Goal: Task Accomplishment & Management: Manage account settings

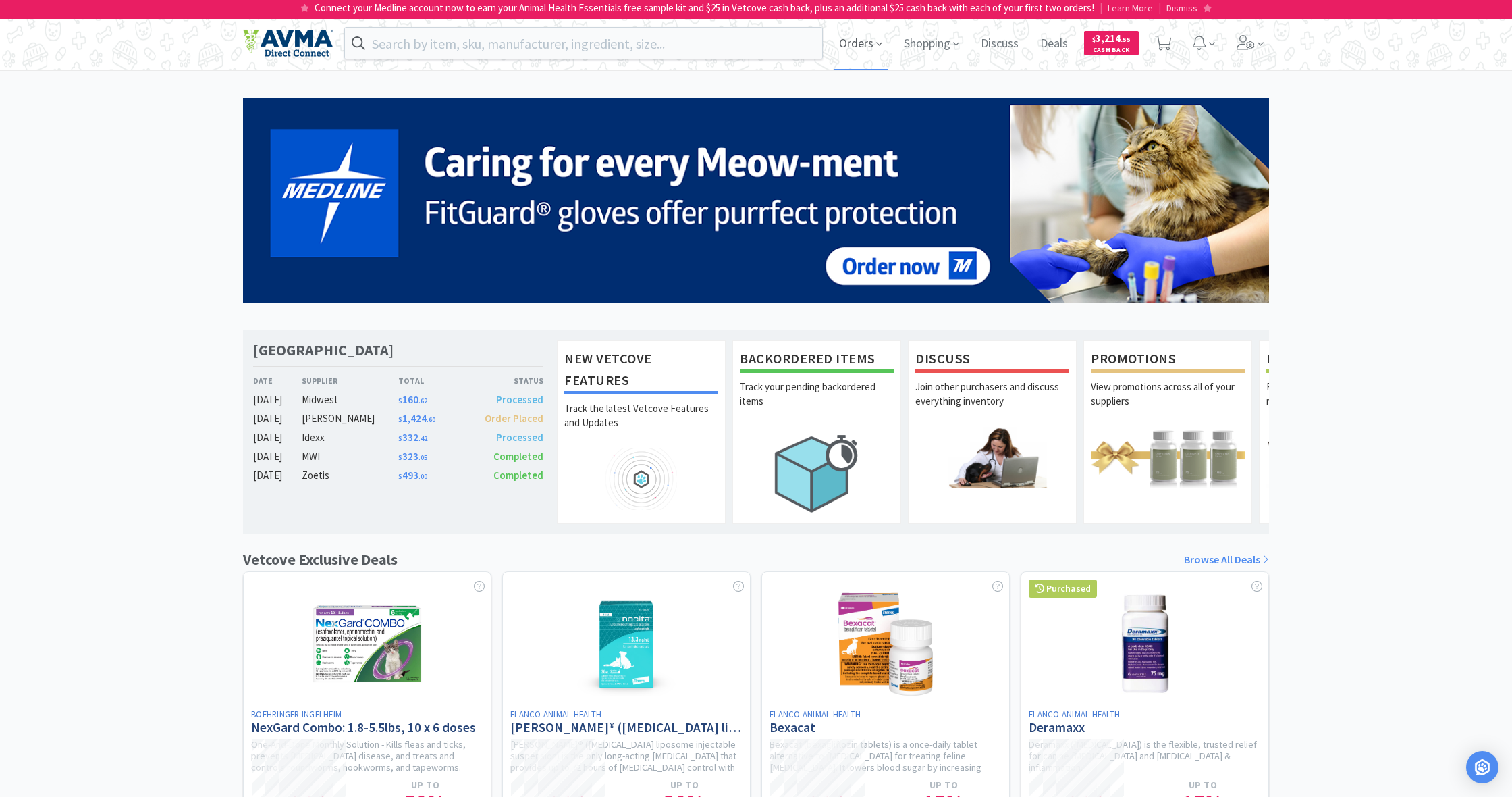
click at [854, 43] on span "Orders" at bounding box center [860, 43] width 54 height 54
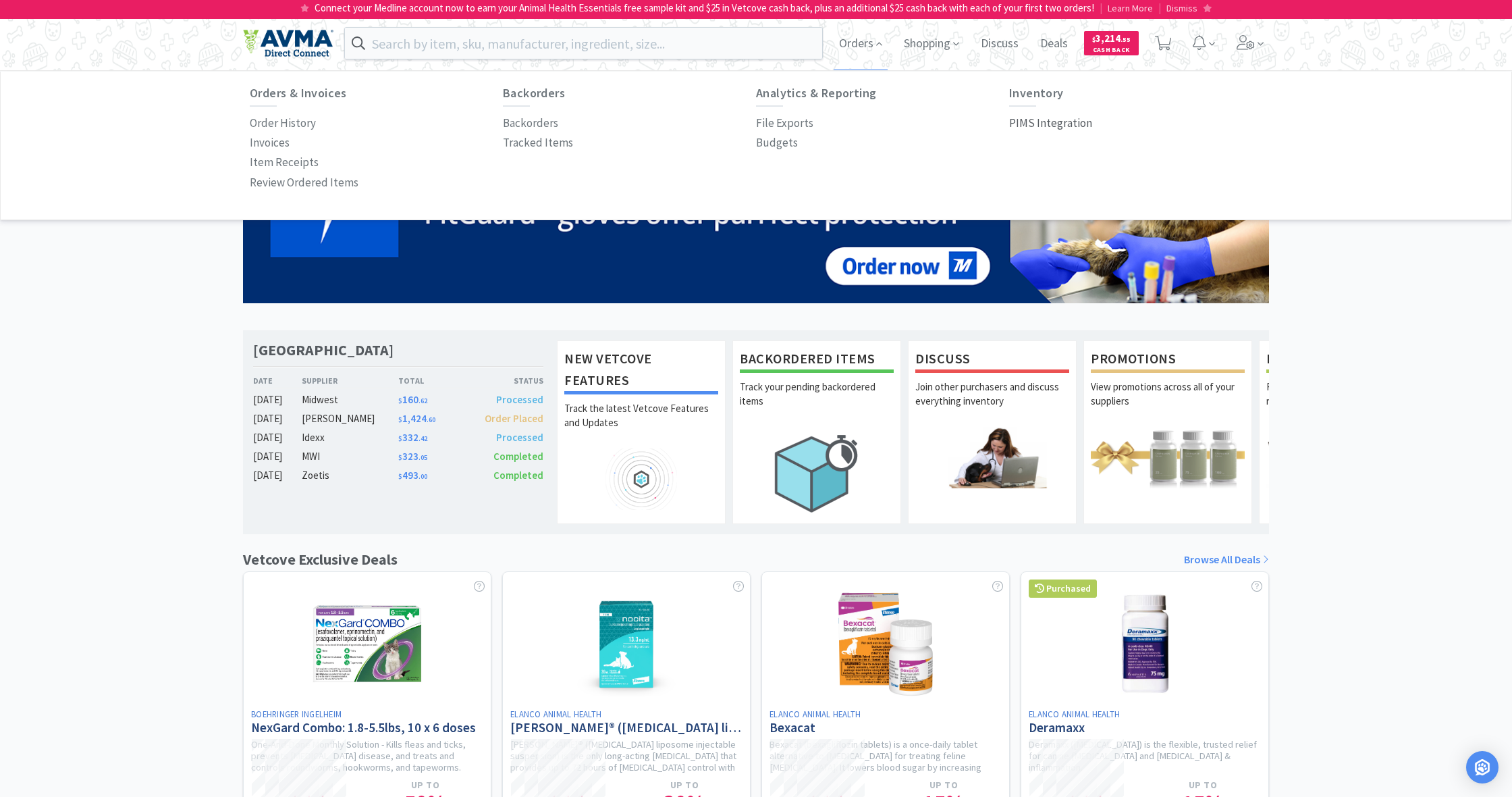
click at [1050, 122] on p "PIMS Integration" at bounding box center [1050, 123] width 83 height 19
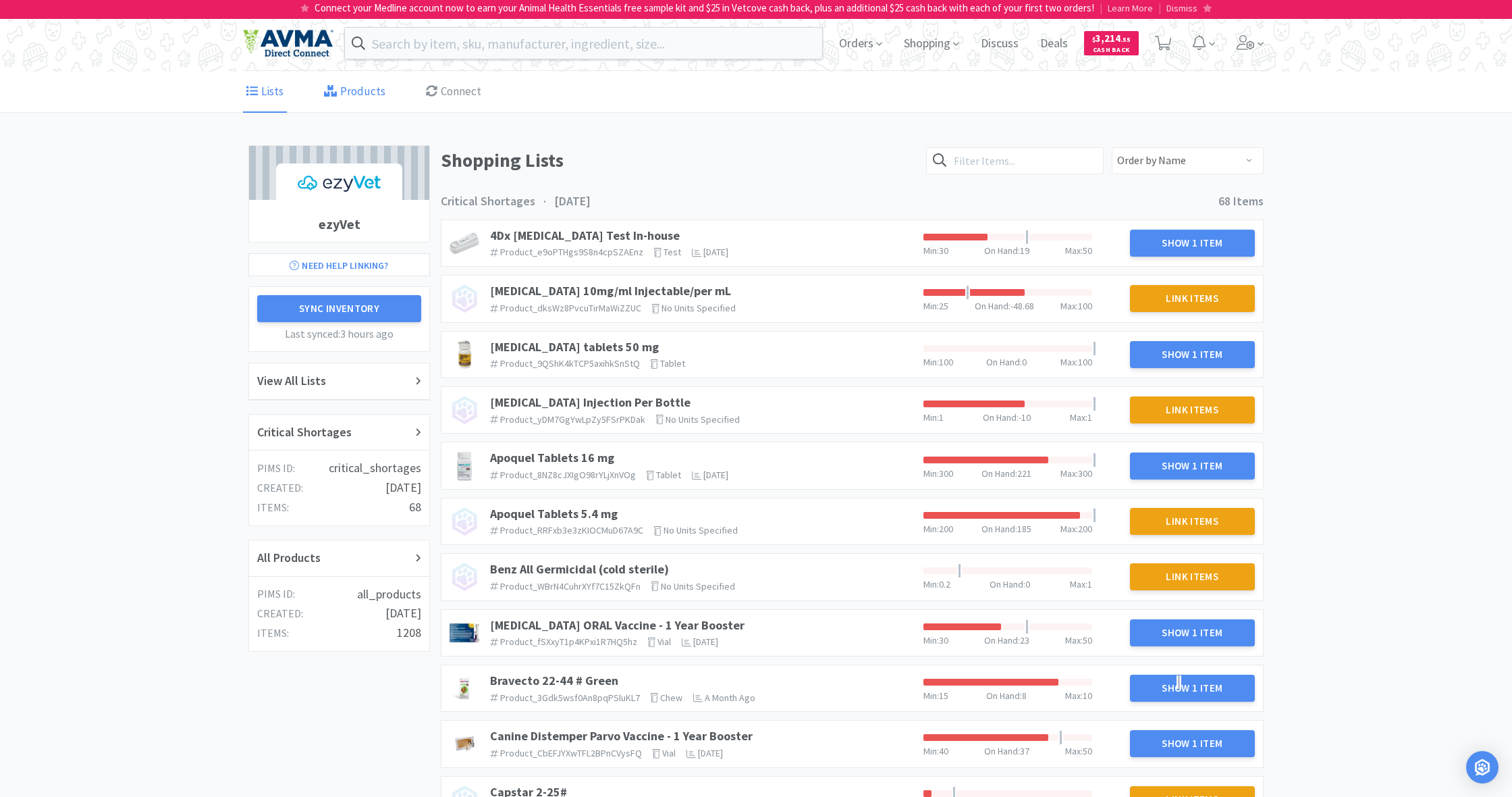
click at [347, 97] on link "Products" at bounding box center [354, 93] width 68 height 41
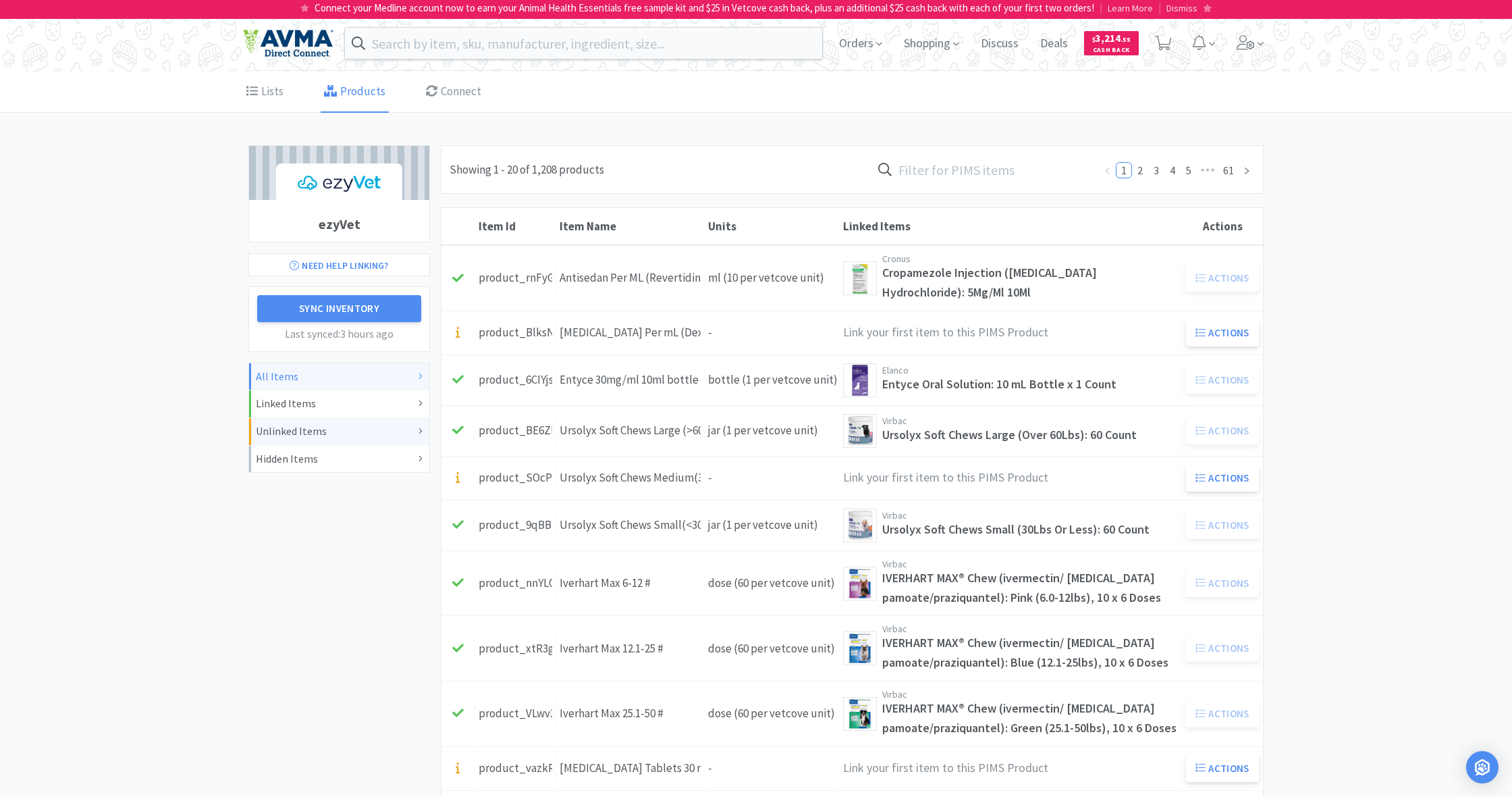
click at [303, 429] on div "Unlinked Items" at bounding box center [339, 431] width 166 height 18
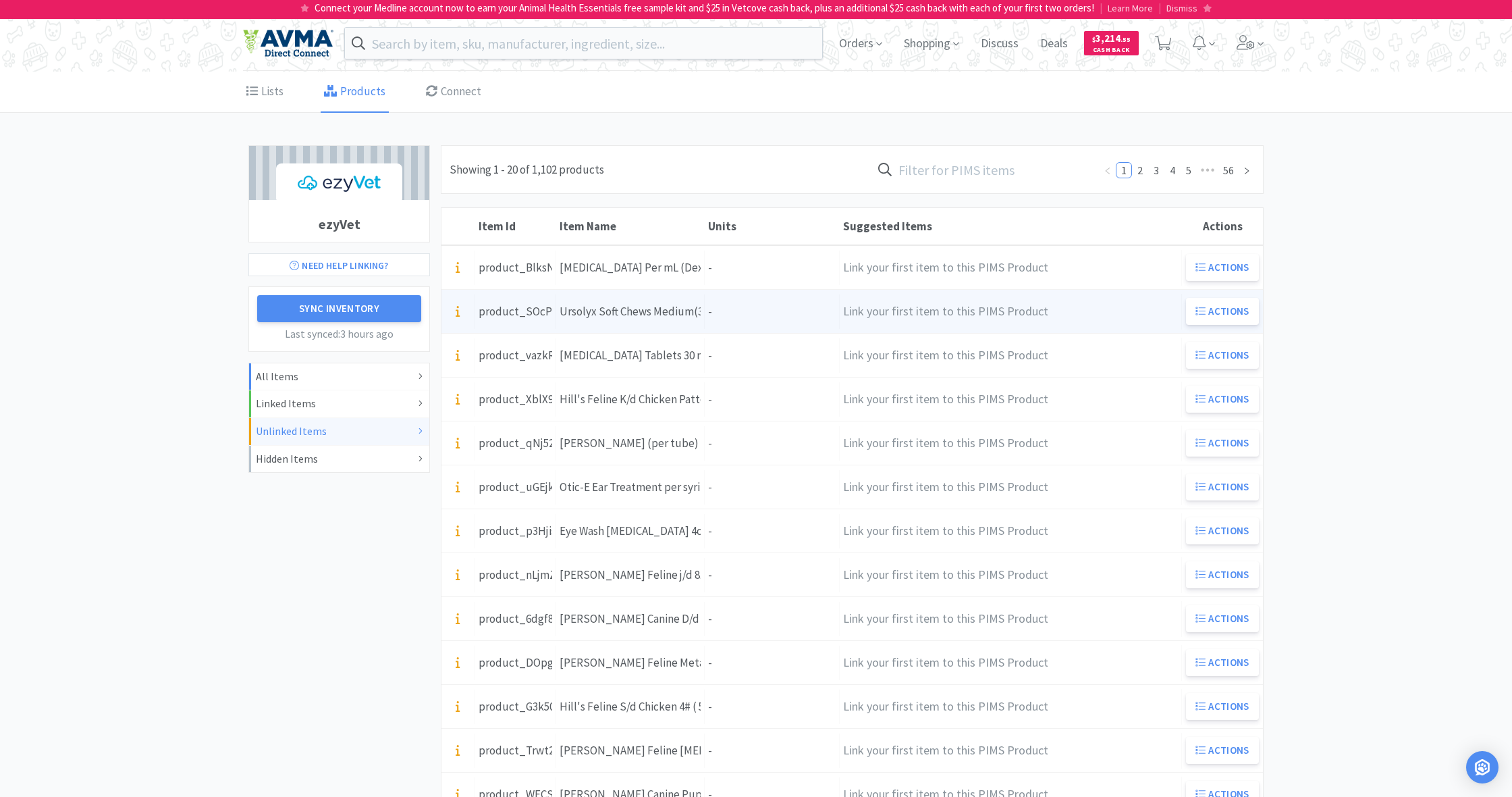
click at [746, 316] on div "Units -" at bounding box center [772, 312] width 135 height 35
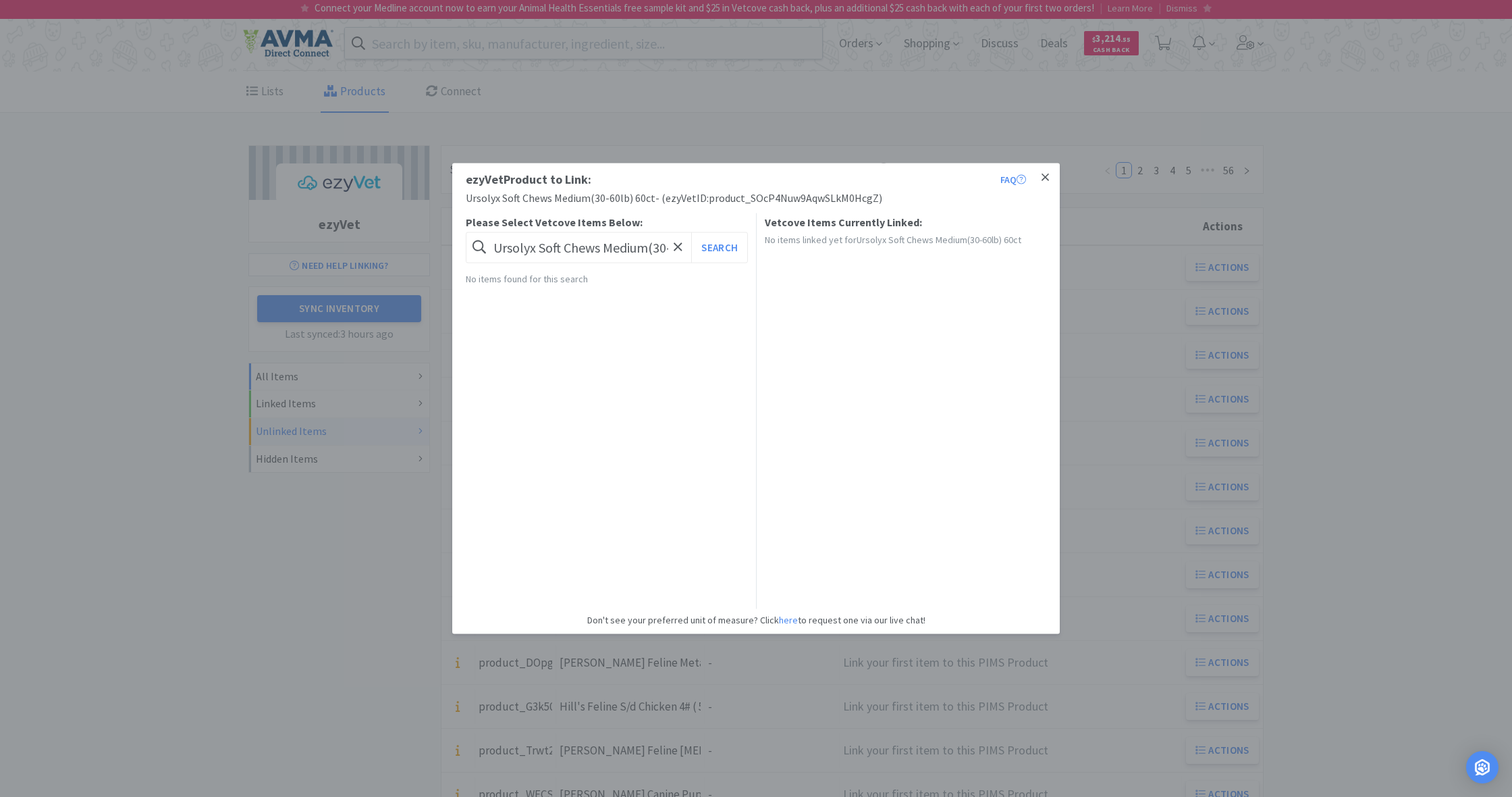
click at [1044, 178] on icon at bounding box center [1045, 178] width 7 height 12
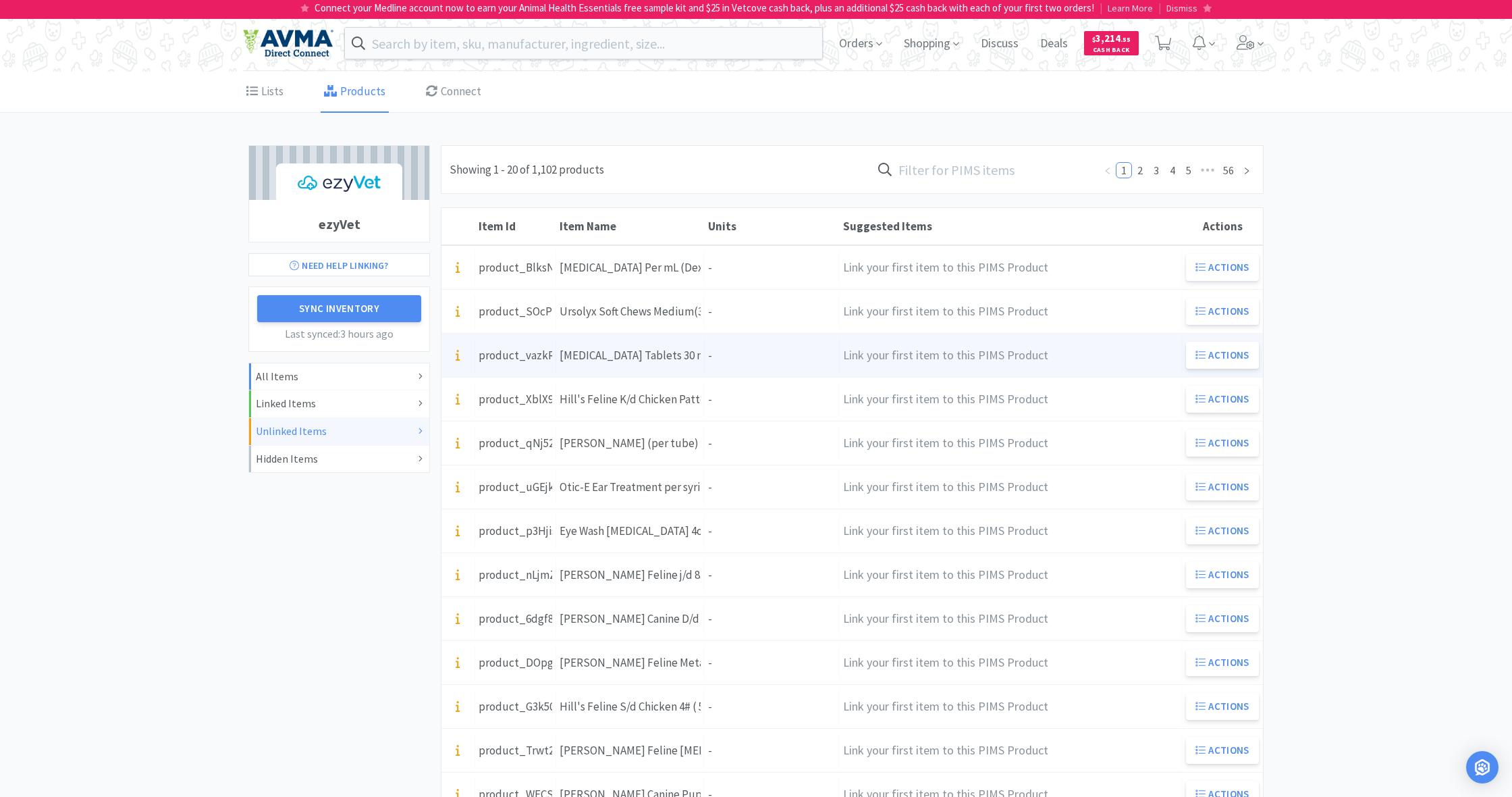
scroll to position [0, 1]
click at [710, 351] on div "Units -" at bounding box center [772, 355] width 135 height 35
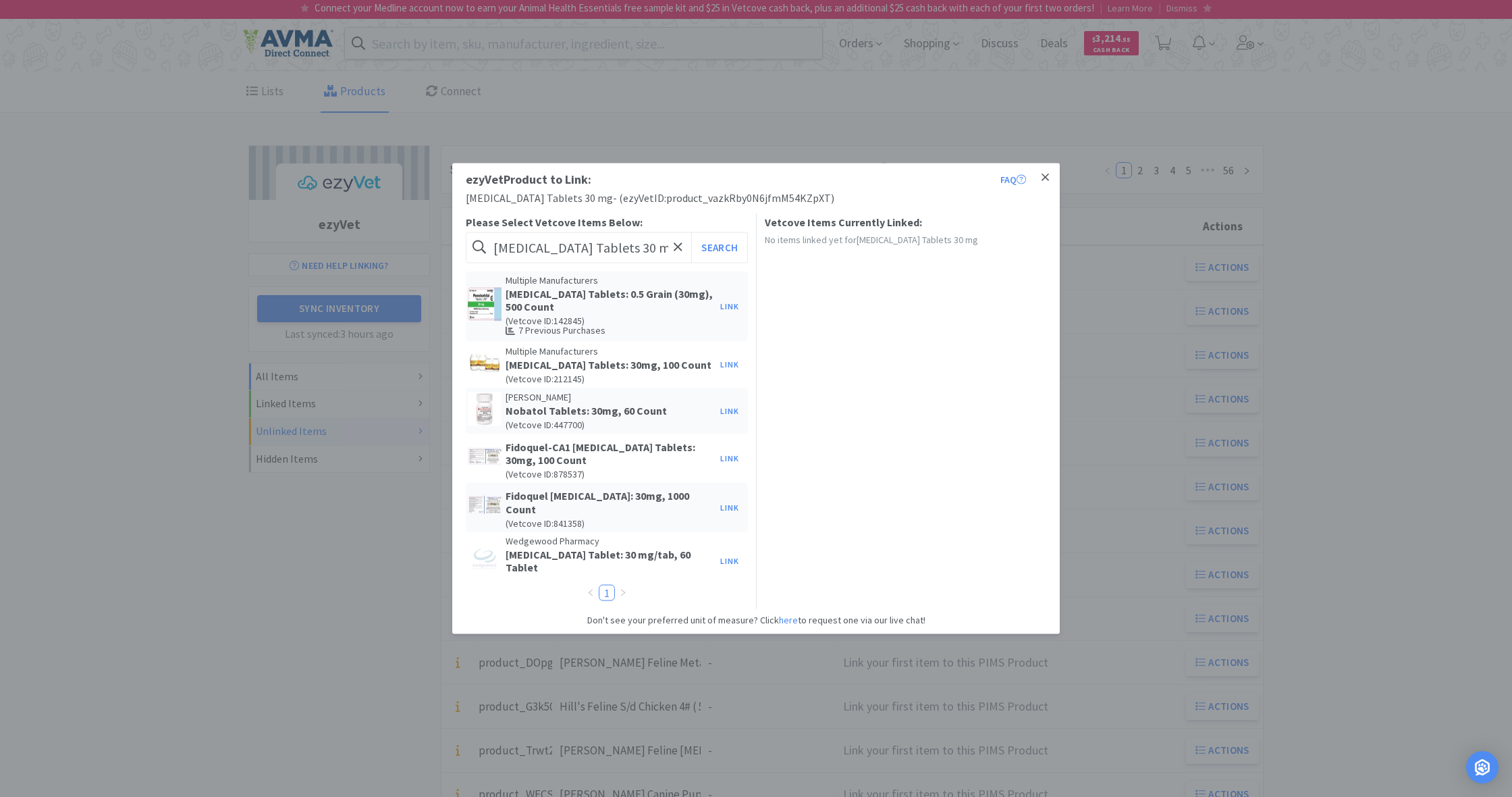
click at [1046, 178] on icon at bounding box center [1045, 177] width 7 height 7
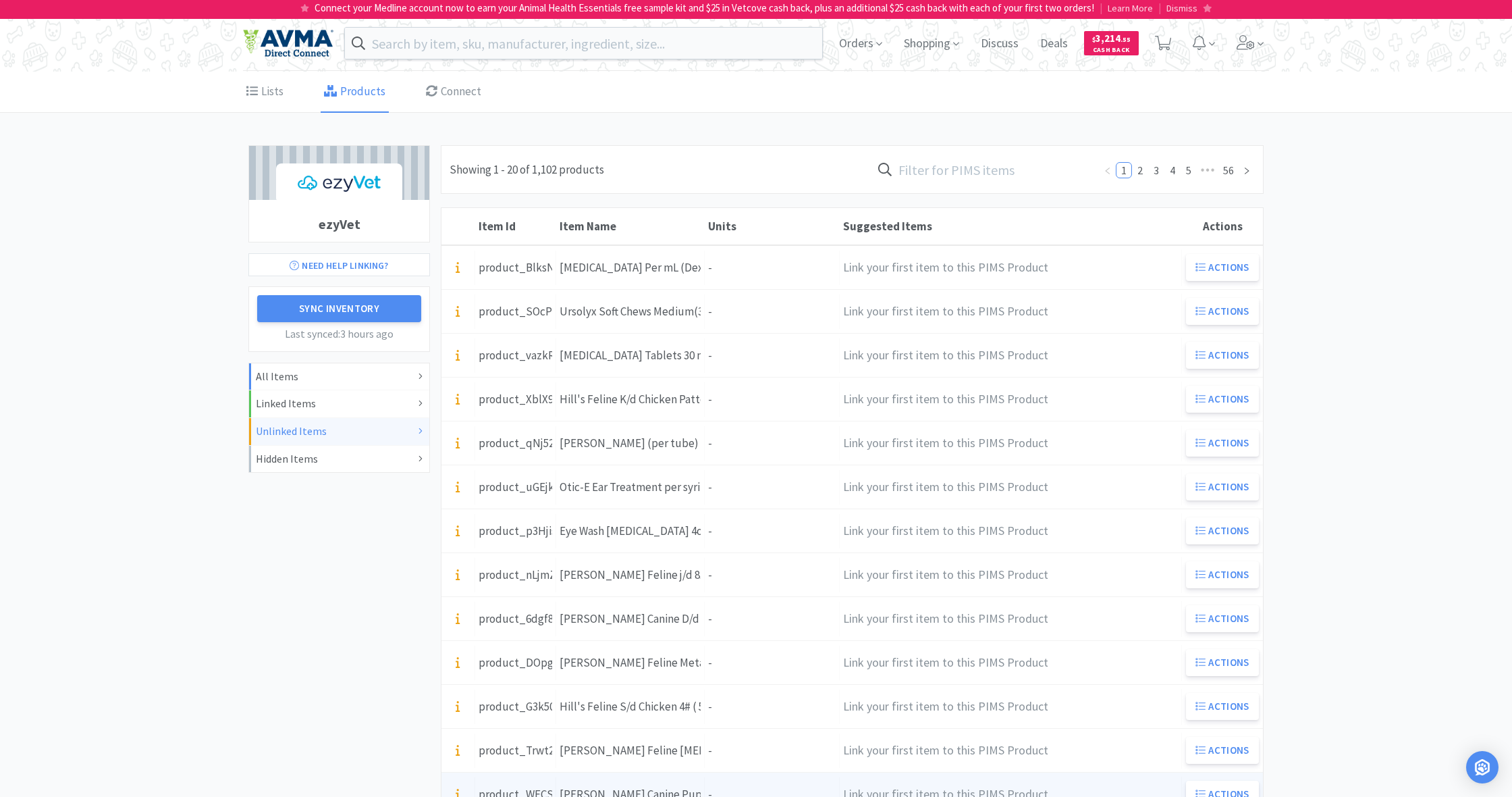
scroll to position [0, 0]
click at [1140, 169] on link "2" at bounding box center [1140, 170] width 15 height 15
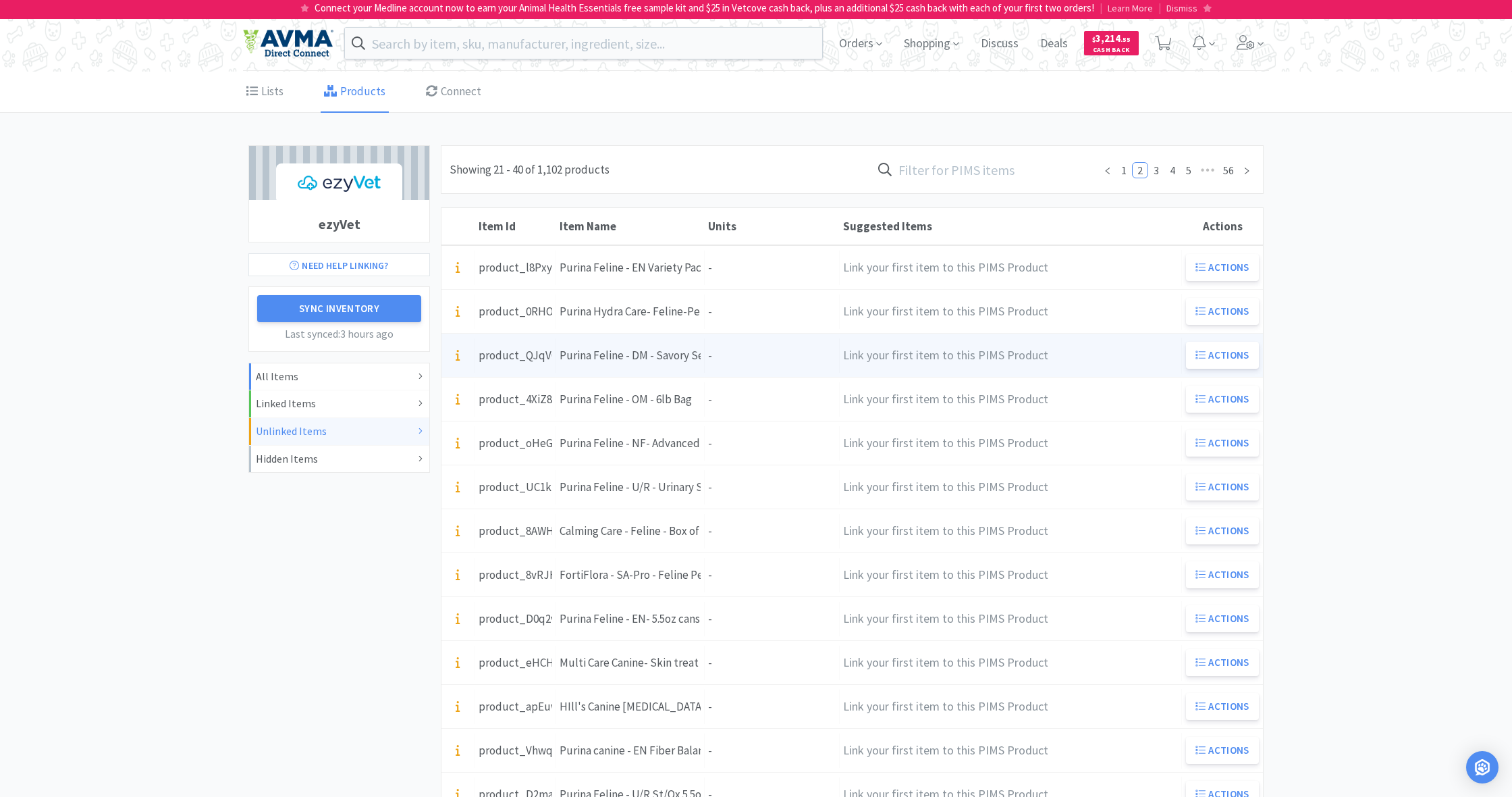
click at [742, 352] on div "Units -" at bounding box center [772, 355] width 135 height 35
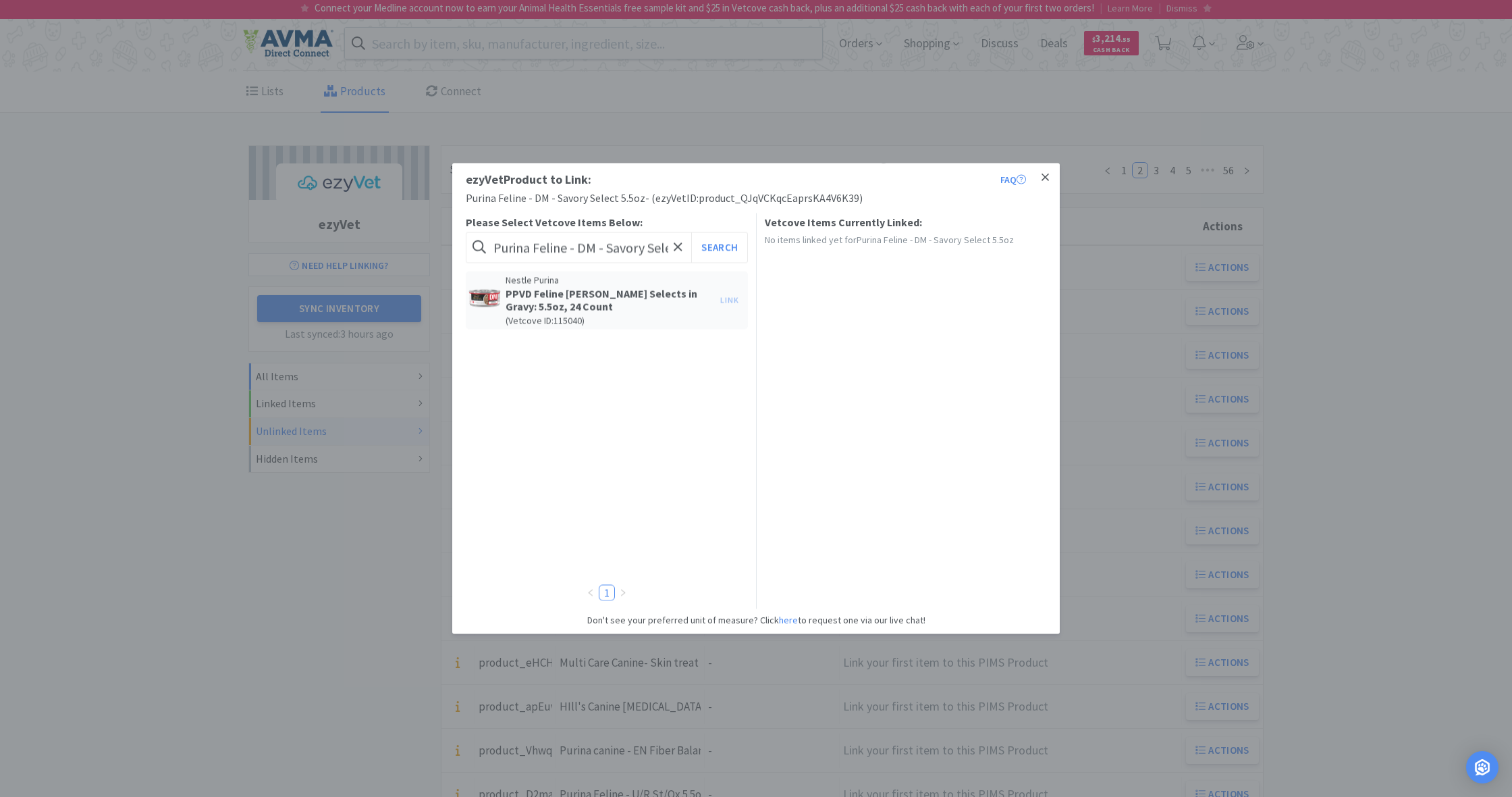
click at [1047, 175] on icon at bounding box center [1045, 177] width 7 height 7
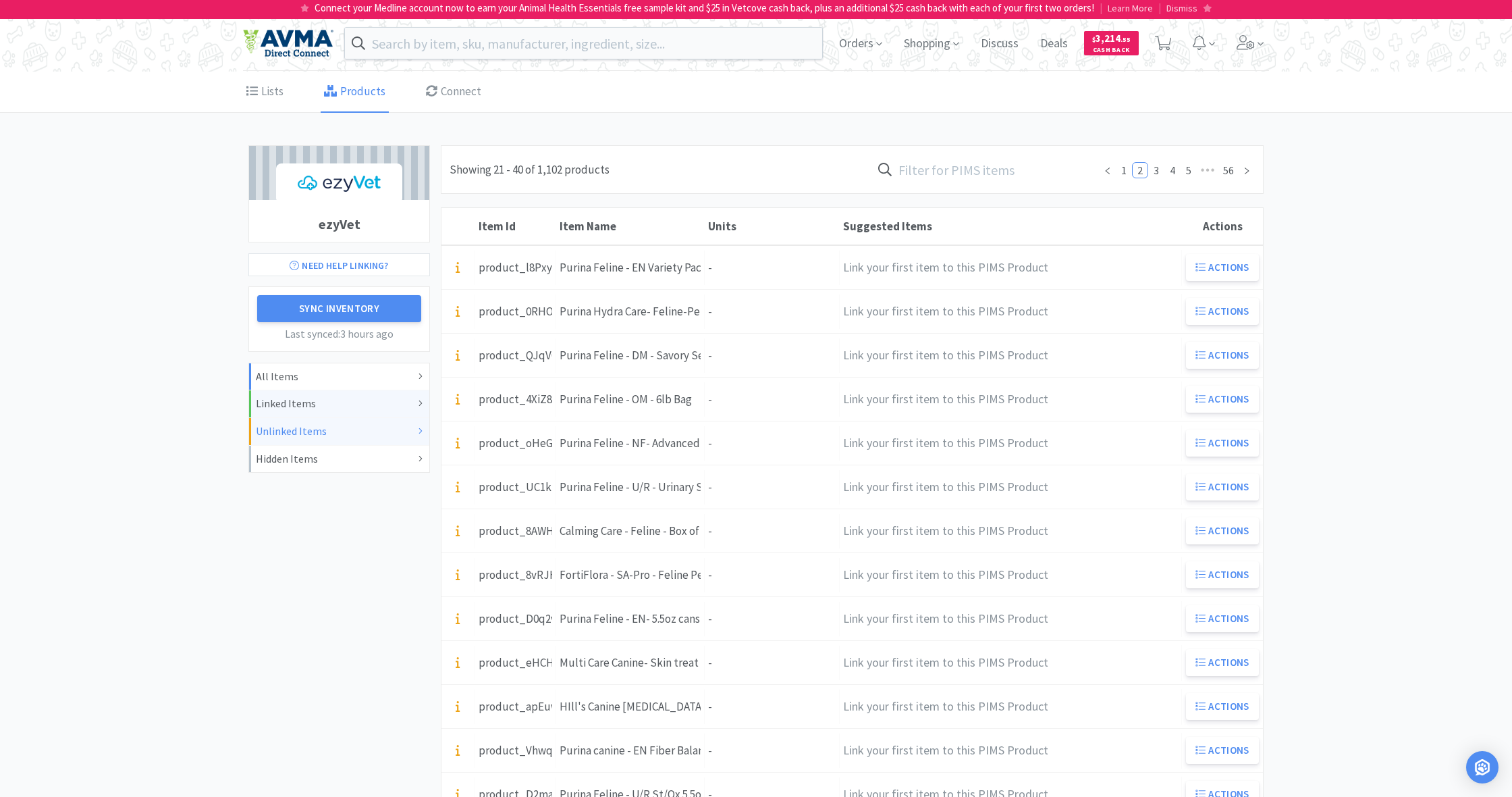
click at [364, 397] on div "Linked Items" at bounding box center [339, 404] width 166 height 18
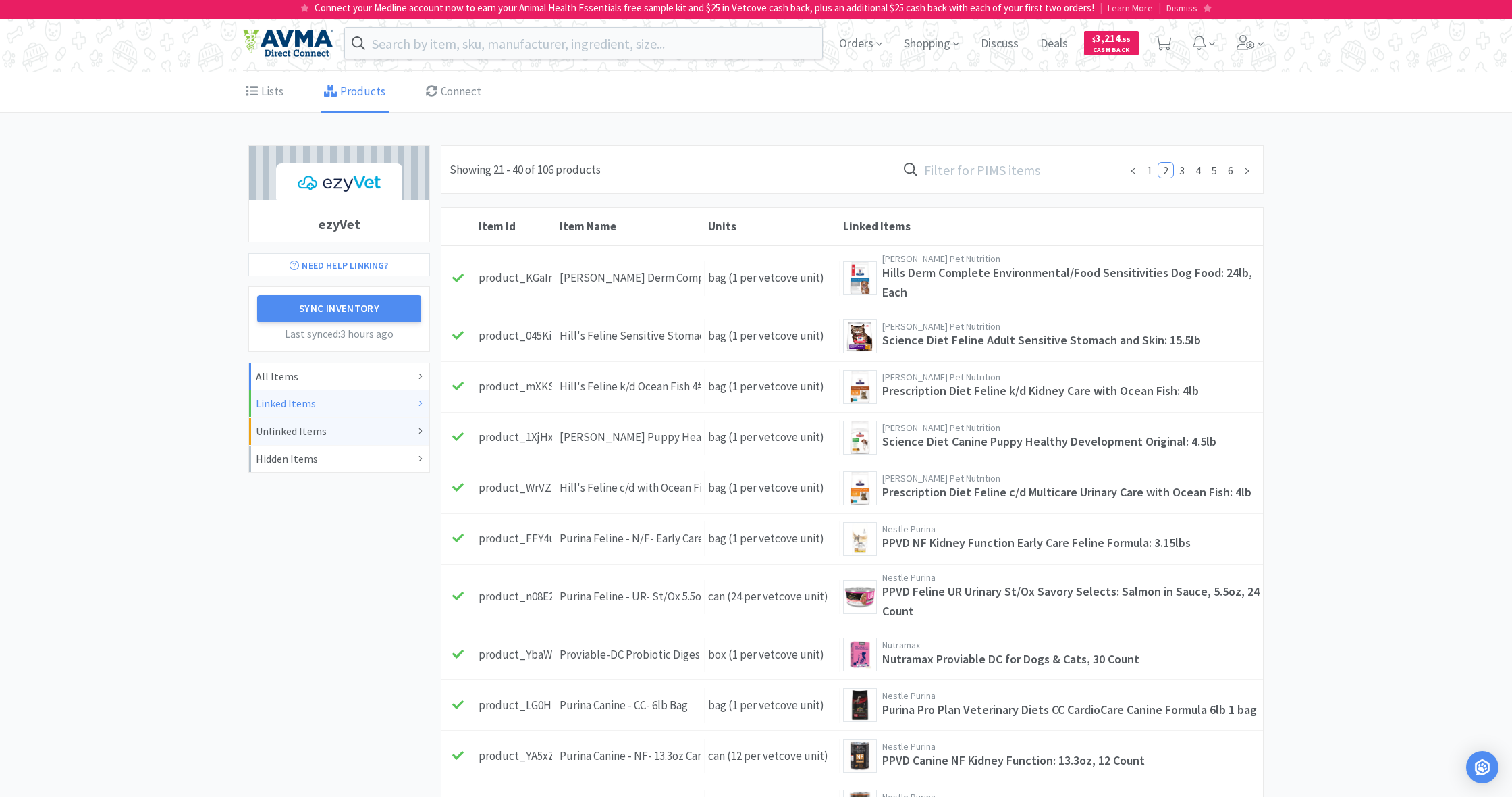
click at [331, 435] on div "Unlinked Items" at bounding box center [339, 431] width 166 height 18
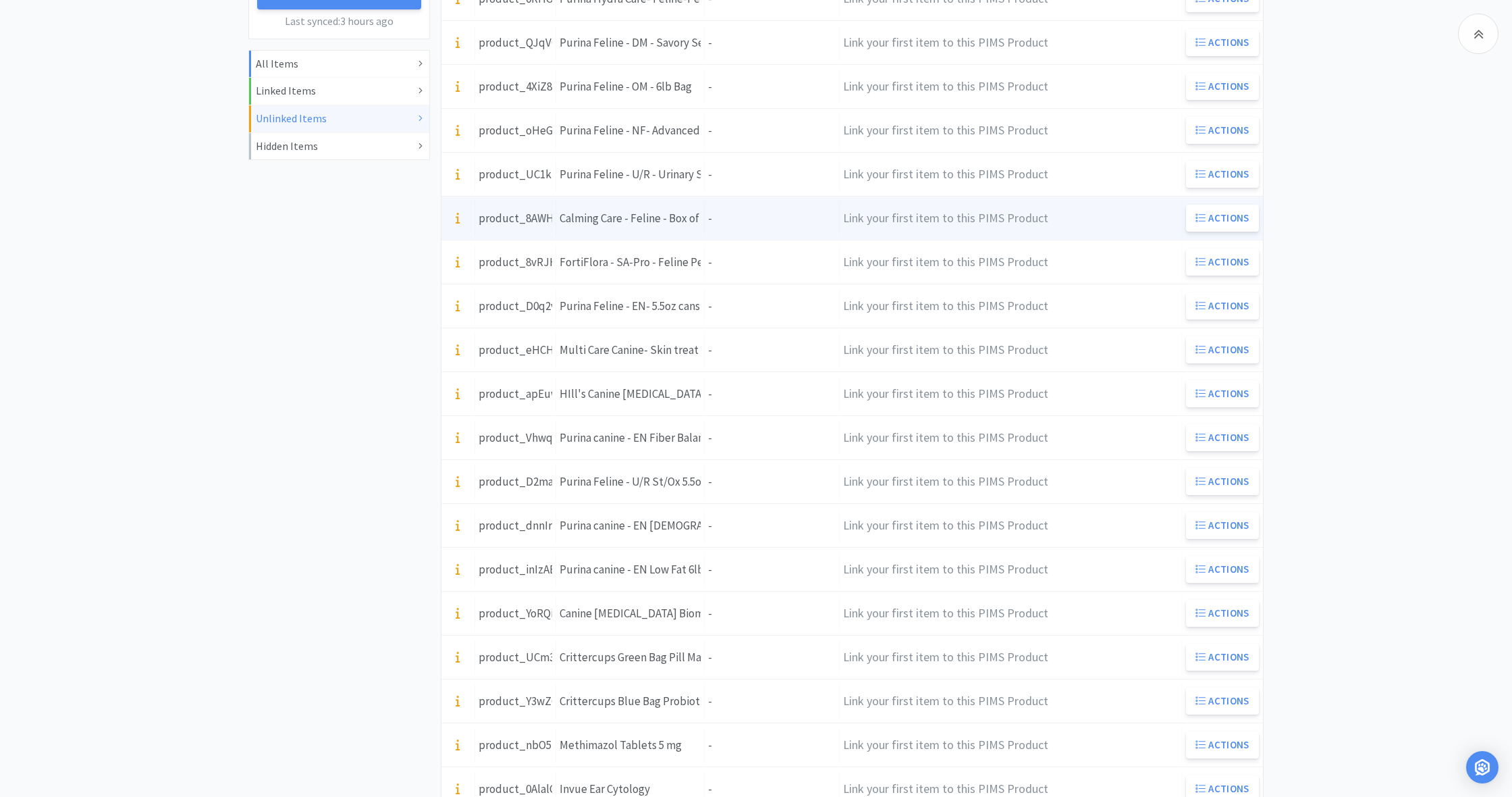
scroll to position [315, 0]
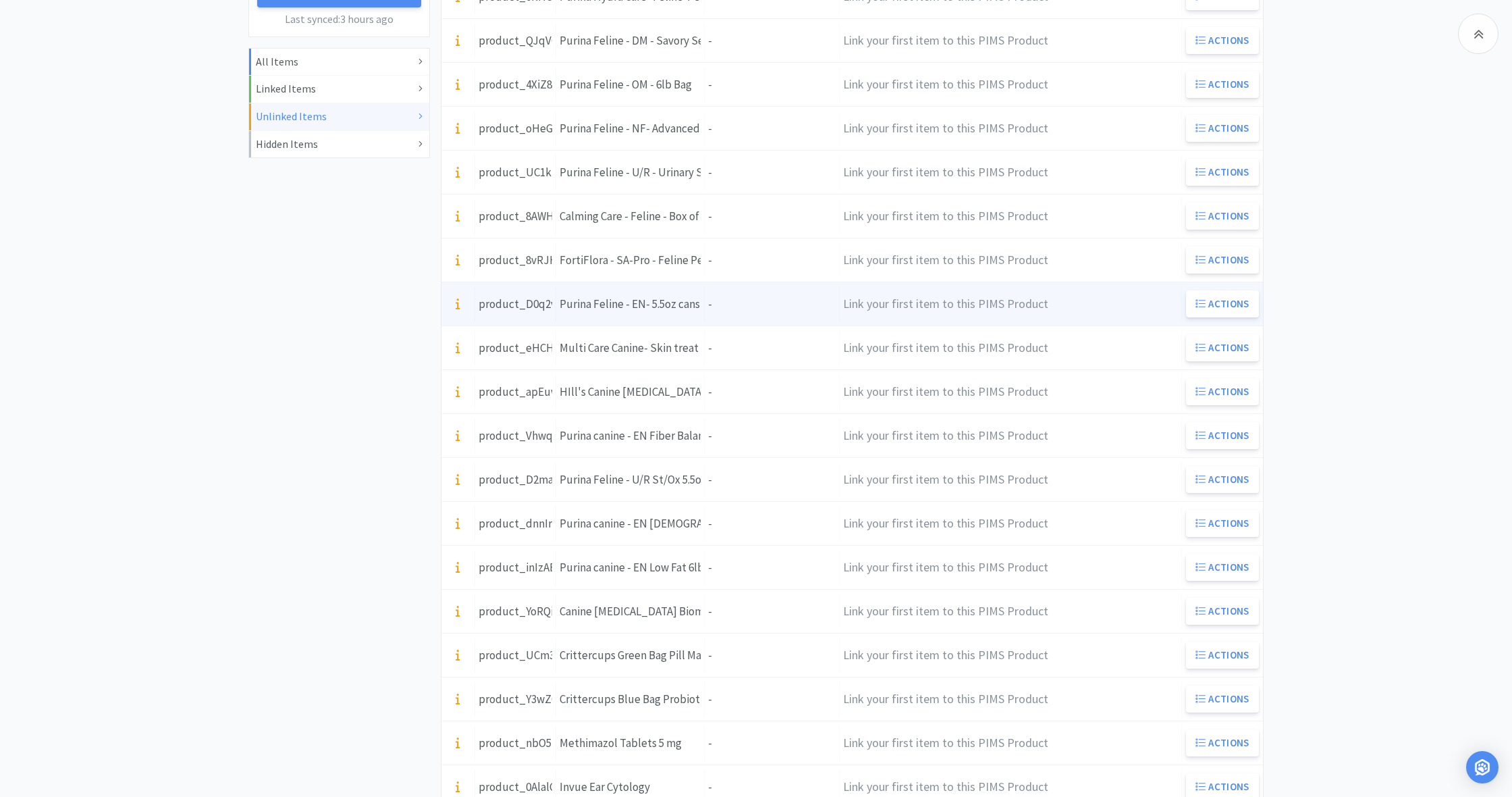
click at [749, 315] on div "Units -" at bounding box center [772, 304] width 135 height 35
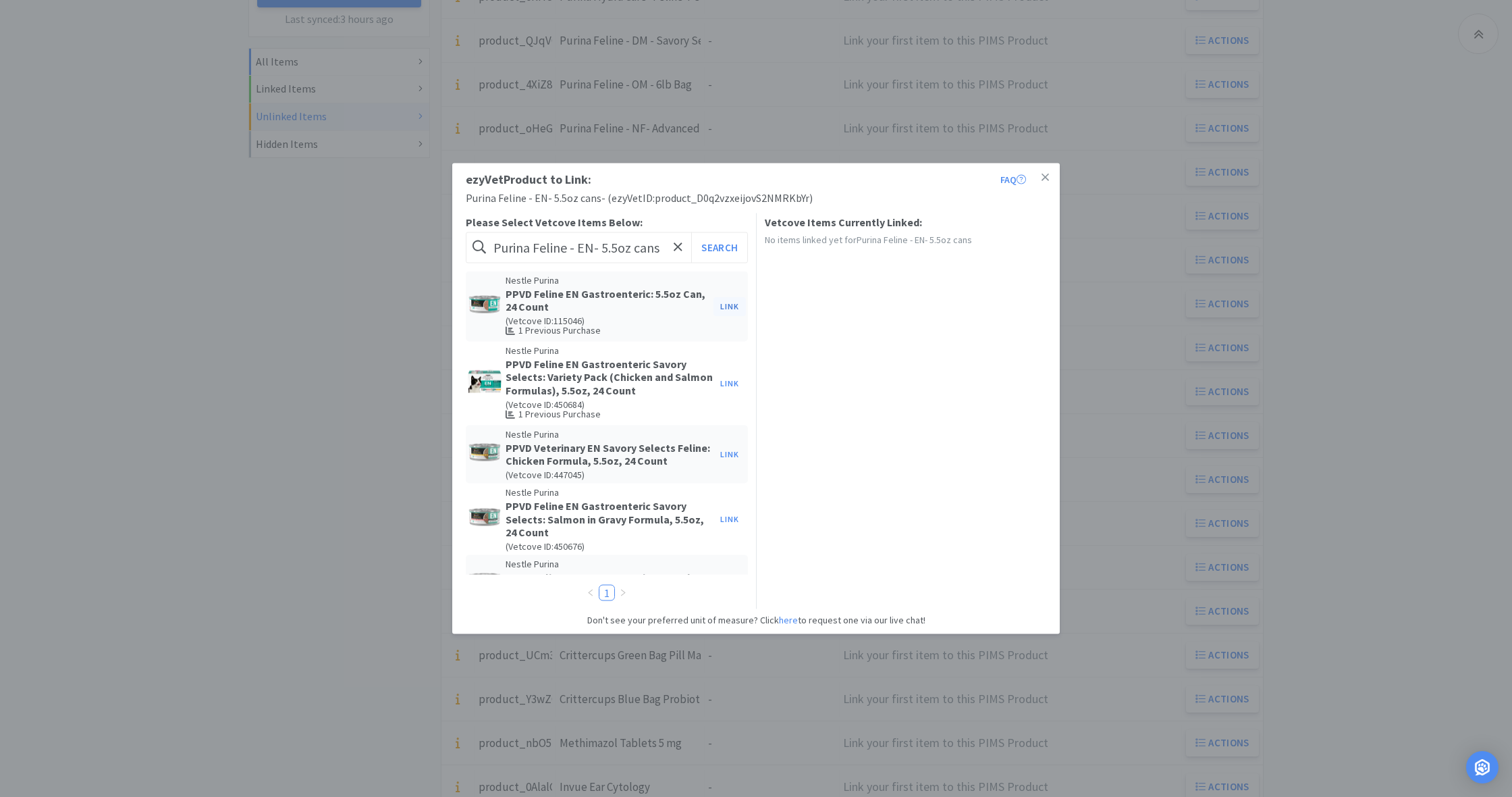
click at [730, 307] on button "Link" at bounding box center [729, 306] width 33 height 19
click at [962, 343] on span at bounding box center [961, 347] width 13 height 11
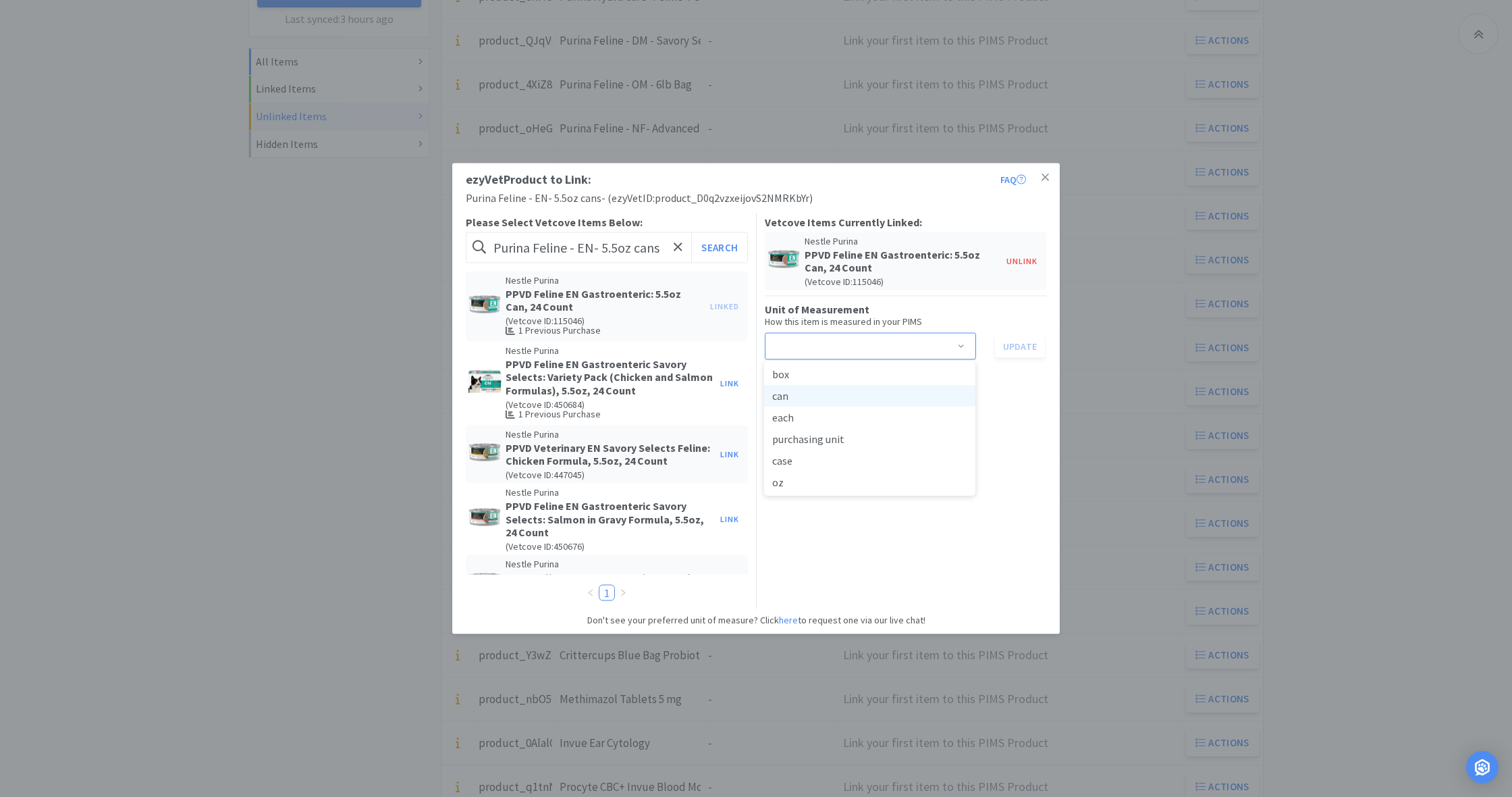
click at [806, 397] on li "can" at bounding box center [870, 395] width 212 height 21
click at [1022, 347] on button "Update" at bounding box center [1020, 346] width 50 height 23
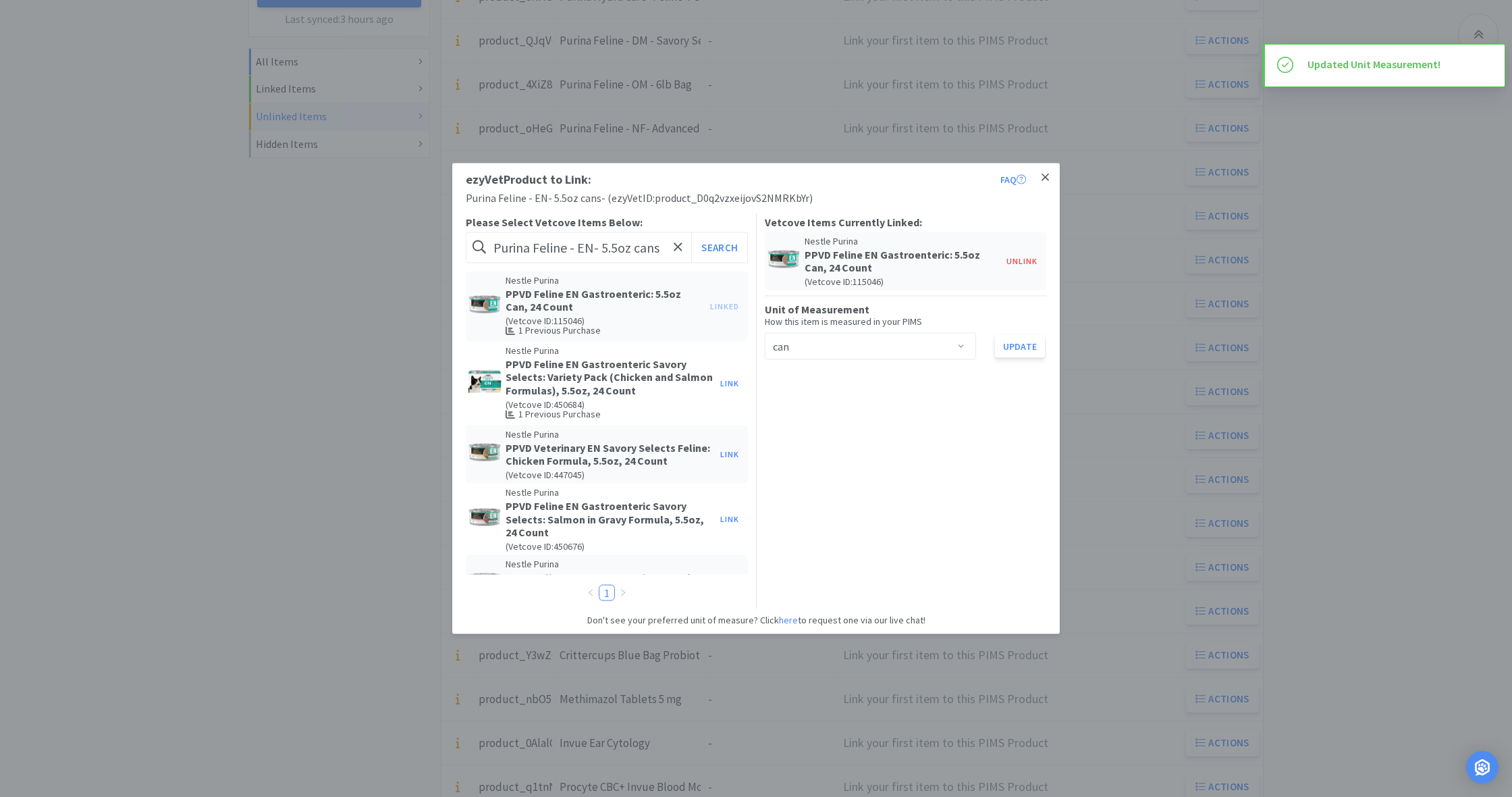
click at [1047, 177] on icon at bounding box center [1045, 178] width 7 height 12
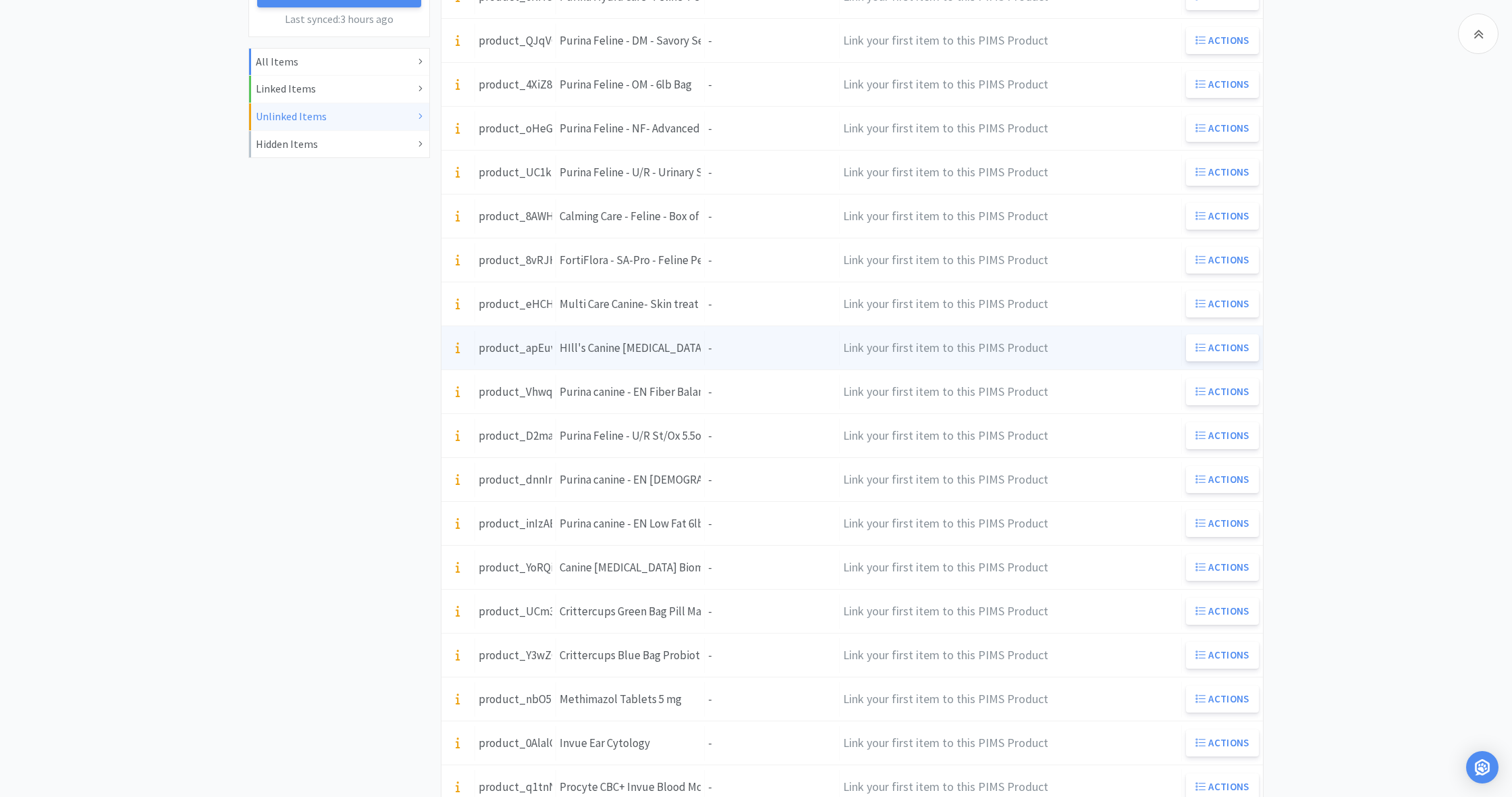
click at [735, 359] on div "Units -" at bounding box center [772, 348] width 135 height 35
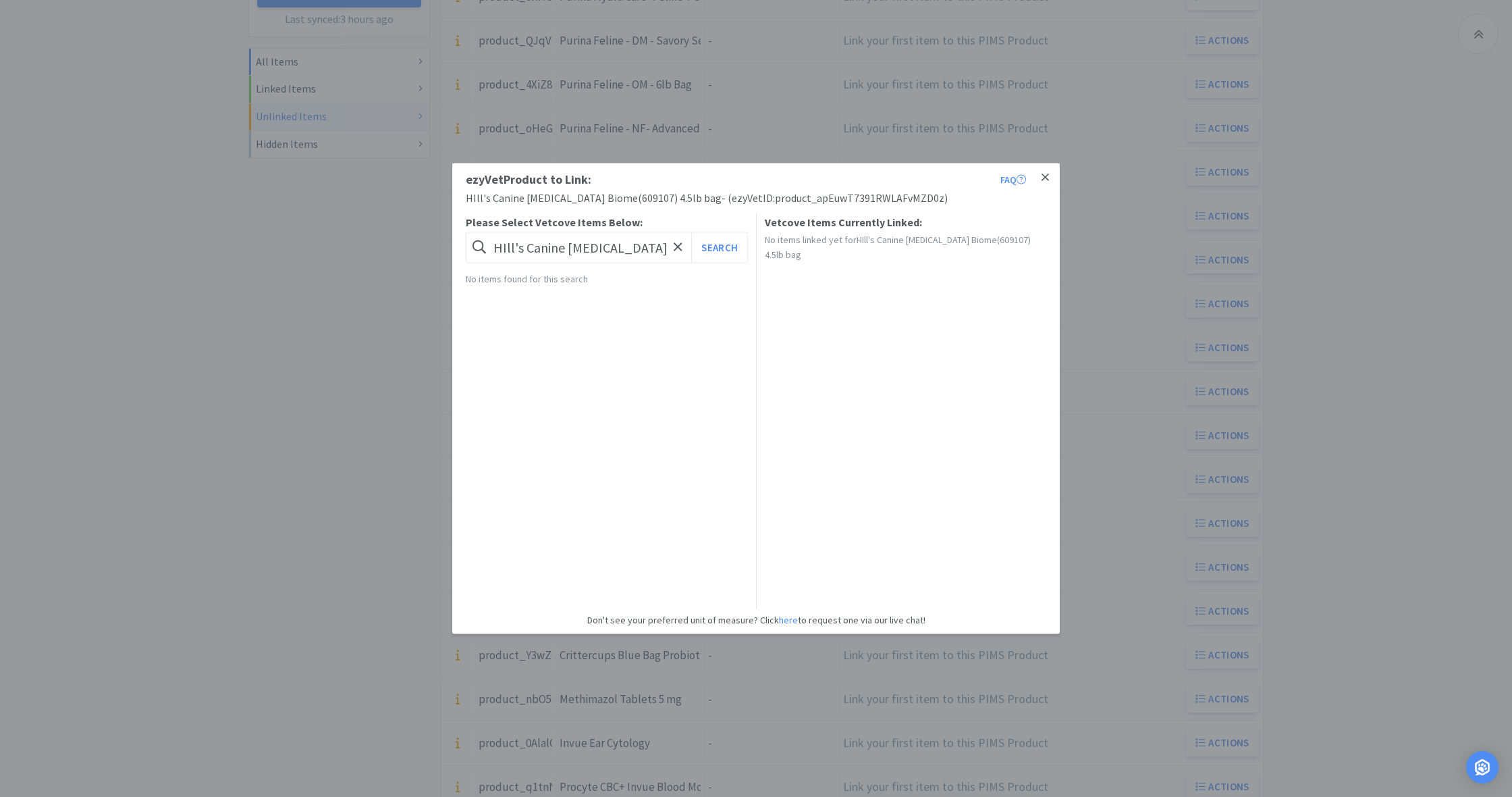
click at [1047, 178] on icon at bounding box center [1045, 178] width 7 height 12
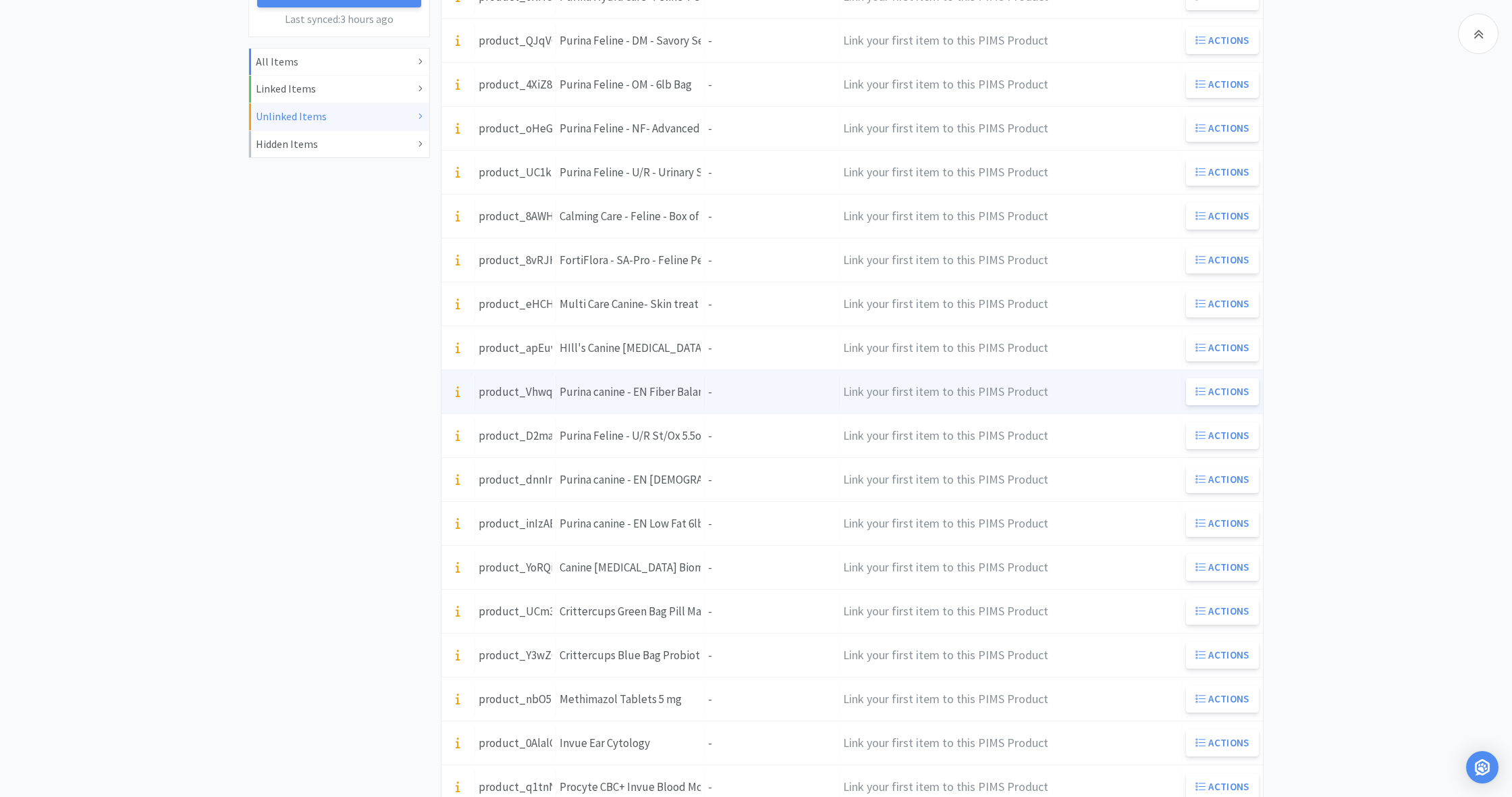
click at [741, 392] on div "Units -" at bounding box center [772, 391] width 135 height 35
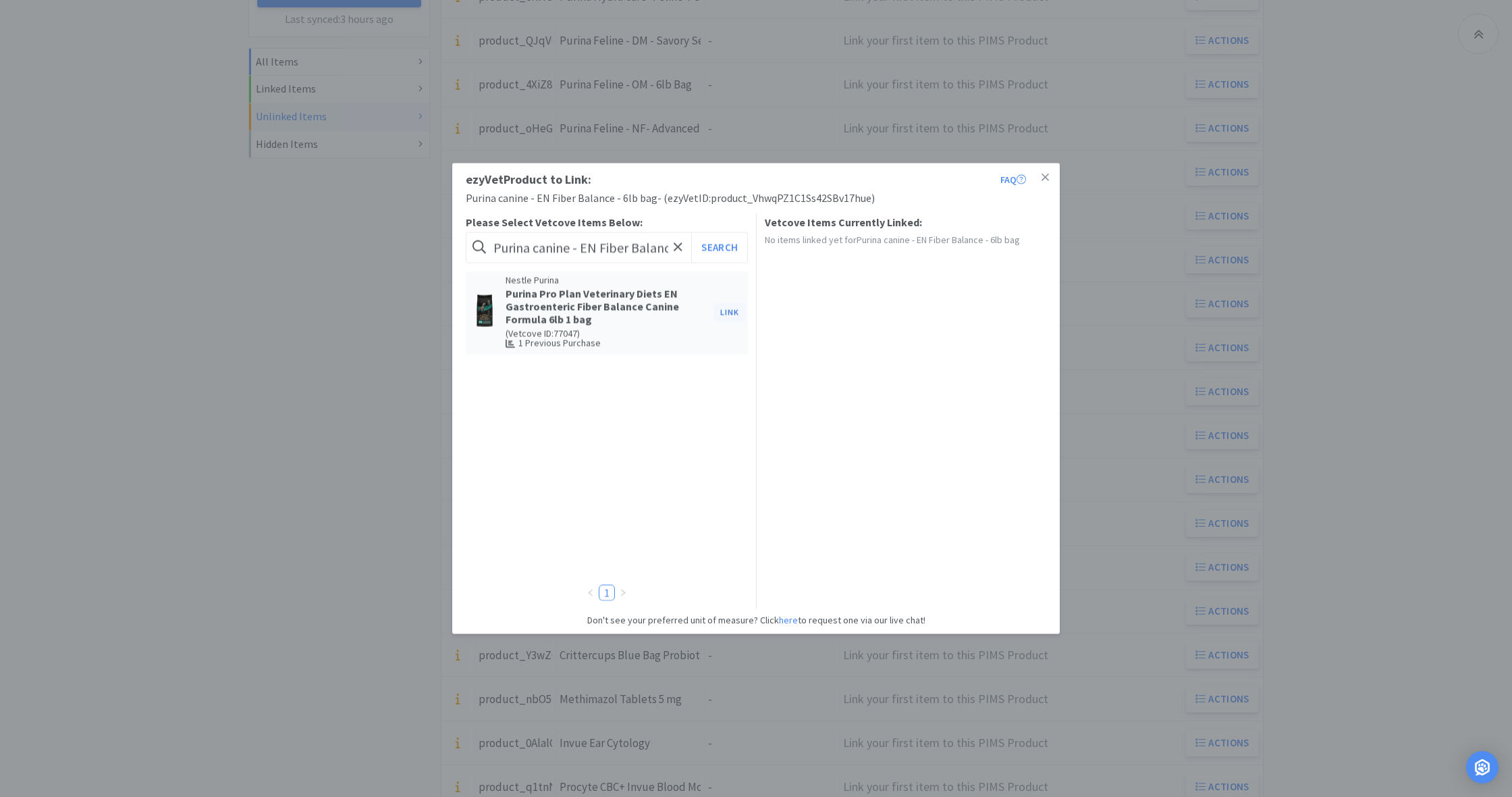
click at [730, 312] on button "Link" at bounding box center [729, 313] width 33 height 19
click at [967, 359] on span at bounding box center [961, 360] width 13 height 11
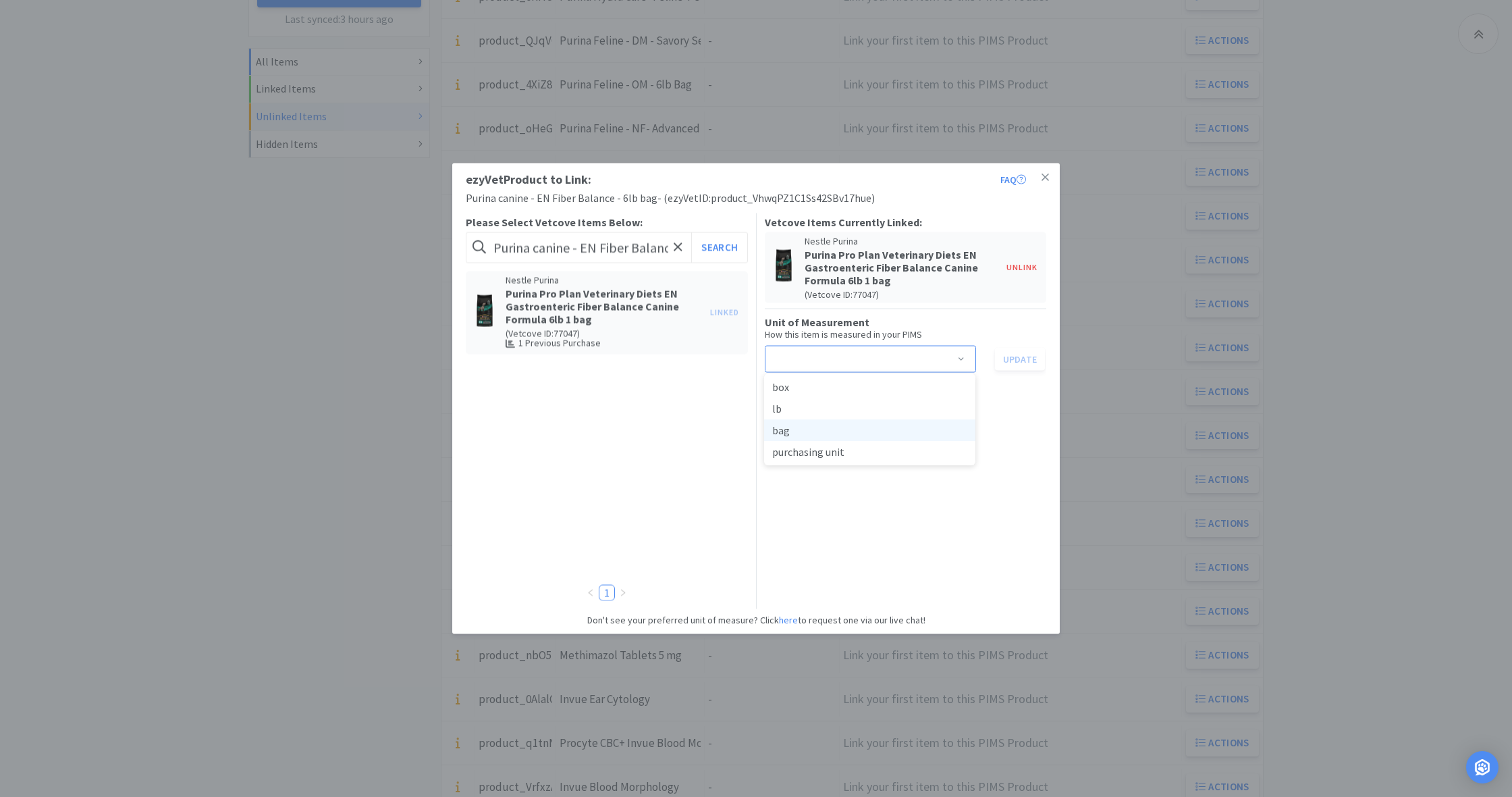
click at [842, 436] on li "bag" at bounding box center [870, 430] width 212 height 21
click at [1019, 358] on button "Update" at bounding box center [1020, 359] width 50 height 23
click at [1047, 178] on icon at bounding box center [1045, 178] width 7 height 12
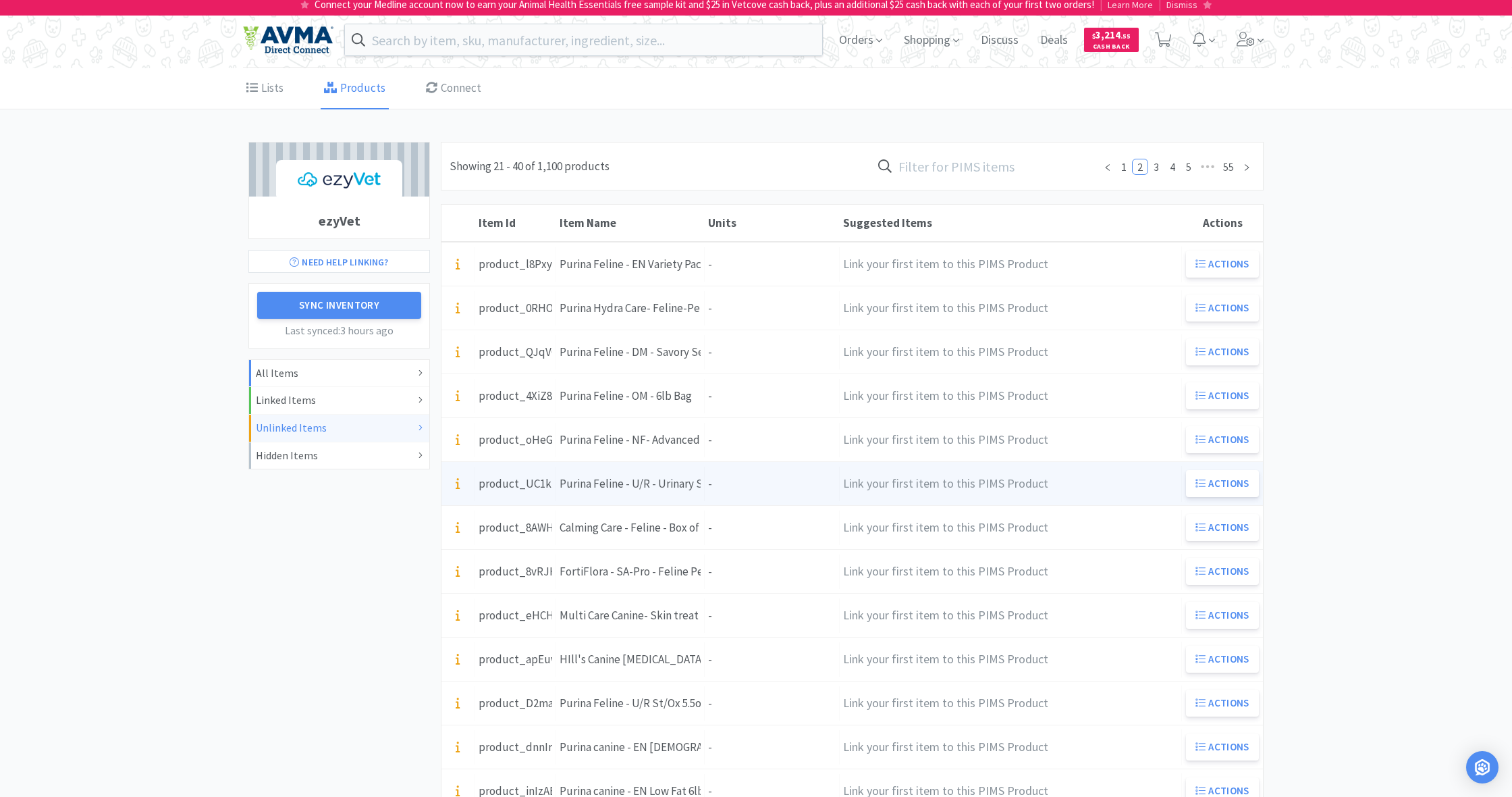
scroll to position [0, 0]
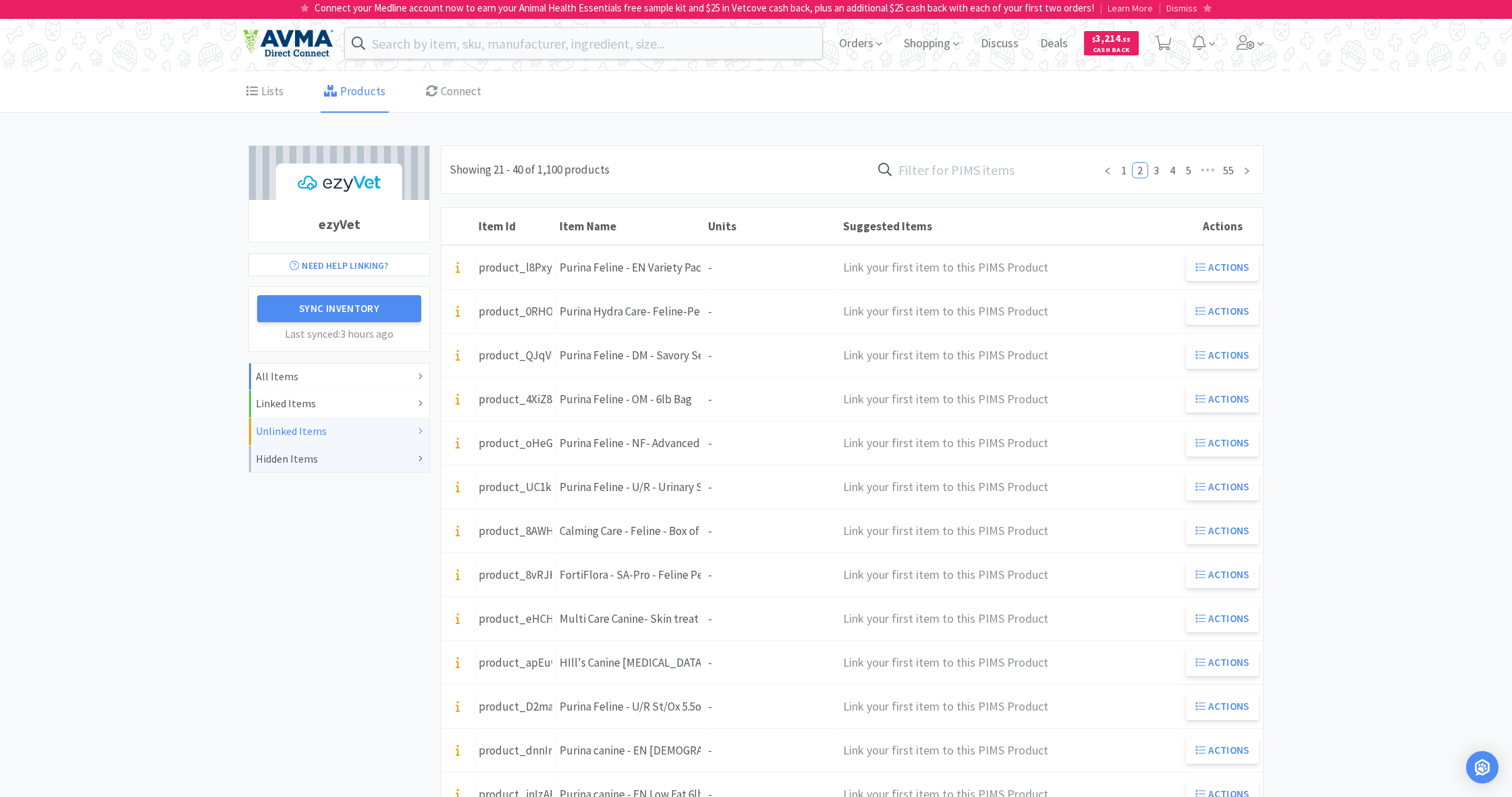
click at [287, 459] on div "Hidden Items" at bounding box center [339, 460] width 166 height 18
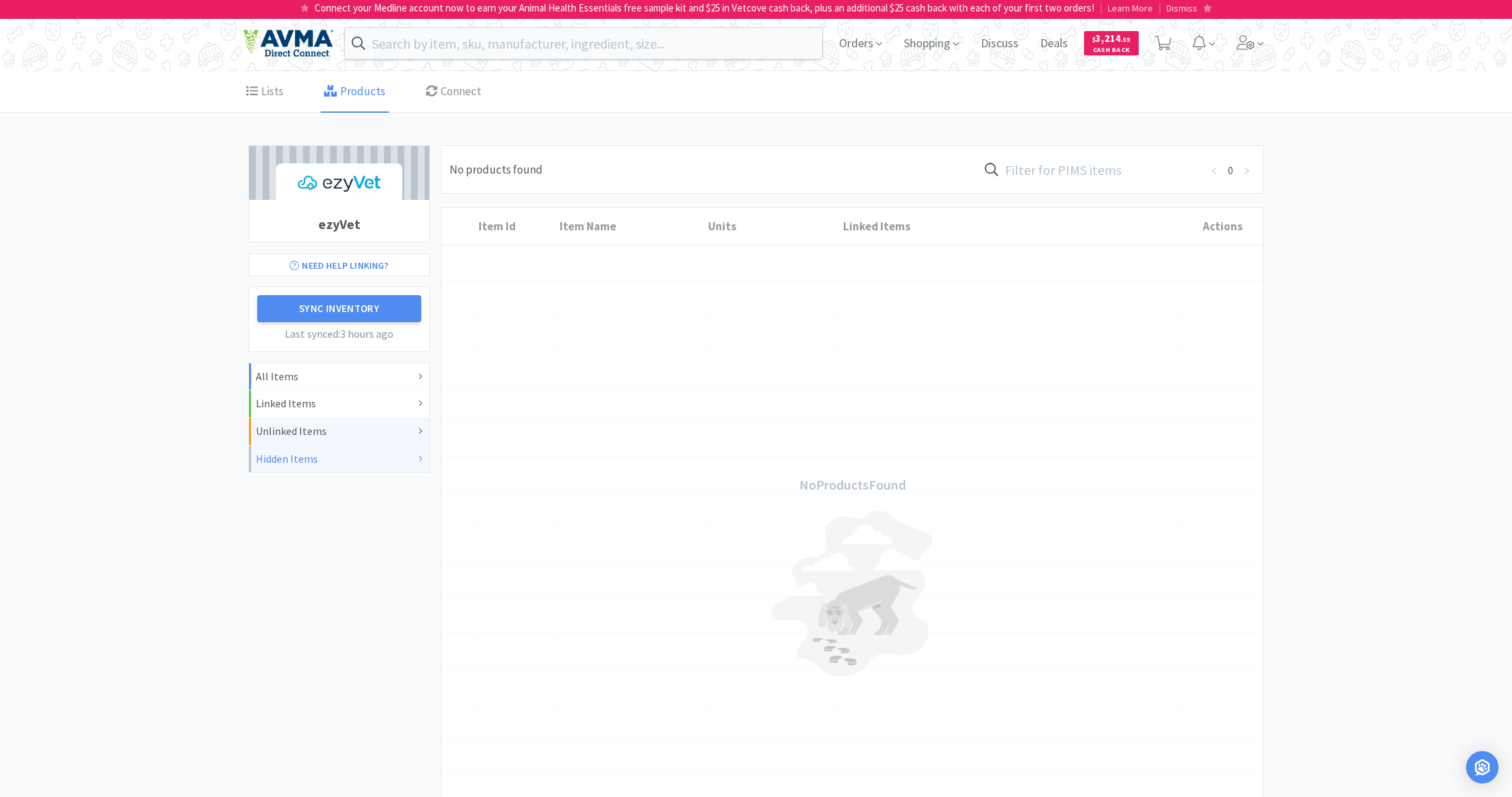
click at [292, 428] on div "Unlinked Items" at bounding box center [339, 431] width 166 height 18
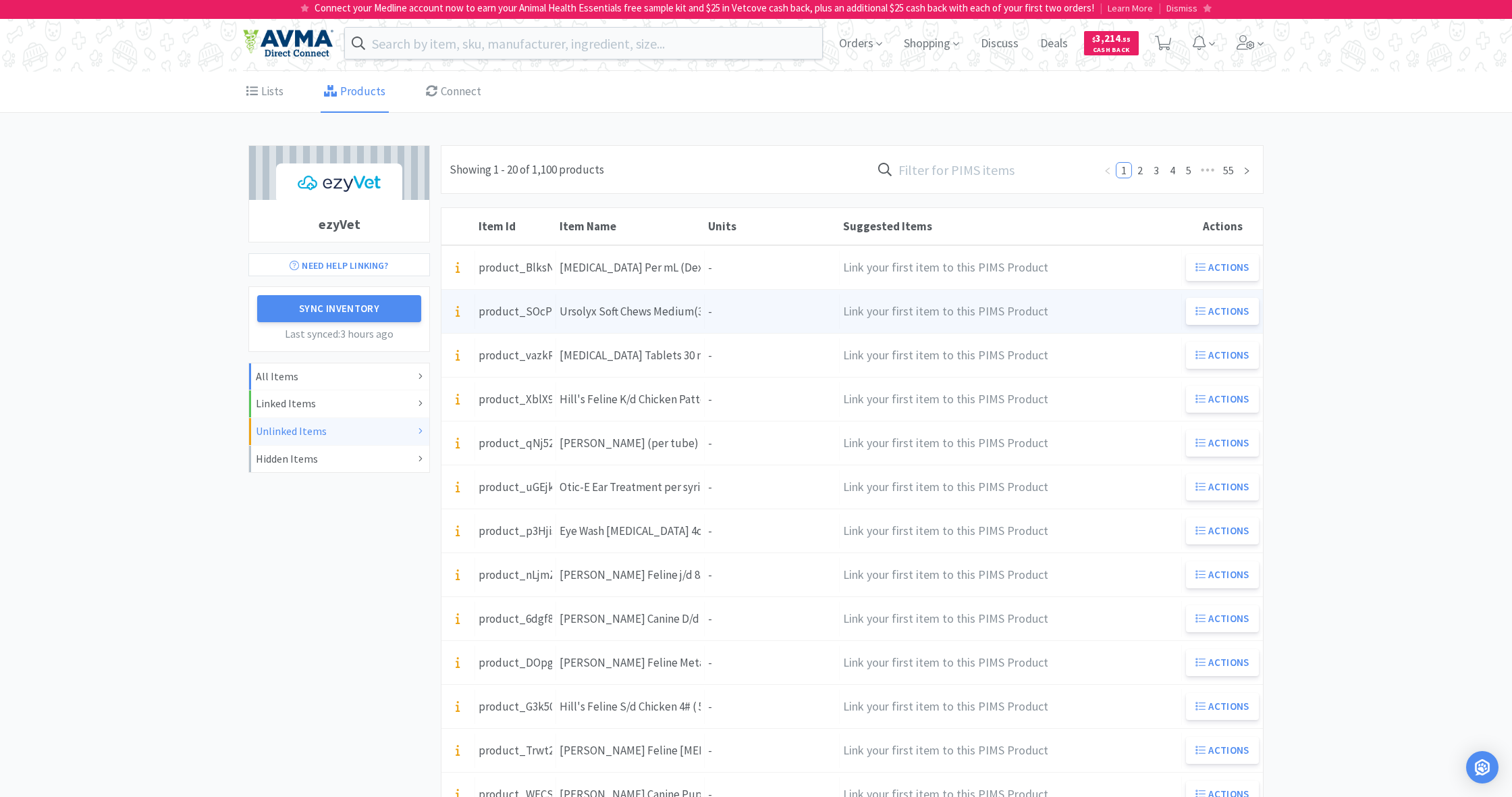
click at [767, 320] on div "Units -" at bounding box center [772, 312] width 135 height 35
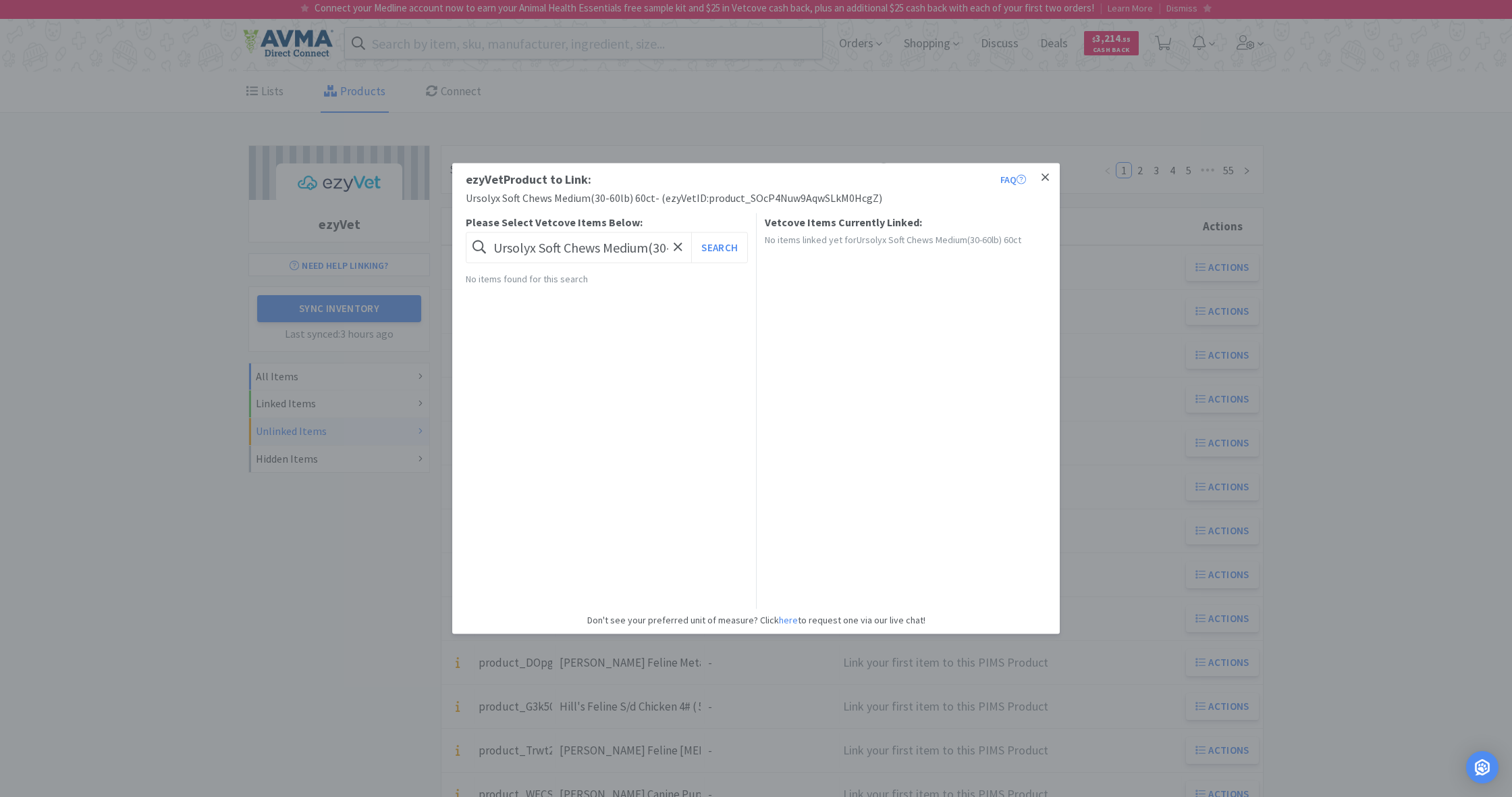
click at [1047, 176] on icon at bounding box center [1045, 177] width 7 height 7
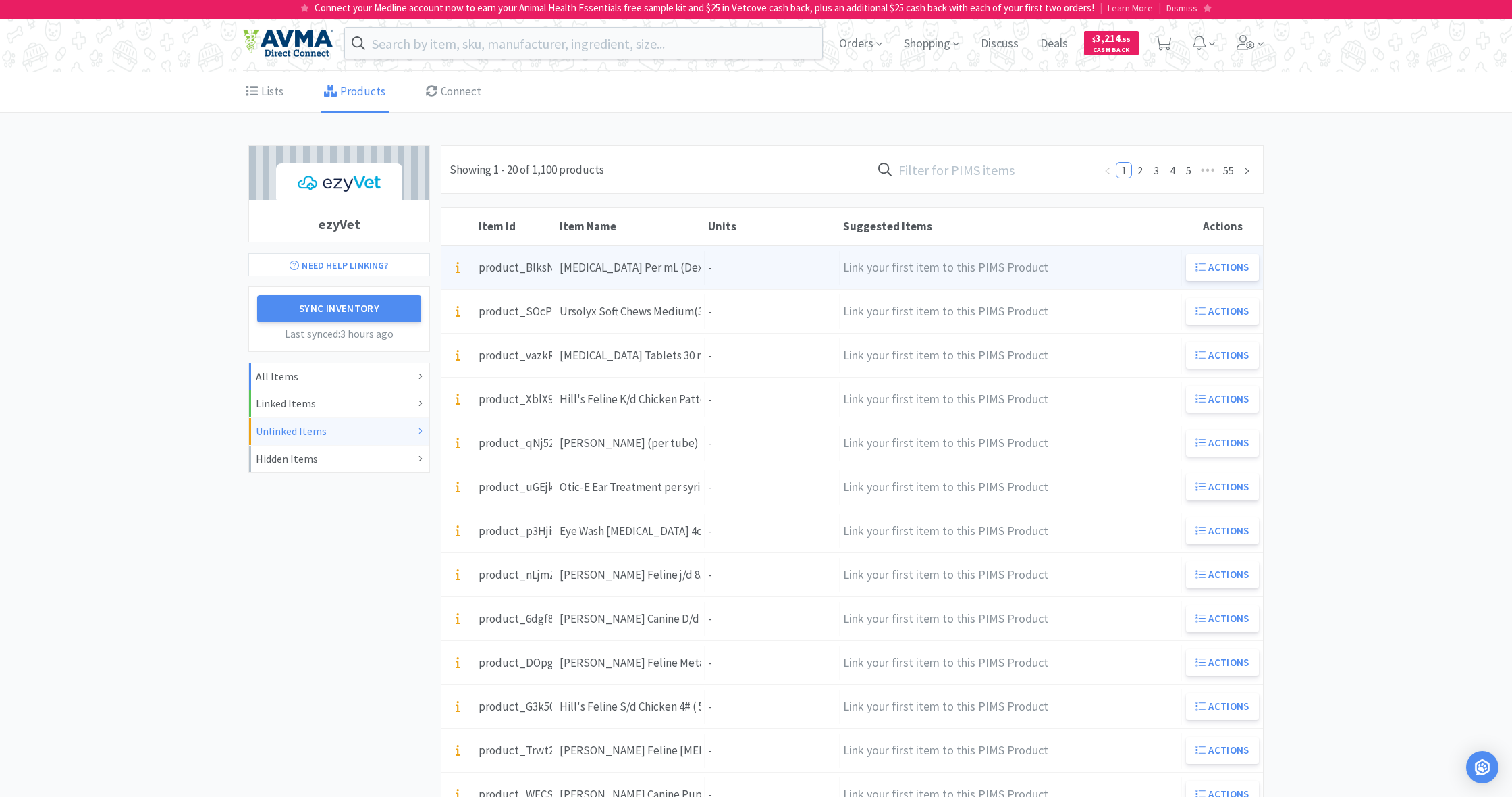
click at [741, 274] on div "Units -" at bounding box center [772, 268] width 135 height 35
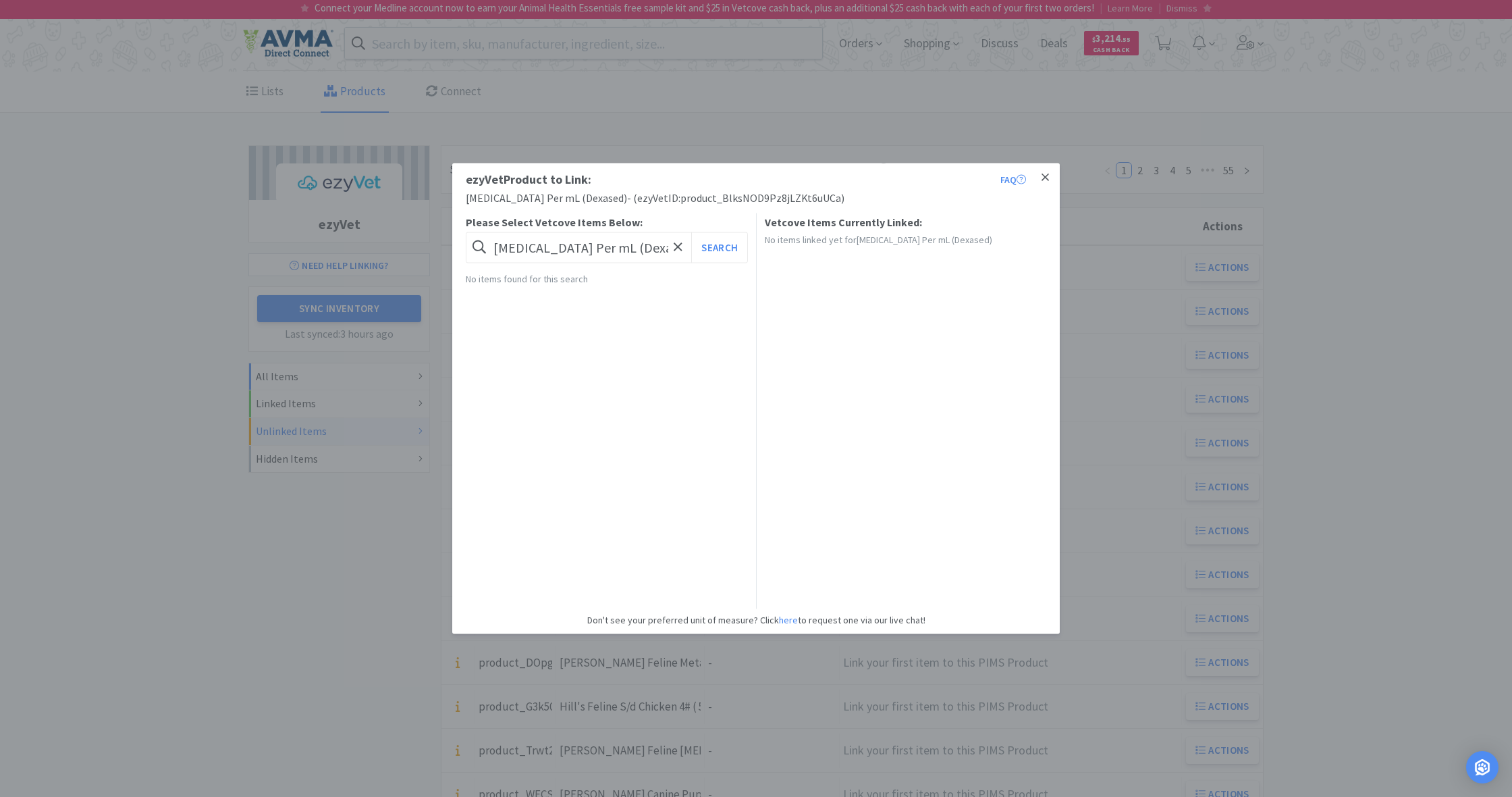
click at [1044, 178] on icon at bounding box center [1045, 177] width 7 height 7
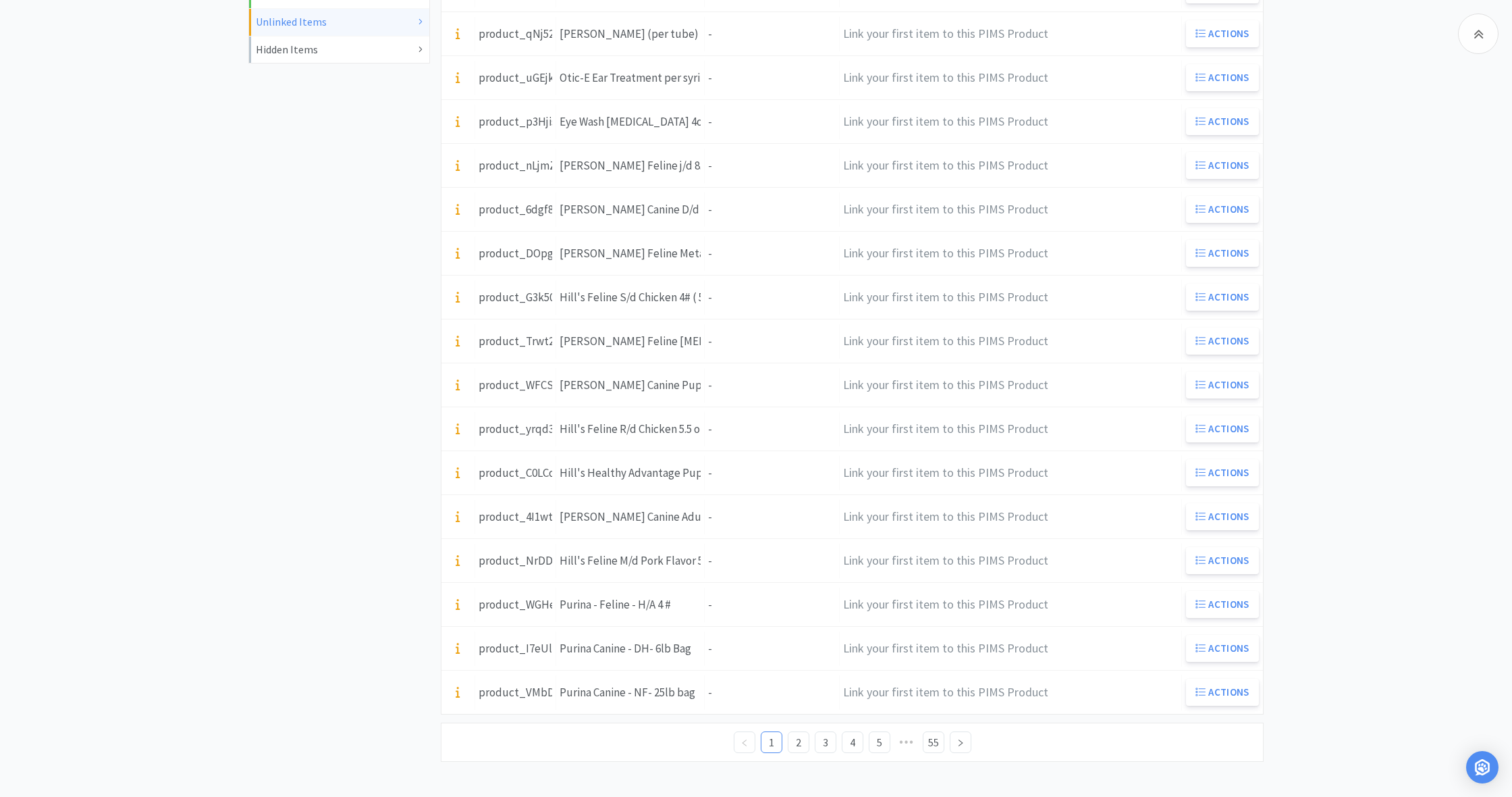
scroll to position [409, 0]
click at [801, 744] on link "2" at bounding box center [798, 741] width 20 height 20
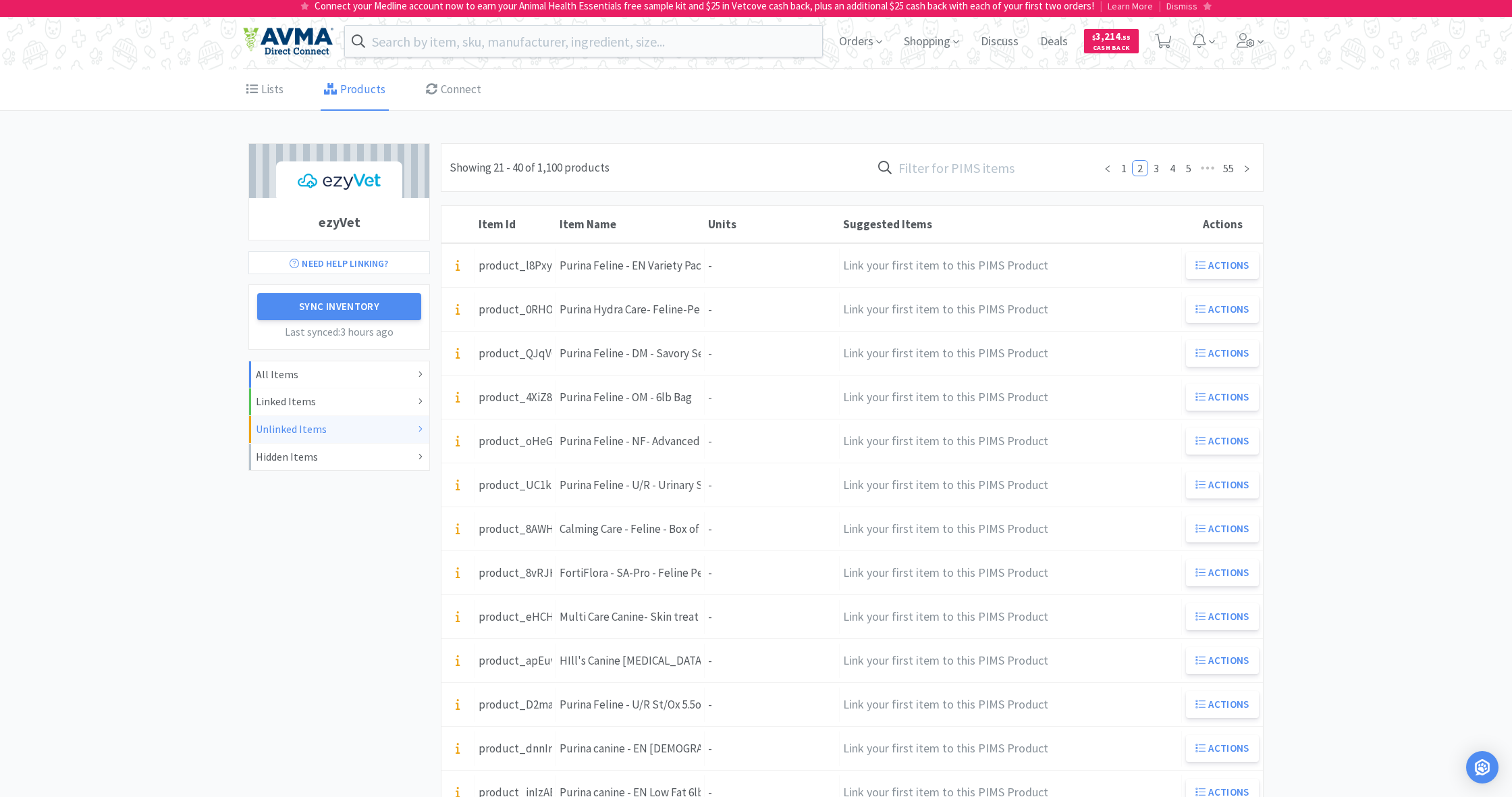
scroll to position [1, 0]
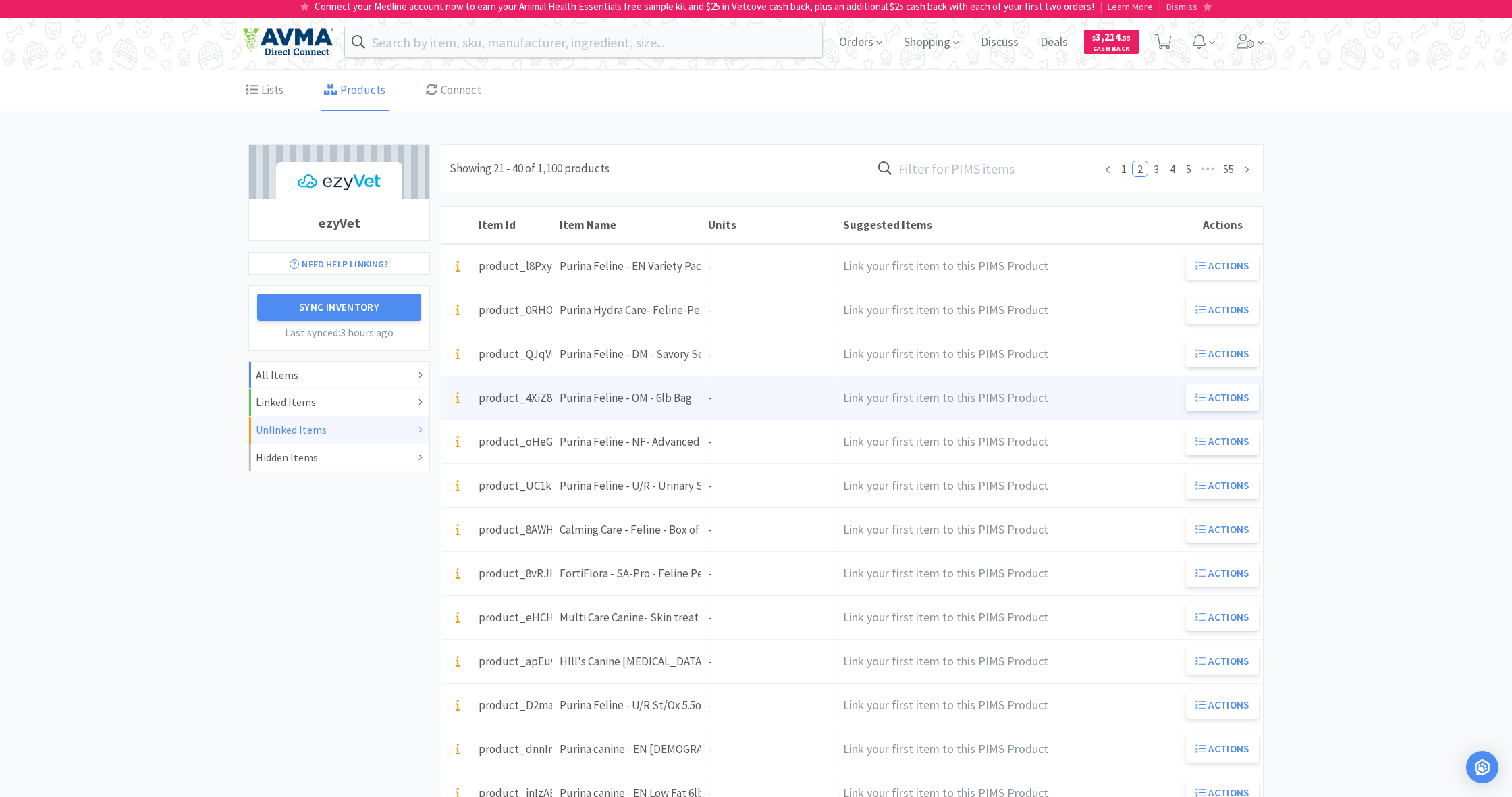
click at [768, 401] on div "Units -" at bounding box center [772, 398] width 135 height 35
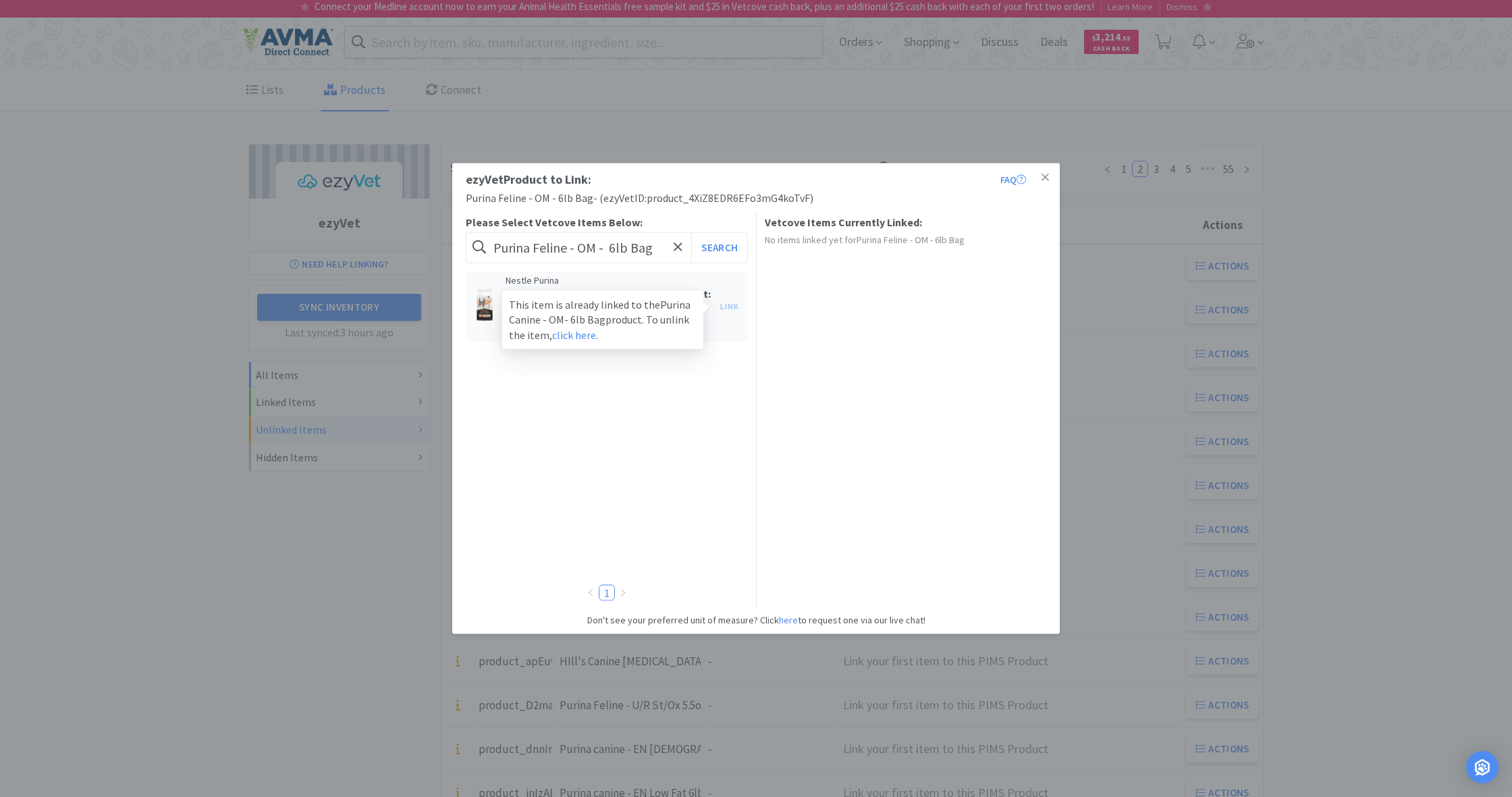
click at [727, 306] on div "Link This item is already linked to the Purina Canine - OM- 6lb Bag product. To…" at bounding box center [729, 306] width 33 height 19
click at [1047, 178] on icon at bounding box center [1045, 178] width 7 height 12
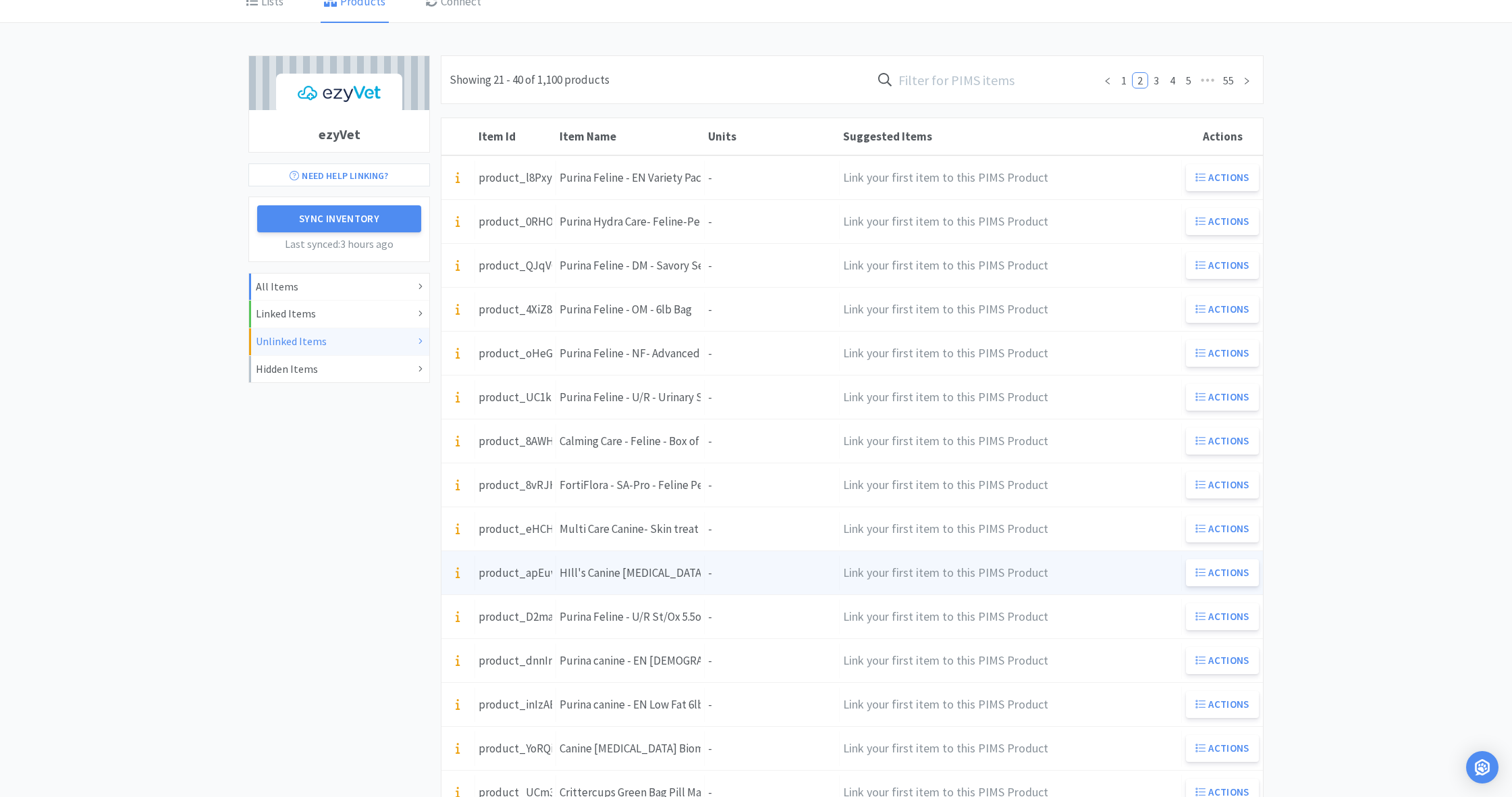
scroll to position [91, 0]
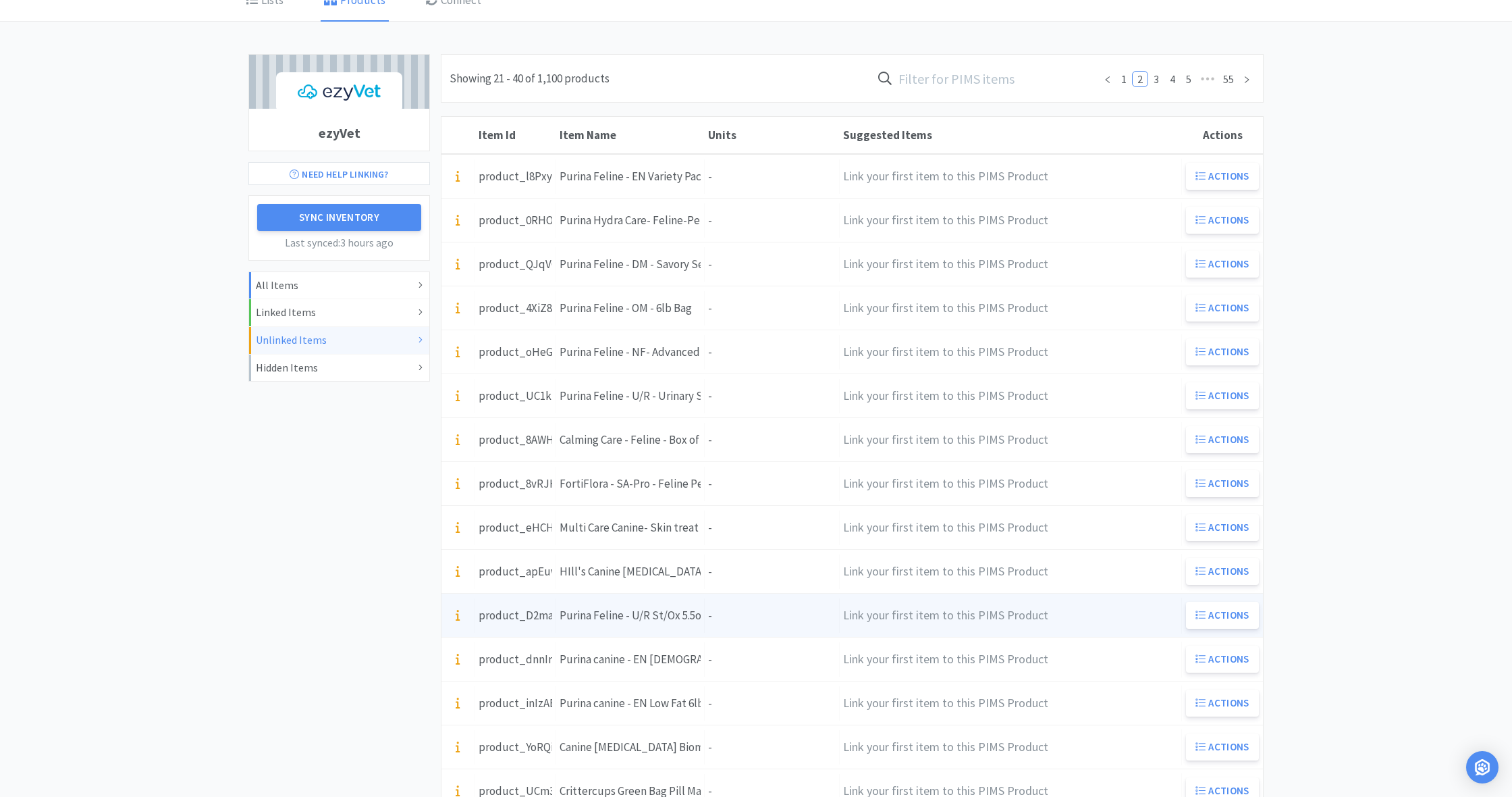
click at [732, 609] on div "Units -" at bounding box center [772, 615] width 135 height 35
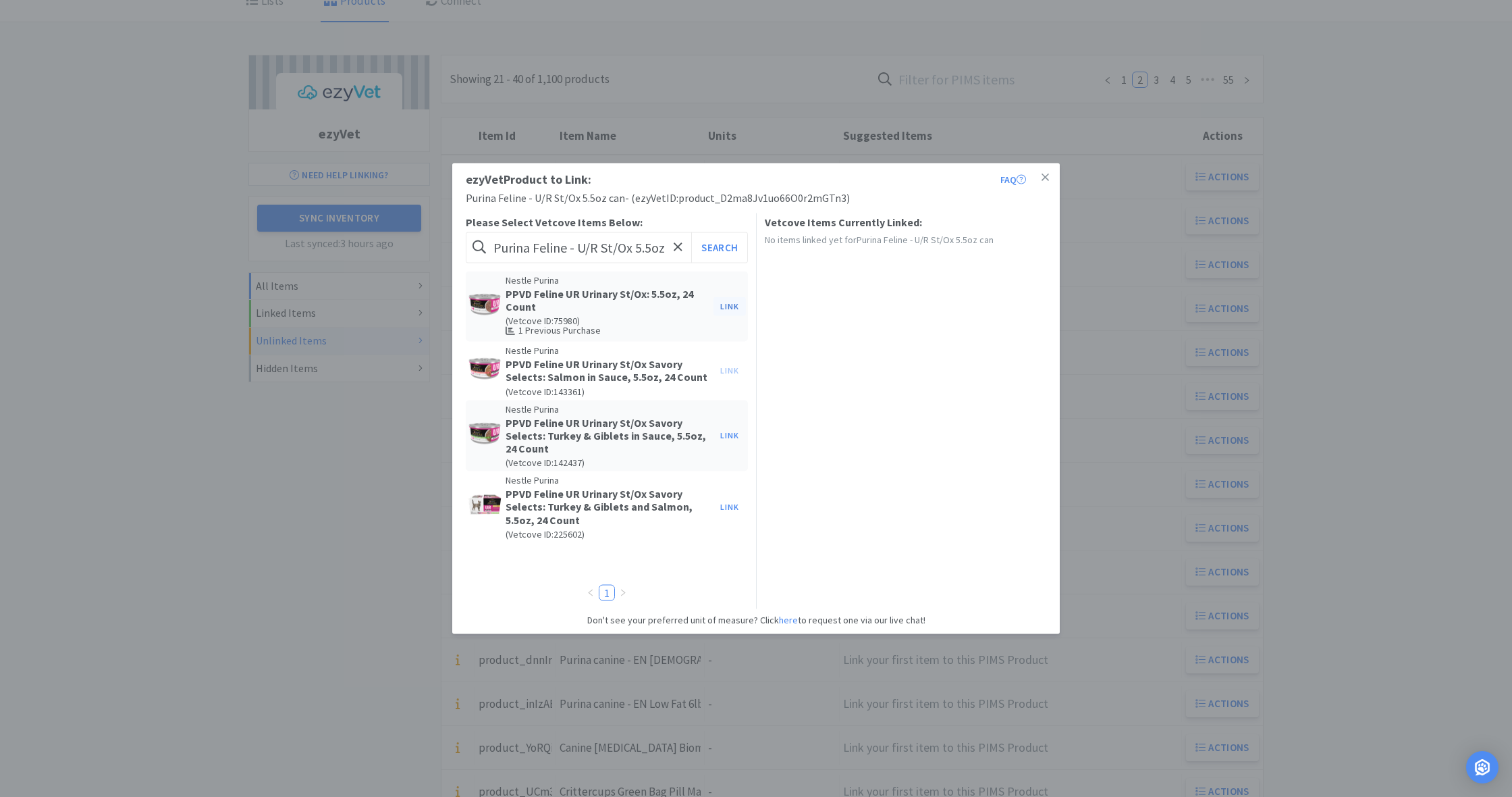
click at [726, 303] on button "Link" at bounding box center [729, 306] width 33 height 19
click at [964, 343] on span at bounding box center [961, 347] width 13 height 11
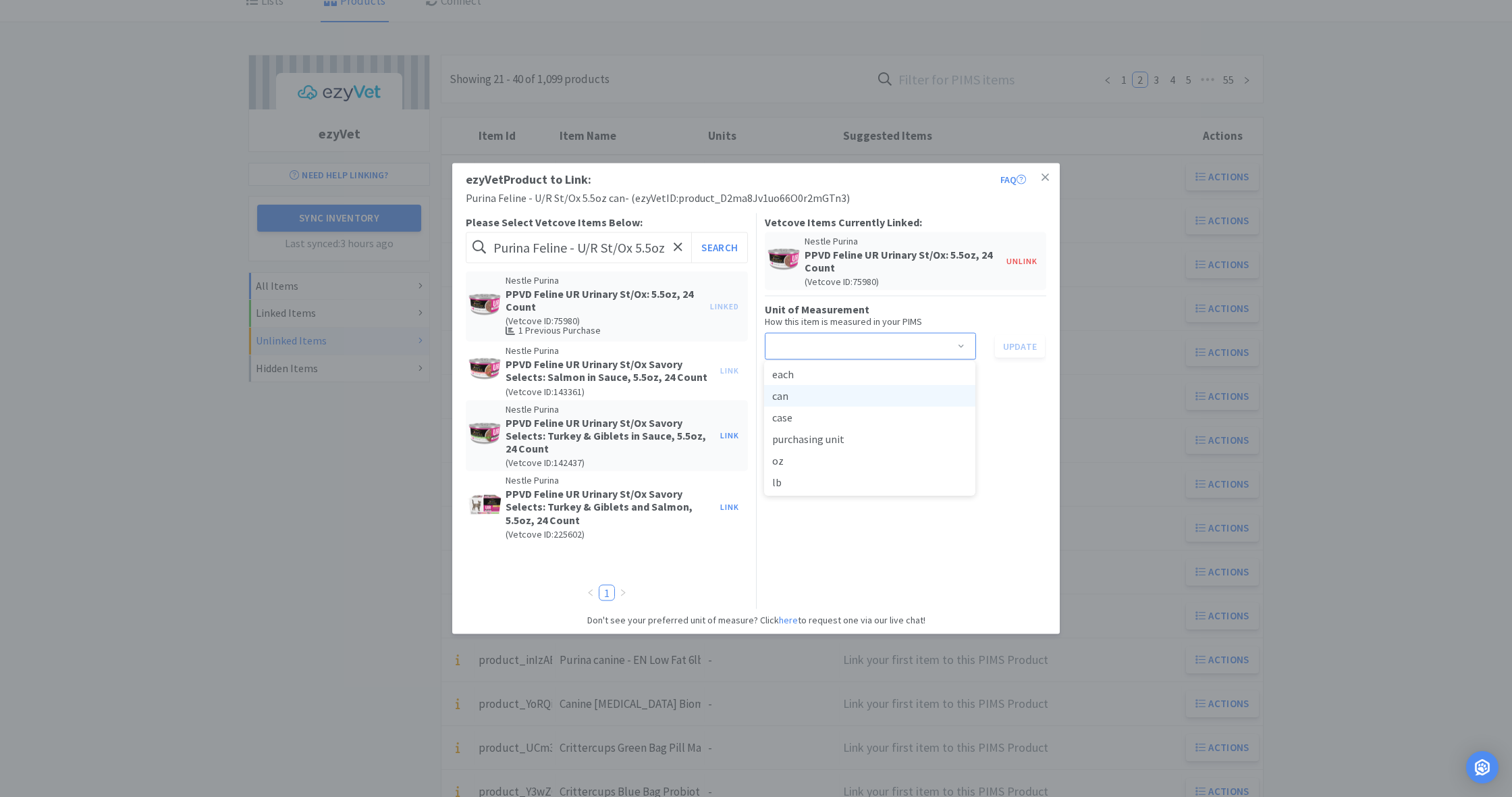
click at [814, 397] on li "can" at bounding box center [870, 395] width 212 height 21
click at [1013, 346] on button "Update" at bounding box center [1020, 346] width 50 height 23
click at [1047, 175] on icon at bounding box center [1045, 178] width 7 height 12
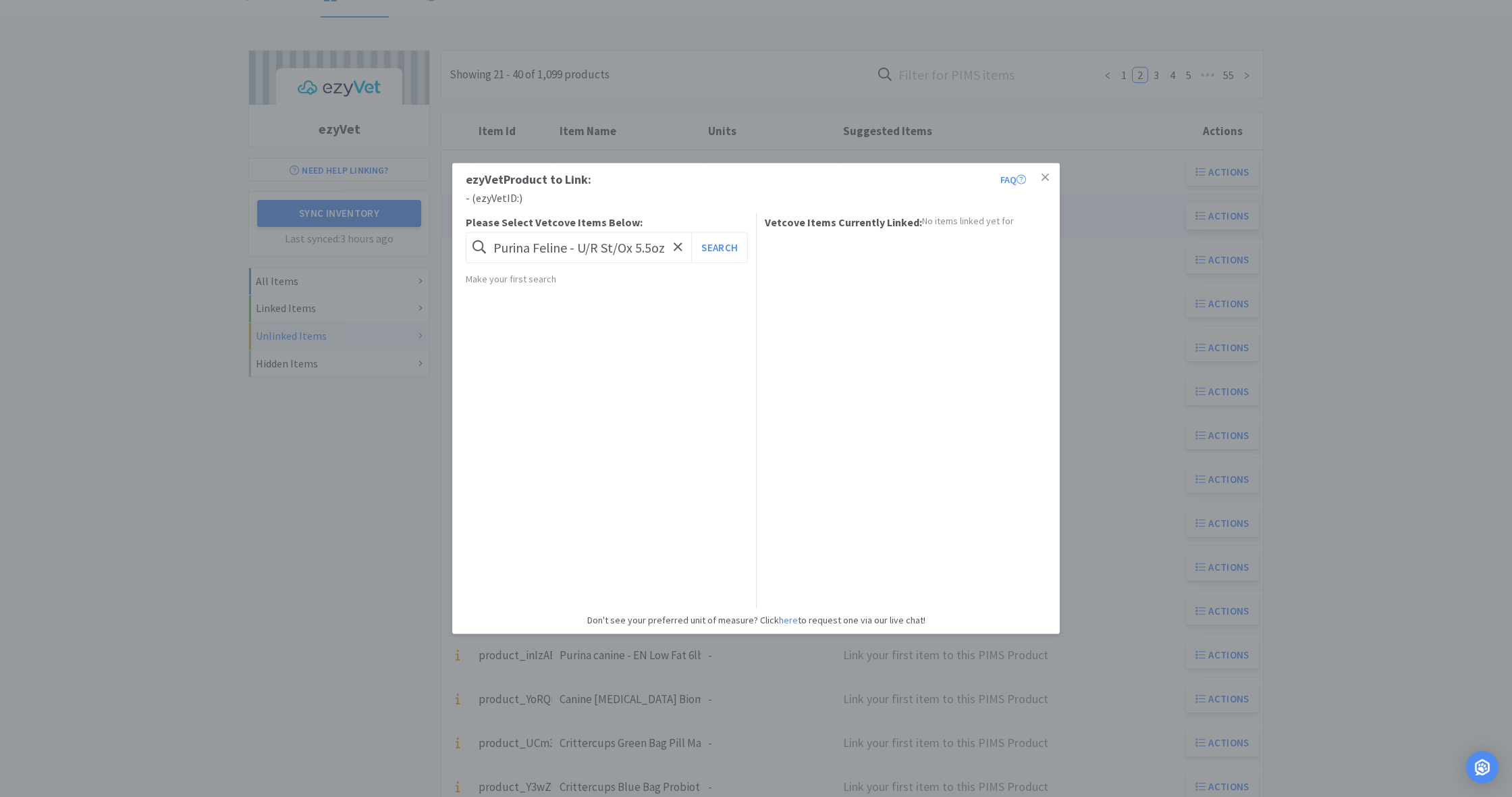
scroll to position [98, 0]
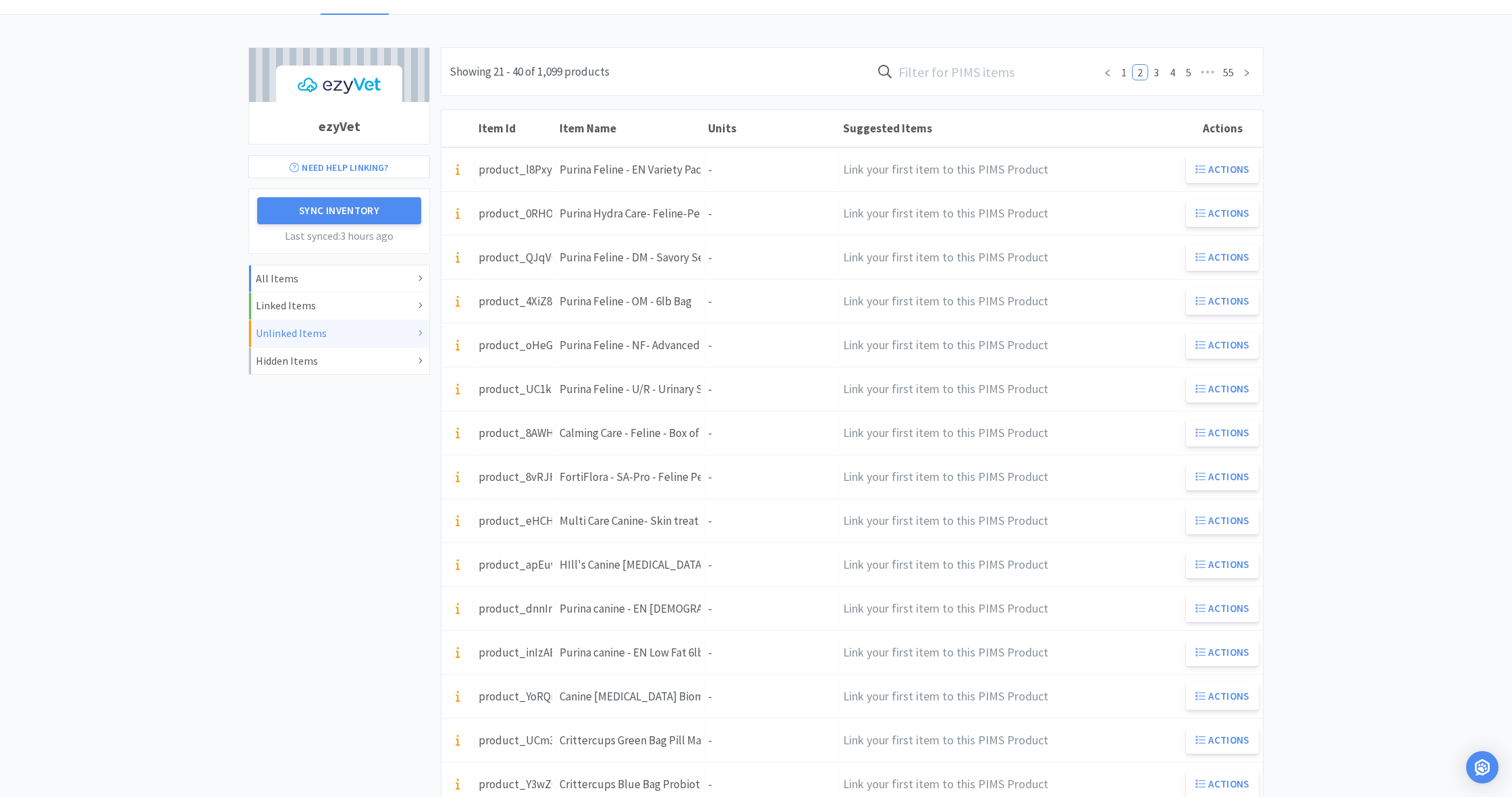
click at [342, 330] on div "Unlinked Items" at bounding box center [339, 334] width 166 height 18
click at [334, 204] on button "Sync Inventory" at bounding box center [340, 210] width 164 height 27
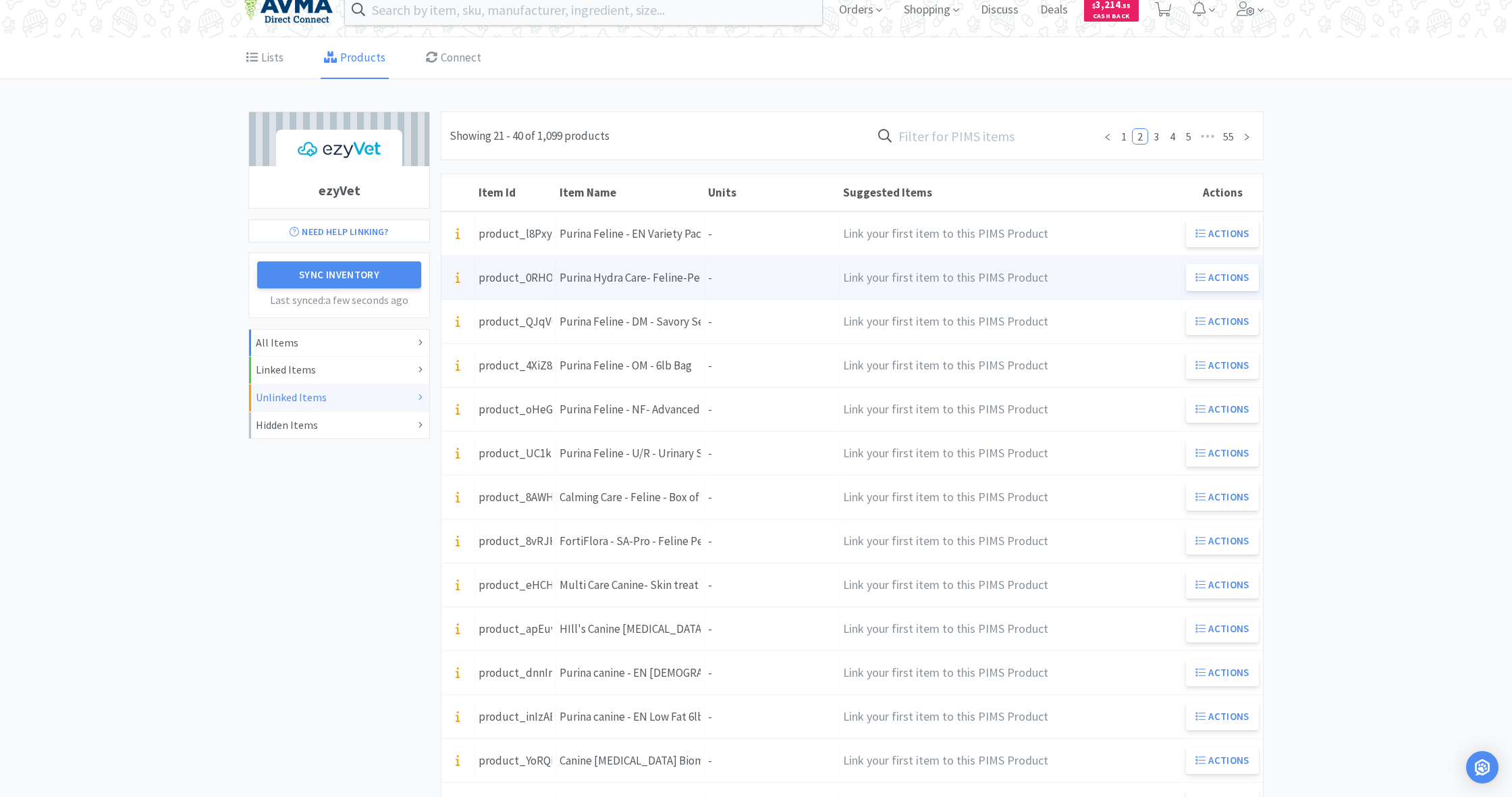
scroll to position [35, 0]
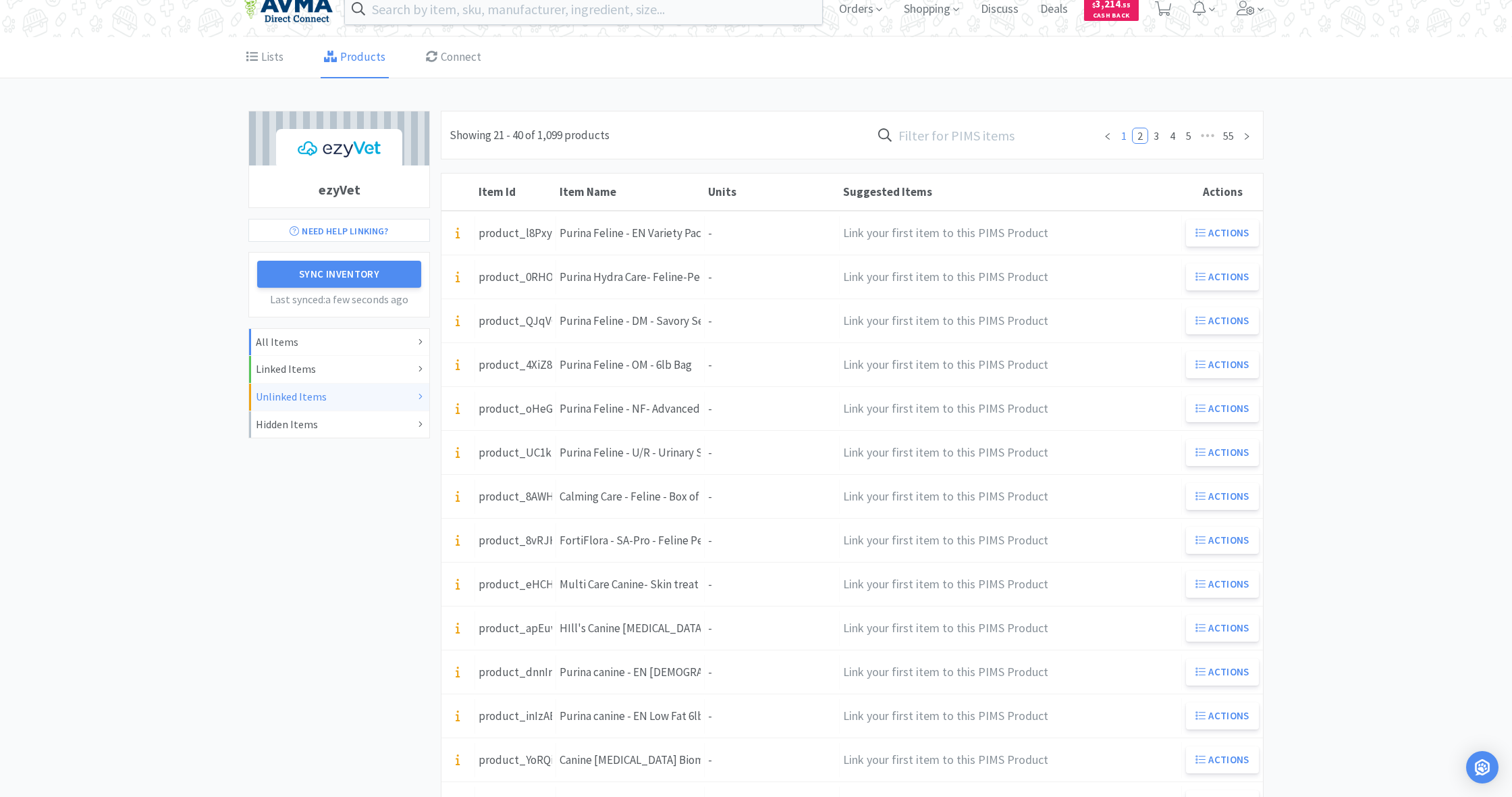
click at [1126, 139] on link "1" at bounding box center [1124, 135] width 15 height 15
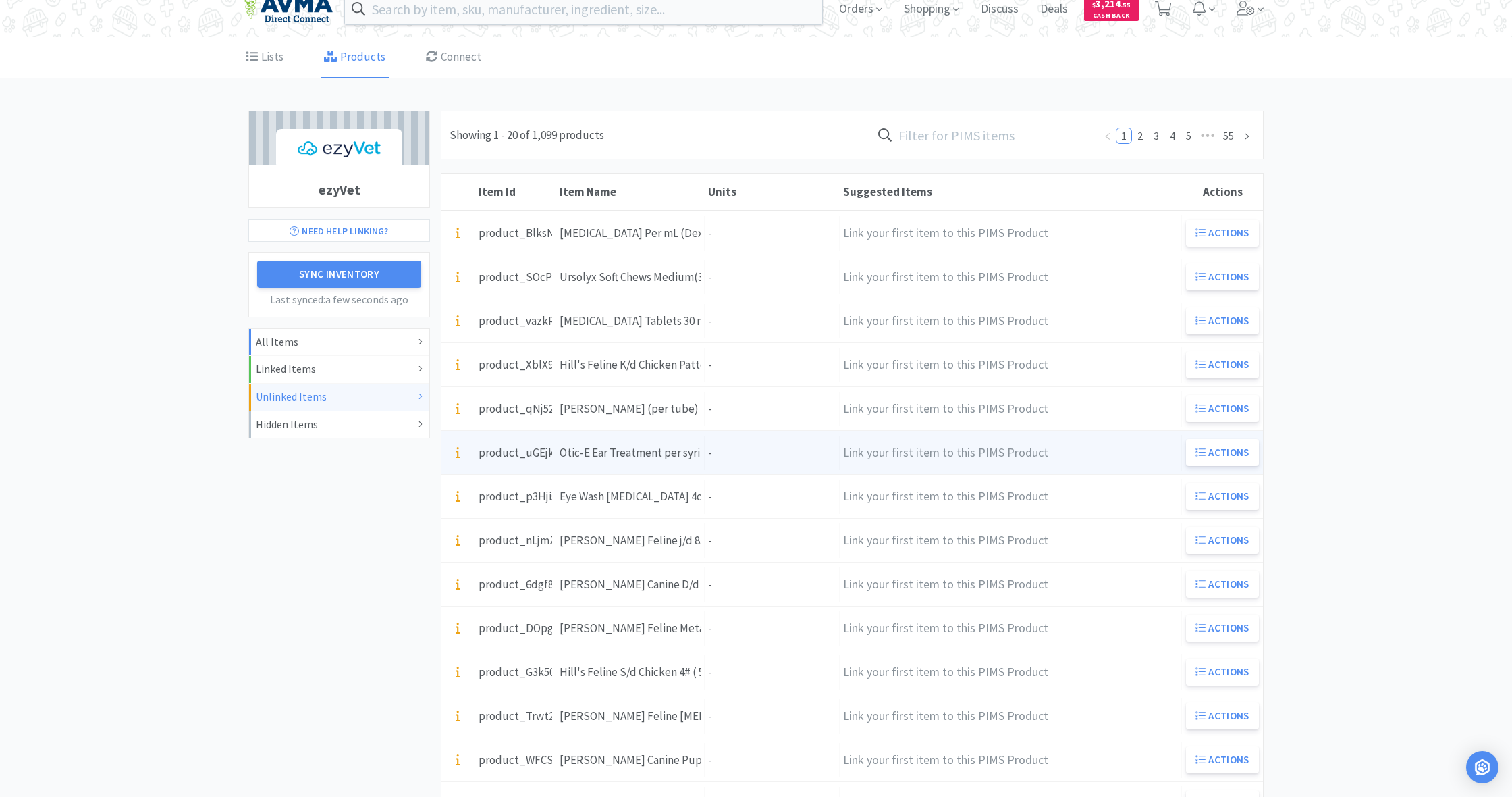
click at [747, 457] on div "Units -" at bounding box center [772, 453] width 135 height 35
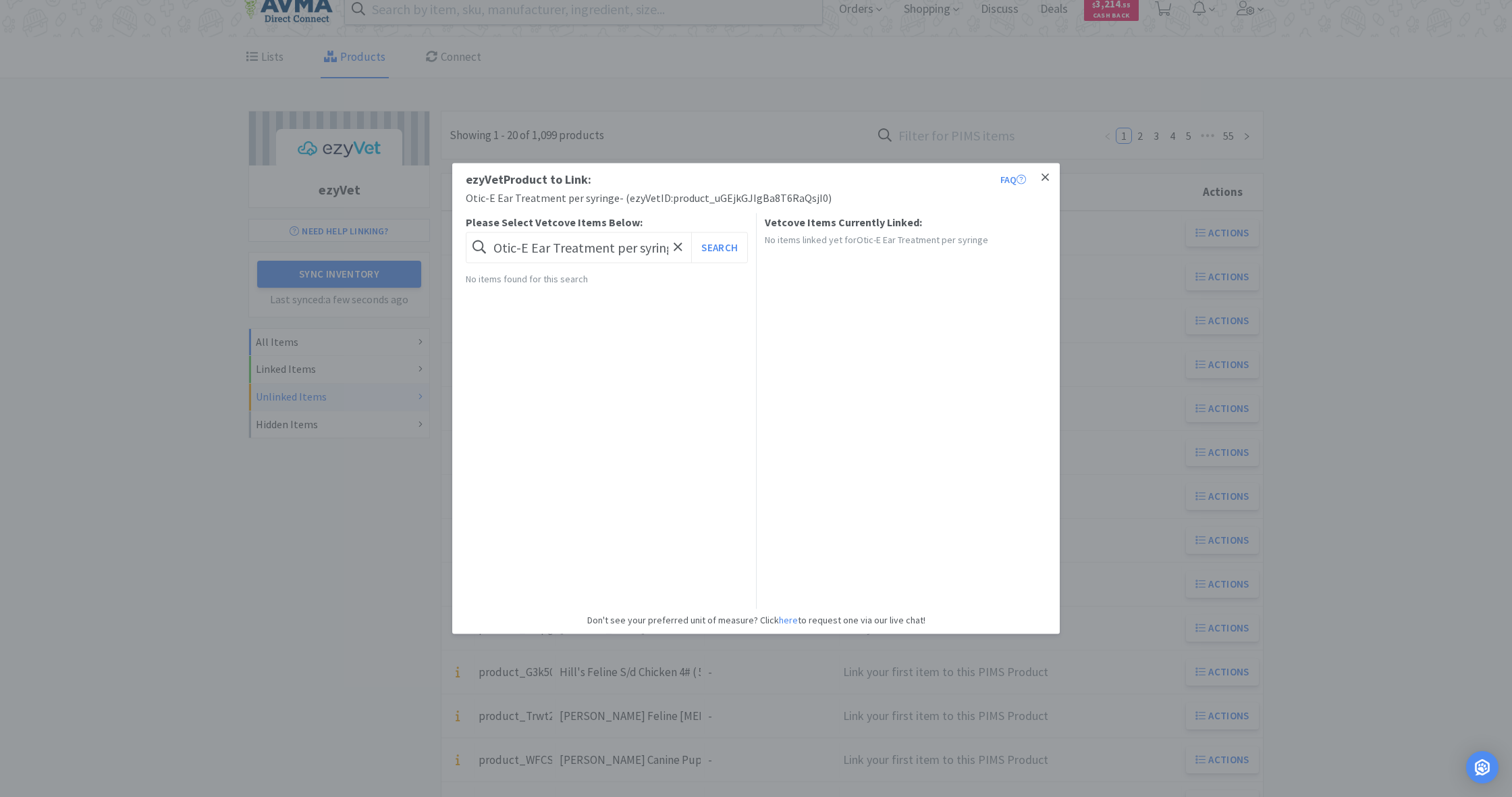
click at [1044, 176] on icon at bounding box center [1045, 177] width 7 height 7
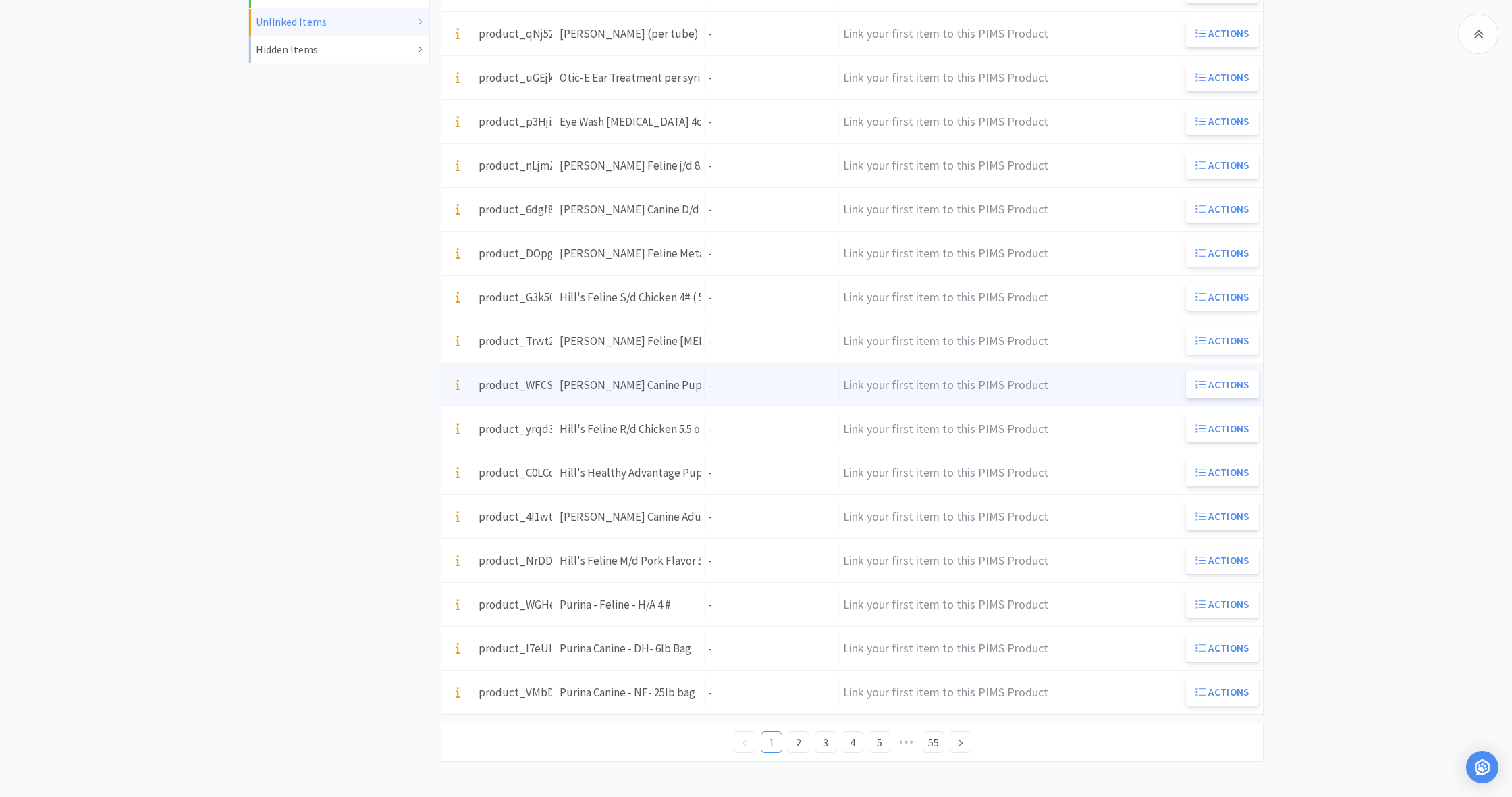
click at [761, 395] on div "Units -" at bounding box center [772, 385] width 135 height 35
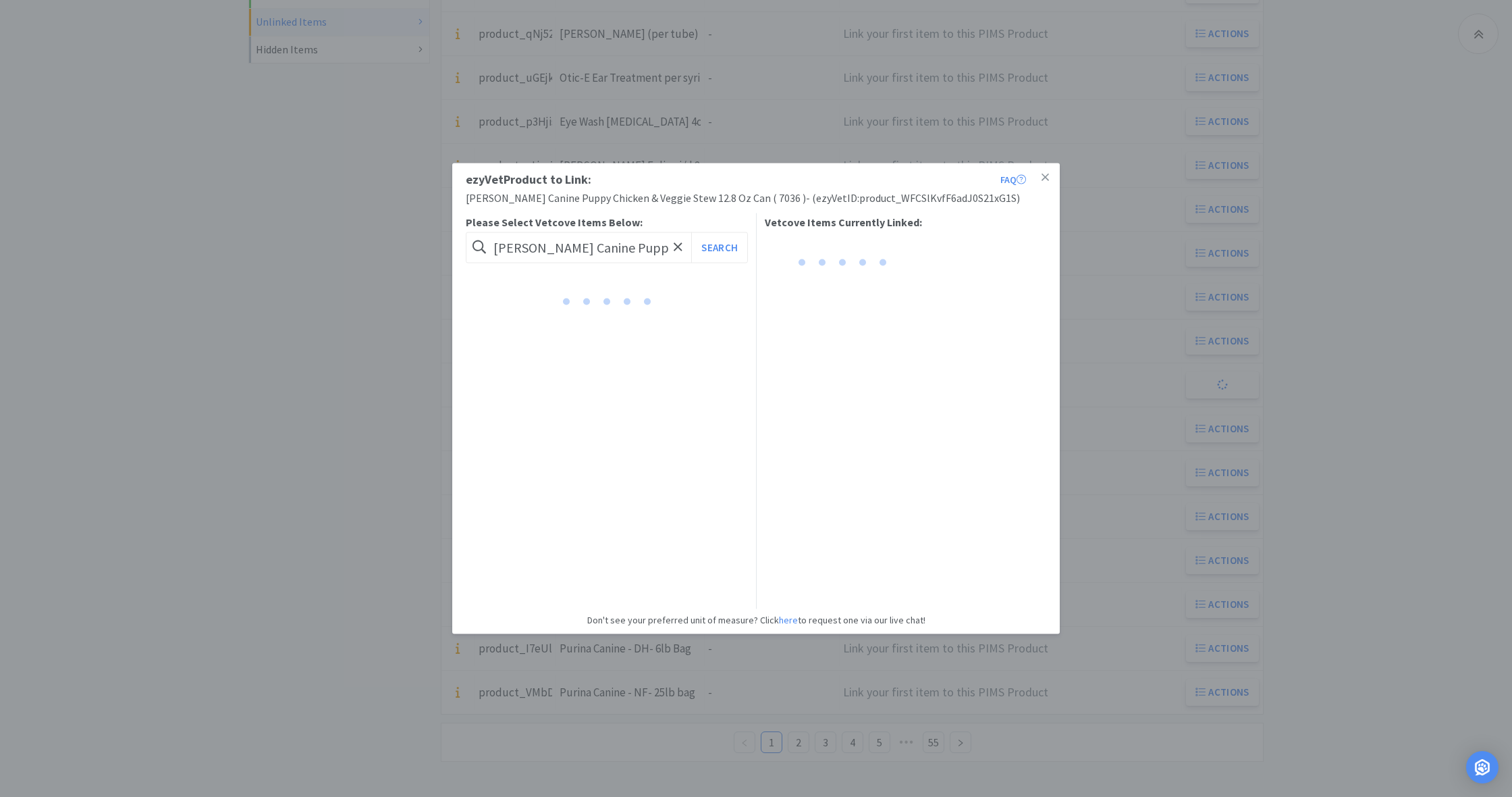
scroll to position [410, 0]
click at [1050, 175] on link at bounding box center [1045, 178] width 24 height 29
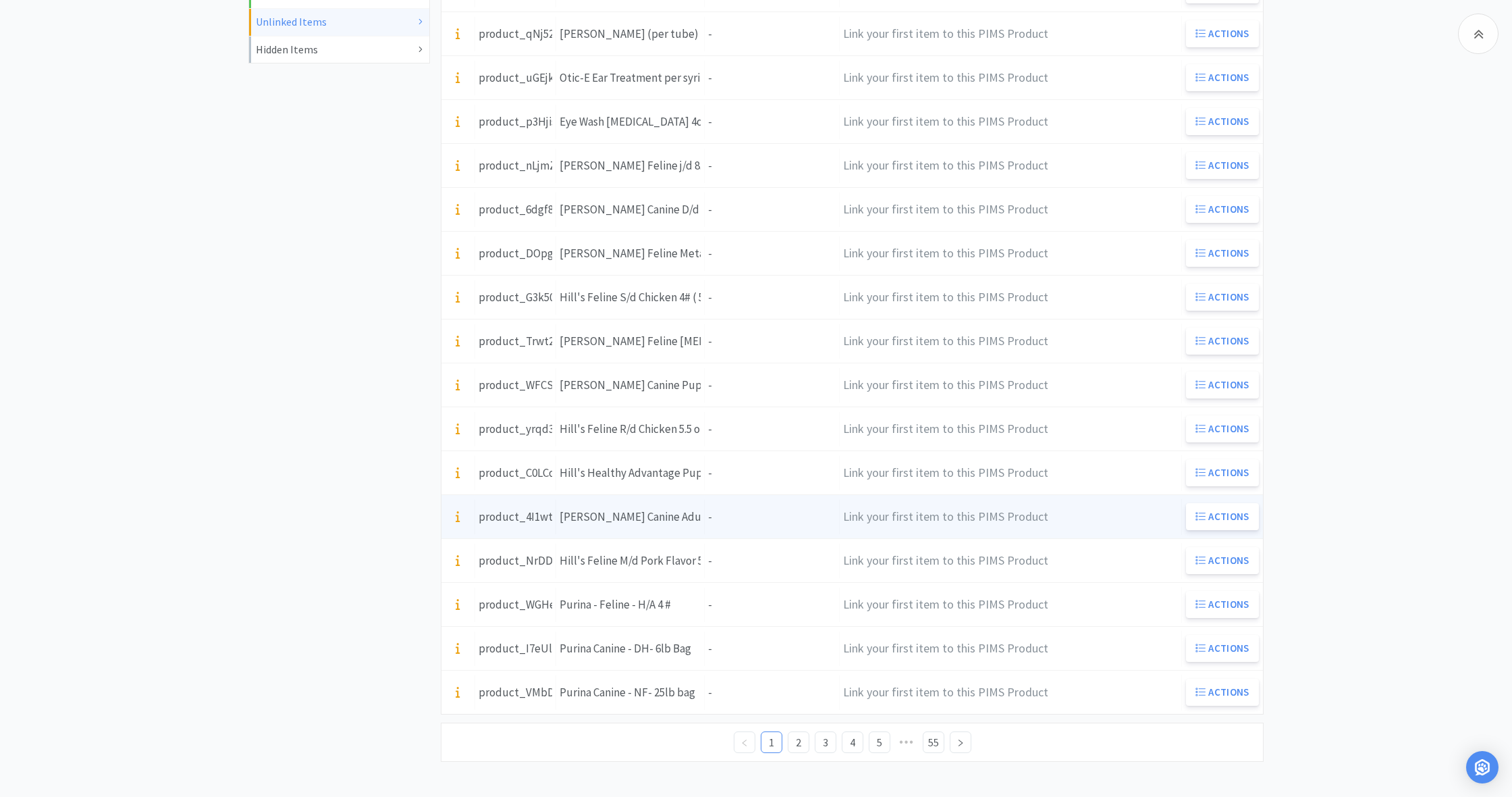
click at [721, 531] on div "Units -" at bounding box center [772, 517] width 135 height 35
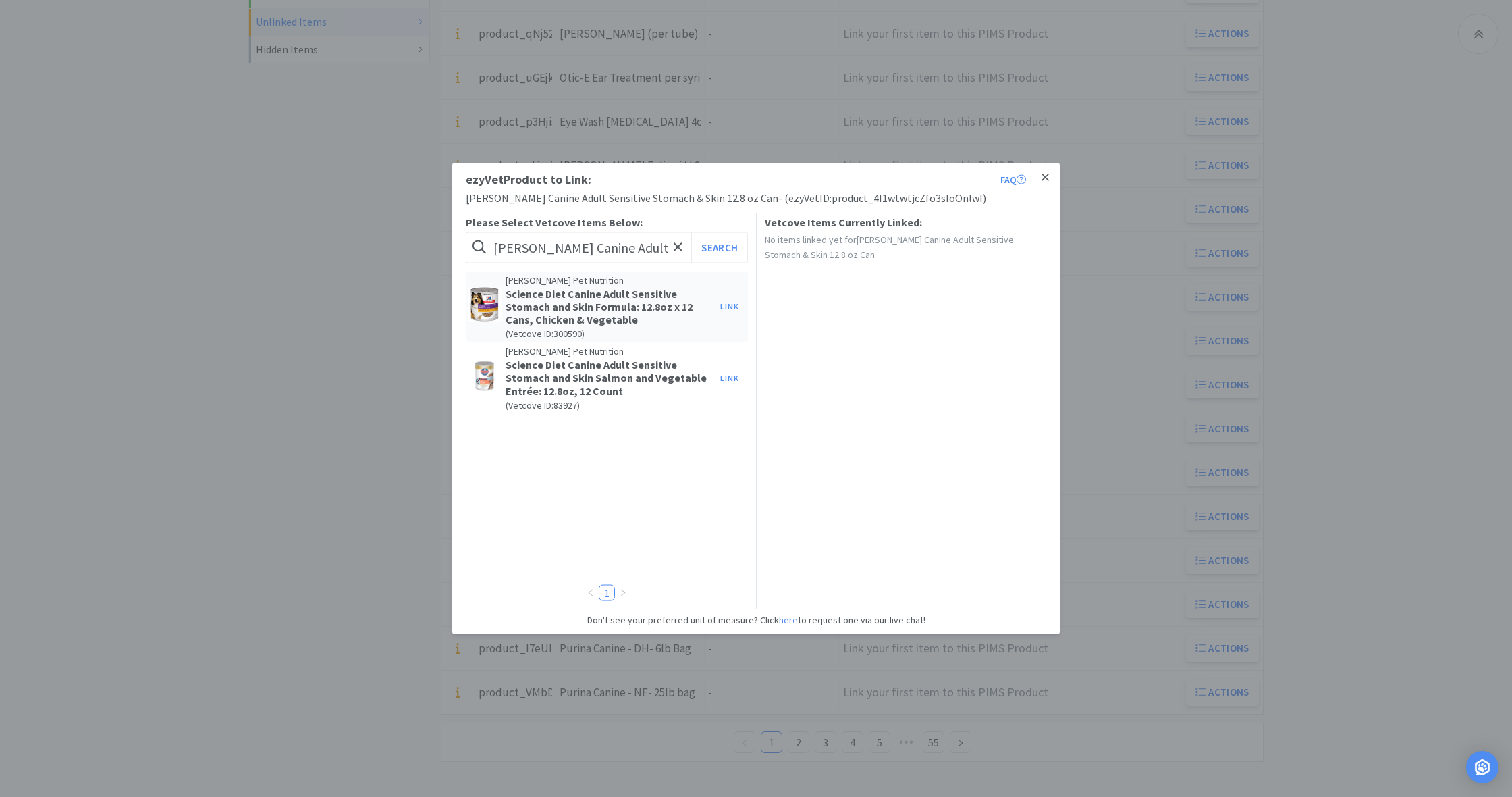
click at [1047, 177] on icon at bounding box center [1045, 178] width 7 height 12
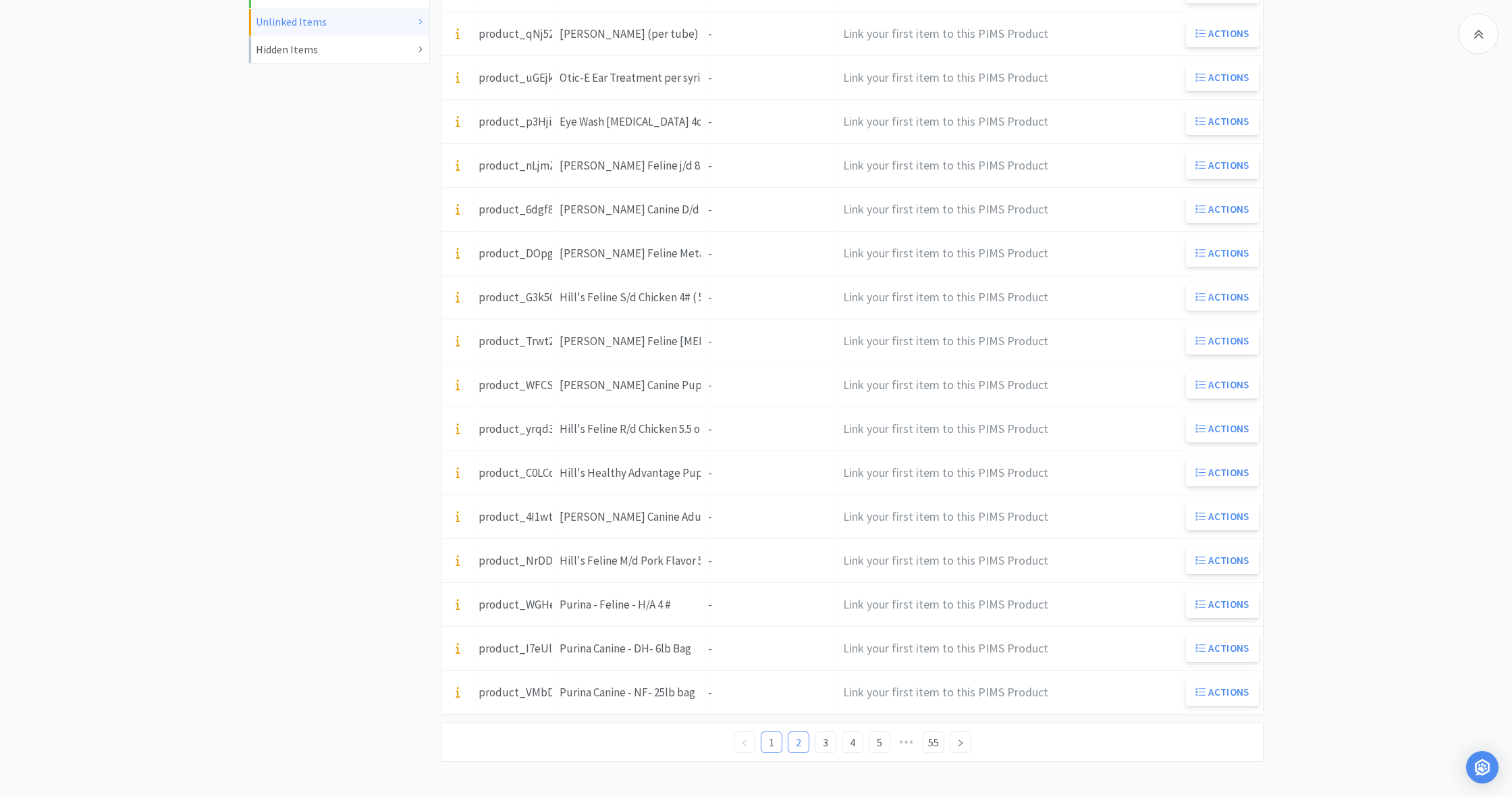
click at [796, 741] on link "2" at bounding box center [798, 741] width 20 height 20
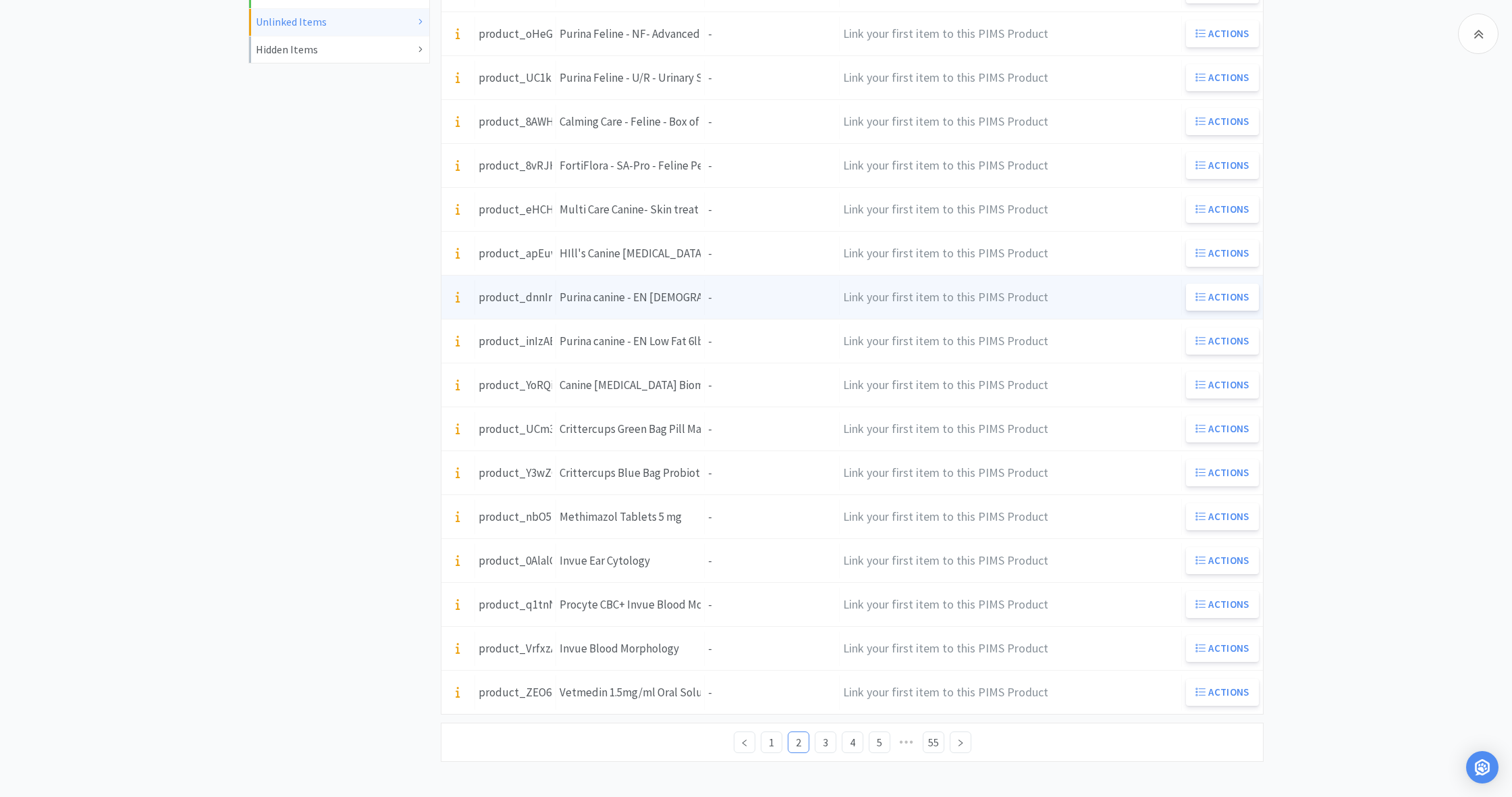
click at [720, 306] on div "Units -" at bounding box center [772, 297] width 135 height 35
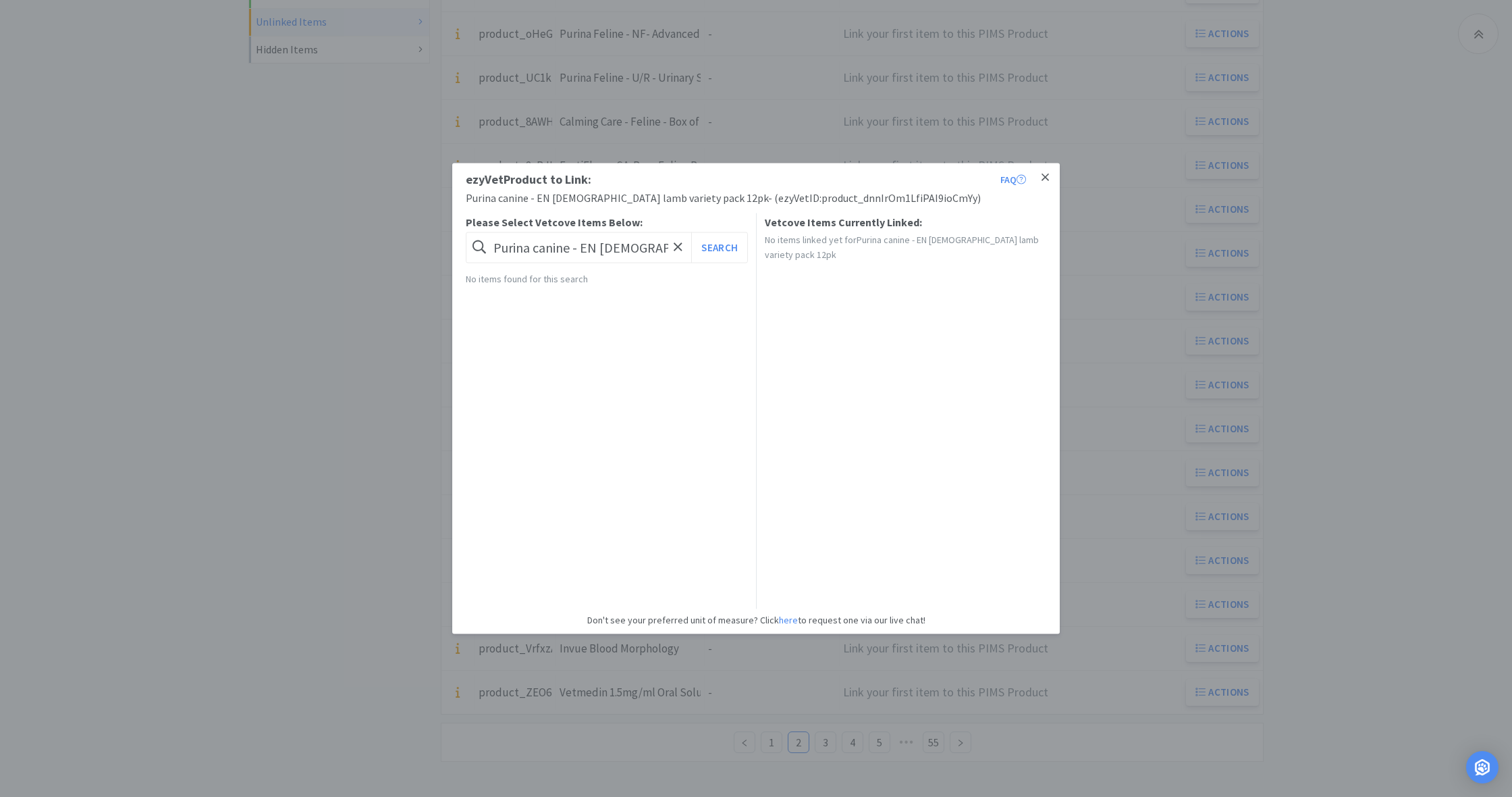
click at [1049, 178] on link at bounding box center [1045, 178] width 24 height 29
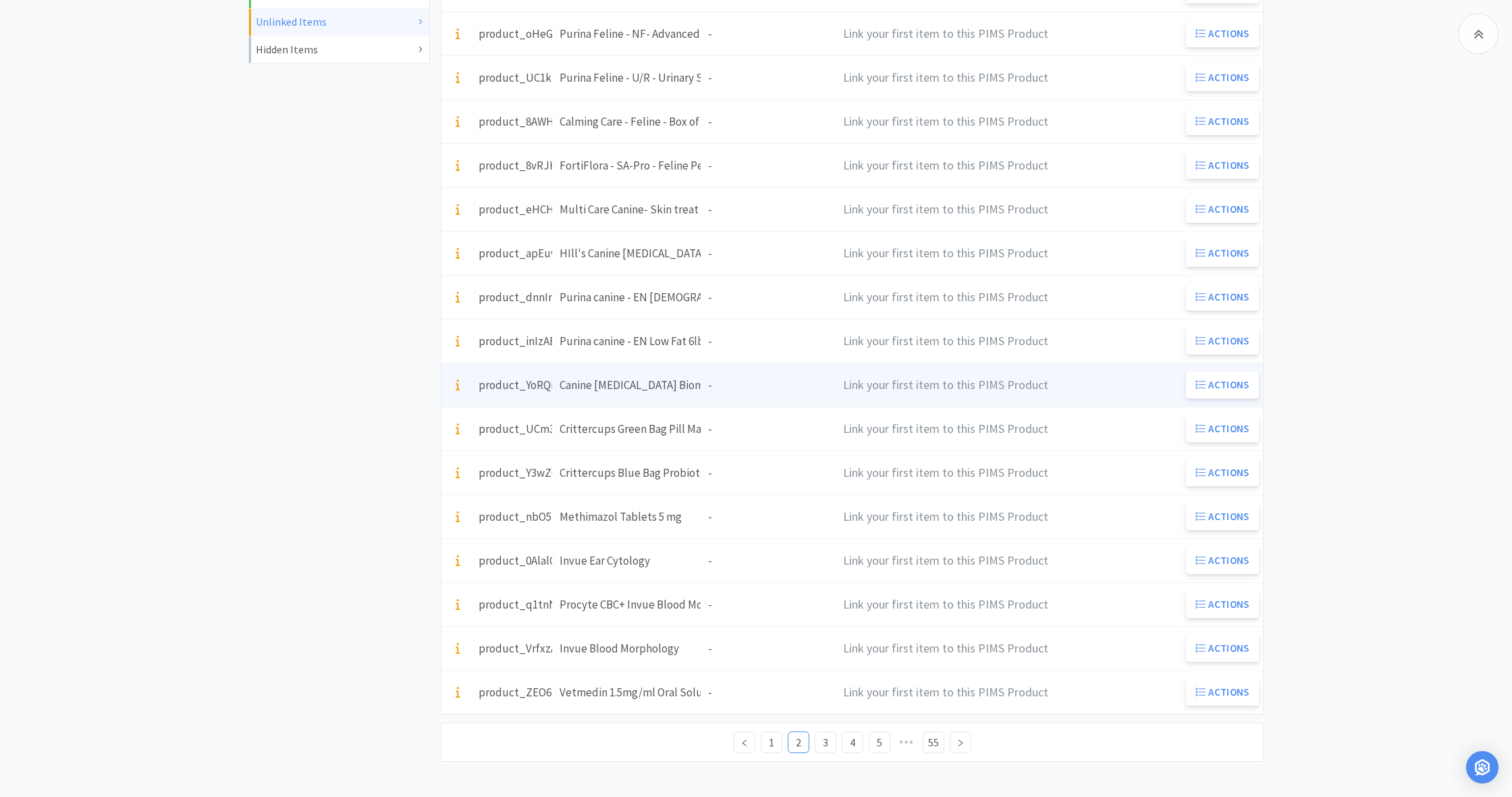
click at [754, 386] on div "Units -" at bounding box center [772, 385] width 135 height 35
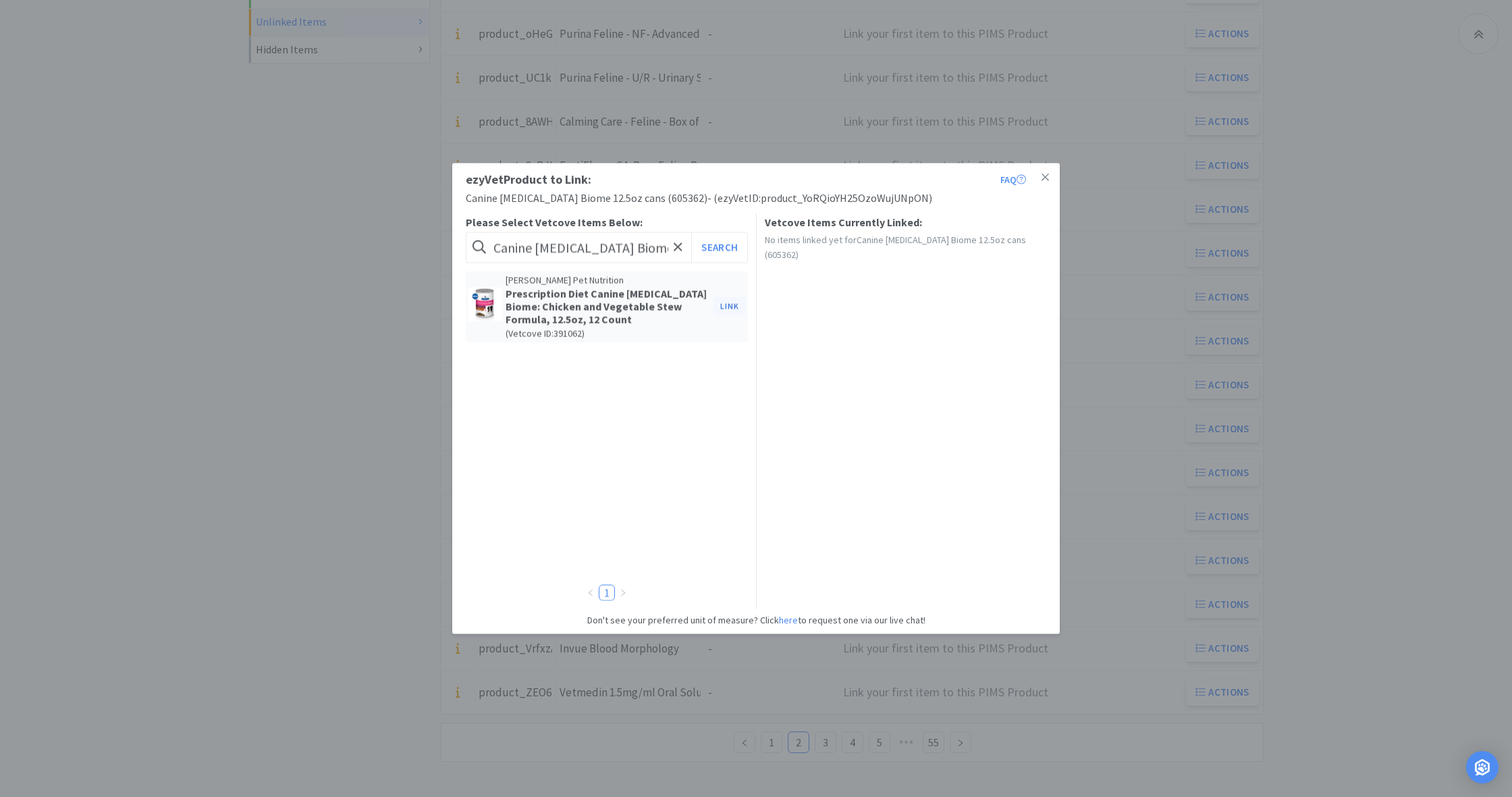
click at [726, 305] on button "Link" at bounding box center [729, 306] width 33 height 19
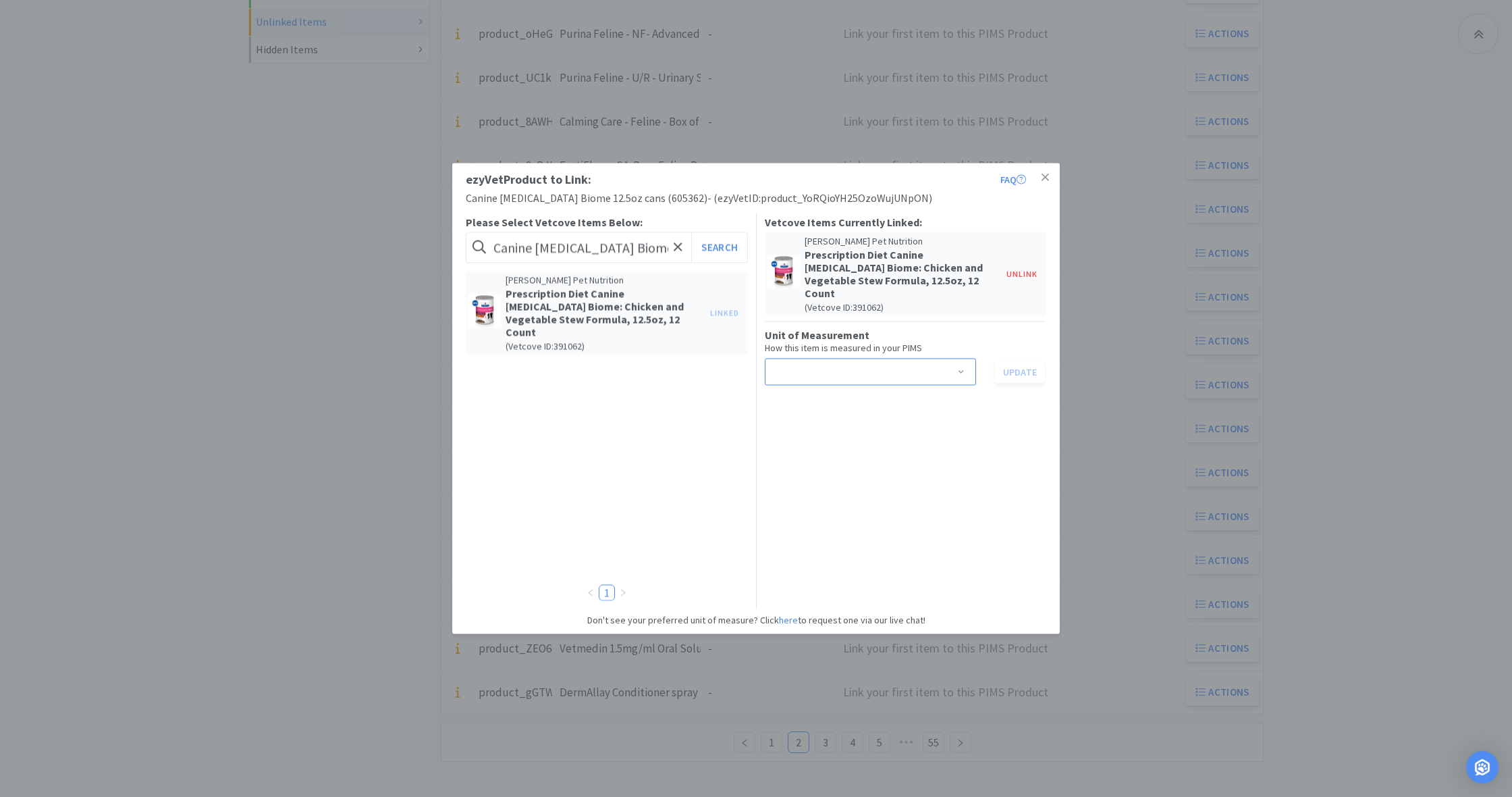
click at [959, 368] on span at bounding box center [961, 373] width 13 height 11
click at [819, 403] on li "can" at bounding box center [870, 408] width 212 height 21
click at [1016, 360] on button "Update" at bounding box center [1020, 371] width 50 height 23
click at [1051, 176] on link at bounding box center [1045, 178] width 24 height 29
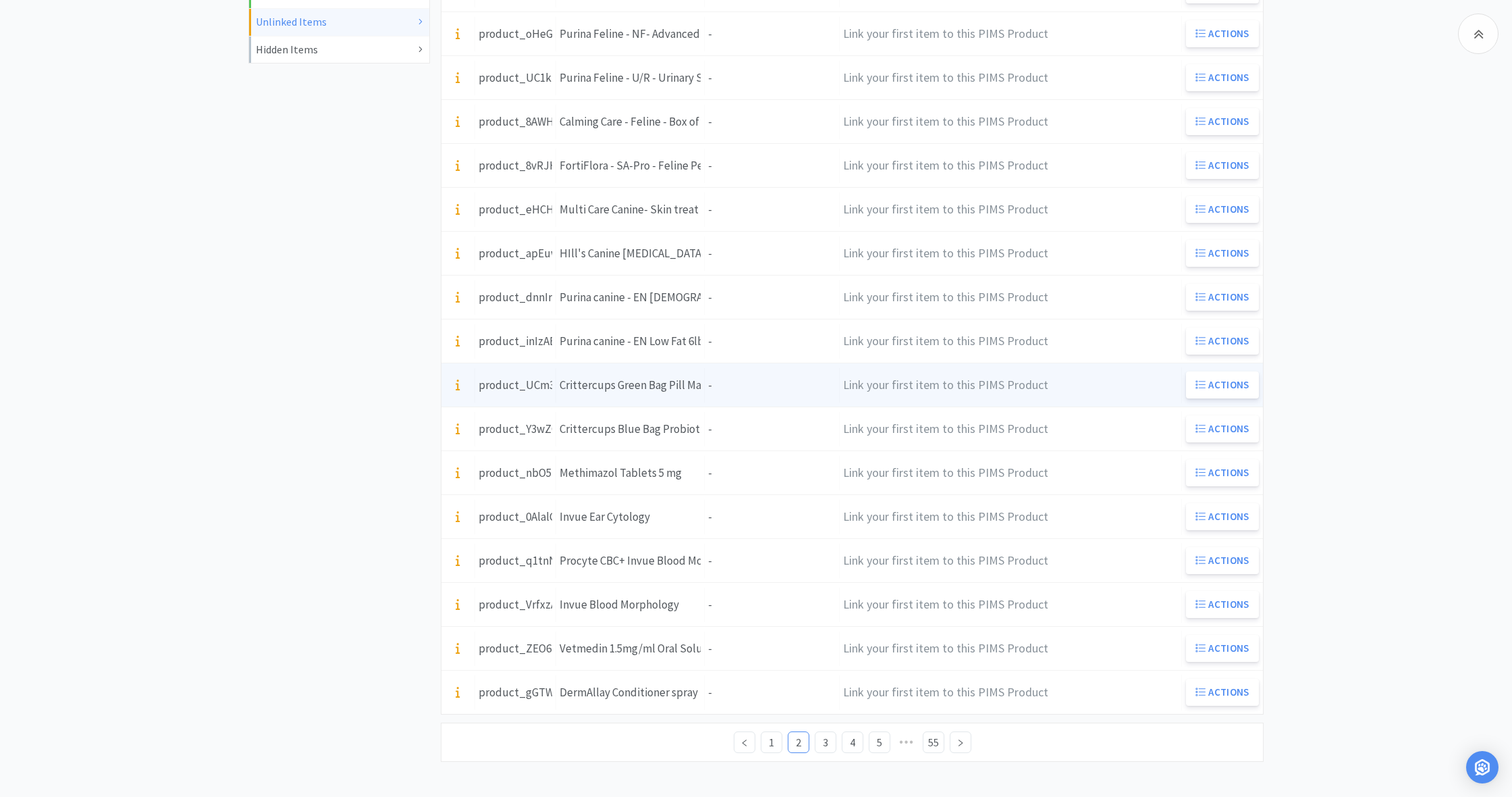
click at [753, 387] on div "Units -" at bounding box center [772, 385] width 135 height 35
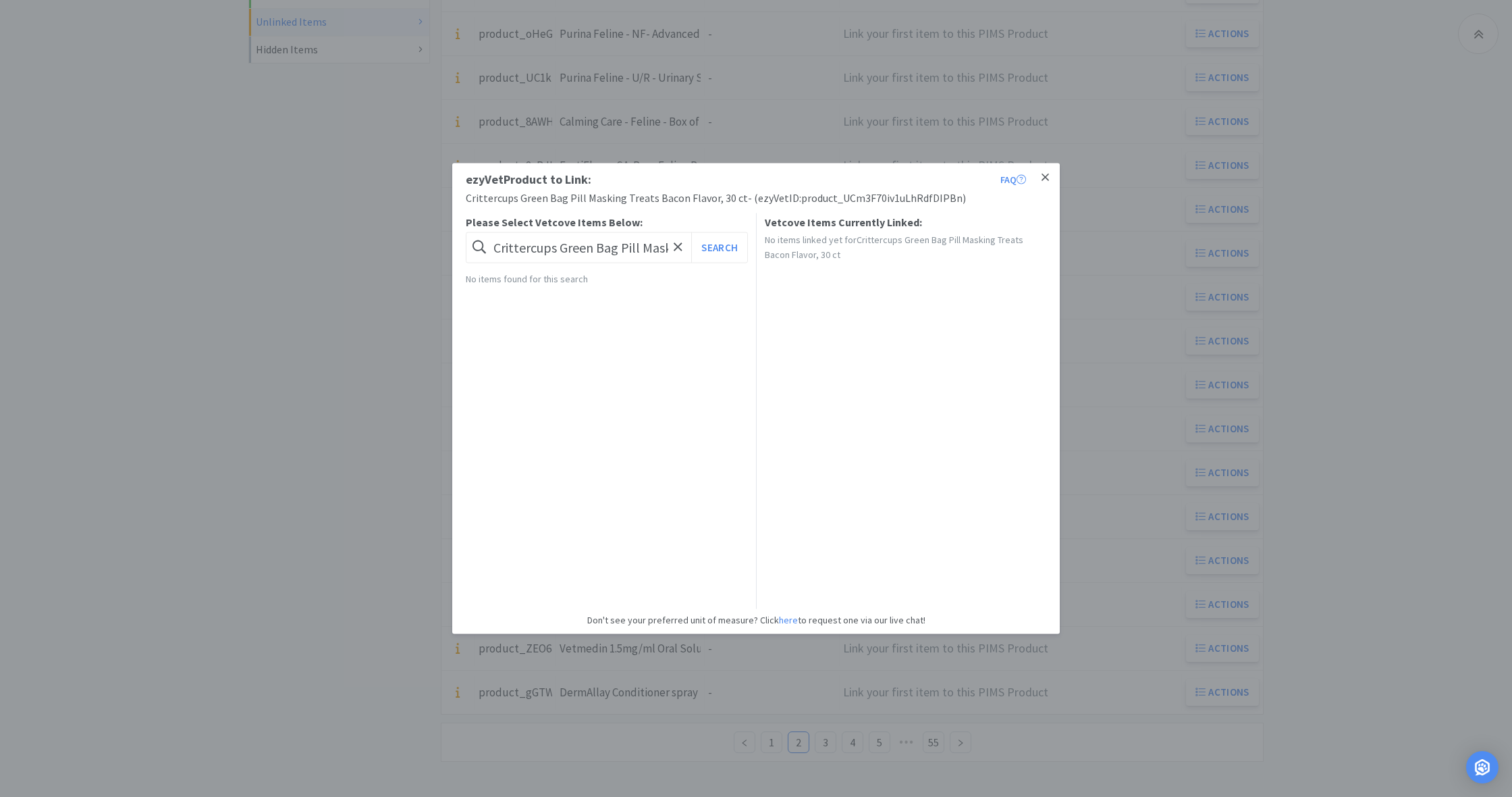
click at [1046, 176] on icon at bounding box center [1045, 177] width 7 height 7
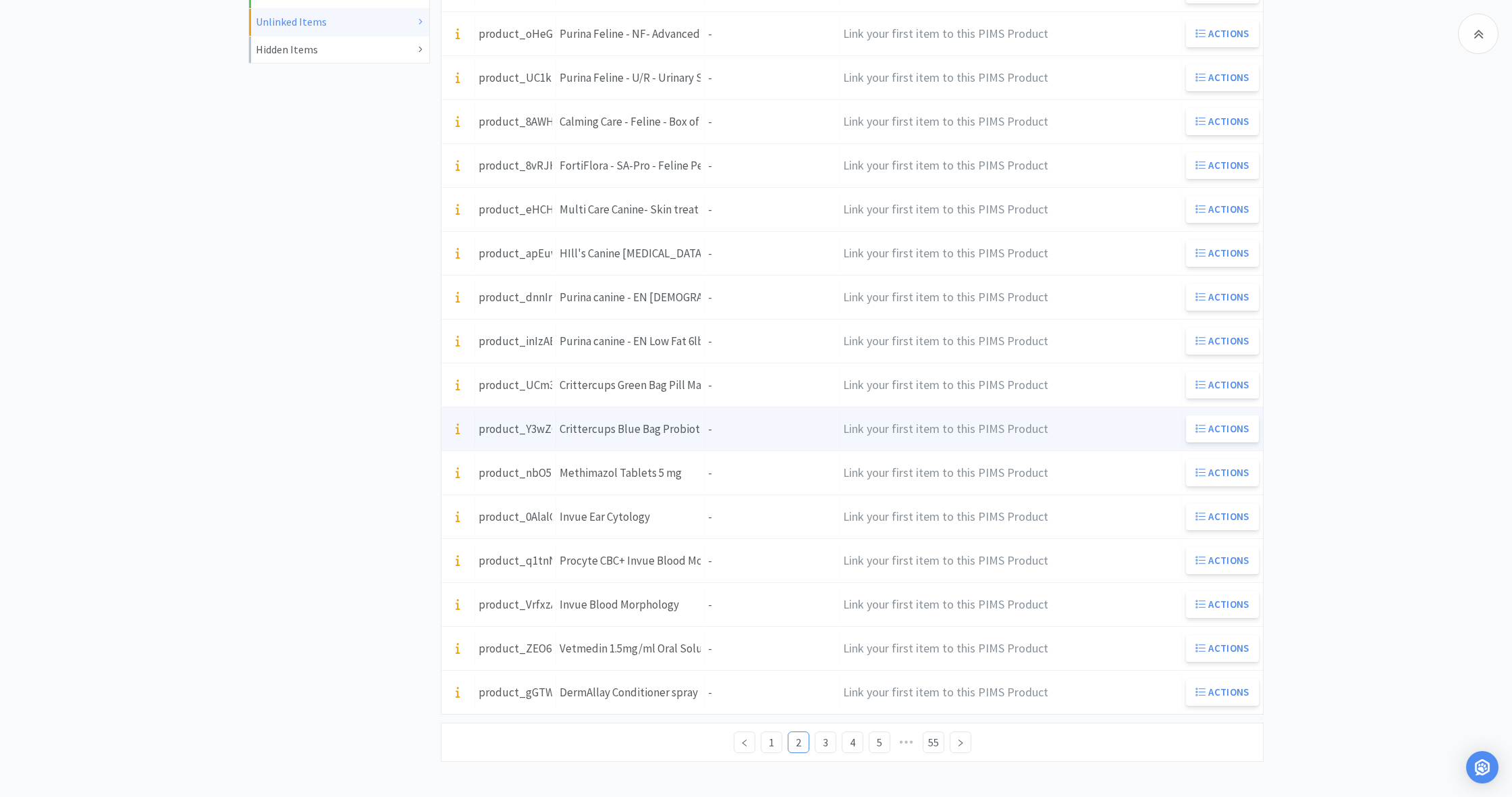
click at [739, 426] on div "Units -" at bounding box center [772, 429] width 135 height 35
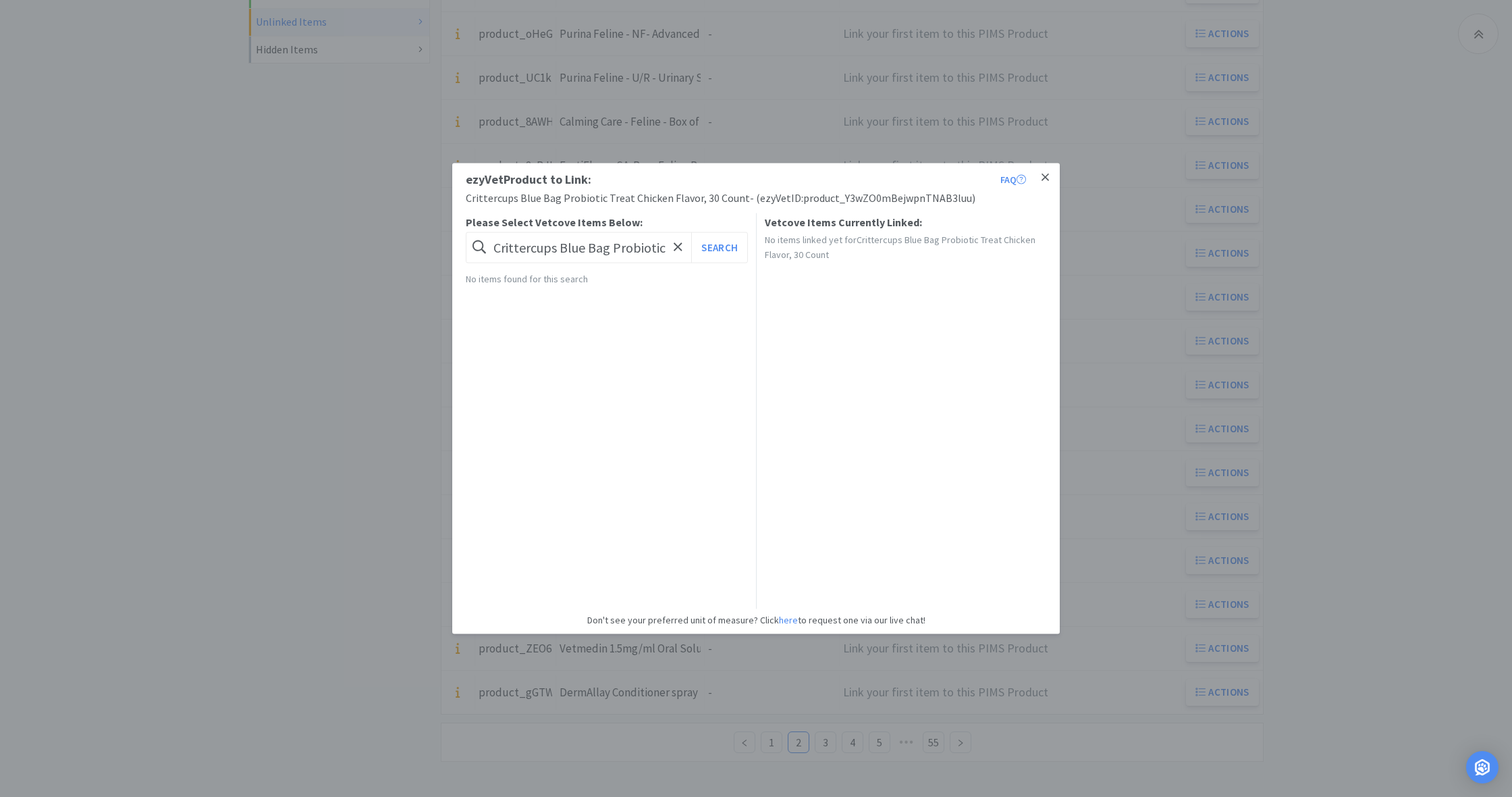
click at [1047, 178] on icon at bounding box center [1045, 178] width 7 height 12
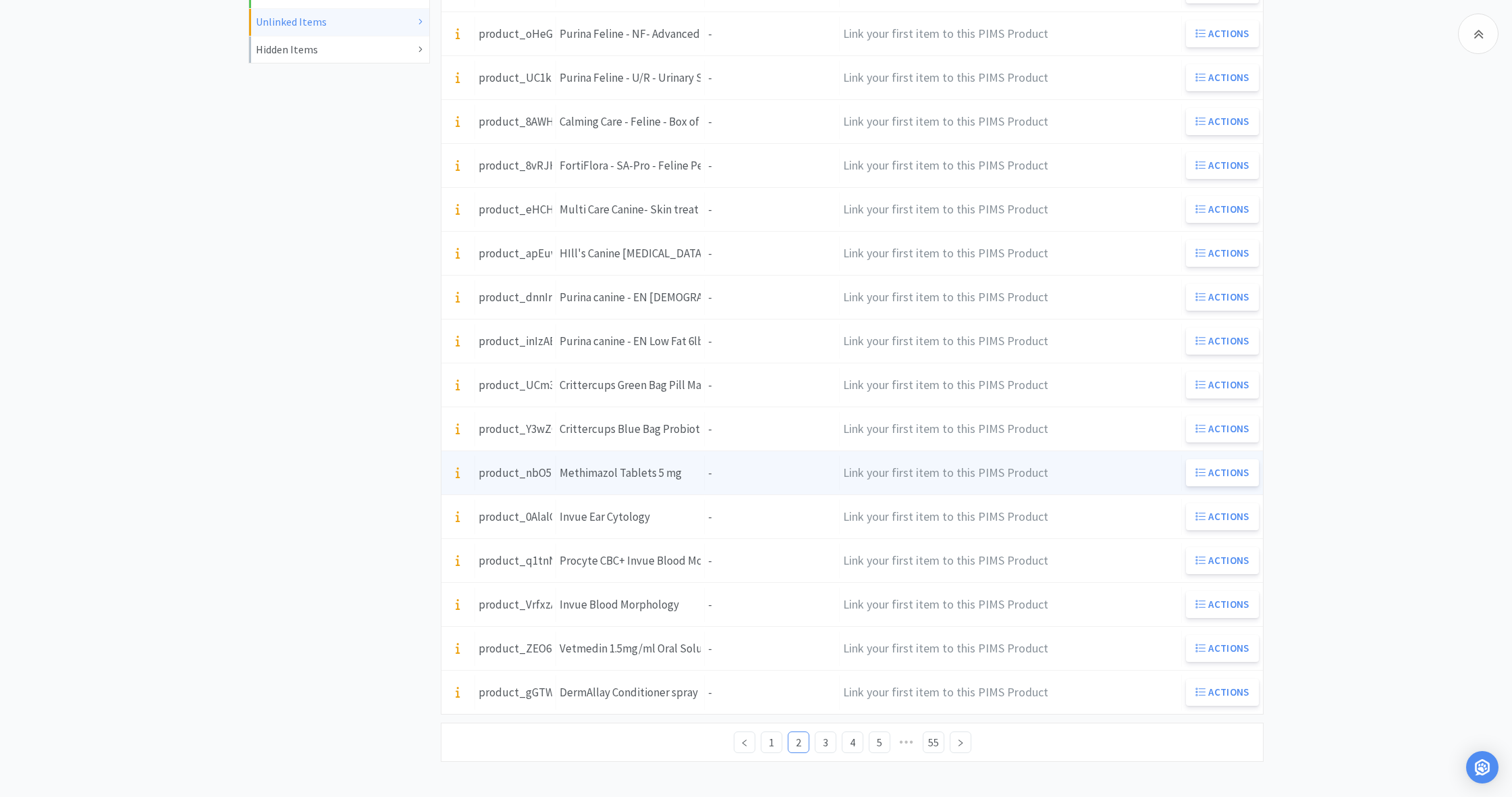
click at [748, 474] on div "Units -" at bounding box center [772, 473] width 135 height 35
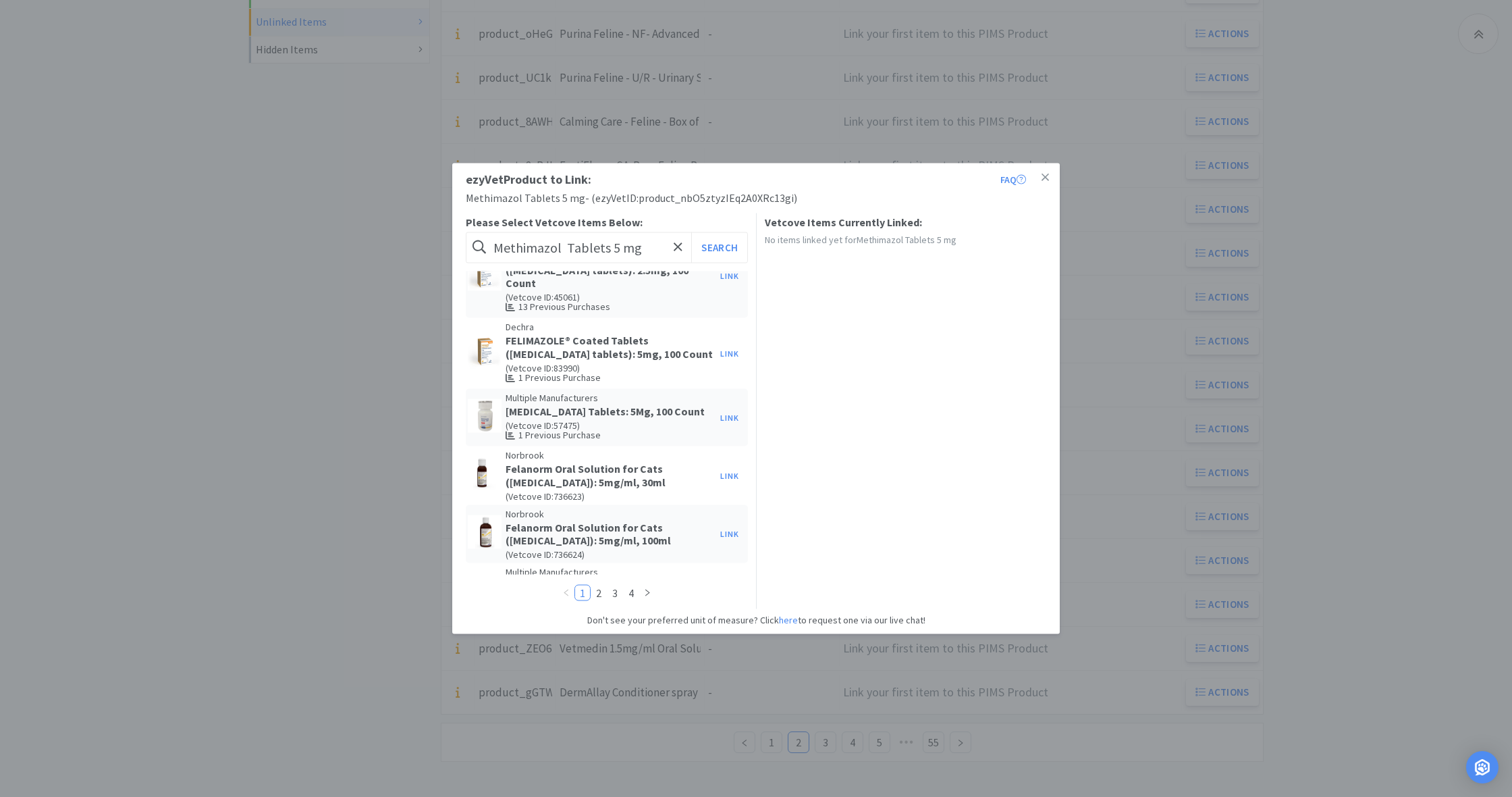
scroll to position [42, 0]
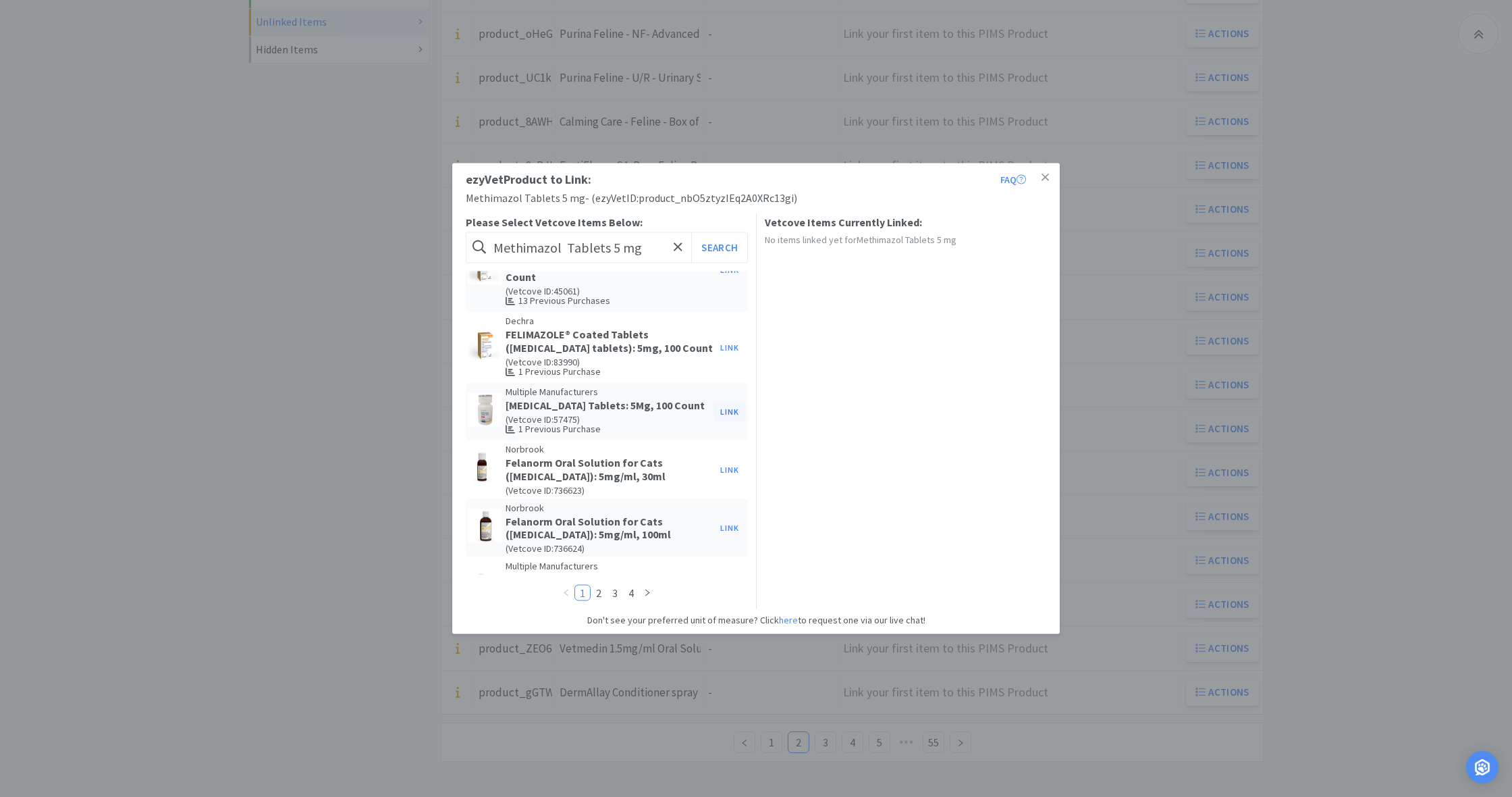
click at [727, 402] on button "Link" at bounding box center [729, 411] width 33 height 19
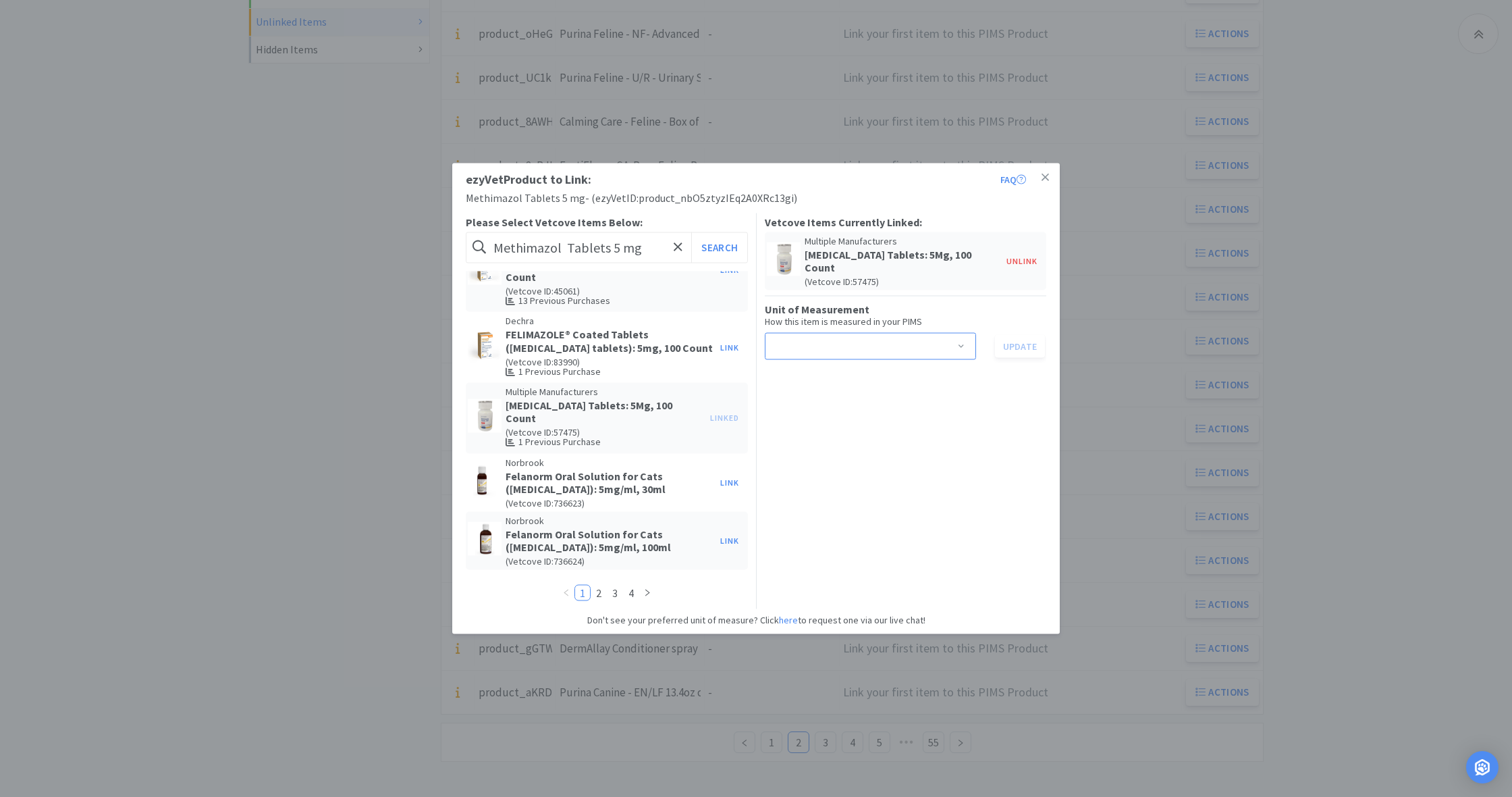
click at [962, 342] on span at bounding box center [961, 347] width 13 height 11
click at [821, 363] on li "tablet" at bounding box center [870, 362] width 212 height 21
click at [1013, 335] on button "Update" at bounding box center [1020, 346] width 50 height 23
click at [1051, 175] on link at bounding box center [1045, 178] width 24 height 29
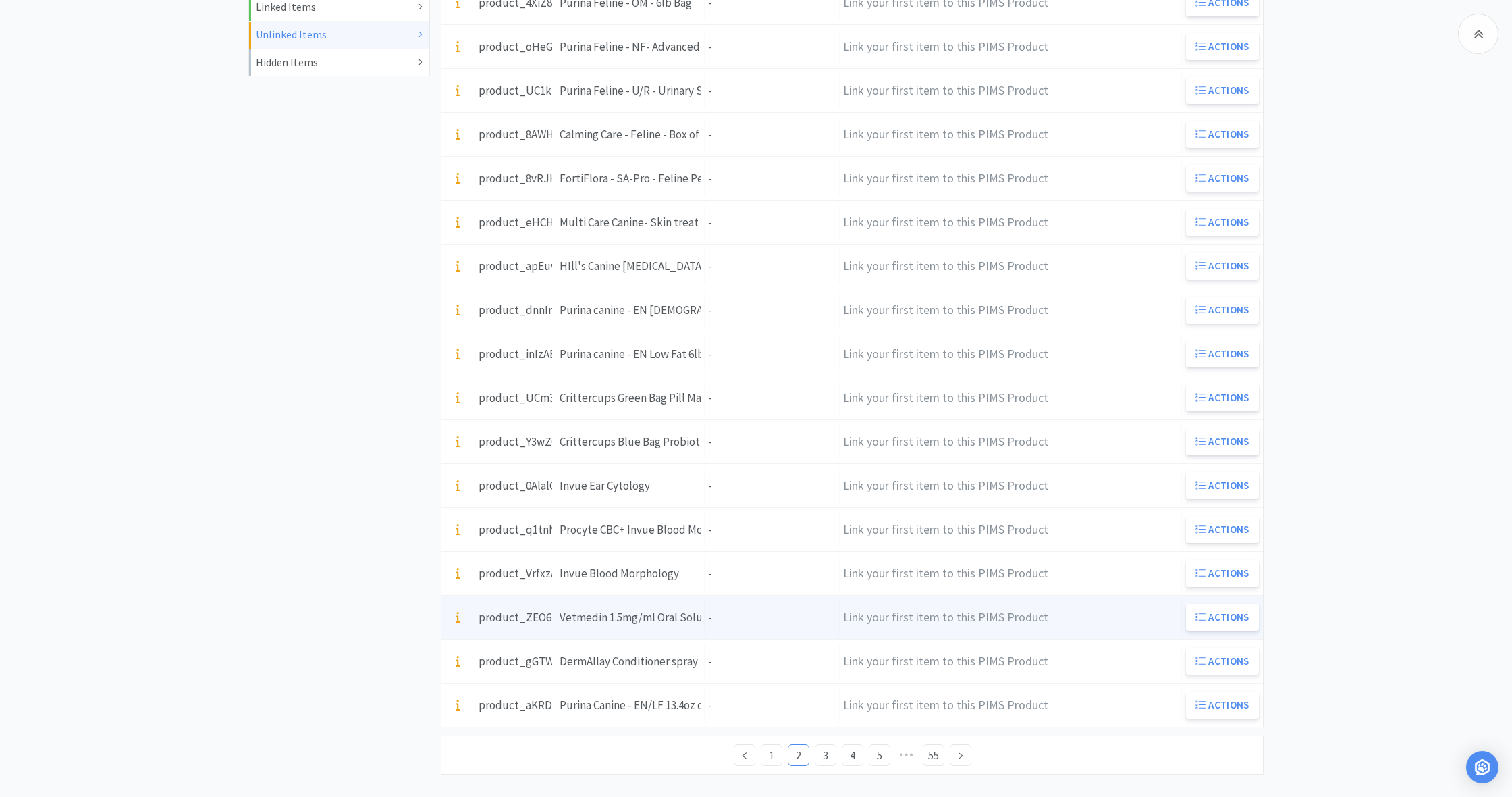
scroll to position [397, 1]
click at [742, 621] on div "Units -" at bounding box center [772, 616] width 135 height 35
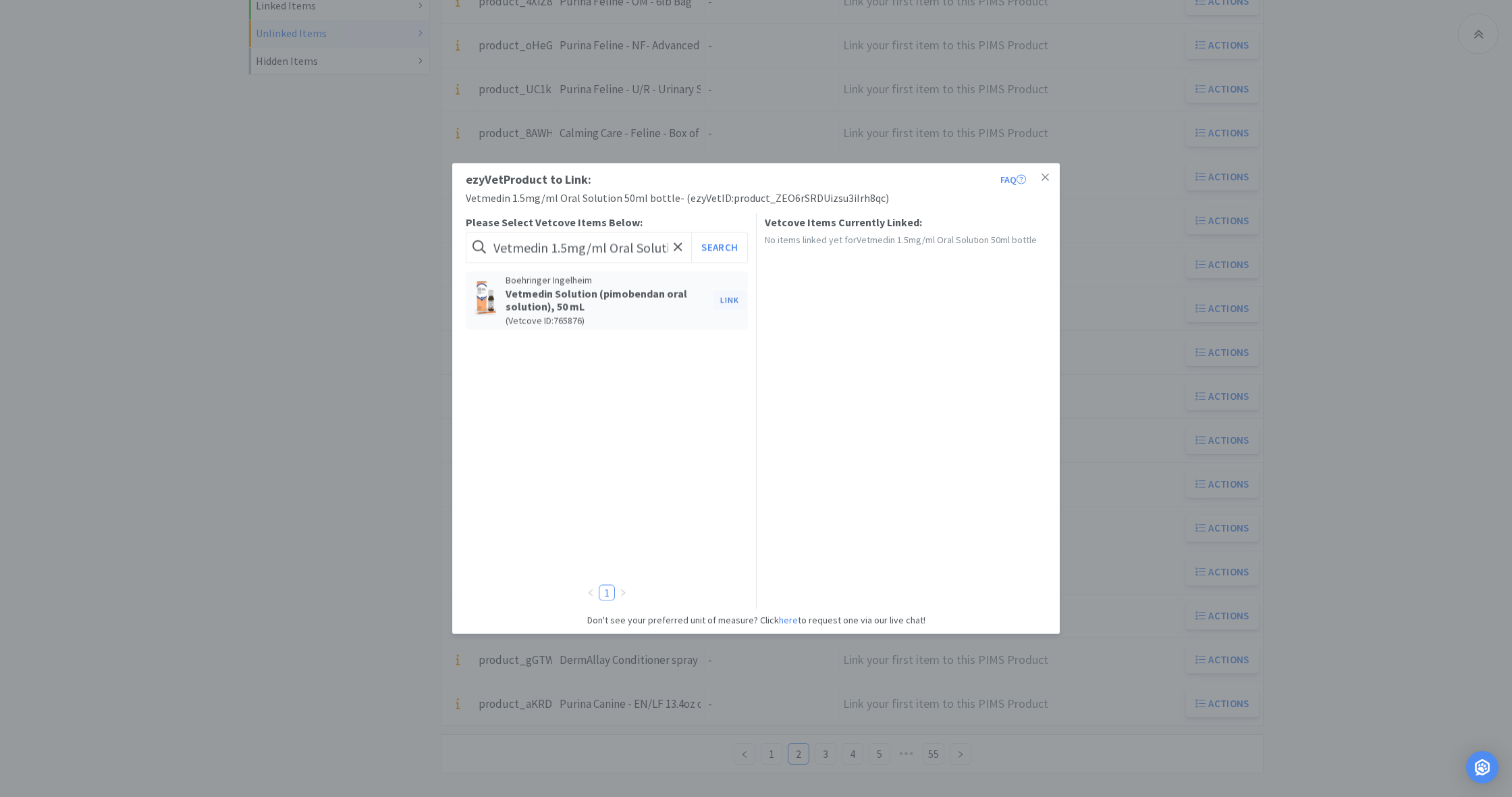
click at [729, 300] on button "Link" at bounding box center [729, 300] width 33 height 19
click at [962, 342] on span at bounding box center [961, 347] width 13 height 11
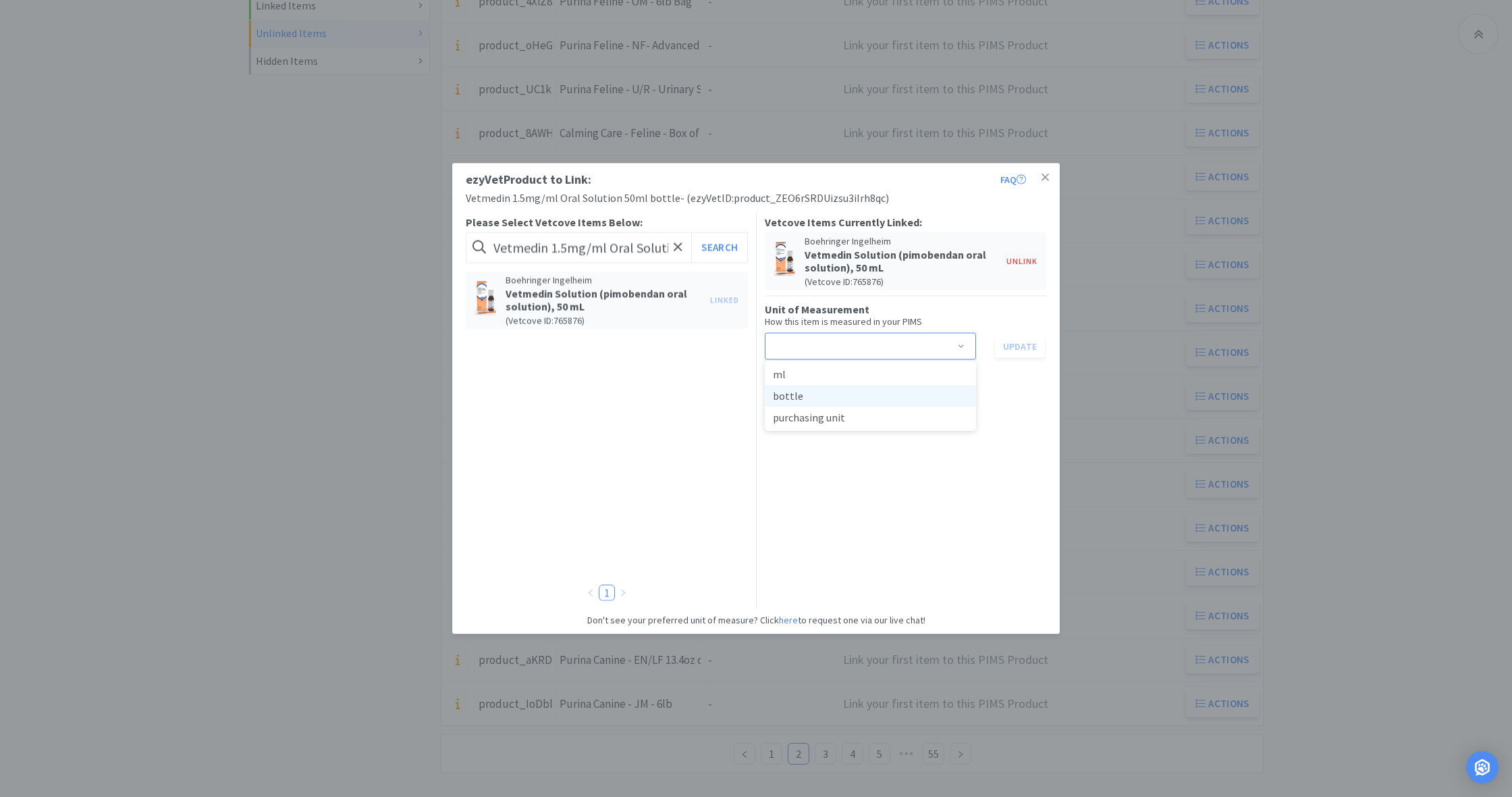
click at [790, 397] on li "bottle" at bounding box center [871, 395] width 212 height 21
click at [1019, 346] on button "Update" at bounding box center [1020, 346] width 50 height 23
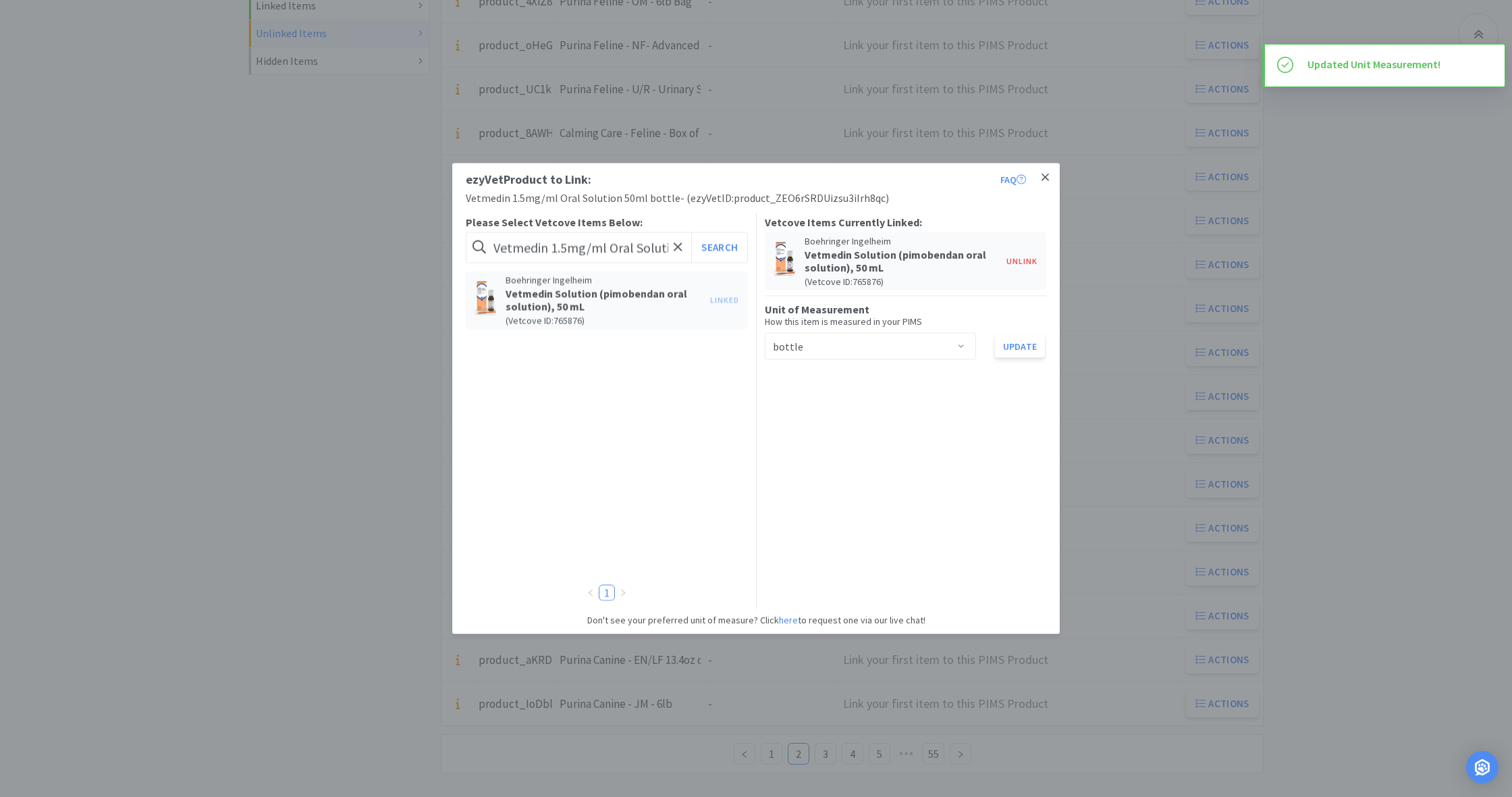
click at [1043, 175] on icon at bounding box center [1045, 177] width 7 height 7
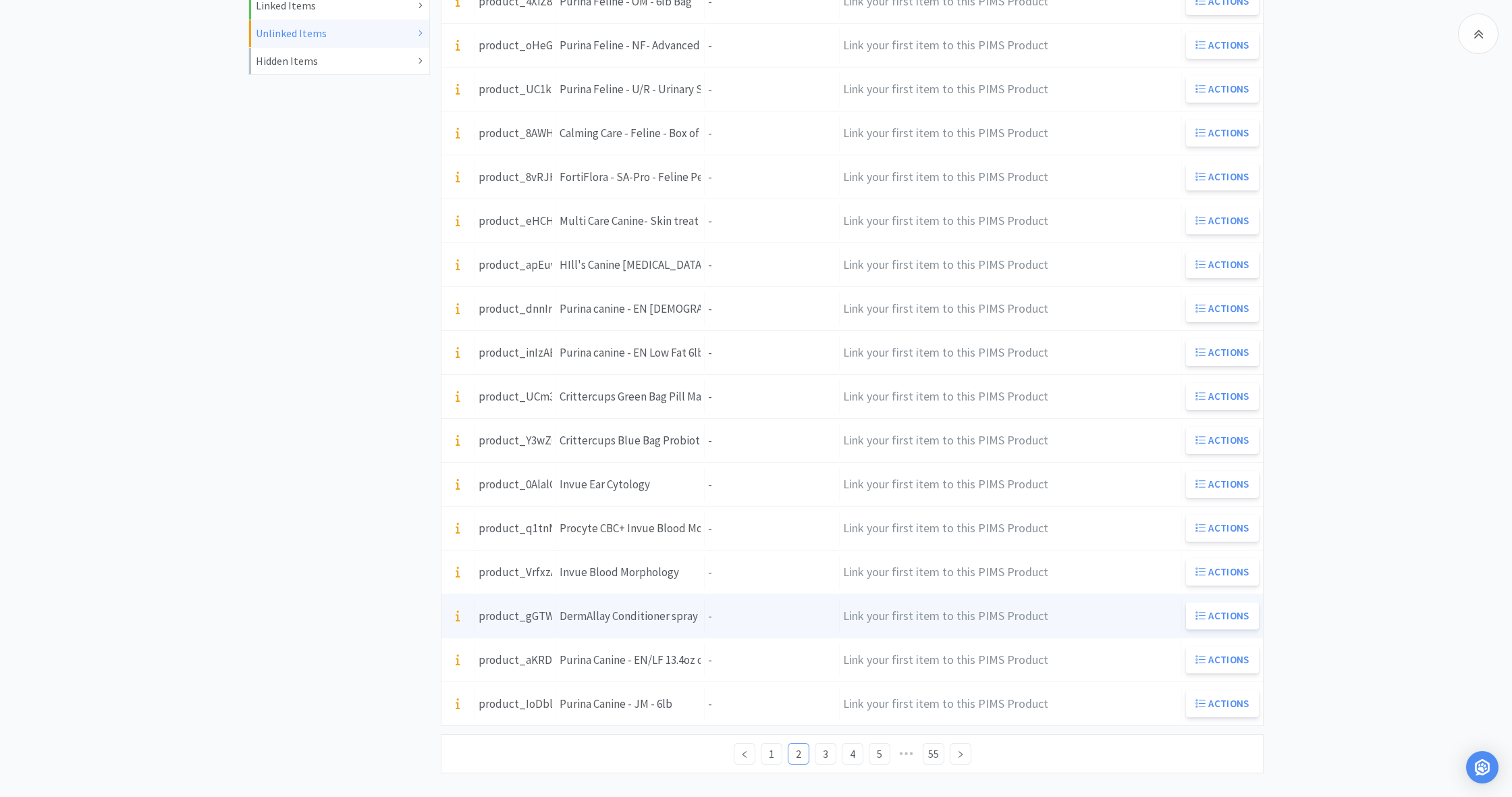
click at [732, 621] on div "Units -" at bounding box center [772, 616] width 135 height 35
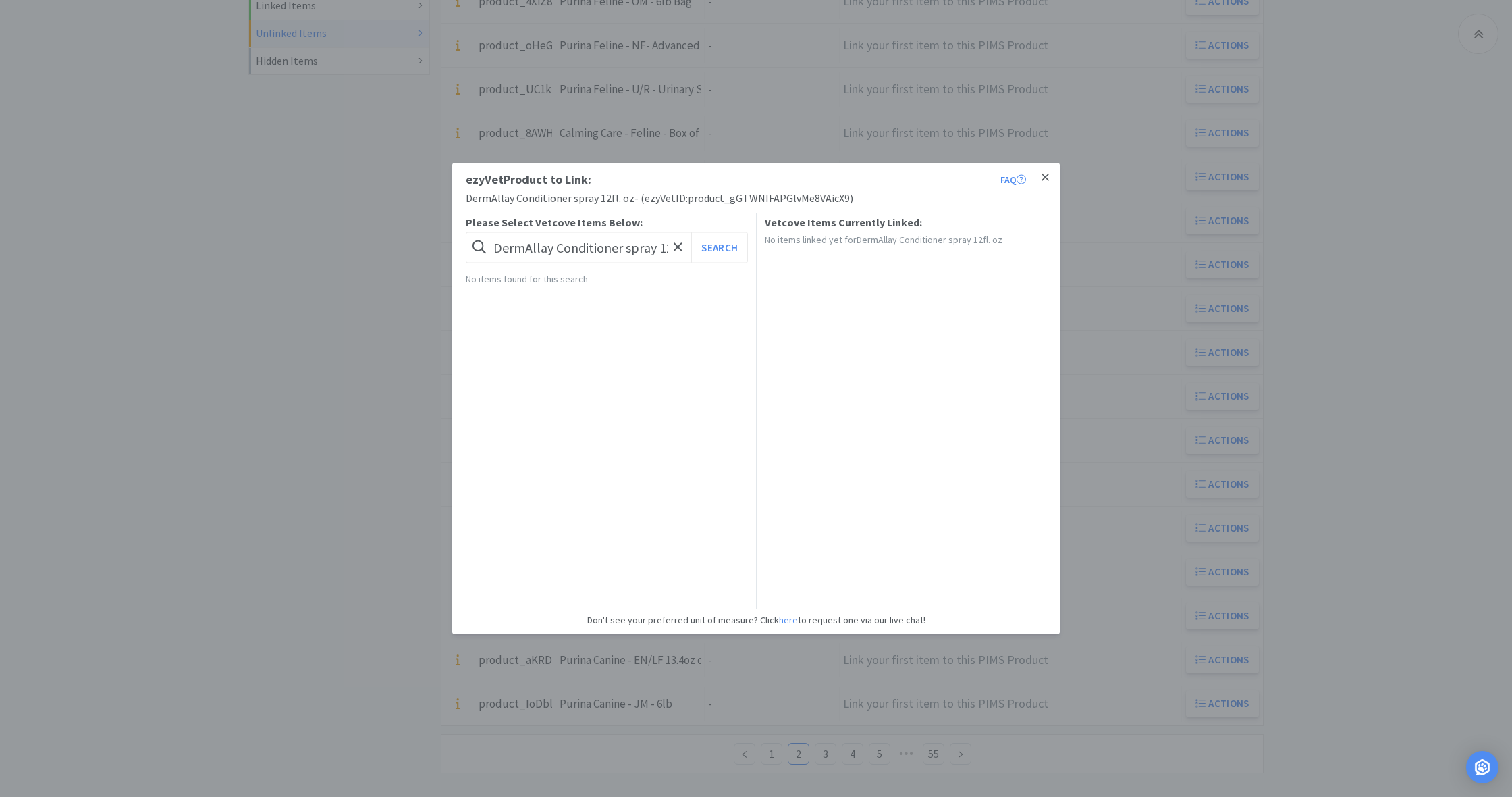
click at [1044, 177] on icon at bounding box center [1045, 177] width 7 height 7
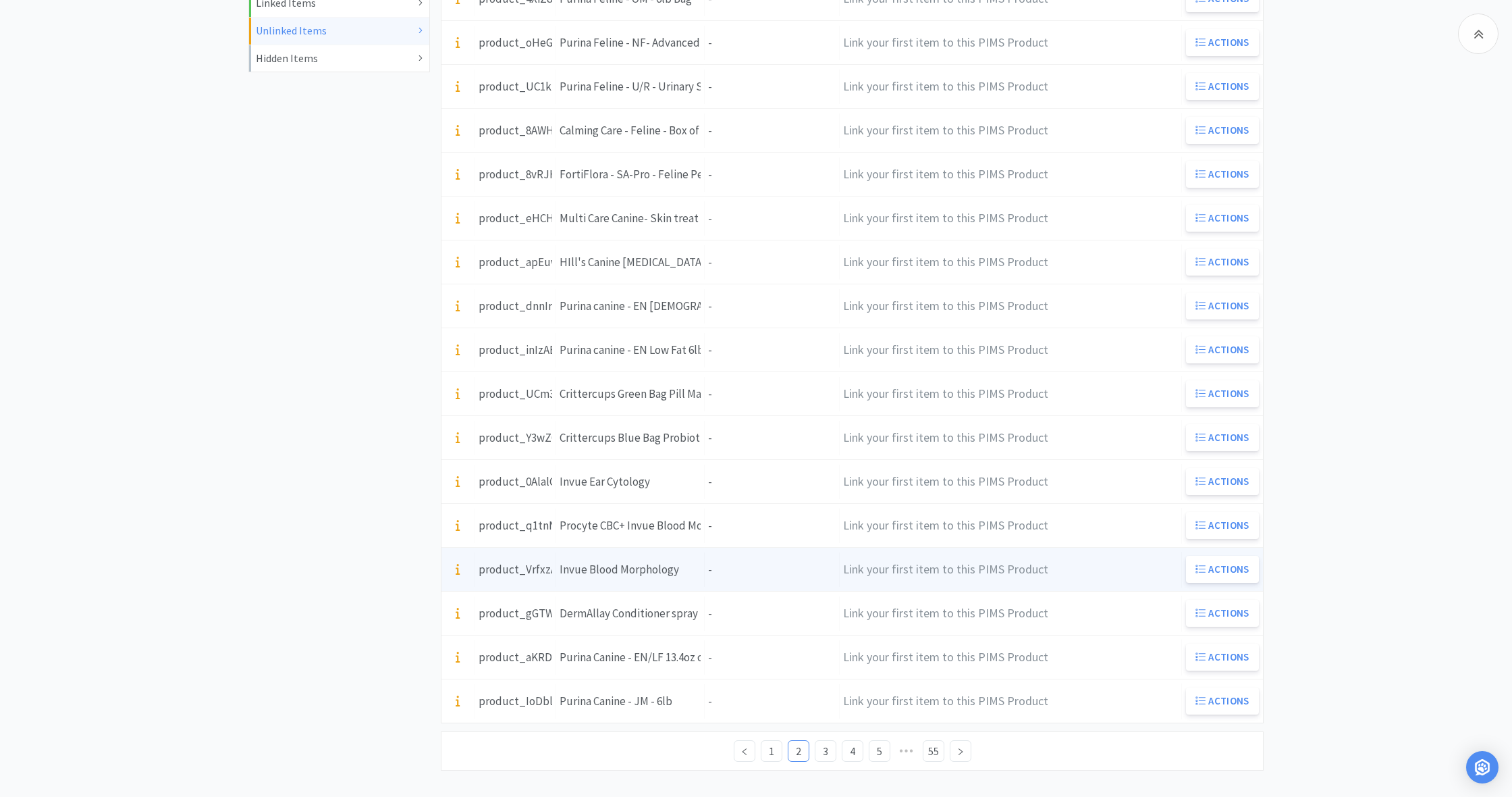
scroll to position [400, 0]
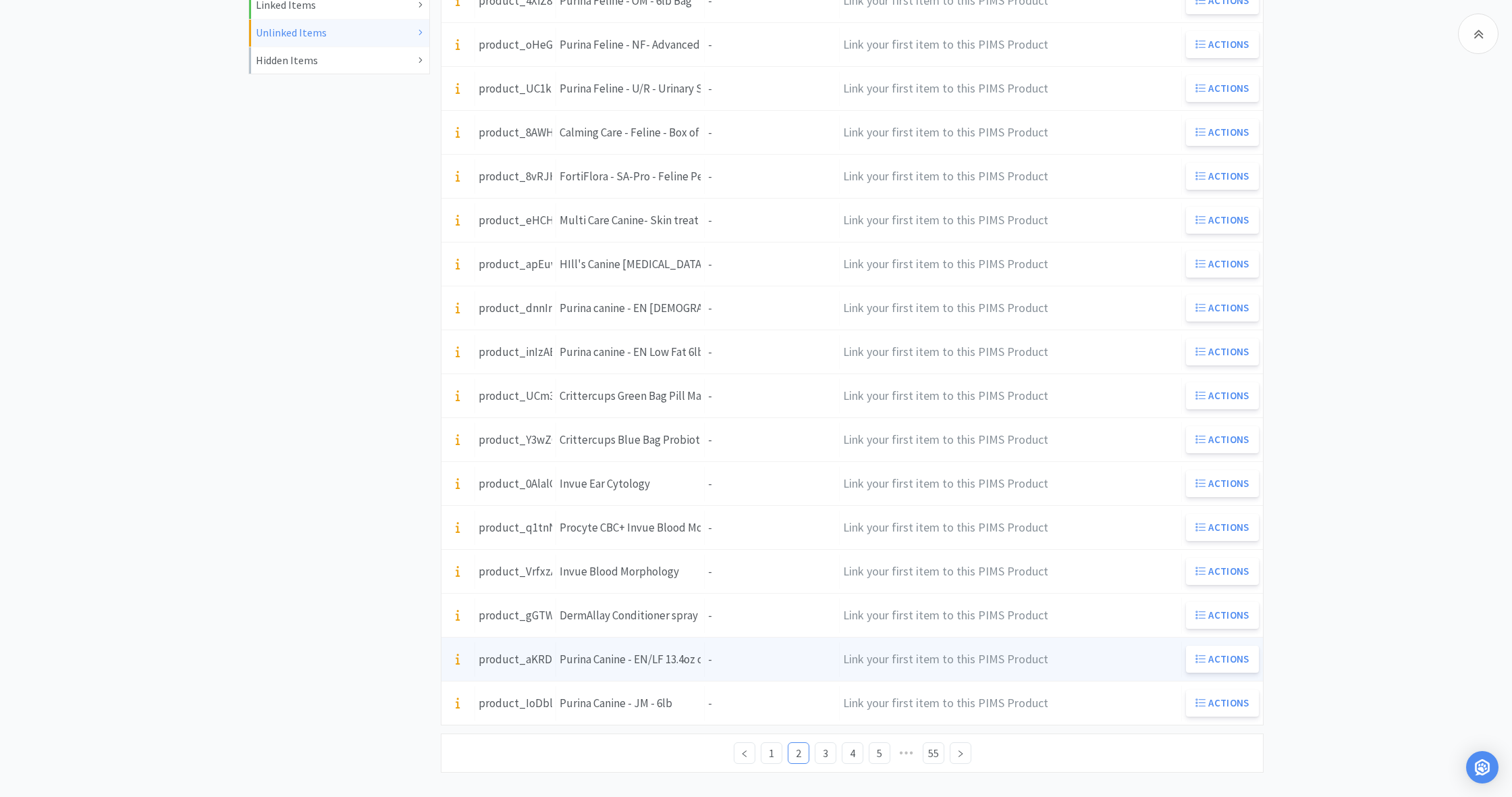
click at [754, 662] on div "Units -" at bounding box center [772, 659] width 135 height 35
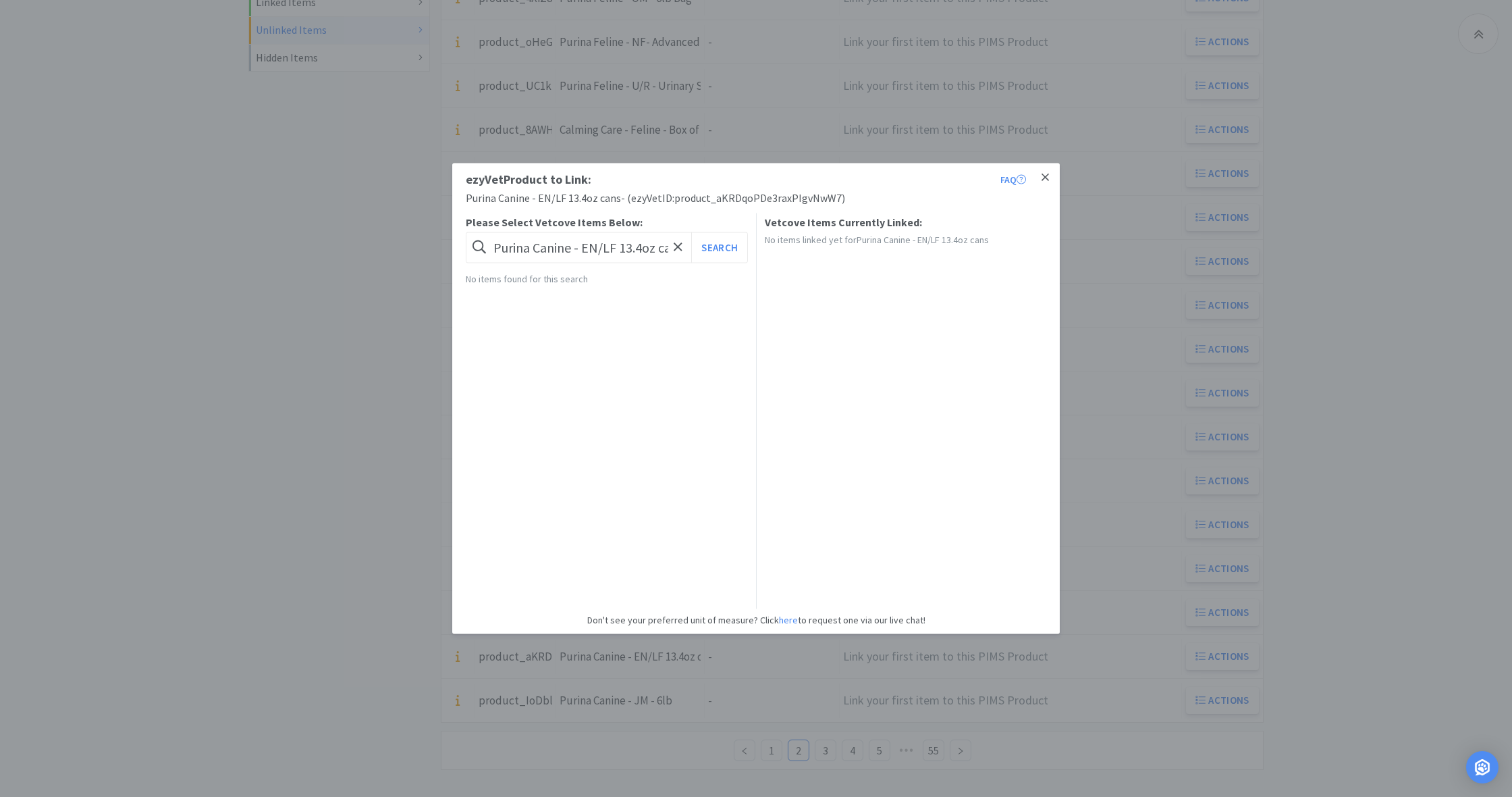
click at [1052, 178] on link at bounding box center [1045, 178] width 24 height 29
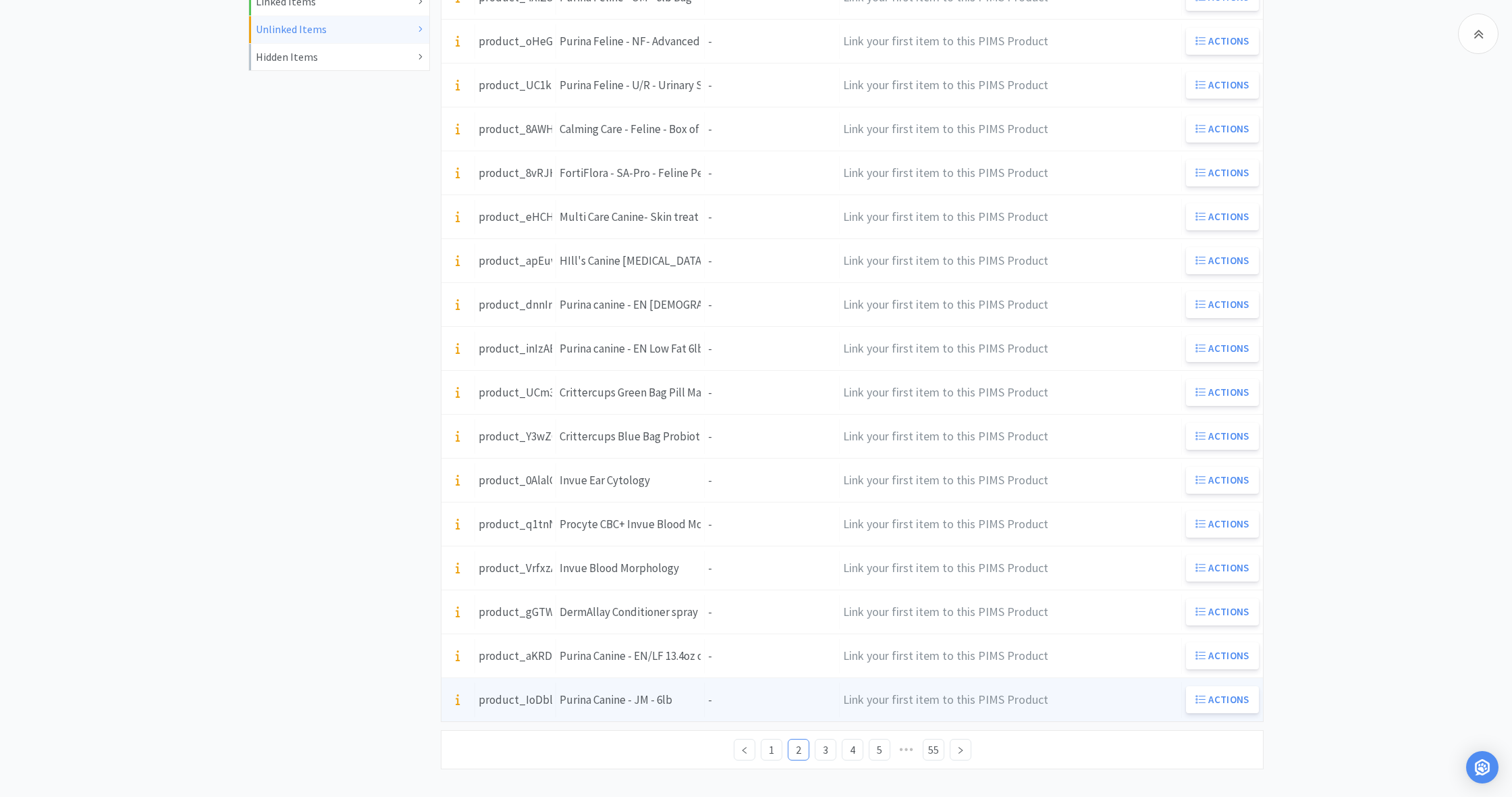
click at [740, 693] on div "Units -" at bounding box center [772, 699] width 135 height 35
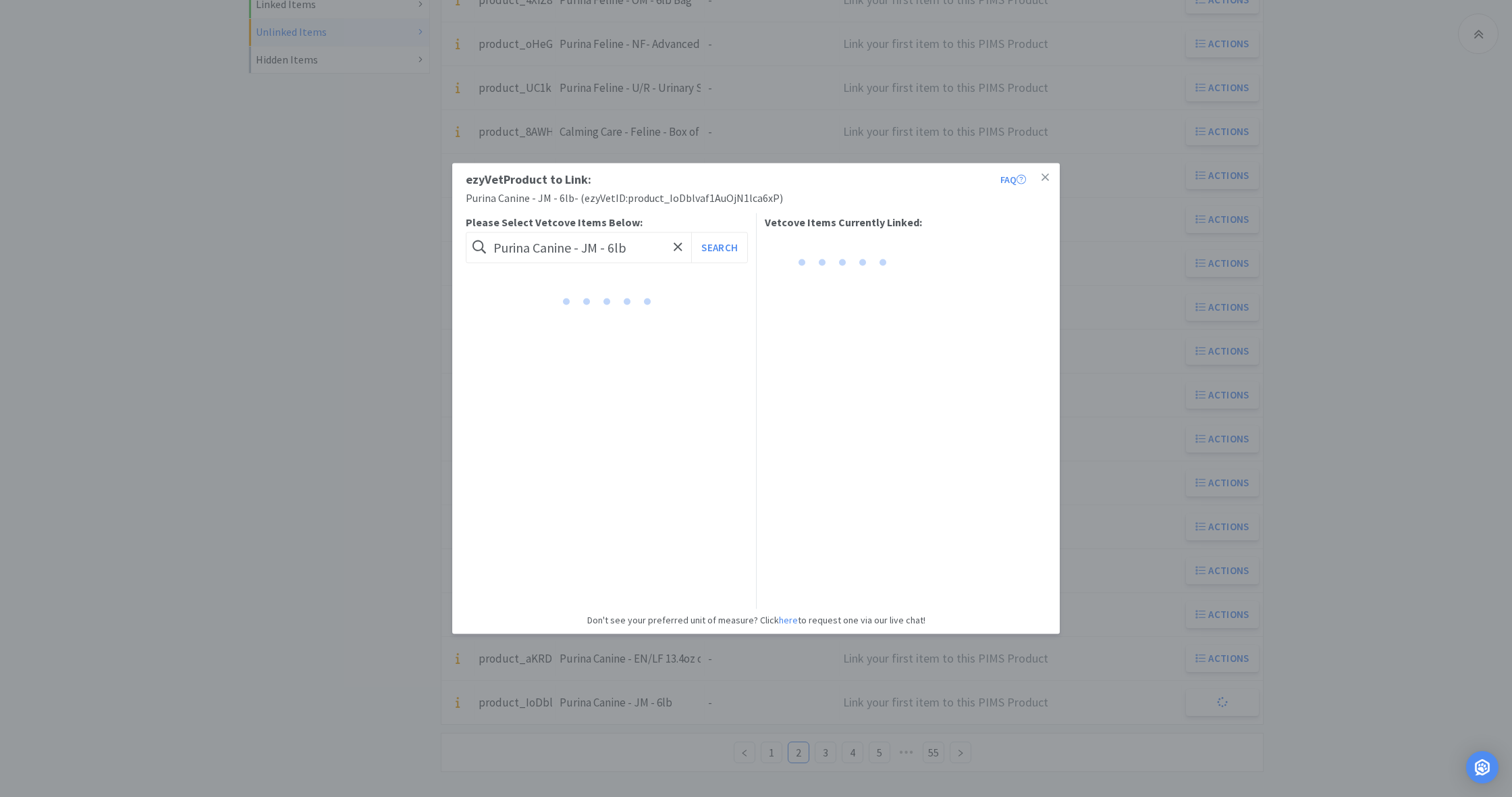
scroll to position [399, 0]
click at [730, 297] on button "Link" at bounding box center [729, 300] width 33 height 19
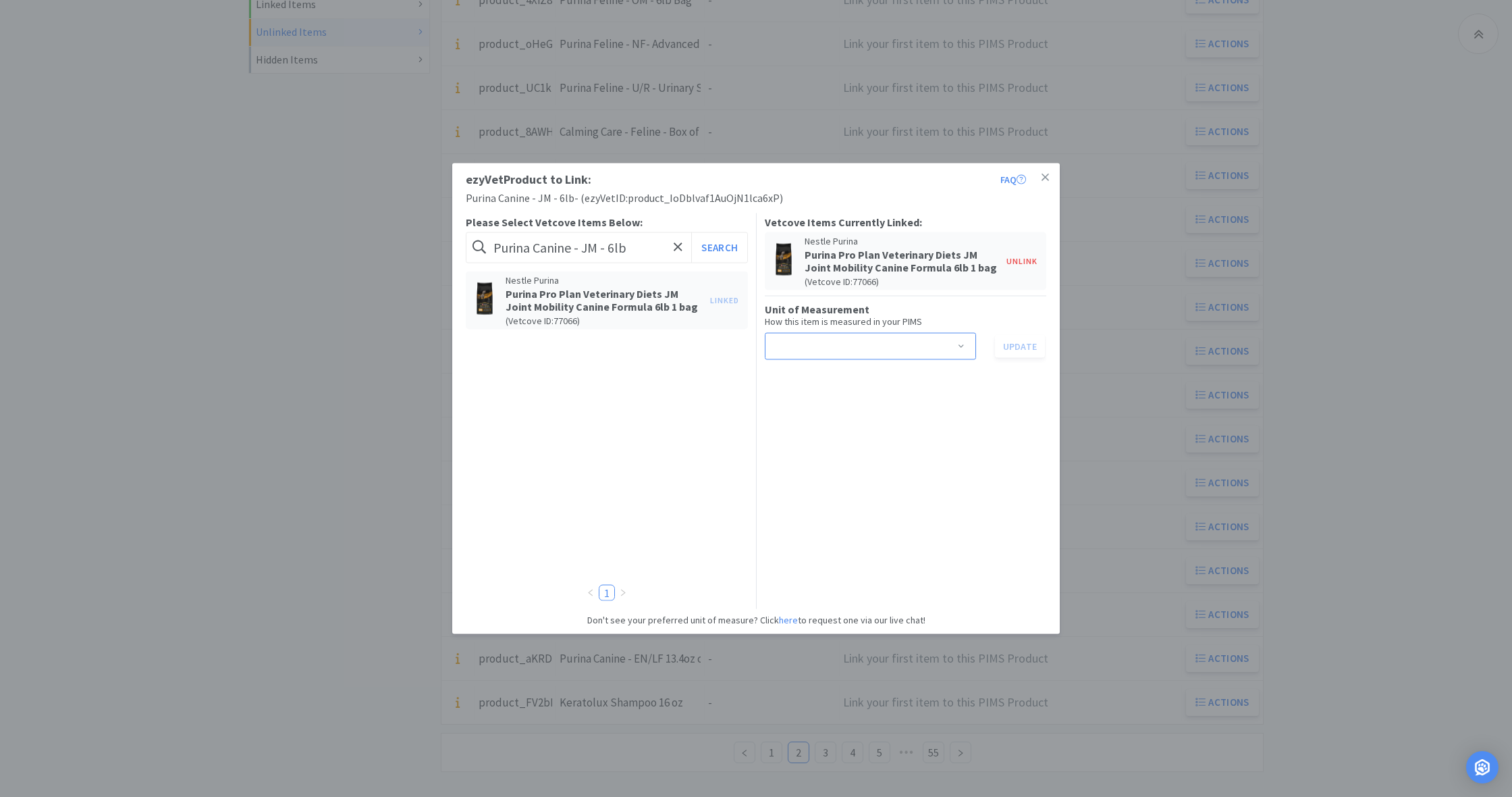
click at [963, 342] on span at bounding box center [961, 347] width 13 height 11
click at [813, 375] on li "bag" at bounding box center [870, 374] width 212 height 21
click at [1025, 343] on button "Update" at bounding box center [1020, 346] width 50 height 23
click at [1044, 178] on icon at bounding box center [1045, 177] width 7 height 7
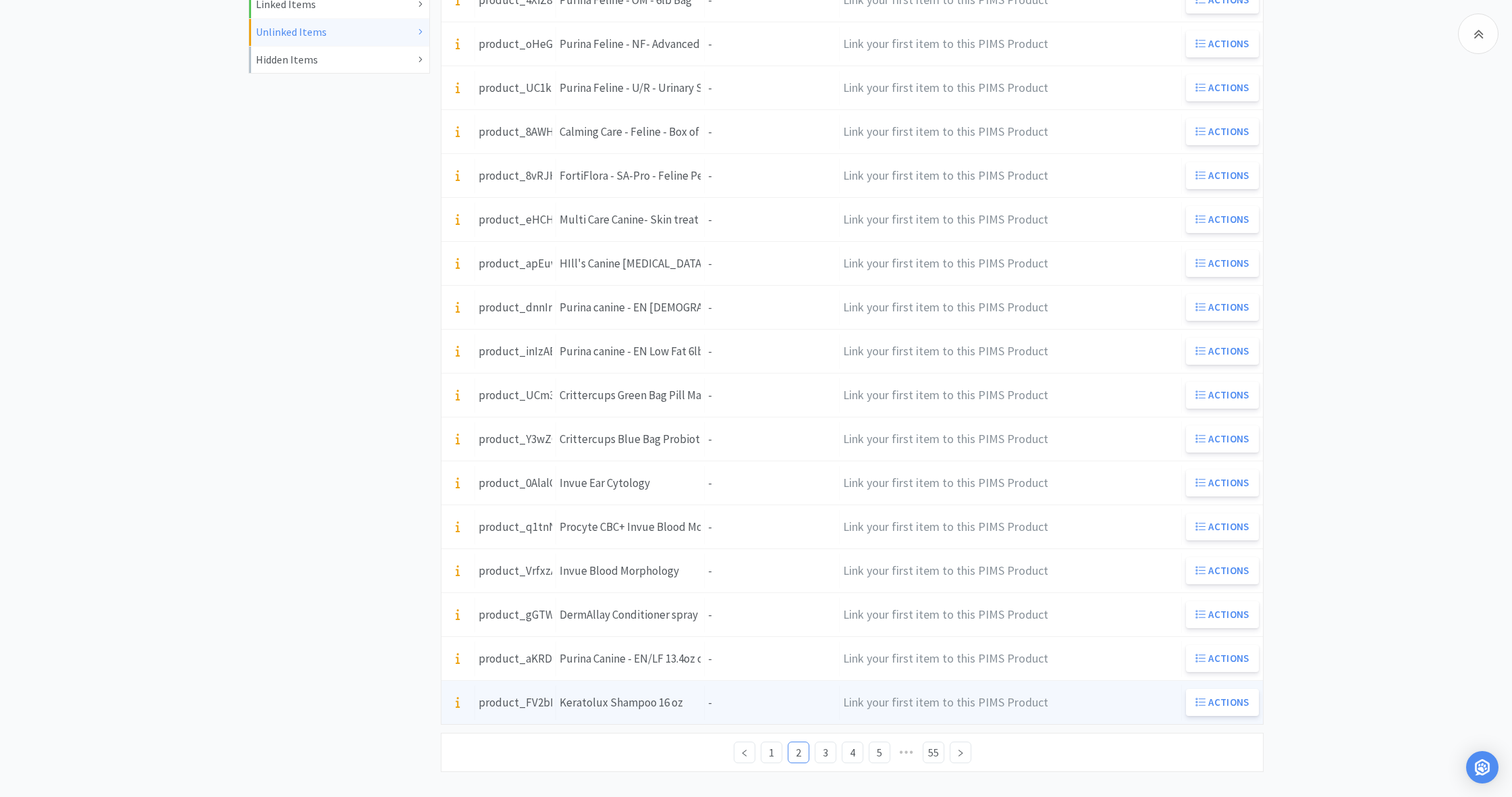
click at [750, 707] on div "Units -" at bounding box center [772, 702] width 135 height 35
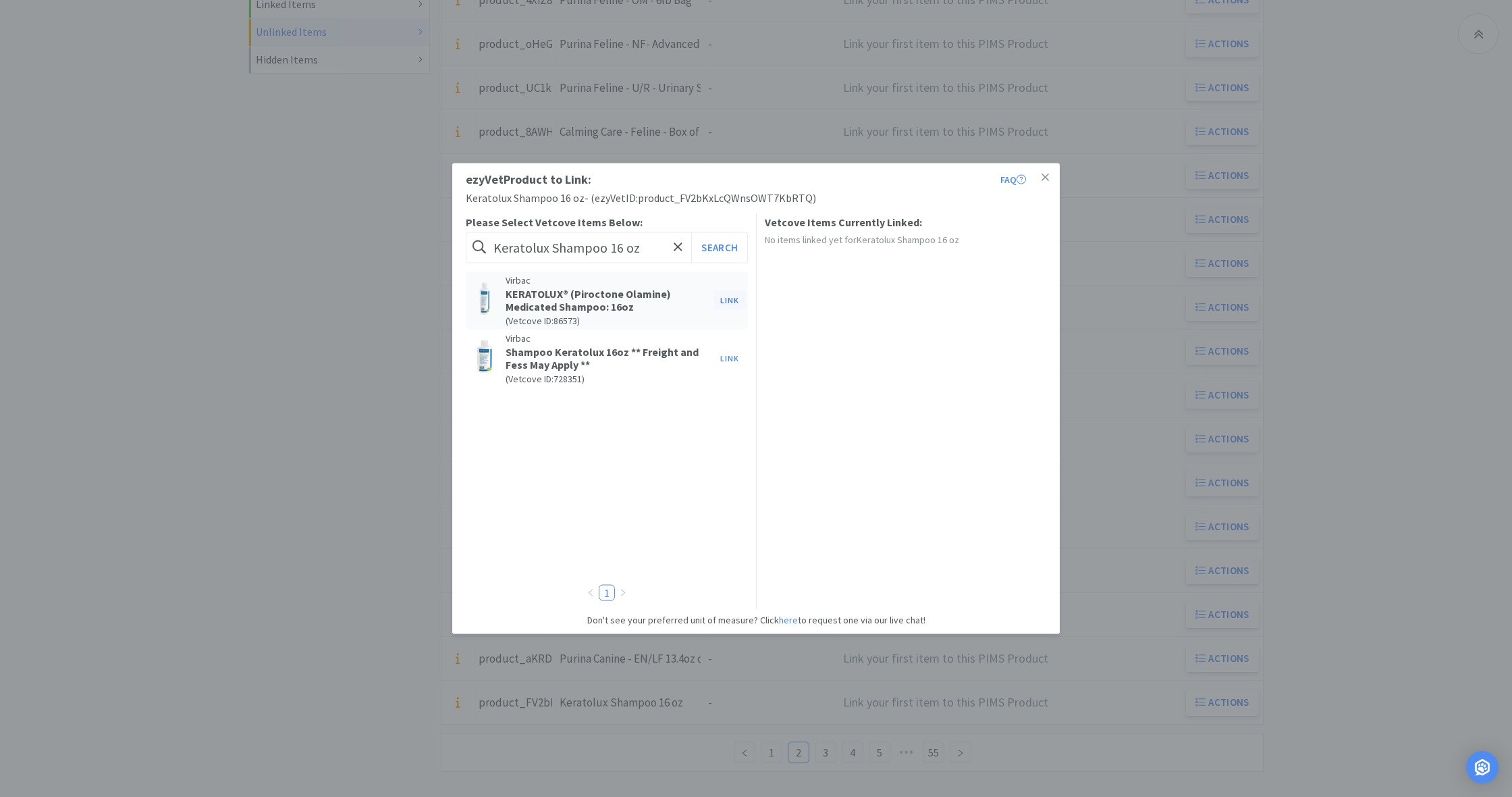
click at [729, 297] on button "Link" at bounding box center [729, 300] width 33 height 19
click at [958, 345] on span at bounding box center [961, 347] width 13 height 11
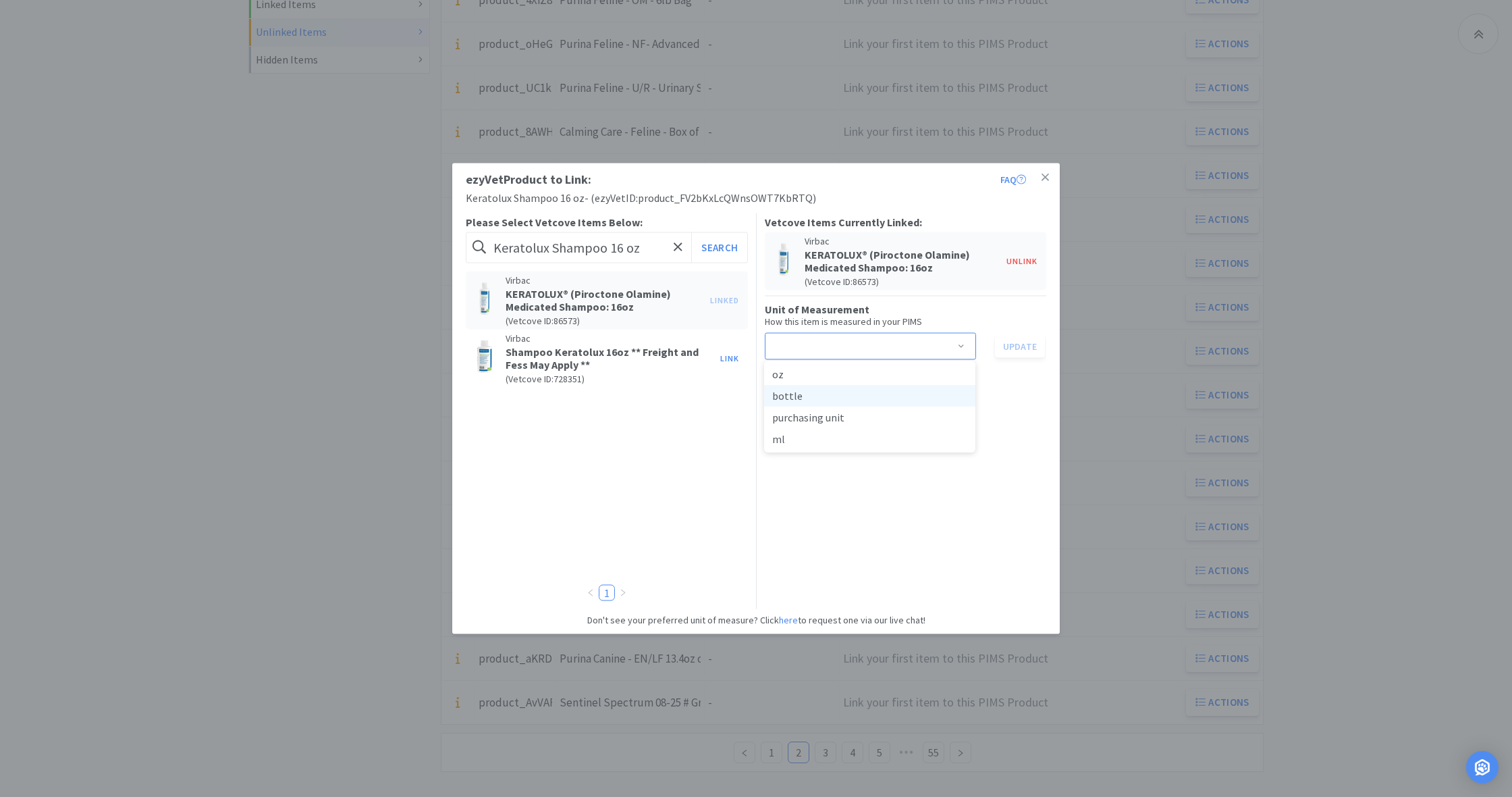
click at [831, 395] on li "bottle" at bounding box center [870, 395] width 212 height 21
click at [1016, 346] on button "Update" at bounding box center [1020, 346] width 50 height 23
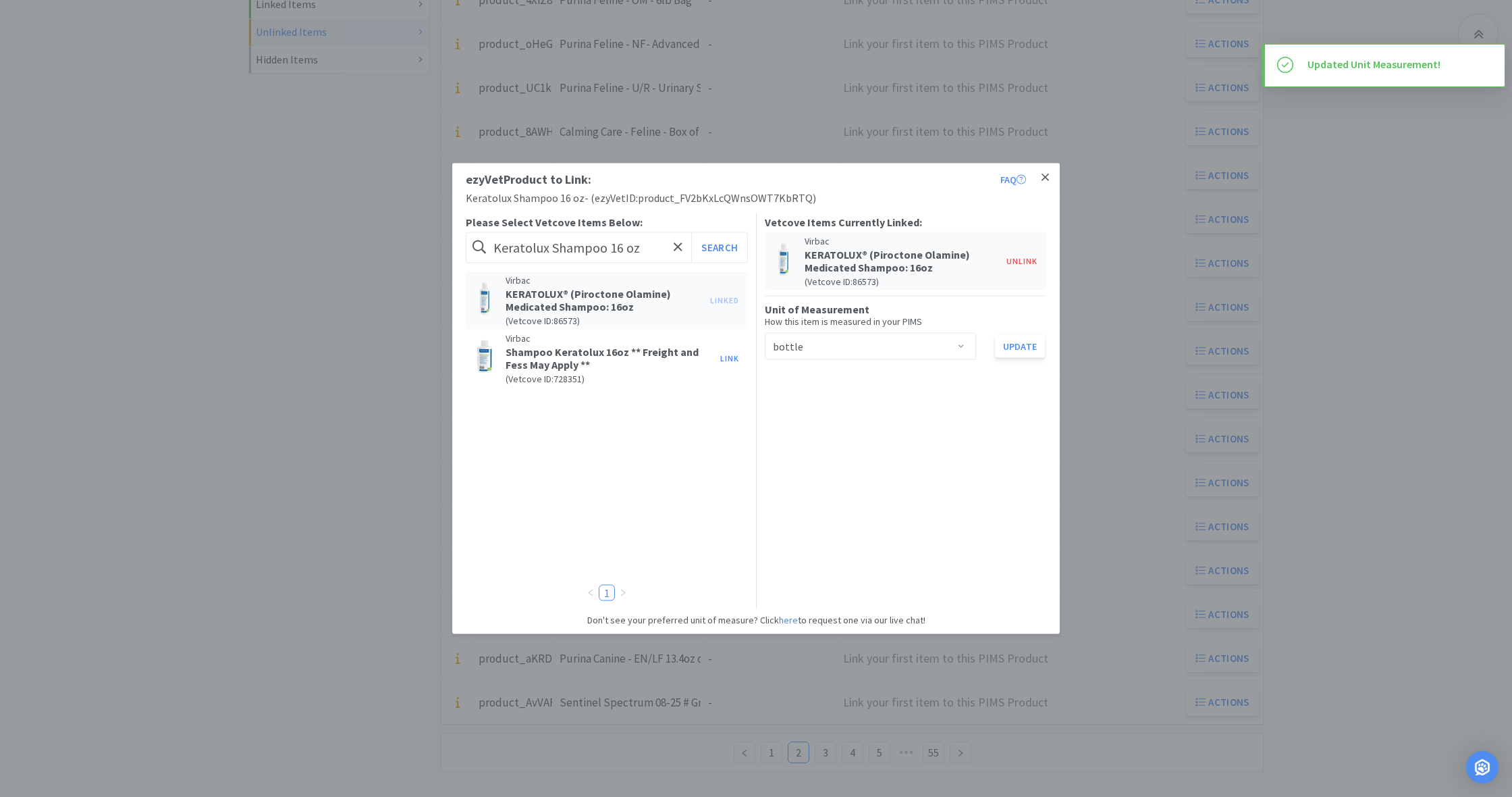
click at [1048, 178] on icon at bounding box center [1045, 178] width 7 height 12
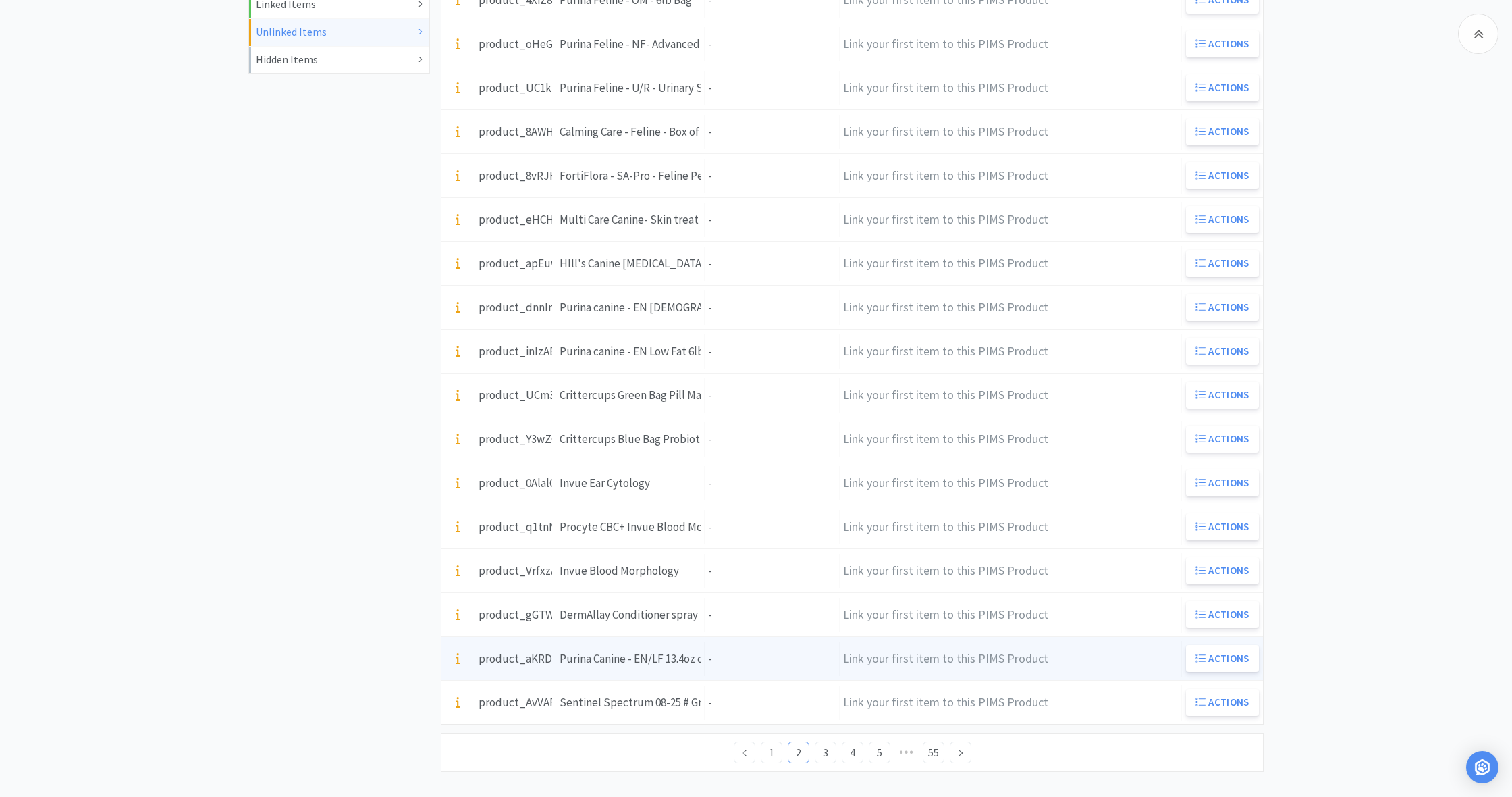
click at [715, 659] on div "Units -" at bounding box center [772, 659] width 135 height 35
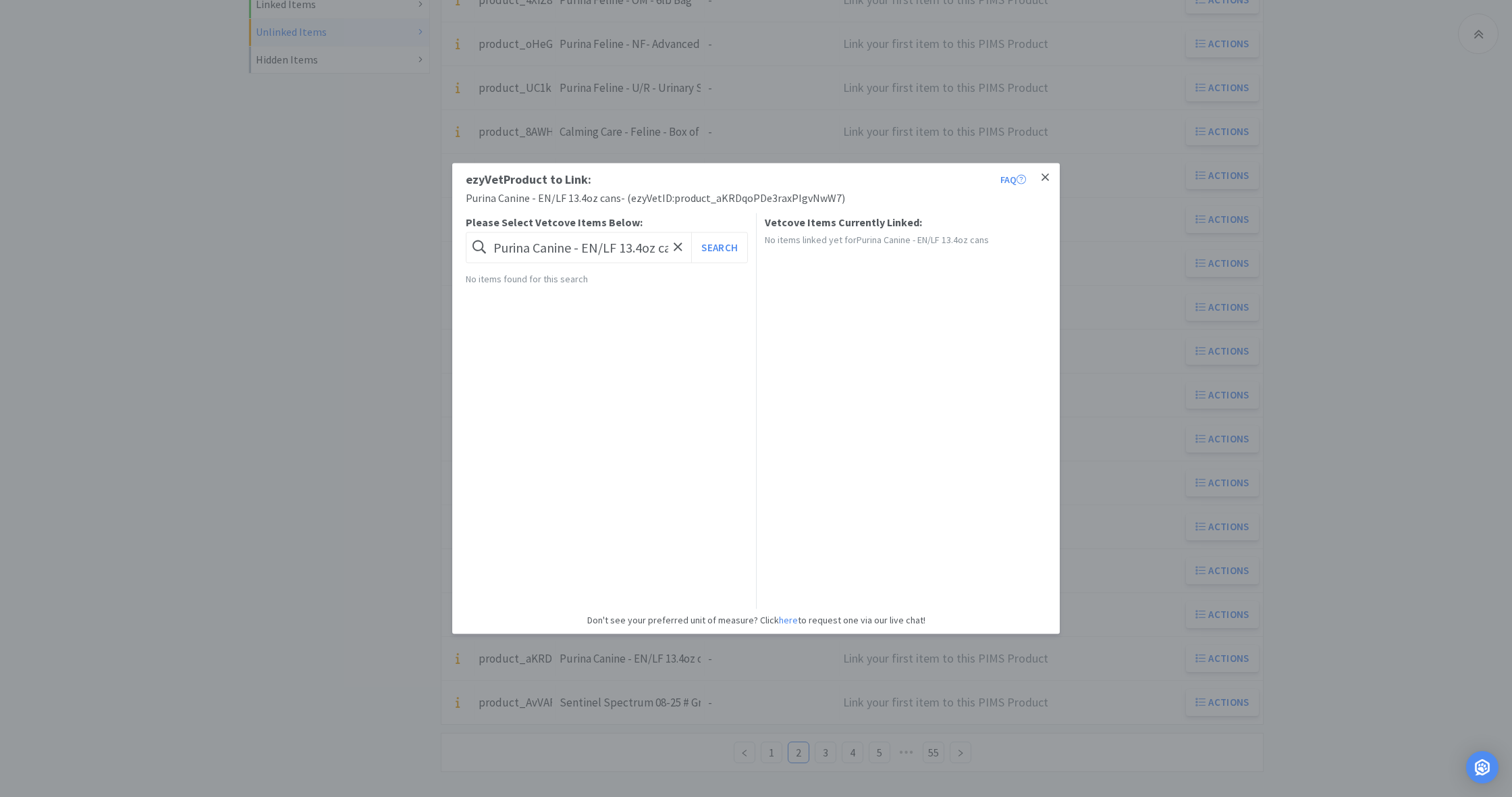
drag, startPoint x: 1044, startPoint y: 178, endPoint x: 1037, endPoint y: 185, distance: 9.9
click at [1044, 178] on icon at bounding box center [1045, 177] width 7 height 7
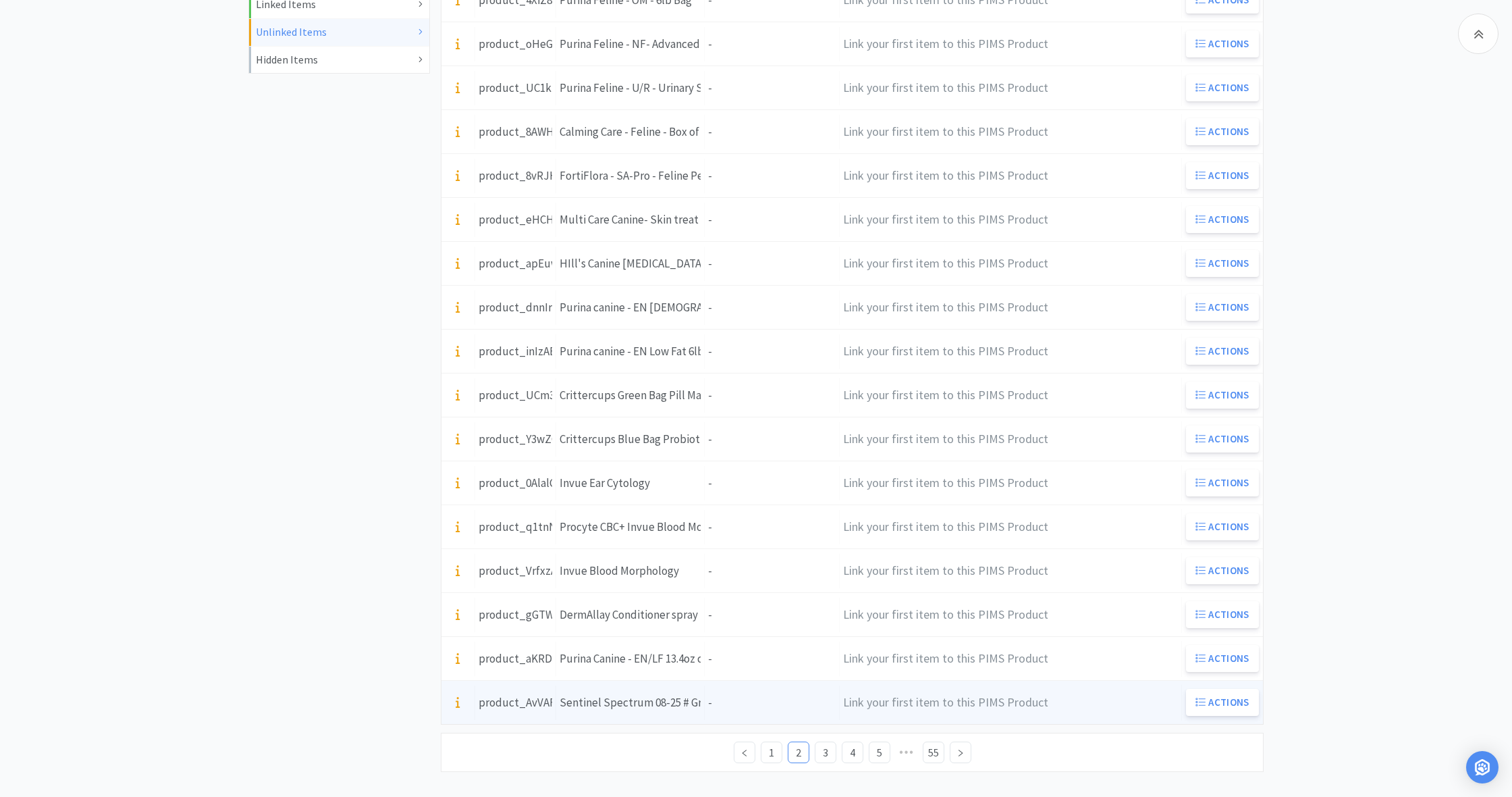
click at [736, 698] on div "Units -" at bounding box center [772, 702] width 135 height 35
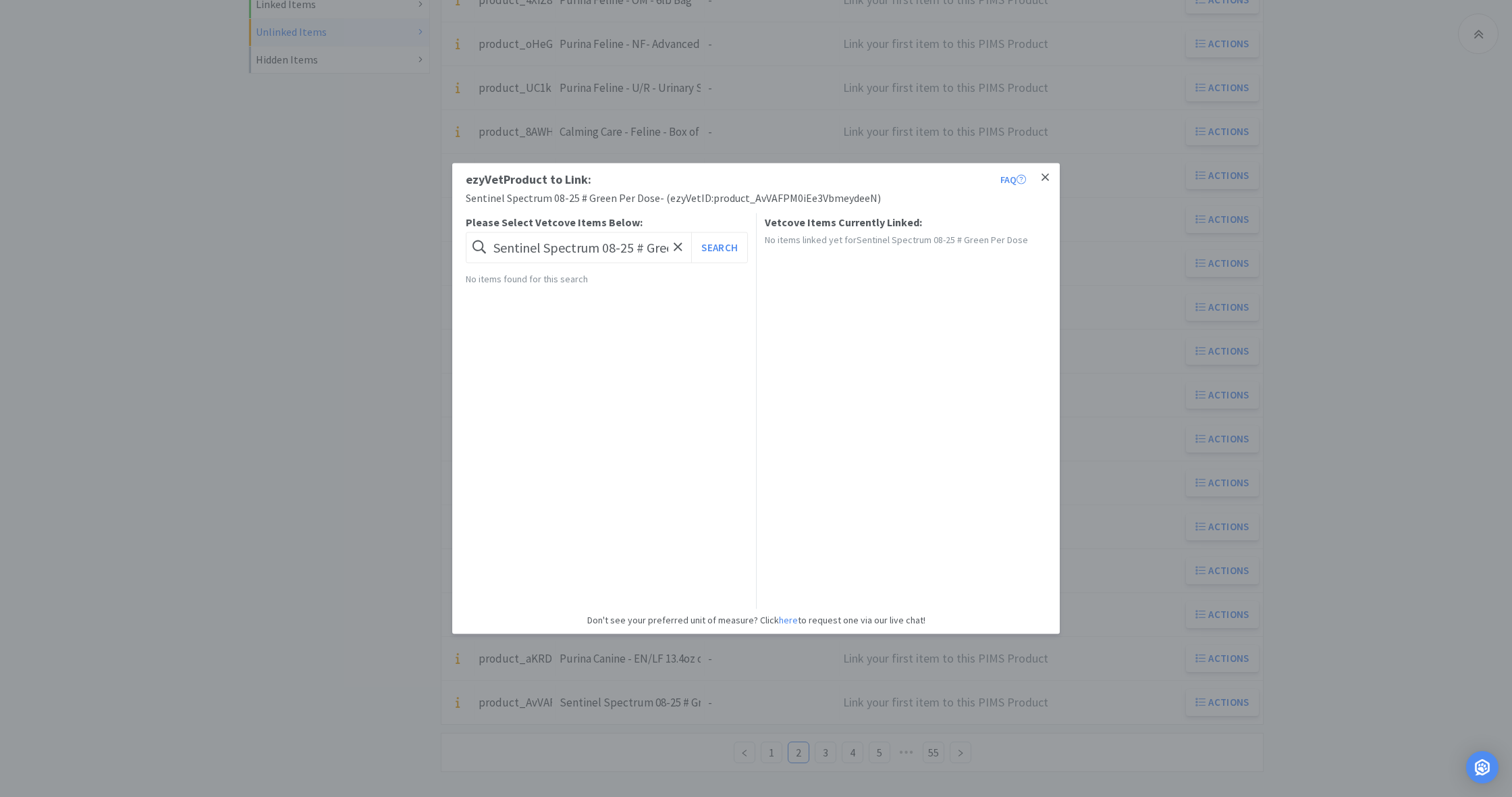
click at [1049, 178] on link at bounding box center [1045, 178] width 24 height 29
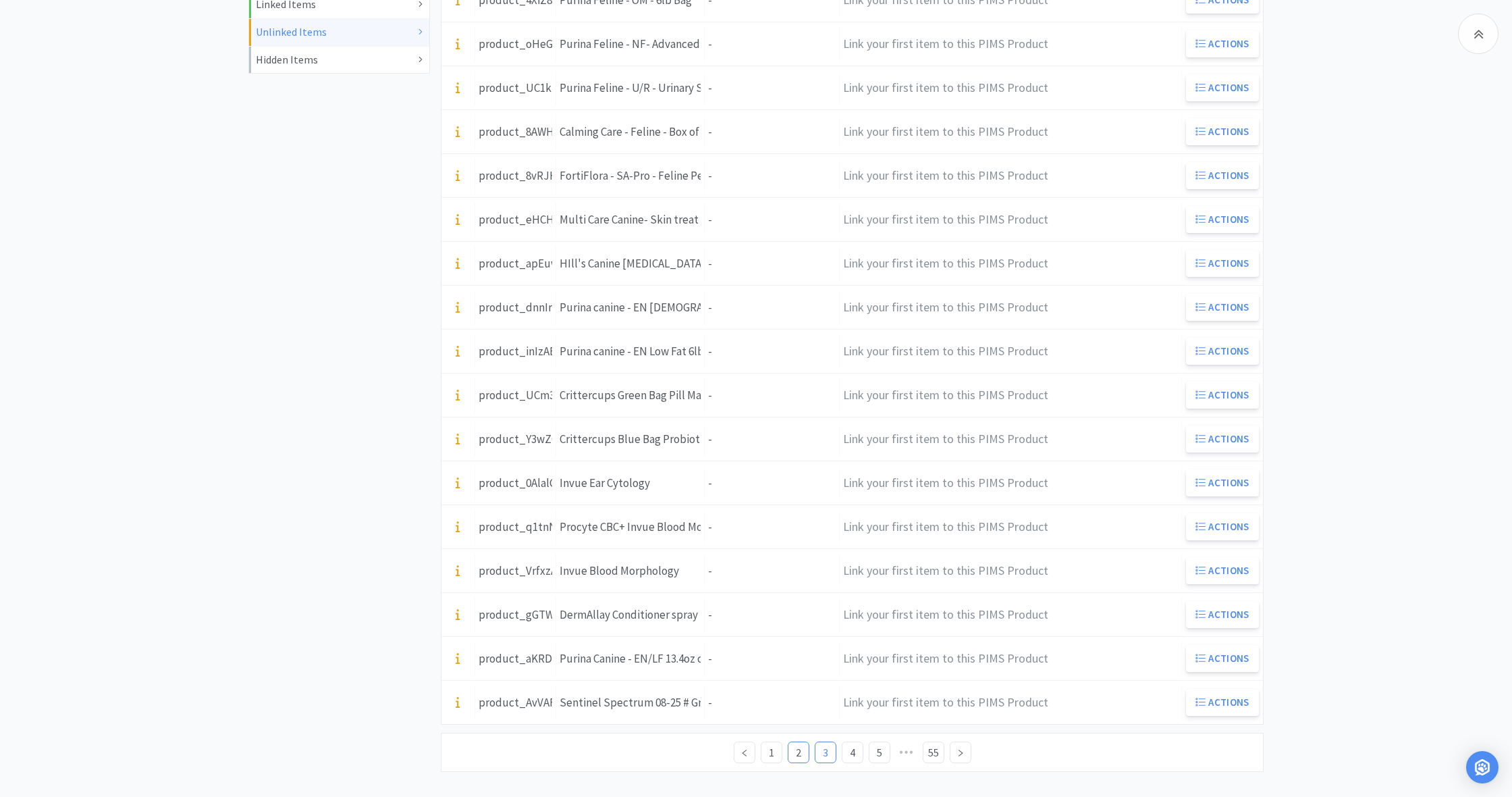
click at [824, 752] on link "3" at bounding box center [825, 752] width 20 height 20
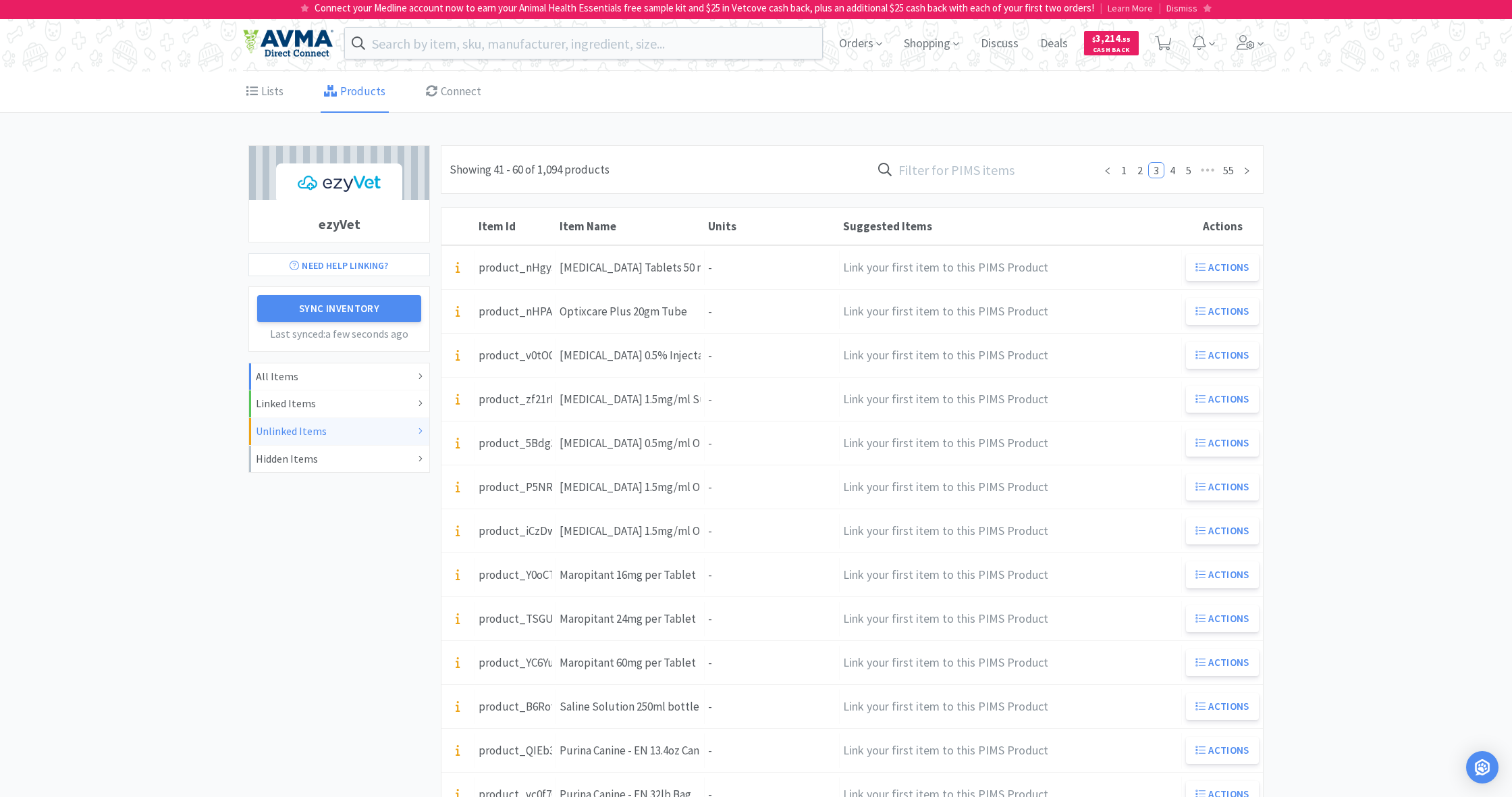
scroll to position [0, 0]
click at [1123, 172] on link "1" at bounding box center [1124, 170] width 15 height 15
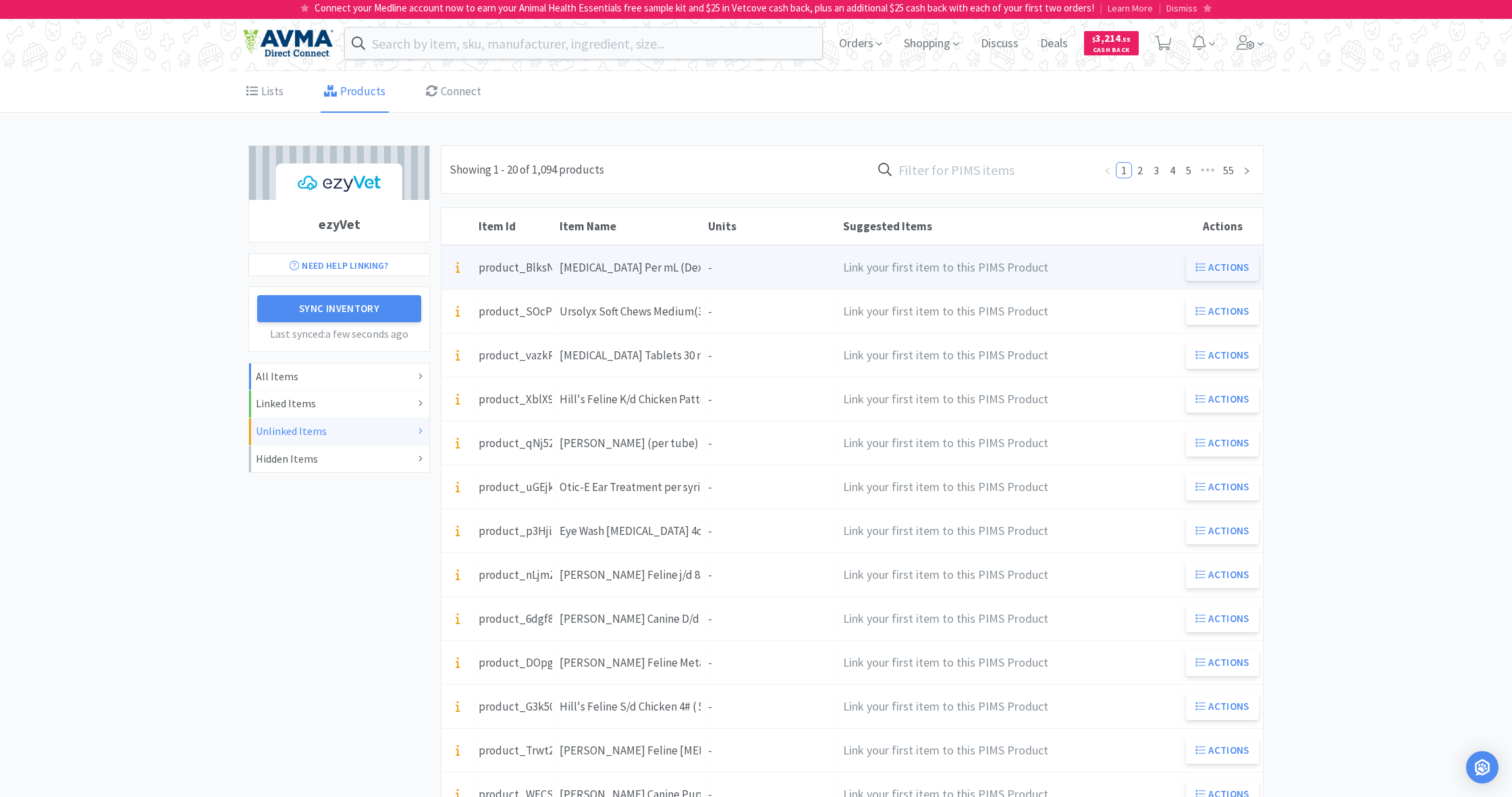
click at [1230, 265] on button "Actions" at bounding box center [1222, 267] width 73 height 27
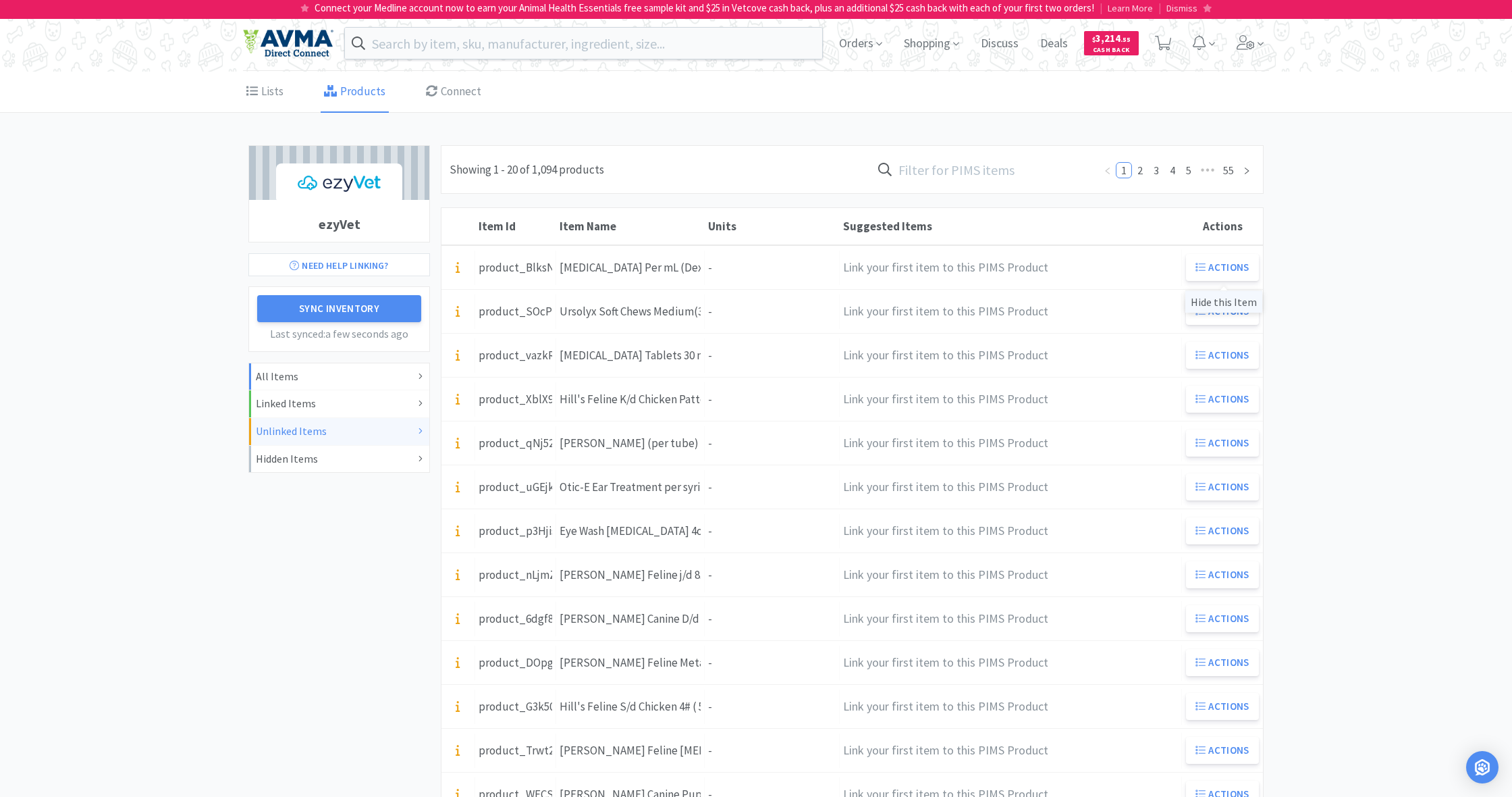
click at [1230, 300] on div "Hide this Item" at bounding box center [1224, 301] width 77 height 22
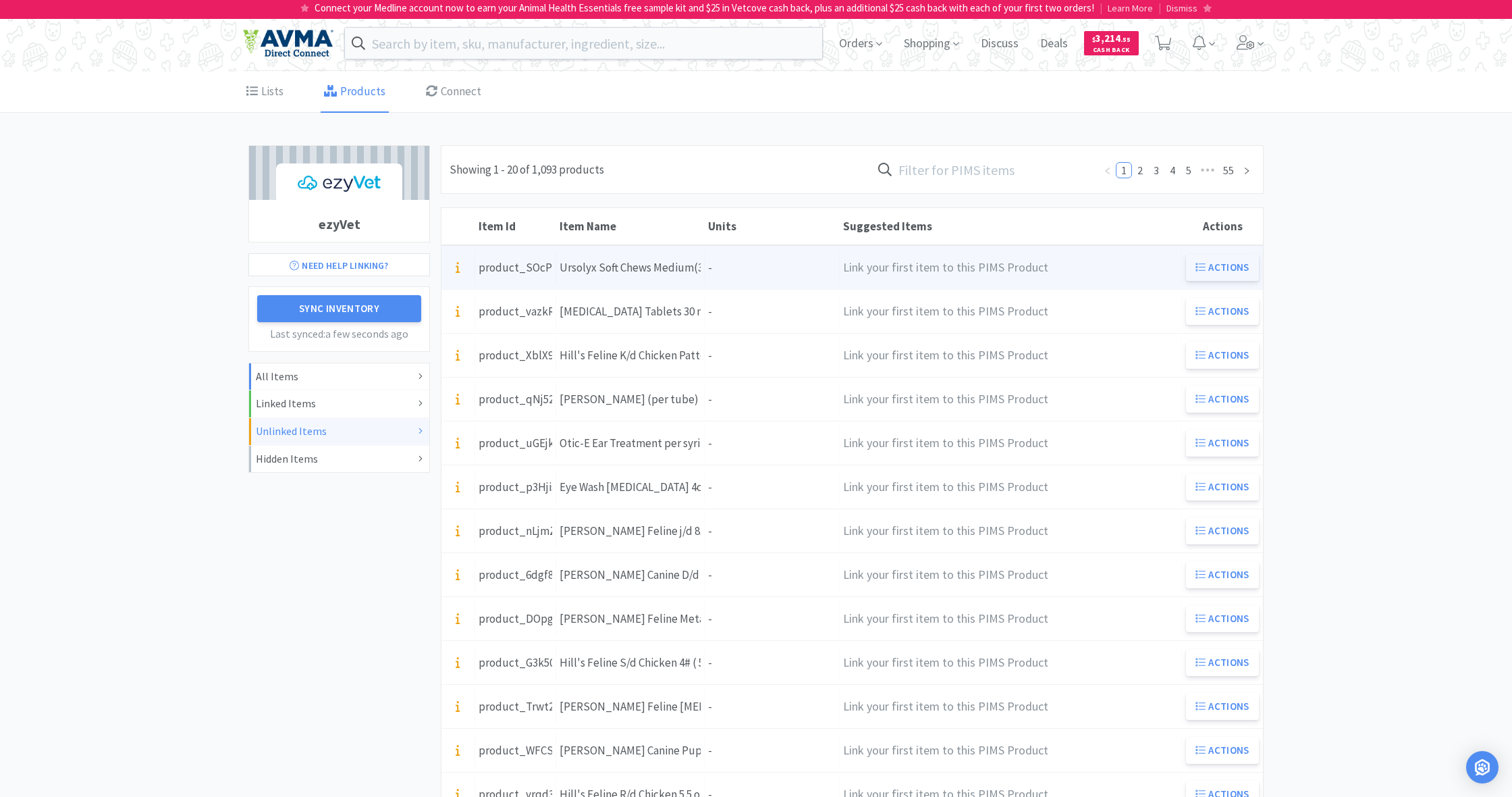
click at [1224, 266] on button "Actions" at bounding box center [1222, 267] width 73 height 27
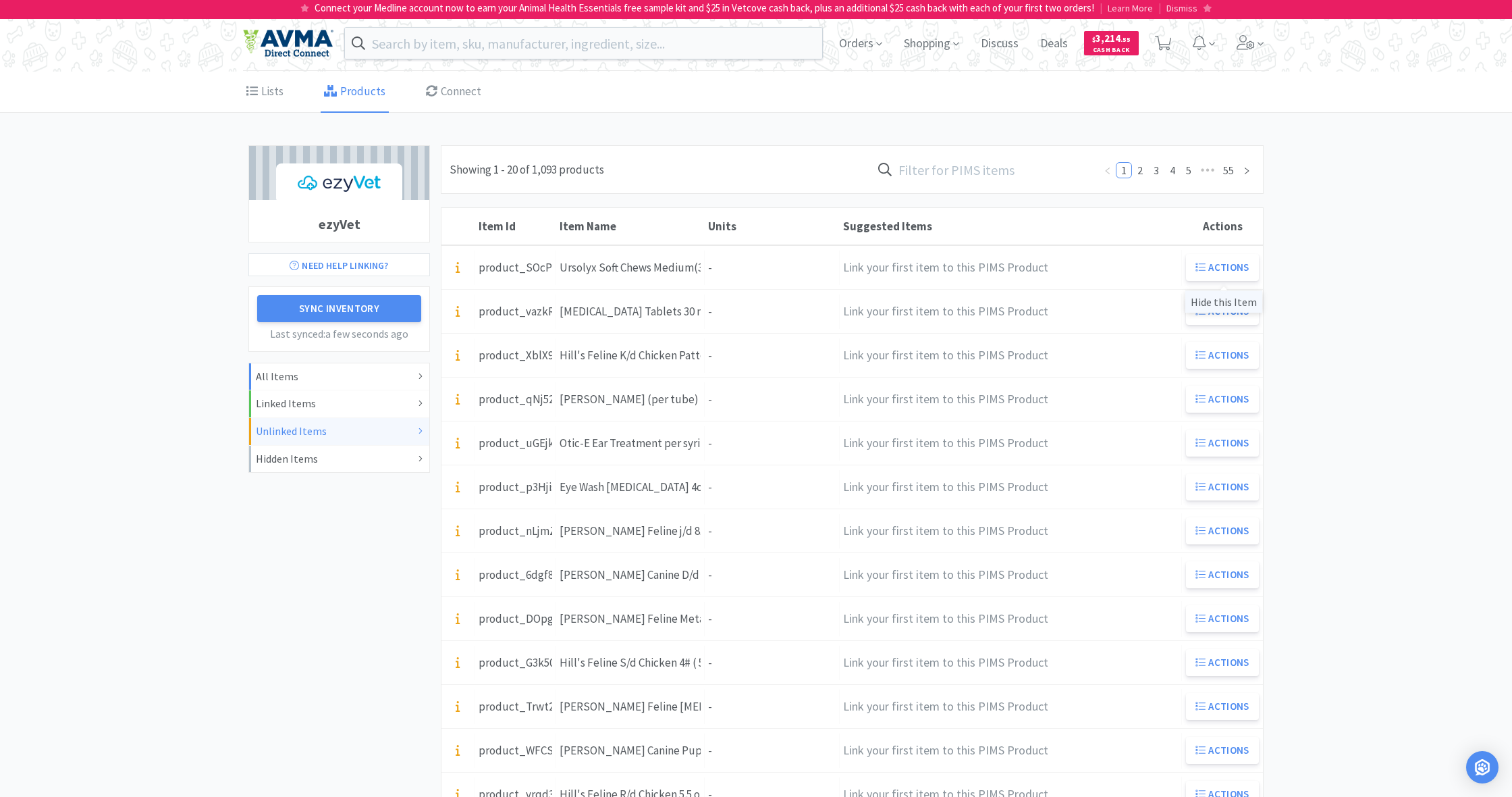
click at [1228, 303] on div "Hide this Item" at bounding box center [1224, 301] width 77 height 22
click at [286, 459] on div "Hidden Items" at bounding box center [339, 460] width 166 height 18
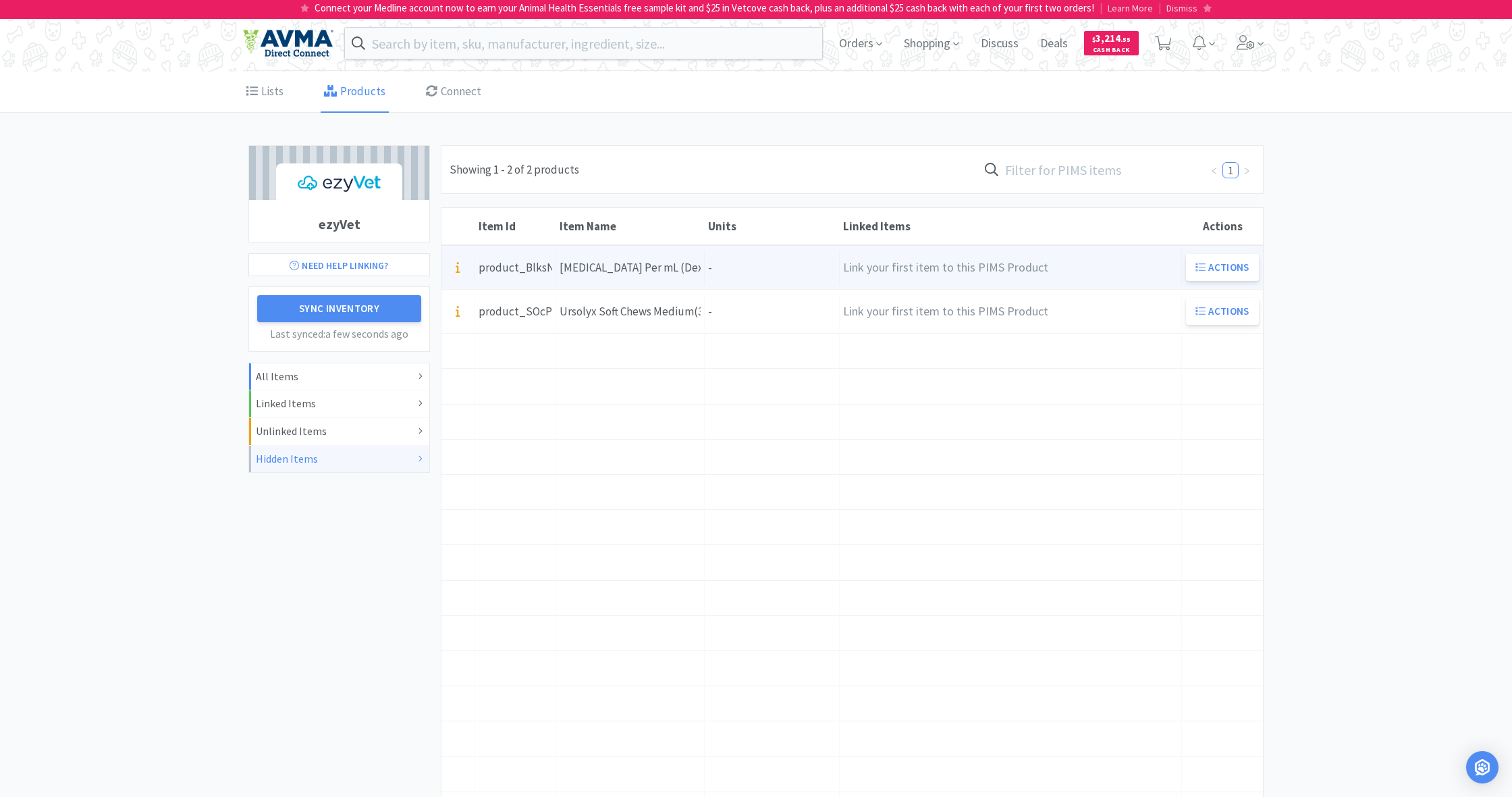
click at [671, 268] on div "[MEDICAL_DATA] Per mL (Dexased)" at bounding box center [630, 267] width 141 height 19
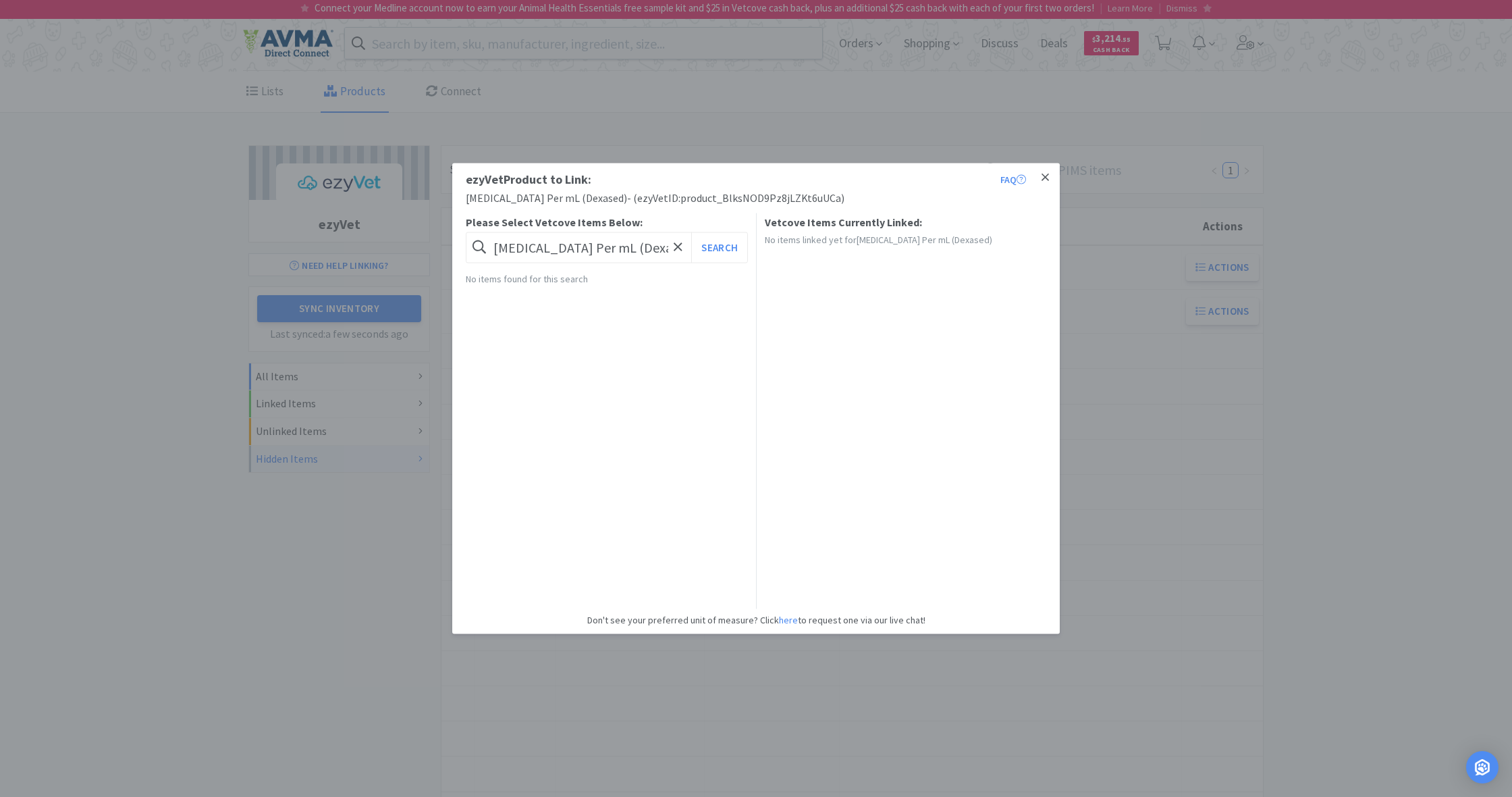
click at [1044, 178] on icon at bounding box center [1045, 177] width 7 height 7
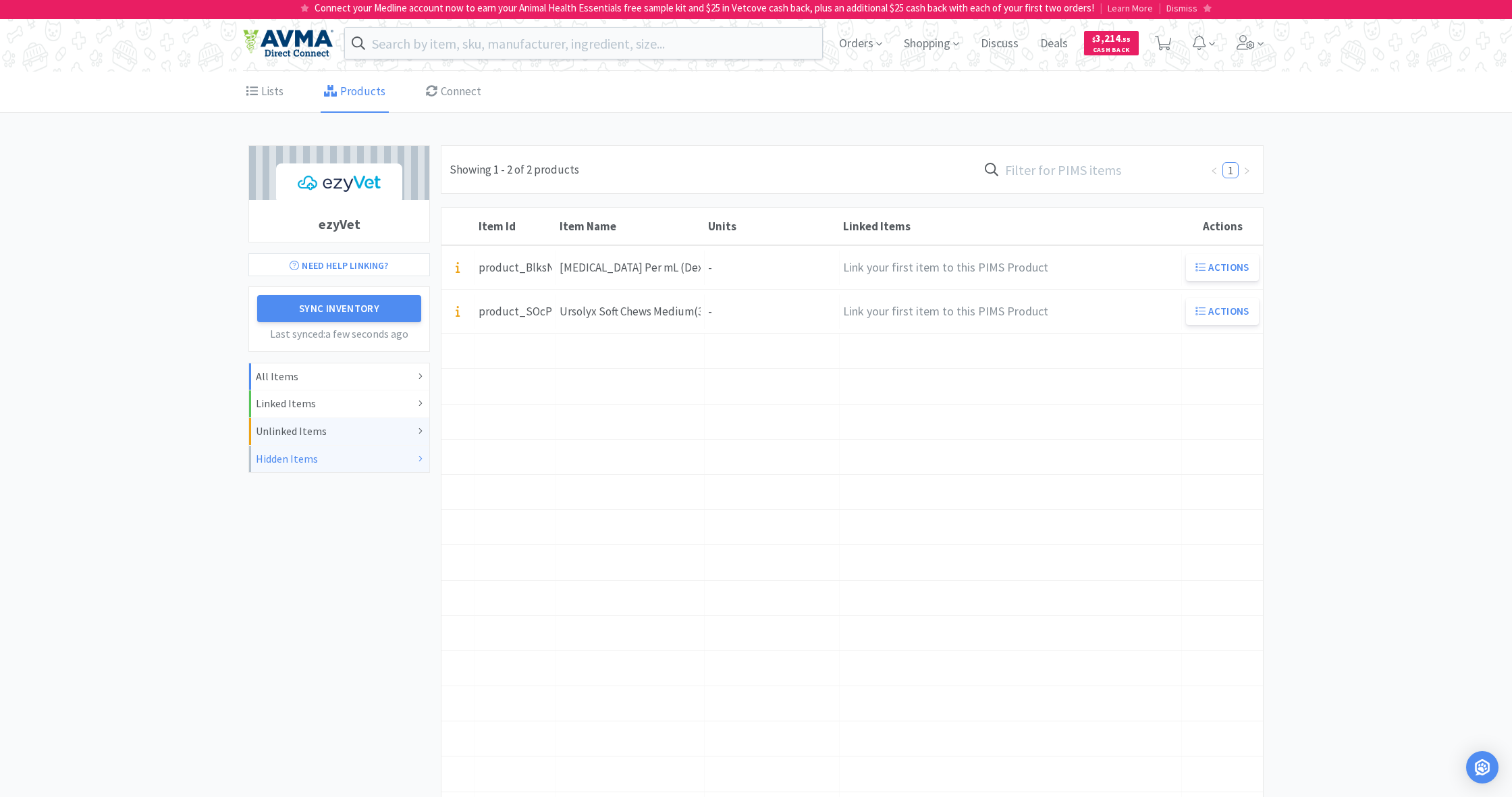
click at [291, 428] on div "Unlinked Items" at bounding box center [339, 431] width 166 height 18
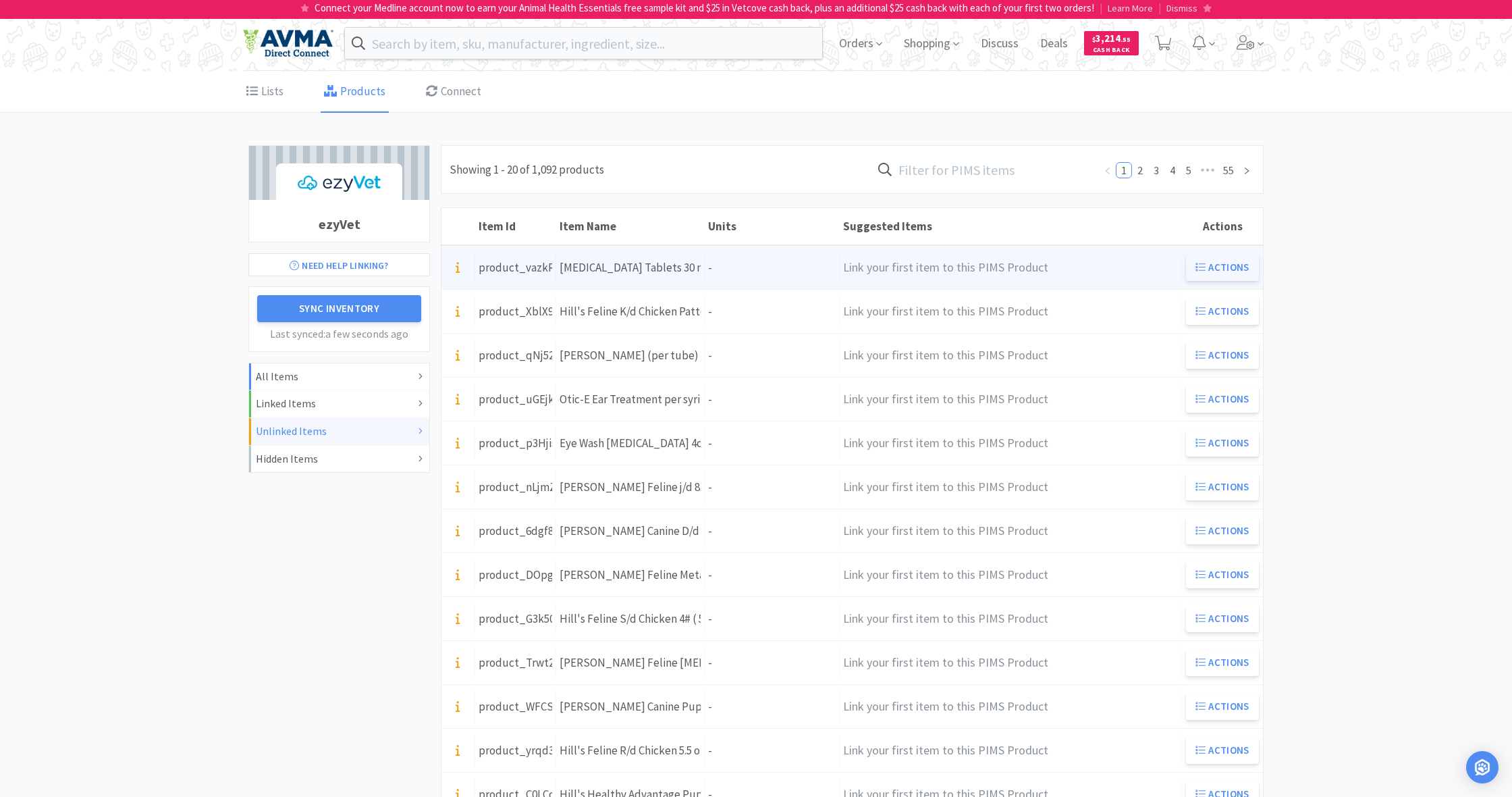
click at [1231, 268] on button "Actions" at bounding box center [1222, 267] width 73 height 27
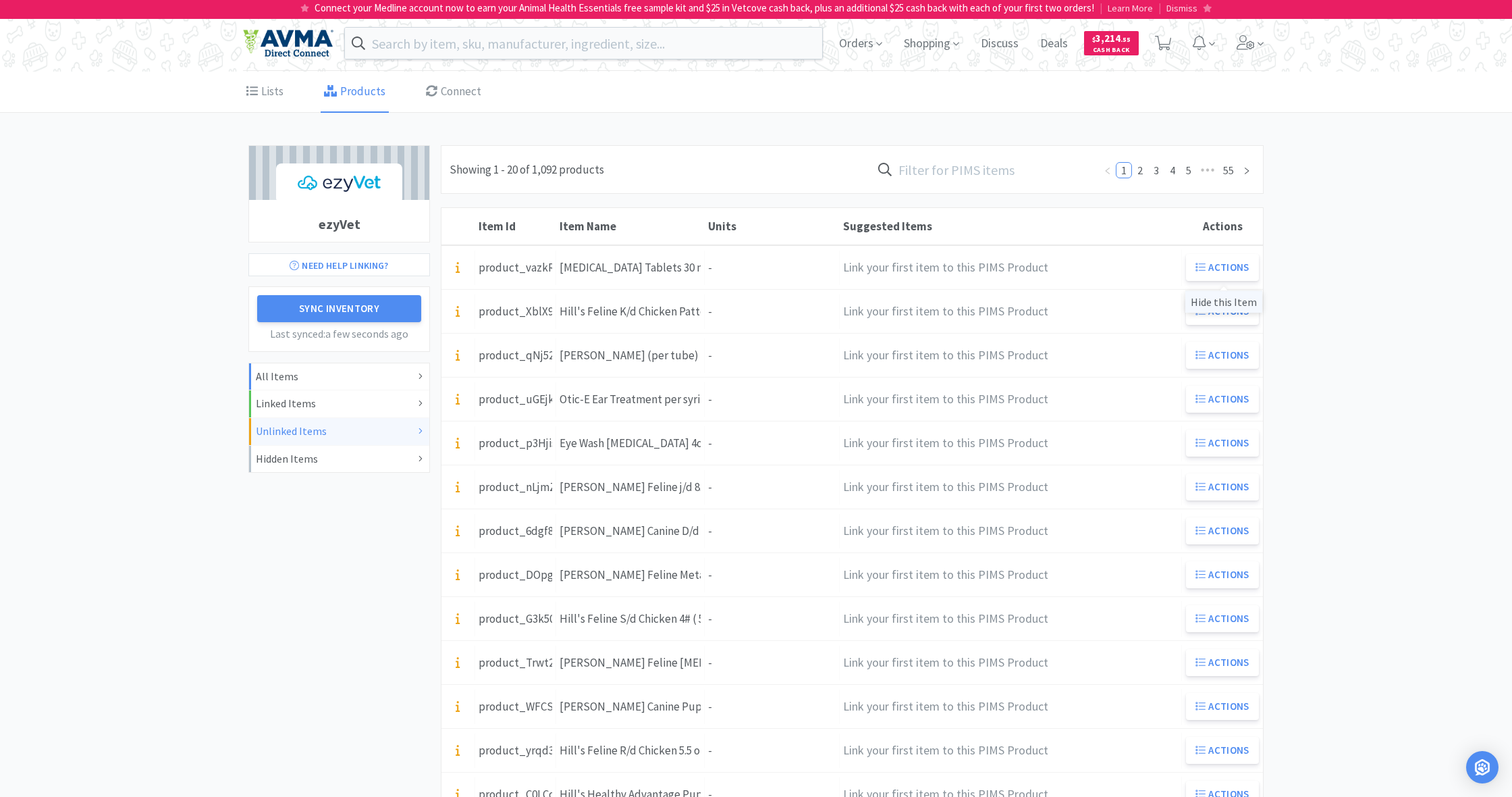
click at [1221, 300] on div "Hide this Item" at bounding box center [1224, 301] width 77 height 22
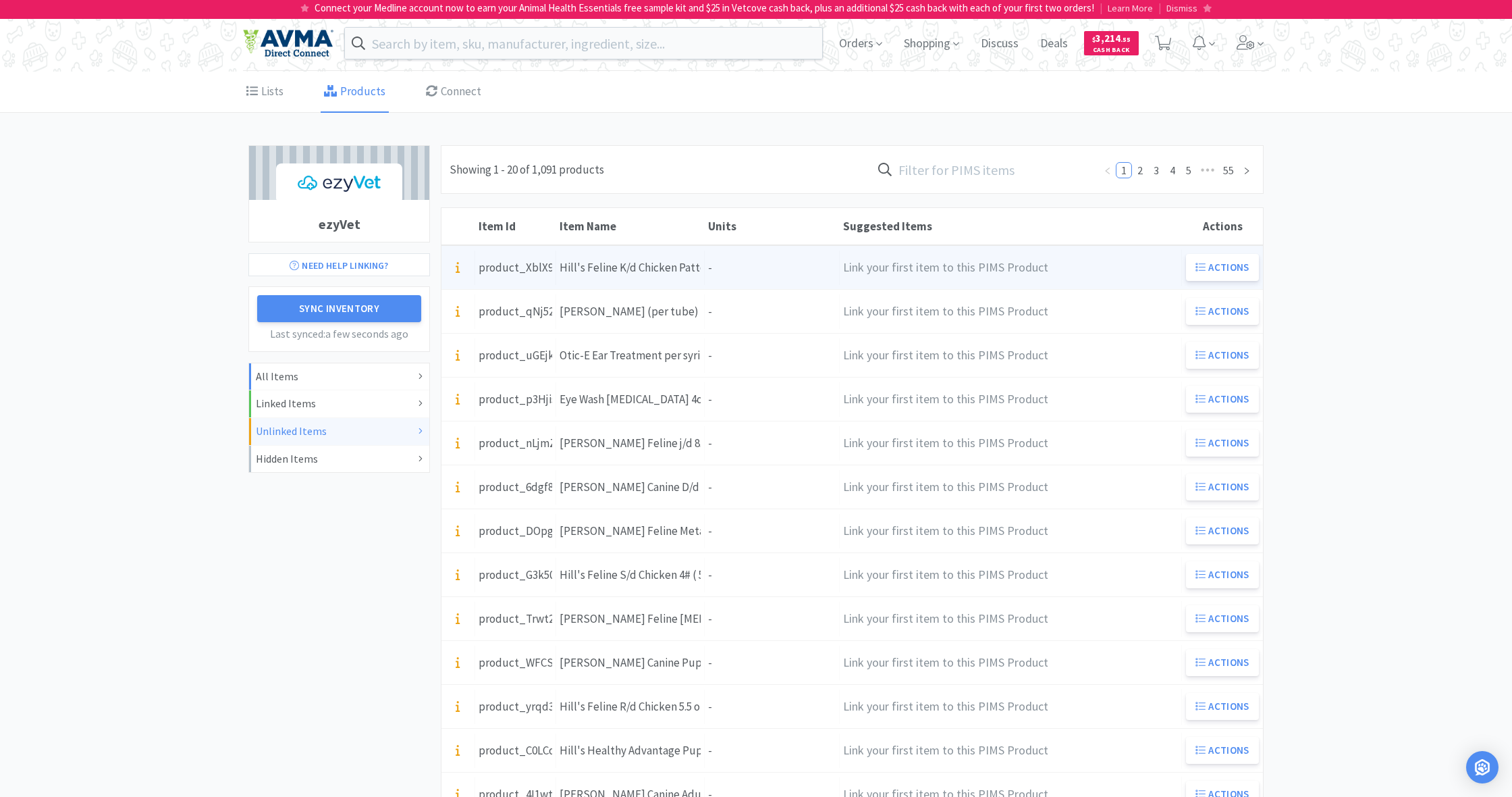
click at [763, 258] on div "Units -" at bounding box center [772, 268] width 135 height 35
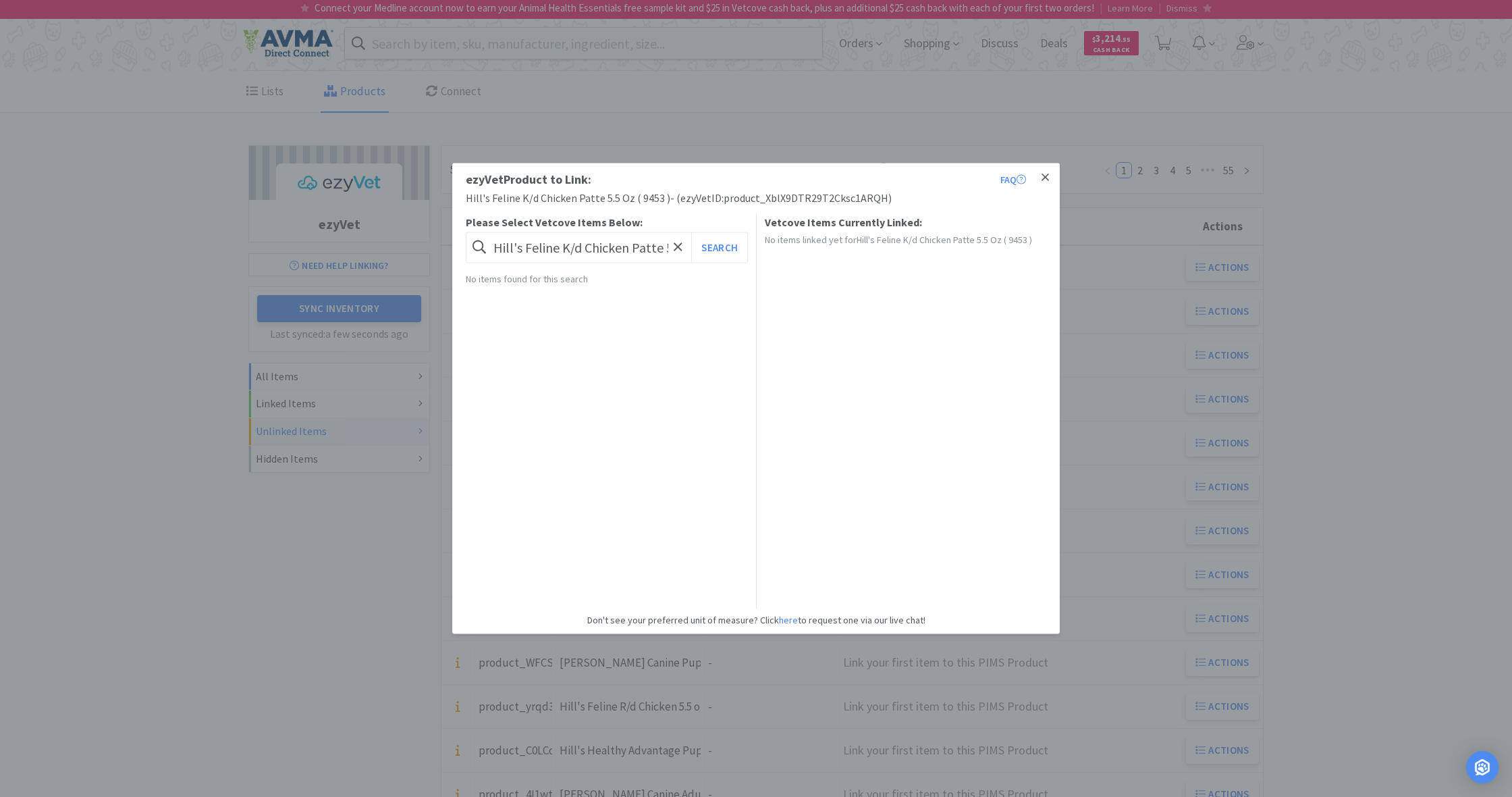
click at [1045, 178] on icon at bounding box center [1045, 177] width 7 height 7
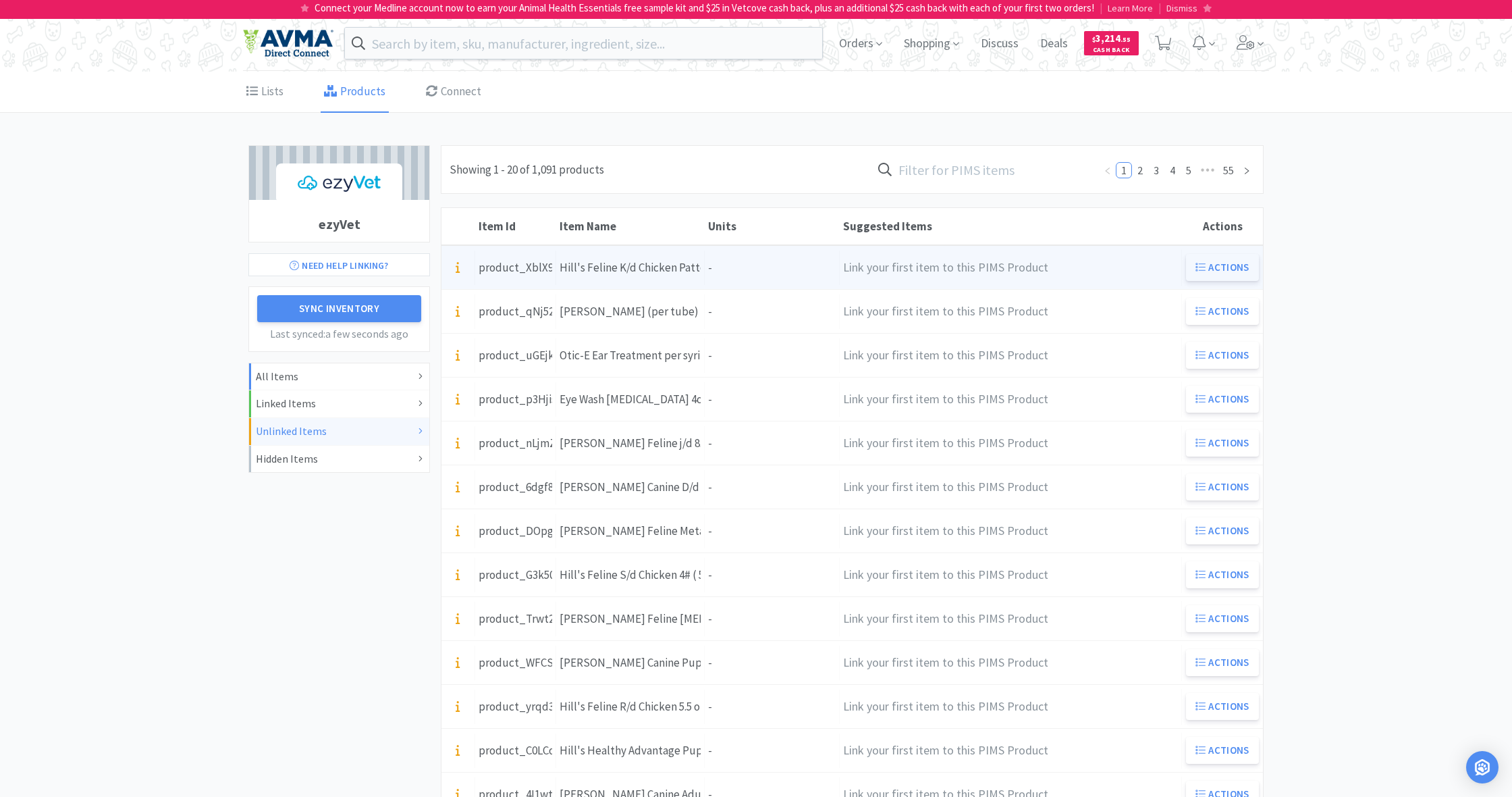
click at [1224, 266] on button "Actions" at bounding box center [1222, 267] width 73 height 27
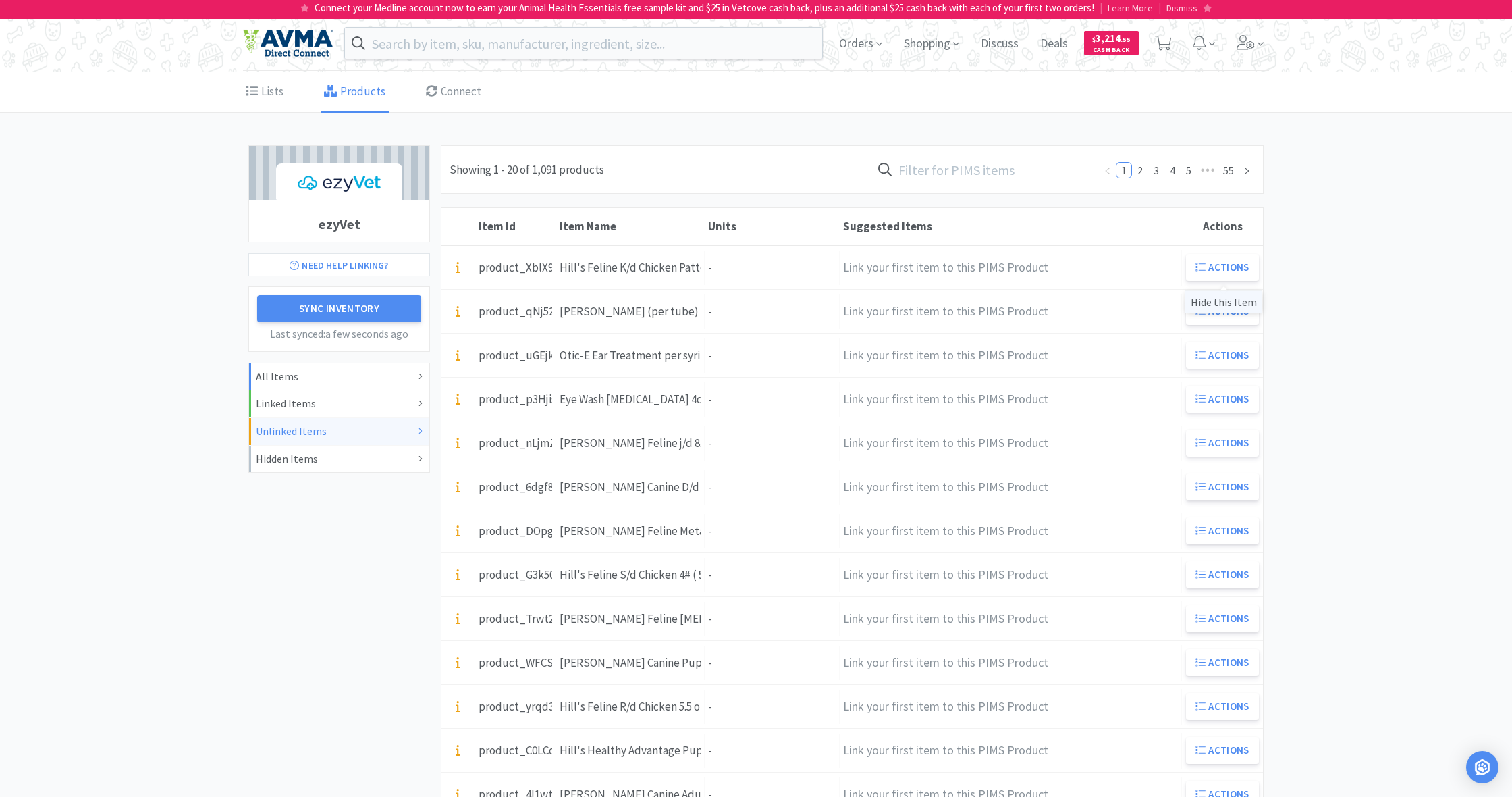
click at [1227, 301] on div "Hide this Item" at bounding box center [1224, 301] width 77 height 22
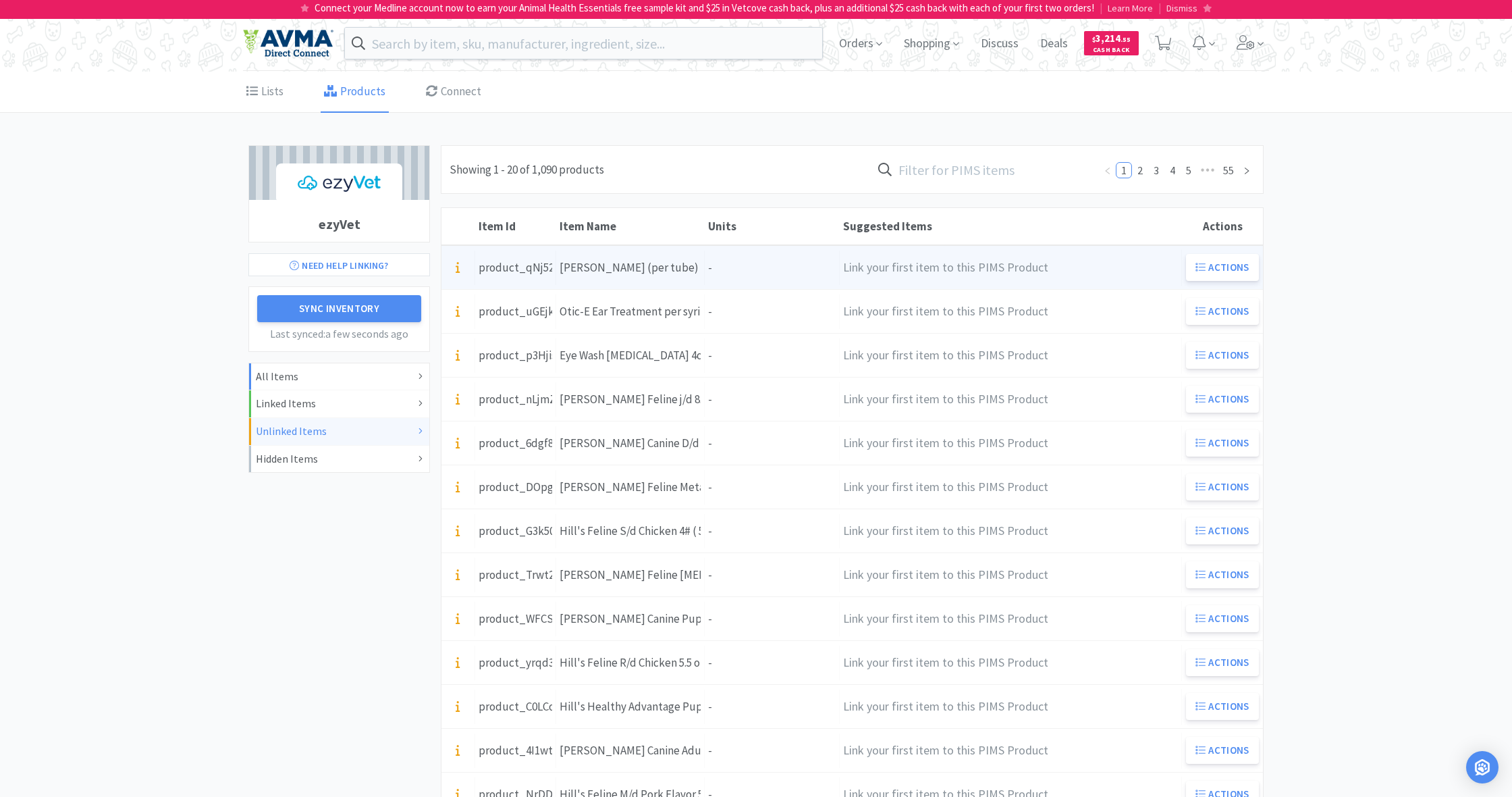
click at [735, 272] on div "Units -" at bounding box center [772, 268] width 135 height 35
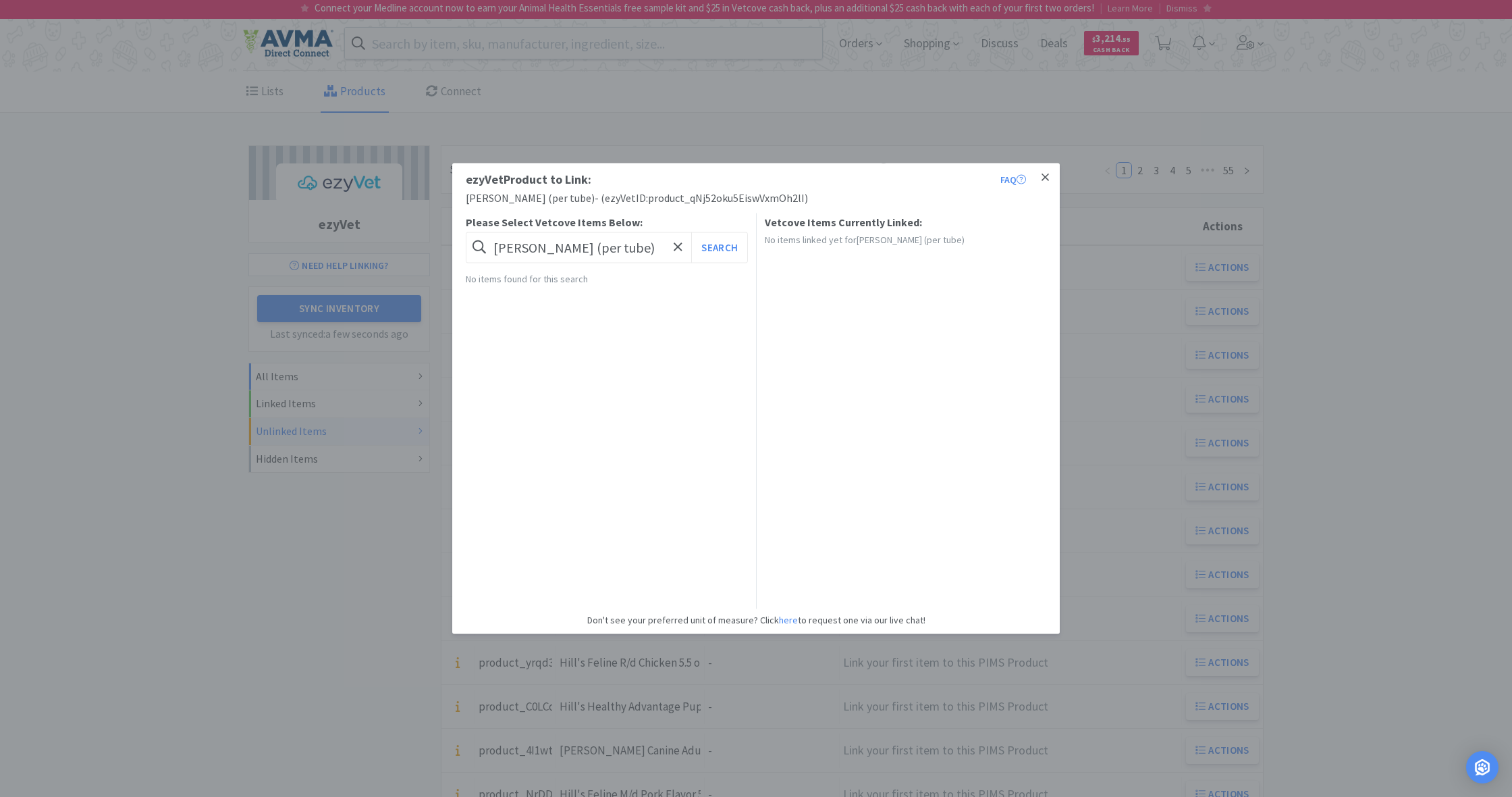
click at [1046, 178] on icon at bounding box center [1045, 177] width 7 height 7
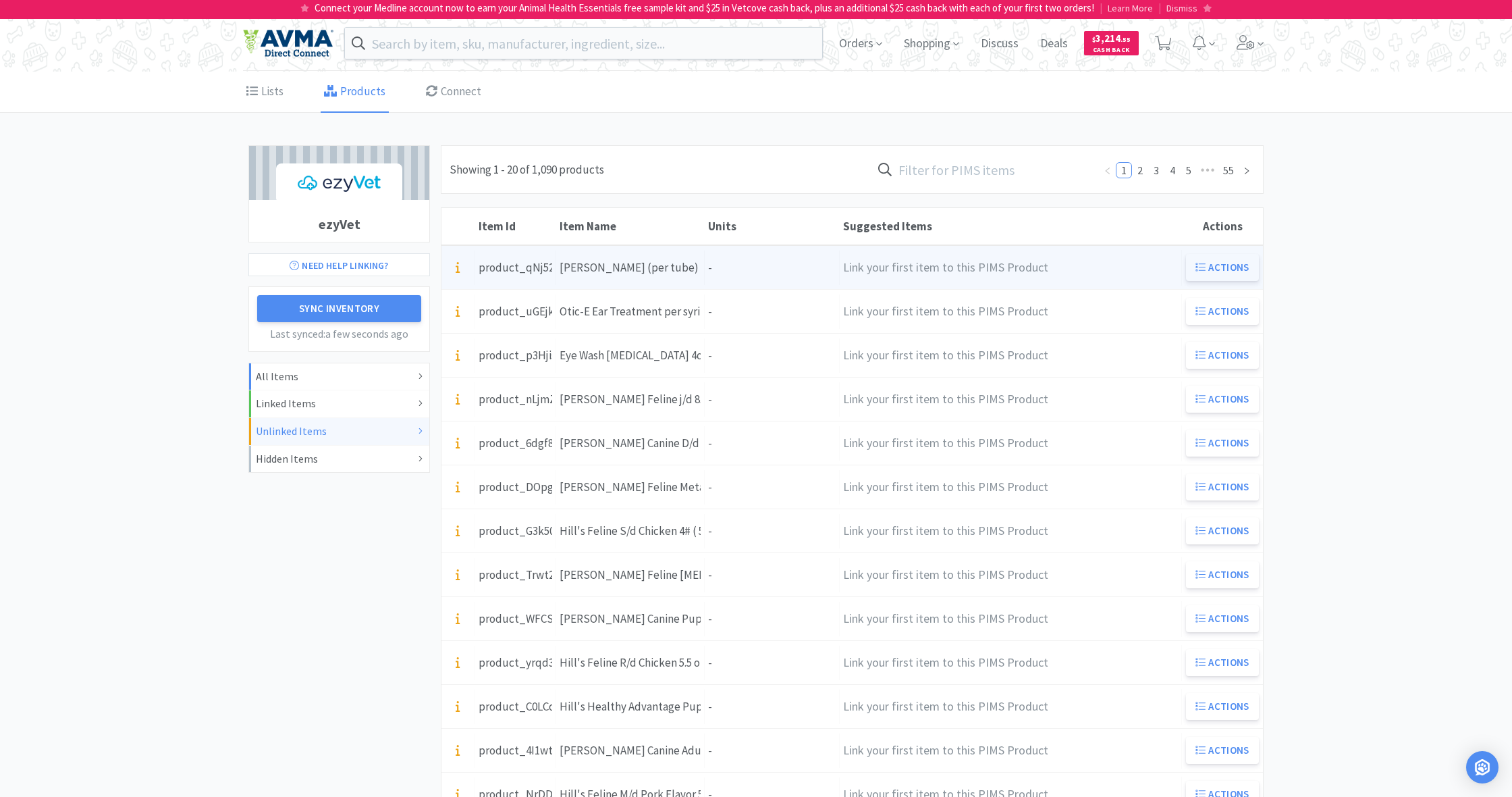
click at [1230, 264] on button "Actions" at bounding box center [1222, 267] width 73 height 27
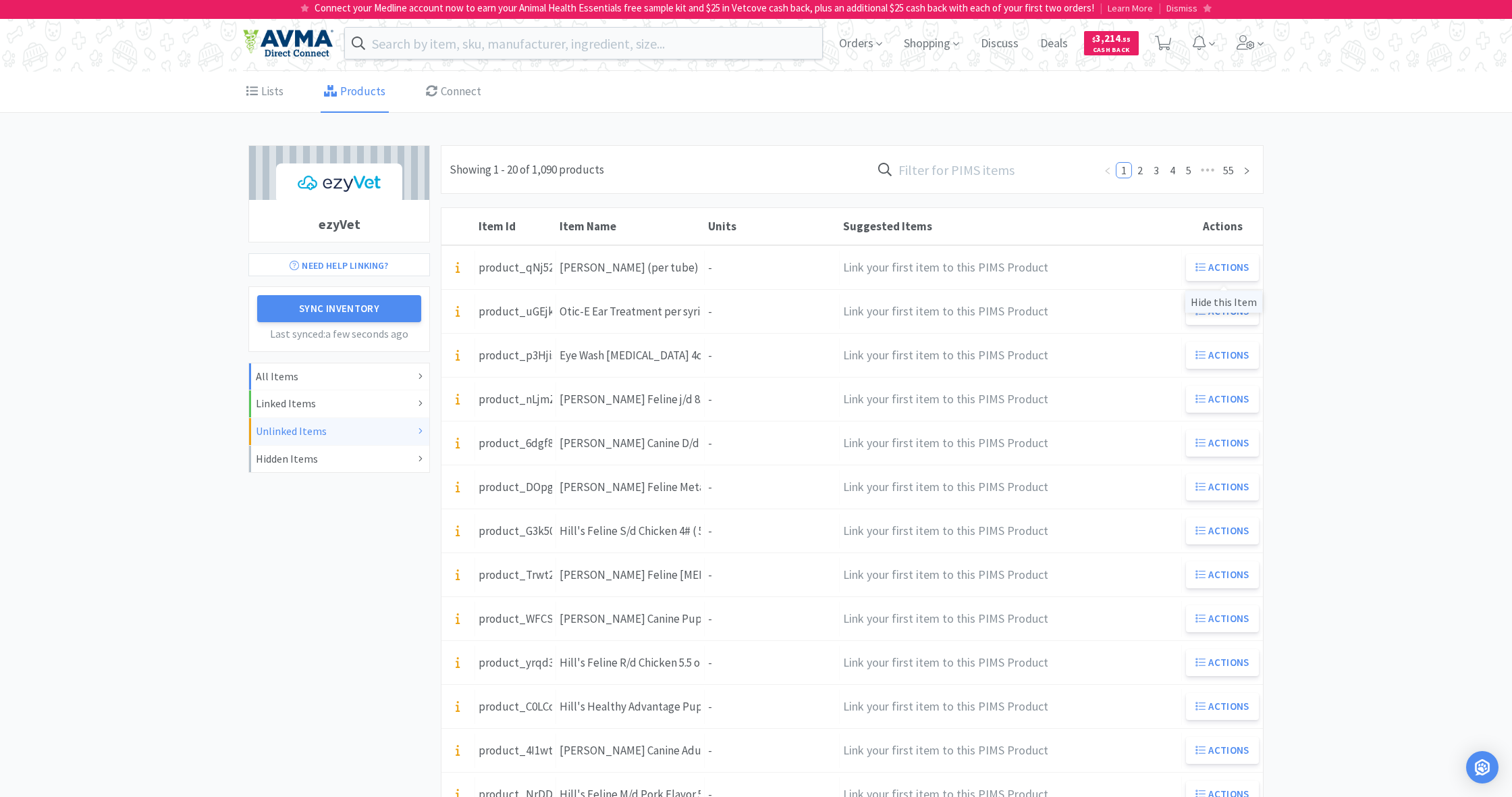
click at [1227, 303] on div "Hide this Item" at bounding box center [1224, 301] width 77 height 22
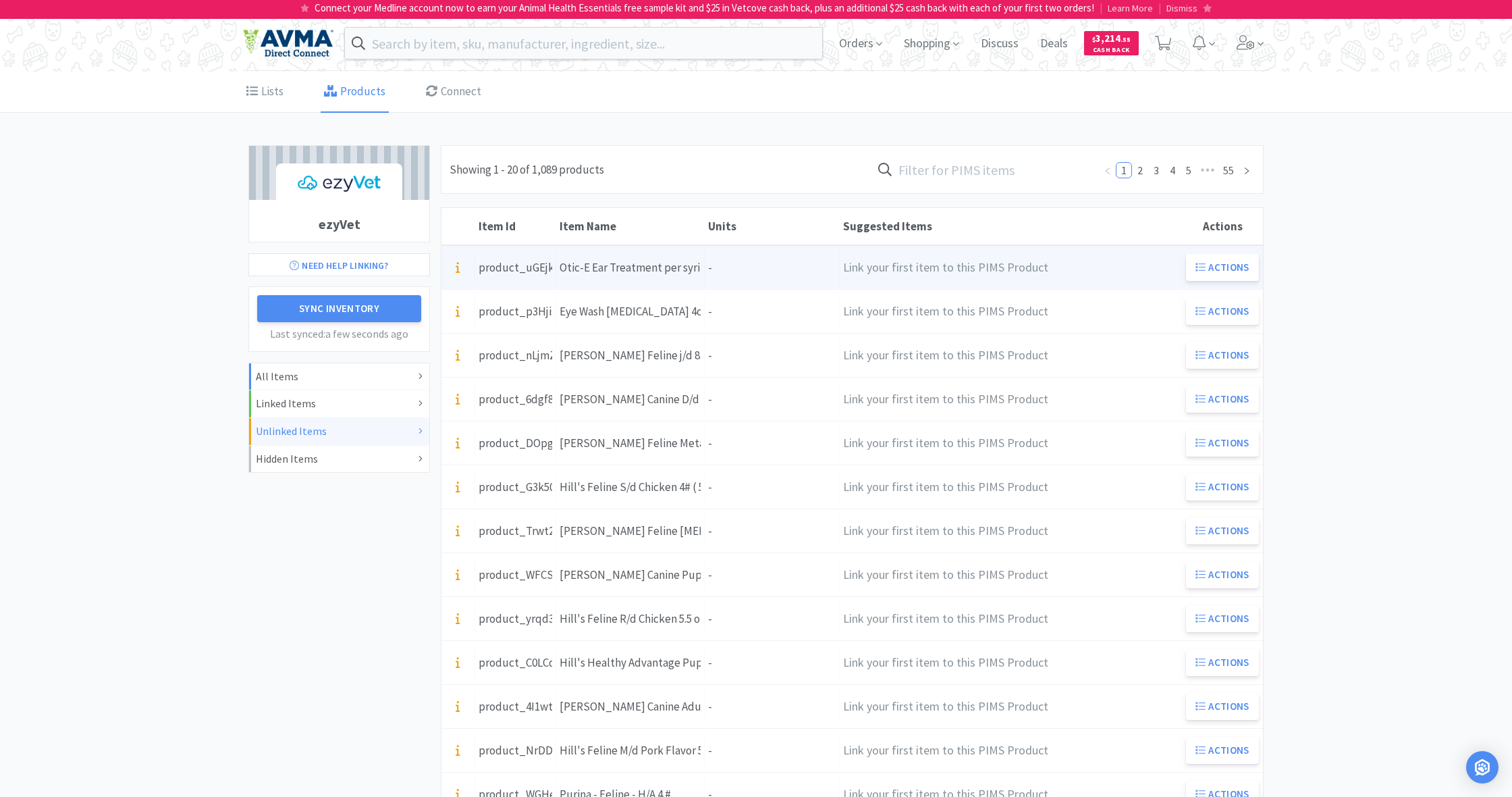
click at [767, 274] on div "Units -" at bounding box center [772, 268] width 135 height 35
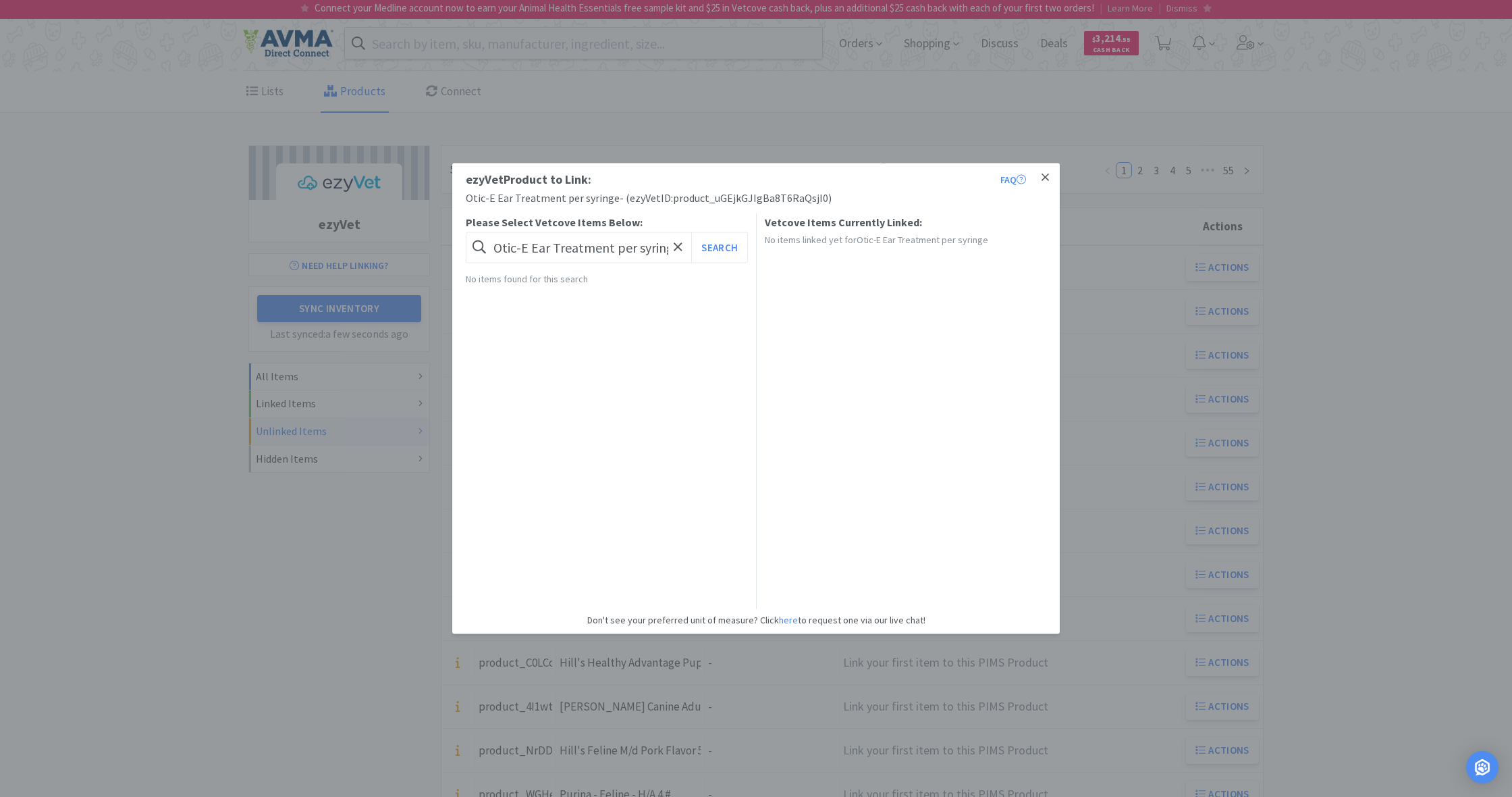
click at [1046, 181] on icon at bounding box center [1045, 178] width 7 height 12
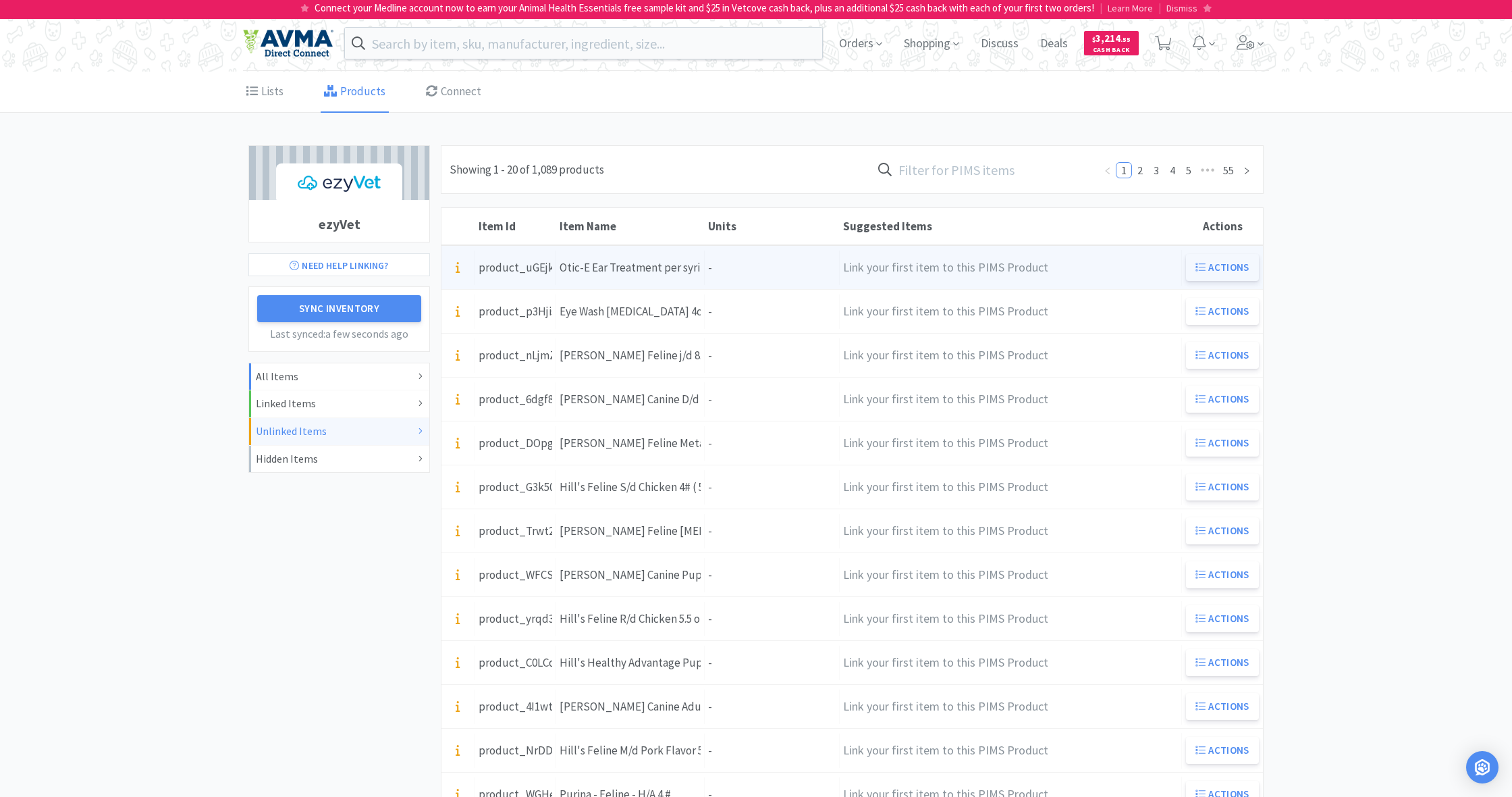
click at [1227, 271] on button "Actions" at bounding box center [1222, 267] width 73 height 27
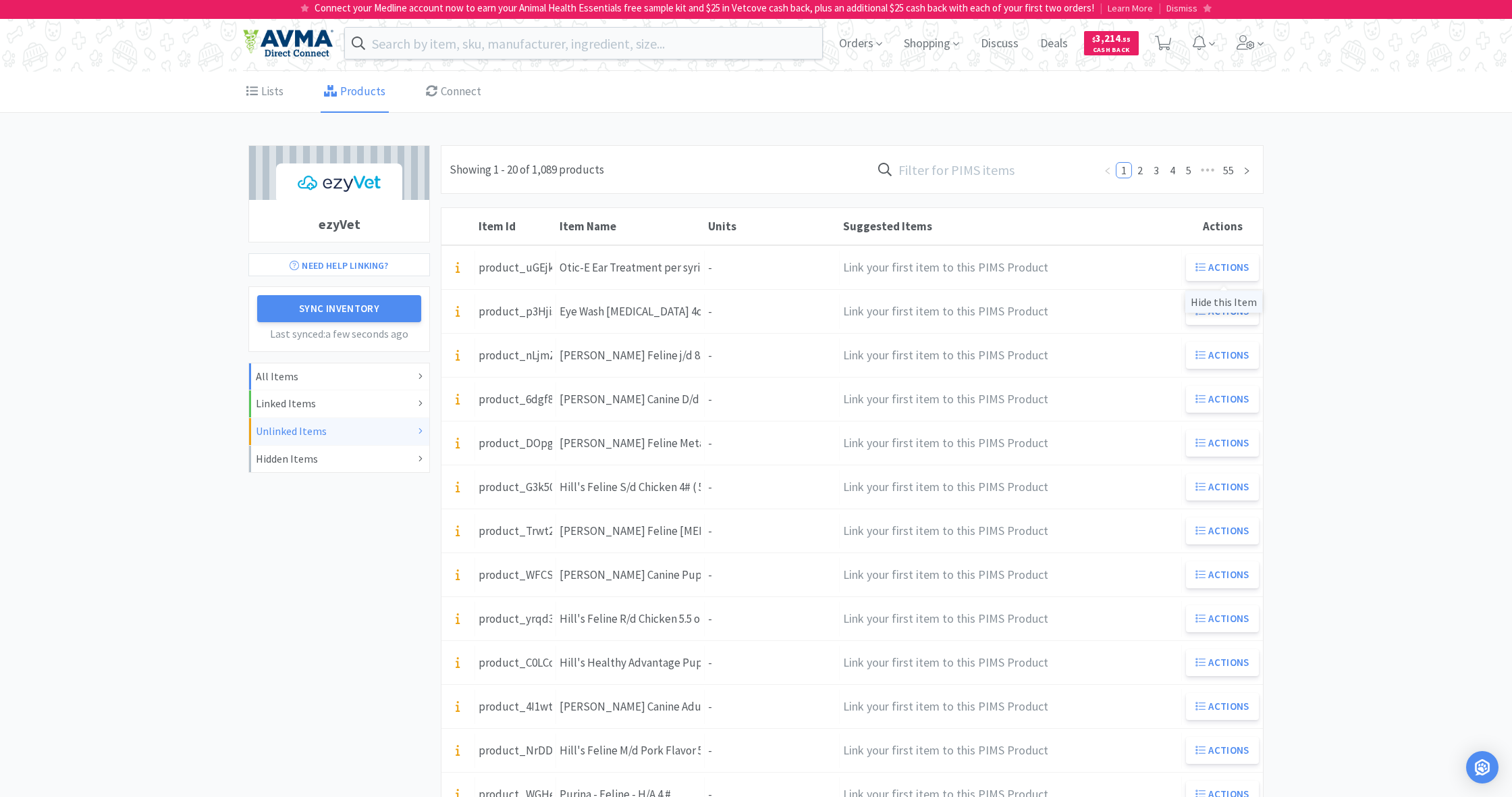
click at [1217, 303] on div "Hide this Item" at bounding box center [1224, 301] width 77 height 22
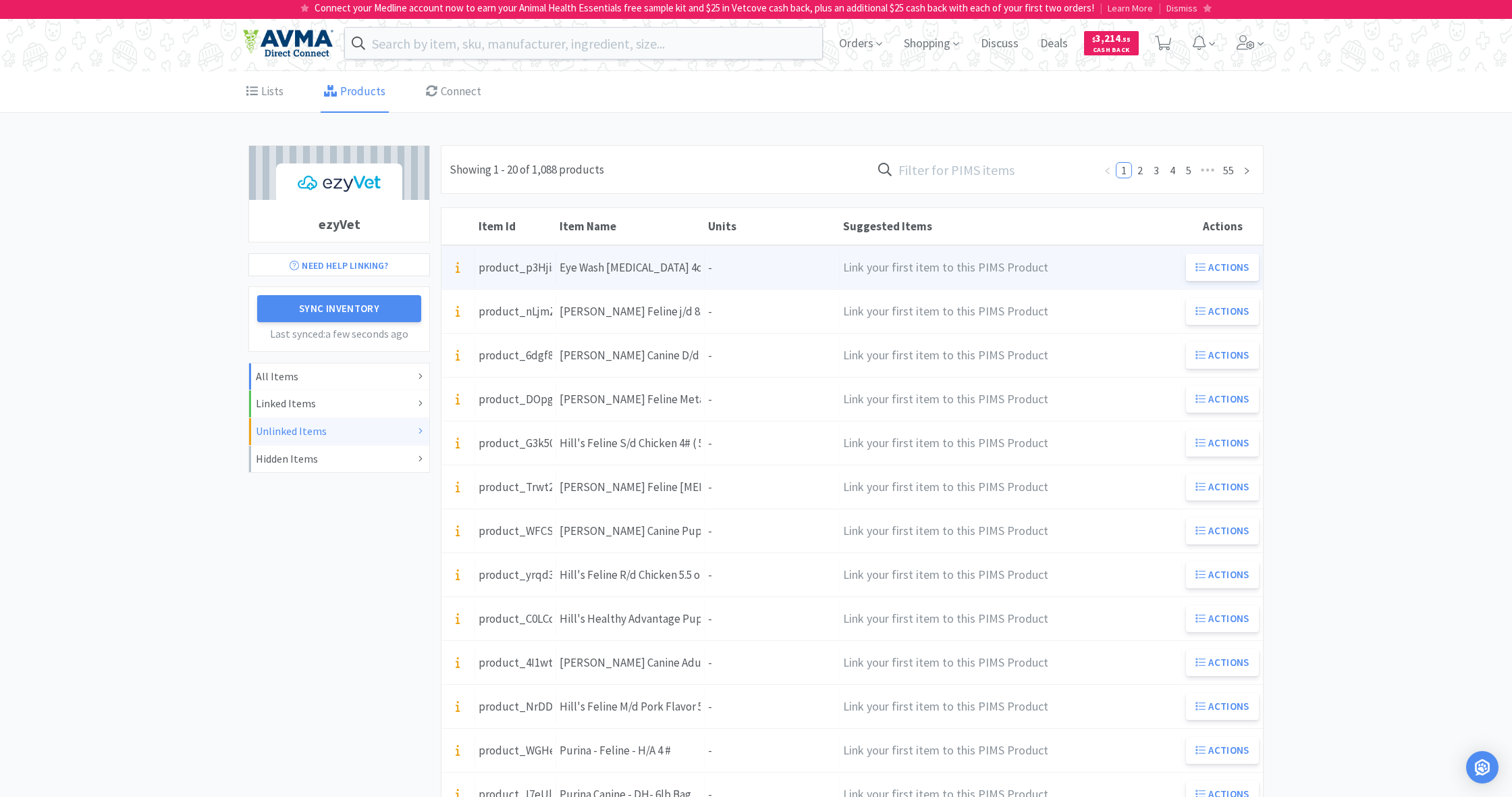
click at [744, 267] on div "Units -" at bounding box center [772, 268] width 135 height 35
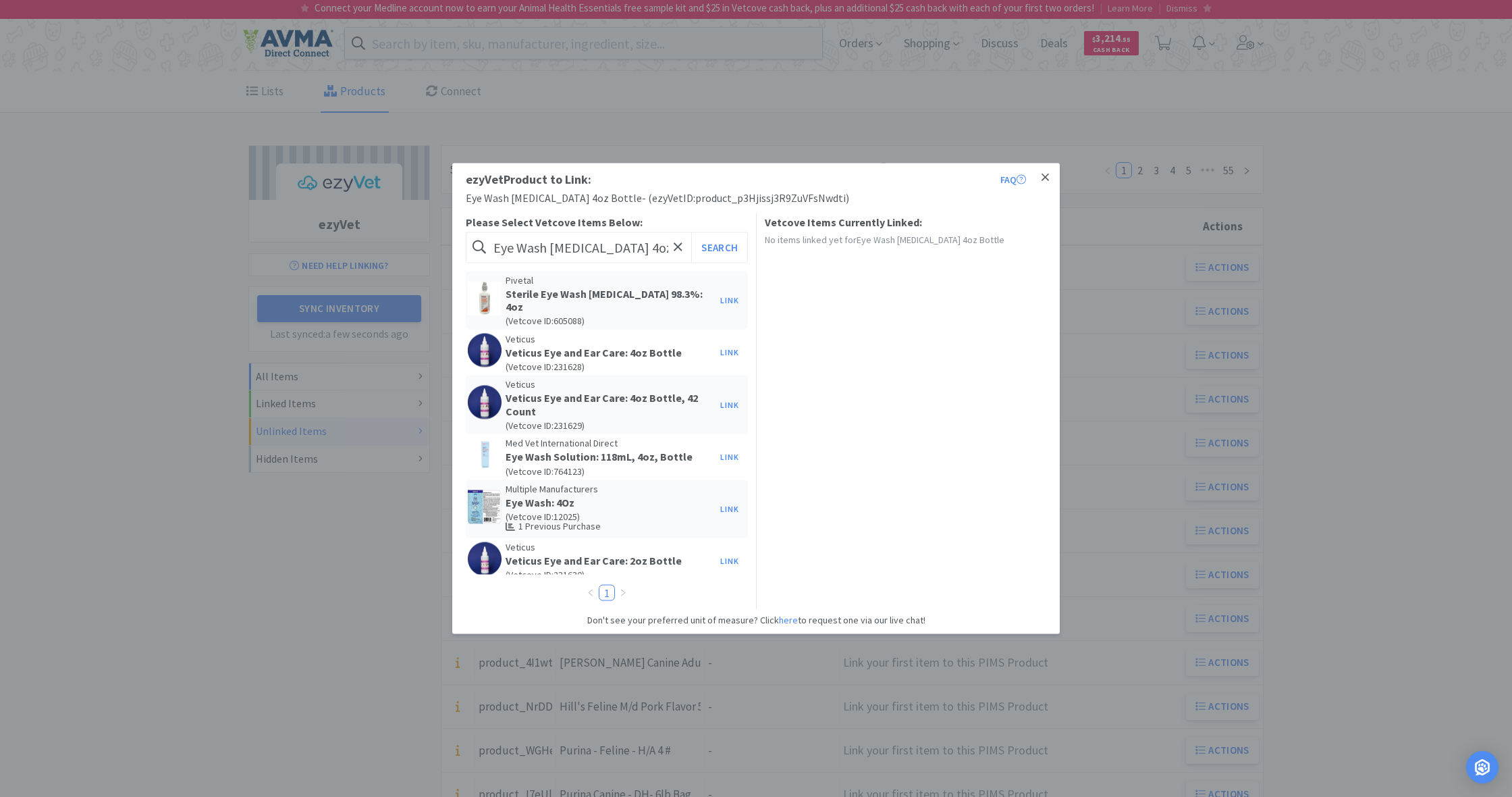
click at [1044, 177] on icon at bounding box center [1045, 177] width 7 height 7
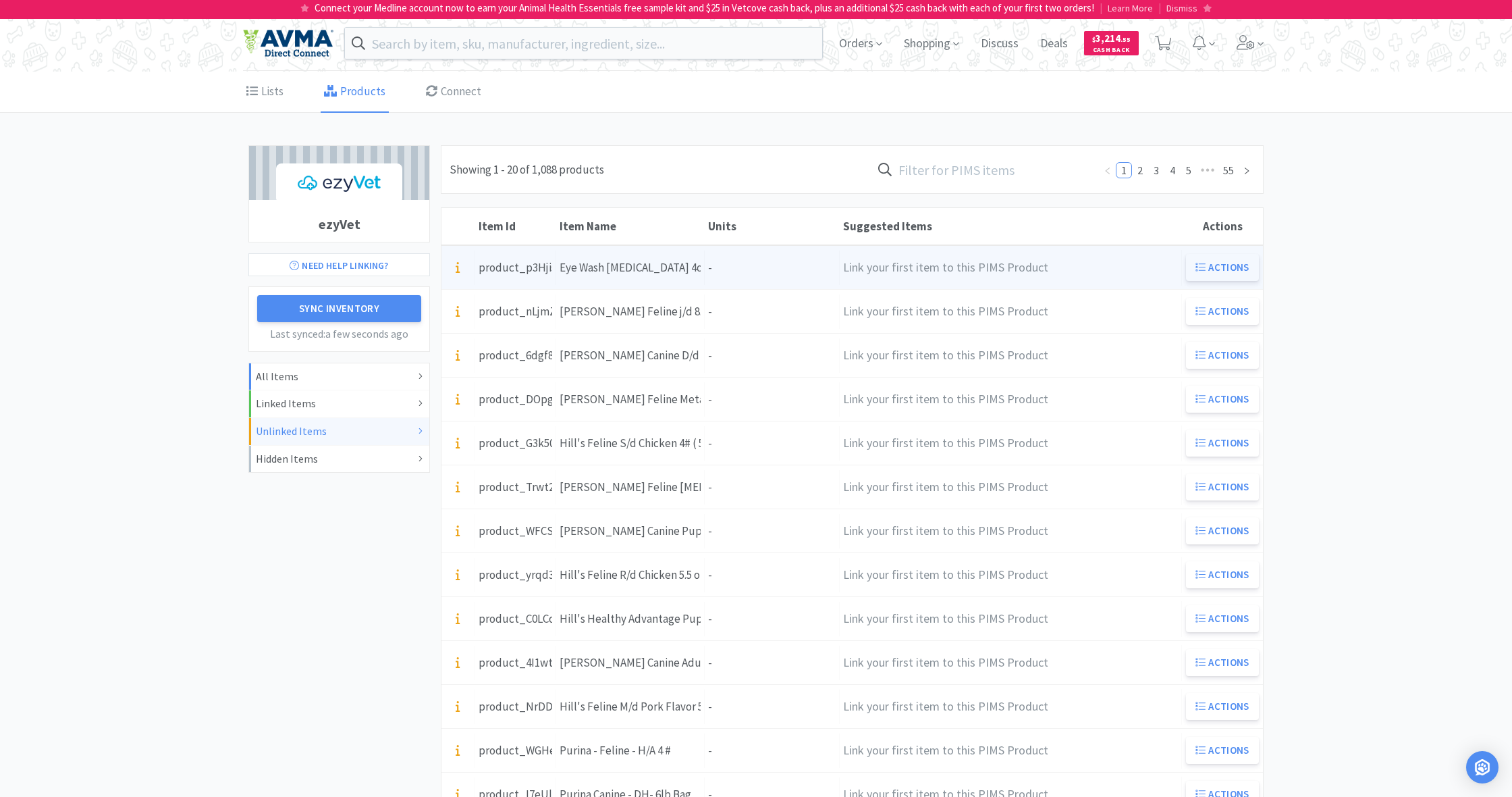
click at [1229, 264] on button "Actions" at bounding box center [1222, 267] width 73 height 27
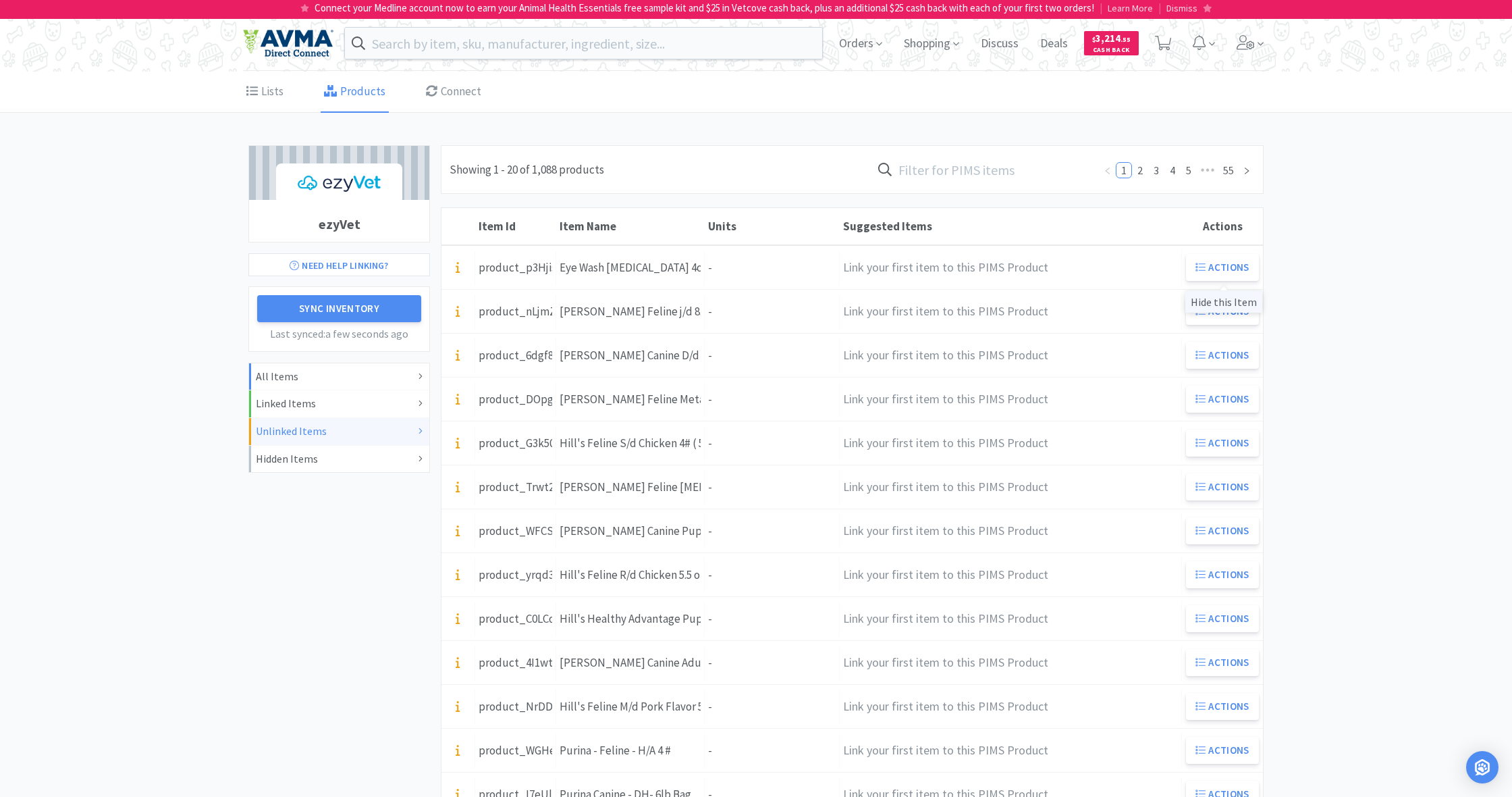
click at [1219, 302] on div "Hide this Item" at bounding box center [1224, 301] width 77 height 22
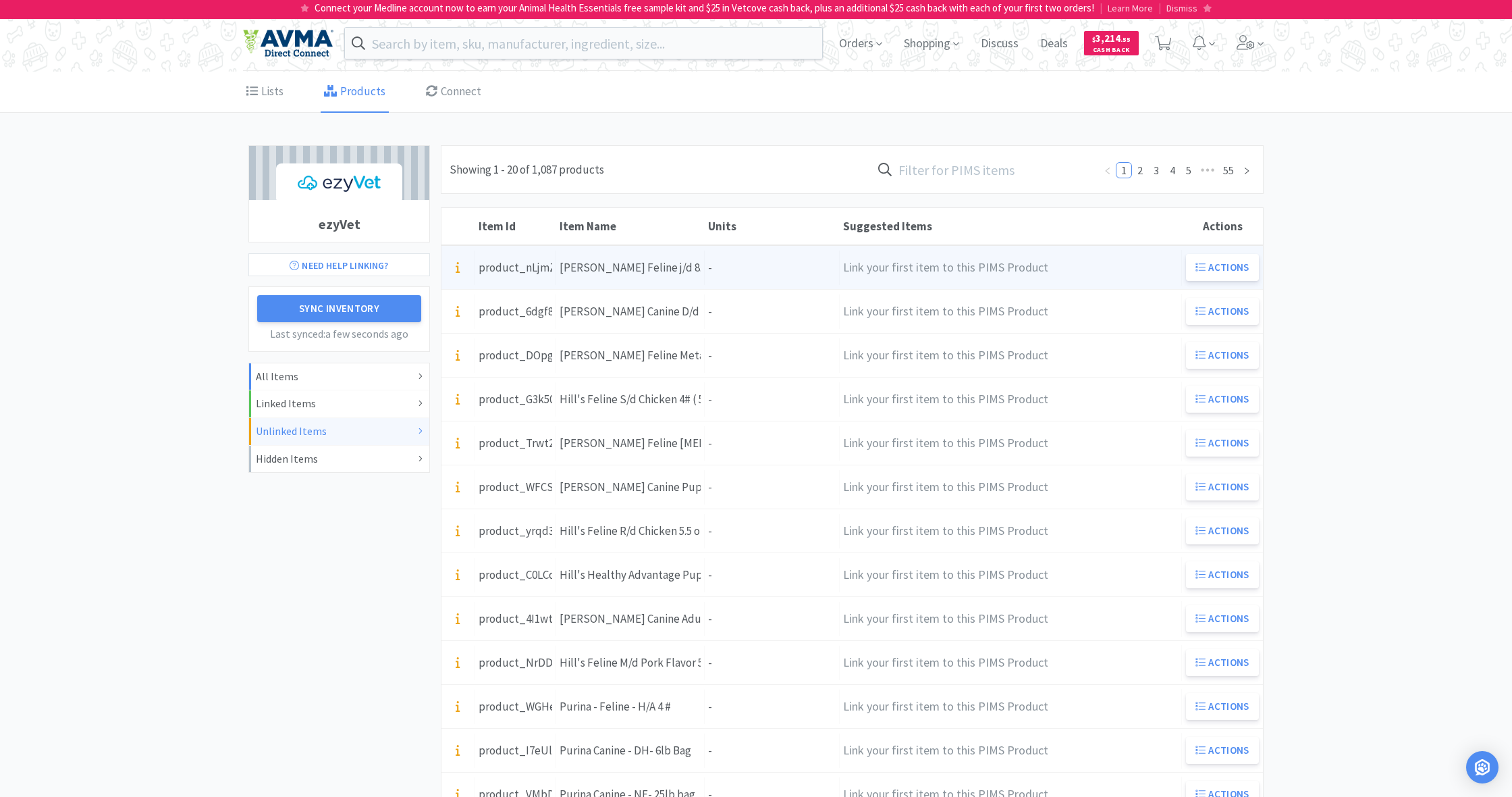
click at [775, 269] on div "Units -" at bounding box center [772, 268] width 135 height 35
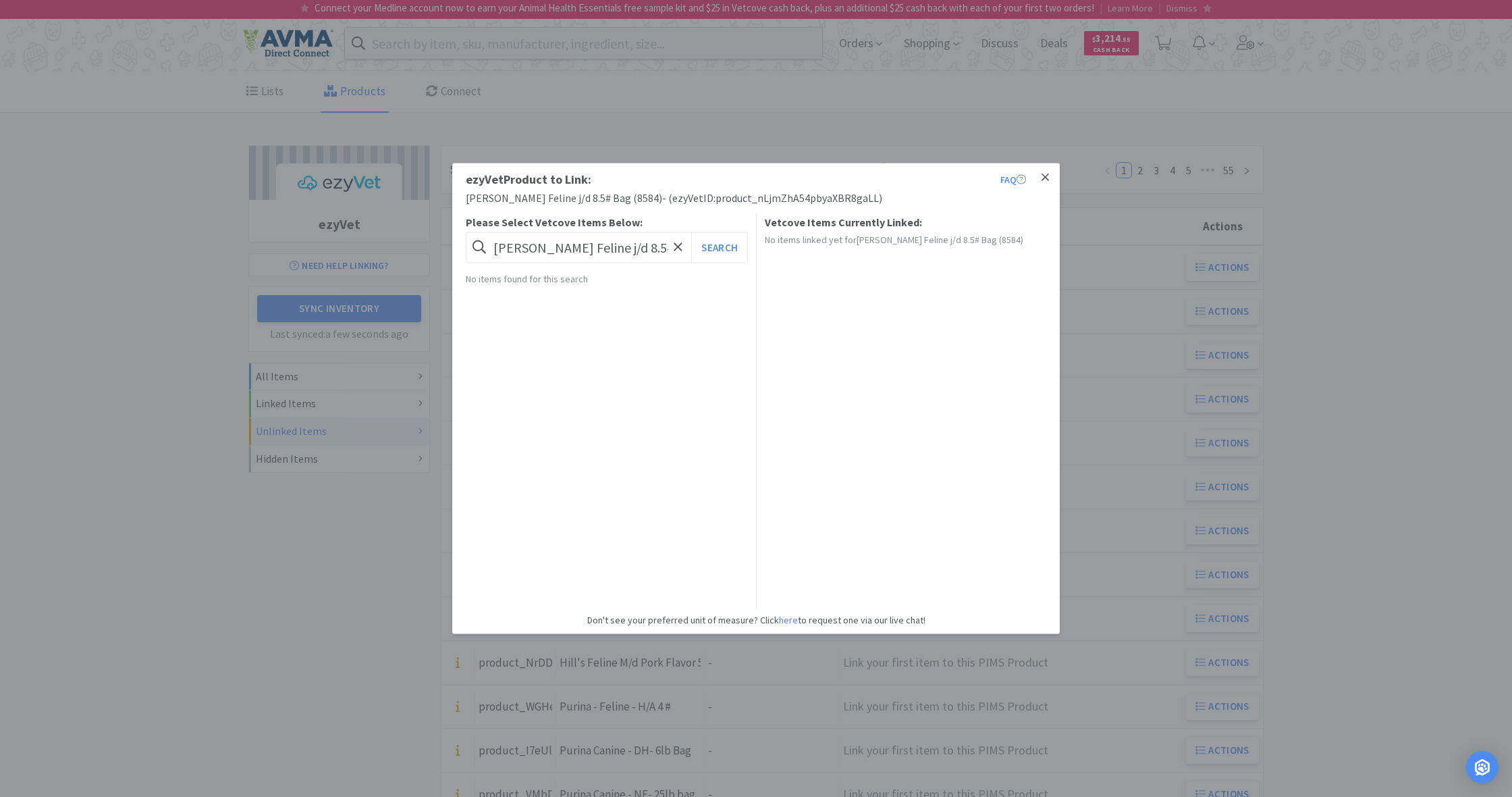
click at [1044, 178] on icon at bounding box center [1045, 177] width 7 height 7
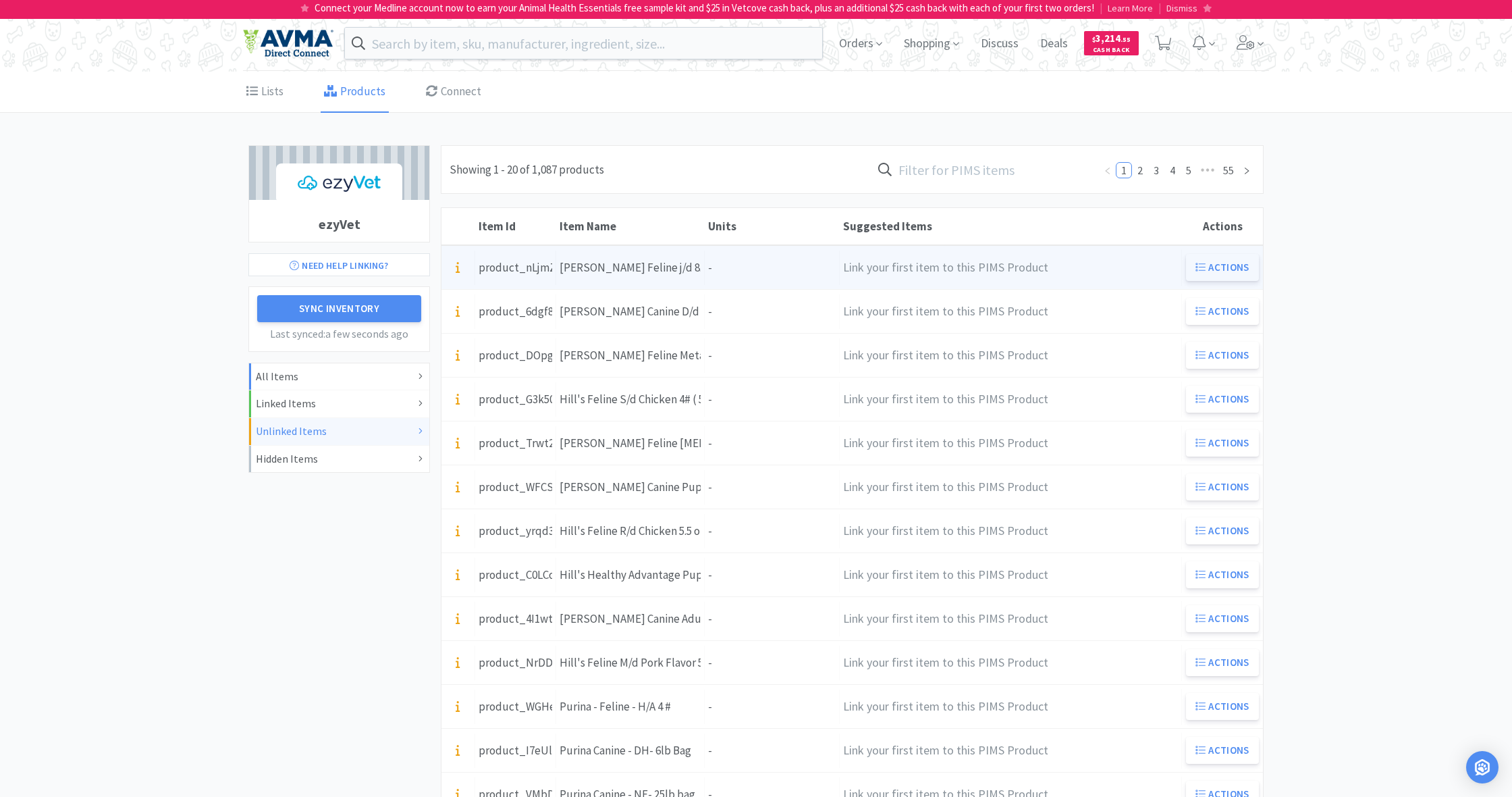
click at [1229, 266] on button "Actions" at bounding box center [1222, 267] width 73 height 27
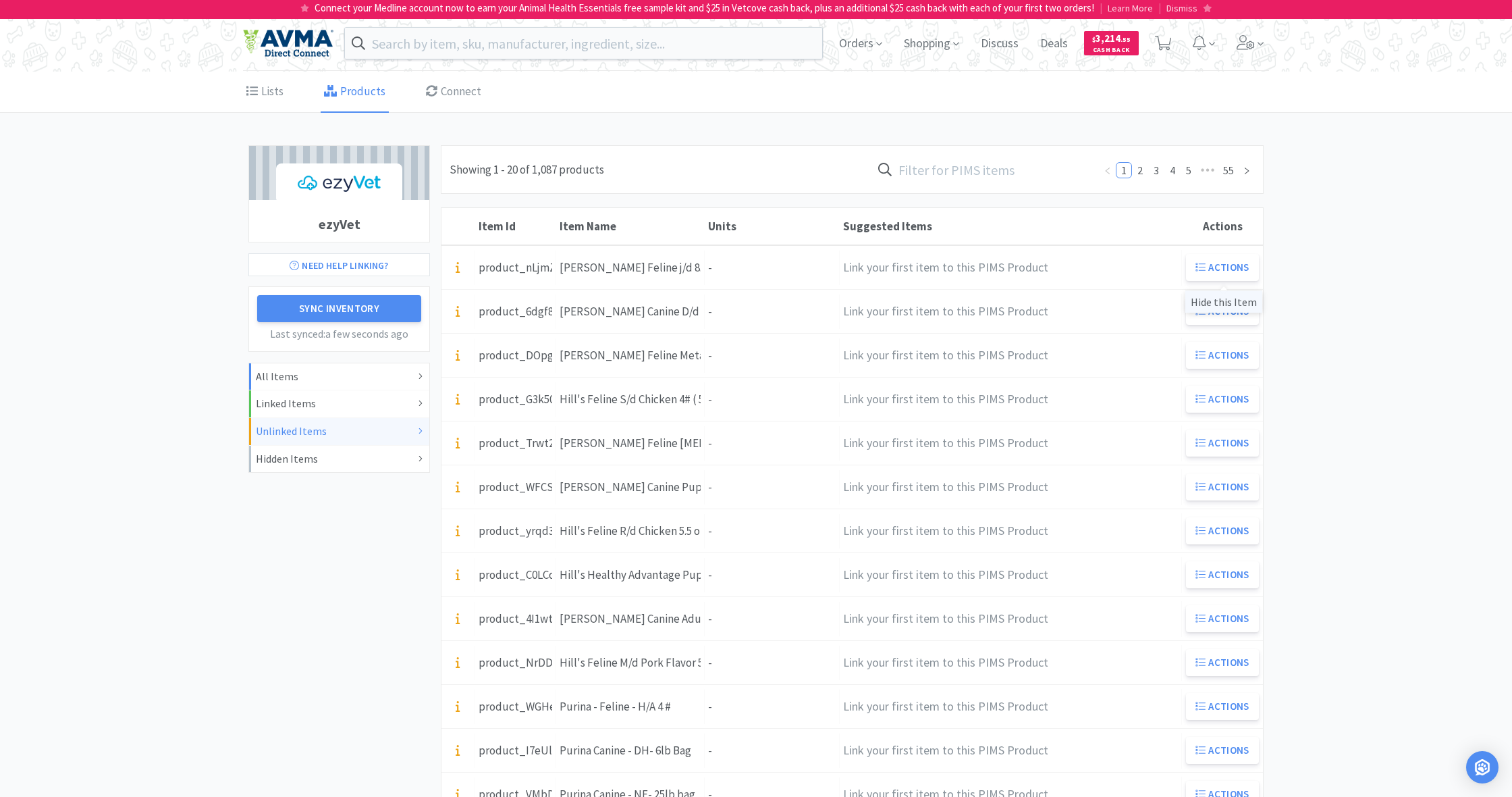
click at [1214, 303] on div "Hide this Item" at bounding box center [1224, 301] width 77 height 22
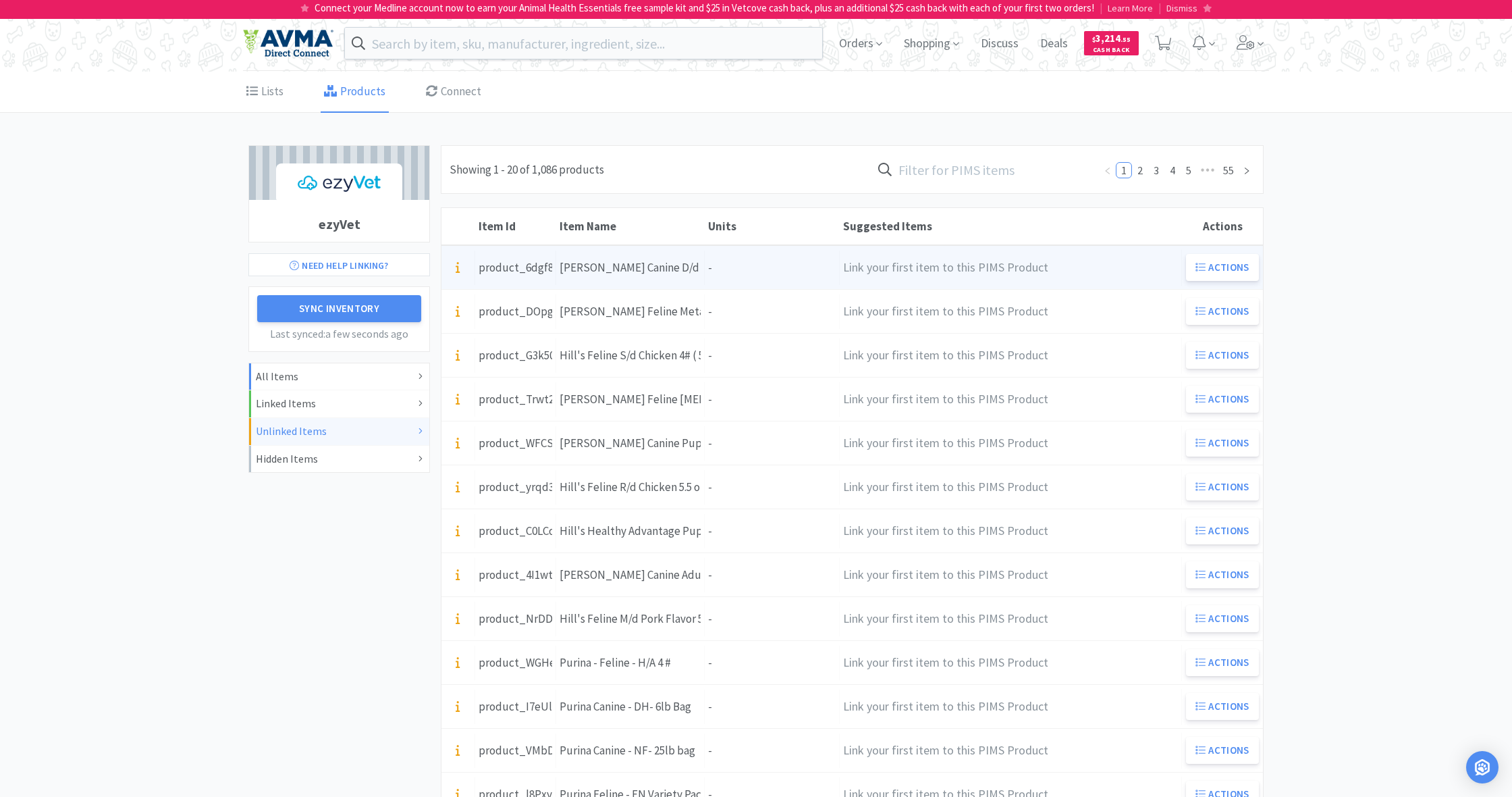
click at [748, 266] on div "Units -" at bounding box center [772, 268] width 135 height 35
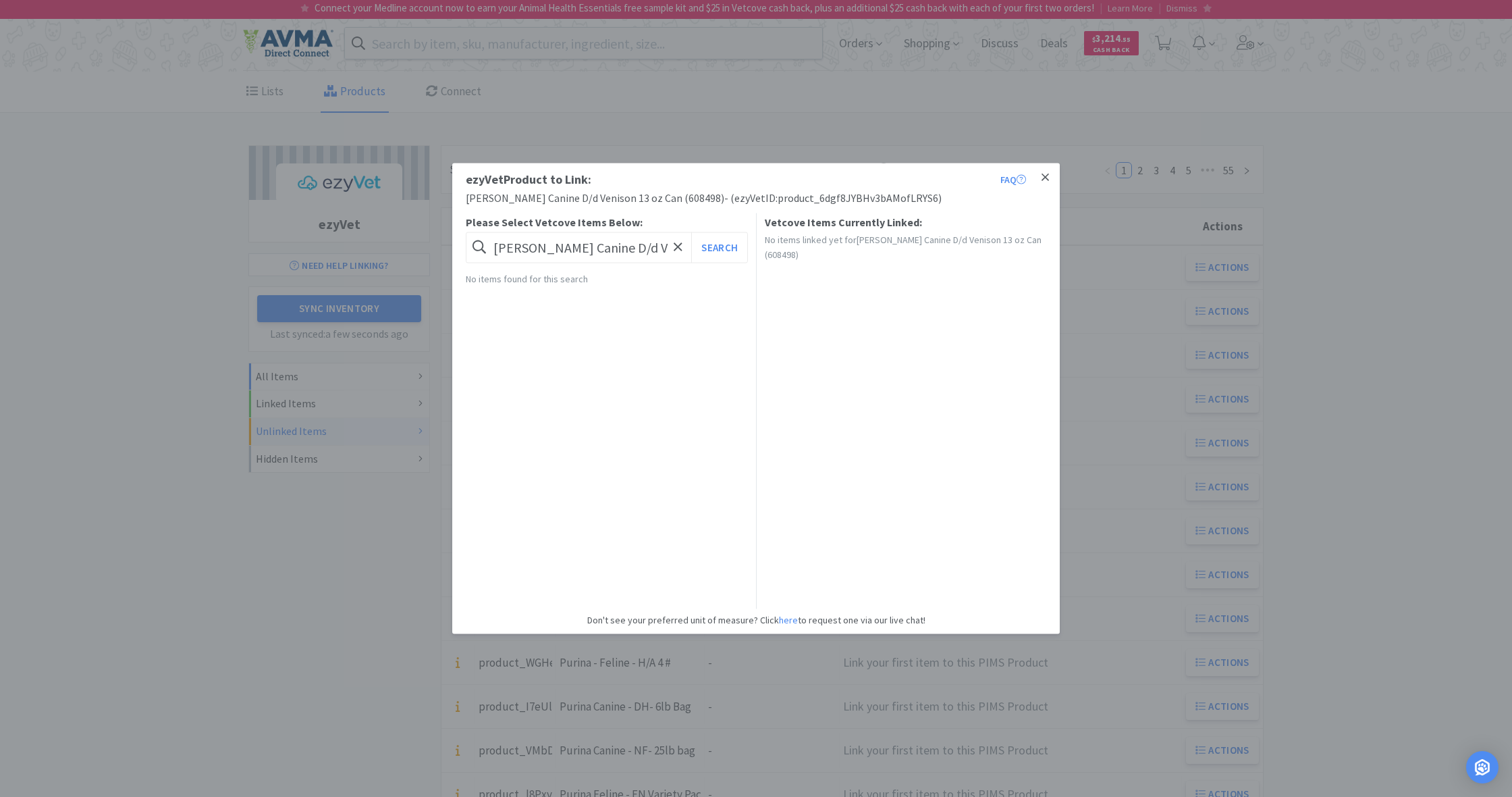
click at [1044, 179] on icon at bounding box center [1045, 177] width 7 height 7
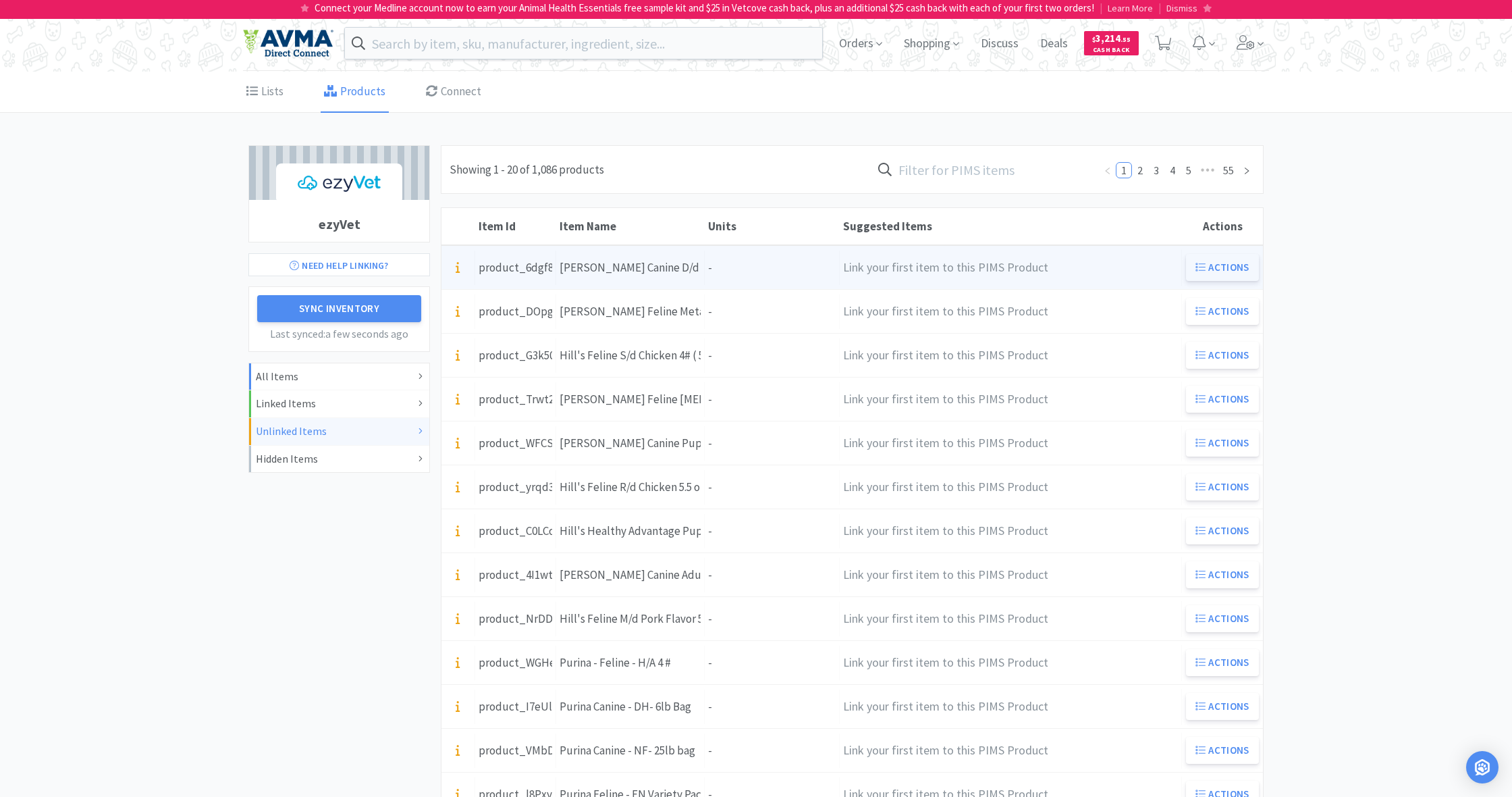
click at [1215, 266] on button "Actions" at bounding box center [1222, 267] width 73 height 27
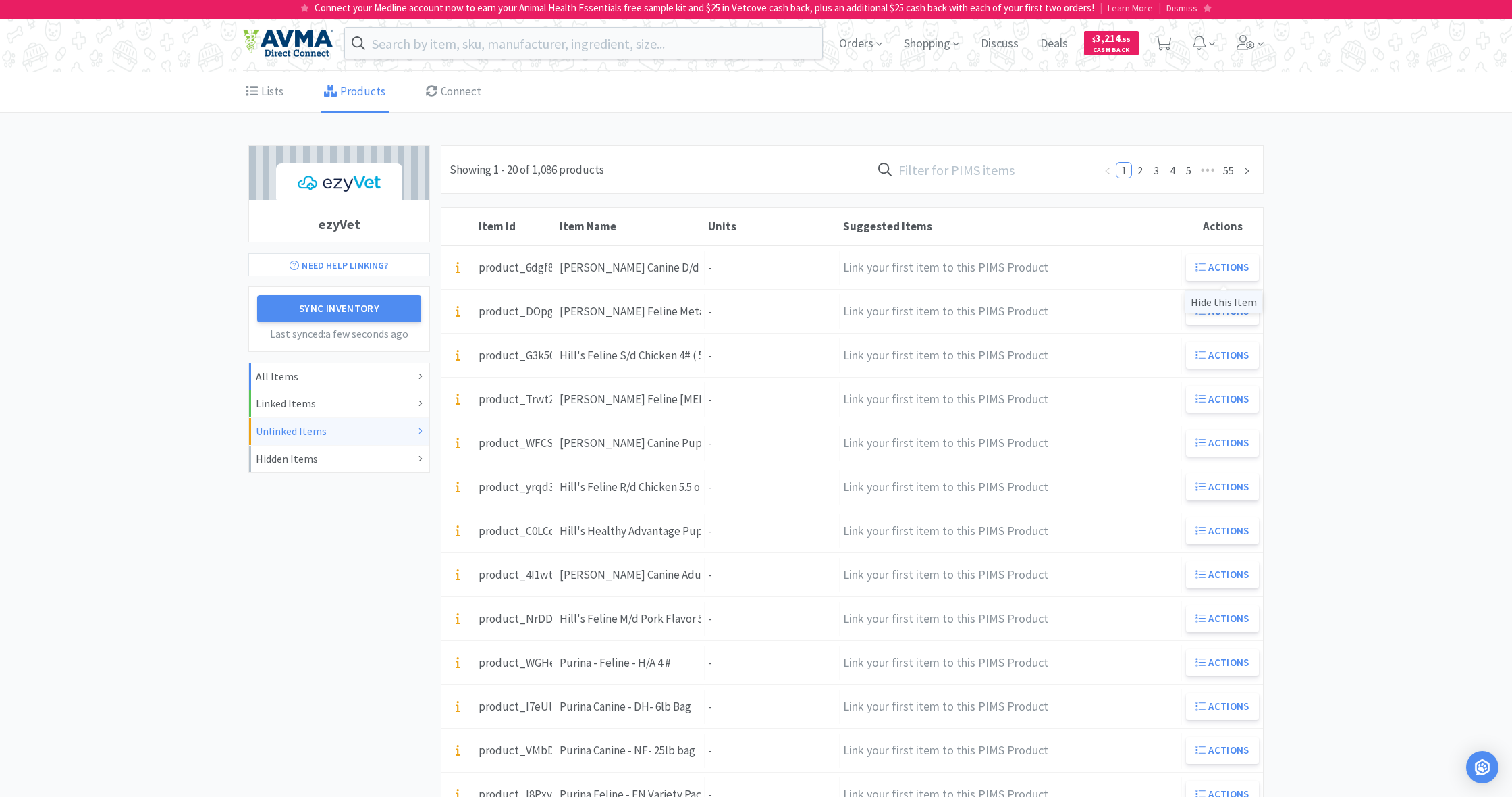
click at [1218, 300] on div "Hide this Item" at bounding box center [1224, 301] width 77 height 22
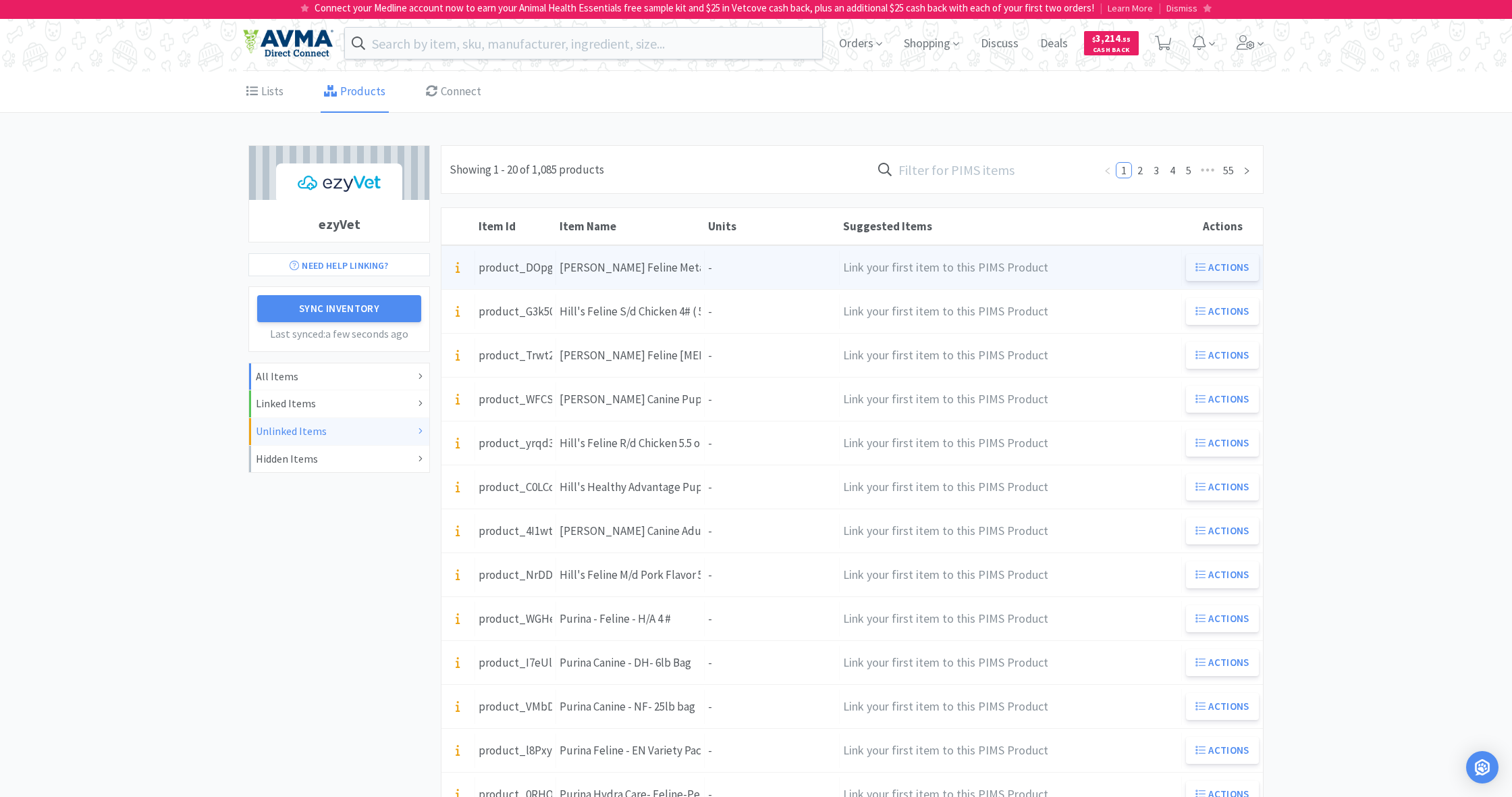
click at [1224, 267] on button "Actions" at bounding box center [1222, 267] width 73 height 27
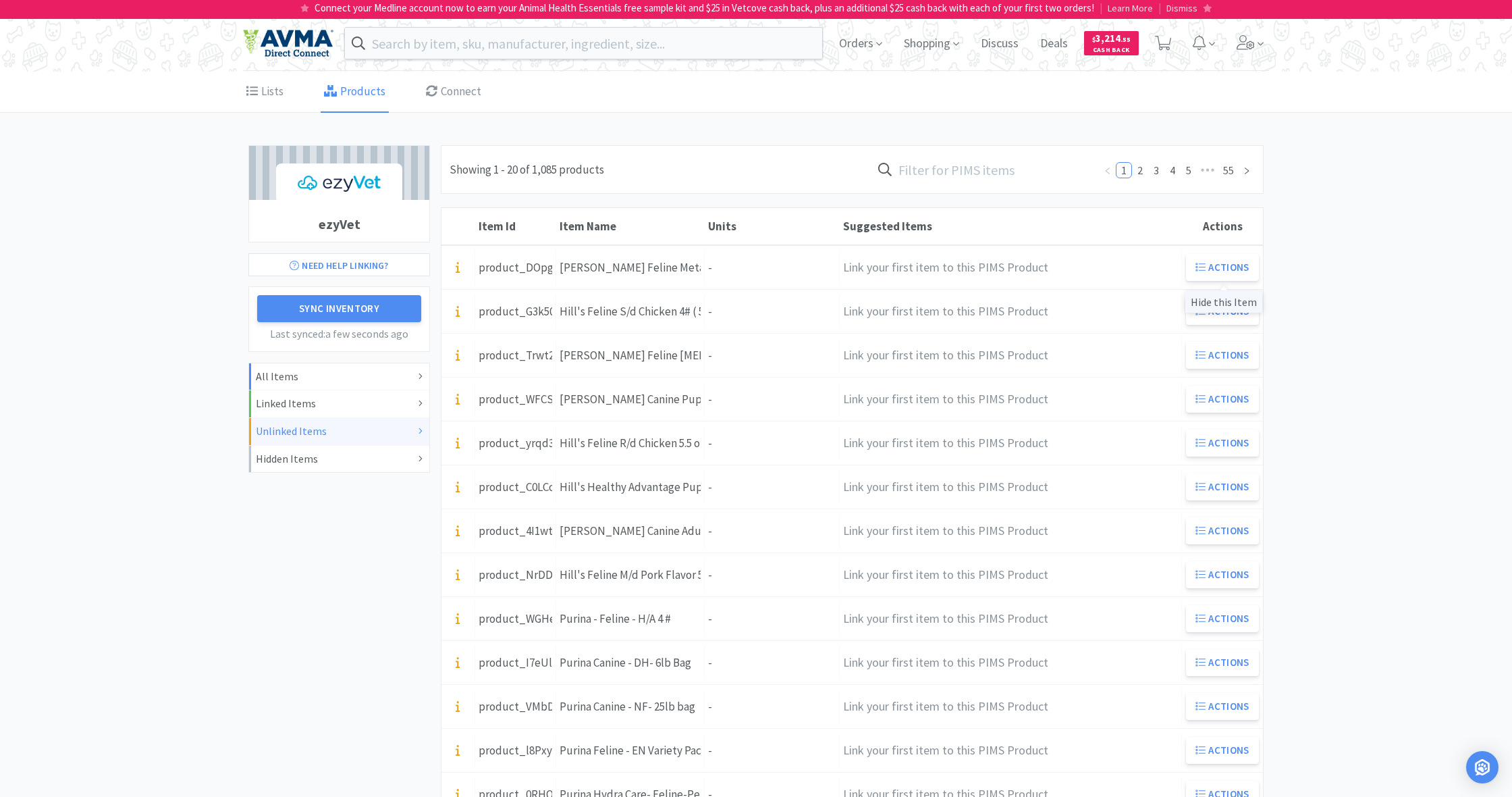
click at [1229, 301] on div "Hide this Item" at bounding box center [1224, 301] width 77 height 22
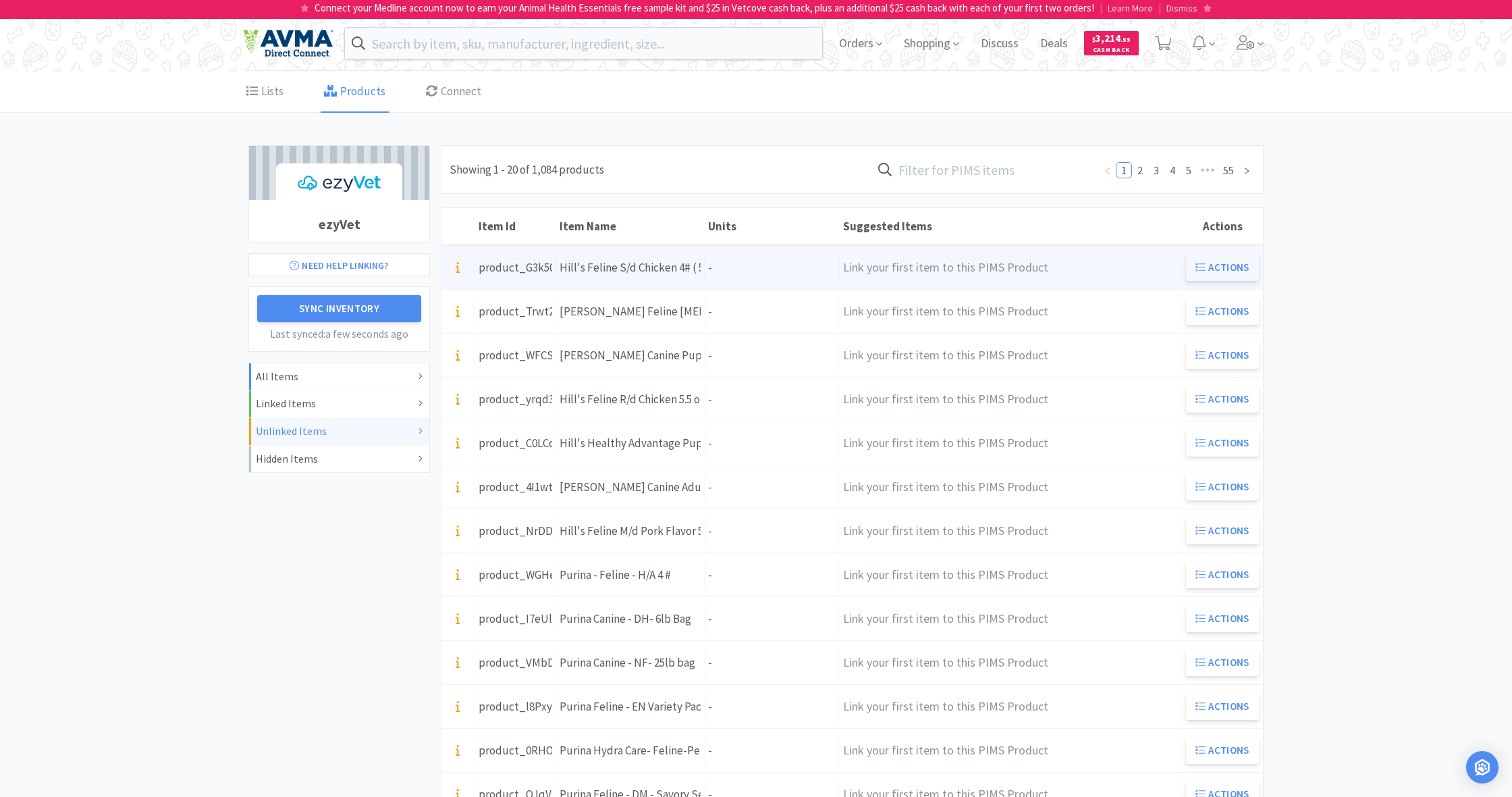
click at [1229, 265] on button "Actions" at bounding box center [1222, 267] width 73 height 27
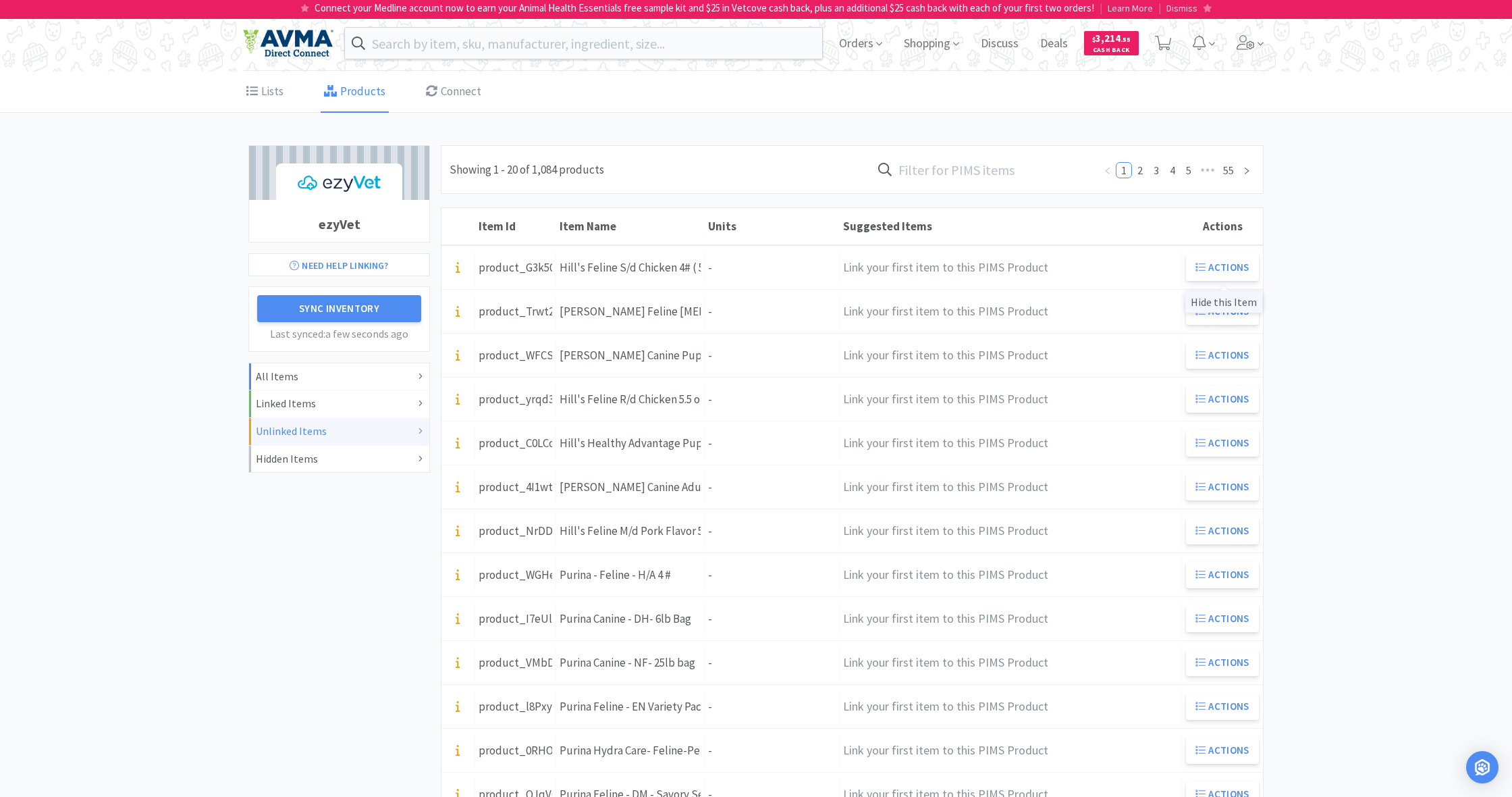
click at [1224, 302] on div "Hide this Item" at bounding box center [1224, 301] width 77 height 22
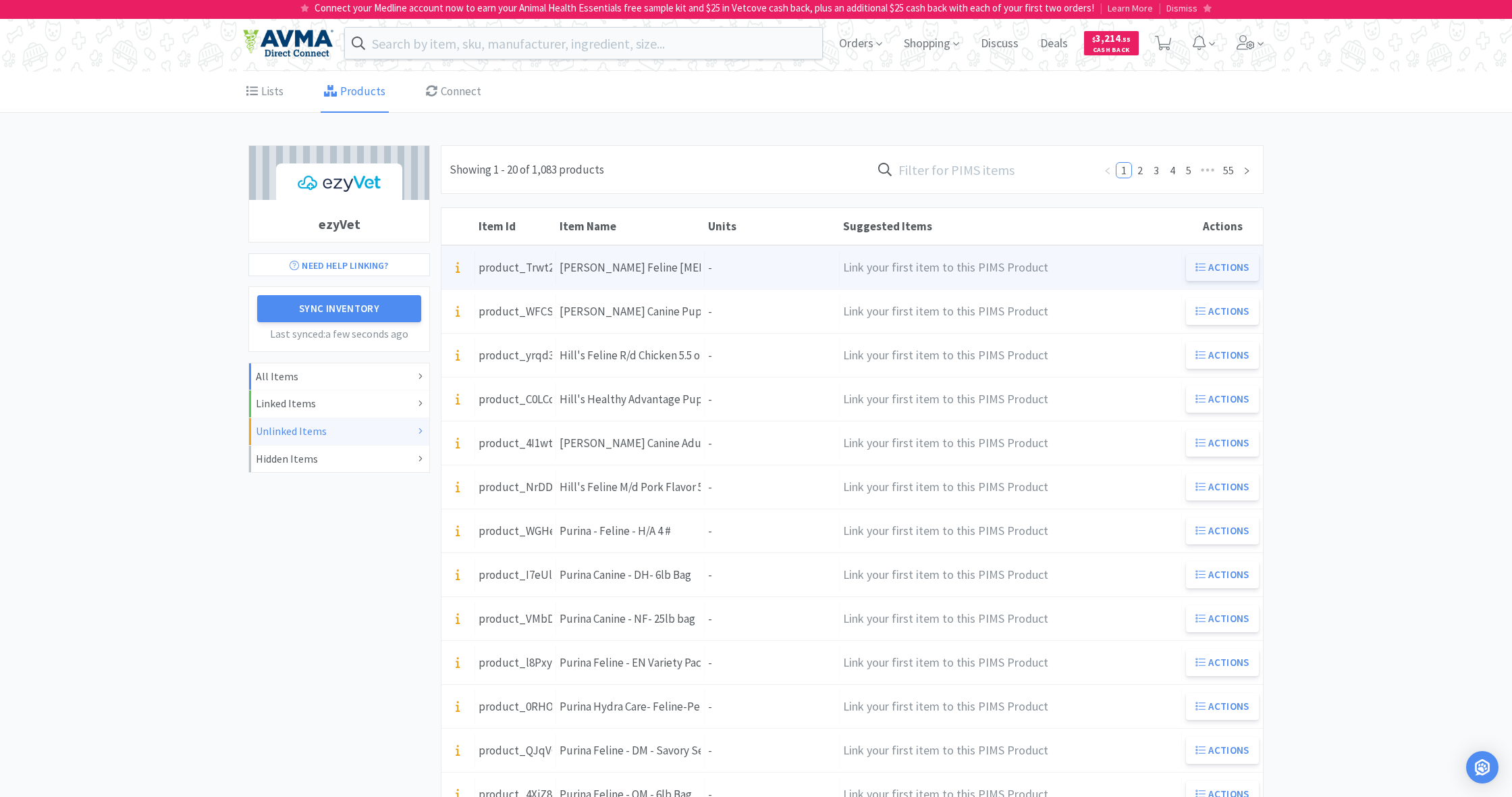
click at [1229, 266] on button "Actions" at bounding box center [1222, 267] width 73 height 27
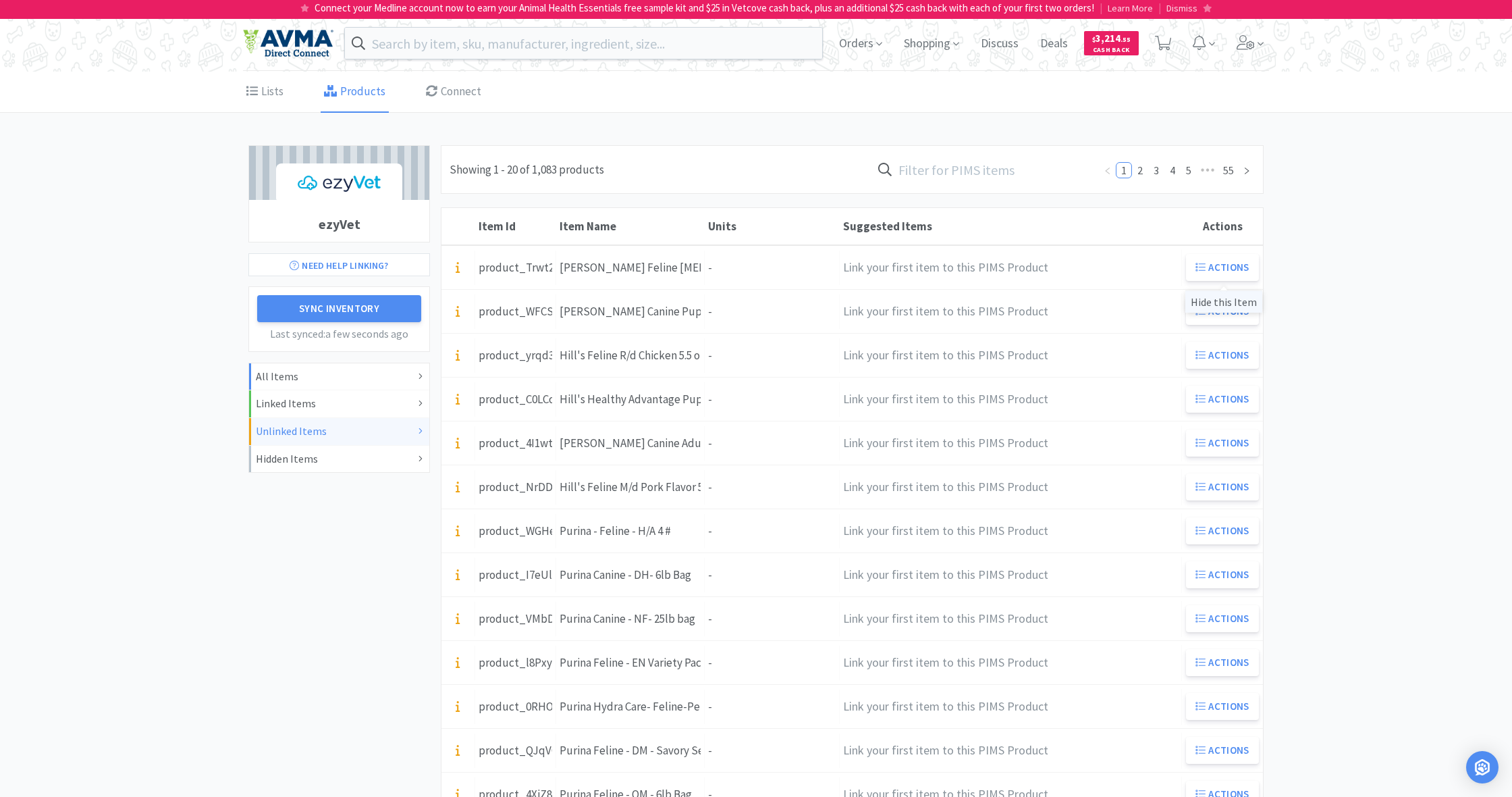
click at [1215, 300] on div "Hide this Item" at bounding box center [1224, 301] width 77 height 22
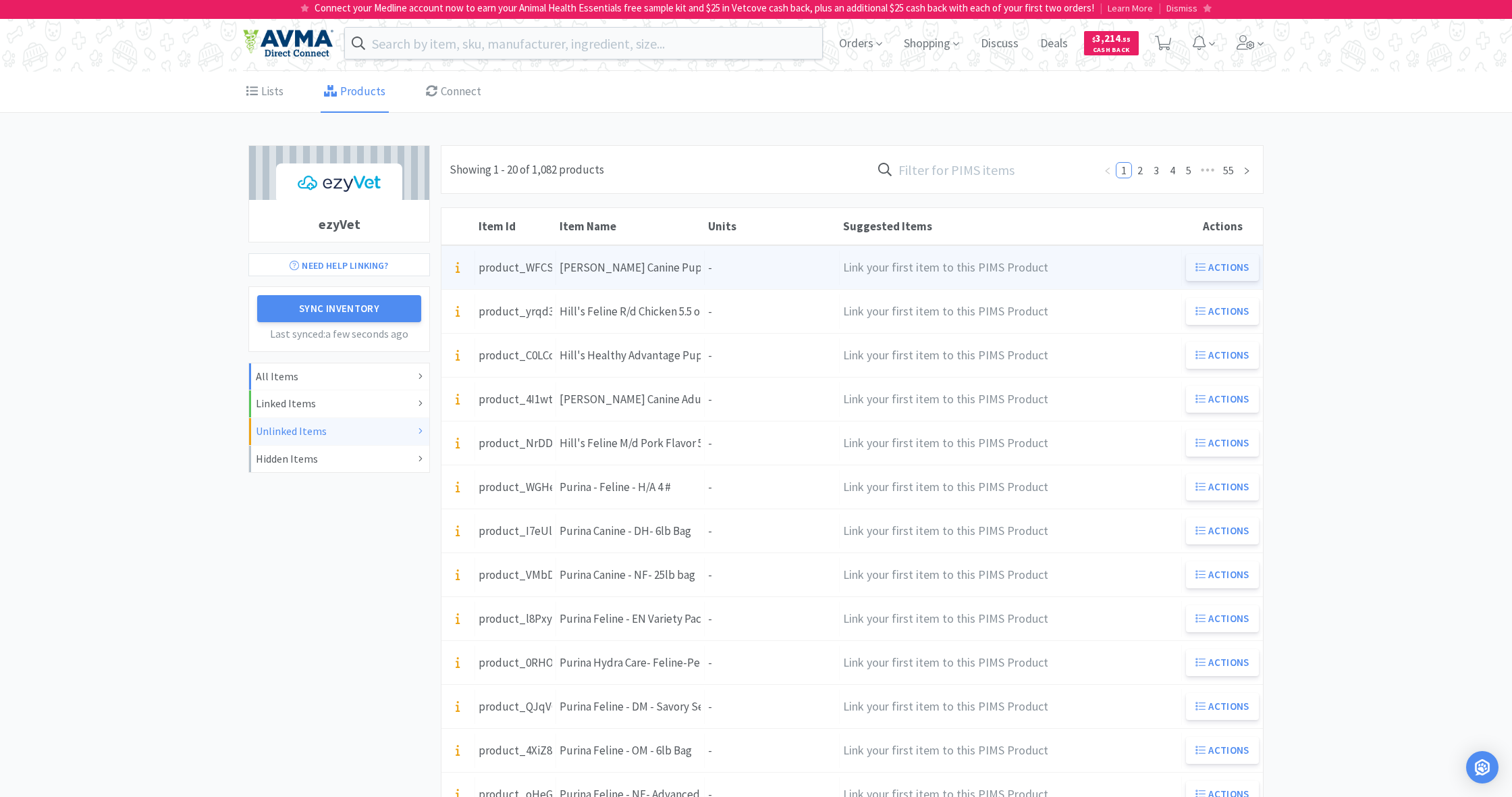
click at [1233, 262] on button "Actions" at bounding box center [1222, 267] width 73 height 27
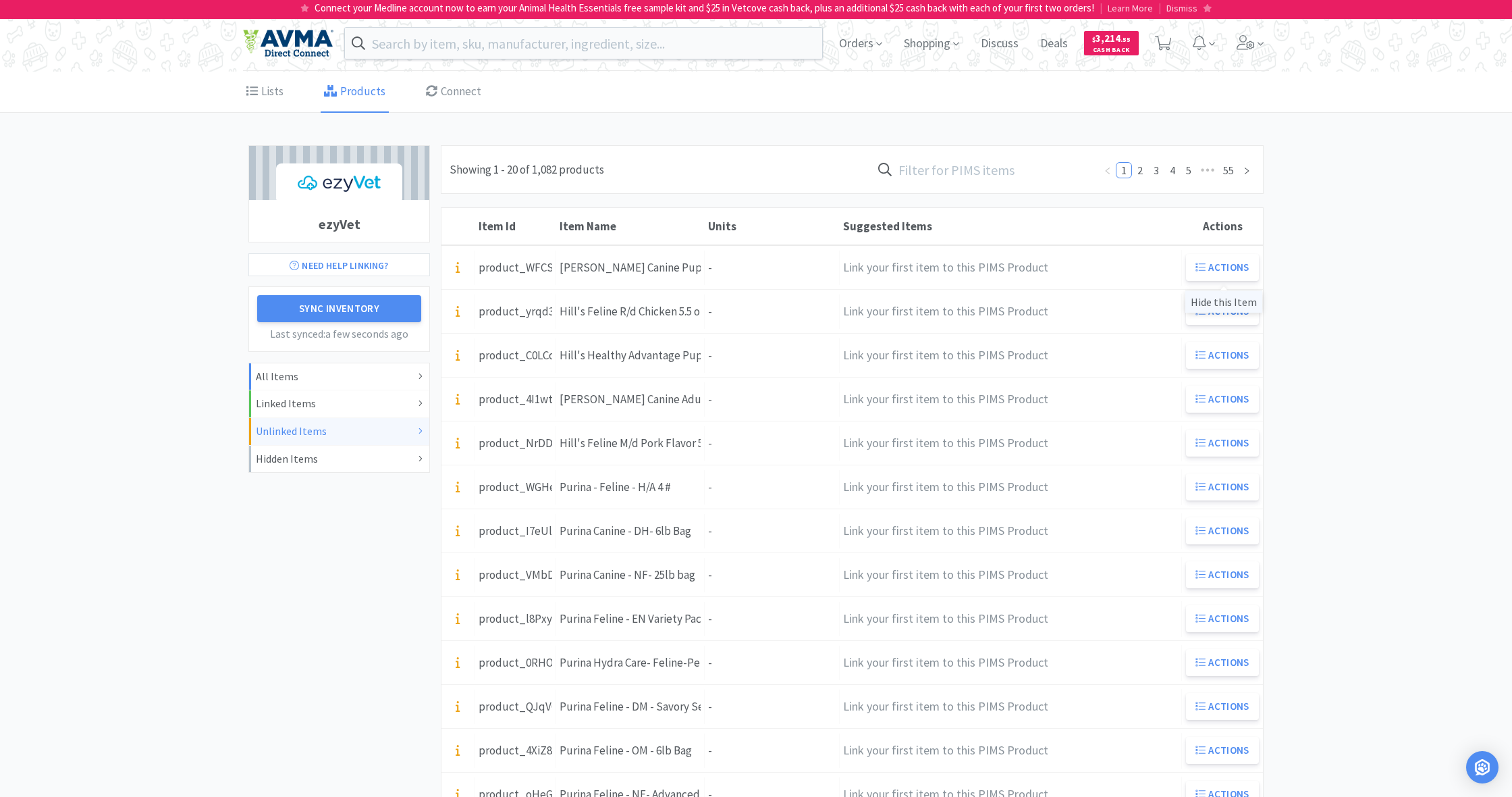
click at [1223, 303] on div "Hide this Item" at bounding box center [1224, 301] width 77 height 22
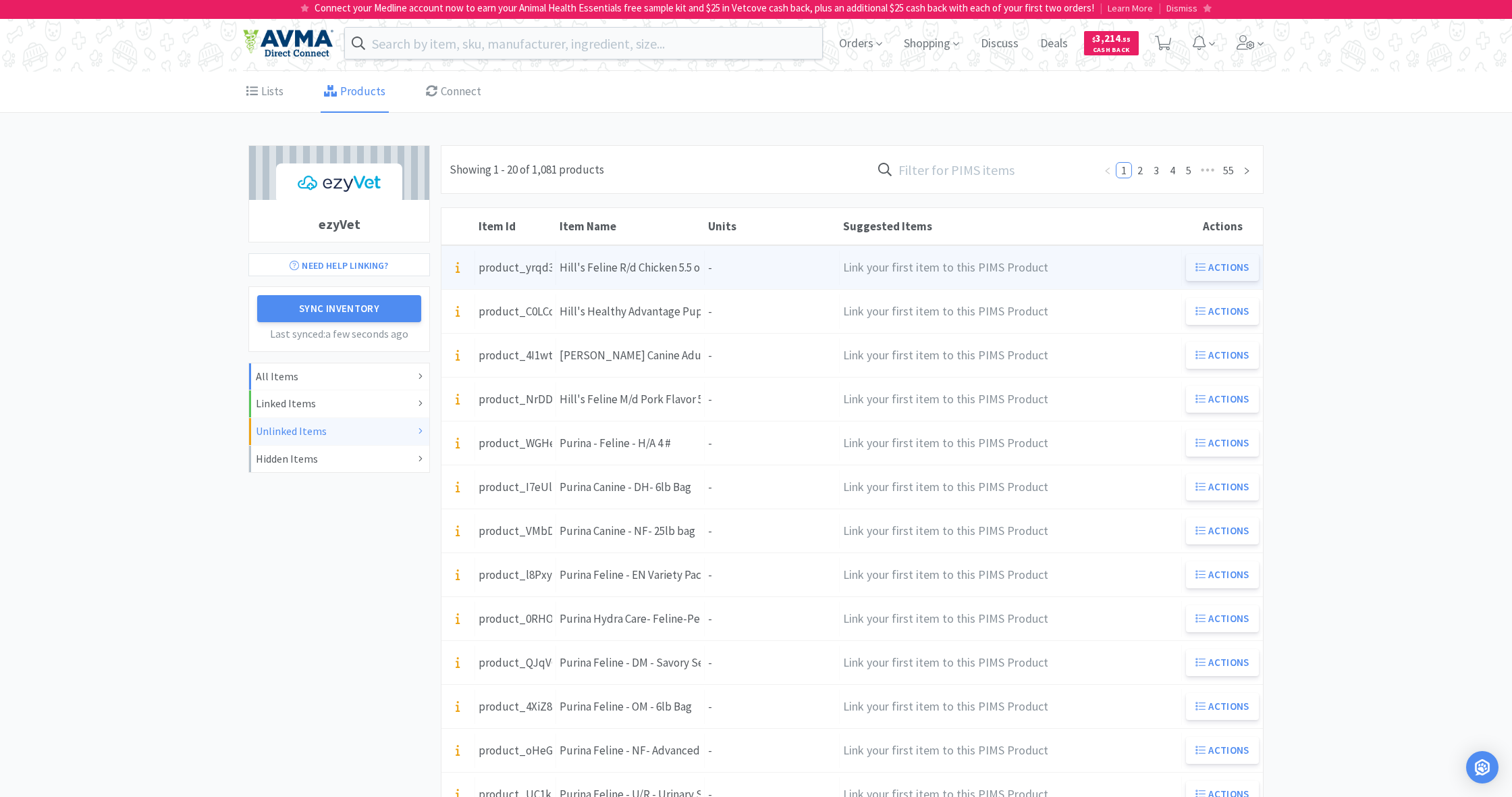
click at [1221, 266] on button "Actions" at bounding box center [1222, 267] width 73 height 27
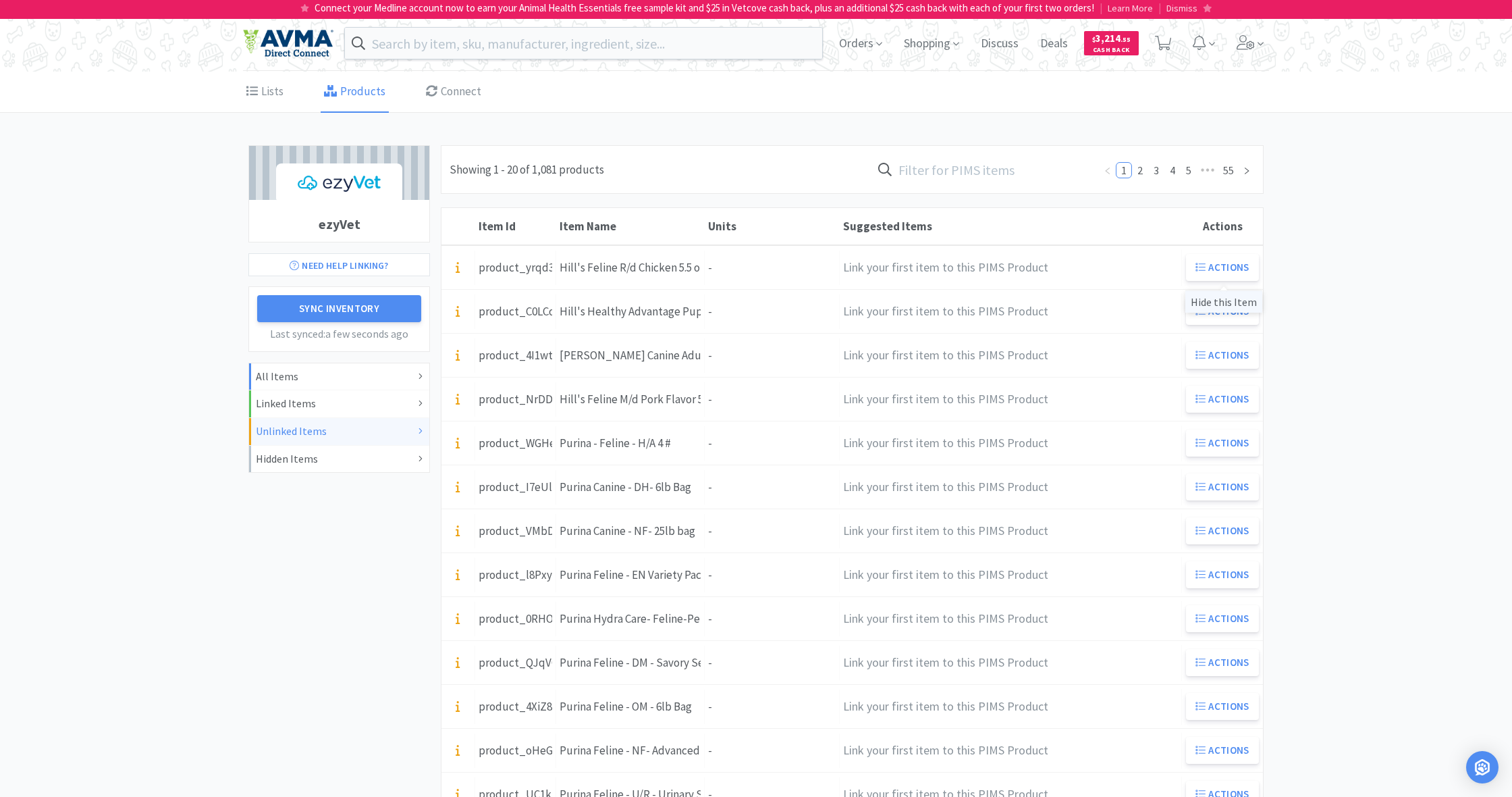
click at [1225, 303] on div "Hide this Item" at bounding box center [1224, 301] width 77 height 22
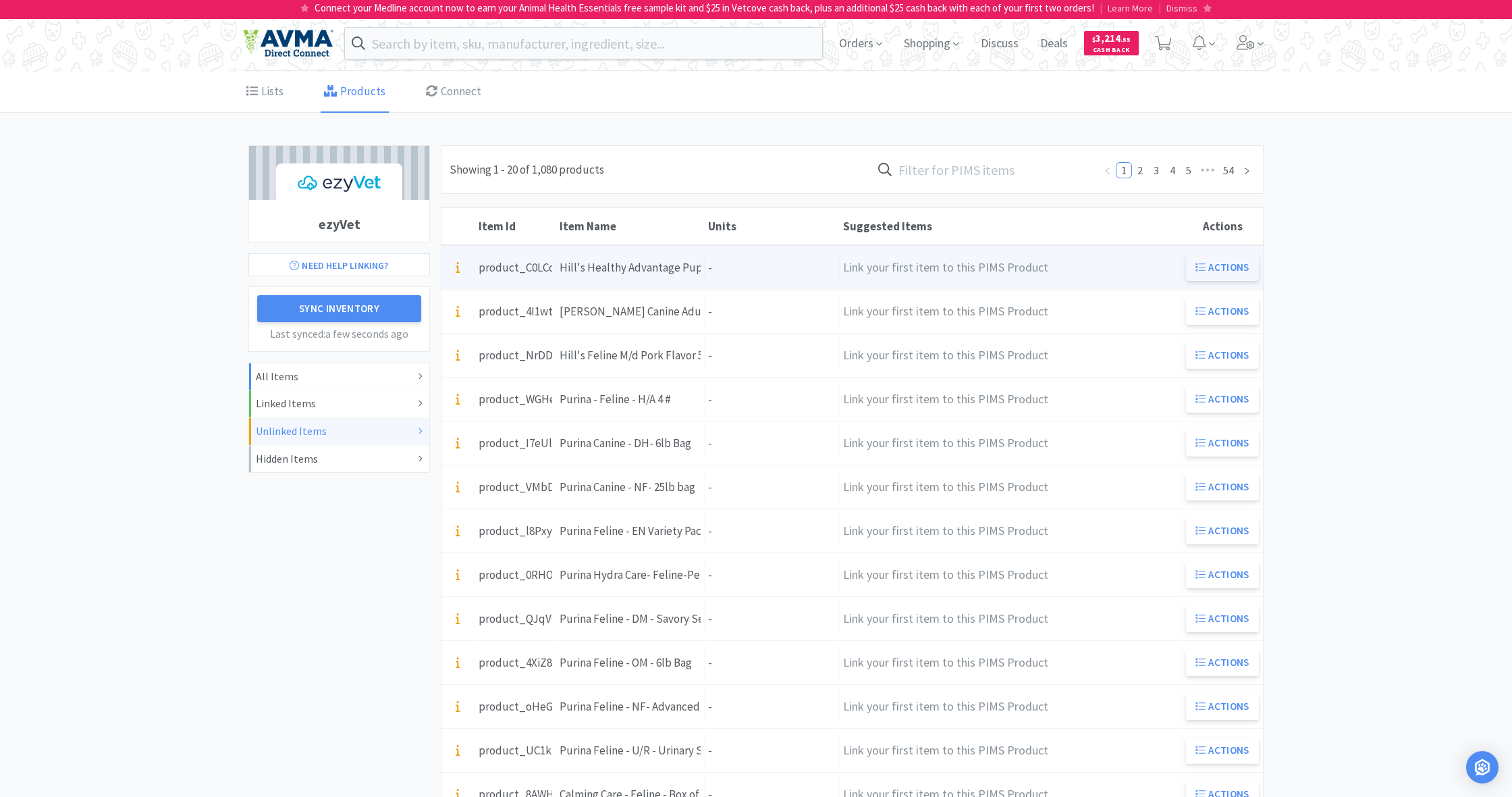
click at [1209, 261] on button "Actions" at bounding box center [1222, 267] width 73 height 27
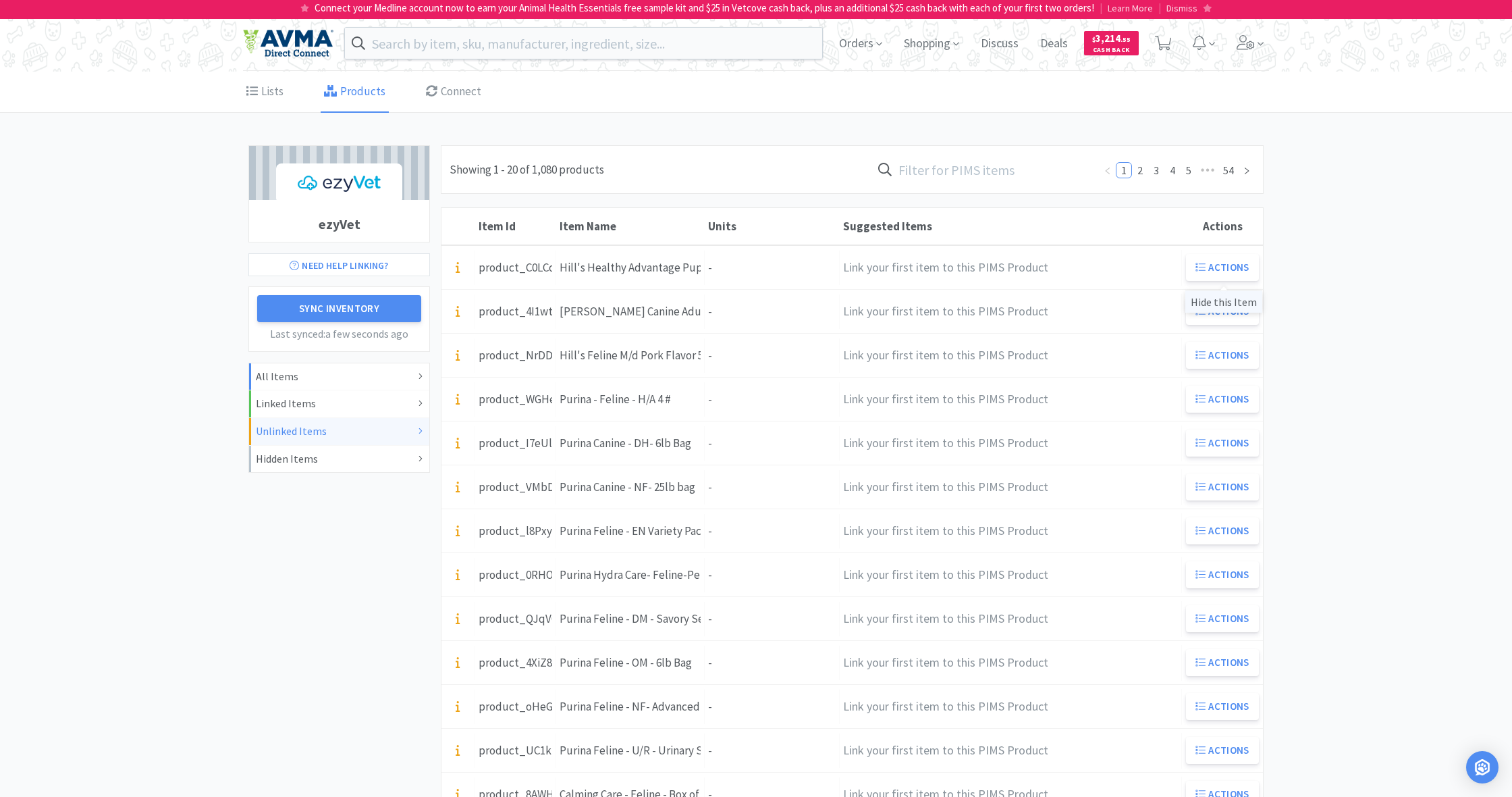
click at [1213, 302] on div "Hide this Item" at bounding box center [1224, 301] width 77 height 22
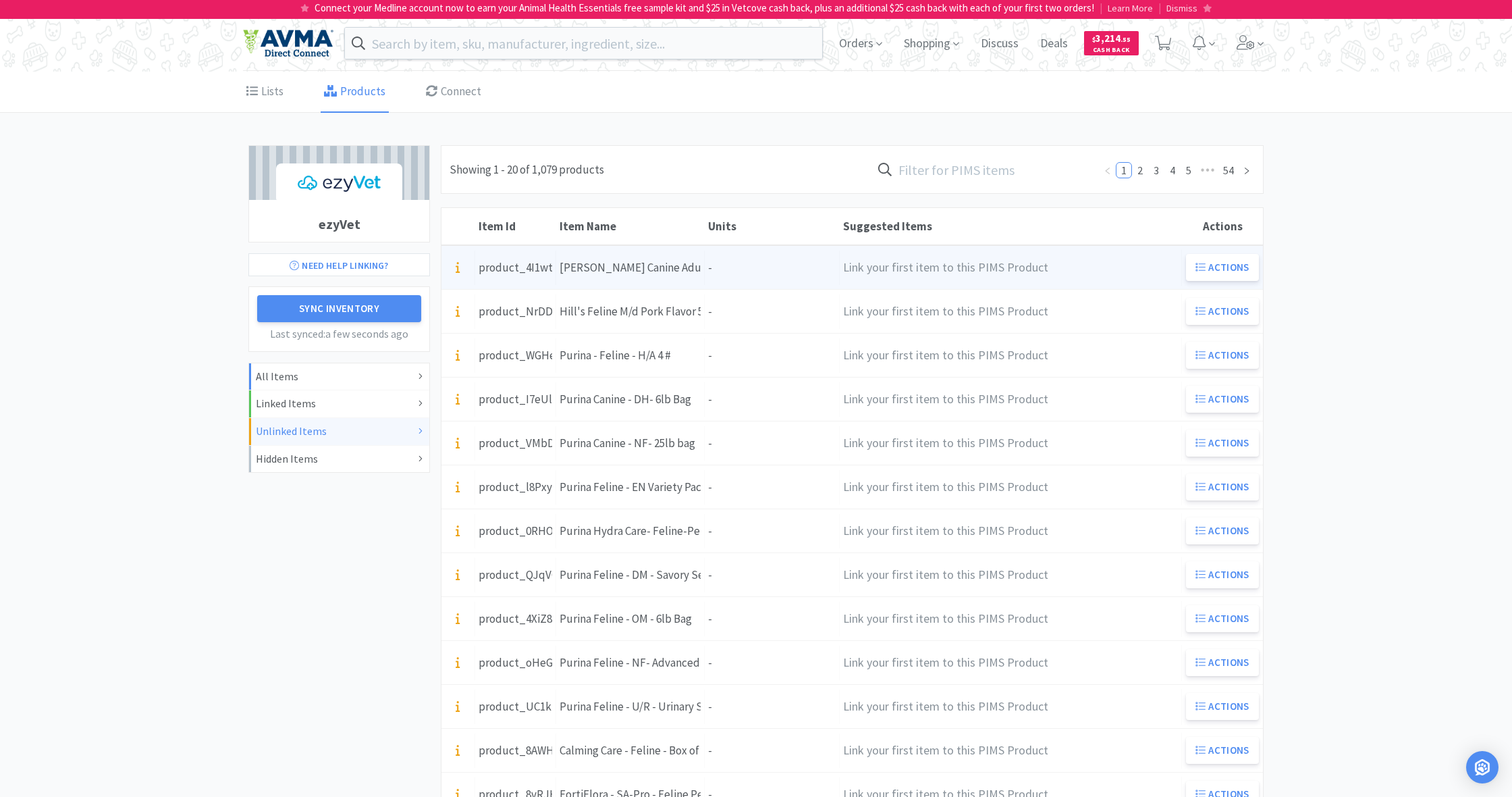
click at [703, 266] on div "Item Name [PERSON_NAME] Canine Adult Sensitive Stomach & Skin 12.8 oz Can" at bounding box center [630, 268] width 149 height 35
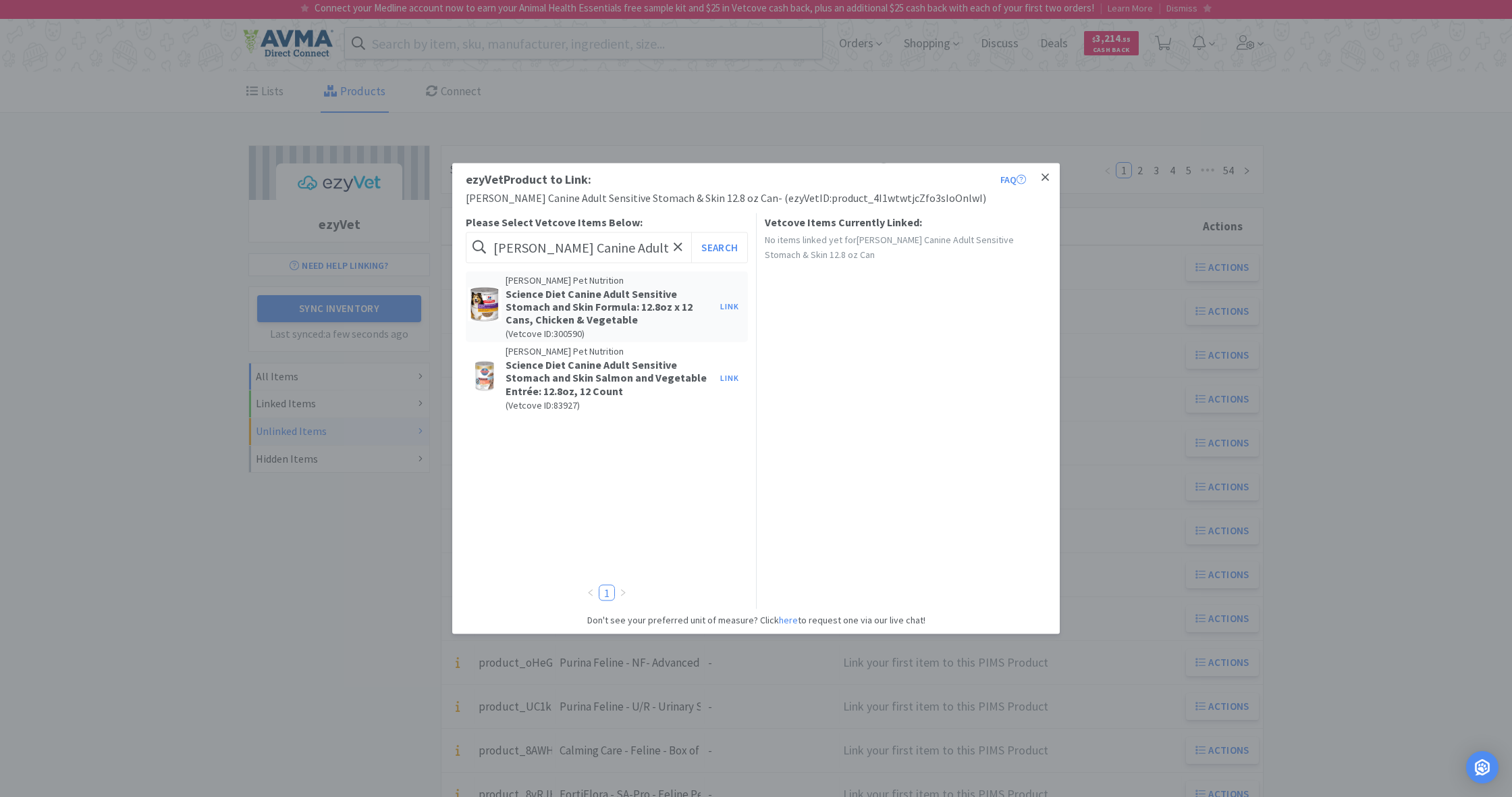
click at [1044, 176] on icon at bounding box center [1045, 177] width 7 height 7
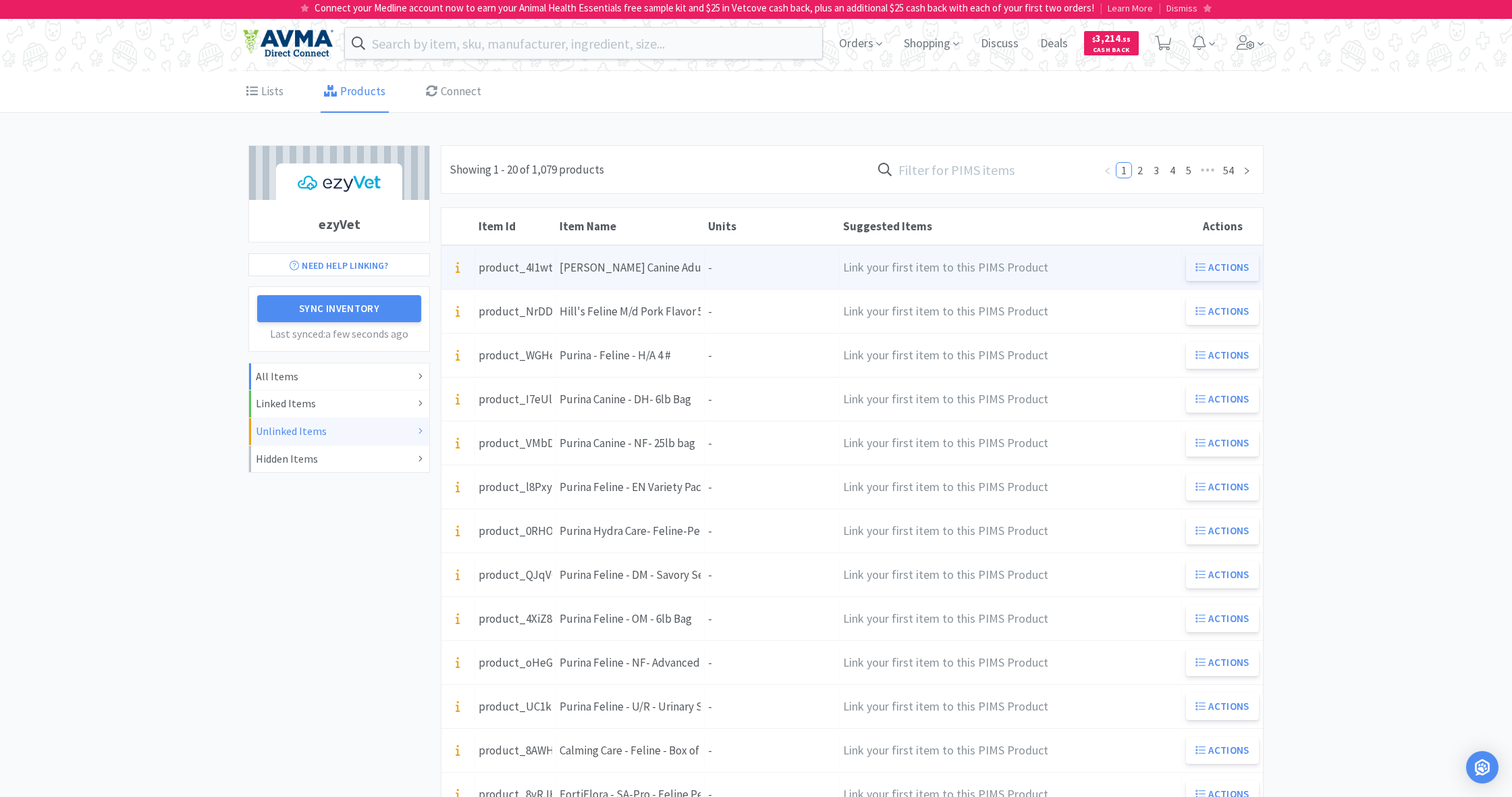
click at [1221, 266] on button "Actions" at bounding box center [1222, 267] width 73 height 27
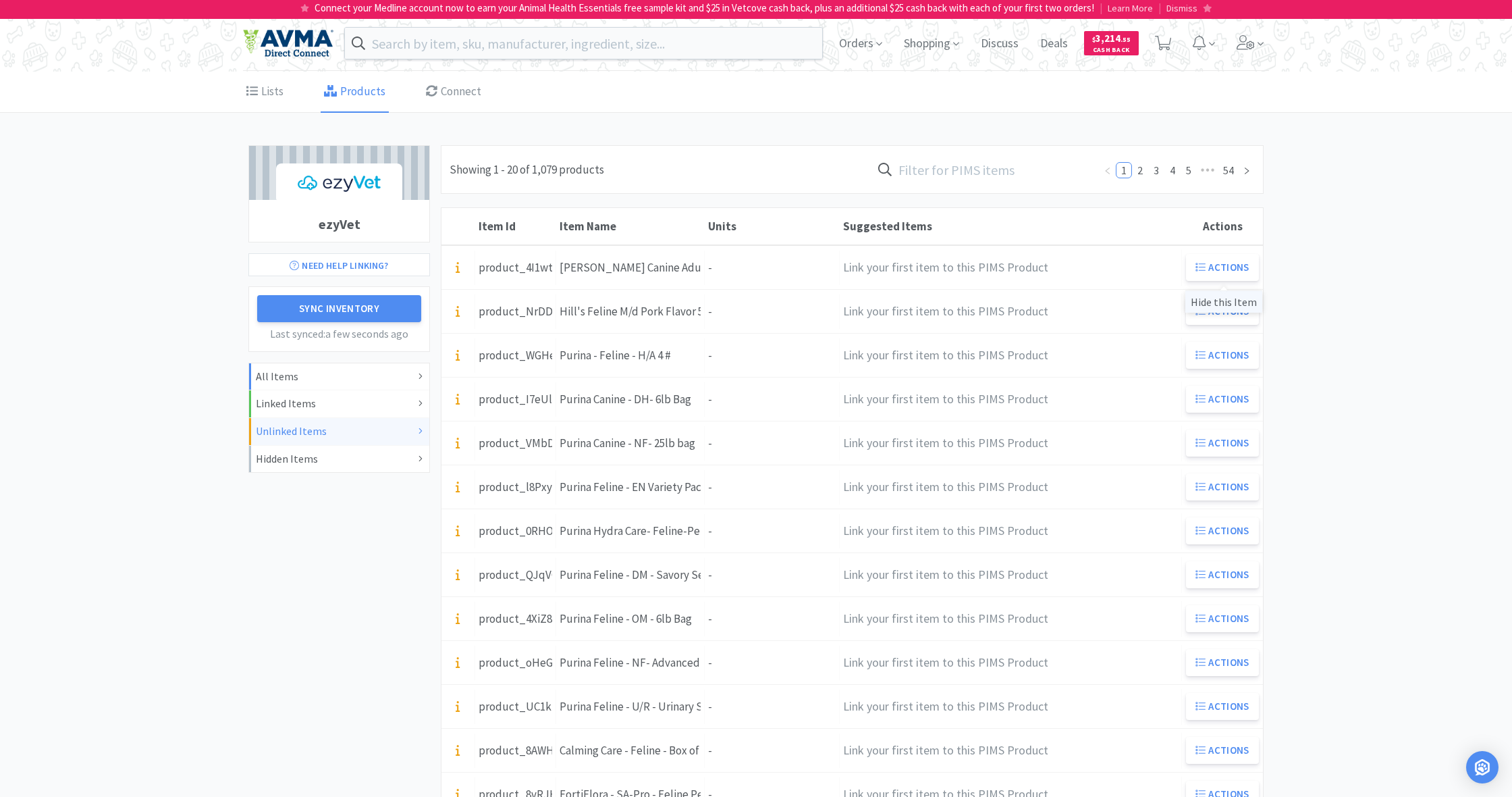
click at [1223, 303] on div "Hide this Item" at bounding box center [1224, 301] width 77 height 22
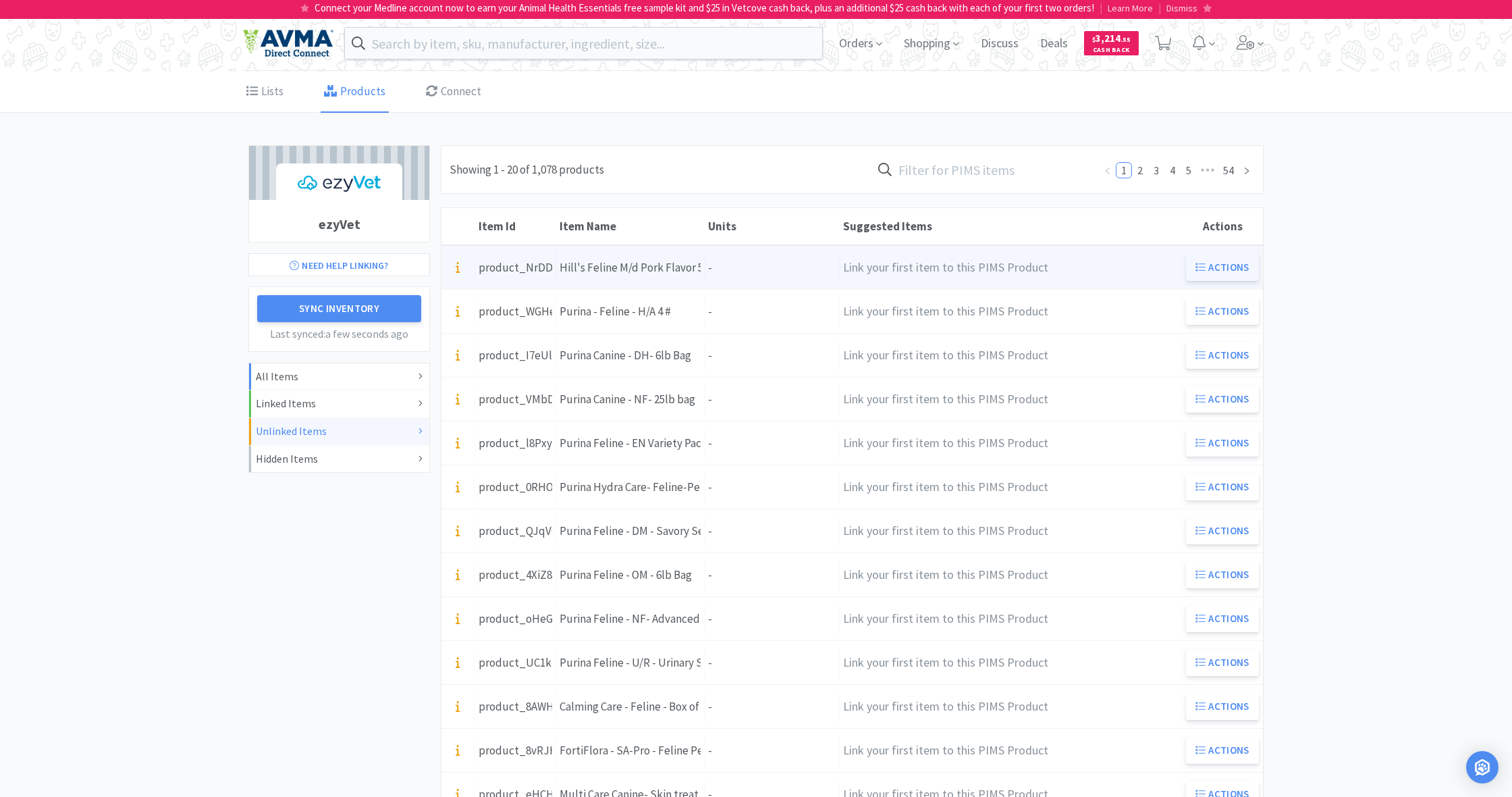
click at [1206, 268] on button "Actions" at bounding box center [1222, 267] width 73 height 27
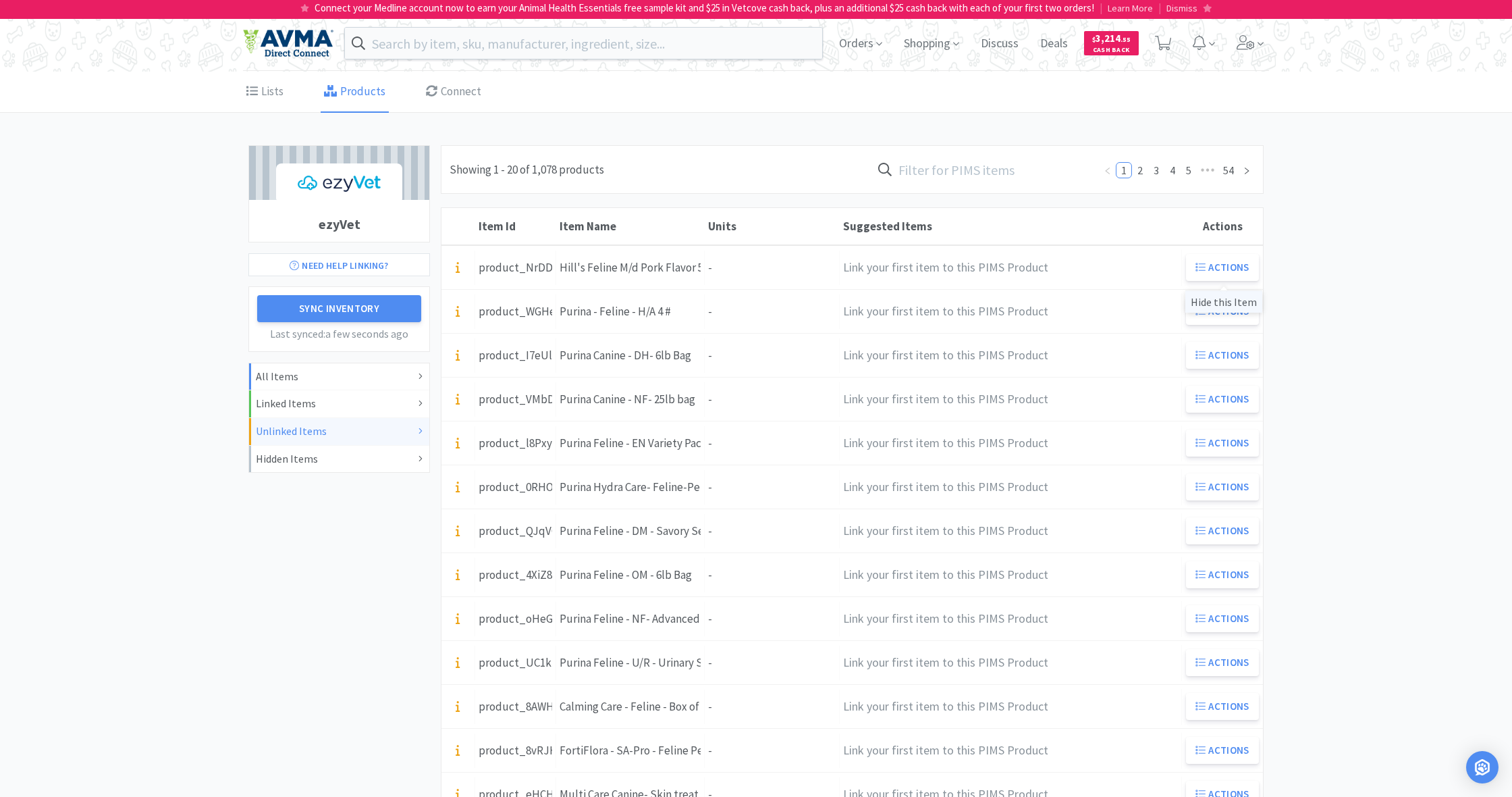
click at [1218, 301] on div "Hide this Item" at bounding box center [1224, 301] width 77 height 22
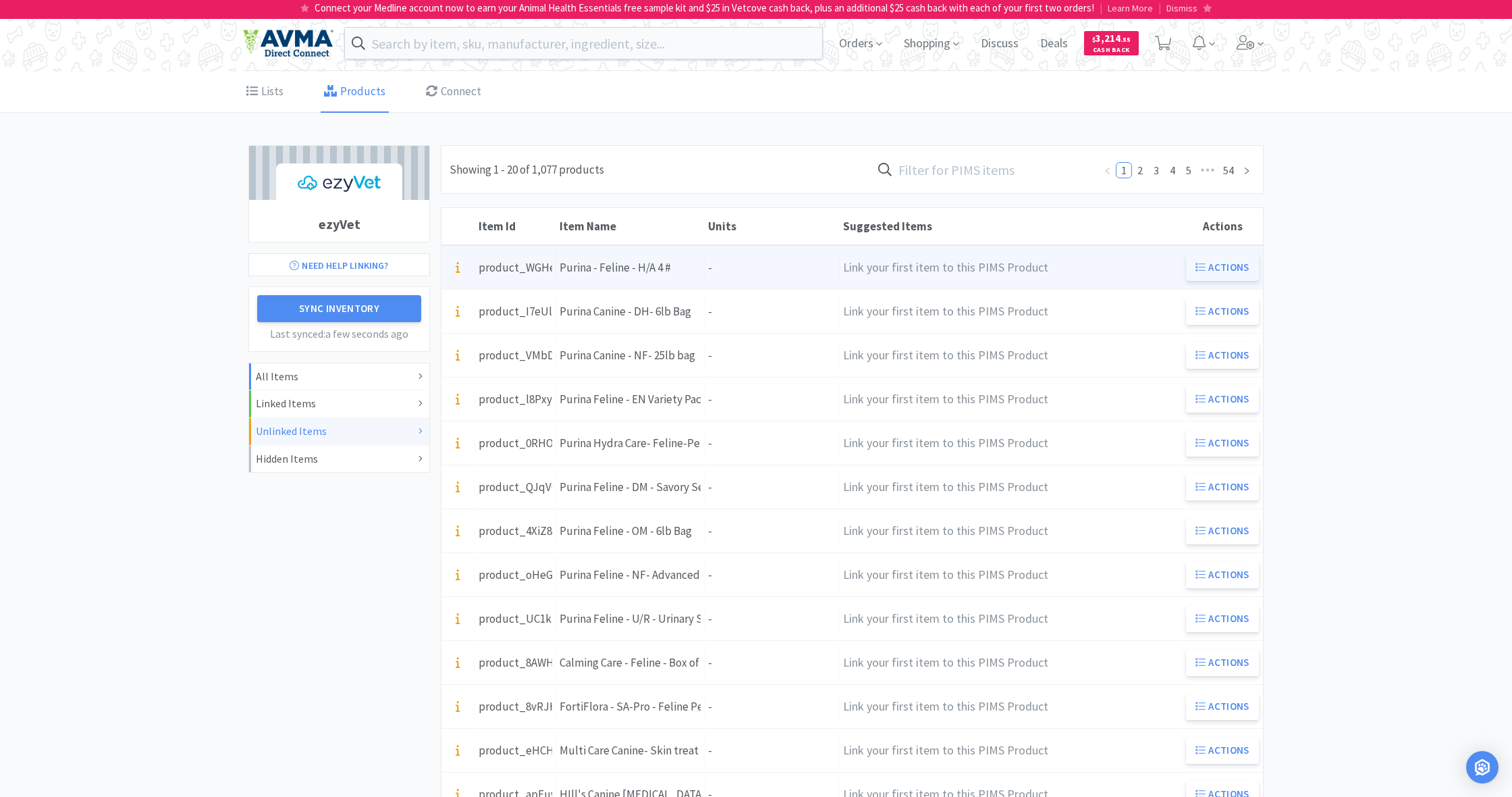
click at [1221, 265] on button "Actions" at bounding box center [1222, 267] width 73 height 27
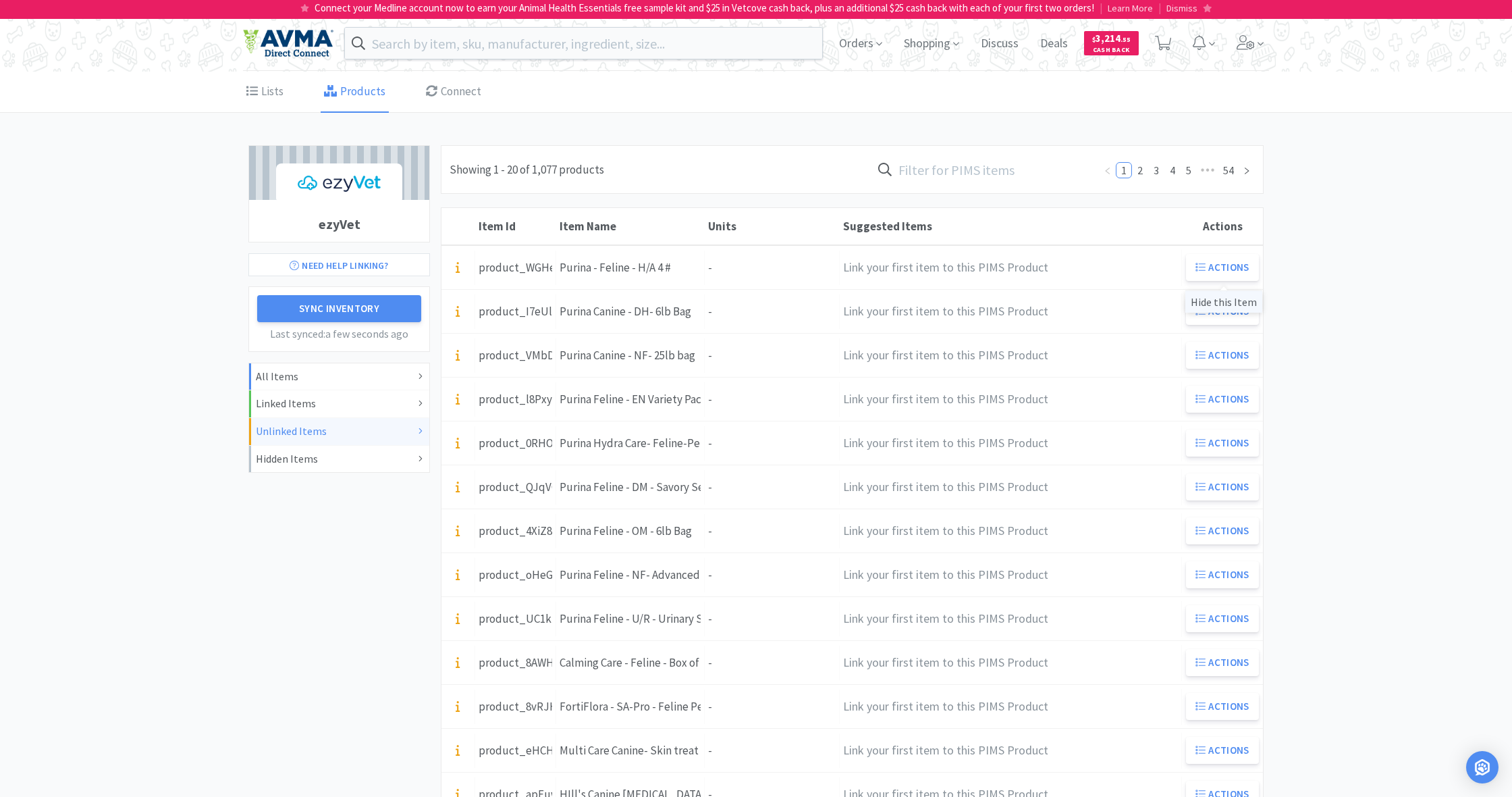
click at [1227, 302] on div "Hide this Item" at bounding box center [1224, 301] width 77 height 22
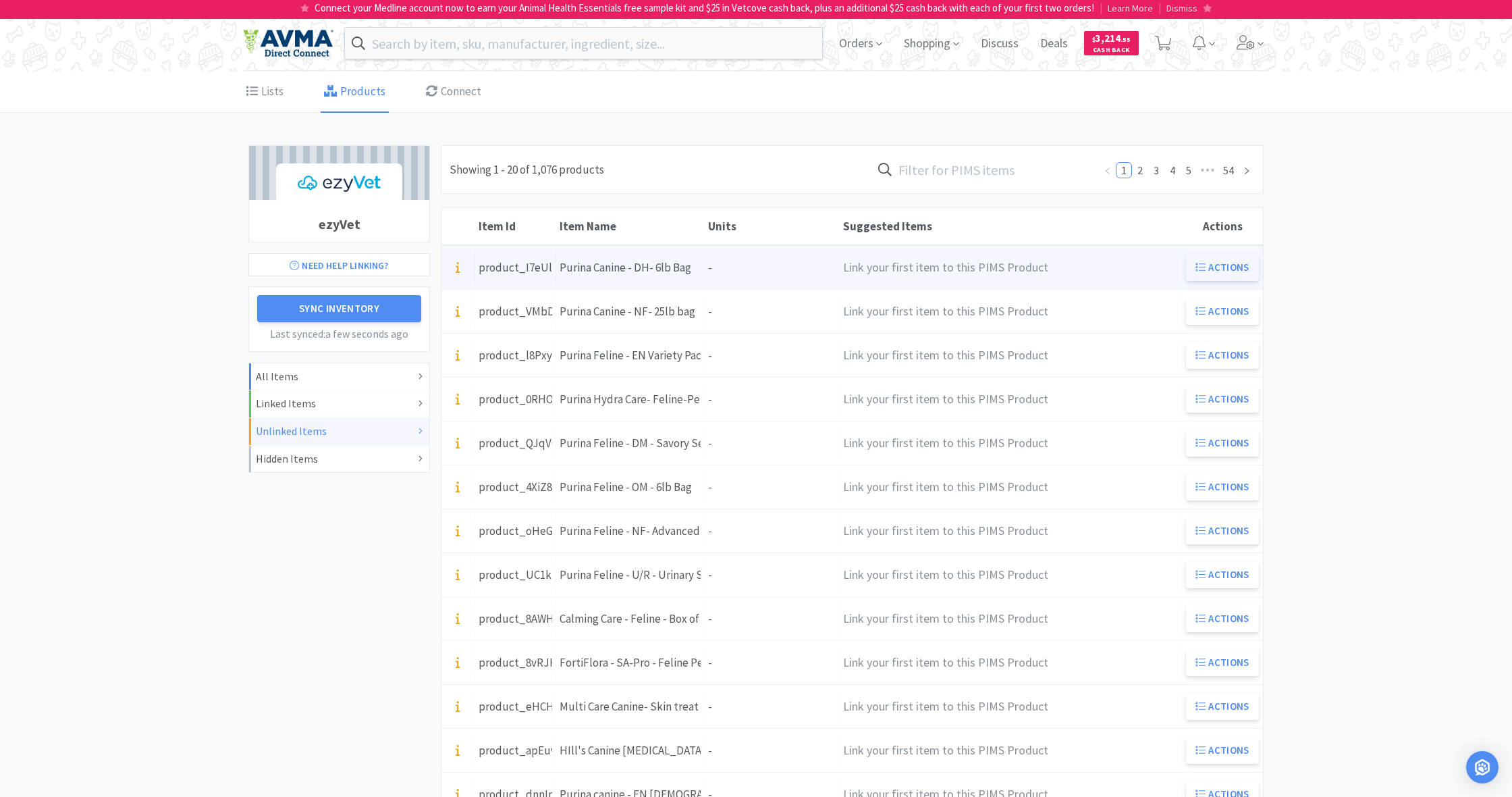
click at [1226, 268] on button "Actions" at bounding box center [1222, 267] width 73 height 27
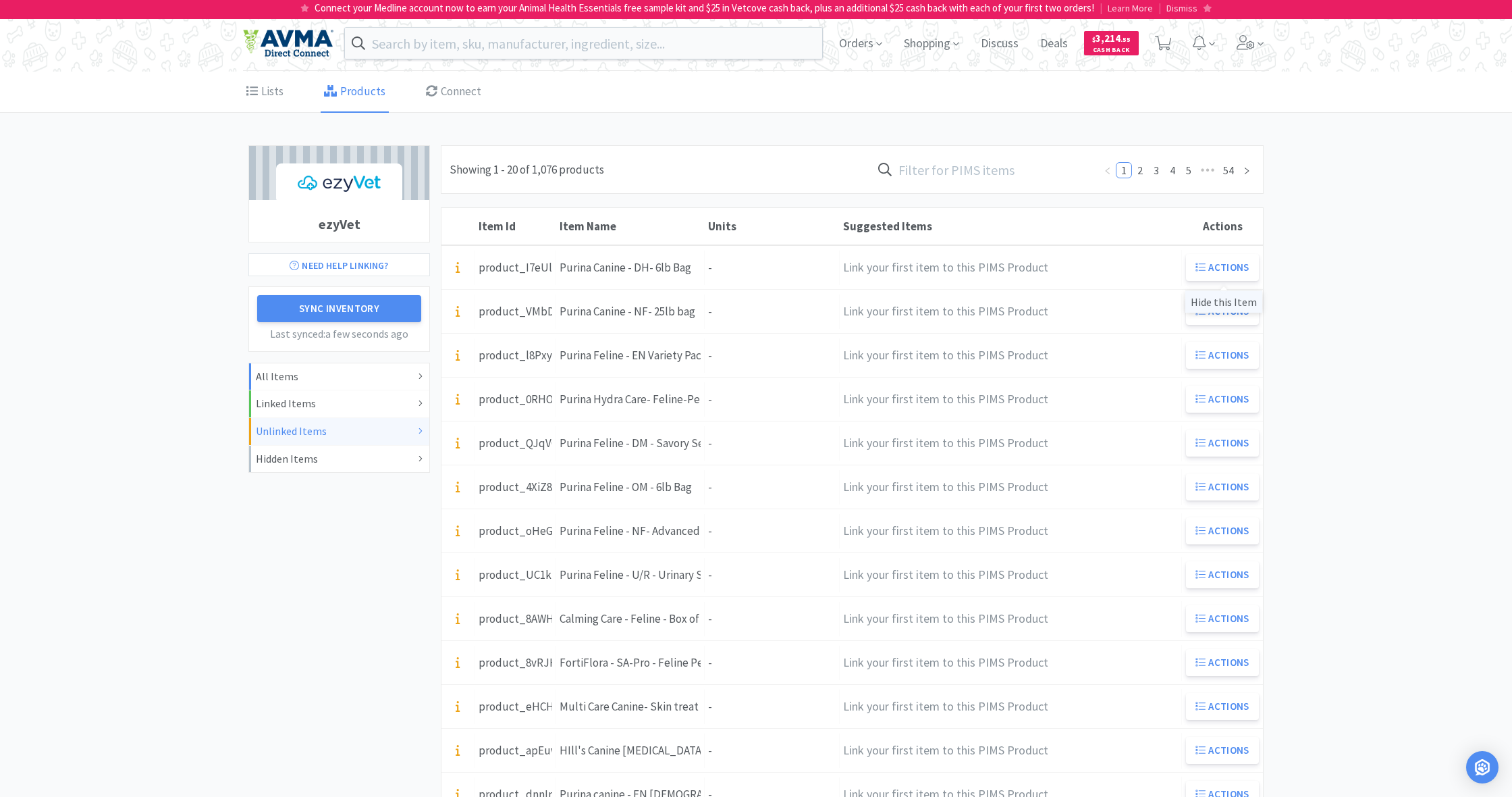
click at [1230, 298] on div "Hide this Item" at bounding box center [1224, 301] width 77 height 22
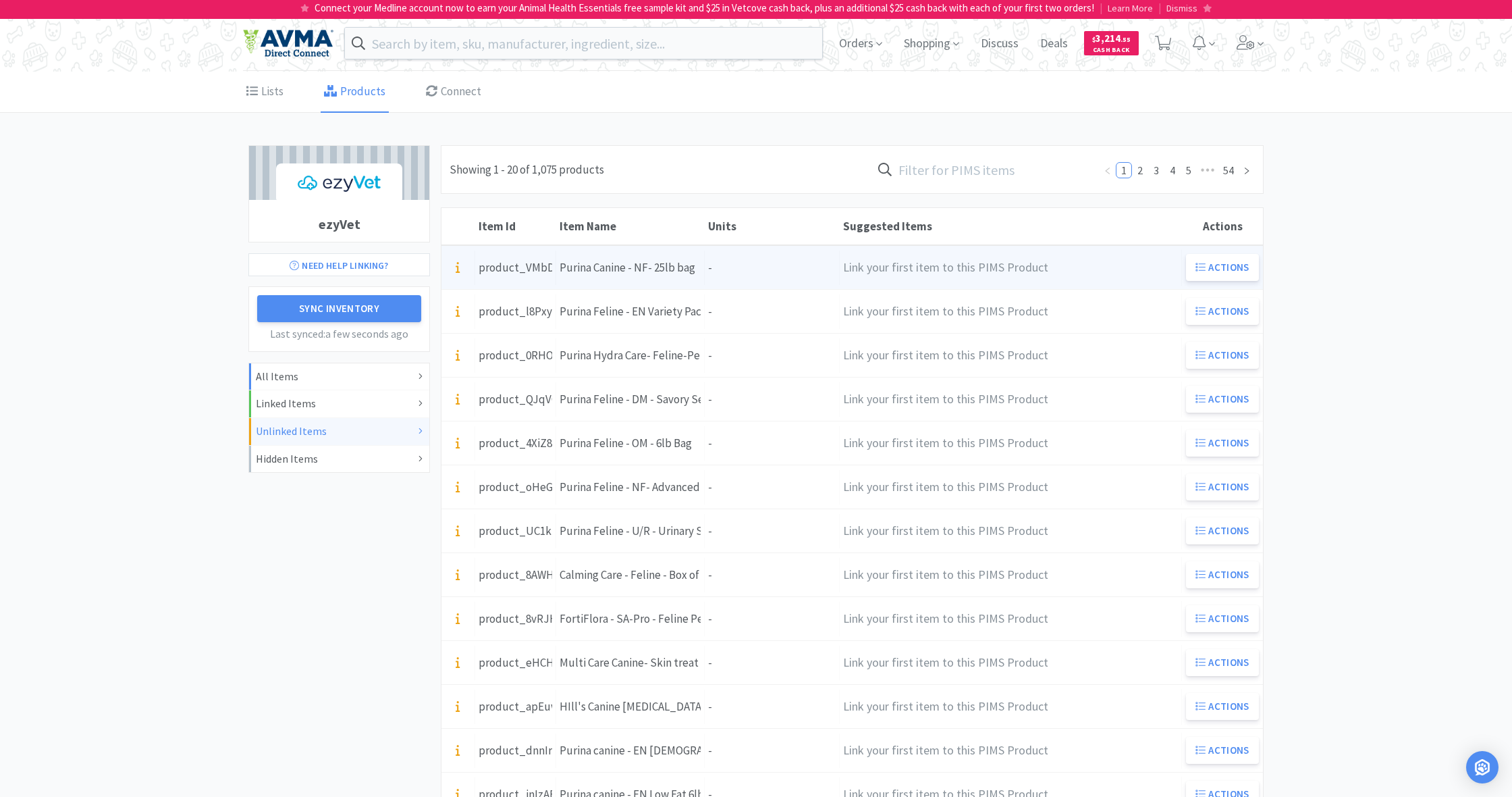
click at [770, 266] on div "Units -" at bounding box center [772, 268] width 135 height 35
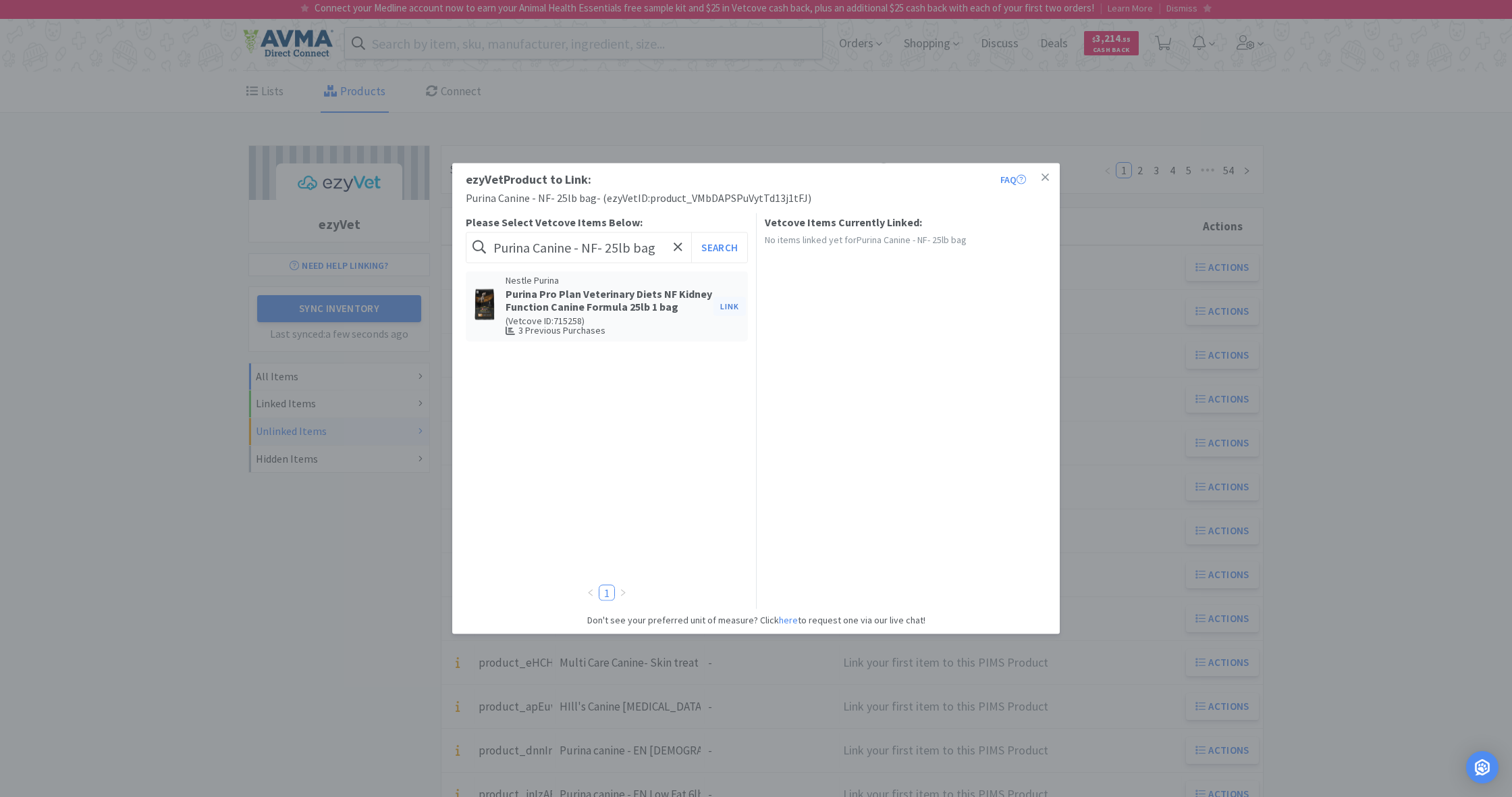
drag, startPoint x: 728, startPoint y: 304, endPoint x: 736, endPoint y: 308, distance: 8.9
click at [728, 304] on button "Link" at bounding box center [729, 306] width 33 height 19
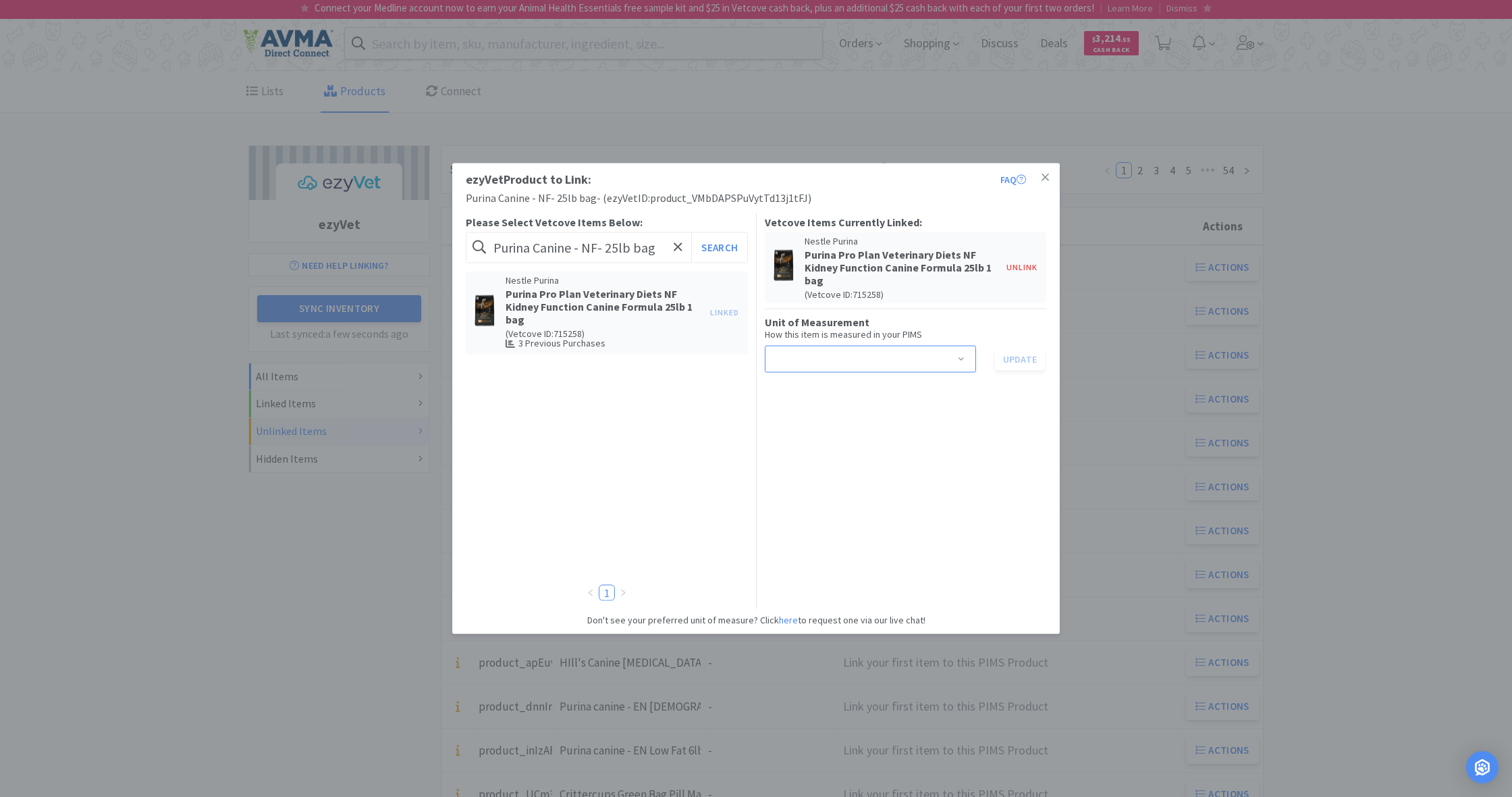
click at [964, 357] on span at bounding box center [961, 360] width 13 height 11
click at [815, 409] on li "bag" at bounding box center [870, 408] width 212 height 21
click at [1018, 357] on button "Update" at bounding box center [1020, 359] width 50 height 23
click at [1044, 178] on icon at bounding box center [1045, 177] width 7 height 7
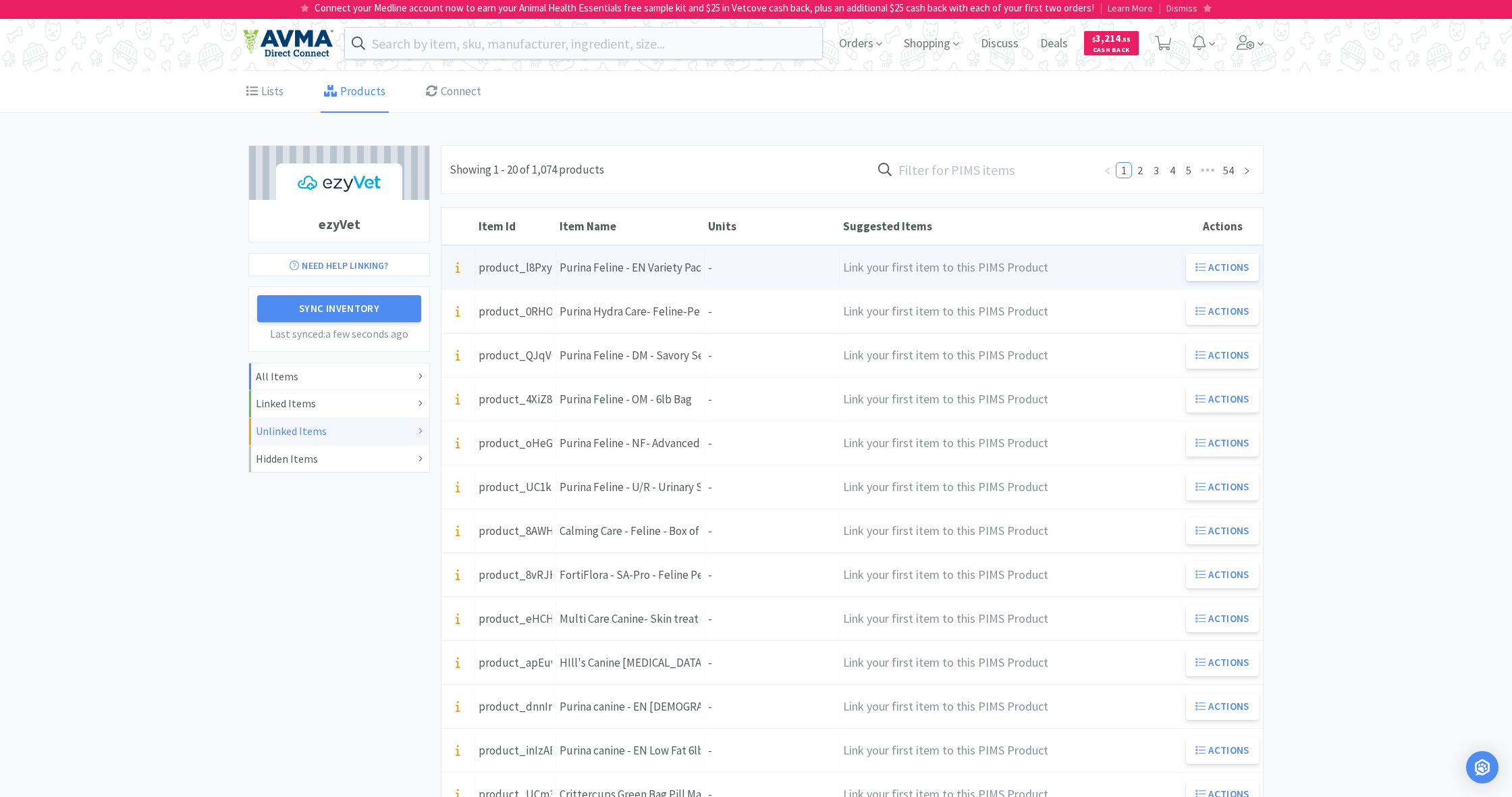
click at [744, 274] on div "Units -" at bounding box center [772, 268] width 135 height 35
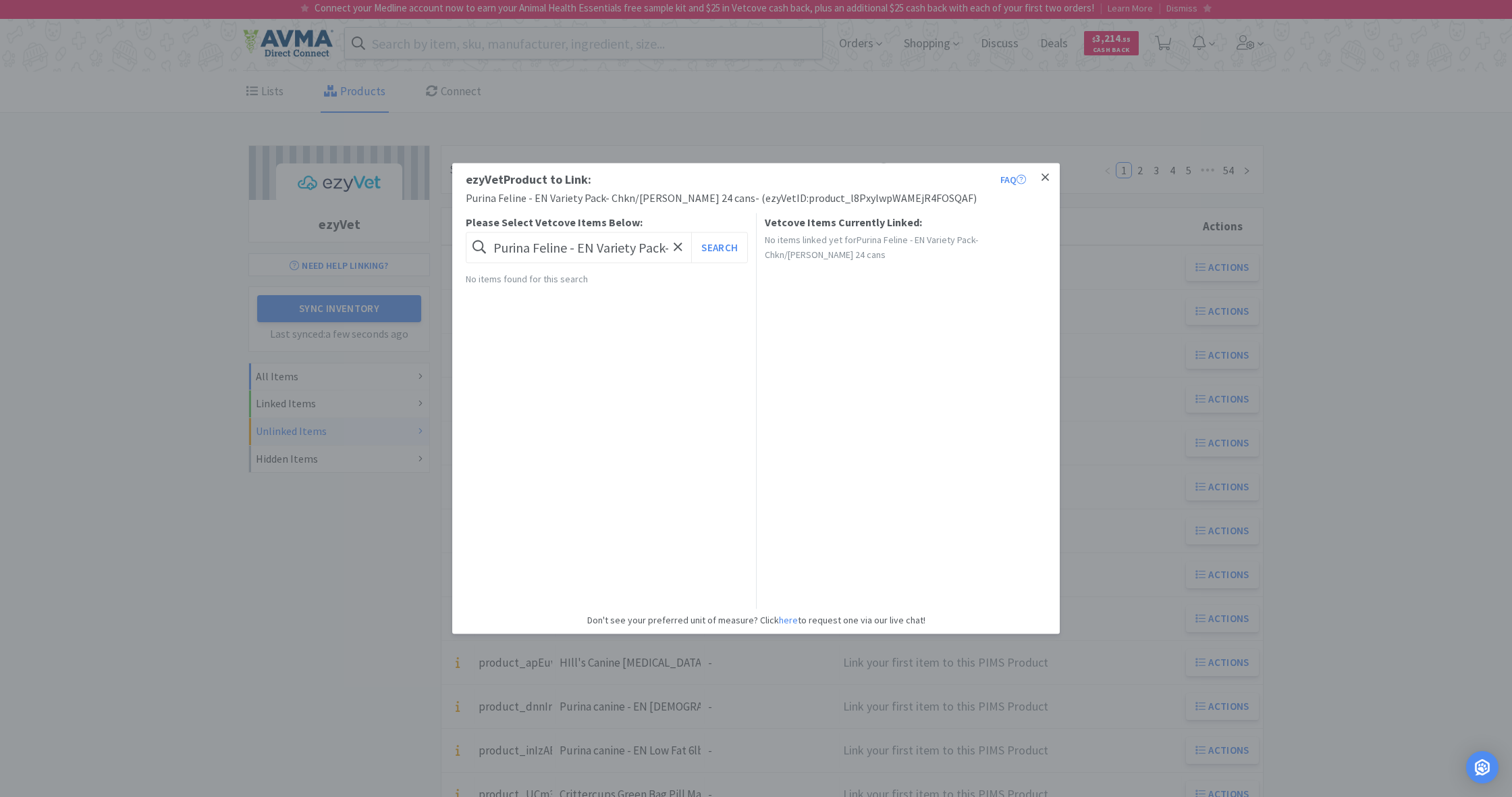
click at [1047, 177] on icon at bounding box center [1045, 177] width 7 height 7
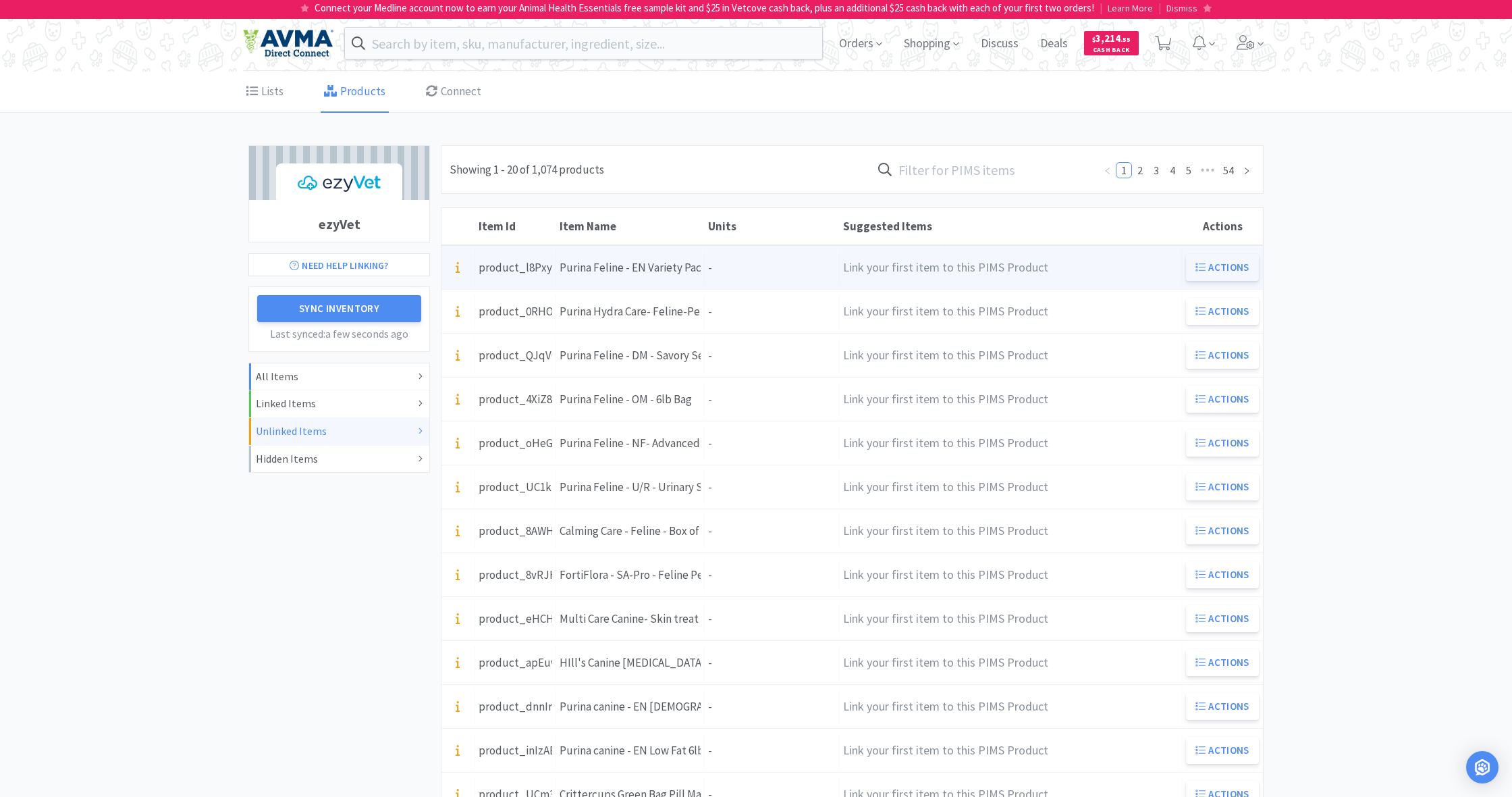
click at [1219, 269] on button "Actions" at bounding box center [1222, 267] width 73 height 27
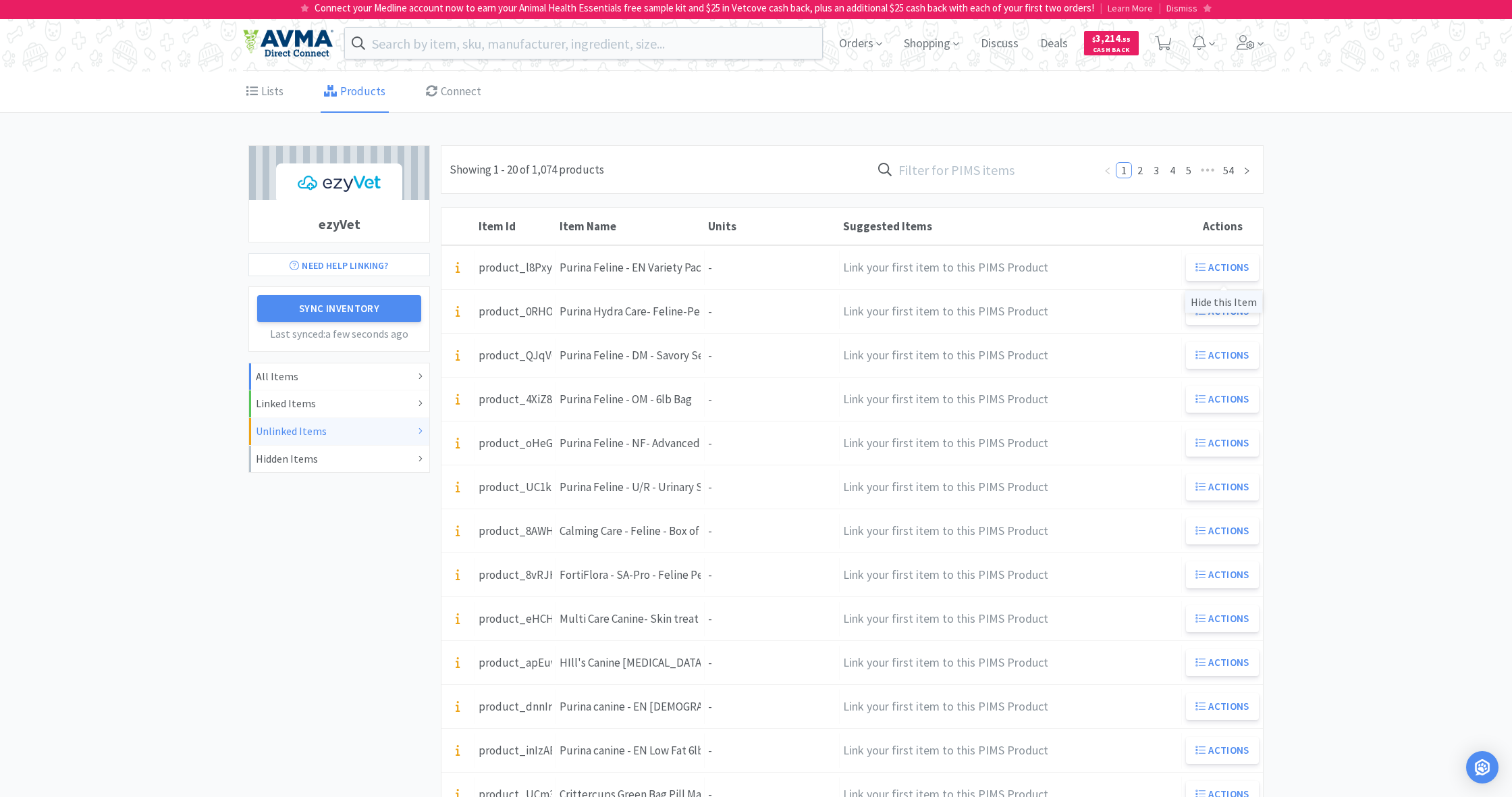
click at [1225, 305] on div "Hide this Item" at bounding box center [1224, 301] width 77 height 22
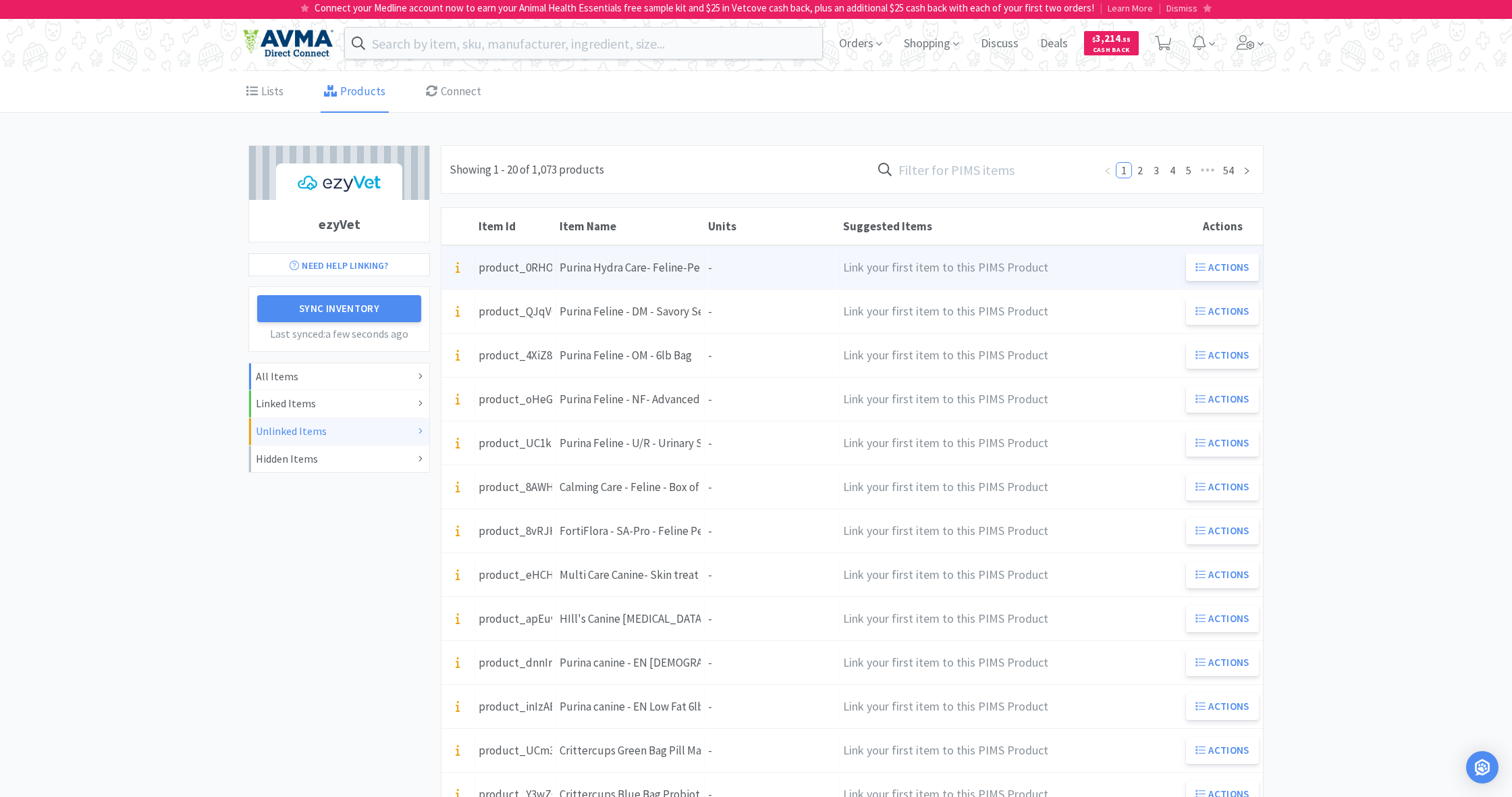
click at [735, 266] on div "Units -" at bounding box center [772, 268] width 135 height 35
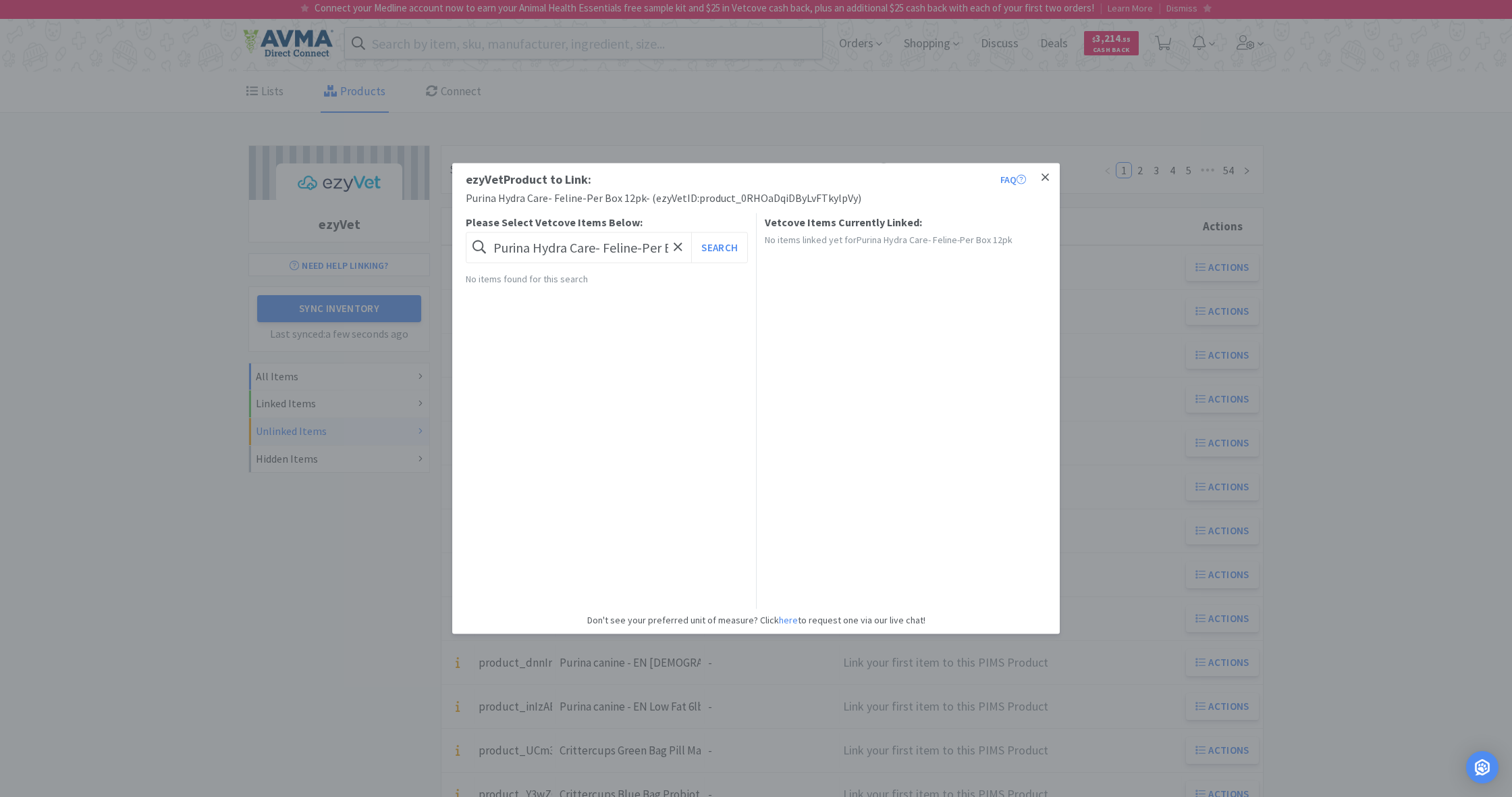
click at [1044, 180] on icon at bounding box center [1045, 177] width 7 height 7
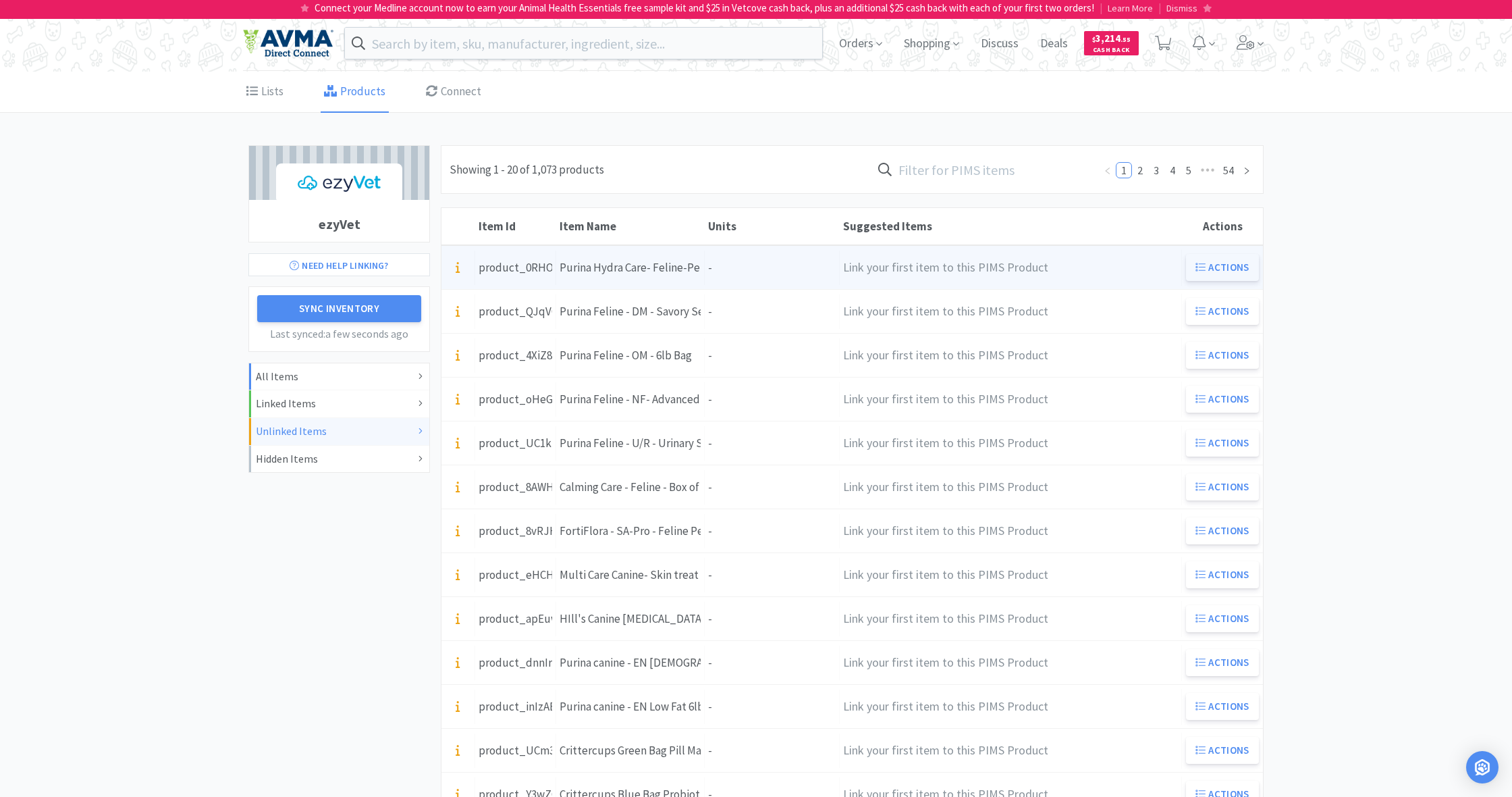
click at [1215, 265] on button "Actions" at bounding box center [1222, 267] width 73 height 27
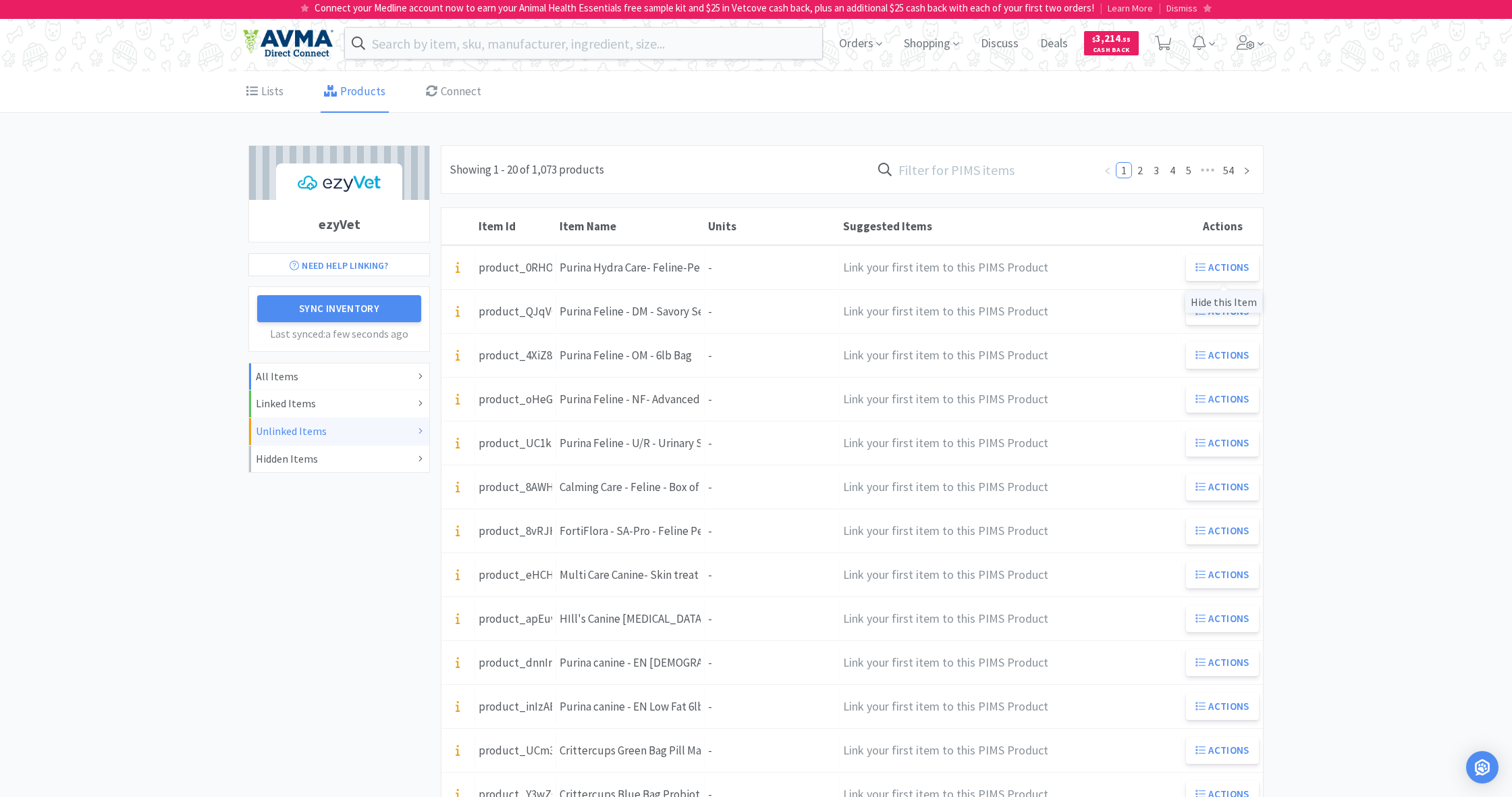
click at [1214, 303] on div "Hide this Item" at bounding box center [1224, 301] width 77 height 22
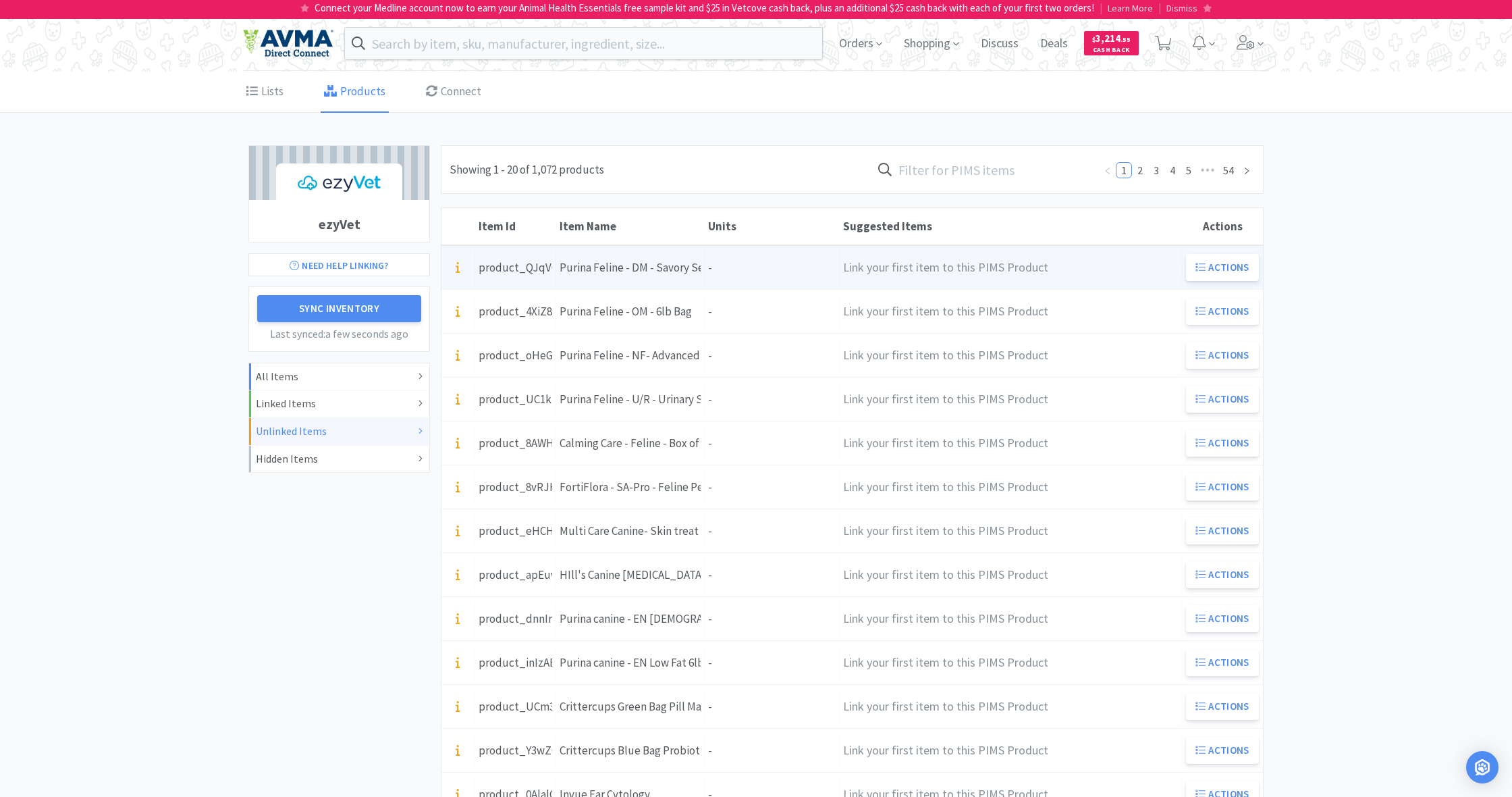
click at [723, 266] on div "Units -" at bounding box center [772, 268] width 135 height 35
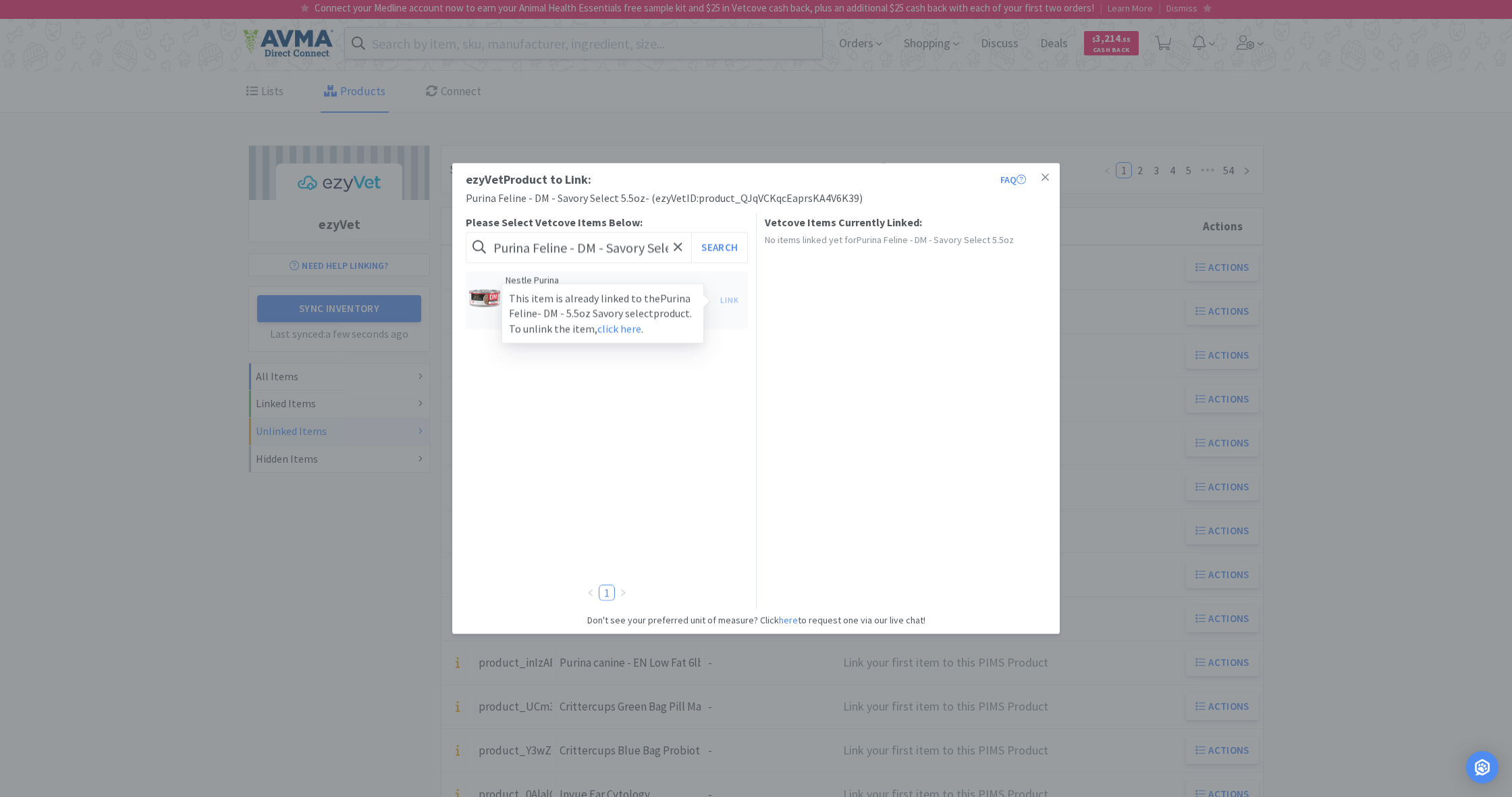
click at [726, 300] on div "Link This item is already linked to the Purina Feline- DM - 5.5oz Savory select…" at bounding box center [729, 300] width 33 height 19
click at [728, 300] on div "Link This item is already linked to the Purina Feline- DM - 5.5oz Savory select…" at bounding box center [729, 300] width 33 height 19
click at [732, 299] on div "Link This item is already linked to the Purina Feline- DM - 5.5oz Savory select…" at bounding box center [729, 300] width 33 height 19
click at [716, 250] on button "Search" at bounding box center [719, 247] width 56 height 31
click at [726, 300] on div "Link This item is already linked to the Purina Feline- DM - 5.5oz Savory select…" at bounding box center [729, 300] width 33 height 19
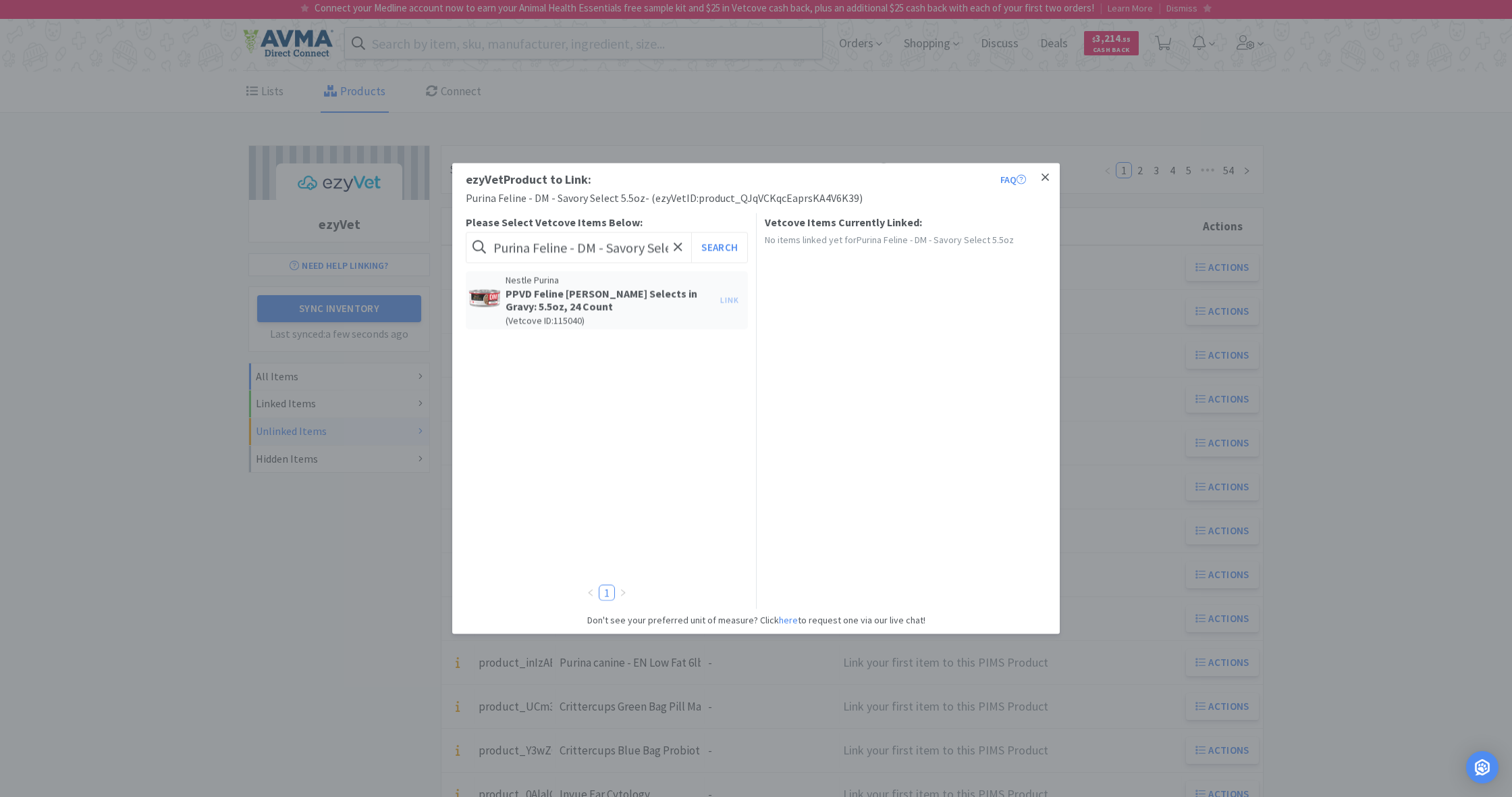
click at [1045, 177] on icon at bounding box center [1045, 177] width 7 height 7
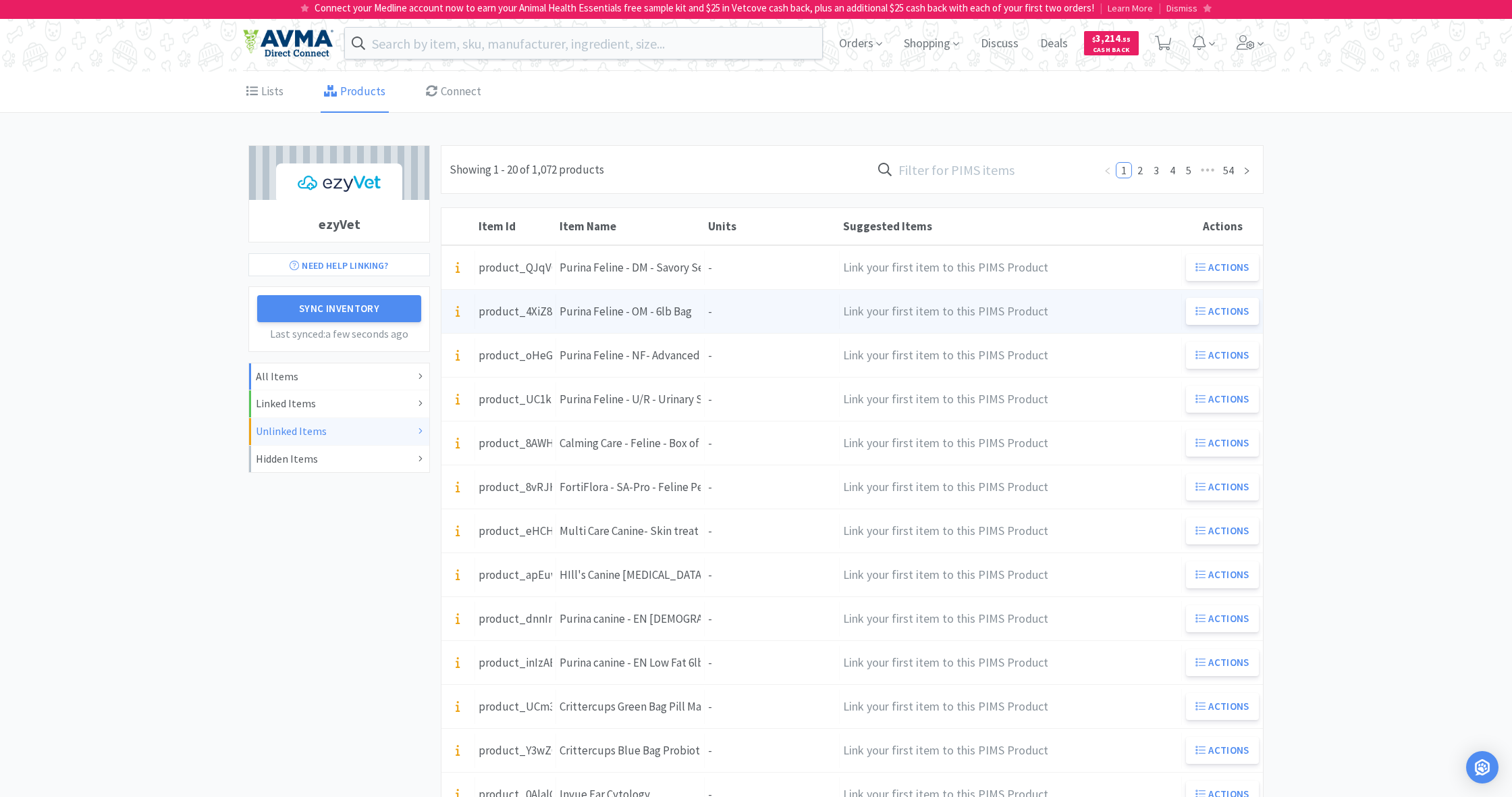
click at [723, 314] on div "Units -" at bounding box center [772, 312] width 135 height 35
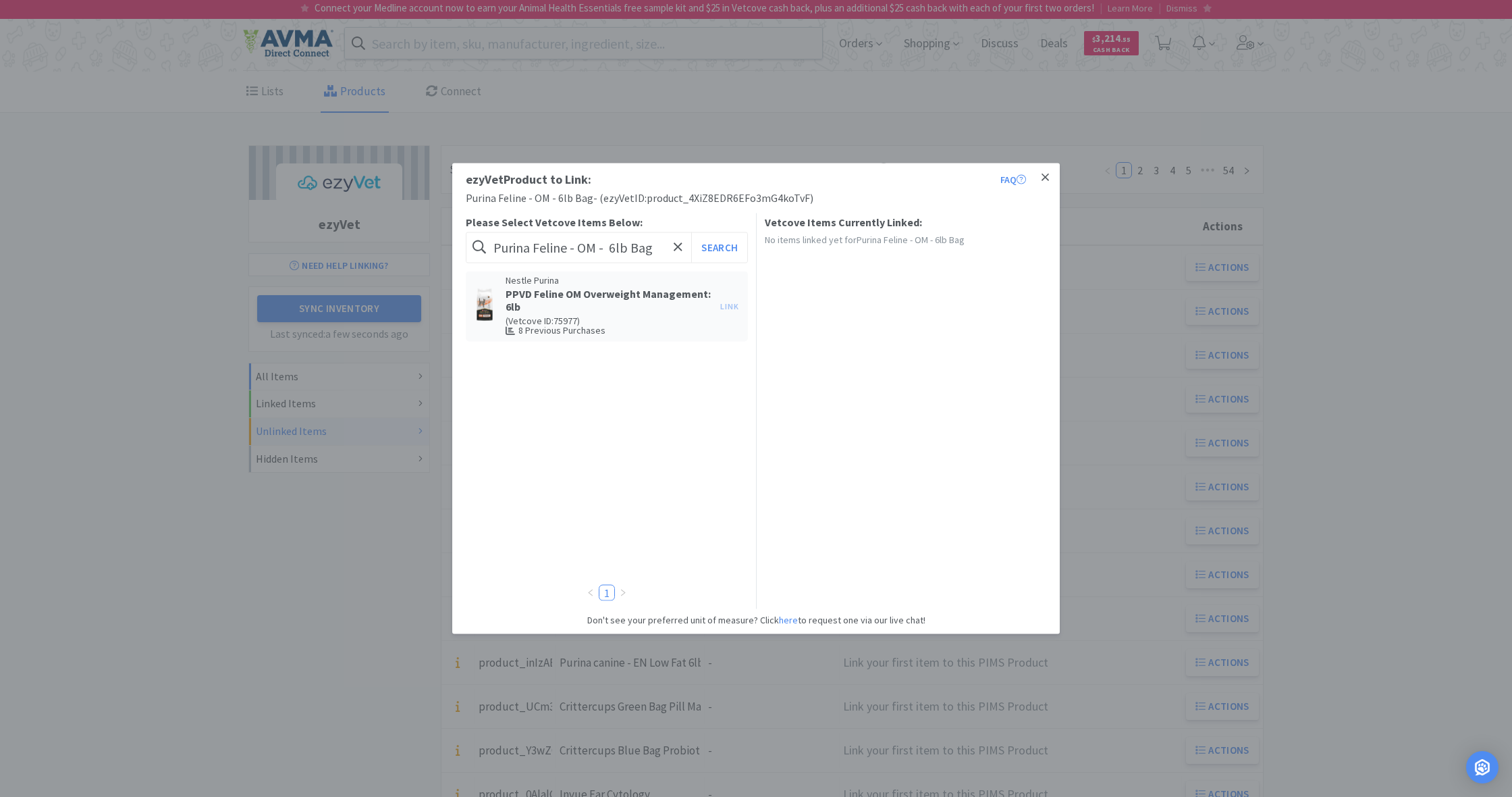
click at [1047, 176] on icon at bounding box center [1045, 177] width 7 height 7
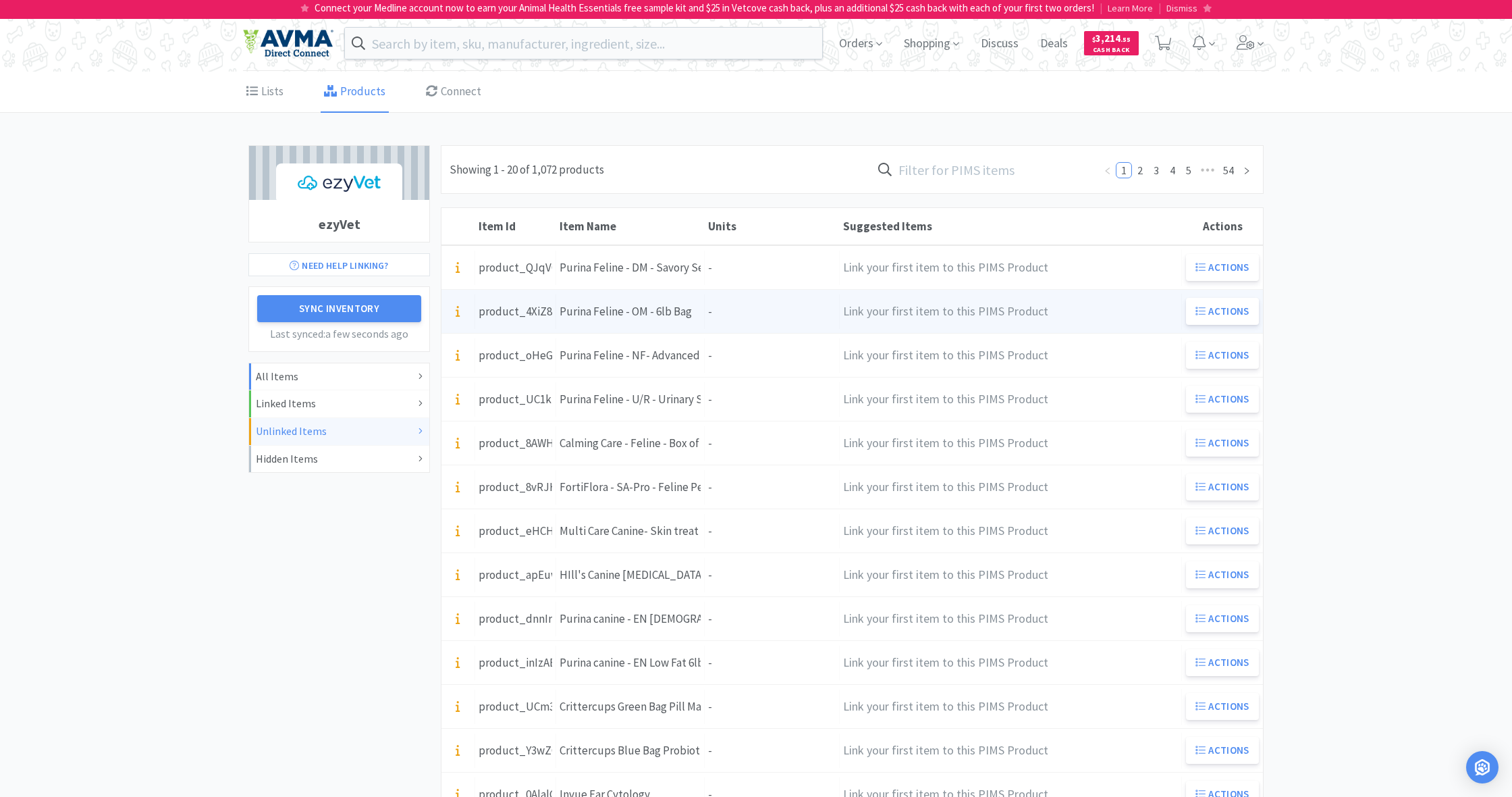
click at [459, 315] on icon at bounding box center [457, 311] width 4 height 12
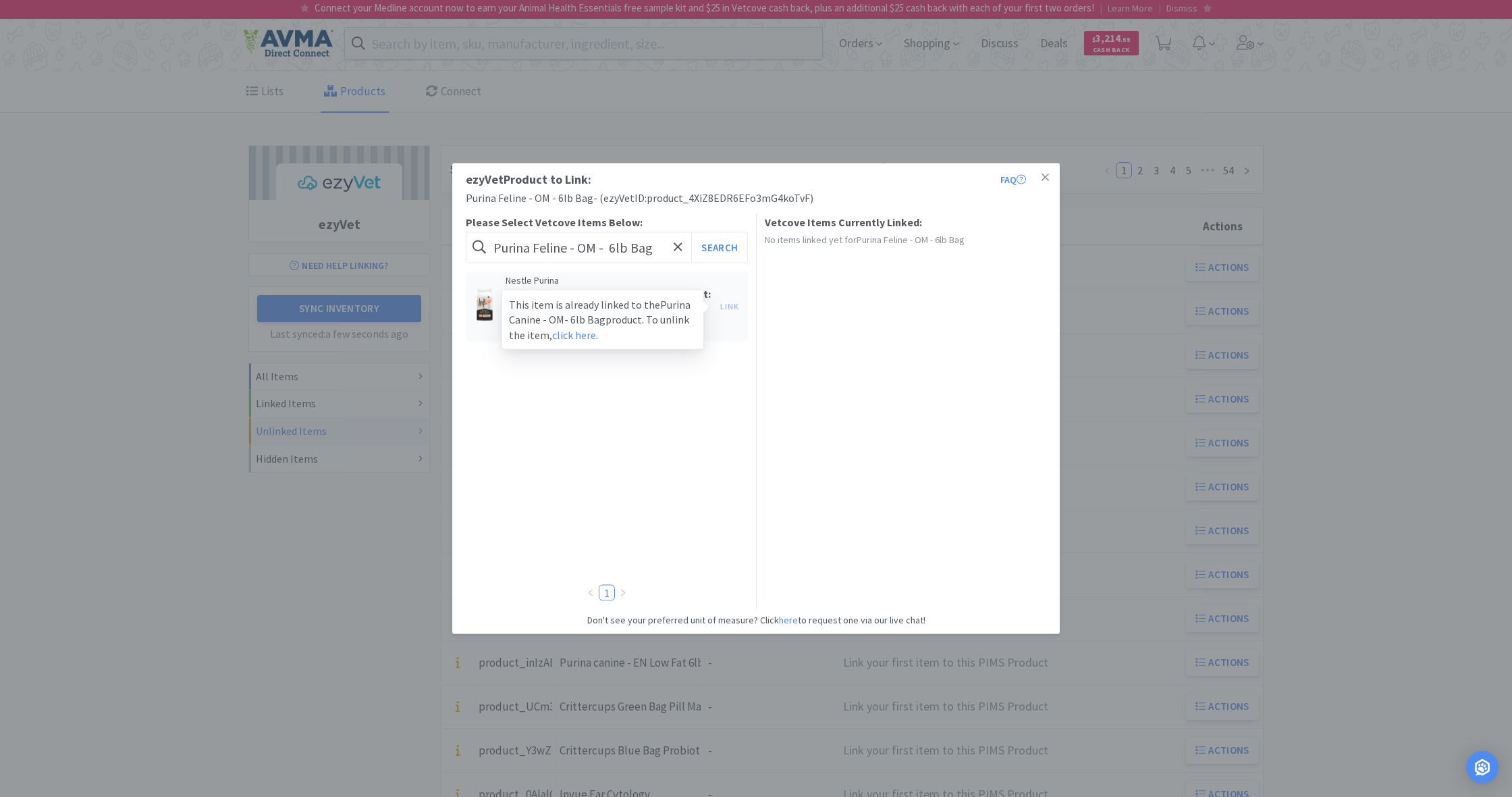
click at [727, 306] on div "Link This item is already linked to the Purina Canine - OM- 6lb Bag product. To…" at bounding box center [729, 306] width 33 height 19
click at [1043, 177] on icon at bounding box center [1045, 178] width 7 height 12
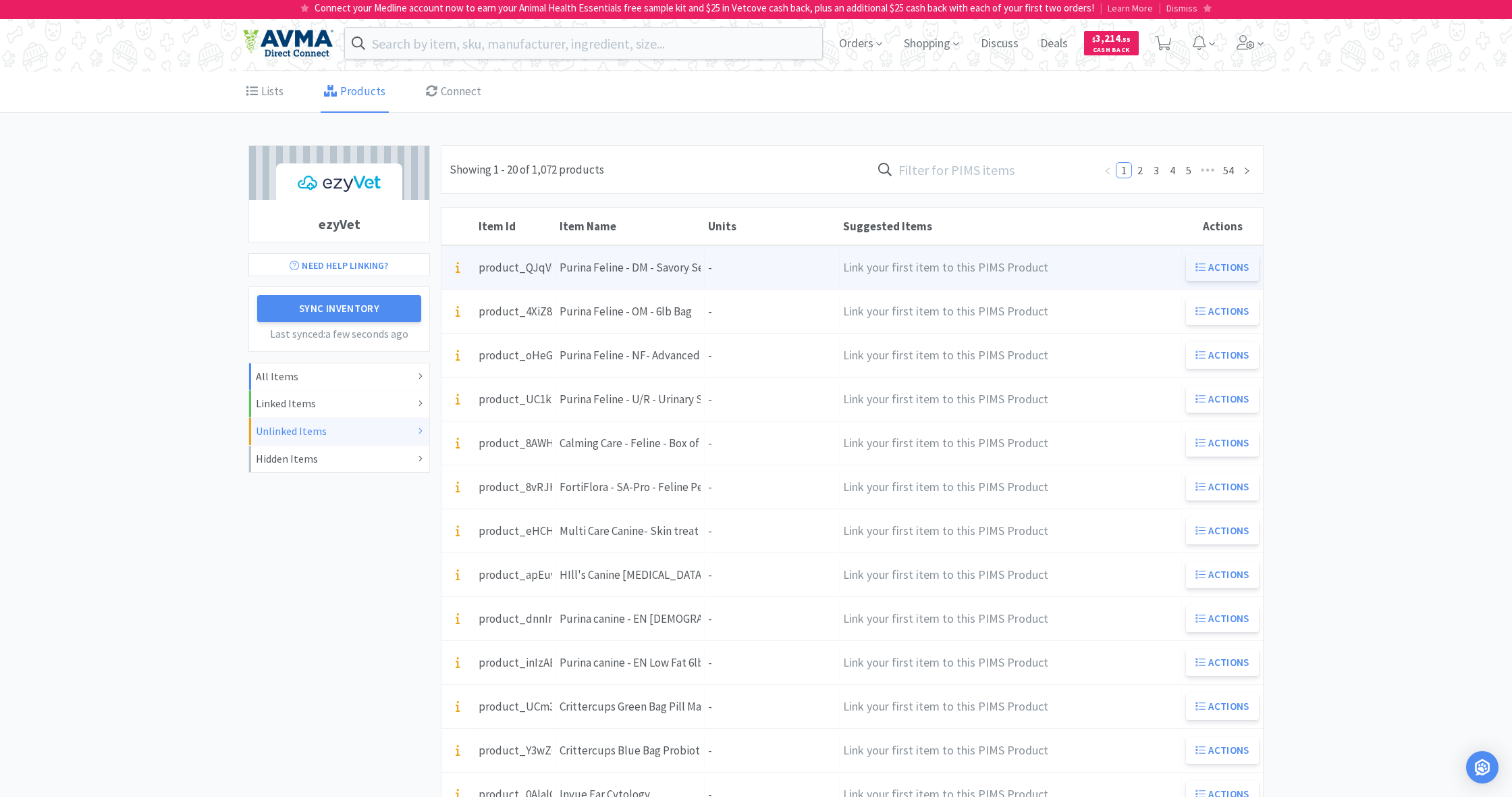
click at [1232, 269] on button "Actions" at bounding box center [1222, 267] width 73 height 27
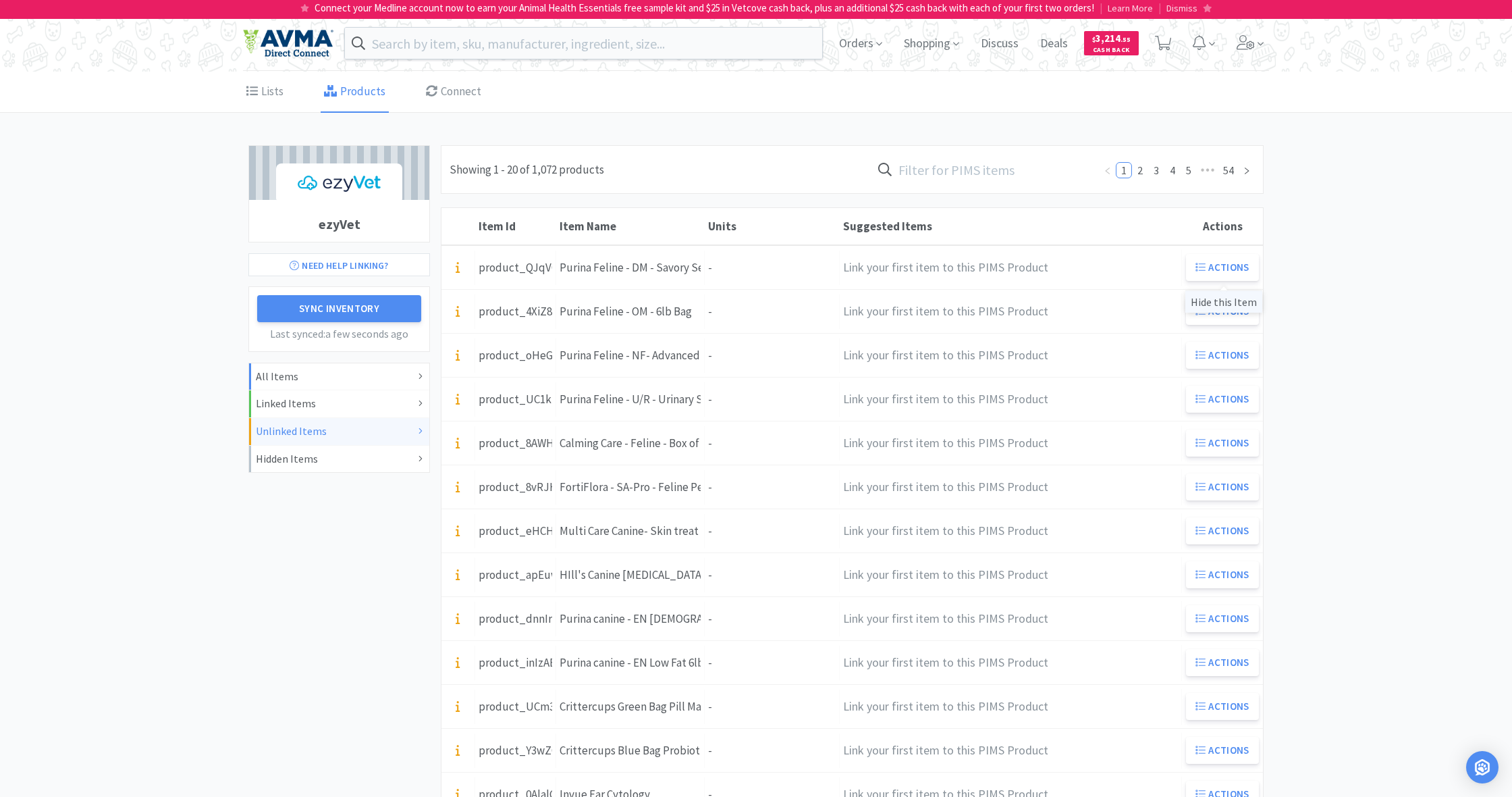
click at [1226, 300] on div "Hide this Item" at bounding box center [1224, 301] width 77 height 22
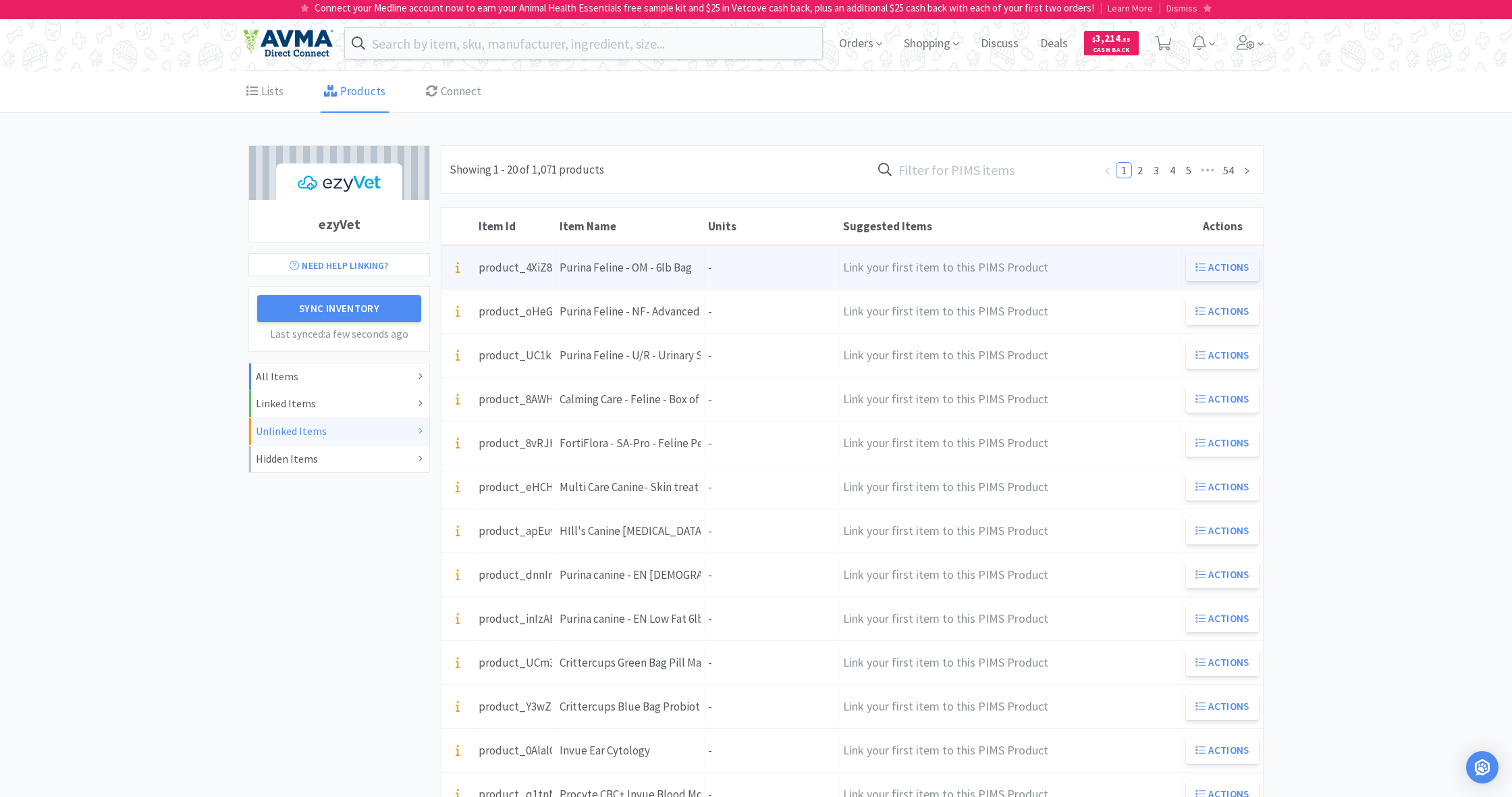
click at [1220, 264] on button "Actions" at bounding box center [1222, 267] width 73 height 27
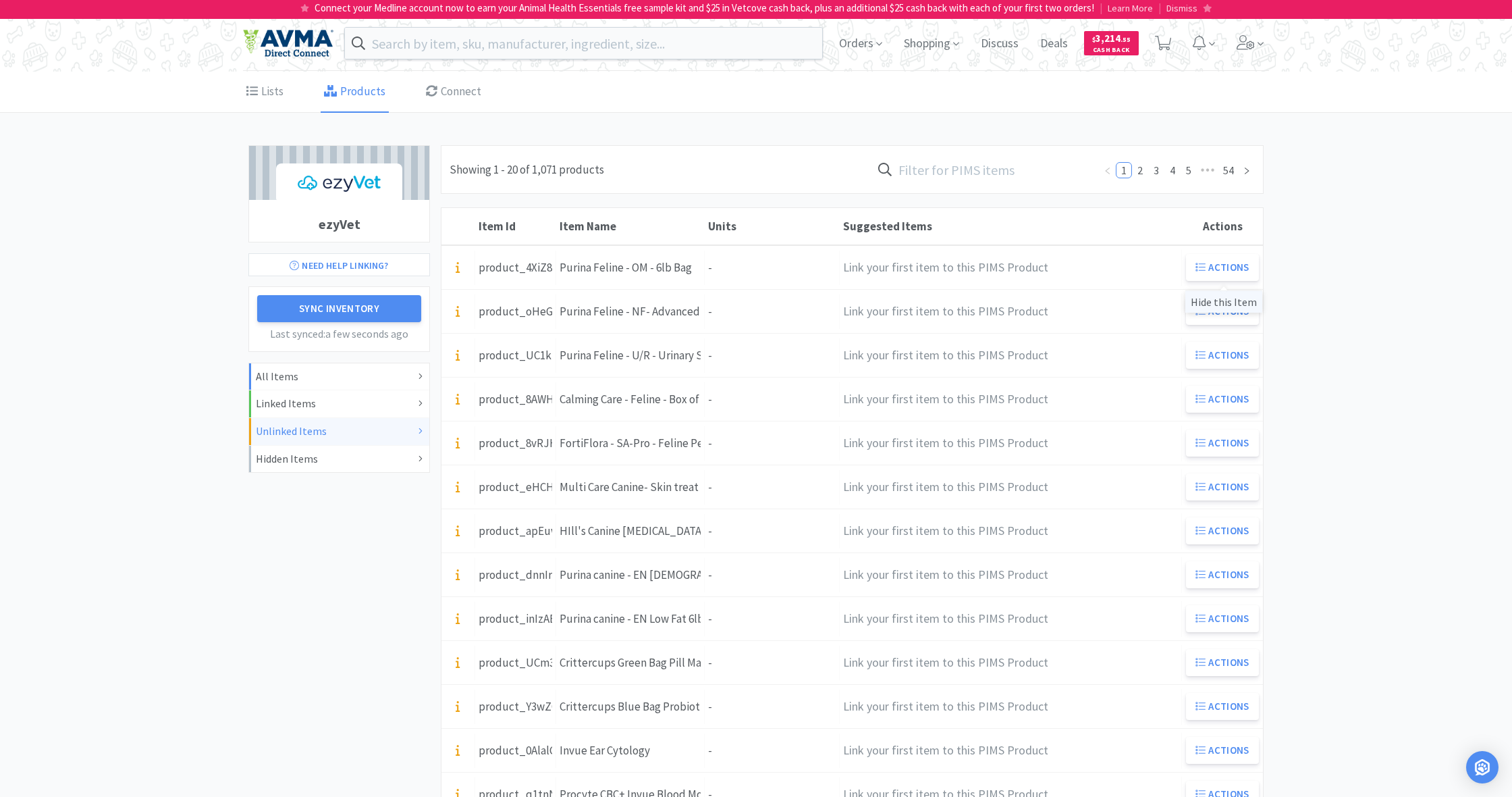
click at [1227, 303] on div "Hide this Item" at bounding box center [1224, 301] width 77 height 22
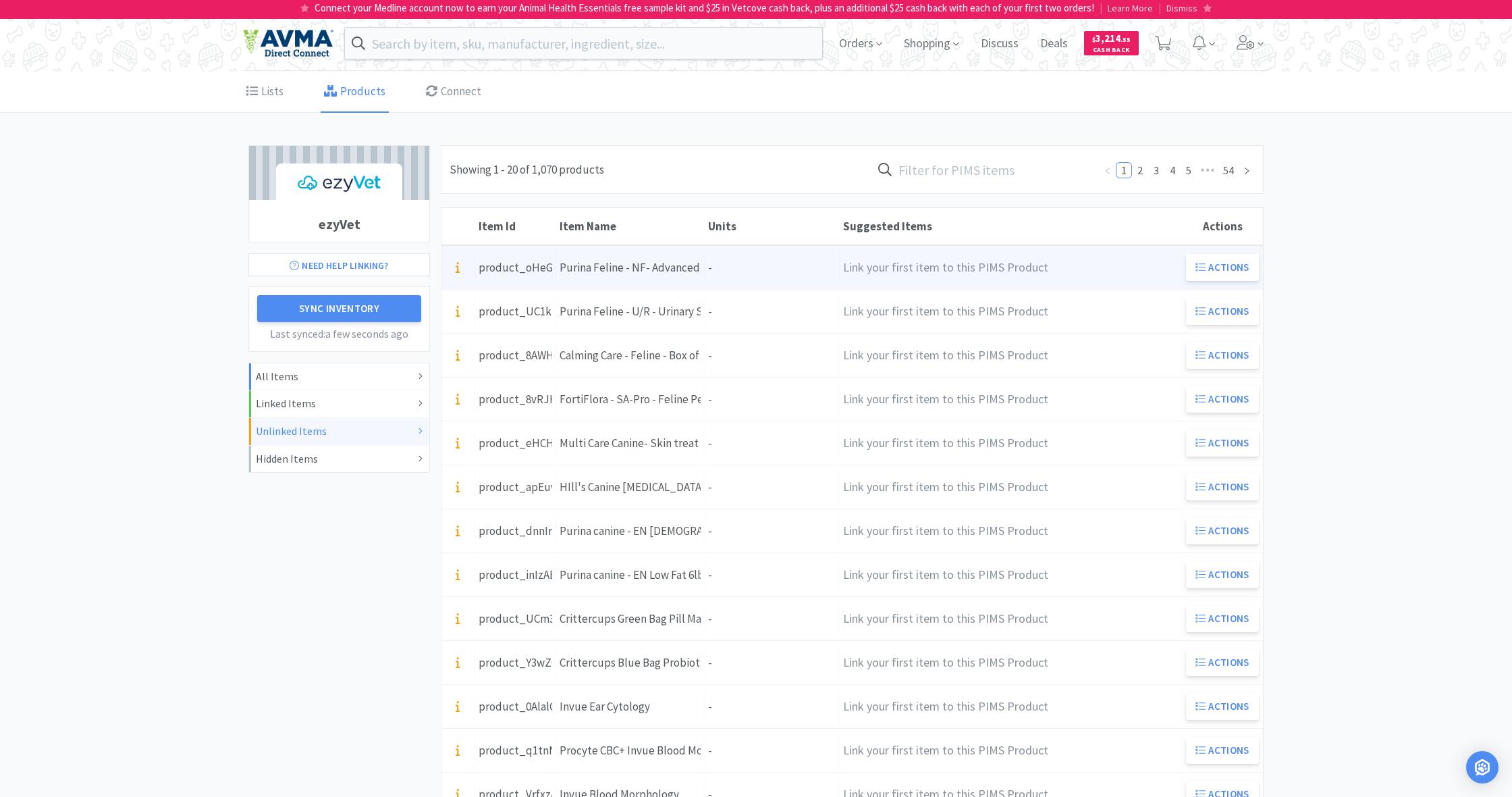
click at [640, 269] on div "Purina Feline - NF- Advanced Care 5.5oz" at bounding box center [630, 267] width 141 height 19
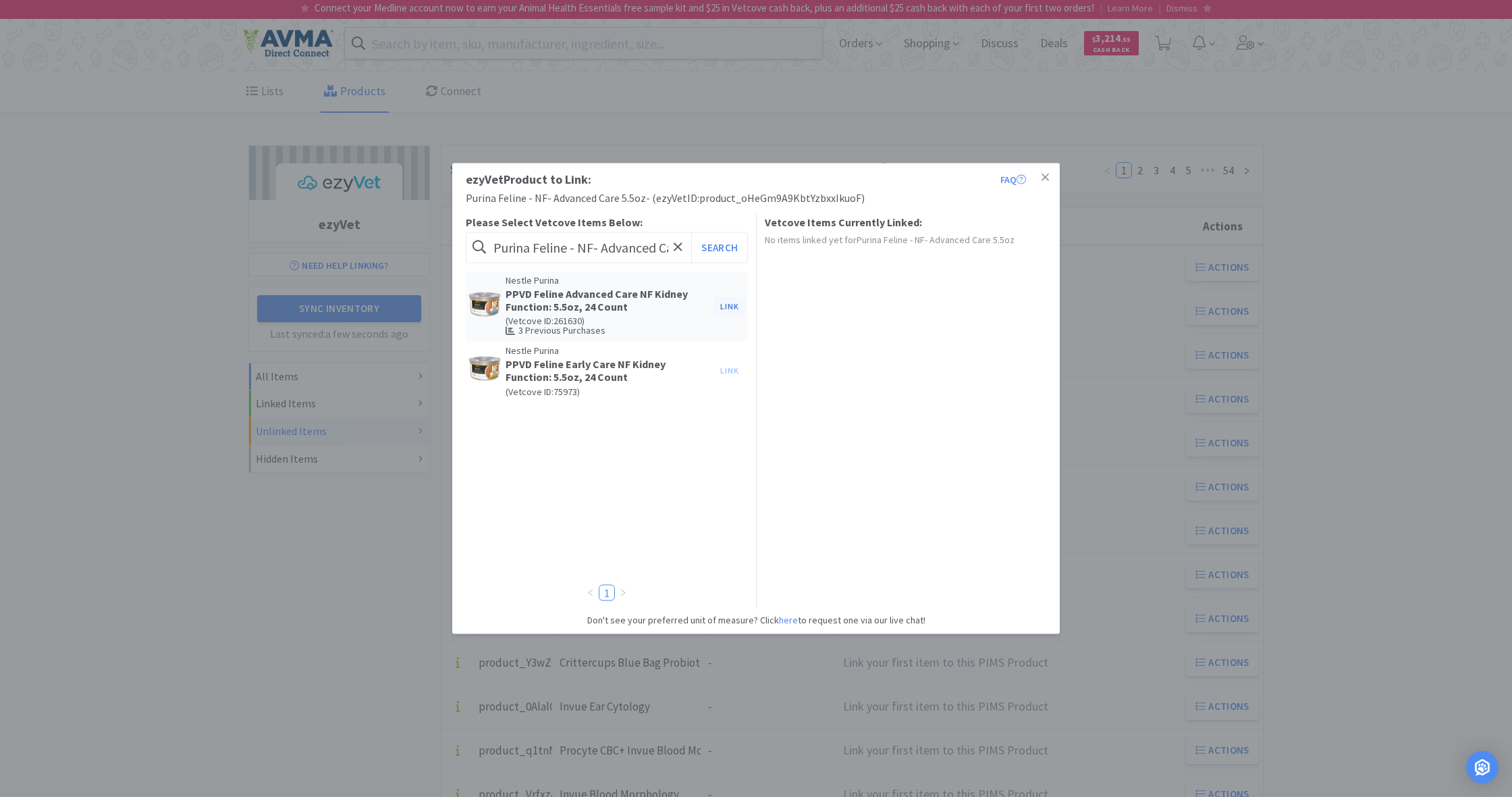
click at [729, 303] on button "Link" at bounding box center [729, 306] width 33 height 19
click at [964, 344] on span at bounding box center [961, 347] width 13 height 11
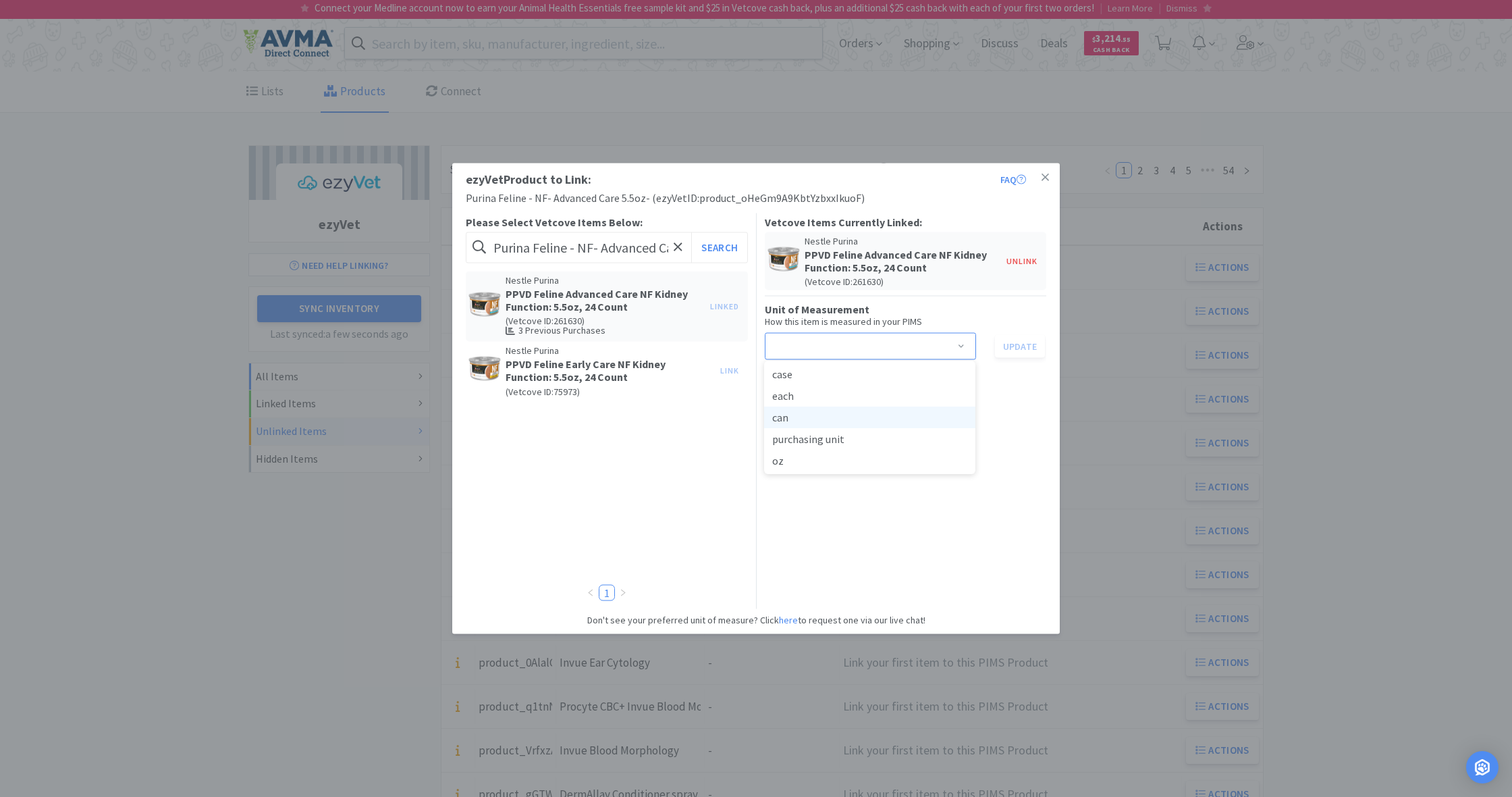
click at [796, 414] on li "can" at bounding box center [870, 417] width 212 height 21
click at [1019, 343] on button "Update" at bounding box center [1020, 346] width 50 height 23
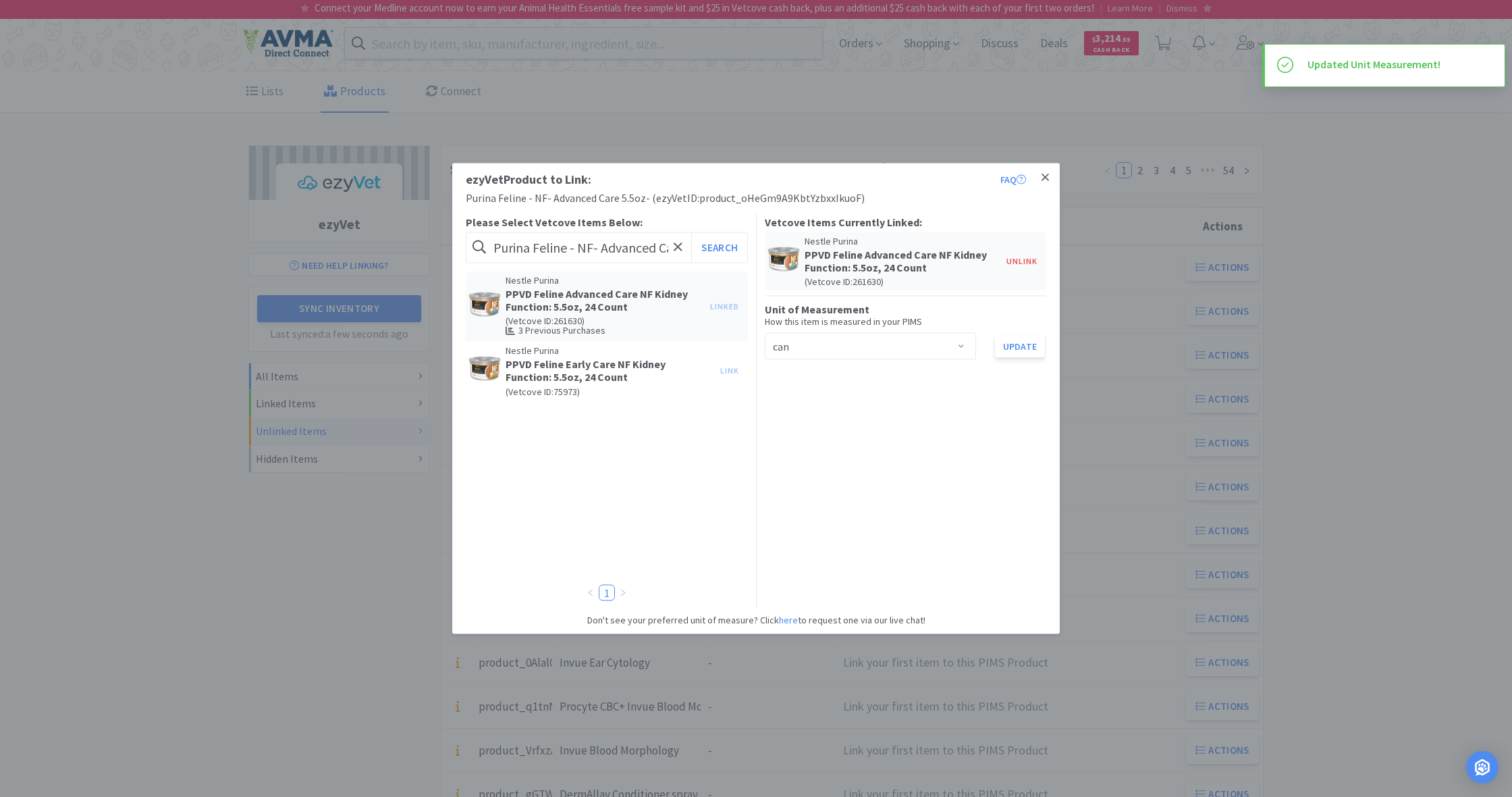
click at [1044, 178] on icon at bounding box center [1045, 178] width 7 height 12
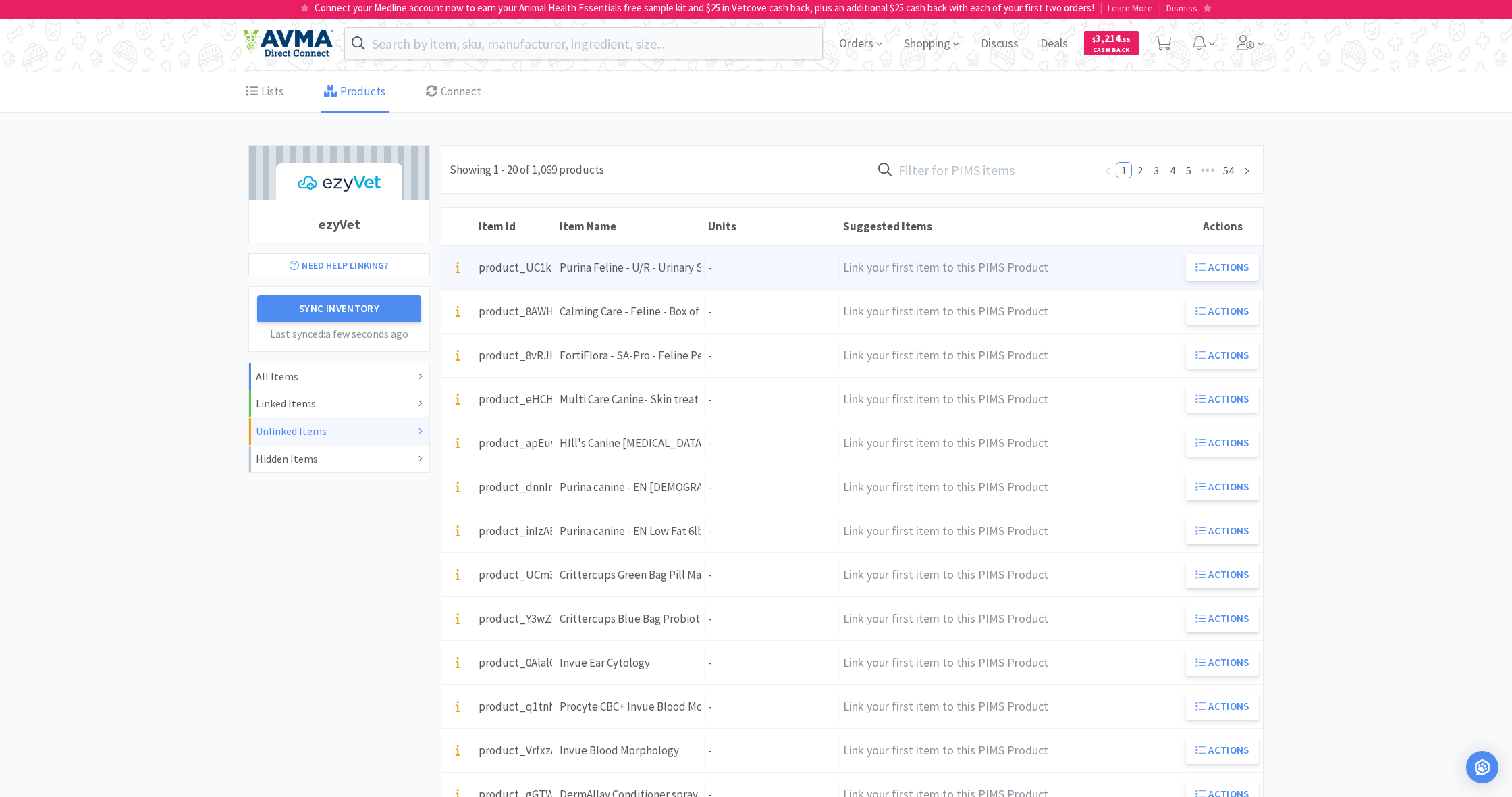
click at [777, 271] on div "Units -" at bounding box center [772, 268] width 135 height 35
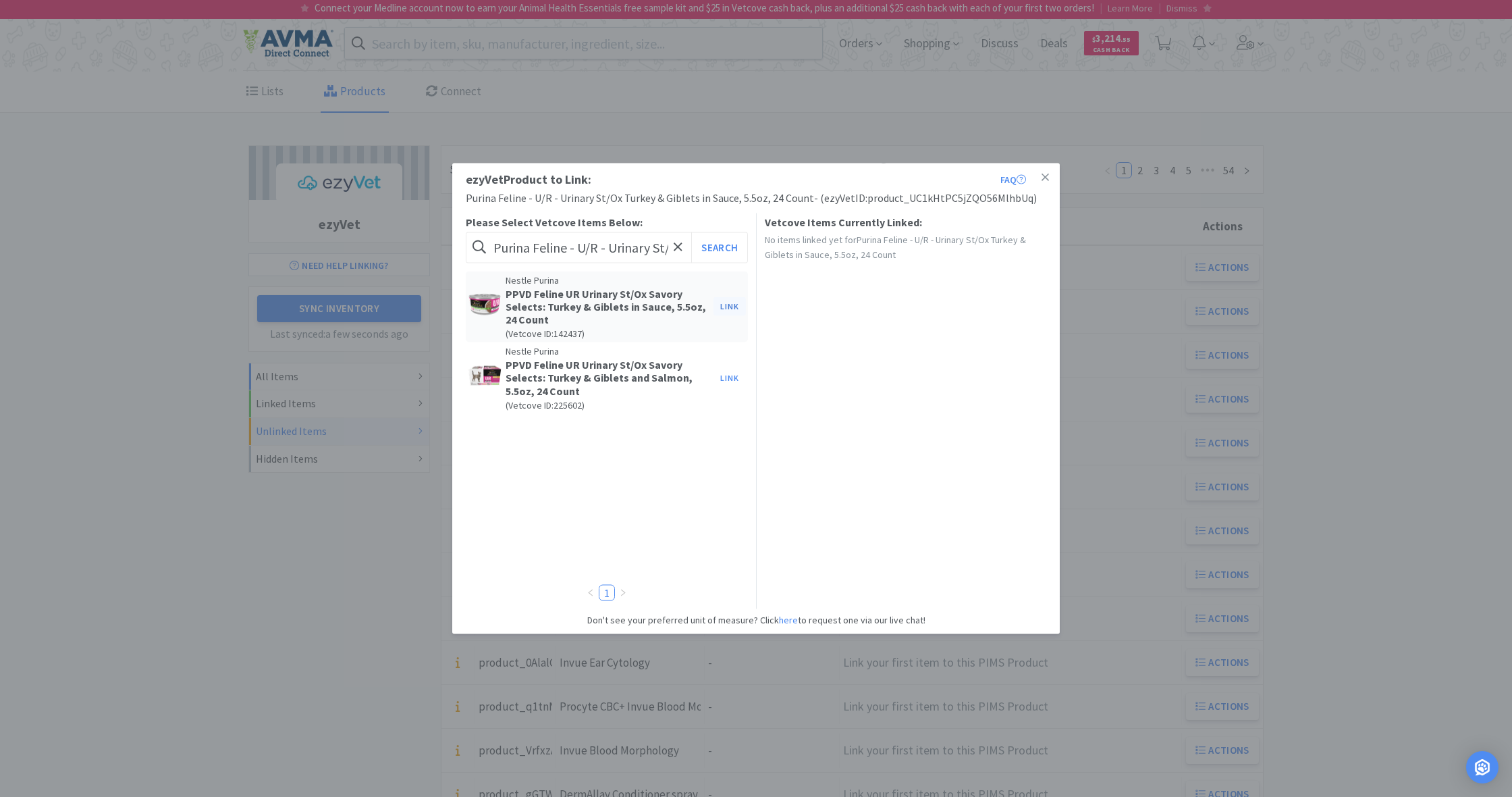
click at [731, 305] on button "Link" at bounding box center [729, 306] width 33 height 19
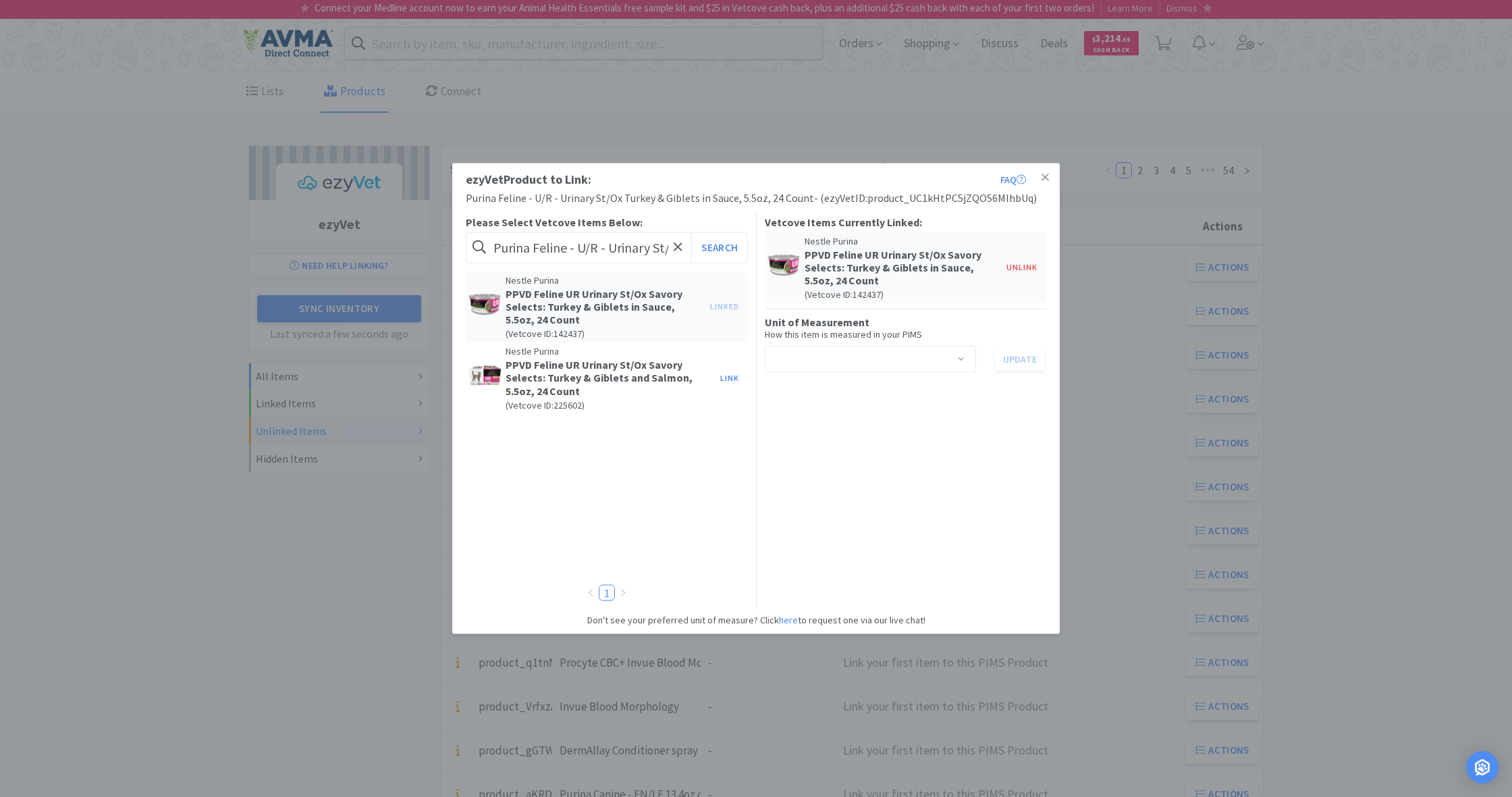
click at [962, 359] on span at bounding box center [961, 360] width 13 height 11
click at [849, 385] on li "can" at bounding box center [870, 386] width 212 height 21
click at [1020, 358] on button "Update" at bounding box center [1020, 359] width 50 height 23
click at [1046, 177] on icon at bounding box center [1045, 177] width 7 height 7
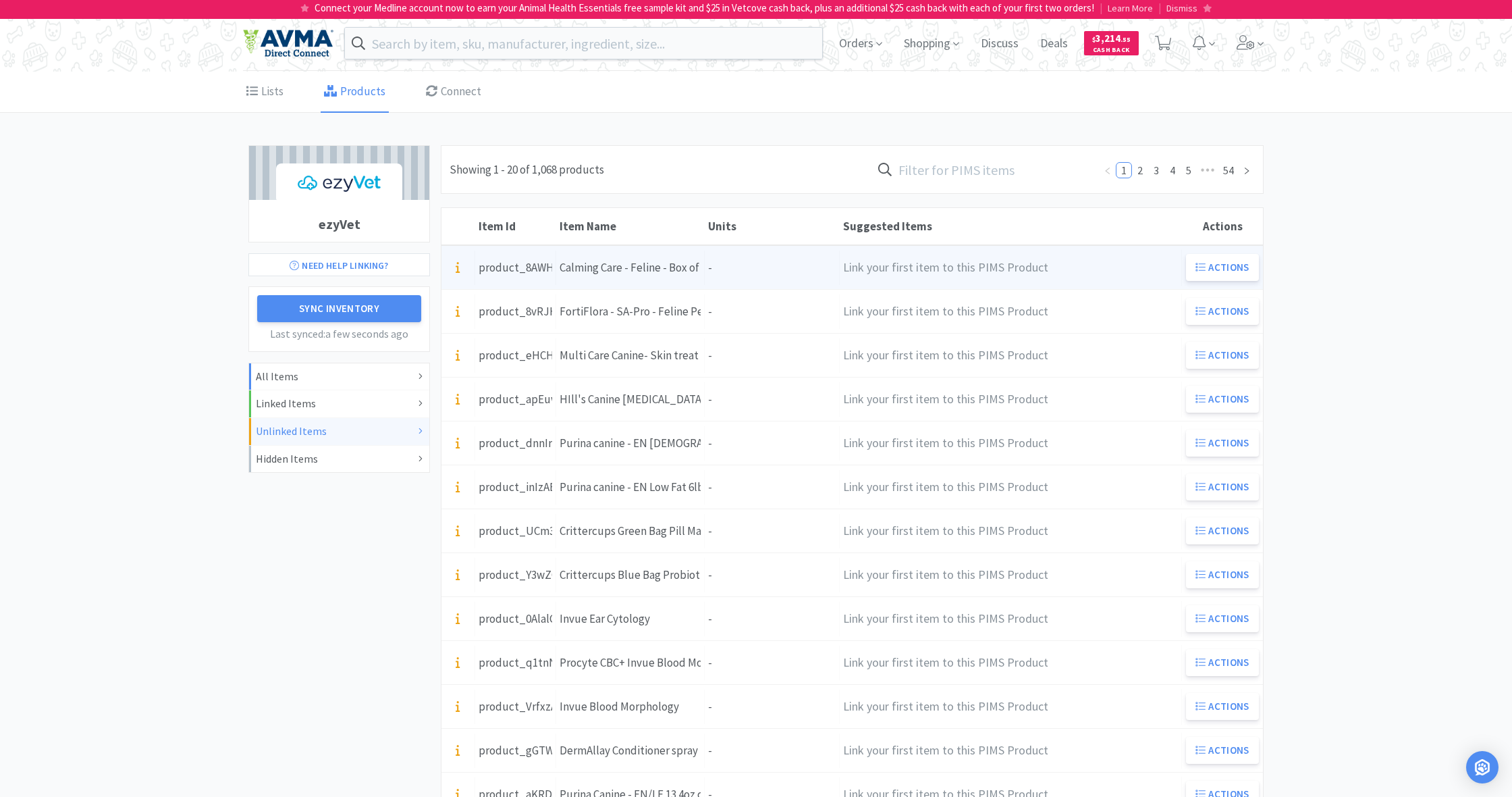
click at [735, 260] on div "Units -" at bounding box center [772, 268] width 135 height 35
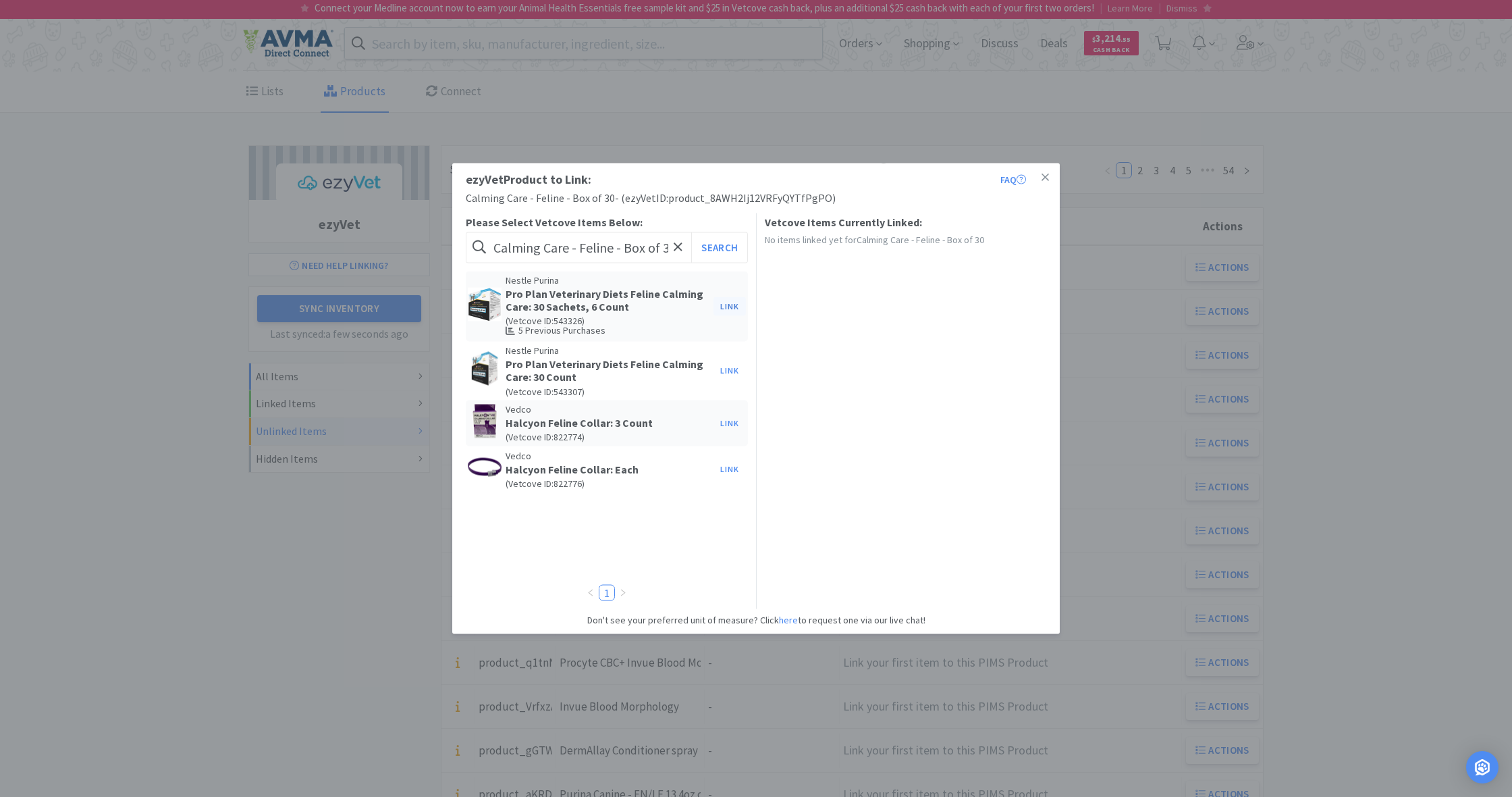
click at [729, 305] on button "Link" at bounding box center [729, 306] width 33 height 19
click at [961, 343] on span at bounding box center [961, 347] width 13 height 11
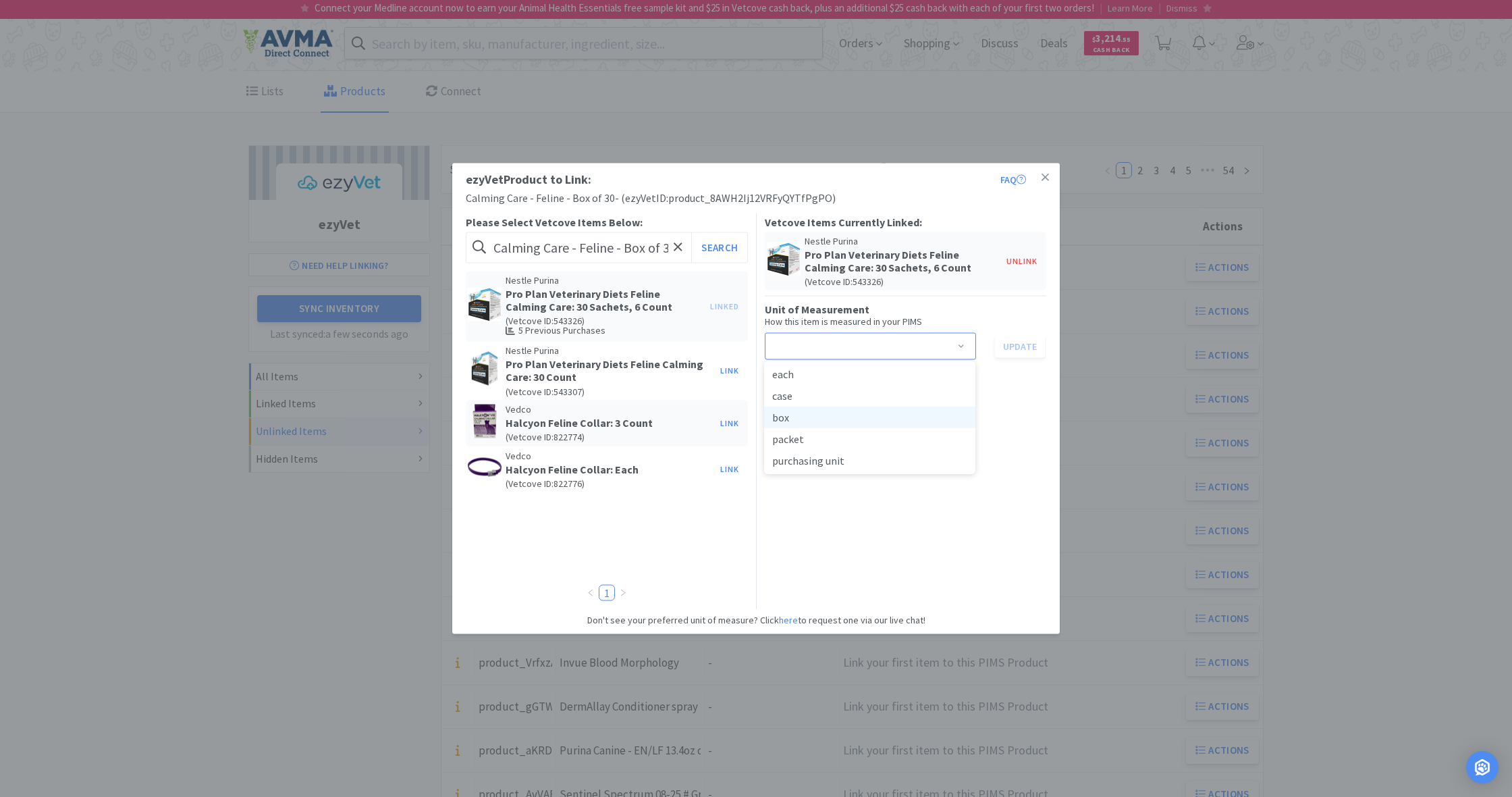
click at [805, 419] on li "box" at bounding box center [870, 417] width 212 height 21
click at [962, 343] on span at bounding box center [961, 347] width 13 height 11
click at [820, 441] on li "packet" at bounding box center [870, 438] width 212 height 21
click at [1020, 346] on button "Update" at bounding box center [1020, 346] width 50 height 23
click at [1046, 178] on icon at bounding box center [1045, 177] width 7 height 7
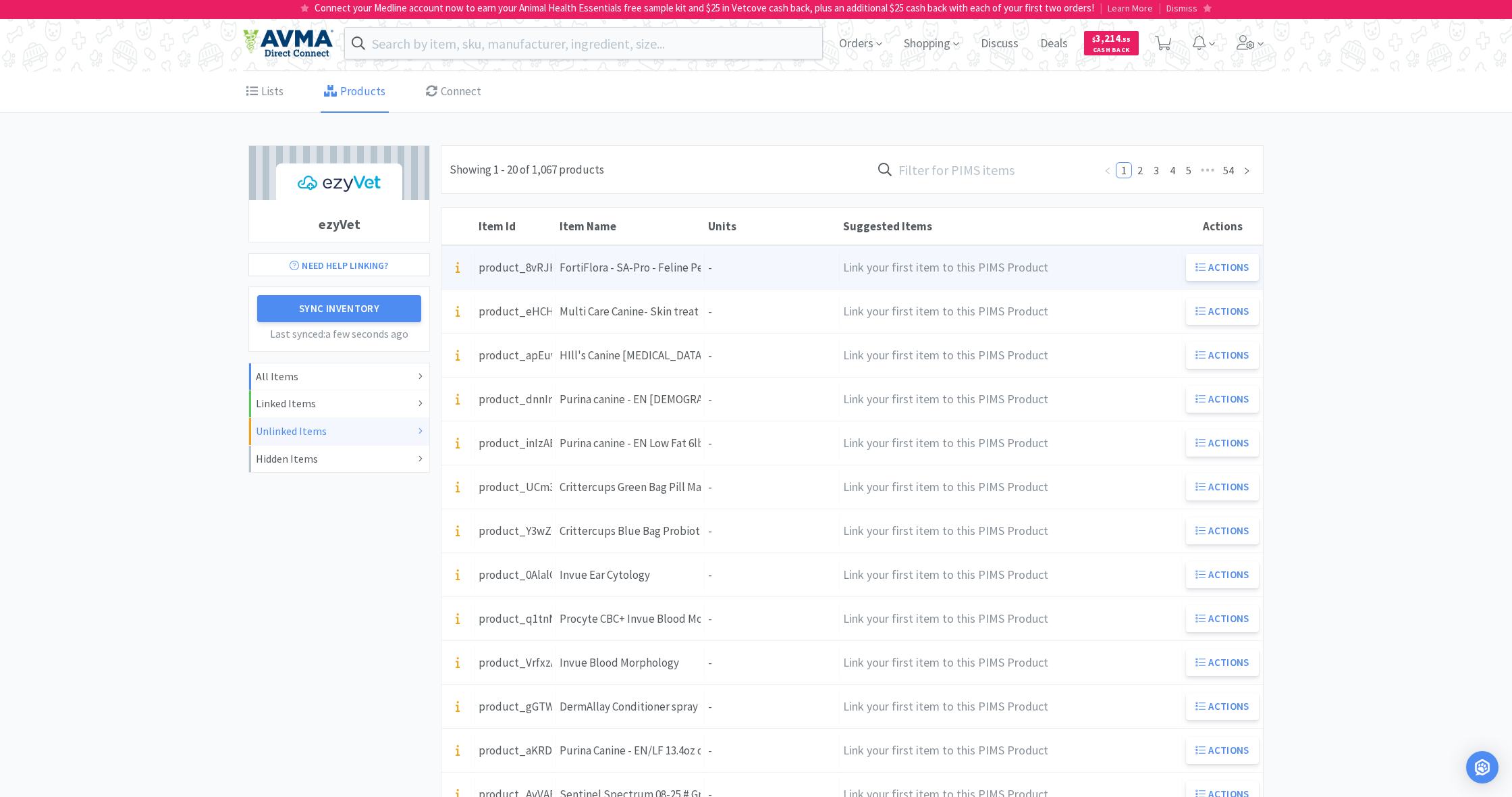
click at [759, 266] on div "Units -" at bounding box center [772, 268] width 135 height 35
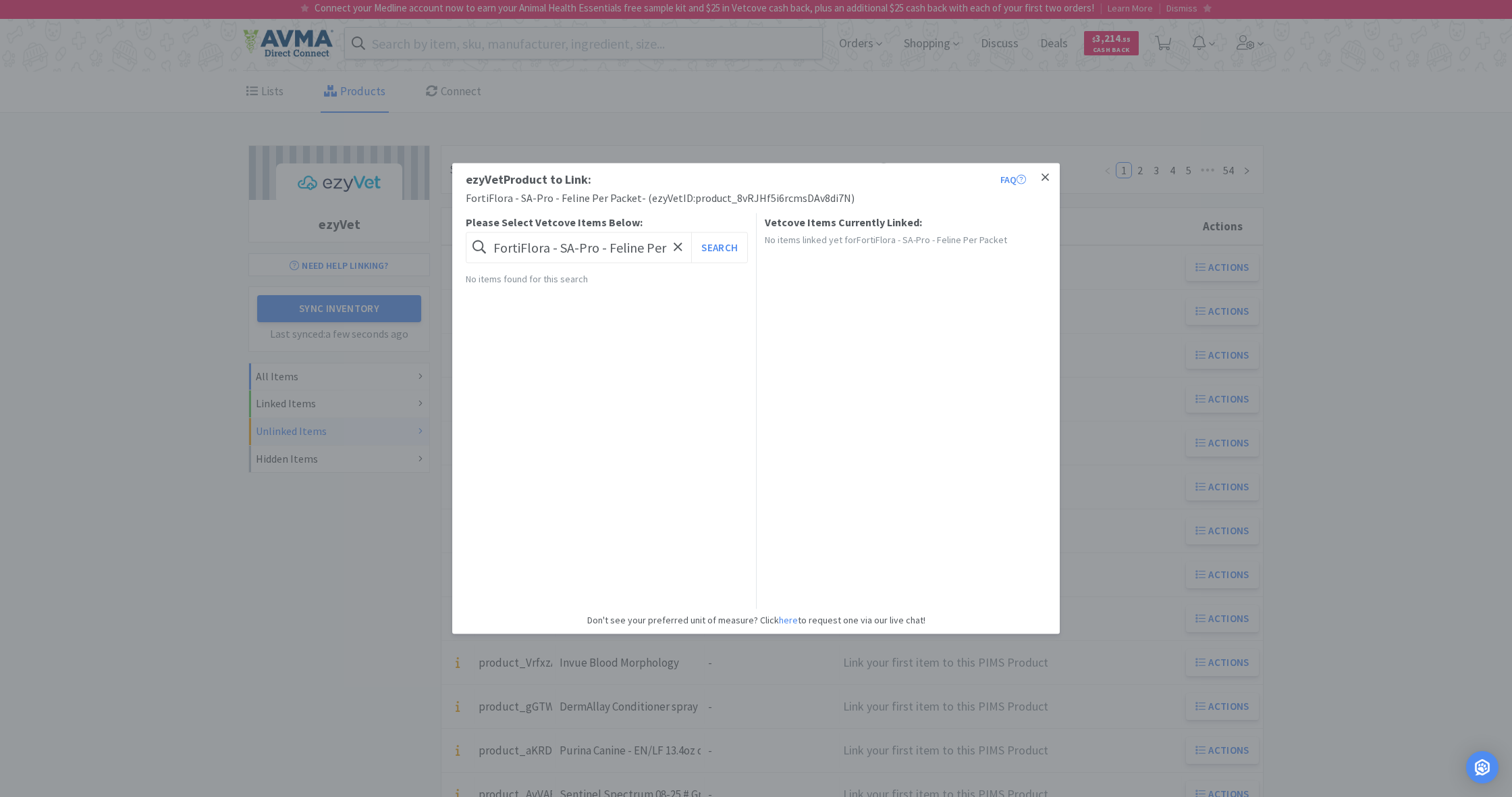
click at [1046, 178] on icon at bounding box center [1045, 178] width 7 height 12
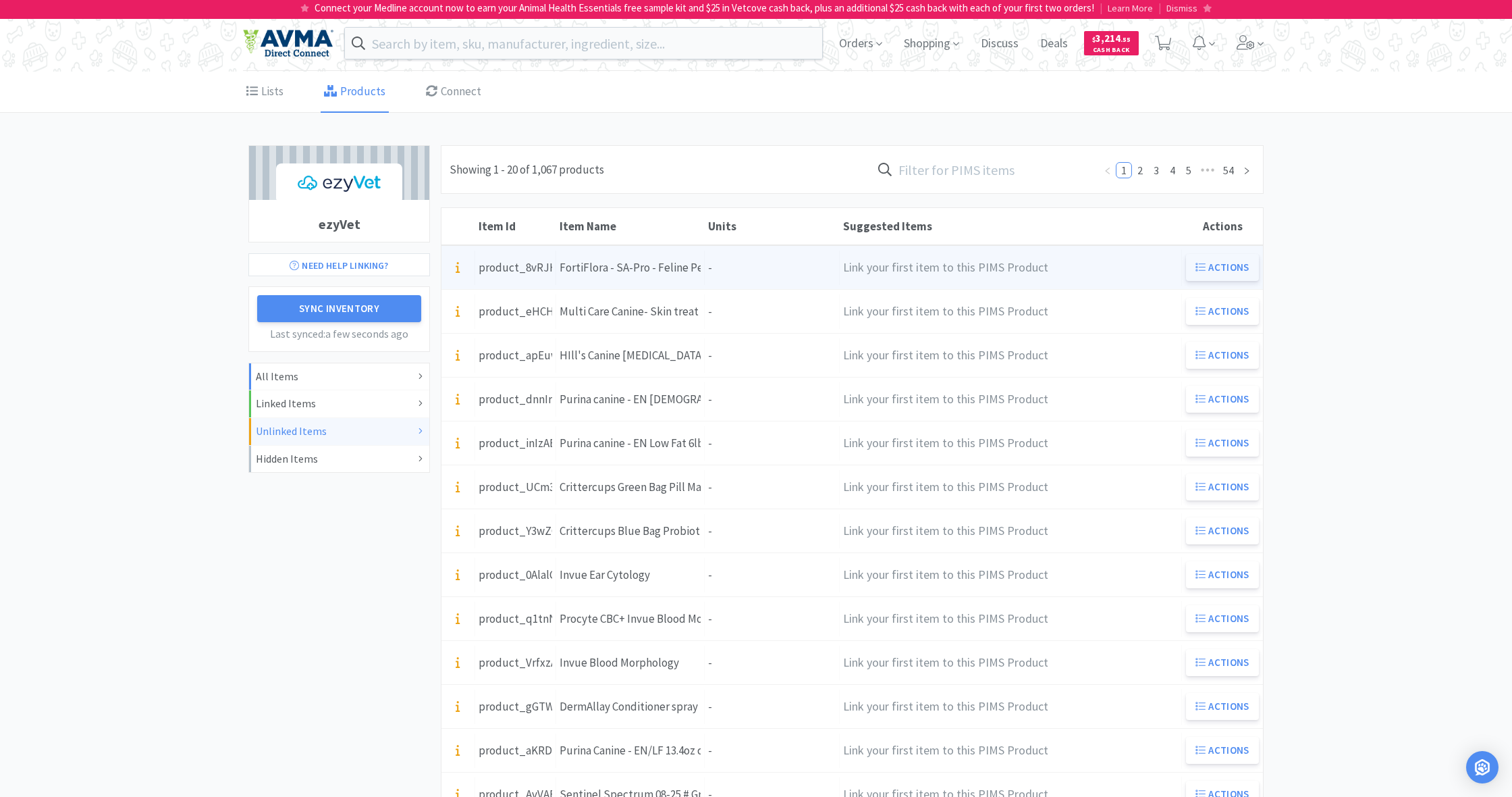
click at [1212, 268] on button "Actions" at bounding box center [1222, 267] width 73 height 27
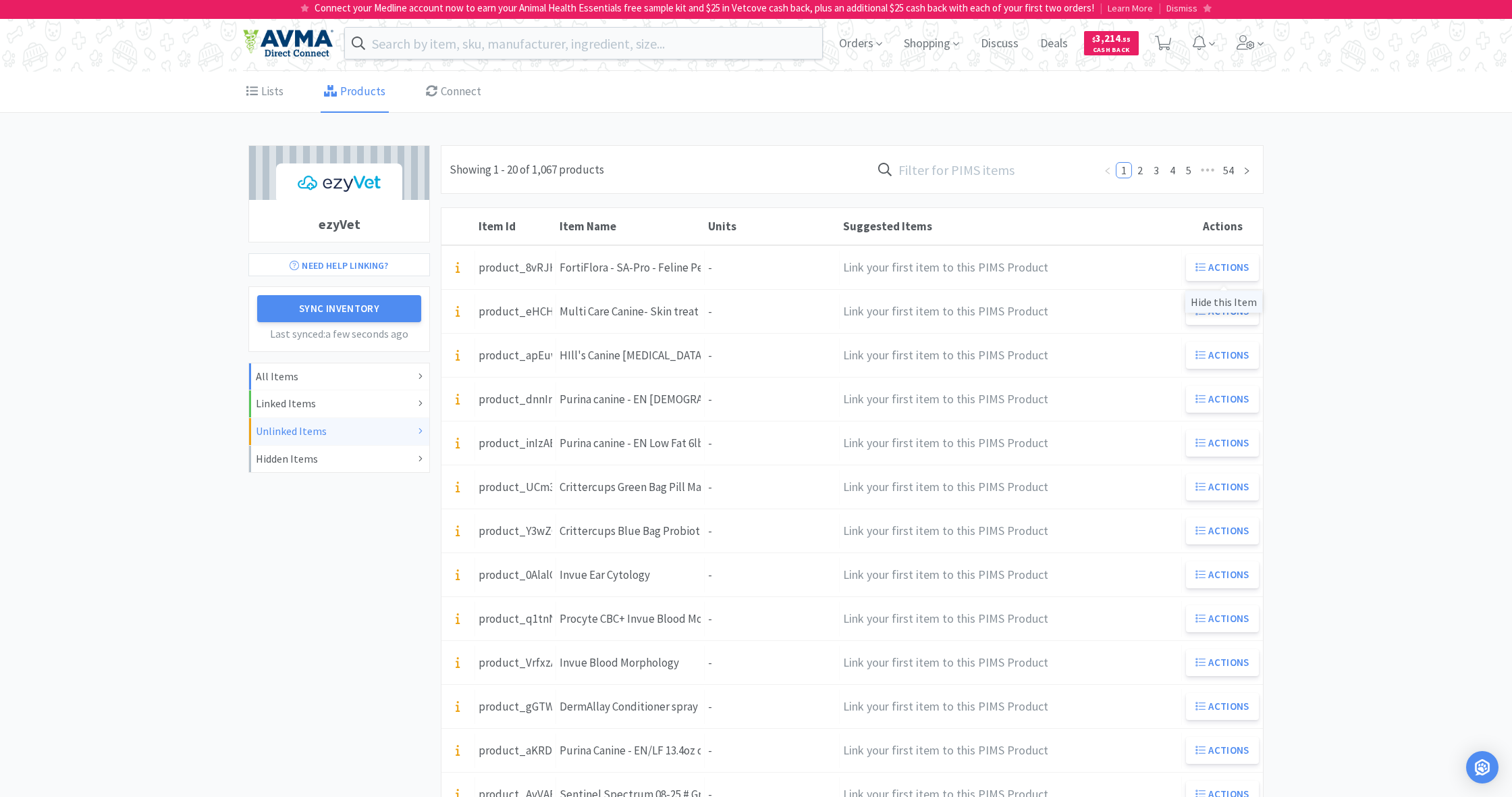
click at [1222, 305] on div "Hide this Item" at bounding box center [1224, 301] width 77 height 22
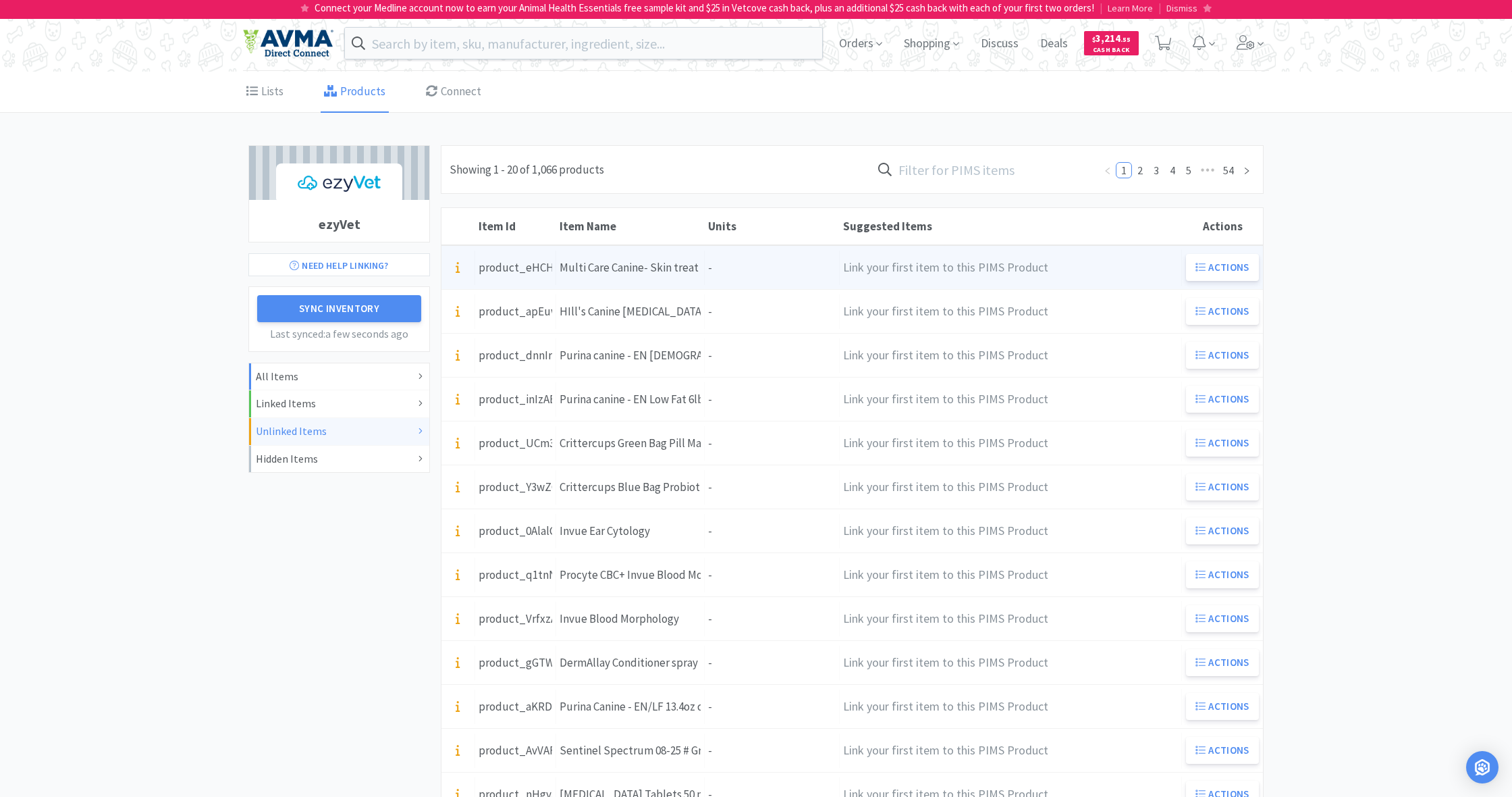
click at [748, 268] on div "Units -" at bounding box center [772, 268] width 135 height 35
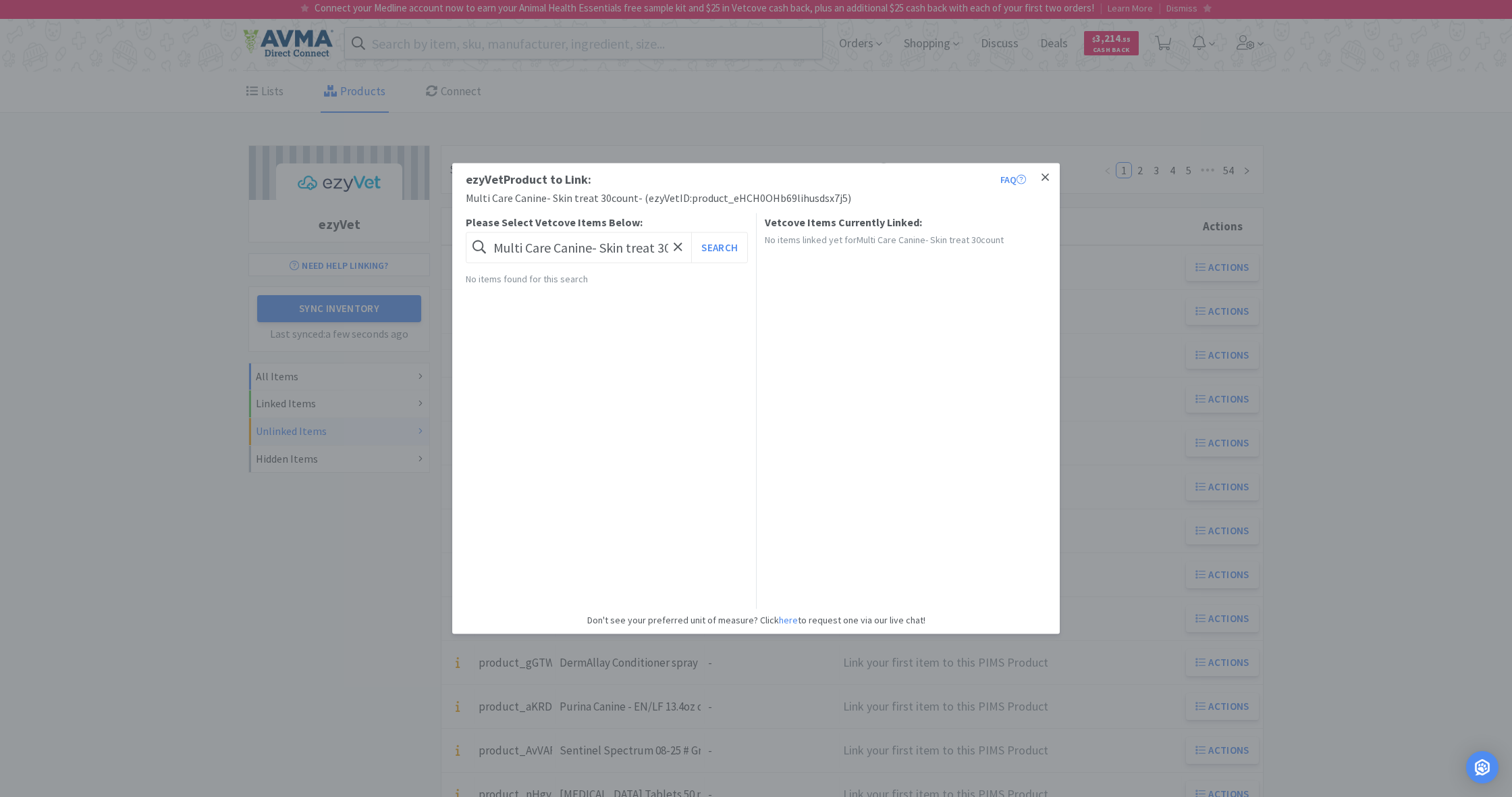
click at [1043, 177] on icon at bounding box center [1045, 178] width 7 height 12
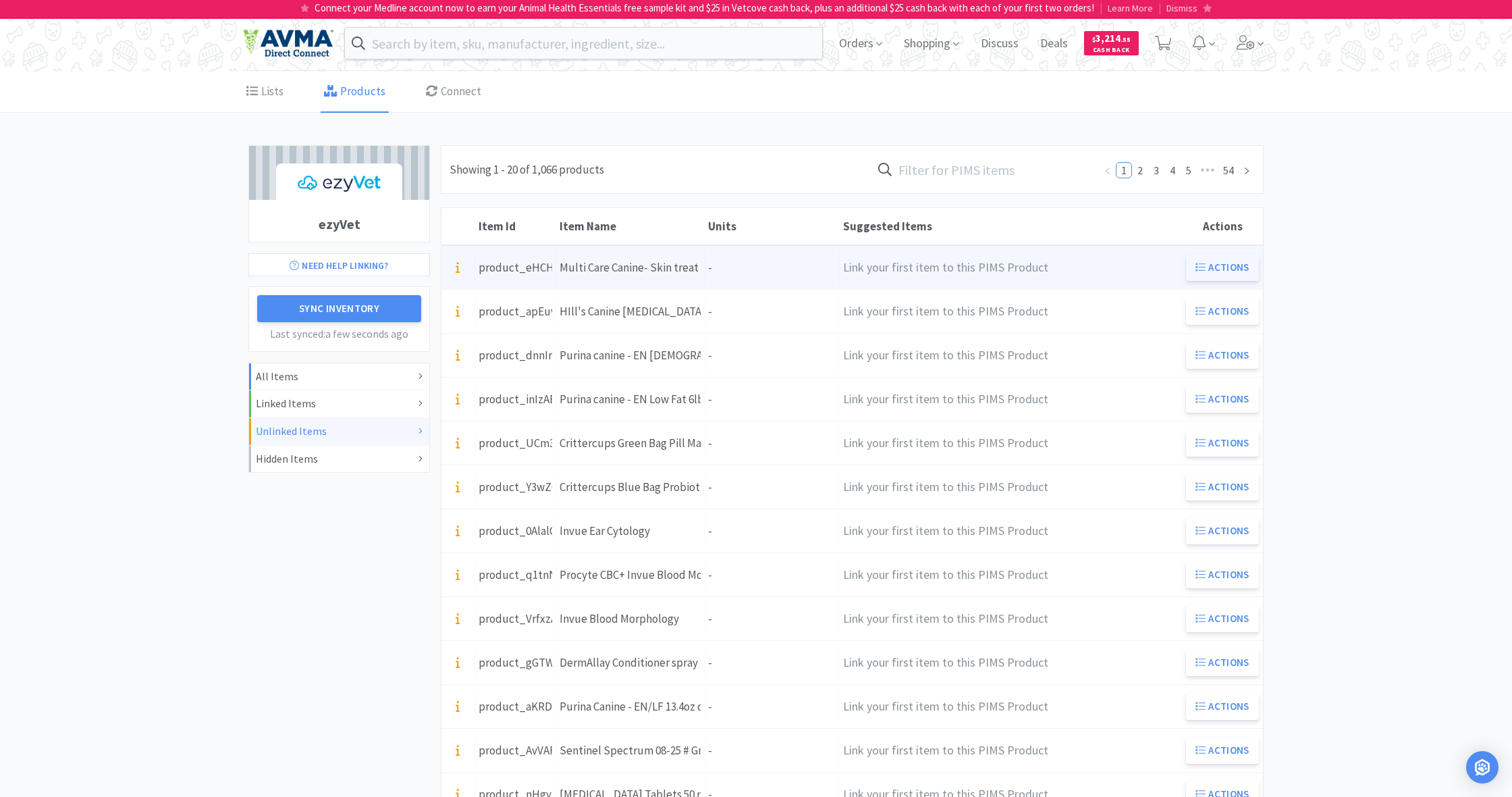
click at [1221, 266] on button "Actions" at bounding box center [1222, 267] width 73 height 27
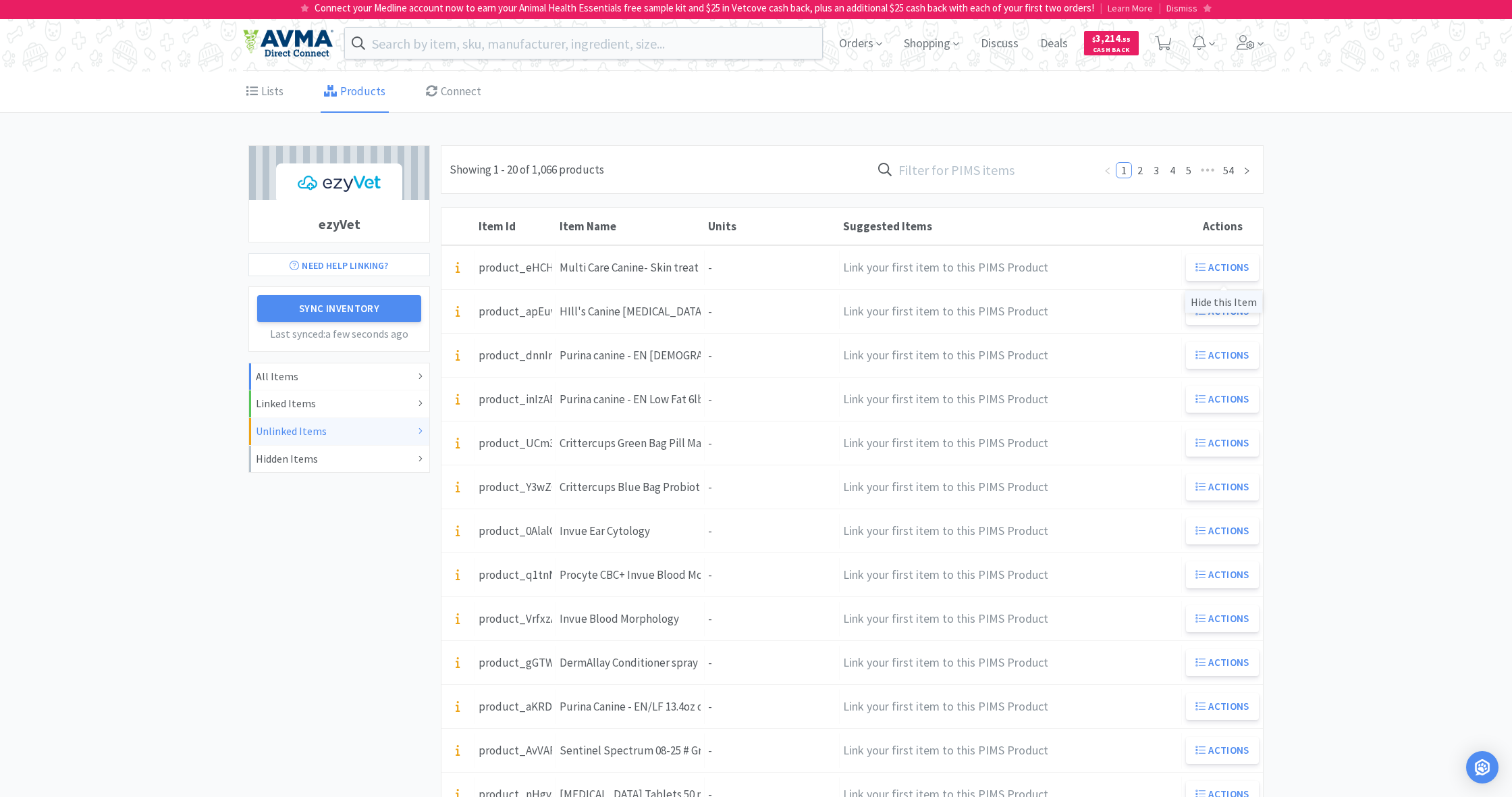
click at [1222, 303] on div "Hide this Item" at bounding box center [1224, 301] width 77 height 22
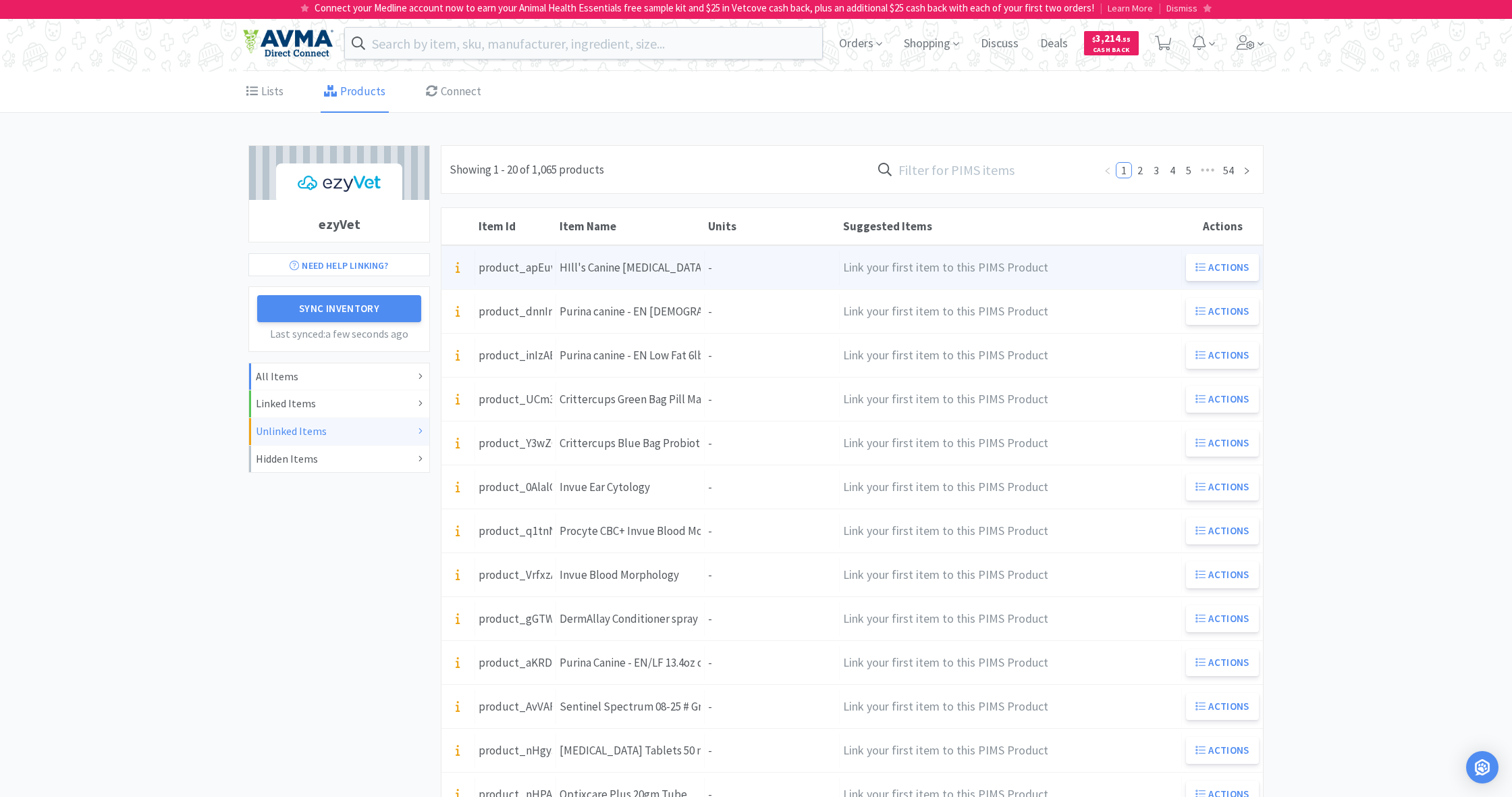
click at [746, 268] on div "Units -" at bounding box center [772, 268] width 135 height 35
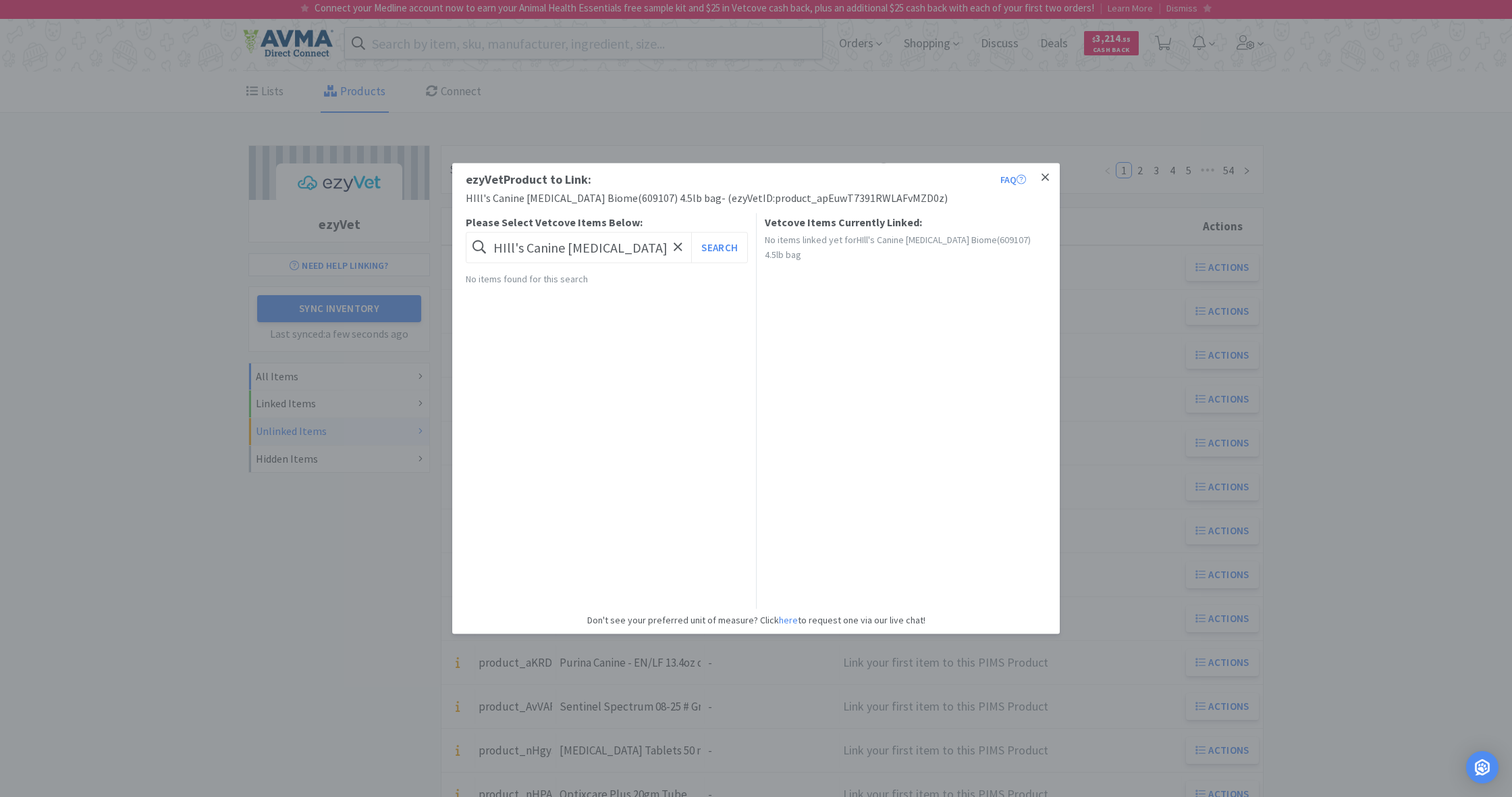
click at [1044, 178] on icon at bounding box center [1045, 177] width 7 height 7
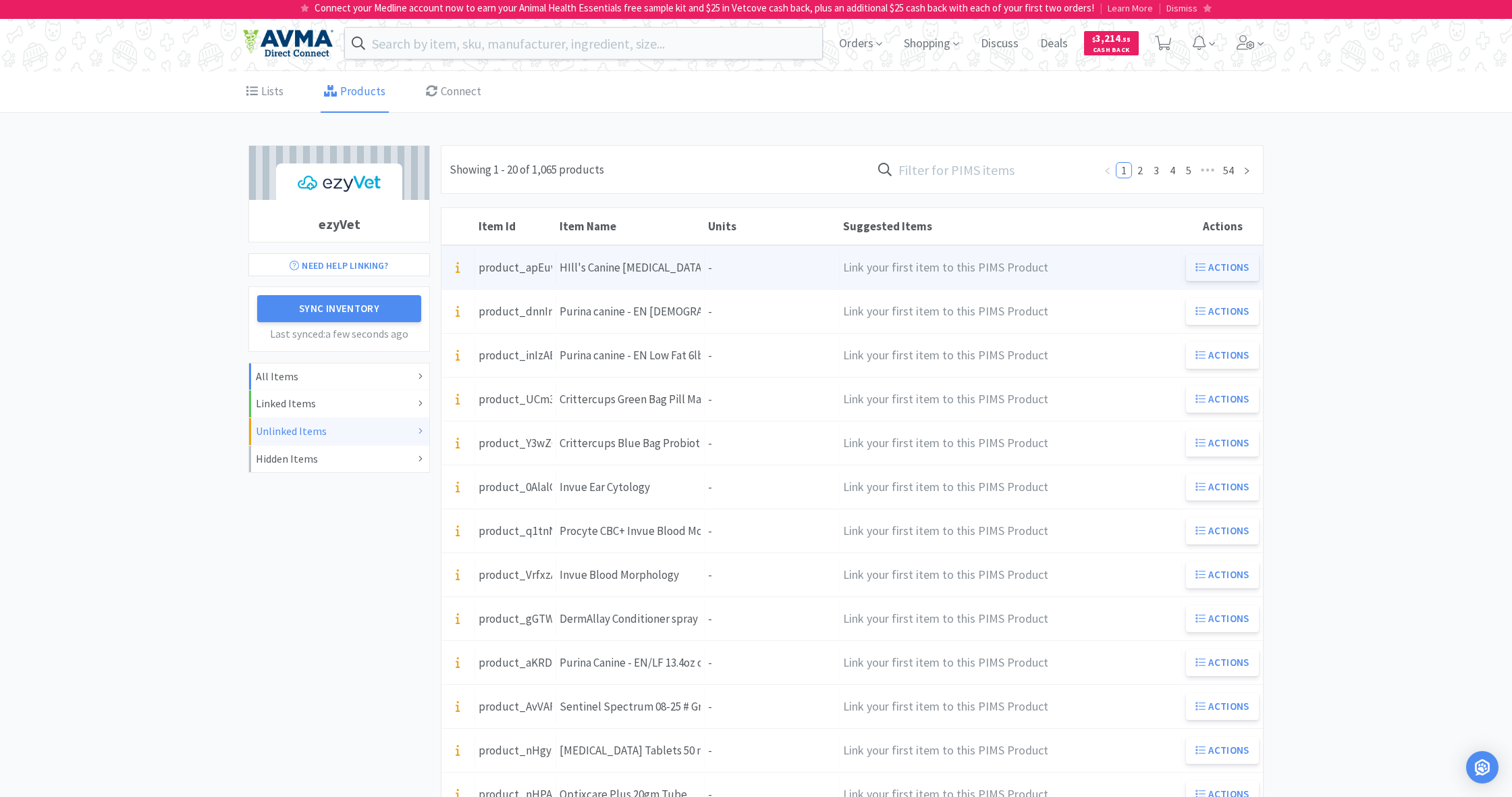
click at [1218, 267] on button "Actions" at bounding box center [1222, 267] width 73 height 27
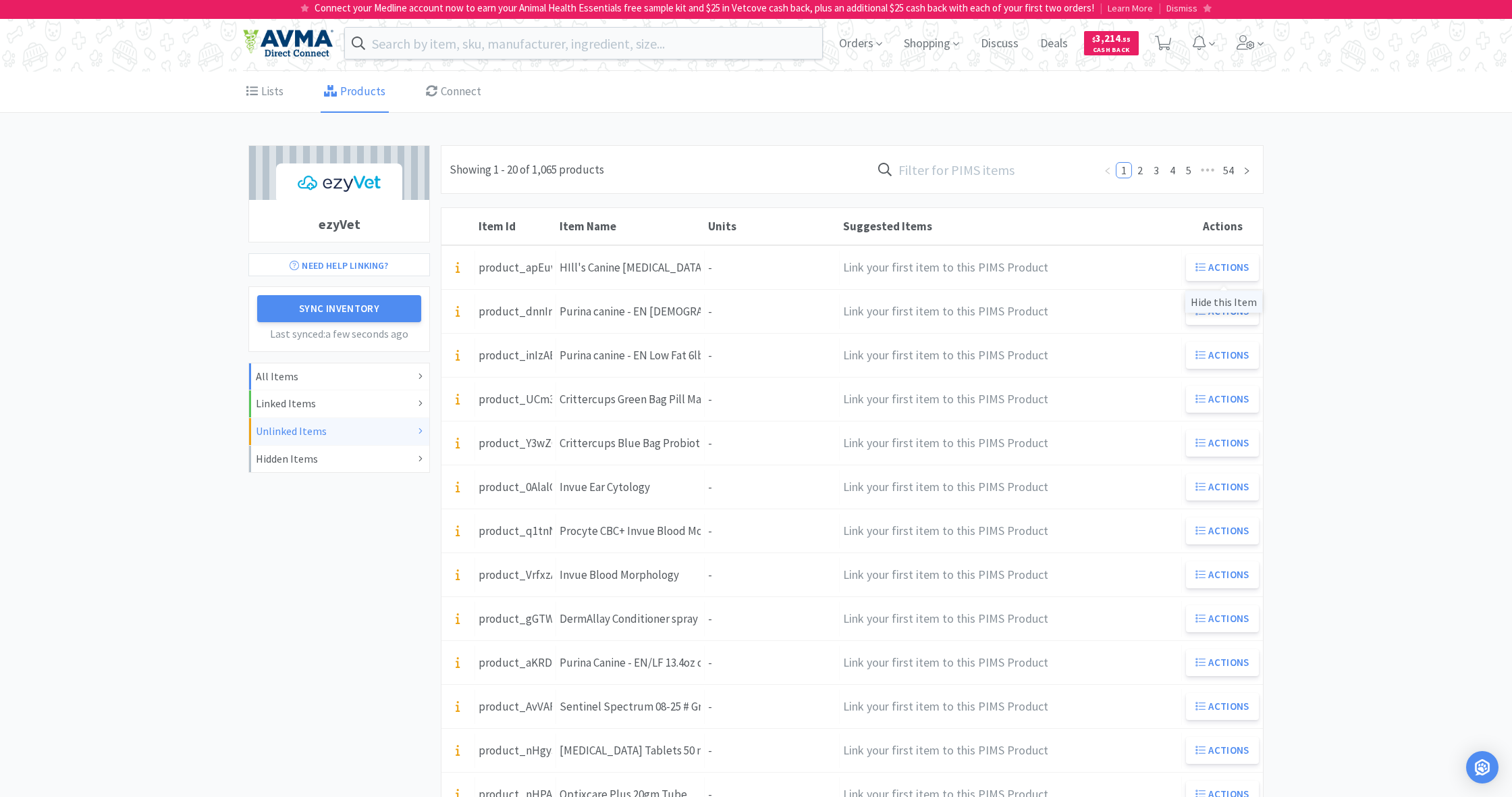
click at [1229, 303] on div "Hide this Item" at bounding box center [1224, 301] width 77 height 22
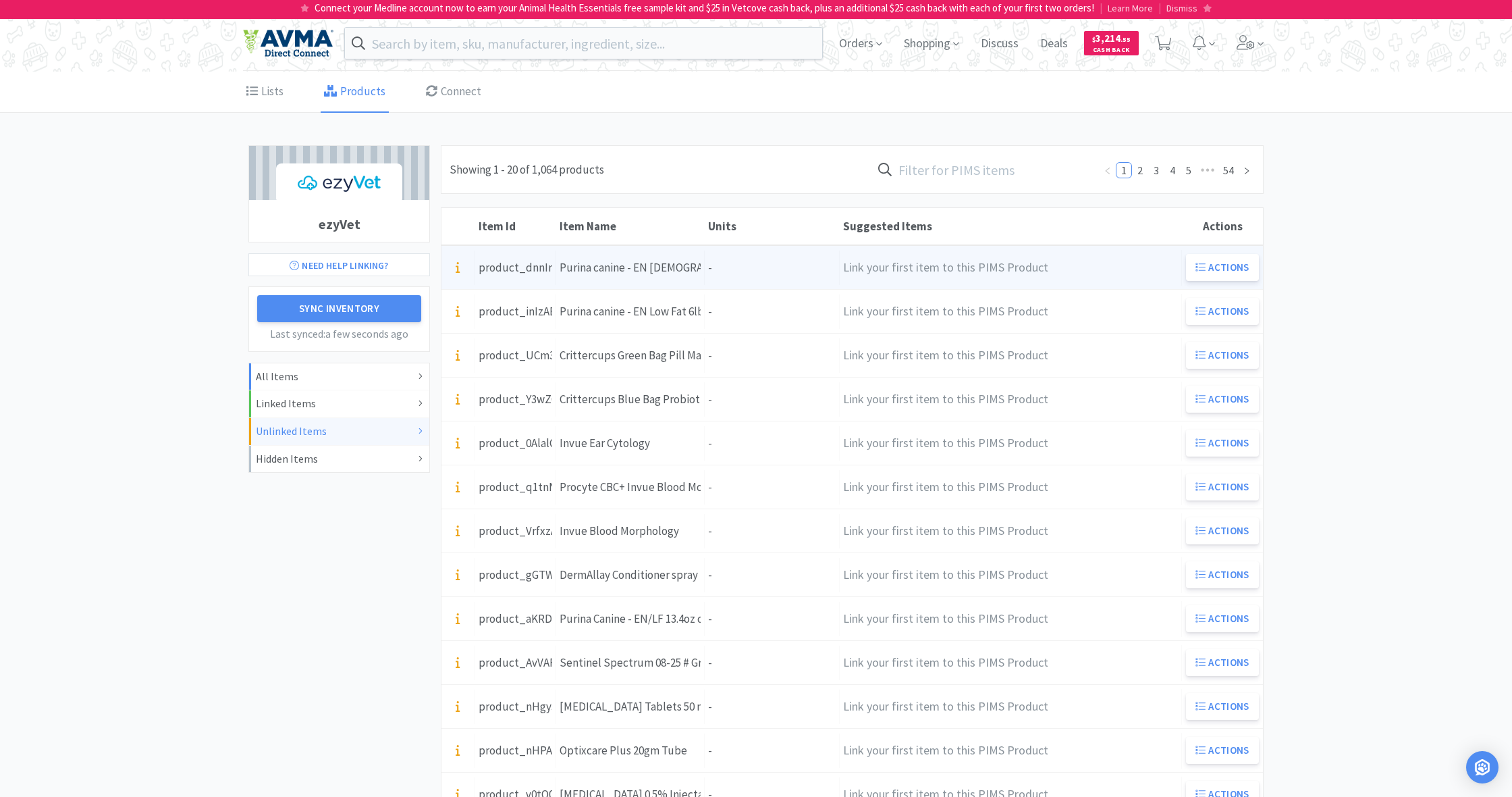
click at [729, 269] on div "Units -" at bounding box center [772, 268] width 135 height 35
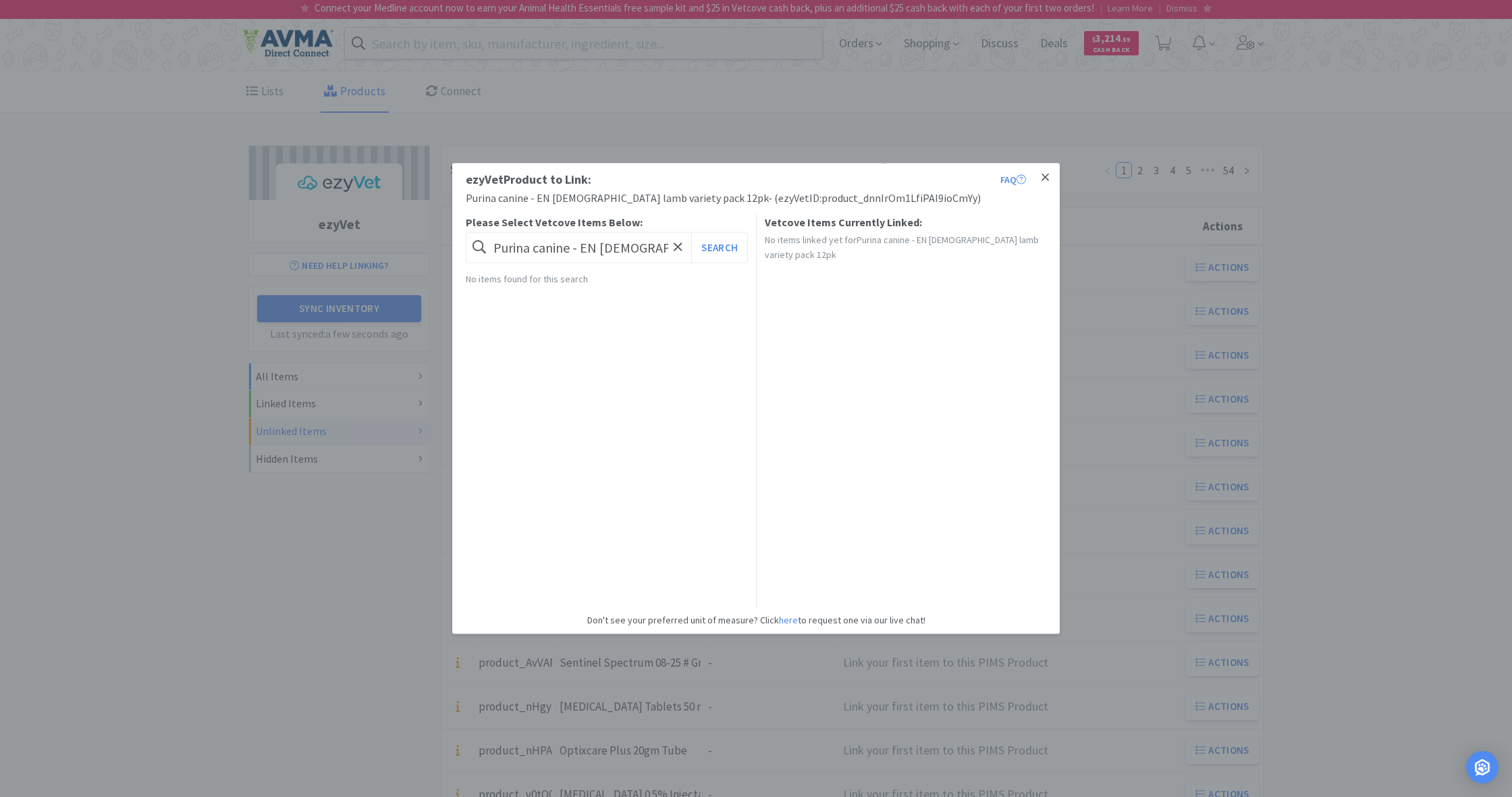
click at [1047, 178] on icon at bounding box center [1045, 178] width 7 height 12
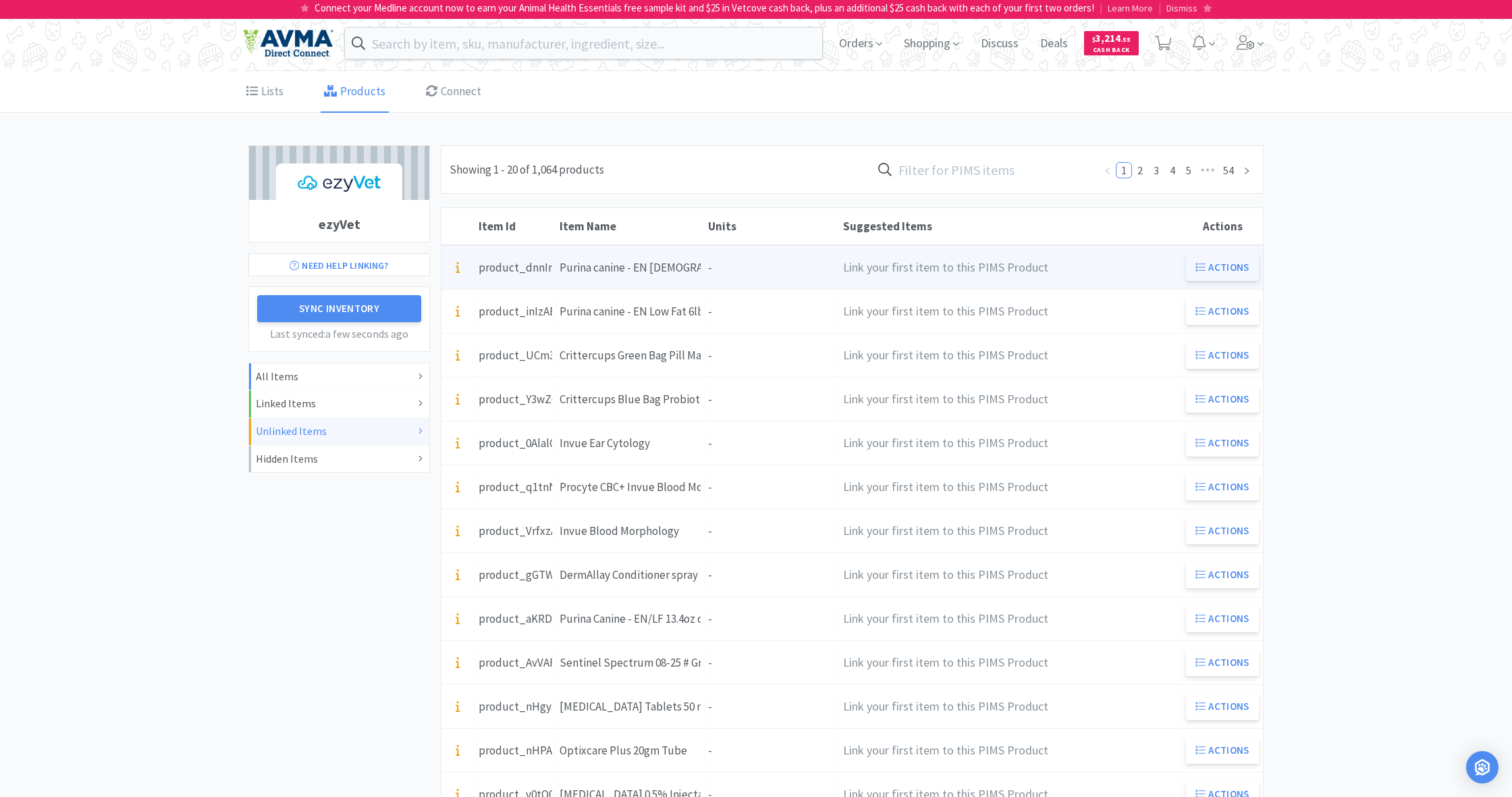
click at [1215, 264] on button "Actions" at bounding box center [1222, 267] width 73 height 27
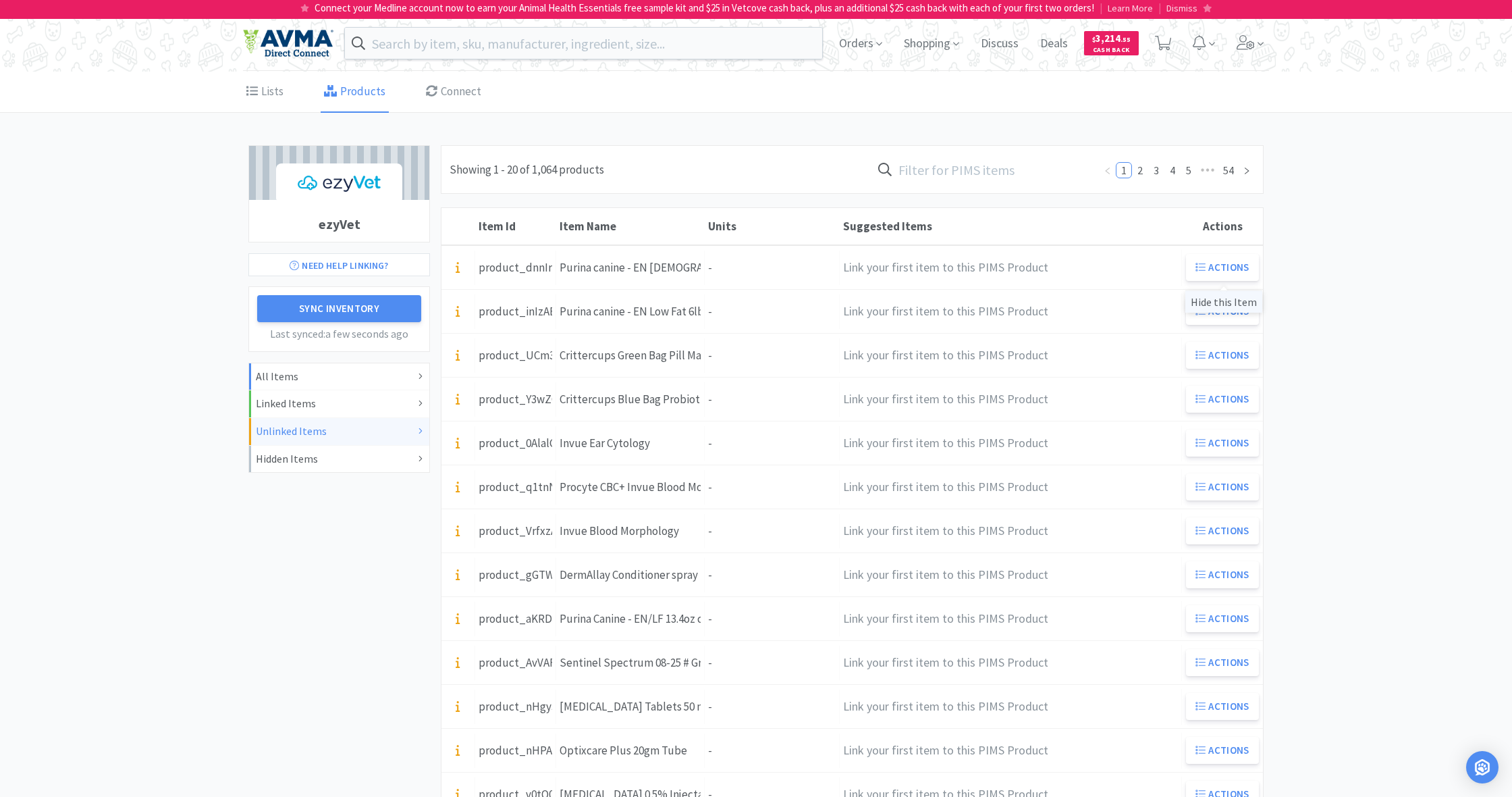
click at [1226, 305] on div "Hide this Item" at bounding box center [1224, 301] width 77 height 22
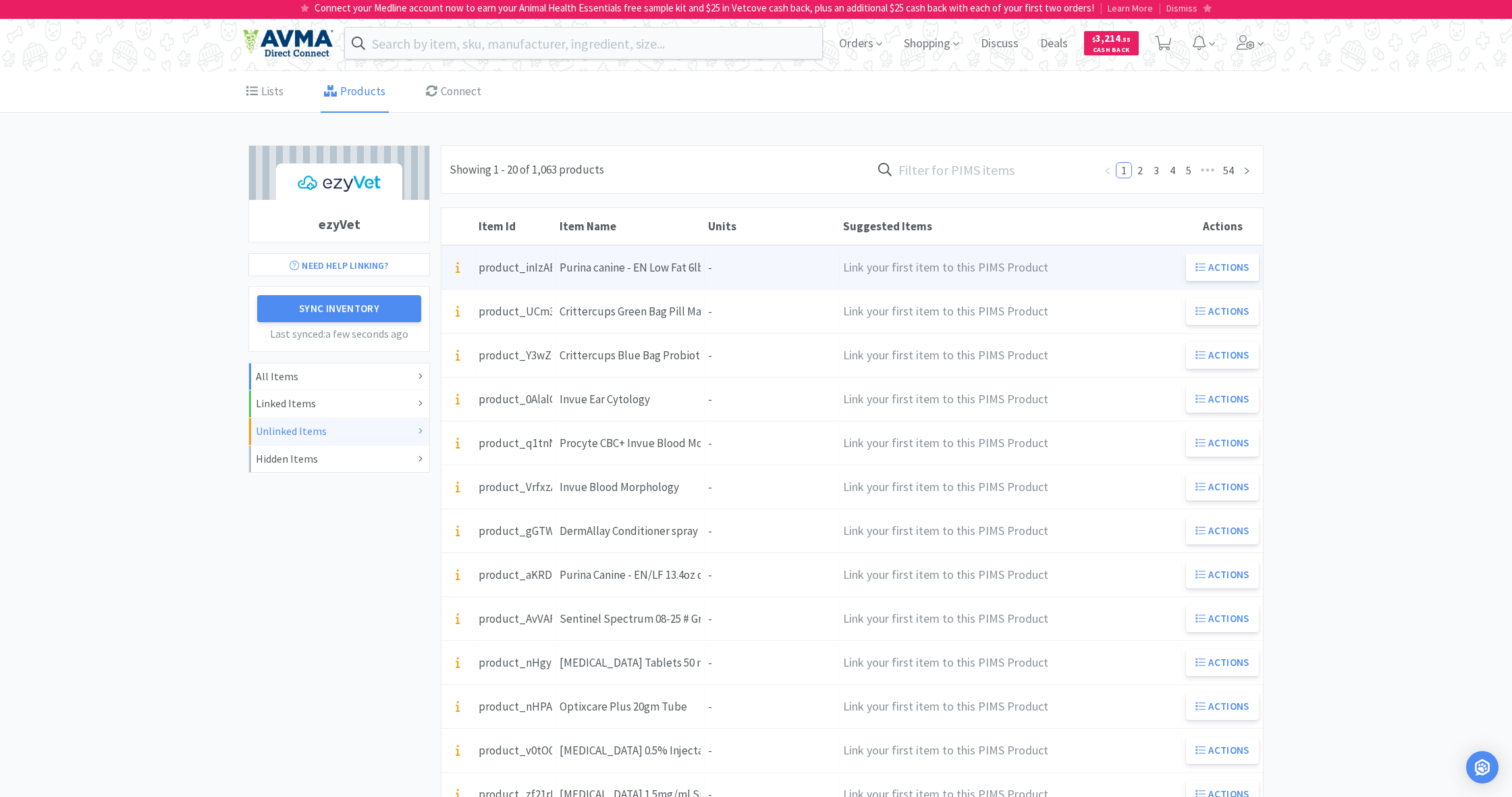
click at [712, 271] on div "Units -" at bounding box center [772, 268] width 135 height 35
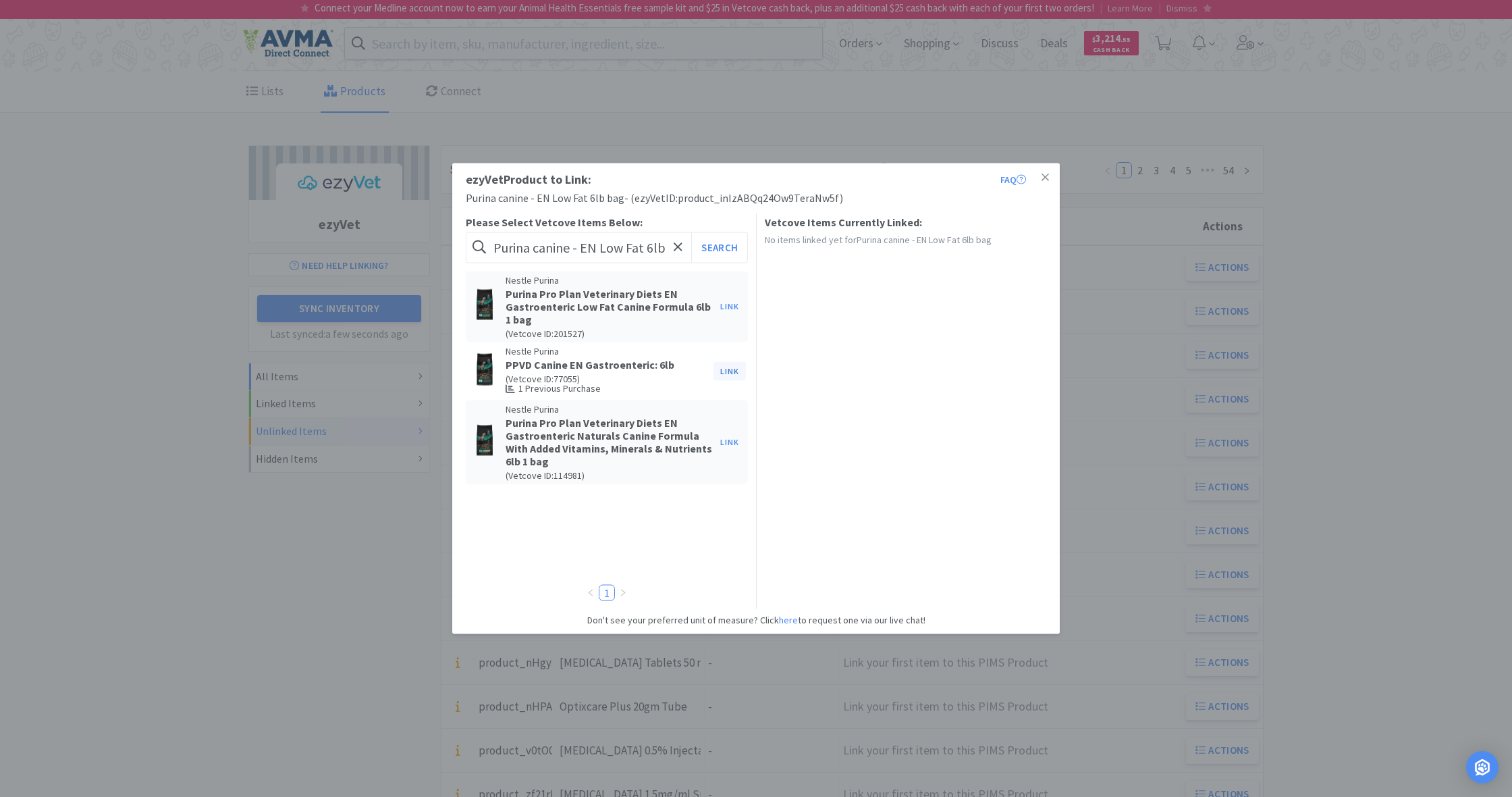
click at [729, 368] on button "Link" at bounding box center [729, 371] width 33 height 19
click at [961, 329] on span at bounding box center [961, 334] width 13 height 11
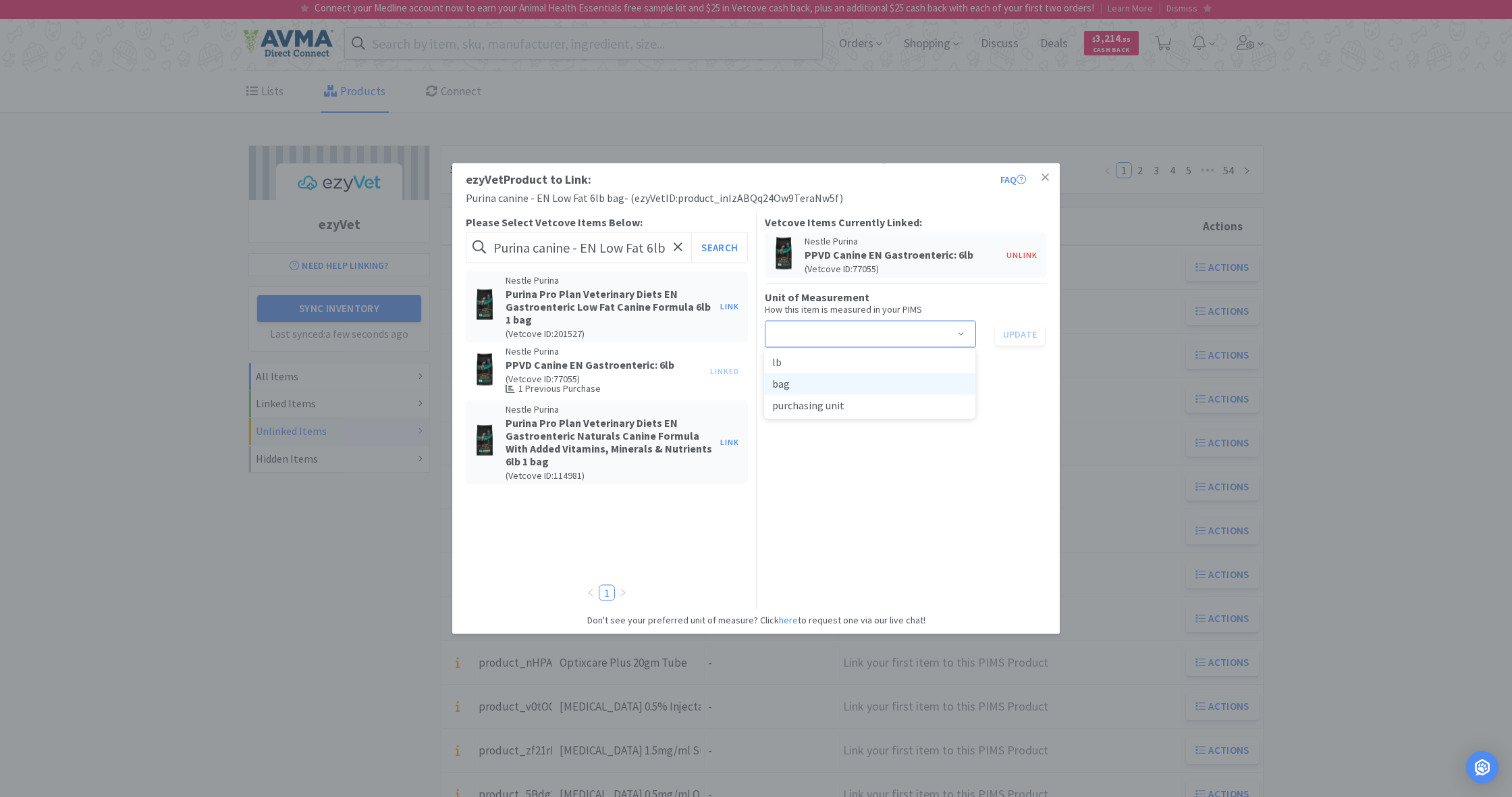
click at [813, 385] on li "bag" at bounding box center [870, 383] width 212 height 21
click at [1022, 332] on button "Update" at bounding box center [1020, 333] width 50 height 23
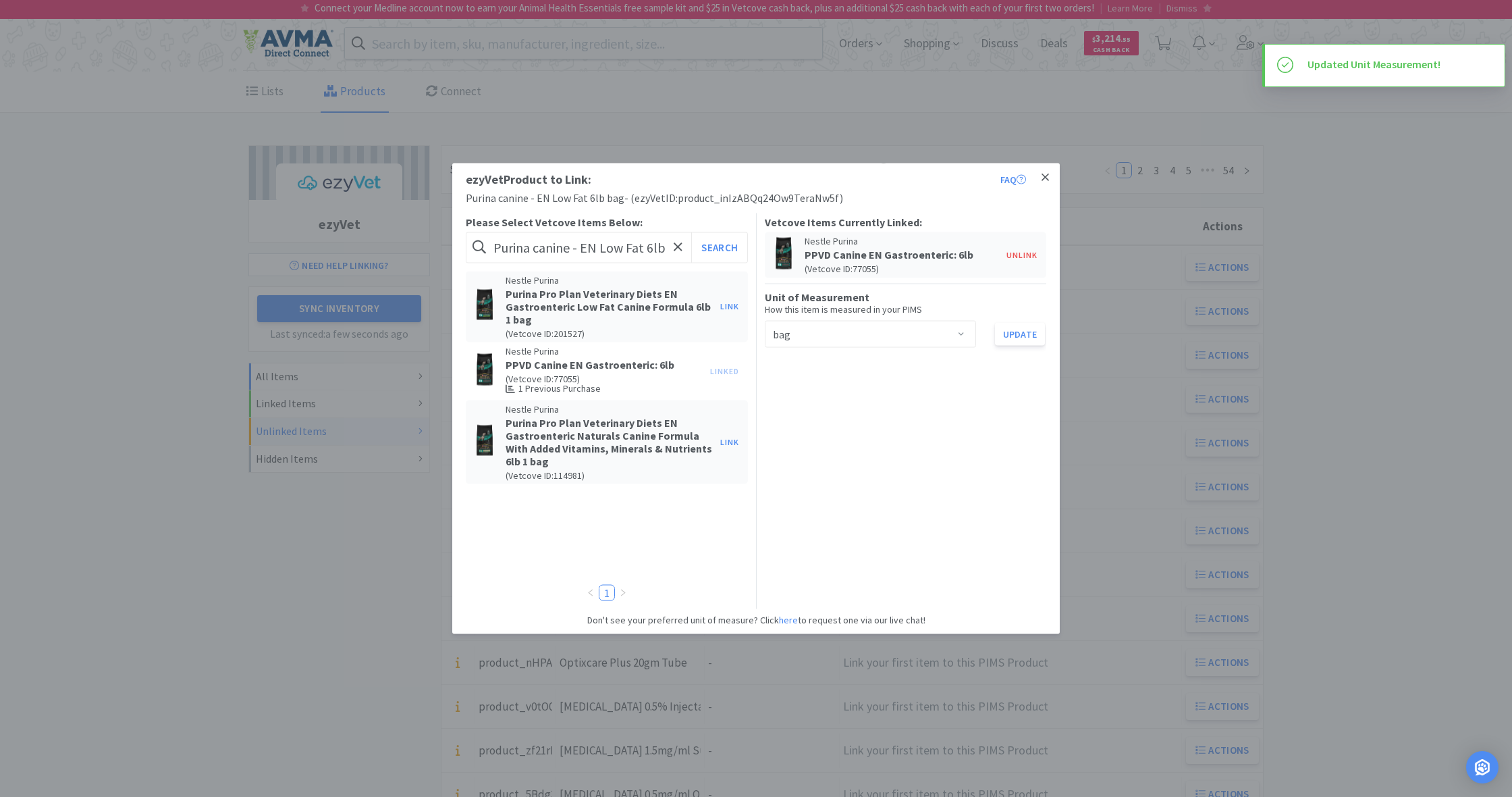
click at [1044, 177] on icon at bounding box center [1045, 177] width 7 height 7
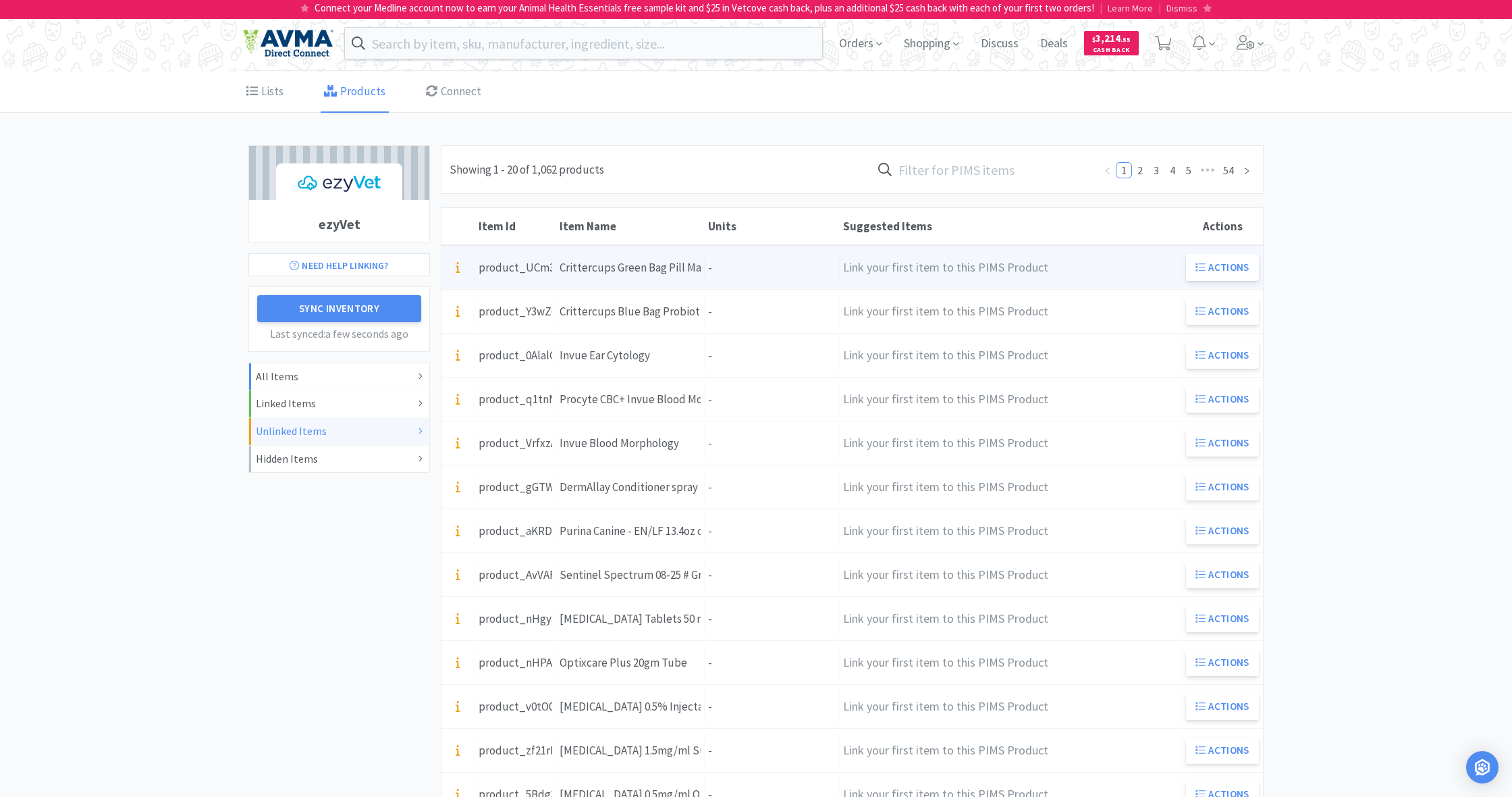
click at [763, 269] on div "Units -" at bounding box center [772, 268] width 135 height 35
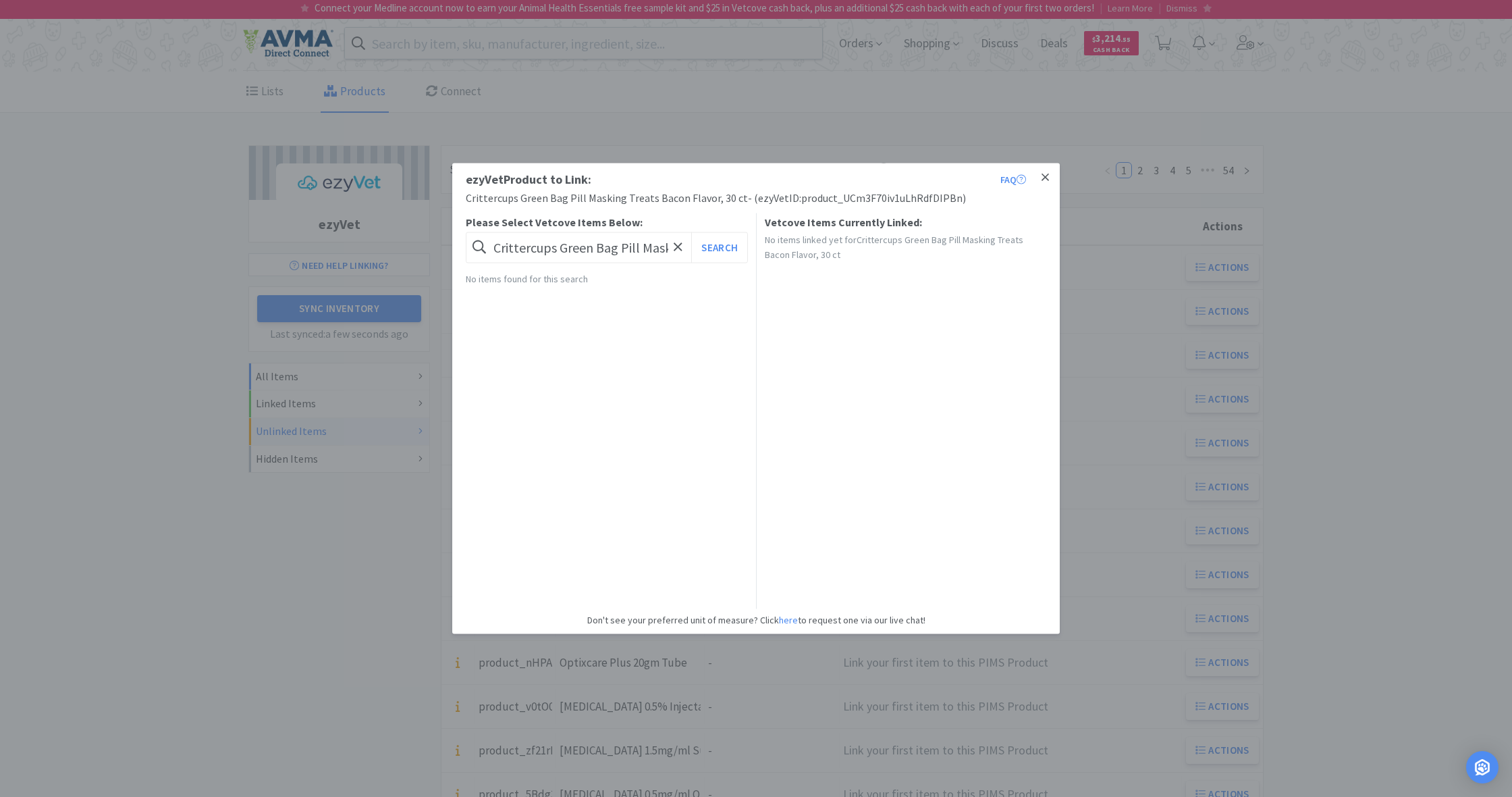
click at [1044, 177] on icon at bounding box center [1045, 177] width 7 height 7
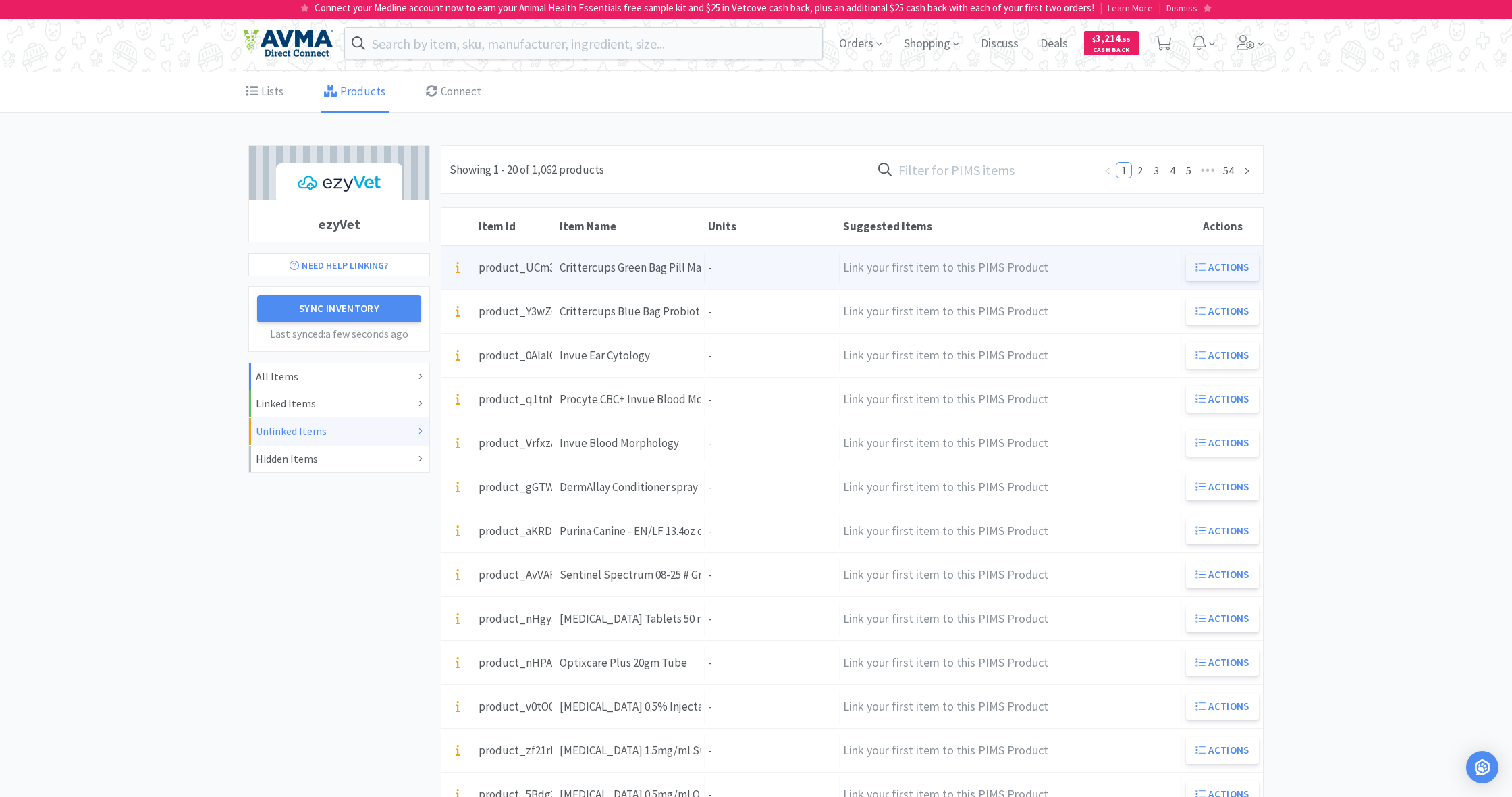
click at [1212, 270] on button "Actions" at bounding box center [1222, 267] width 73 height 27
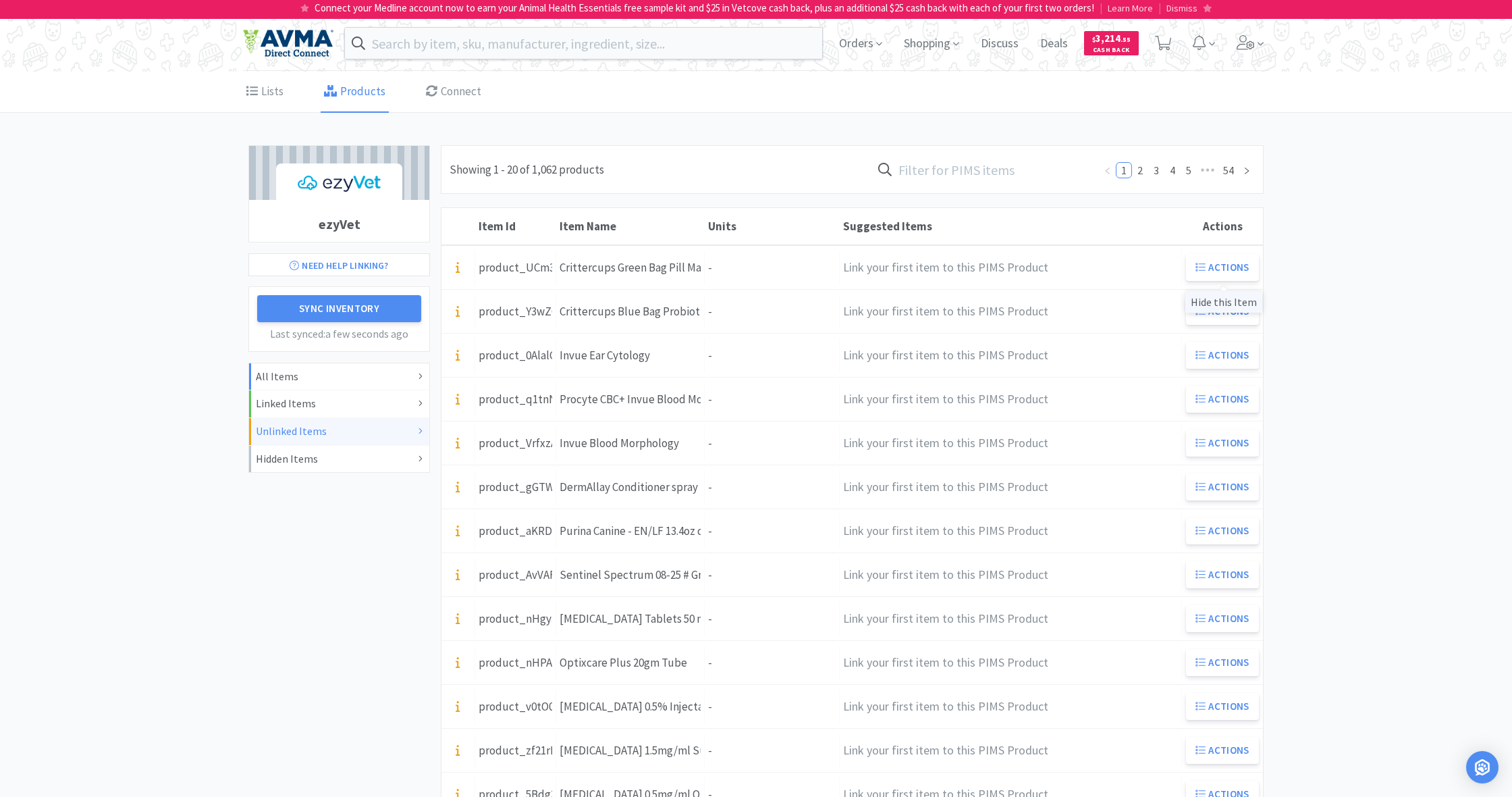
click at [1232, 304] on div "Hide this Item" at bounding box center [1224, 301] width 77 height 22
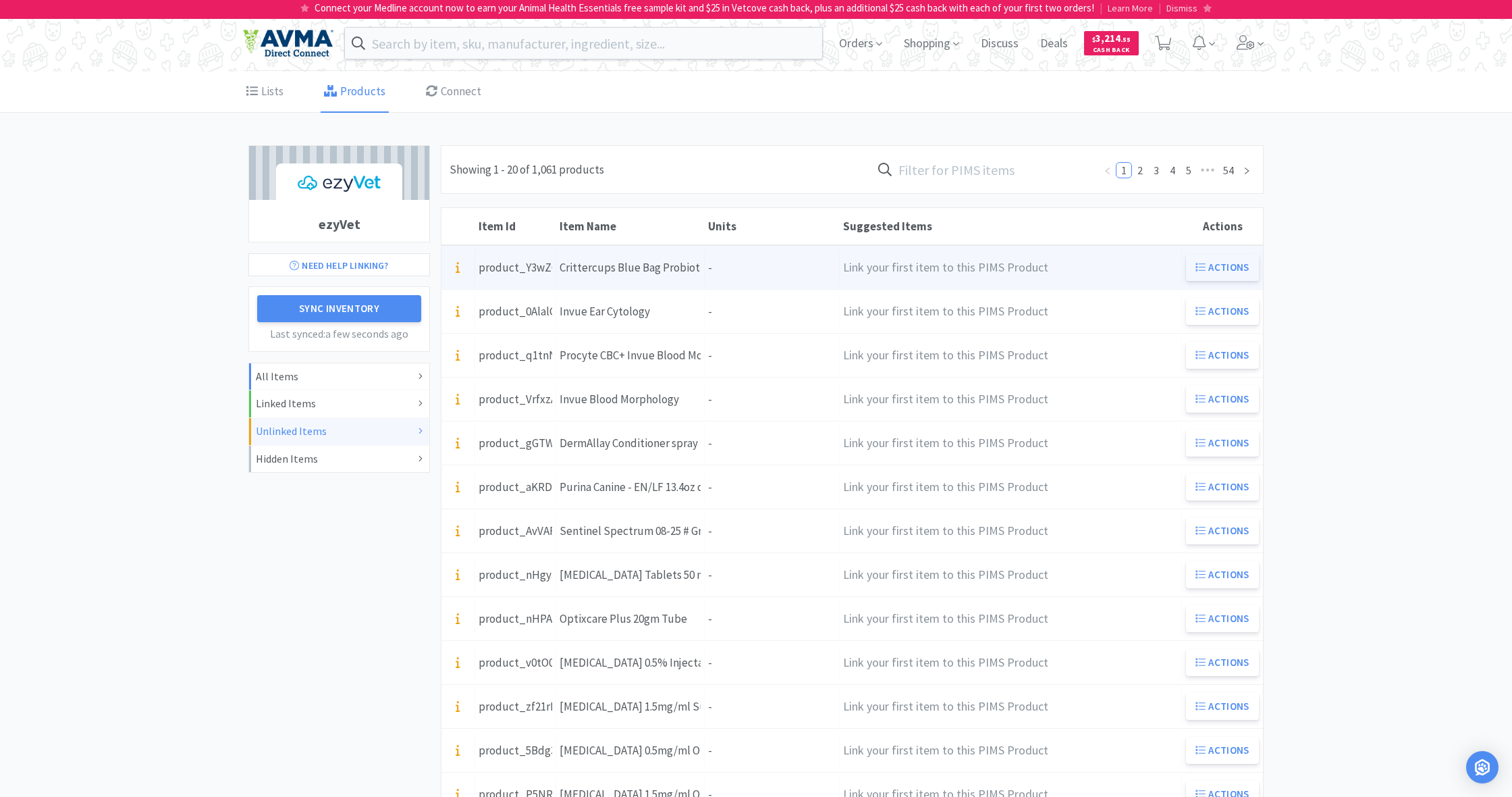
click at [1231, 265] on button "Actions" at bounding box center [1222, 267] width 73 height 27
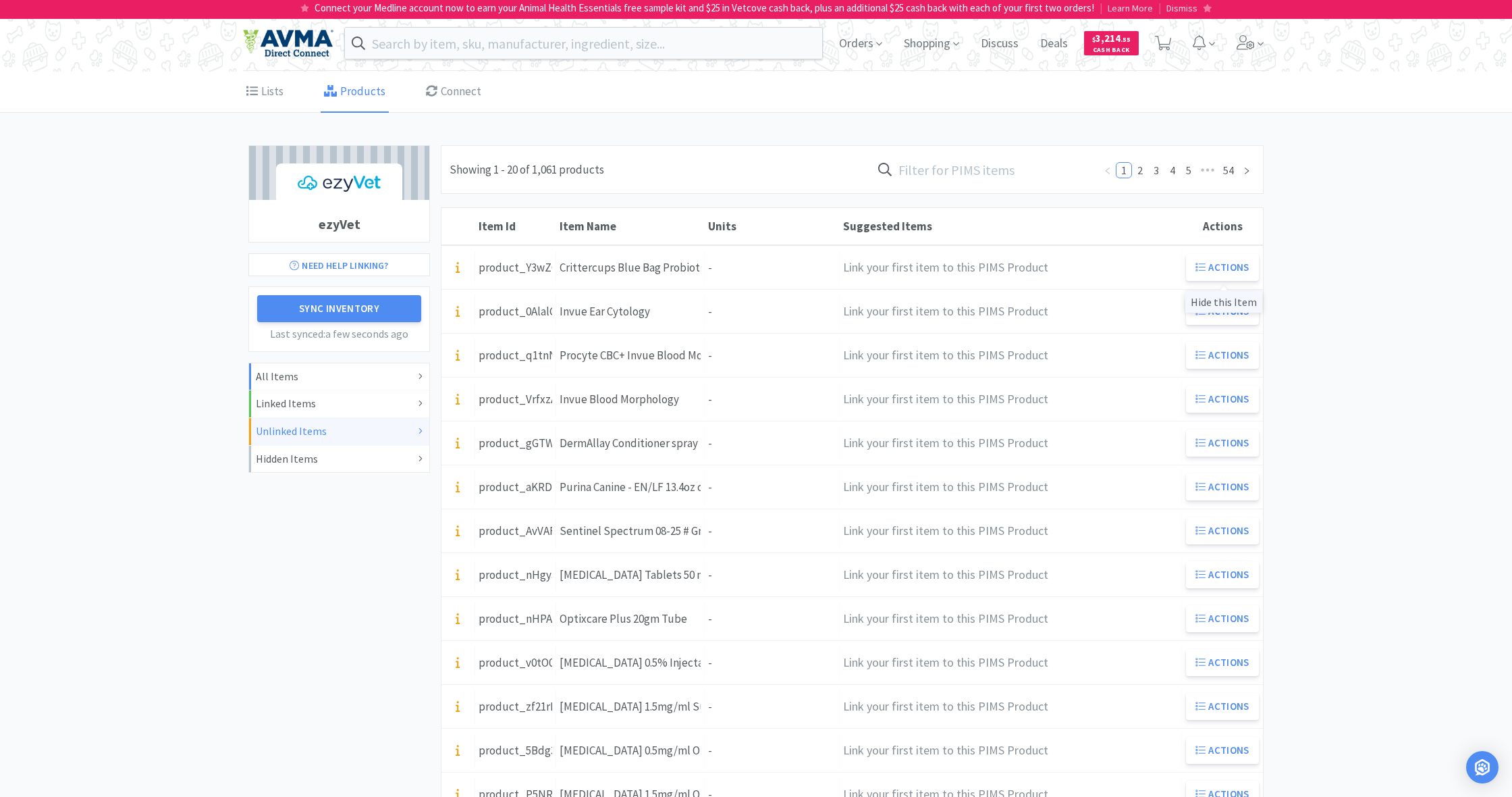
click at [1225, 299] on div "Hide this Item" at bounding box center [1224, 301] width 77 height 22
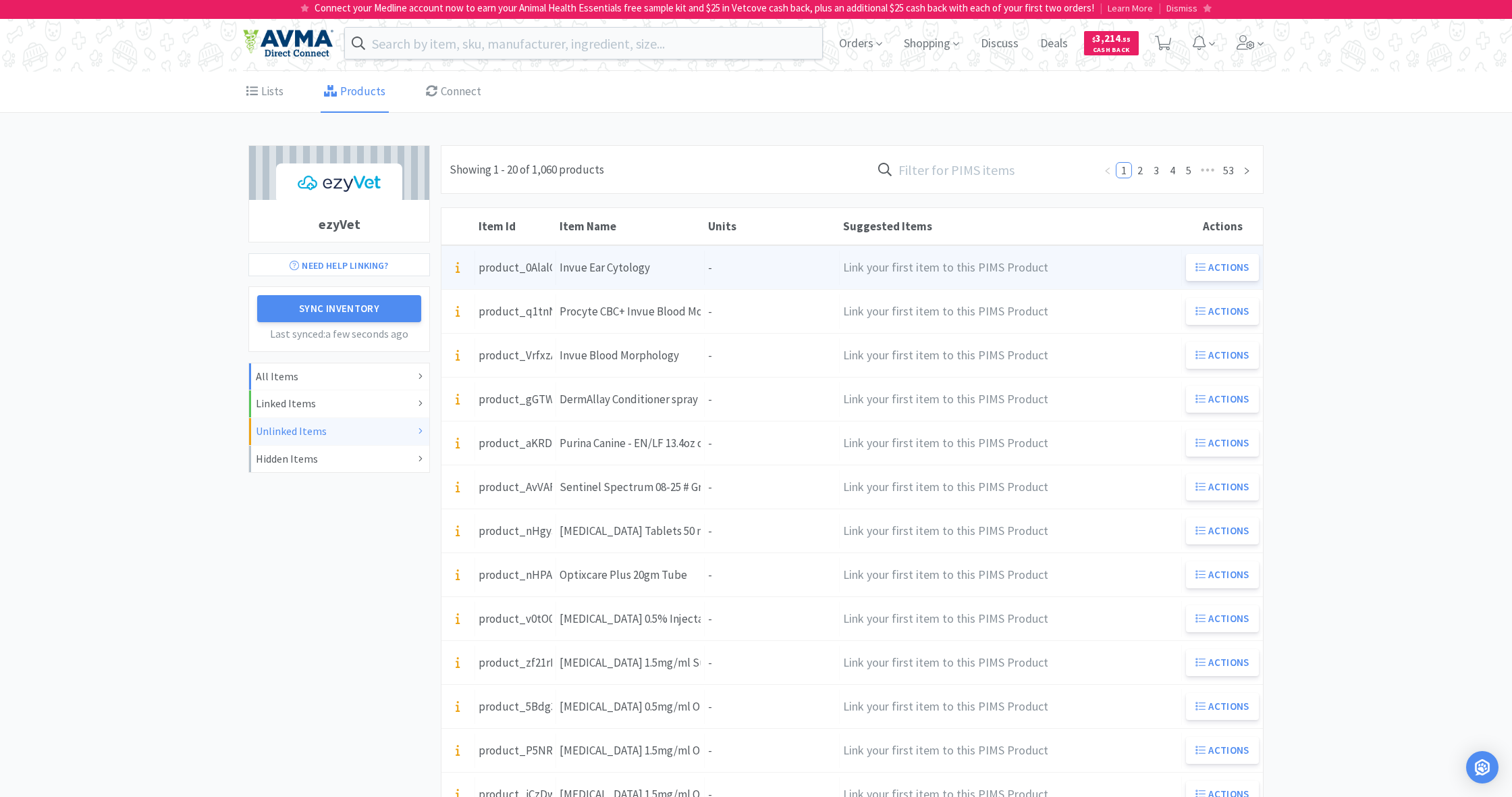
click at [680, 264] on div "Item Name Invue Ear Cytology" at bounding box center [630, 268] width 149 height 35
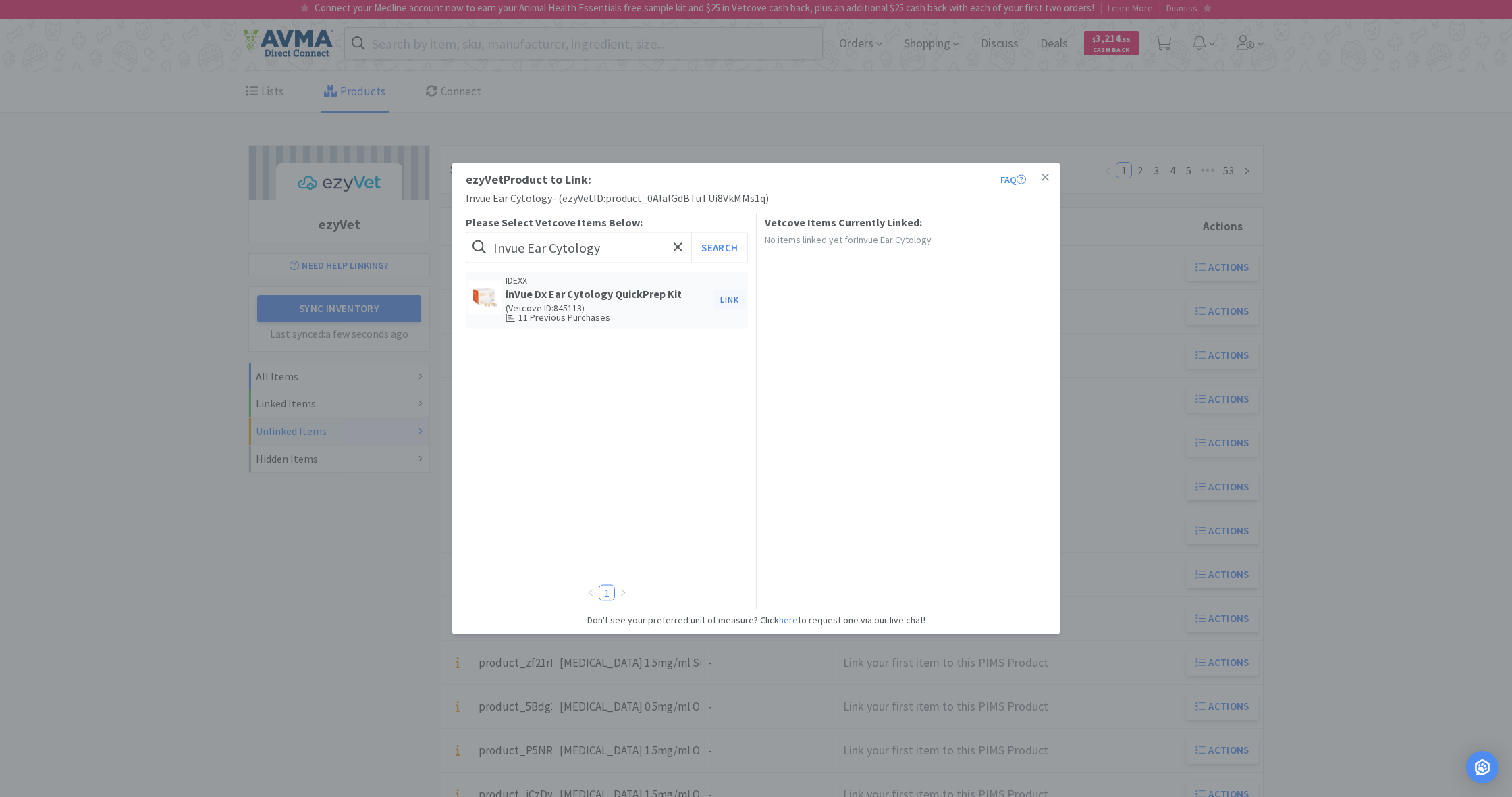
click at [729, 298] on button "Link" at bounding box center [729, 300] width 33 height 19
click at [965, 333] on span at bounding box center [961, 334] width 13 height 11
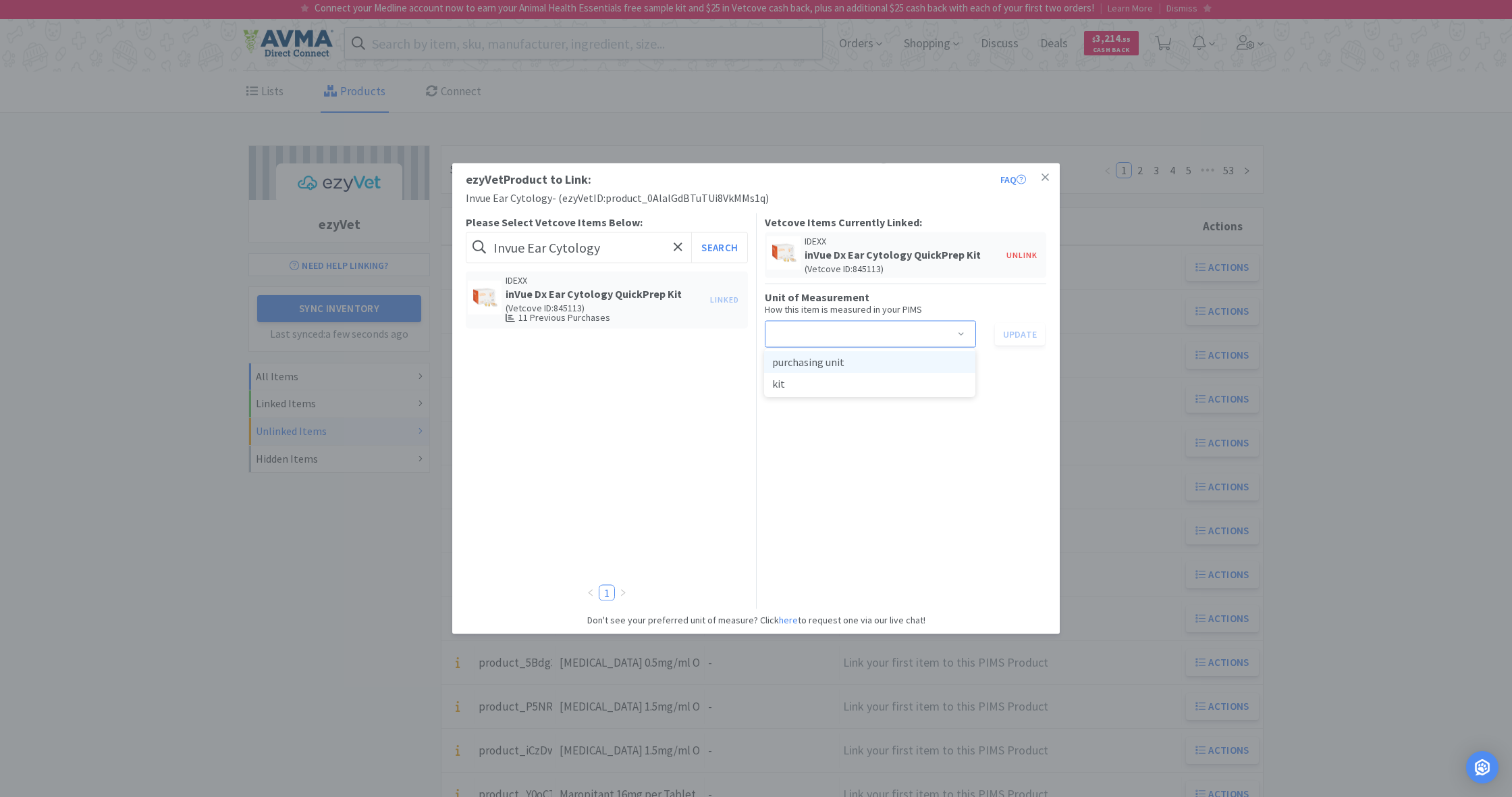
click at [822, 360] on li "purchasing unit" at bounding box center [870, 361] width 212 height 21
click at [1047, 178] on icon at bounding box center [1045, 178] width 7 height 12
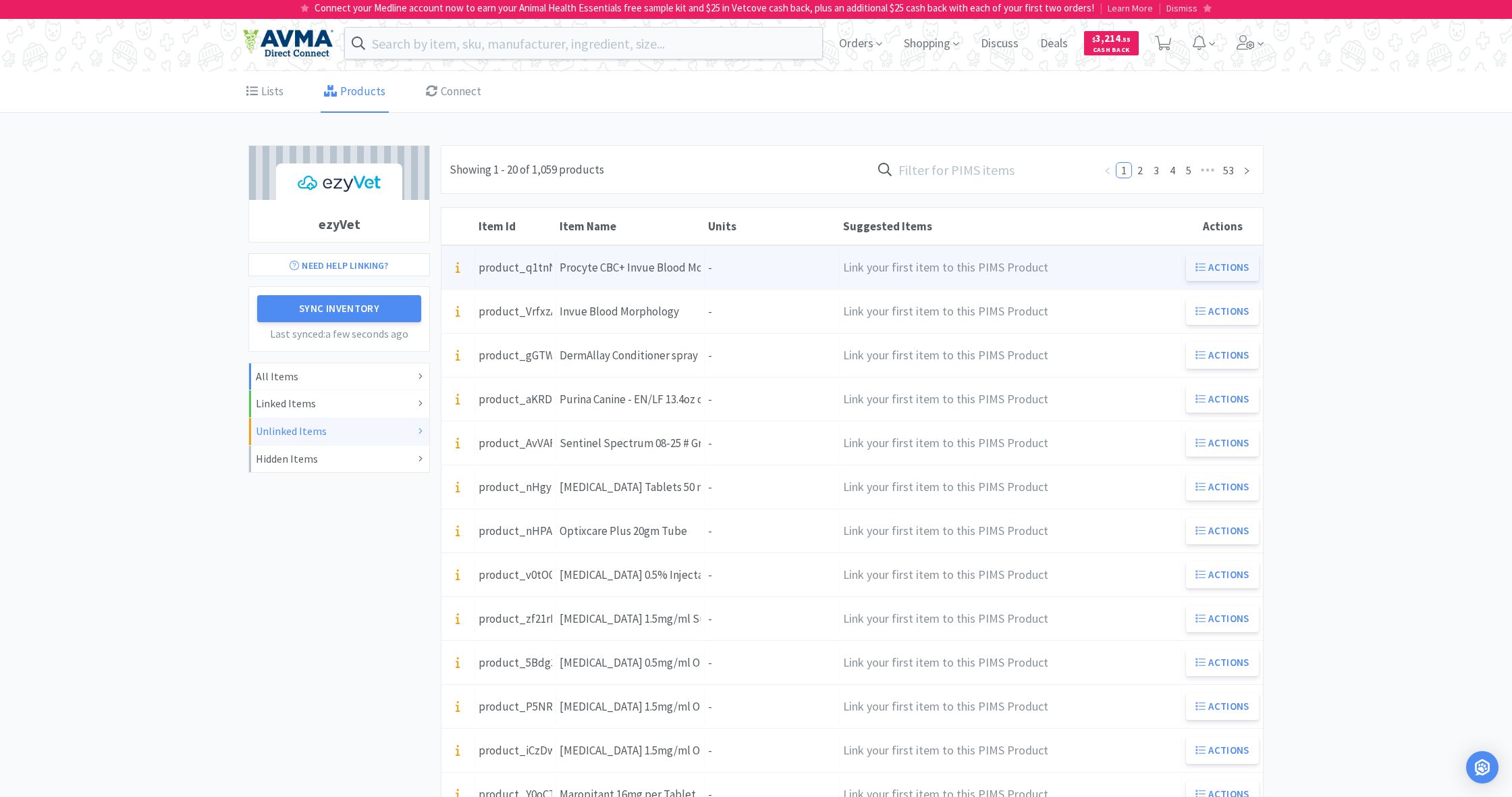
click at [1212, 266] on button "Actions" at bounding box center [1222, 267] width 73 height 27
click at [762, 272] on div "Units -" at bounding box center [772, 268] width 135 height 35
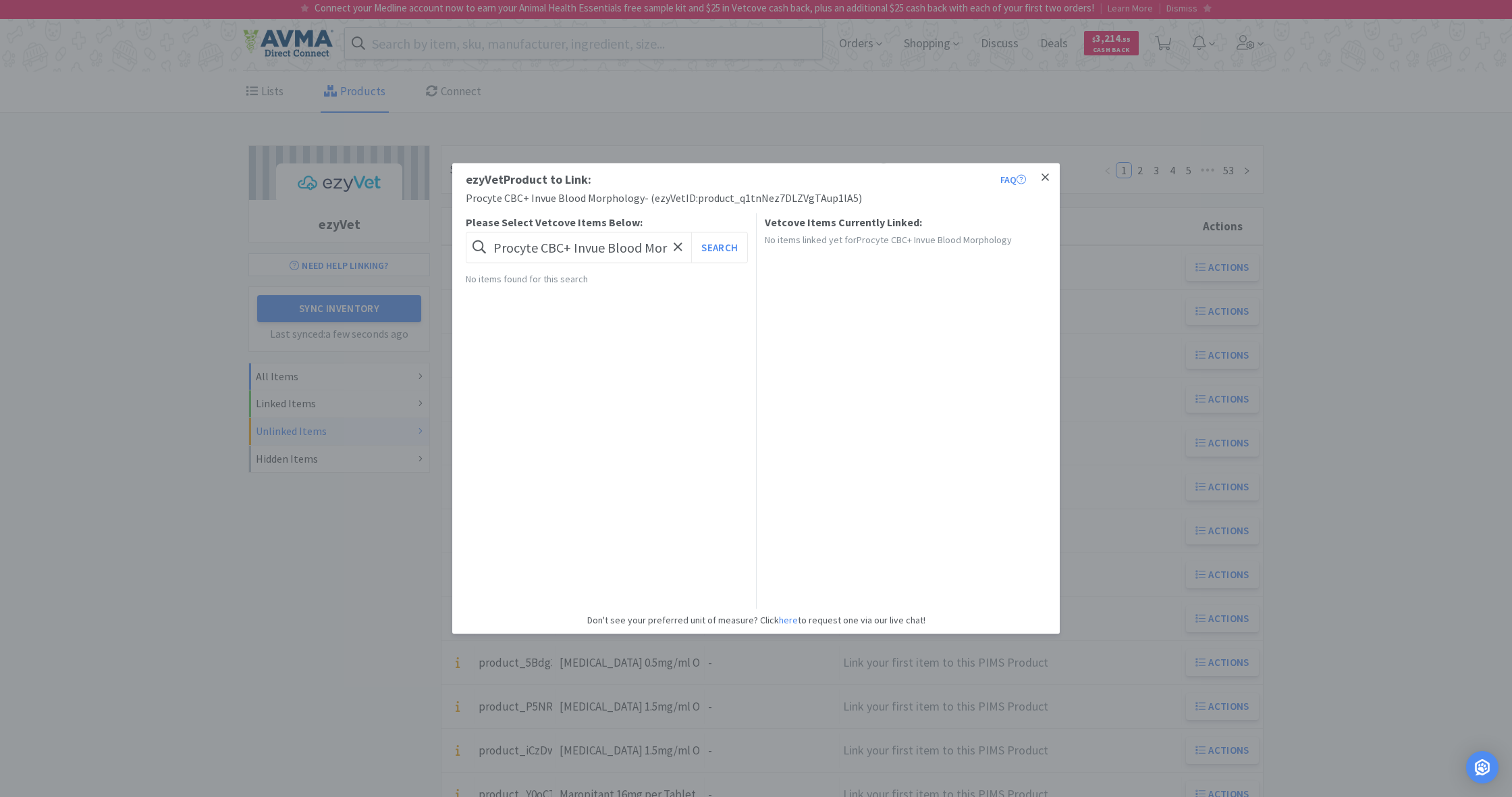
click at [1047, 179] on icon at bounding box center [1045, 178] width 7 height 12
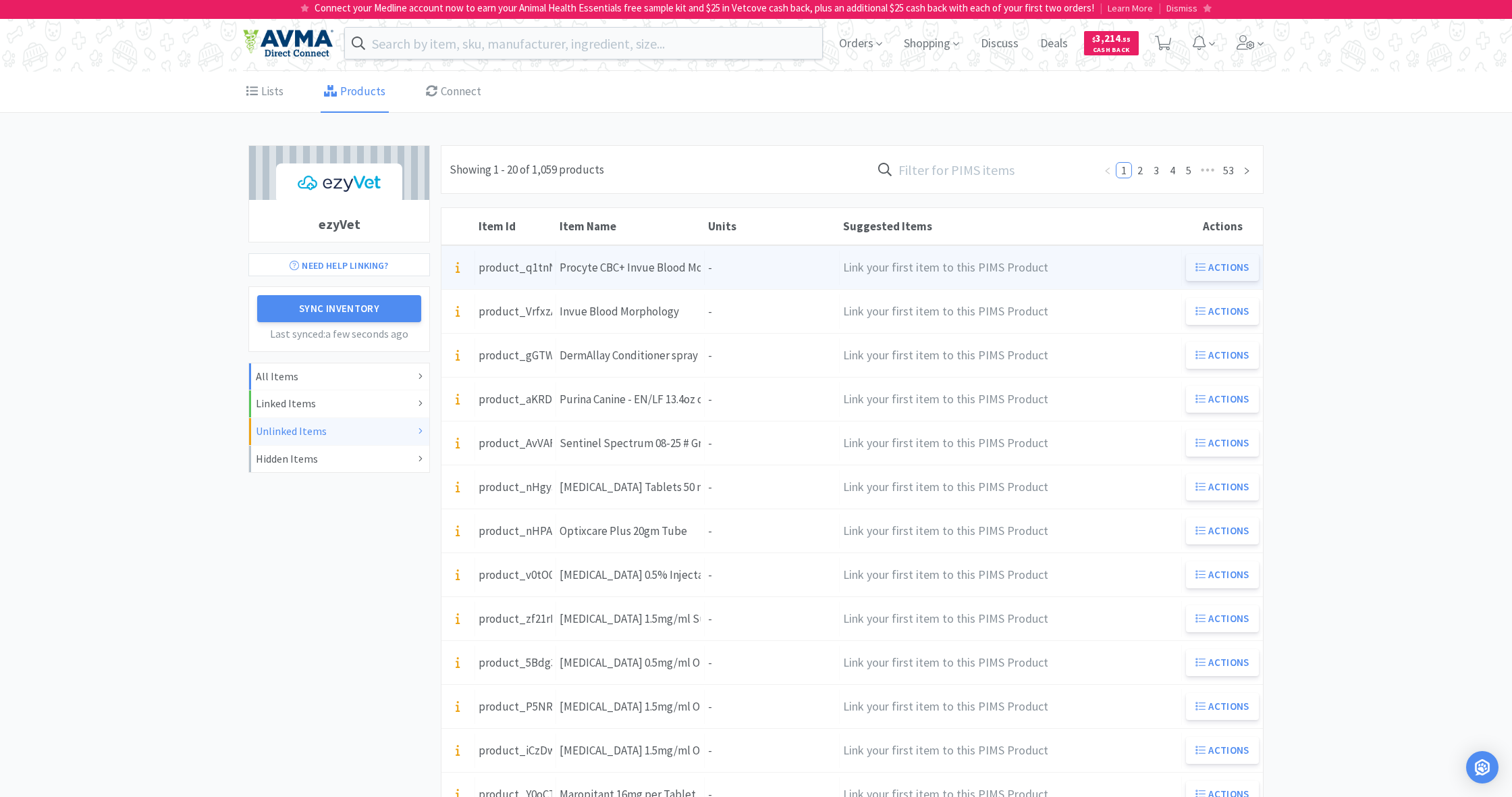
click at [1214, 263] on button "Actions" at bounding box center [1222, 267] width 73 height 27
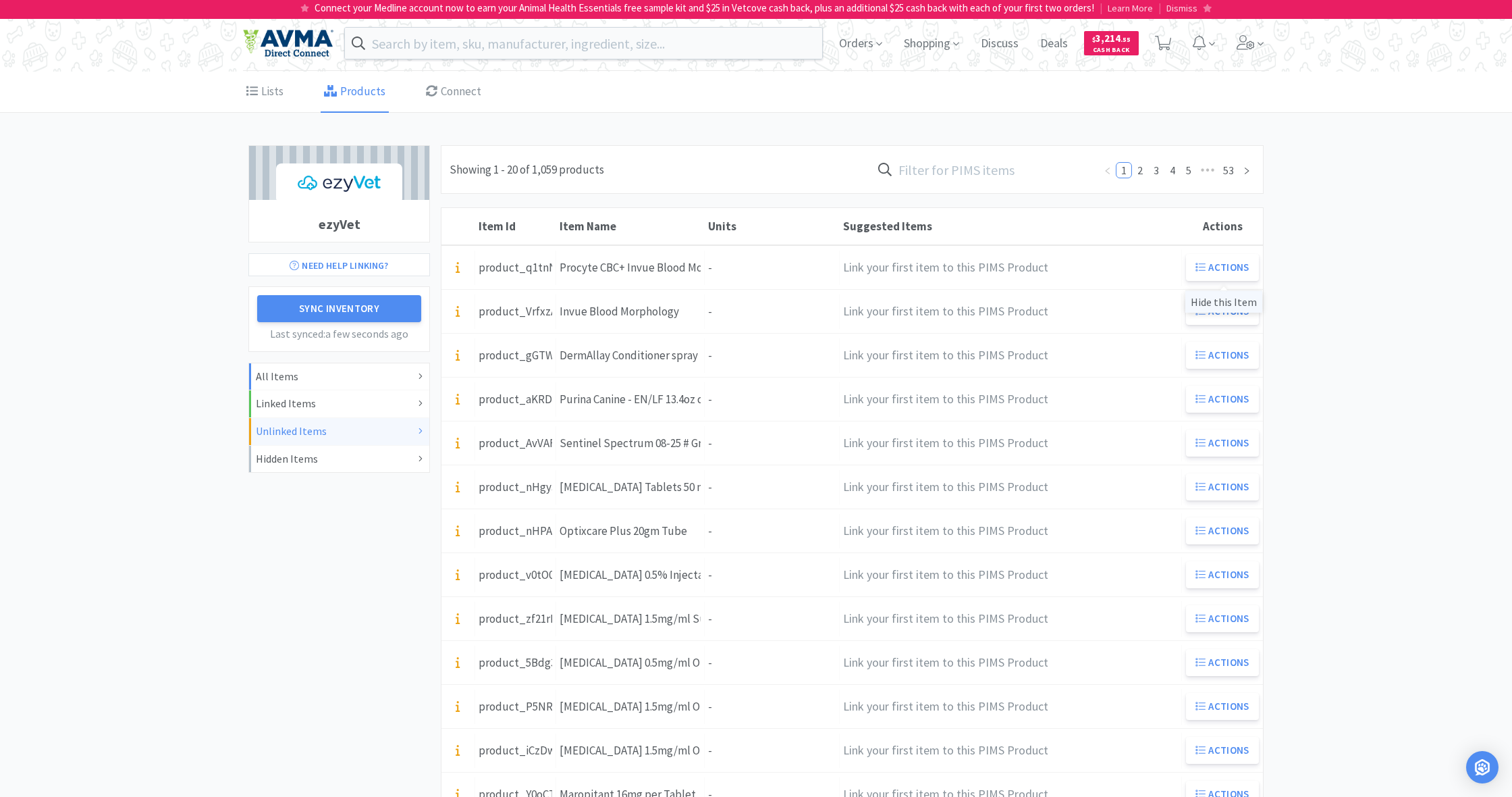
click at [1226, 302] on div "Hide this Item" at bounding box center [1224, 301] width 77 height 22
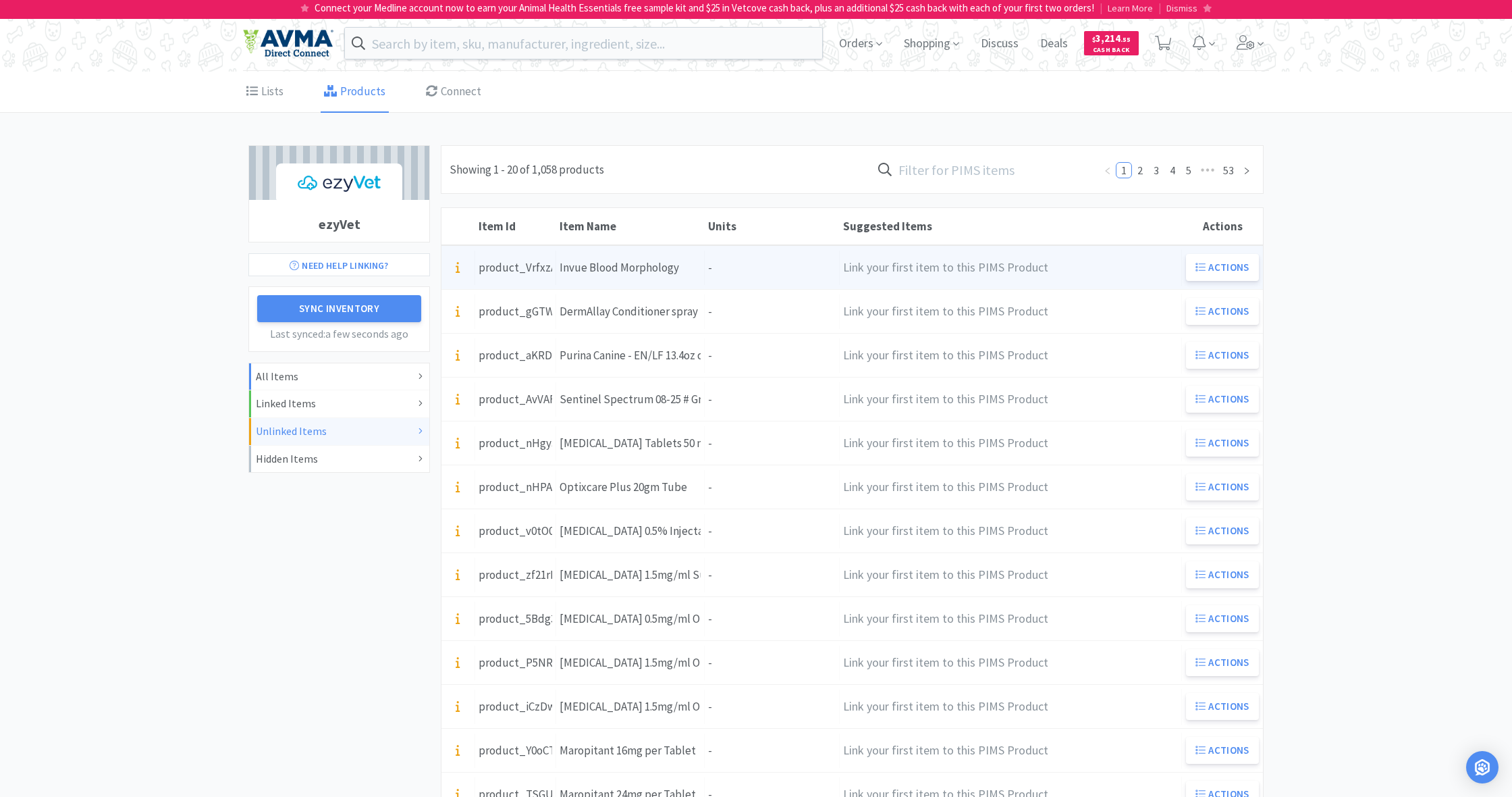
click at [711, 265] on div "Units -" at bounding box center [772, 268] width 135 height 35
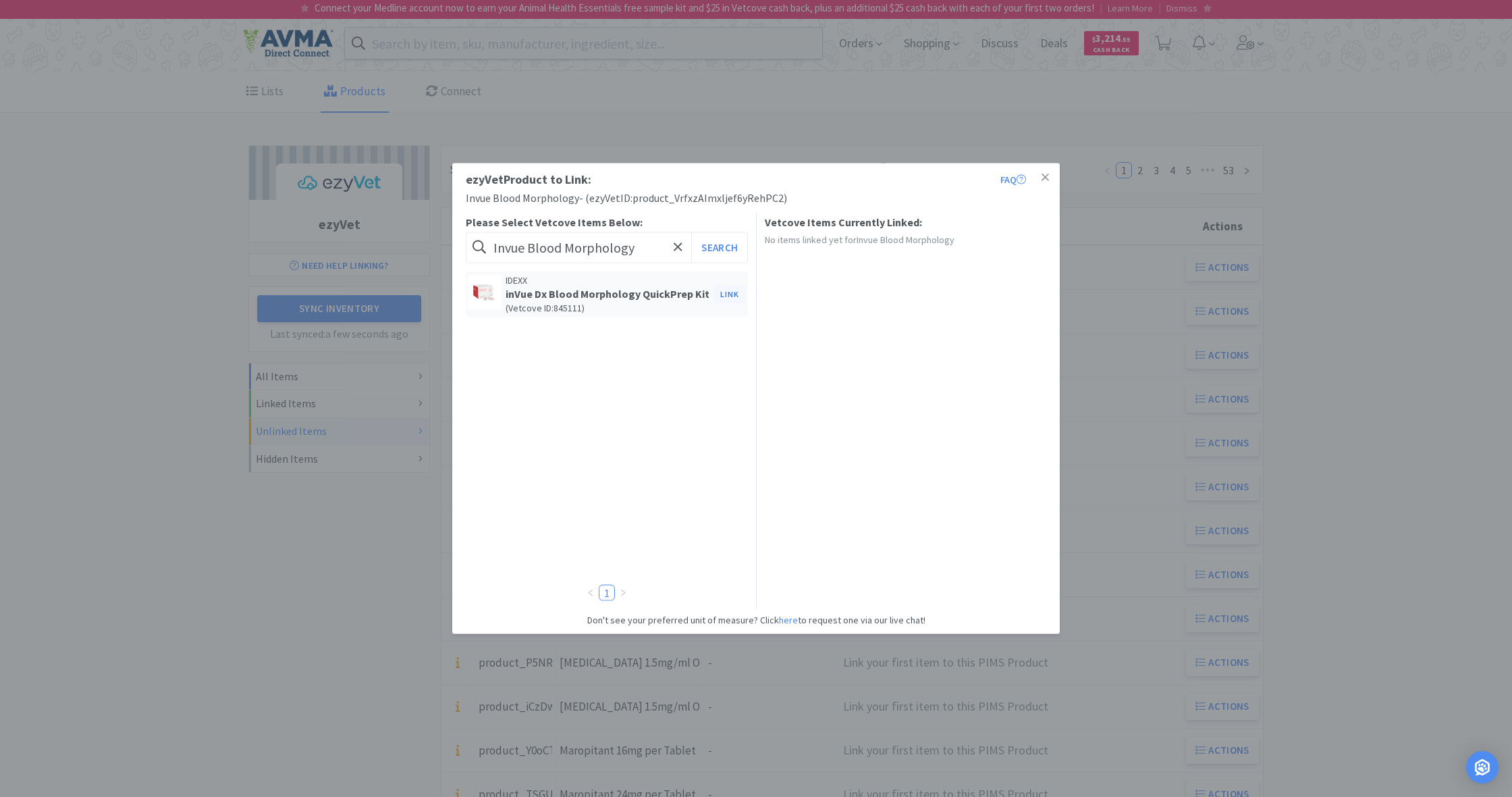
click at [732, 293] on button "Link" at bounding box center [729, 294] width 33 height 19
click at [1022, 260] on button "Unlink" at bounding box center [1022, 260] width 44 height 19
drag, startPoint x: 1043, startPoint y: 173, endPoint x: 1053, endPoint y: 203, distance: 31.6
click at [1043, 175] on icon at bounding box center [1045, 178] width 7 height 12
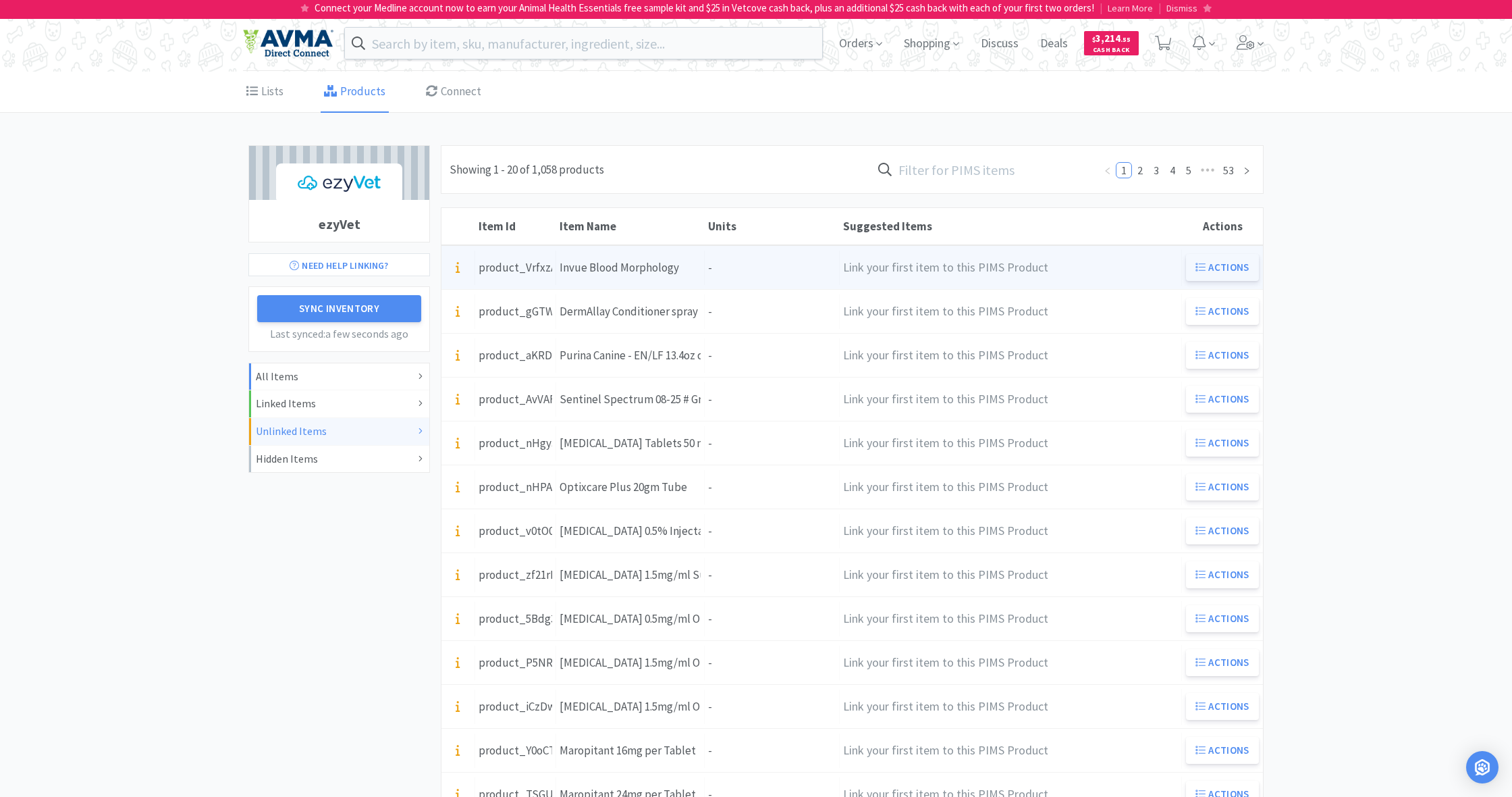
click at [1209, 266] on button "Actions" at bounding box center [1222, 267] width 73 height 27
click at [729, 266] on div "Units -" at bounding box center [772, 268] width 135 height 35
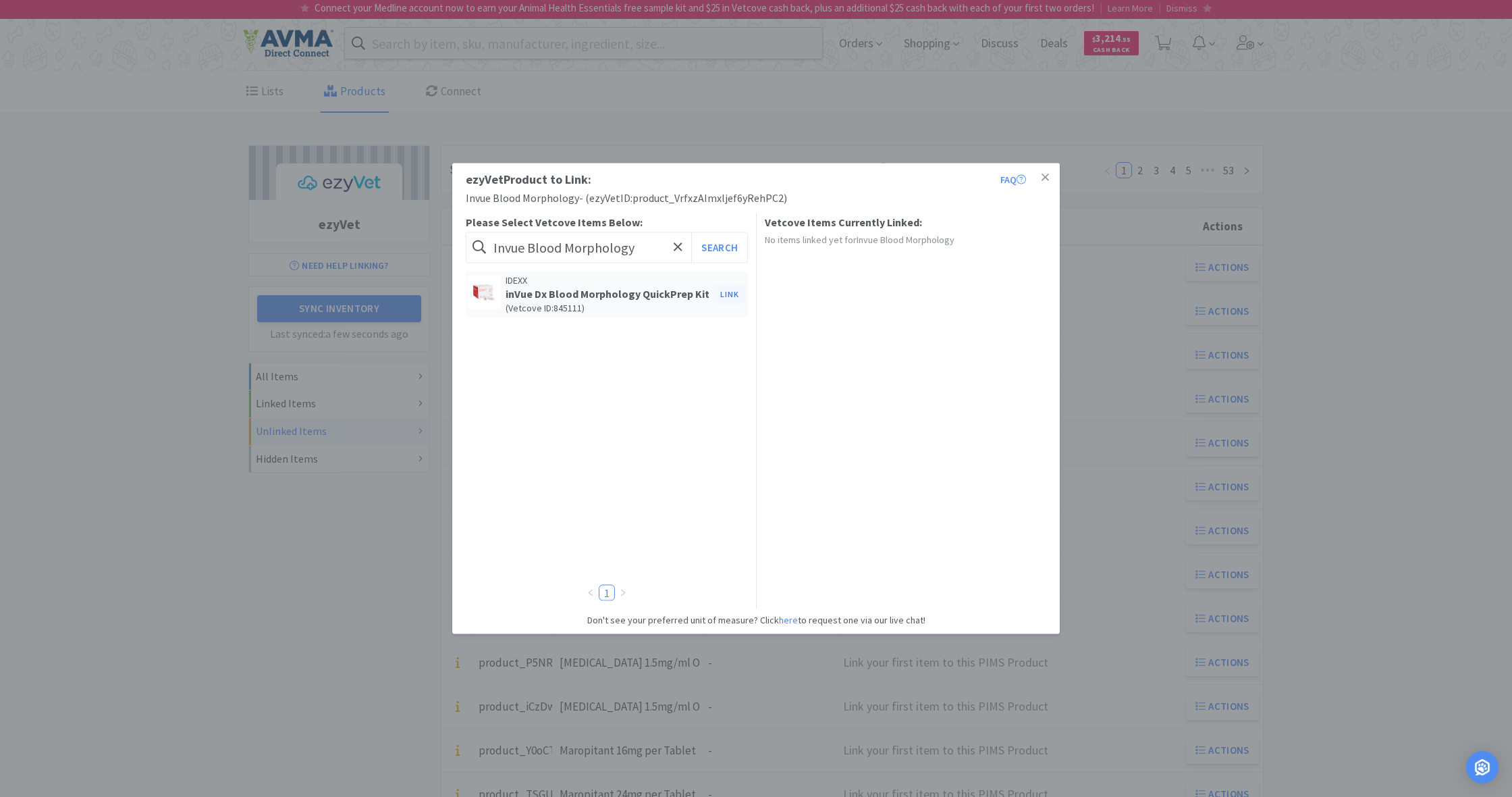
click at [727, 295] on button "Link" at bounding box center [729, 294] width 33 height 19
click at [959, 346] on span at bounding box center [961, 347] width 13 height 11
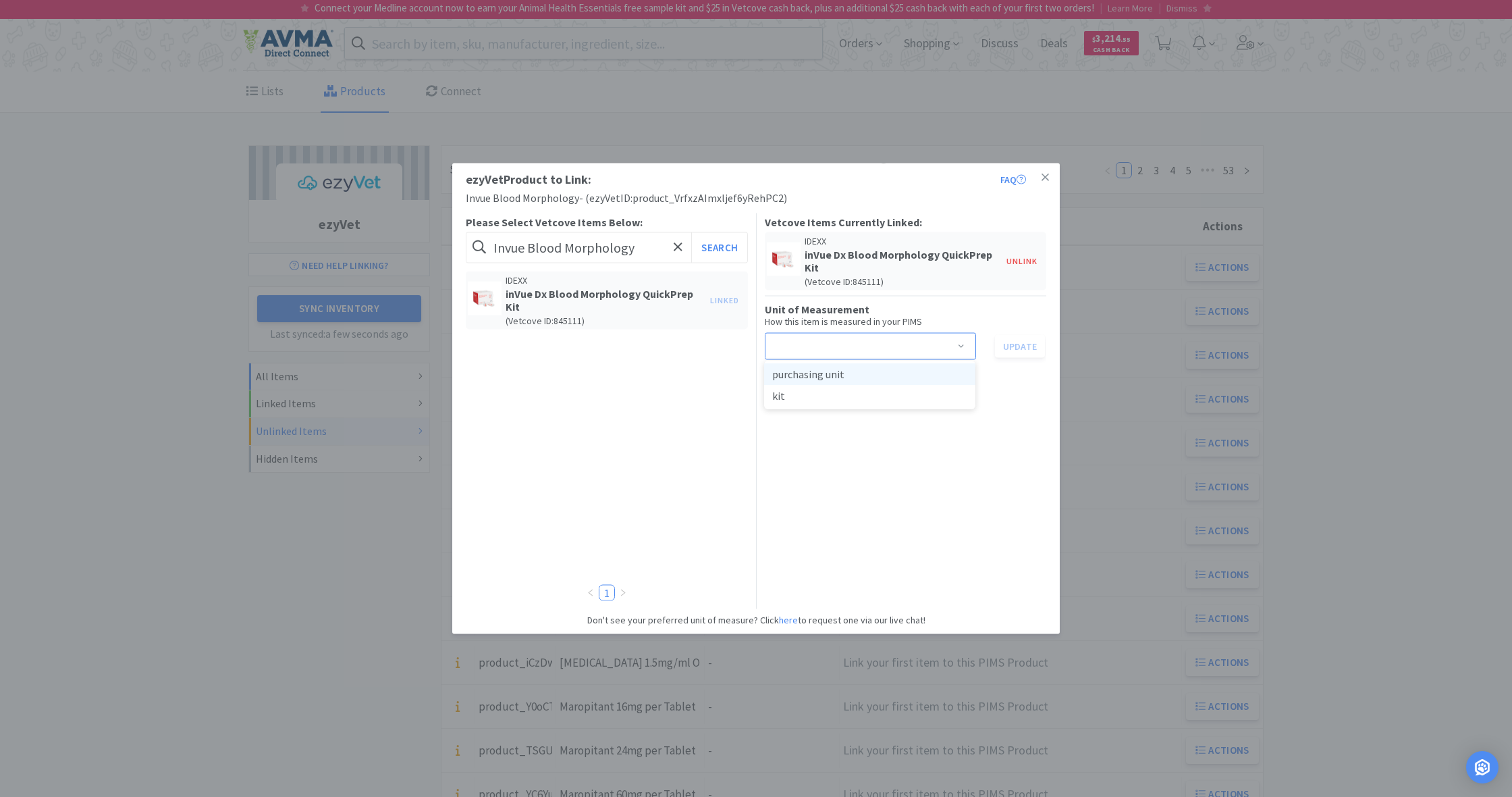
click at [855, 374] on li "purchasing unit" at bounding box center [870, 374] width 212 height 21
click at [957, 344] on span at bounding box center [961, 347] width 13 height 11
drag, startPoint x: 922, startPoint y: 431, endPoint x: 930, endPoint y: 429, distance: 8.2
click at [922, 431] on div "Vetcove Items Currently Linked: IDEXX inVue Dx Blood Morphology QuickPrep Kit (…" at bounding box center [905, 402] width 282 height 378
click at [1024, 259] on button "Unlink" at bounding box center [1022, 260] width 44 height 19
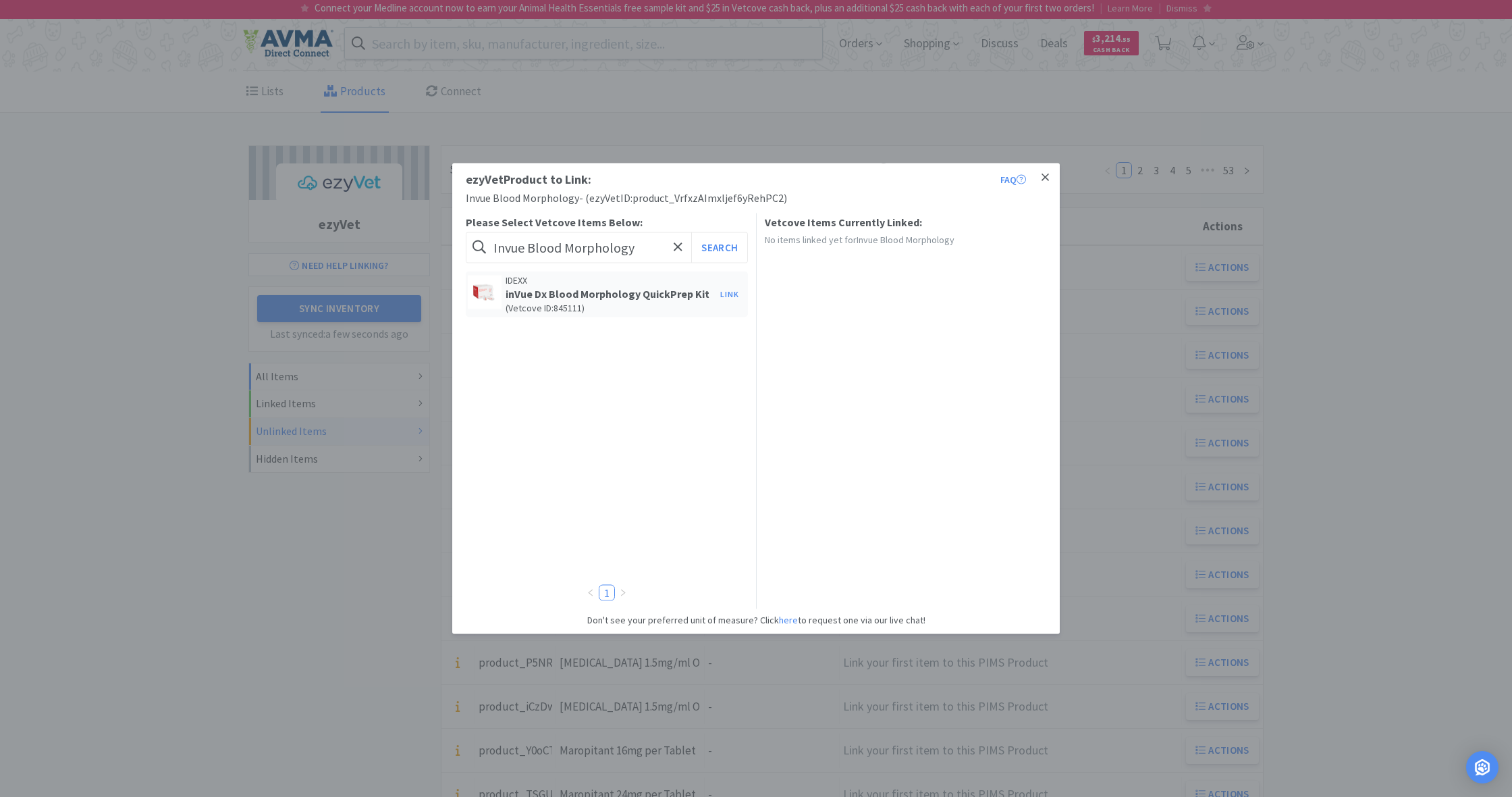
click at [1044, 178] on icon at bounding box center [1045, 177] width 7 height 7
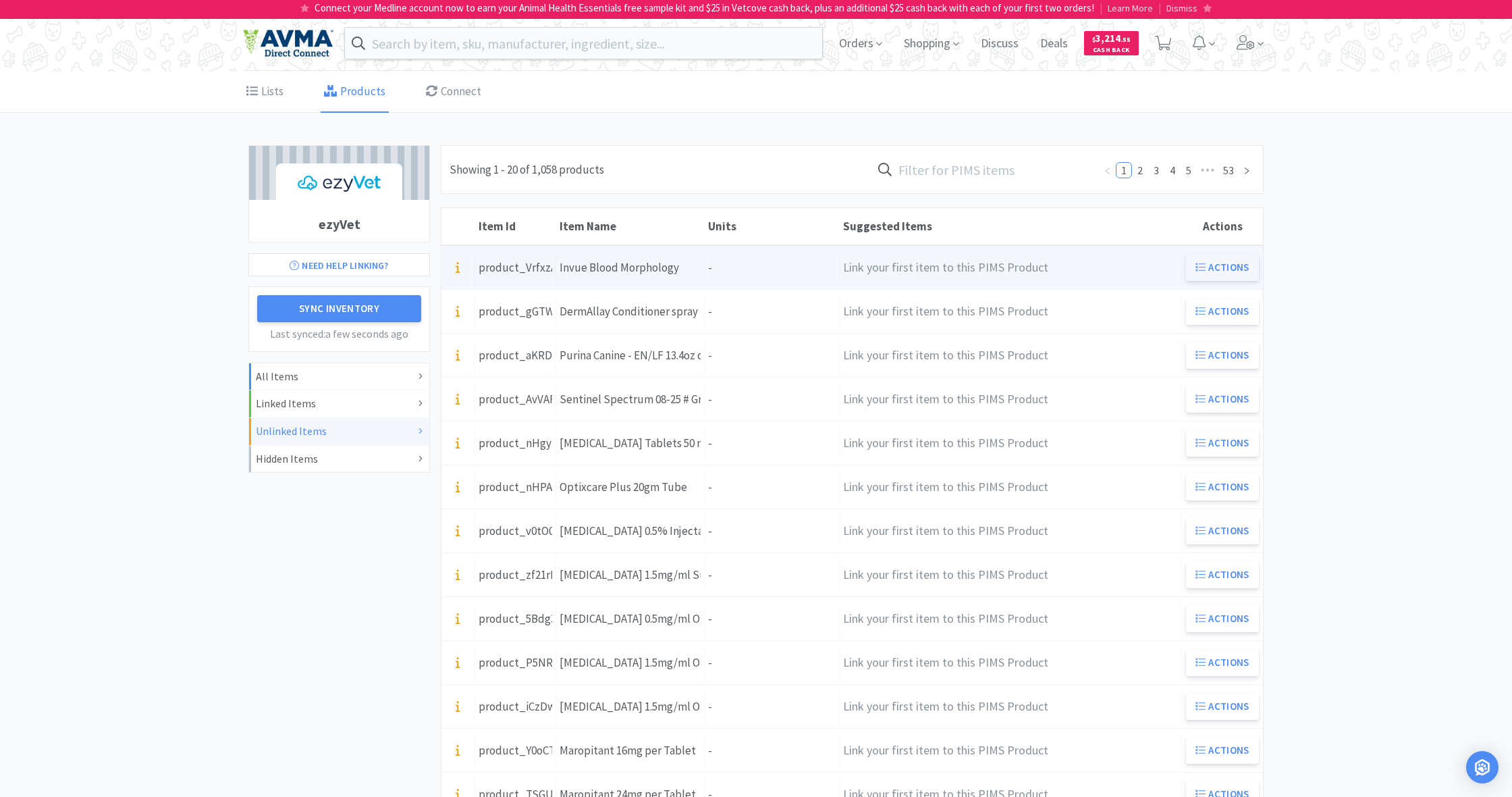
click at [1227, 269] on button "Actions" at bounding box center [1222, 267] width 73 height 27
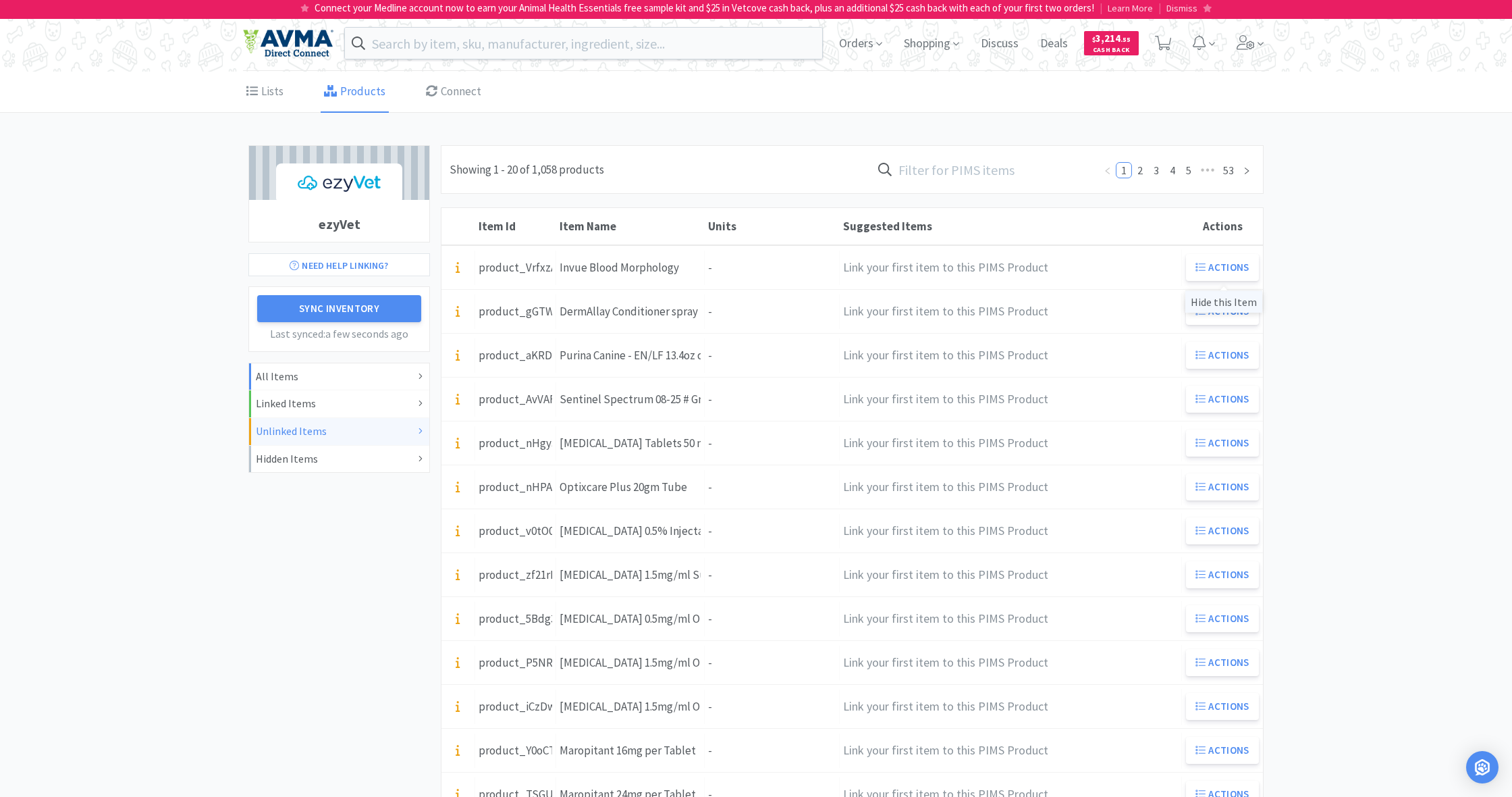
click at [1224, 301] on div "Hide this Item" at bounding box center [1224, 301] width 77 height 22
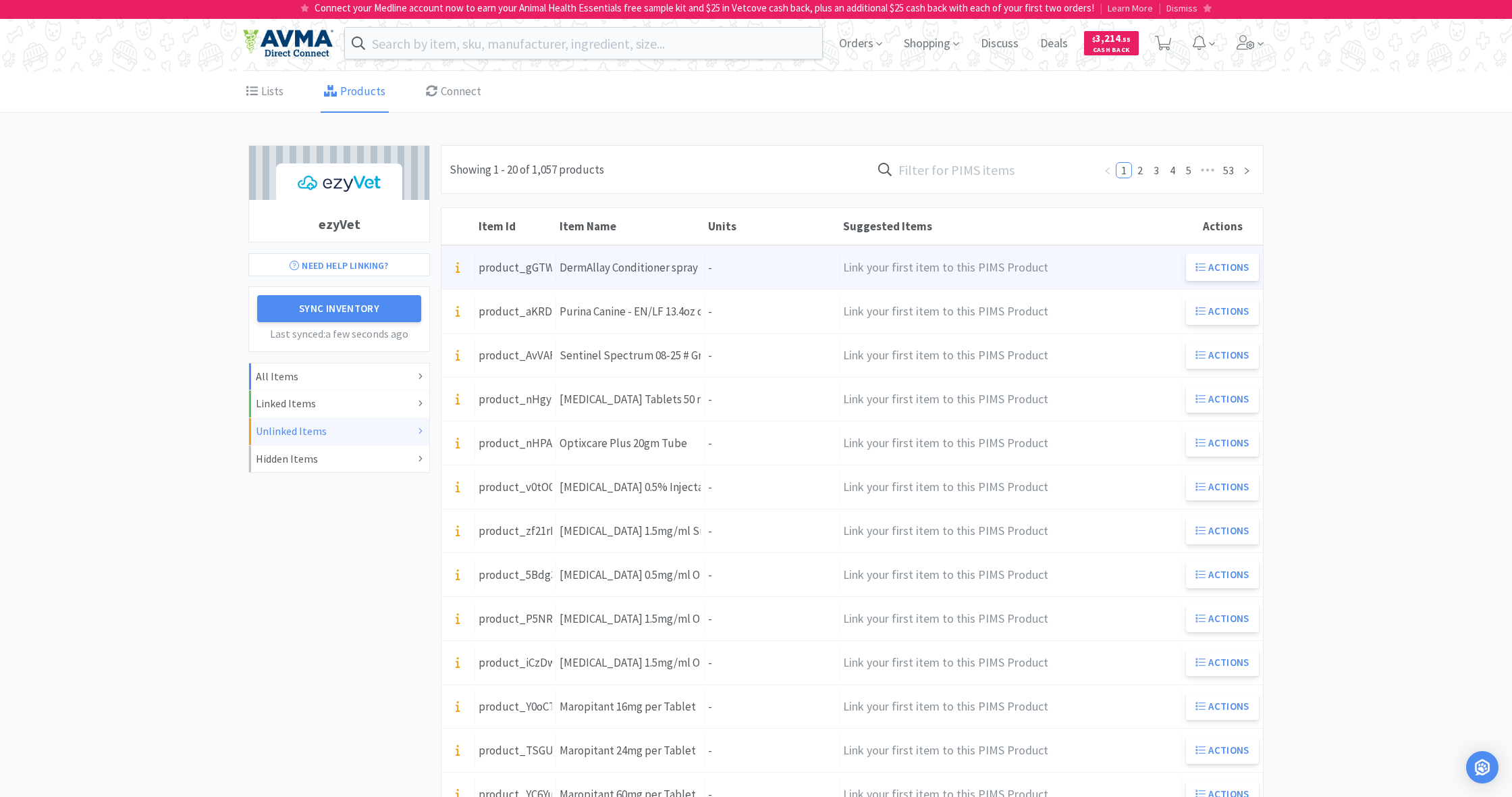
click at [729, 269] on div "Units -" at bounding box center [772, 268] width 135 height 35
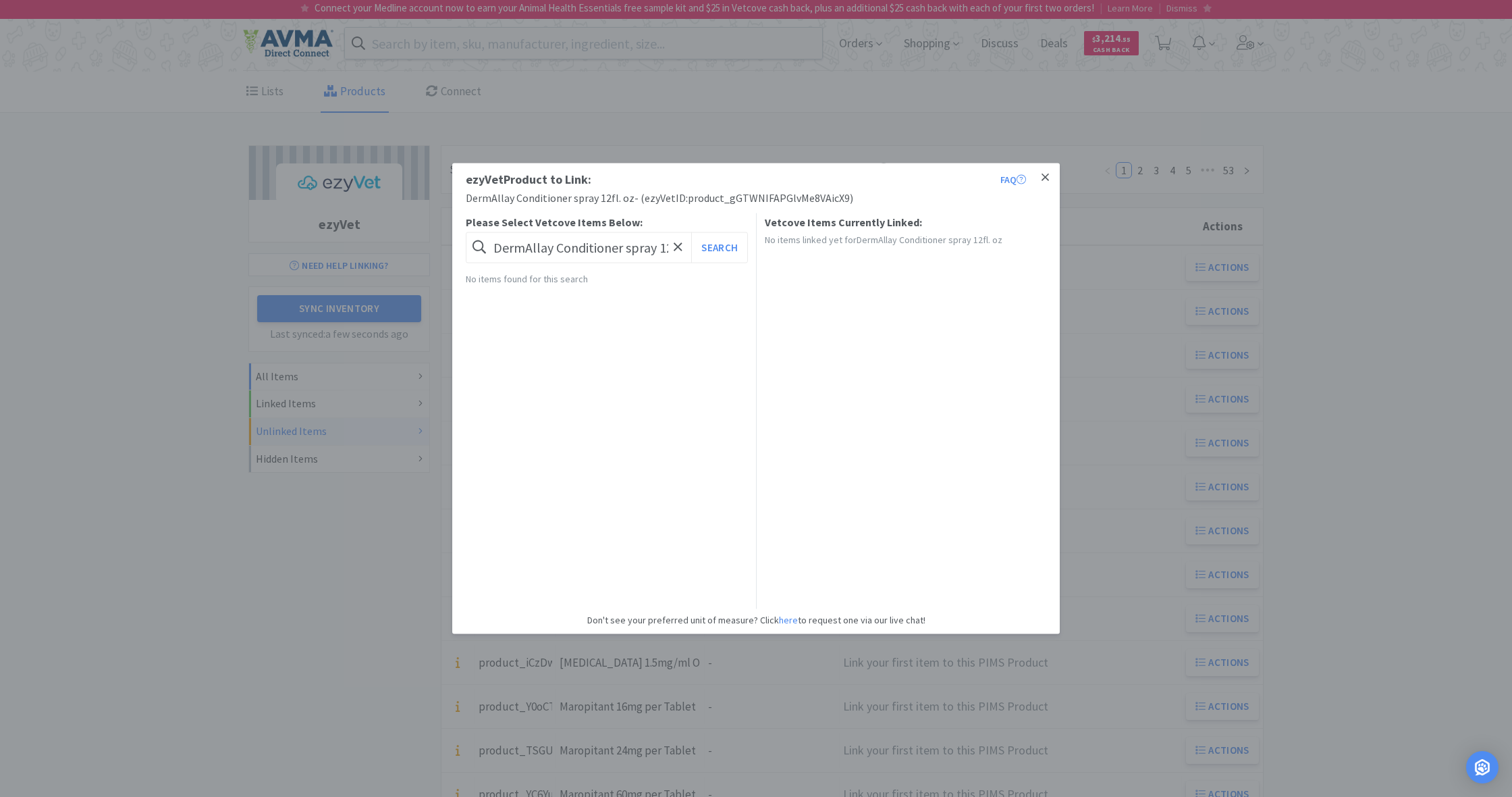
click at [1046, 175] on icon at bounding box center [1045, 178] width 7 height 12
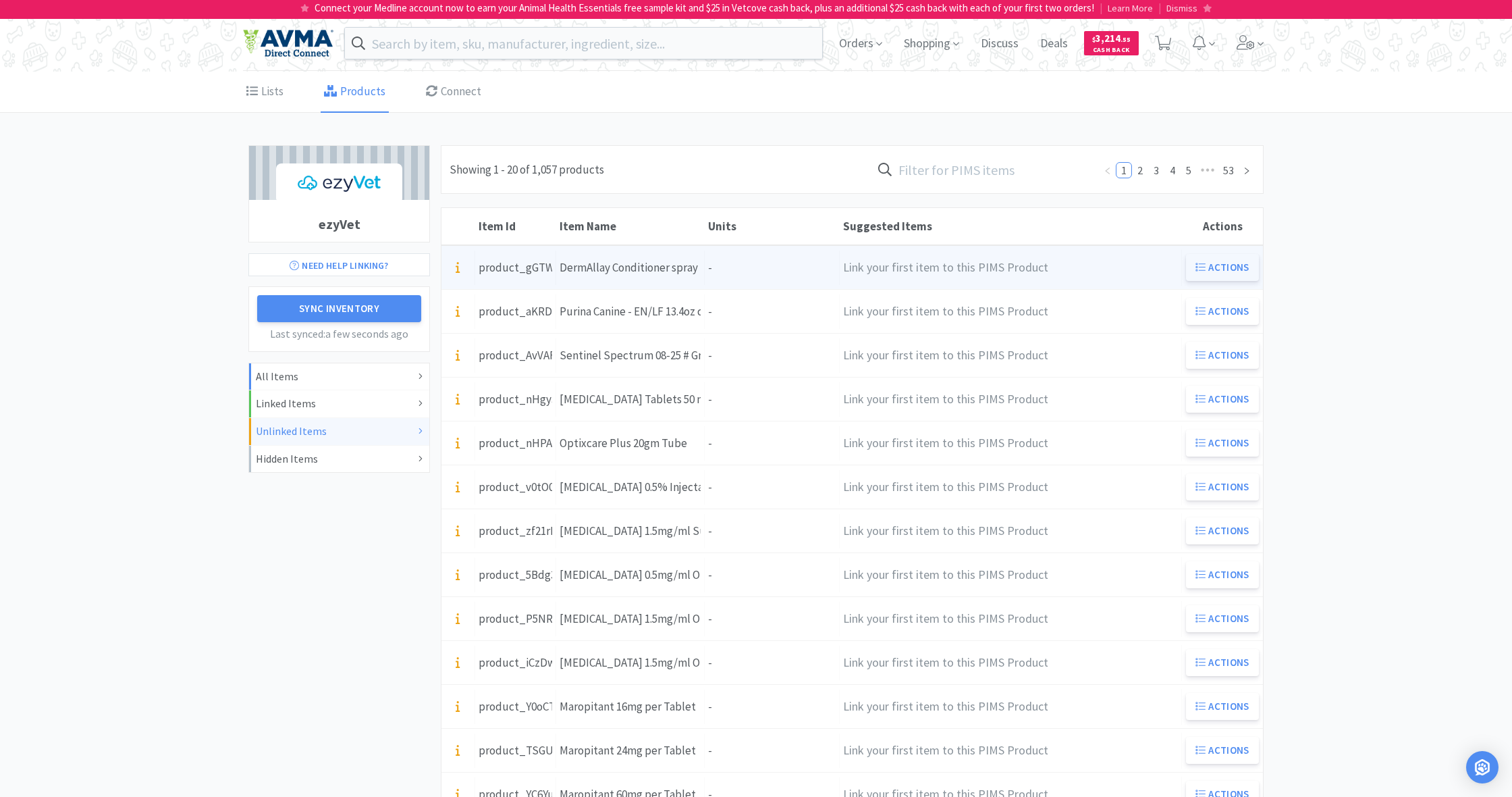
click at [1220, 269] on button "Actions" at bounding box center [1222, 267] width 73 height 27
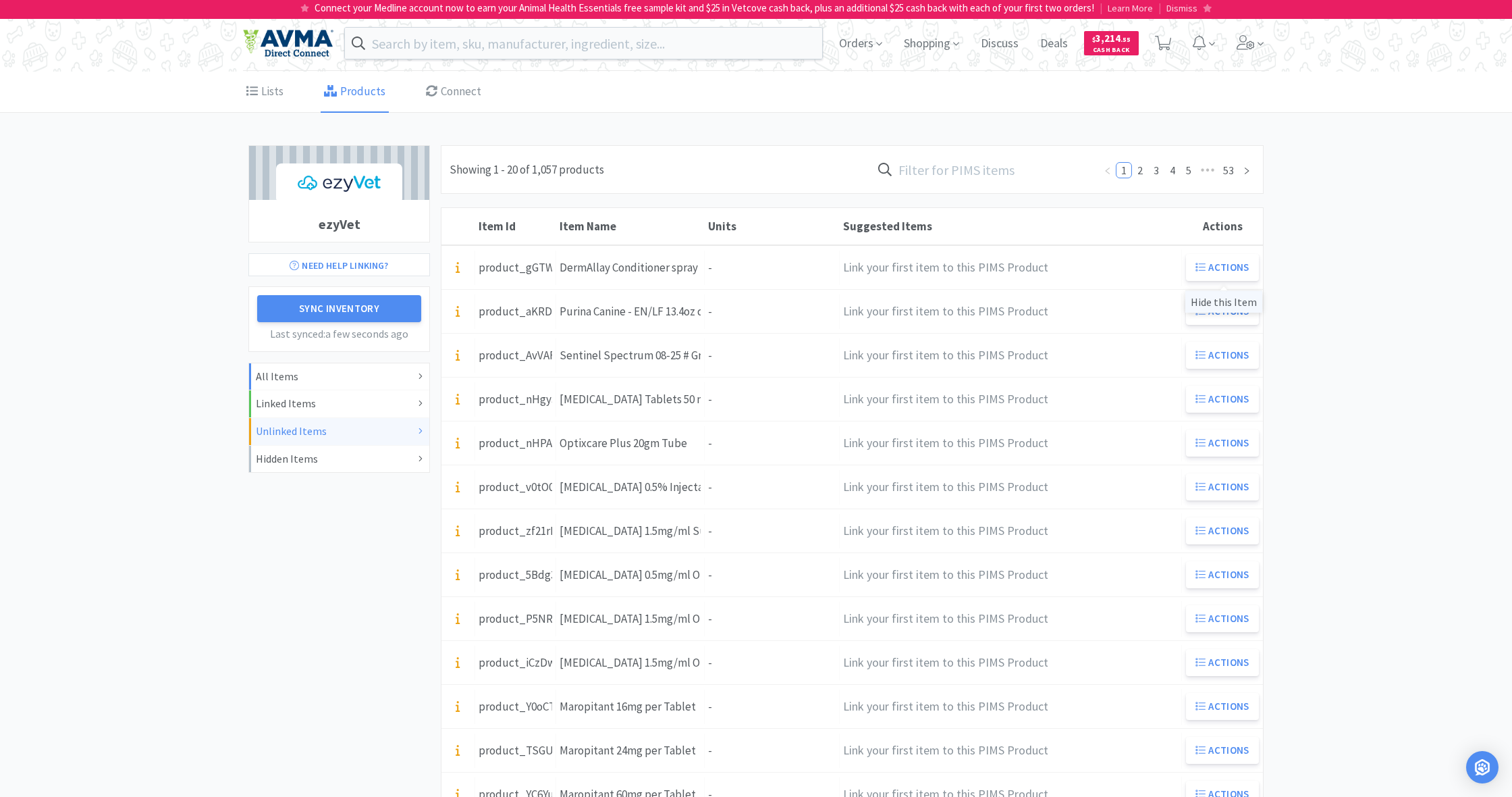
click at [1229, 303] on div "Hide this Item" at bounding box center [1224, 301] width 77 height 22
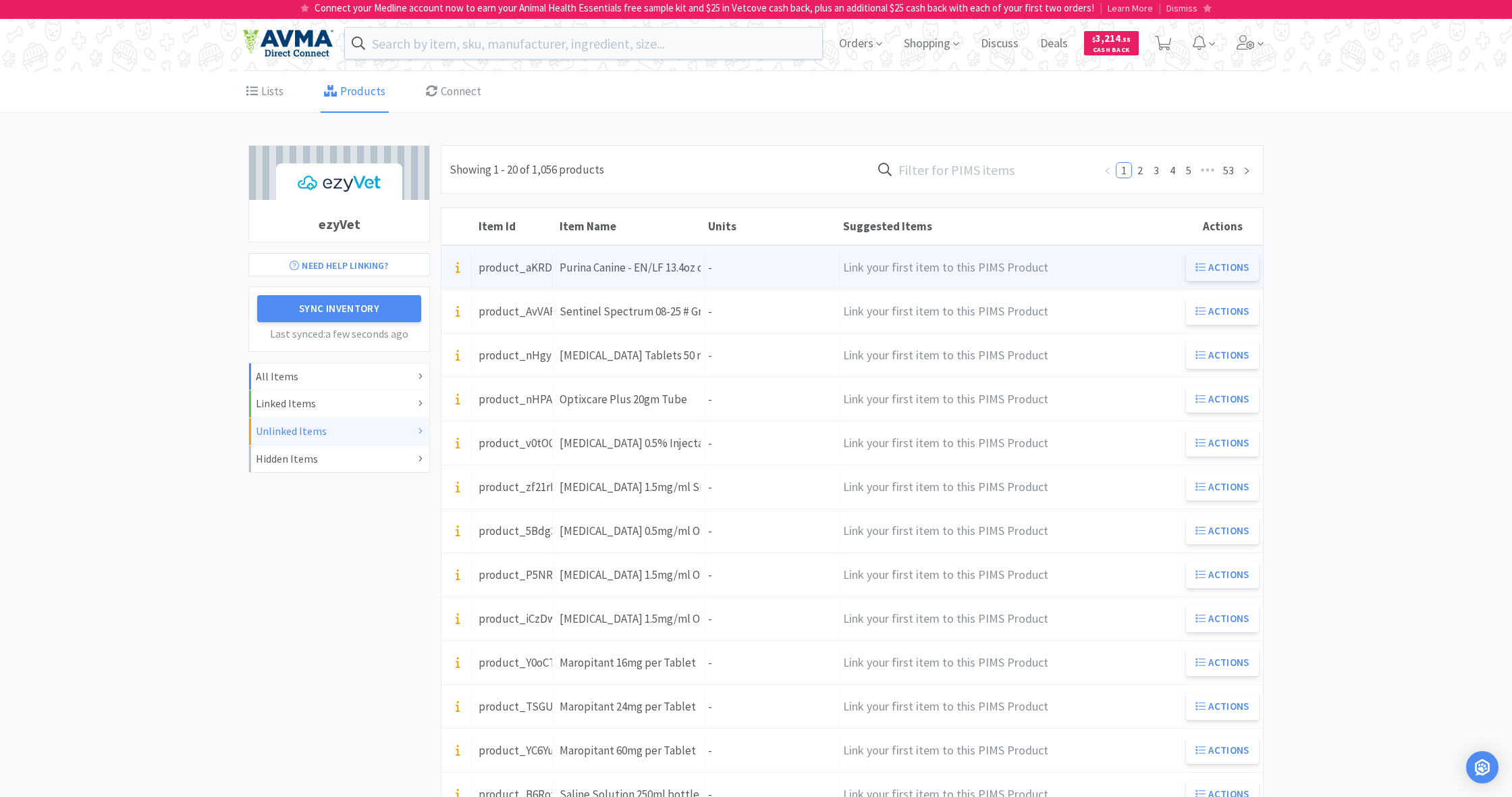
drag, startPoint x: 1222, startPoint y: 265, endPoint x: 1207, endPoint y: 266, distance: 15.0
click at [1222, 265] on button "Actions" at bounding box center [1222, 267] width 73 height 27
click at [729, 264] on div "Units -" at bounding box center [772, 268] width 135 height 35
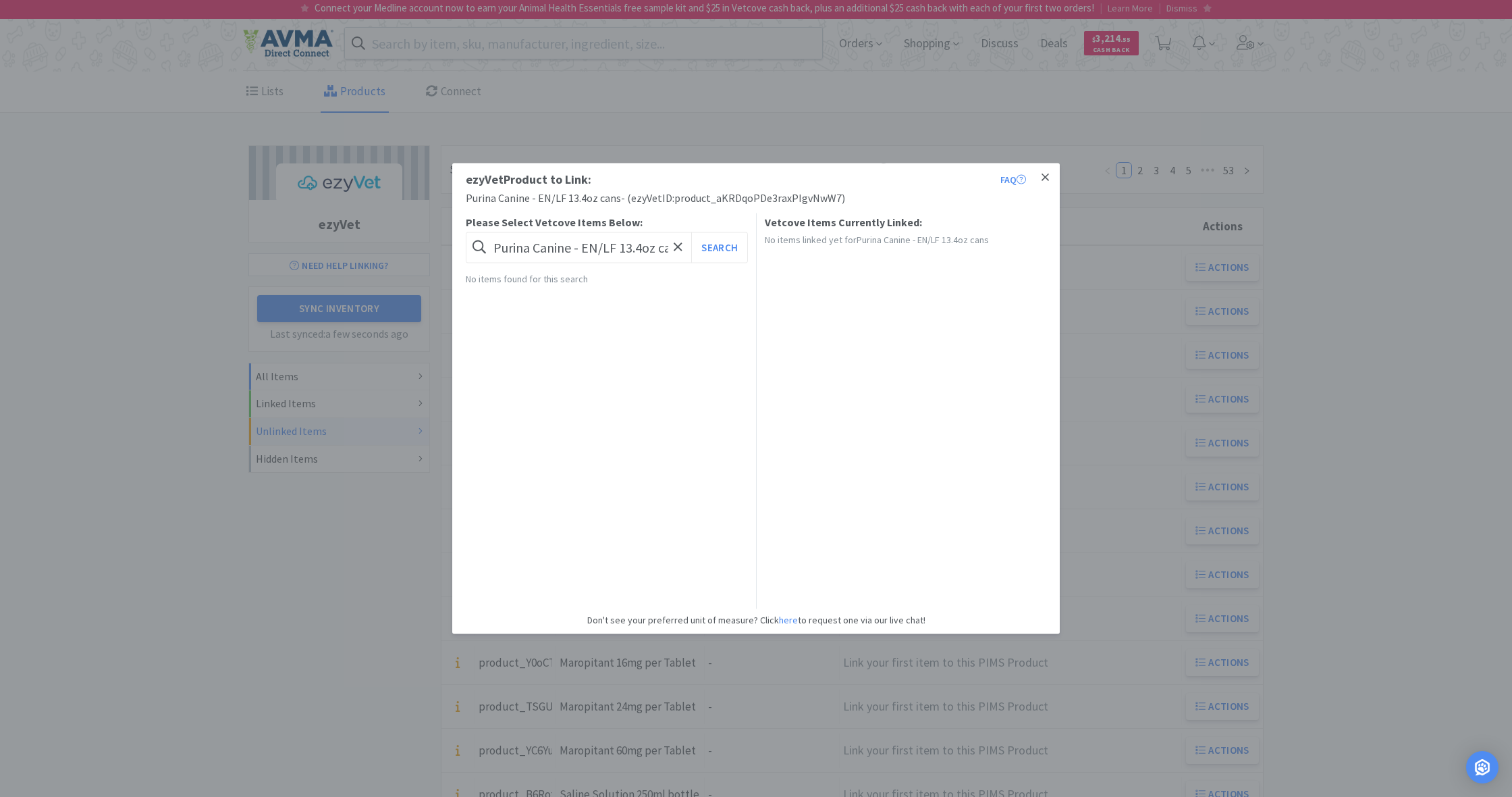
click at [1048, 177] on icon at bounding box center [1045, 178] width 7 height 12
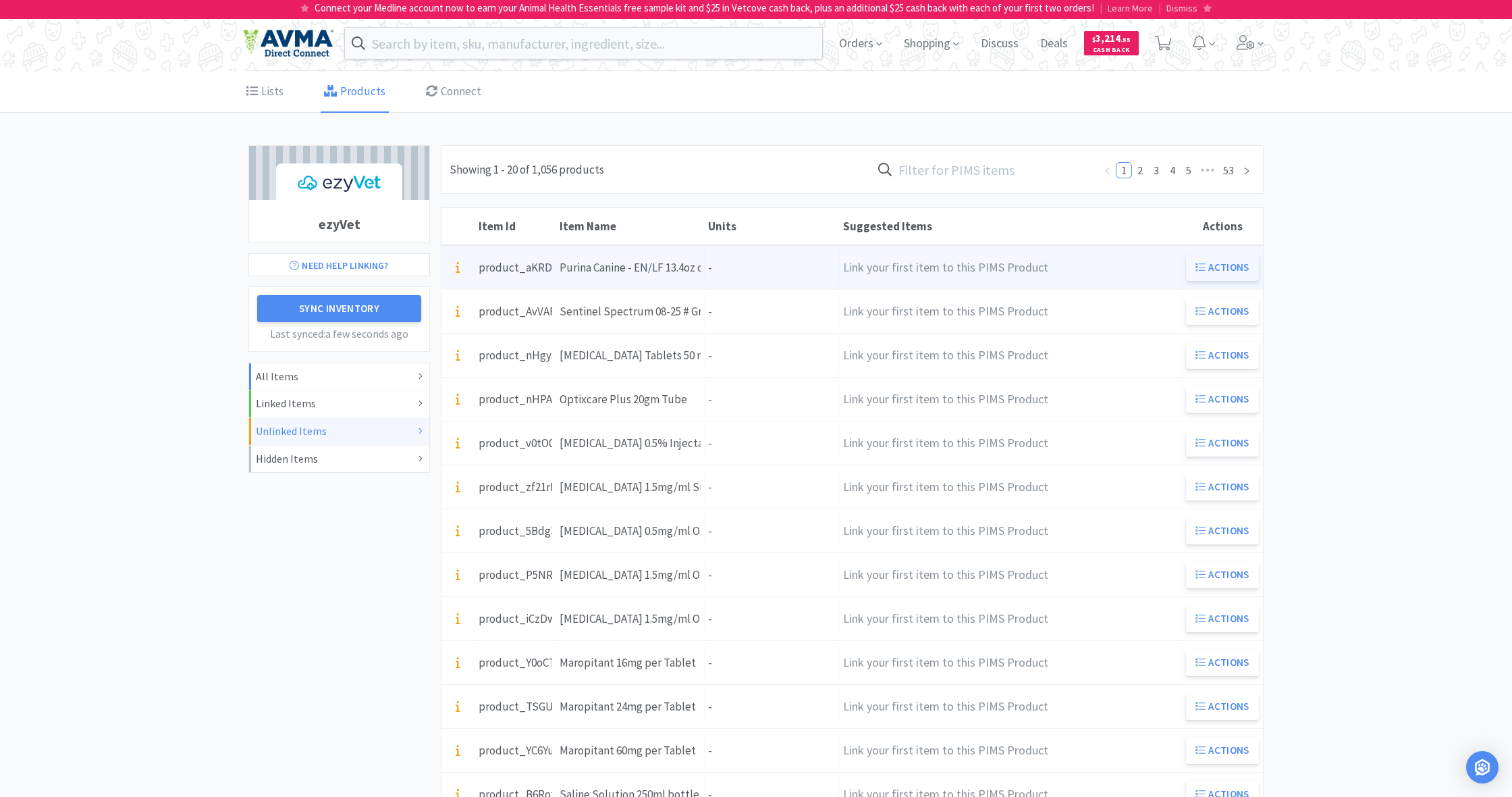
click at [1209, 260] on button "Actions" at bounding box center [1222, 267] width 73 height 27
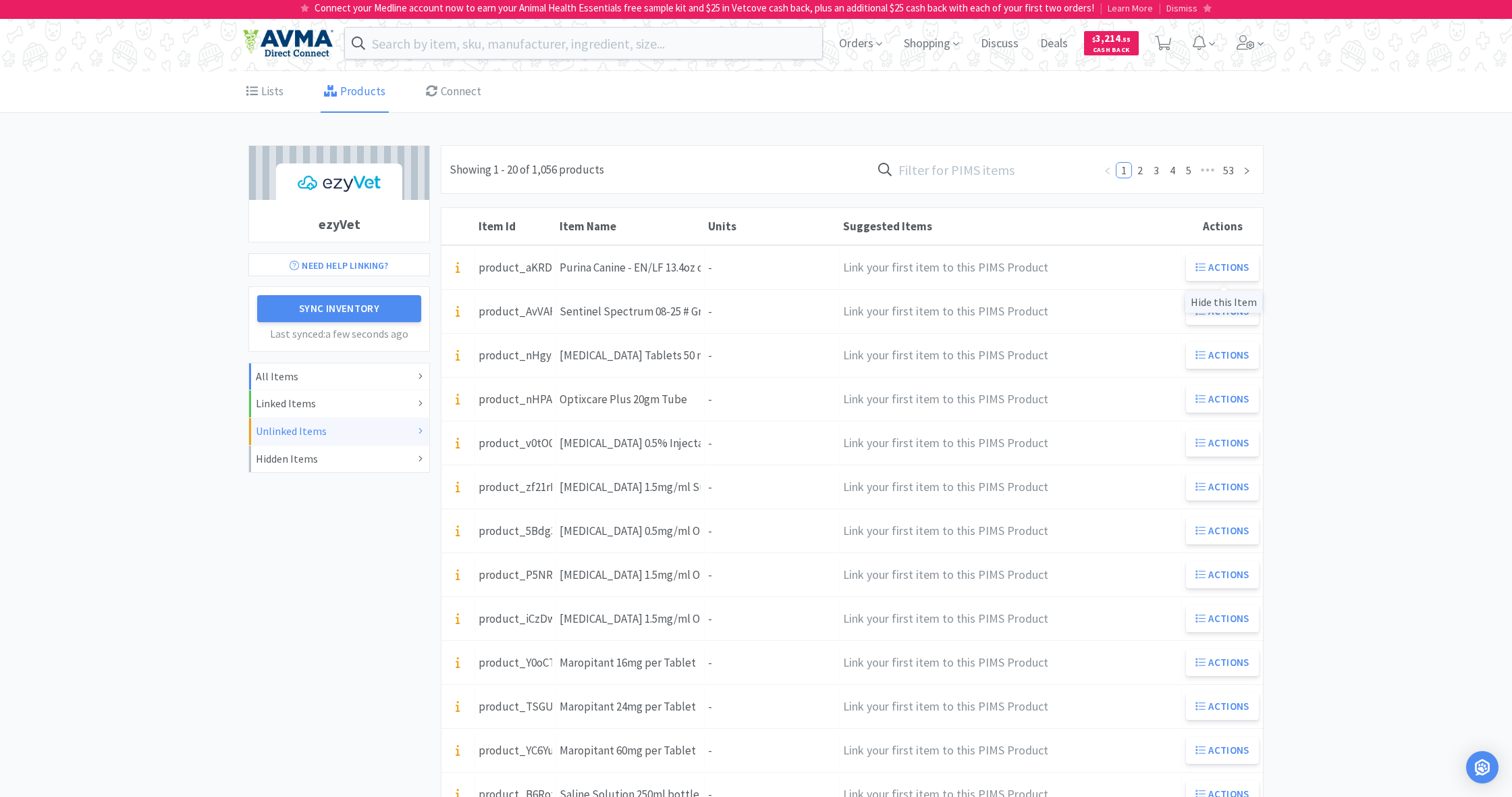
click at [1221, 306] on div "Hide this Item" at bounding box center [1224, 301] width 77 height 22
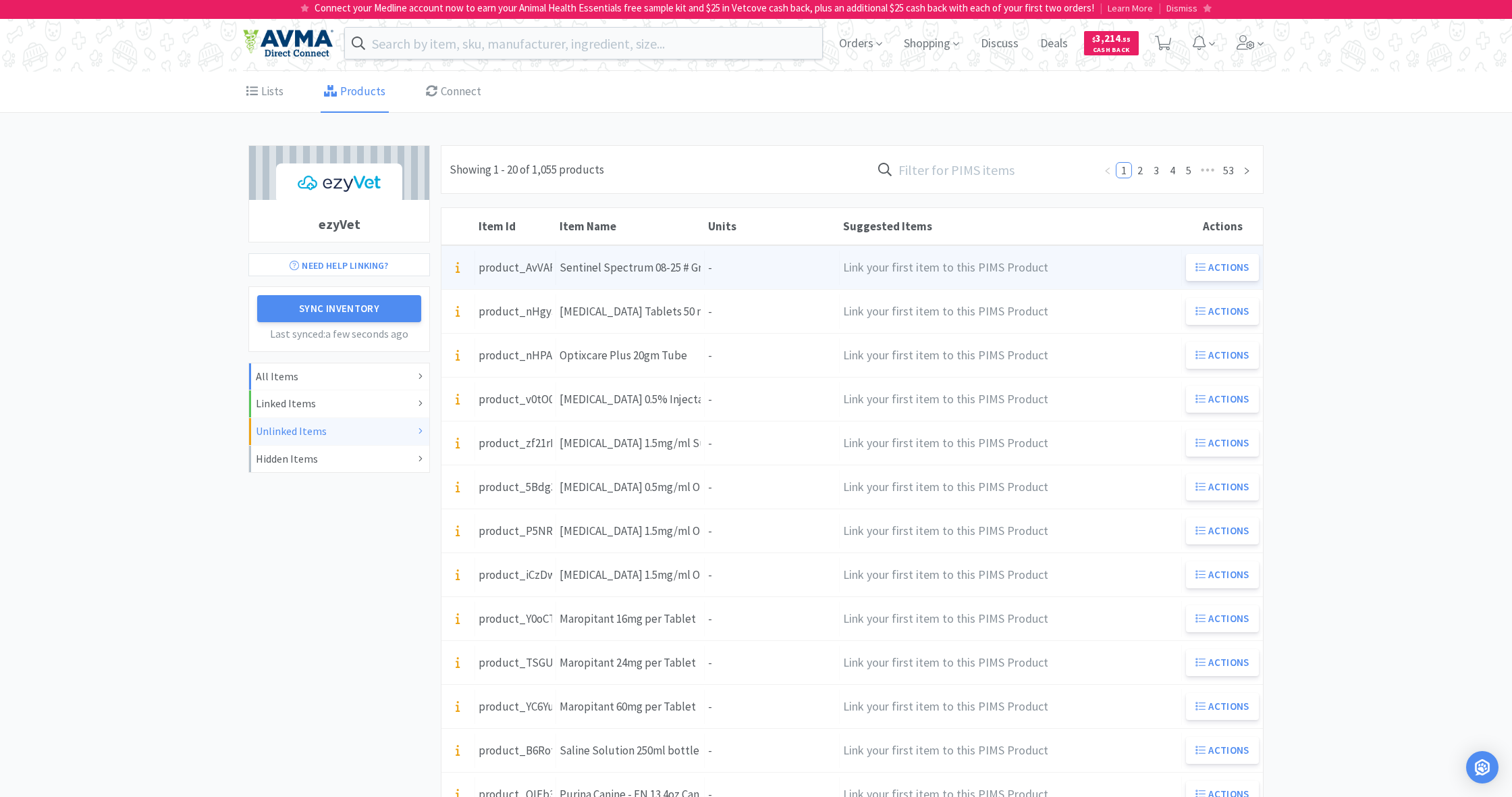
click at [742, 269] on div "Units -" at bounding box center [772, 268] width 135 height 35
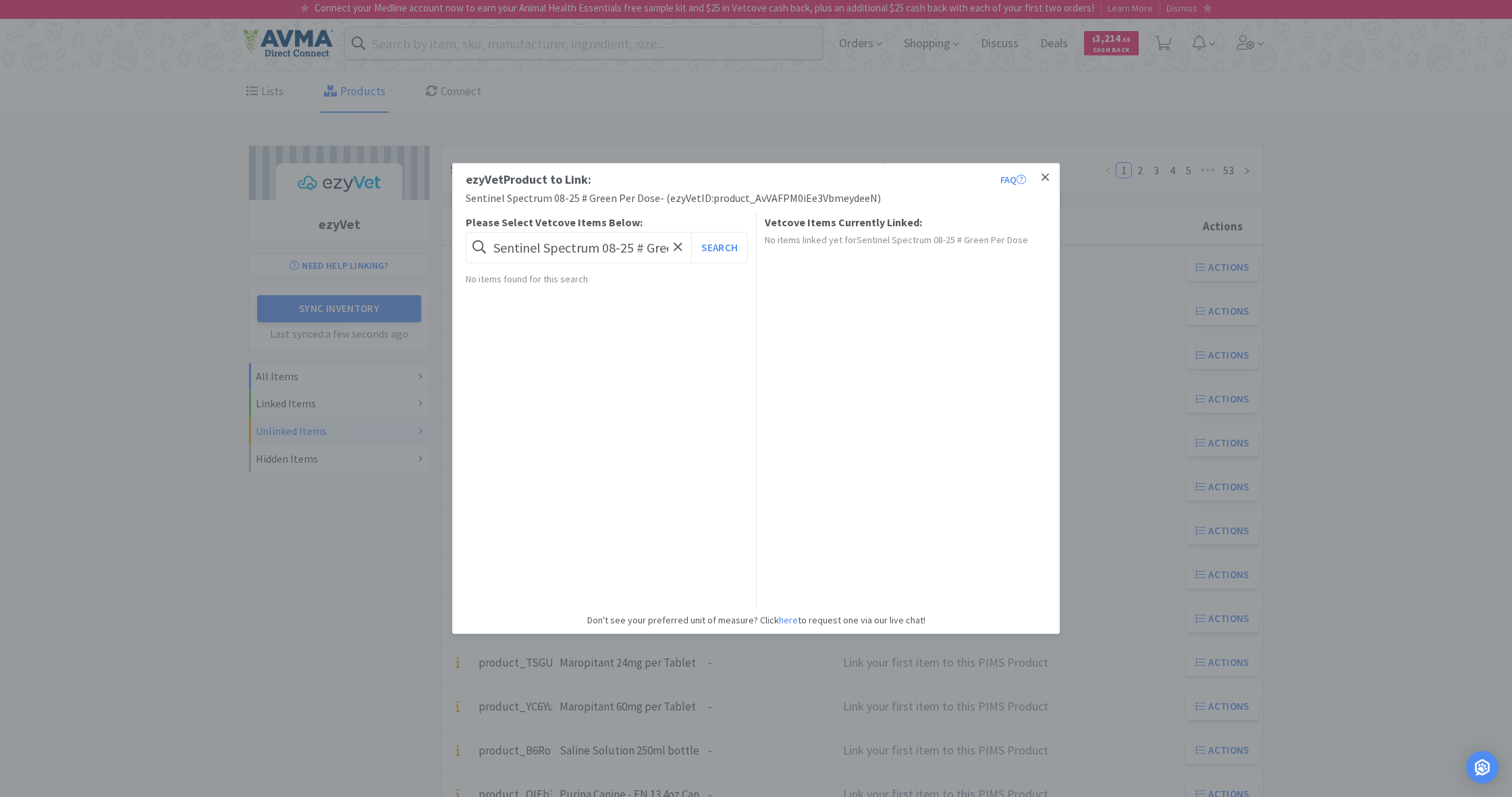
click at [1045, 174] on icon at bounding box center [1045, 178] width 7 height 12
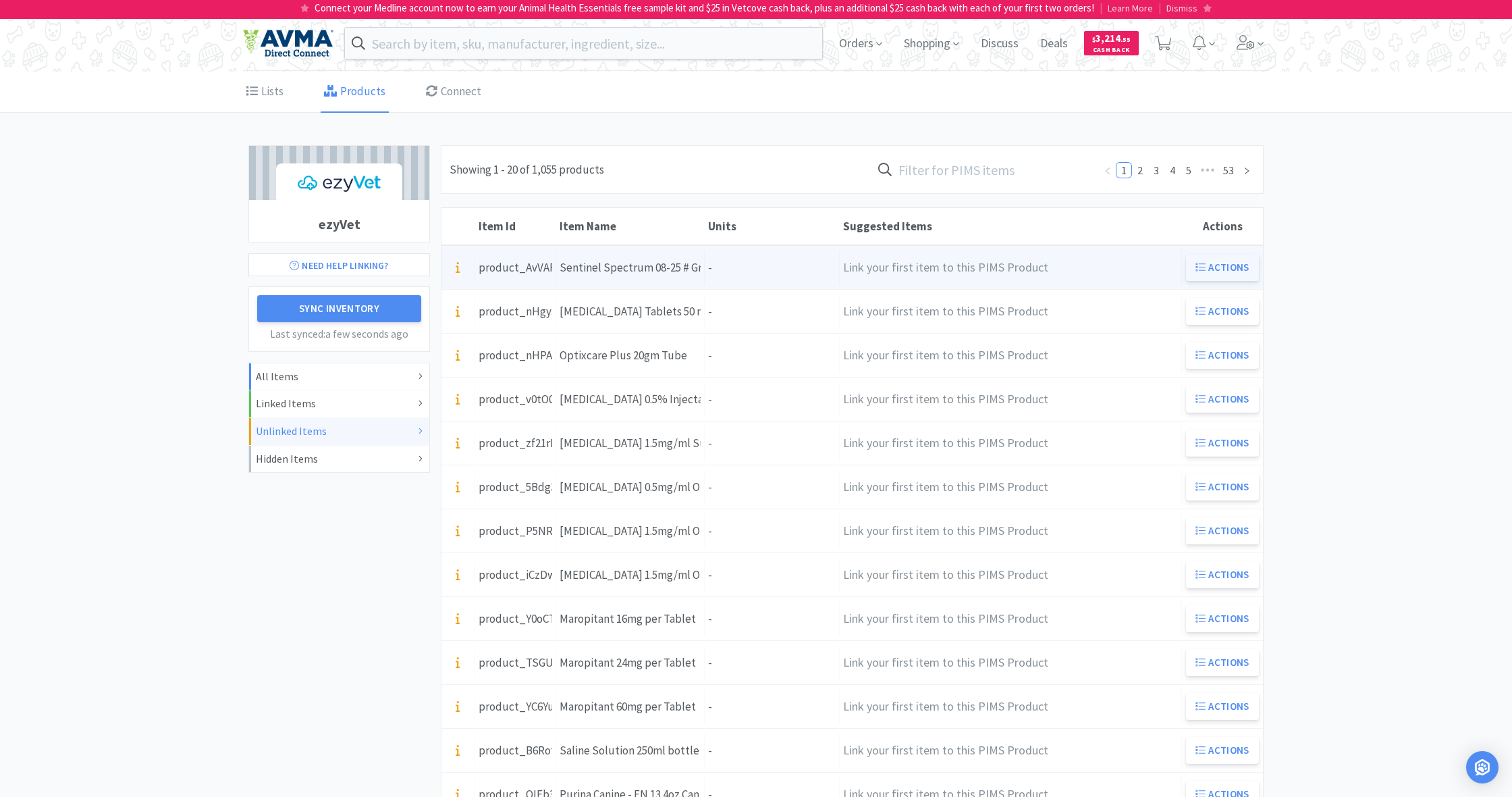
click at [1217, 266] on button "Actions" at bounding box center [1222, 267] width 73 height 27
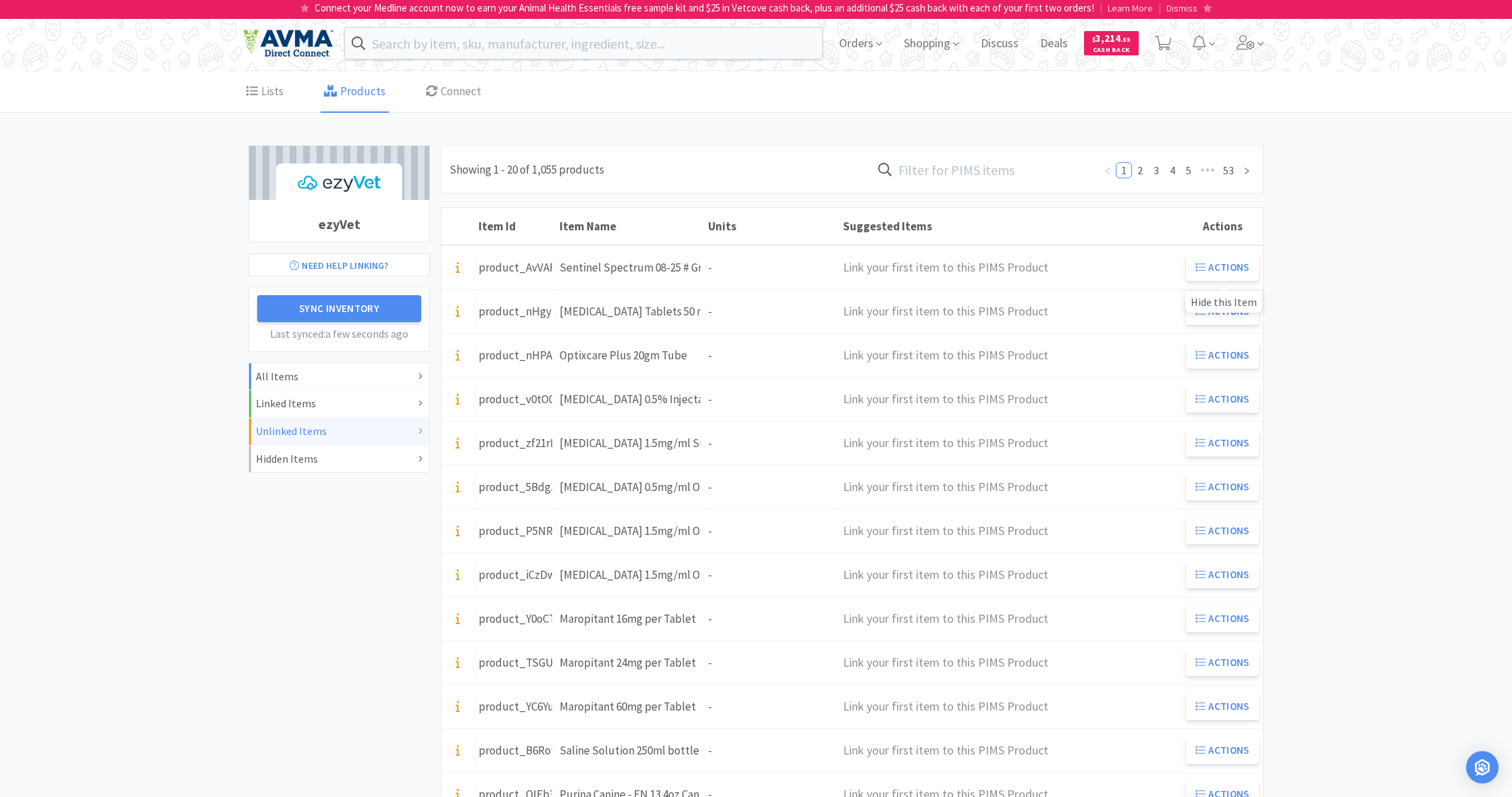
drag, startPoint x: 1222, startPoint y: 303, endPoint x: 1130, endPoint y: 289, distance: 93.1
click at [1222, 303] on div "Hide this Item" at bounding box center [1224, 301] width 77 height 22
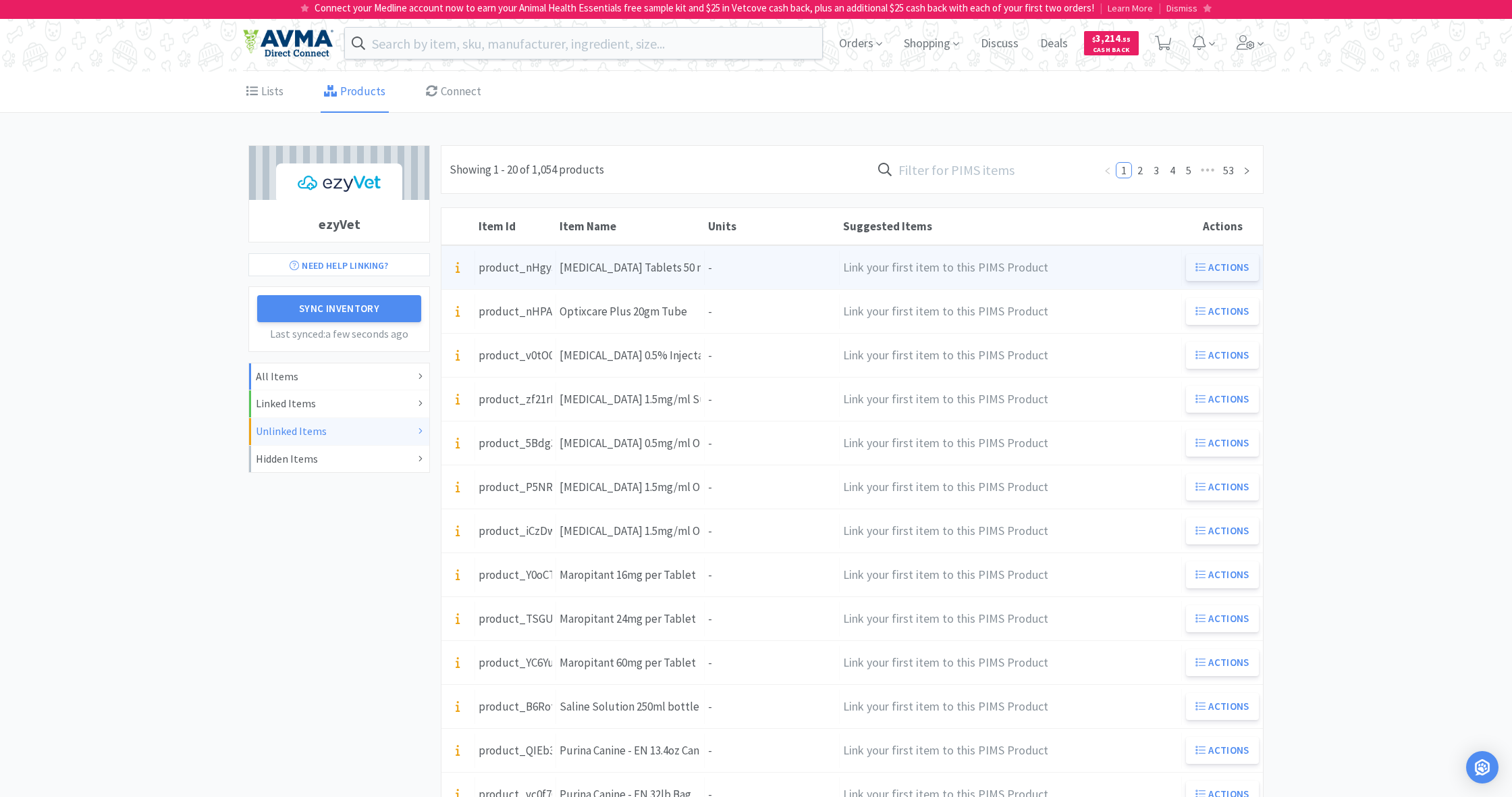
click at [1215, 266] on button "Actions" at bounding box center [1222, 267] width 73 height 27
click at [629, 269] on div "[MEDICAL_DATA] Tablets 50 mg" at bounding box center [630, 267] width 141 height 19
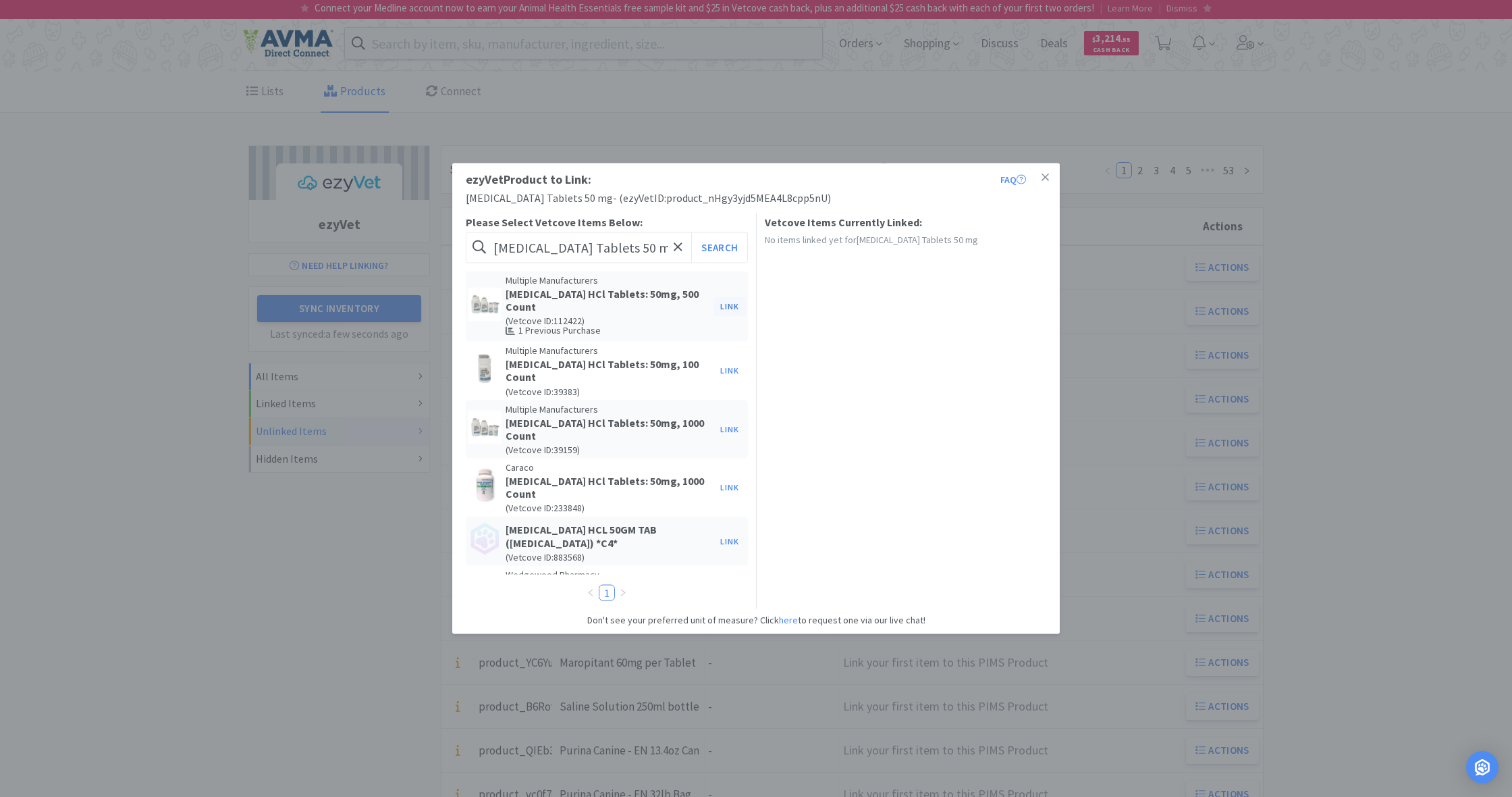
click at [732, 300] on button "Link" at bounding box center [729, 306] width 33 height 19
click at [964, 342] on span at bounding box center [961, 347] width 13 height 11
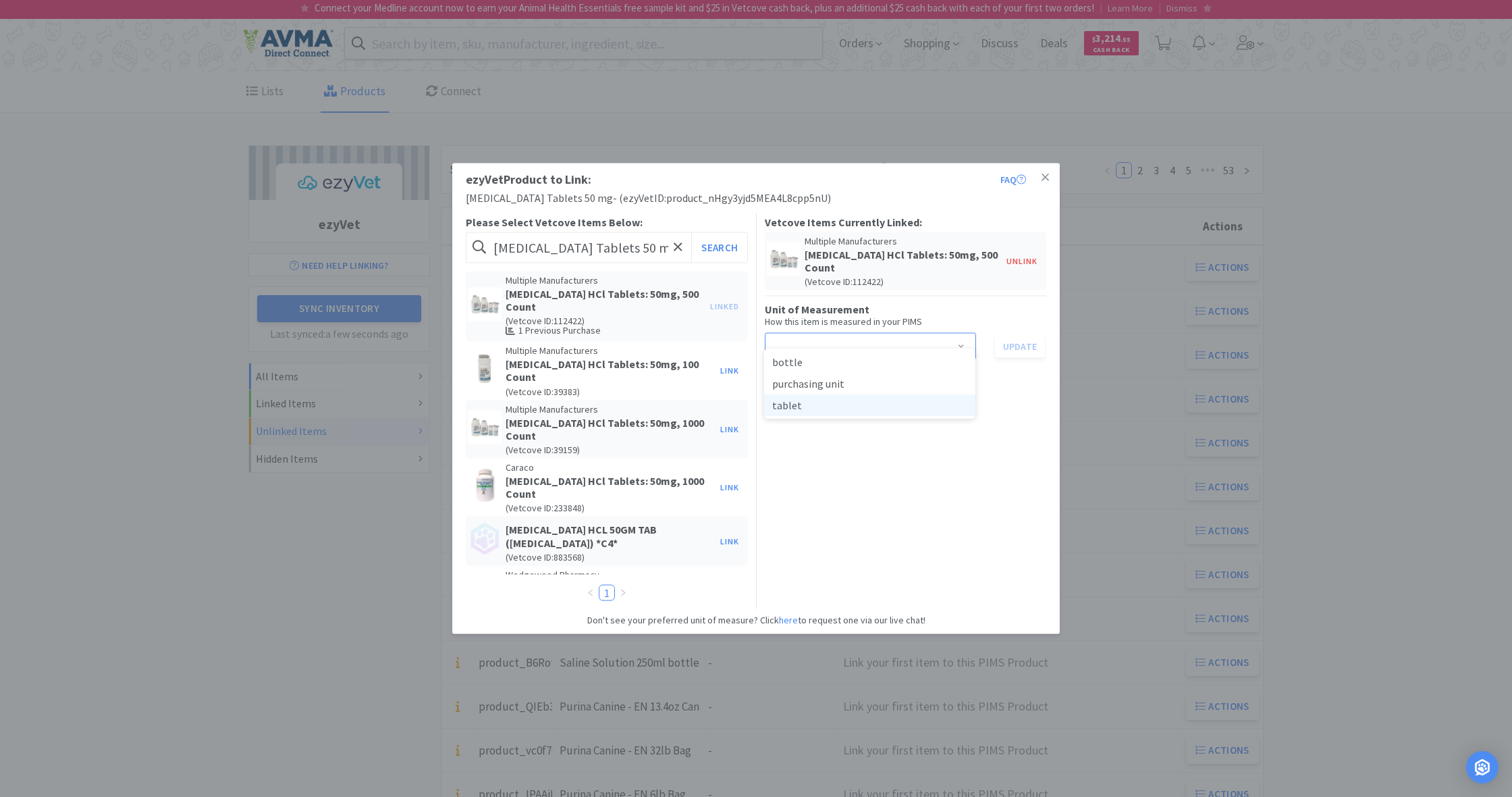
click at [800, 403] on li "tablet" at bounding box center [870, 405] width 212 height 21
click at [1017, 334] on button "Update" at bounding box center [1020, 346] width 50 height 23
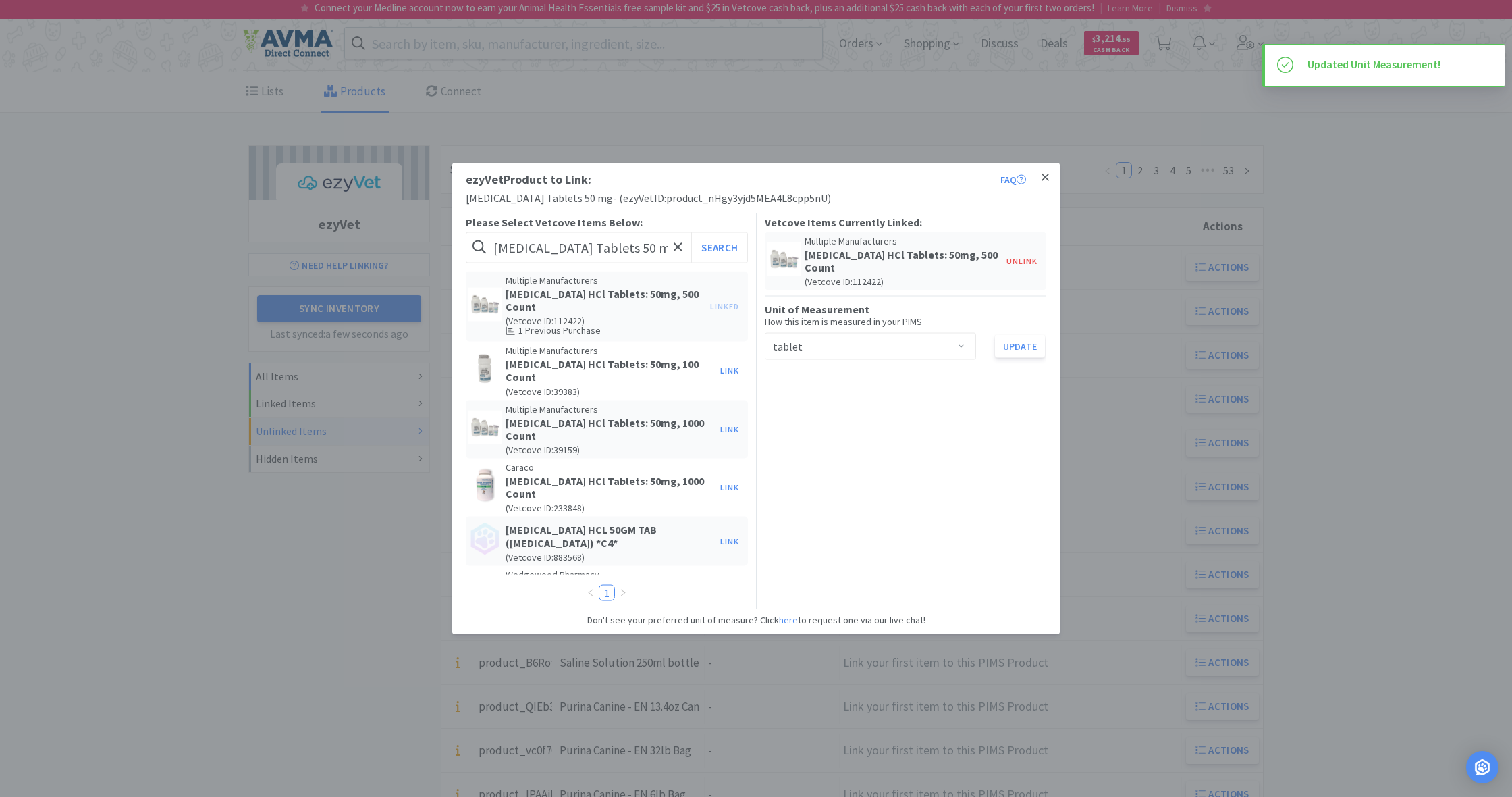
click at [1044, 174] on icon at bounding box center [1045, 178] width 7 height 12
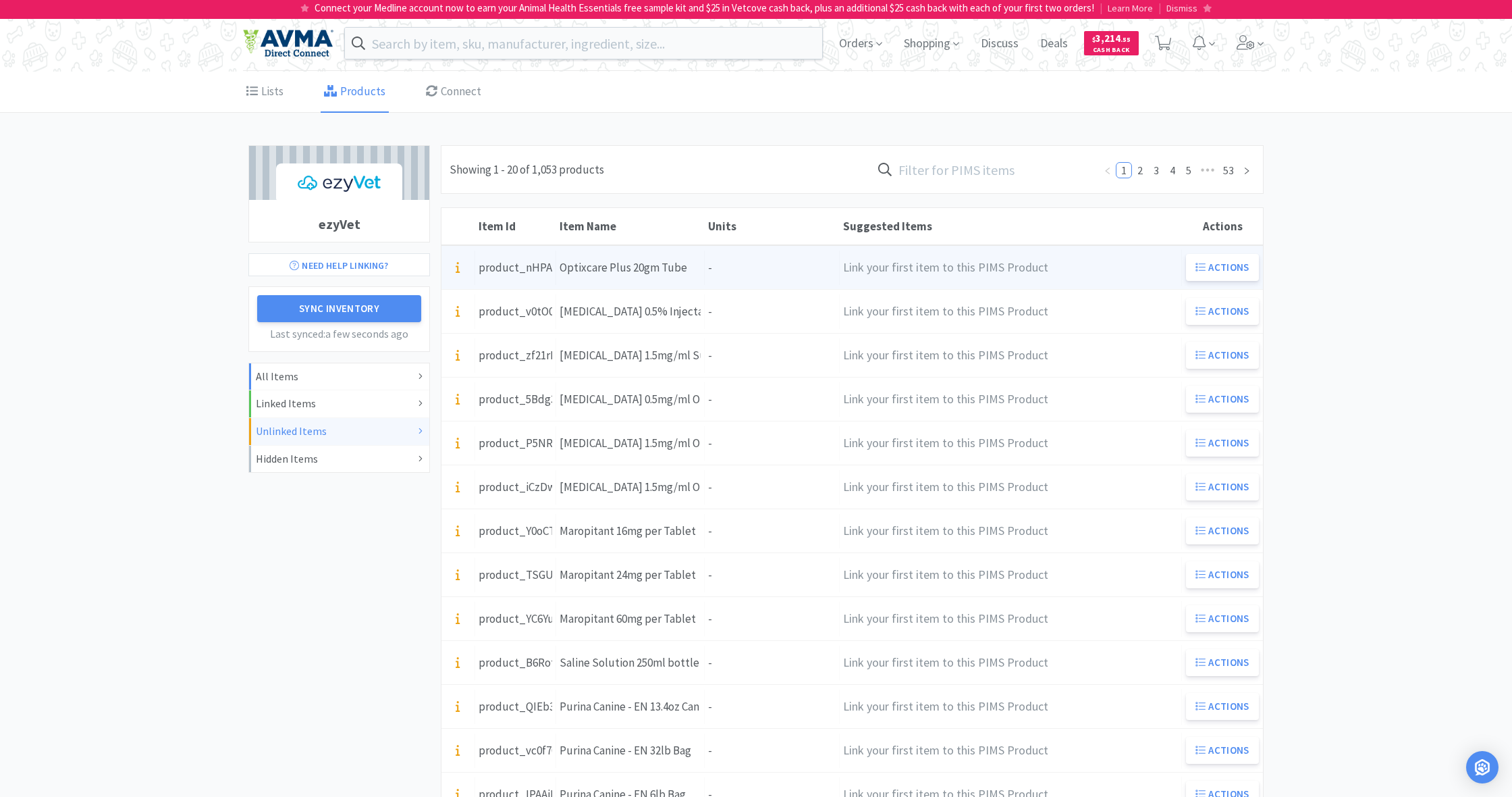
click at [737, 260] on div "Units -" at bounding box center [772, 268] width 135 height 35
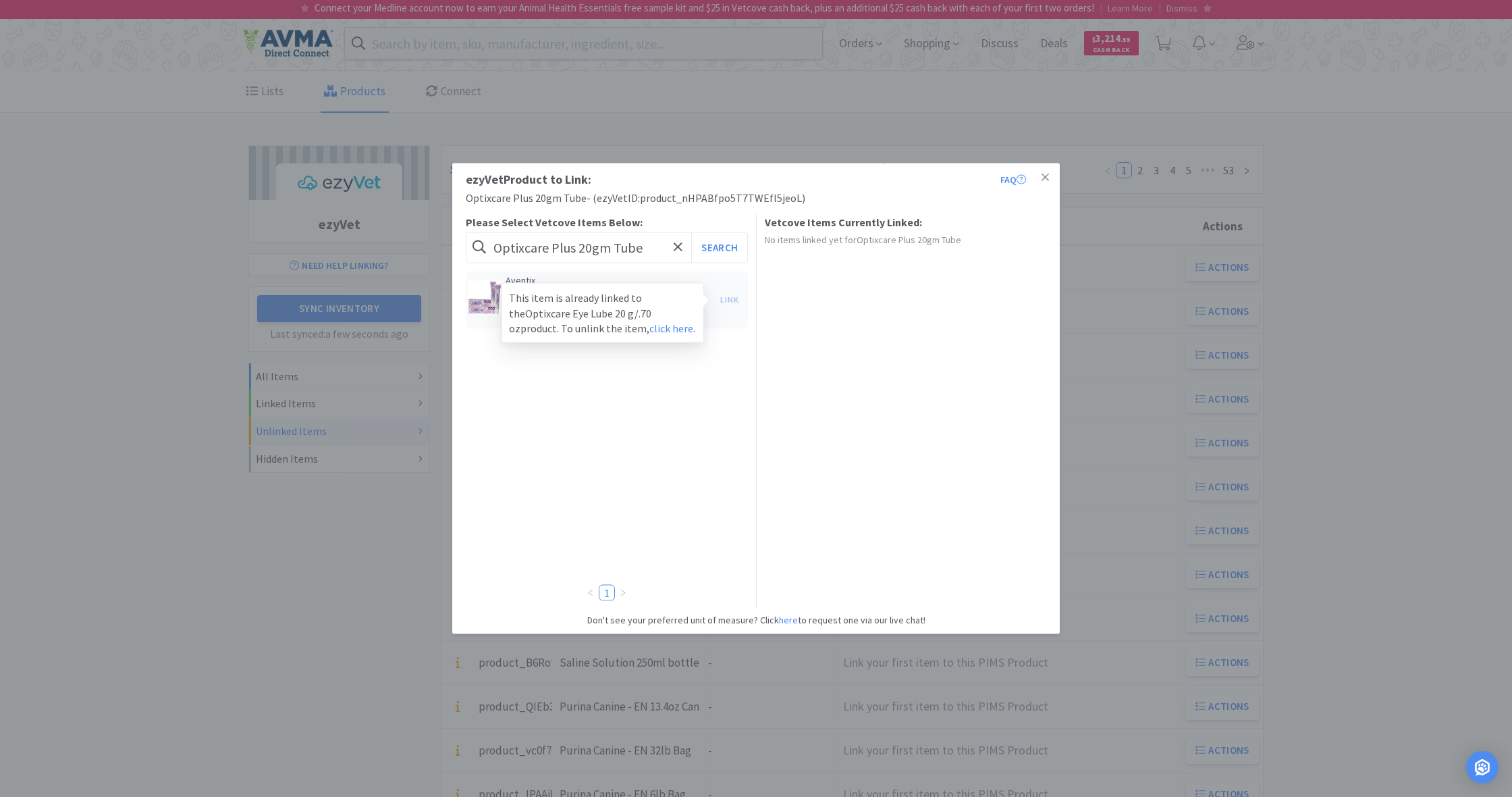
click at [736, 295] on div "Link This item is already linked to the Optixcare Eye Lube 20 g/.70 oz product.…" at bounding box center [729, 300] width 33 height 19
click at [1044, 176] on icon at bounding box center [1045, 177] width 7 height 7
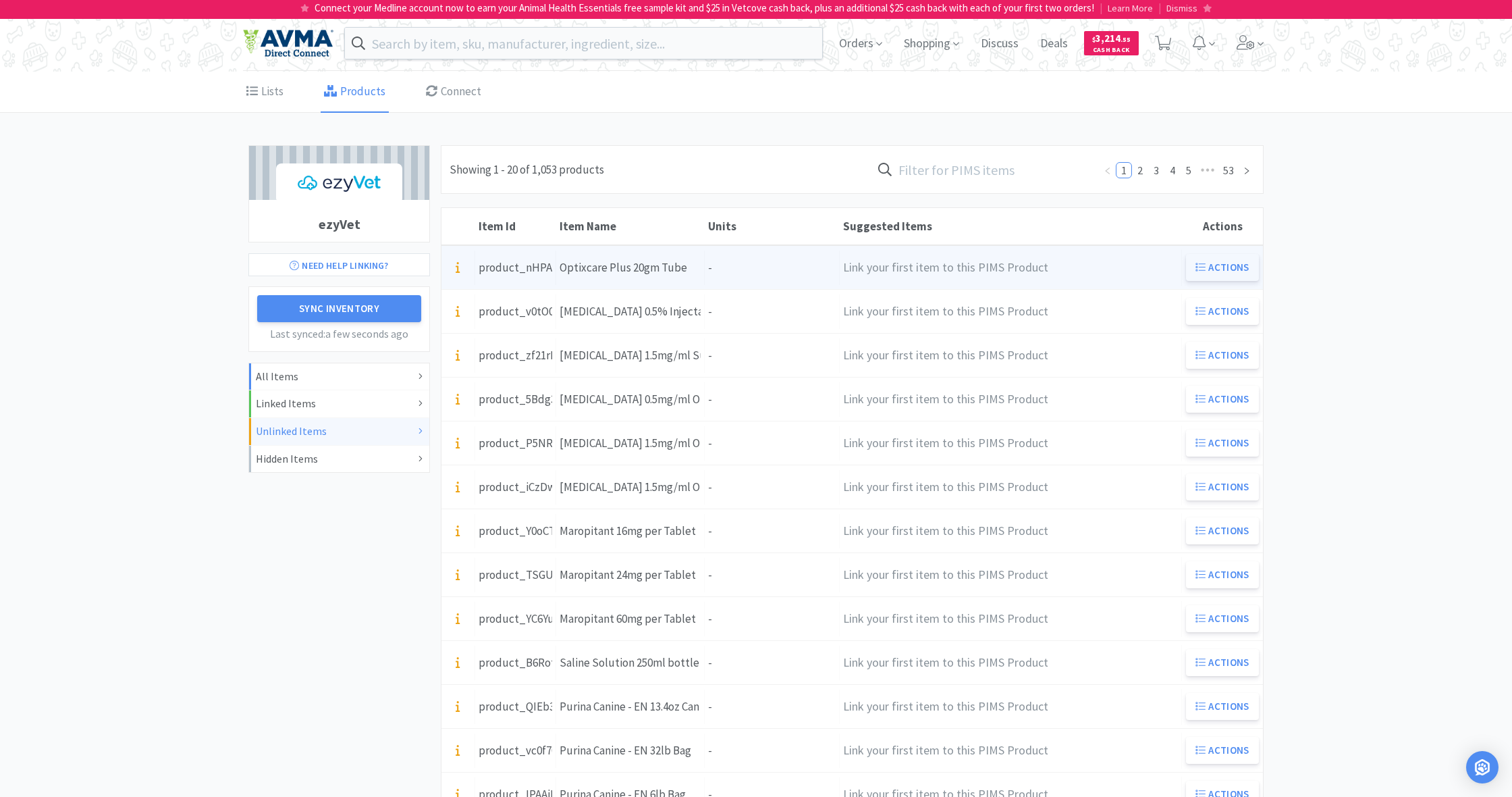
click at [1214, 266] on button "Actions" at bounding box center [1222, 267] width 73 height 27
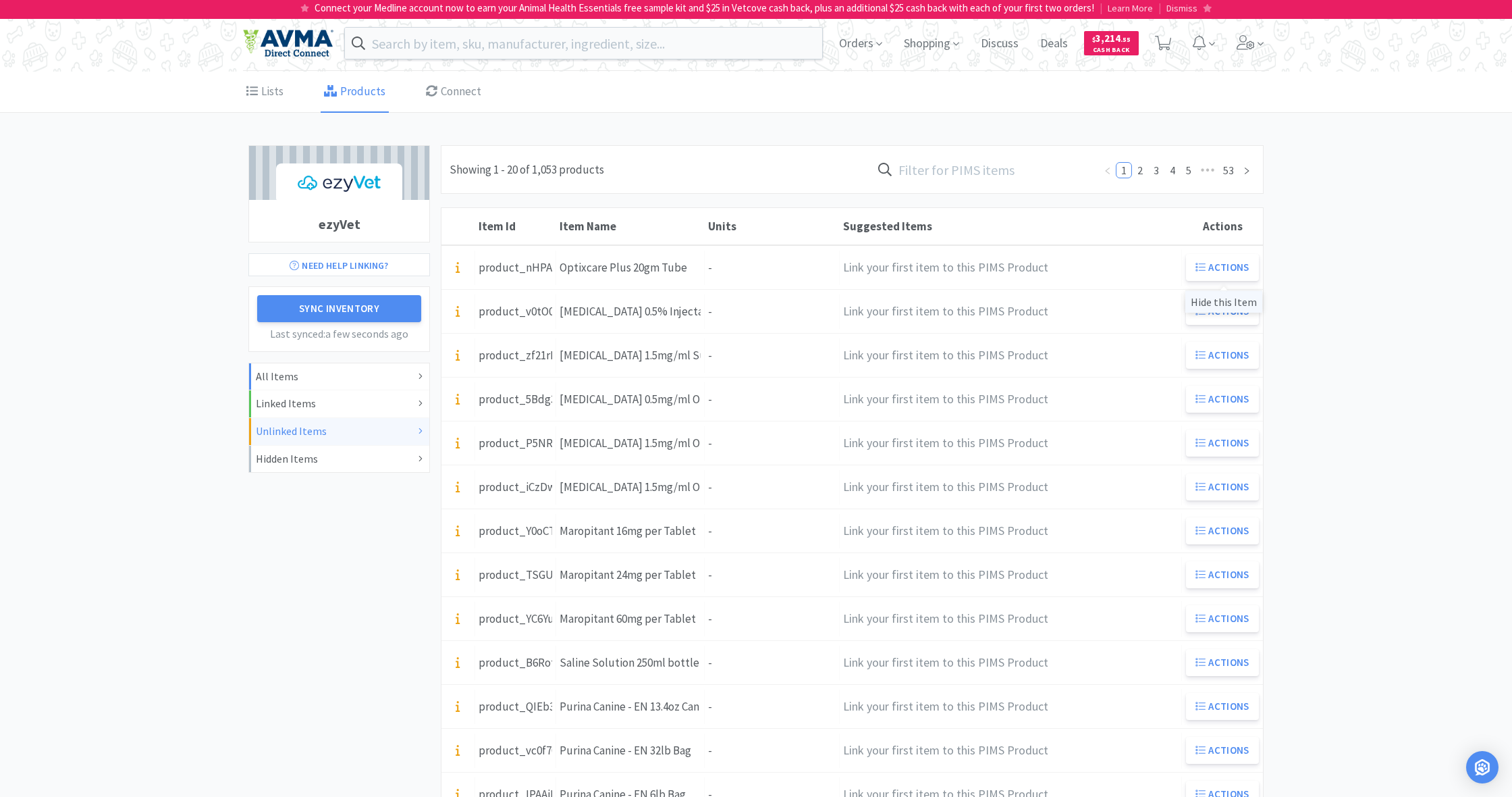
click at [1234, 303] on div "Hide this Item" at bounding box center [1224, 301] width 77 height 22
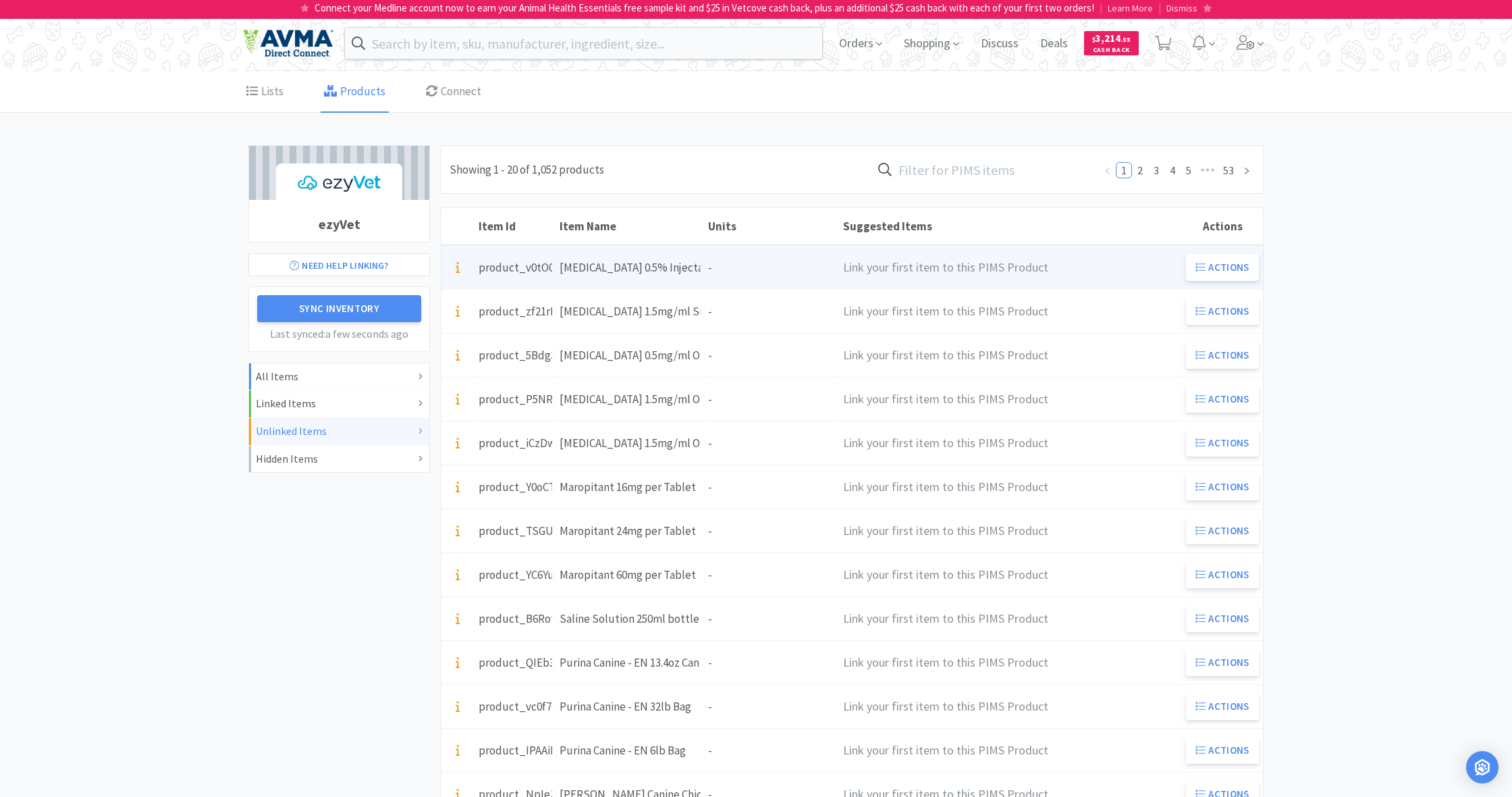
click at [721, 272] on div "Units -" at bounding box center [772, 268] width 135 height 35
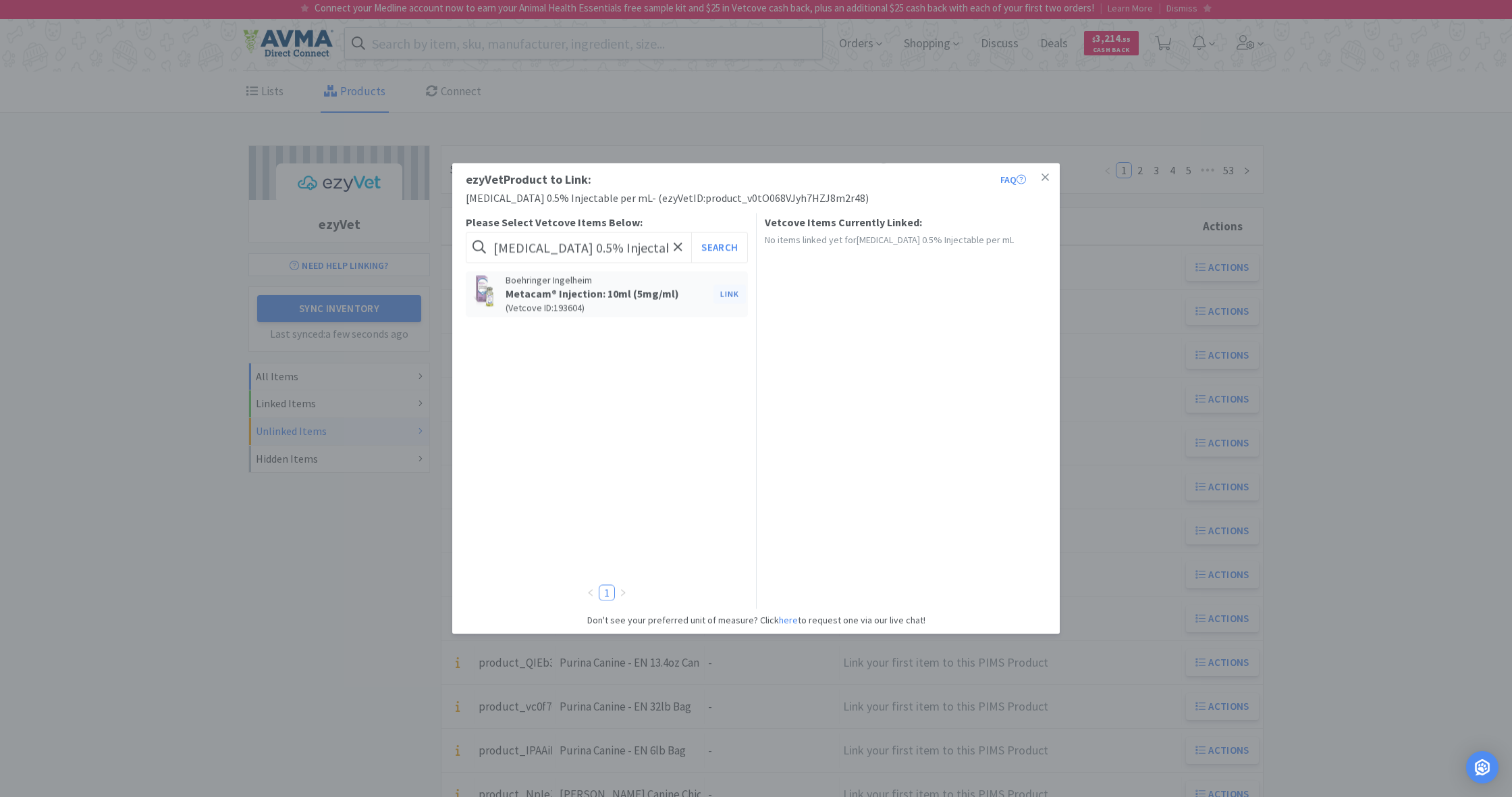
click at [724, 292] on button "Link" at bounding box center [729, 294] width 33 height 19
click at [961, 332] on span at bounding box center [961, 334] width 13 height 11
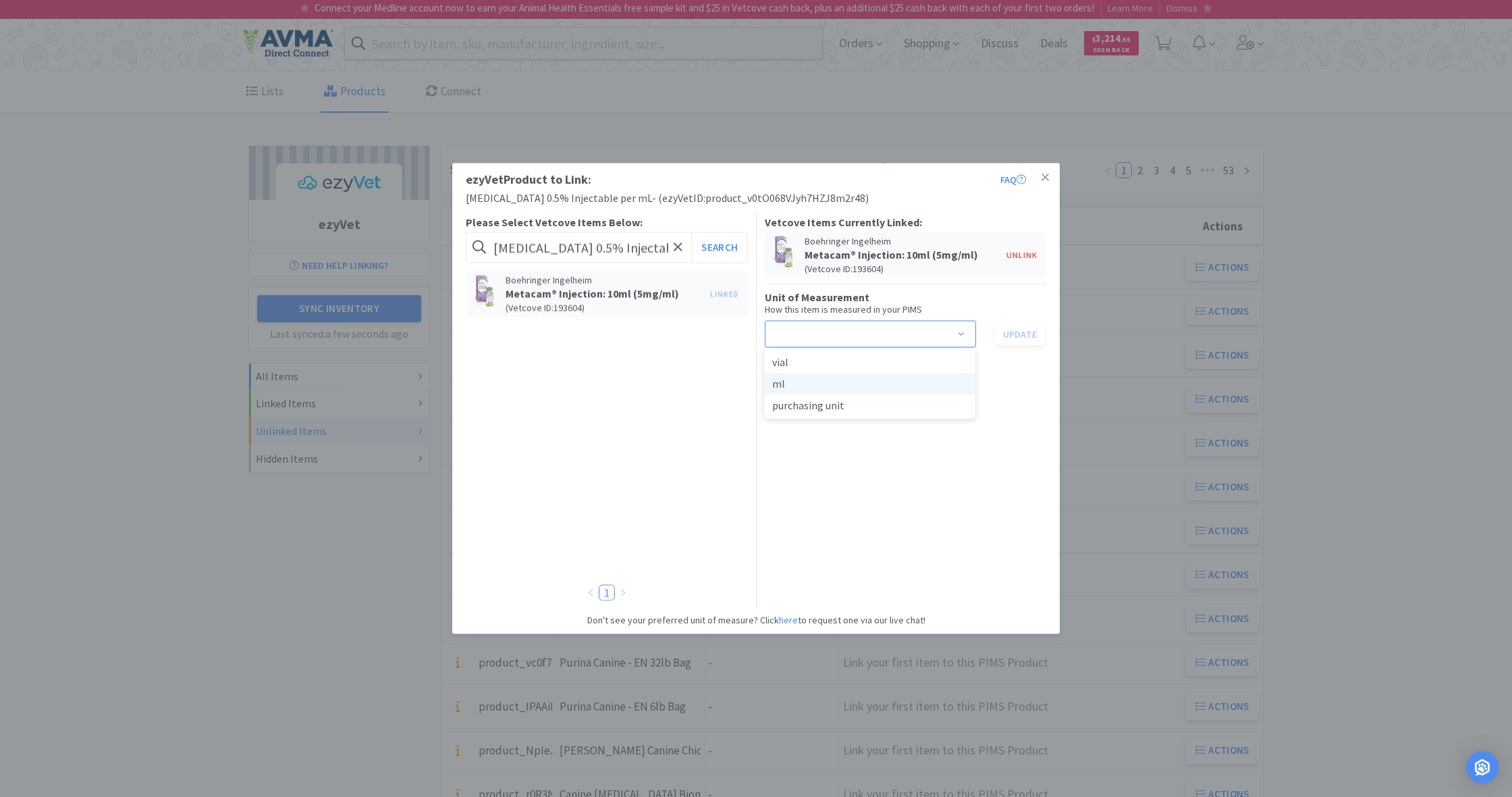
click at [777, 382] on li "ml" at bounding box center [870, 383] width 212 height 21
click at [1022, 333] on button "Update" at bounding box center [1020, 333] width 50 height 23
click at [1047, 178] on icon at bounding box center [1045, 178] width 7 height 12
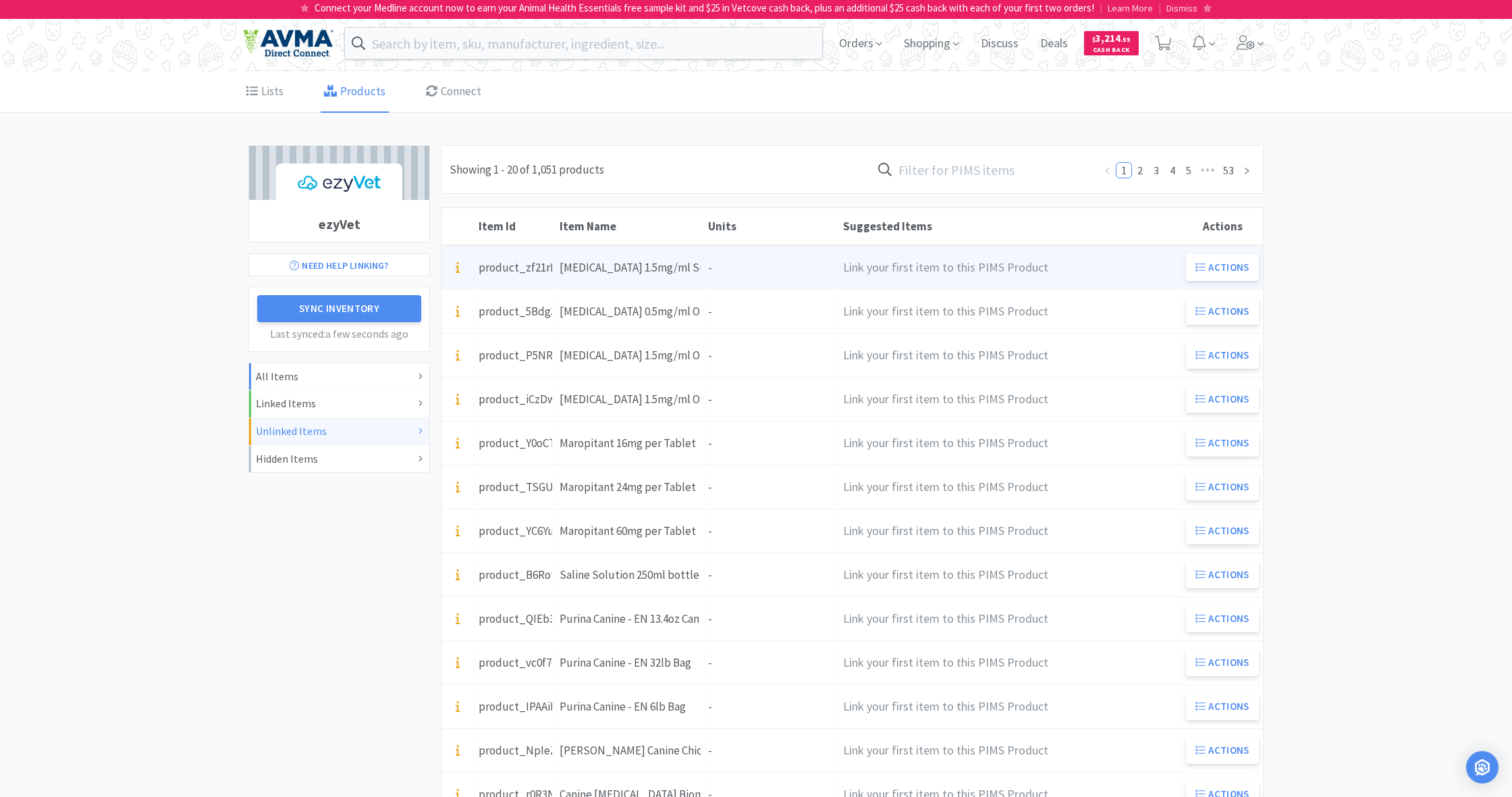
click at [720, 275] on div "Units -" at bounding box center [772, 268] width 135 height 35
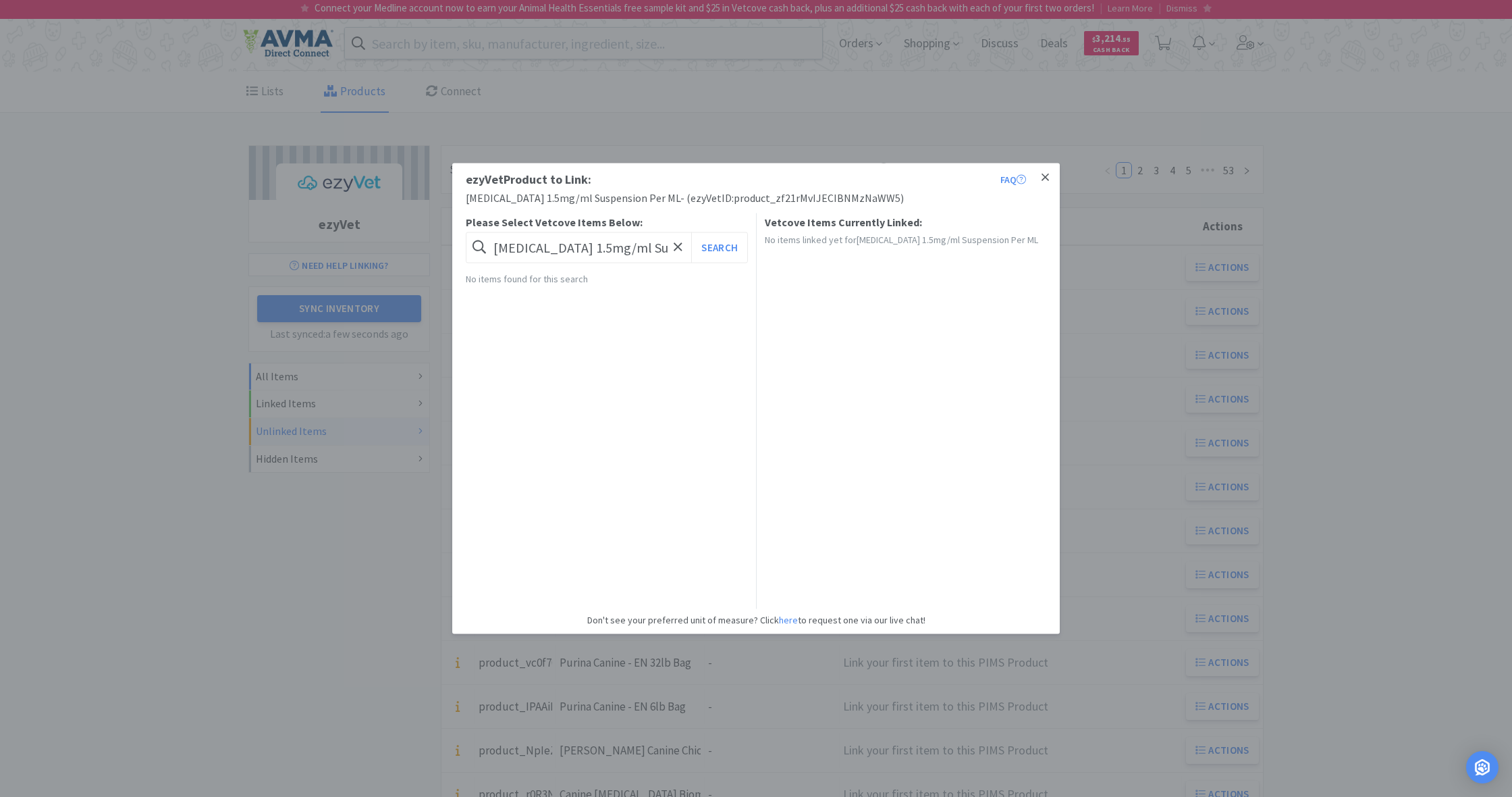
click at [1043, 174] on icon at bounding box center [1045, 178] width 7 height 12
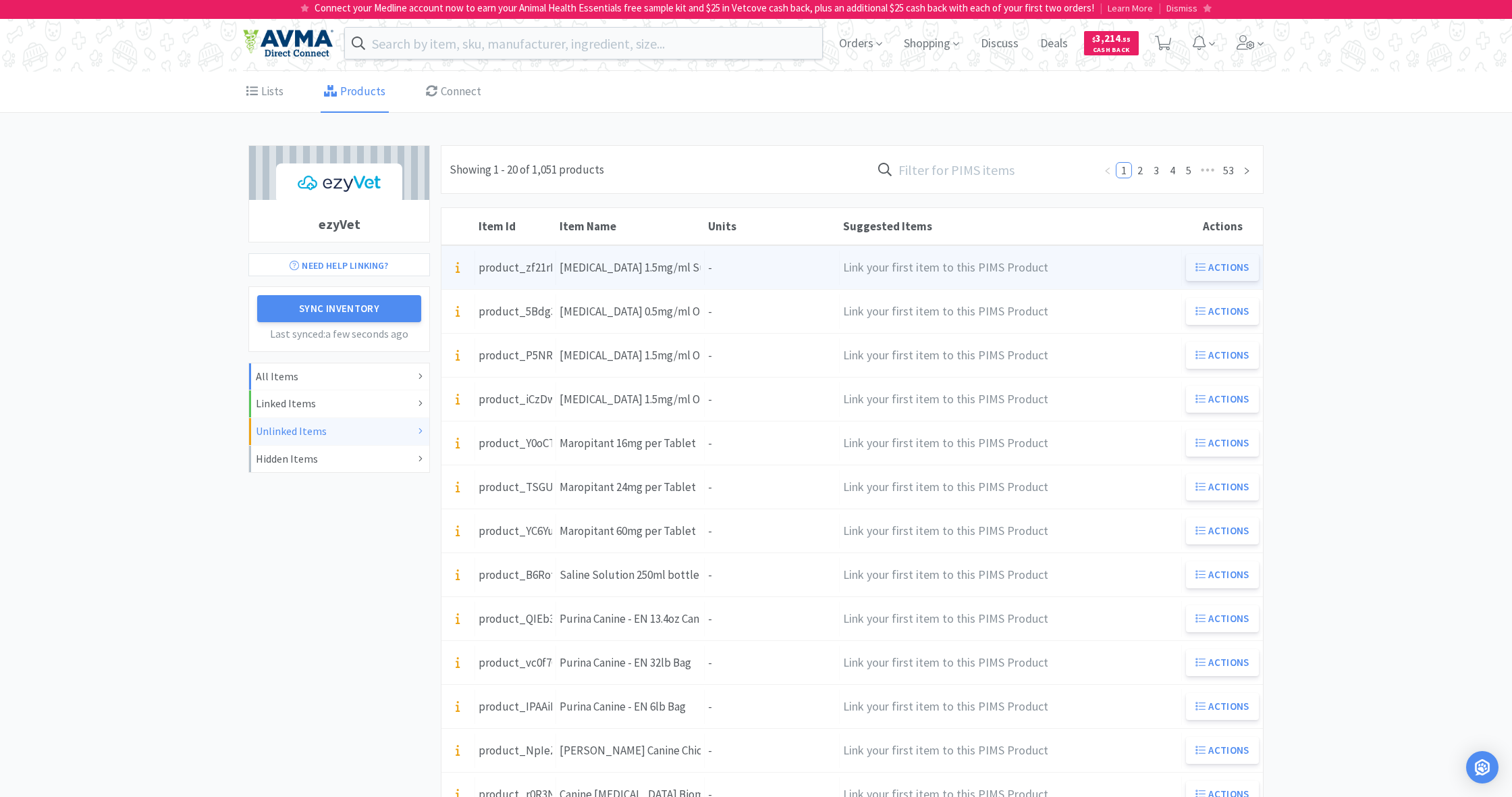
click at [1224, 266] on button "Actions" at bounding box center [1222, 267] width 73 height 27
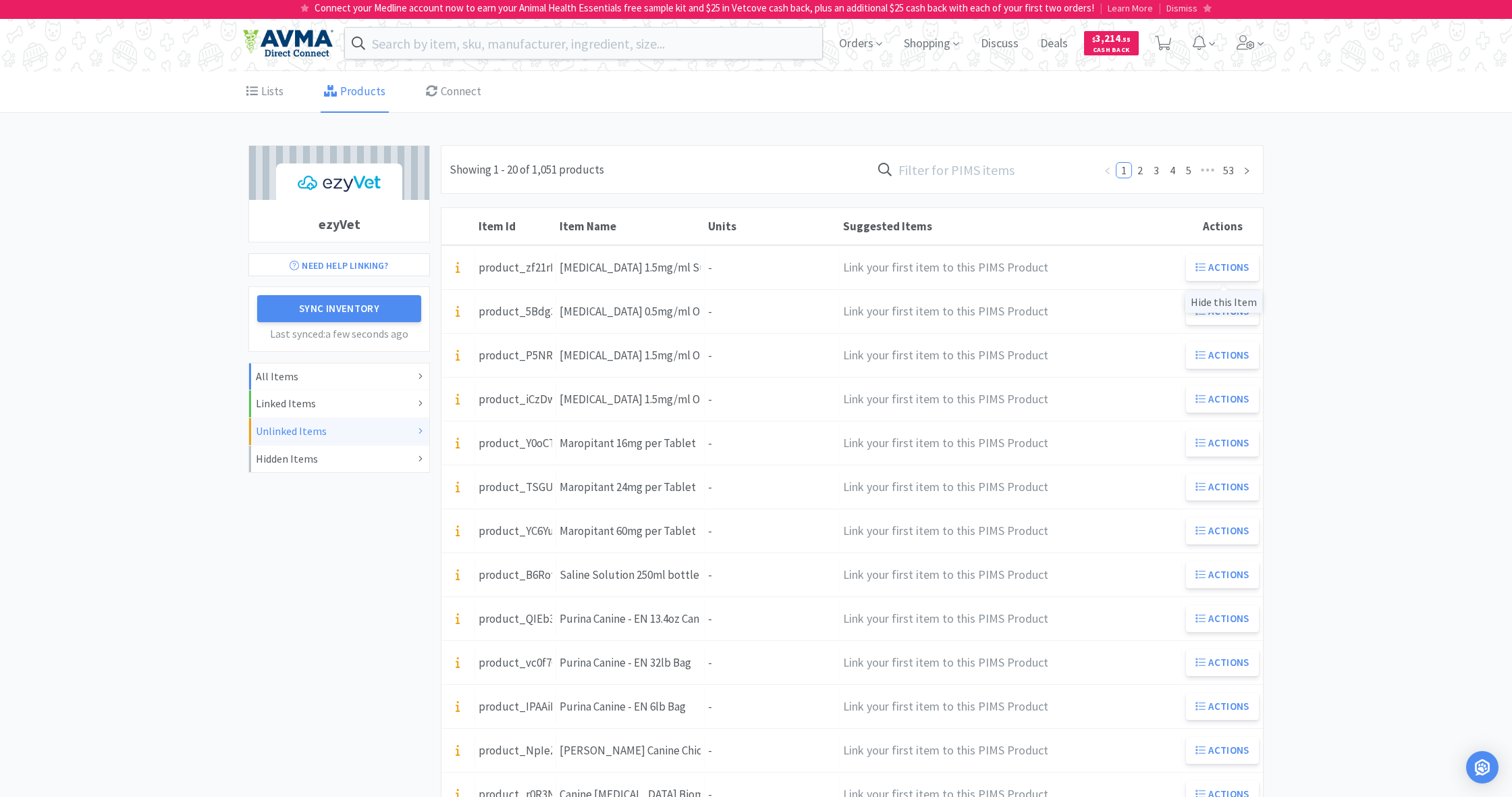
click at [1222, 303] on div "Hide this Item" at bounding box center [1224, 301] width 77 height 22
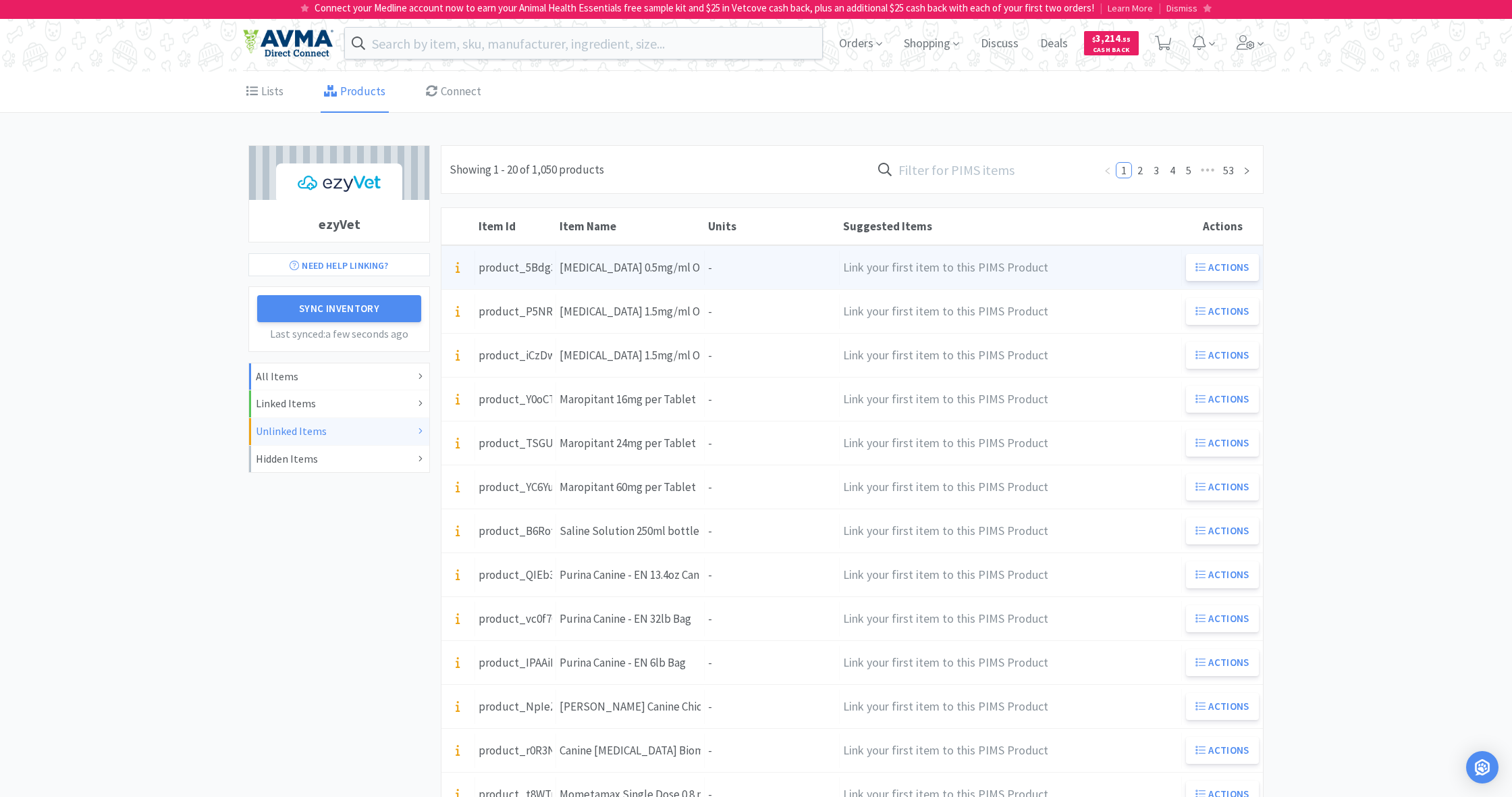
click at [758, 273] on div "Units -" at bounding box center [772, 268] width 135 height 35
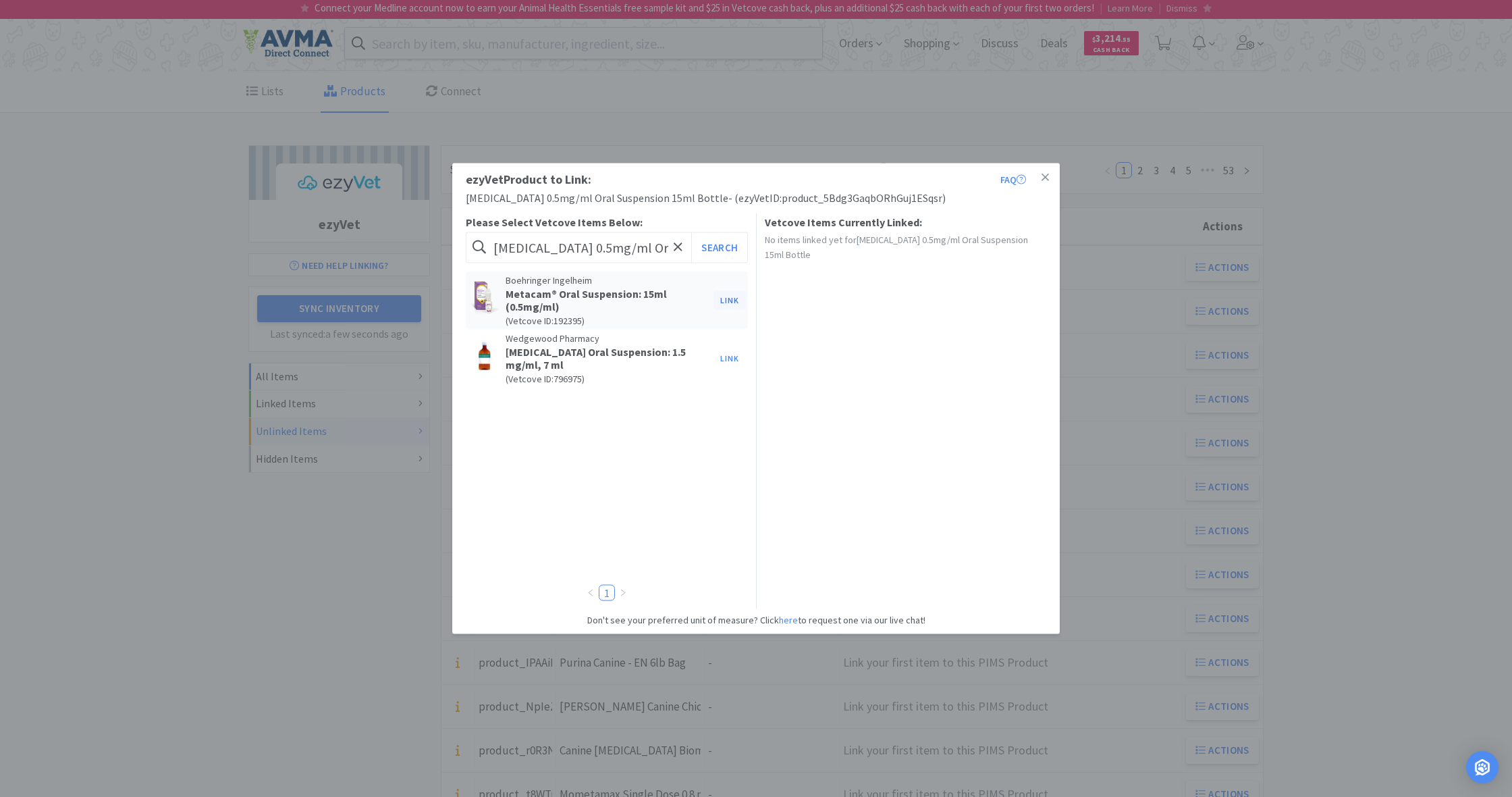
click at [731, 299] on button "Link" at bounding box center [729, 300] width 33 height 19
click at [962, 343] on span at bounding box center [961, 347] width 13 height 11
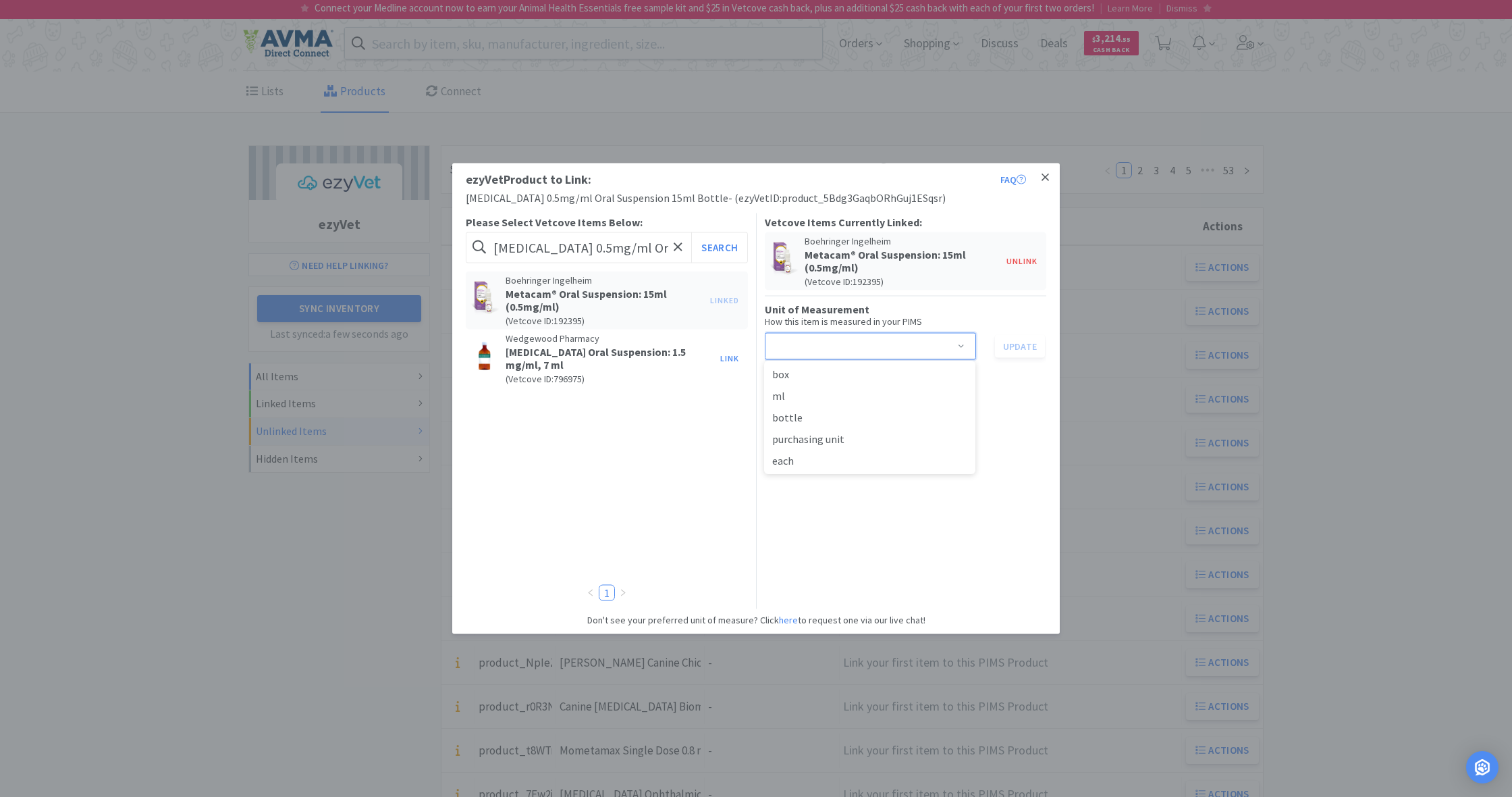
click at [1044, 175] on icon at bounding box center [1045, 178] width 7 height 12
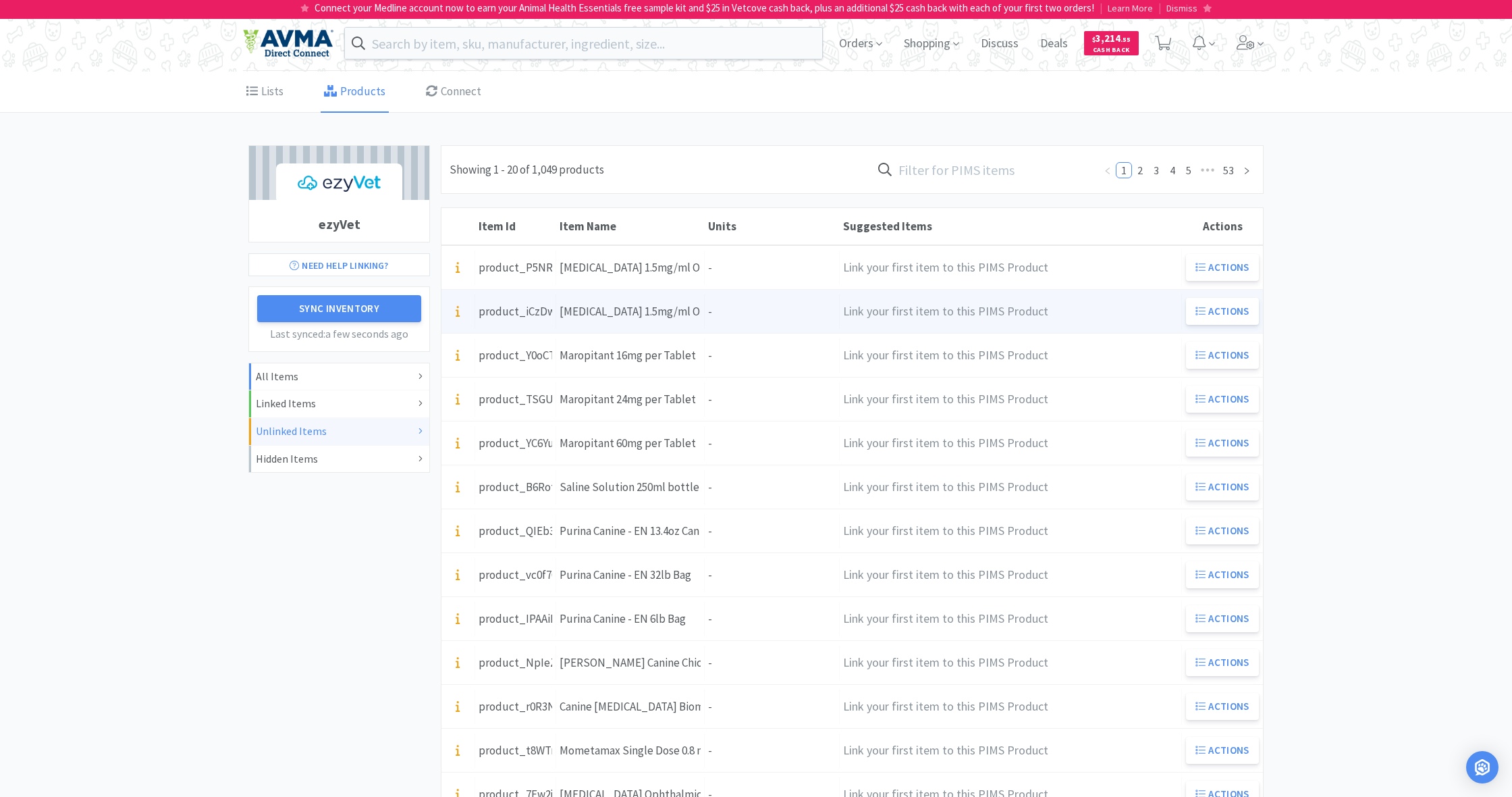
click at [738, 320] on div "Units -" at bounding box center [772, 312] width 135 height 35
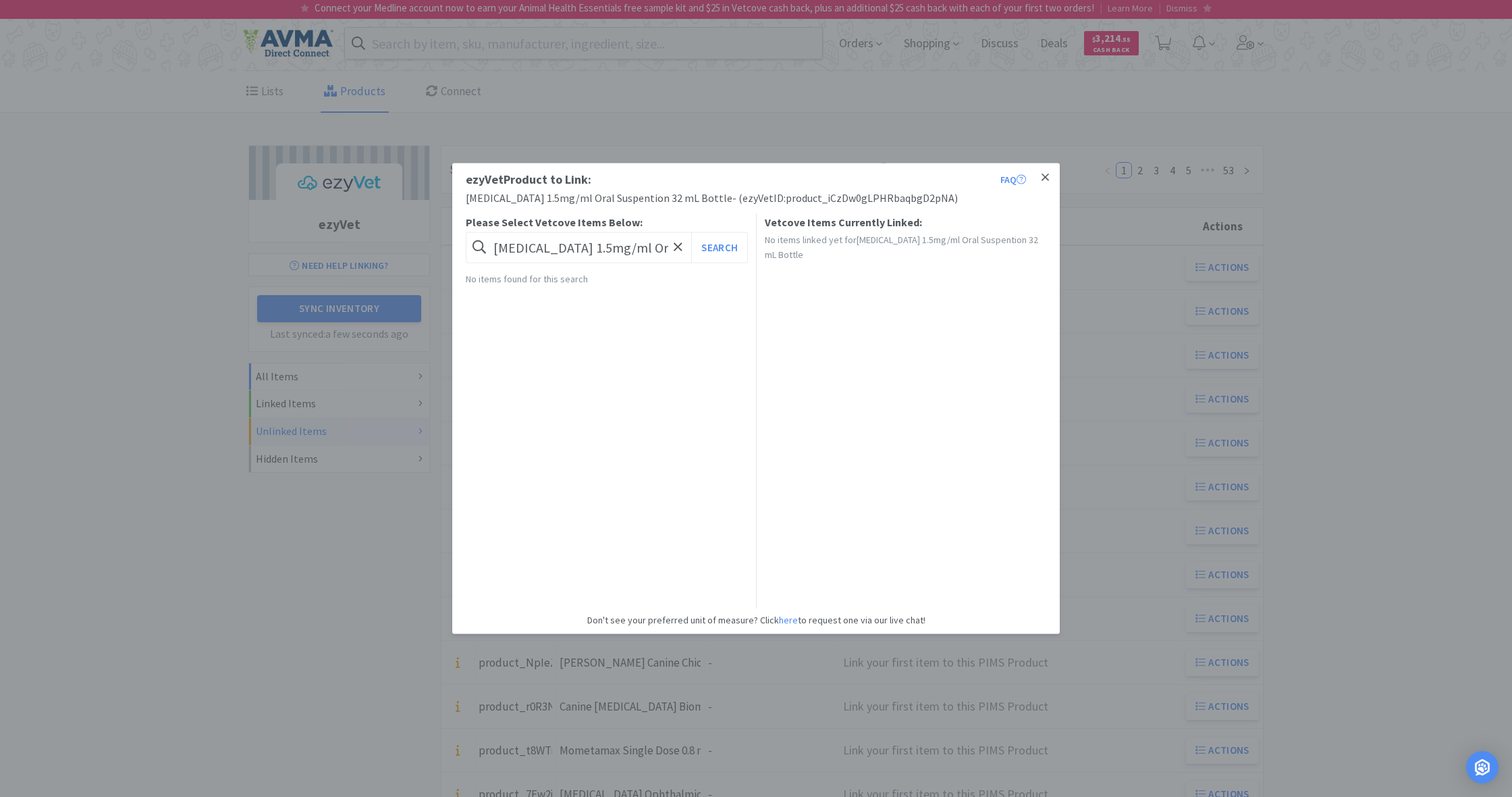
click at [1046, 179] on icon at bounding box center [1045, 177] width 7 height 7
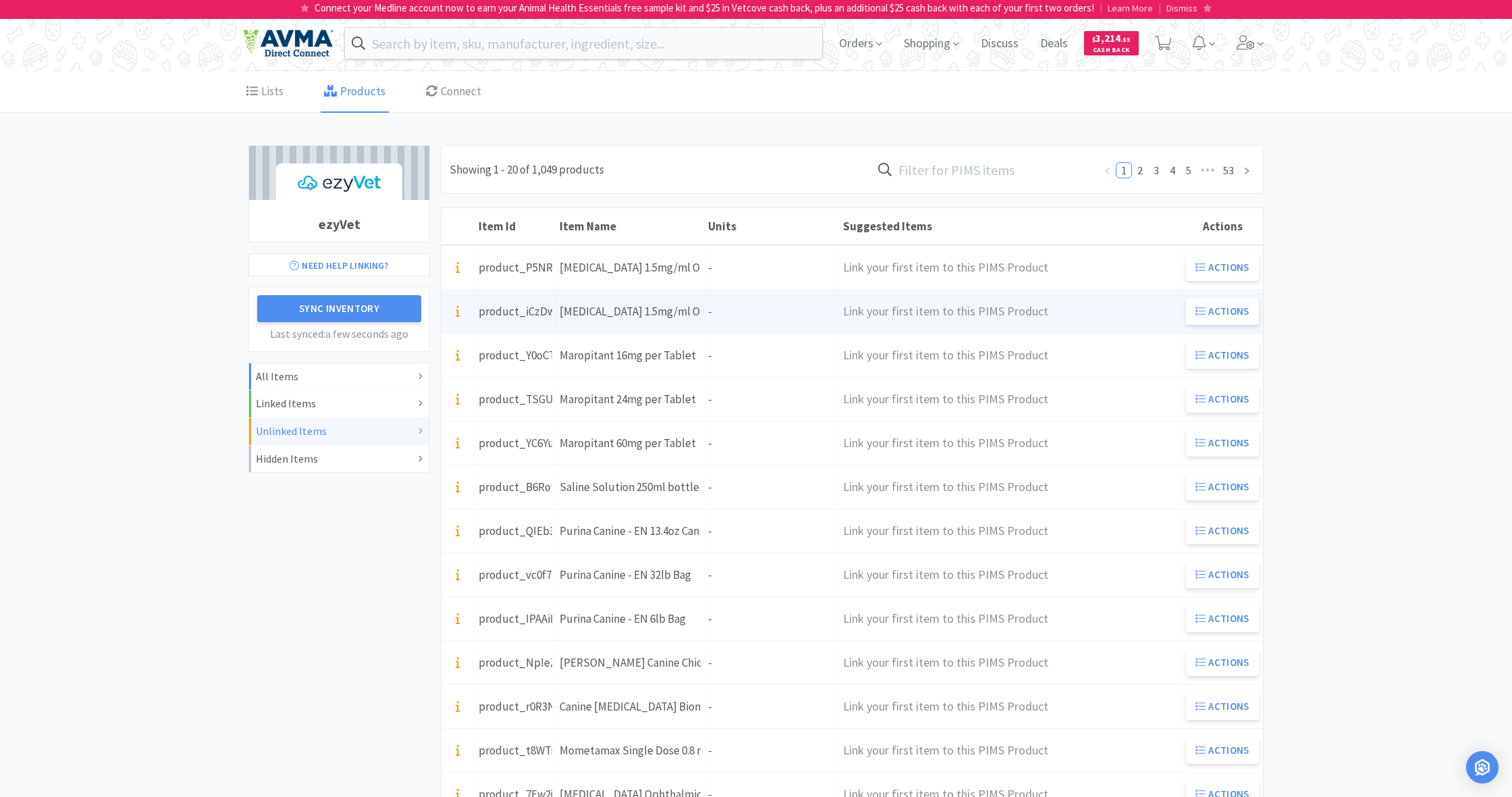
click at [973, 317] on h4 "Link your first item to this PIMS Product" at bounding box center [1010, 312] width 335 height 19
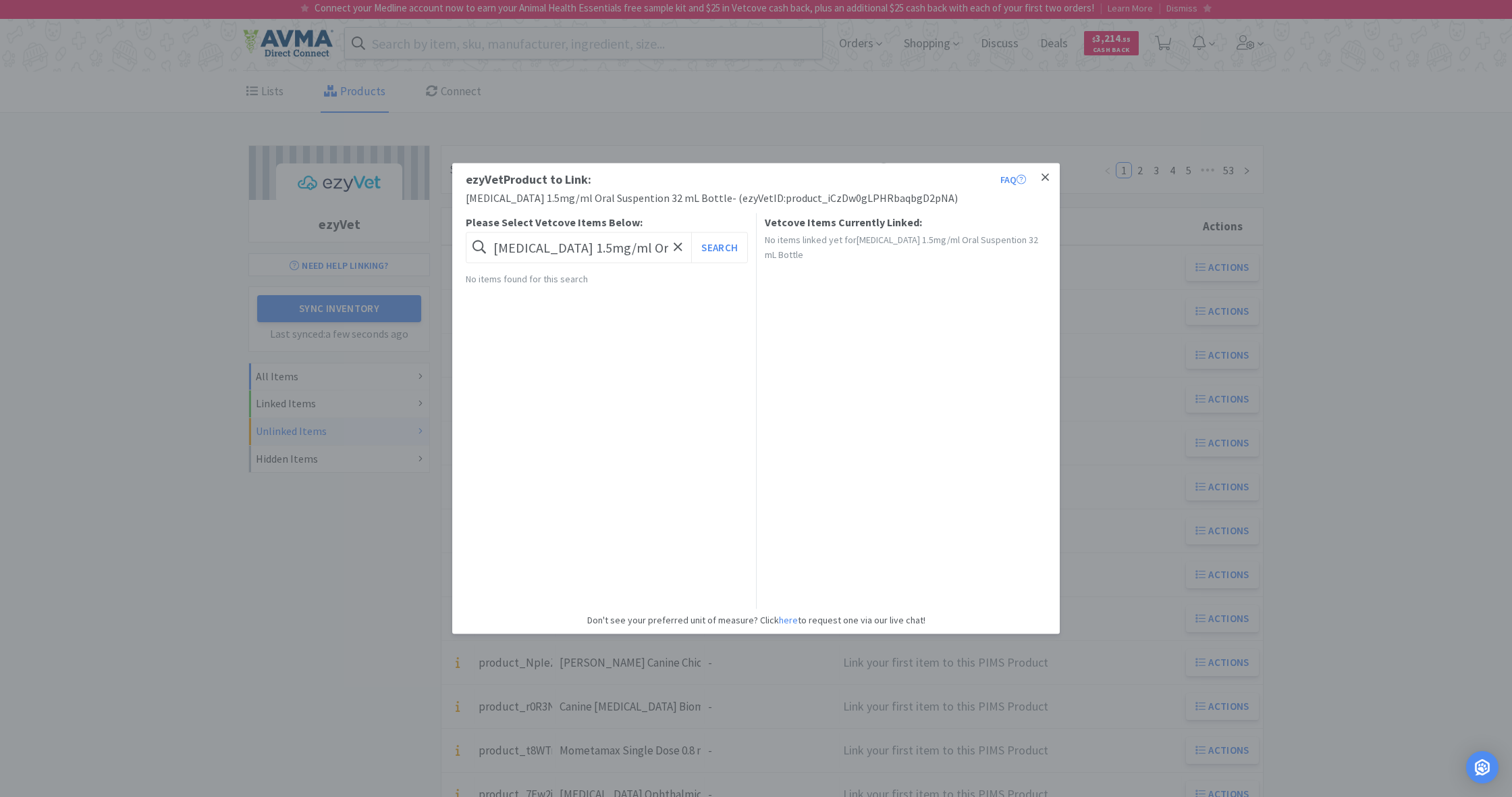
click at [1046, 178] on icon at bounding box center [1045, 177] width 7 height 7
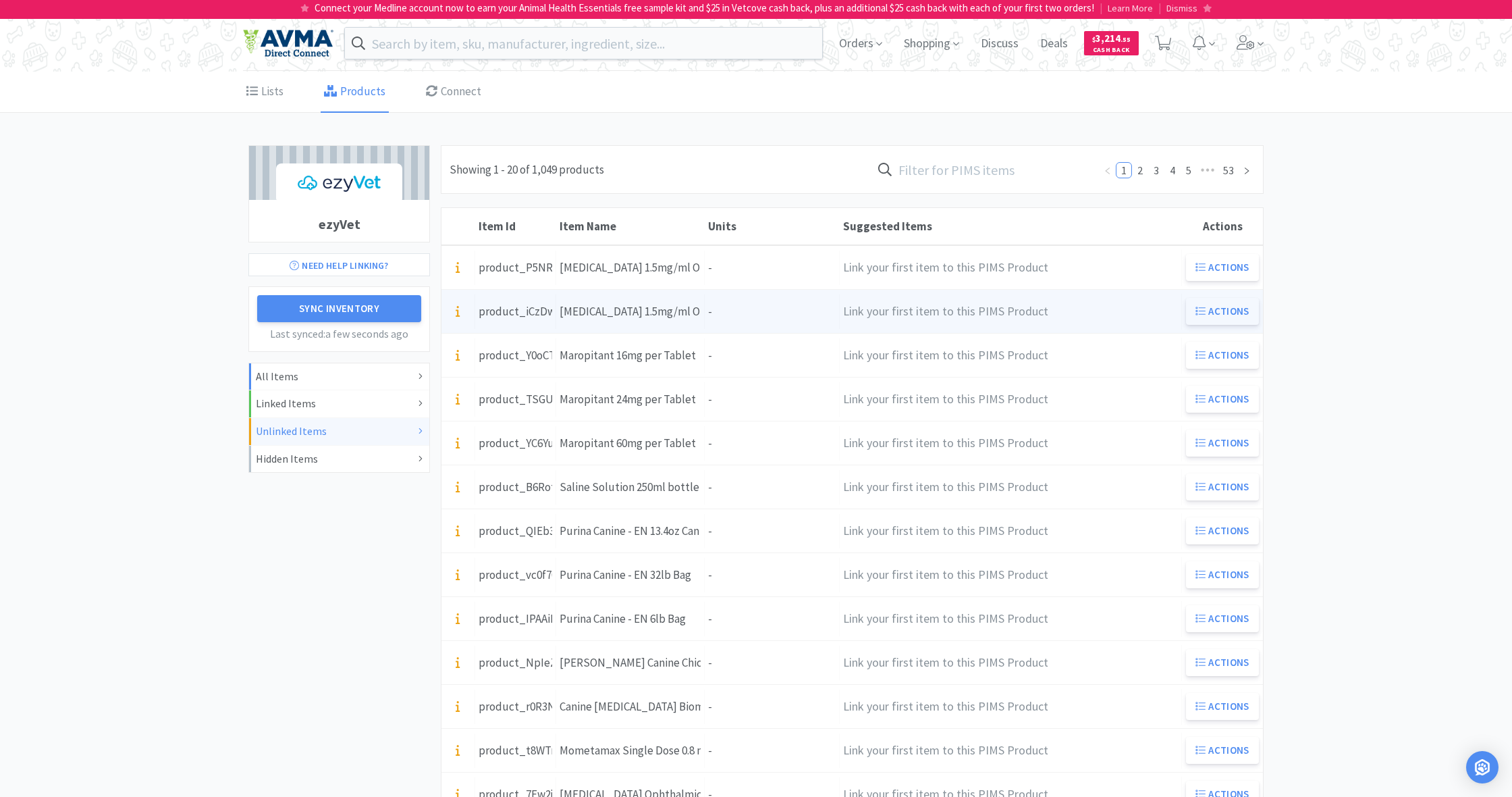
click at [1230, 312] on button "Actions" at bounding box center [1222, 311] width 73 height 27
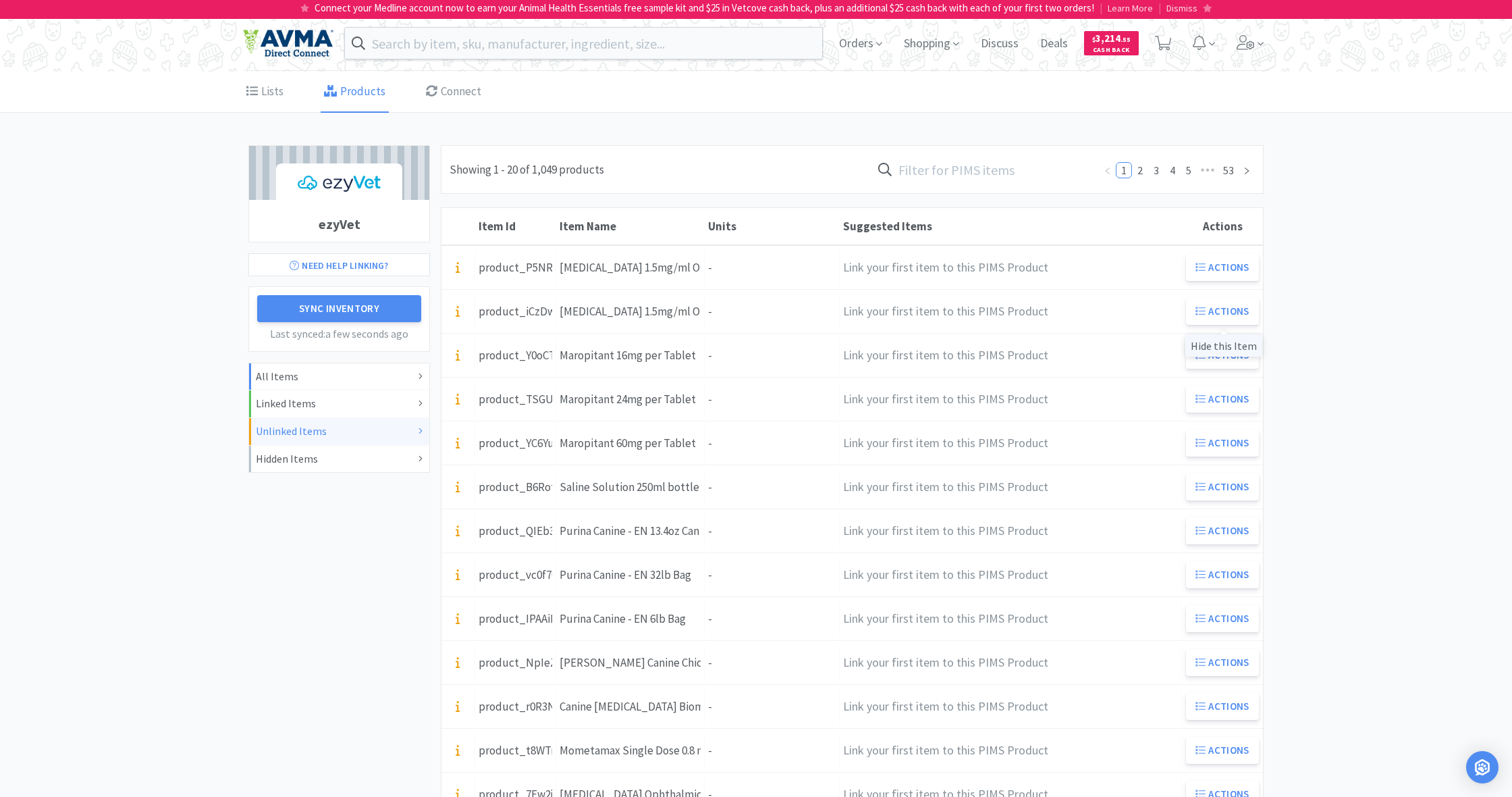
click at [1225, 346] on div "Hide this Item" at bounding box center [1224, 346] width 77 height 22
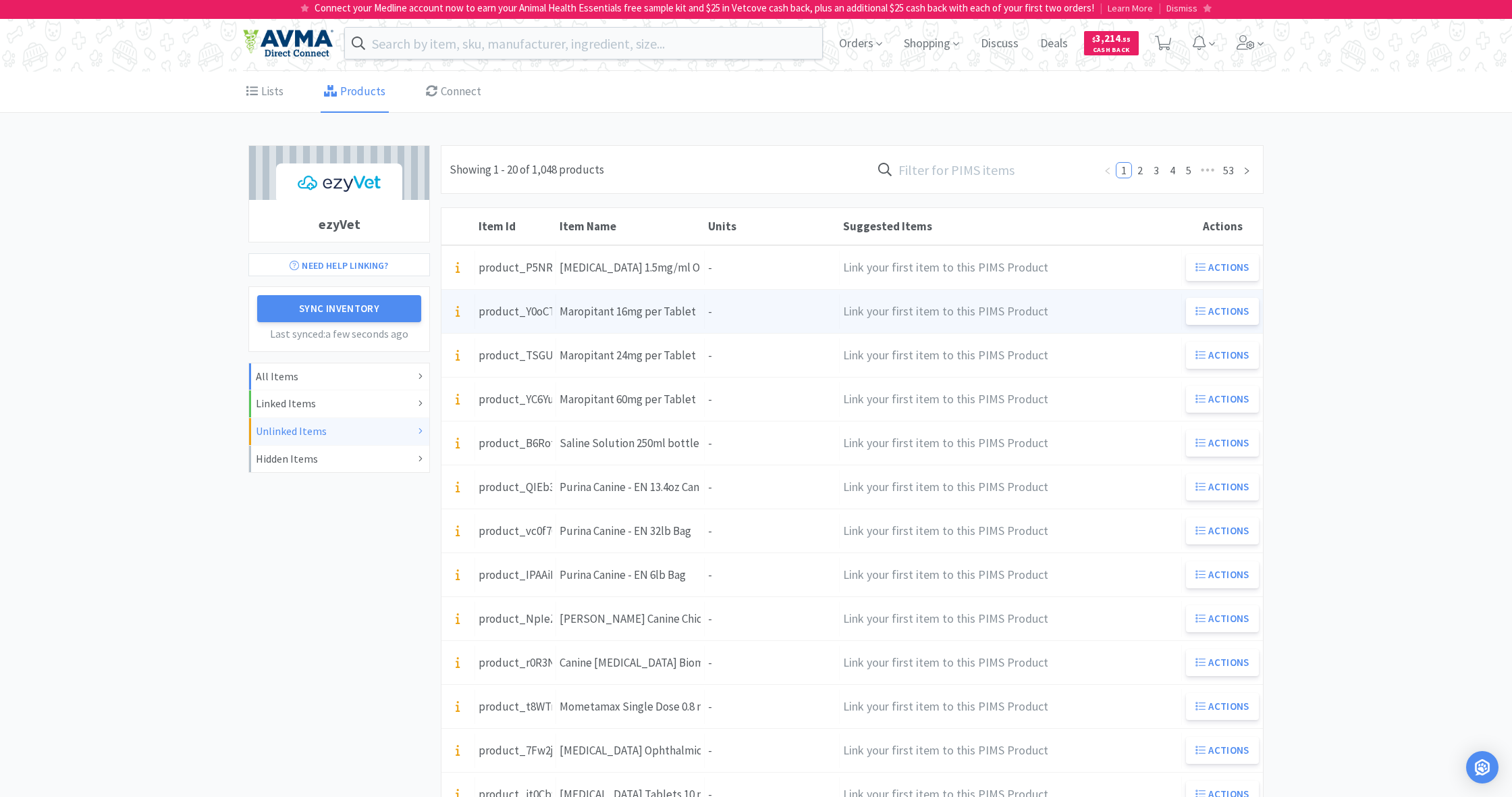
click at [718, 312] on div "Units -" at bounding box center [772, 312] width 135 height 35
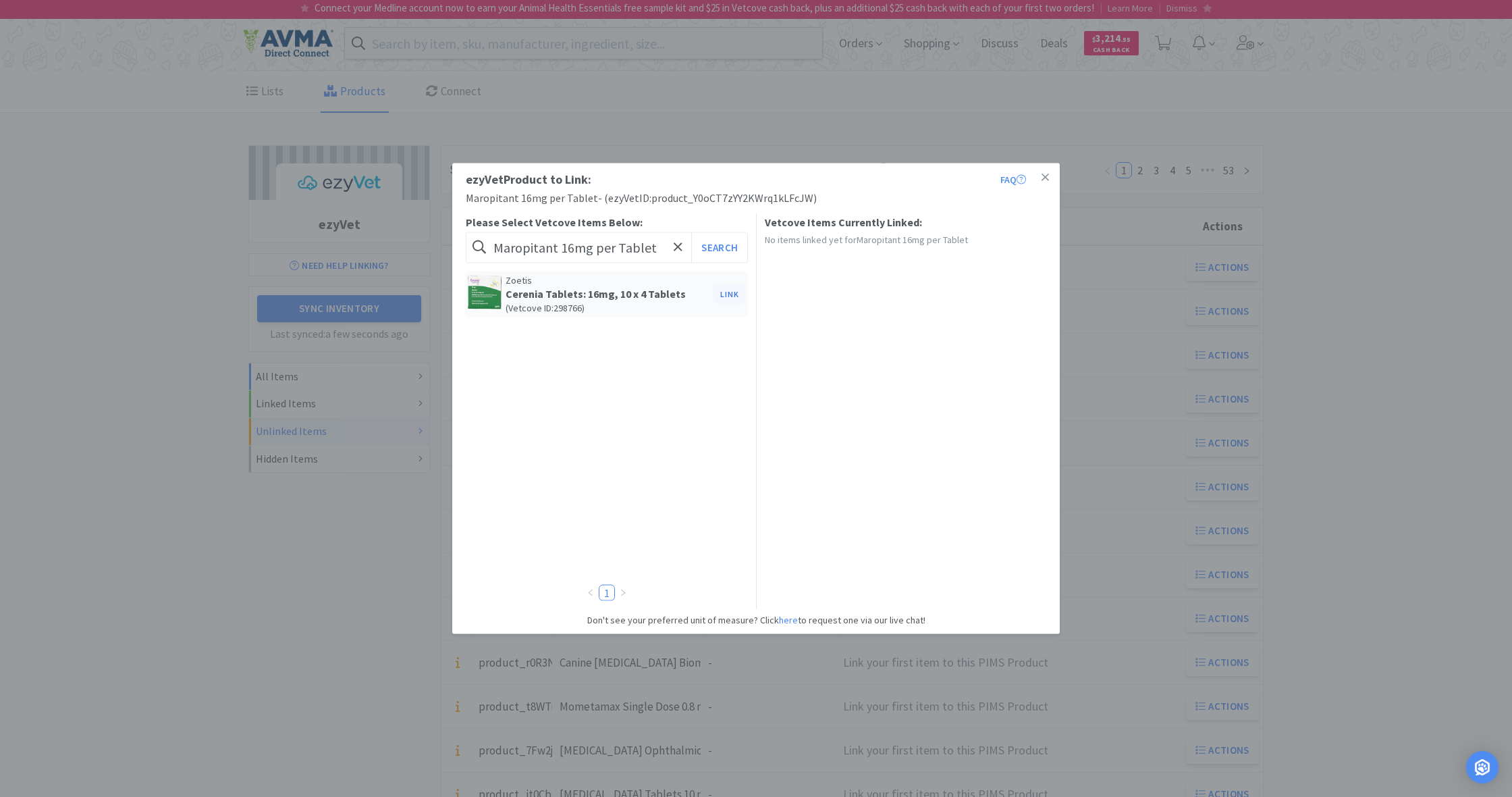
click at [729, 292] on button "Link" at bounding box center [729, 294] width 33 height 19
click at [966, 332] on span at bounding box center [961, 334] width 13 height 11
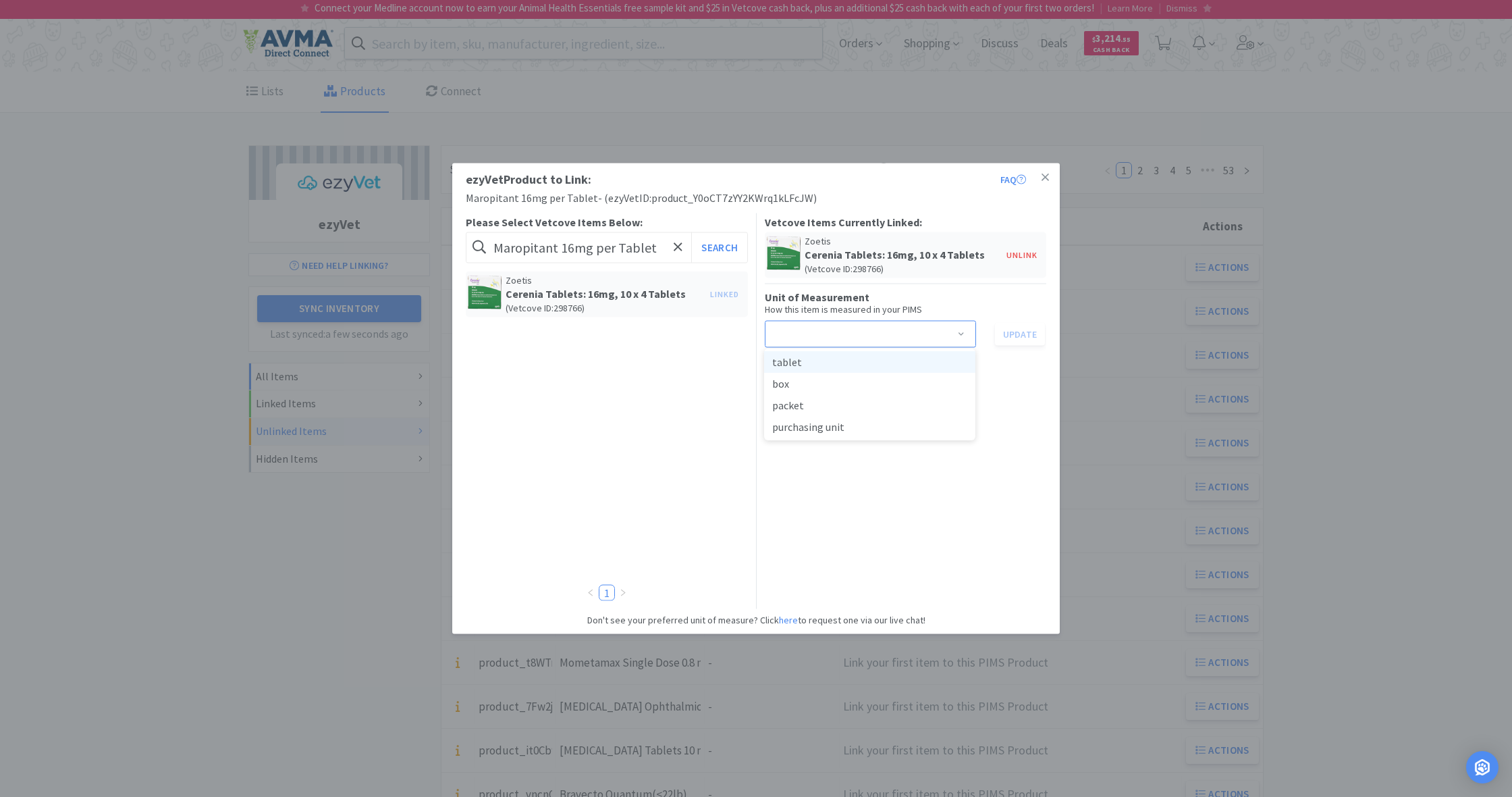
click at [823, 359] on li "tablet" at bounding box center [870, 361] width 212 height 21
click at [1022, 335] on button "Update" at bounding box center [1020, 333] width 50 height 23
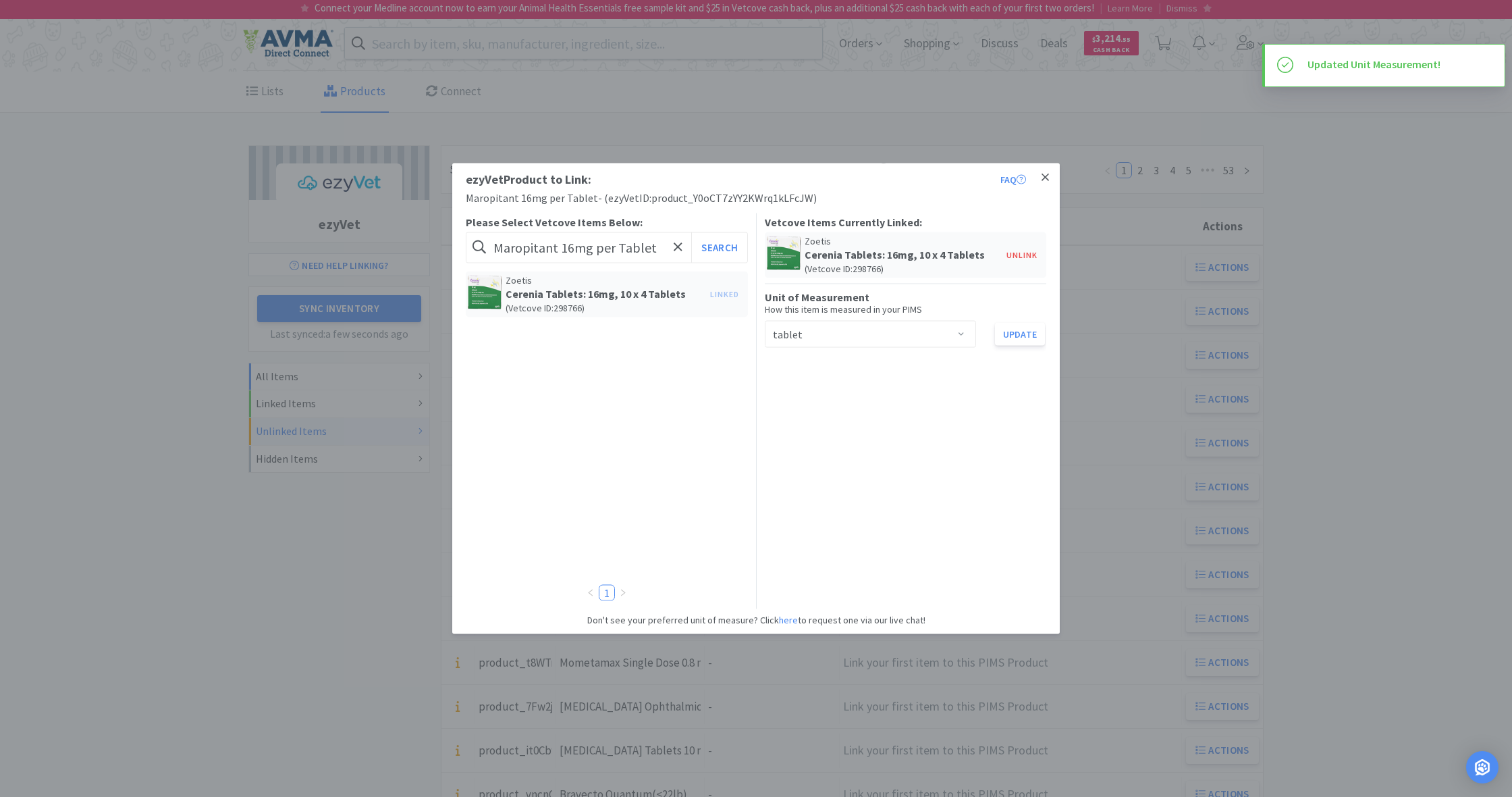
click at [1044, 175] on icon at bounding box center [1045, 178] width 7 height 12
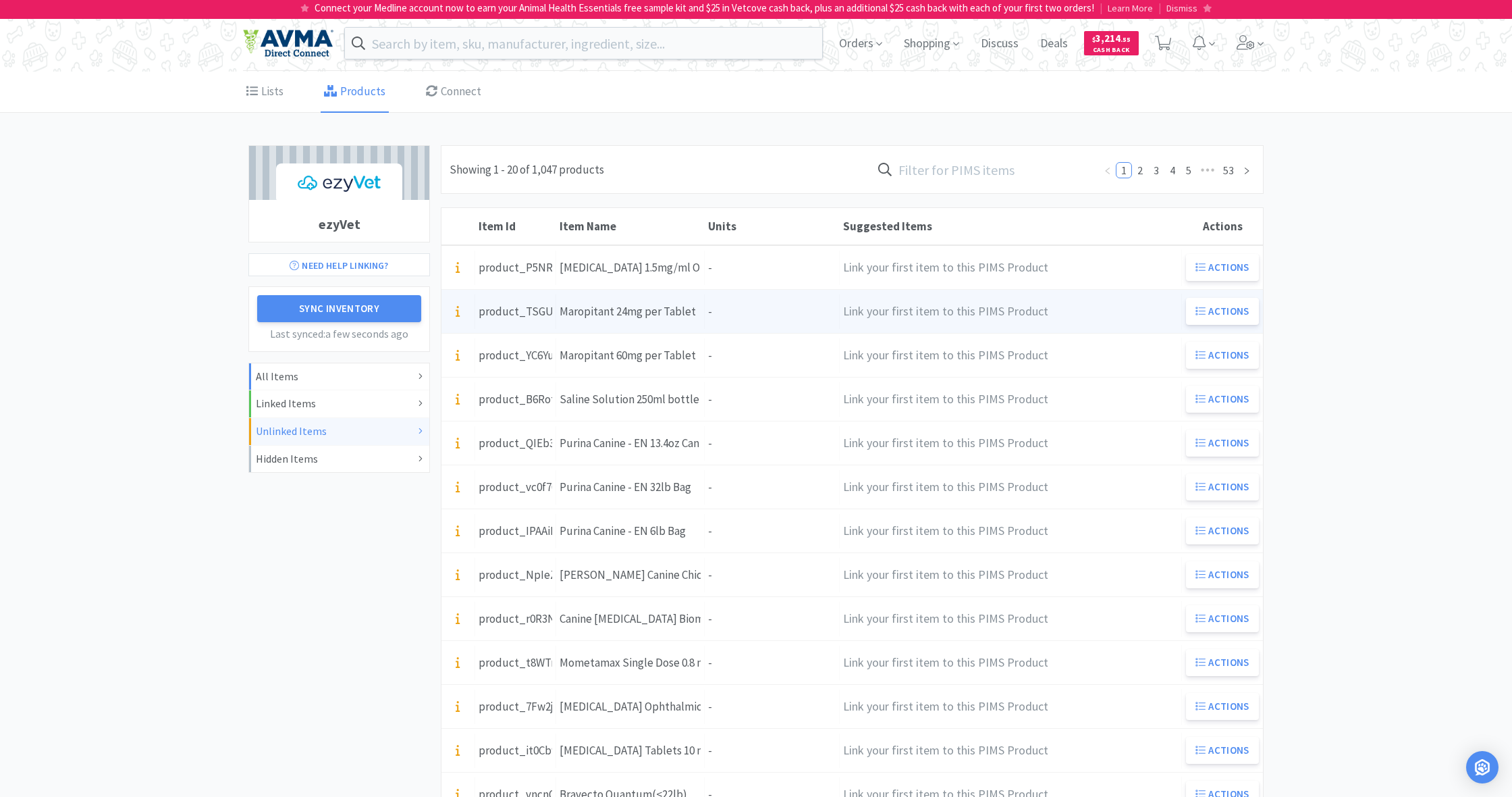
click at [751, 312] on div "Units -" at bounding box center [772, 312] width 135 height 35
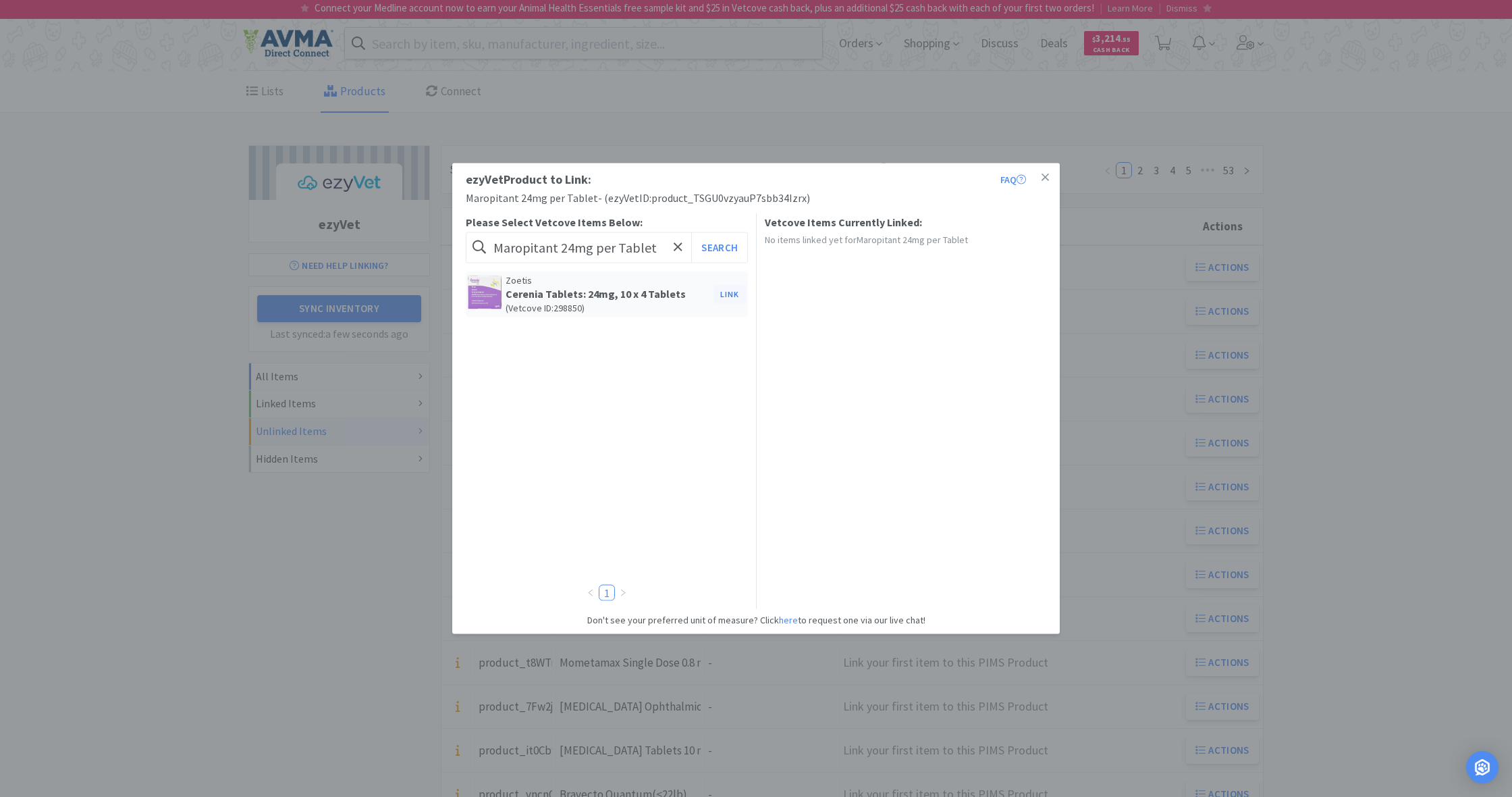
click at [726, 293] on button "Link" at bounding box center [729, 294] width 33 height 19
click at [965, 331] on span at bounding box center [961, 334] width 13 height 11
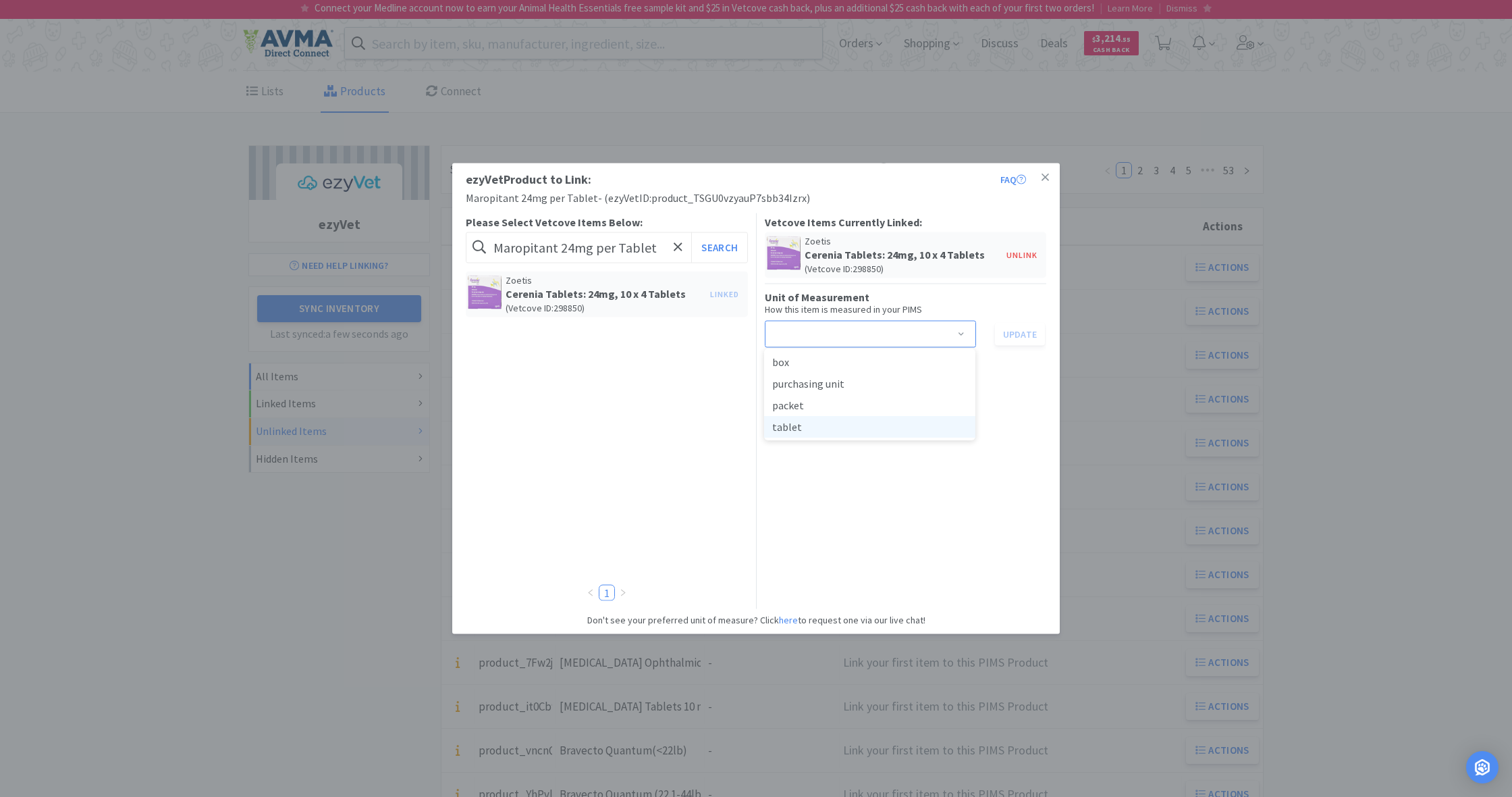
click at [803, 426] on li "tablet" at bounding box center [870, 426] width 212 height 21
click at [1019, 334] on button "Update" at bounding box center [1020, 333] width 50 height 23
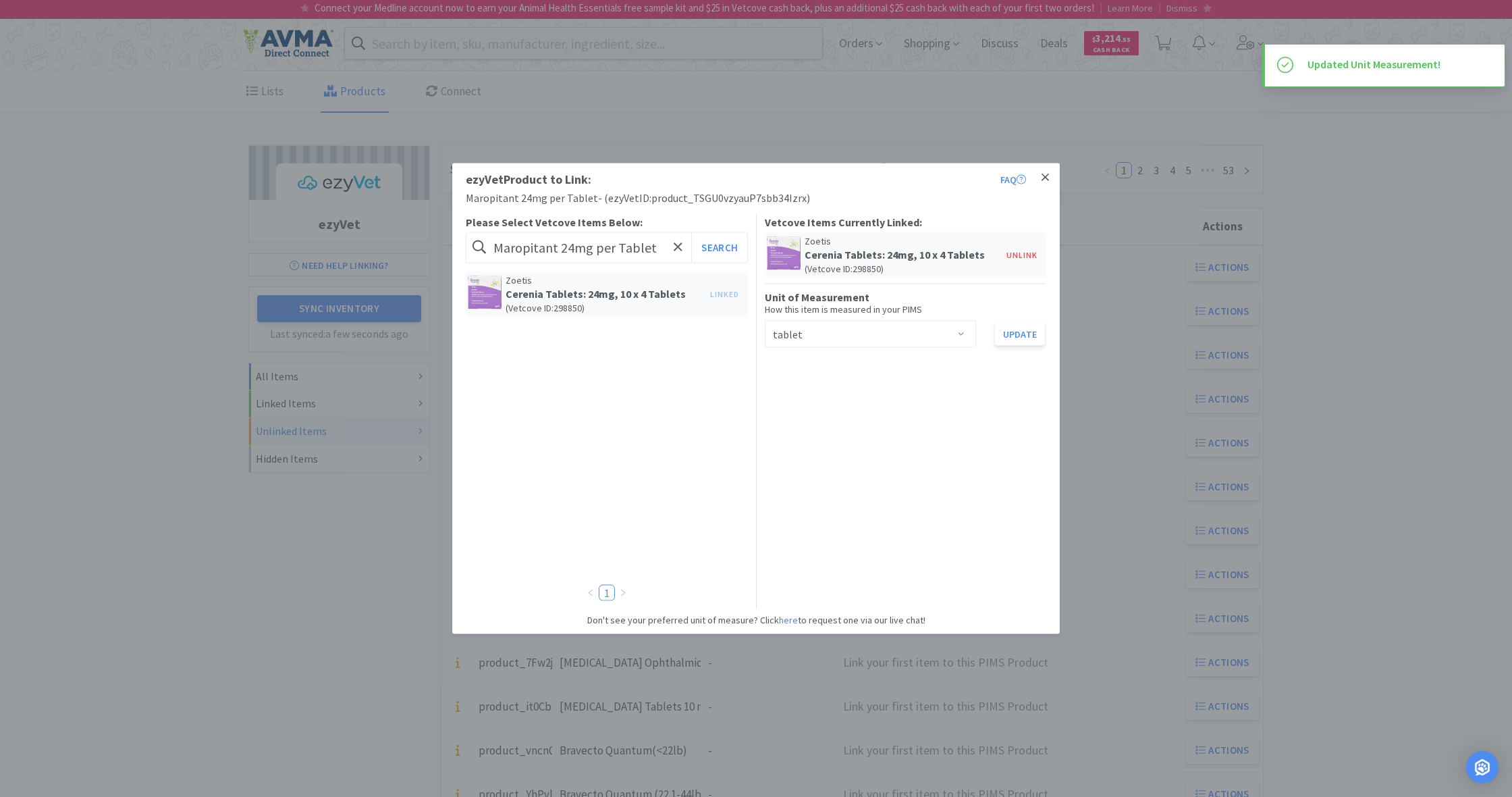
click at [1043, 175] on icon at bounding box center [1045, 177] width 7 height 7
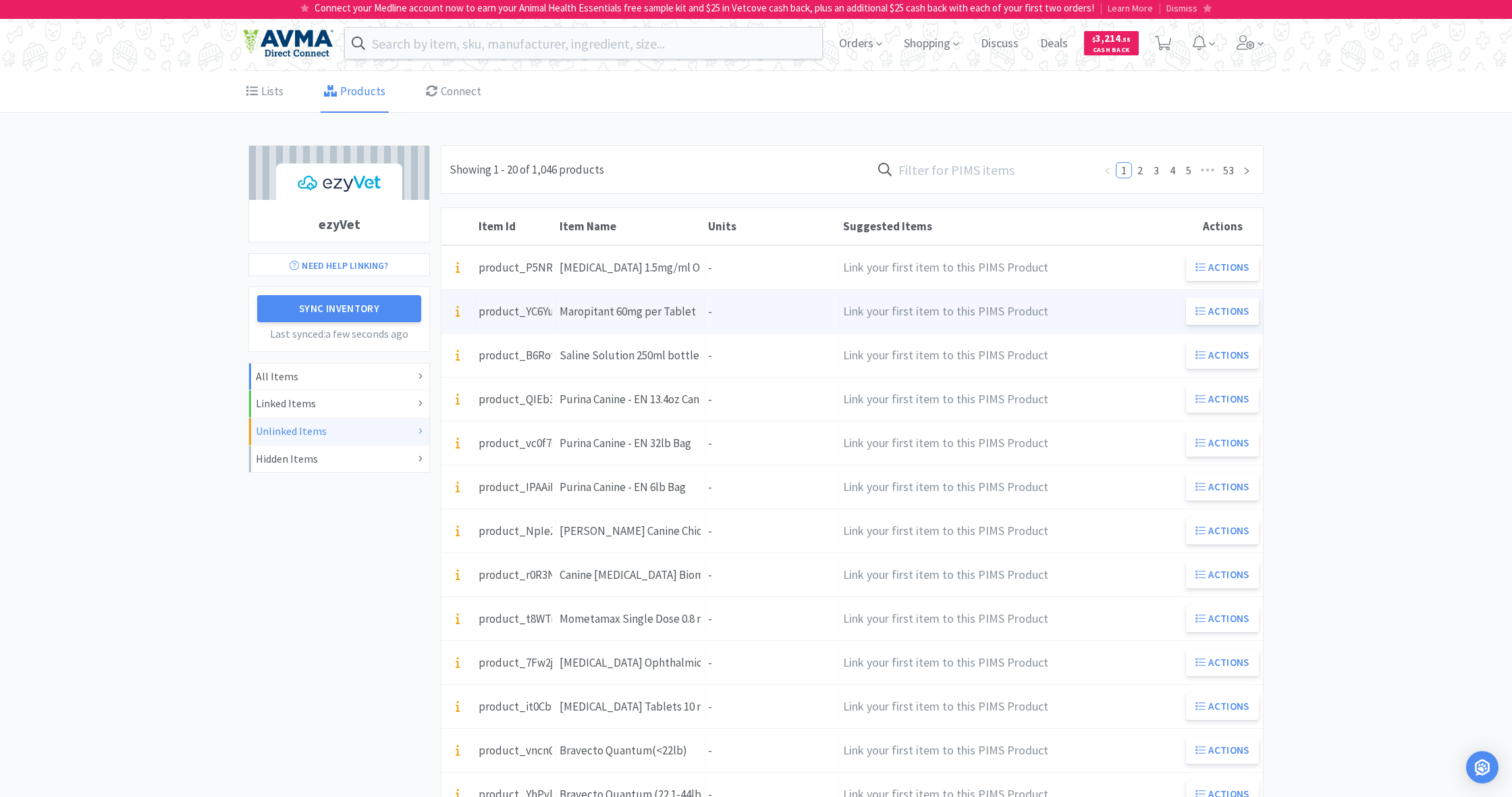
click at [752, 311] on div "Units -" at bounding box center [772, 312] width 135 height 35
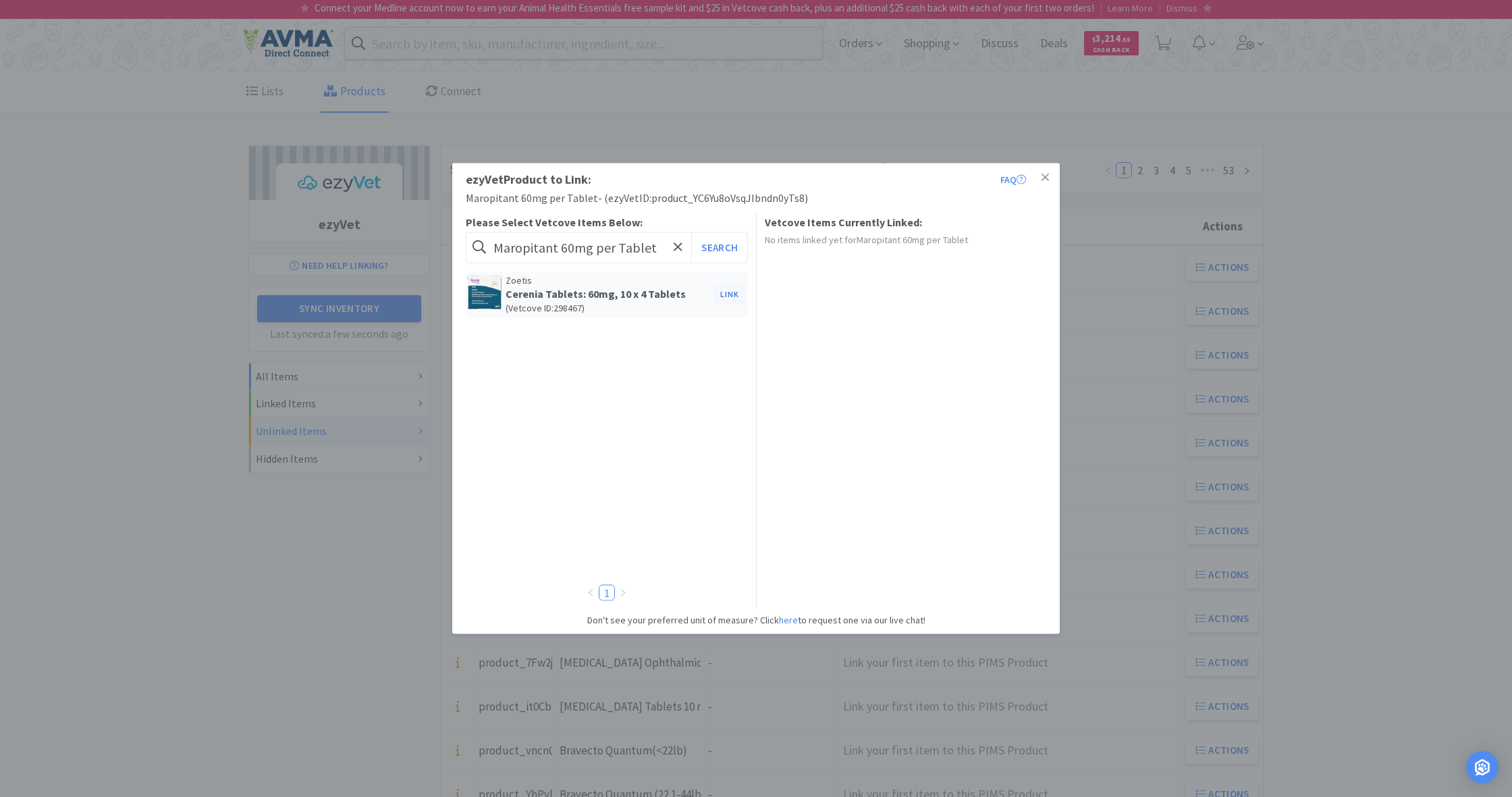
click at [729, 292] on button "Link" at bounding box center [729, 294] width 33 height 19
click at [964, 332] on span at bounding box center [961, 334] width 13 height 11
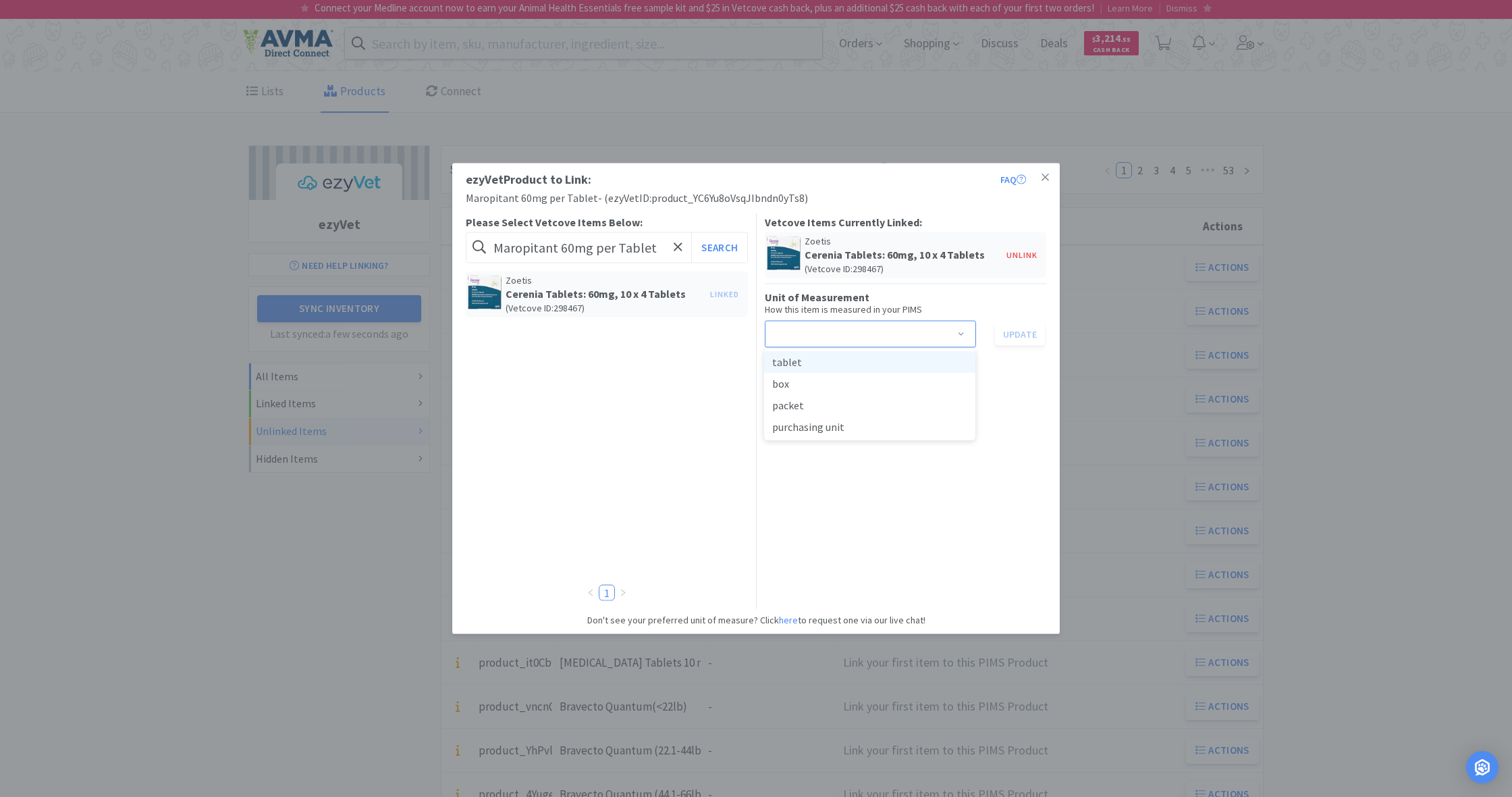
click at [811, 363] on li "tablet" at bounding box center [870, 361] width 212 height 21
click at [1020, 335] on button "Update" at bounding box center [1020, 333] width 50 height 23
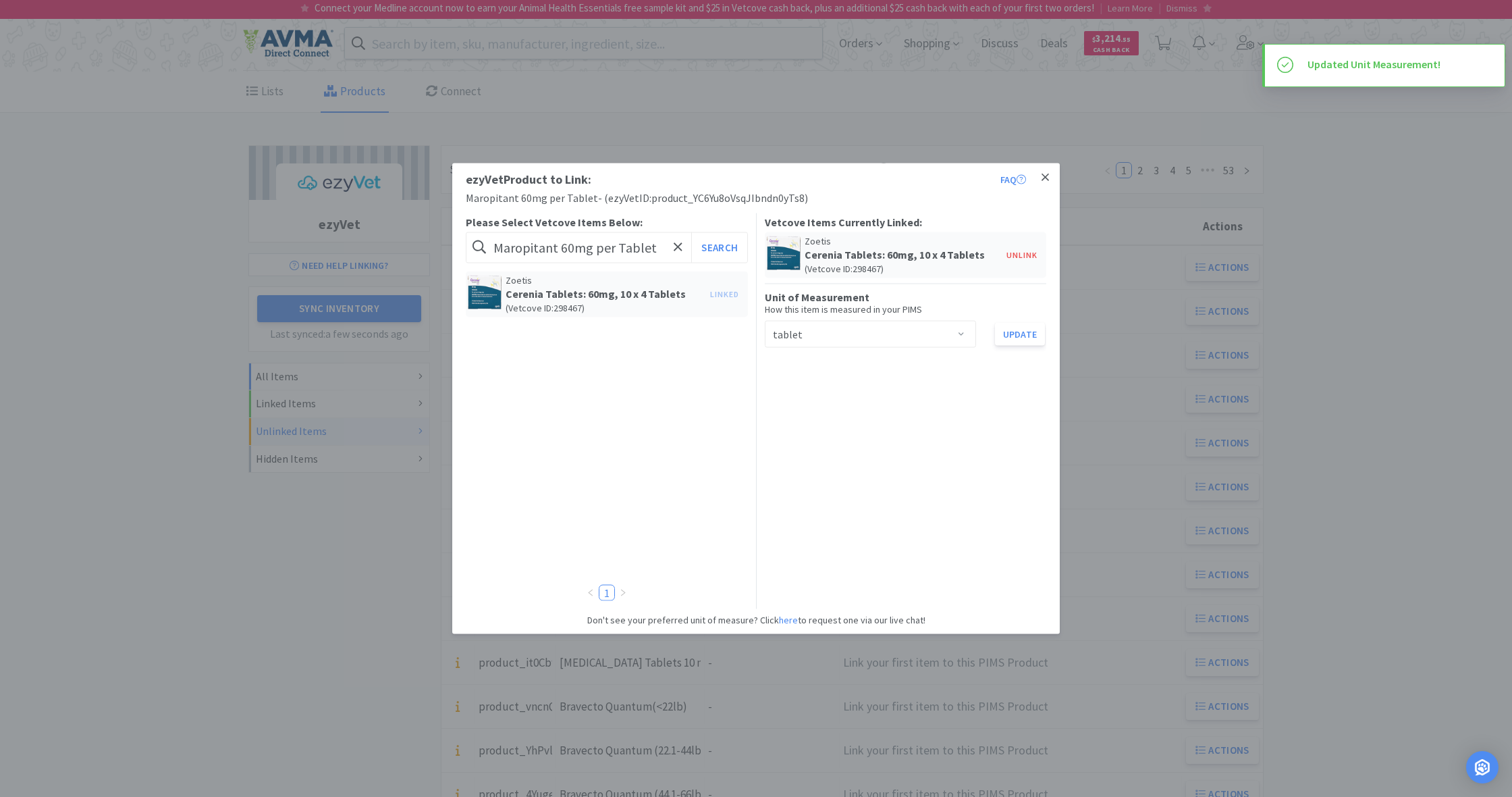
click at [1045, 176] on icon at bounding box center [1045, 178] width 7 height 12
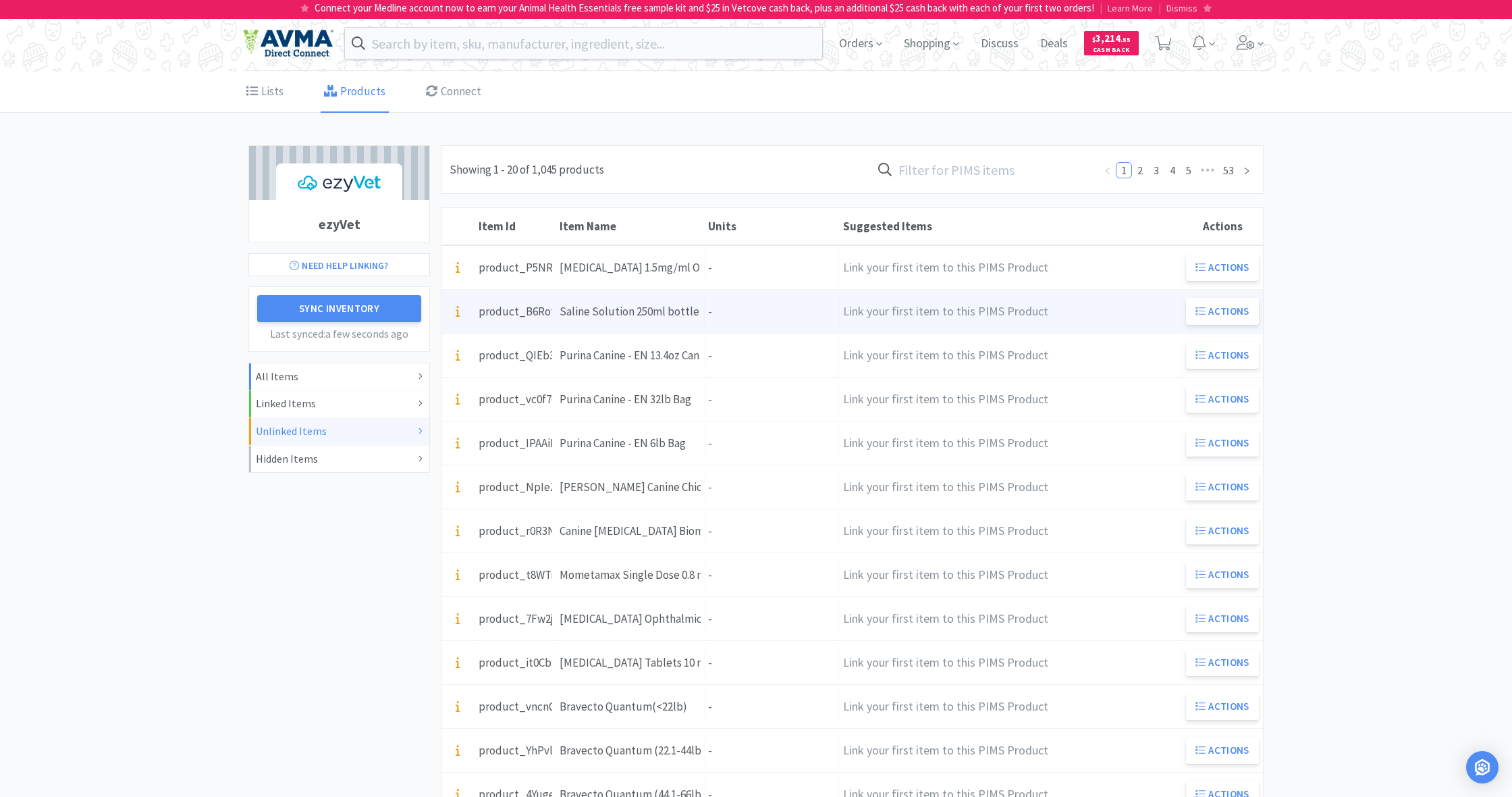
click at [742, 312] on div "Units -" at bounding box center [772, 312] width 135 height 35
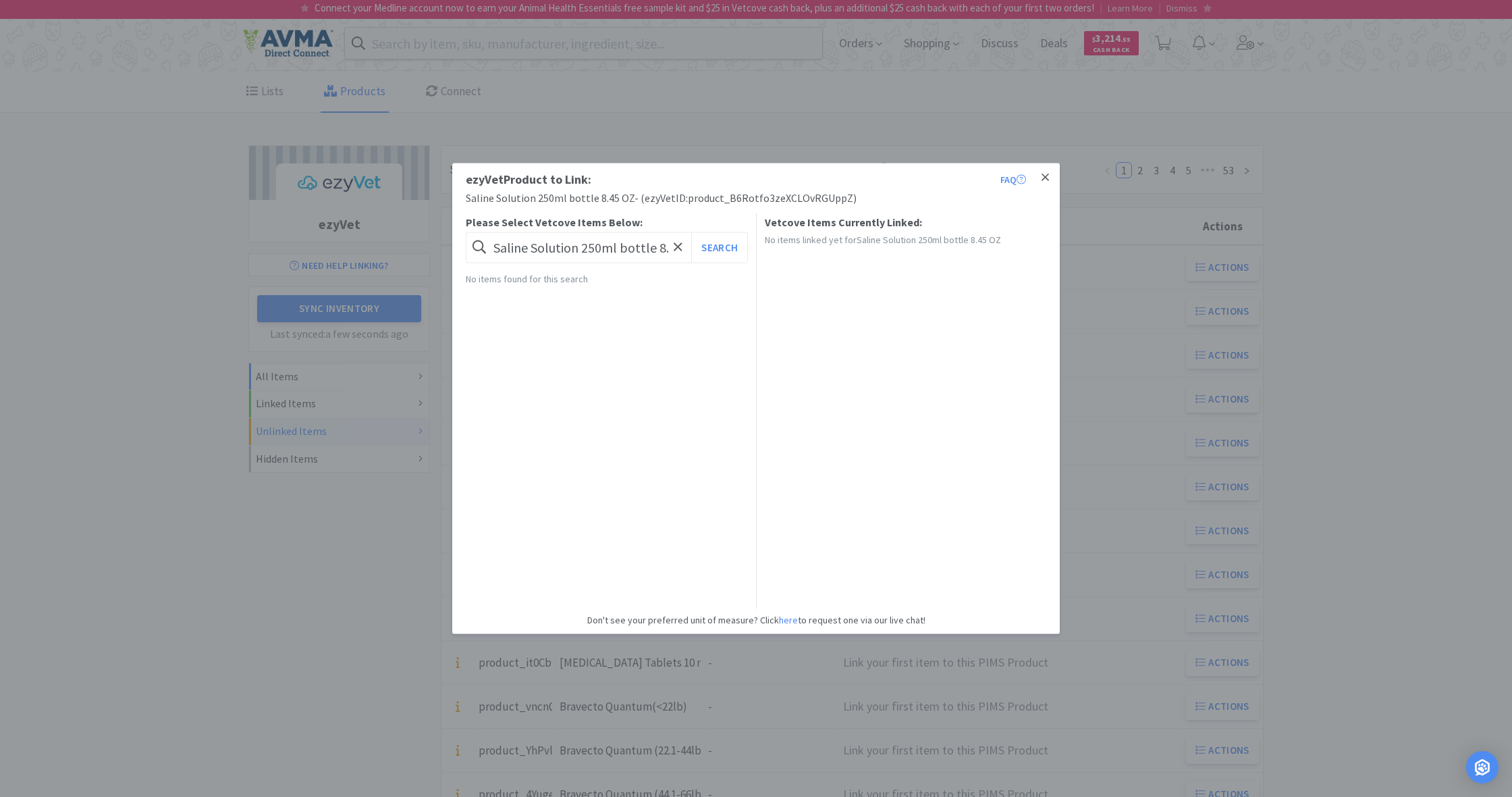
click at [1044, 177] on icon at bounding box center [1045, 177] width 7 height 7
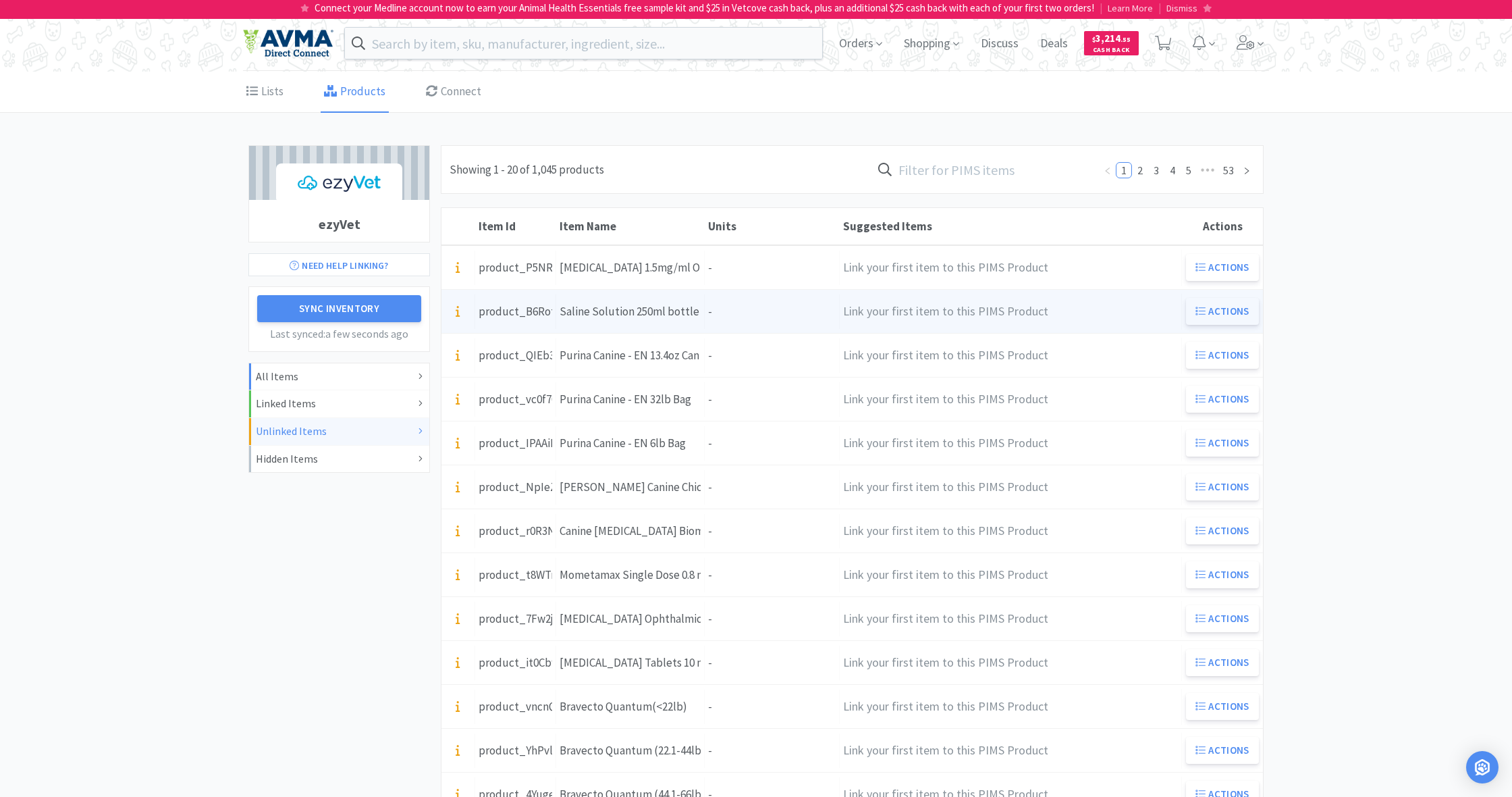
click at [1229, 309] on button "Actions" at bounding box center [1222, 311] width 73 height 27
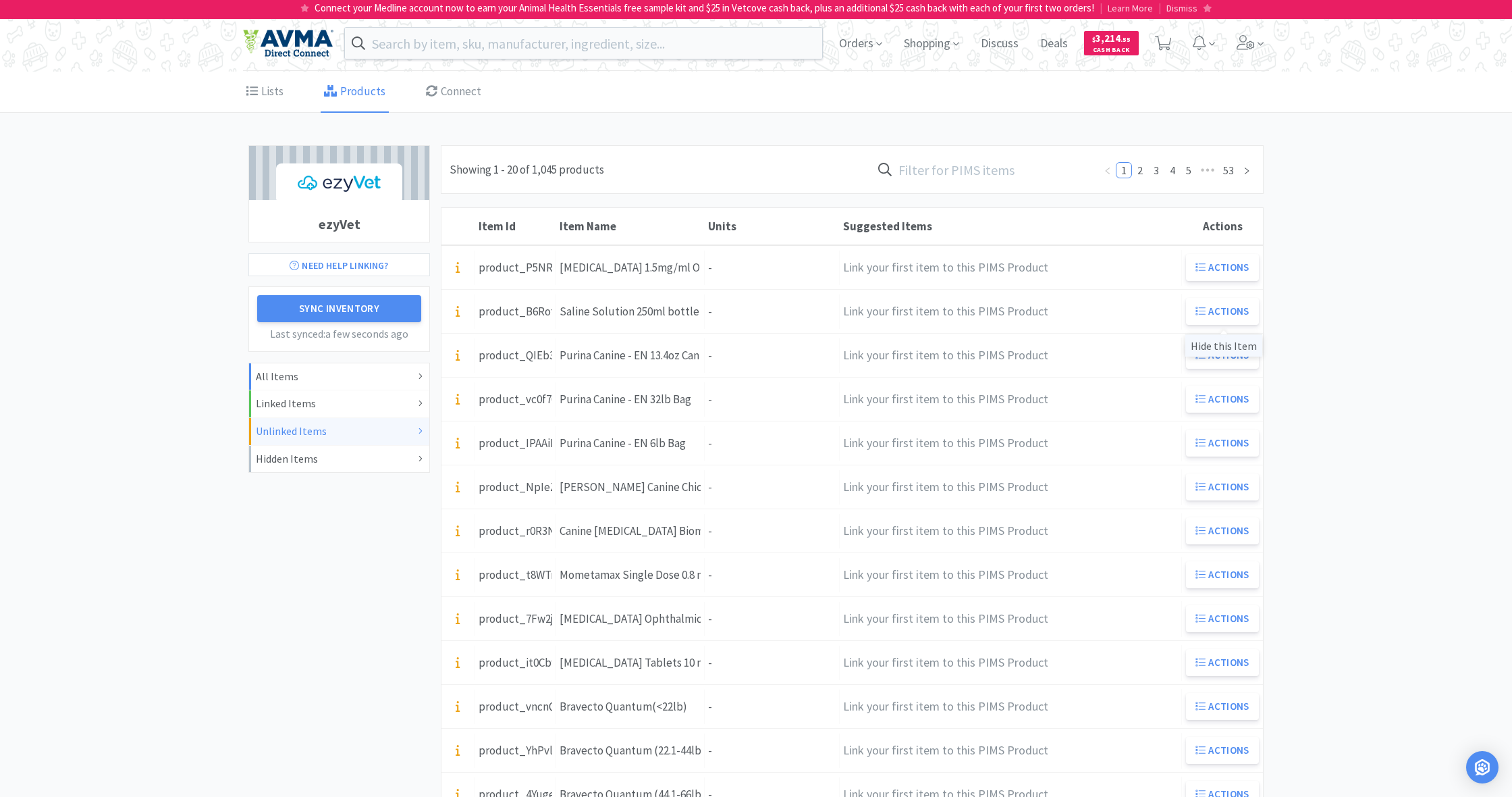
click at [1229, 346] on div "Hide this Item" at bounding box center [1224, 346] width 77 height 22
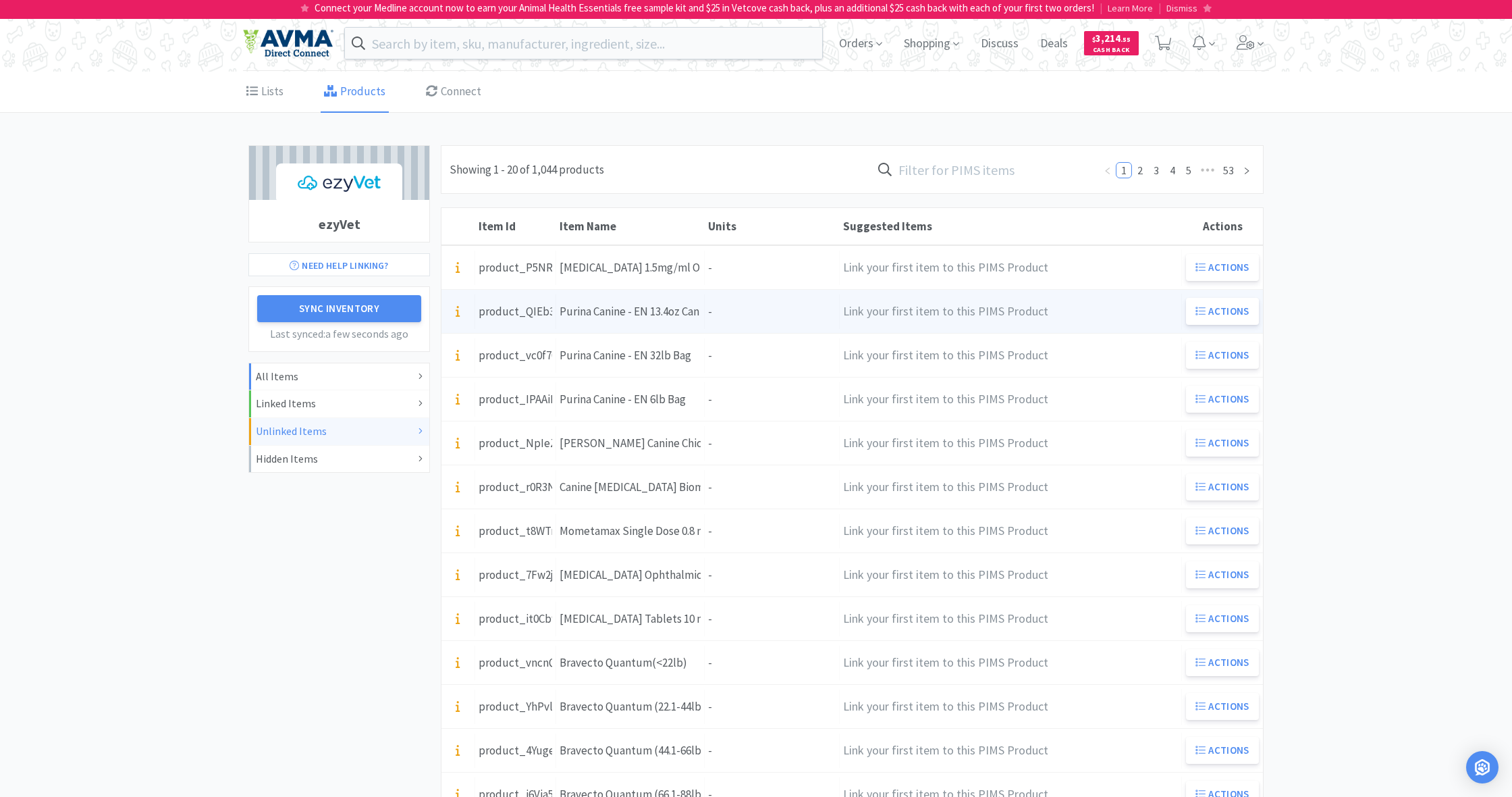
click at [721, 305] on div "Units -" at bounding box center [772, 312] width 135 height 35
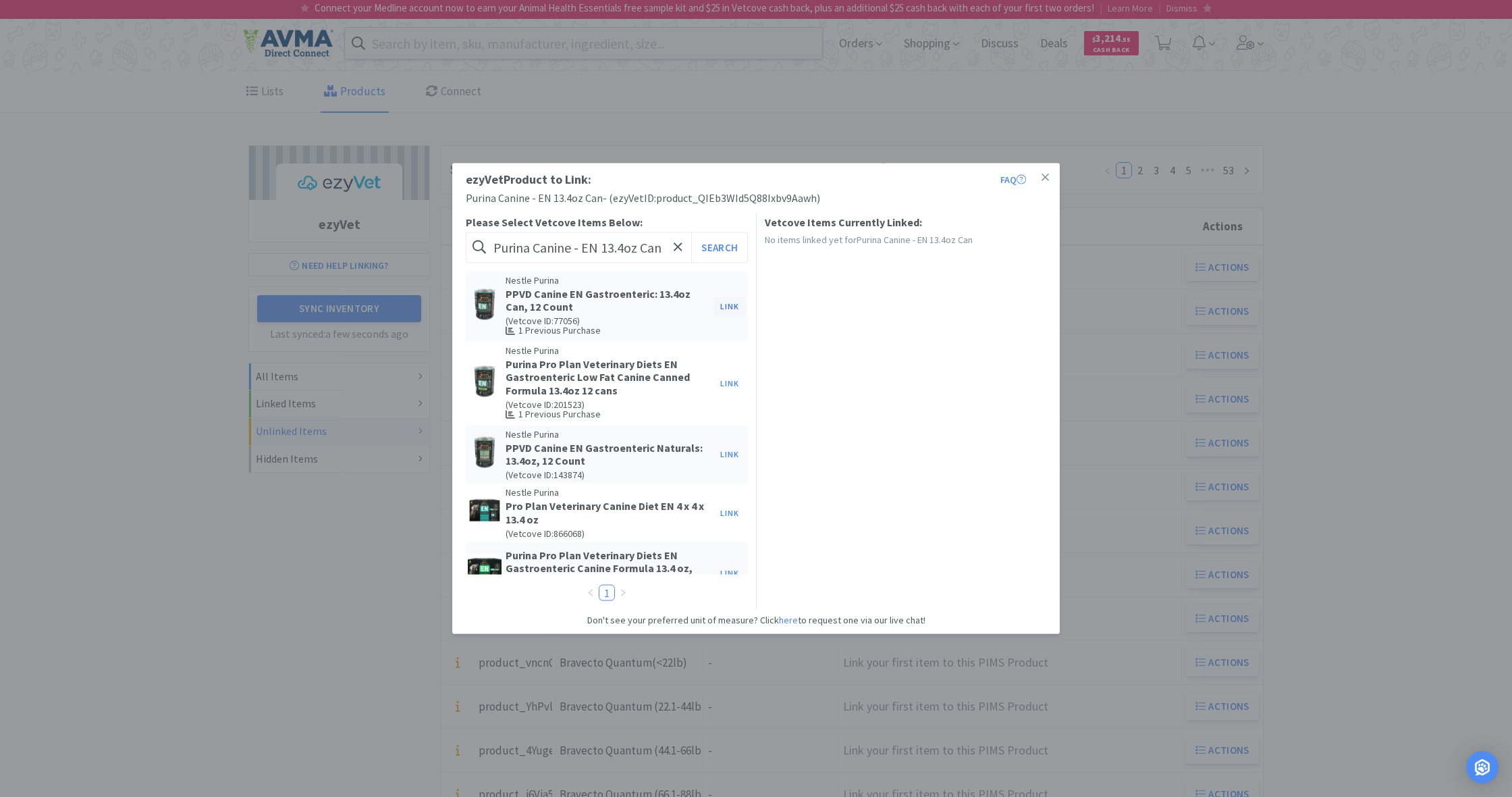
click at [726, 306] on button "Link" at bounding box center [729, 306] width 33 height 19
click at [965, 343] on span at bounding box center [961, 347] width 13 height 11
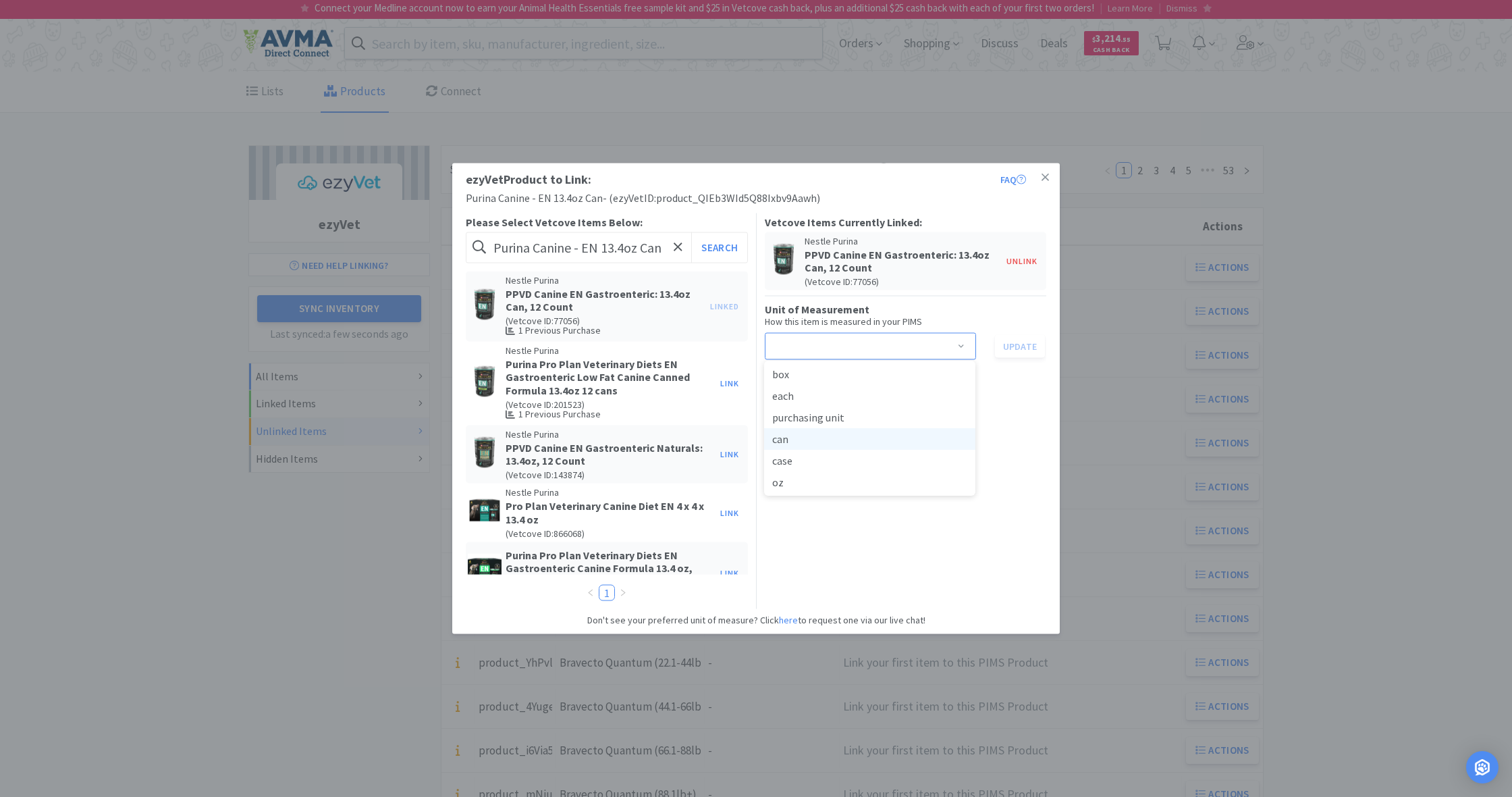
click at [809, 434] on li "can" at bounding box center [870, 438] width 212 height 21
click at [1023, 346] on button "Update" at bounding box center [1020, 346] width 50 height 23
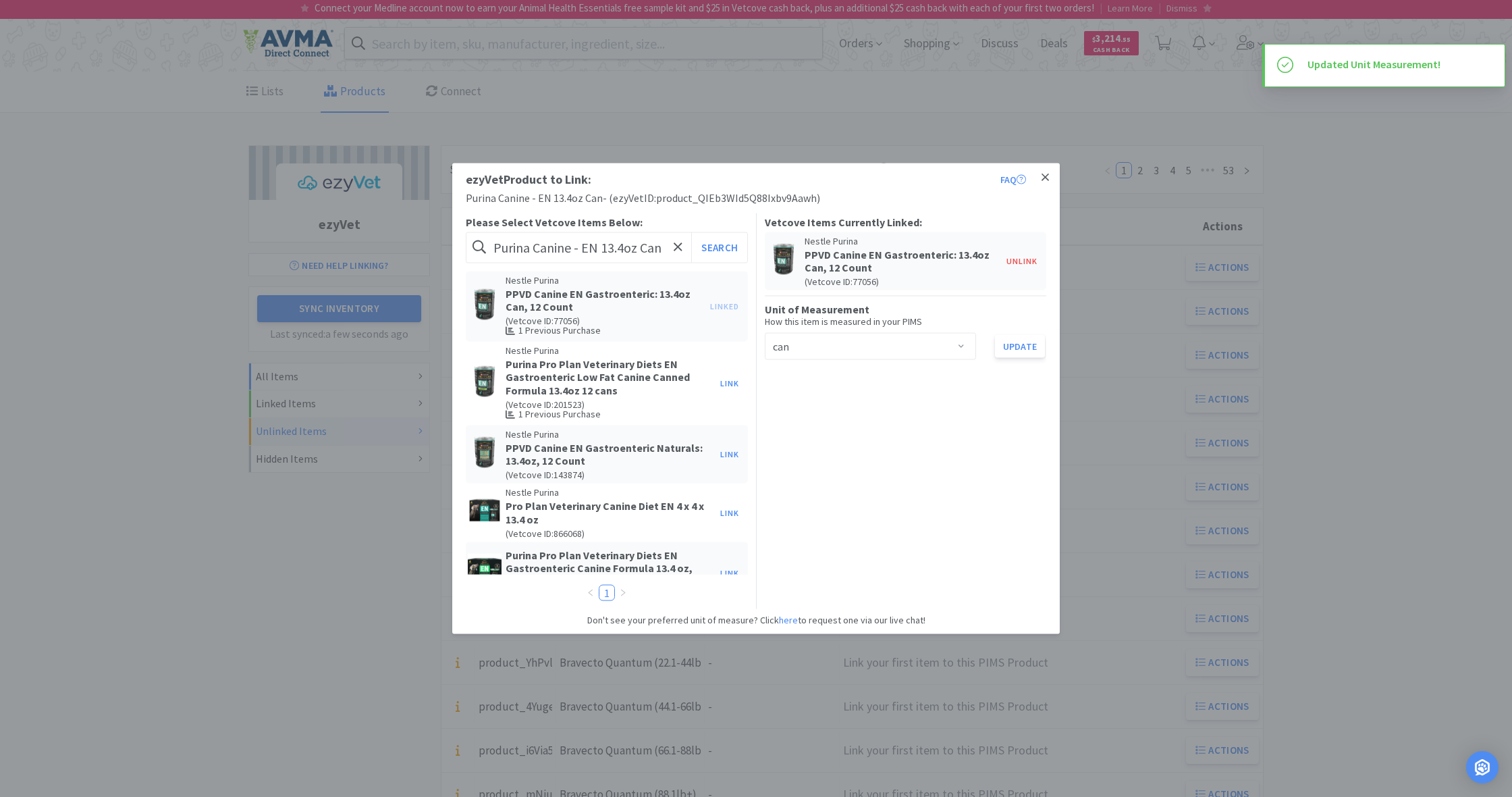
click at [1046, 177] on icon at bounding box center [1045, 178] width 7 height 12
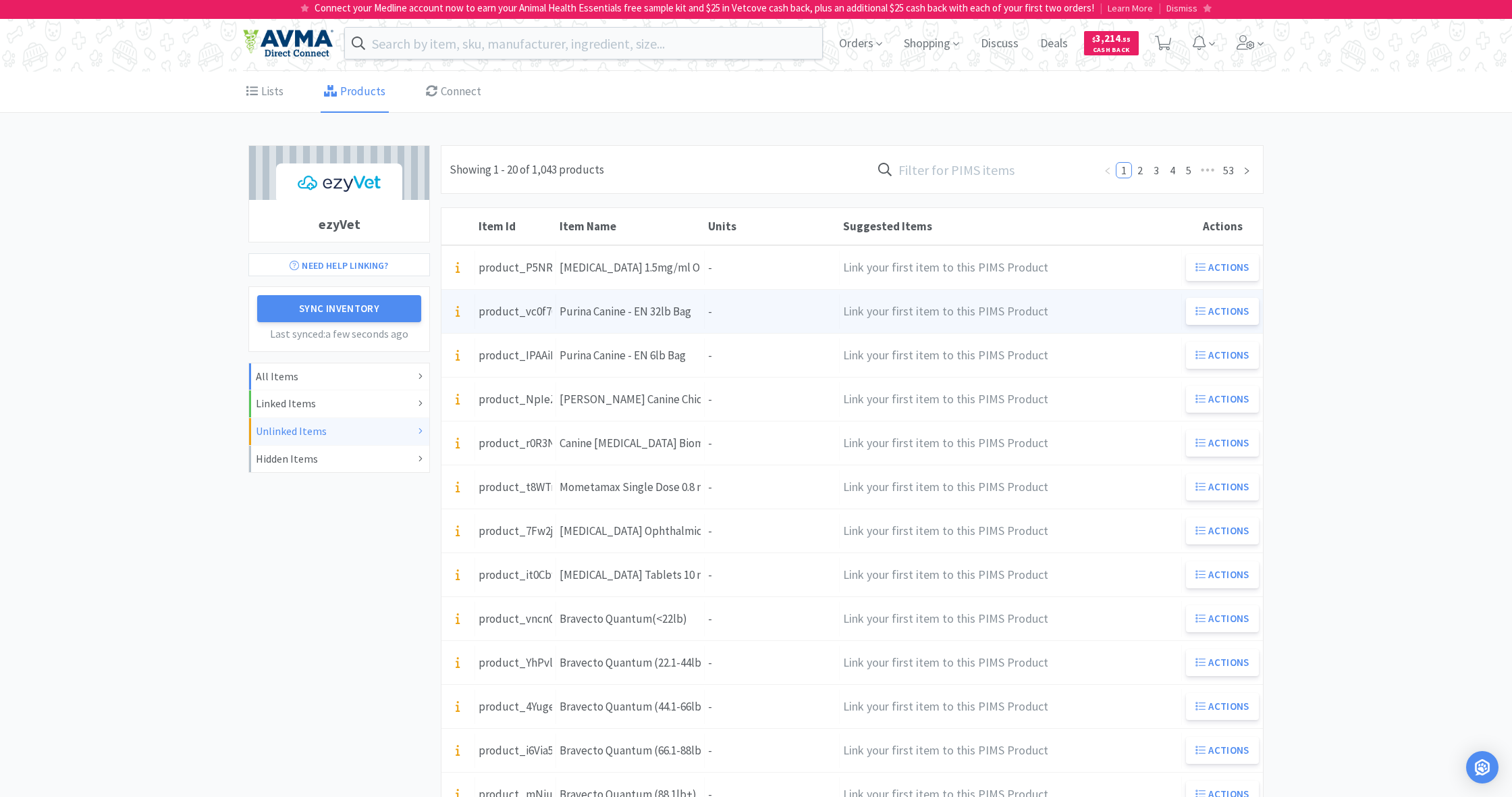
click at [726, 308] on div "Units -" at bounding box center [772, 312] width 135 height 35
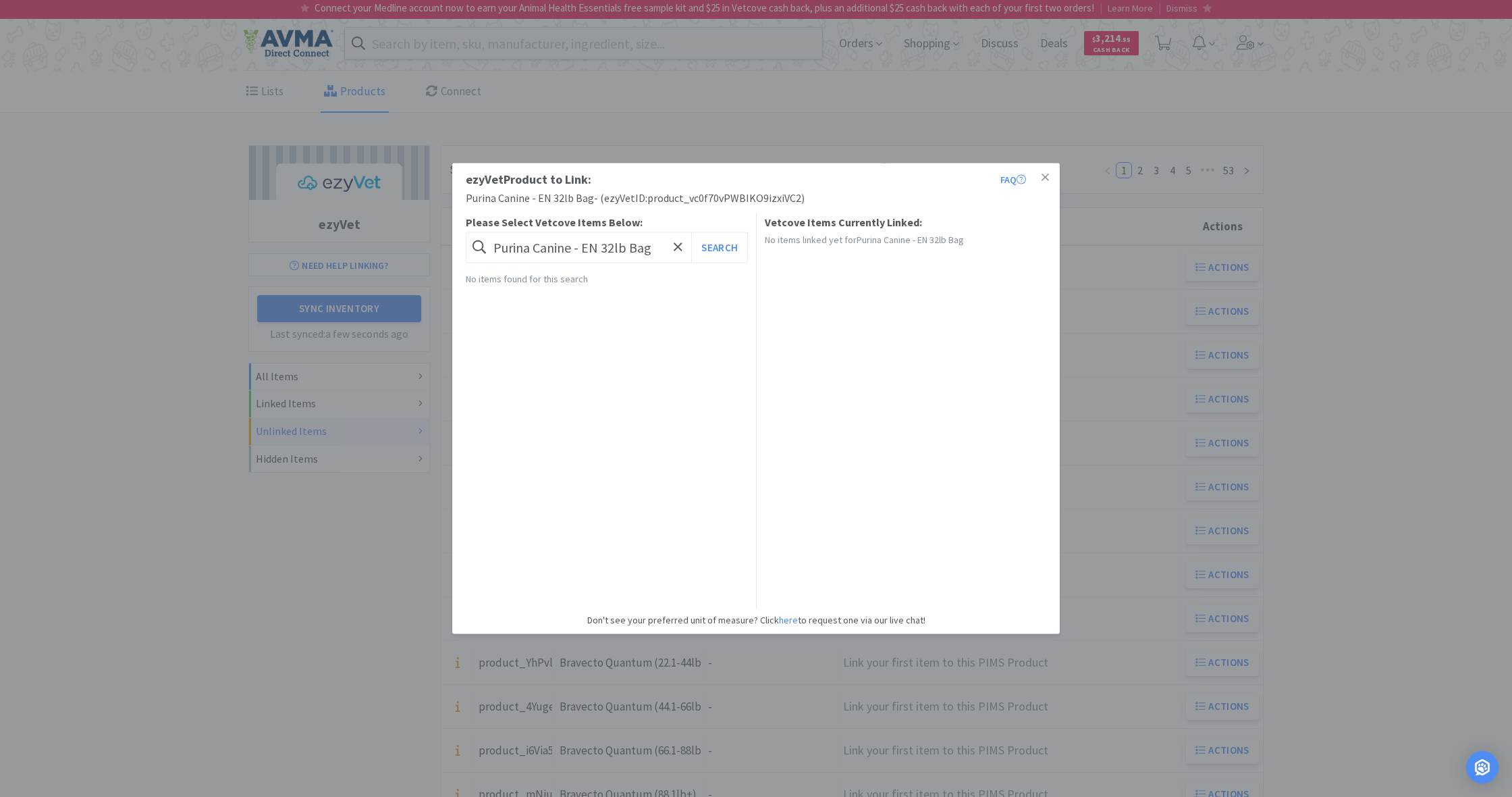
drag, startPoint x: 1047, startPoint y: 179, endPoint x: 1030, endPoint y: 183, distance: 17.5
click at [1047, 179] on icon at bounding box center [1045, 177] width 7 height 7
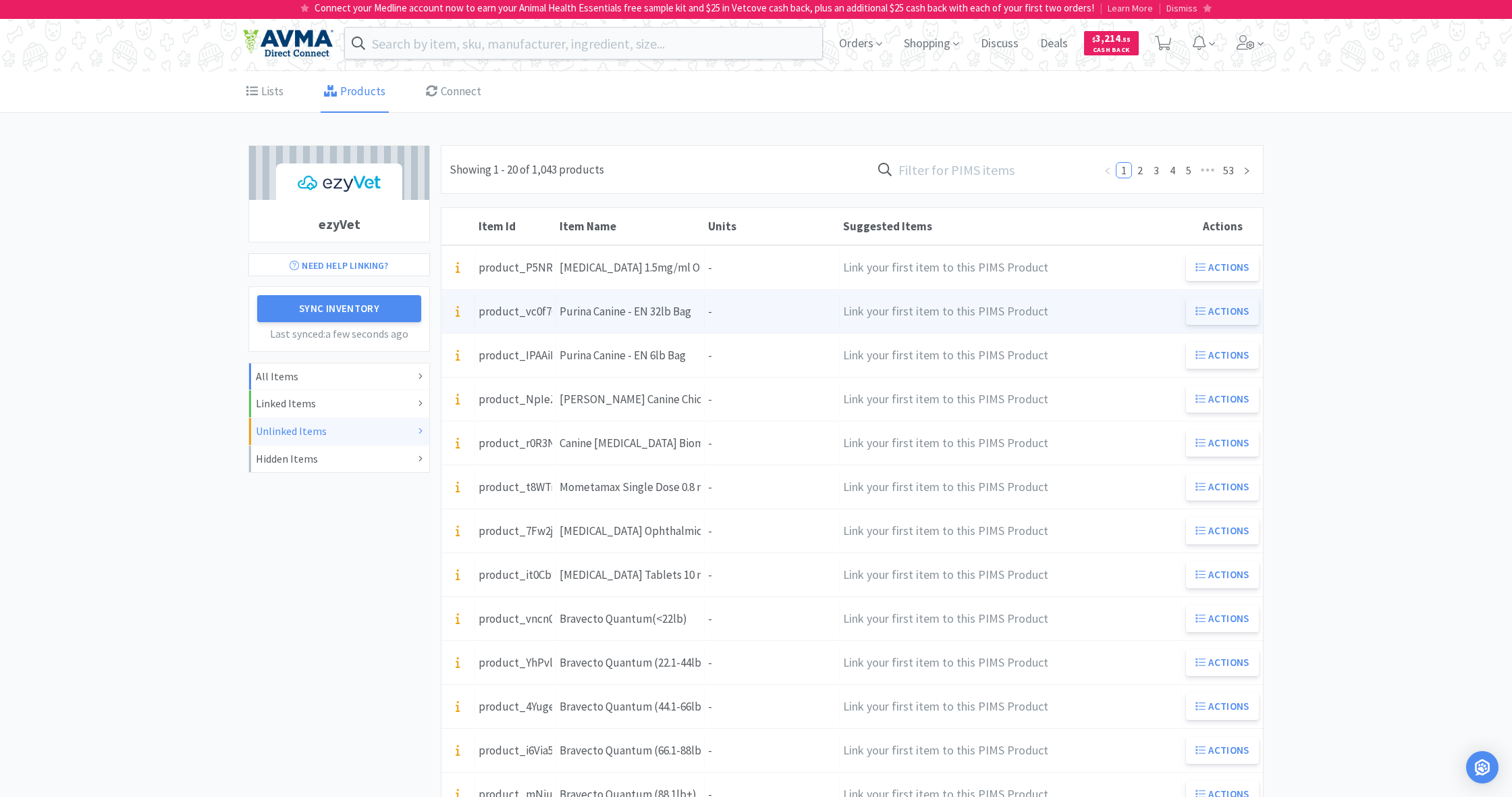
click at [1222, 305] on button "Actions" at bounding box center [1222, 311] width 73 height 27
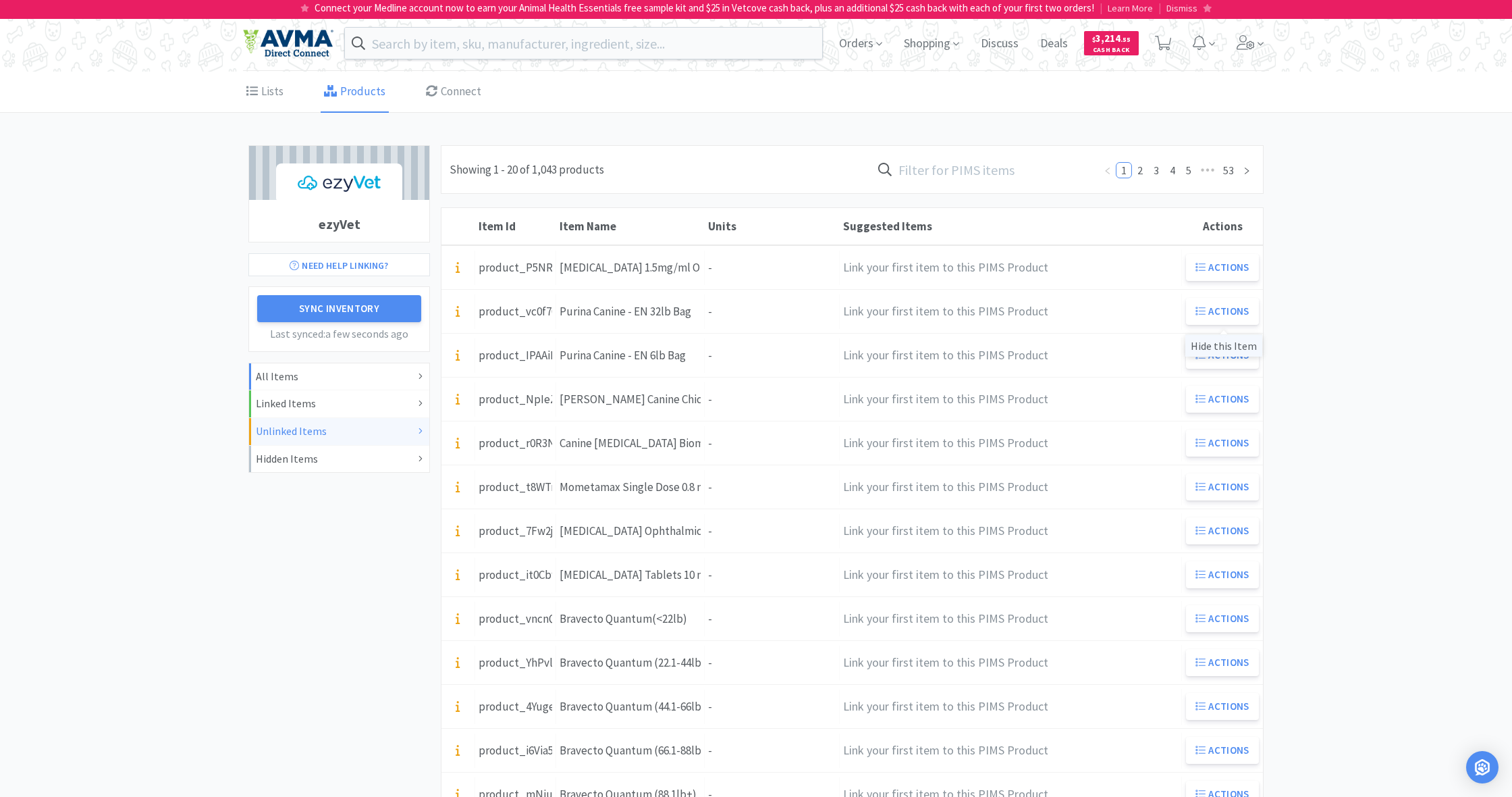
click at [1229, 346] on div "Hide this Item" at bounding box center [1224, 346] width 77 height 22
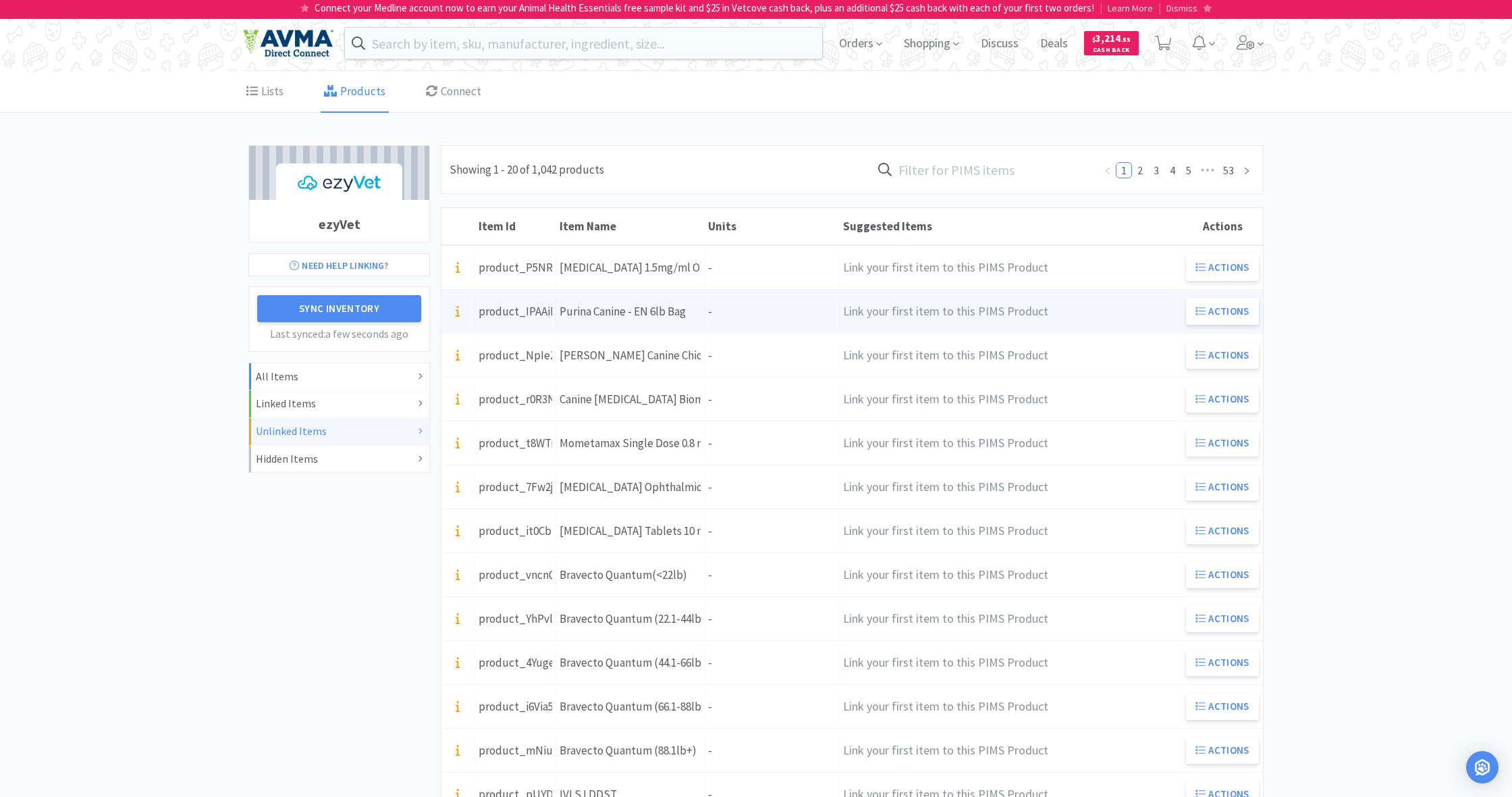
click at [720, 306] on div "Units -" at bounding box center [772, 312] width 135 height 35
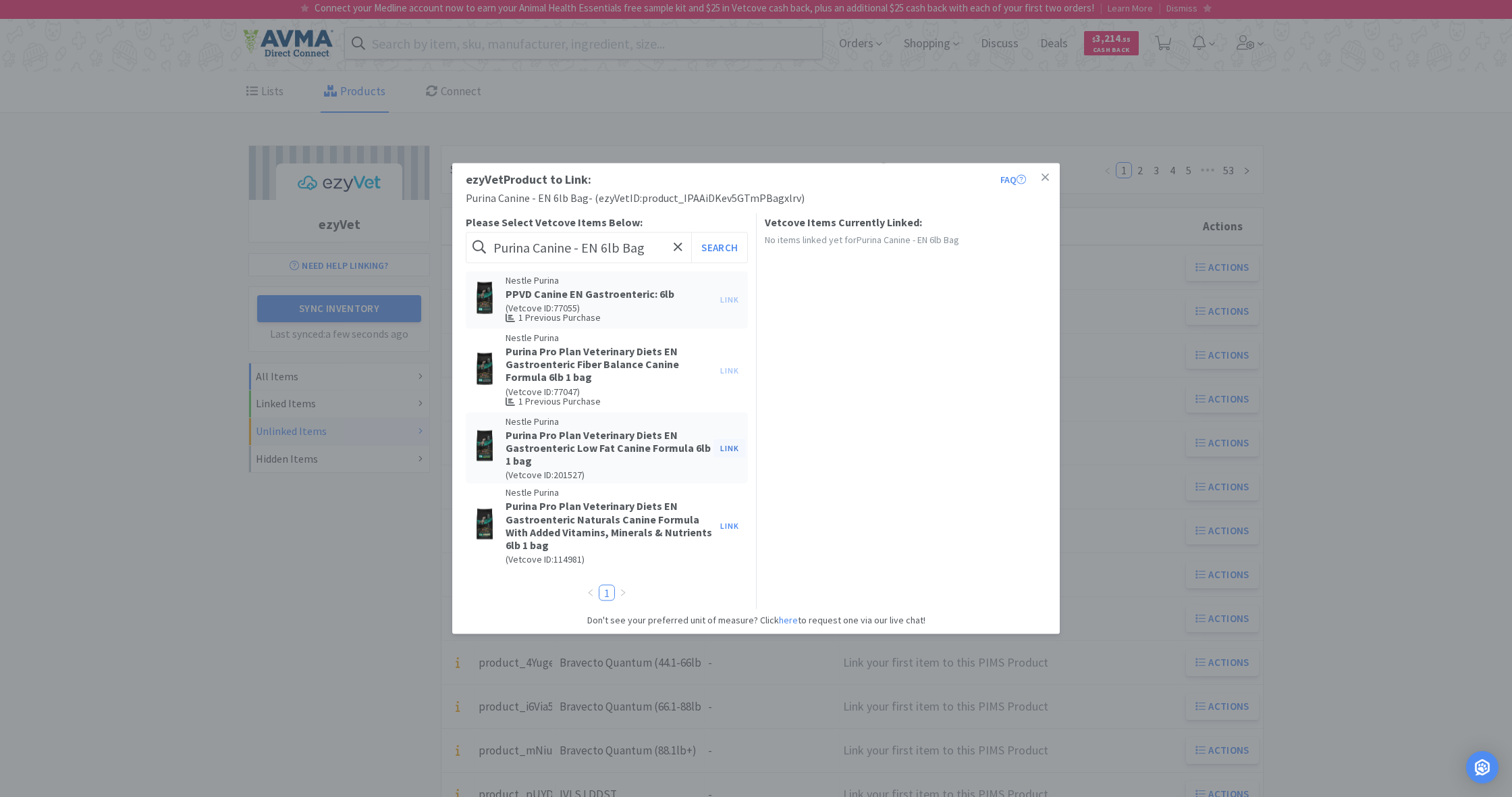
click at [733, 448] on button "Link" at bounding box center [729, 448] width 33 height 19
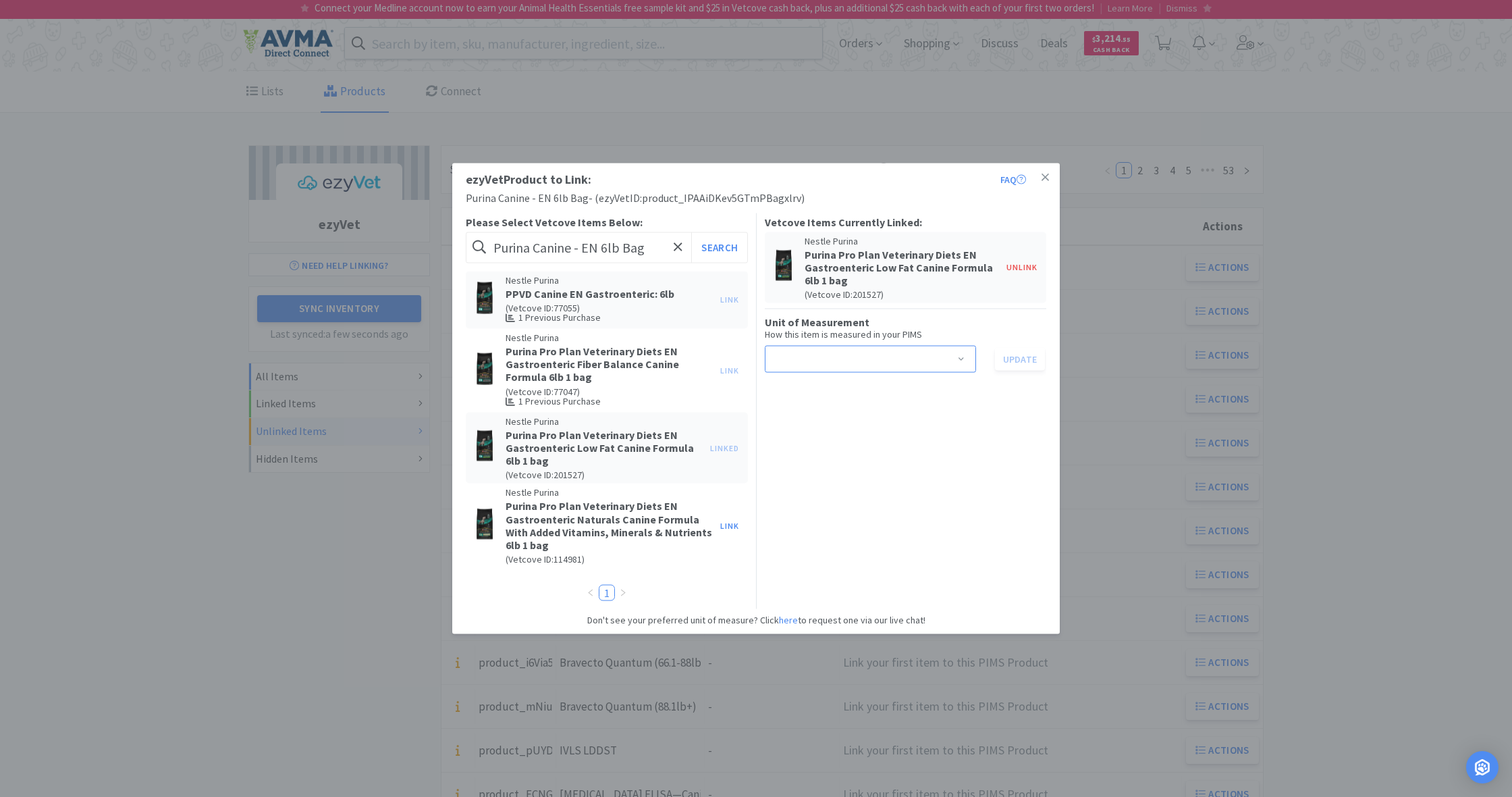
click at [964, 358] on span at bounding box center [961, 360] width 13 height 11
click at [817, 391] on li "bag" at bounding box center [870, 386] width 212 height 21
click at [1027, 361] on button "Update" at bounding box center [1020, 359] width 50 height 23
click at [1044, 178] on icon at bounding box center [1045, 177] width 7 height 7
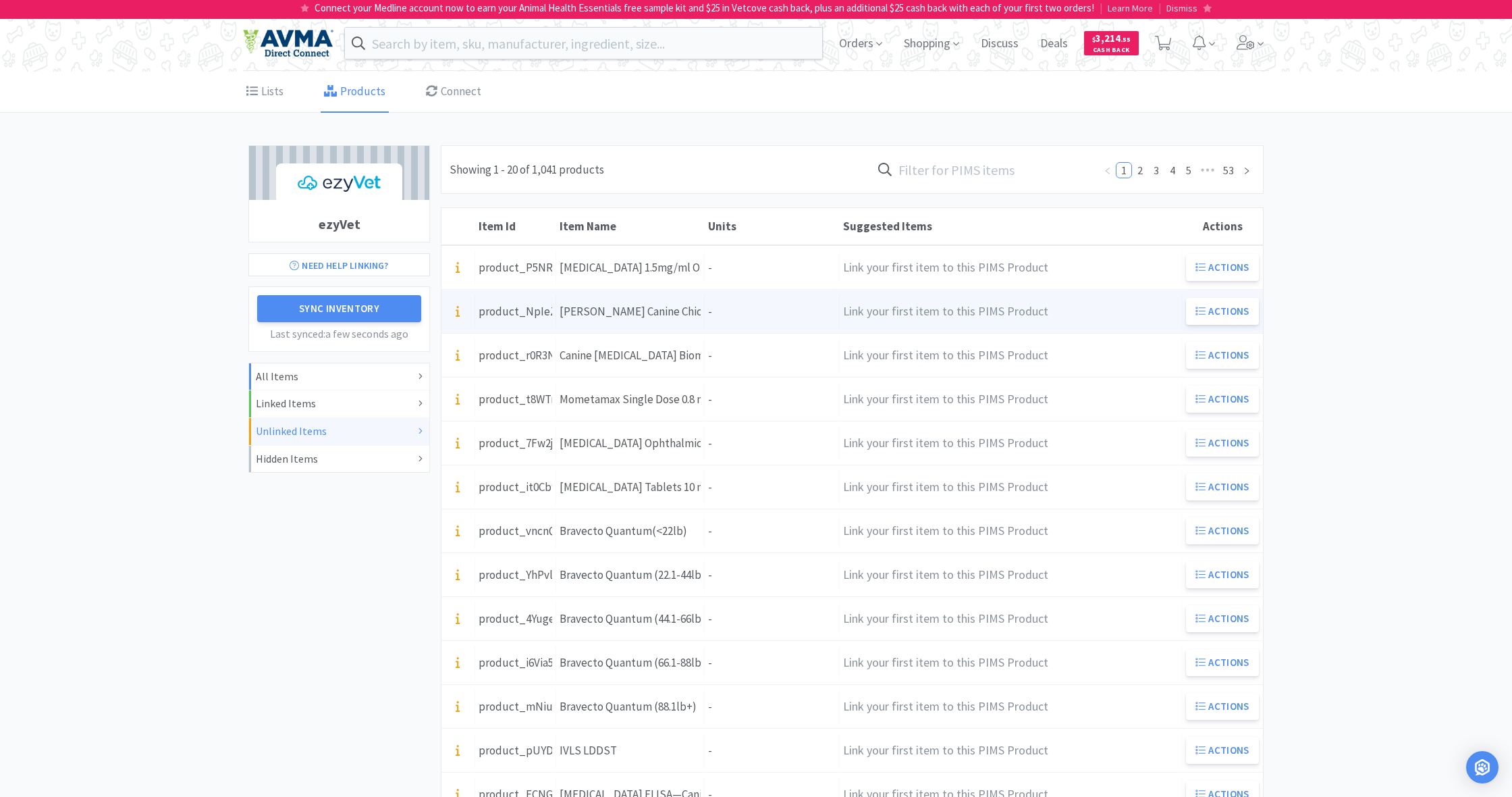
click at [735, 309] on div "Units -" at bounding box center [772, 312] width 135 height 35
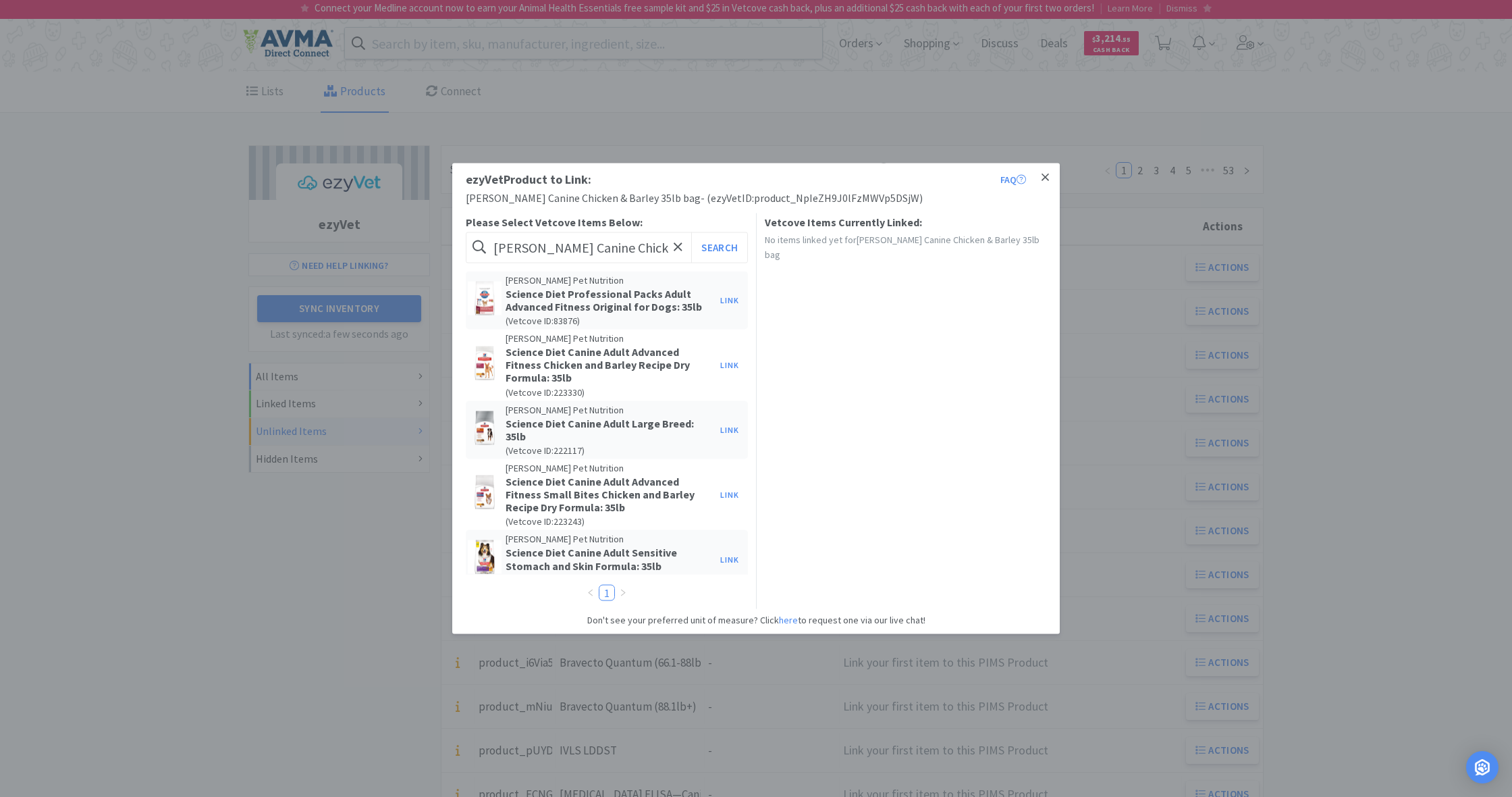
click at [1045, 178] on icon at bounding box center [1045, 177] width 7 height 7
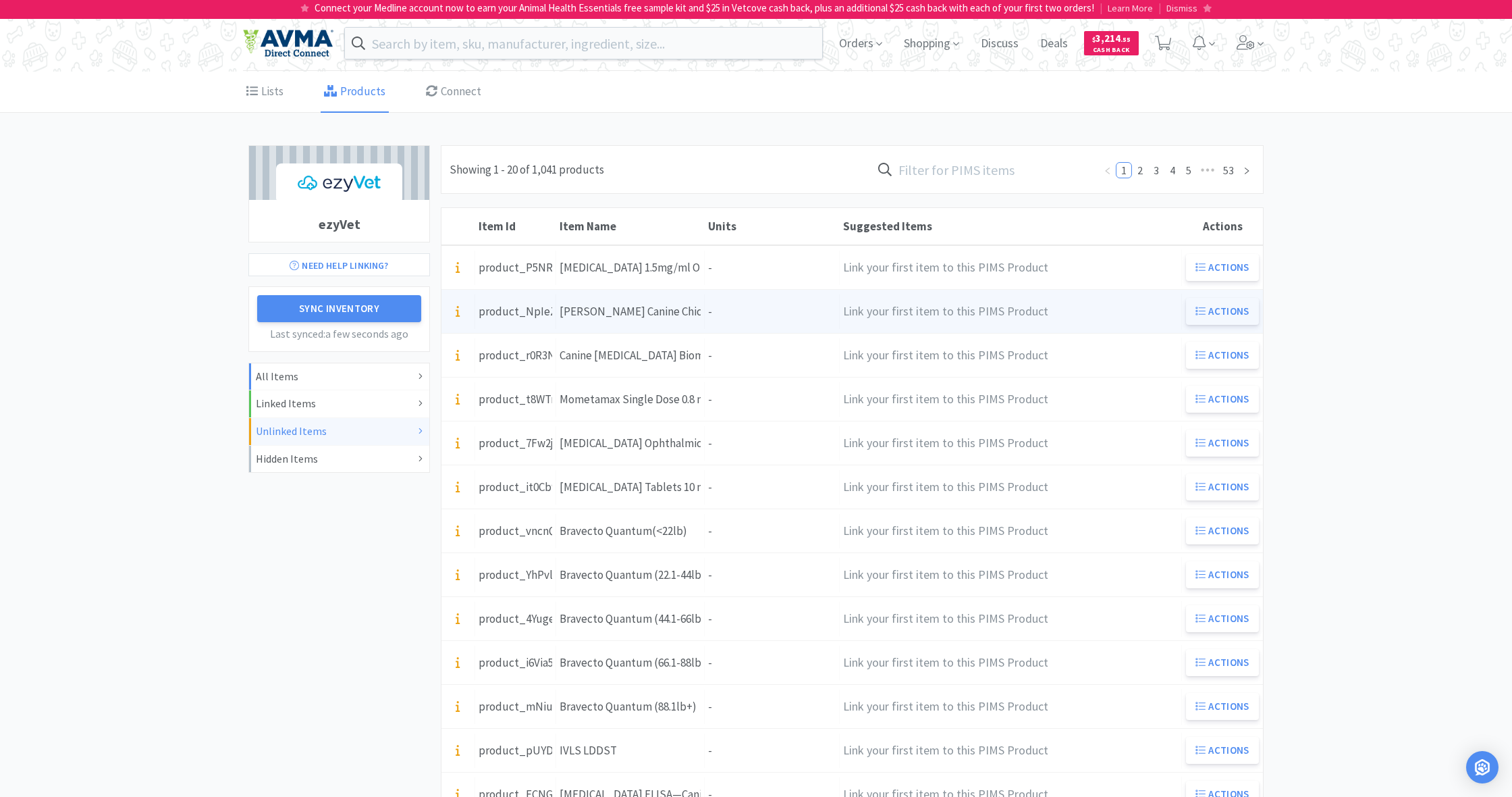
click at [1215, 310] on button "Actions" at bounding box center [1222, 311] width 73 height 27
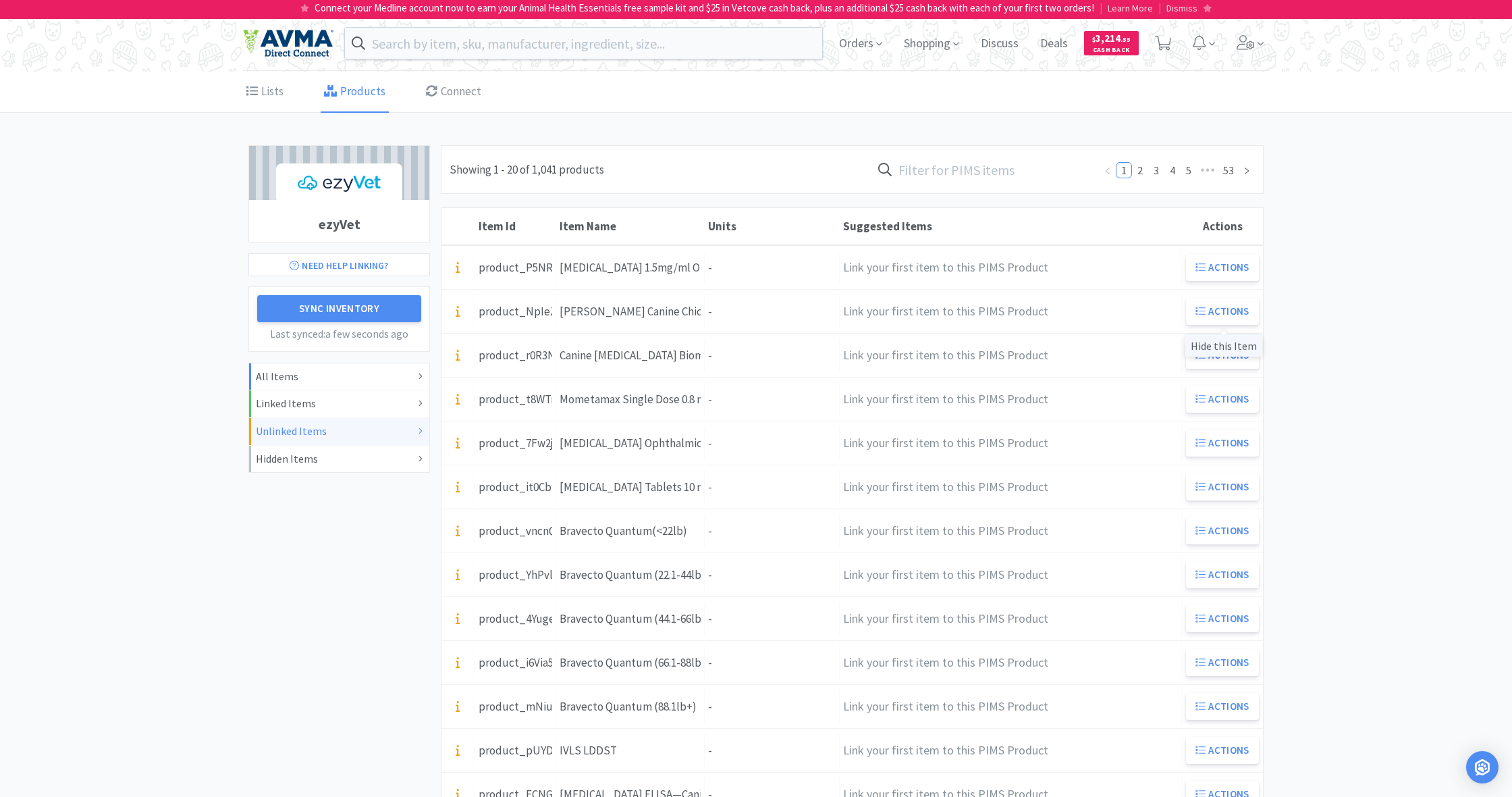
click at [1224, 348] on div "Hide this Item" at bounding box center [1224, 346] width 77 height 22
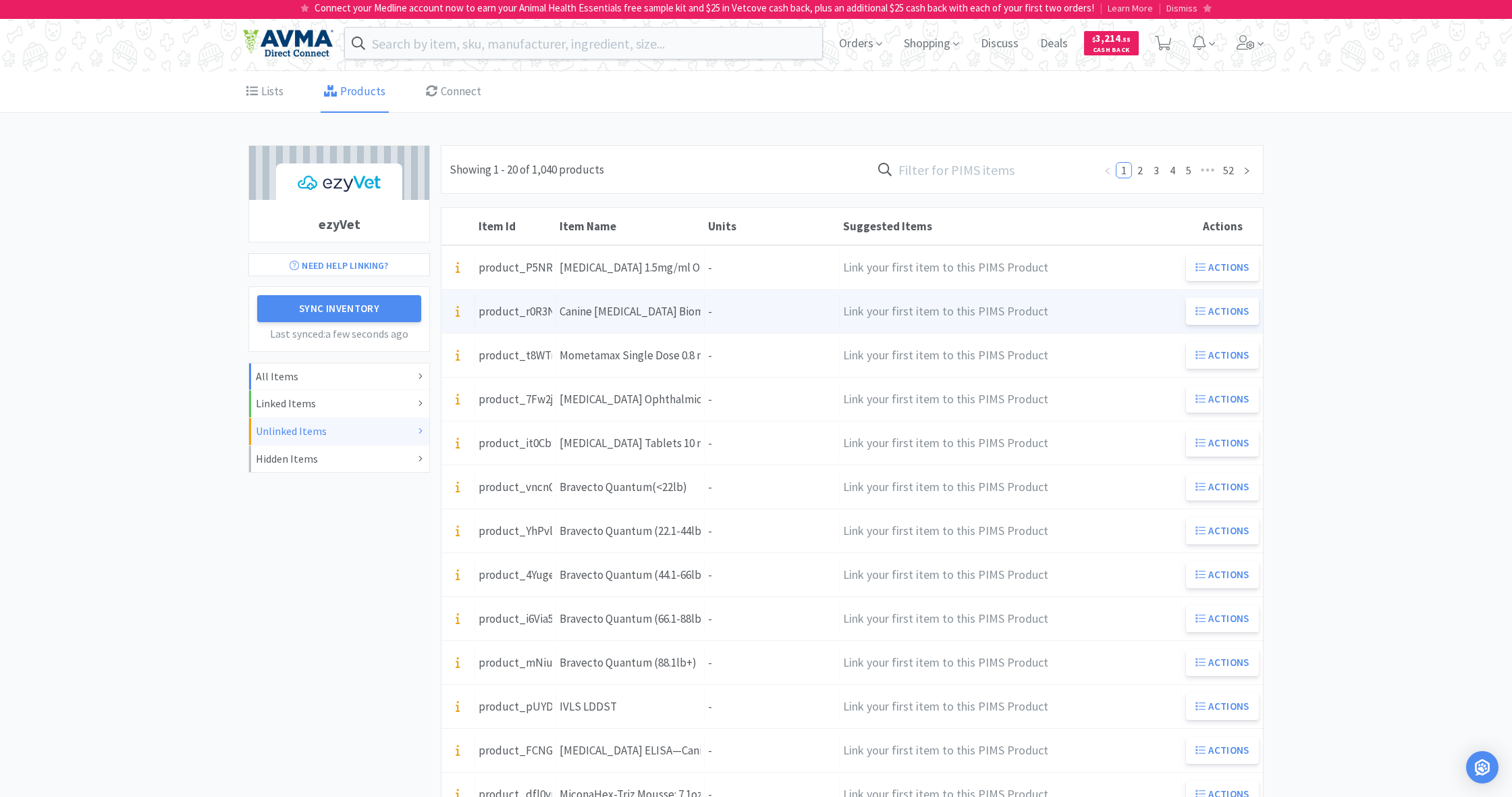
scroll to position [1, 0]
click at [739, 312] on div "Units -" at bounding box center [772, 311] width 135 height 35
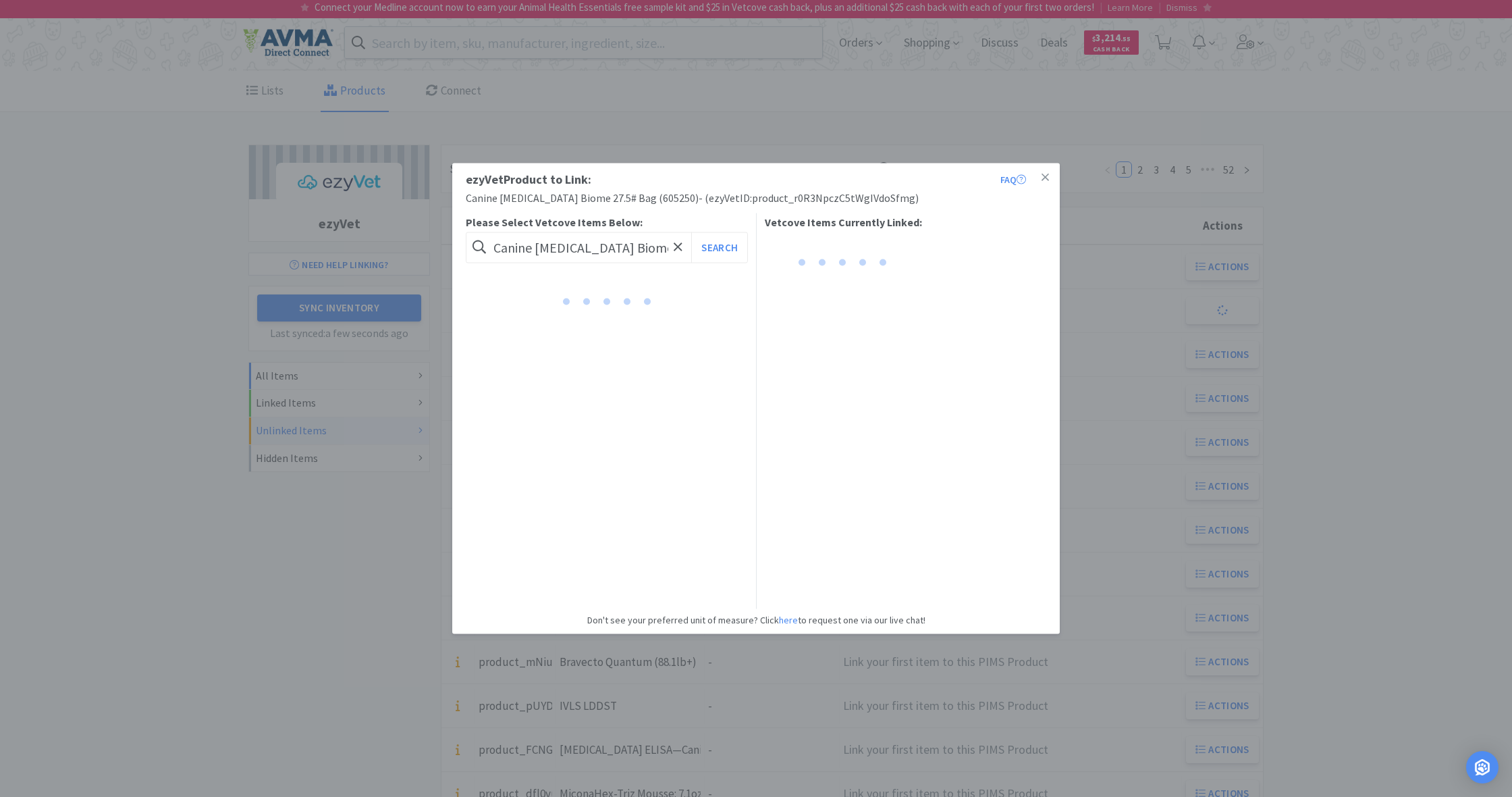
scroll to position [0, 0]
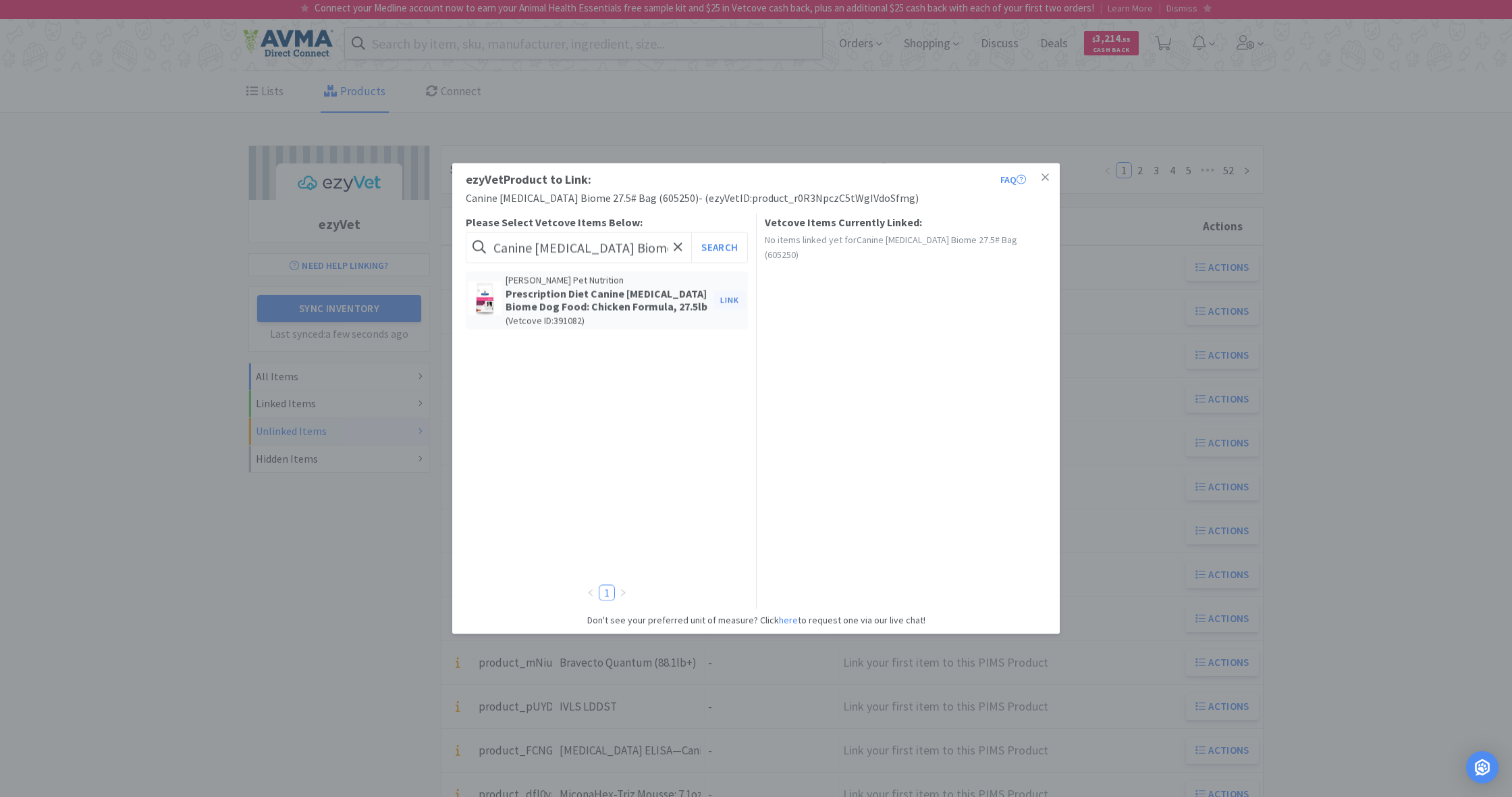
click at [730, 299] on button "Link" at bounding box center [729, 300] width 33 height 19
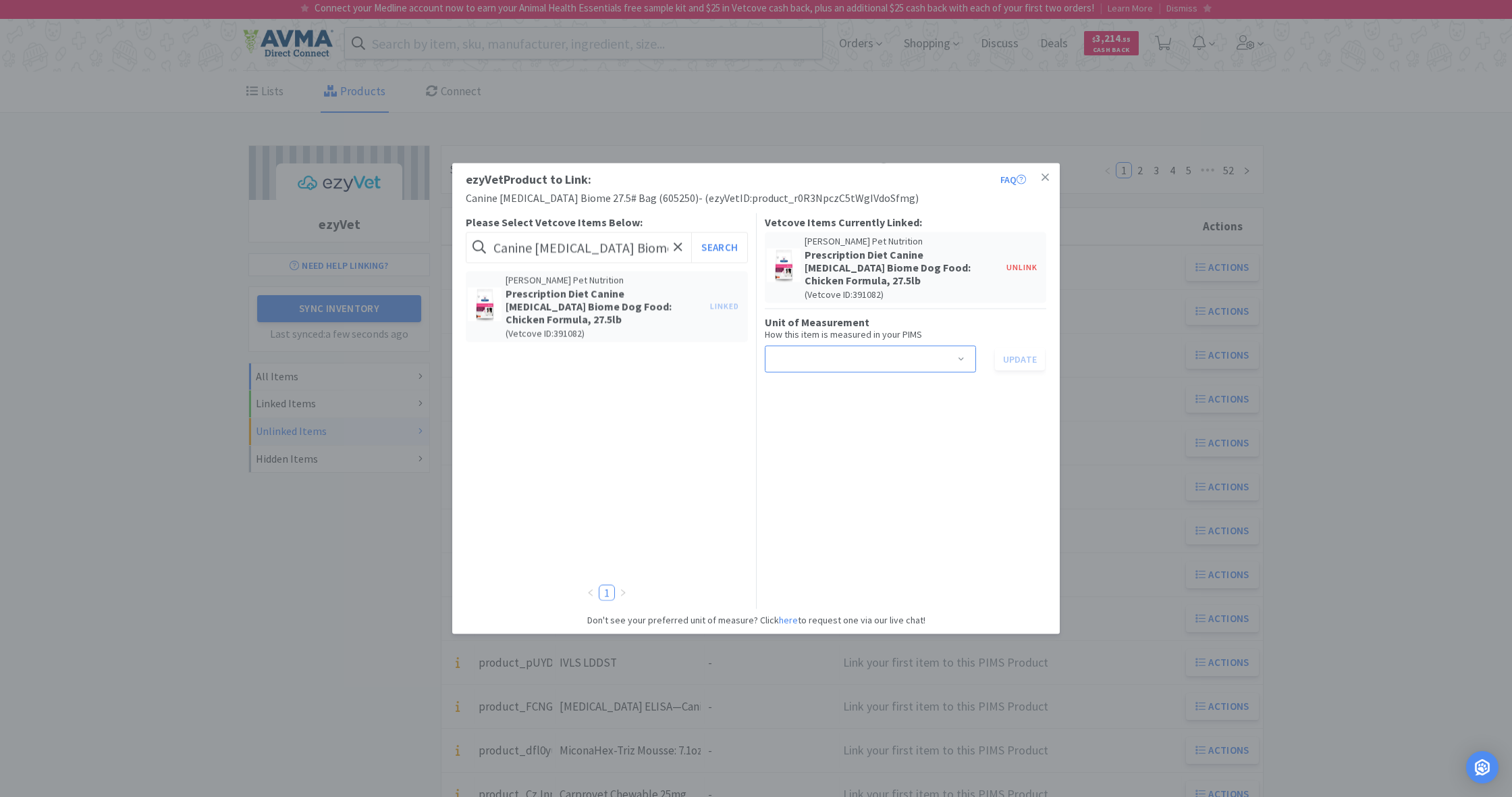
click at [962, 355] on span at bounding box center [961, 360] width 13 height 11
click at [790, 386] on li "bag" at bounding box center [870, 386] width 212 height 21
click at [1020, 356] on button "Update" at bounding box center [1020, 359] width 50 height 23
click at [1044, 176] on icon at bounding box center [1045, 177] width 7 height 7
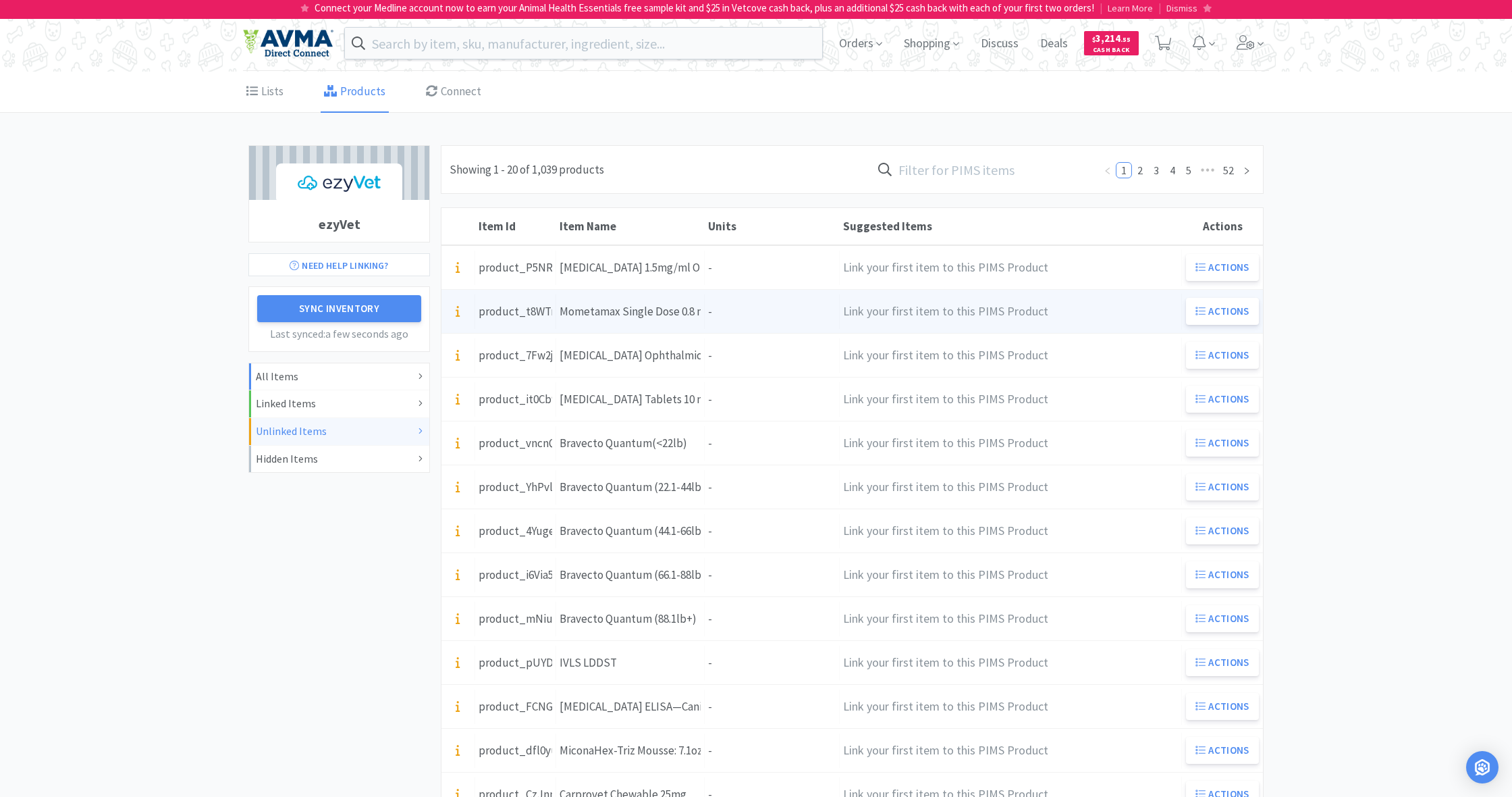
click at [712, 312] on div "Units -" at bounding box center [772, 312] width 135 height 35
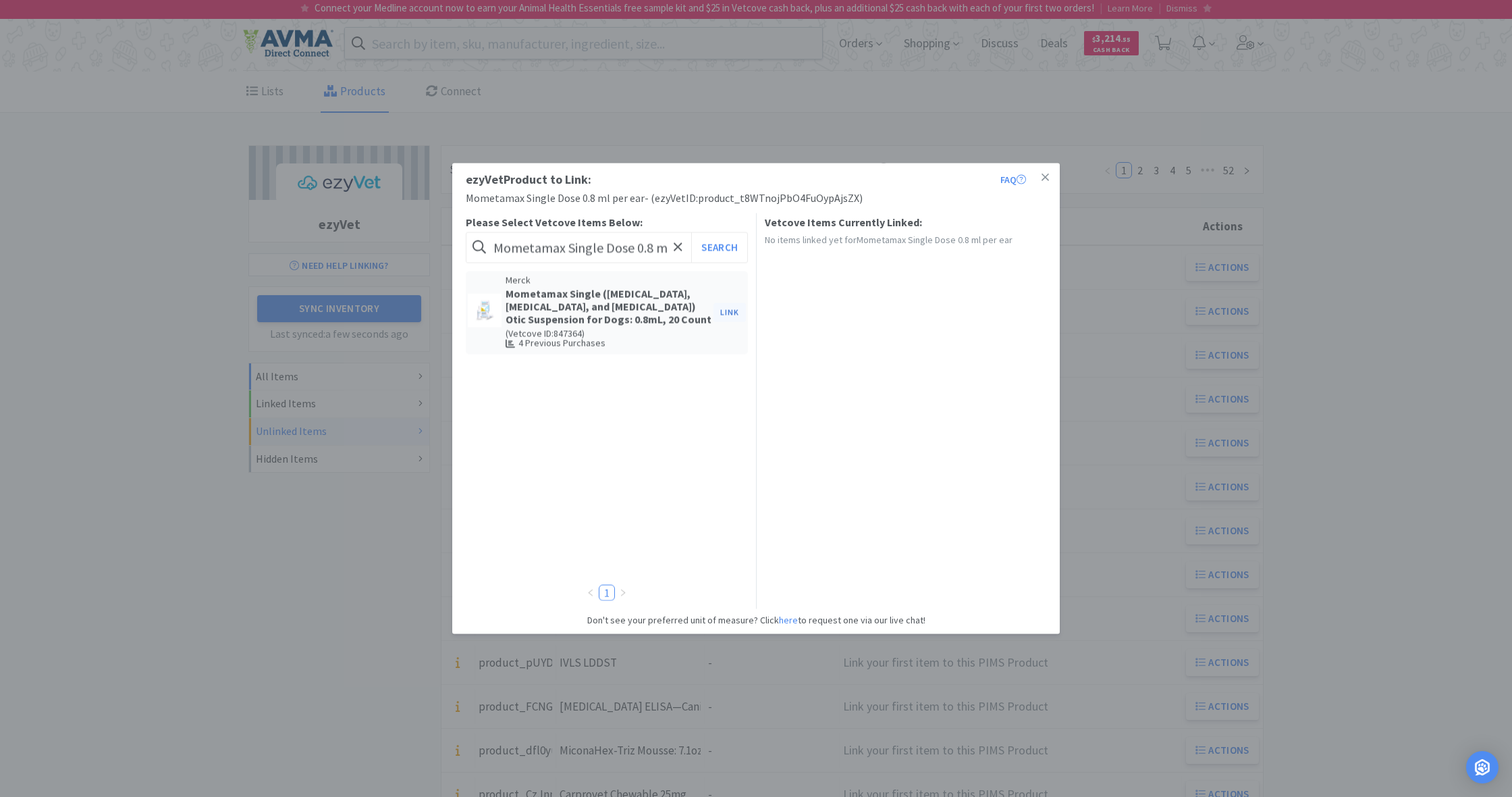
click at [731, 312] on button "Link" at bounding box center [729, 313] width 33 height 19
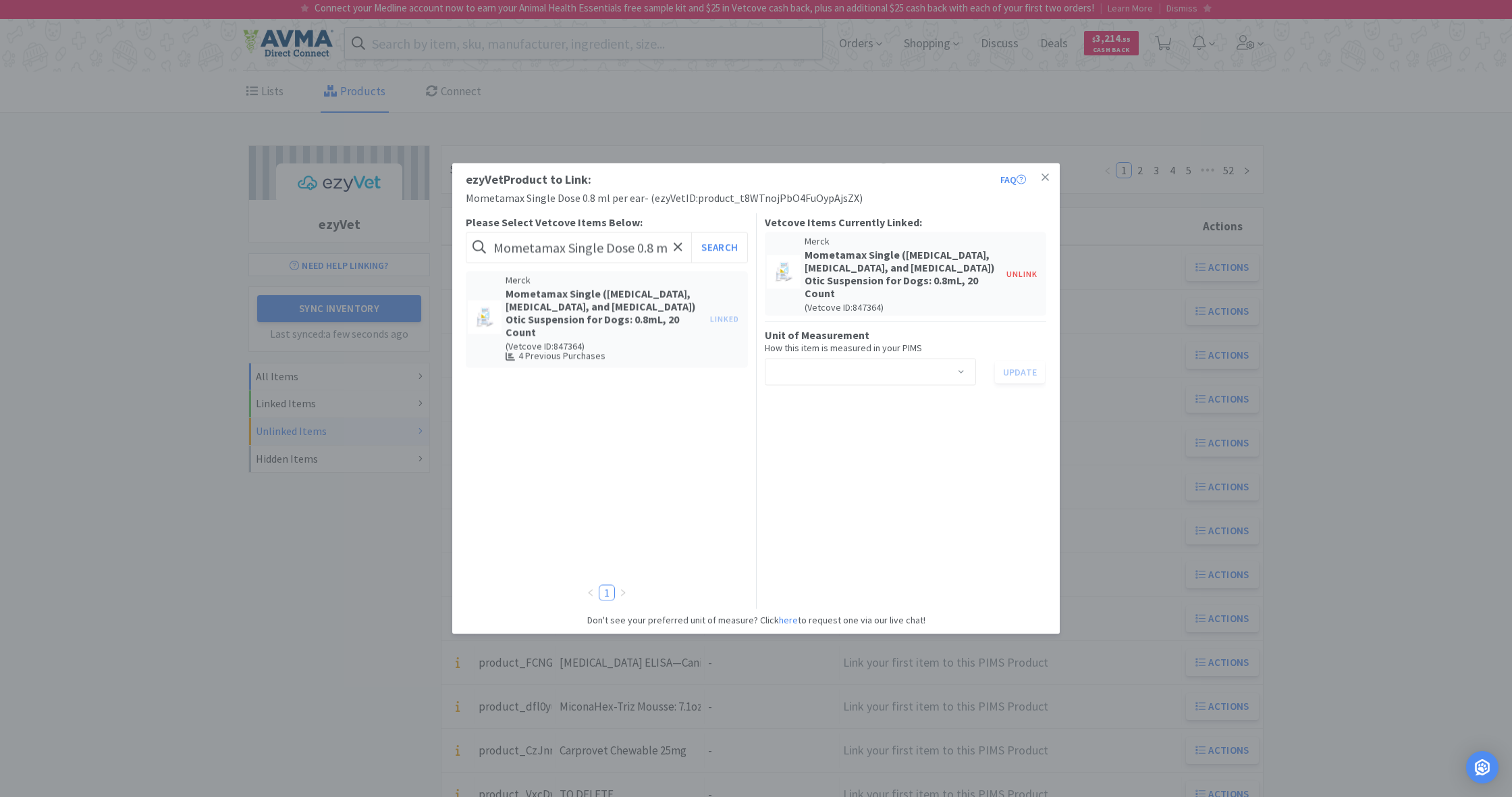
click at [962, 370] on span at bounding box center [961, 373] width 13 height 11
click at [1044, 176] on icon at bounding box center [1045, 178] width 7 height 12
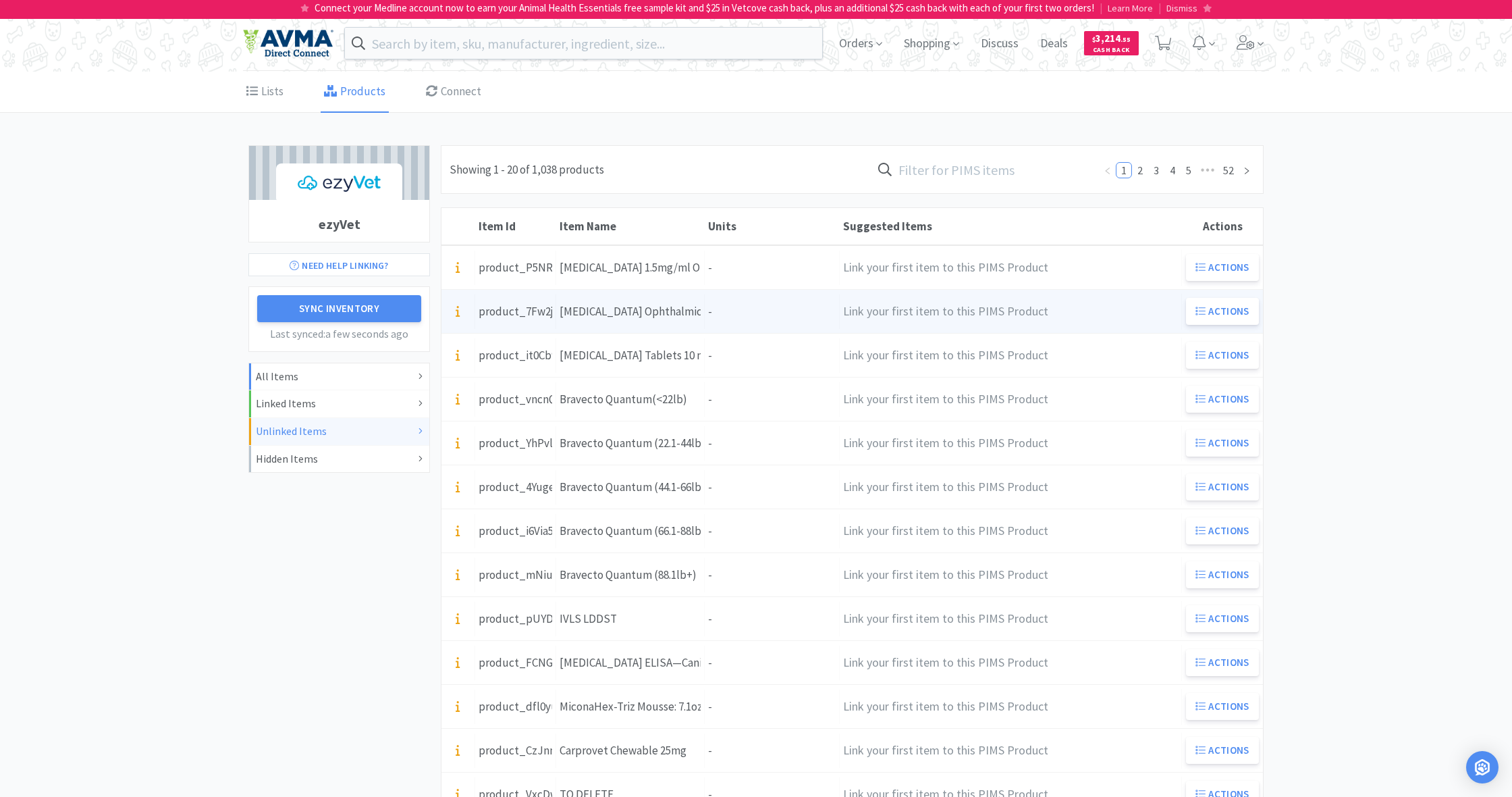
click at [732, 313] on div "Units -" at bounding box center [772, 312] width 135 height 35
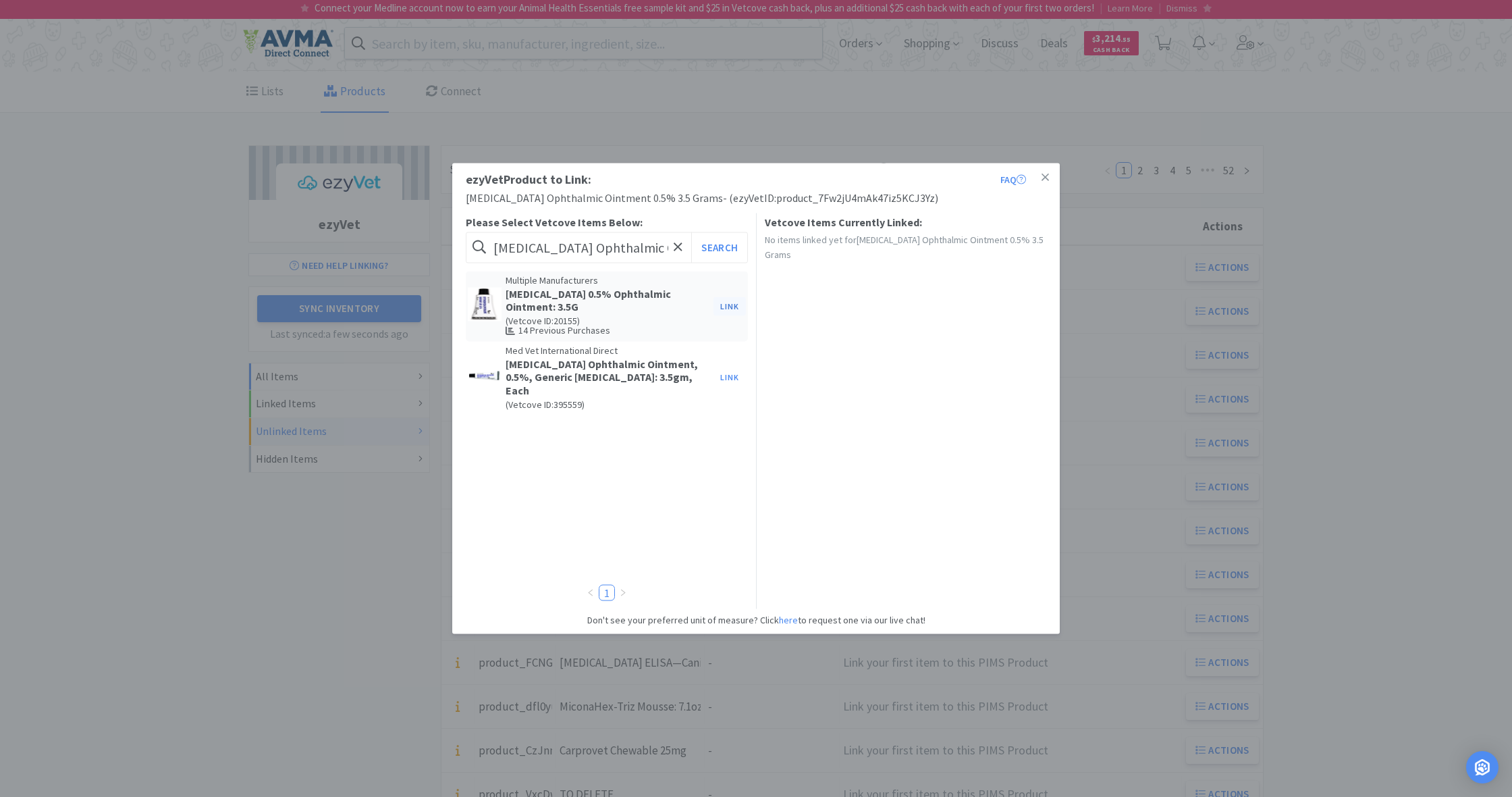
click at [729, 304] on button "Link" at bounding box center [729, 306] width 33 height 19
click at [963, 343] on span at bounding box center [961, 347] width 13 height 11
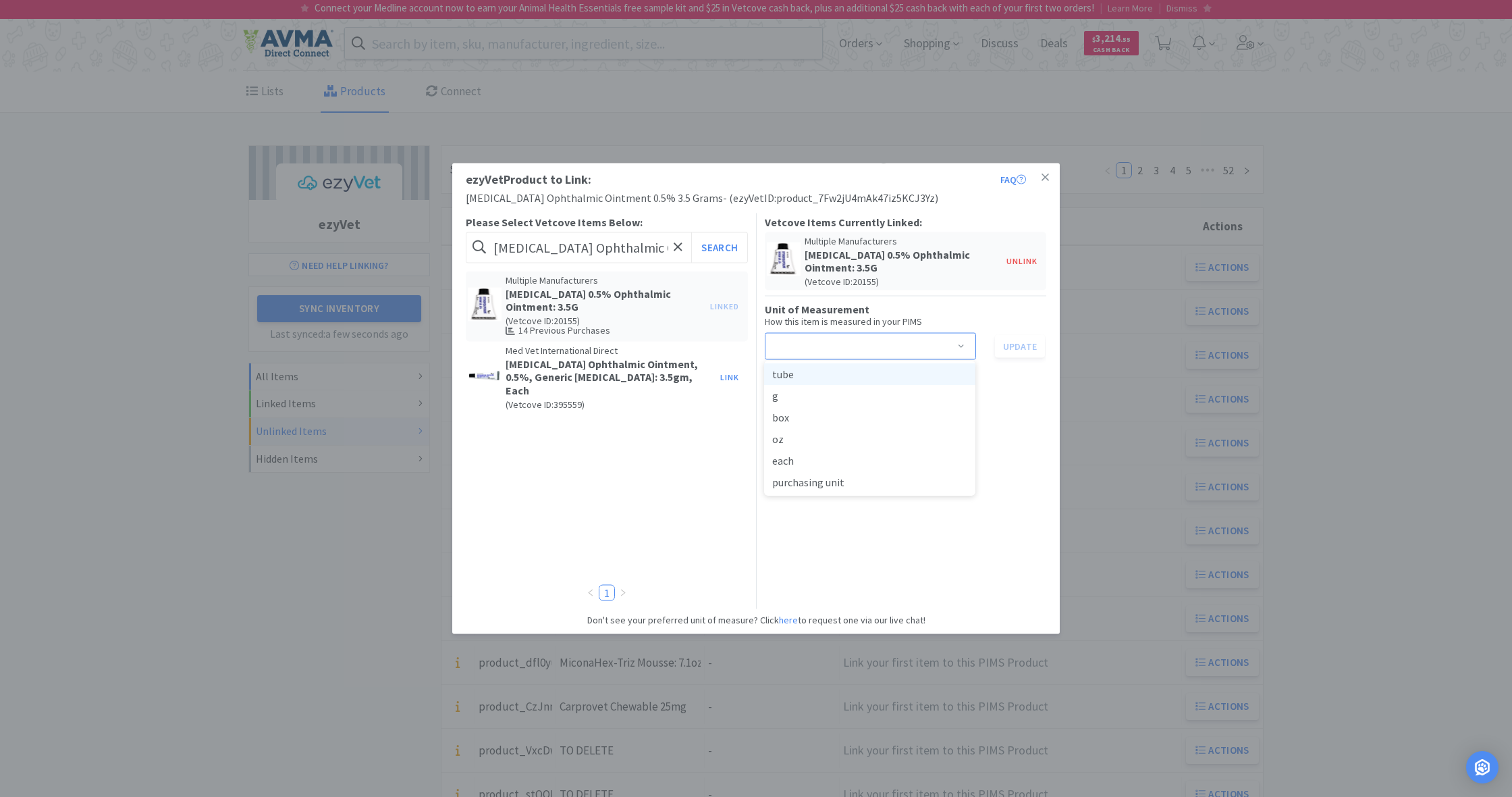
drag, startPoint x: 848, startPoint y: 373, endPoint x: 867, endPoint y: 374, distance: 19.0
click at [848, 373] on li "tube" at bounding box center [870, 374] width 212 height 21
click at [1027, 345] on button "Update" at bounding box center [1020, 346] width 50 height 23
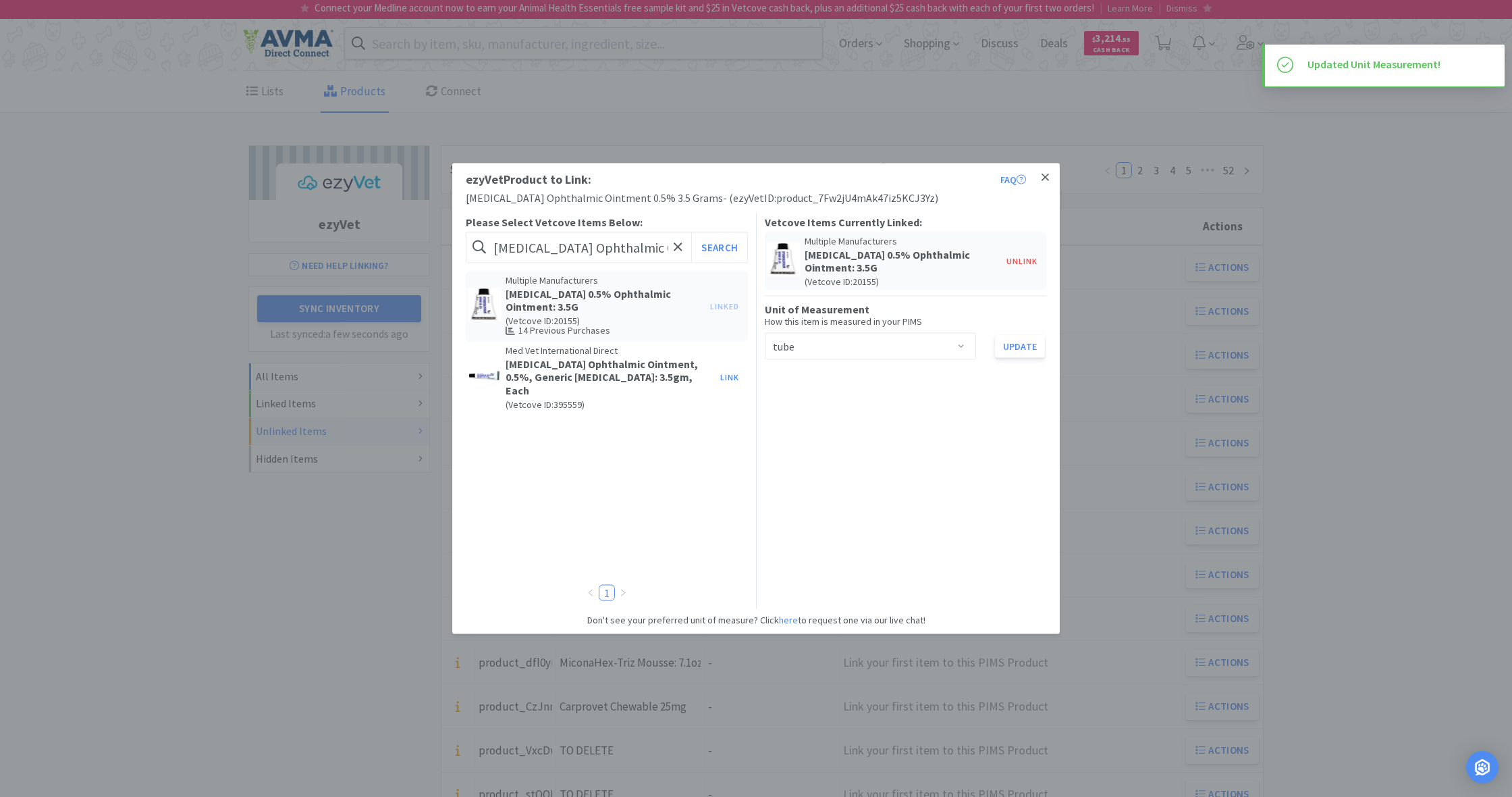
click at [1047, 177] on icon at bounding box center [1045, 177] width 7 height 7
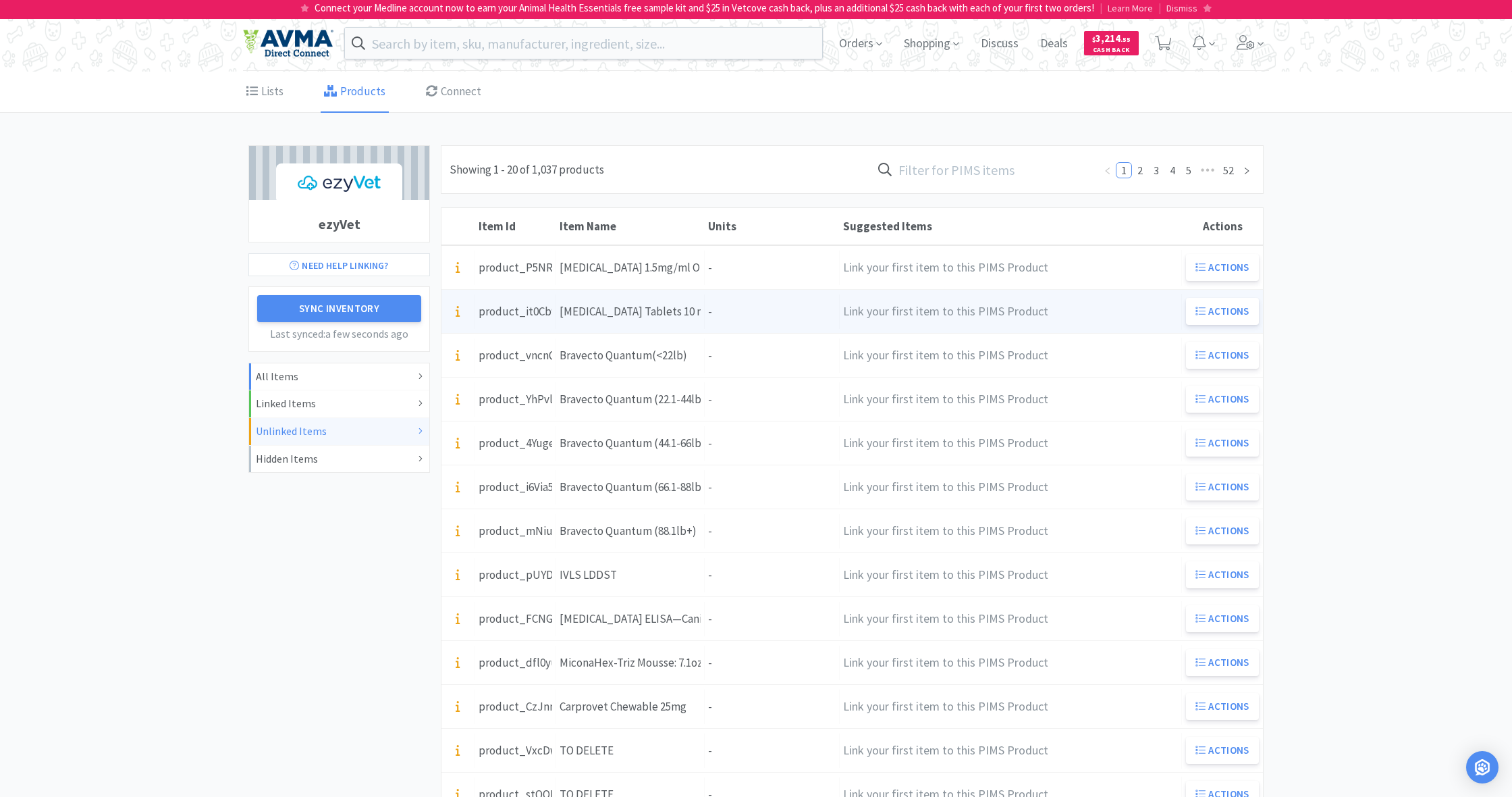
click at [715, 314] on div "Units -" at bounding box center [772, 312] width 135 height 35
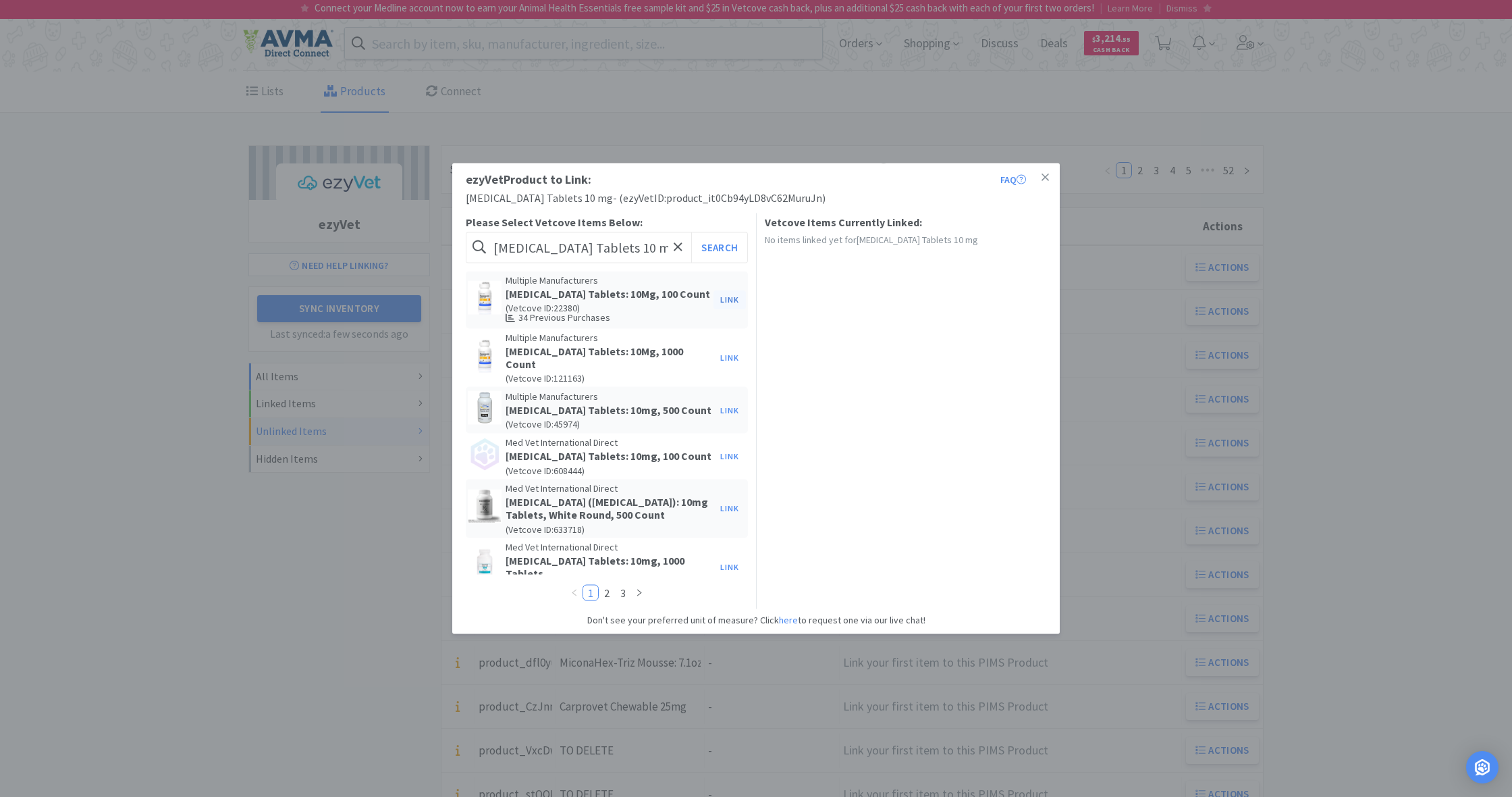
click at [728, 300] on button "Link" at bounding box center [729, 300] width 33 height 19
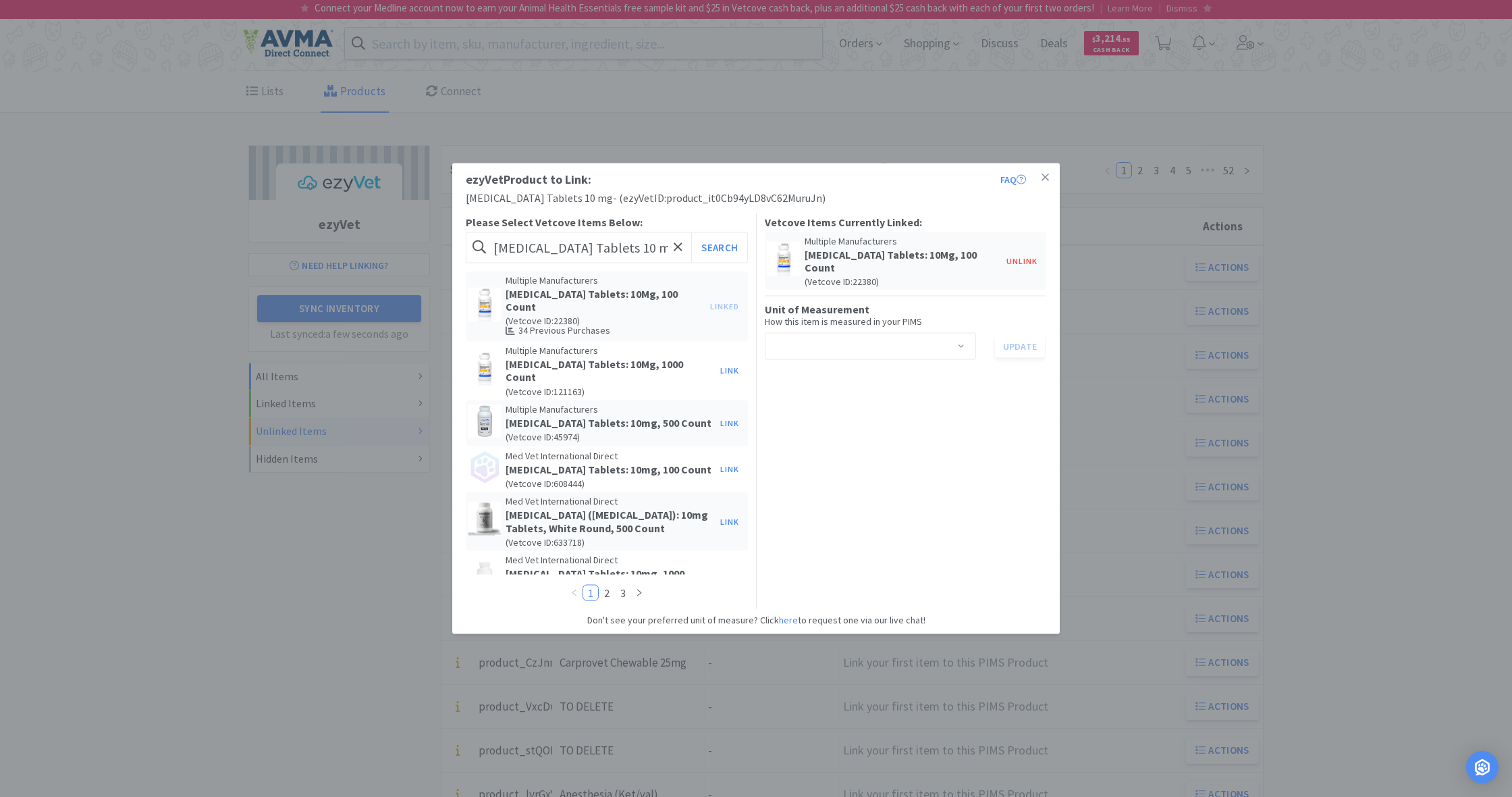
click at [960, 342] on span at bounding box center [961, 347] width 13 height 11
click at [833, 404] on li "tablet" at bounding box center [870, 405] width 212 height 21
click at [1022, 334] on button "Update" at bounding box center [1020, 346] width 50 height 23
click at [1046, 178] on icon at bounding box center [1045, 177] width 7 height 7
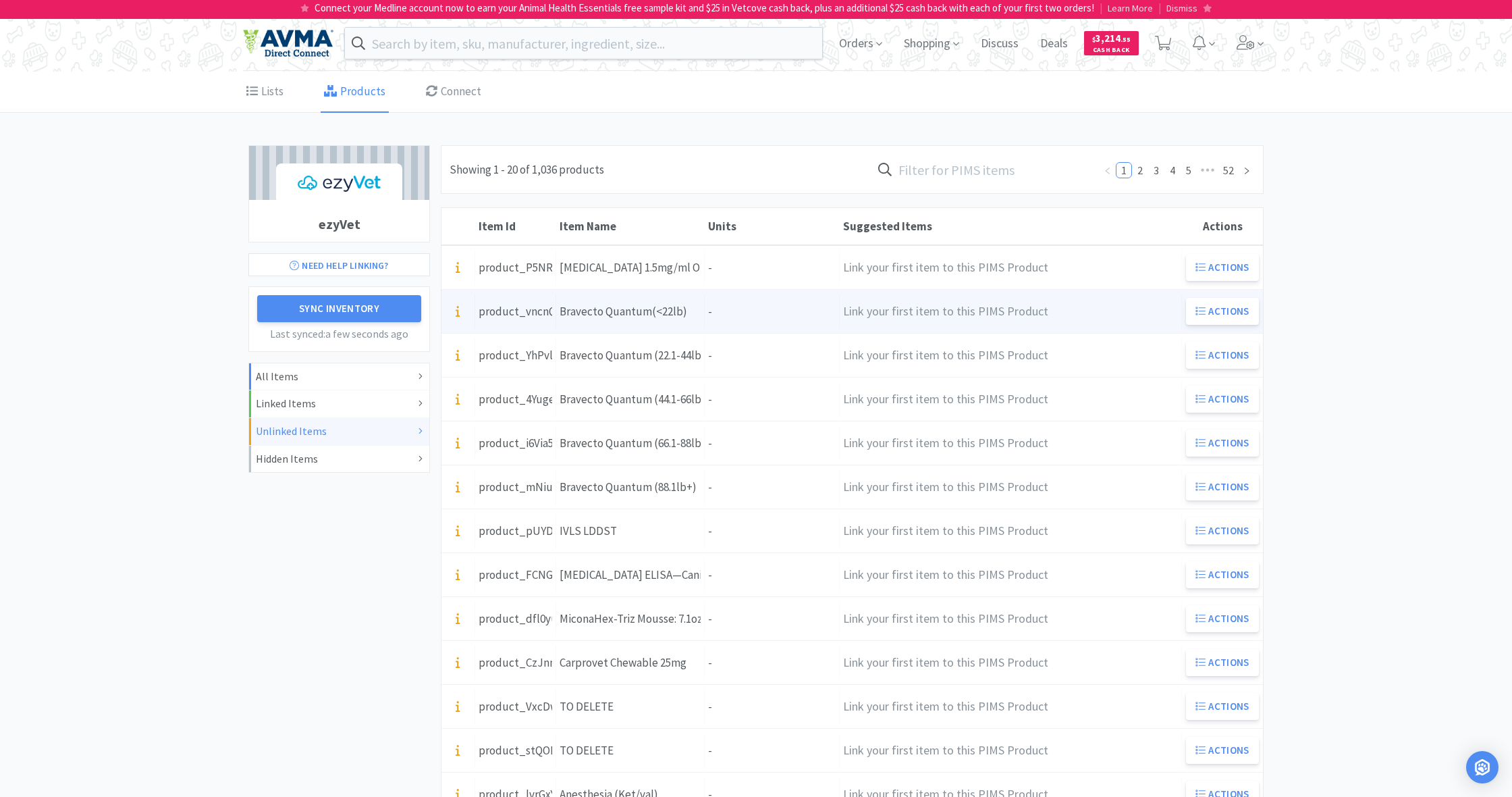
click at [703, 312] on div "Item Name Bravecto Quantum(<22lb)" at bounding box center [630, 312] width 149 height 35
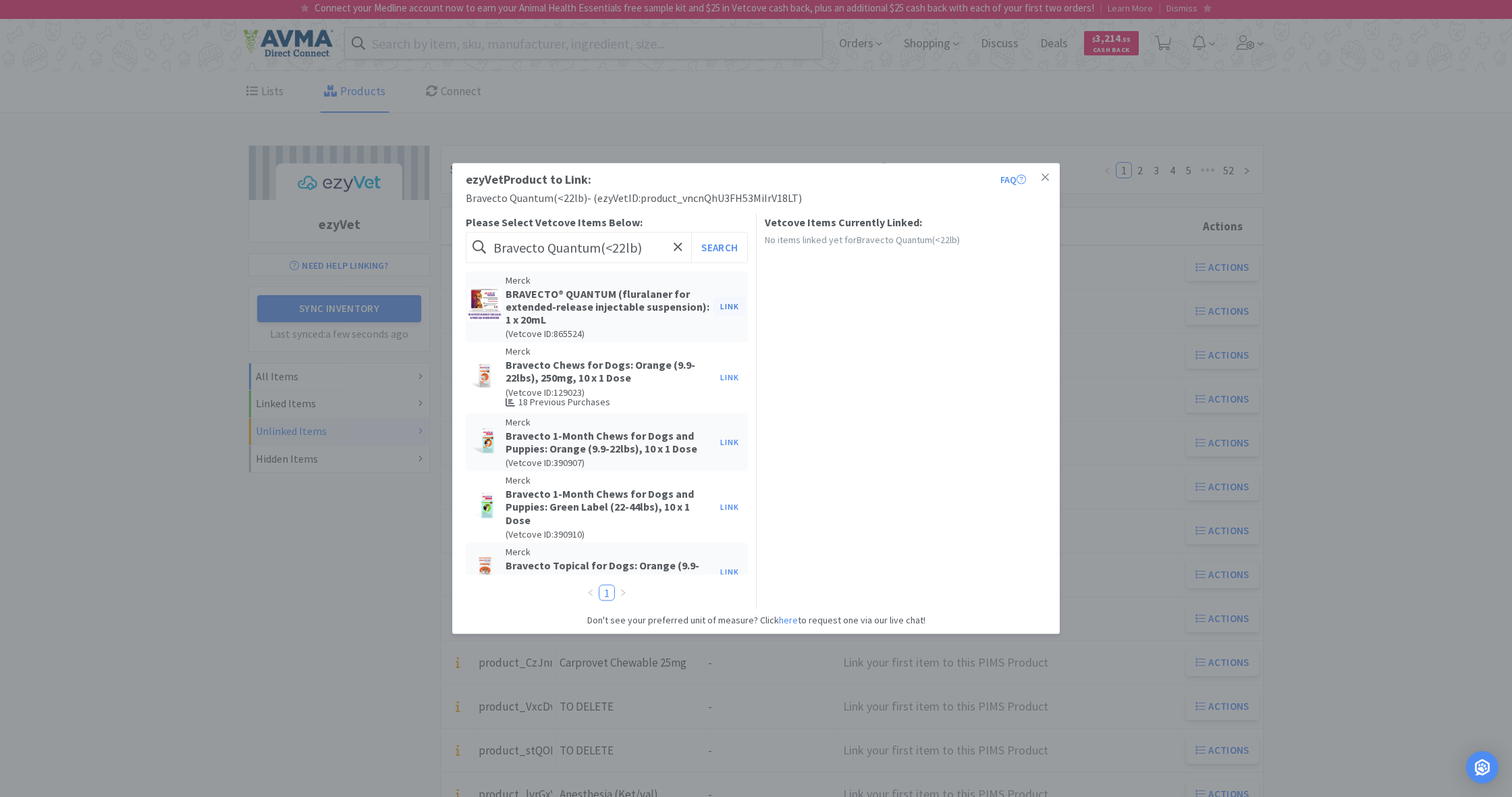
click at [729, 306] on button "Link" at bounding box center [729, 306] width 33 height 19
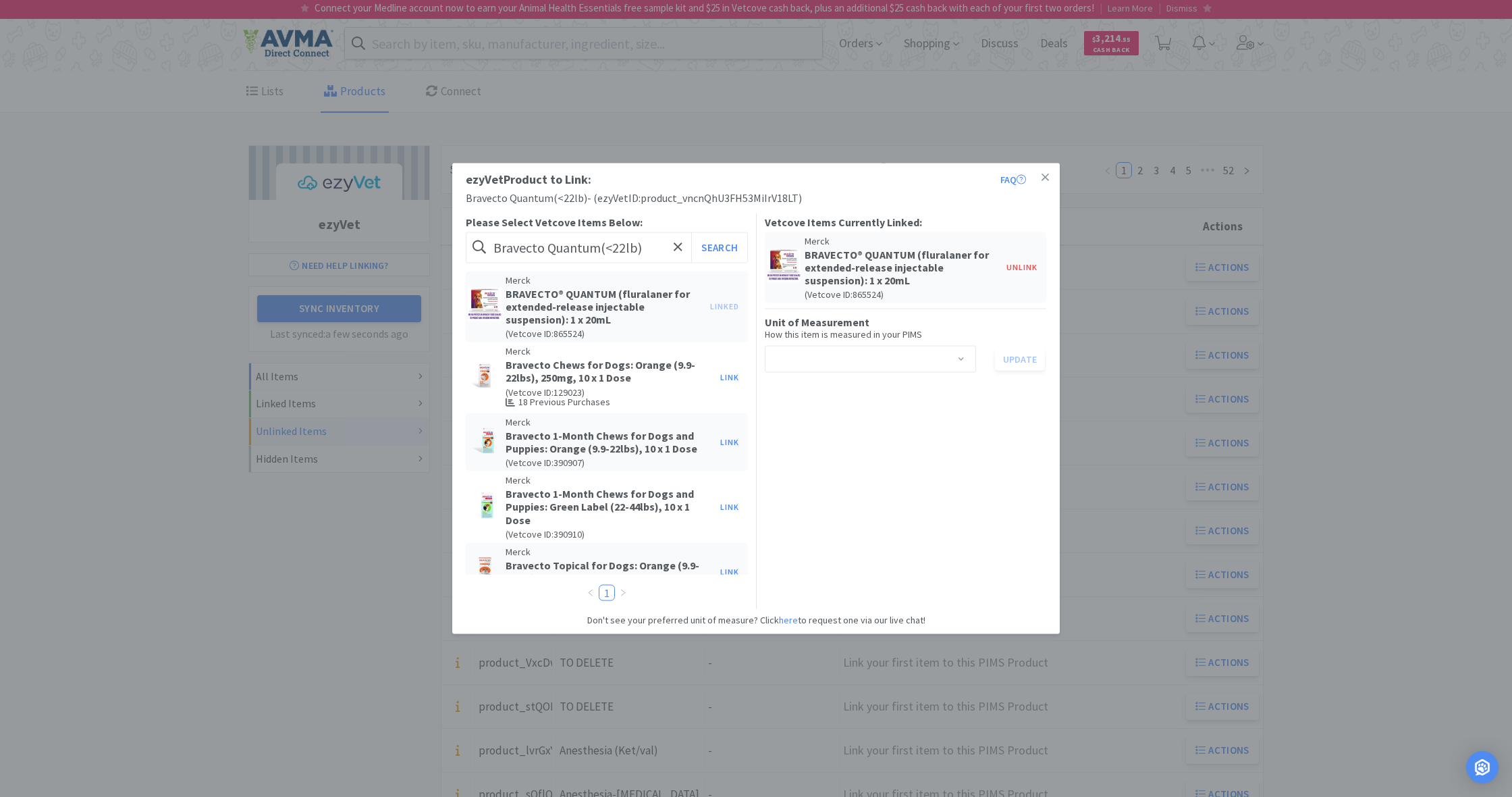
click at [962, 356] on span at bounding box center [961, 360] width 13 height 11
click at [788, 433] on li "ml" at bounding box center [870, 430] width 212 height 21
click at [1017, 357] on button "Update" at bounding box center [1020, 359] width 50 height 23
click at [1044, 178] on icon at bounding box center [1045, 177] width 7 height 7
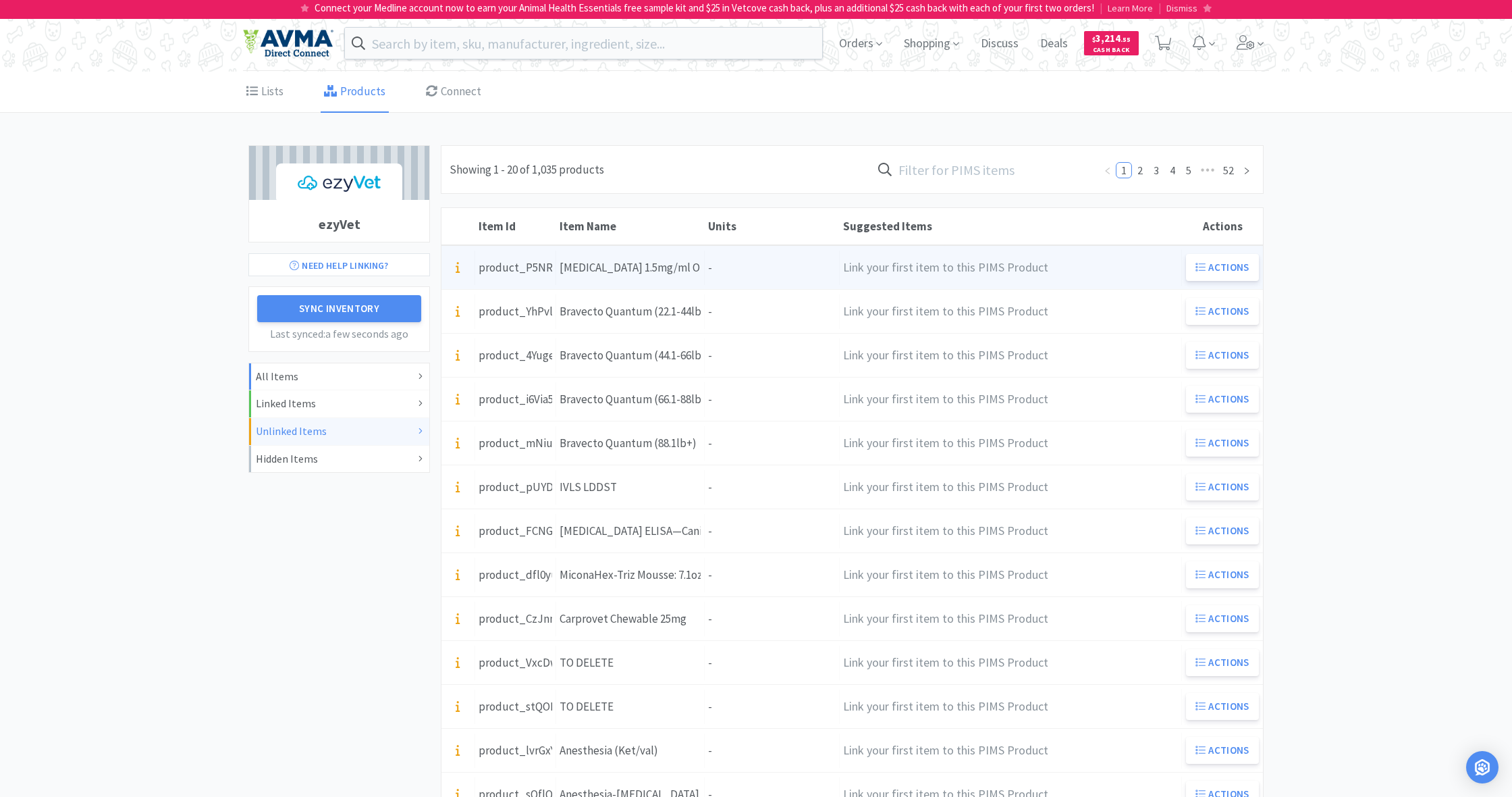
click at [720, 267] on div "Units -" at bounding box center [772, 268] width 135 height 35
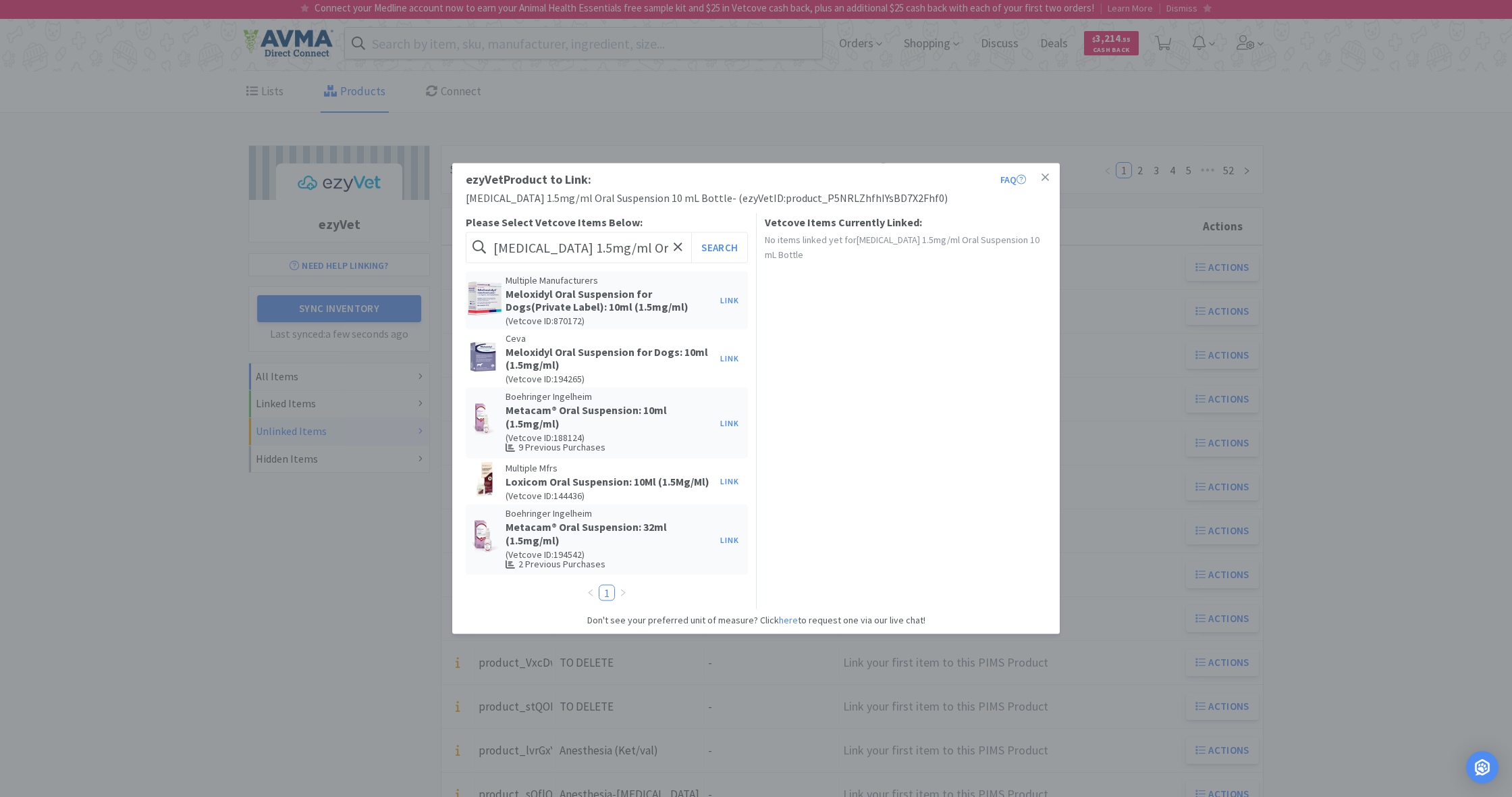
scroll to position [10, 0]
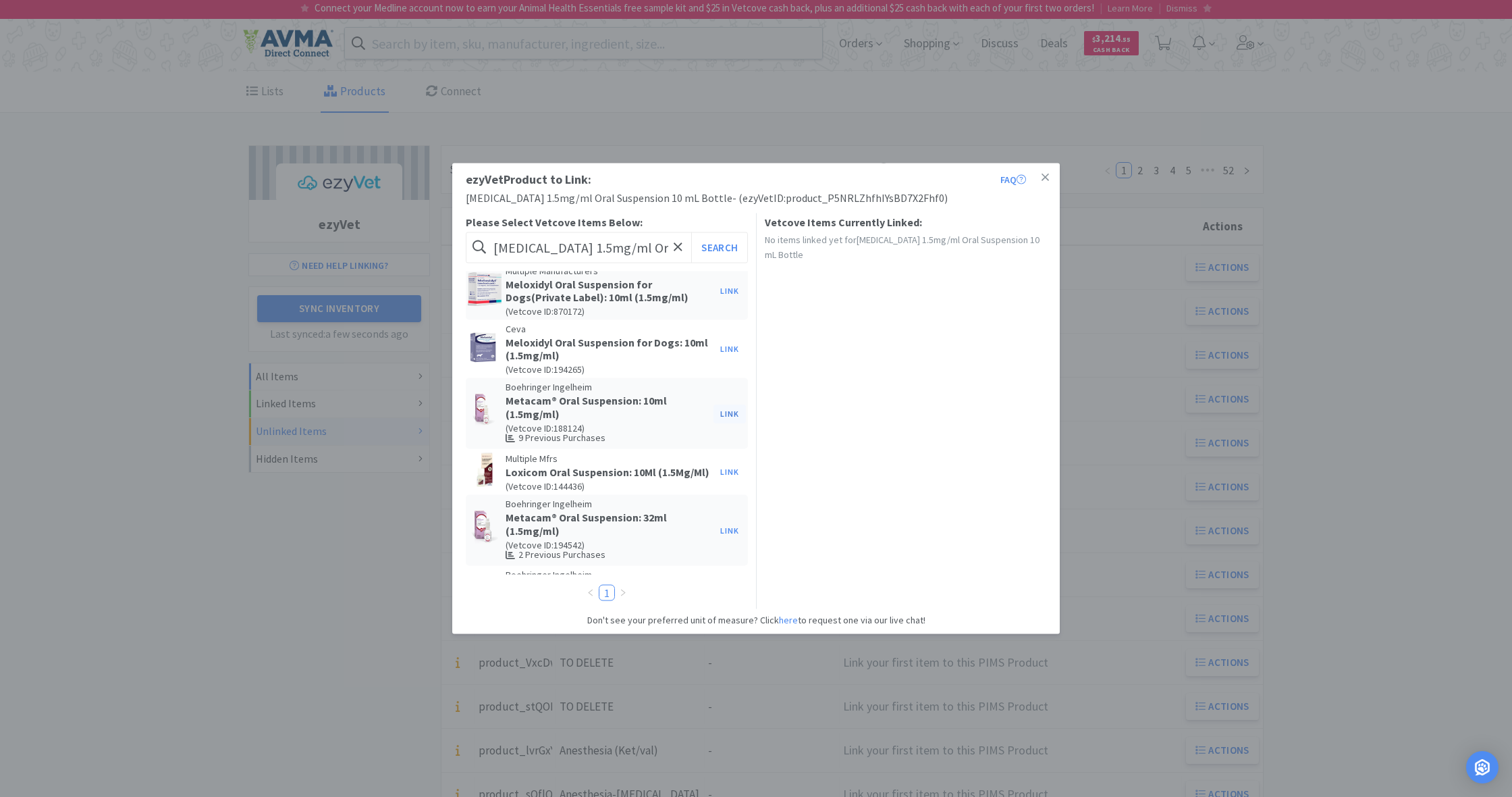
click at [725, 412] on button "Link" at bounding box center [729, 414] width 33 height 19
click at [962, 343] on span at bounding box center [961, 347] width 13 height 11
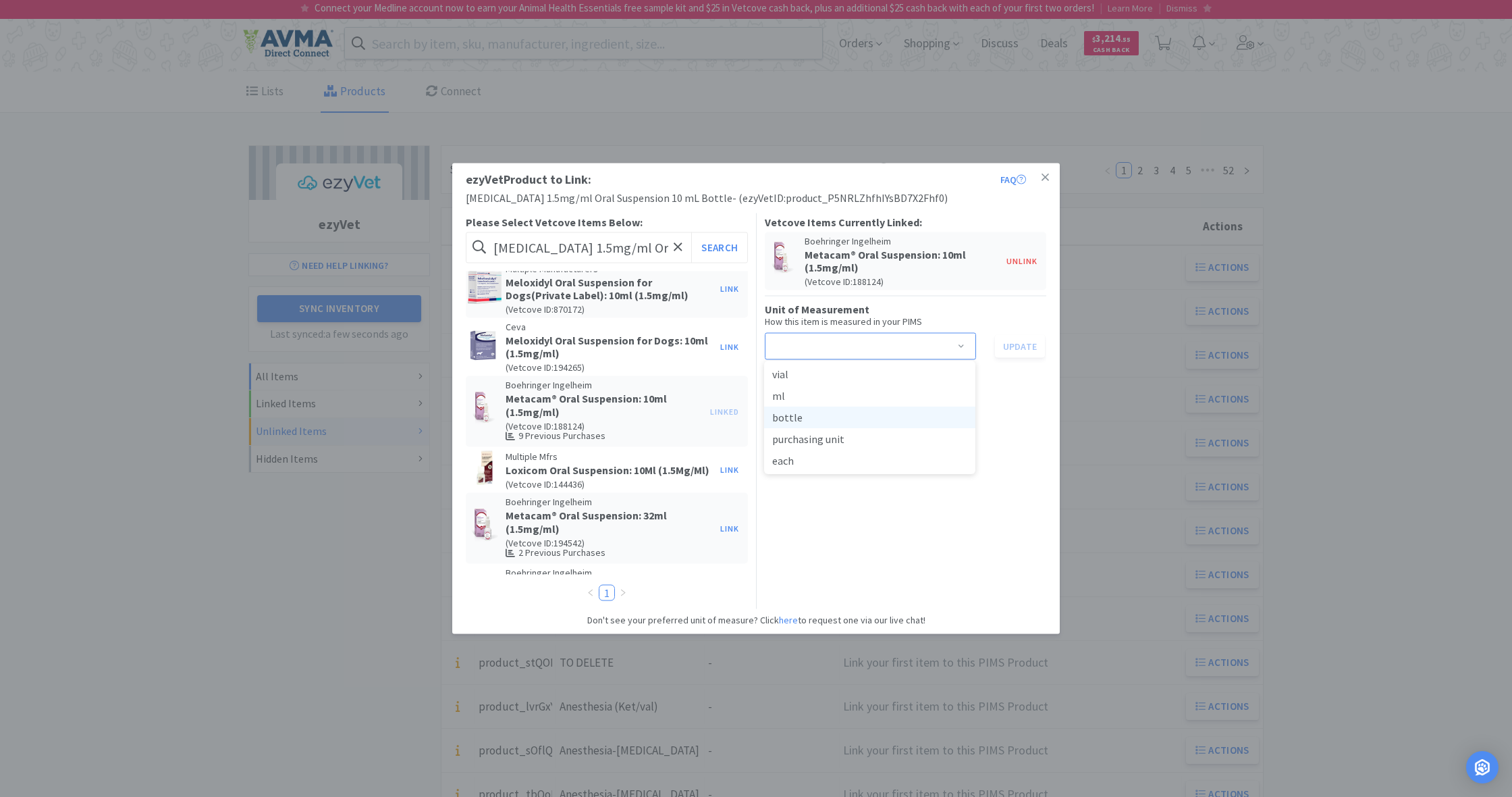
click at [786, 418] on li "bottle" at bounding box center [870, 417] width 212 height 21
click at [1017, 336] on button "Update" at bounding box center [1020, 346] width 50 height 23
click at [1047, 176] on icon at bounding box center [1045, 177] width 7 height 7
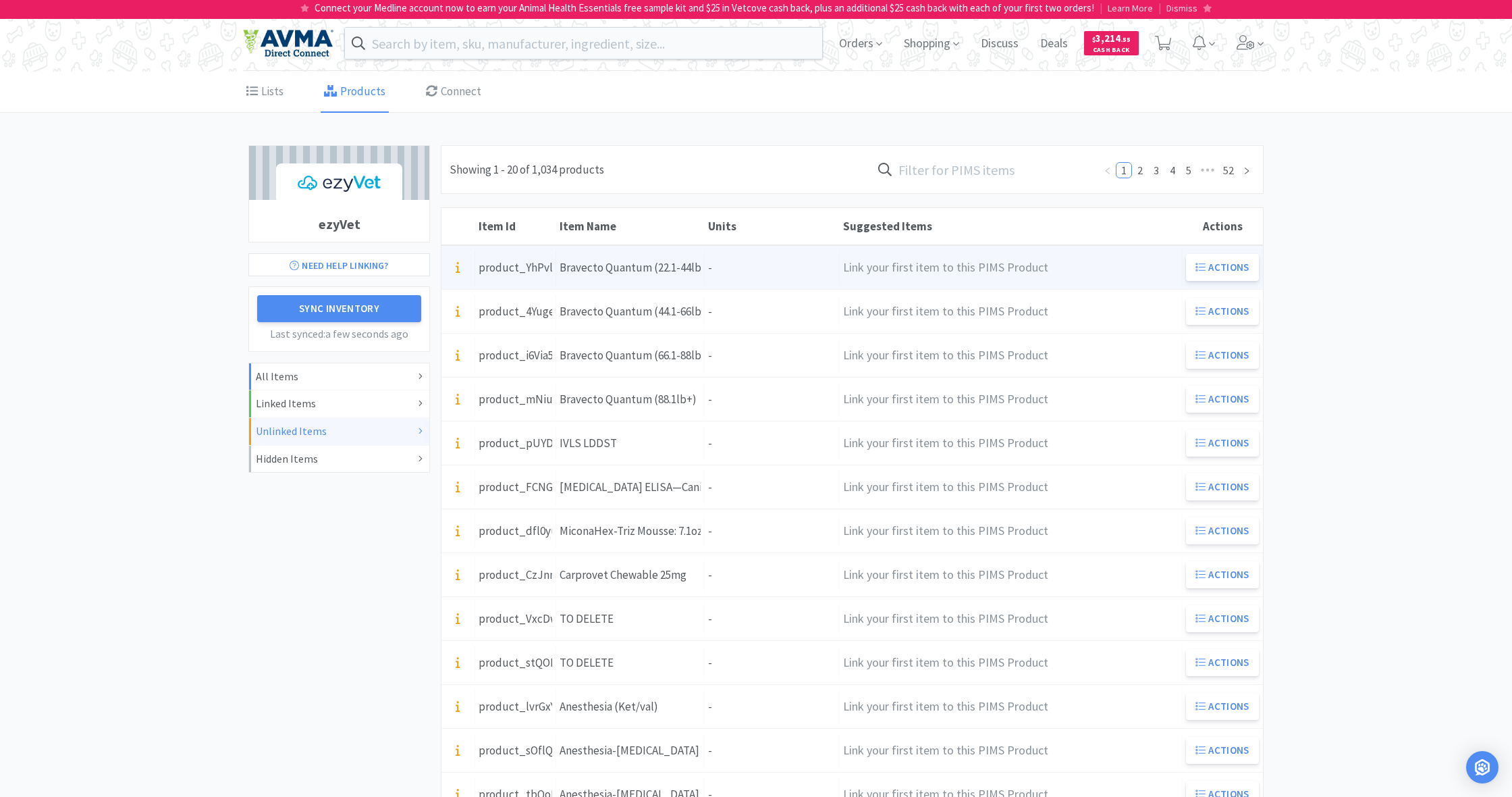
click at [699, 274] on div "Bravecto Quantum (22.1-44lb)" at bounding box center [630, 267] width 141 height 19
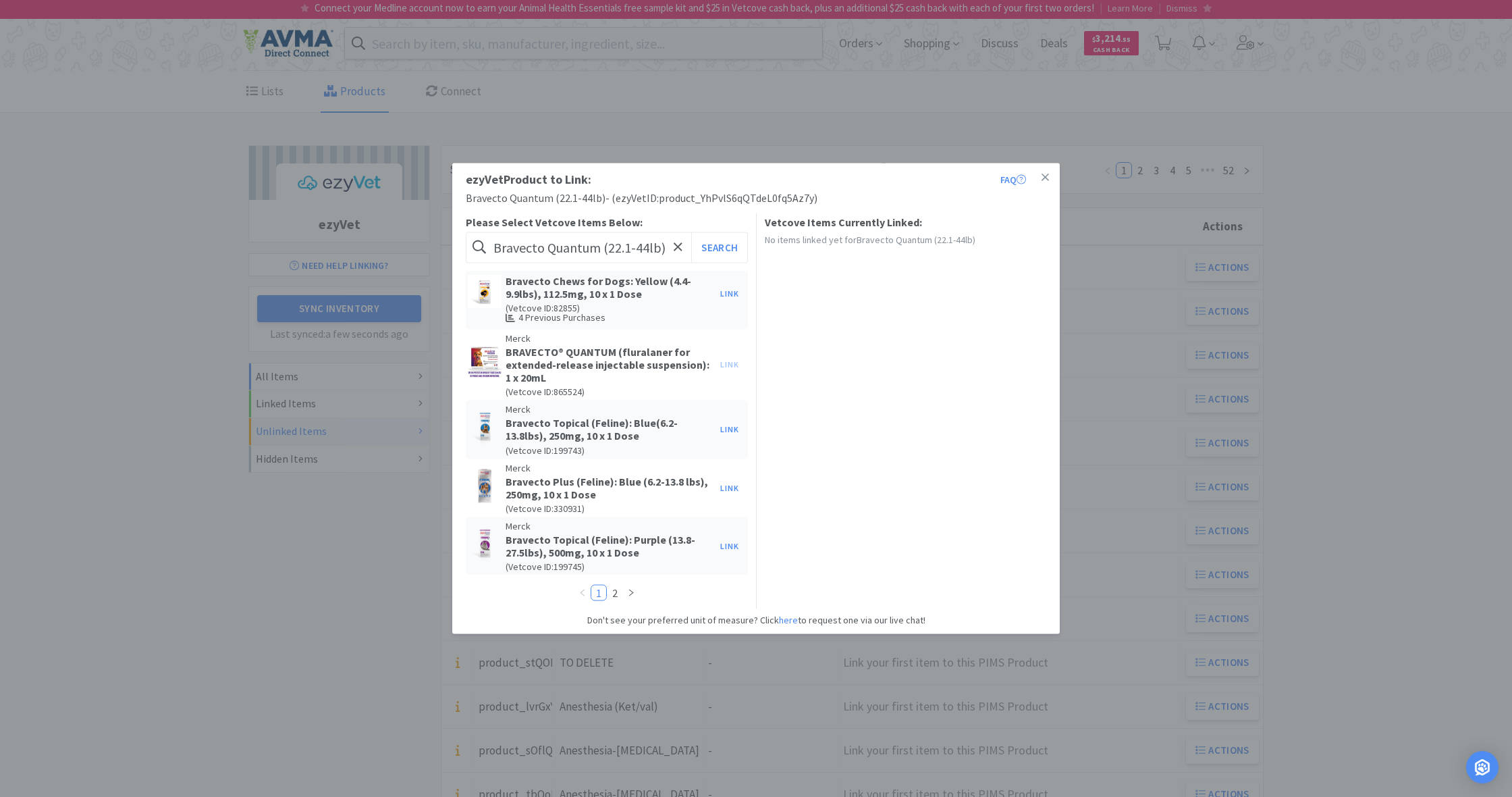
scroll to position [297, 0]
click at [729, 362] on div "Link This item is already linked to the Bravecto Quantum(<22lb) product. To unl…" at bounding box center [729, 363] width 33 height 19
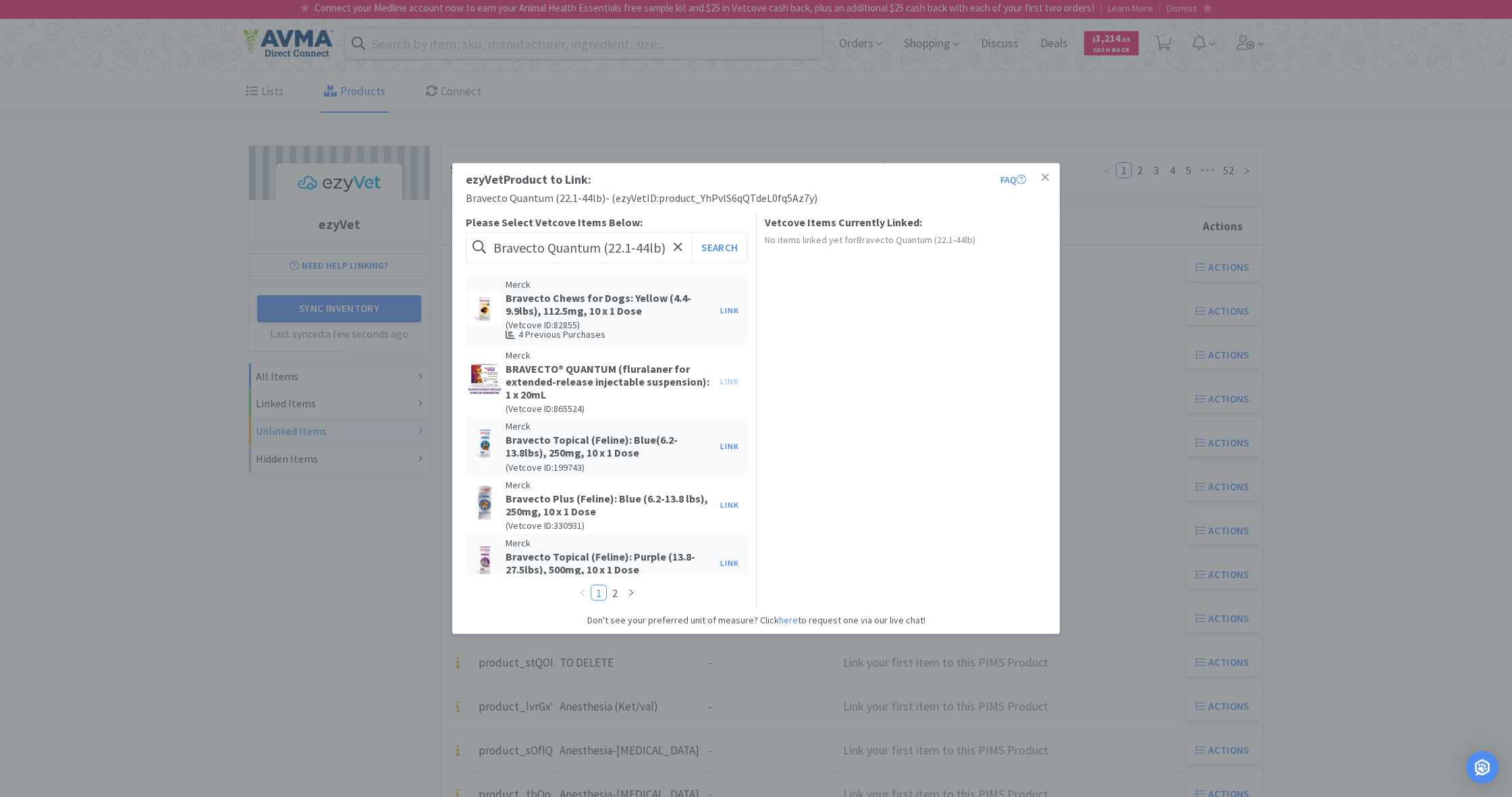
scroll to position [276, 0]
click at [1046, 178] on icon at bounding box center [1045, 177] width 7 height 7
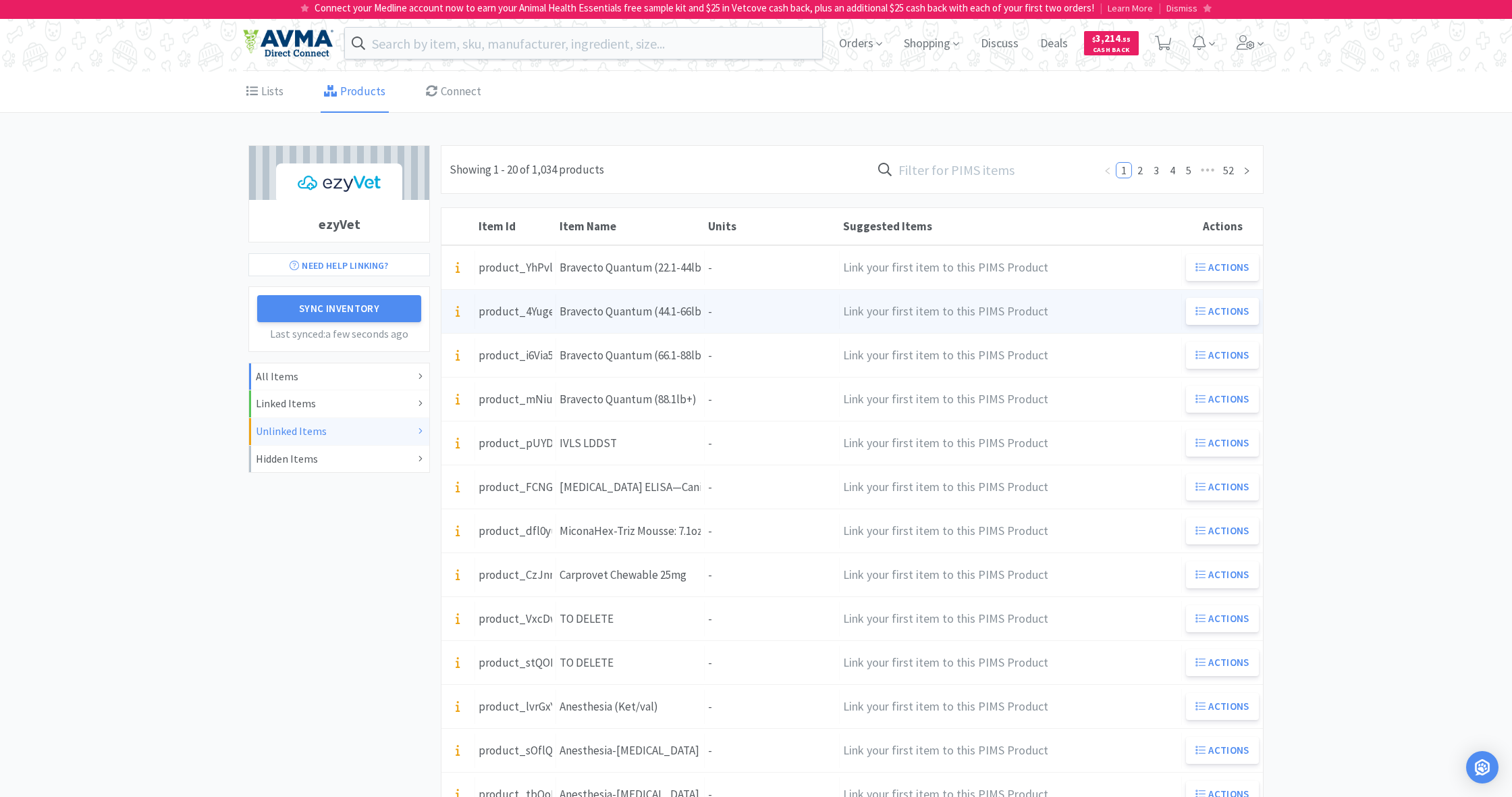
scroll to position [0, 0]
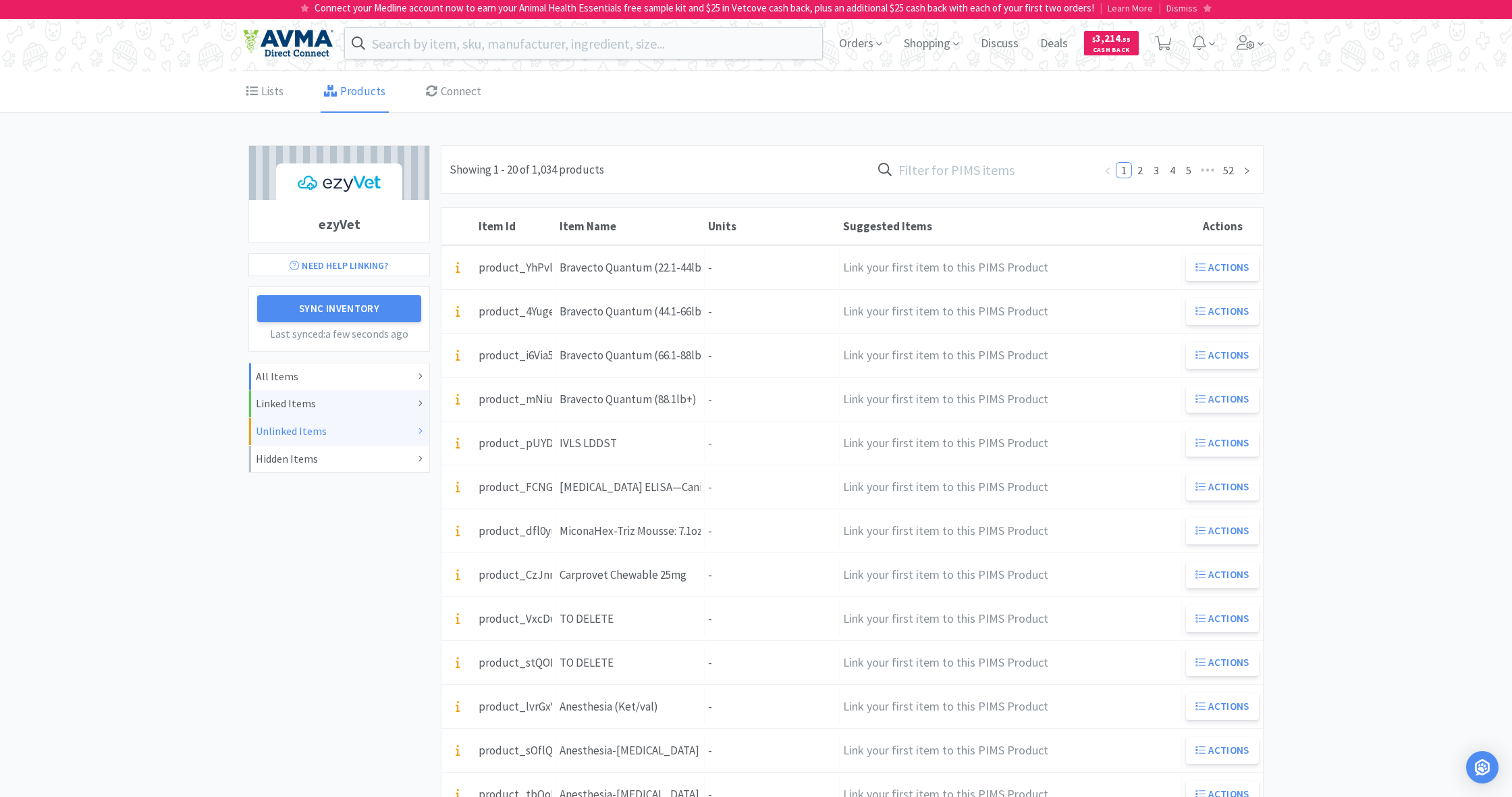
click at [286, 403] on div "Linked Items" at bounding box center [339, 404] width 166 height 18
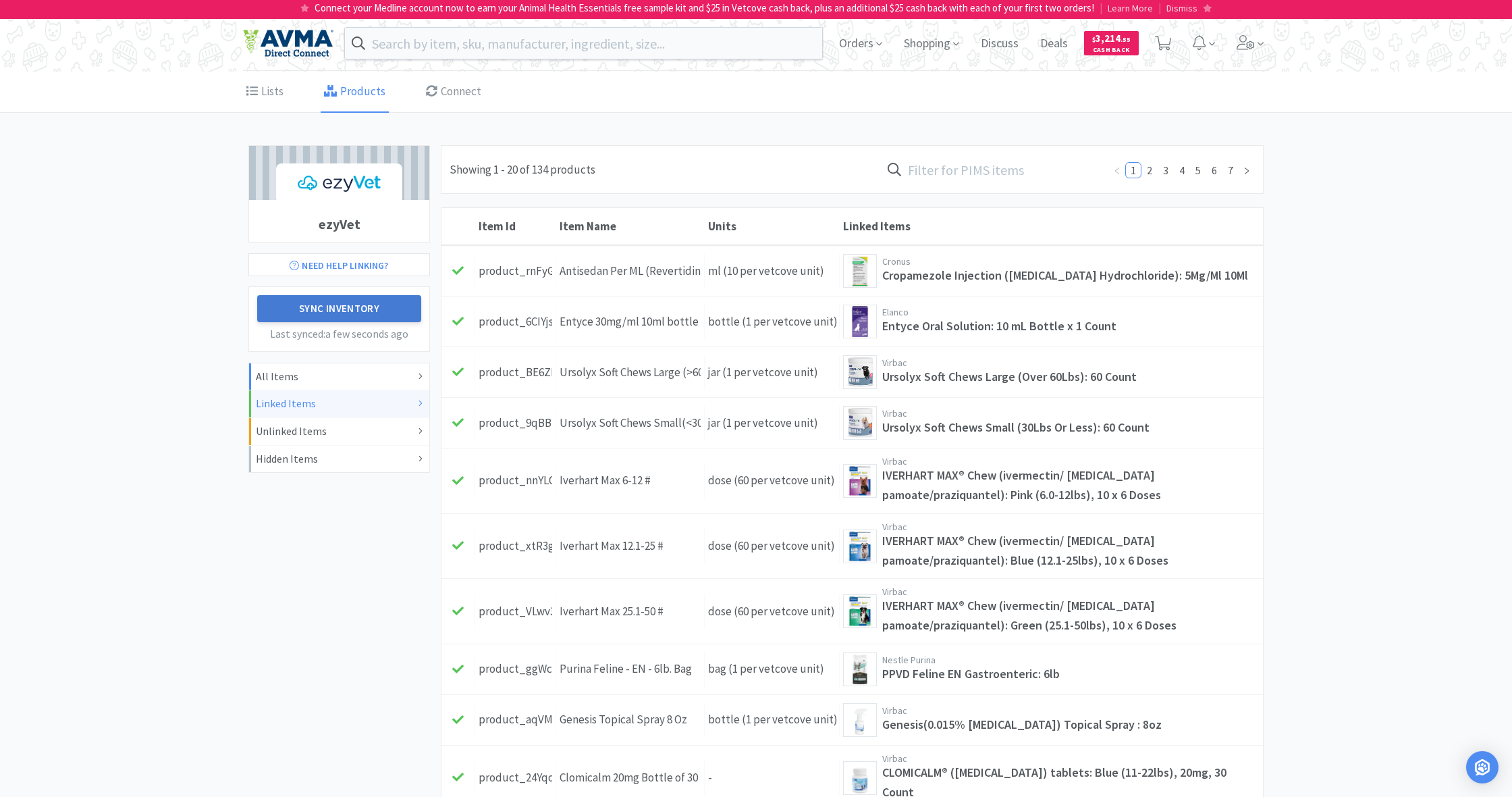
click at [337, 304] on button "Sync Inventory" at bounding box center [340, 309] width 164 height 27
click at [922, 168] on input "text" at bounding box center [992, 169] width 223 height 31
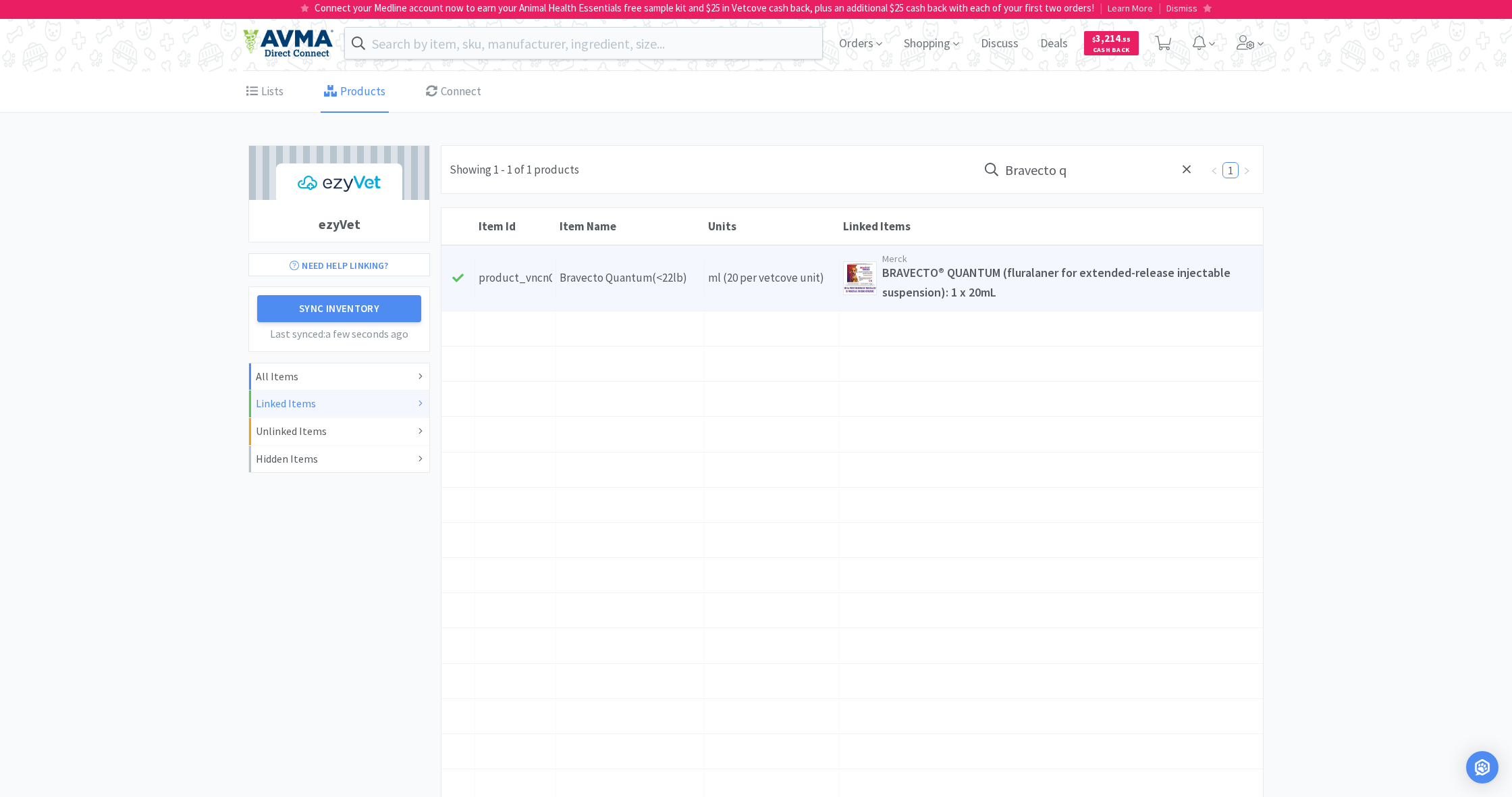
click at [775, 273] on div "Units ml (20 per vetcove unit)" at bounding box center [772, 278] width 135 height 35
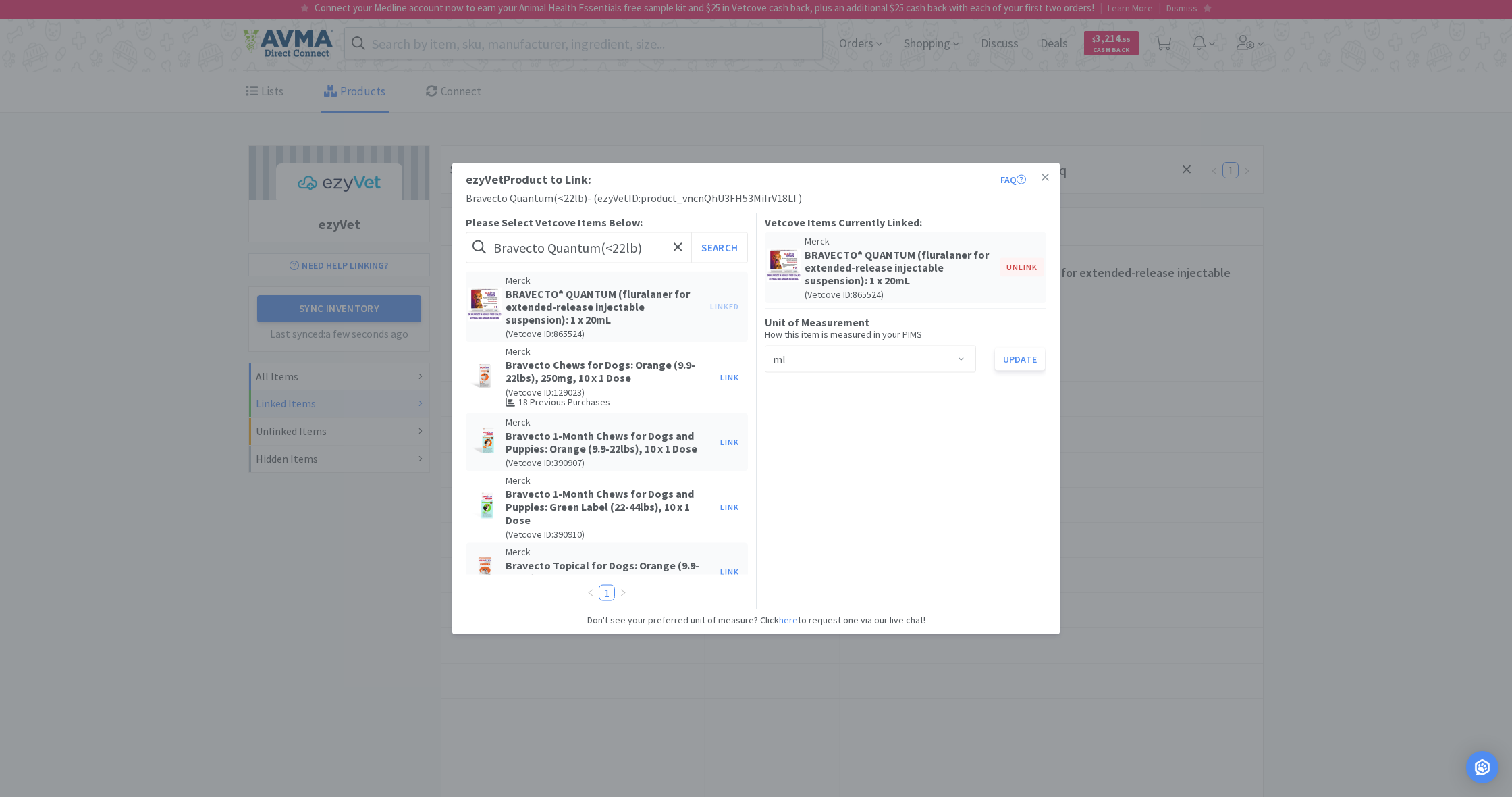
click at [1014, 266] on button "Unlink" at bounding box center [1022, 268] width 44 height 19
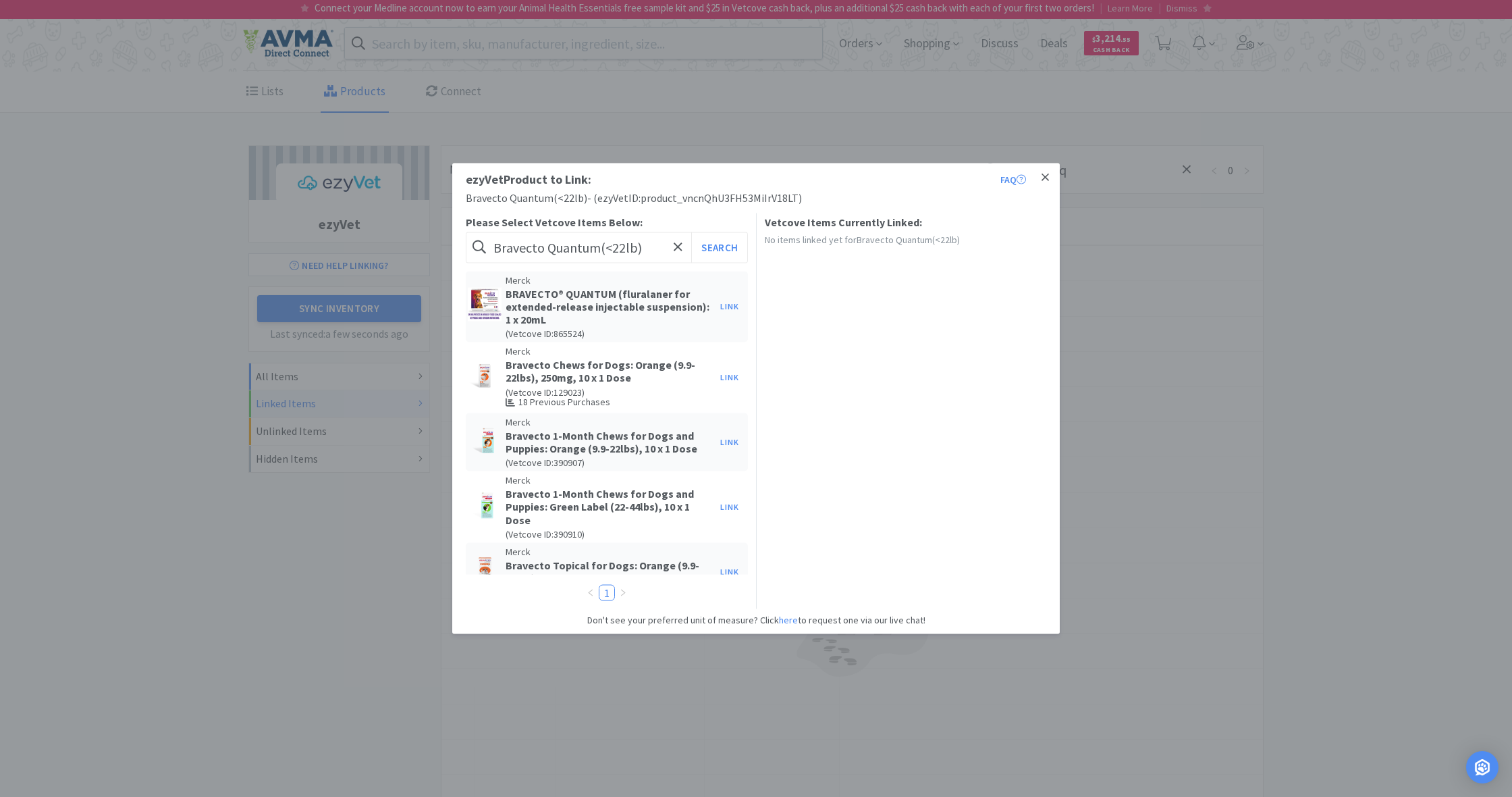
click at [1044, 175] on icon at bounding box center [1045, 178] width 7 height 12
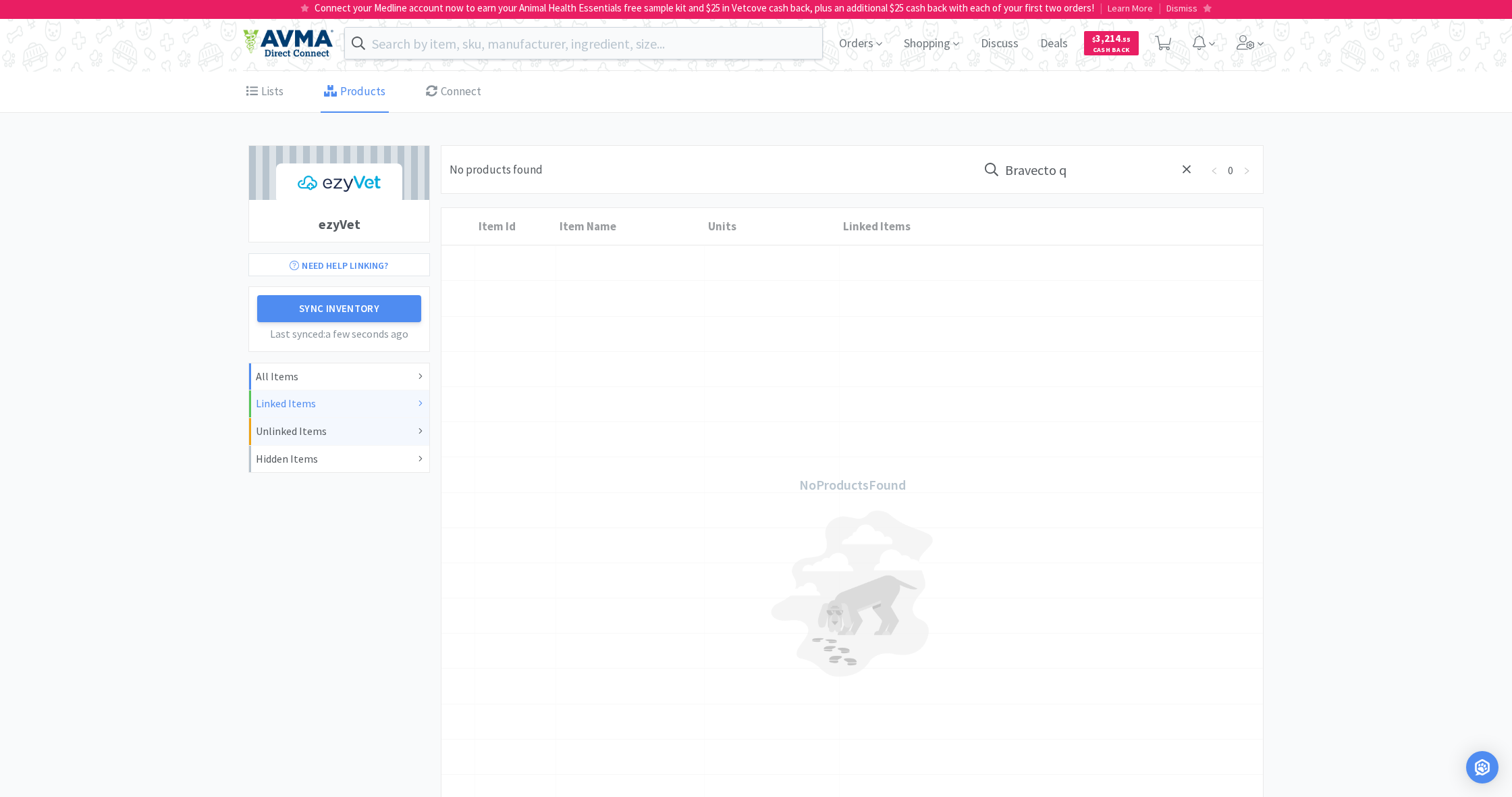
click at [303, 431] on div "Unlinked Items" at bounding box center [339, 431] width 166 height 18
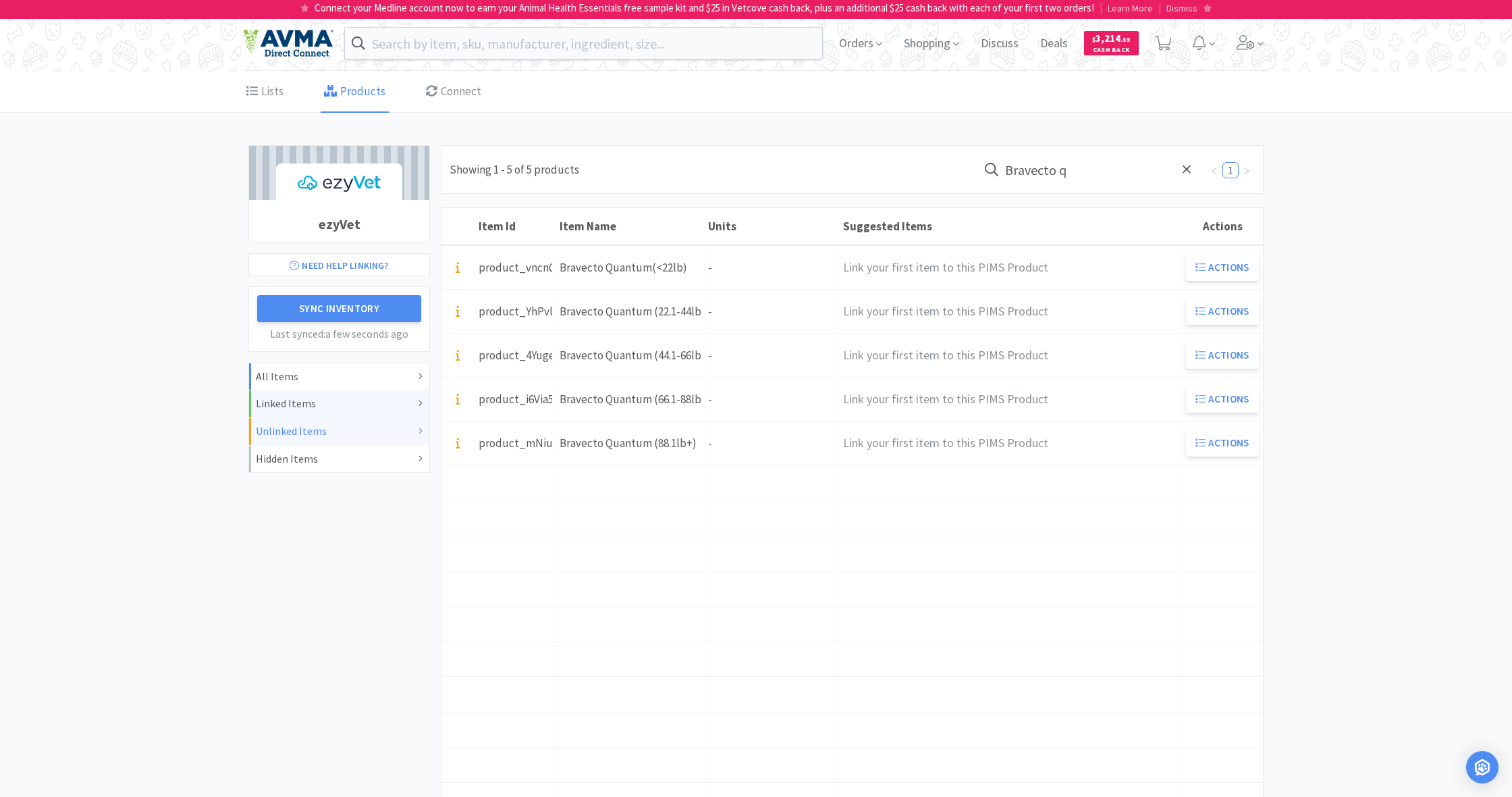
click at [297, 406] on div "Linked Items" at bounding box center [339, 404] width 166 height 18
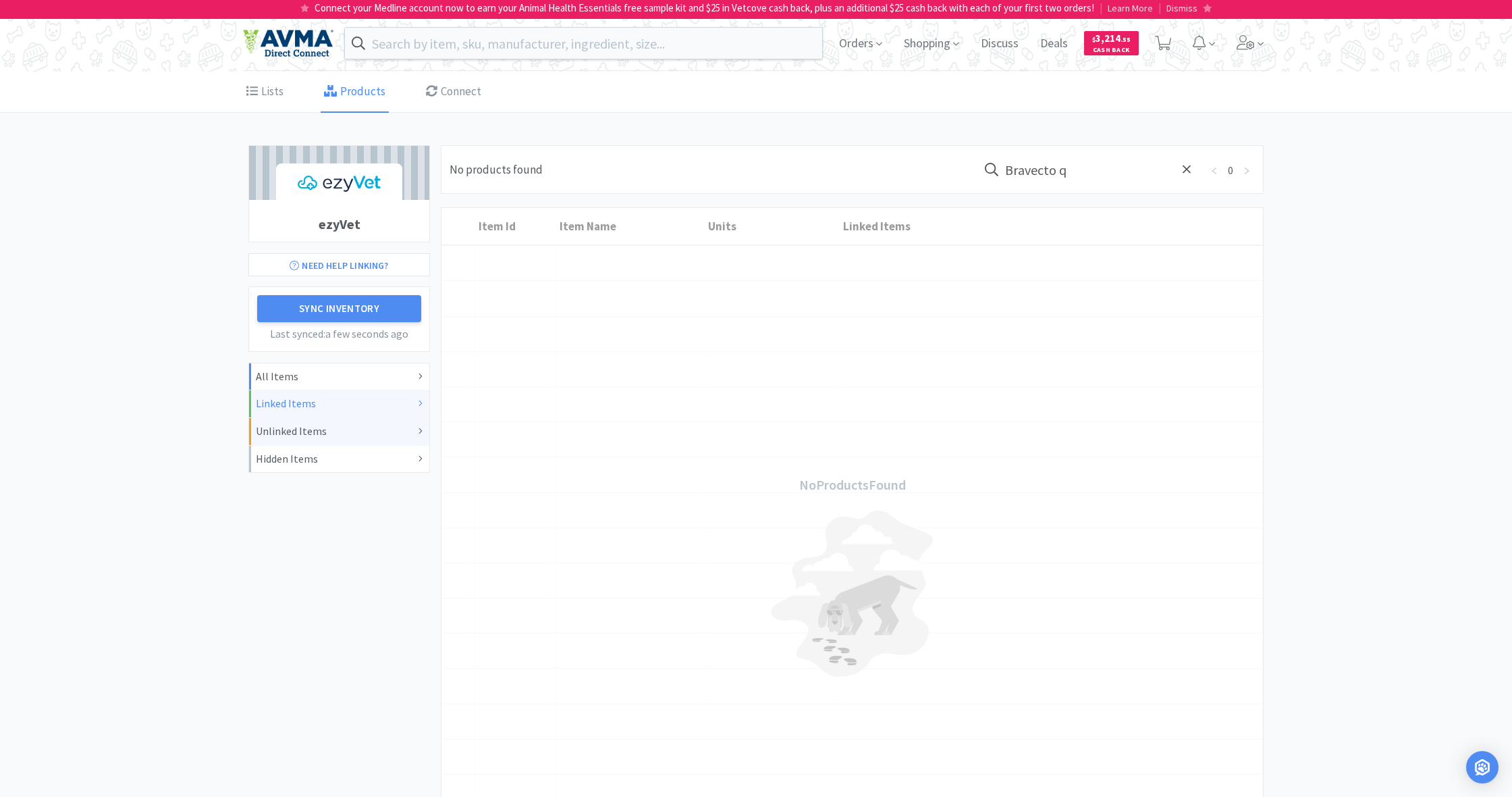
click at [297, 428] on div "Unlinked Items" at bounding box center [339, 431] width 166 height 18
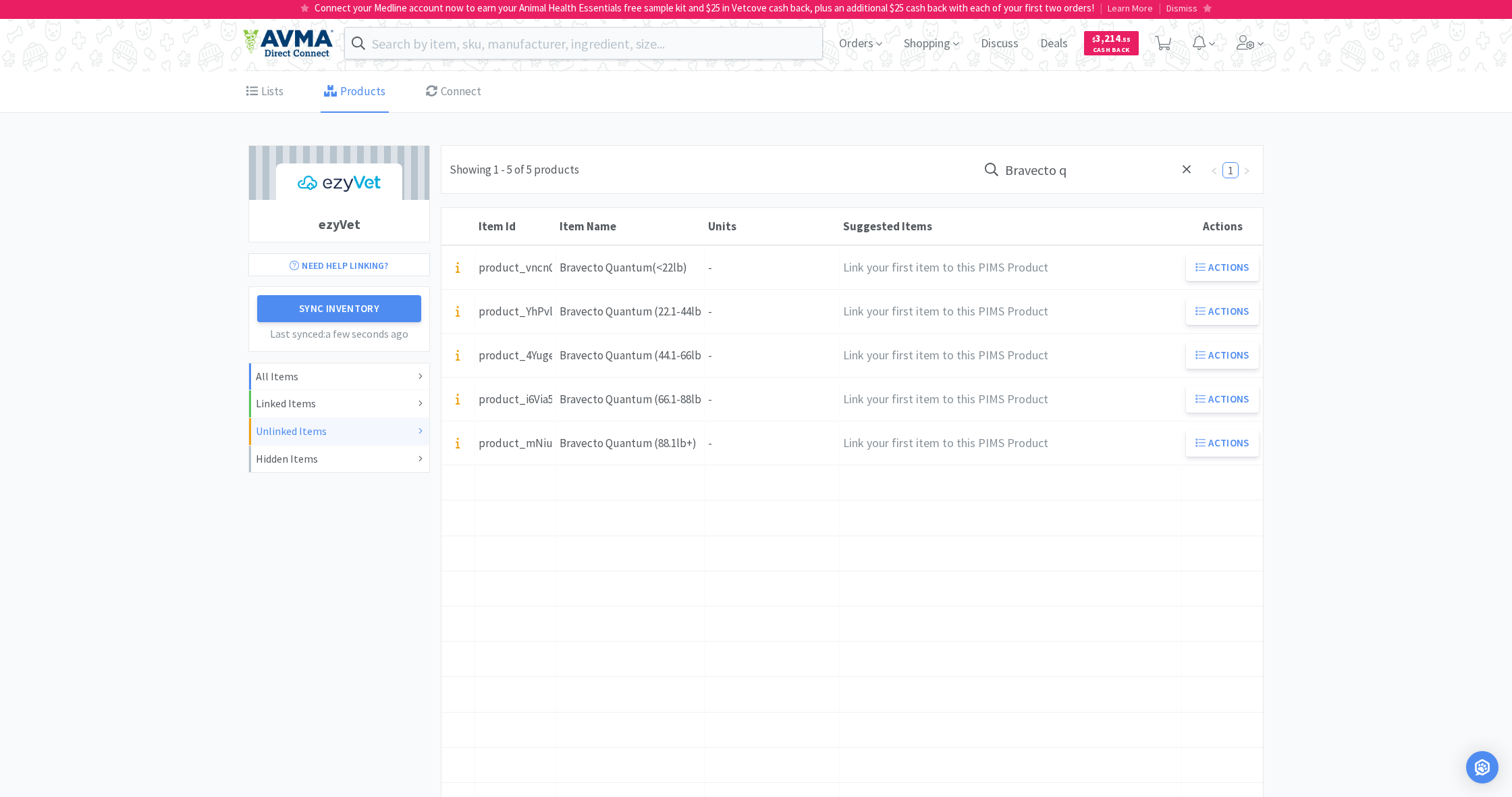
drag, startPoint x: 1080, startPoint y: 171, endPoint x: 991, endPoint y: 168, distance: 89.1
click at [991, 168] on form "Bravecto q" at bounding box center [1089, 169] width 223 height 31
type input "q"
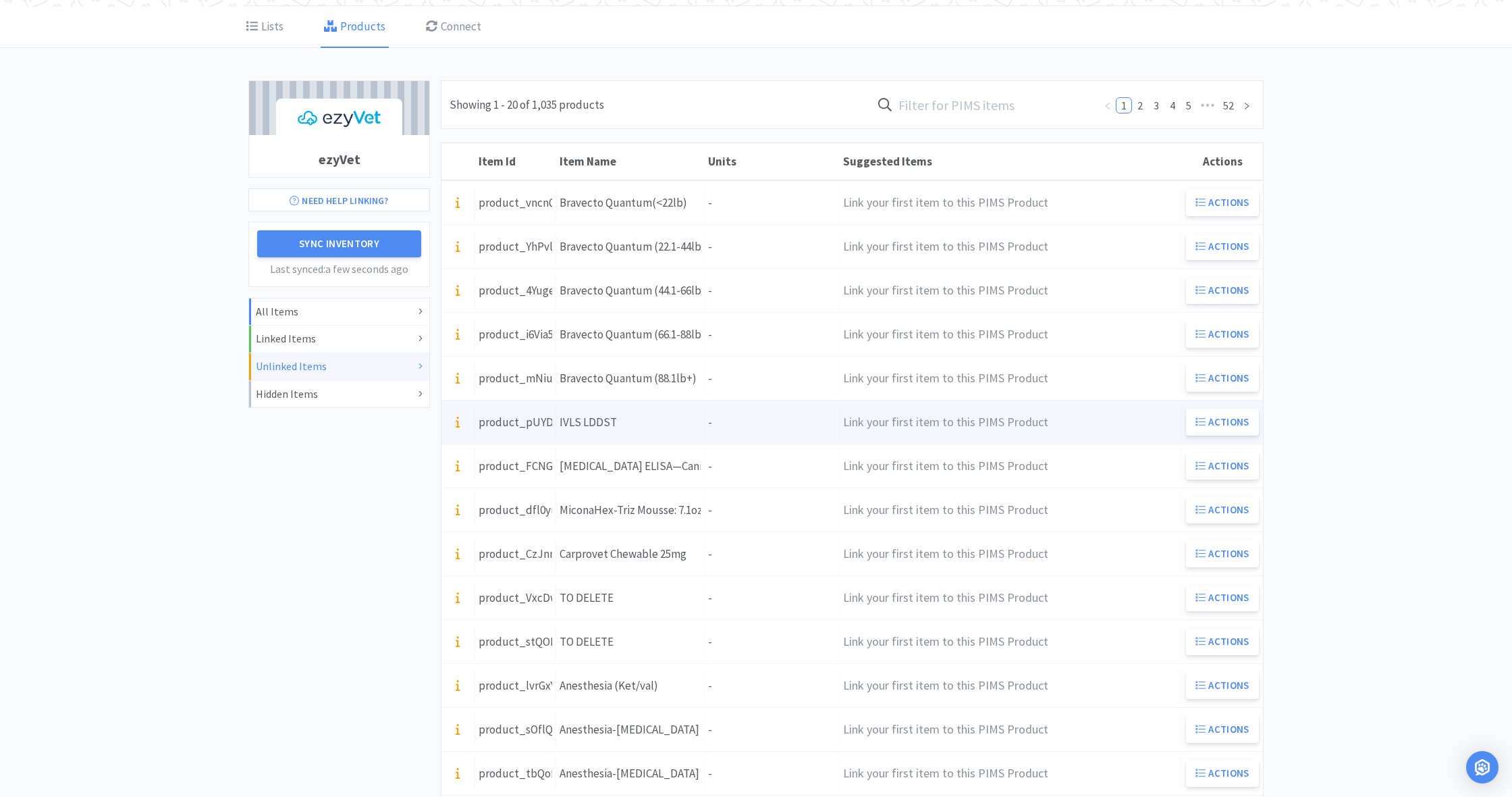
scroll to position [67, 0]
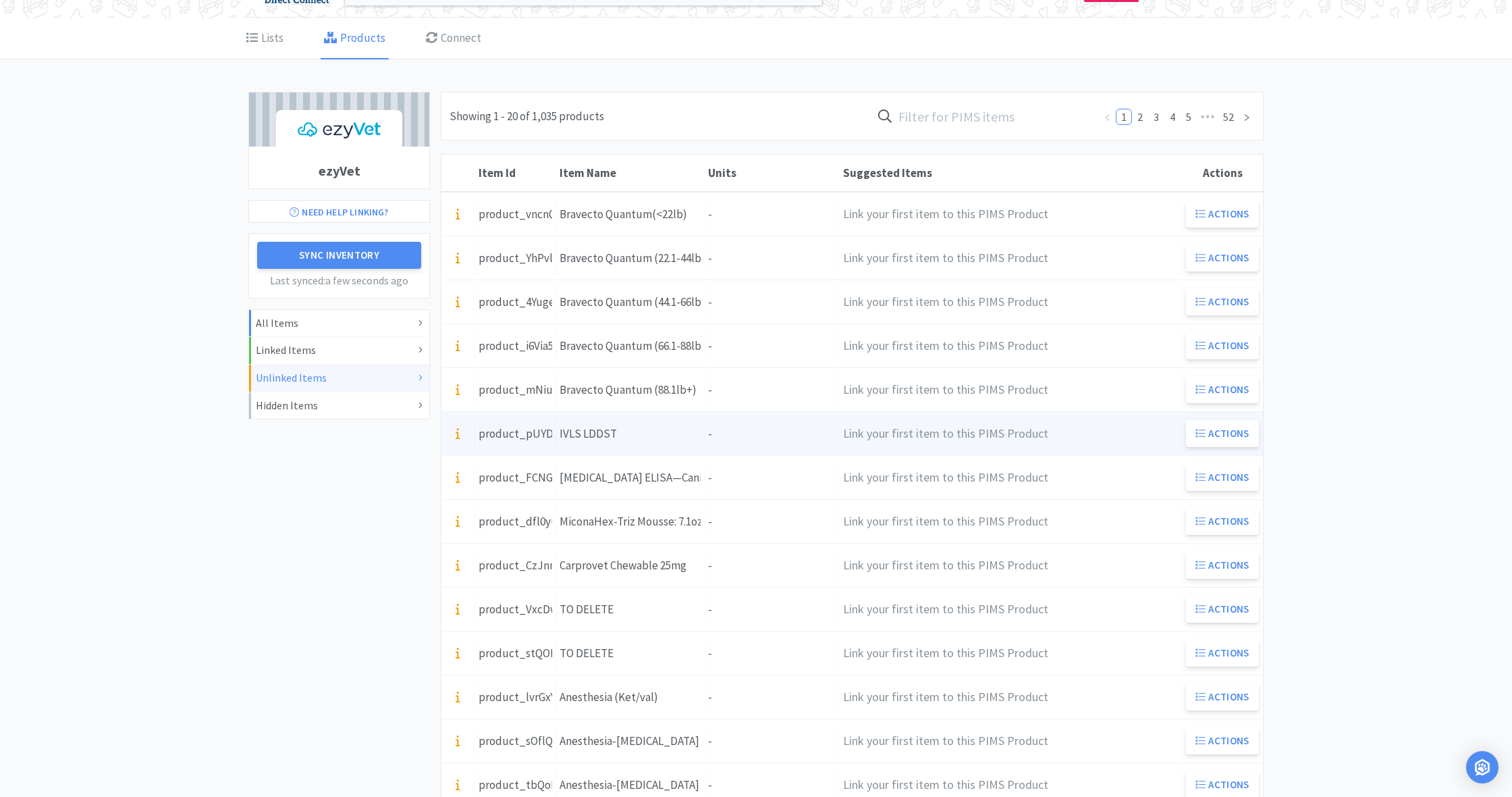
click at [656, 417] on div "Item Name IVLS LDDST" at bounding box center [630, 434] width 149 height 35
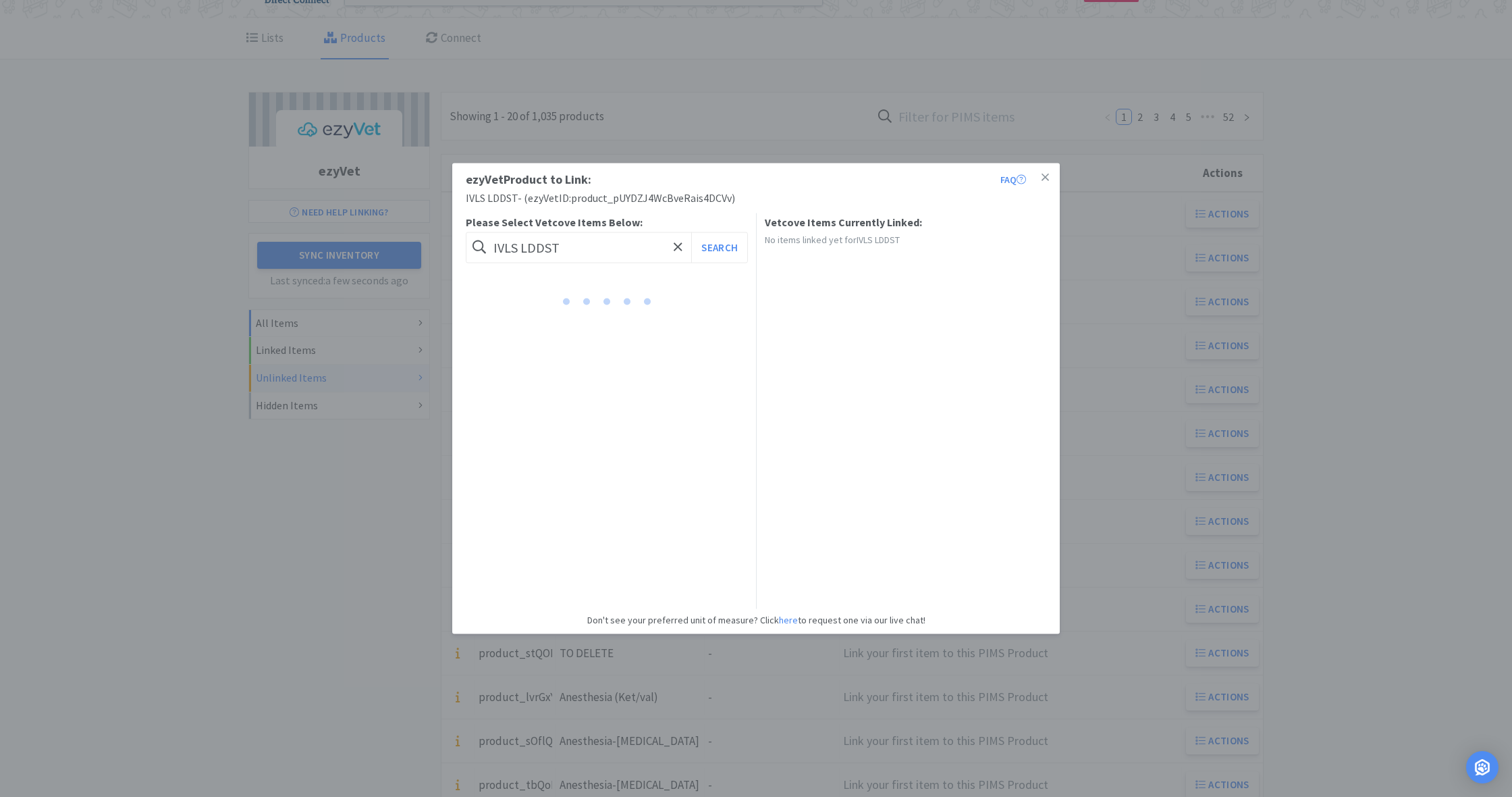
scroll to position [58, 0]
click at [1044, 181] on icon at bounding box center [1045, 178] width 7 height 12
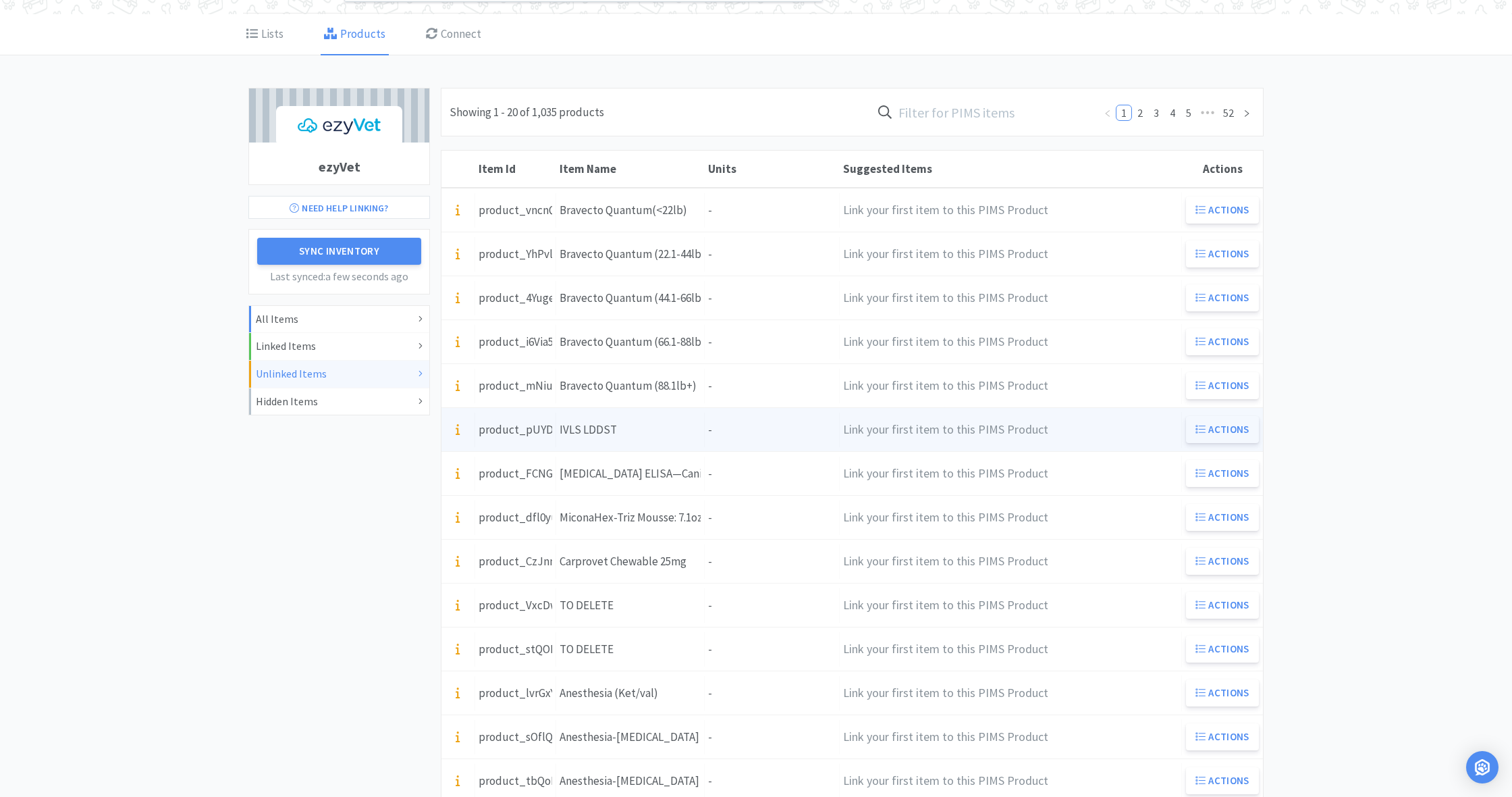
click at [1221, 429] on button "Actions" at bounding box center [1222, 429] width 73 height 27
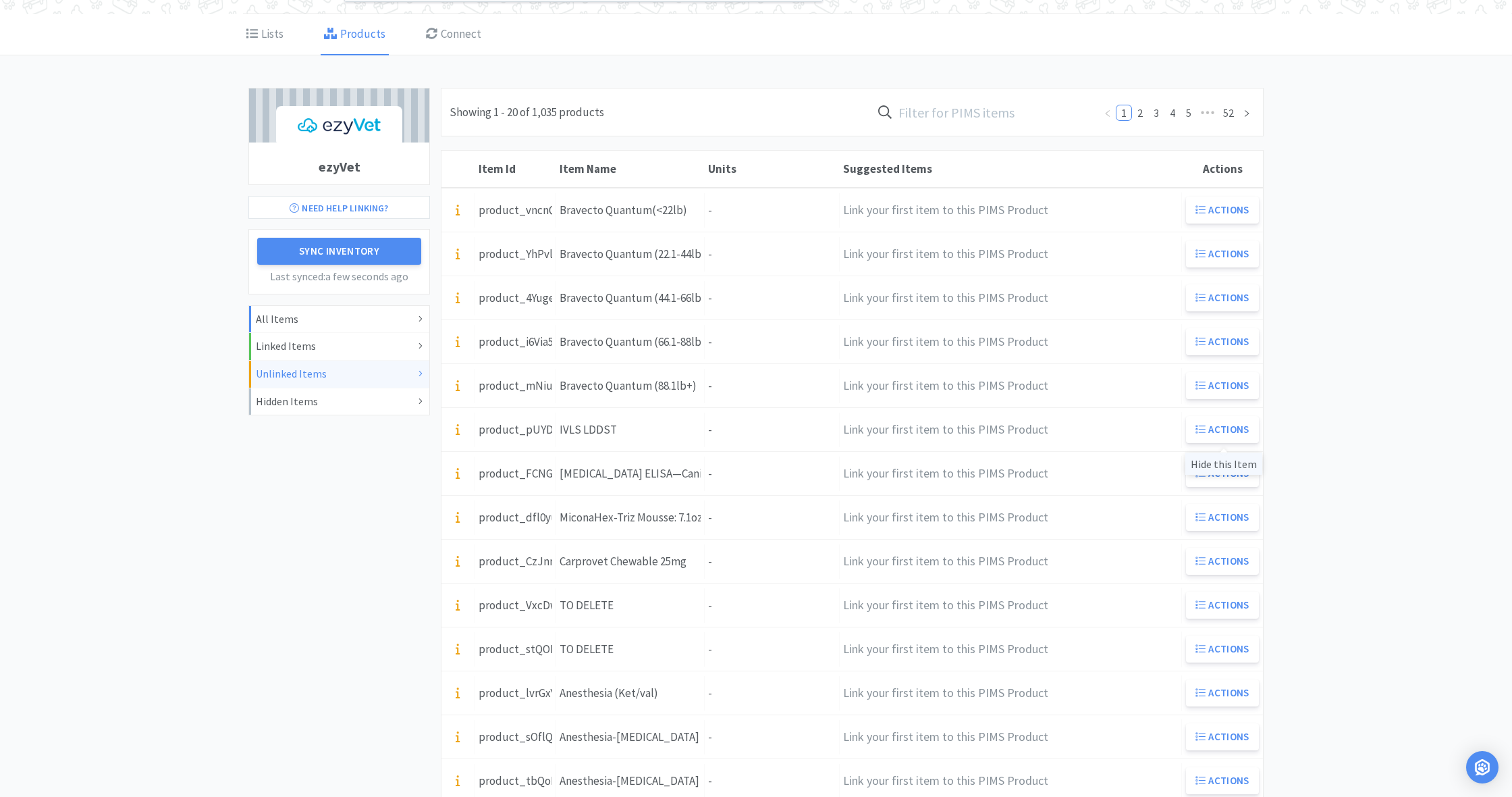
click at [1229, 463] on div "Hide this Item" at bounding box center [1224, 463] width 77 height 22
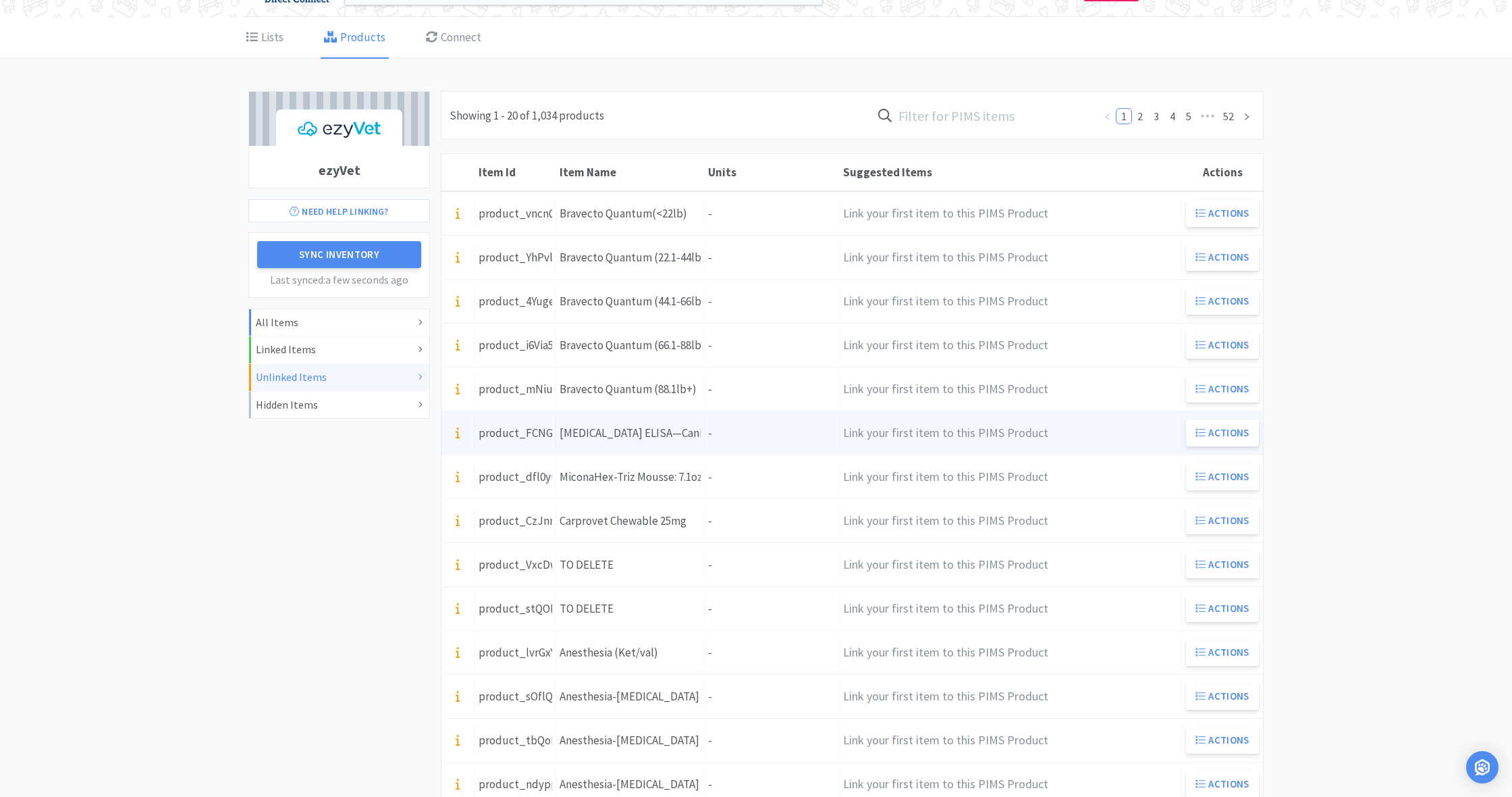
click at [689, 436] on div "[MEDICAL_DATA] ELISA—Canine/[PERSON_NAME]†" at bounding box center [630, 433] width 141 height 19
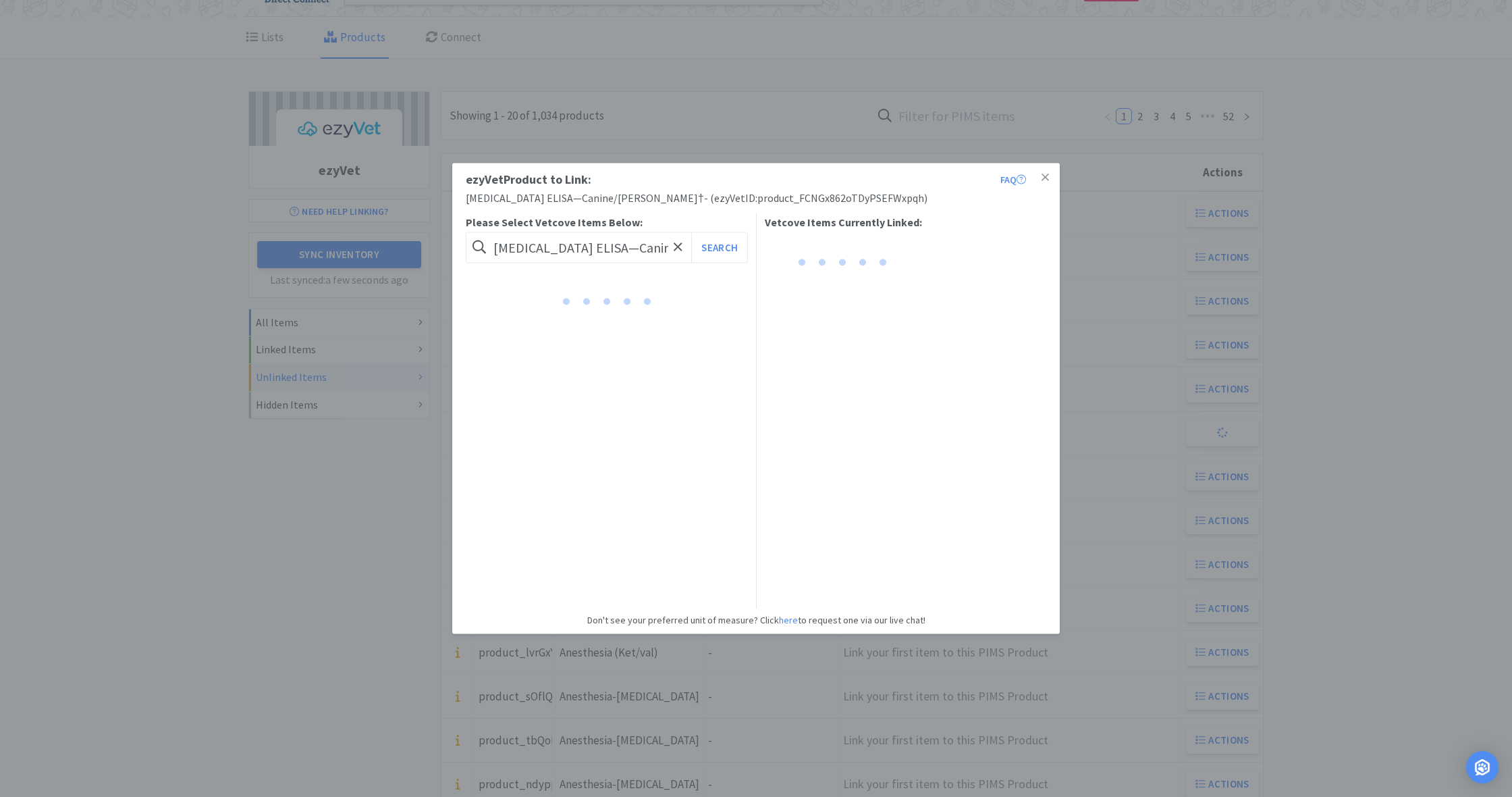
scroll to position [59, 0]
click at [1046, 178] on icon at bounding box center [1045, 177] width 7 height 7
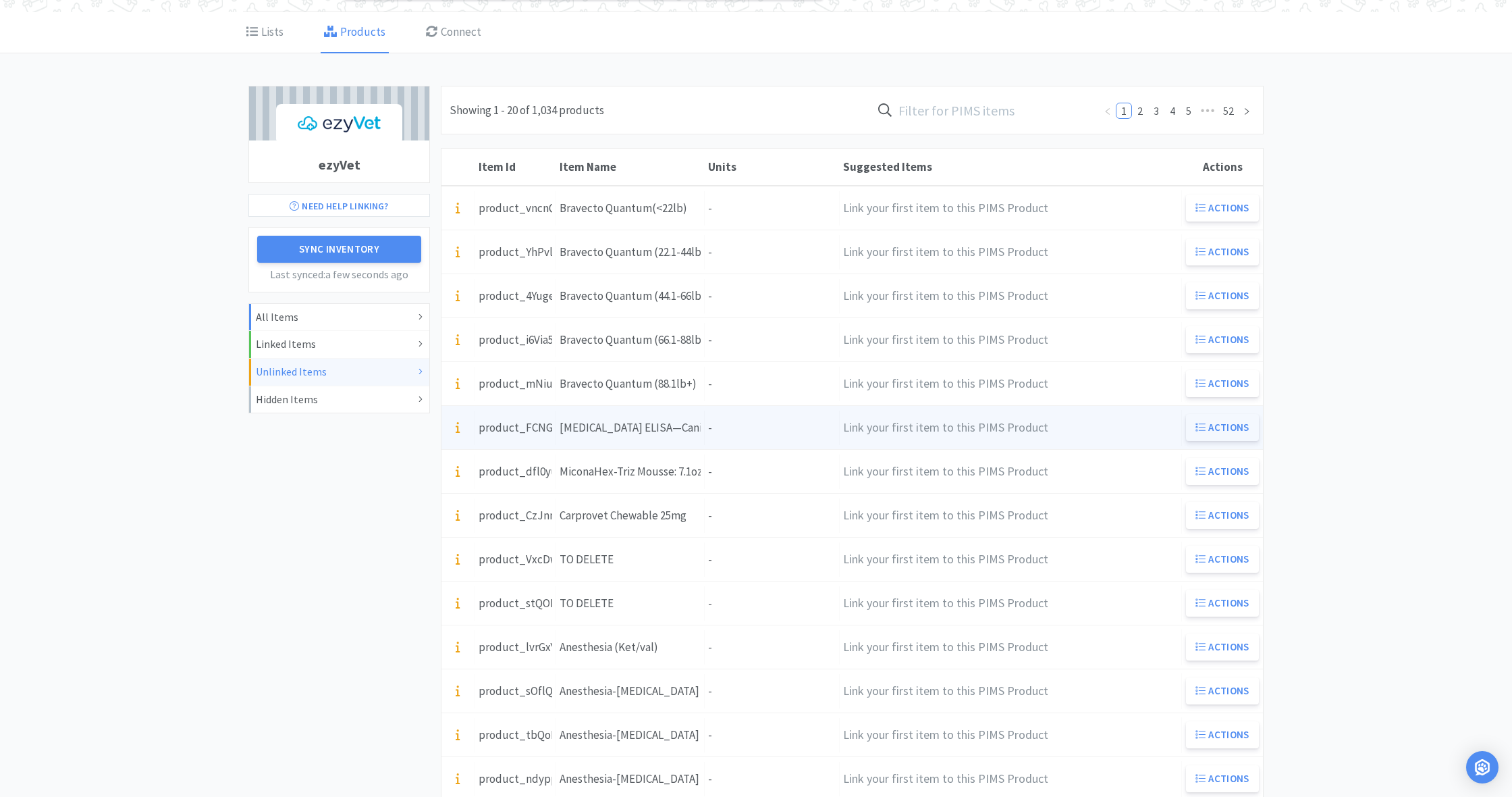
click at [1228, 426] on button "Actions" at bounding box center [1222, 427] width 73 height 27
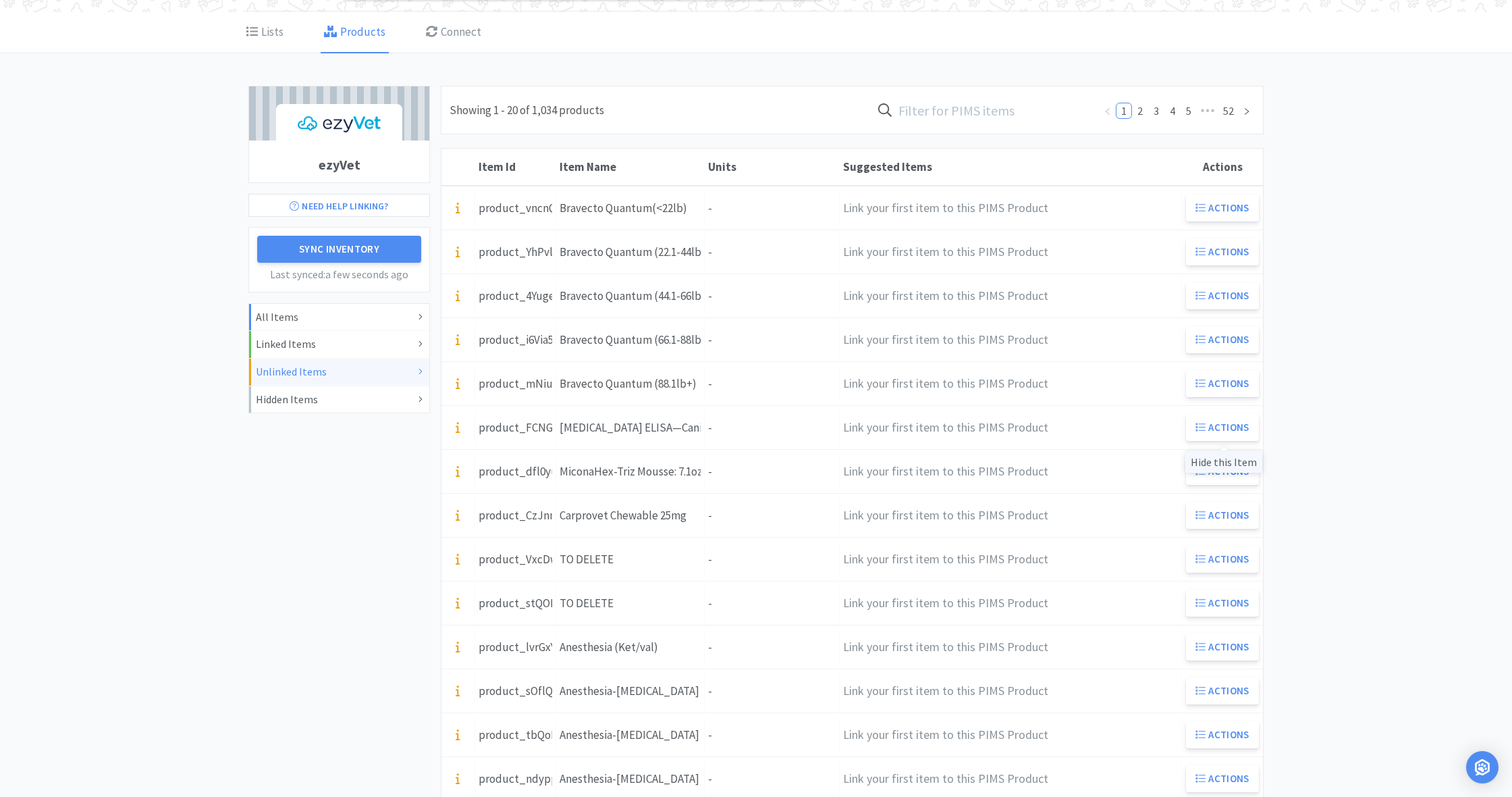
click at [1229, 463] on div "Hide this Item" at bounding box center [1224, 462] width 77 height 22
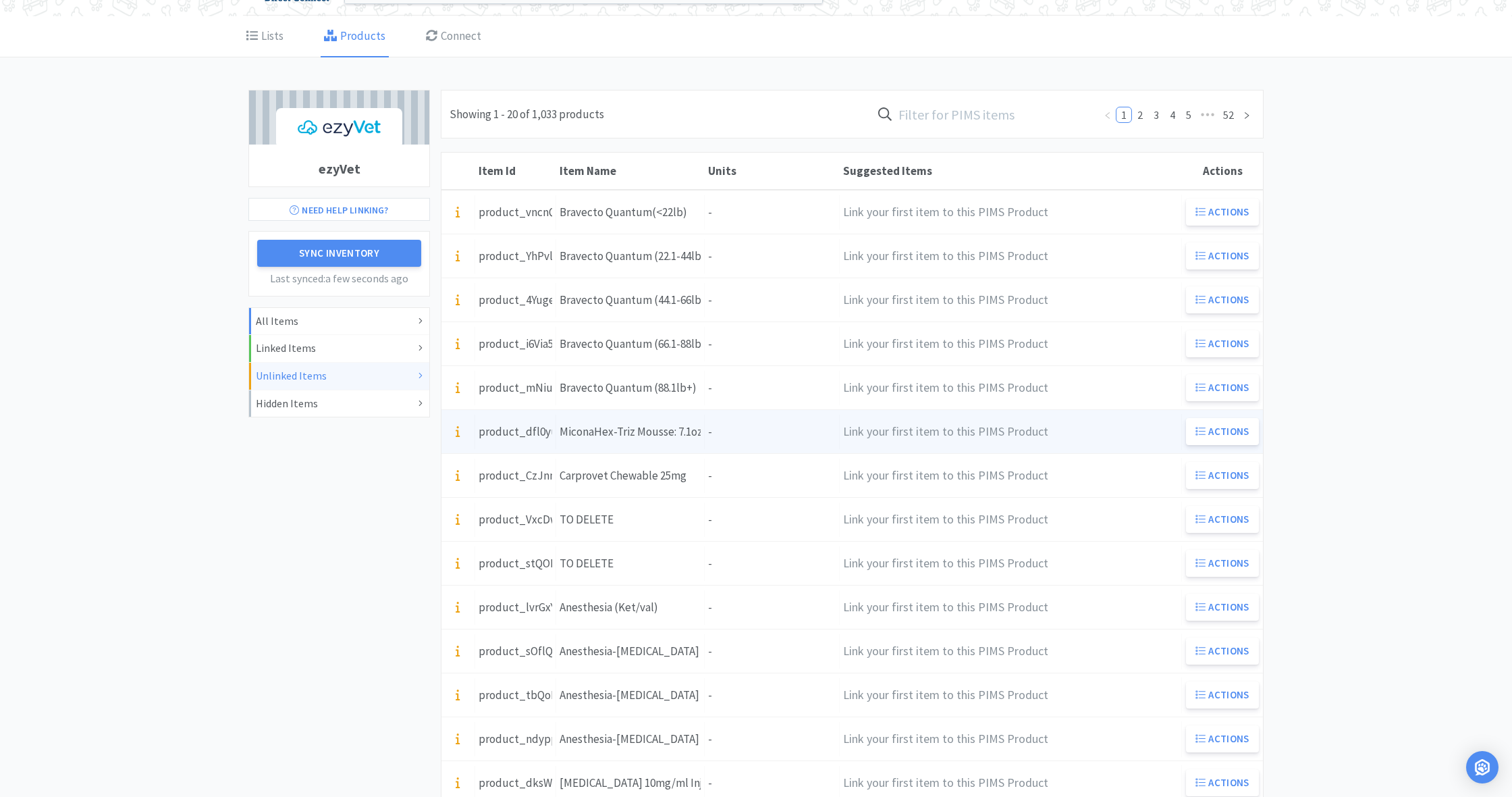
click at [720, 429] on div "Units -" at bounding box center [772, 431] width 135 height 35
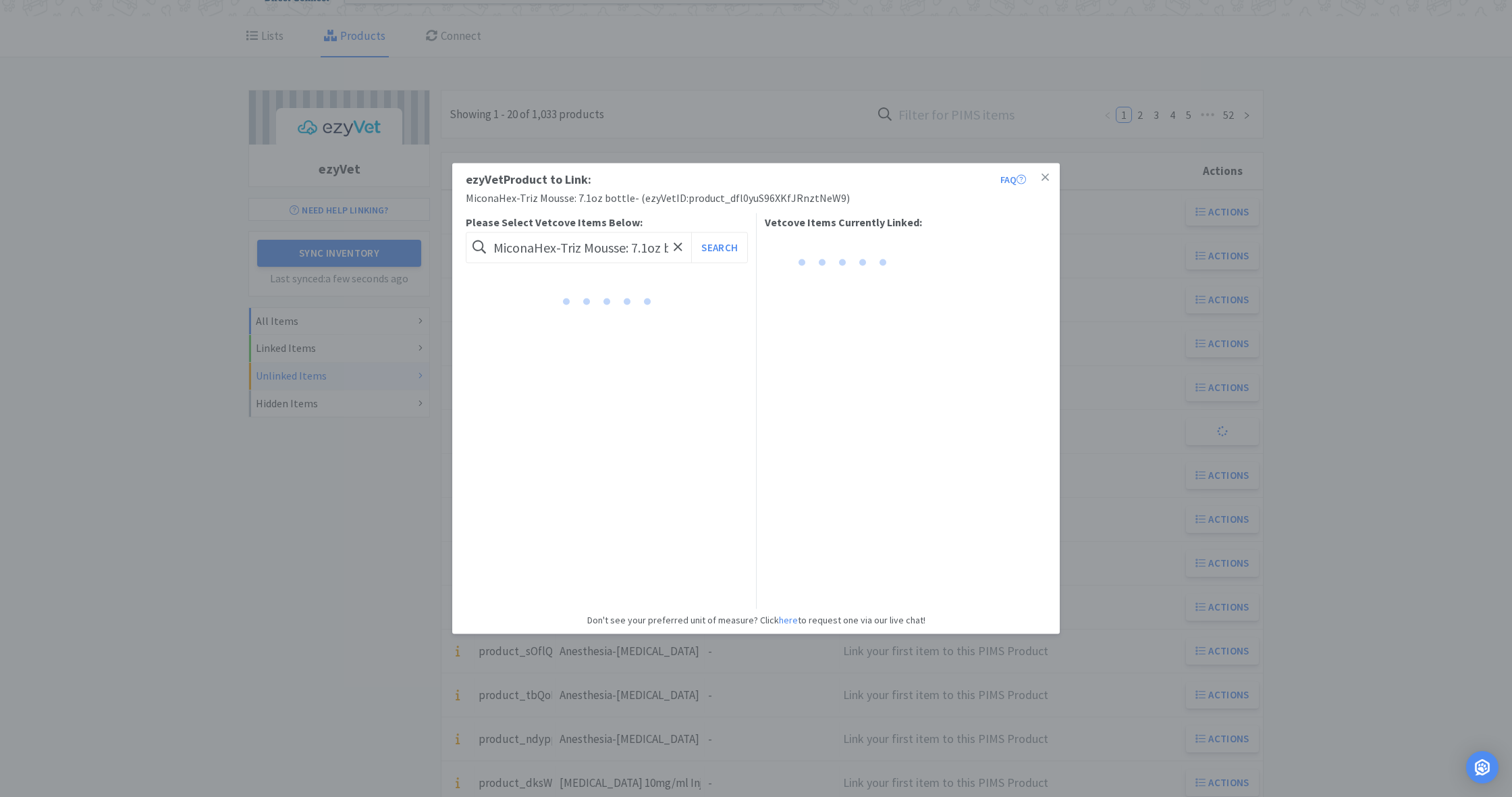
scroll to position [55, 0]
click at [732, 297] on button "Link" at bounding box center [729, 300] width 33 height 19
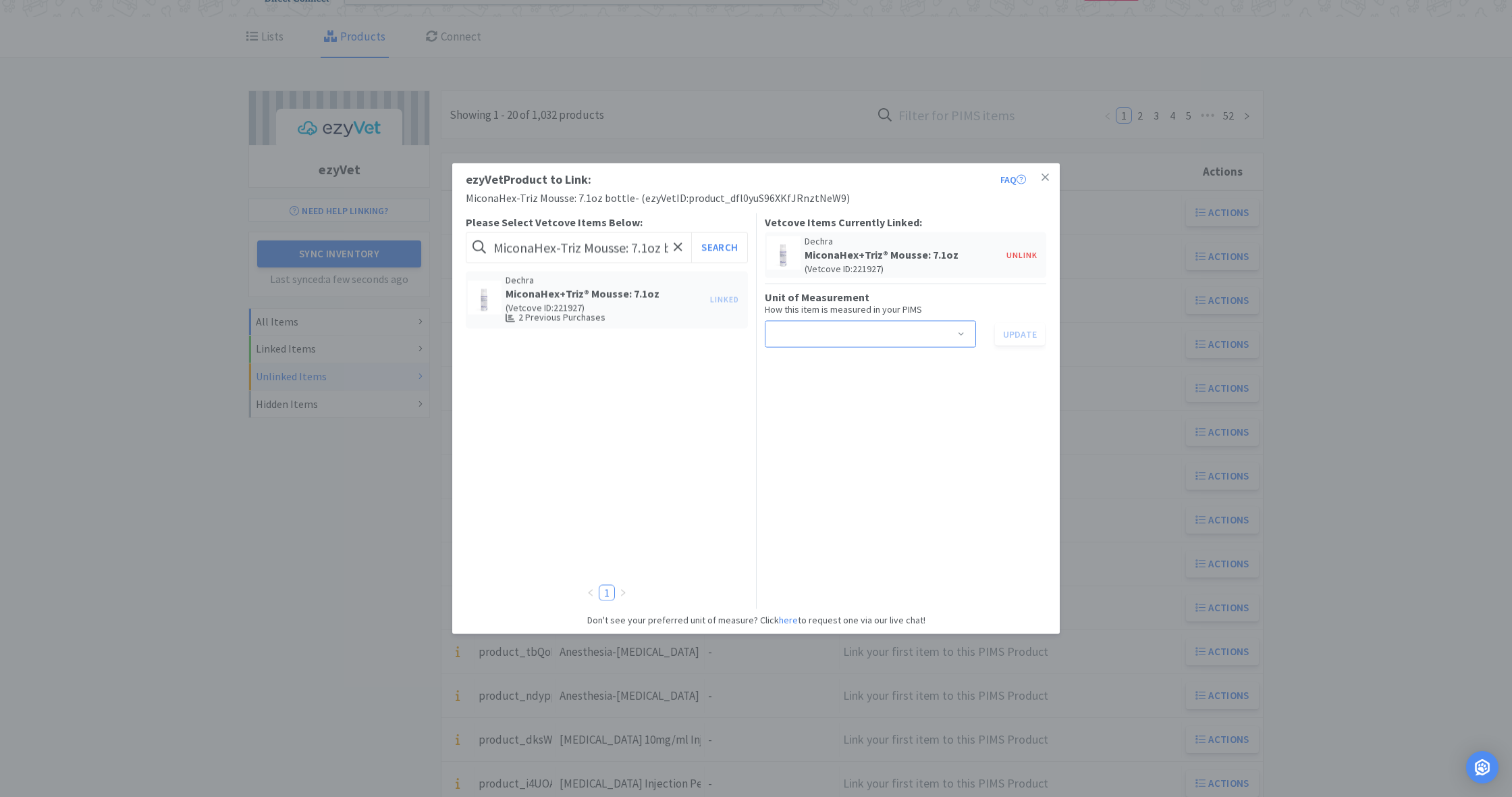
click at [964, 331] on span at bounding box center [961, 334] width 13 height 11
click at [840, 366] on li "bottle" at bounding box center [870, 361] width 212 height 21
click at [1023, 334] on button "Update" at bounding box center [1020, 333] width 50 height 23
click at [1046, 177] on icon at bounding box center [1045, 177] width 7 height 7
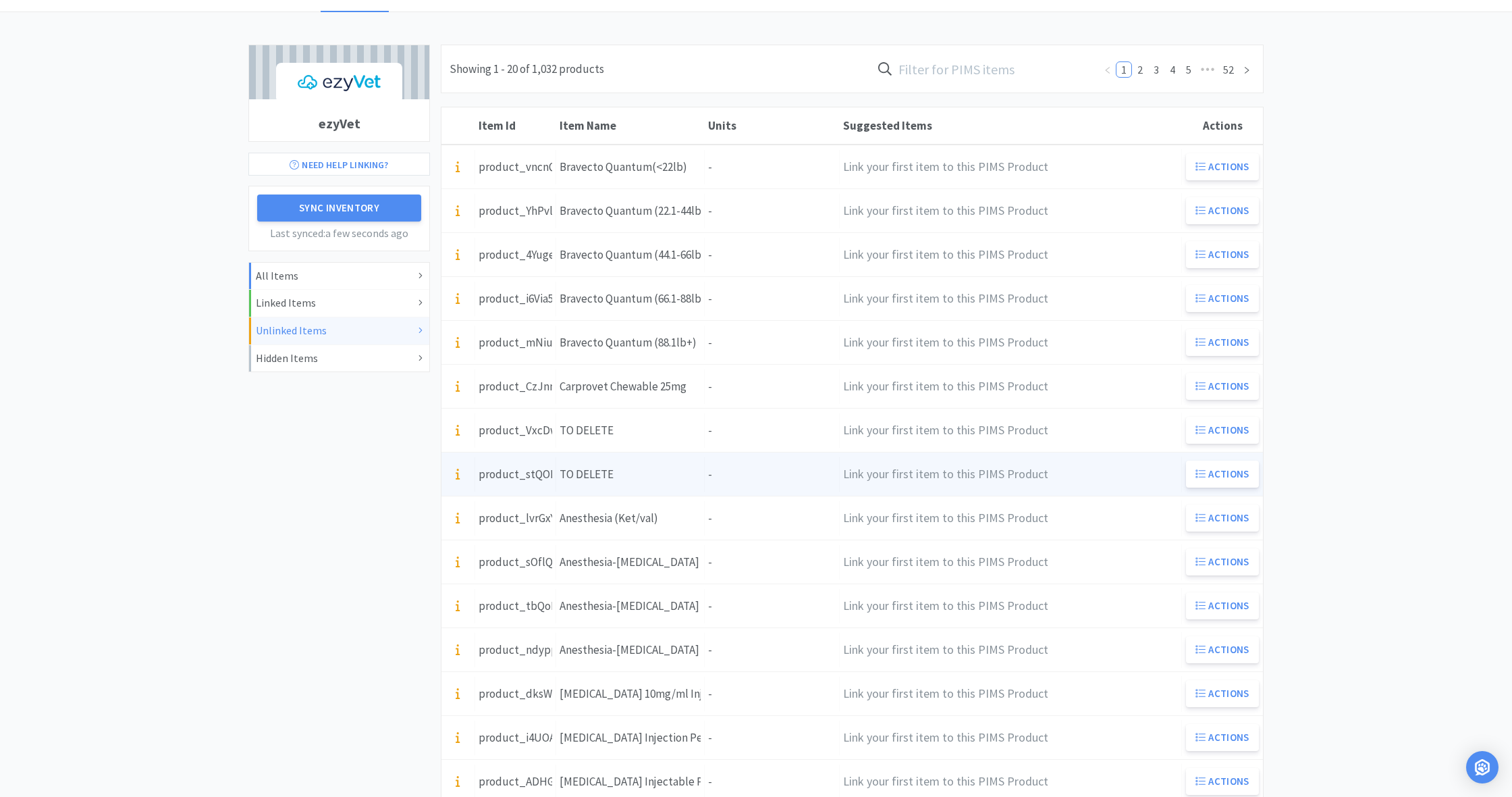
scroll to position [101, 0]
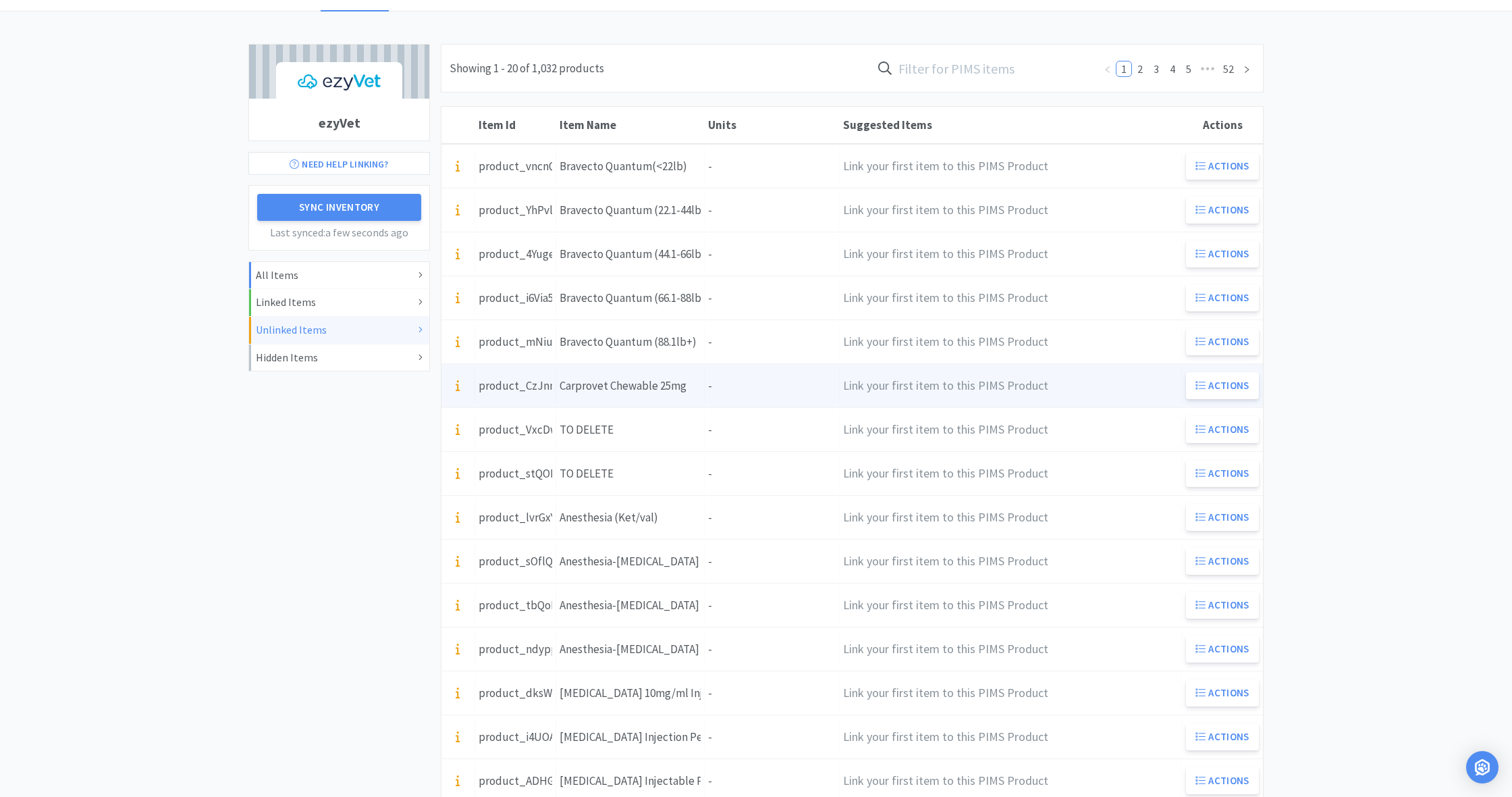
click at [728, 374] on div "Units -" at bounding box center [772, 386] width 135 height 35
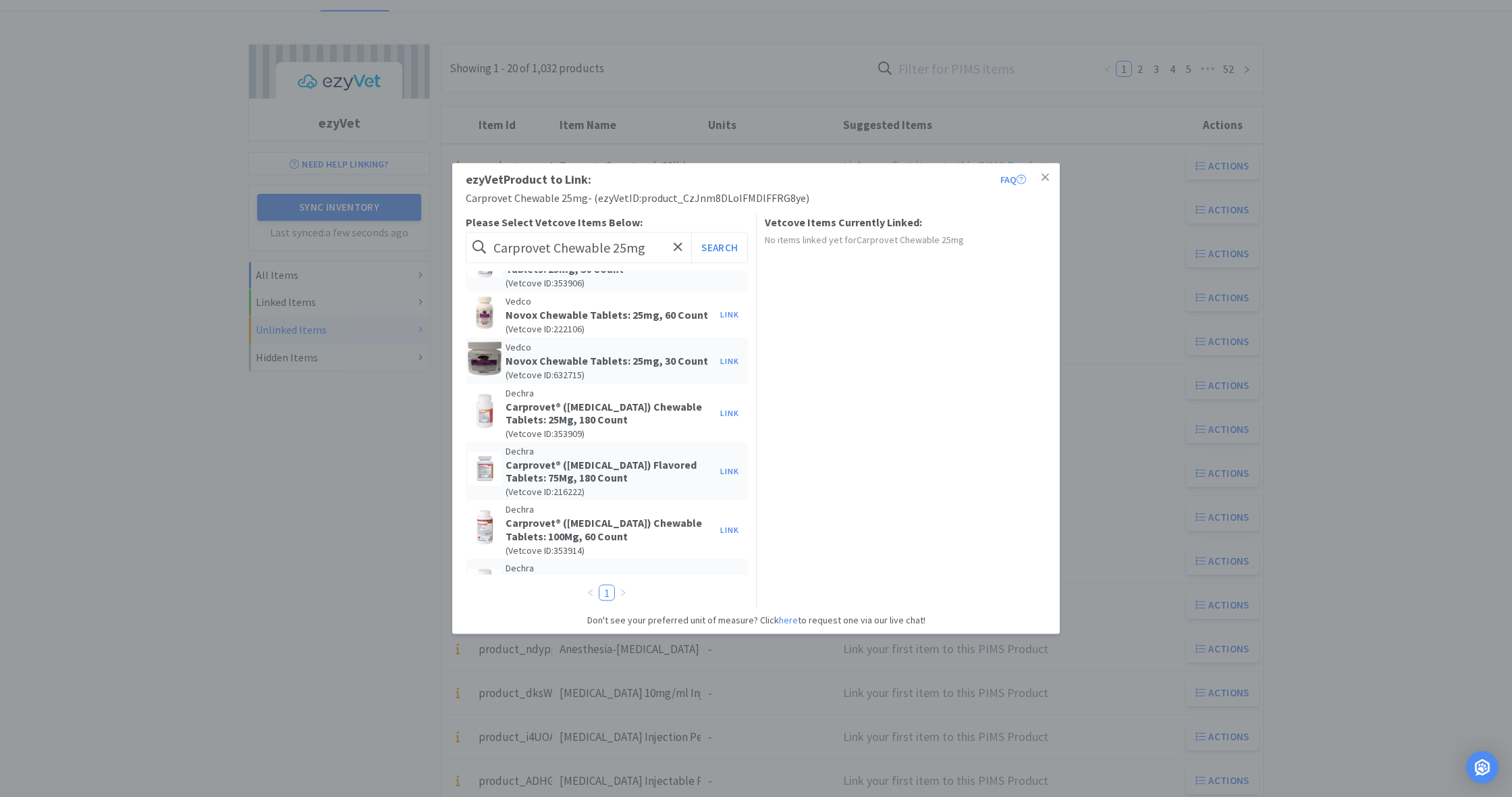
scroll to position [39, 0]
click at [732, 413] on button "Link" at bounding box center [729, 411] width 33 height 19
click at [963, 344] on span at bounding box center [961, 347] width 13 height 11
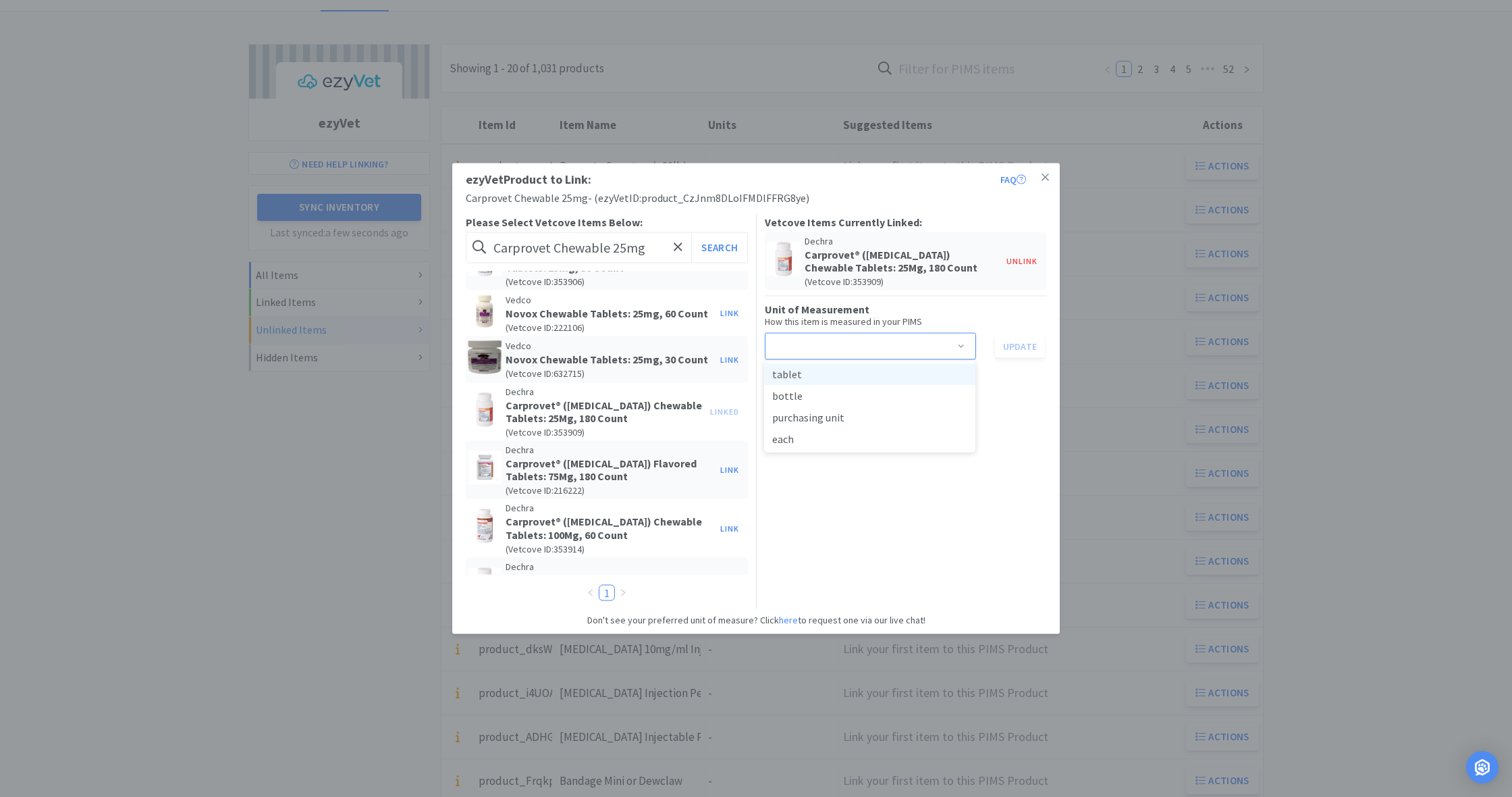
click at [802, 374] on li "tablet" at bounding box center [870, 374] width 212 height 21
click at [1018, 347] on button "Update" at bounding box center [1020, 346] width 50 height 23
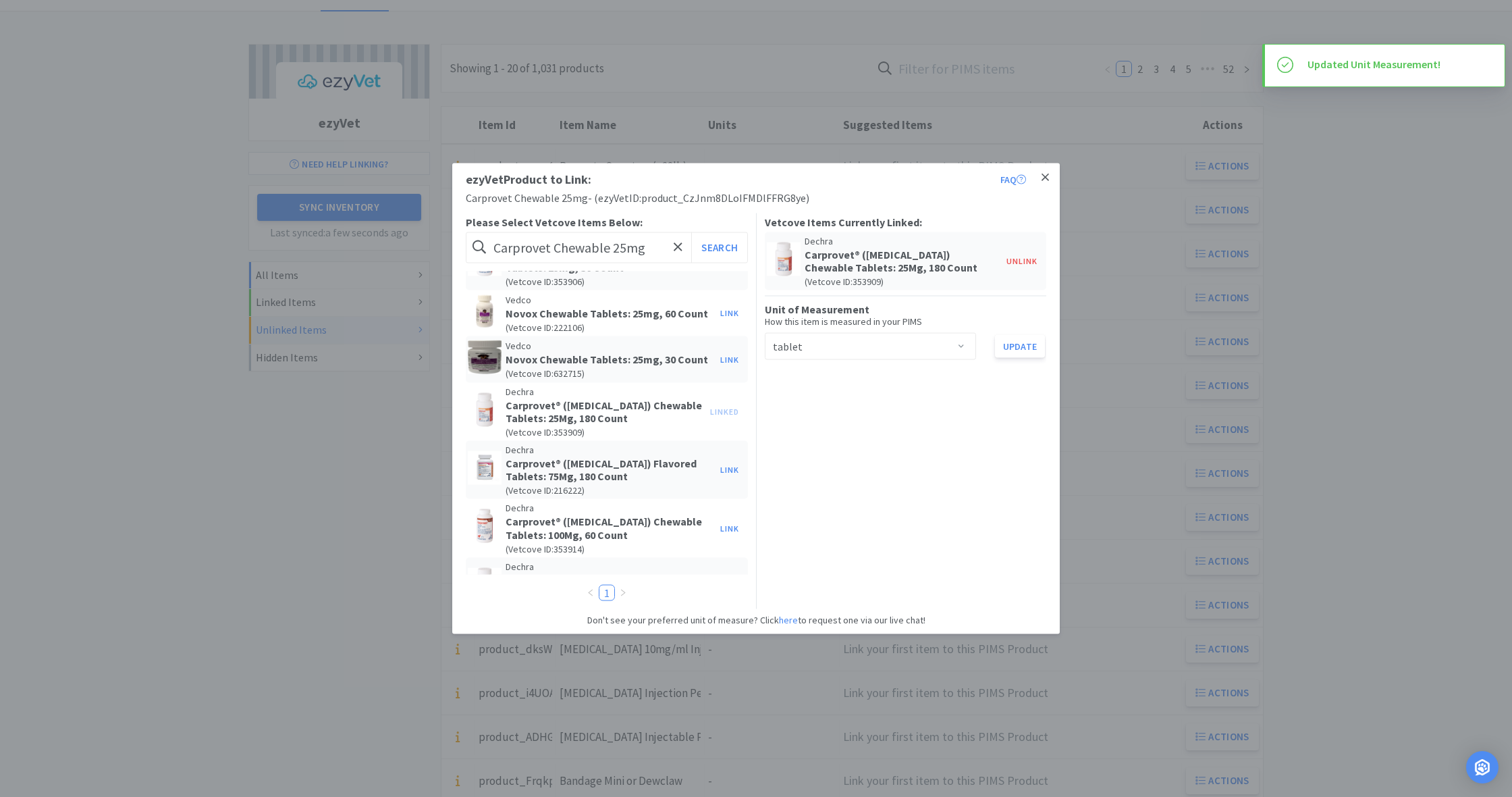
click at [1045, 178] on icon at bounding box center [1045, 177] width 7 height 7
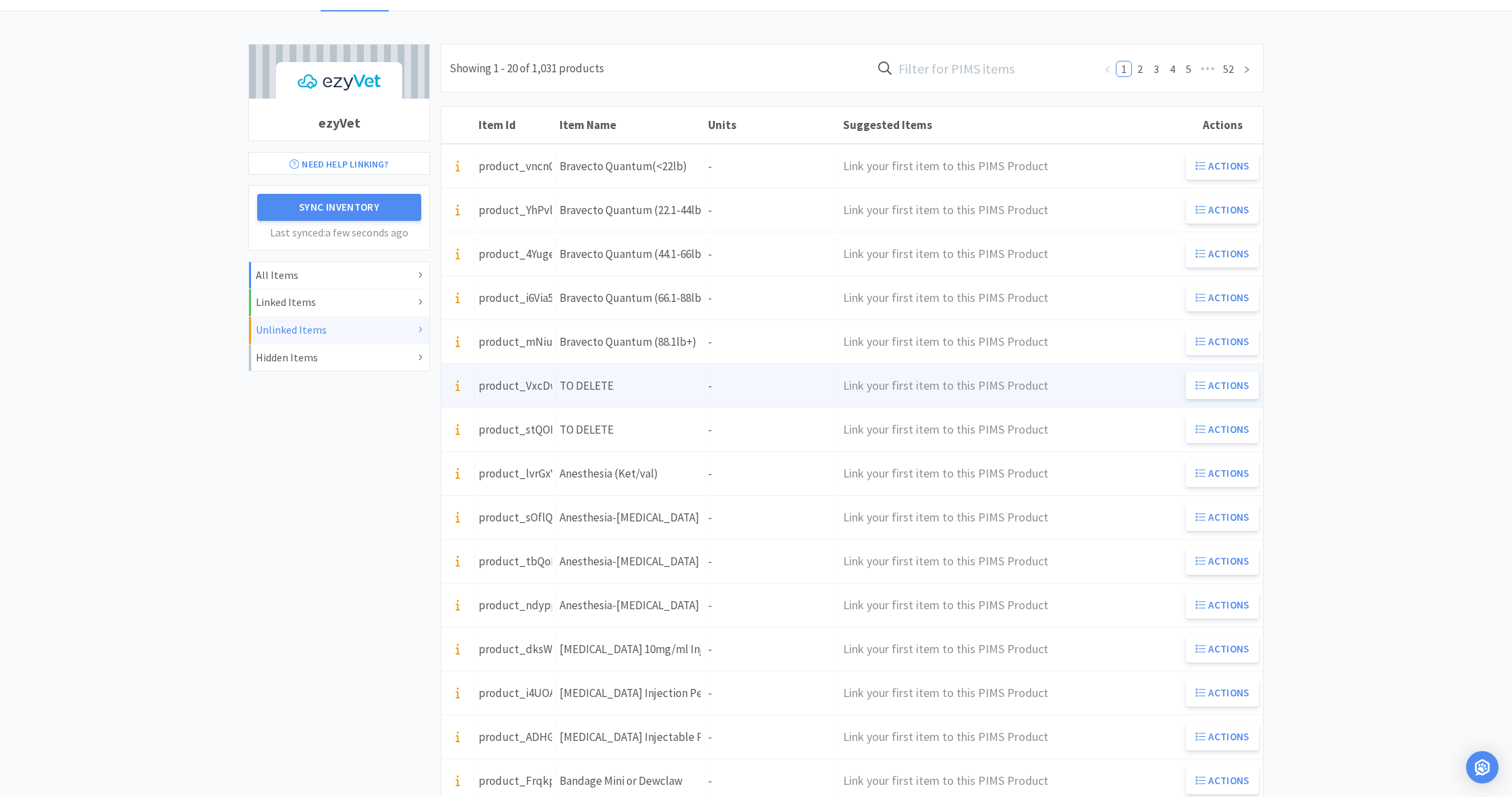
click at [668, 380] on div "Item Name TO DELETE" at bounding box center [630, 386] width 149 height 35
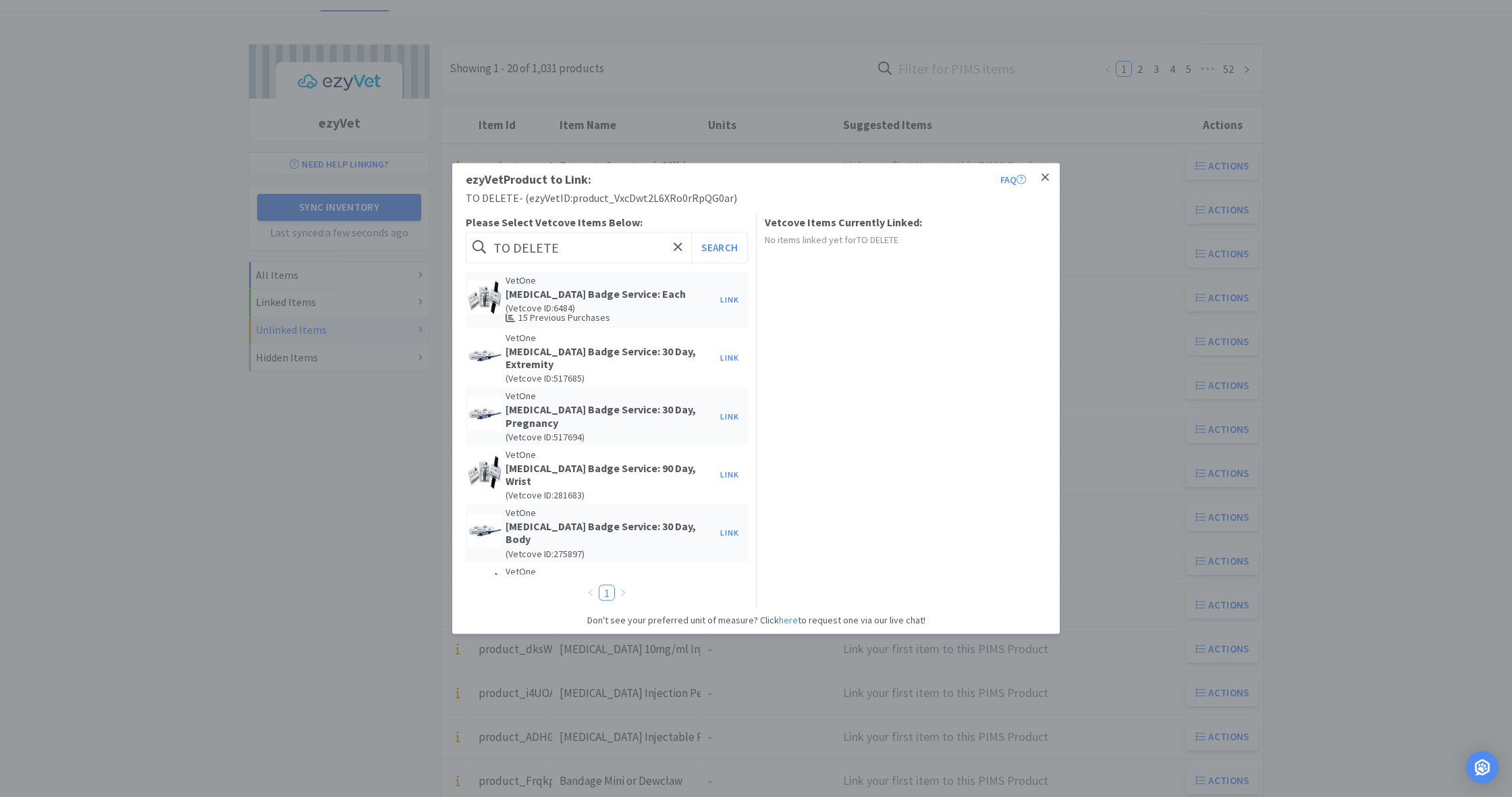
click at [1044, 178] on icon at bounding box center [1045, 178] width 7 height 12
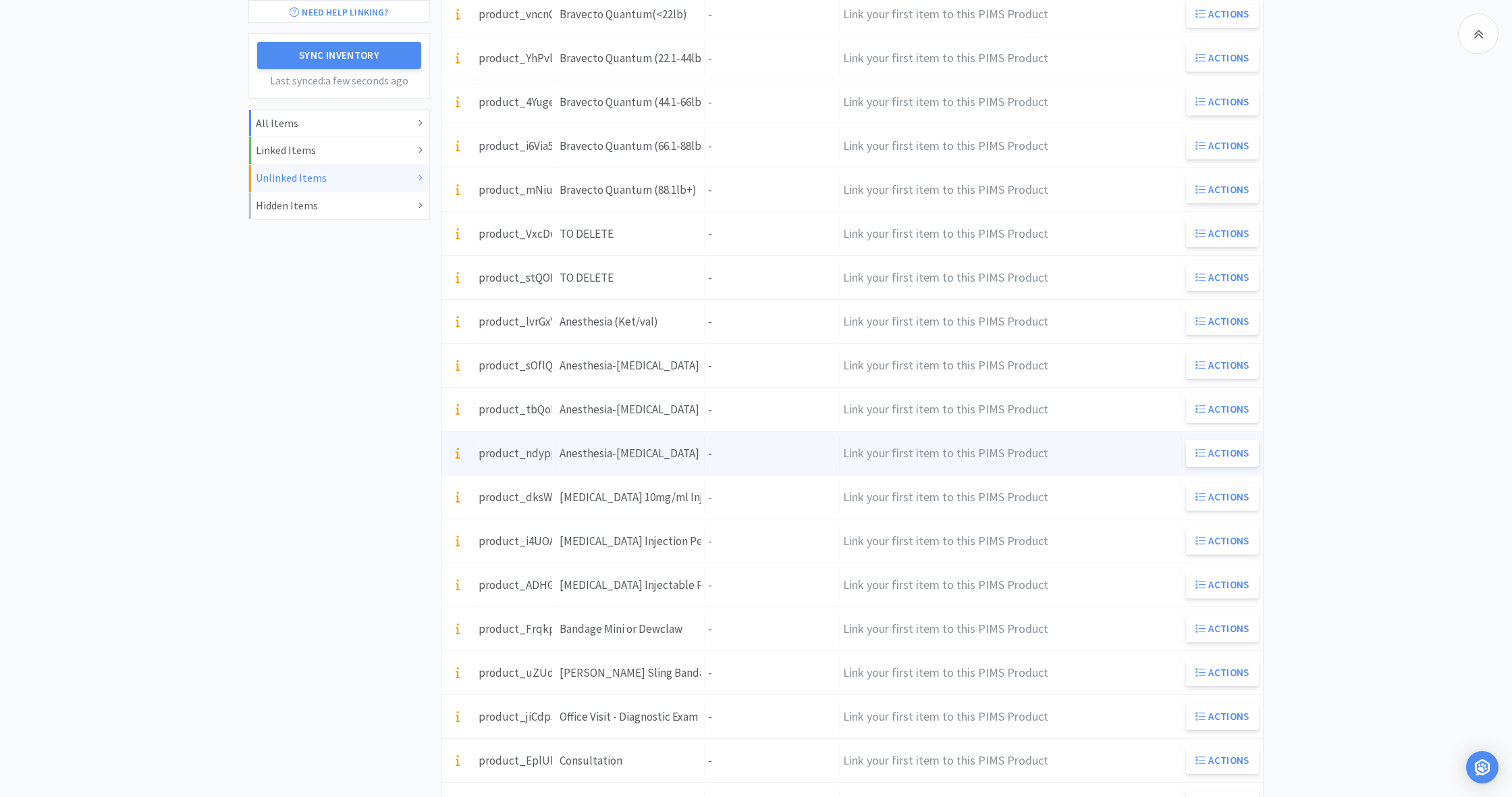
scroll to position [256, 0]
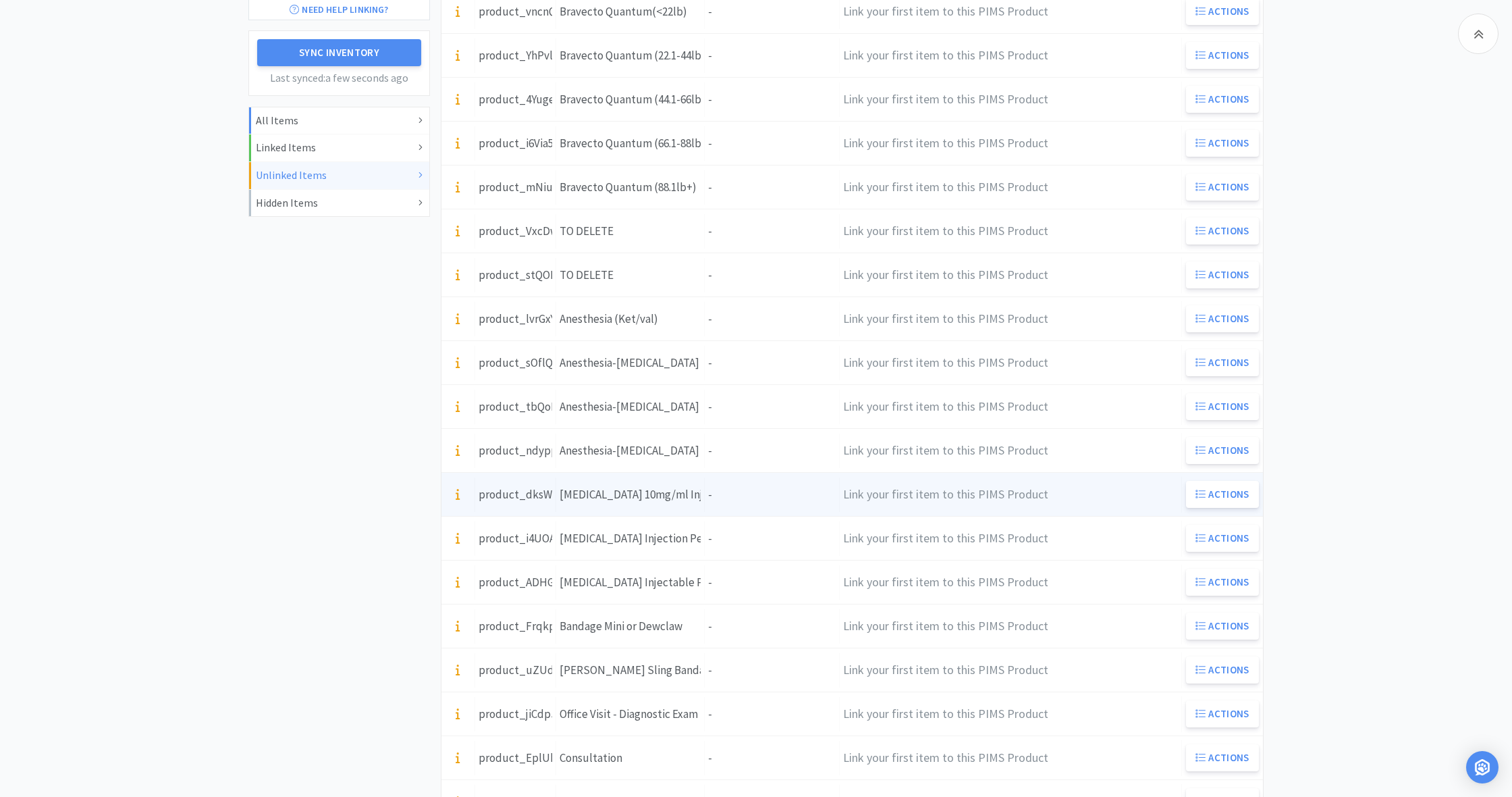
click at [718, 493] on div "Units -" at bounding box center [772, 494] width 135 height 35
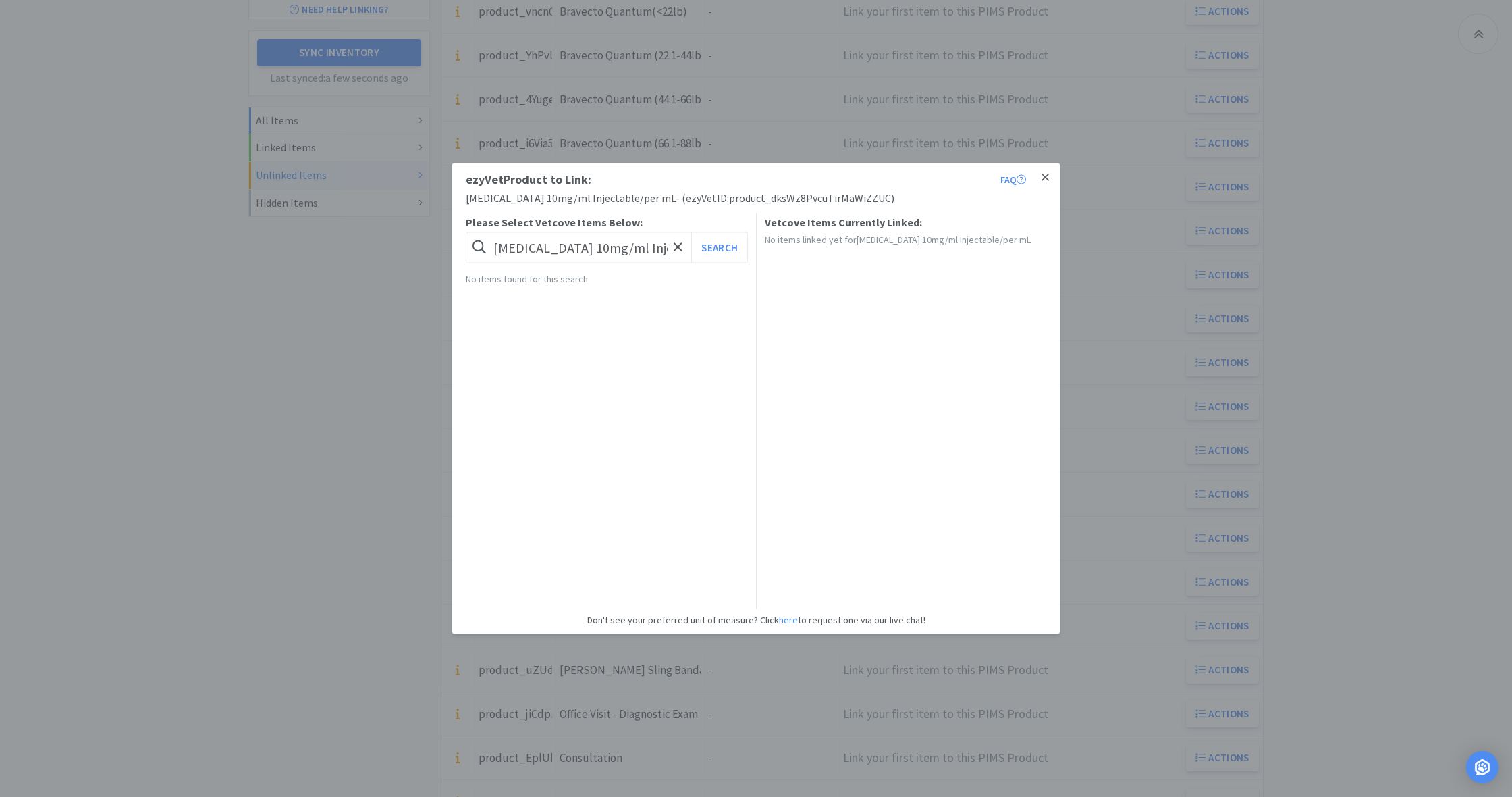
click at [1045, 178] on icon at bounding box center [1045, 177] width 7 height 7
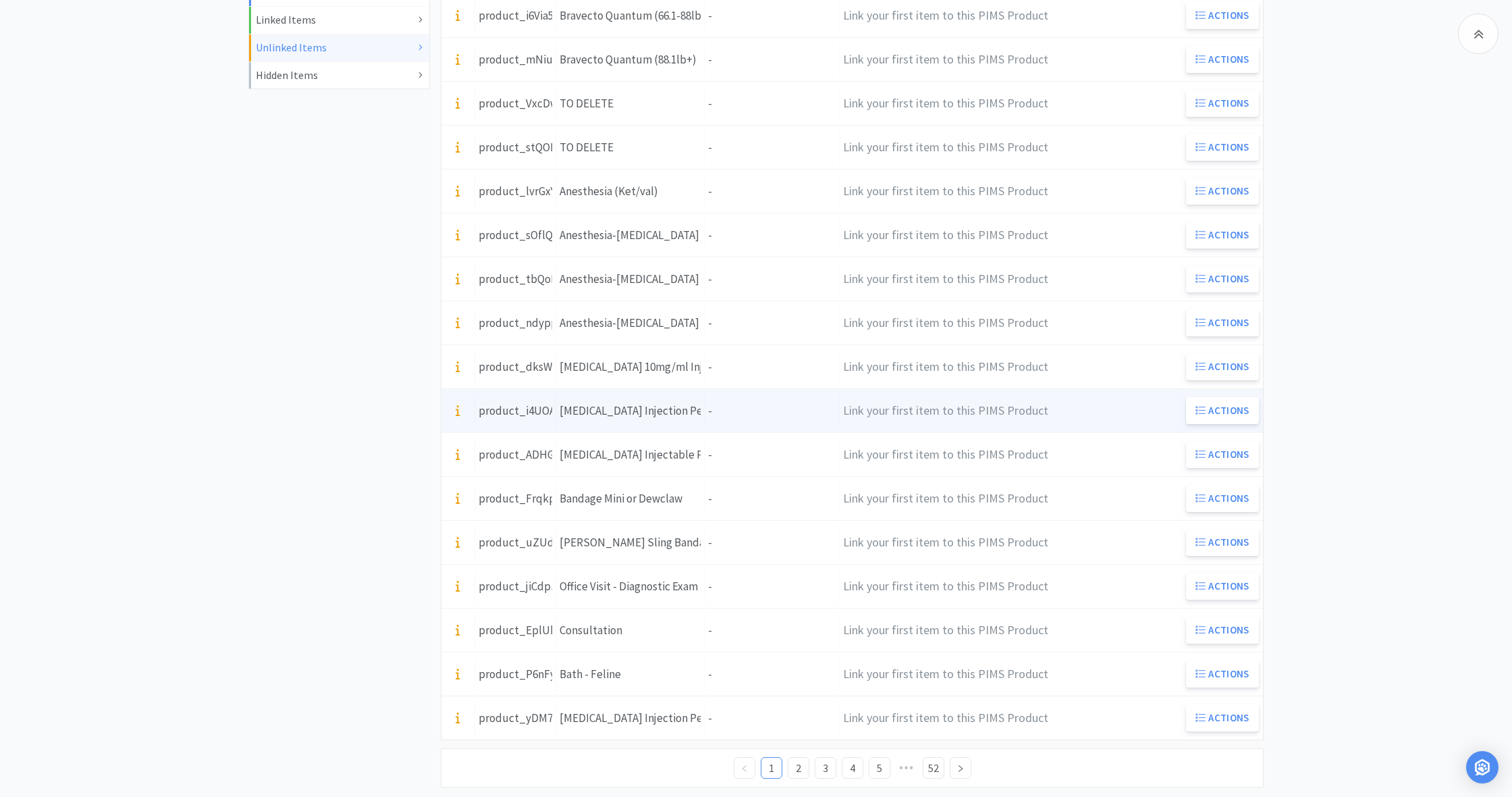
scroll to position [386, 0]
click at [701, 410] on div "Item Name [MEDICAL_DATA] Injection Per mL" at bounding box center [630, 408] width 149 height 35
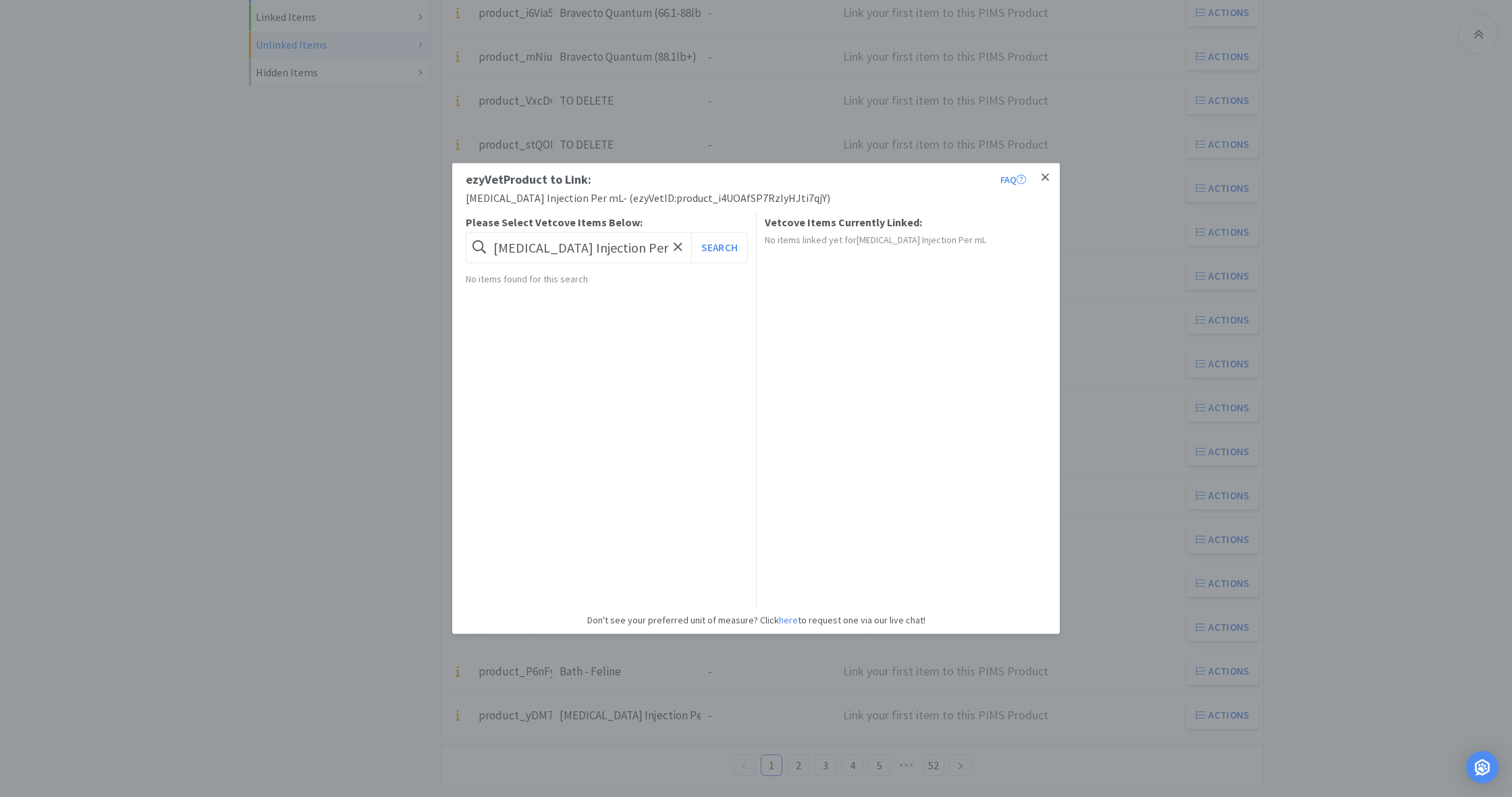
click at [1045, 177] on icon at bounding box center [1045, 177] width 7 height 7
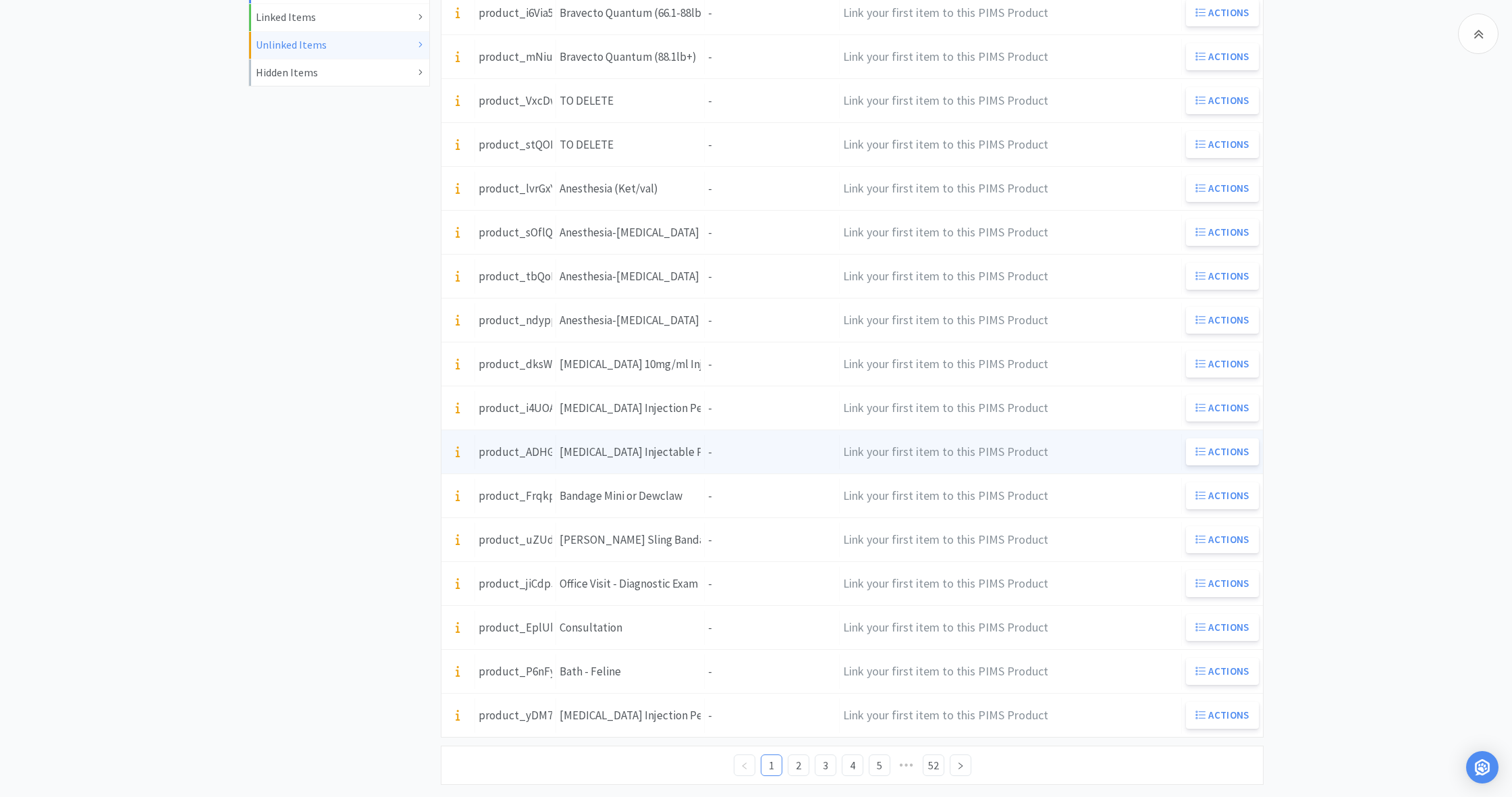
click at [689, 464] on div "Item Name [MEDICAL_DATA] Injectable Per mL" at bounding box center [630, 452] width 149 height 35
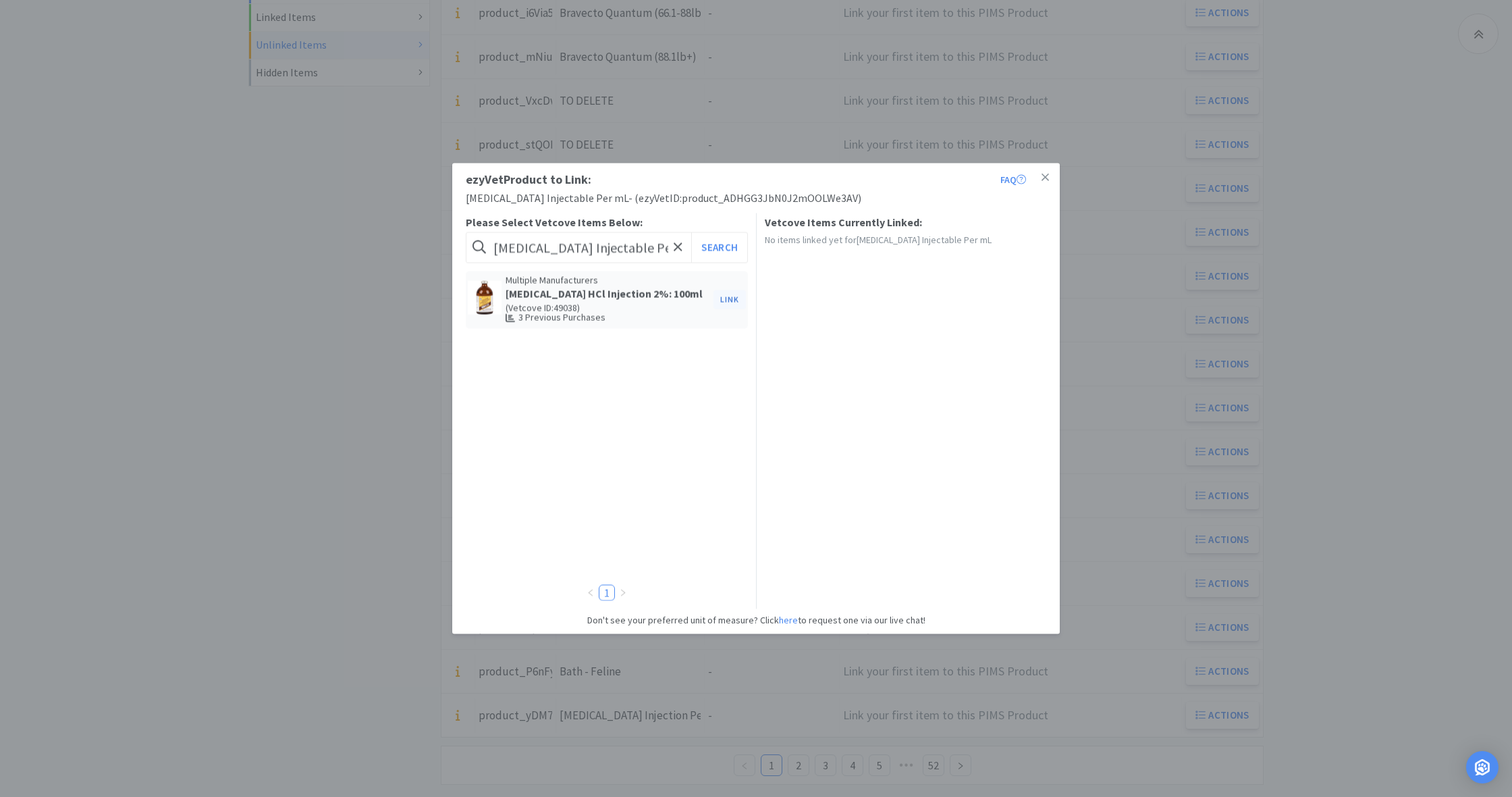
click at [729, 300] on button "Link" at bounding box center [729, 300] width 33 height 19
click at [962, 342] on span at bounding box center [961, 347] width 13 height 11
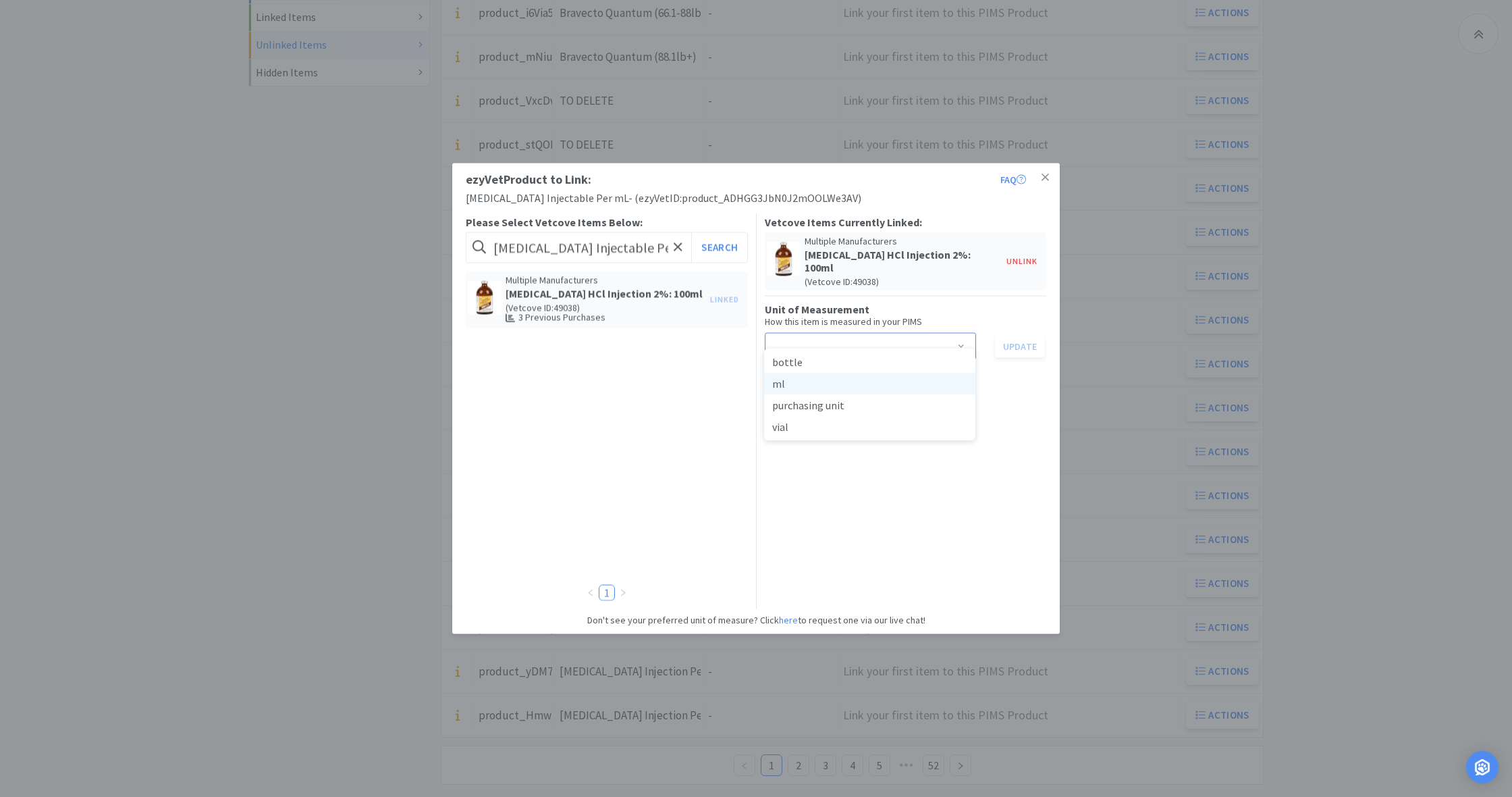
click at [789, 384] on li "ml" at bounding box center [870, 383] width 212 height 21
click at [1022, 334] on button "Update" at bounding box center [1020, 346] width 50 height 23
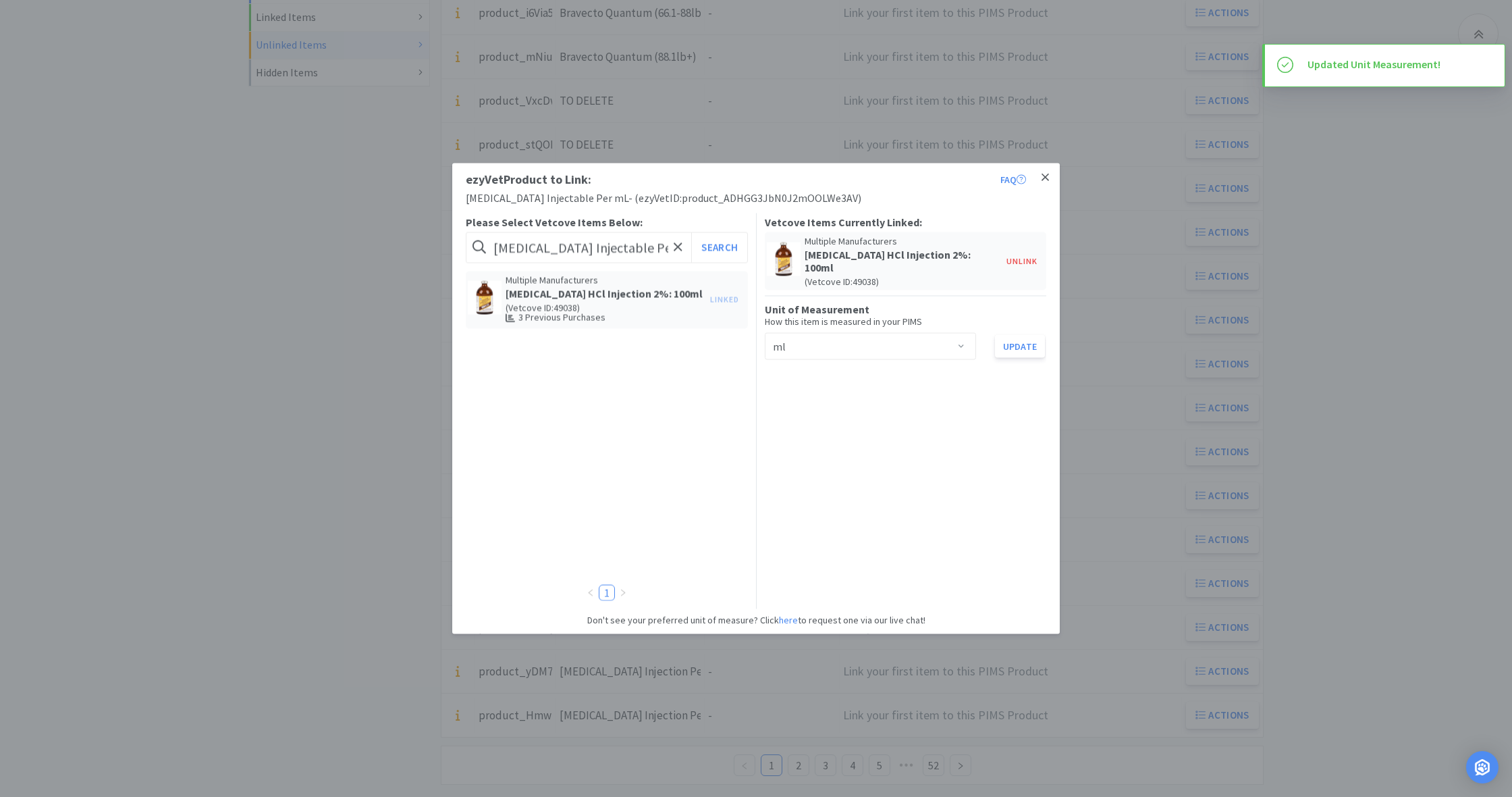
click at [1044, 178] on icon at bounding box center [1045, 177] width 7 height 7
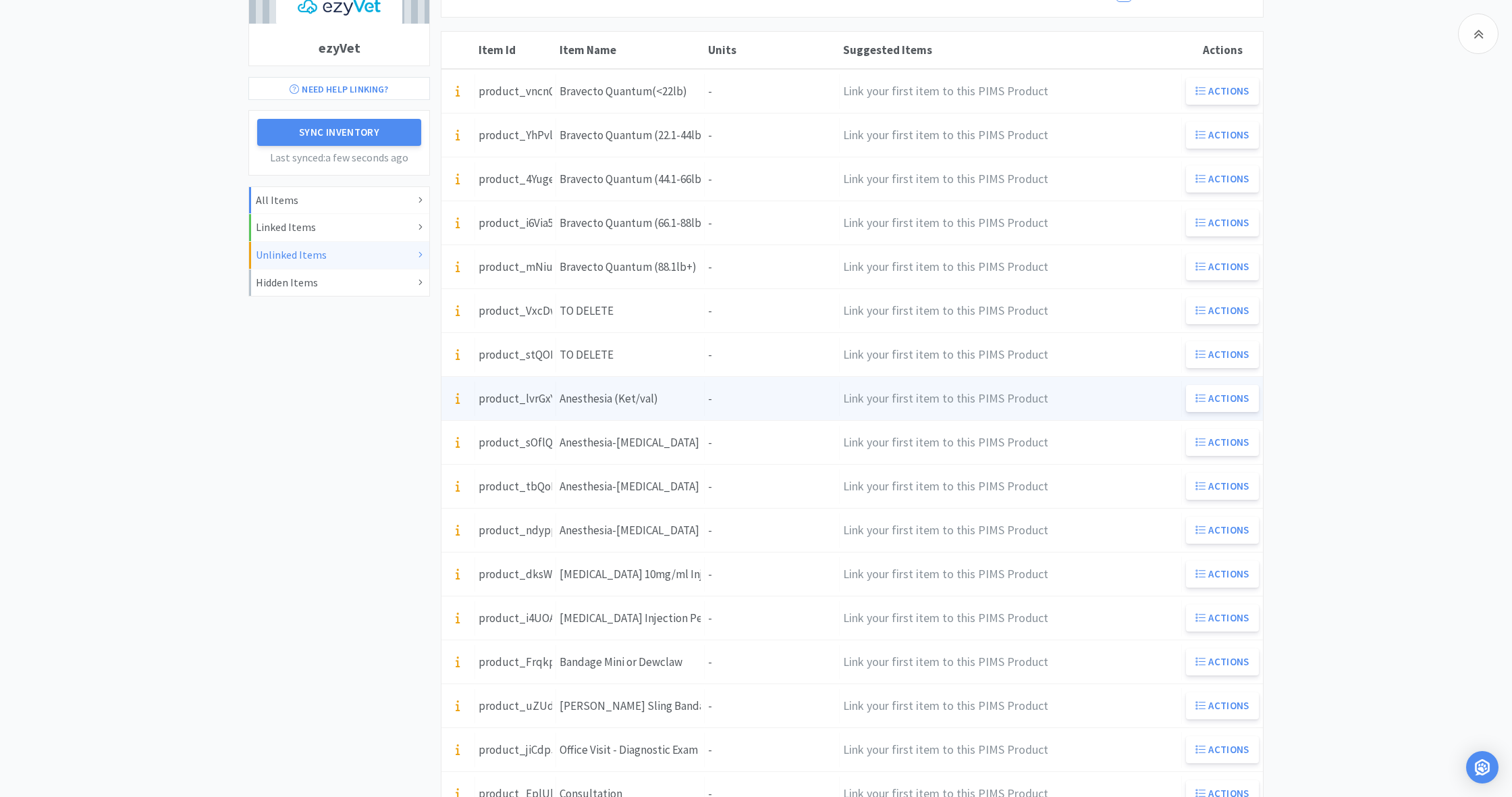
scroll to position [175, 0]
click at [693, 406] on div "Item Name Anesthesia (Ket/val)" at bounding box center [630, 400] width 149 height 35
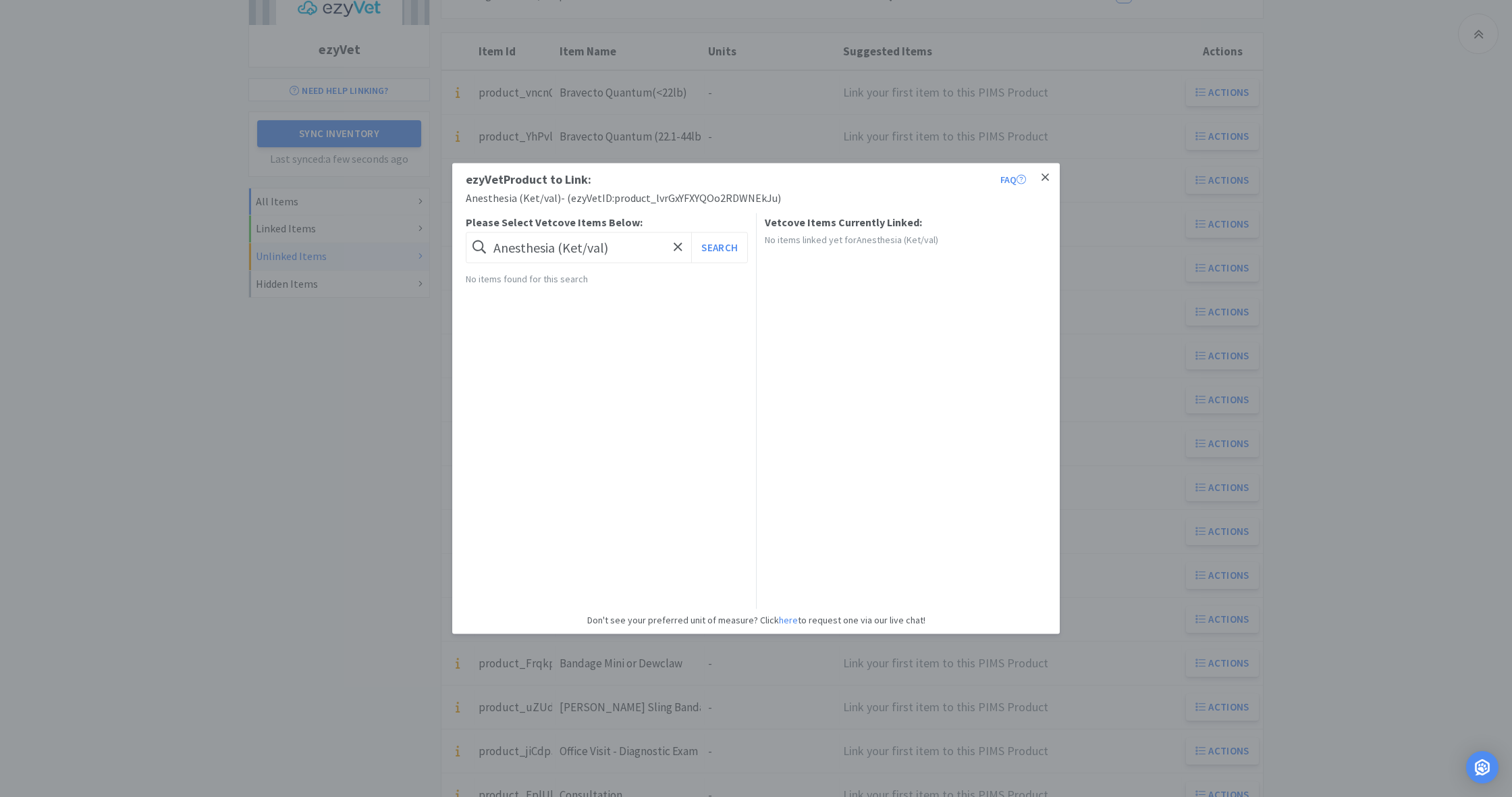
click at [1045, 177] on icon at bounding box center [1045, 177] width 7 height 7
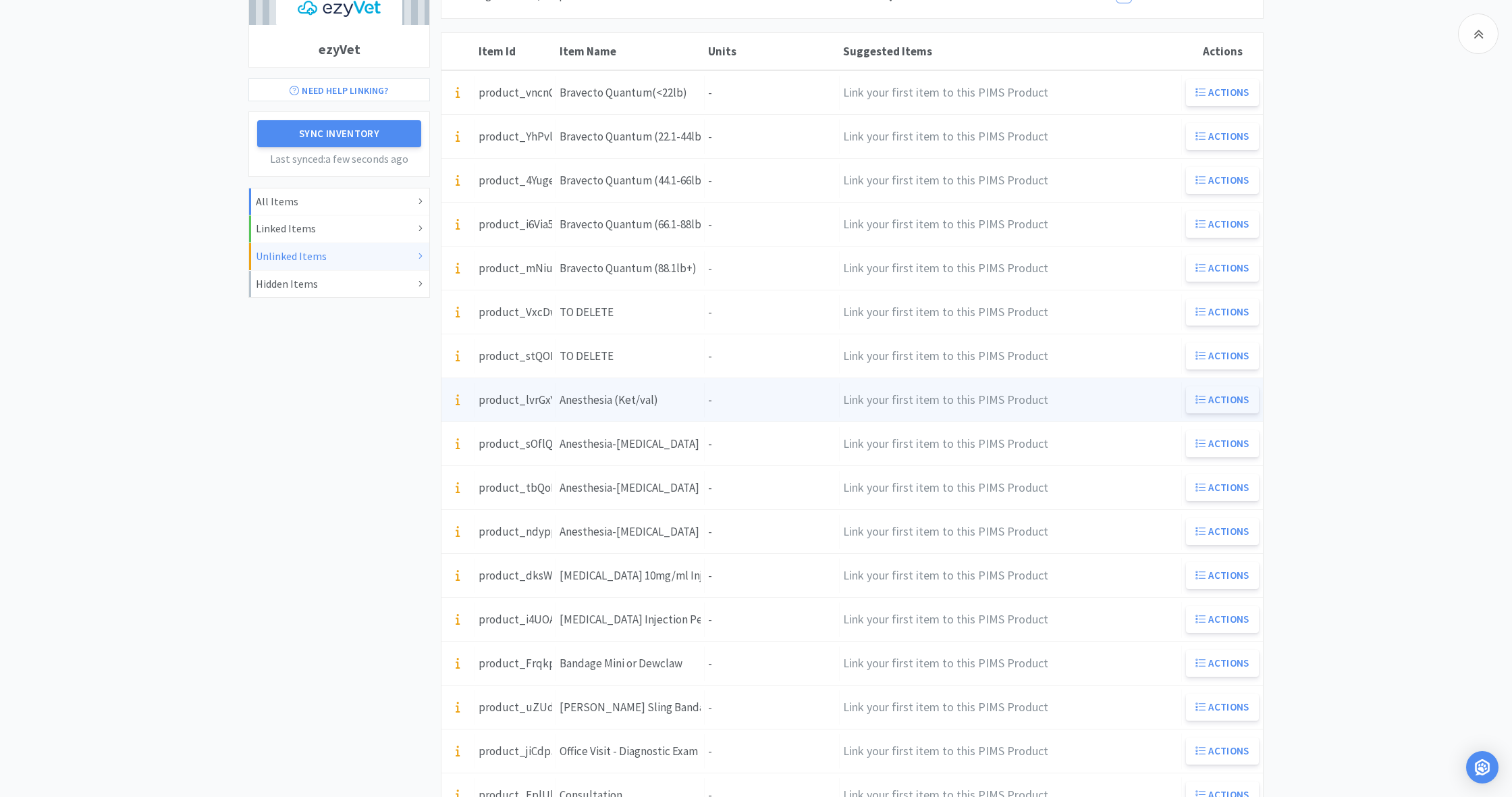
click at [1212, 397] on button "Actions" at bounding box center [1222, 400] width 73 height 27
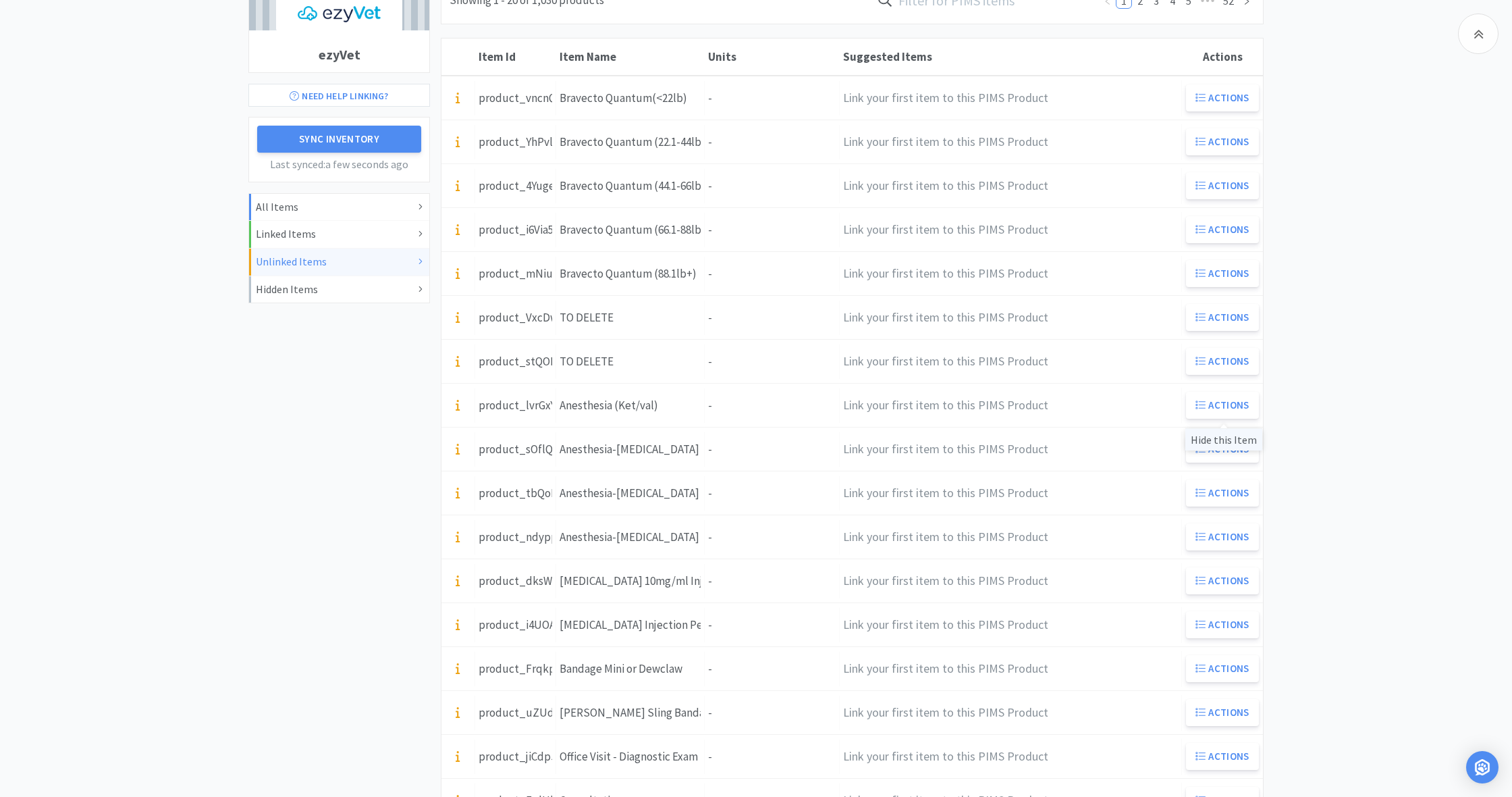
click at [1220, 434] on div "Hide this Item" at bounding box center [1224, 439] width 77 height 22
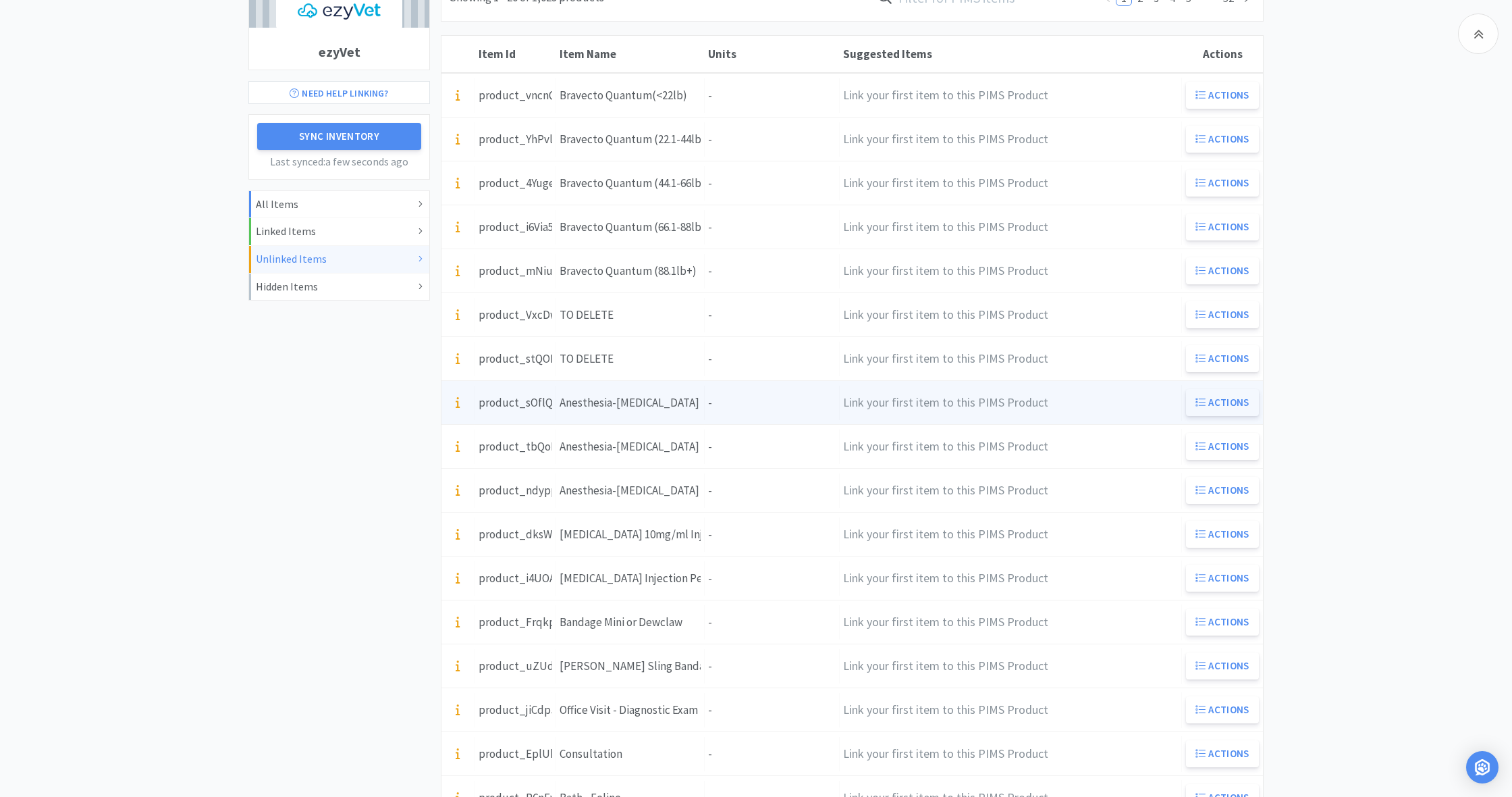
click at [1225, 397] on button "Actions" at bounding box center [1222, 403] width 73 height 27
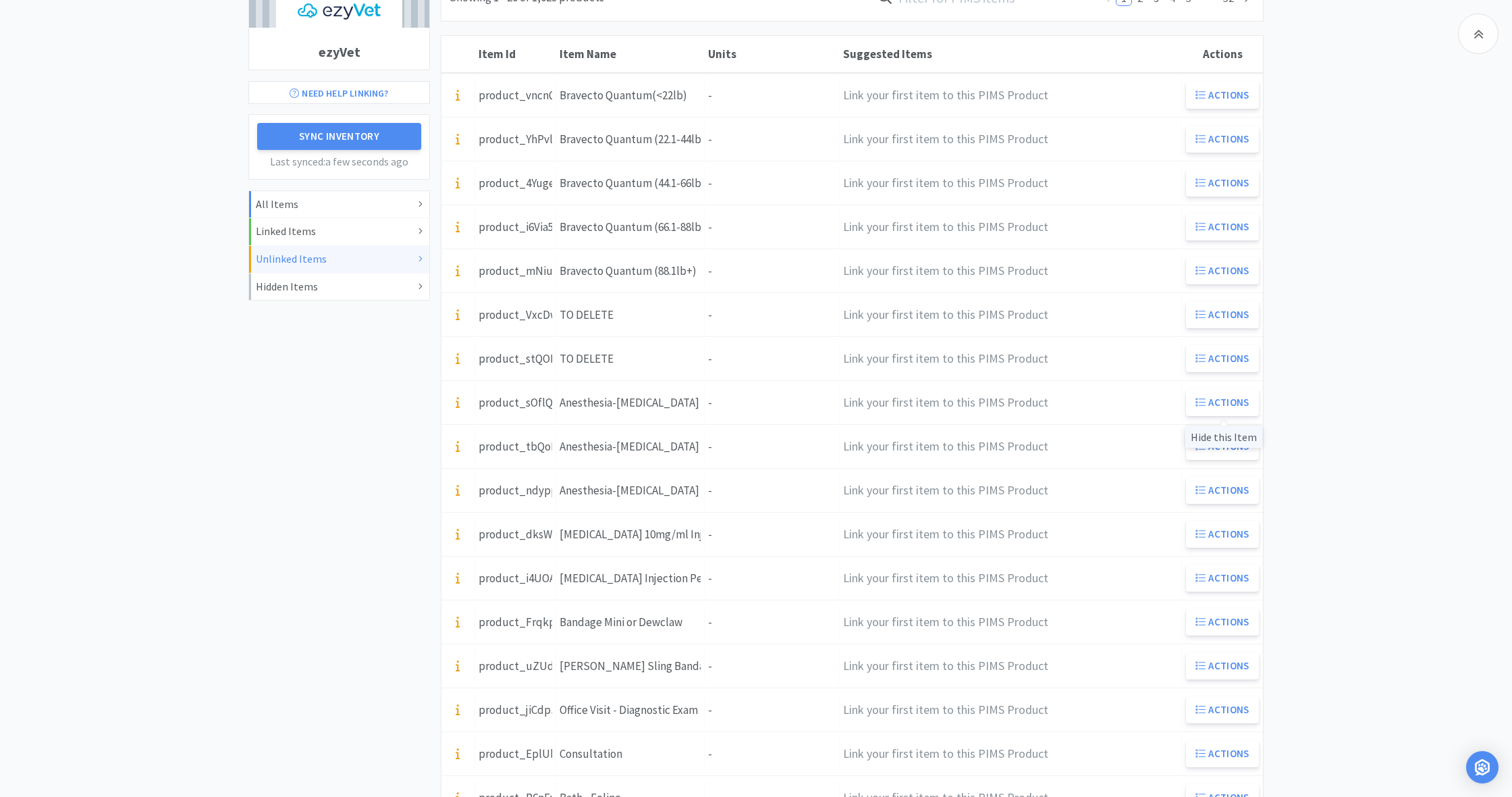
click at [1225, 436] on div "Hide this Item" at bounding box center [1224, 437] width 77 height 22
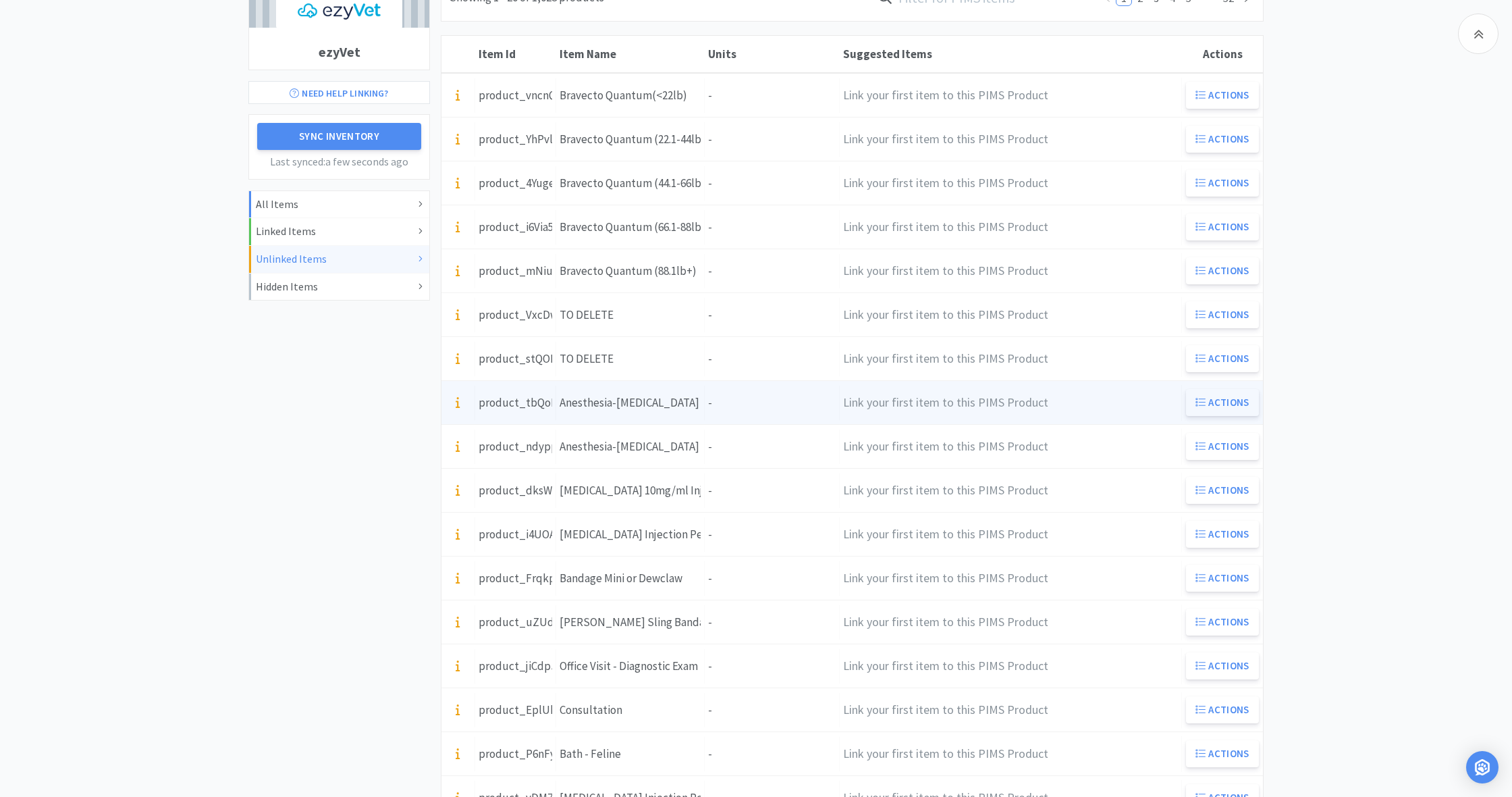
click at [1212, 397] on button "Actions" at bounding box center [1222, 403] width 73 height 27
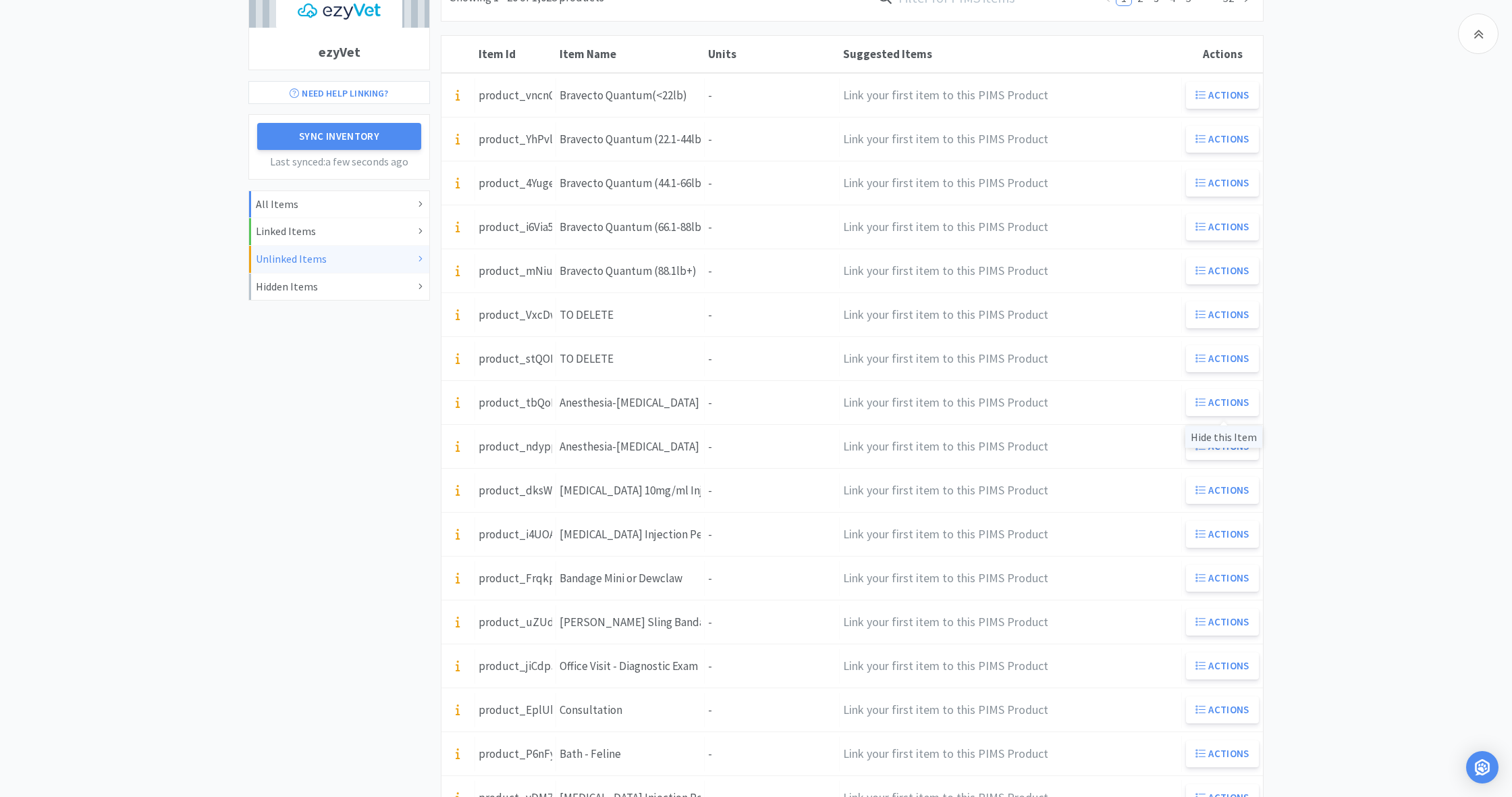
click at [1221, 437] on div "Hide this Item" at bounding box center [1224, 437] width 77 height 22
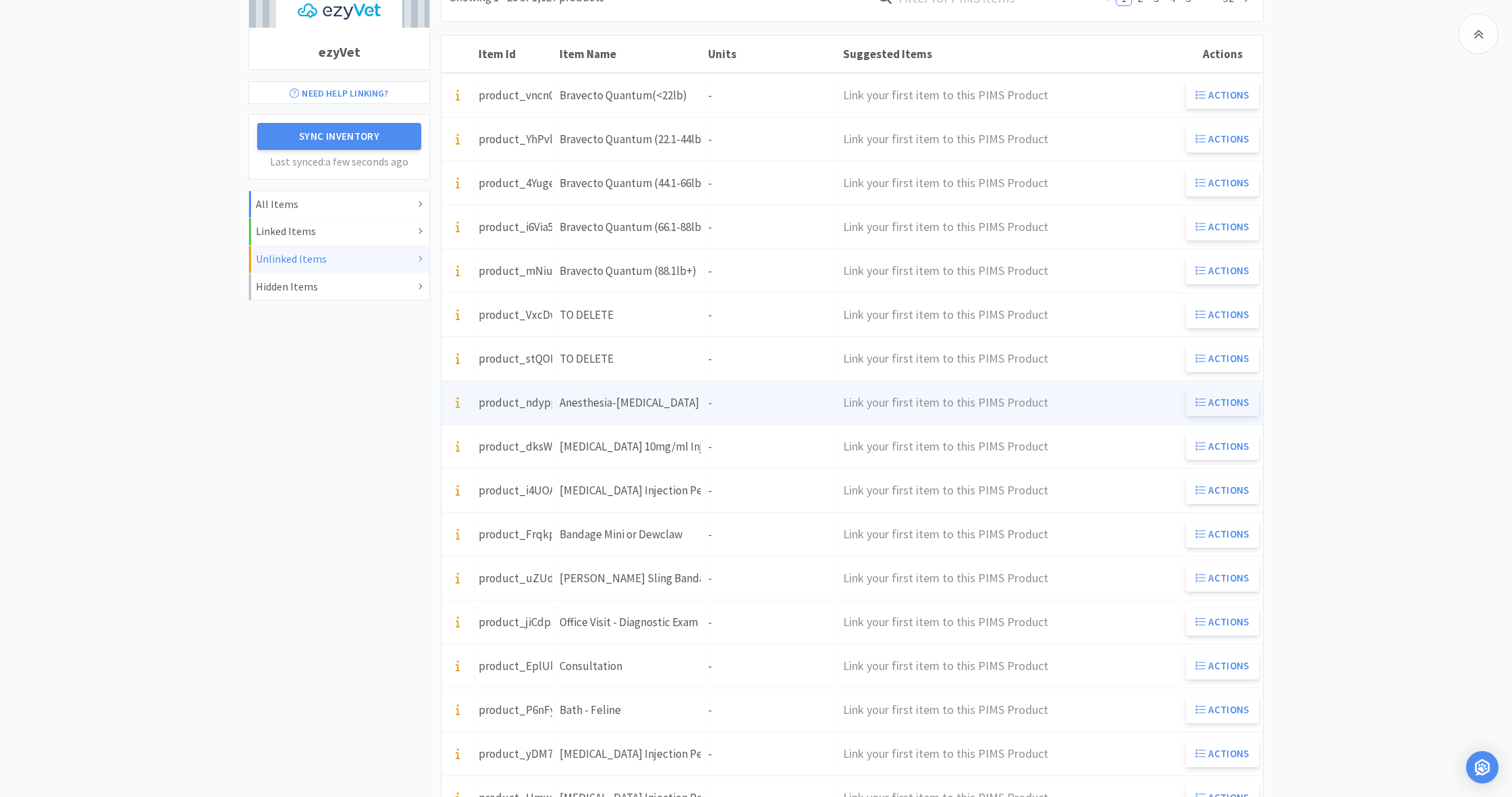
click at [1221, 397] on button "Actions" at bounding box center [1222, 403] width 73 height 27
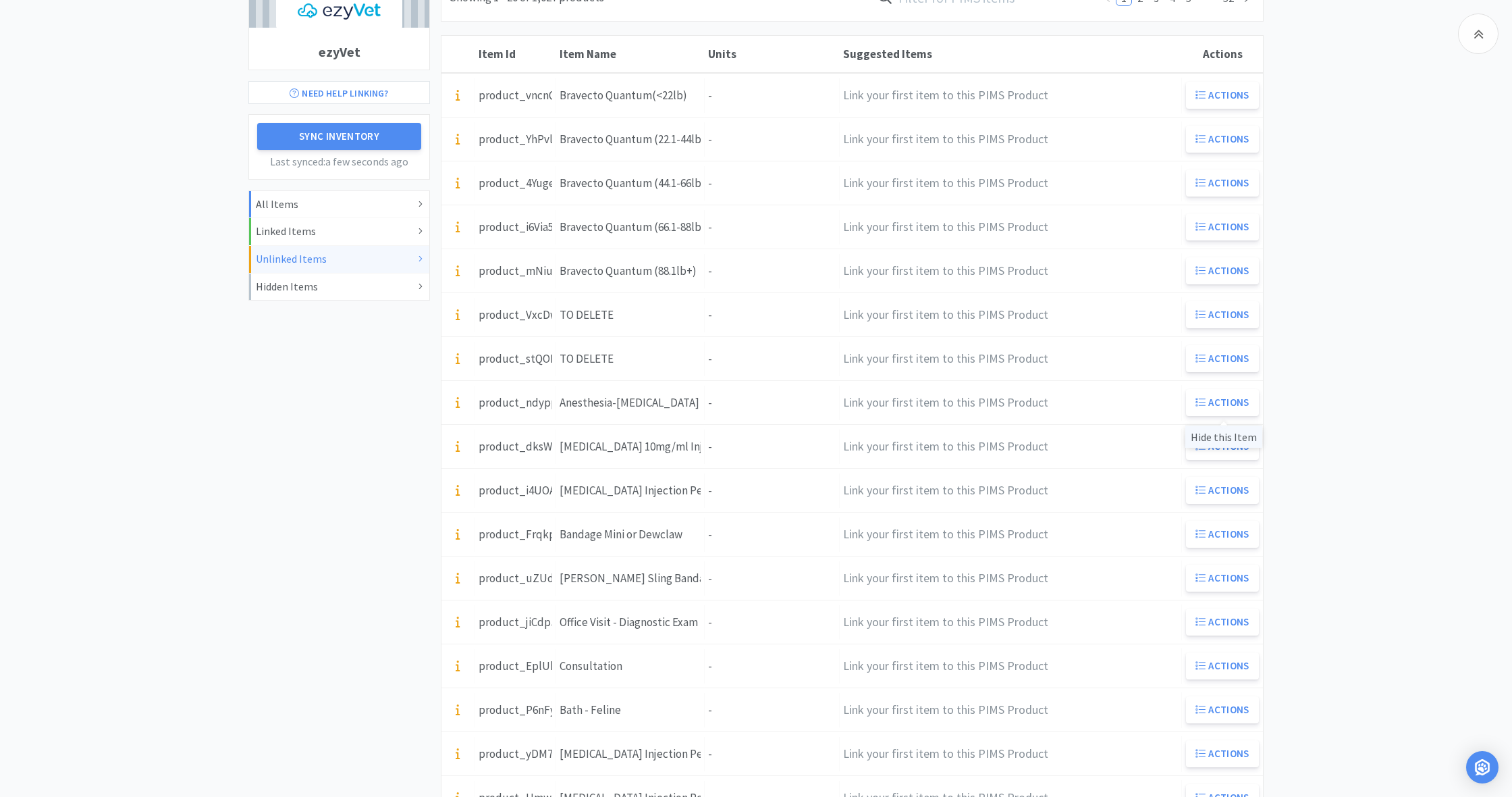
click at [1229, 437] on div "Hide this Item" at bounding box center [1224, 437] width 77 height 22
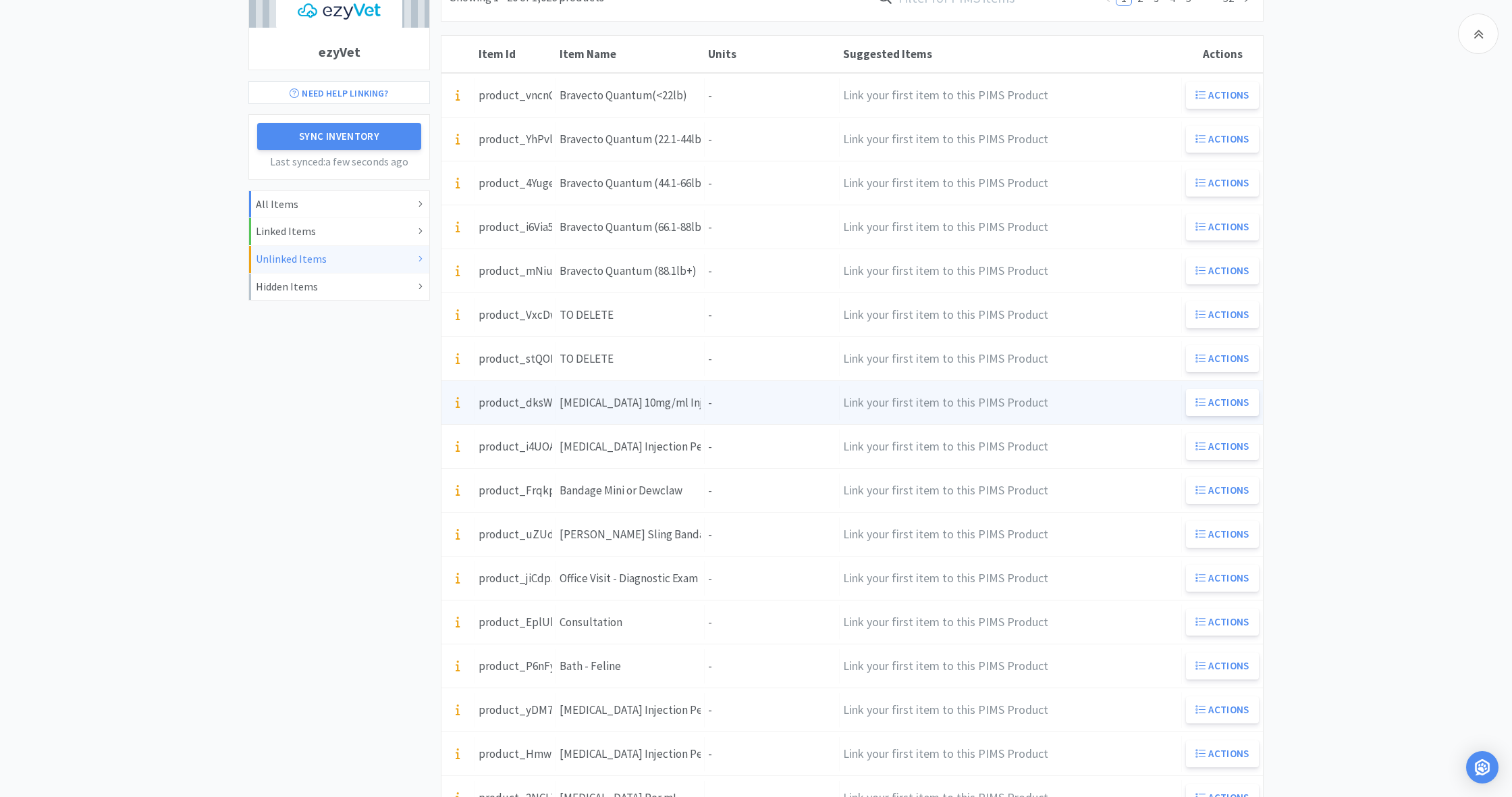
click at [724, 400] on div "Units -" at bounding box center [772, 403] width 135 height 35
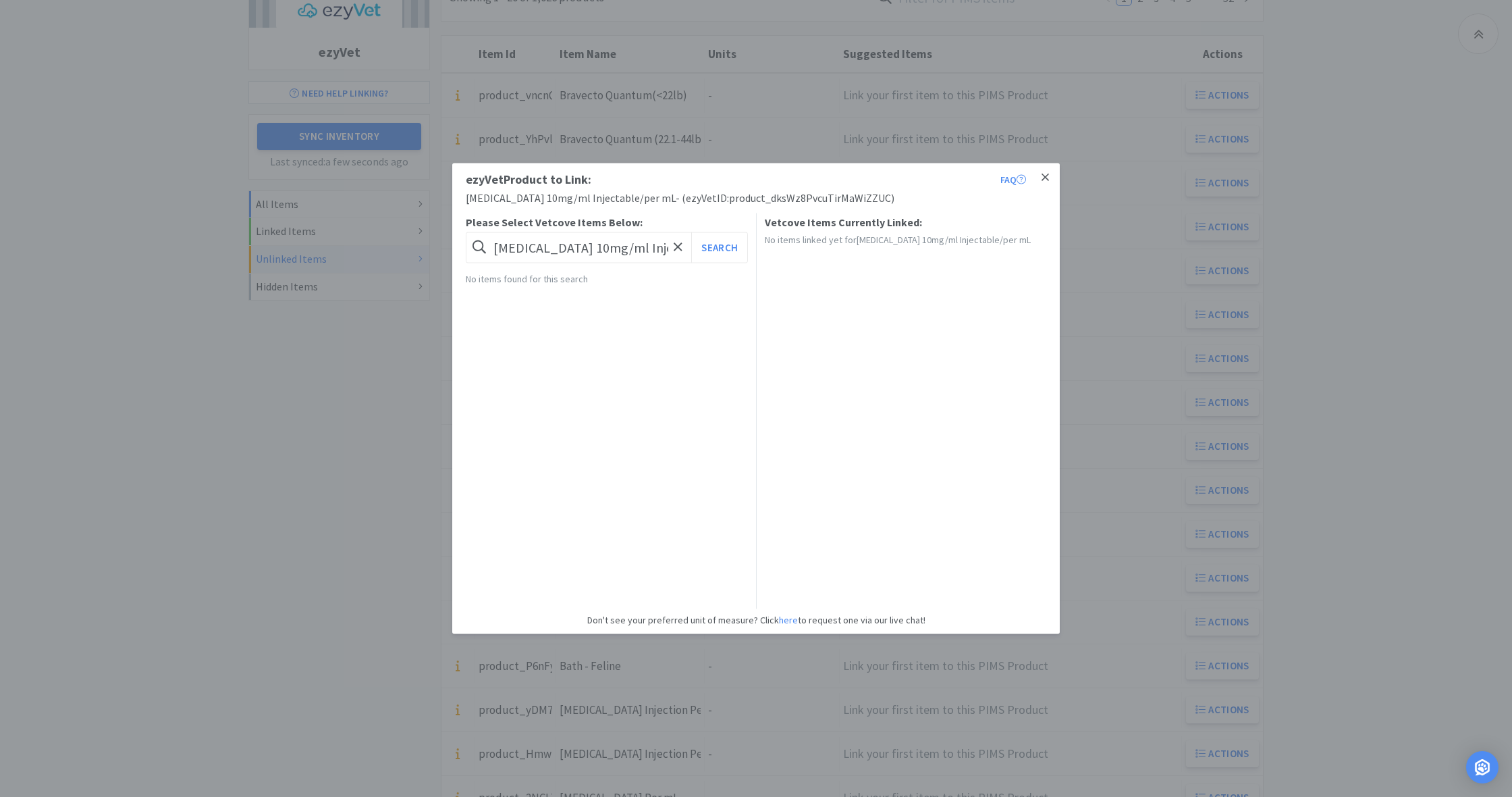
click at [1047, 178] on icon at bounding box center [1045, 178] width 7 height 12
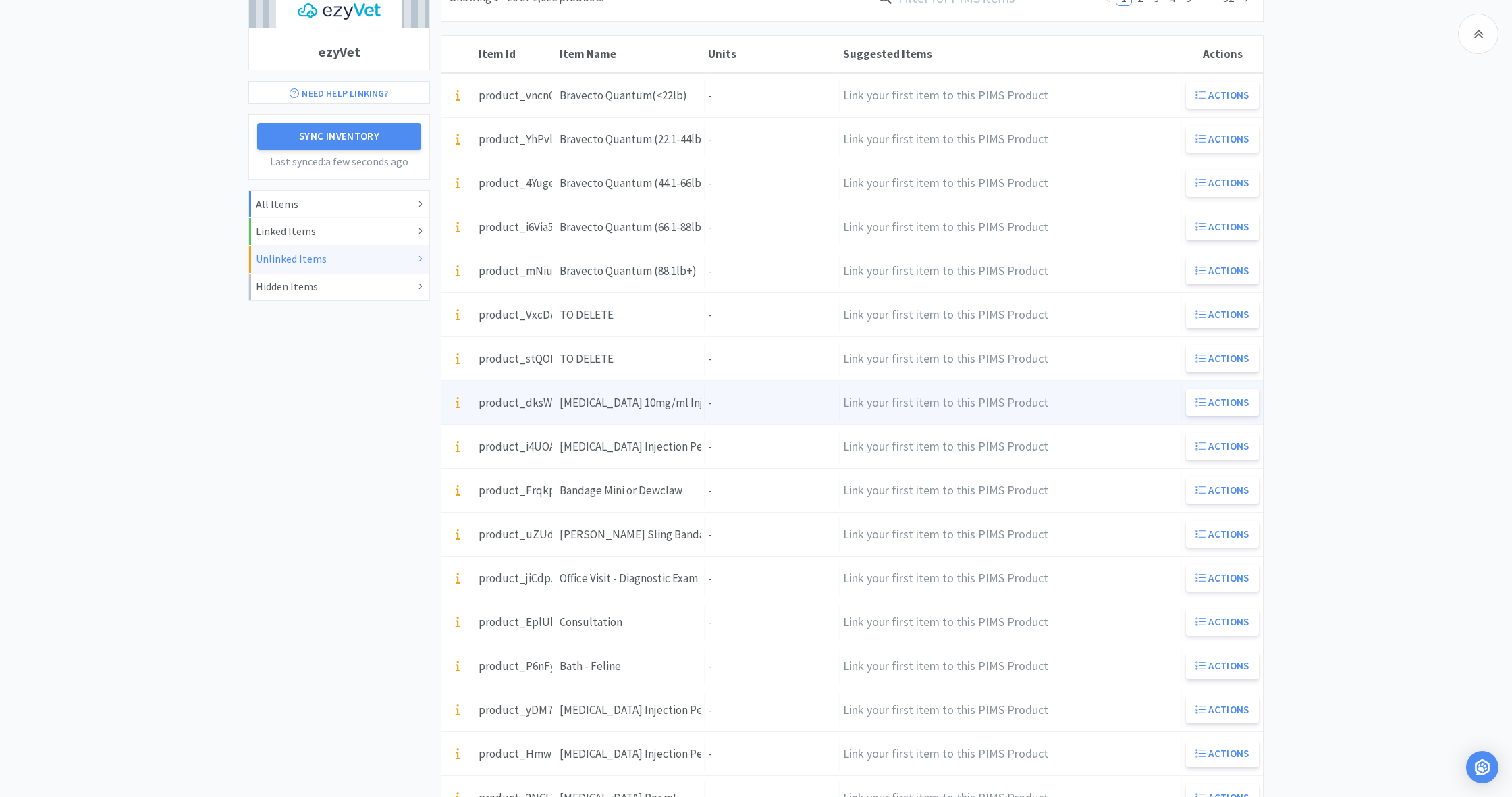
click at [729, 402] on div "Units -" at bounding box center [772, 403] width 135 height 35
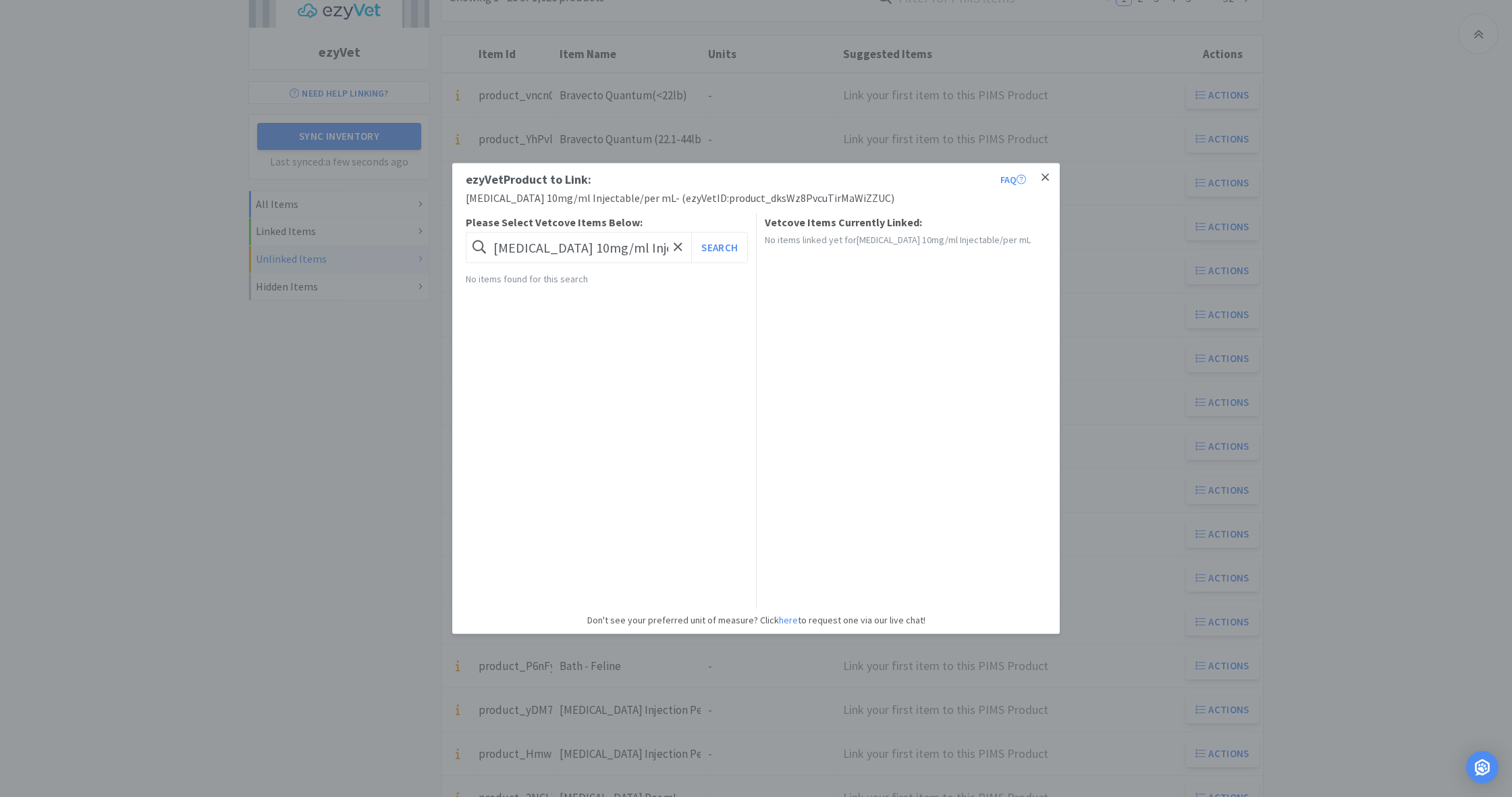
click at [1043, 175] on icon at bounding box center [1045, 177] width 7 height 7
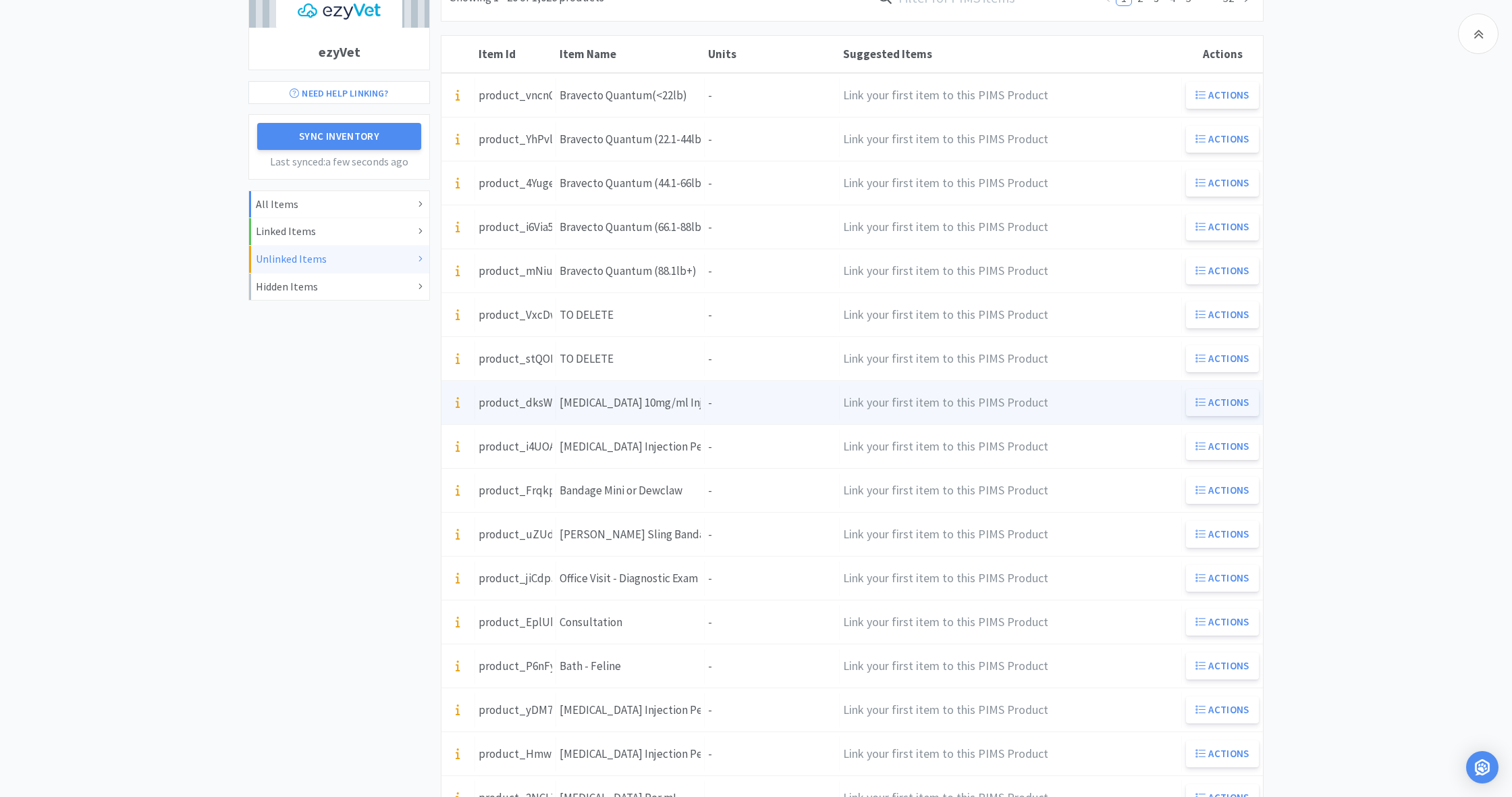
click at [1217, 401] on button "Actions" at bounding box center [1222, 403] width 73 height 27
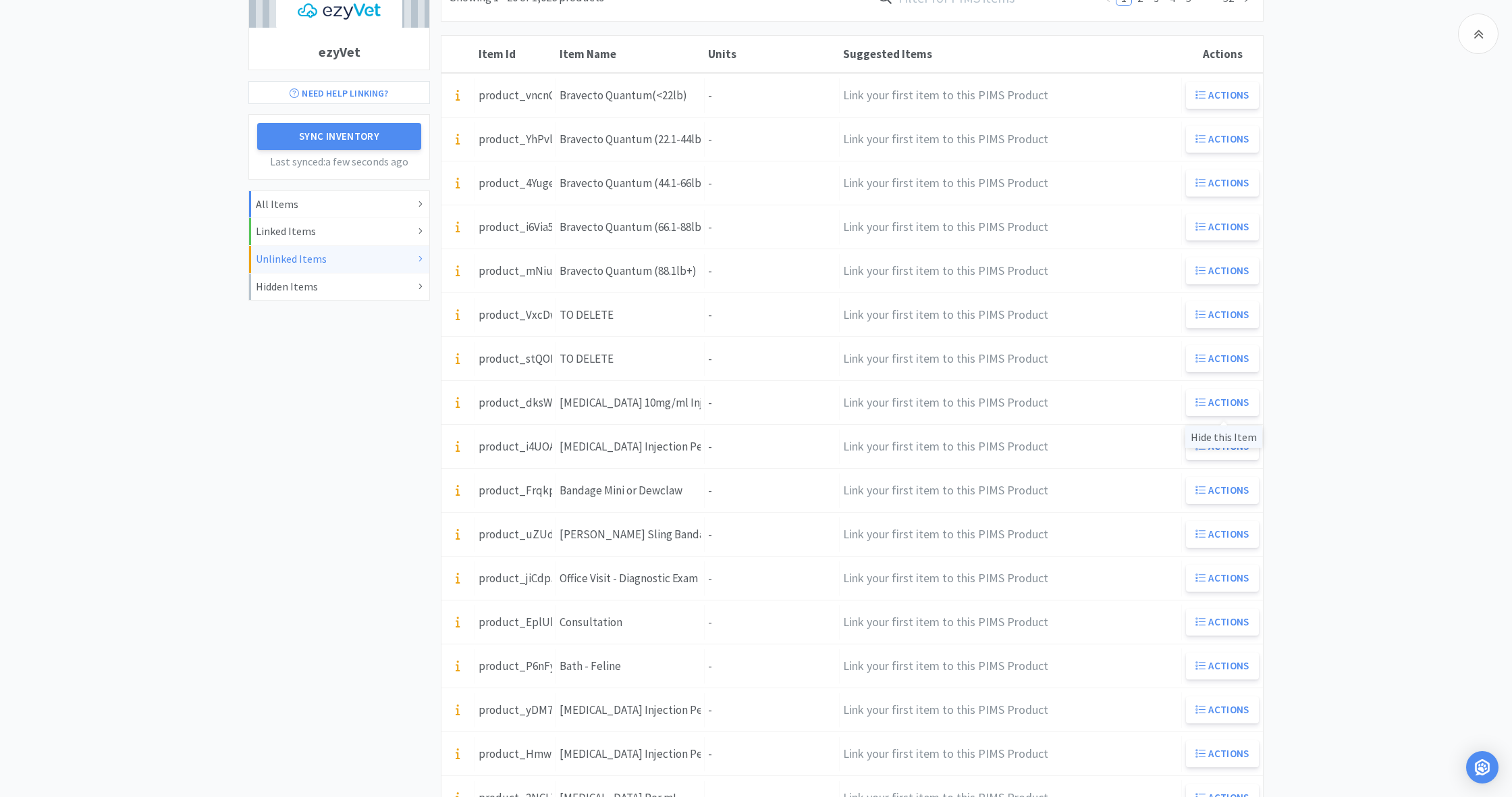
click at [1218, 436] on div "Hide this Item" at bounding box center [1224, 437] width 77 height 22
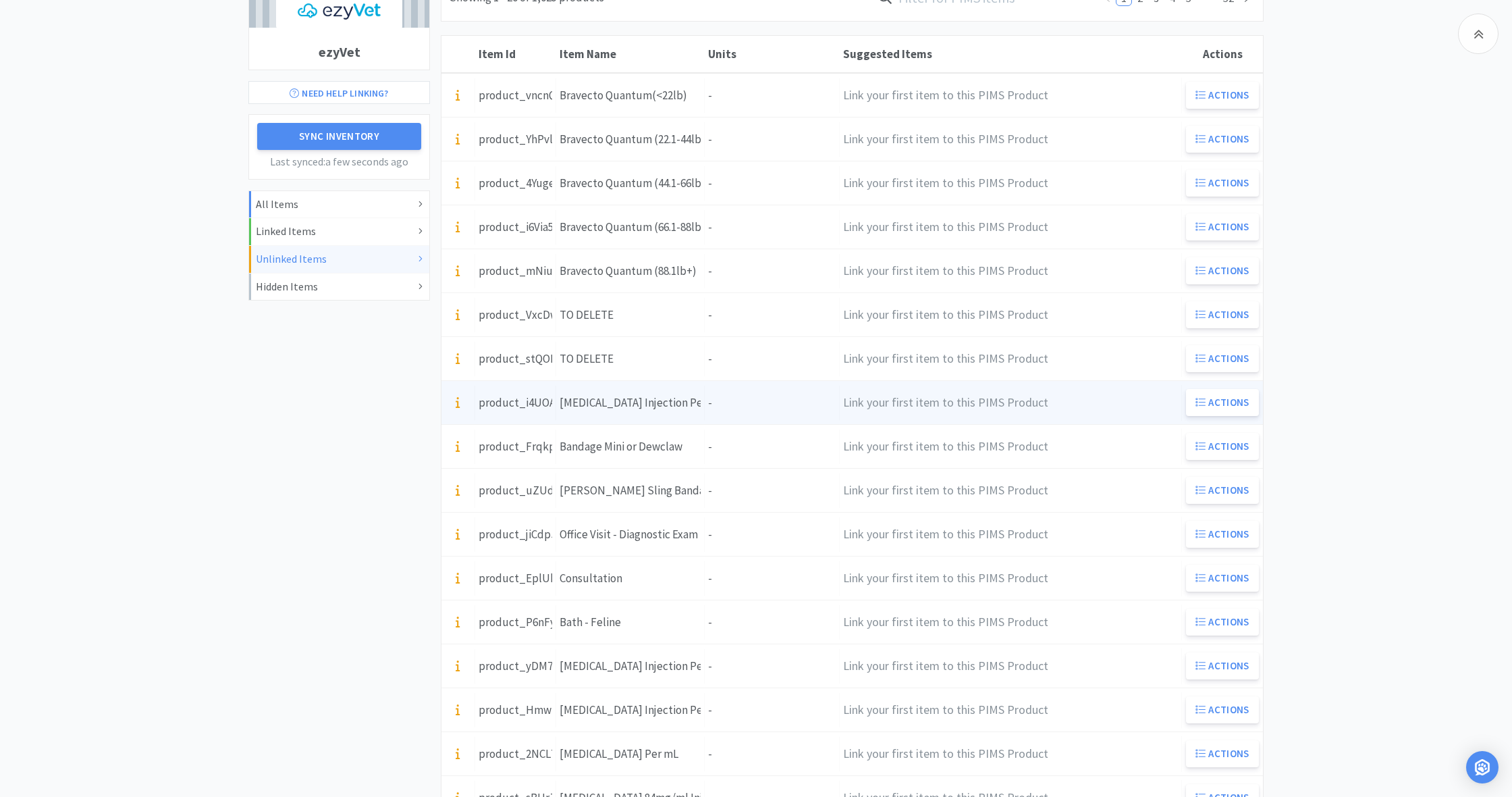
click at [718, 401] on div "Units -" at bounding box center [772, 403] width 135 height 35
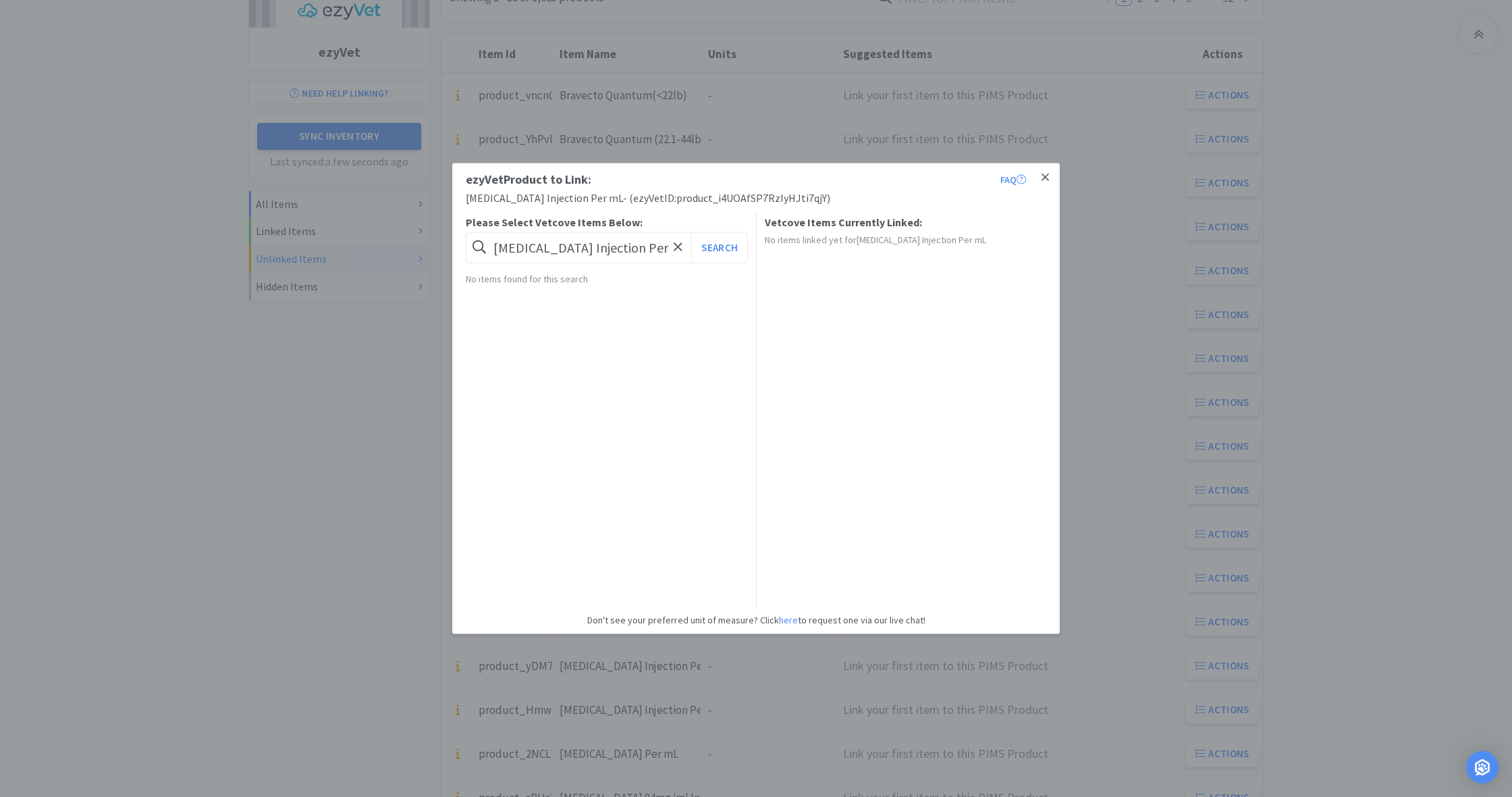
click at [1046, 174] on icon at bounding box center [1045, 178] width 7 height 12
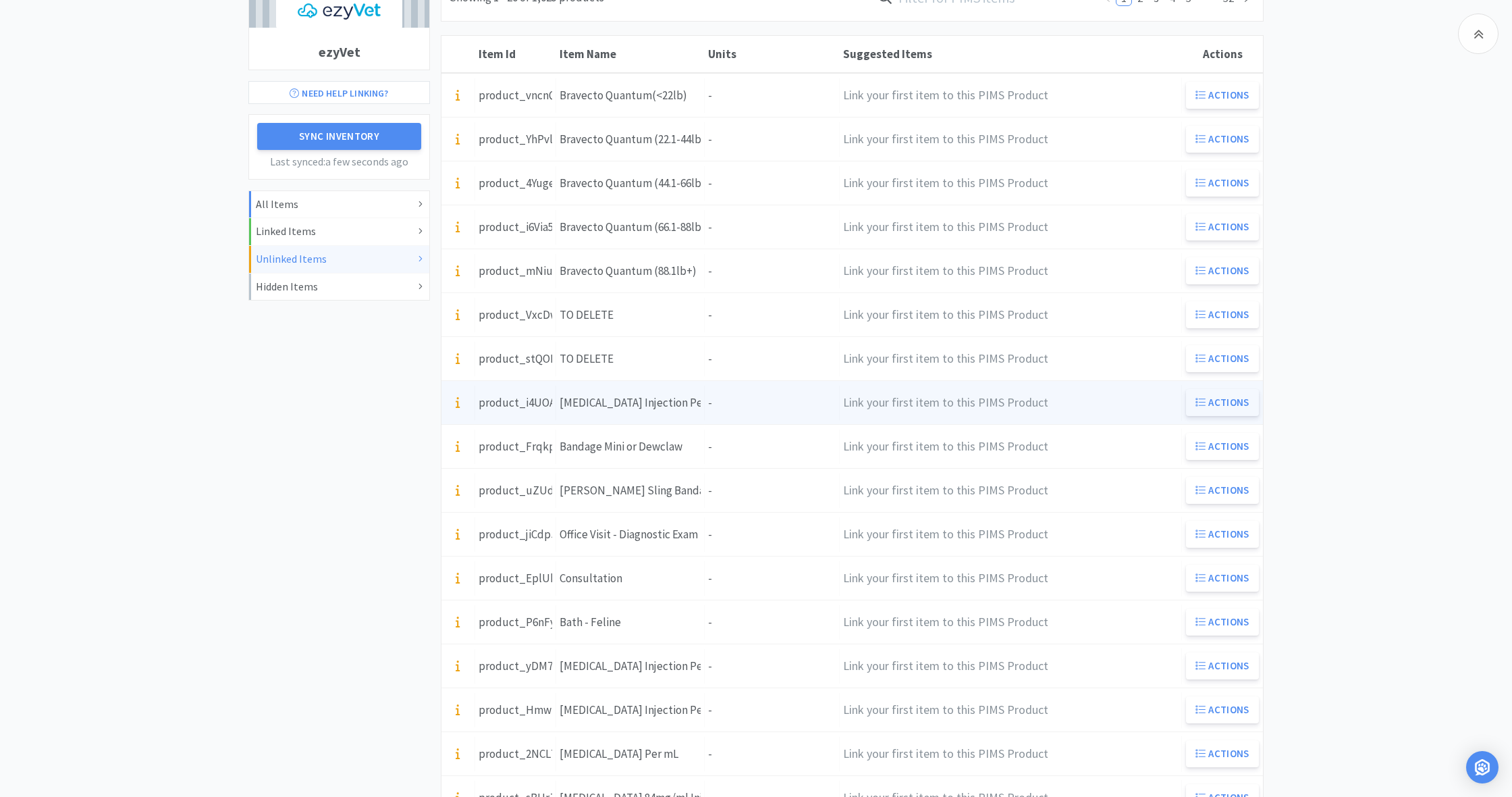
click at [1221, 402] on button "Actions" at bounding box center [1222, 403] width 73 height 27
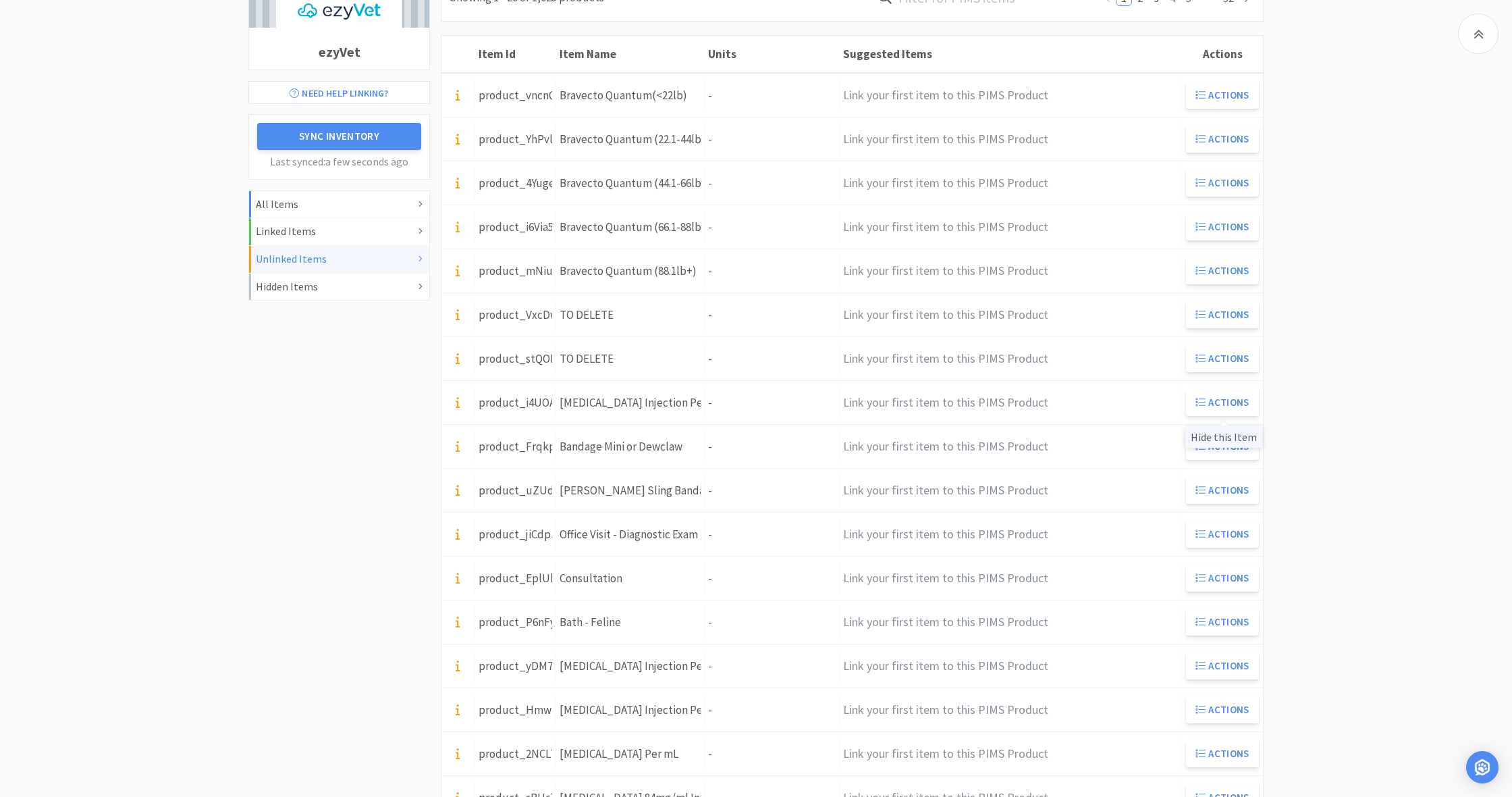
click at [1214, 437] on div "Hide this Item" at bounding box center [1224, 437] width 77 height 22
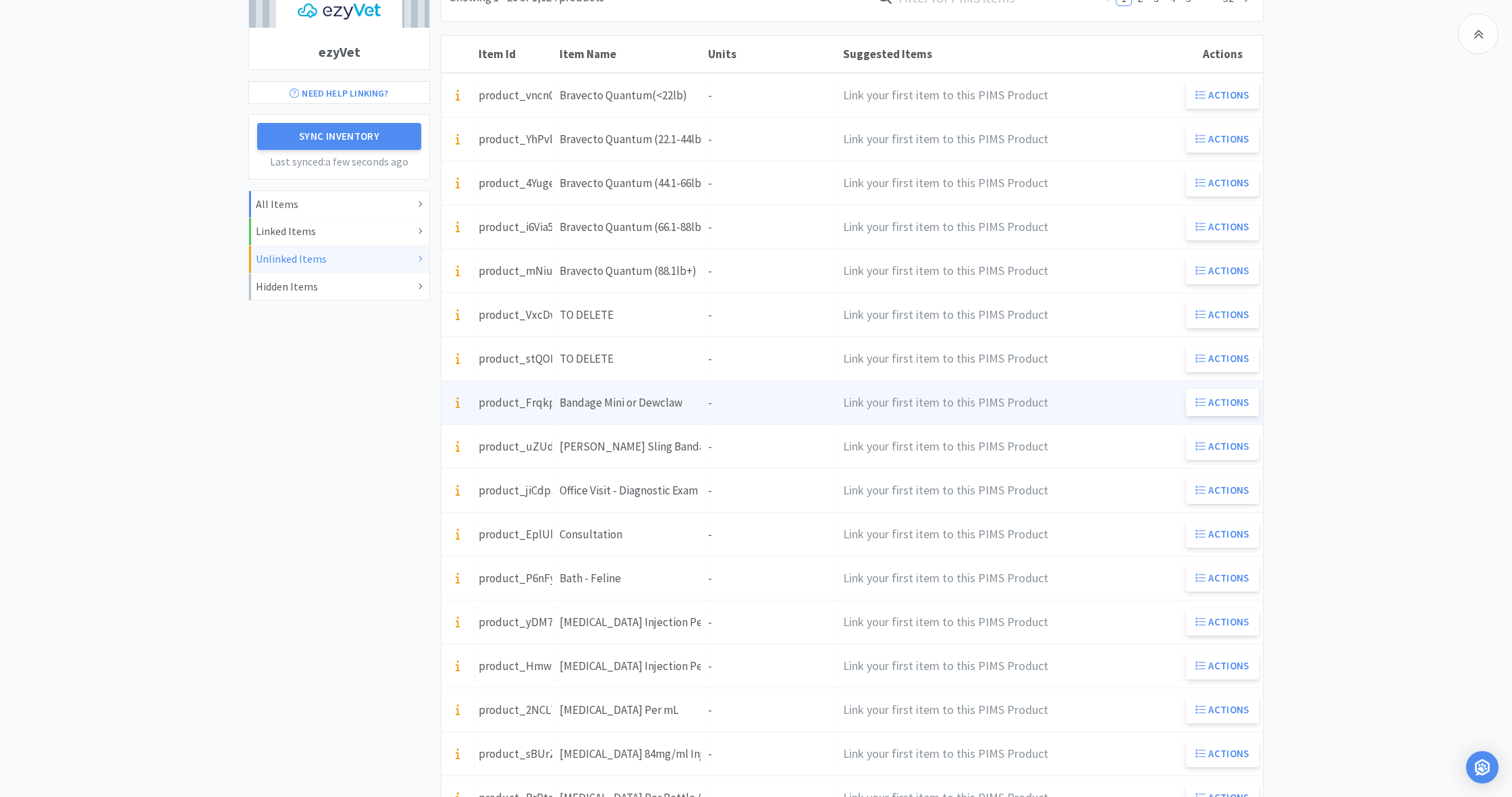
click at [713, 405] on div "Units -" at bounding box center [772, 403] width 135 height 35
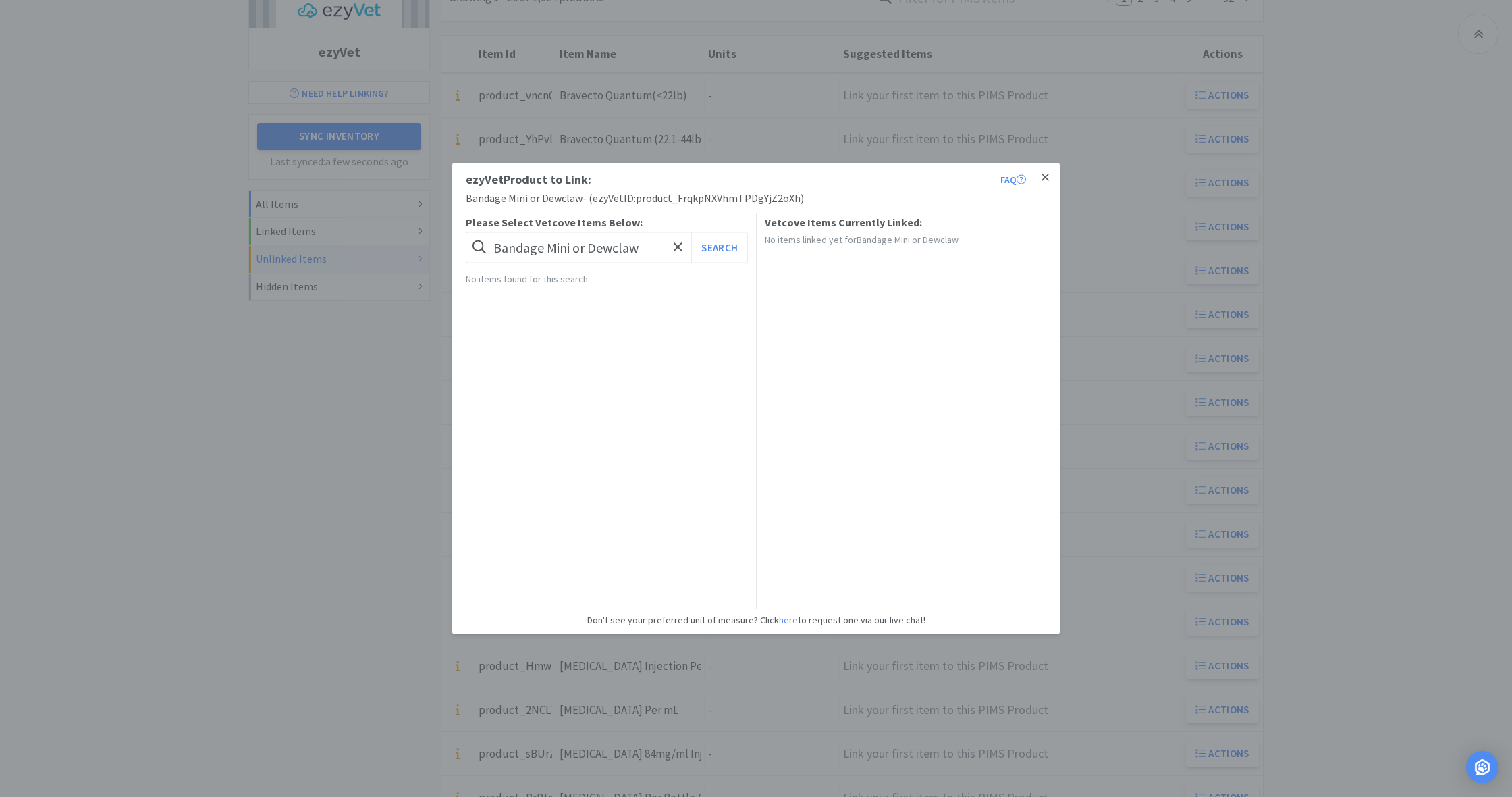
click at [1047, 177] on icon at bounding box center [1045, 177] width 7 height 7
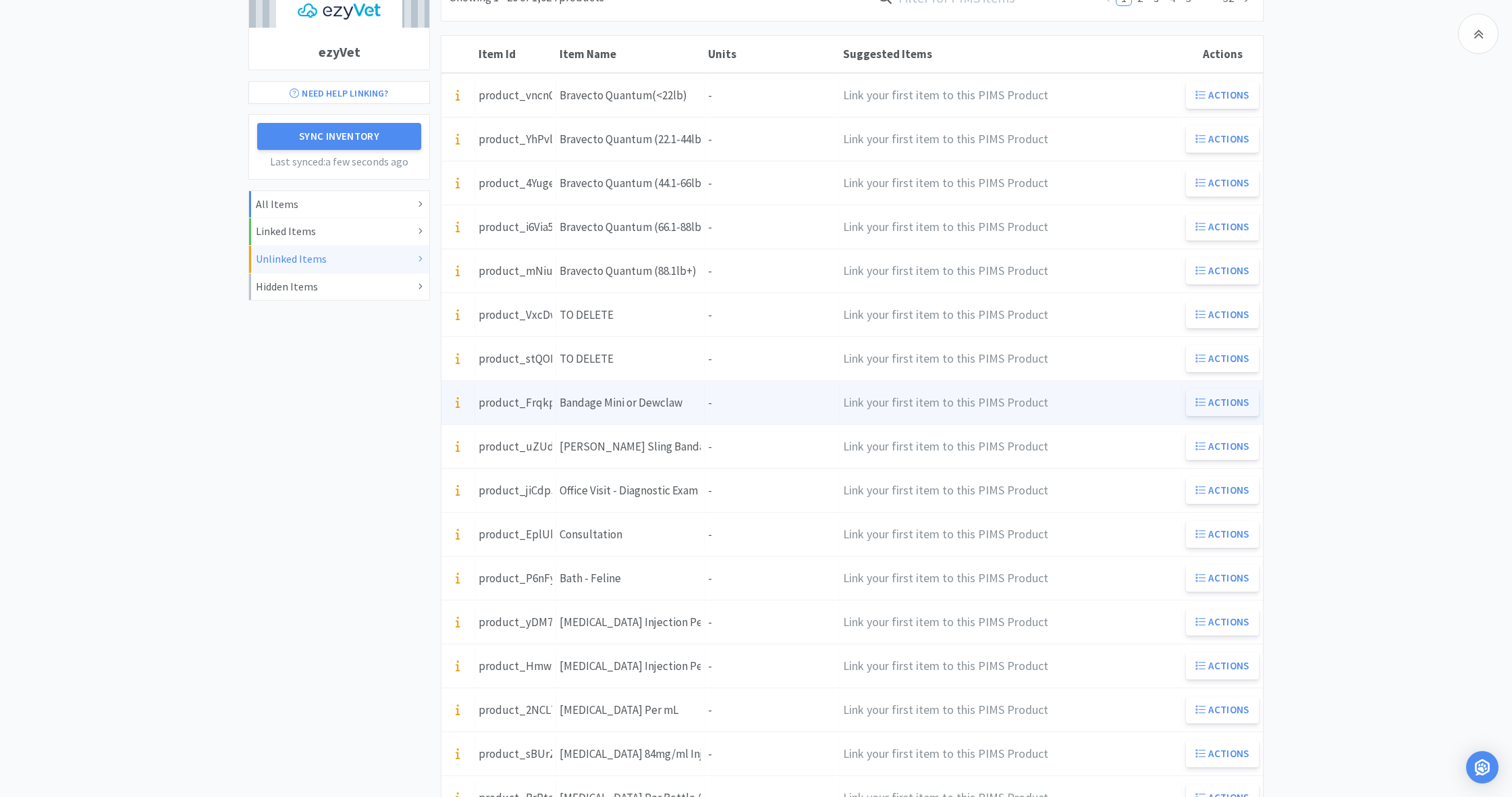
click at [1228, 402] on button "Actions" at bounding box center [1222, 403] width 73 height 27
click at [1232, 404] on button "Actions" at bounding box center [1222, 403] width 73 height 27
click at [1224, 403] on button "Actions" at bounding box center [1222, 403] width 73 height 27
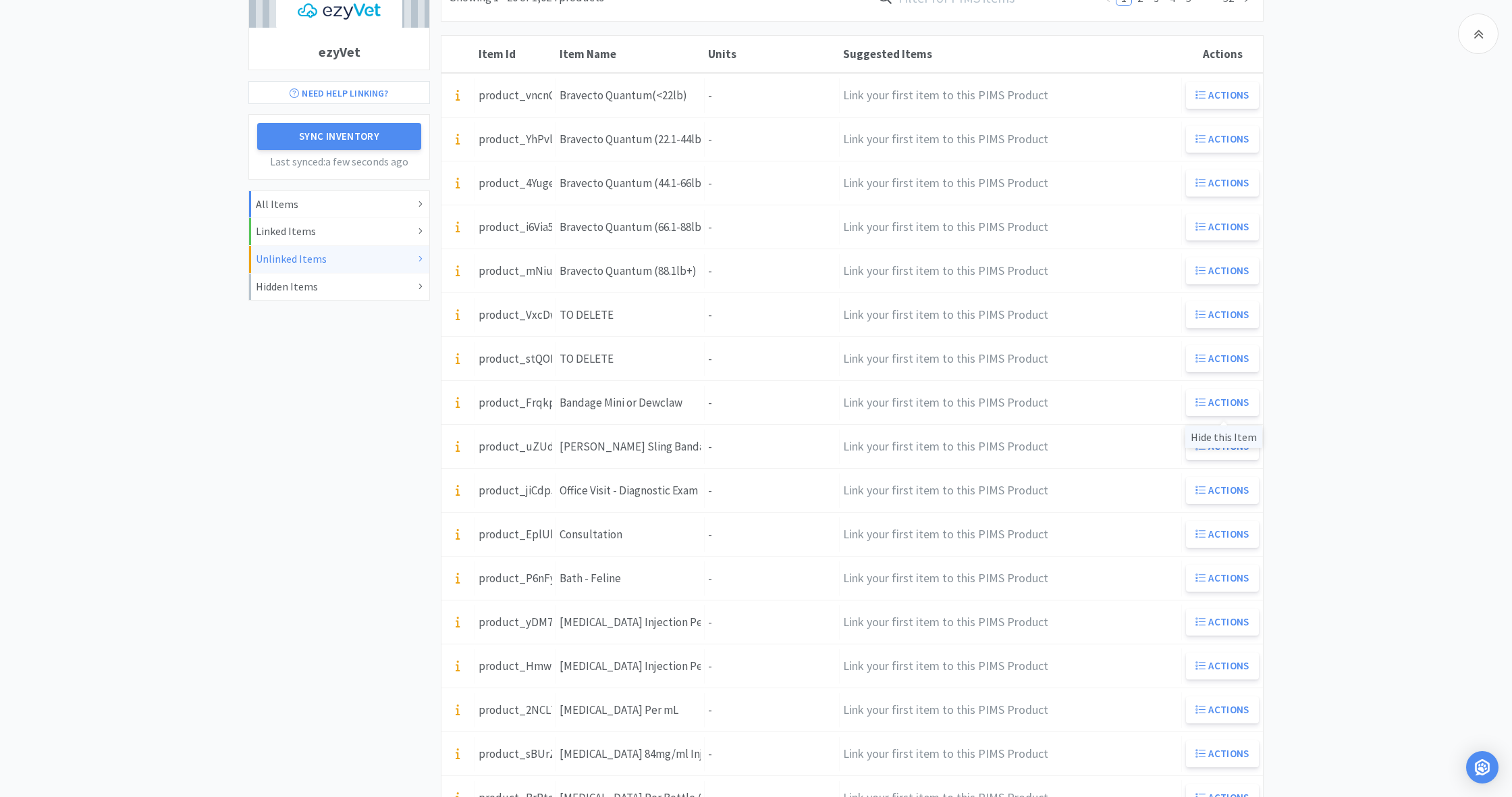
click at [1218, 436] on div "Hide this Item" at bounding box center [1224, 437] width 77 height 22
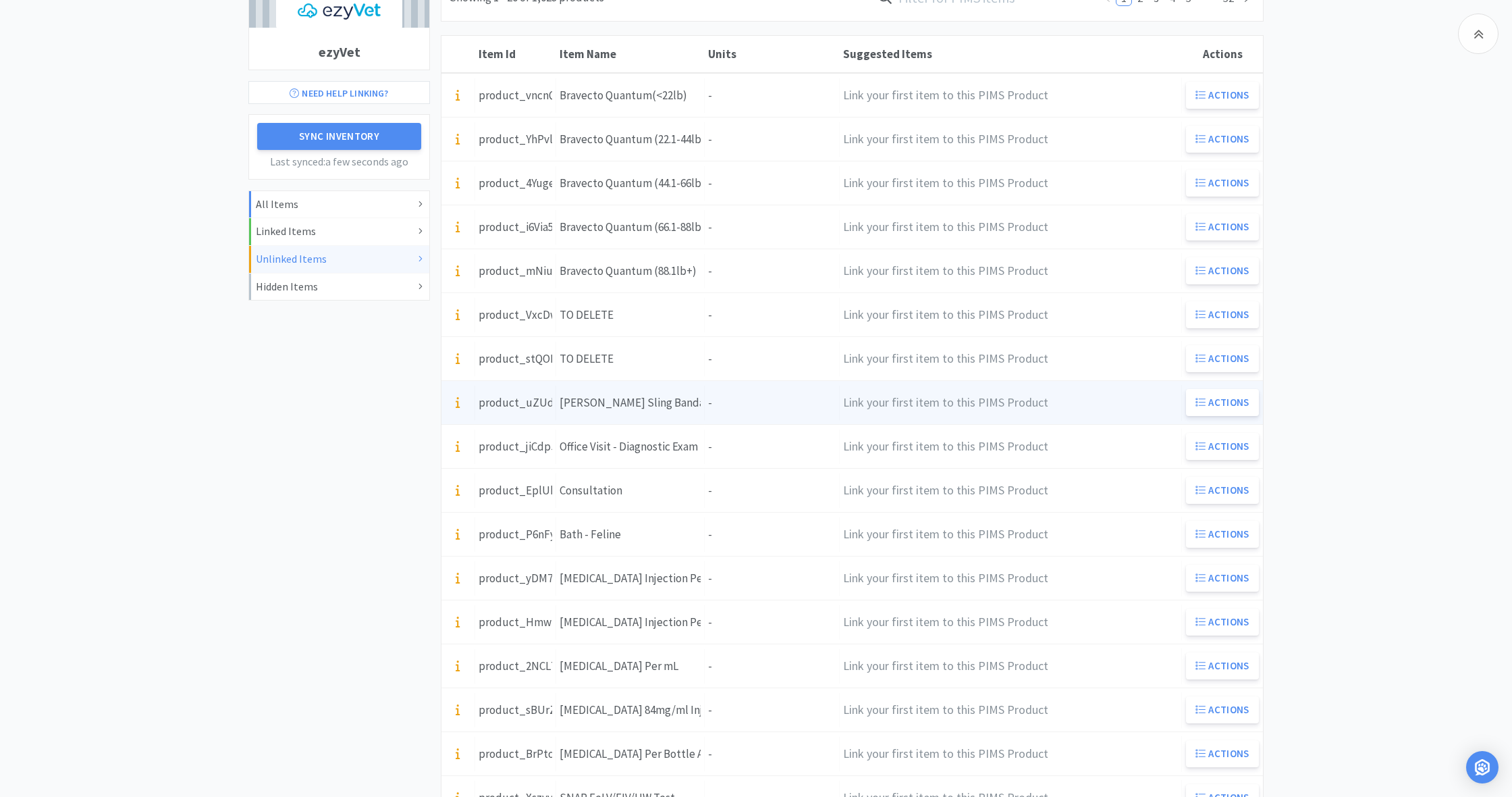
click at [679, 401] on div "Item Name [PERSON_NAME] Sling Bandage" at bounding box center [630, 403] width 149 height 35
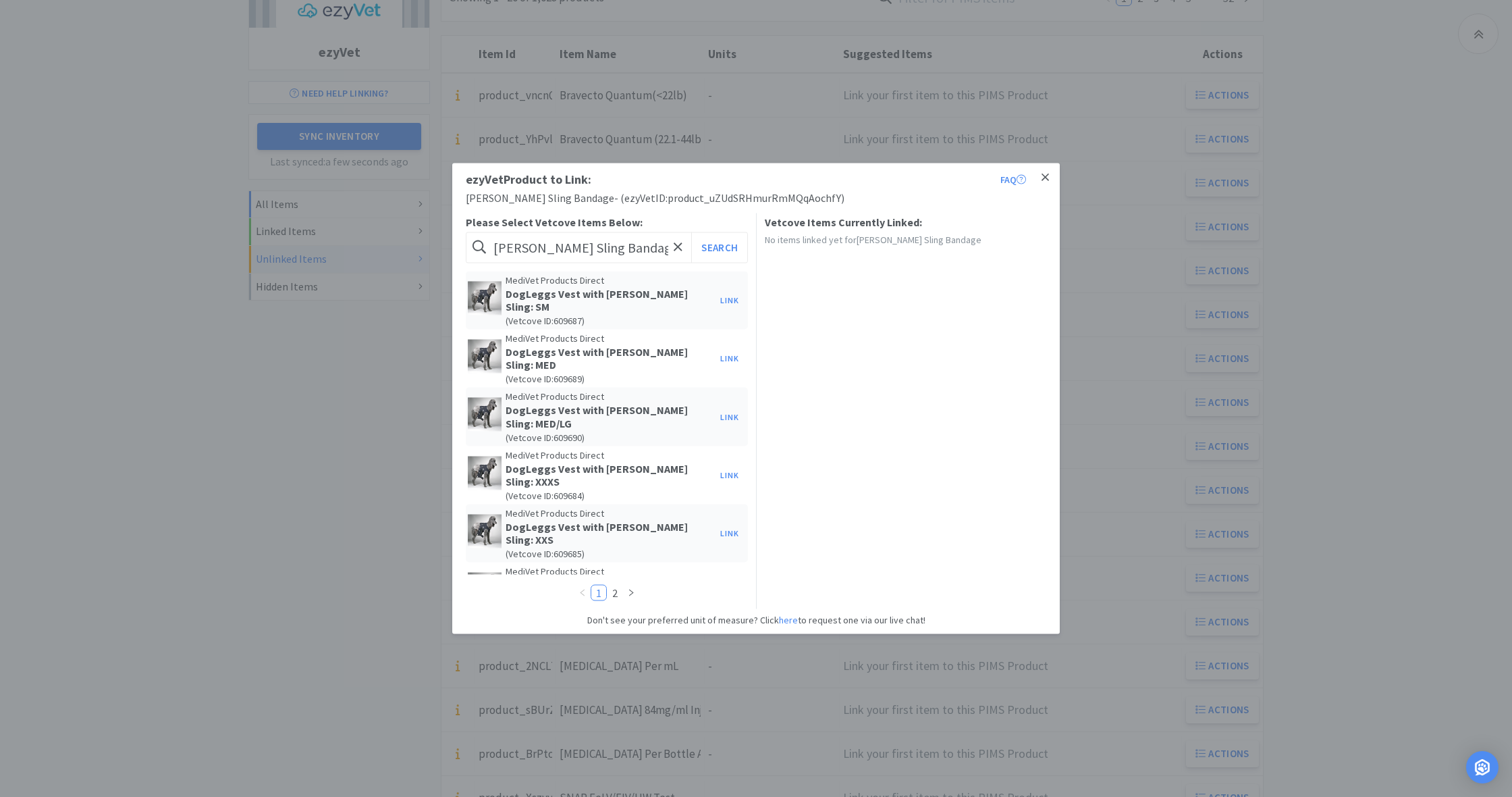
click at [1044, 181] on icon at bounding box center [1045, 178] width 7 height 12
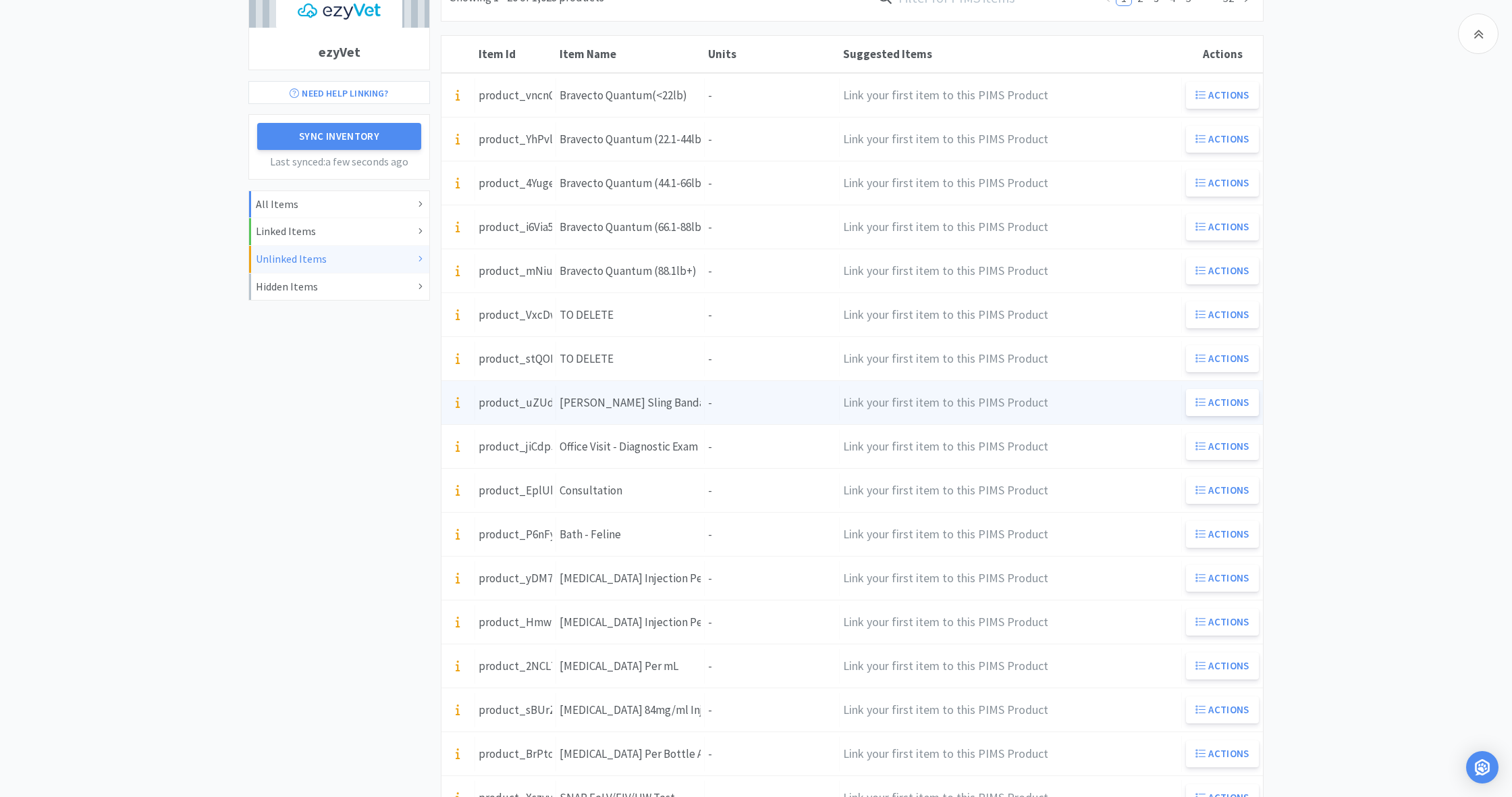
click at [712, 404] on div "Units -" at bounding box center [772, 403] width 135 height 35
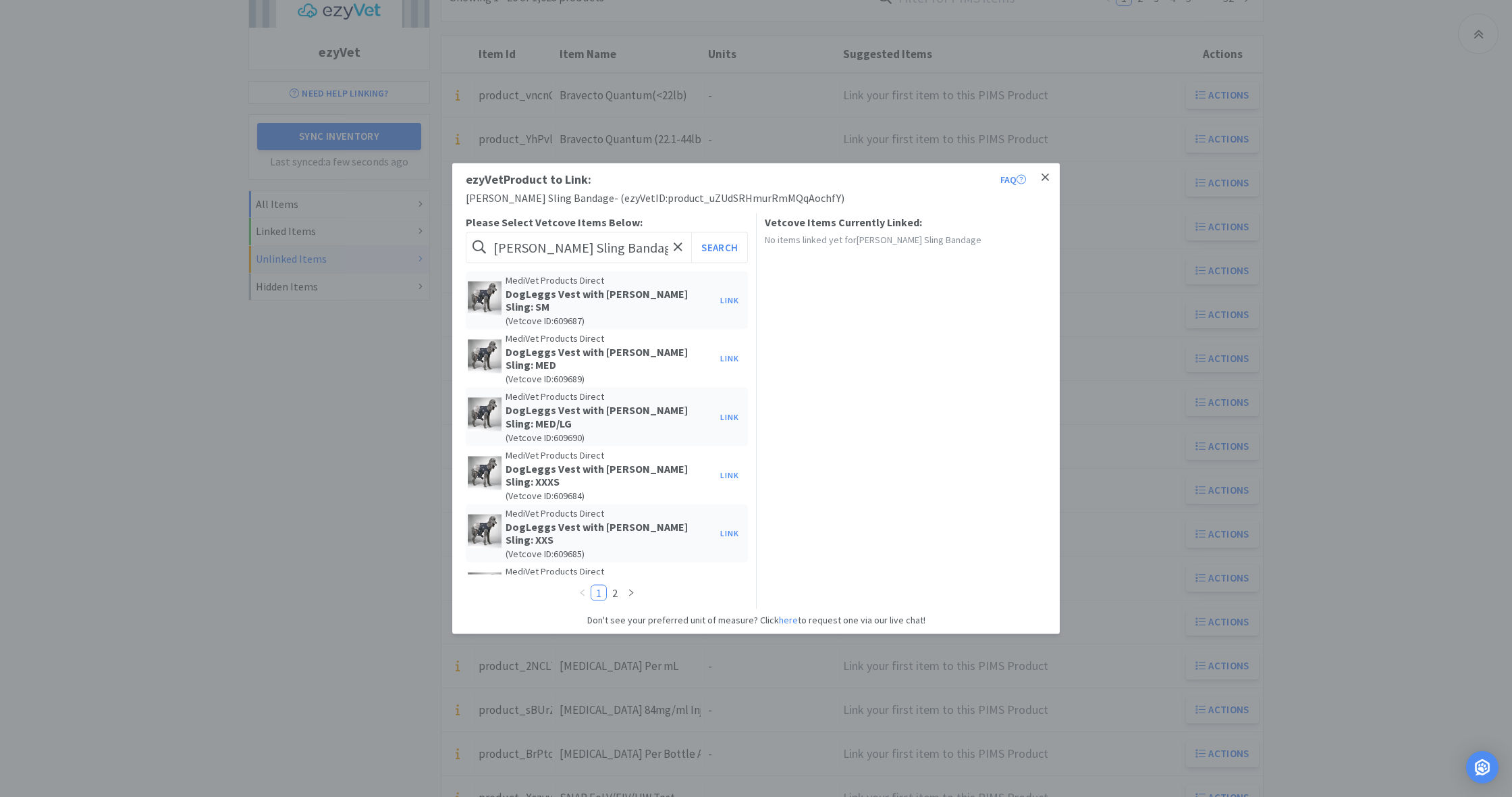
click at [1045, 173] on icon at bounding box center [1045, 178] width 7 height 12
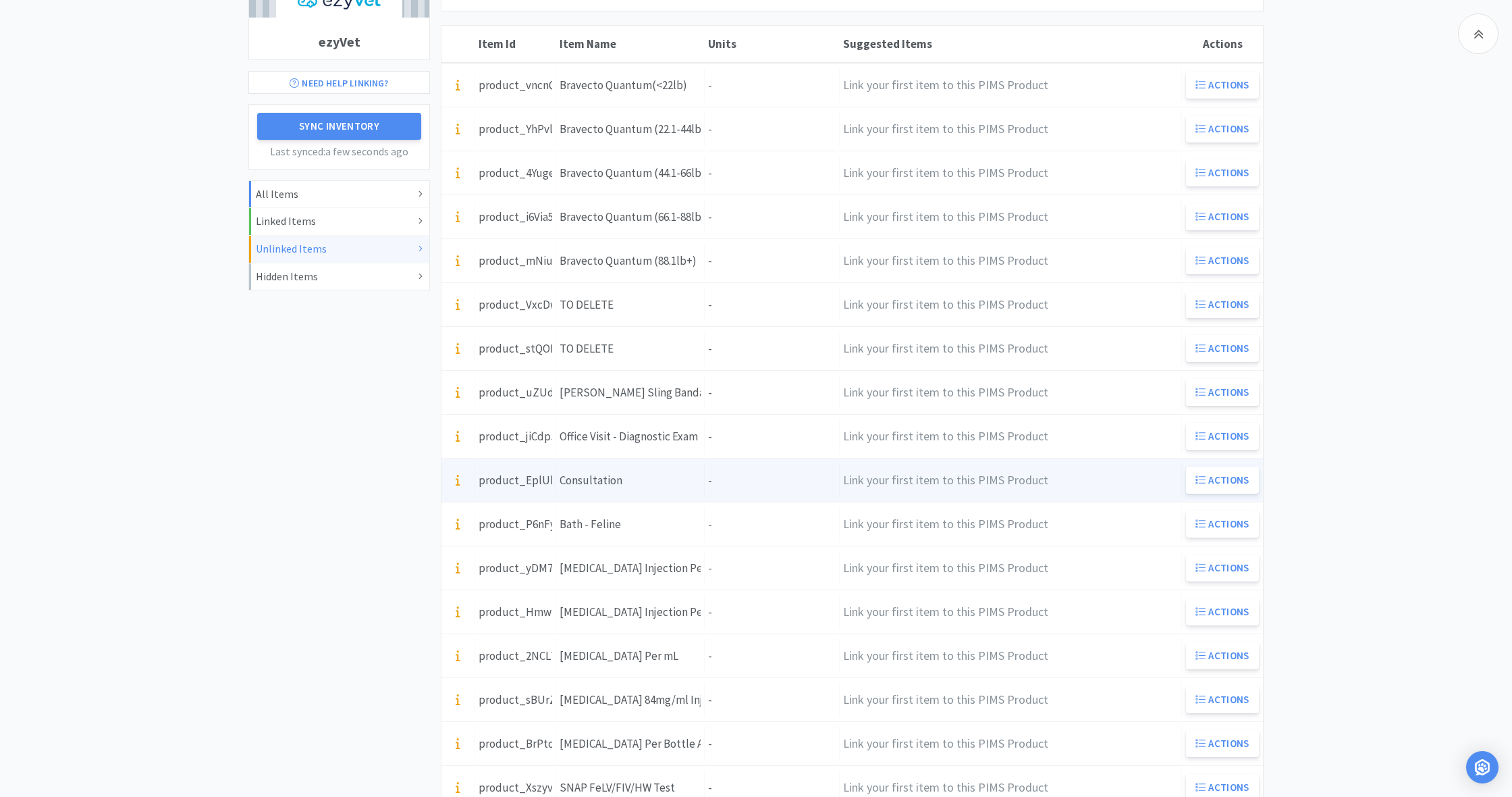
scroll to position [185, 0]
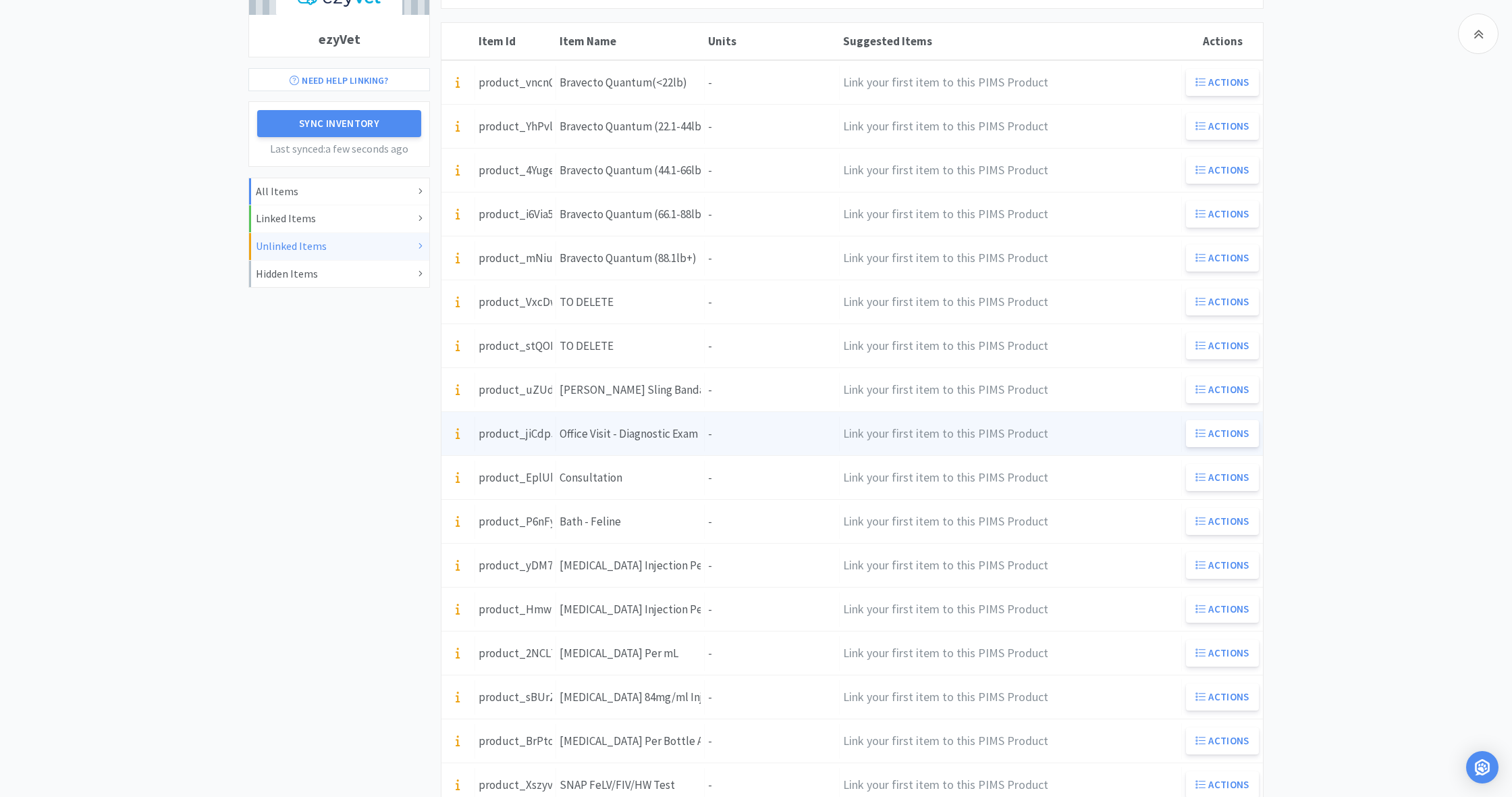
click at [722, 440] on div "Units -" at bounding box center [772, 434] width 135 height 35
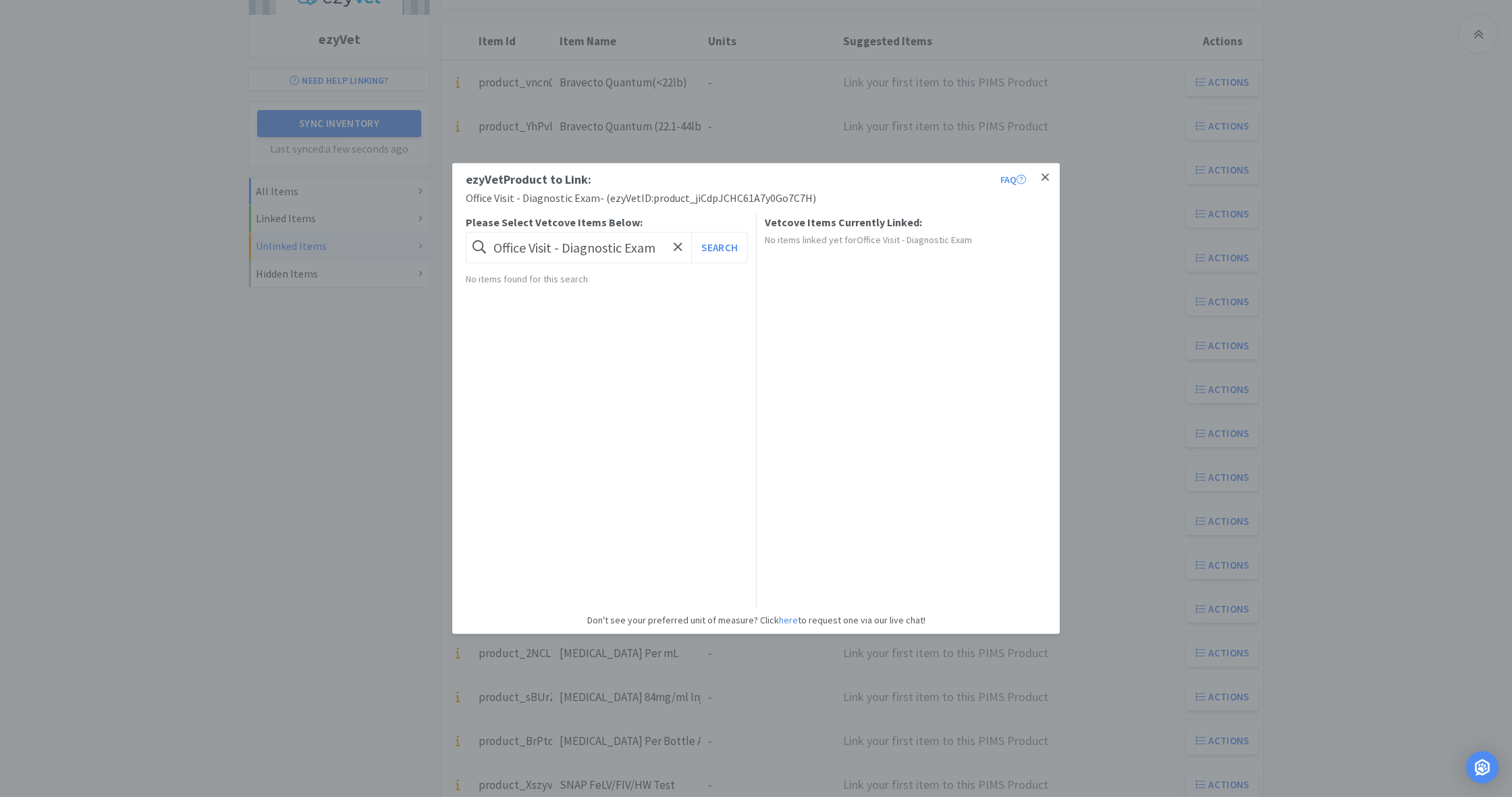
click at [1046, 177] on icon at bounding box center [1045, 177] width 7 height 7
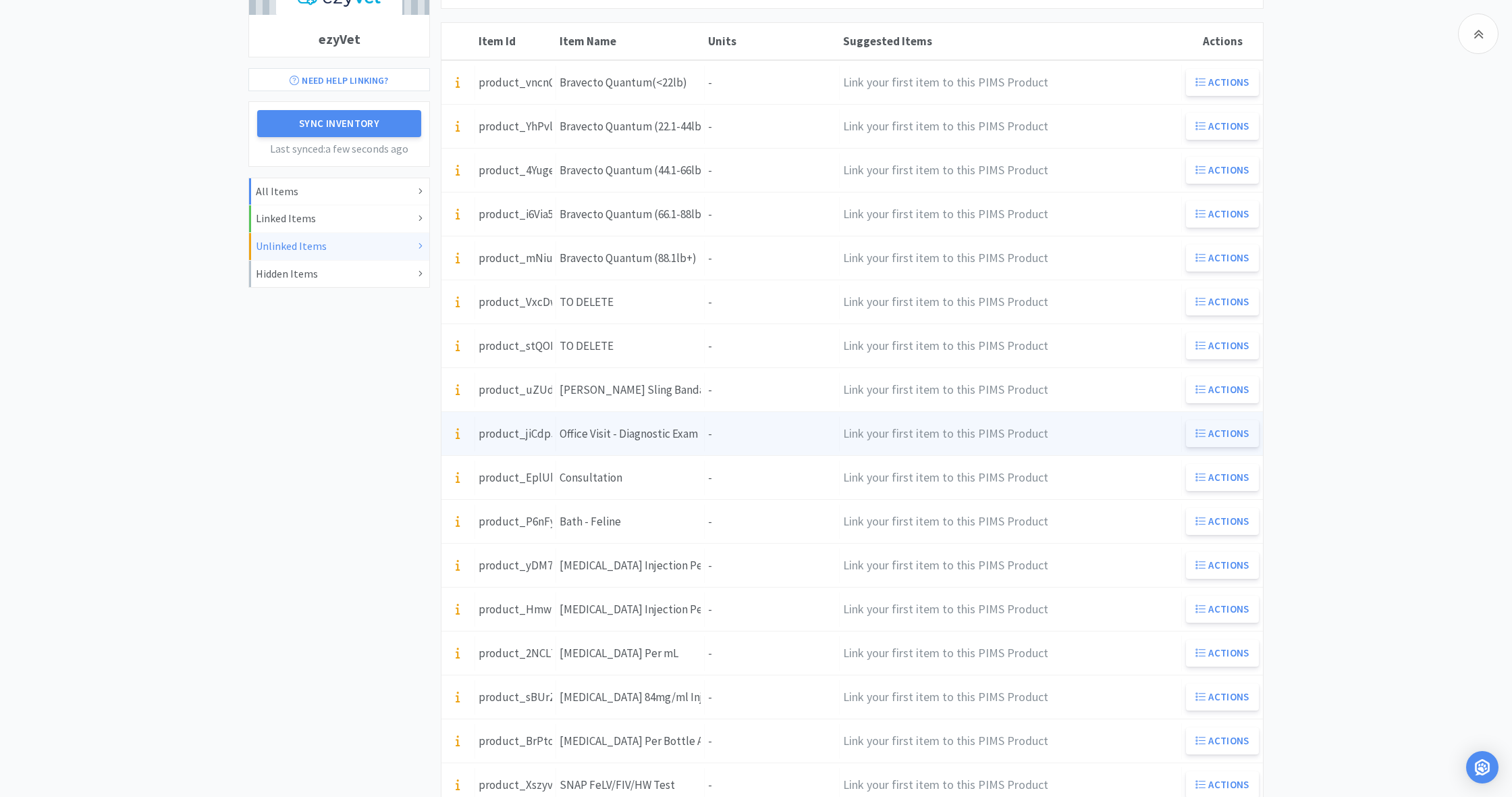
click at [1217, 430] on button "Actions" at bounding box center [1222, 434] width 73 height 27
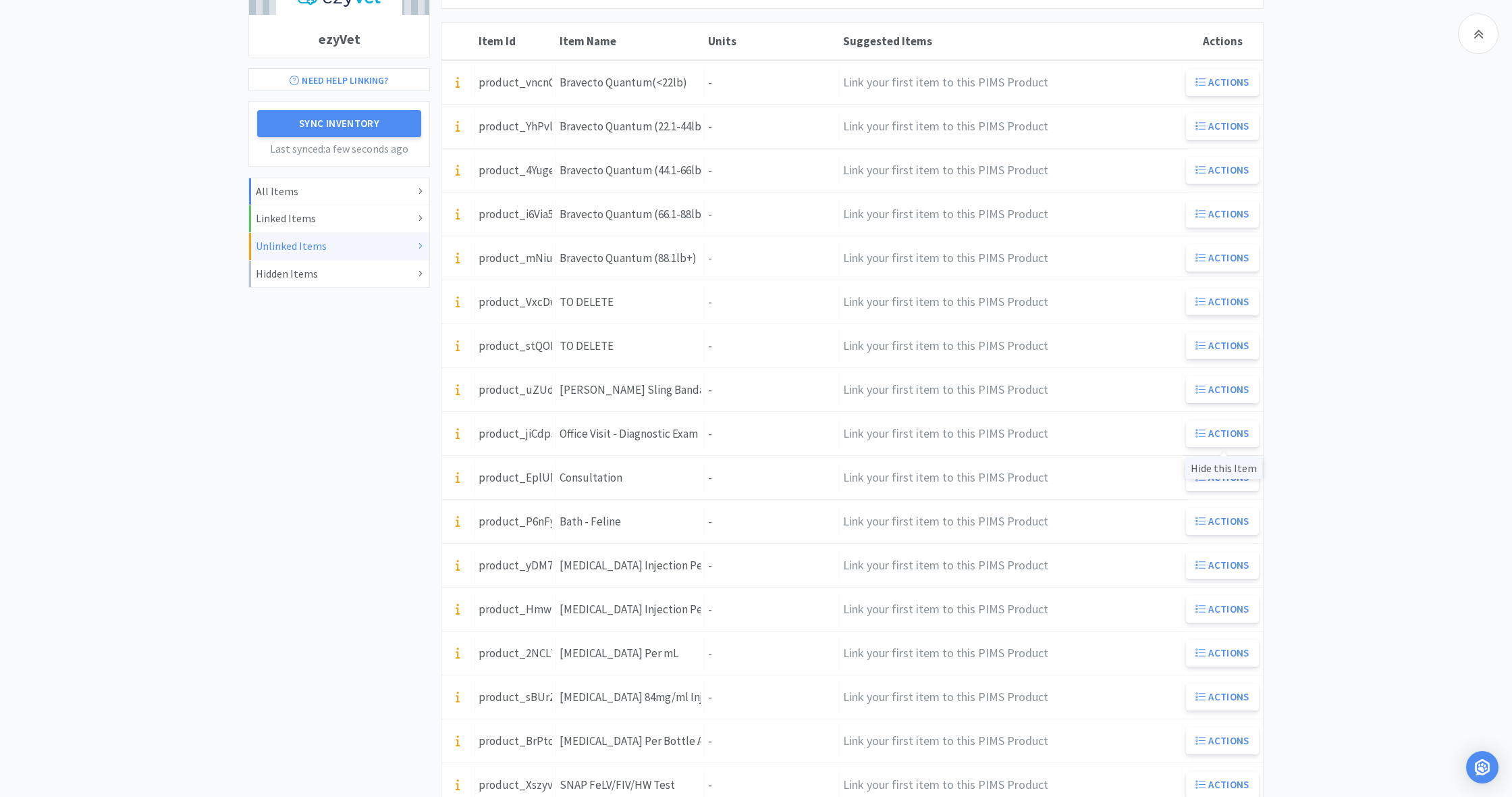
click at [1217, 468] on div "Hide this Item" at bounding box center [1224, 468] width 77 height 22
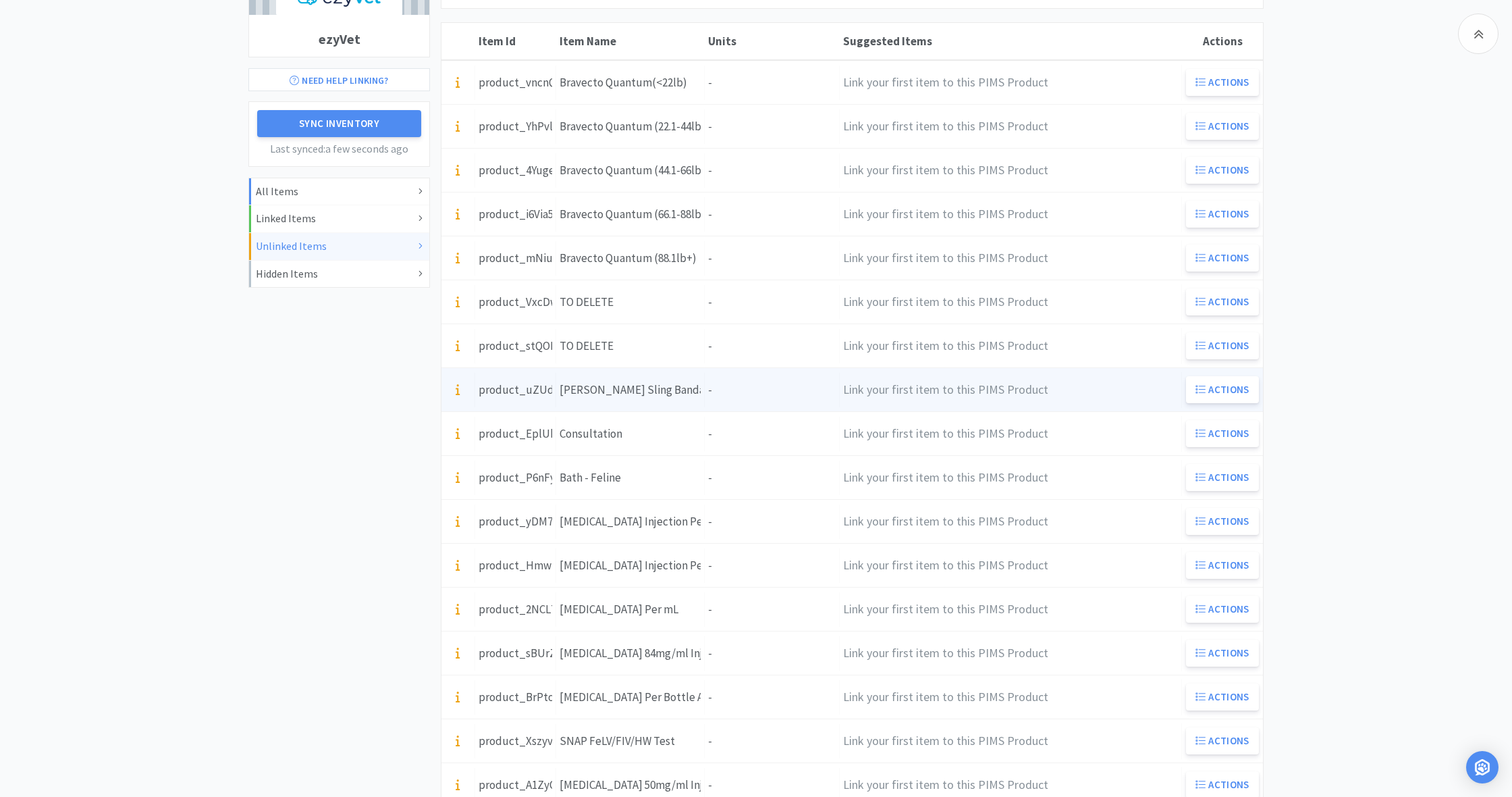
click at [698, 389] on div "Item Name [PERSON_NAME] Sling Bandage" at bounding box center [630, 390] width 149 height 35
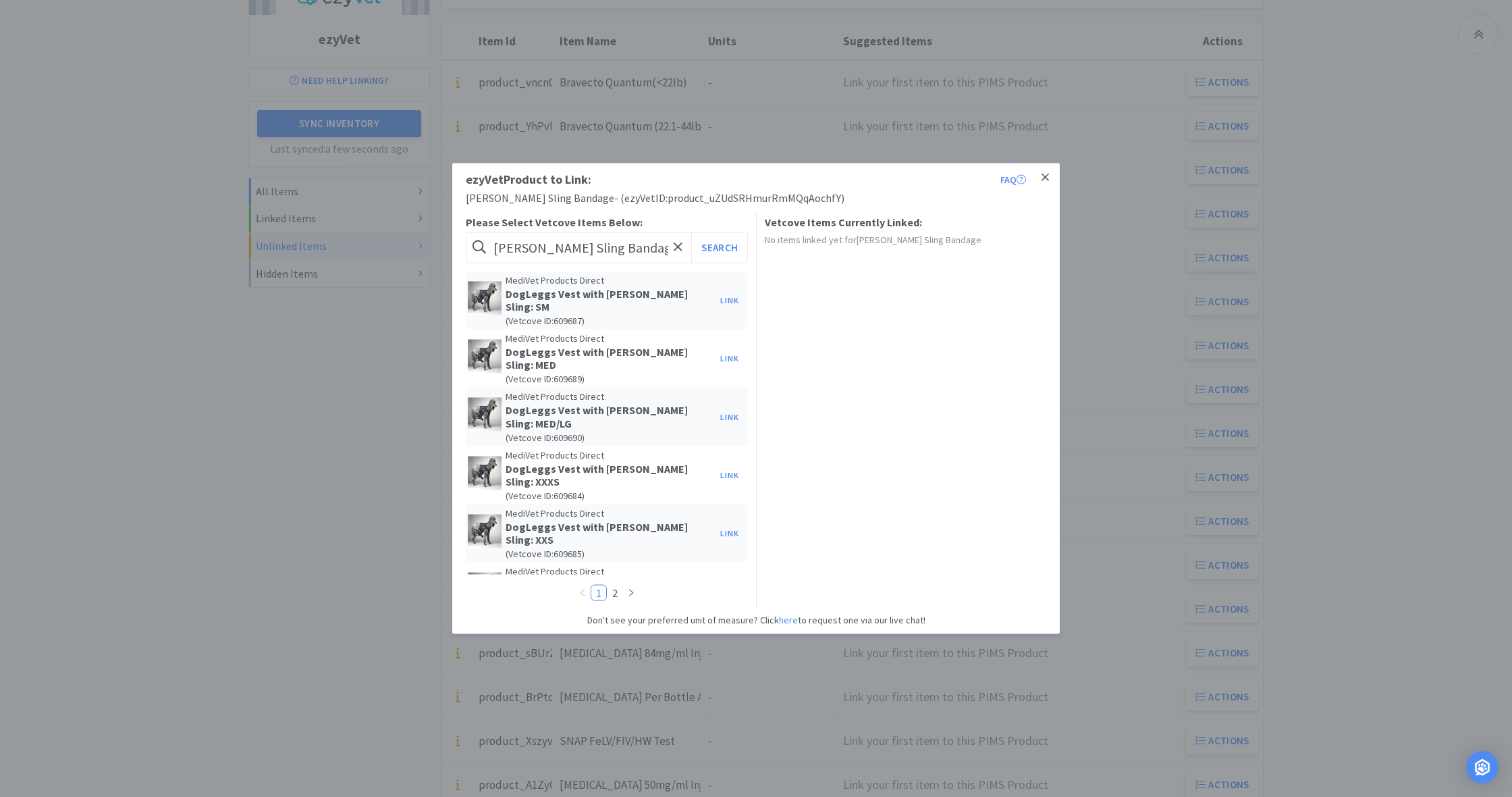
click at [1044, 176] on icon at bounding box center [1045, 177] width 7 height 7
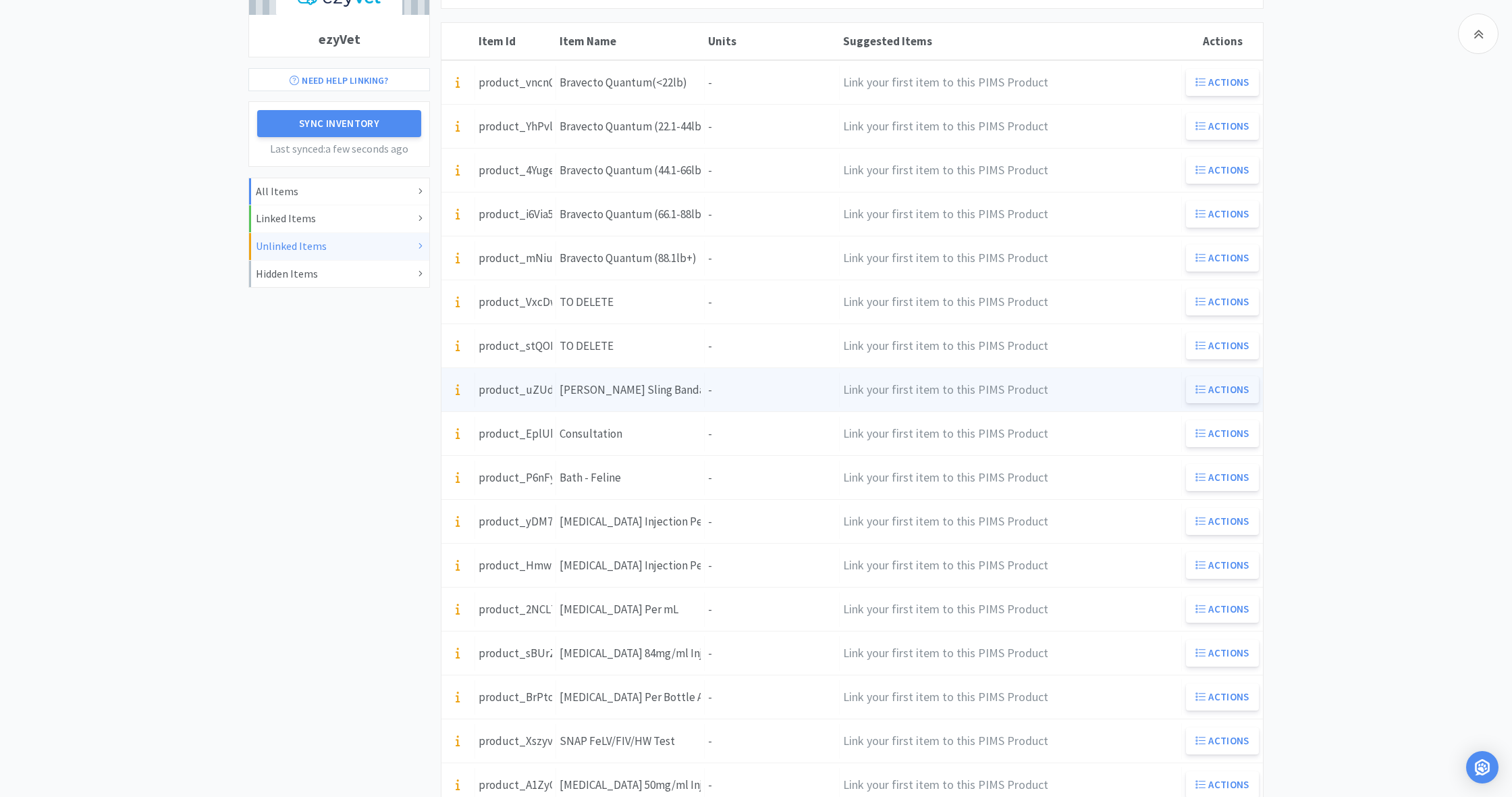
click at [1229, 391] on button "Actions" at bounding box center [1222, 389] width 73 height 27
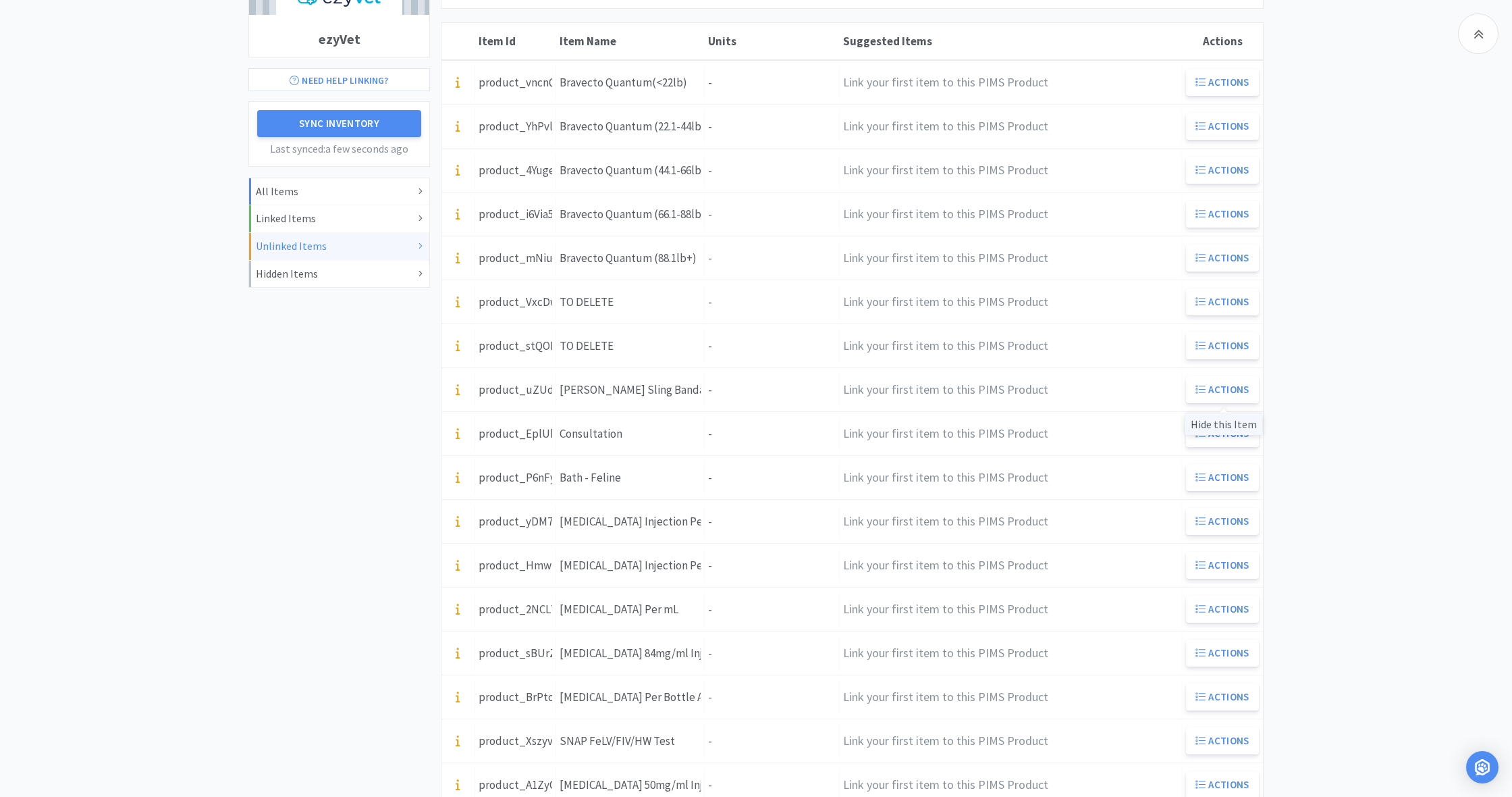
click at [1229, 426] on div "Hide this Item" at bounding box center [1224, 424] width 77 height 22
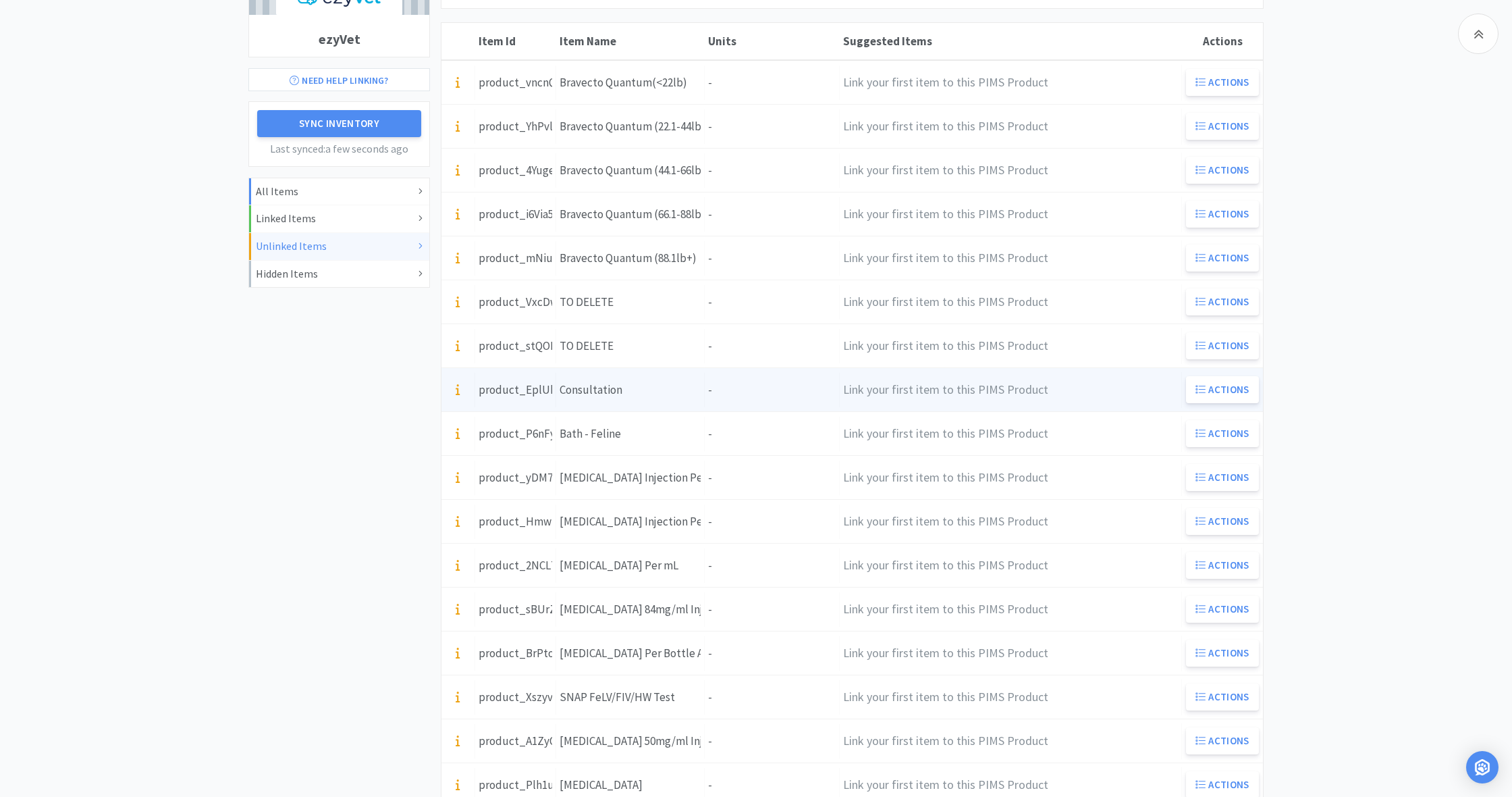
click at [661, 394] on div "Item Name Consultation" at bounding box center [630, 390] width 149 height 35
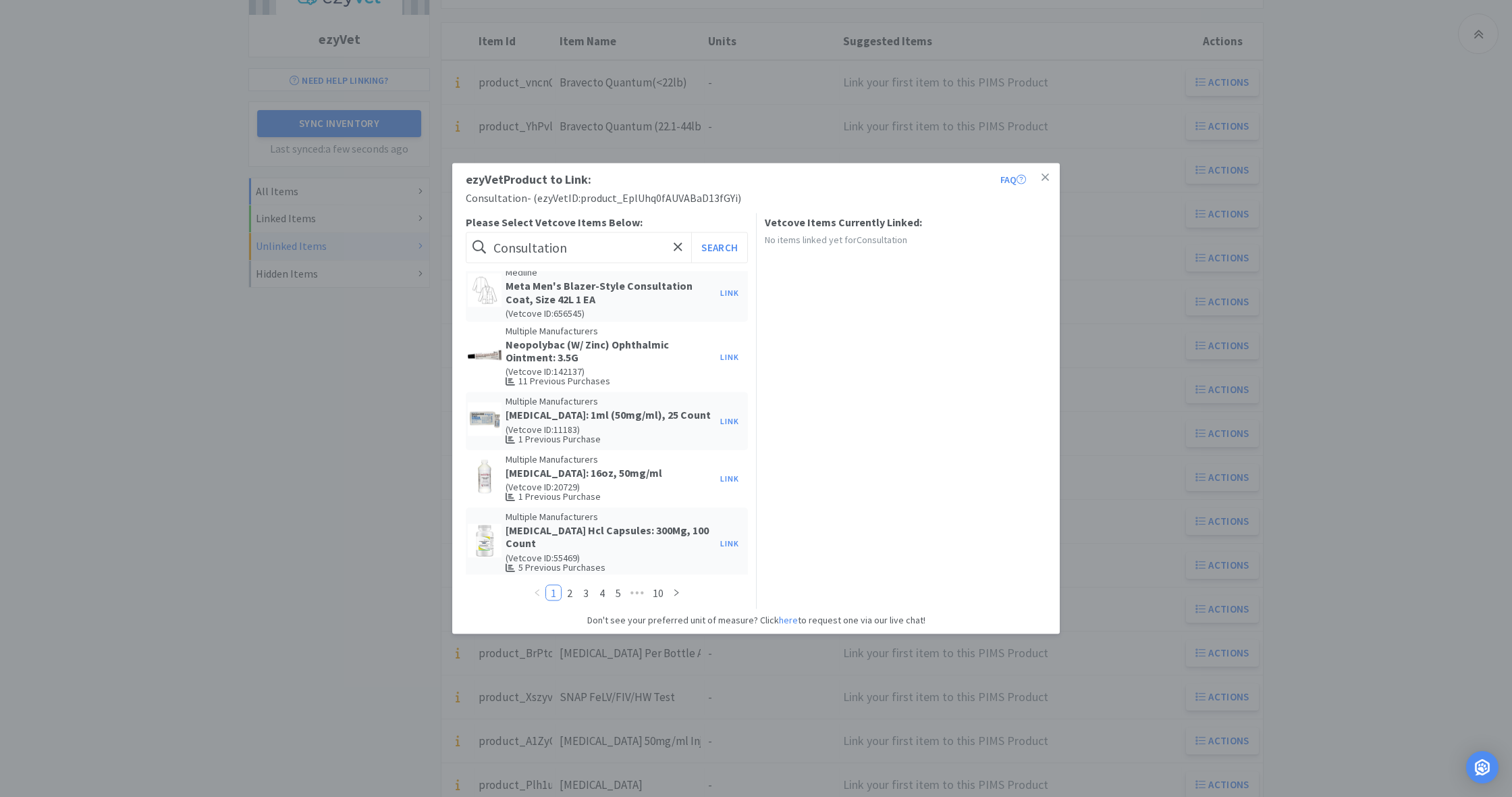
scroll to position [108, 0]
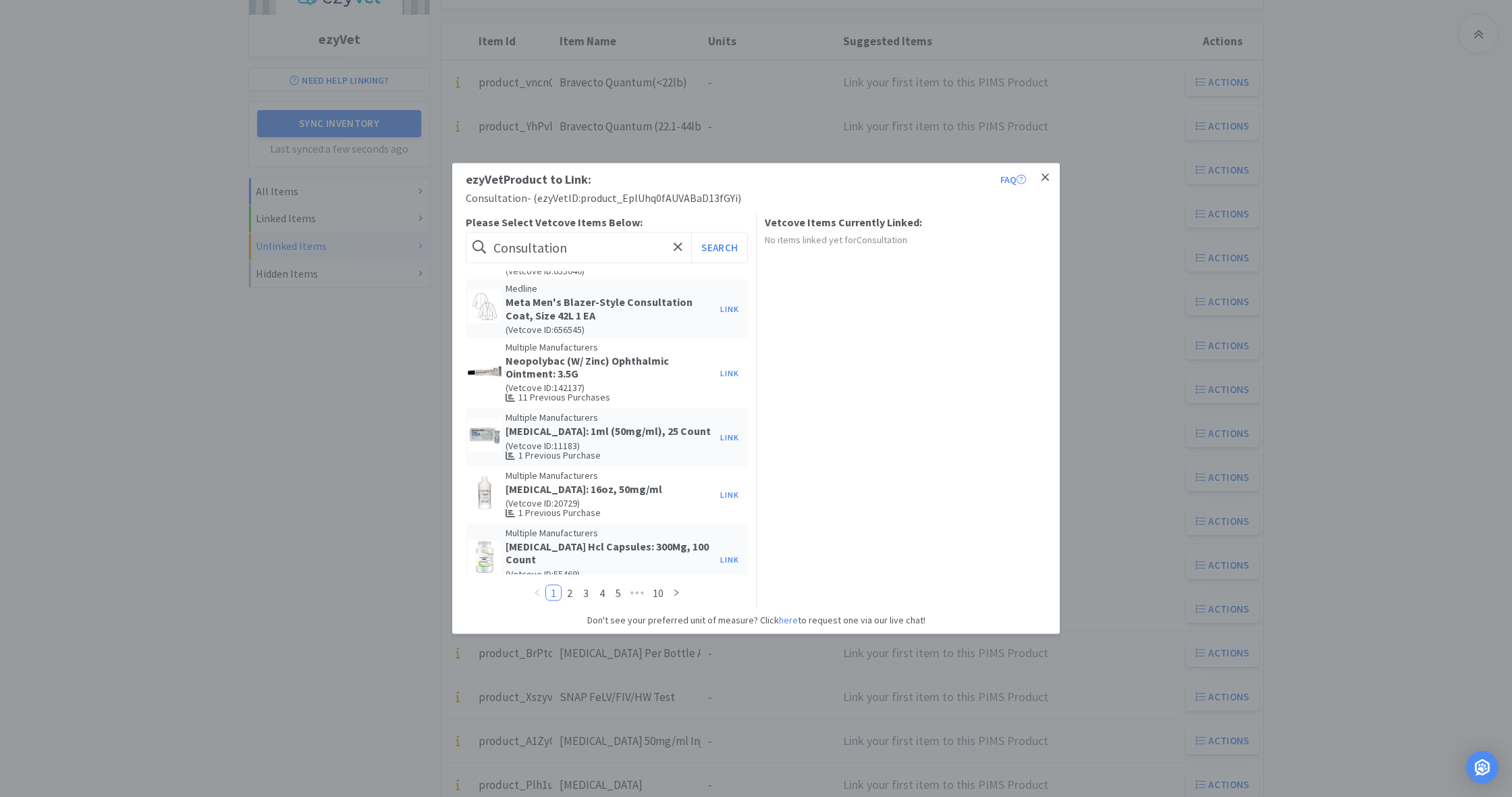
click at [1043, 176] on icon at bounding box center [1045, 177] width 7 height 7
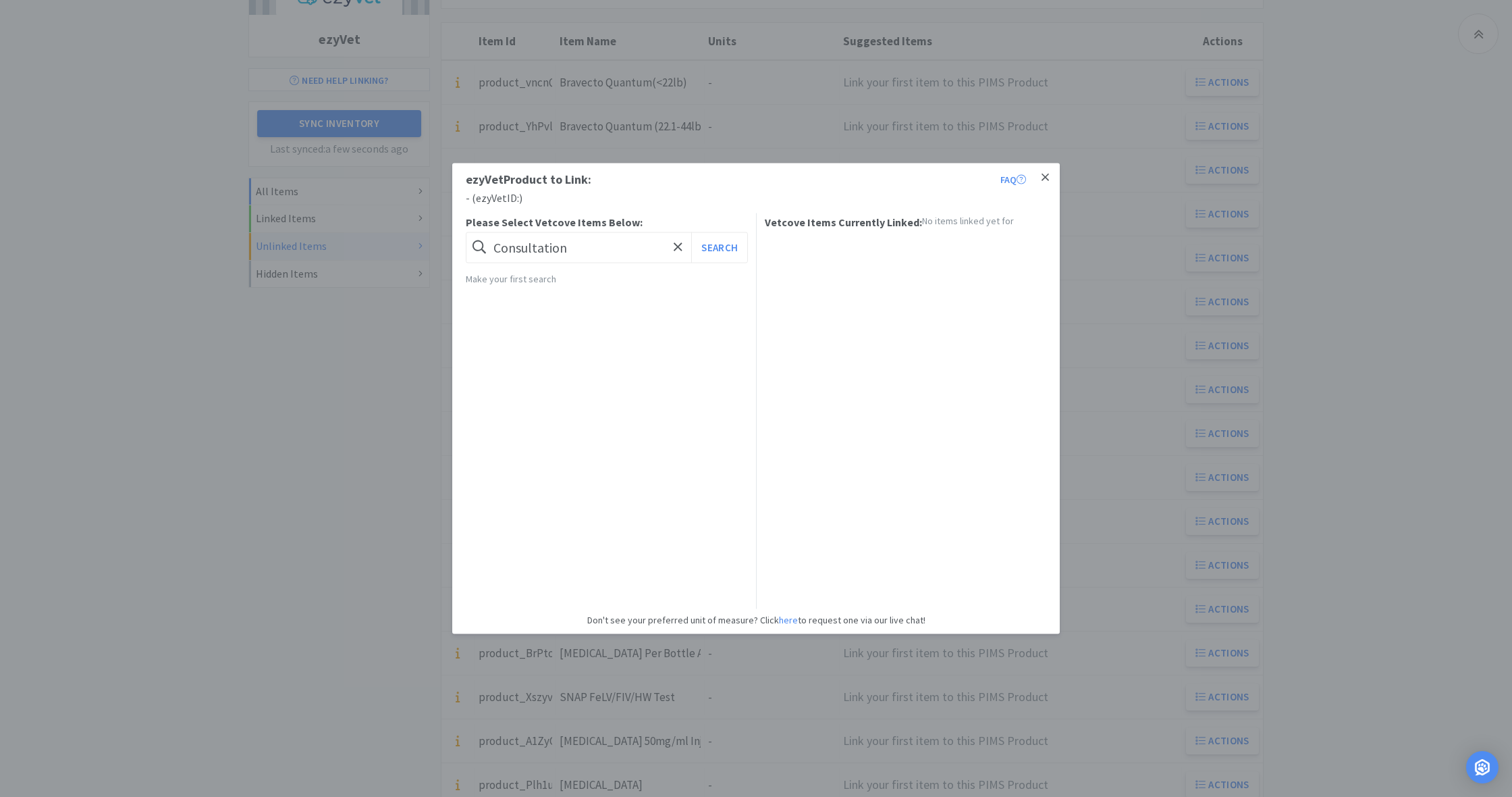
scroll to position [0, 0]
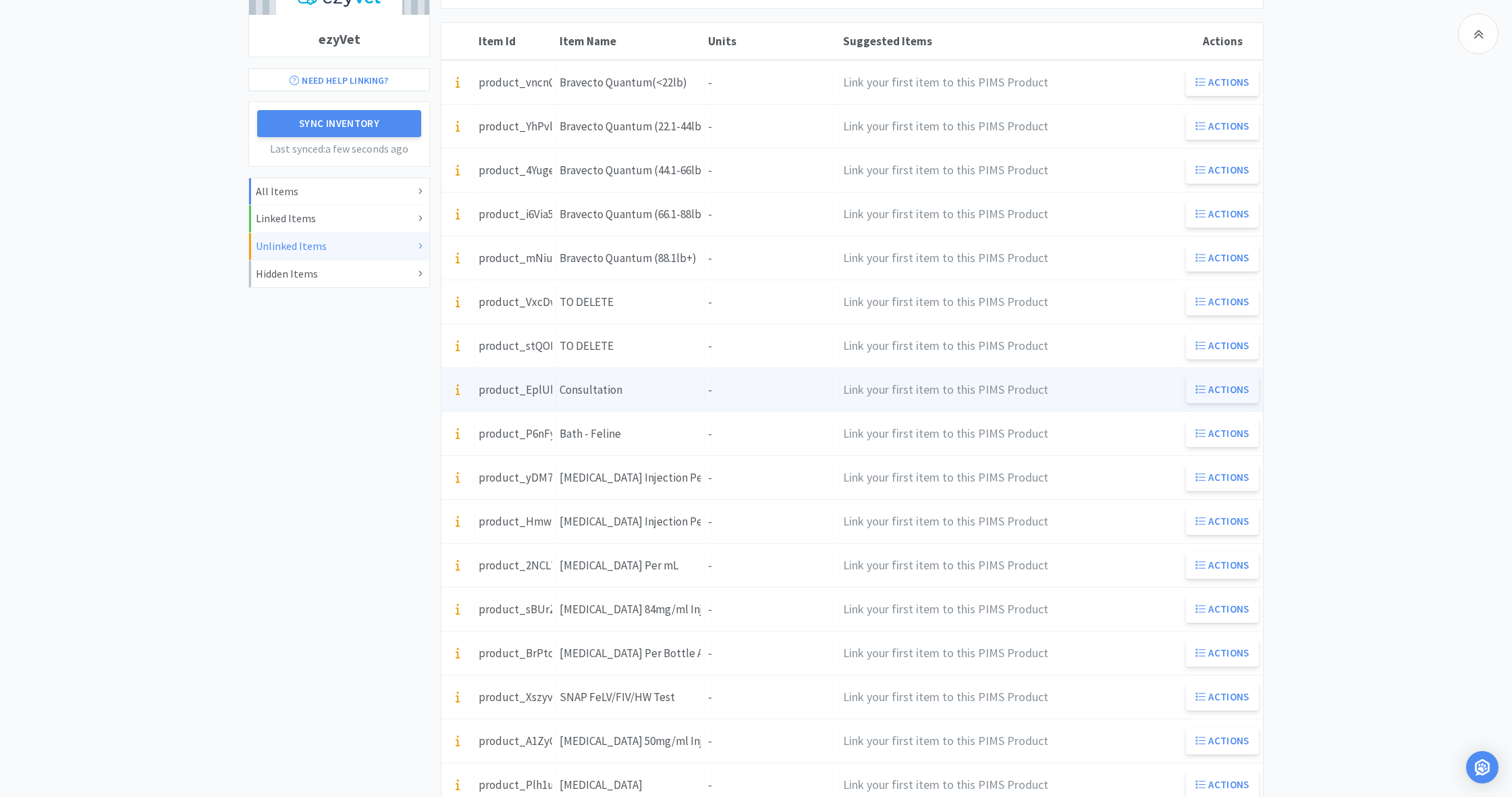
click at [1206, 389] on button "Actions" at bounding box center [1222, 389] width 73 height 27
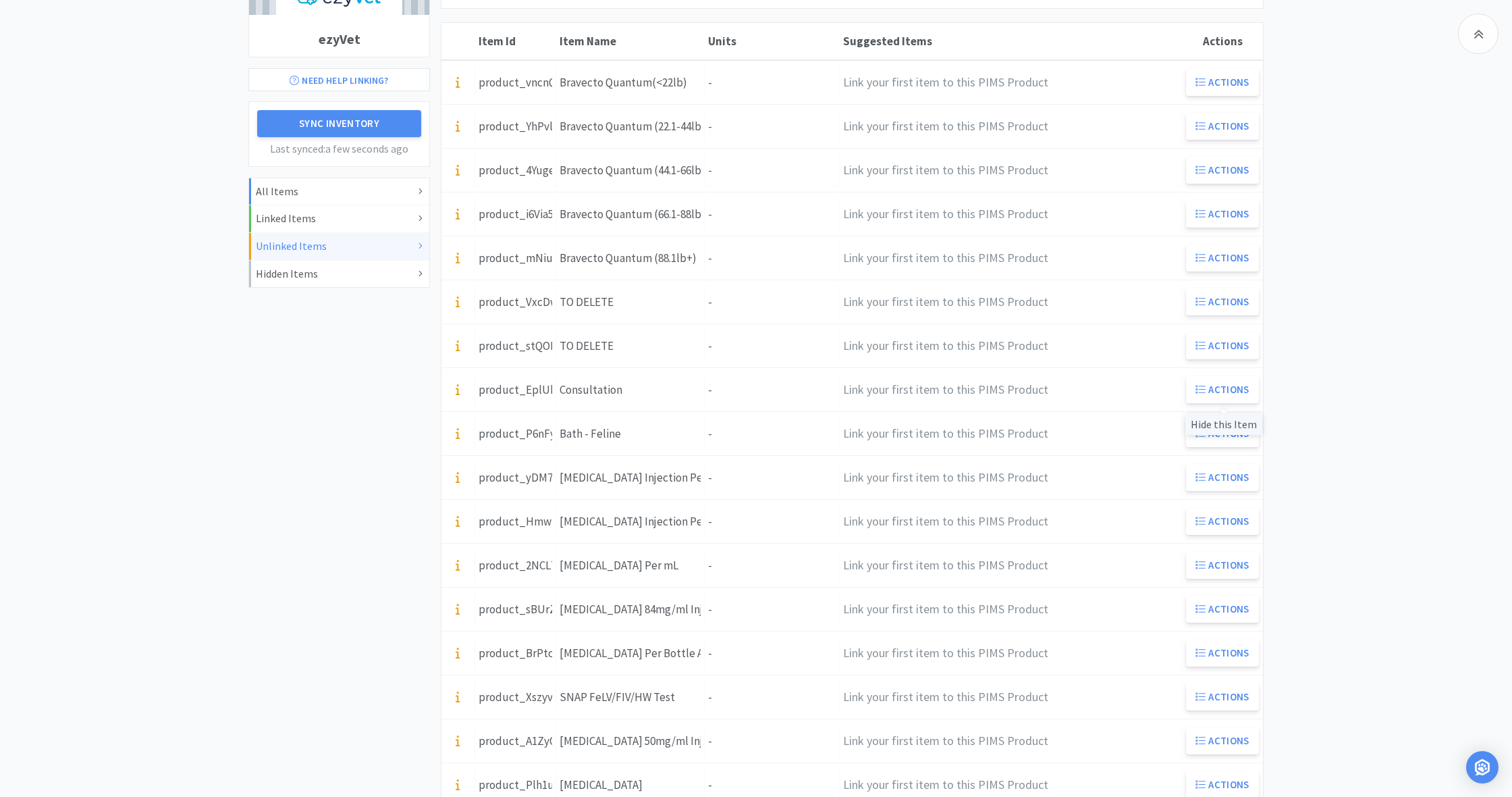
click at [1211, 423] on div "Hide this Item" at bounding box center [1224, 424] width 77 height 22
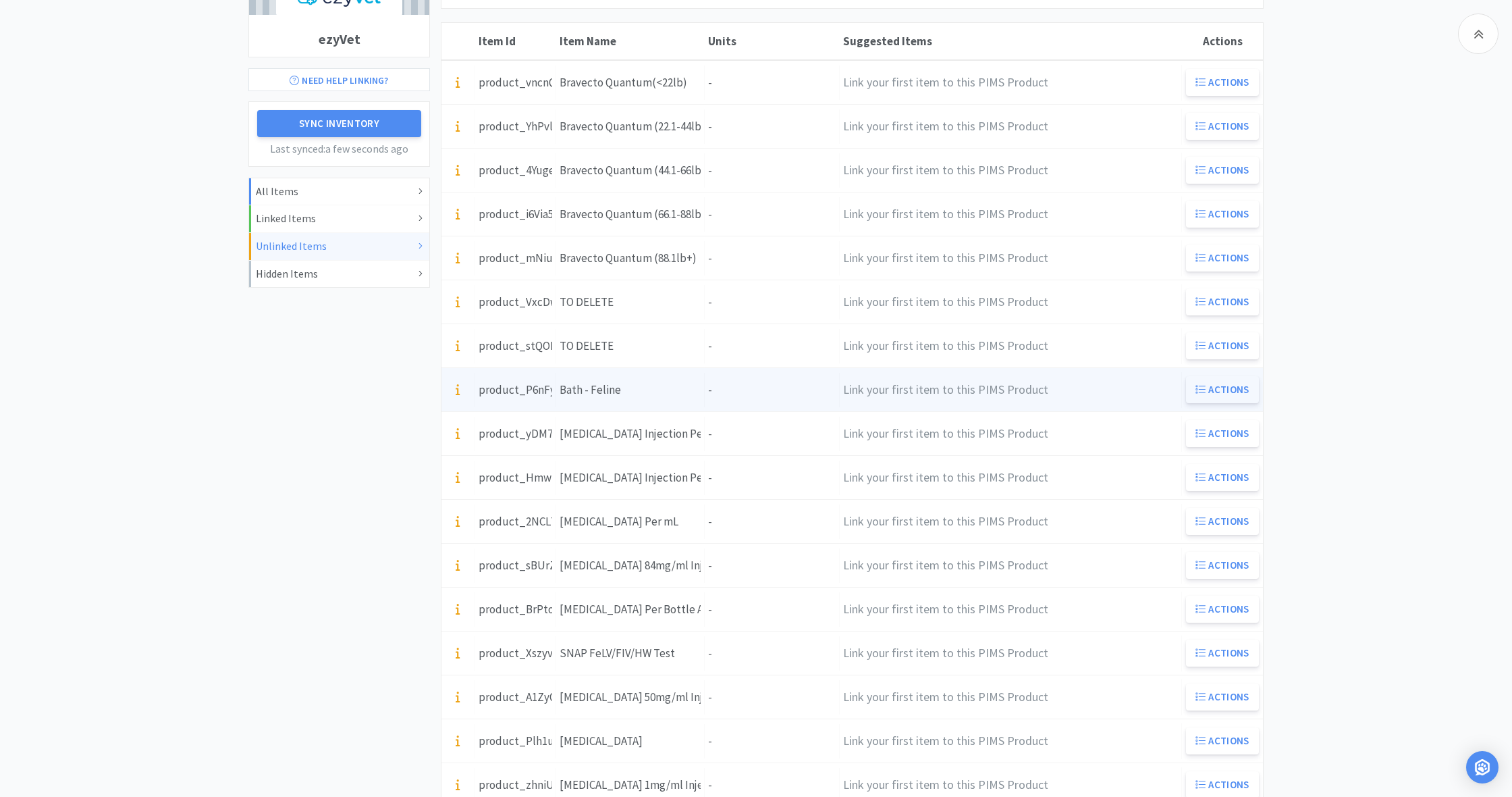
click at [1247, 391] on button "Actions" at bounding box center [1222, 389] width 73 height 27
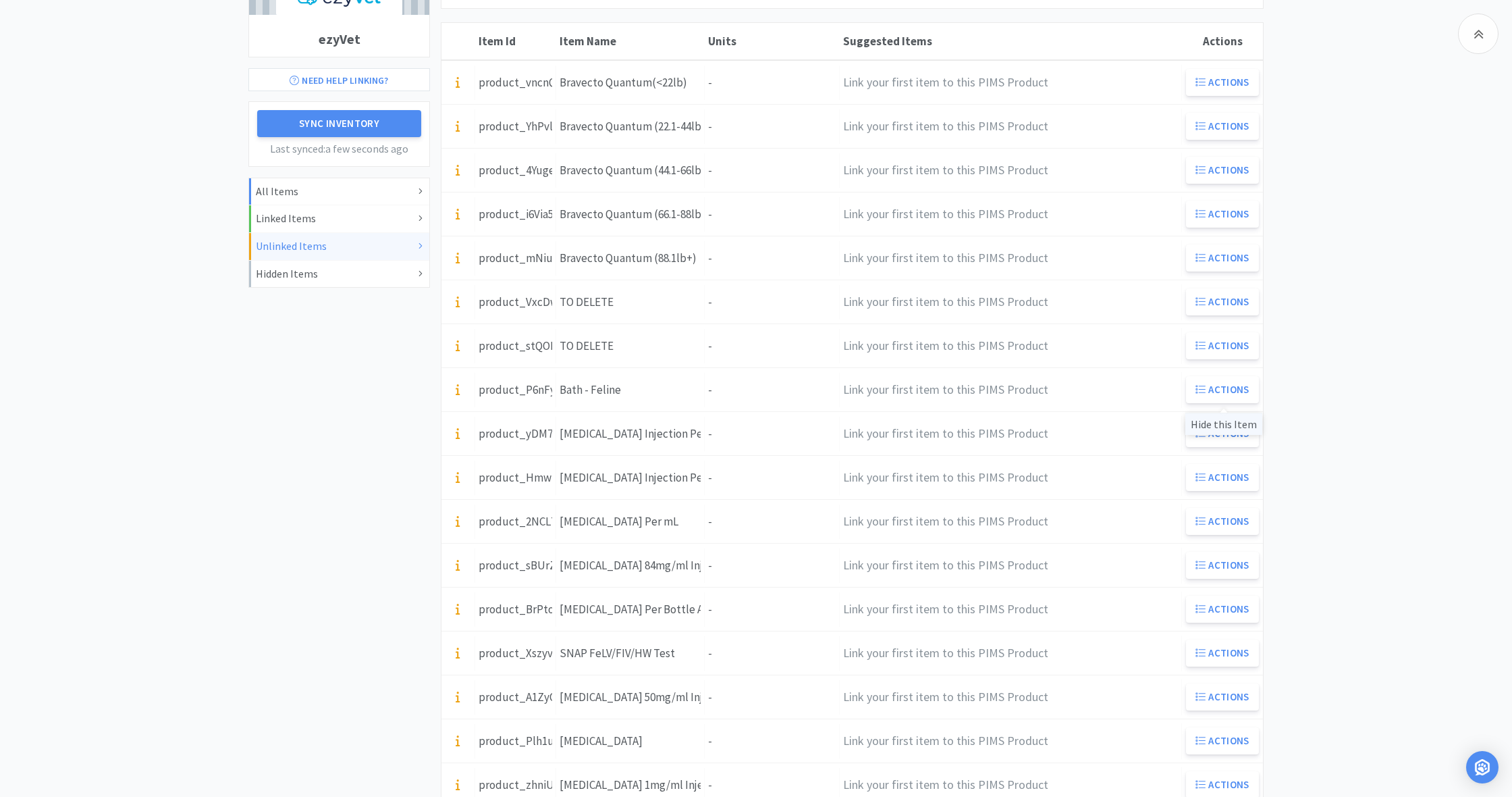
click at [1230, 425] on div "Hide this Item" at bounding box center [1224, 424] width 77 height 22
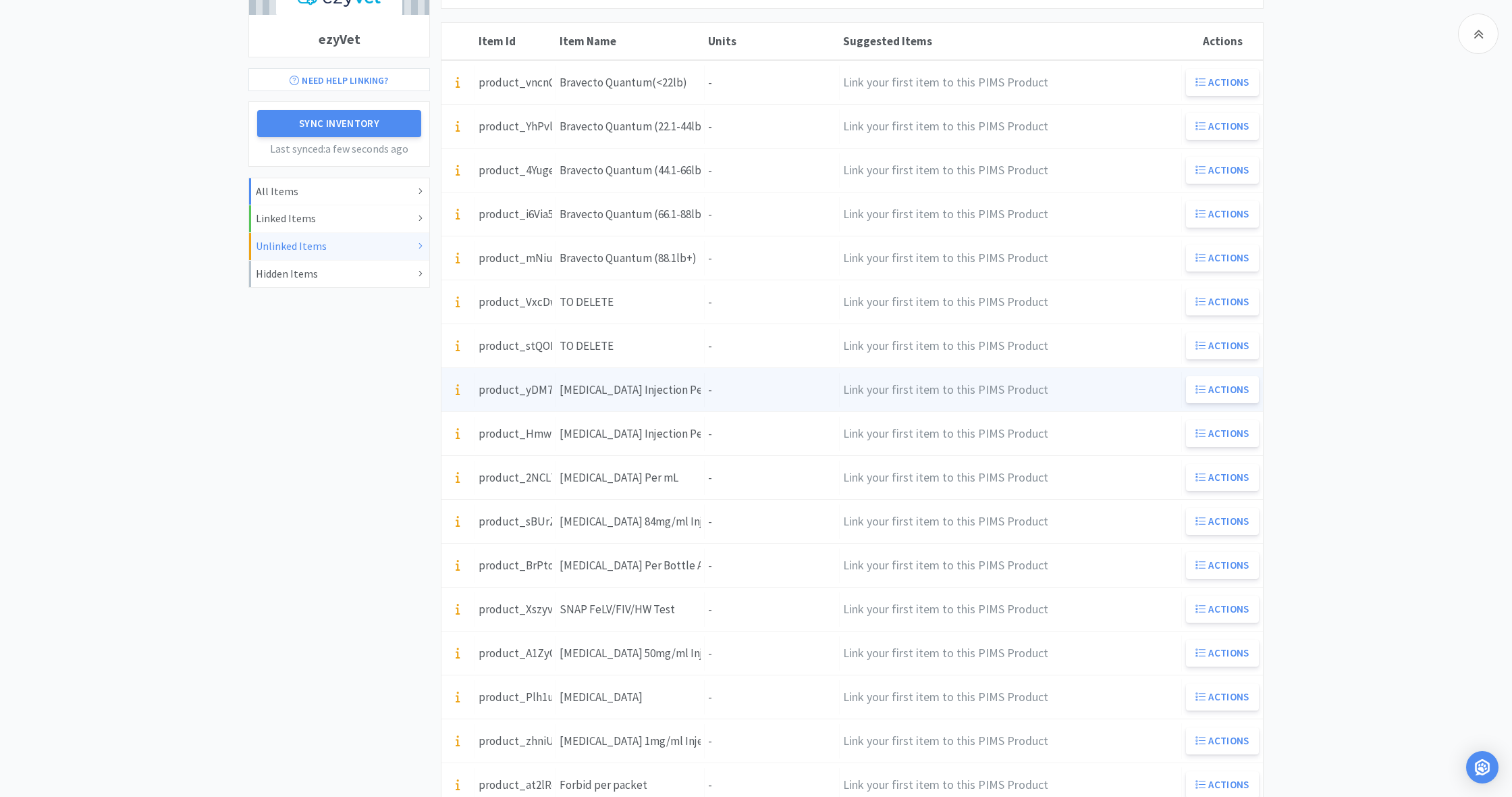
click at [666, 396] on div "[MEDICAL_DATA] Injection Per Bottle" at bounding box center [630, 390] width 141 height 19
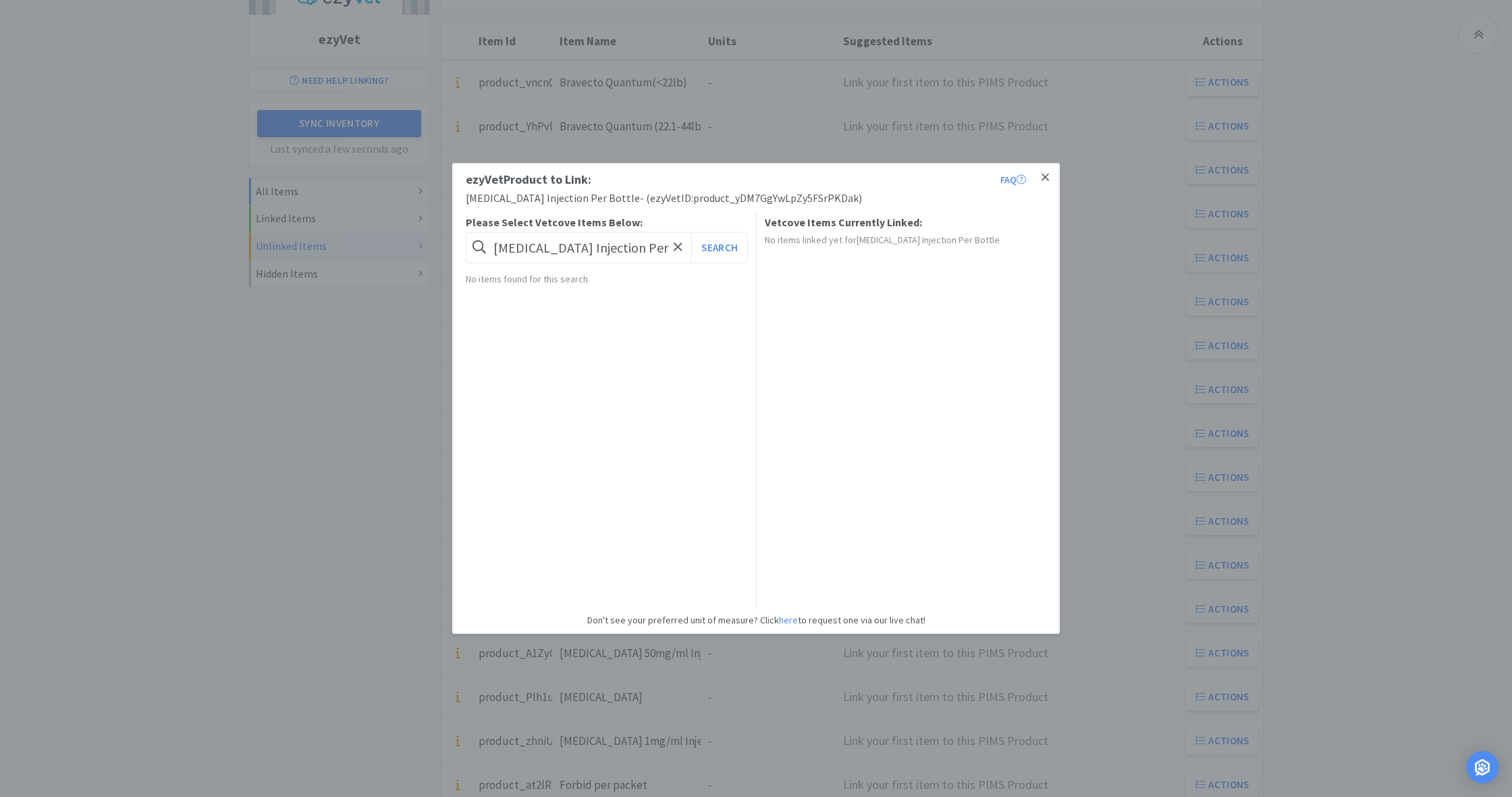
click at [1047, 177] on icon at bounding box center [1045, 178] width 7 height 12
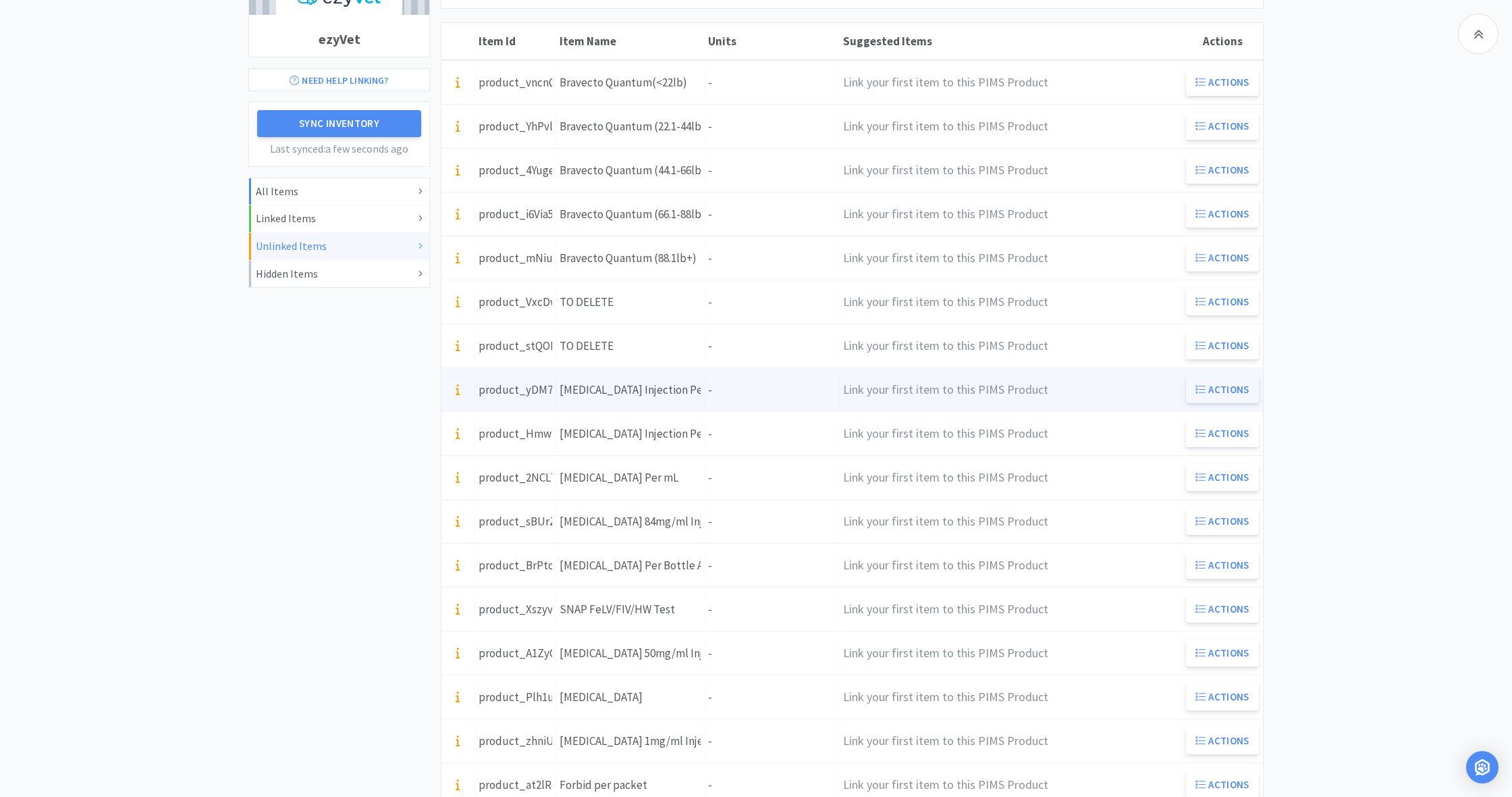
click at [1229, 386] on button "Actions" at bounding box center [1222, 389] width 73 height 27
click at [1222, 391] on button "Actions" at bounding box center [1222, 389] width 73 height 27
drag, startPoint x: 1222, startPoint y: 391, endPoint x: 1234, endPoint y: 392, distance: 12.0
click at [1222, 391] on button "Actions" at bounding box center [1222, 389] width 73 height 27
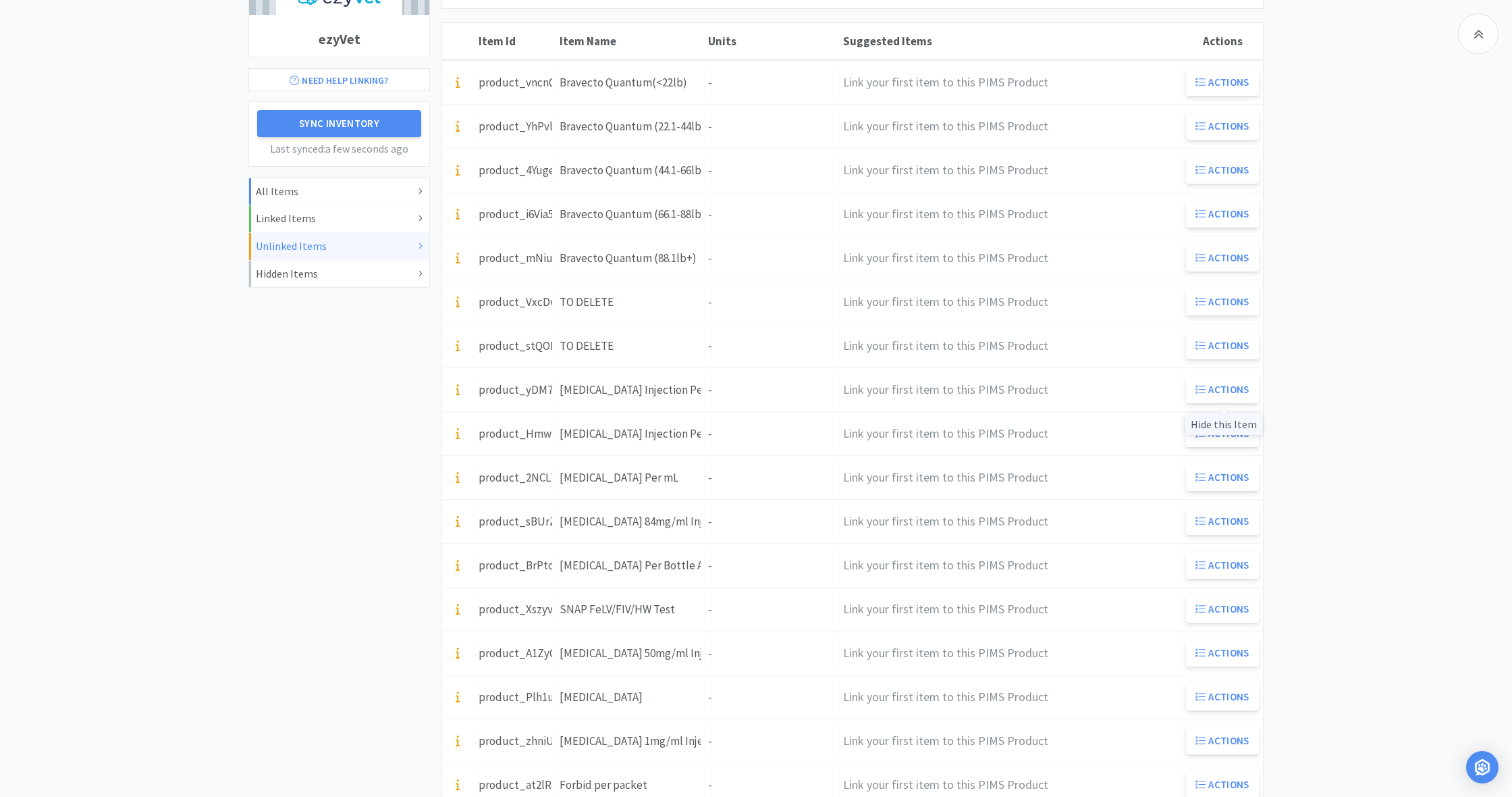
click at [1220, 423] on div "Hide this Item" at bounding box center [1224, 424] width 77 height 22
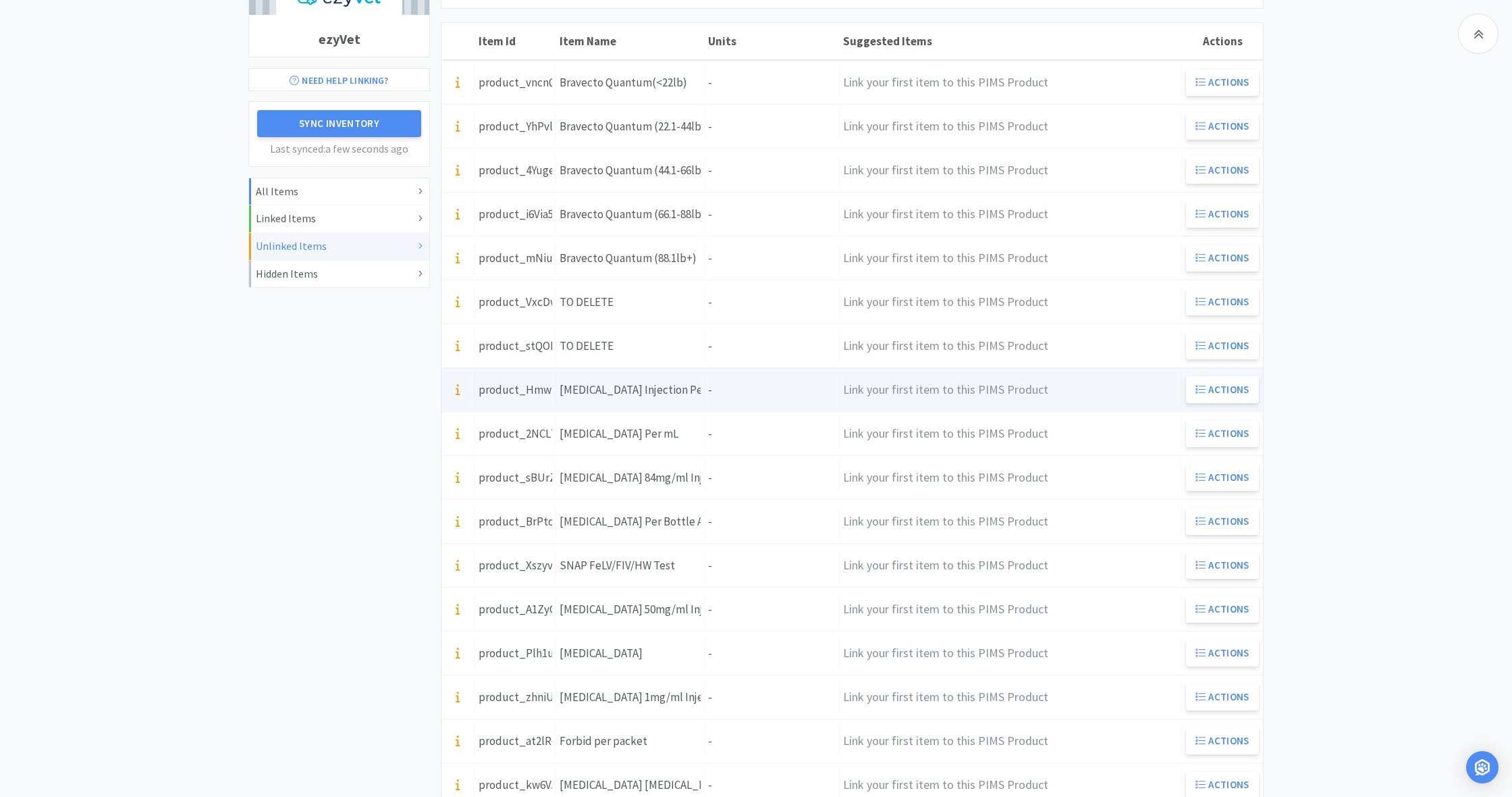
click at [716, 393] on div "Units -" at bounding box center [772, 390] width 135 height 35
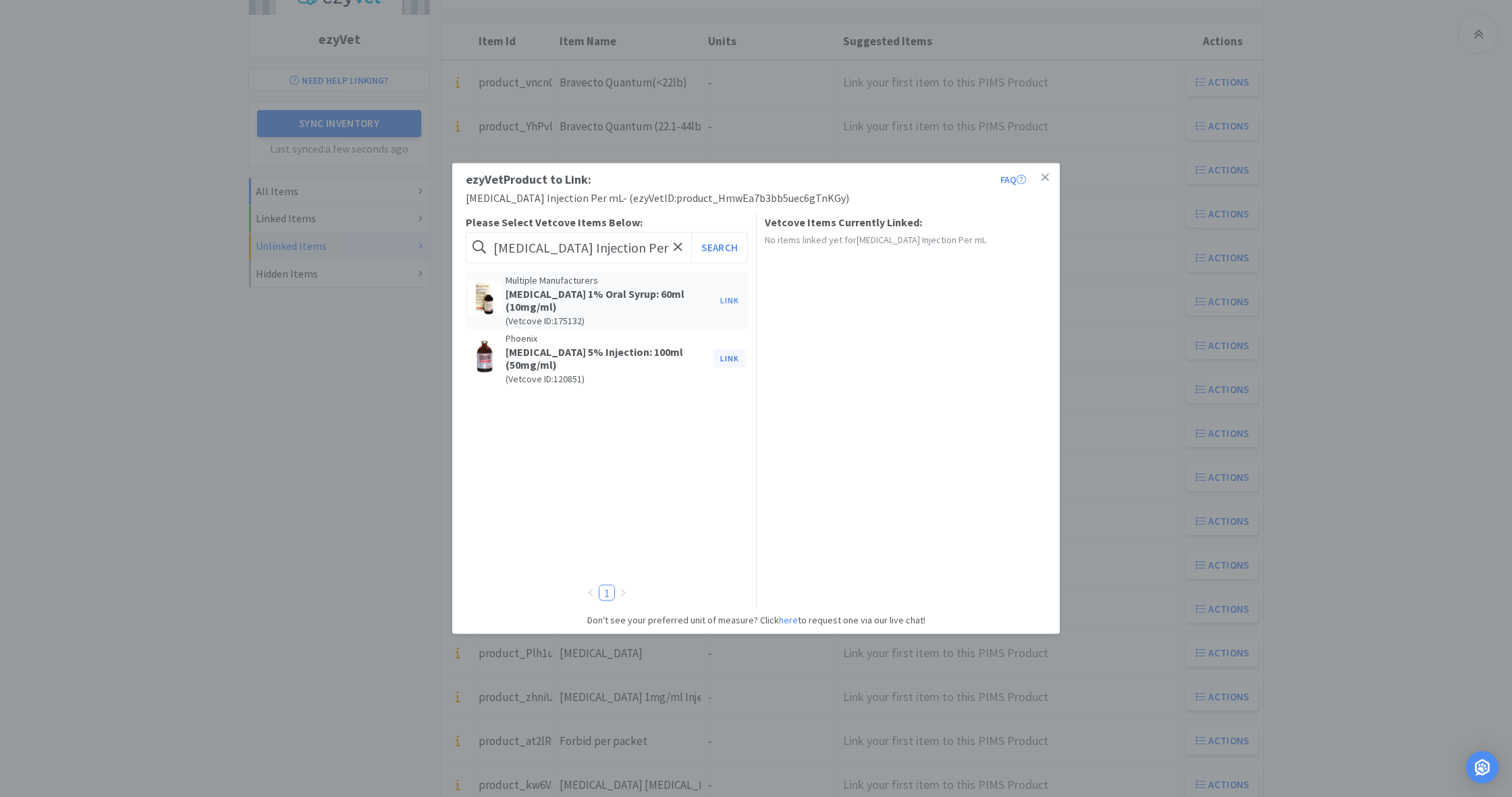
click at [729, 351] on button "Link" at bounding box center [729, 359] width 33 height 19
click at [965, 346] on span at bounding box center [961, 347] width 13 height 11
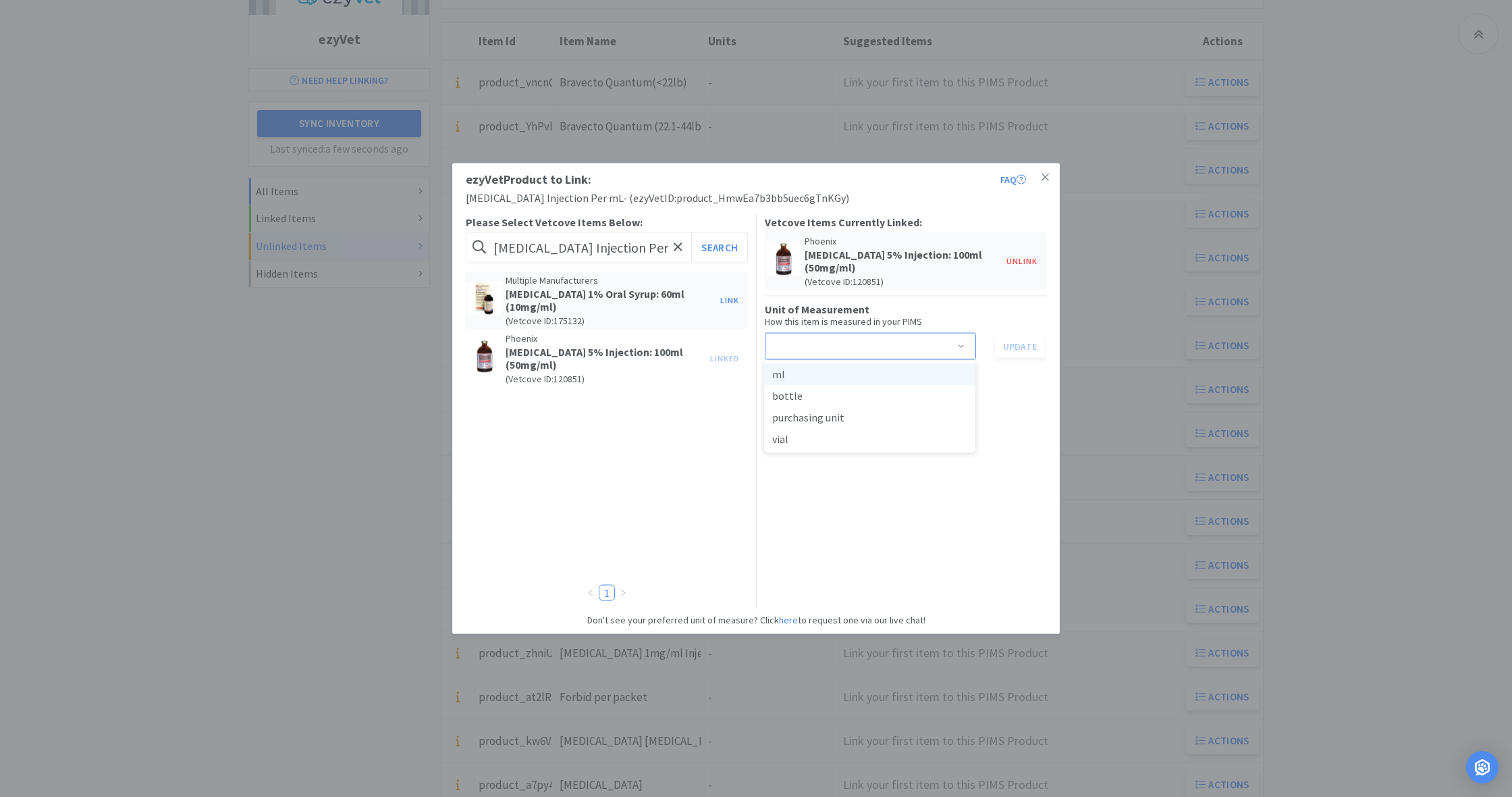
click at [785, 376] on li "ml" at bounding box center [870, 374] width 212 height 21
click at [1019, 346] on button "Update" at bounding box center [1020, 346] width 50 height 23
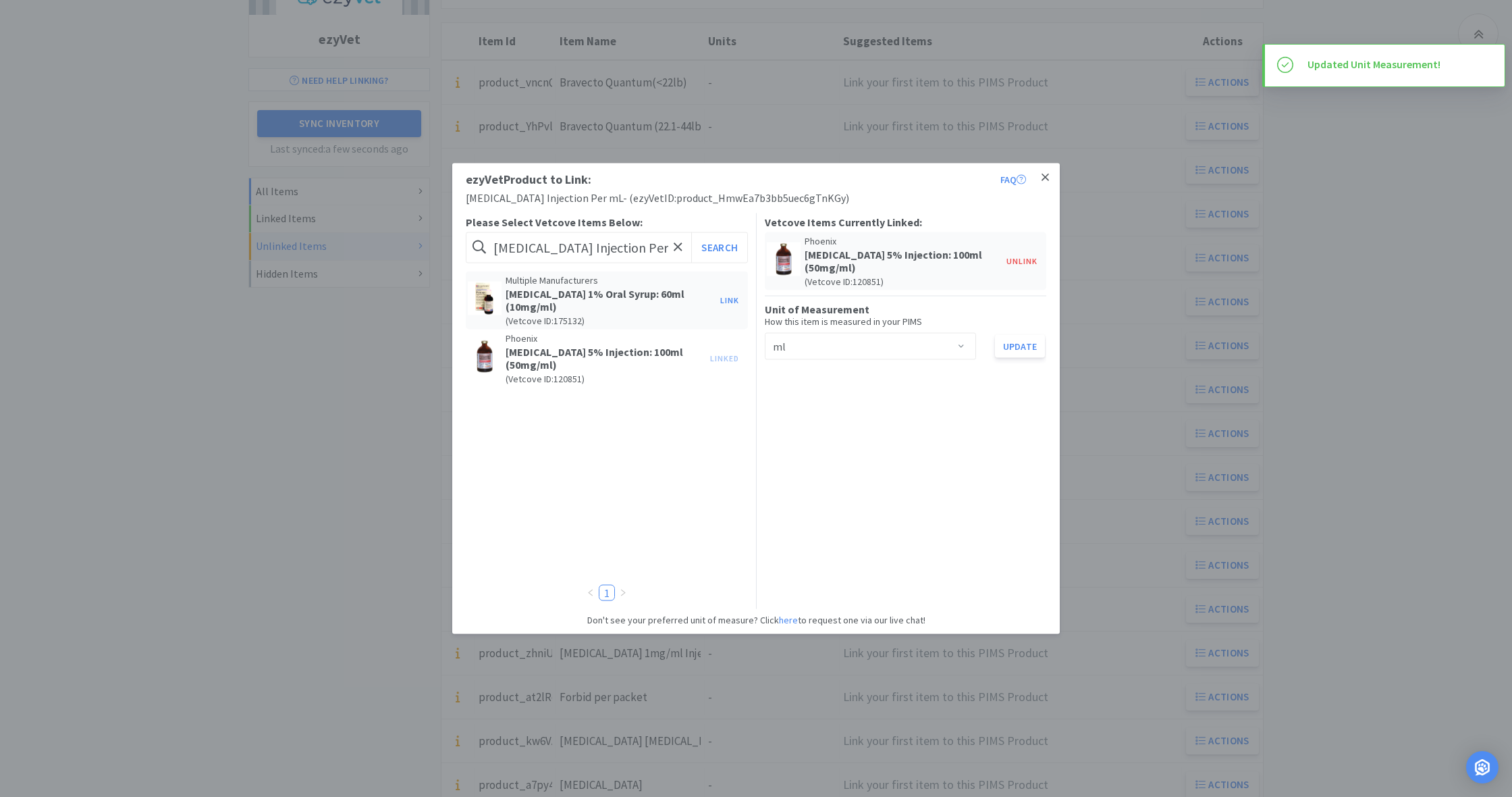
click at [1046, 178] on icon at bounding box center [1045, 177] width 7 height 7
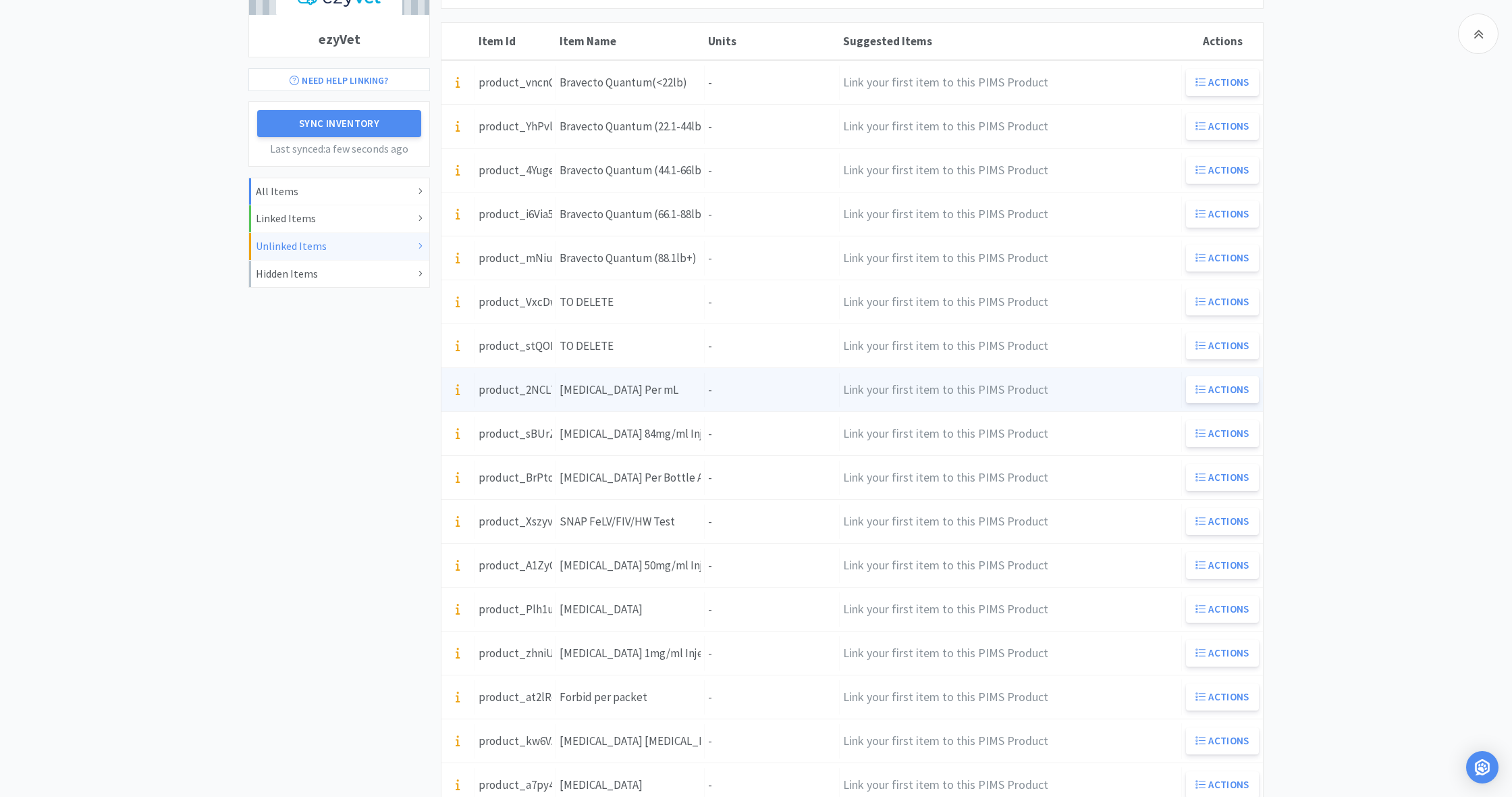
click at [701, 393] on div "Item Name [MEDICAL_DATA] Per mL" at bounding box center [630, 390] width 149 height 35
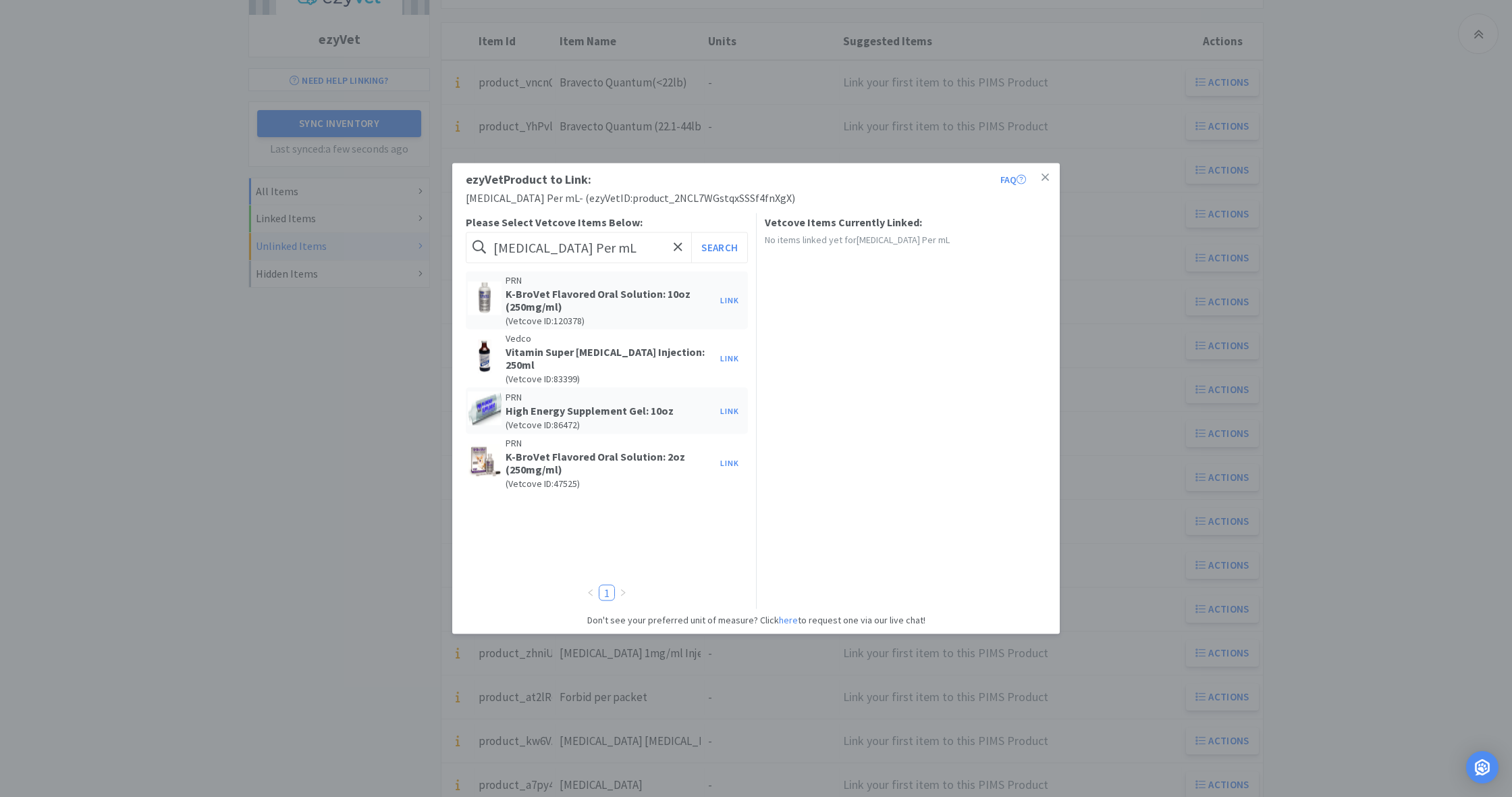
click at [482, 349] on img at bounding box center [485, 356] width 34 height 34
click at [1047, 176] on icon at bounding box center [1045, 177] width 7 height 7
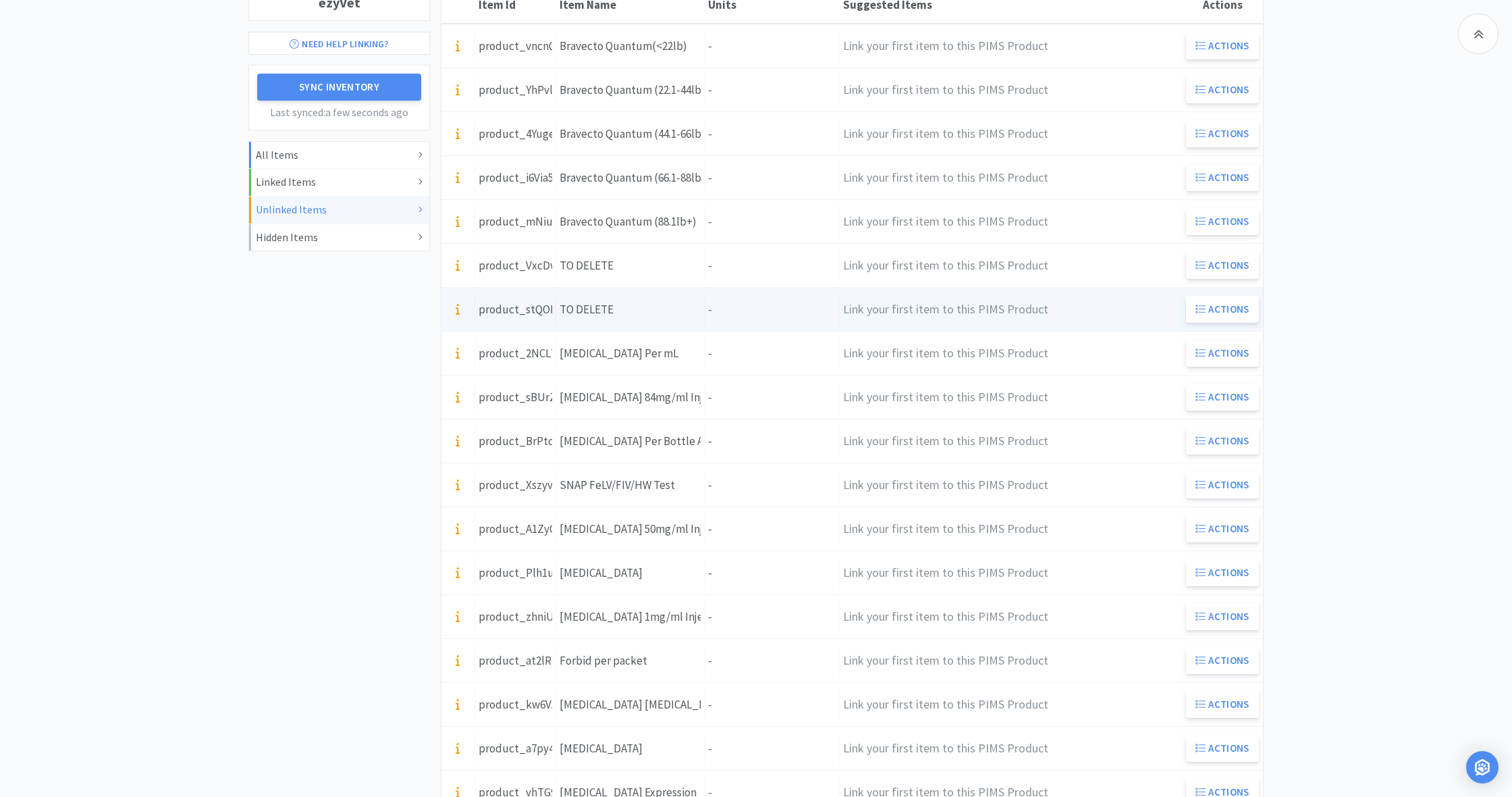
scroll to position [247, 0]
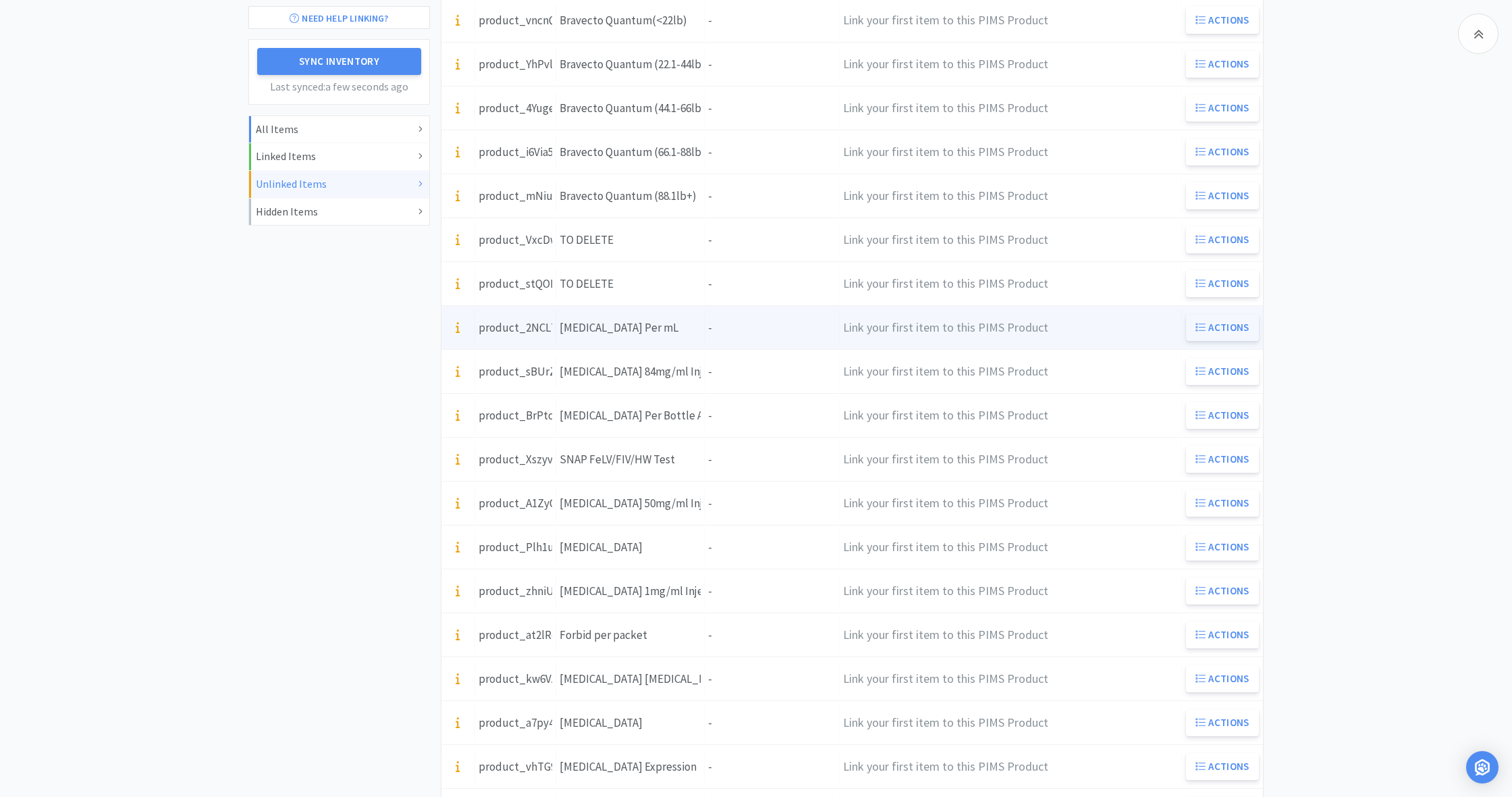
click at [1226, 326] on button "Actions" at bounding box center [1222, 327] width 73 height 27
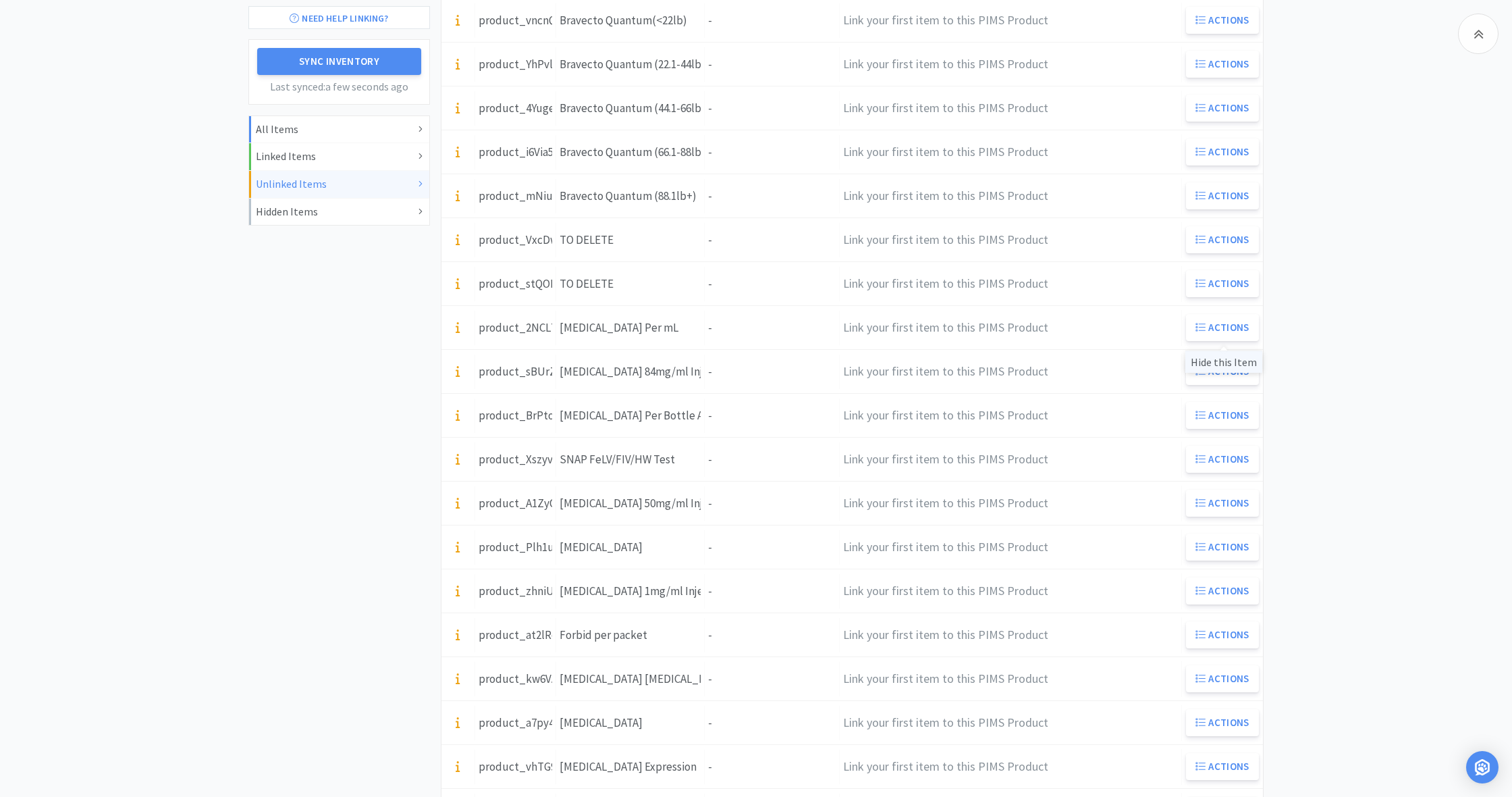
click at [1224, 364] on div "Hide this Item" at bounding box center [1224, 362] width 77 height 22
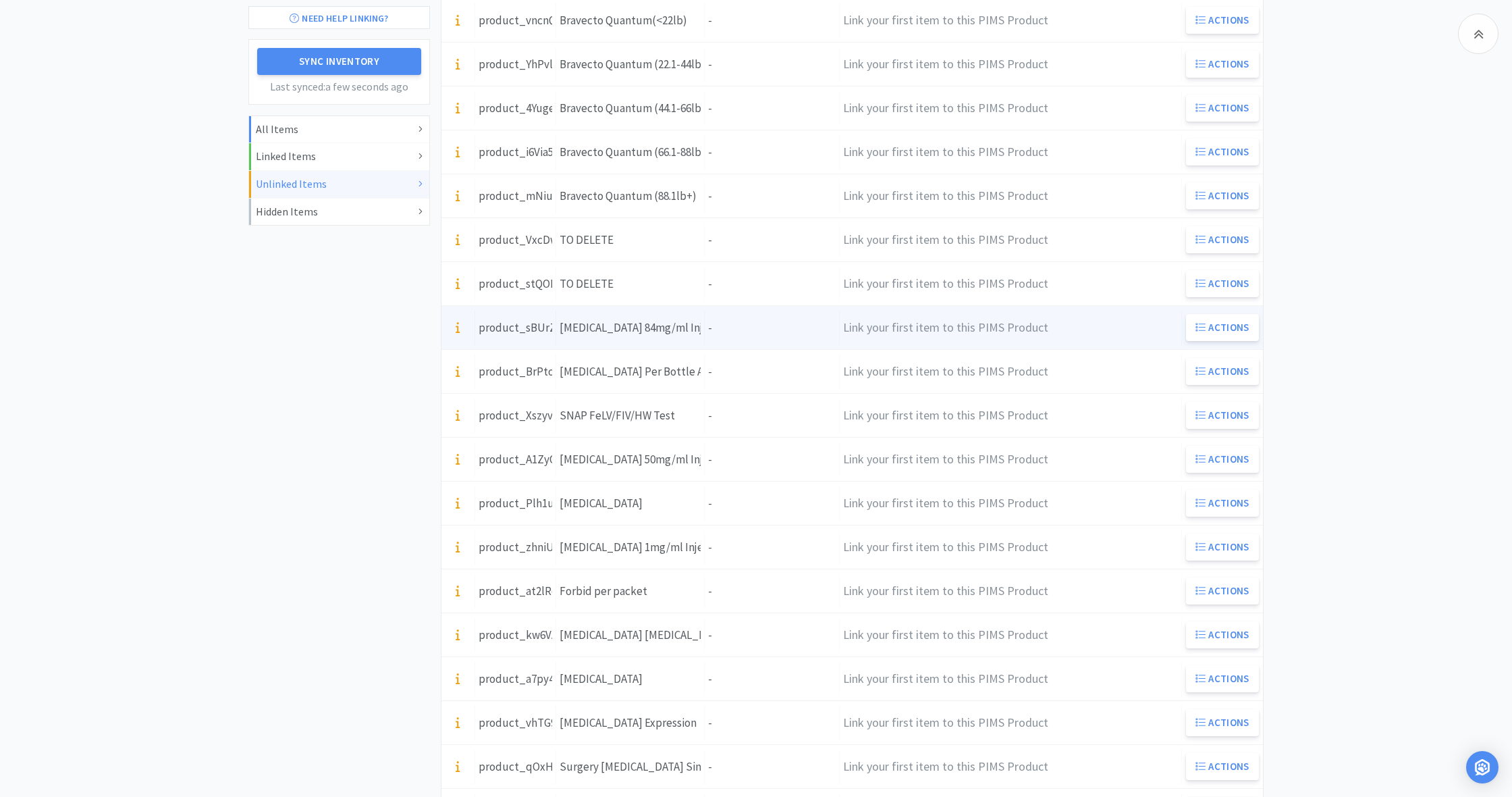
click at [725, 328] on div "Units -" at bounding box center [772, 328] width 135 height 35
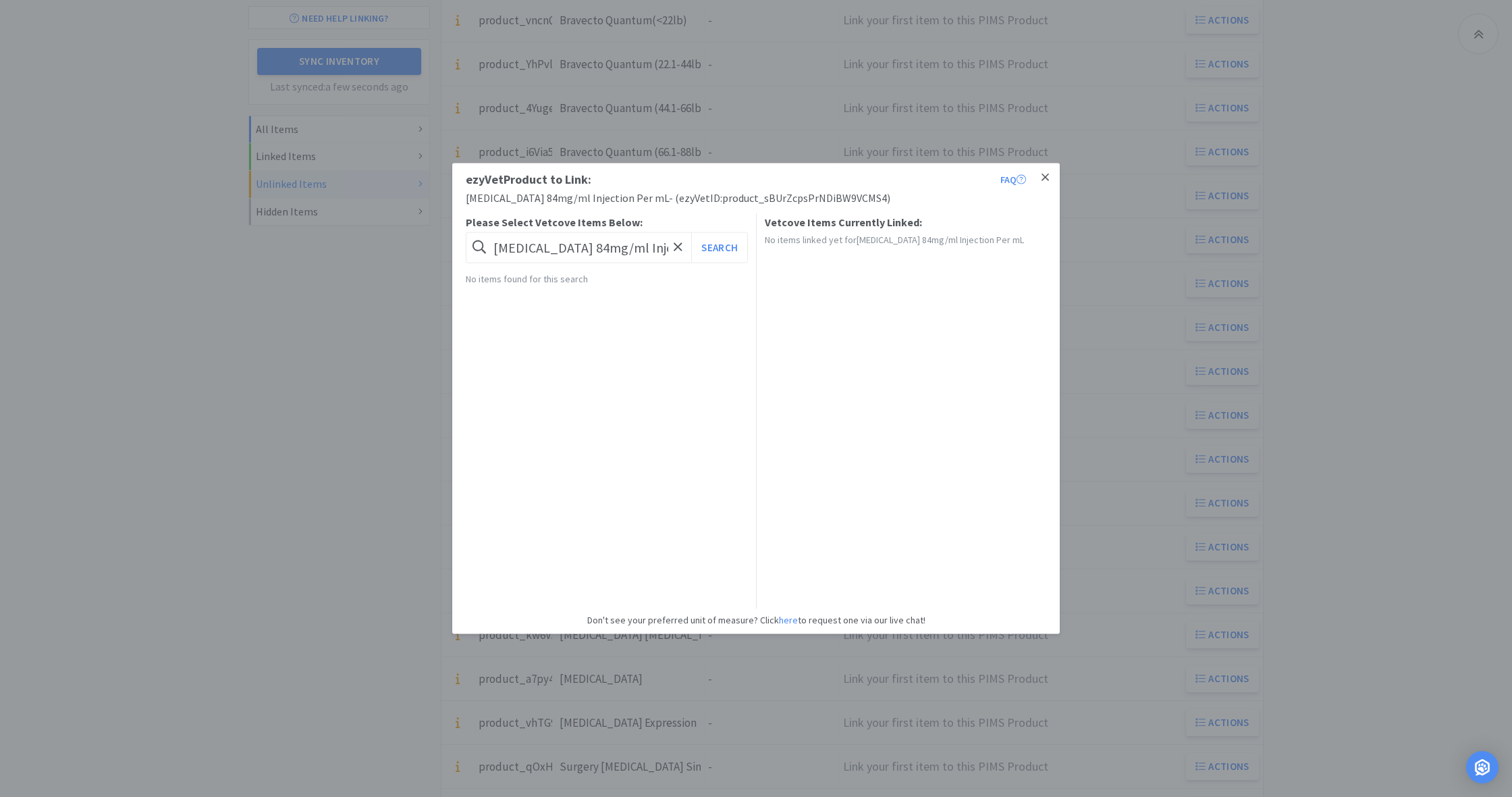
click at [1046, 178] on icon at bounding box center [1045, 177] width 7 height 7
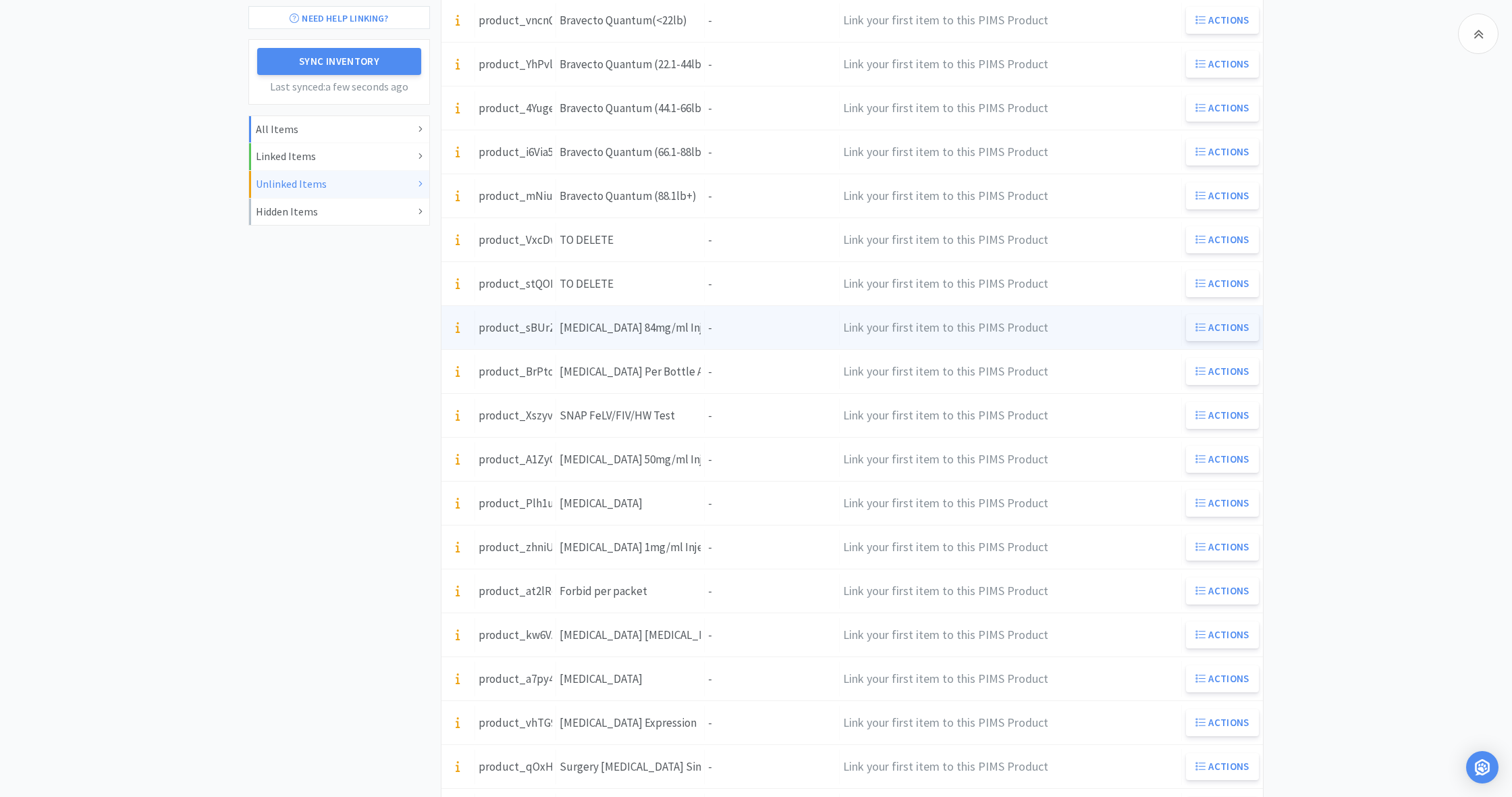
click at [1222, 328] on button "Actions" at bounding box center [1222, 327] width 73 height 27
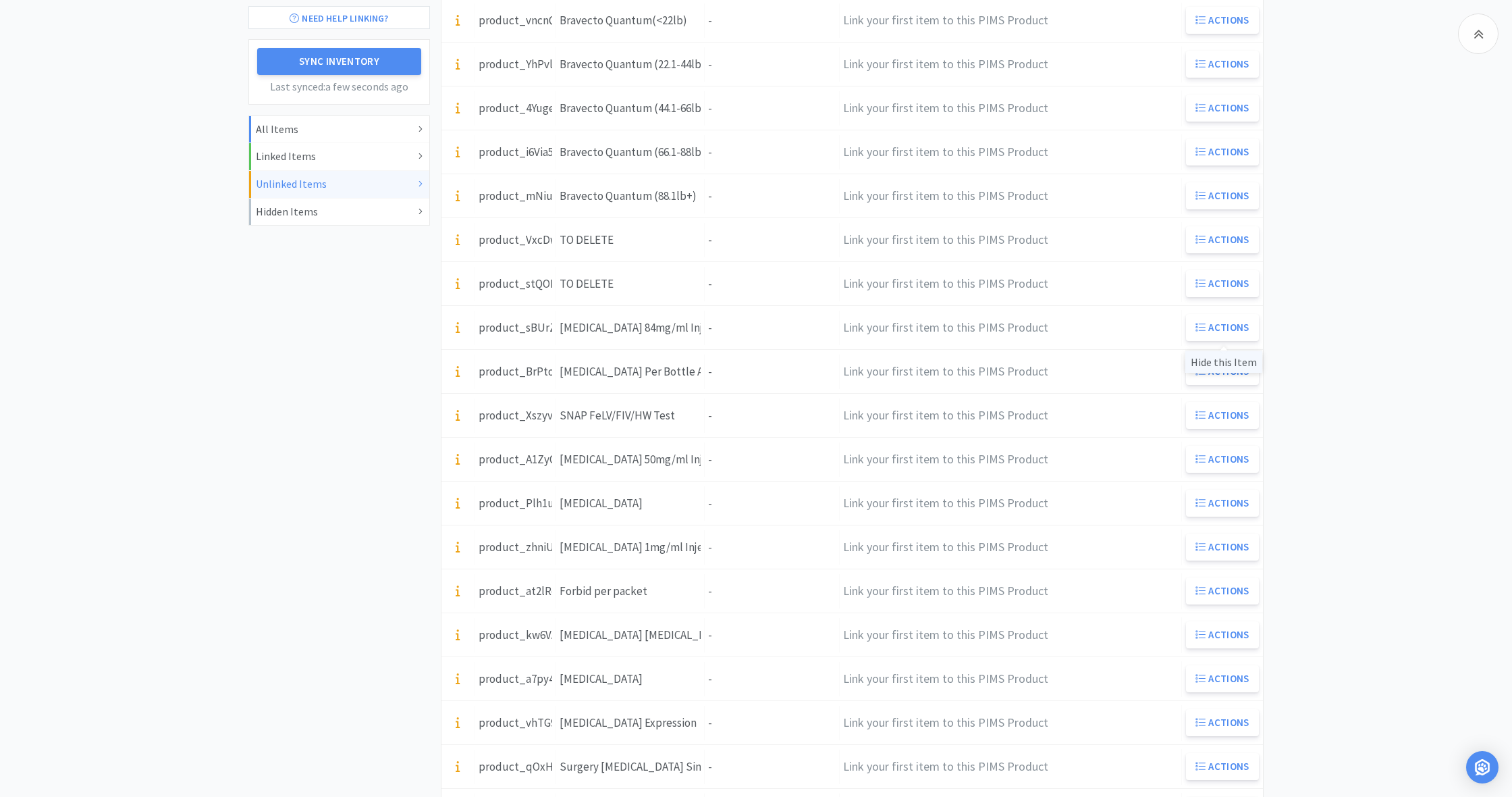
click at [1222, 360] on div "Hide this Item" at bounding box center [1224, 362] width 77 height 22
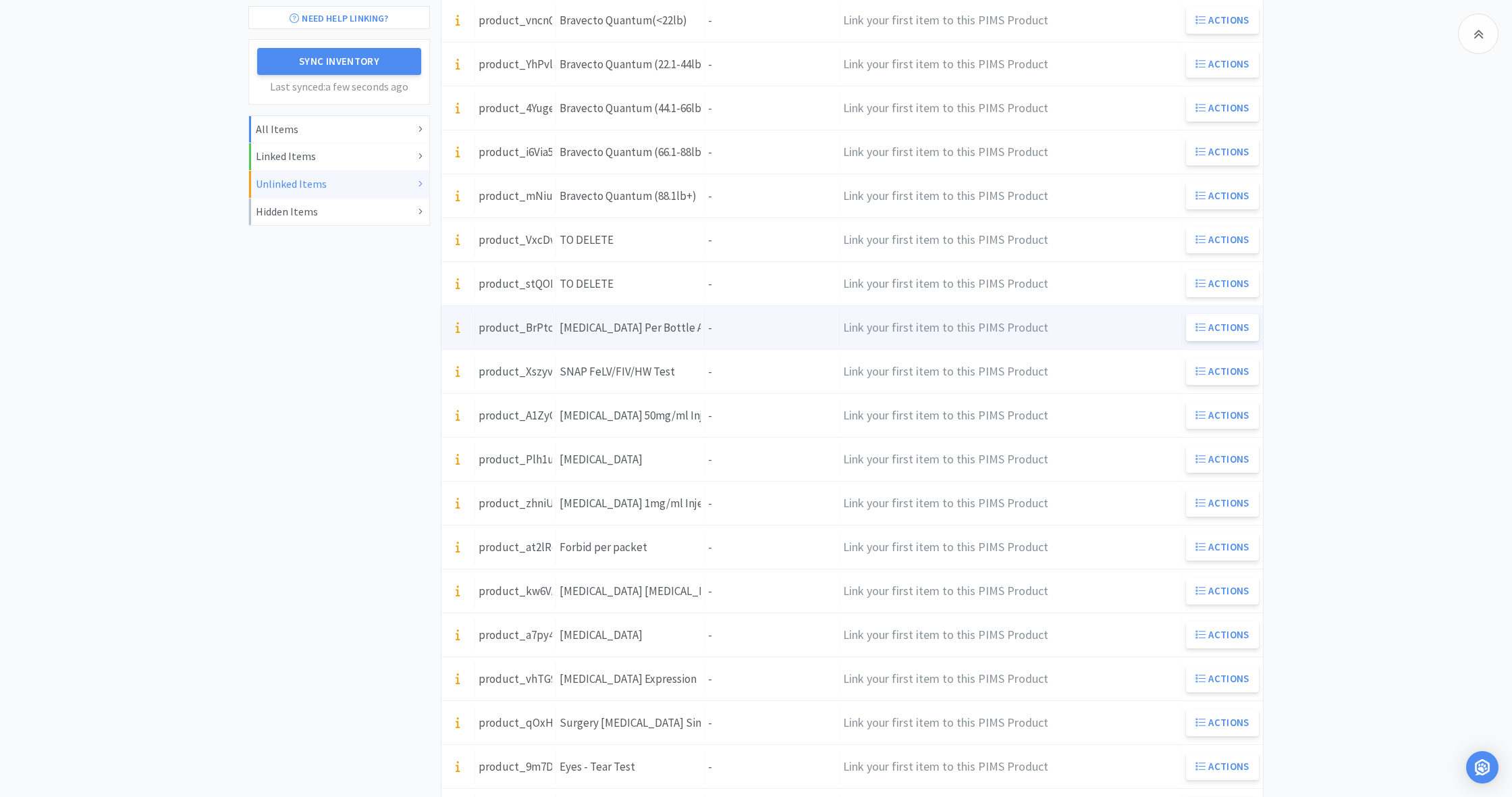
click at [746, 335] on div "Units -" at bounding box center [772, 328] width 135 height 35
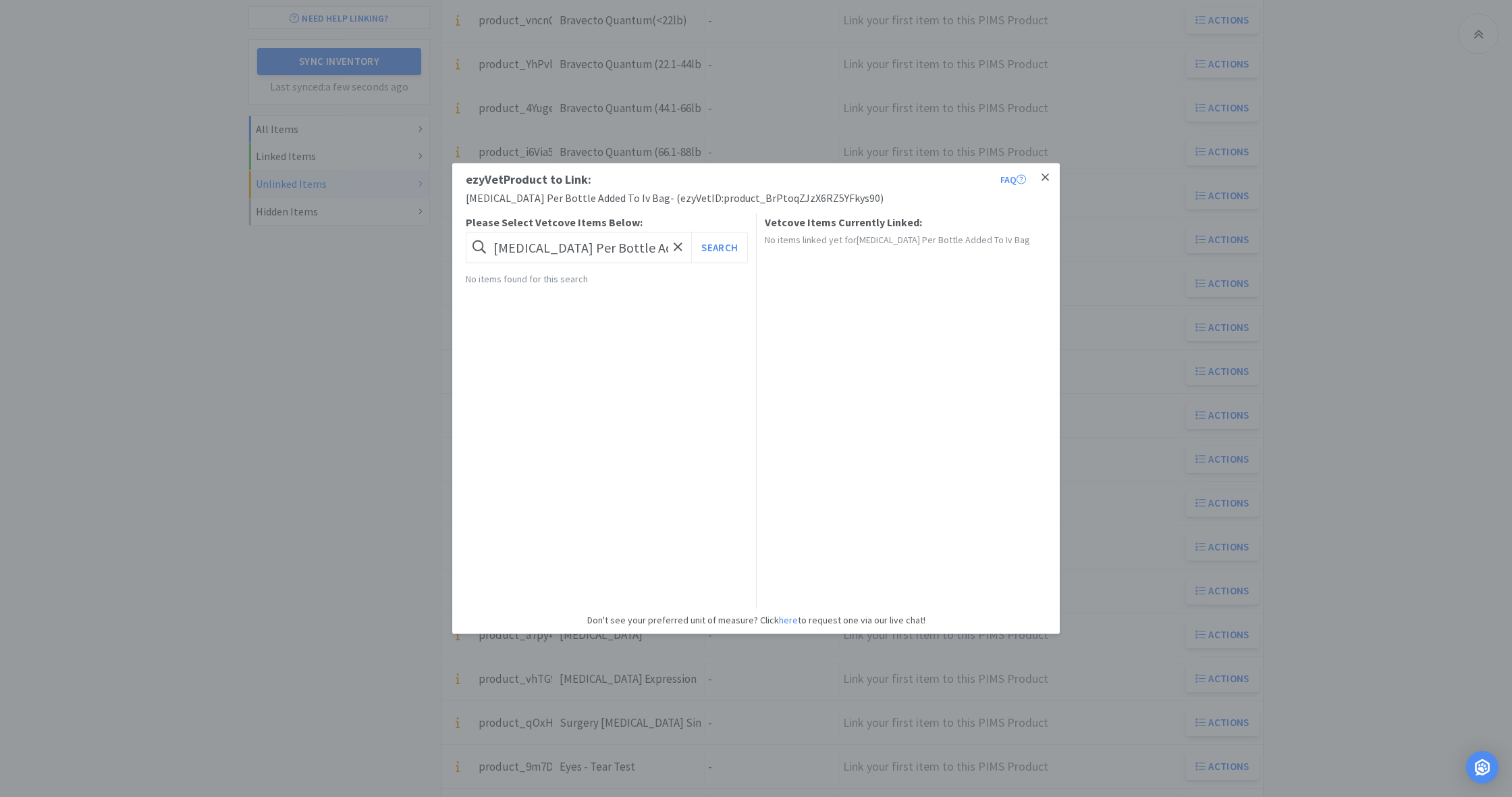
click at [1047, 176] on icon at bounding box center [1045, 177] width 7 height 7
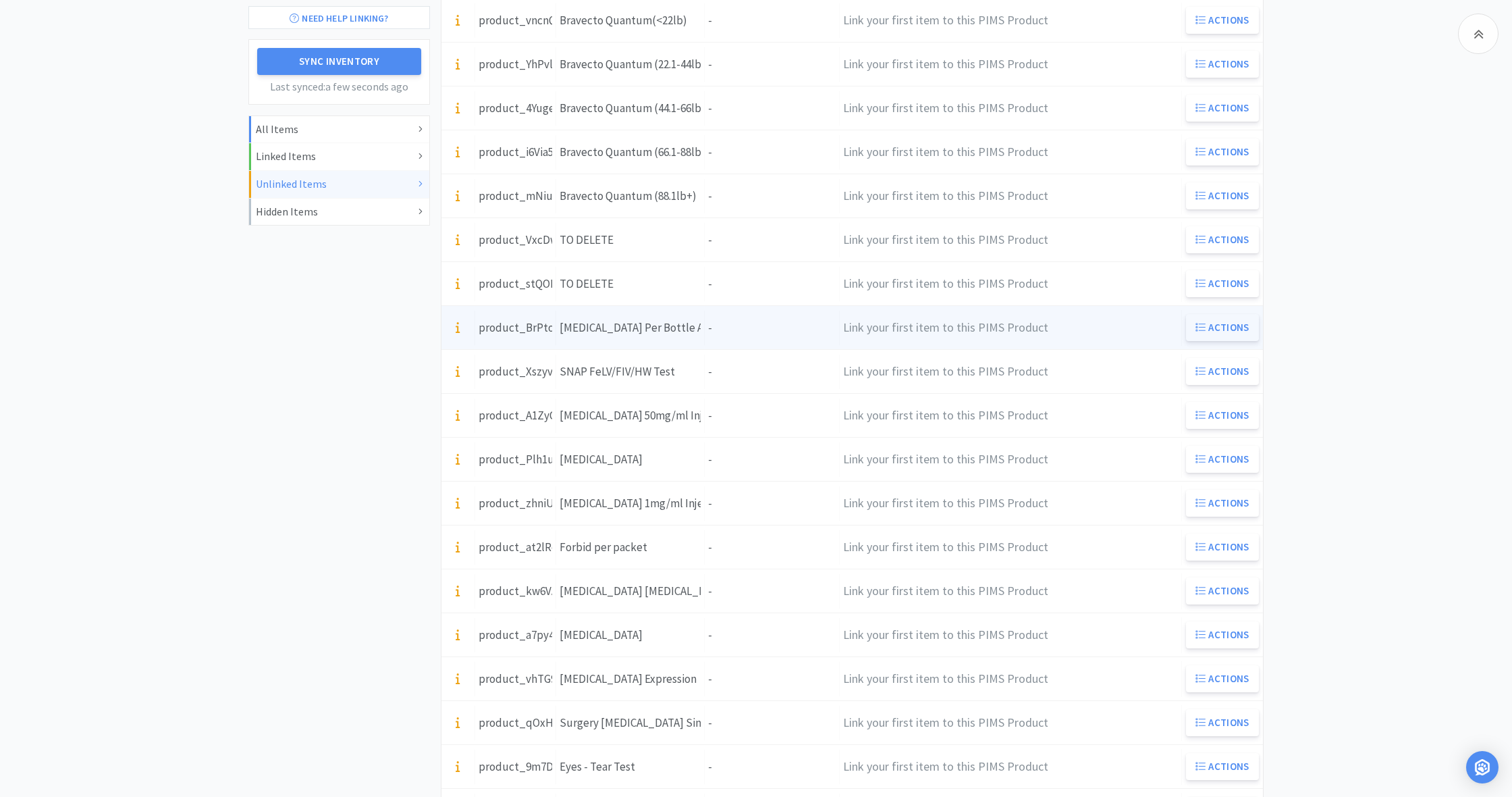
click at [1232, 322] on button "Actions" at bounding box center [1222, 327] width 73 height 27
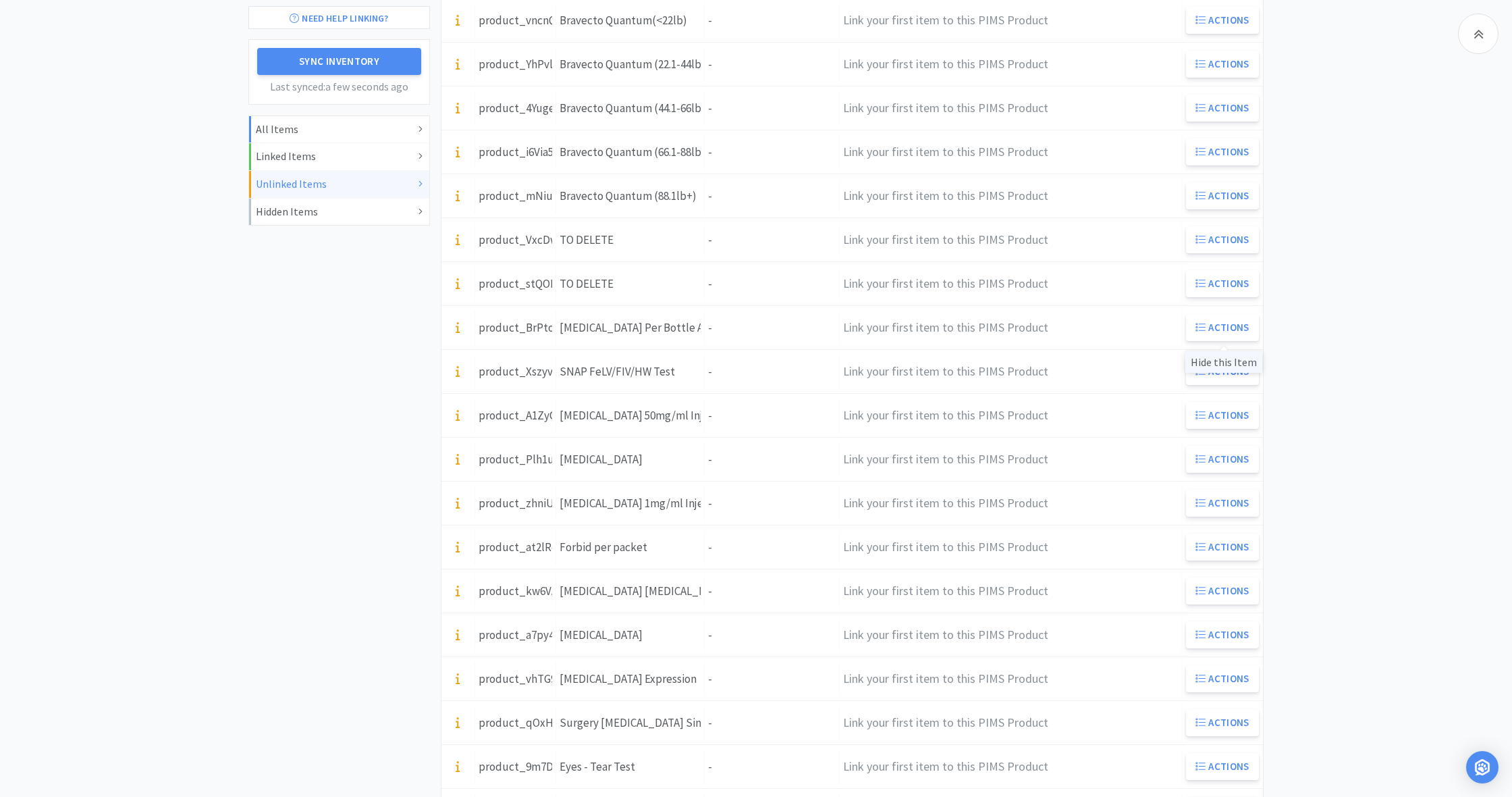
click at [1222, 362] on div "Hide this Item" at bounding box center [1224, 362] width 77 height 22
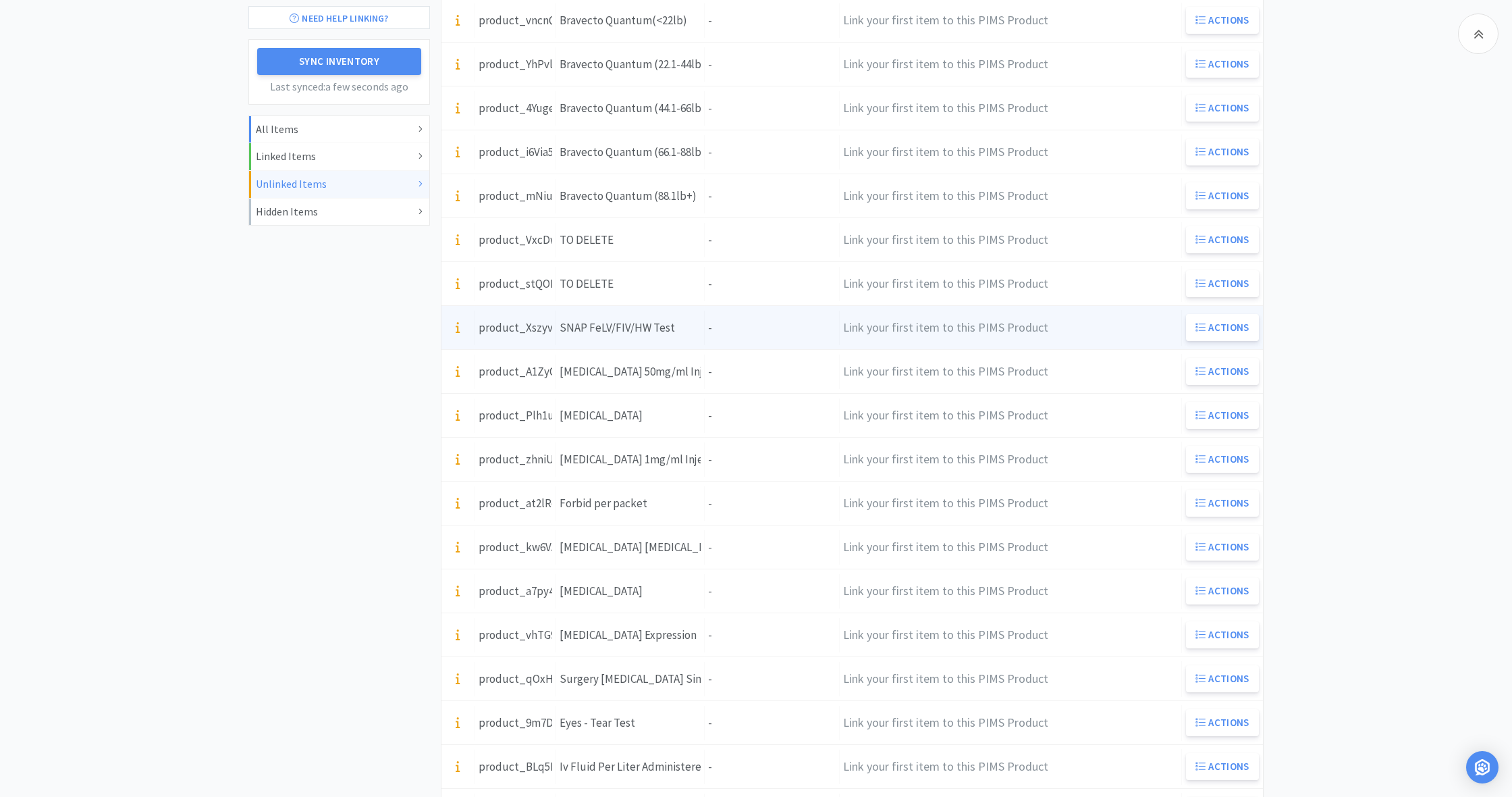
click at [732, 330] on div "Units -" at bounding box center [772, 328] width 135 height 35
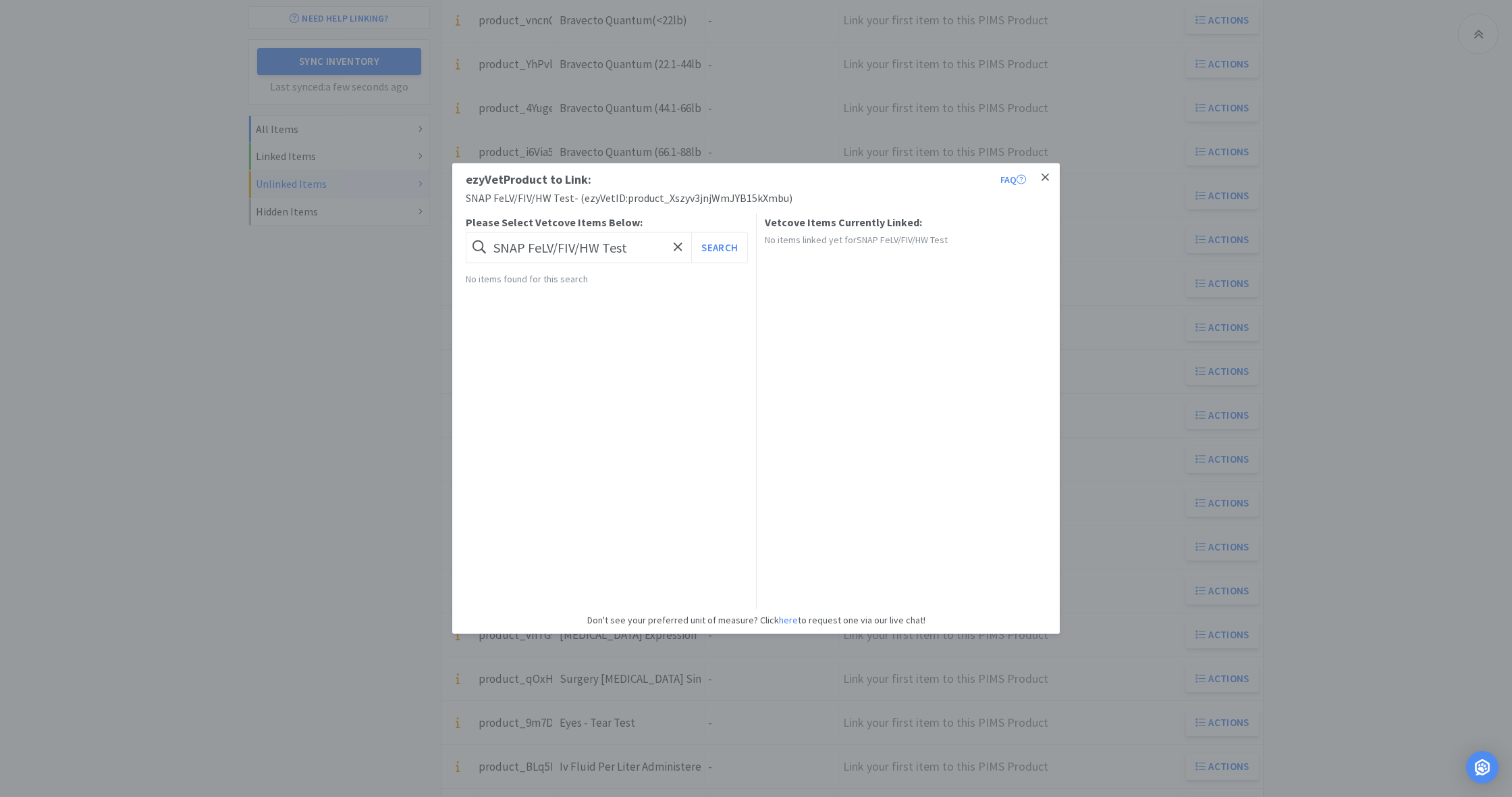
click at [1047, 177] on icon at bounding box center [1045, 177] width 7 height 7
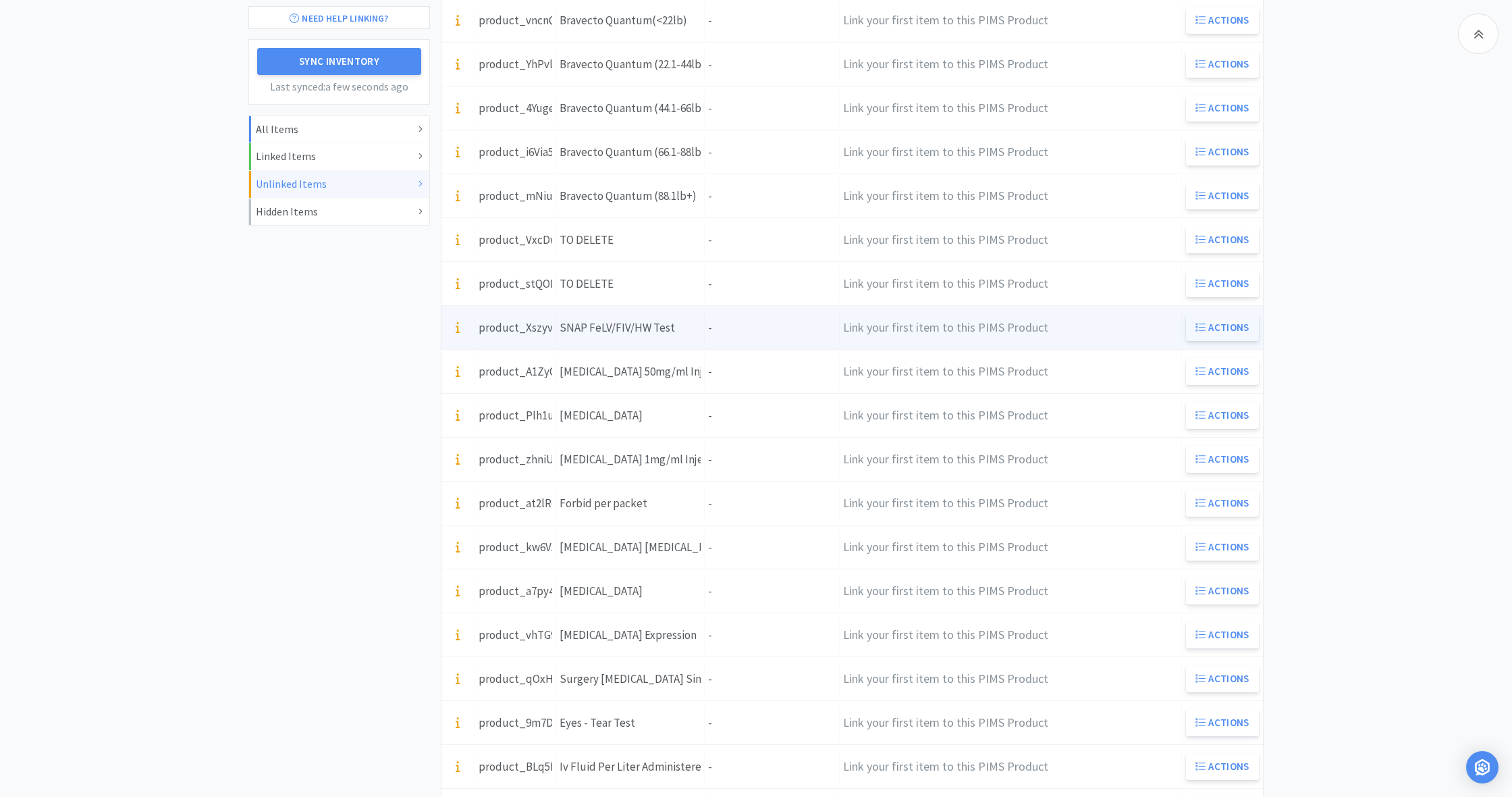
click at [1225, 332] on button "Actions" at bounding box center [1222, 327] width 73 height 27
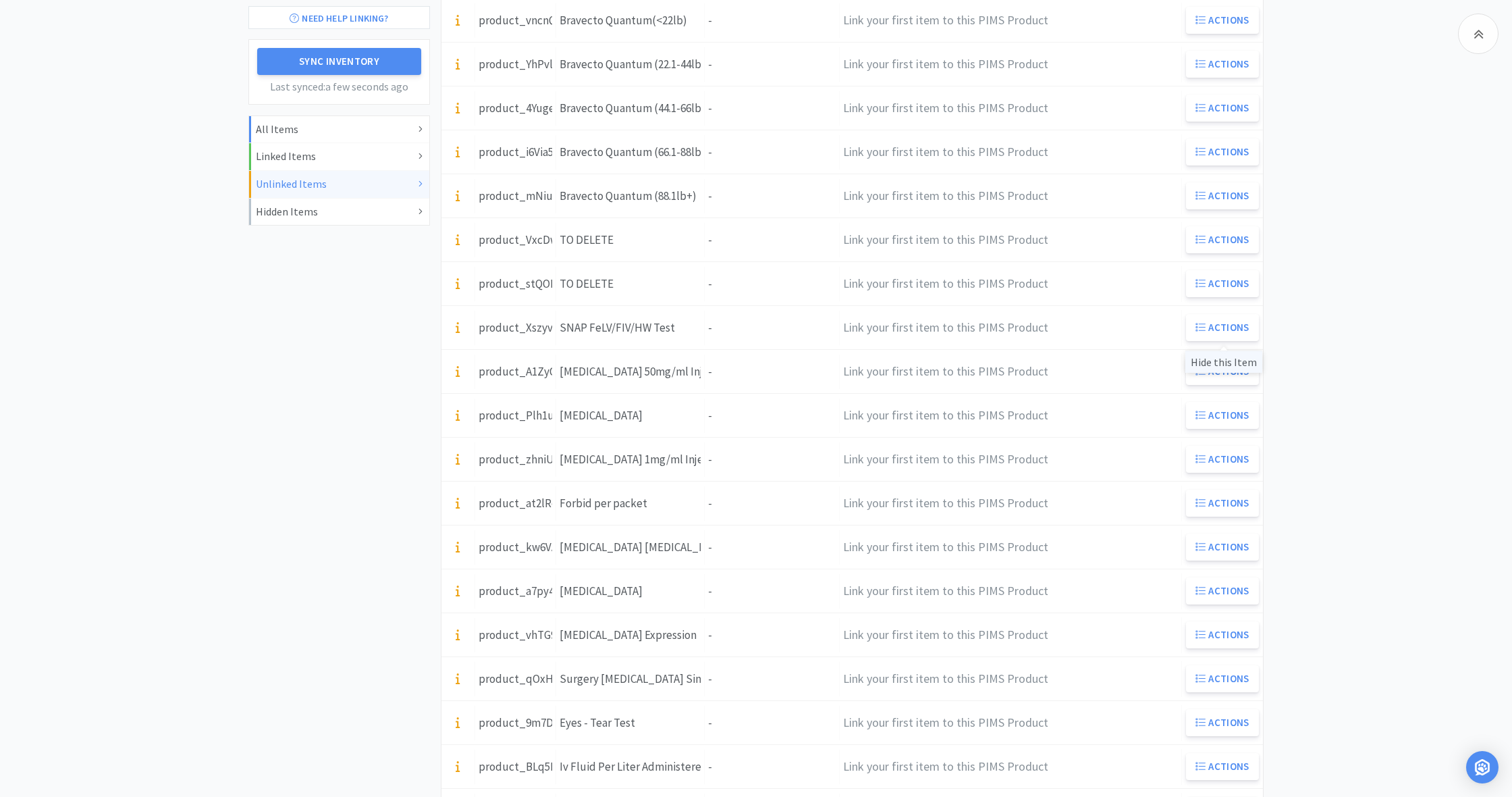
click at [1224, 363] on div "Hide this Item" at bounding box center [1224, 362] width 77 height 22
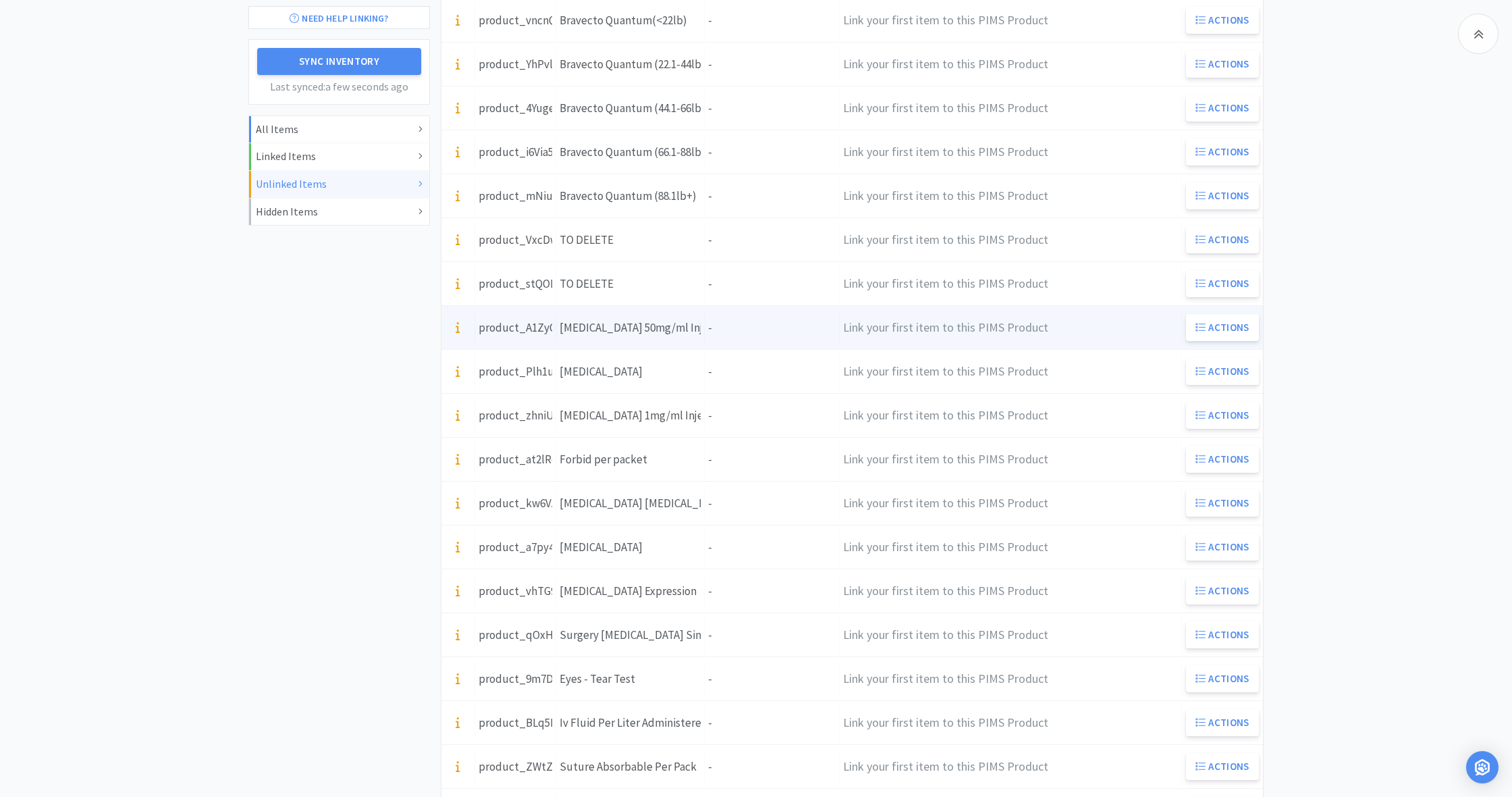
click at [720, 333] on div "Units -" at bounding box center [772, 328] width 135 height 35
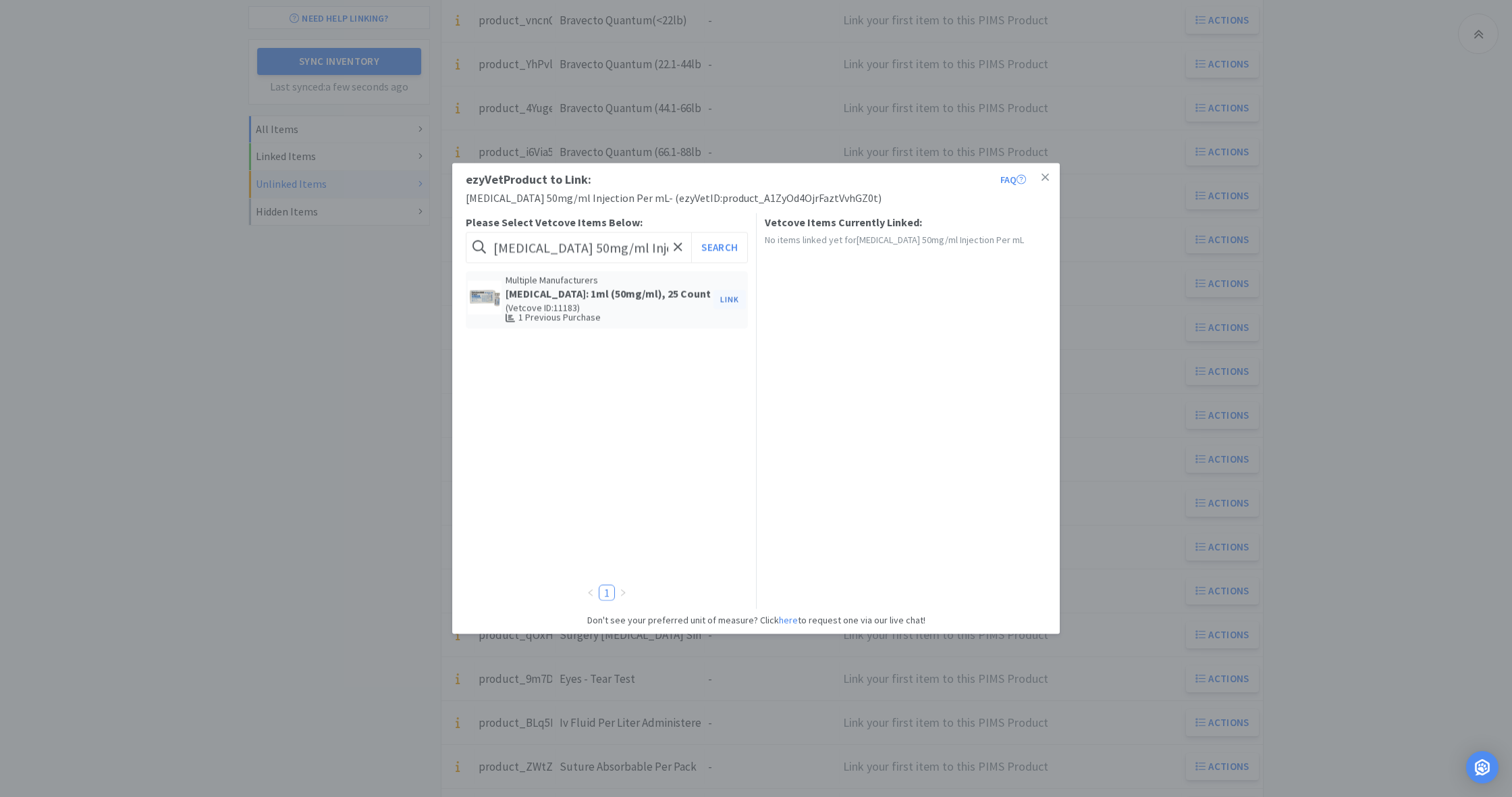
click at [726, 305] on button "Link" at bounding box center [729, 300] width 33 height 19
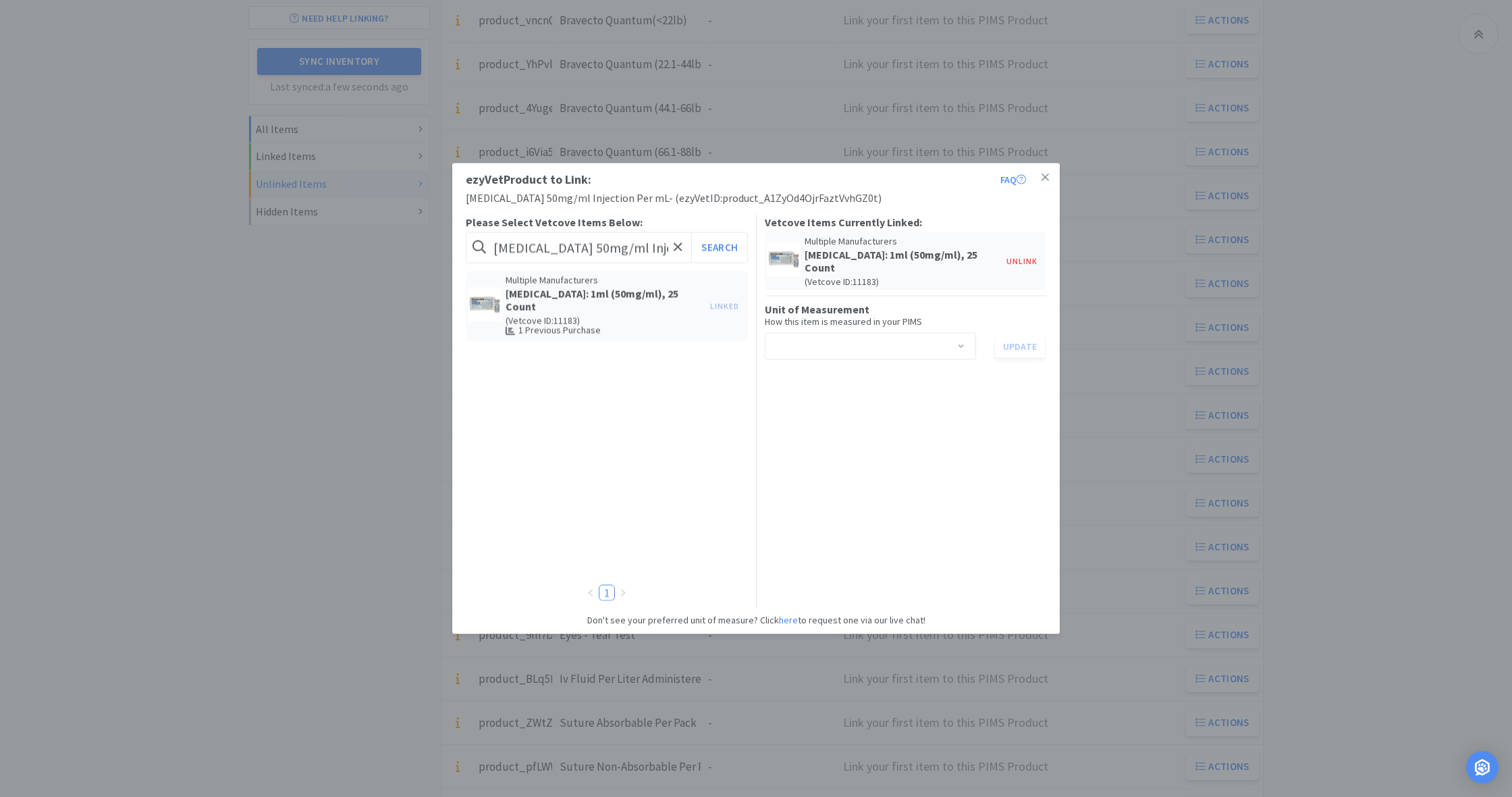
click at [962, 346] on span at bounding box center [961, 347] width 13 height 11
click at [822, 378] on li "ml" at bounding box center [870, 374] width 212 height 21
click at [1022, 346] on button "Update" at bounding box center [1020, 346] width 50 height 23
click at [1048, 176] on icon at bounding box center [1045, 178] width 7 height 12
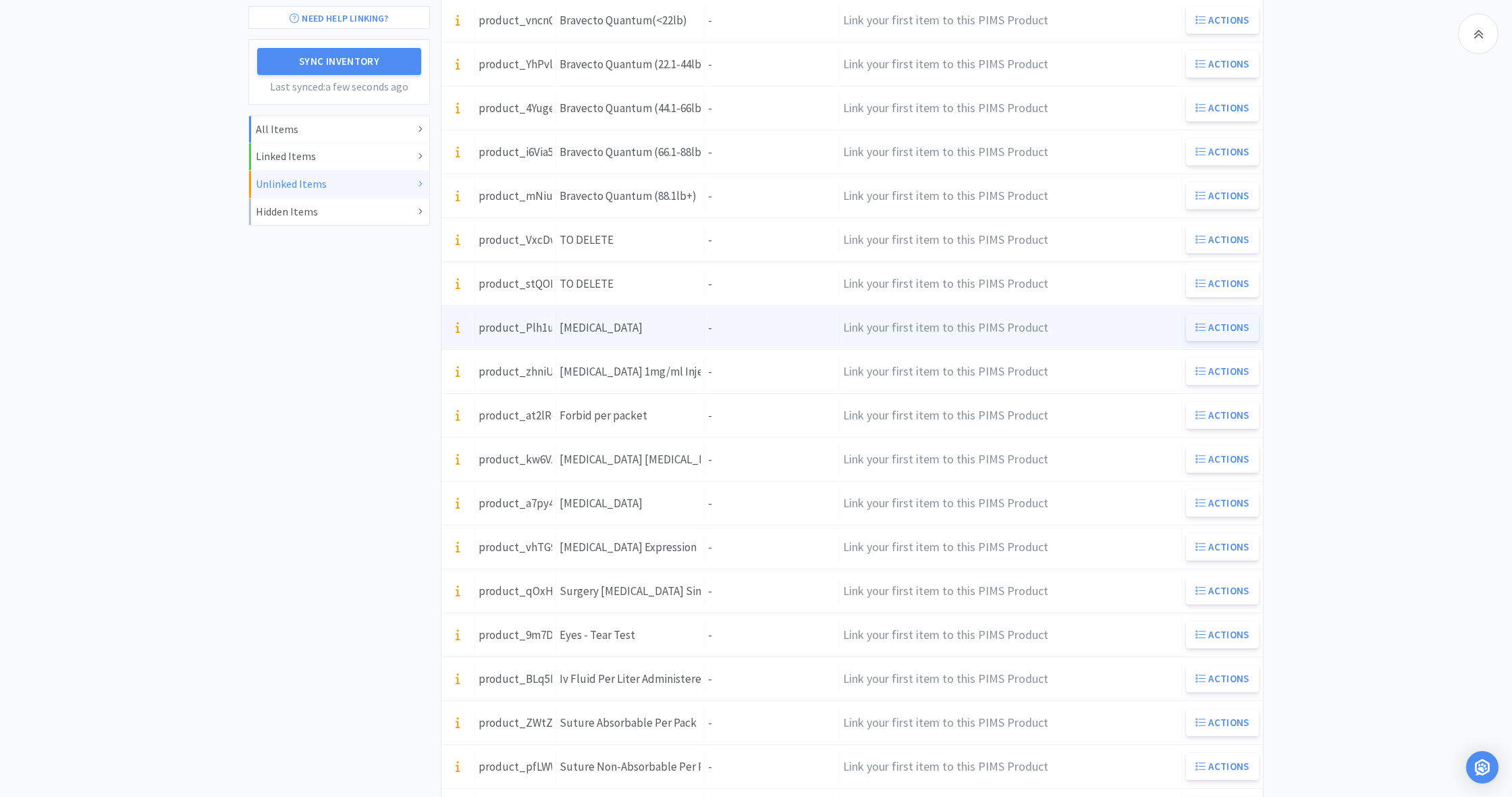
click at [1224, 329] on button "Actions" at bounding box center [1222, 327] width 73 height 27
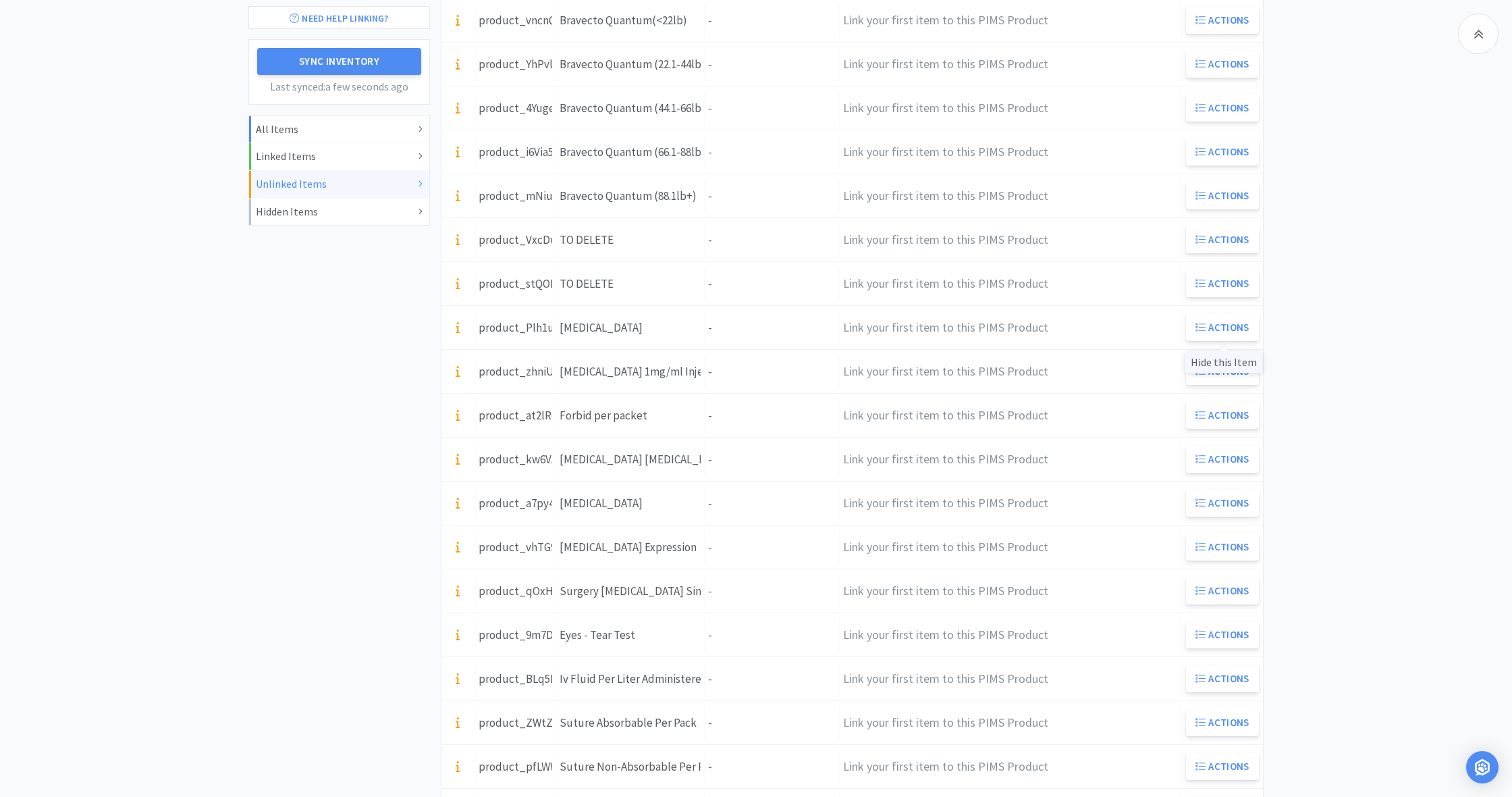
click at [1234, 363] on div "Hide this Item" at bounding box center [1224, 362] width 77 height 22
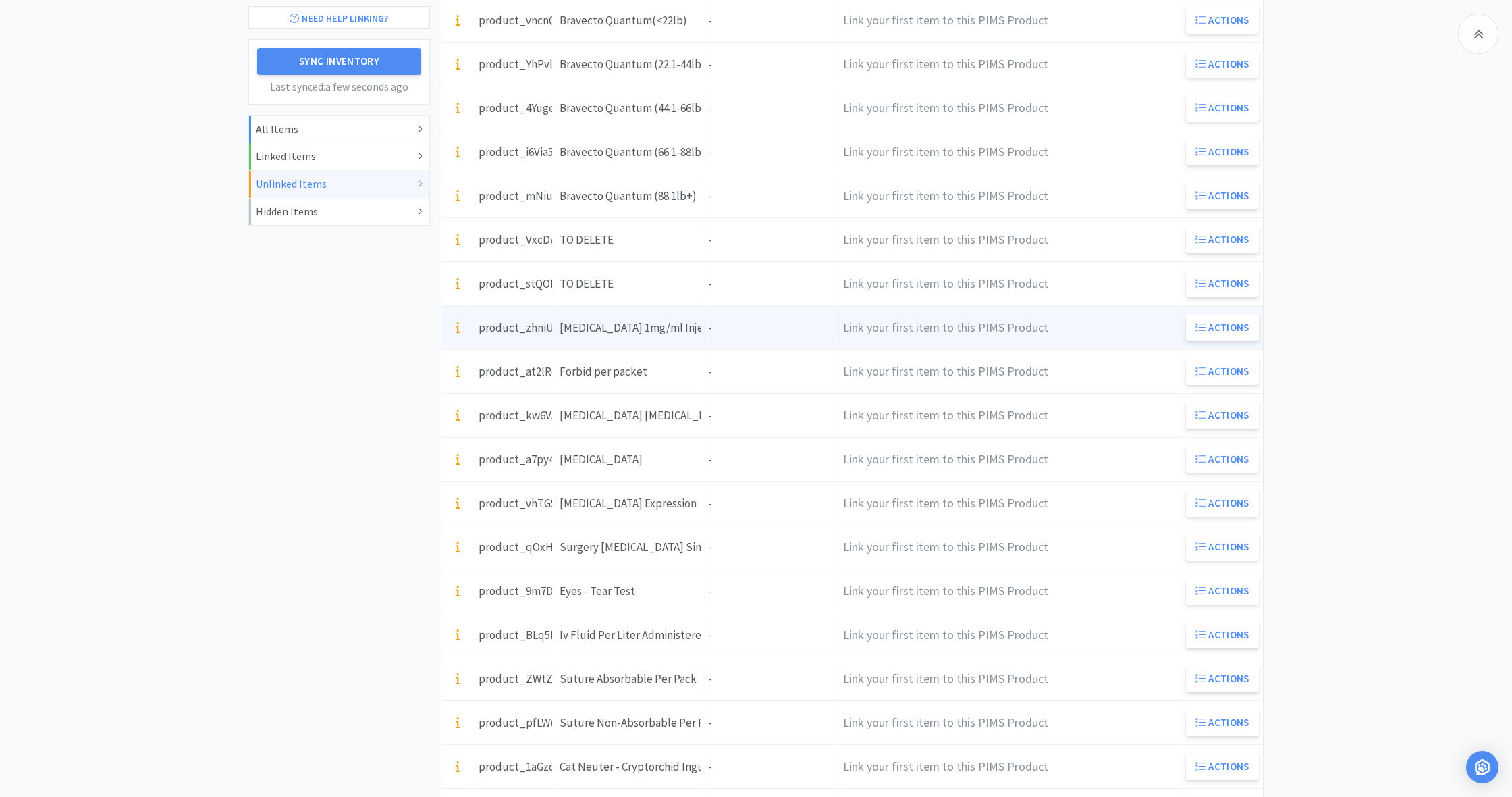
click at [739, 328] on div "Units -" at bounding box center [772, 328] width 135 height 35
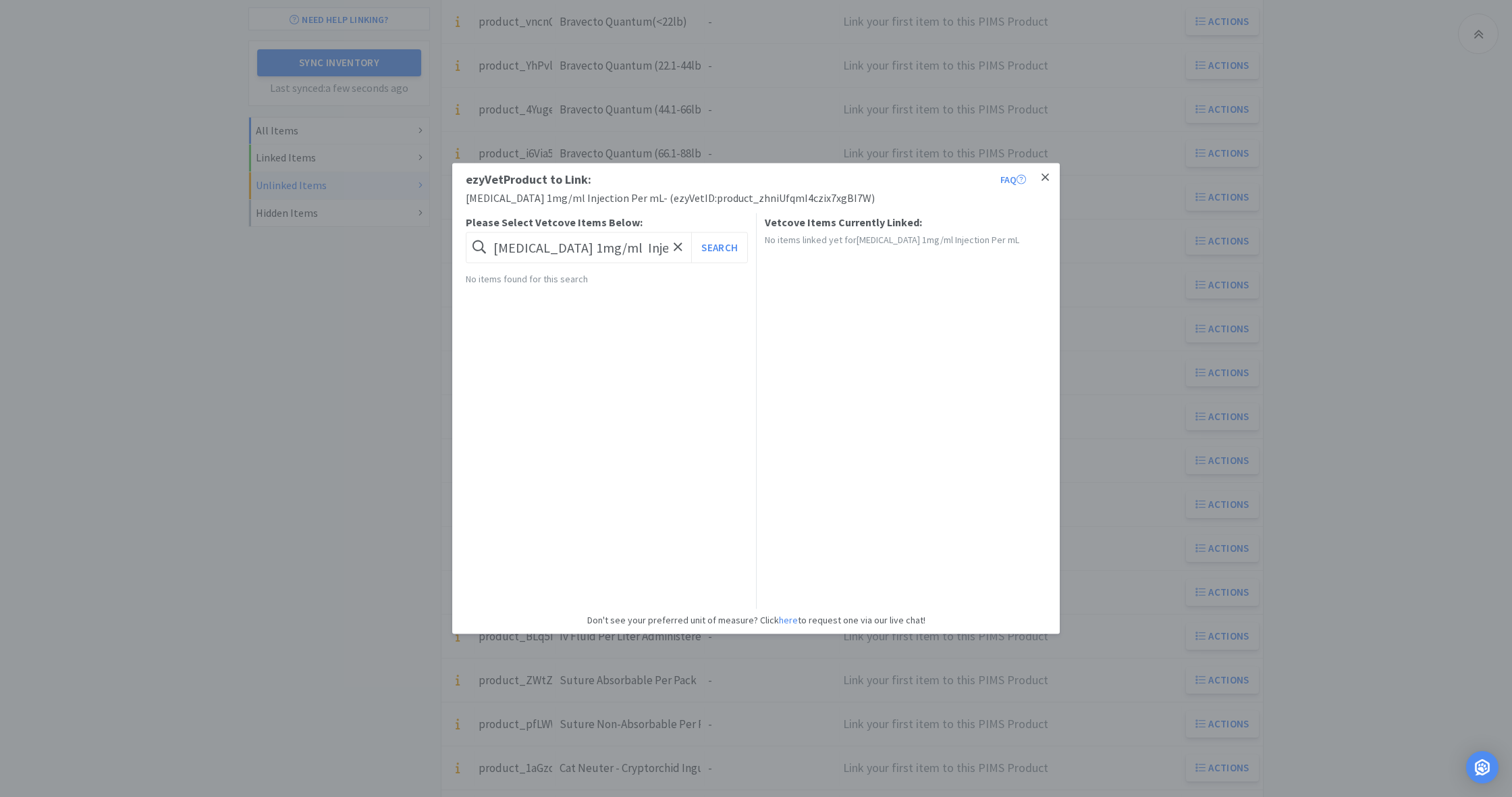
click at [1049, 178] on link at bounding box center [1045, 178] width 24 height 29
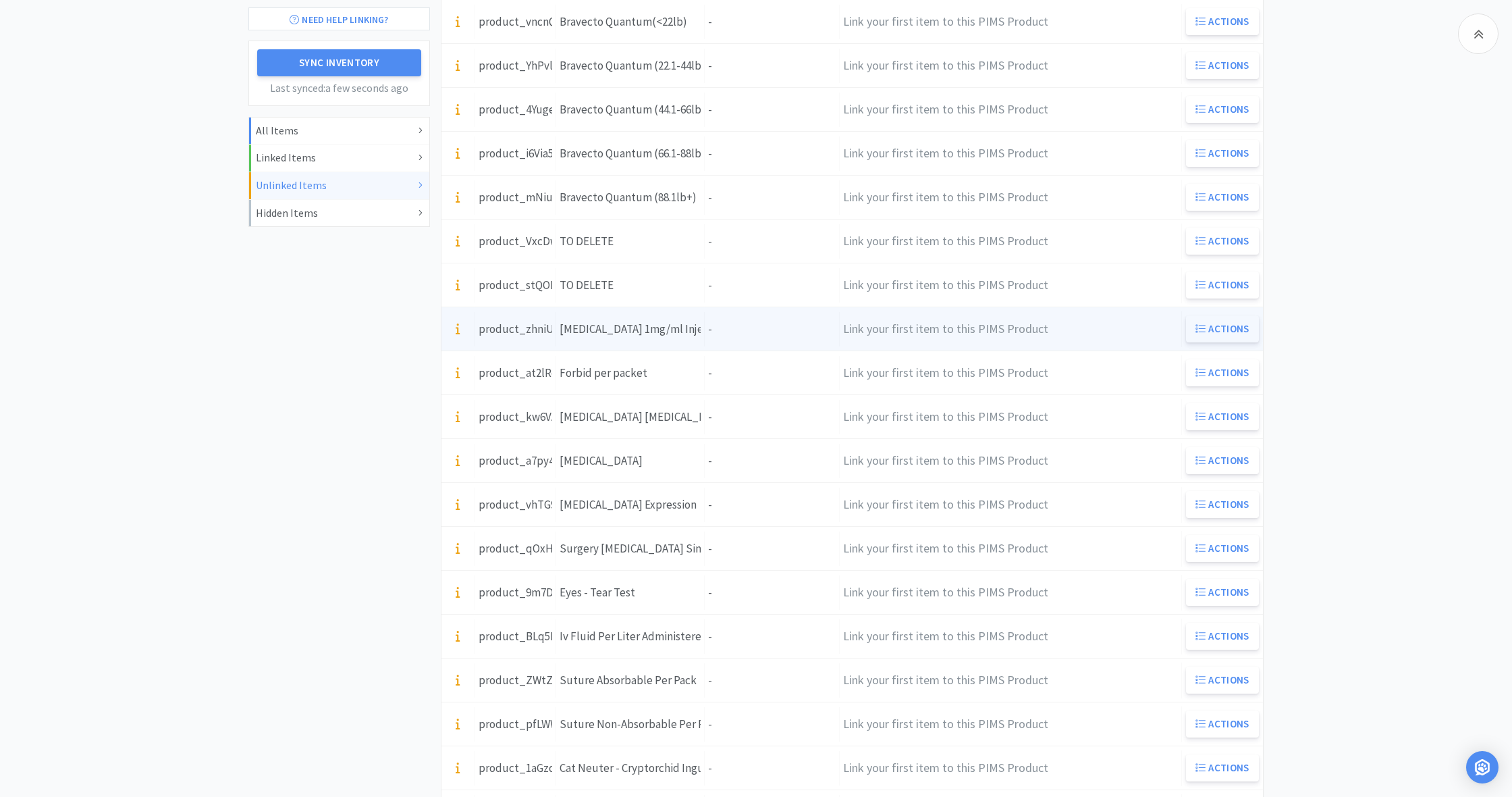
click at [1223, 328] on button "Actions" at bounding box center [1222, 329] width 73 height 27
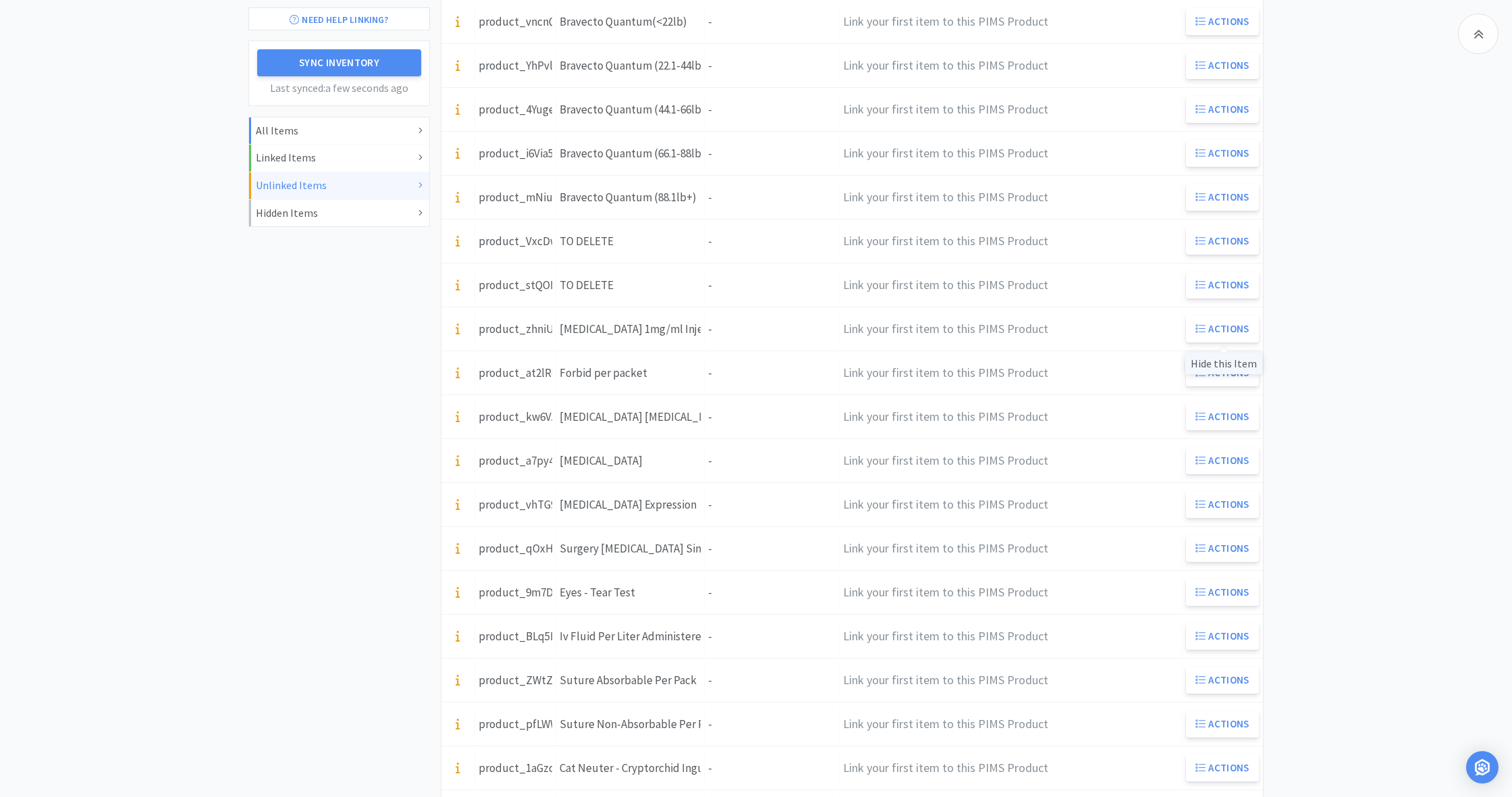
click at [1225, 363] on div "Hide this Item" at bounding box center [1224, 363] width 77 height 22
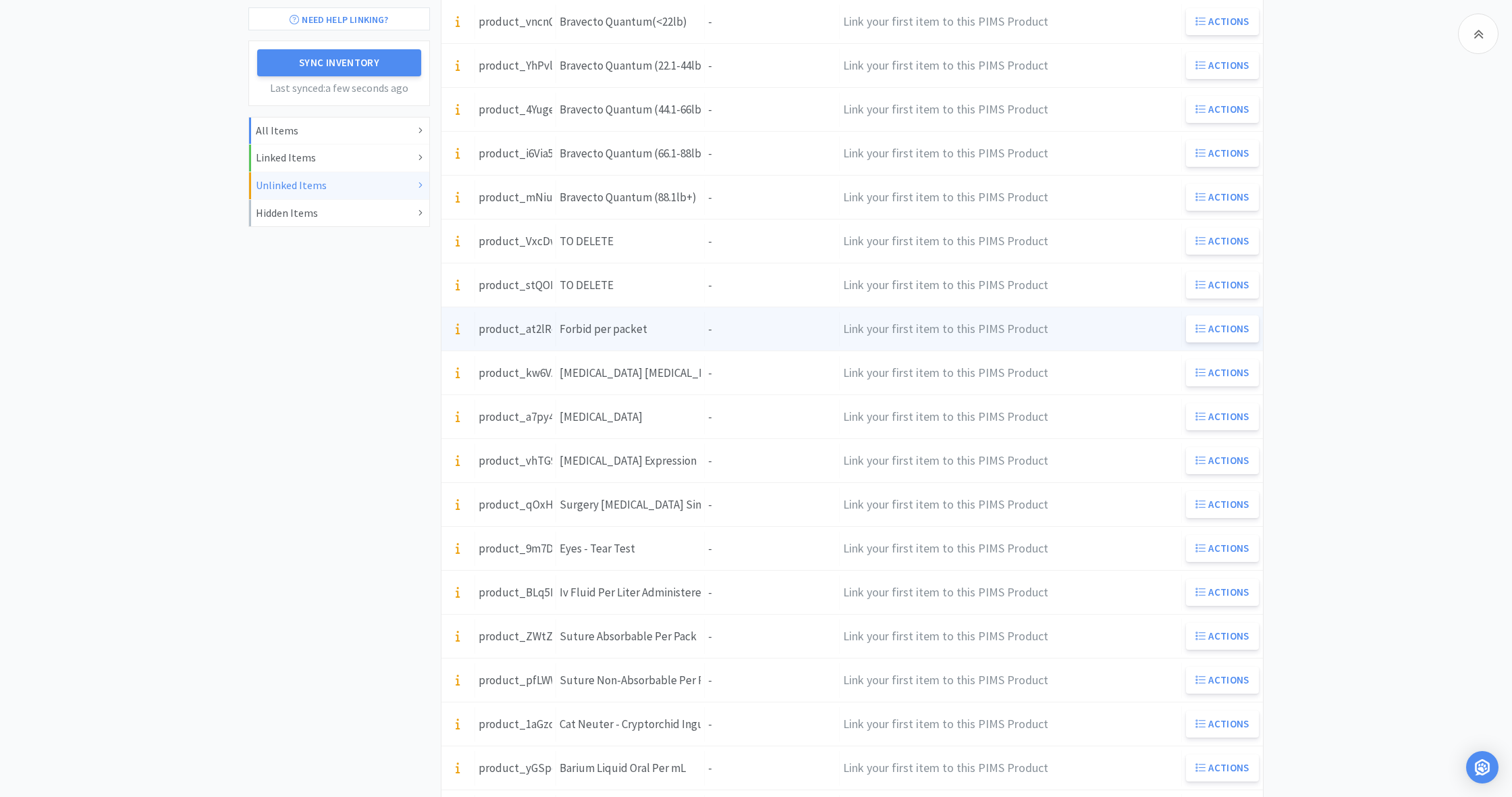
click at [713, 329] on div "Units -" at bounding box center [772, 329] width 135 height 35
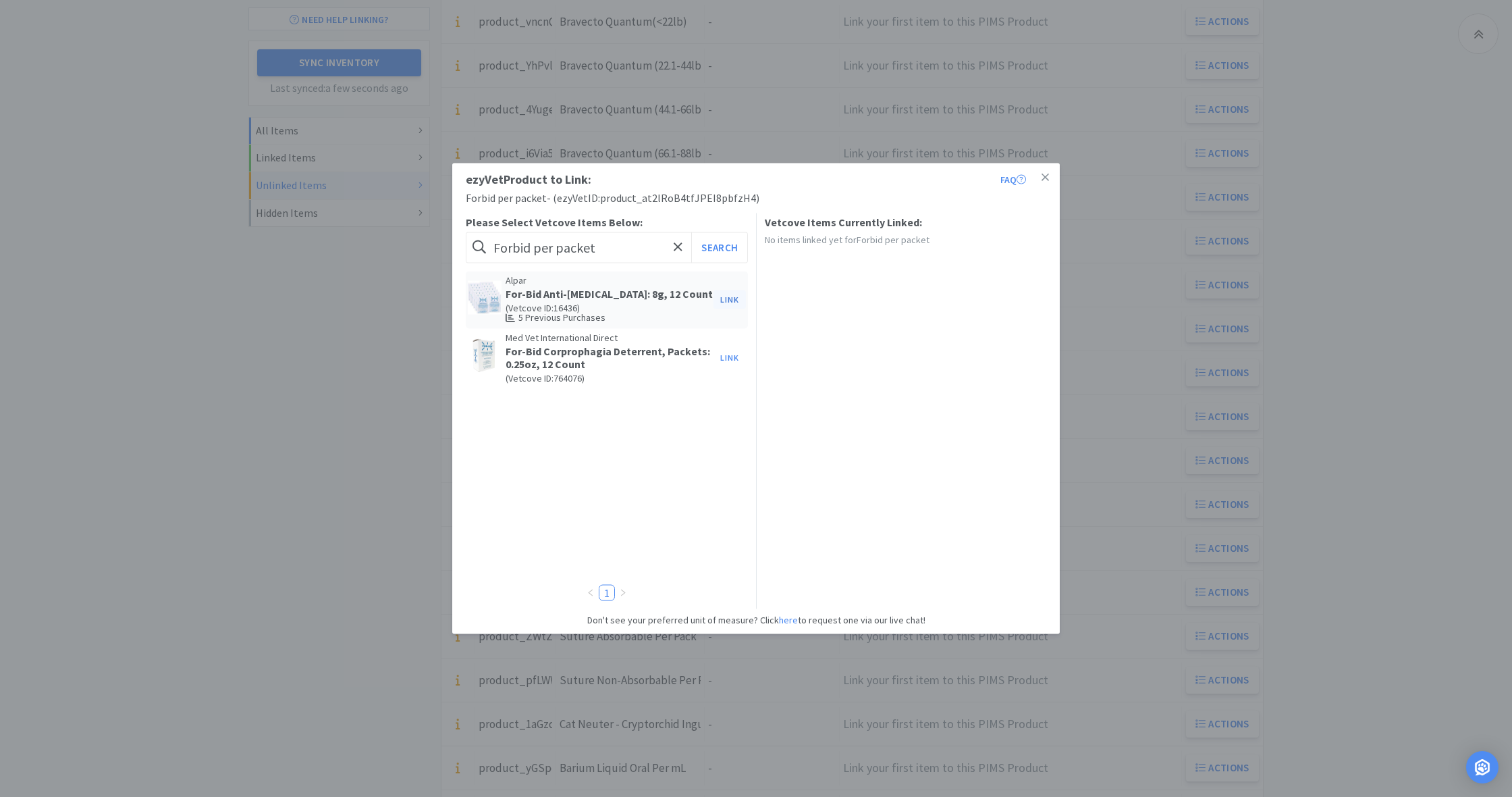
click at [733, 299] on button "Link" at bounding box center [729, 300] width 33 height 19
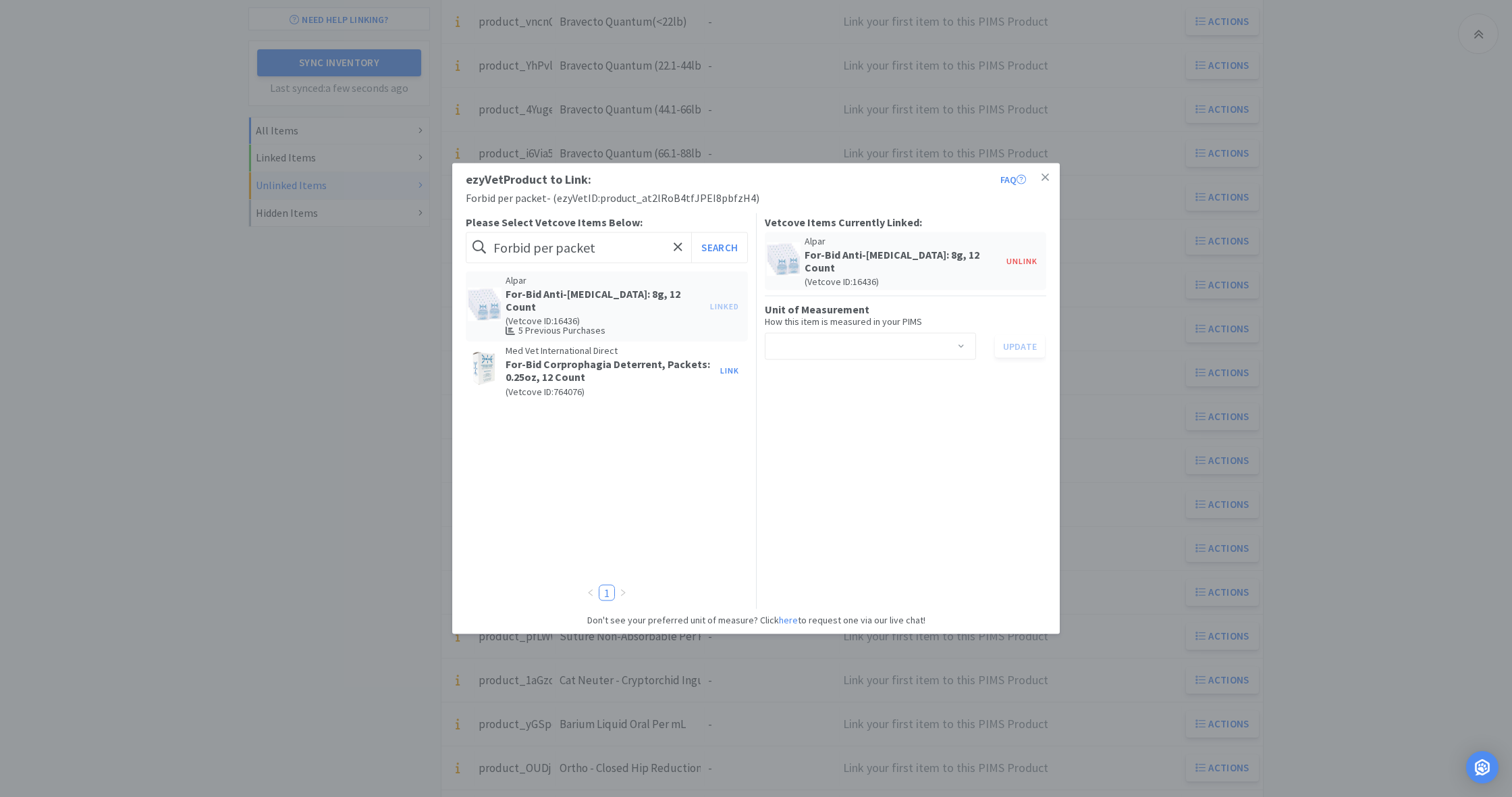
click at [965, 342] on span at bounding box center [961, 347] width 13 height 11
click at [831, 380] on li "packet" at bounding box center [870, 383] width 212 height 21
click at [1020, 335] on button "Update" at bounding box center [1020, 346] width 50 height 23
click at [1044, 177] on icon at bounding box center [1045, 177] width 7 height 7
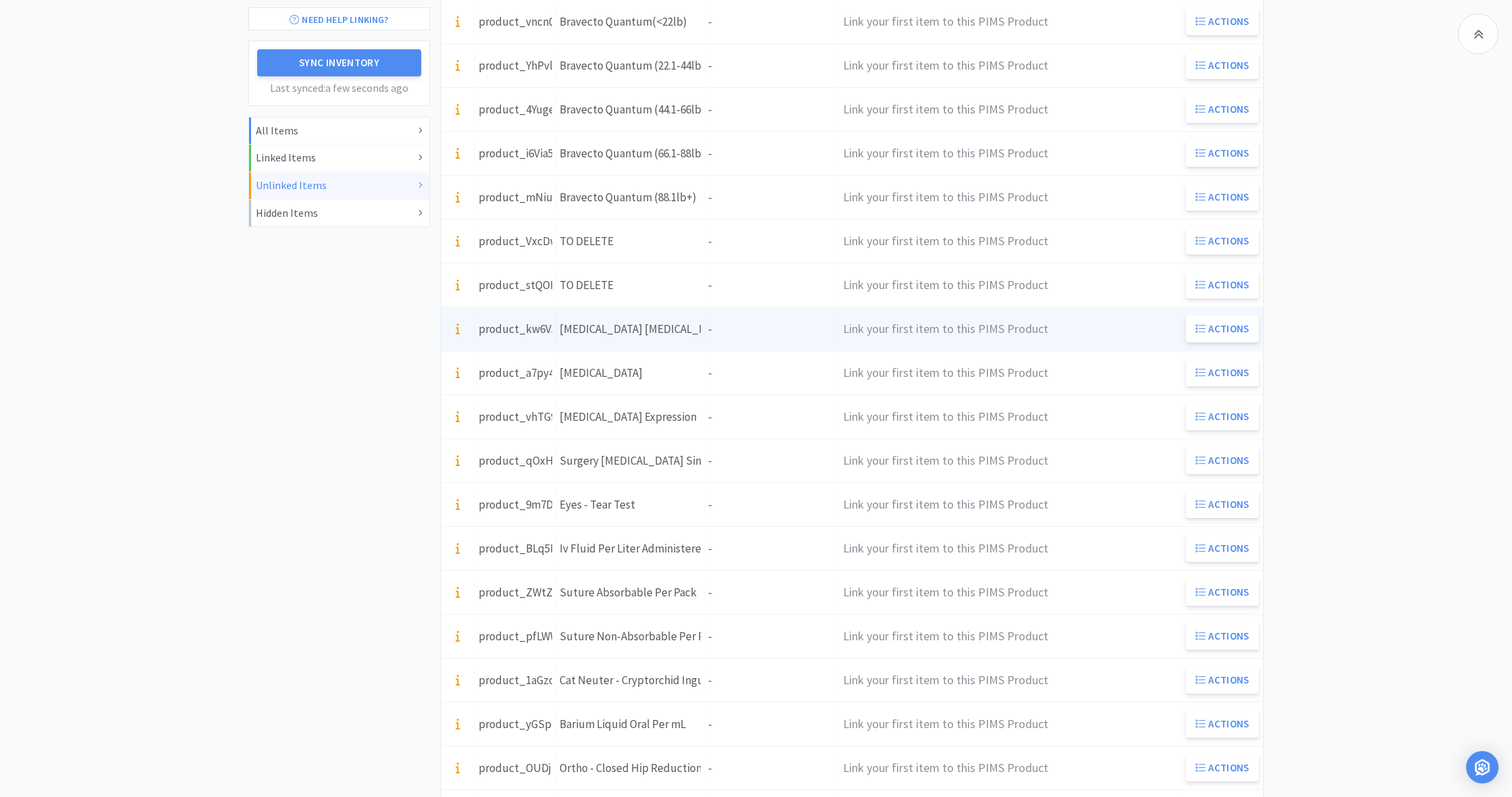
click at [723, 336] on div "Units -" at bounding box center [772, 329] width 135 height 35
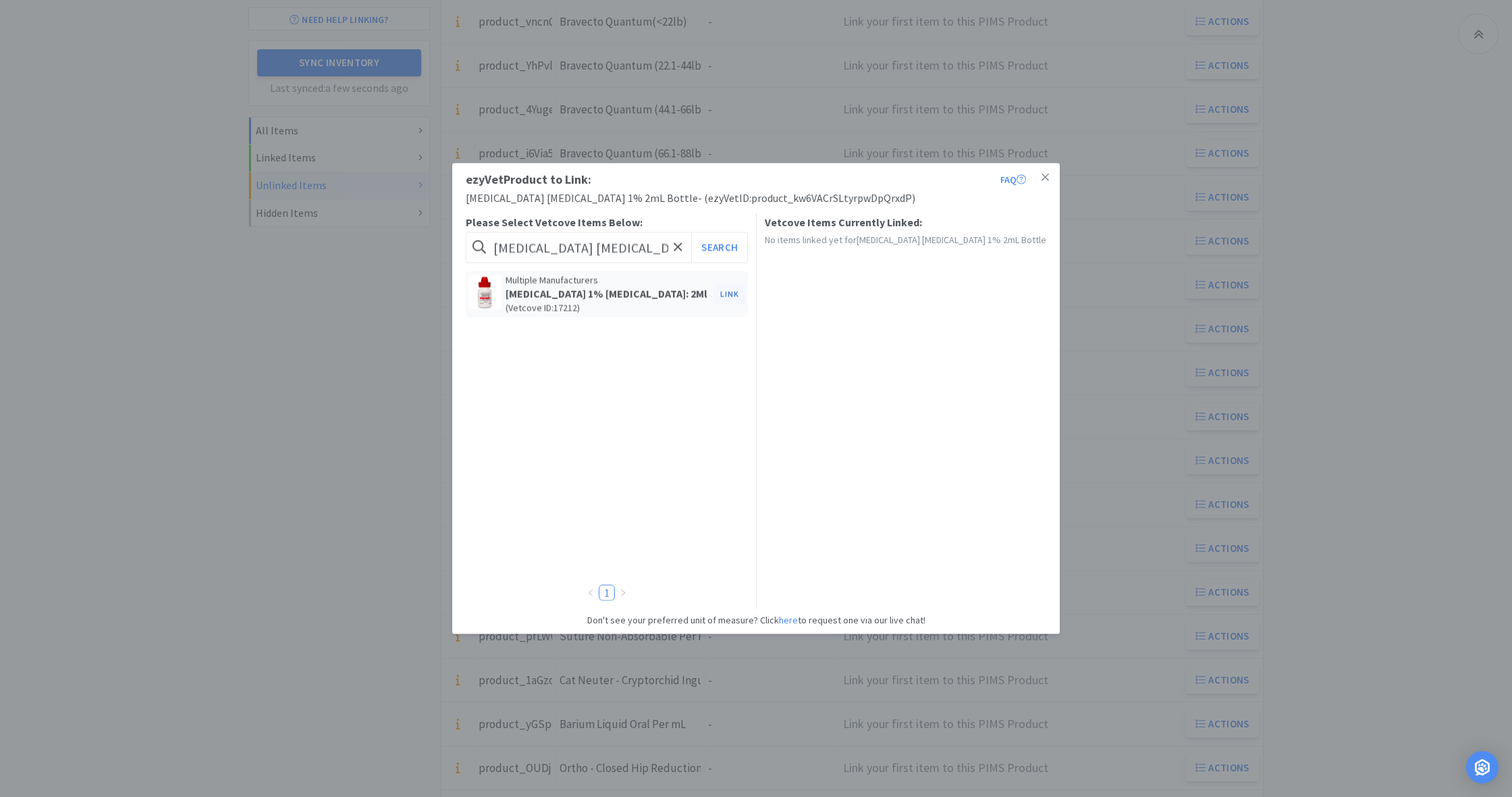
click at [729, 295] on button "Link" at bounding box center [729, 294] width 33 height 19
click at [959, 342] on span at bounding box center [961, 347] width 13 height 11
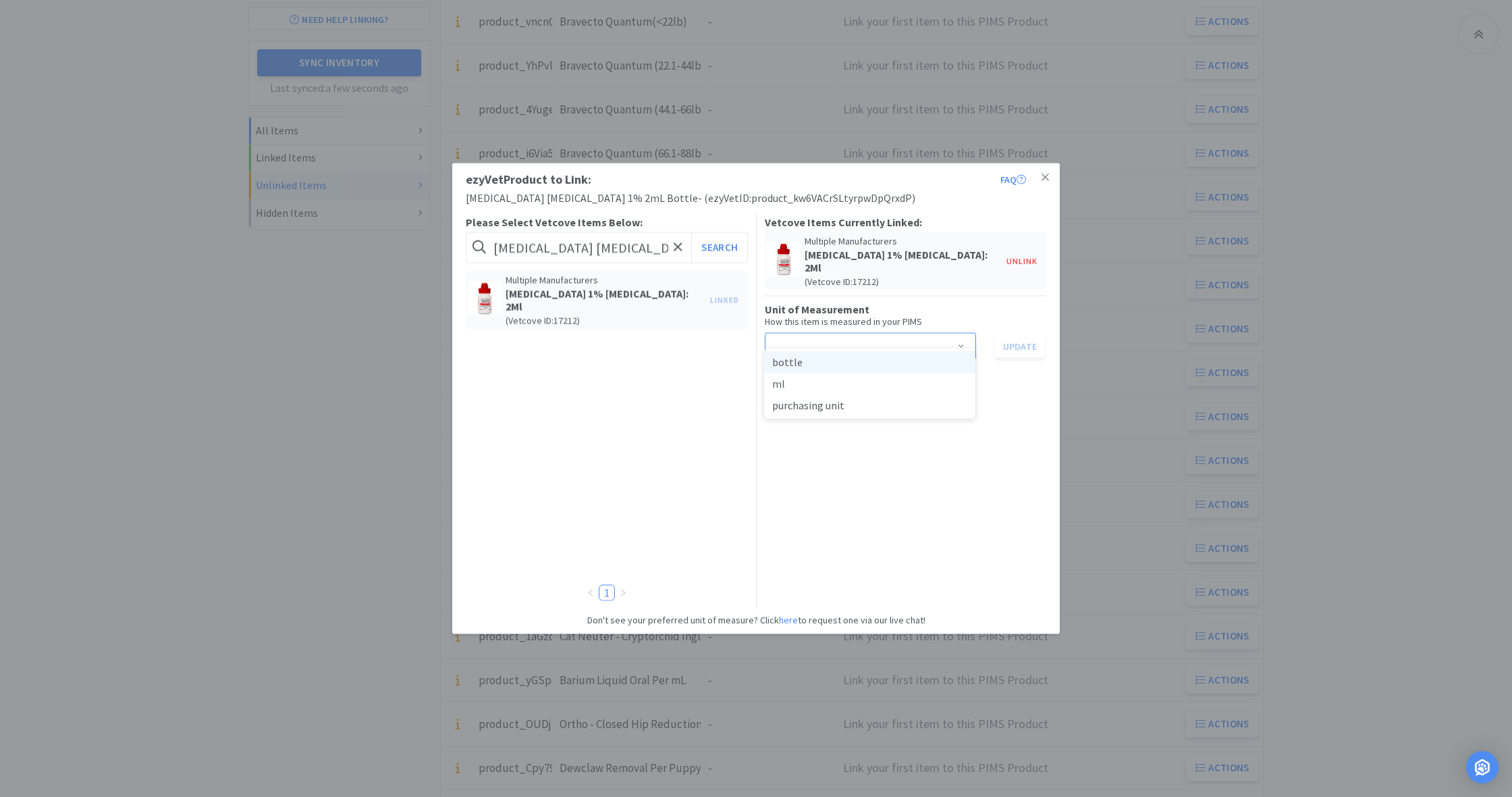
drag, startPoint x: 831, startPoint y: 363, endPoint x: 838, endPoint y: 361, distance: 7.3
click at [831, 362] on li "bottle" at bounding box center [870, 361] width 212 height 21
click at [1019, 334] on button "Update" at bounding box center [1020, 346] width 50 height 23
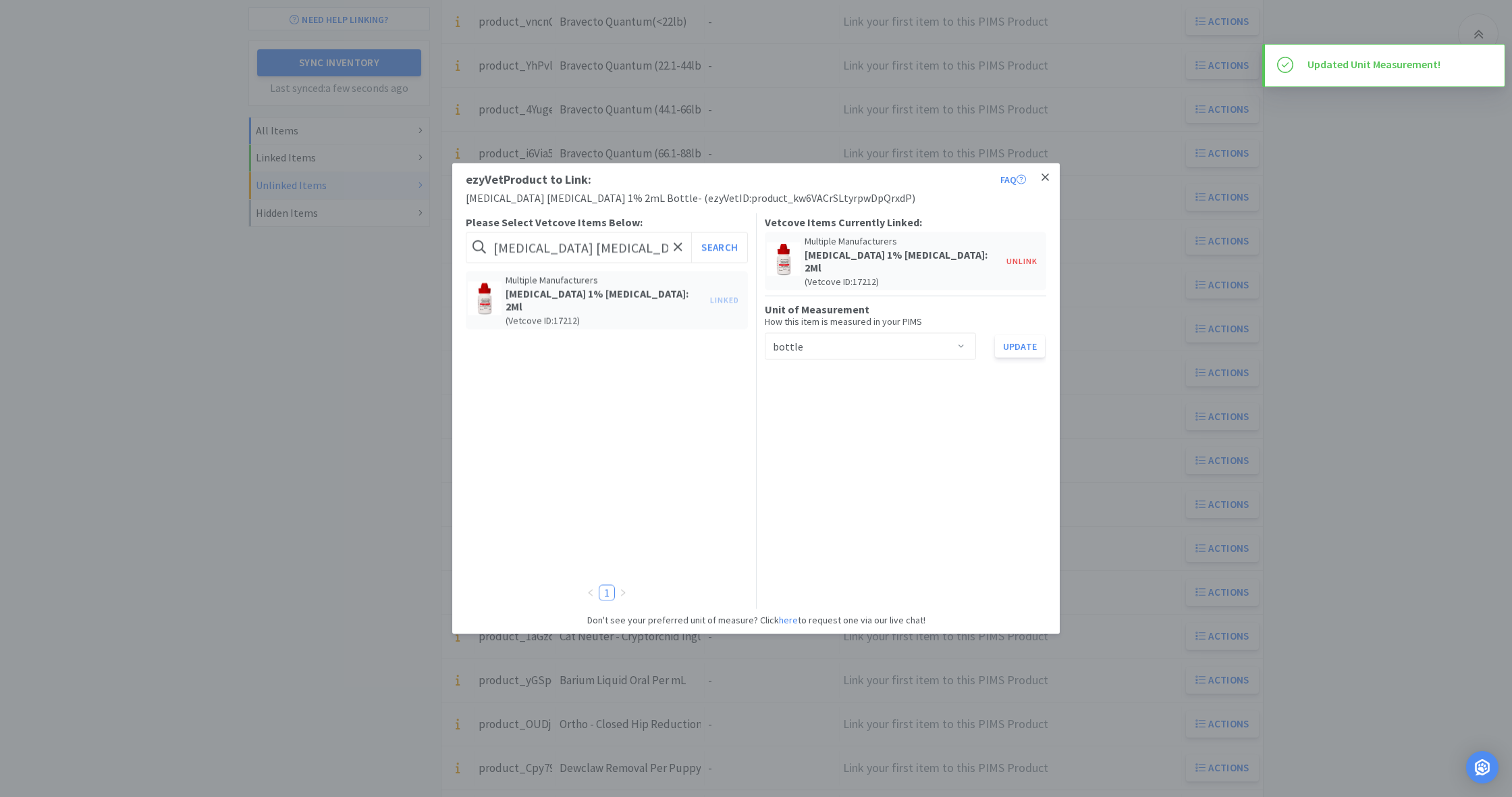
click at [1045, 175] on icon at bounding box center [1045, 178] width 7 height 12
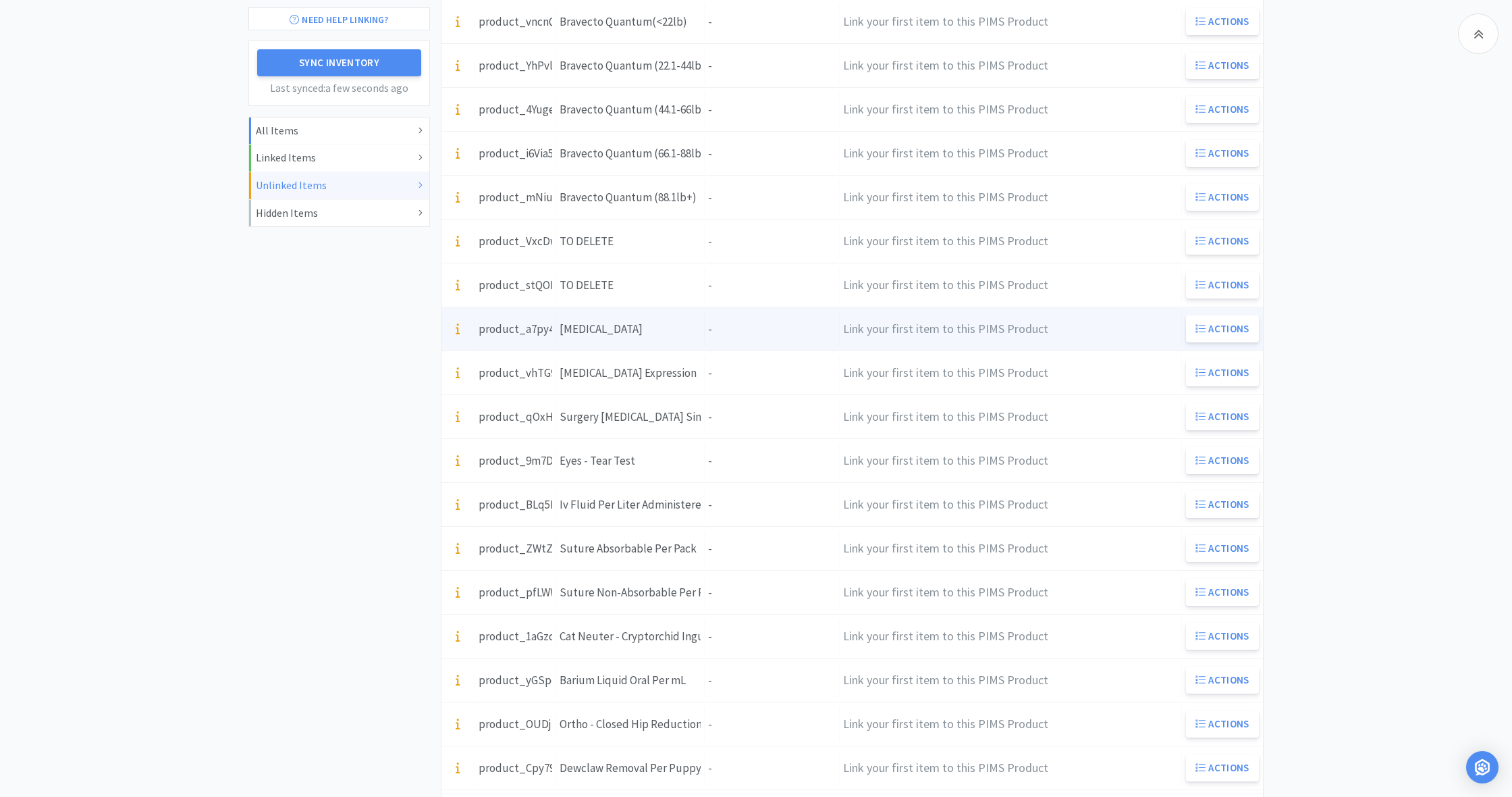
click at [703, 333] on div "Item Name [MEDICAL_DATA]" at bounding box center [630, 329] width 149 height 35
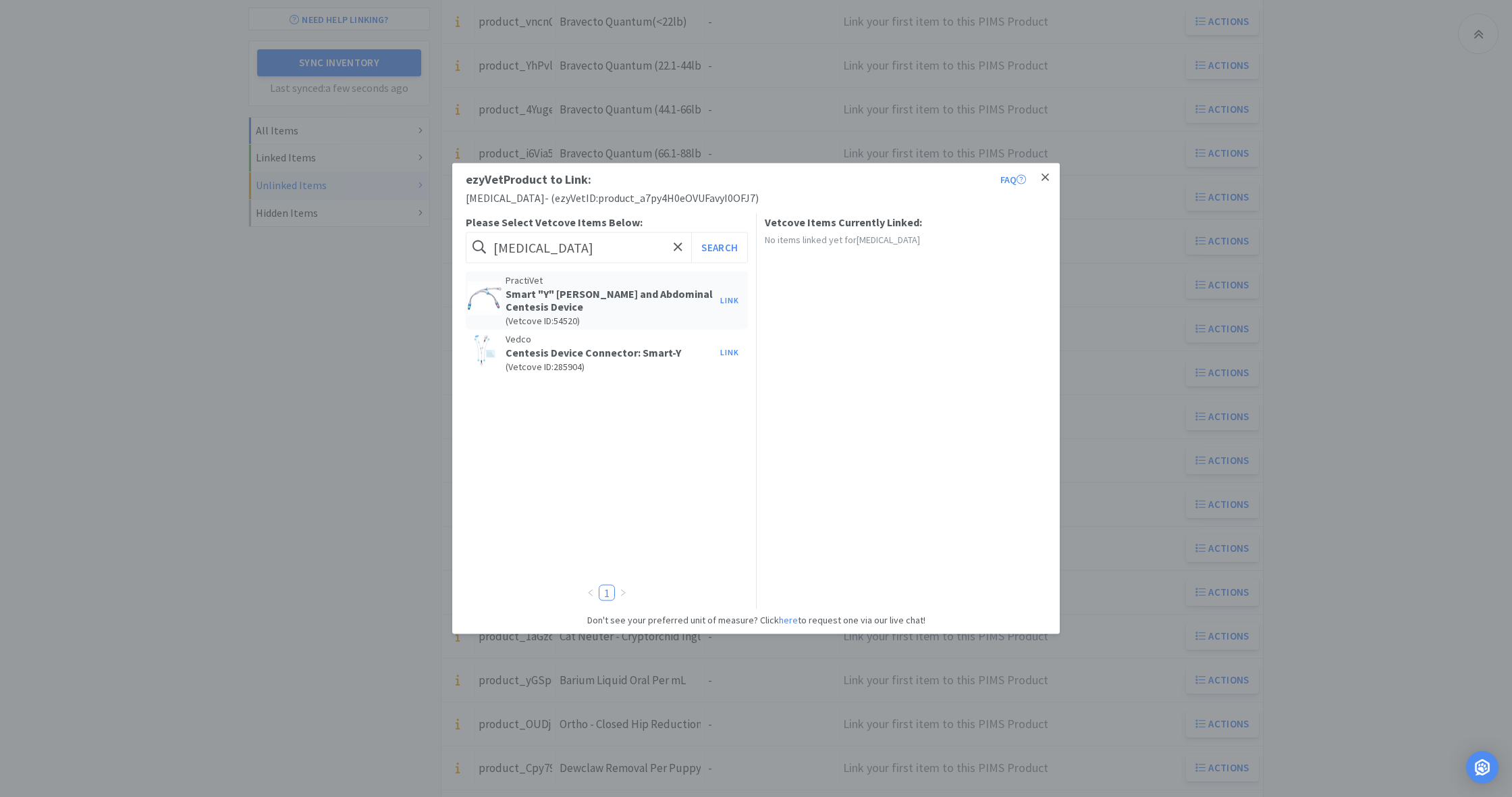
click at [1048, 178] on icon at bounding box center [1045, 178] width 7 height 12
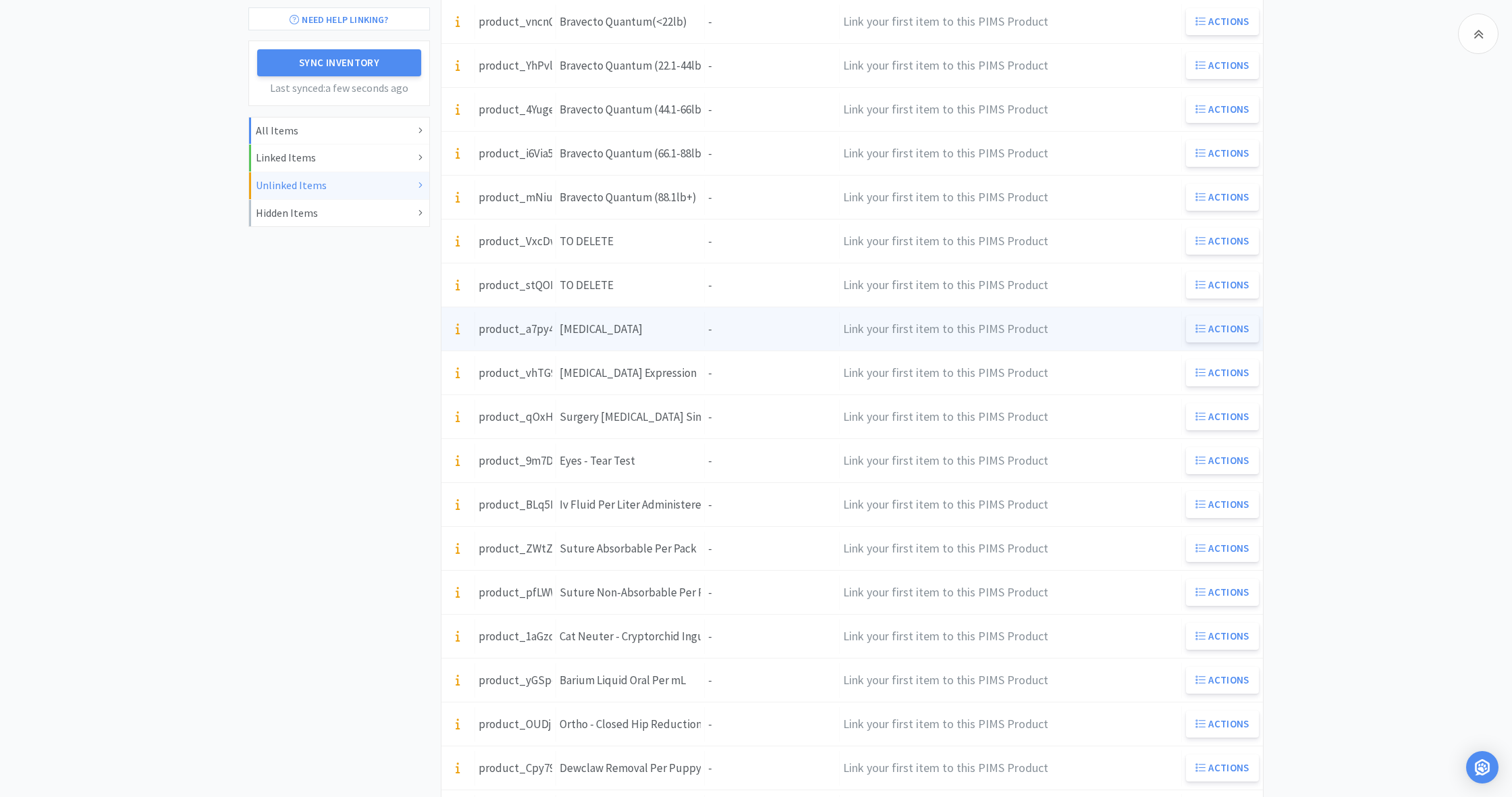
click at [1213, 326] on button "Actions" at bounding box center [1222, 329] width 73 height 27
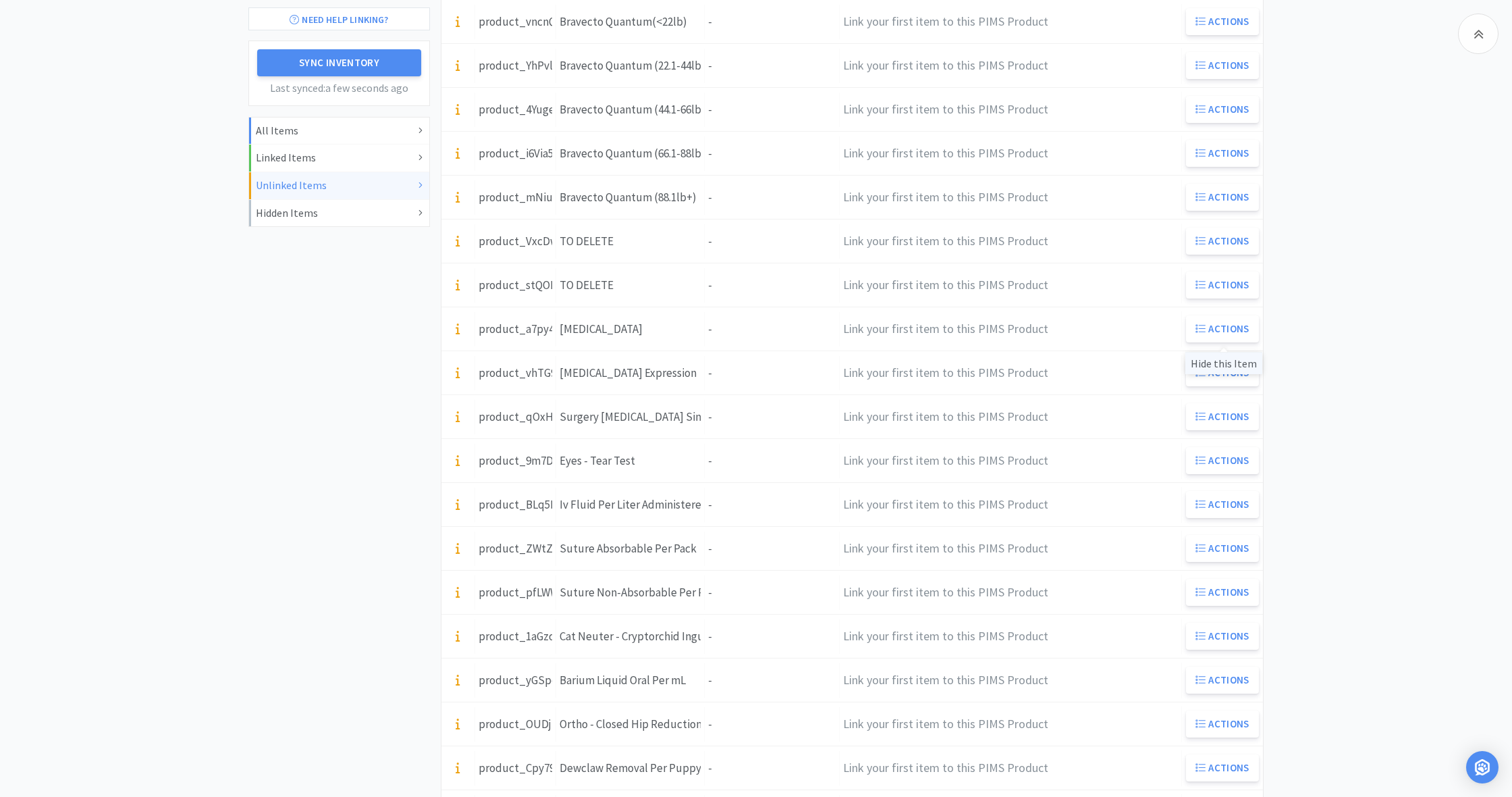
click at [1212, 362] on div "Hide this Item" at bounding box center [1224, 363] width 77 height 22
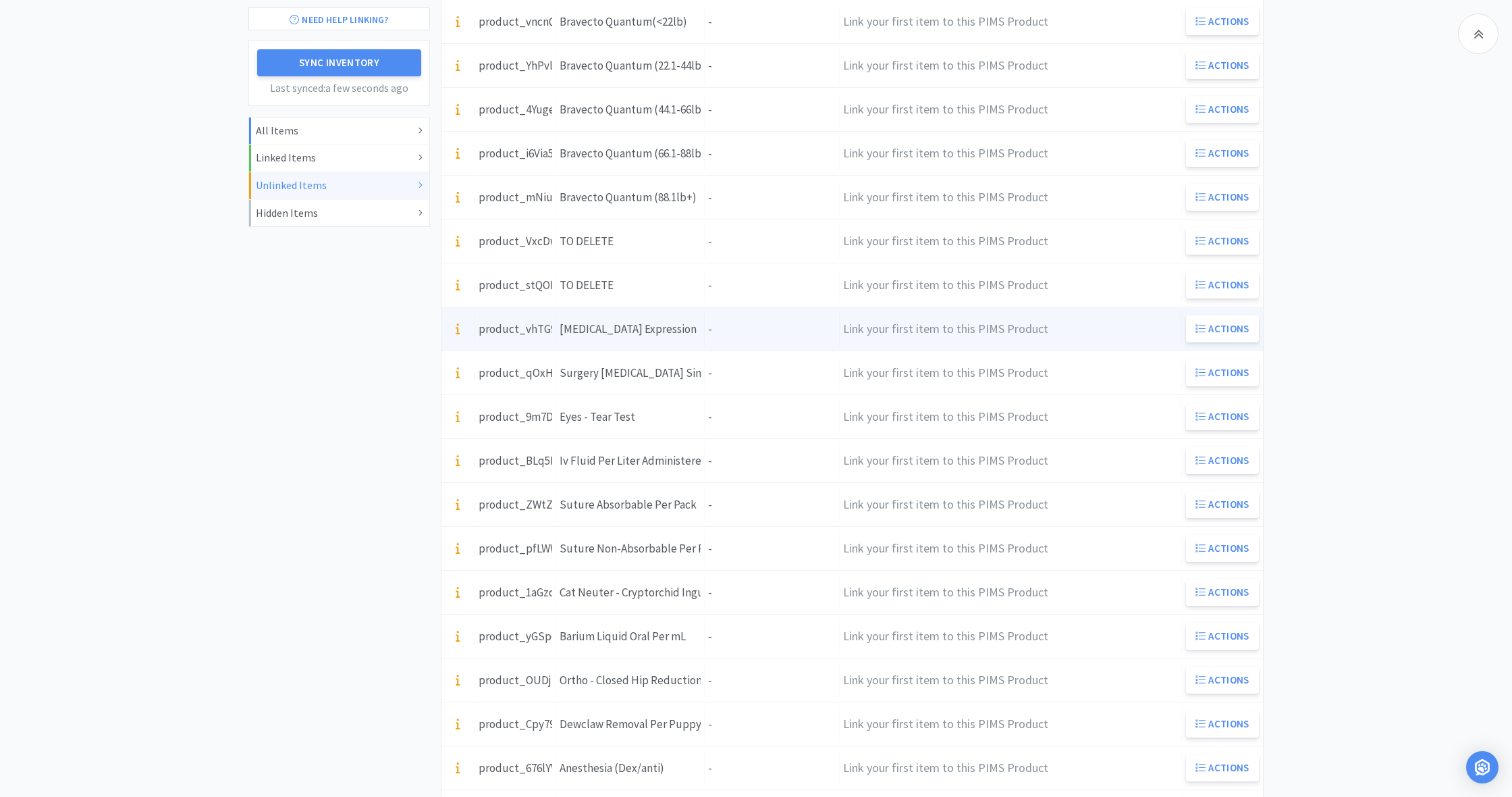
click at [719, 327] on div "Units -" at bounding box center [772, 329] width 135 height 35
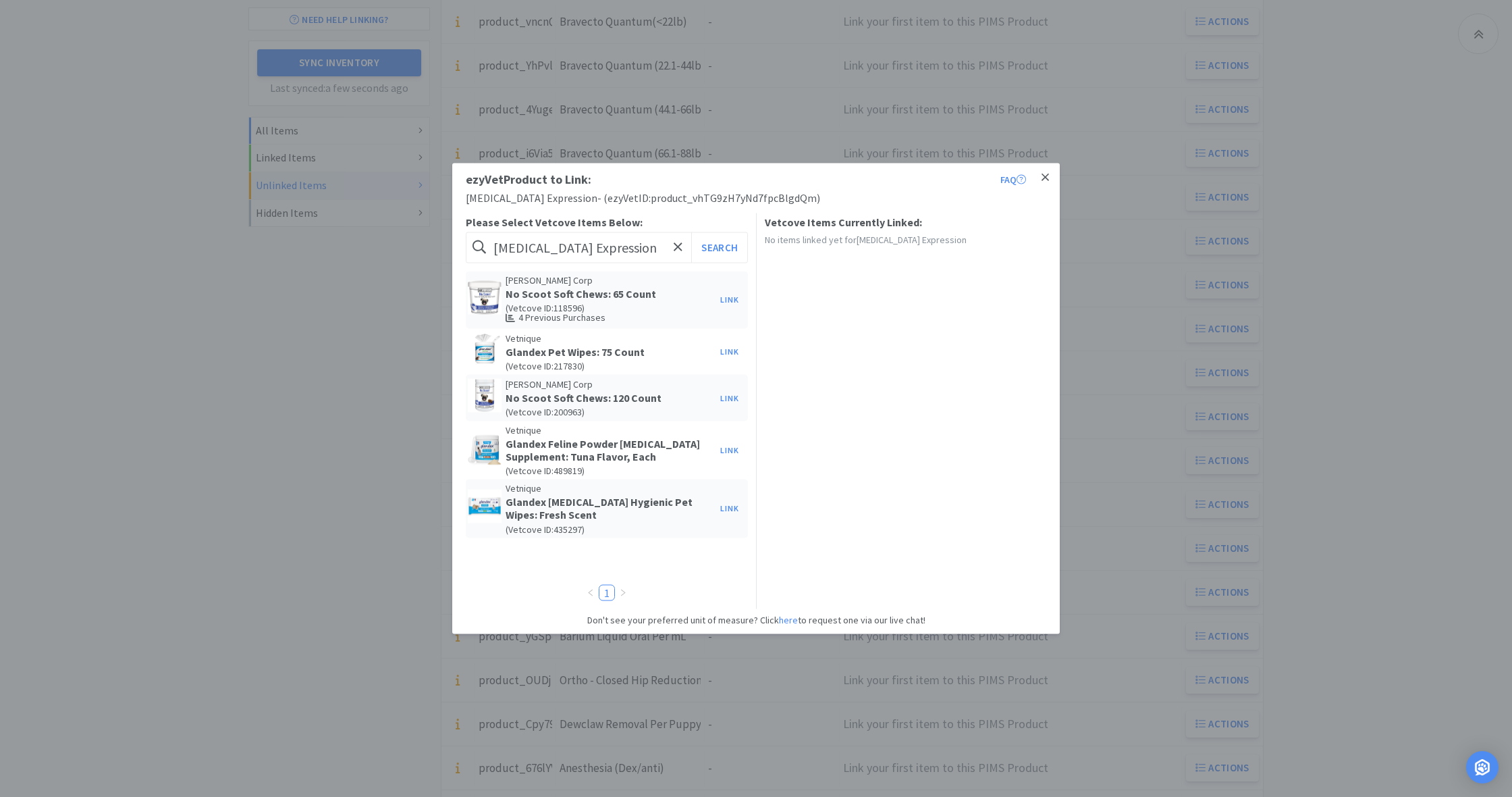
click at [1046, 175] on icon at bounding box center [1045, 178] width 7 height 12
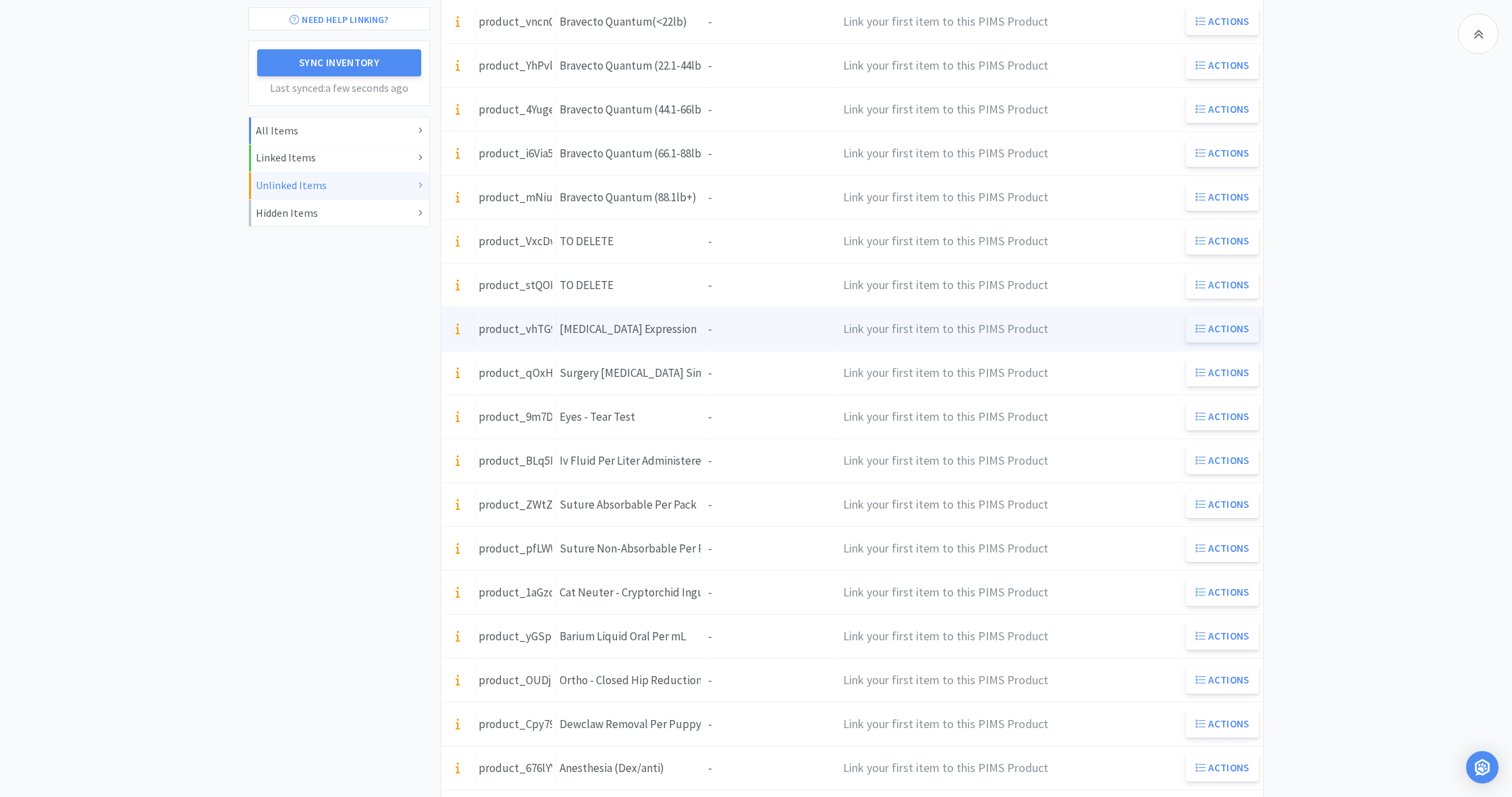
click at [1219, 329] on button "Actions" at bounding box center [1222, 329] width 73 height 27
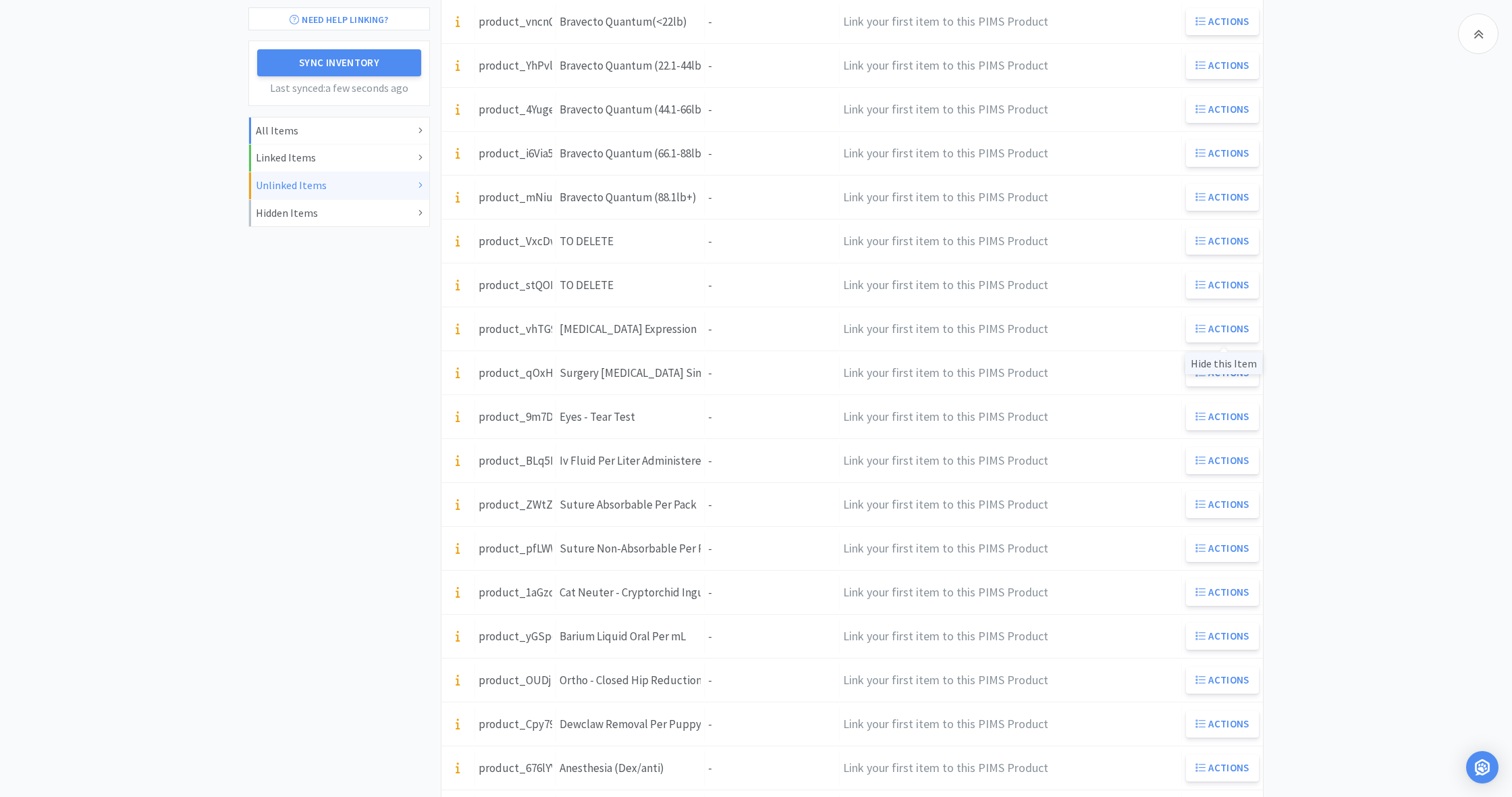
click at [1223, 364] on div "Hide this Item" at bounding box center [1224, 363] width 77 height 22
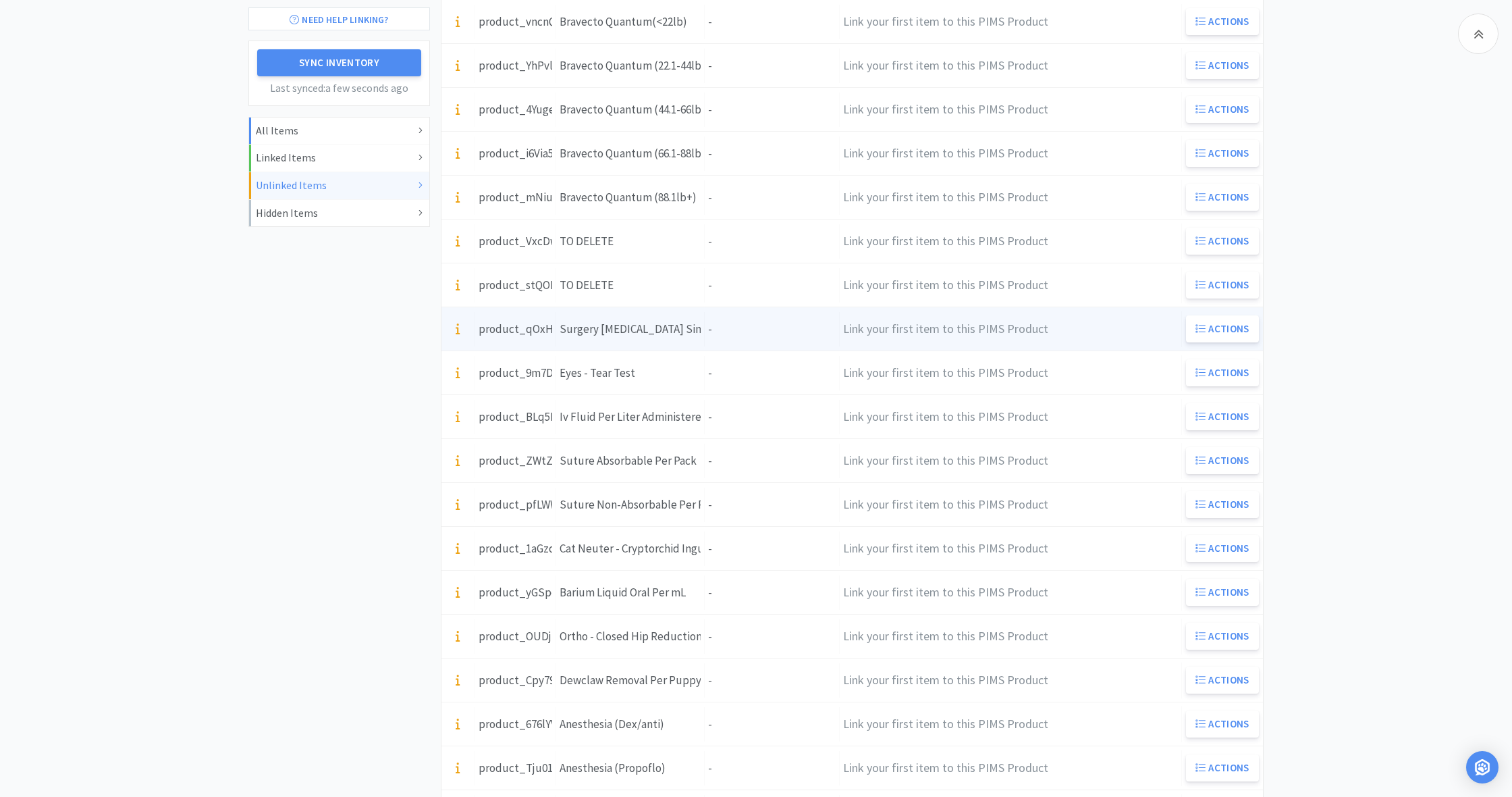
click at [718, 329] on div "Units -" at bounding box center [772, 329] width 135 height 35
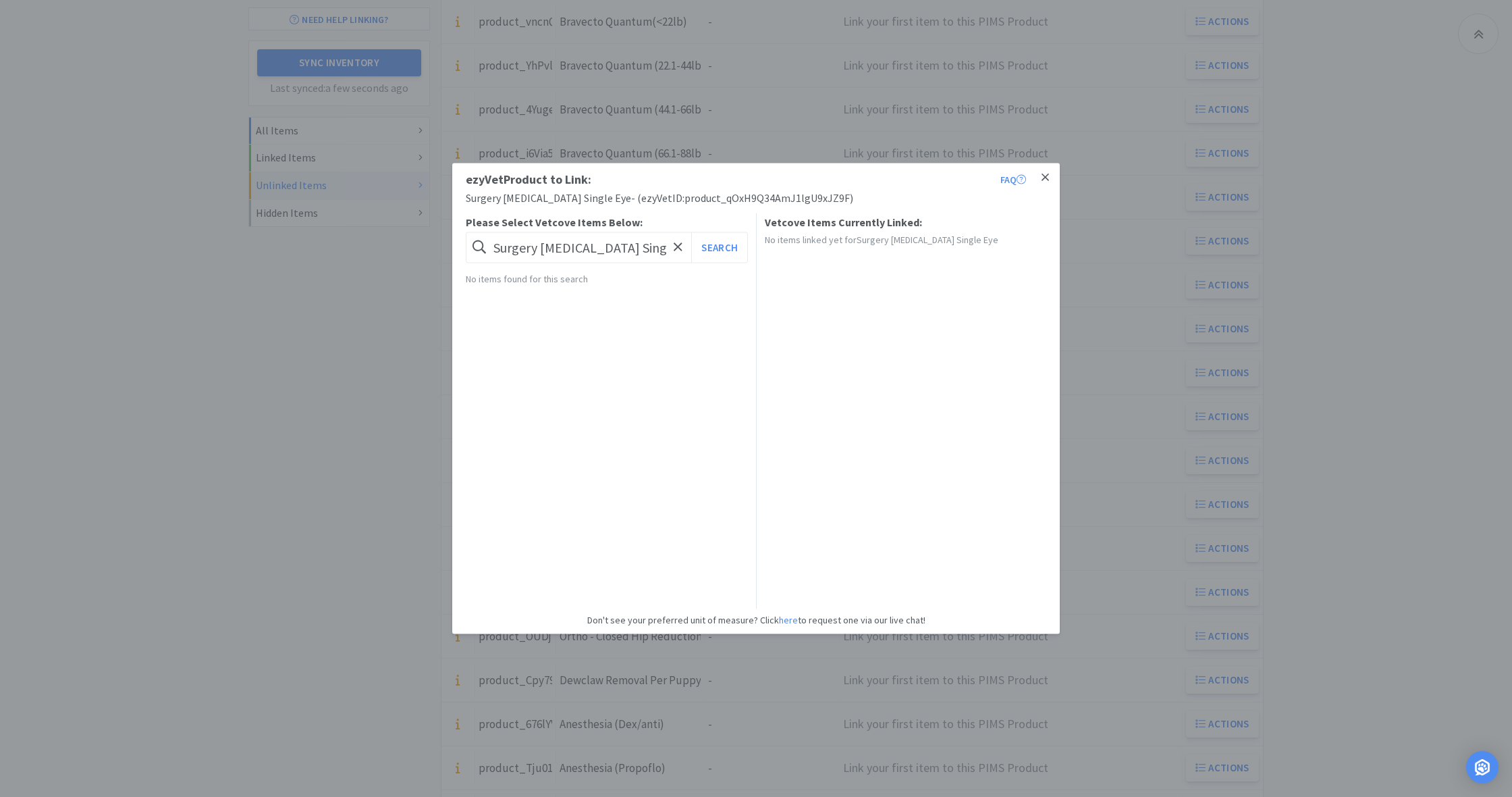
click at [1047, 178] on icon at bounding box center [1045, 178] width 7 height 12
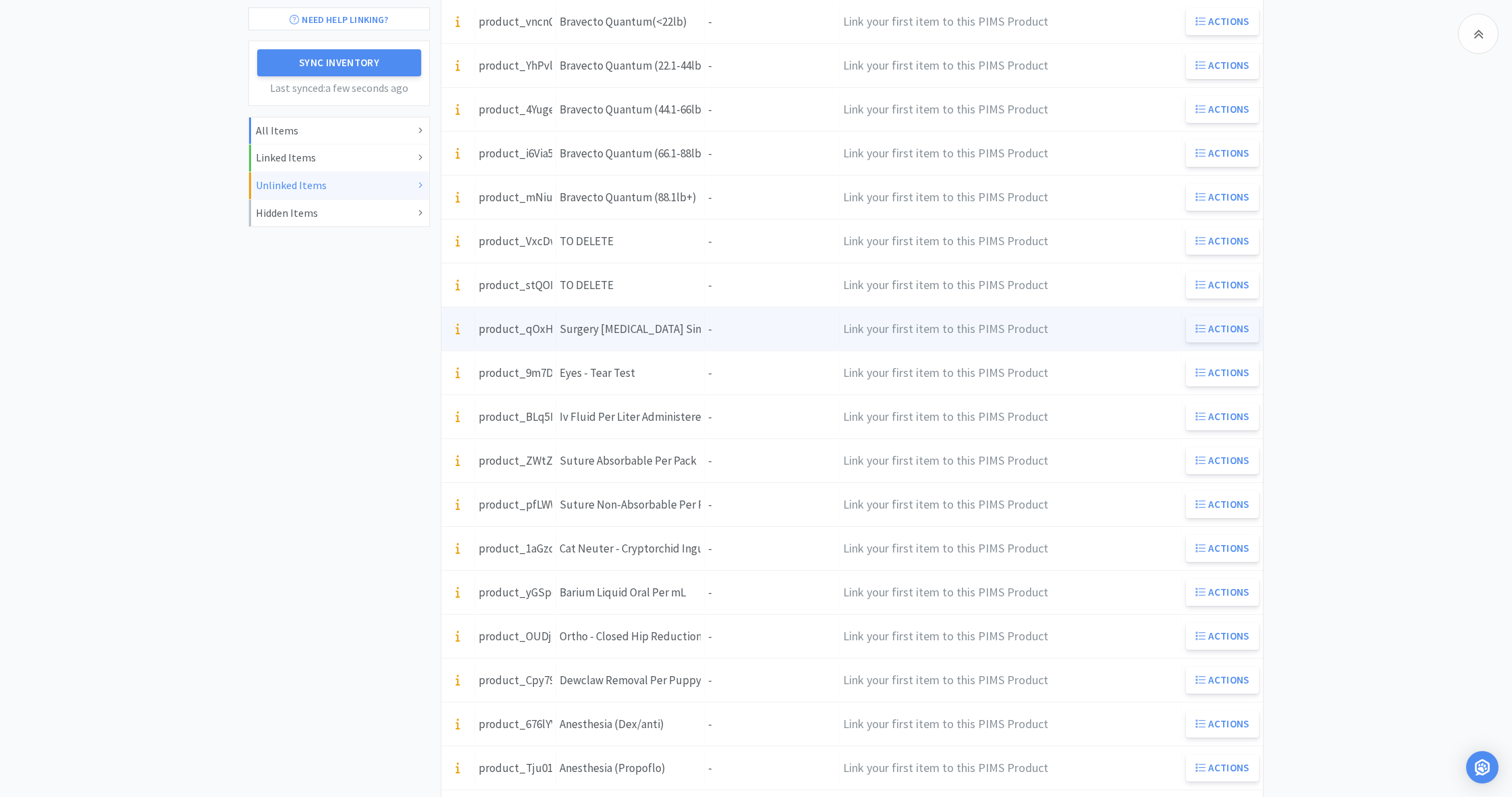
click at [1226, 329] on button "Actions" at bounding box center [1222, 329] width 73 height 27
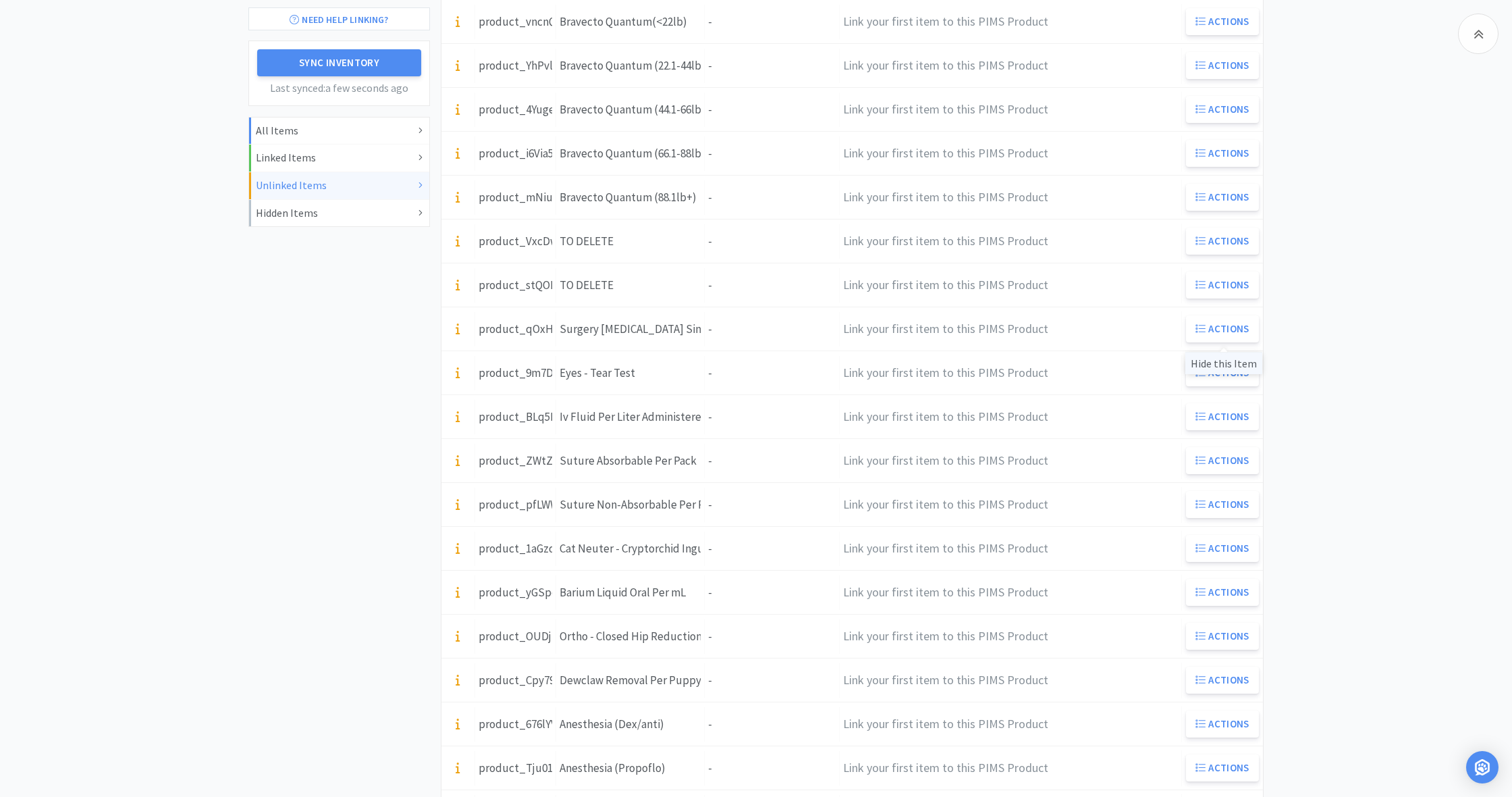
click at [1227, 363] on div "Hide this Item" at bounding box center [1224, 363] width 77 height 22
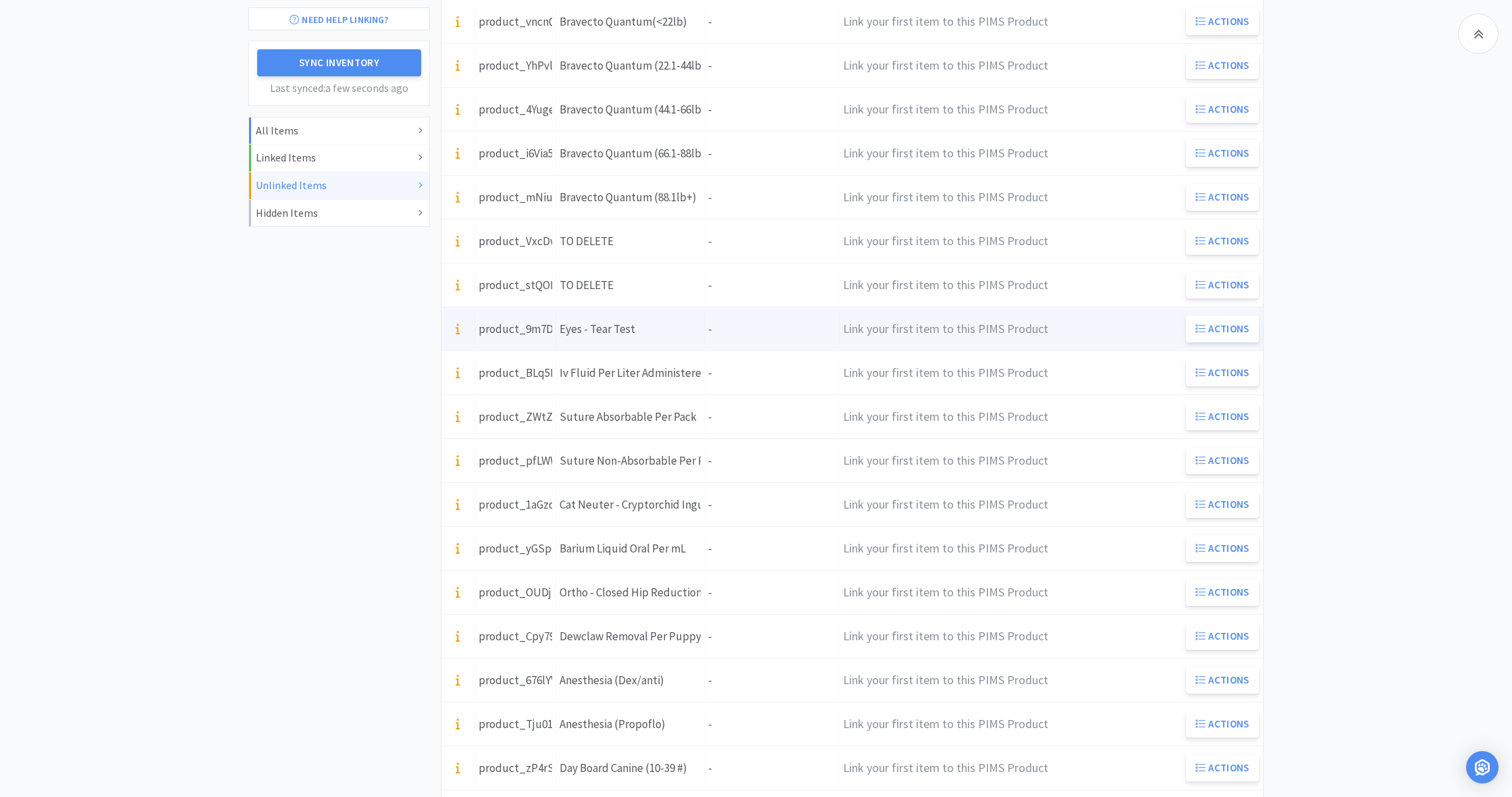
click at [693, 331] on div "Item Name Eyes - Tear Test" at bounding box center [630, 329] width 149 height 35
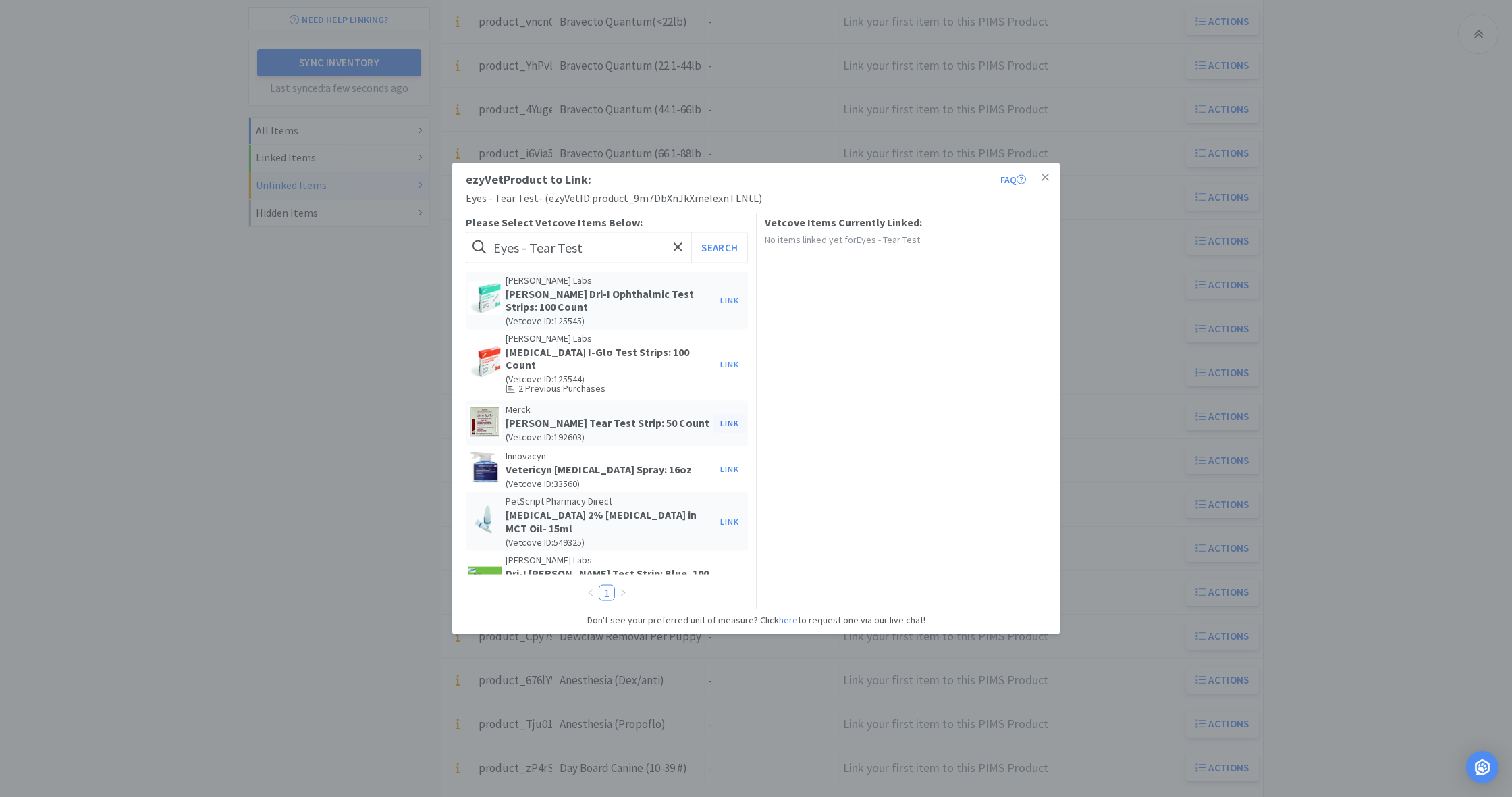
click at [728, 413] on button "Link" at bounding box center [729, 423] width 33 height 19
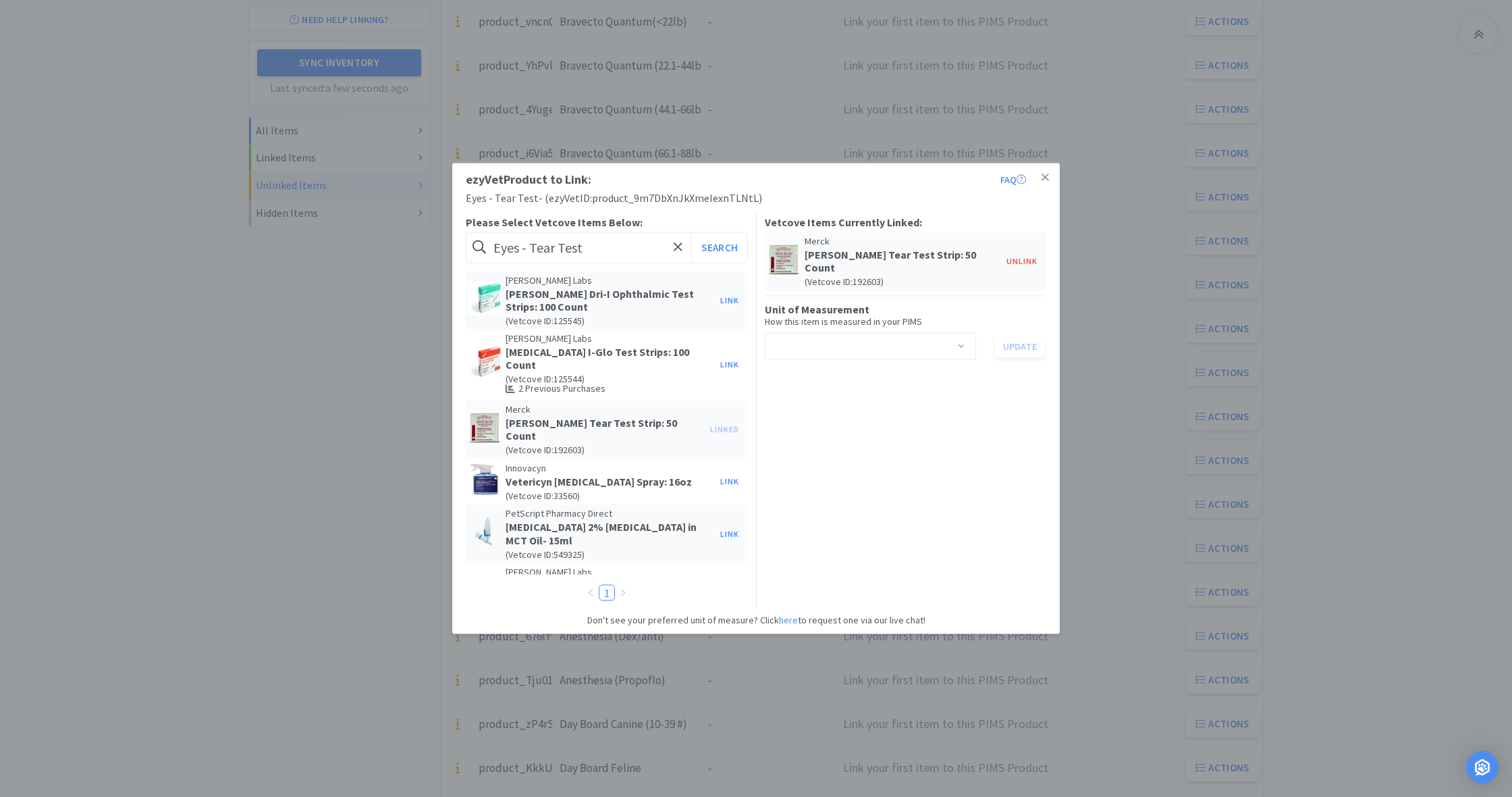
click at [962, 342] on span at bounding box center [961, 347] width 13 height 11
click at [1044, 175] on icon at bounding box center [1045, 178] width 7 height 12
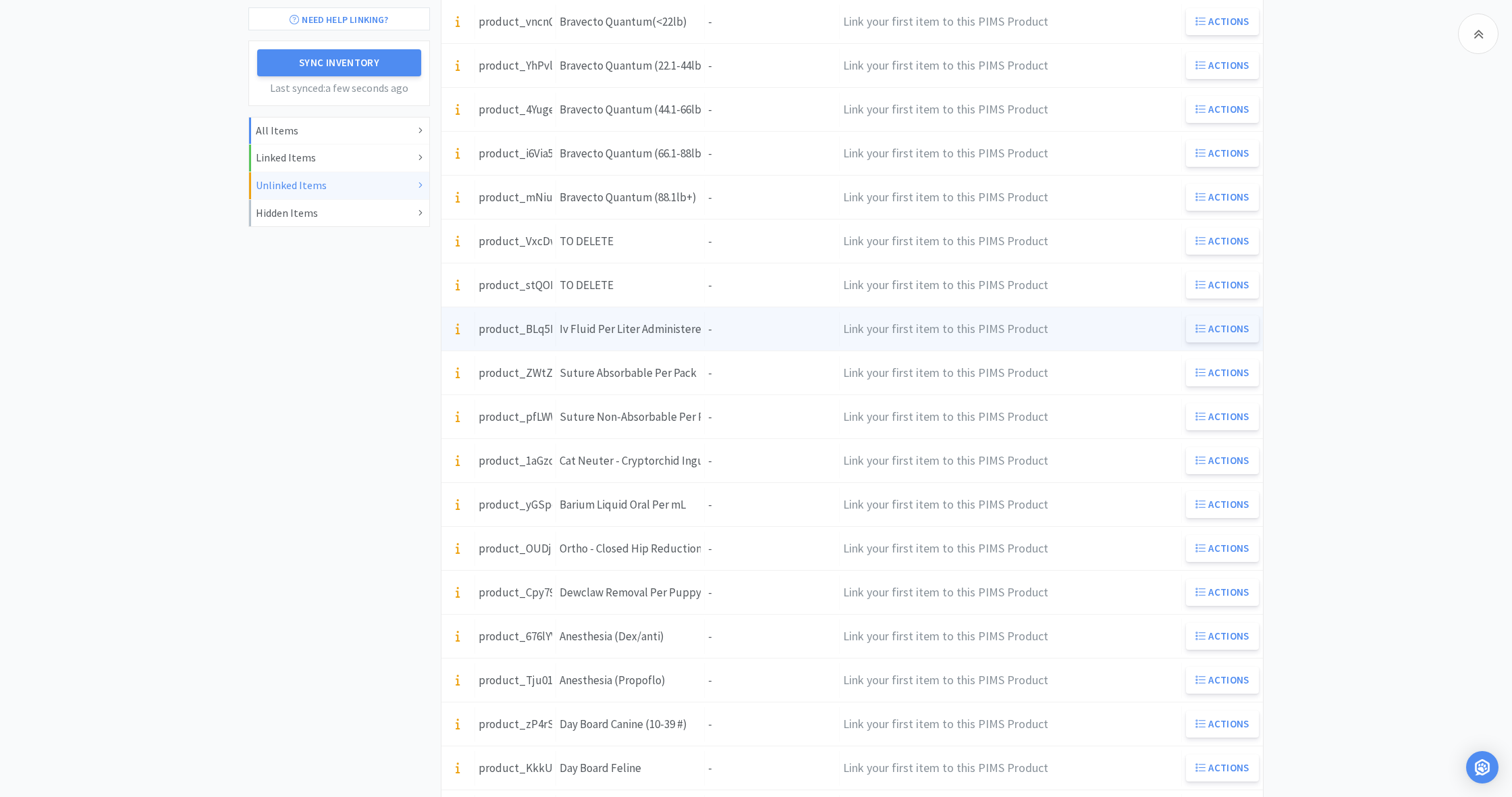
click at [1217, 326] on button "Actions" at bounding box center [1222, 329] width 73 height 27
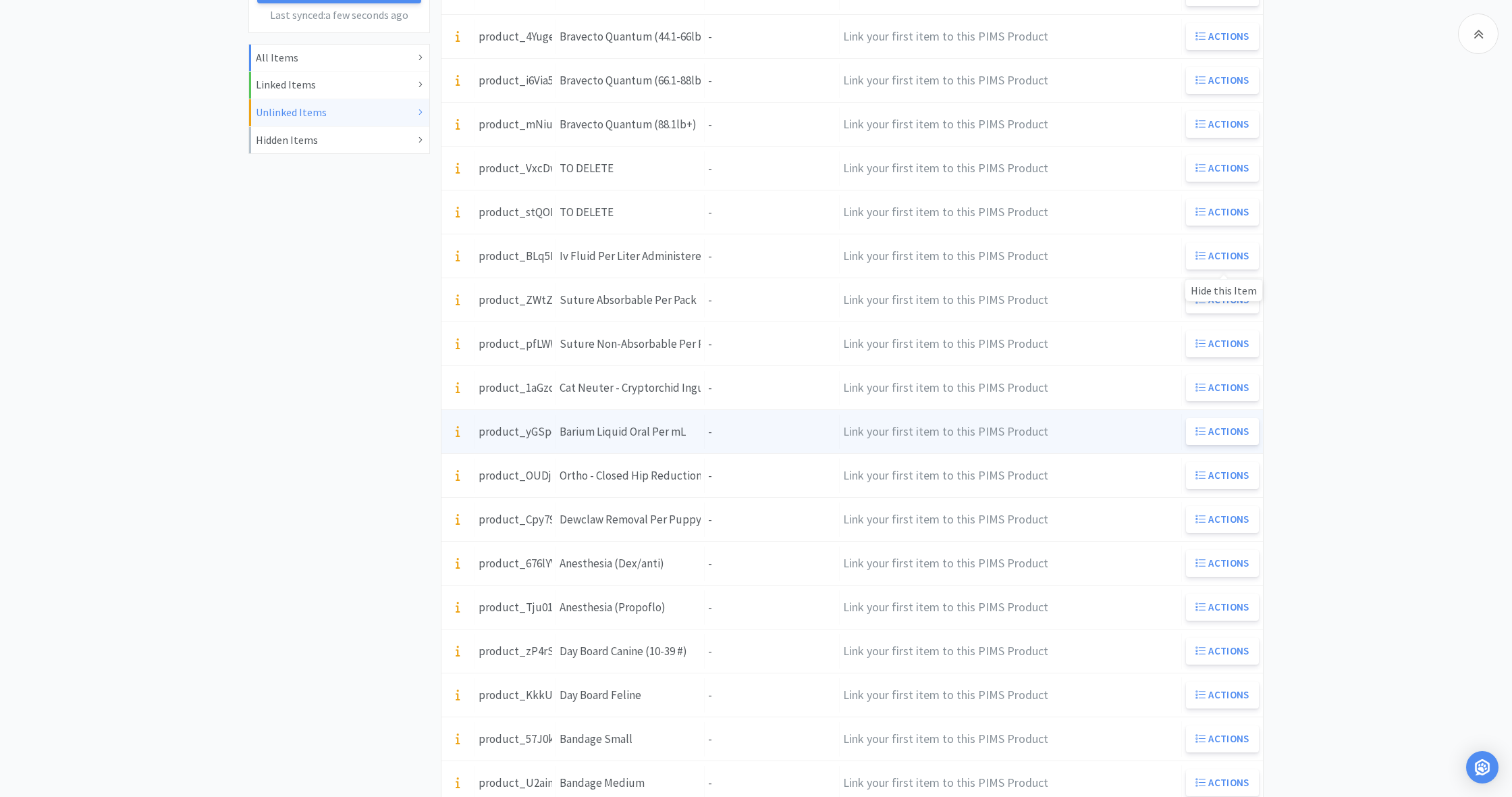
scroll to position [320, 0]
click at [702, 429] on div "Item Name Barium Liquid Oral Per mL" at bounding box center [630, 430] width 149 height 35
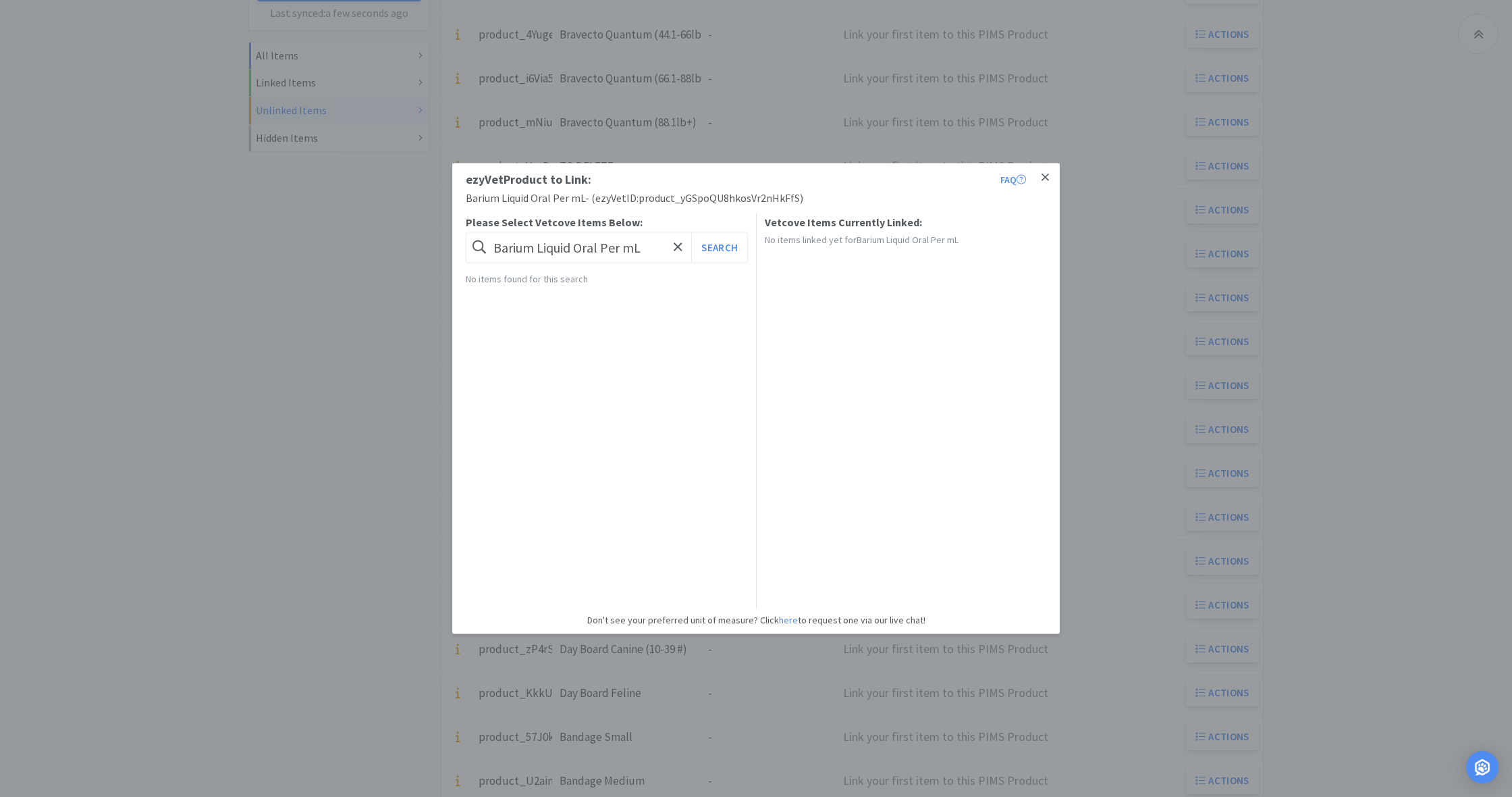
click at [1044, 176] on icon at bounding box center [1045, 178] width 7 height 12
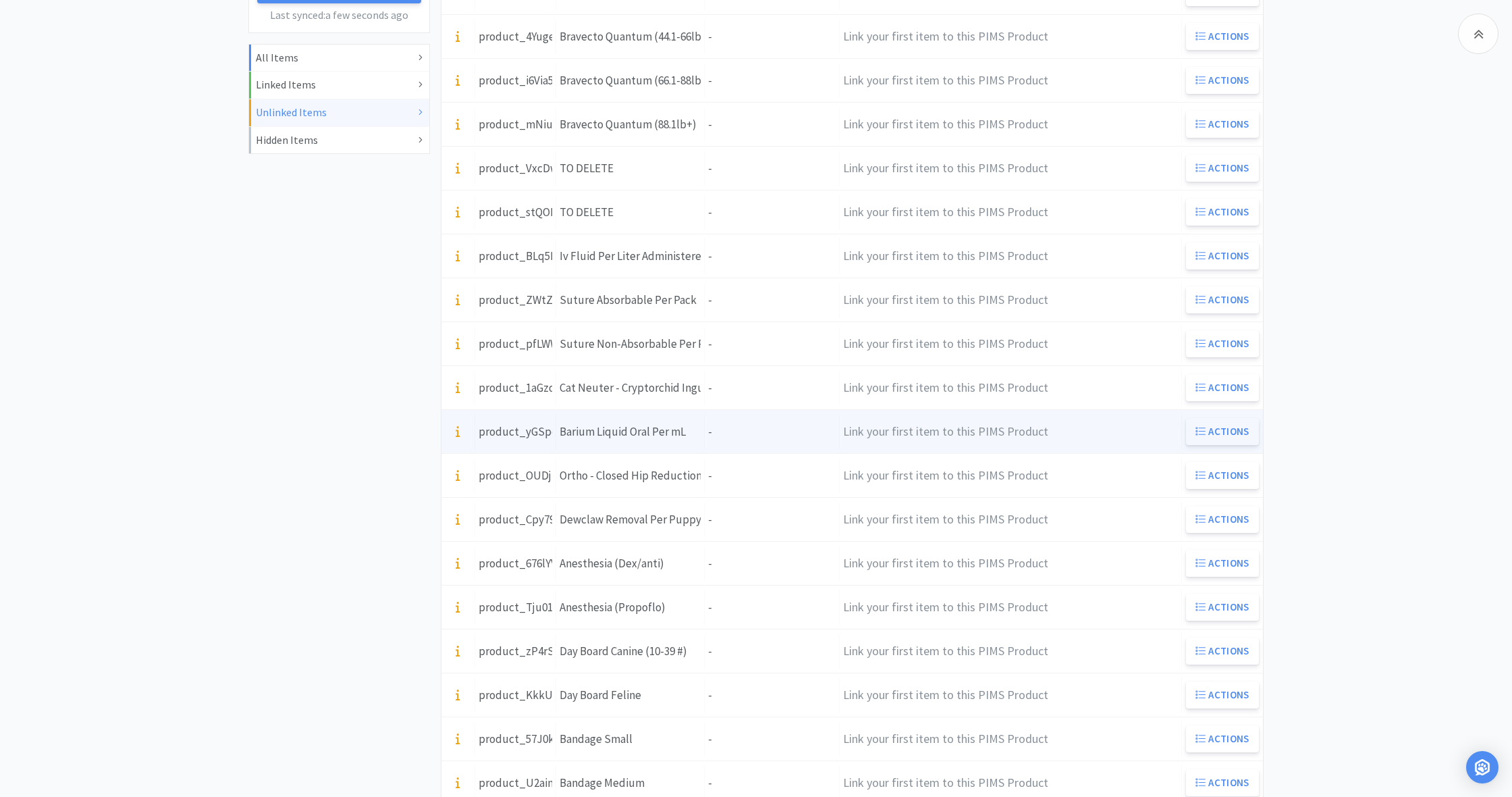
click at [1216, 430] on button "Actions" at bounding box center [1222, 431] width 73 height 27
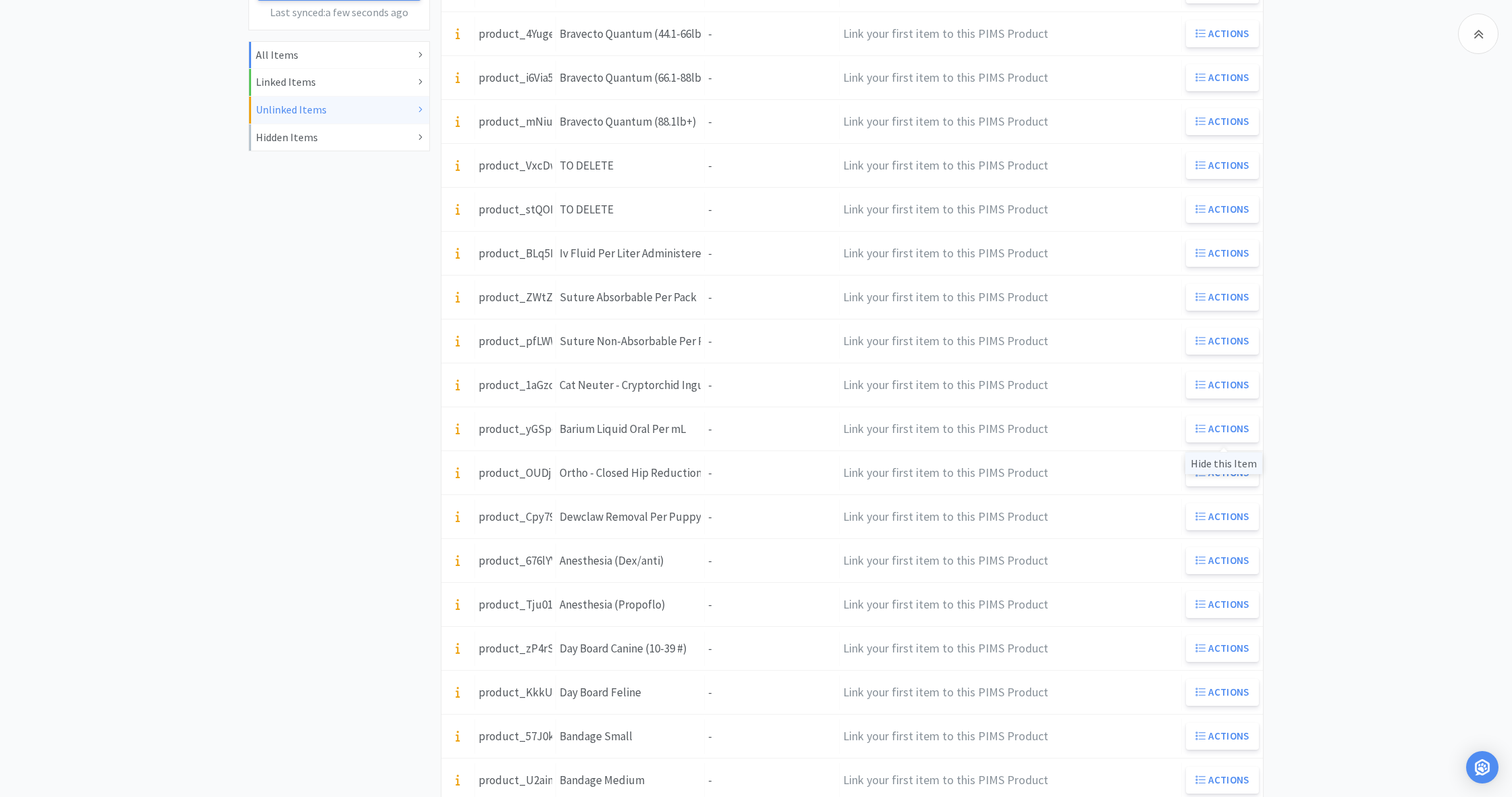
click at [1218, 463] on div "Hide this Item" at bounding box center [1224, 463] width 77 height 22
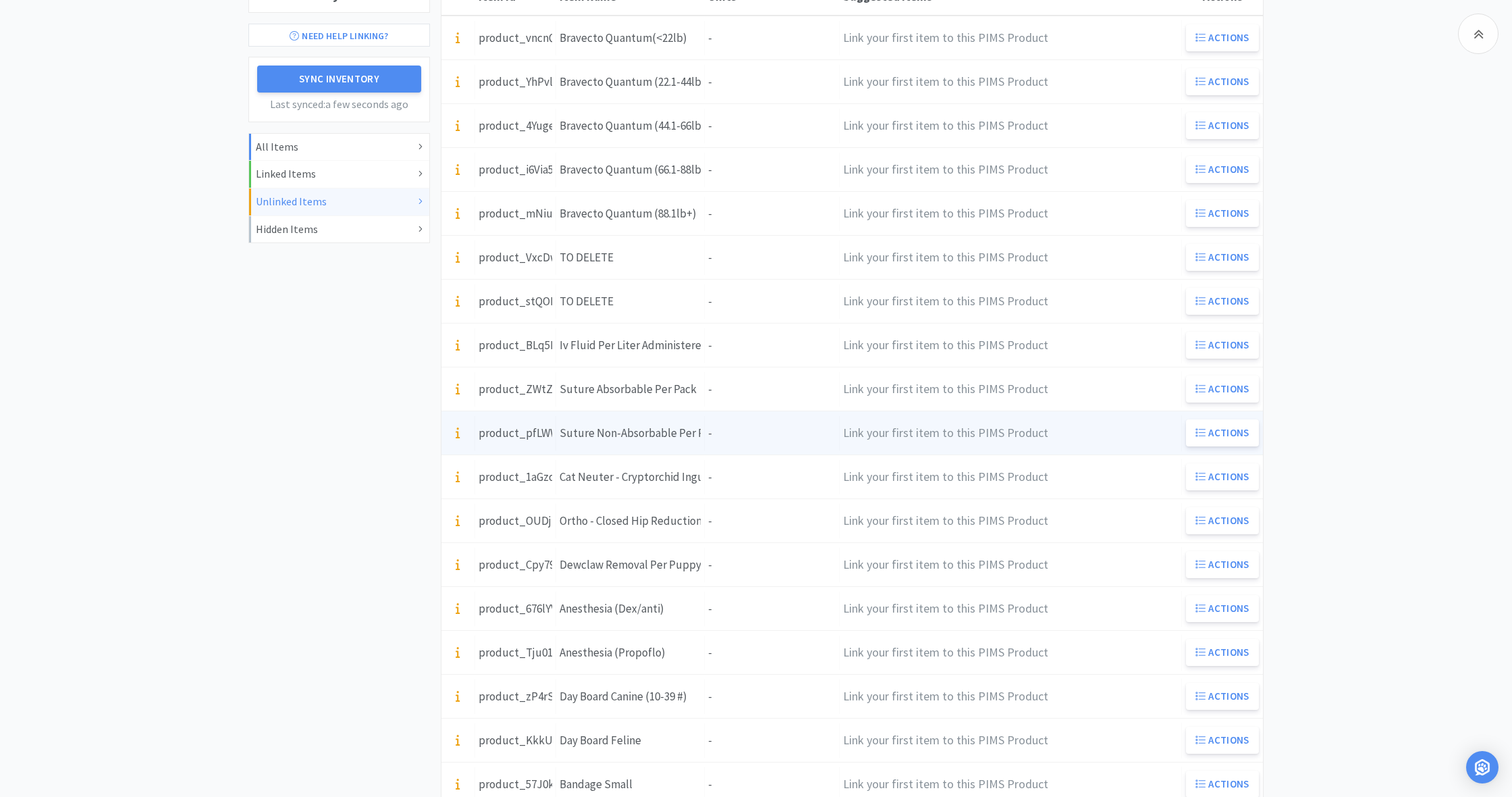
scroll to position [239, 0]
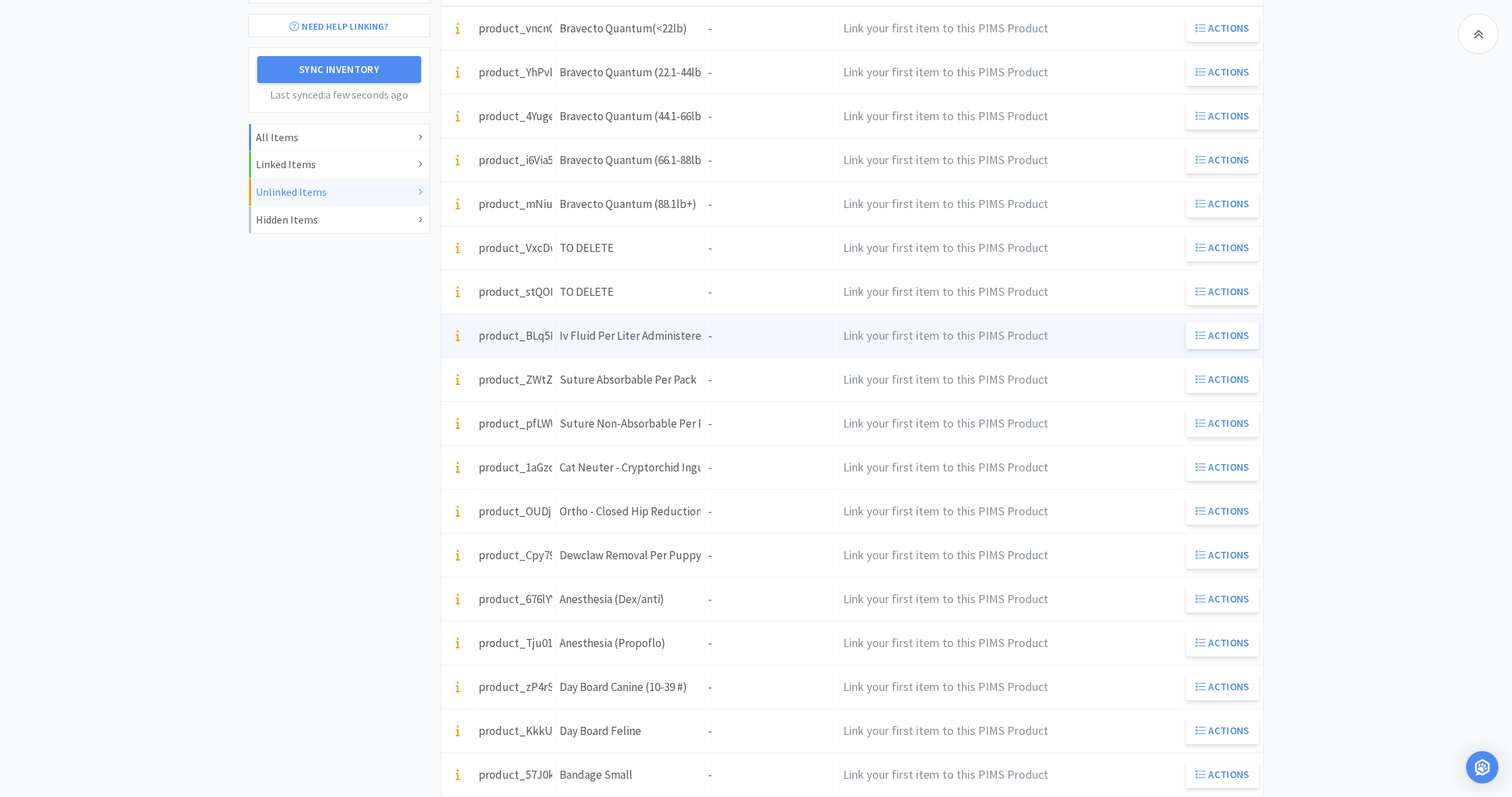
click at [706, 340] on div "Units -" at bounding box center [772, 336] width 135 height 35
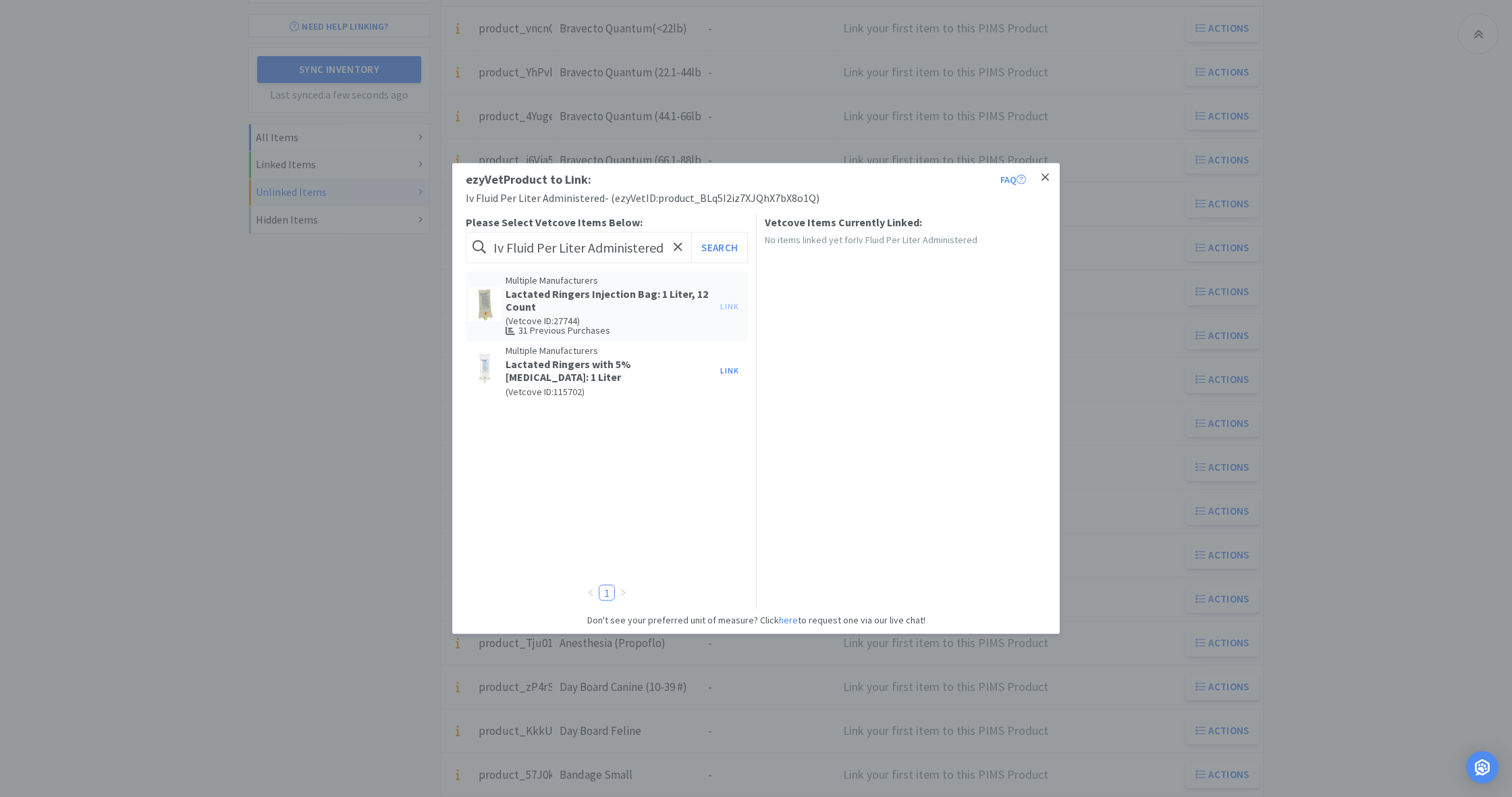
click at [1047, 178] on icon at bounding box center [1045, 178] width 7 height 12
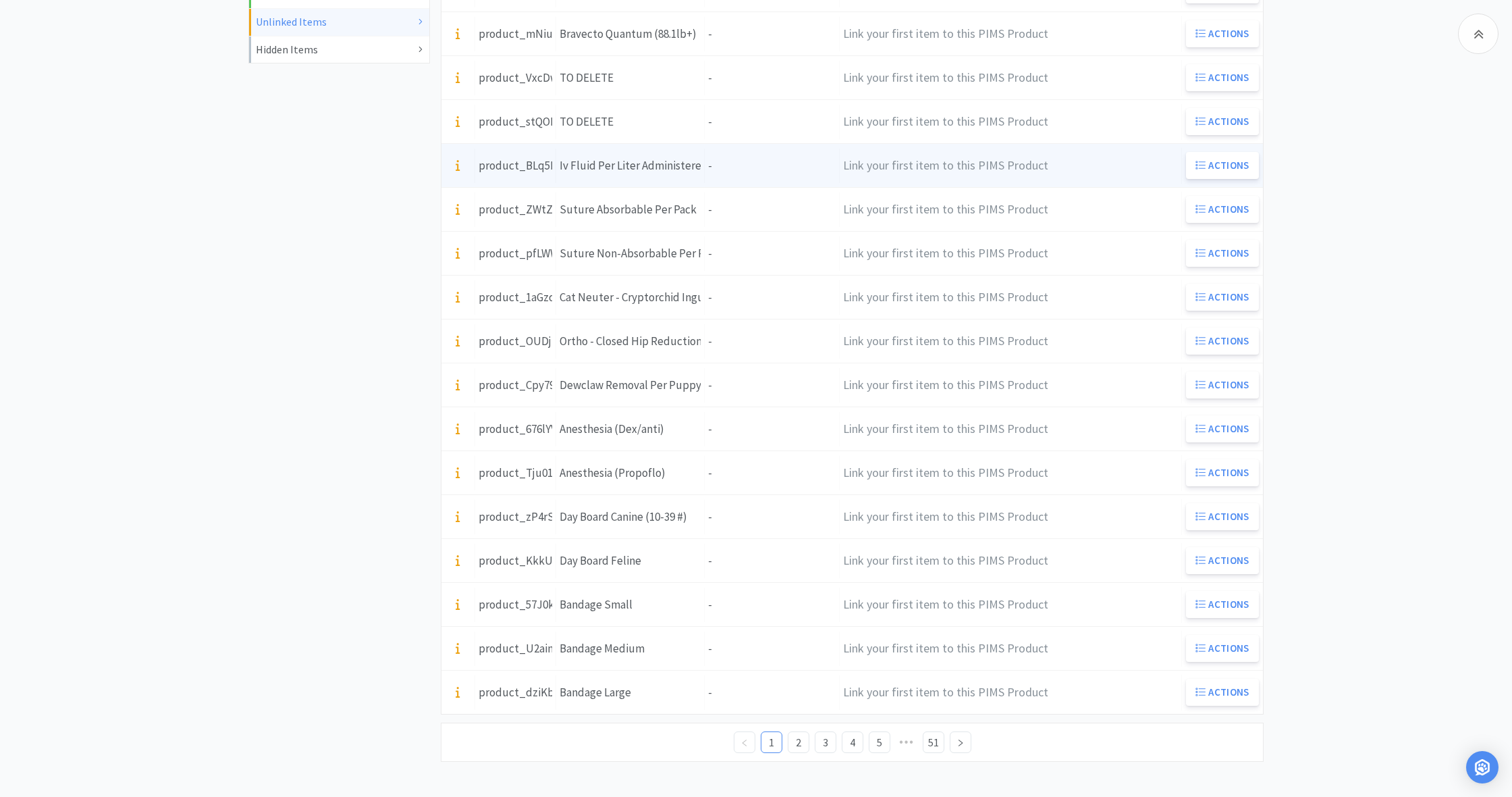
scroll to position [409, 0]
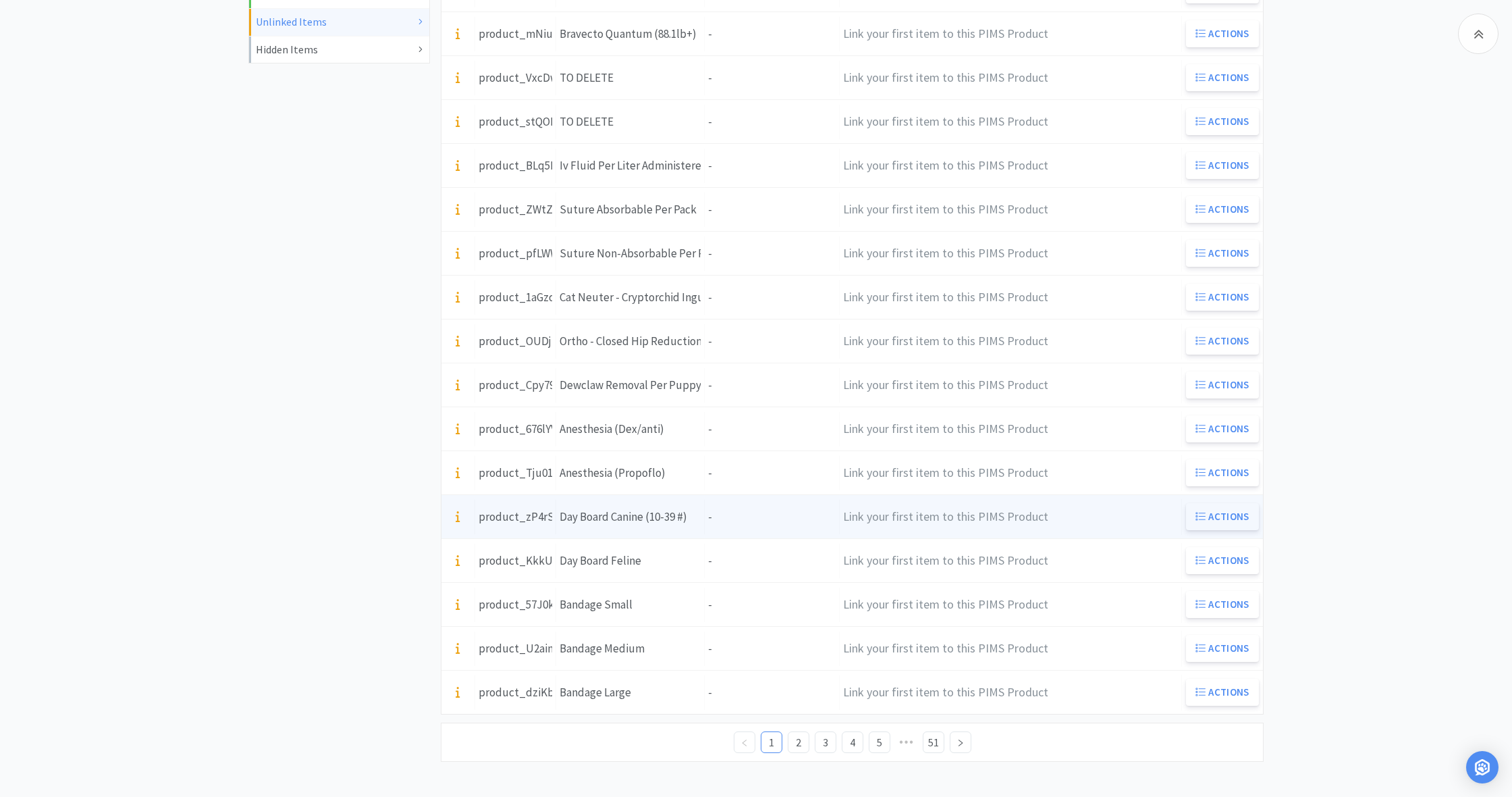
click at [1209, 514] on button "Actions" at bounding box center [1222, 517] width 73 height 27
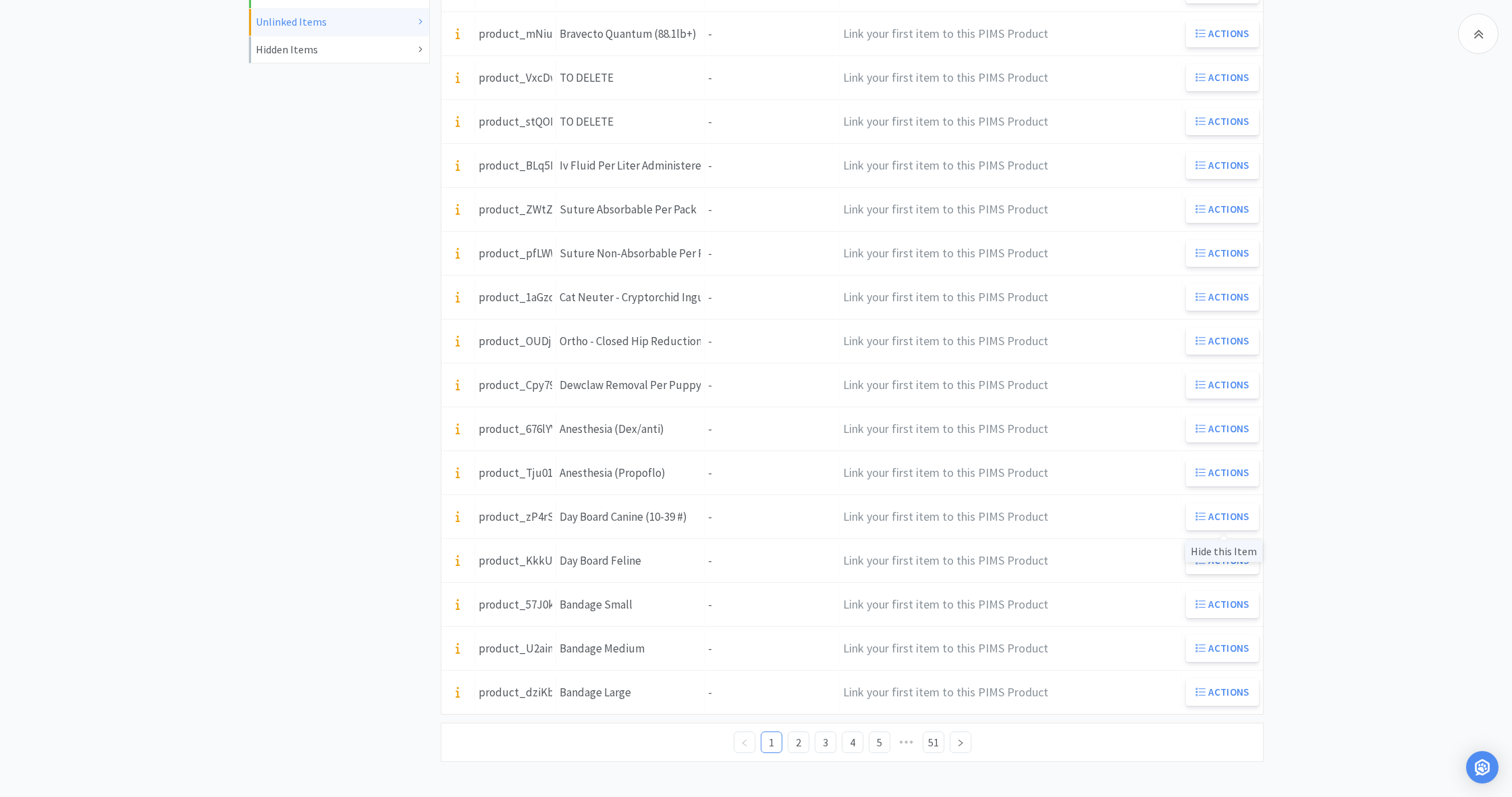
click at [1213, 552] on div "Hide this Item" at bounding box center [1224, 551] width 77 height 22
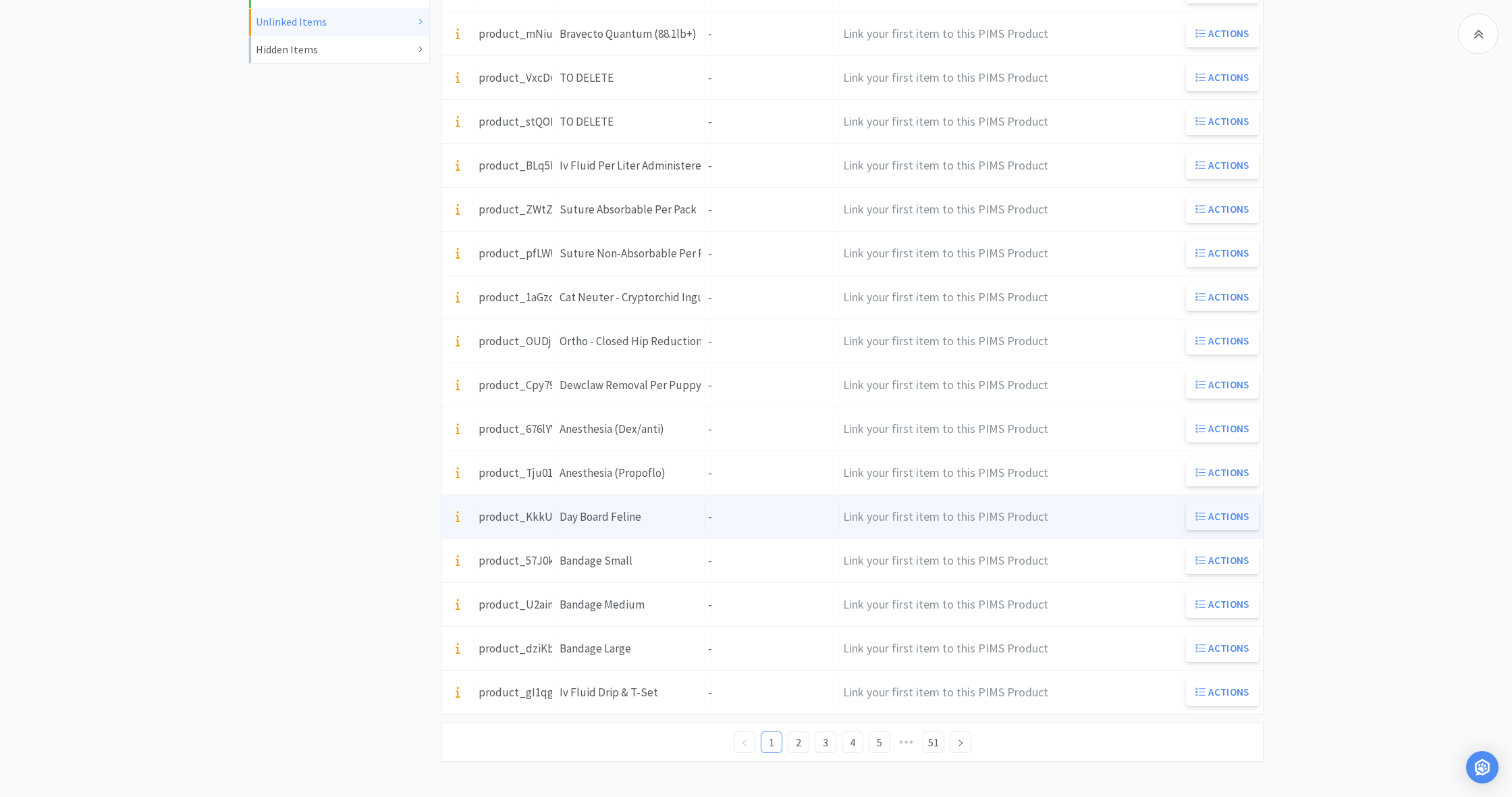
click at [1238, 517] on button "Actions" at bounding box center [1222, 517] width 73 height 27
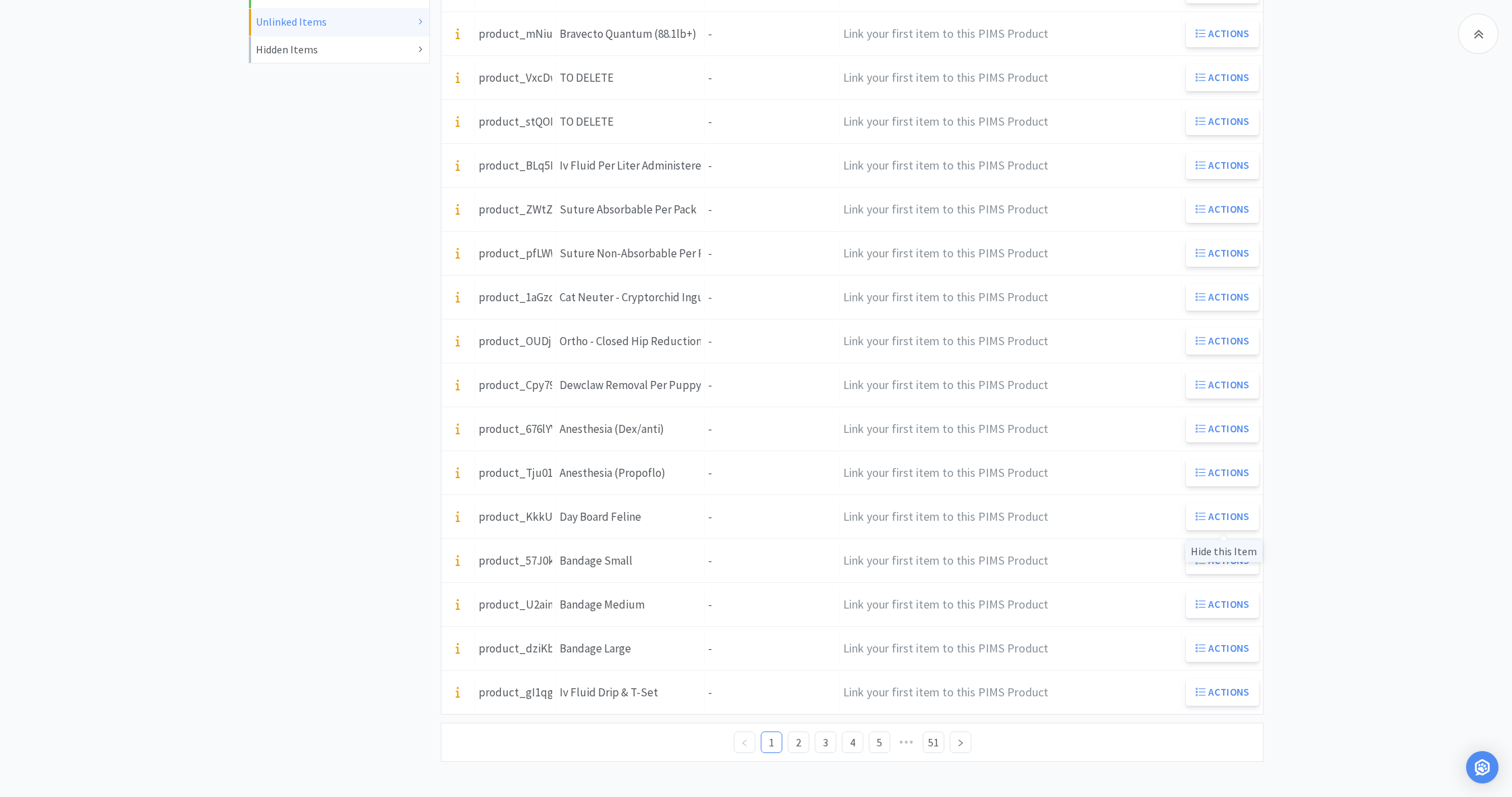
click at [1226, 549] on div "Hide this Item" at bounding box center [1224, 551] width 77 height 22
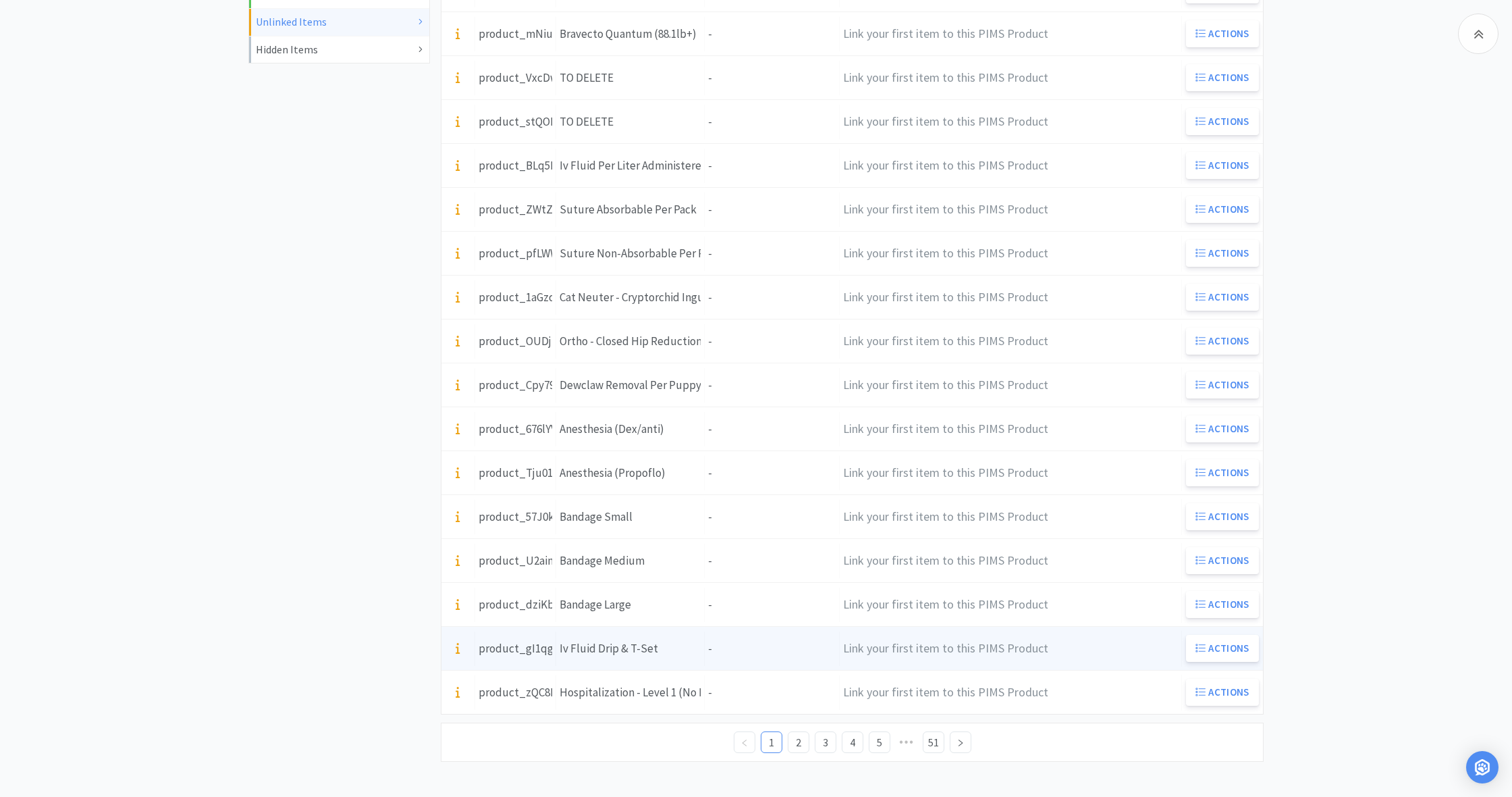
click at [729, 652] on div "Units -" at bounding box center [772, 648] width 135 height 35
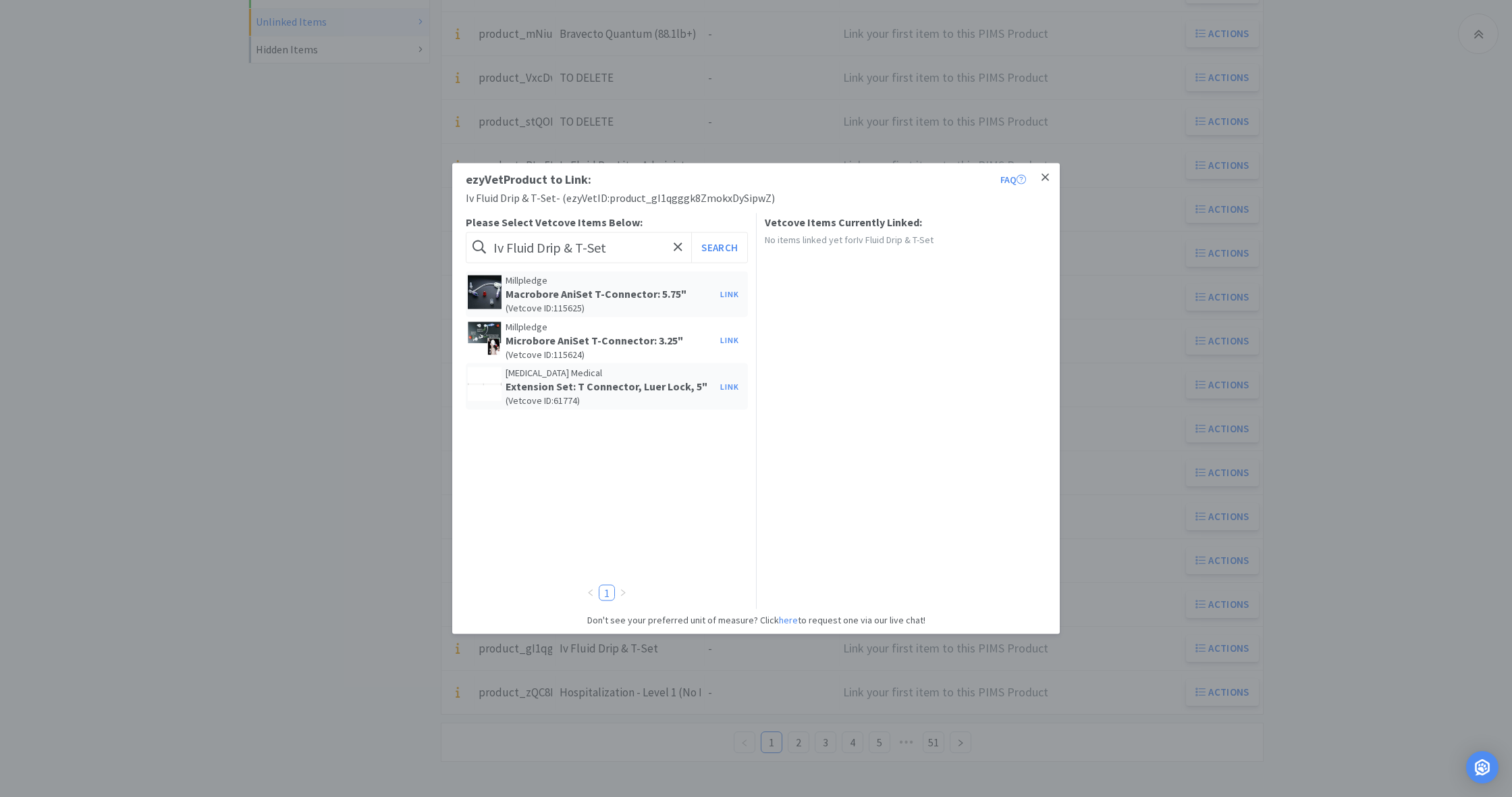
click at [1047, 178] on icon at bounding box center [1045, 178] width 7 height 12
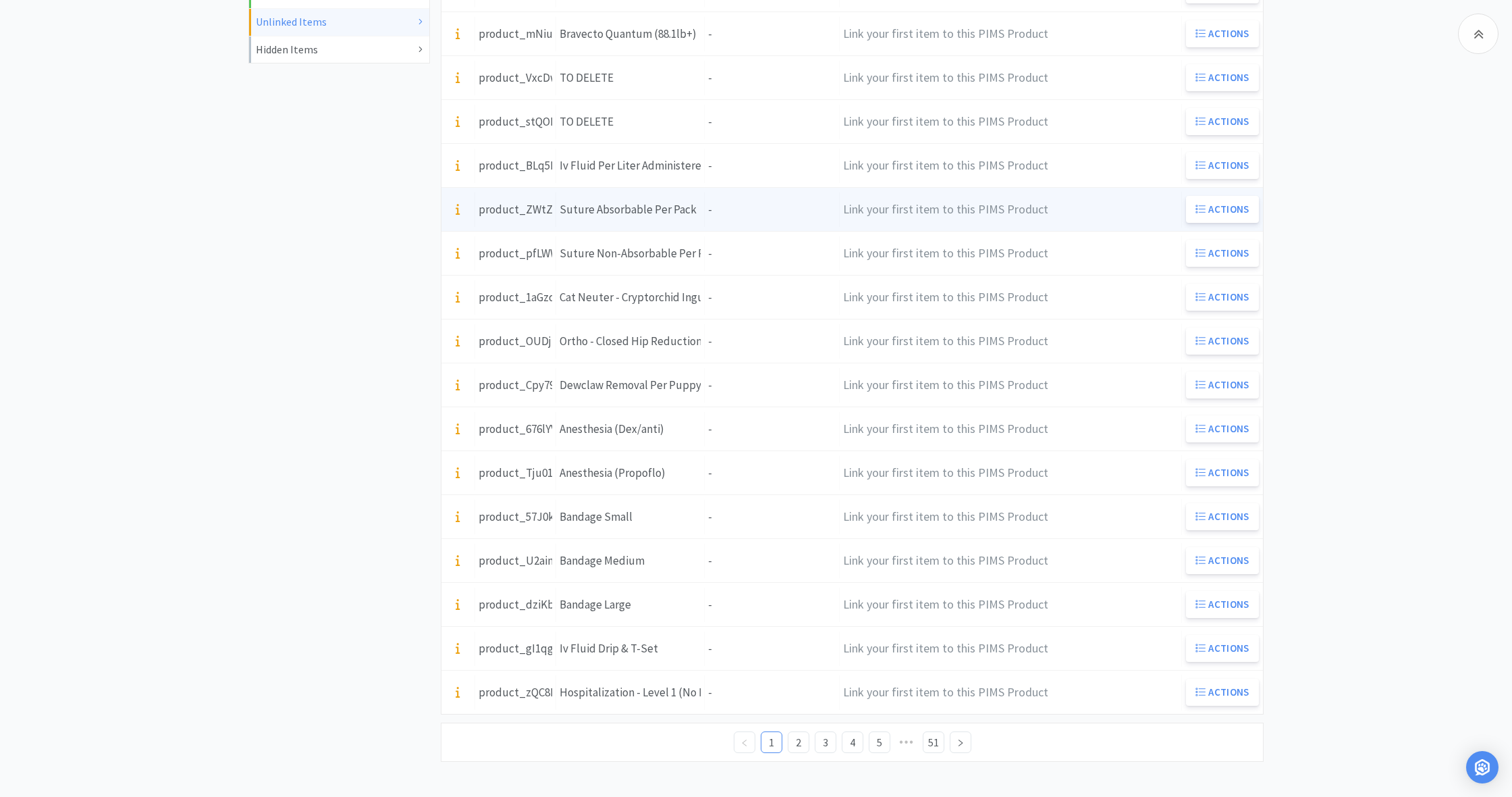
click at [723, 205] on div "Units -" at bounding box center [772, 209] width 135 height 35
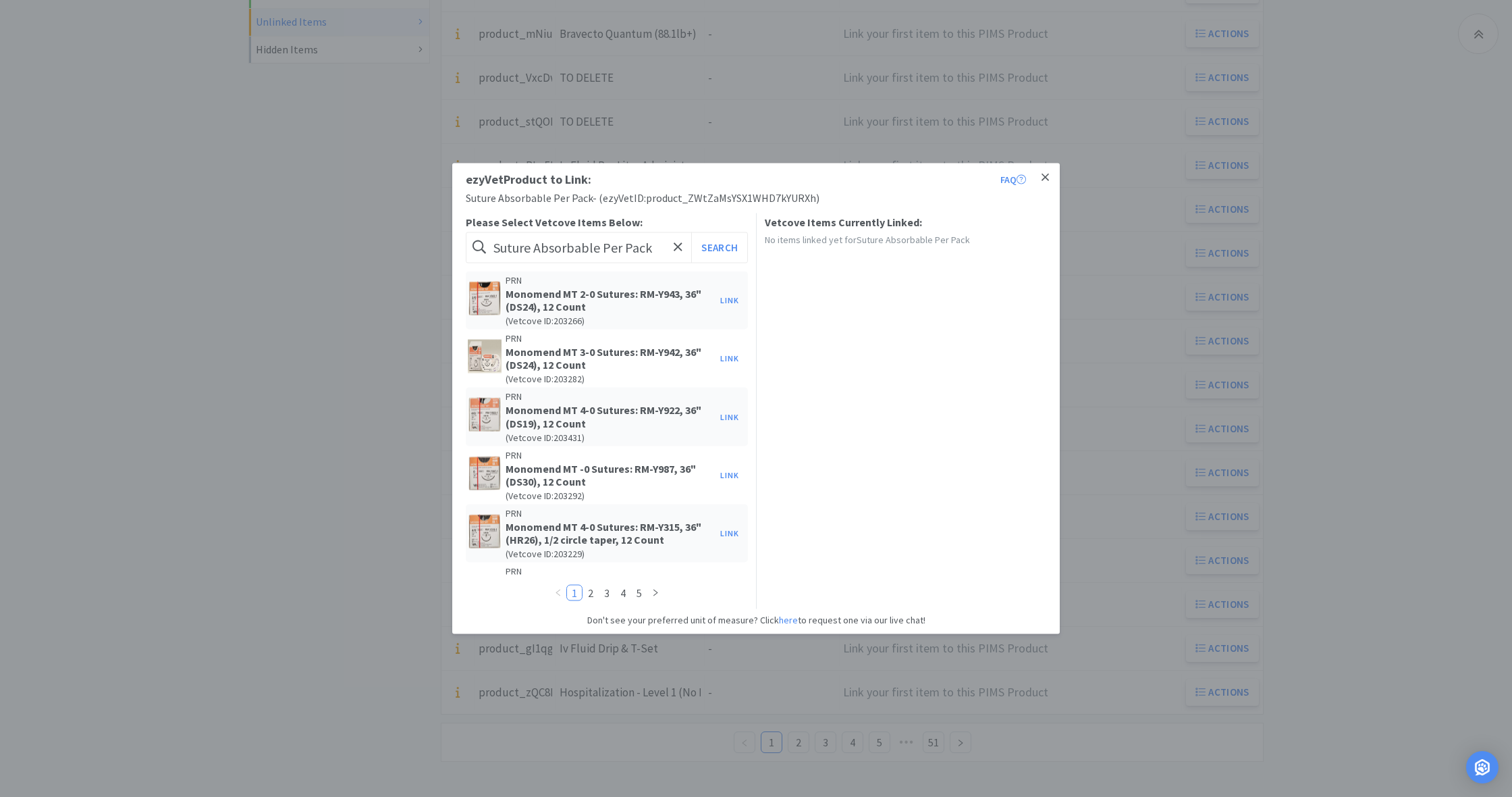
click at [1045, 176] on icon at bounding box center [1045, 178] width 7 height 12
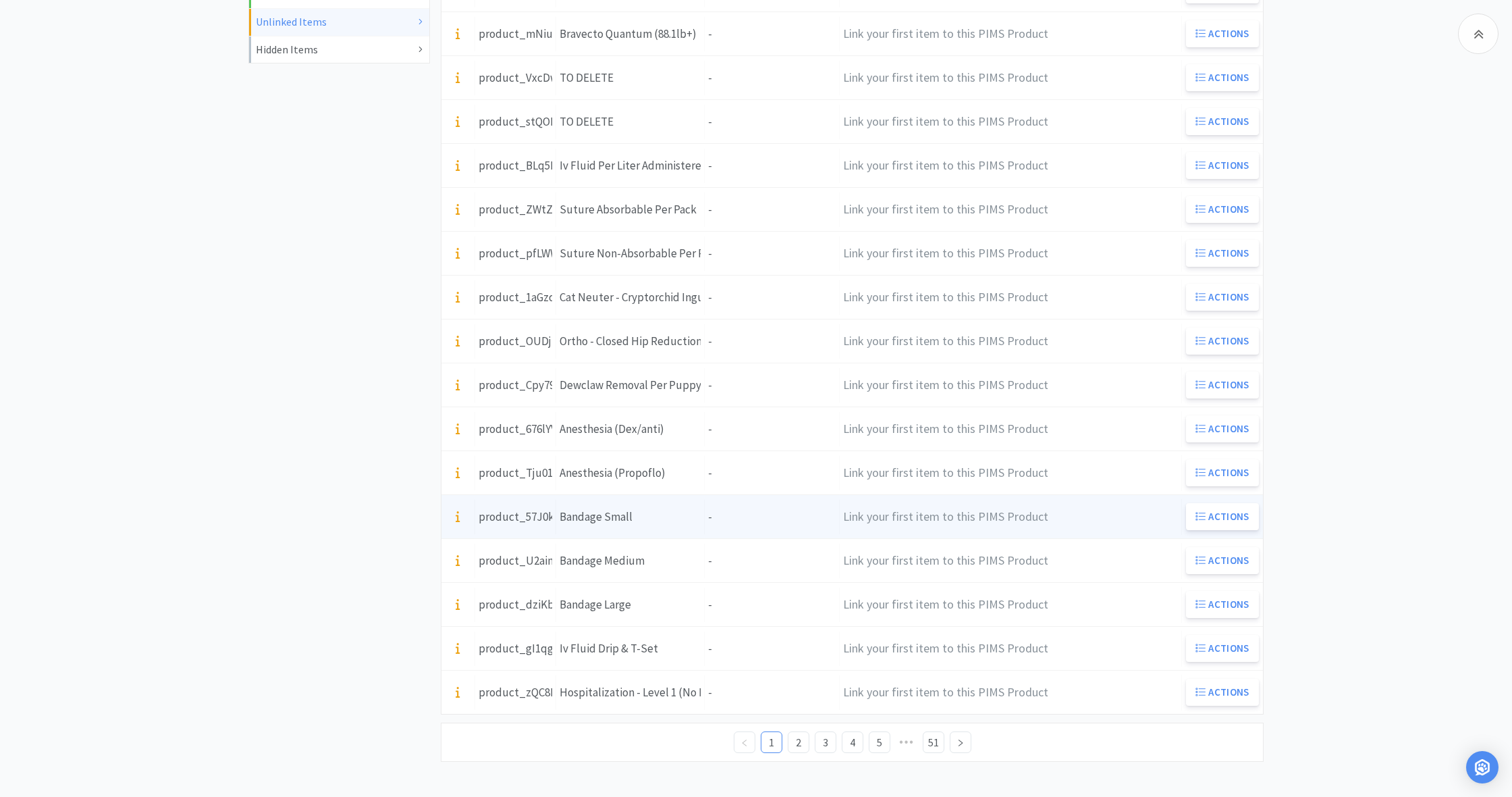
click at [726, 522] on div "Units -" at bounding box center [772, 517] width 135 height 35
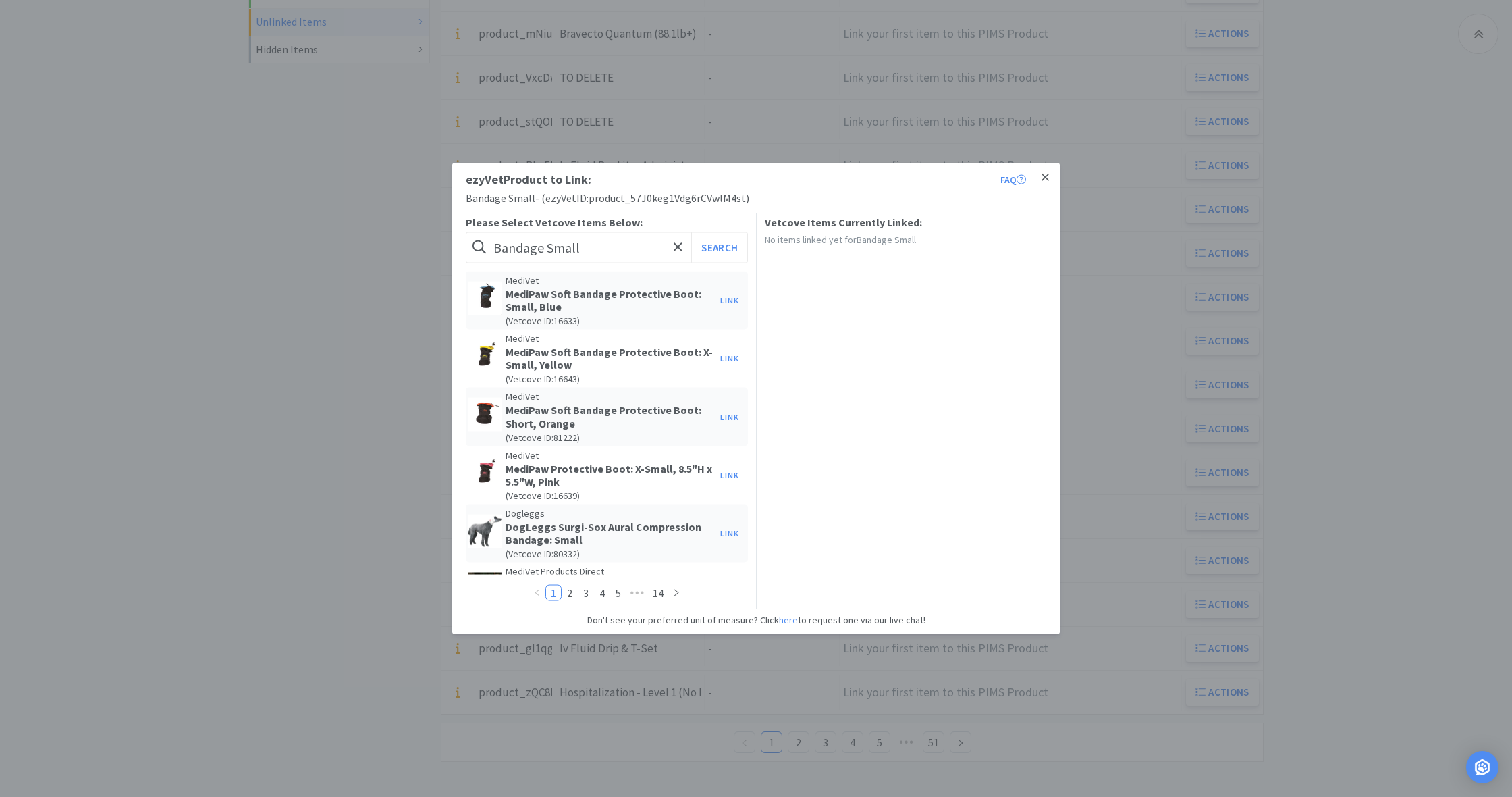
click at [1046, 174] on icon at bounding box center [1045, 178] width 7 height 12
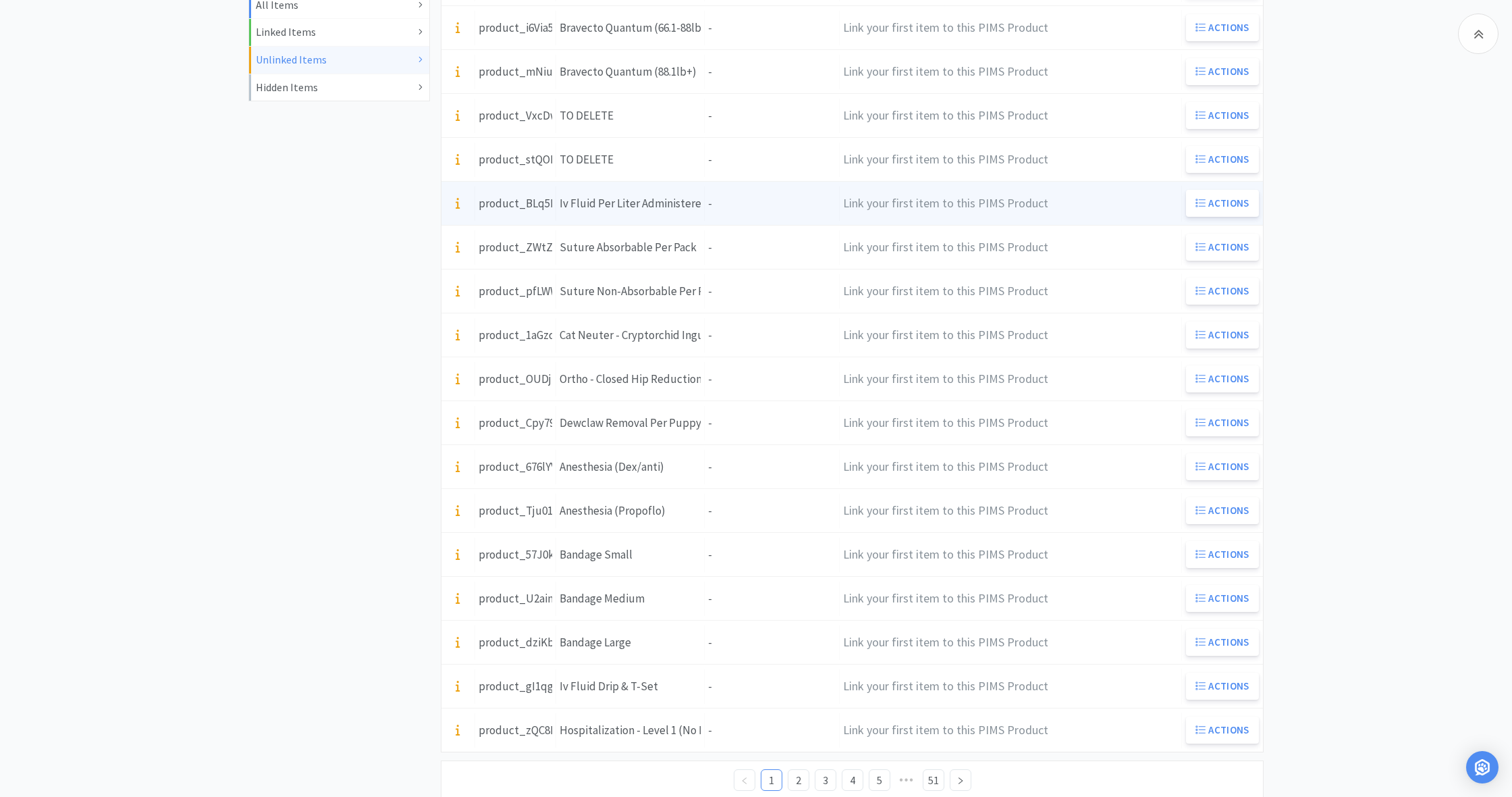
scroll to position [371, 0]
click at [729, 208] on div "Units -" at bounding box center [772, 204] width 135 height 35
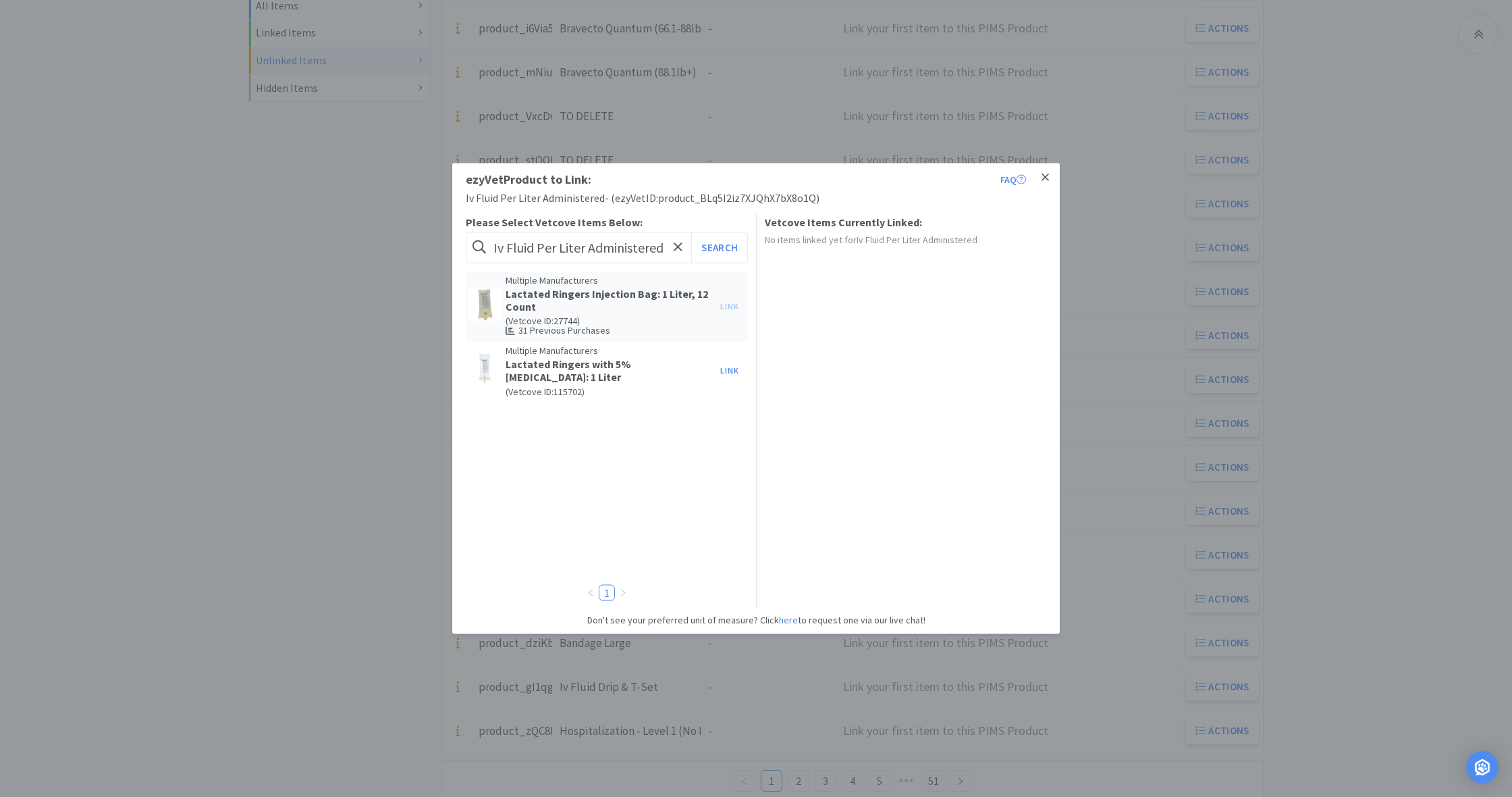
click at [1047, 178] on icon at bounding box center [1045, 178] width 7 height 12
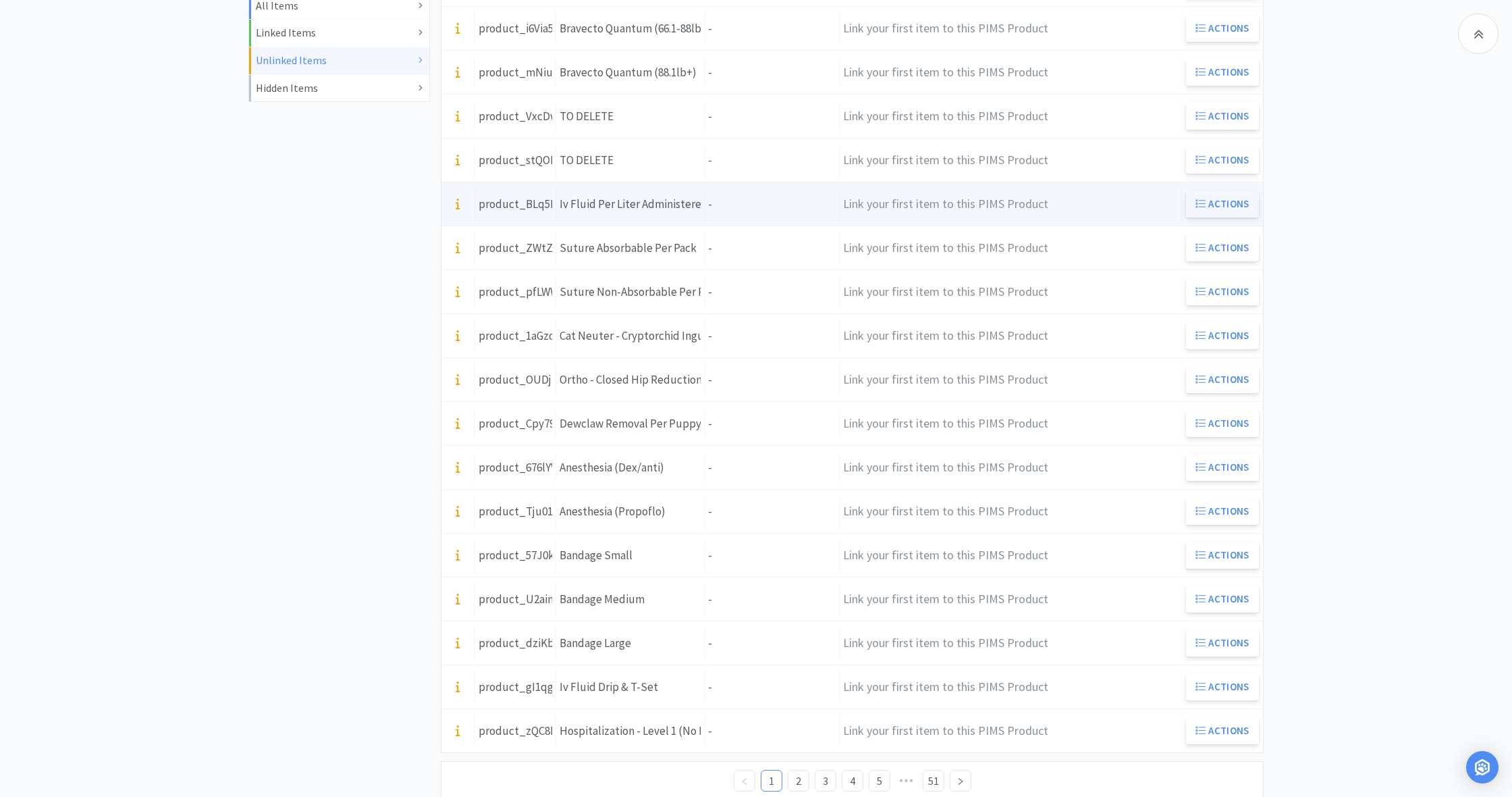
click at [1225, 204] on button "Actions" at bounding box center [1222, 204] width 73 height 27
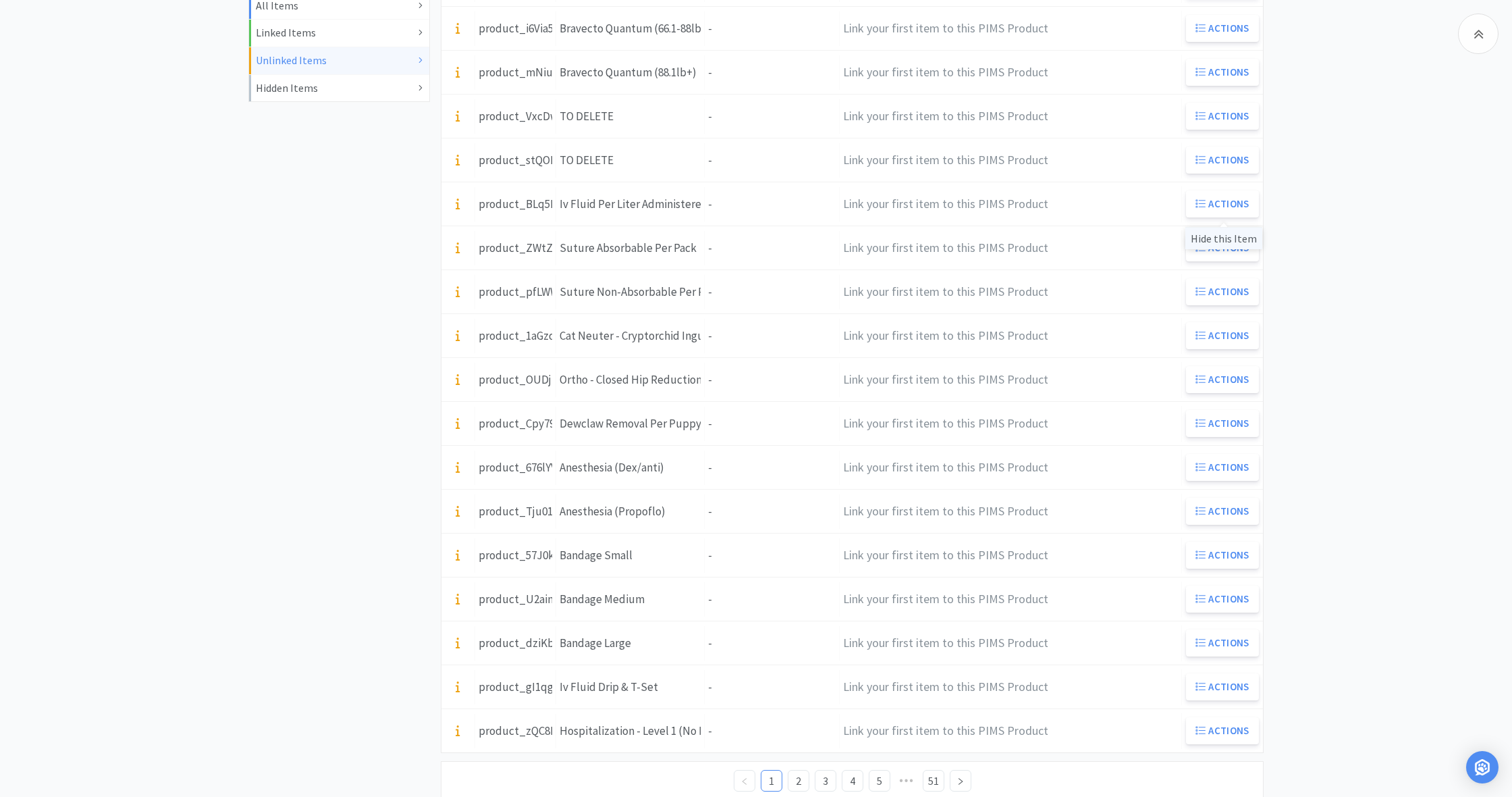
click at [1222, 240] on div "Hide this Item" at bounding box center [1224, 238] width 77 height 22
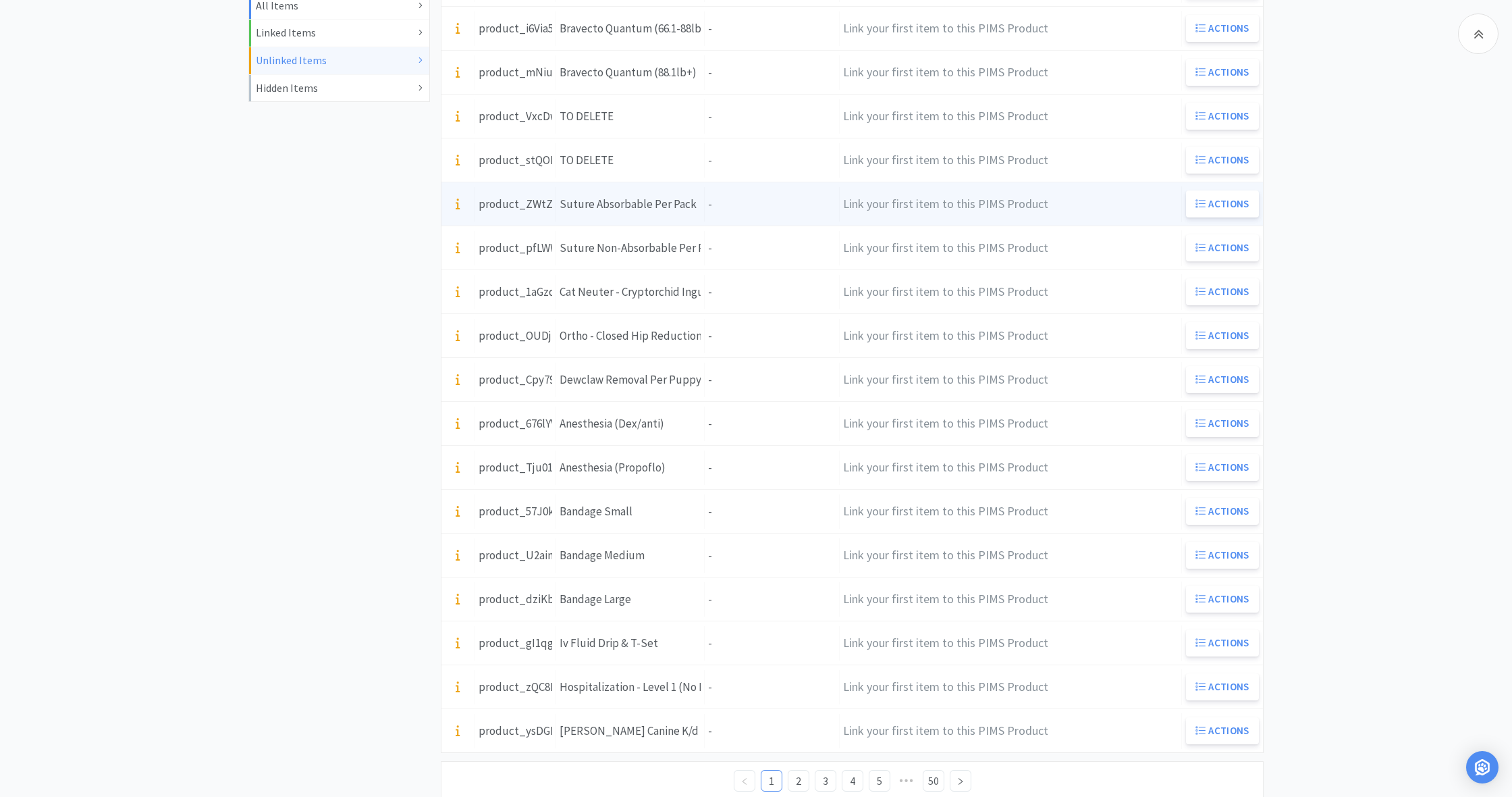
click at [755, 215] on div "Units -" at bounding box center [772, 204] width 135 height 35
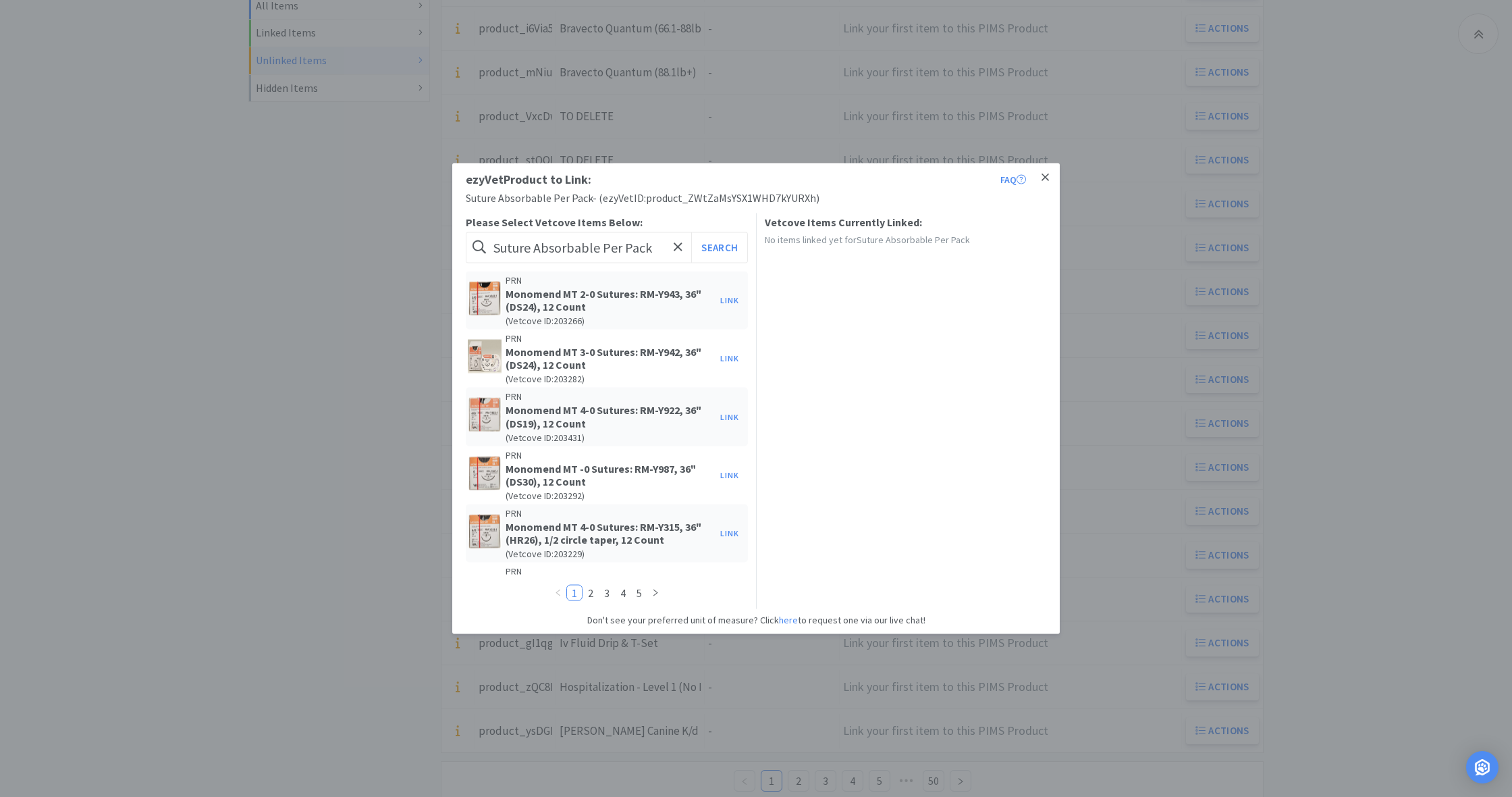
click at [1044, 178] on icon at bounding box center [1045, 177] width 7 height 7
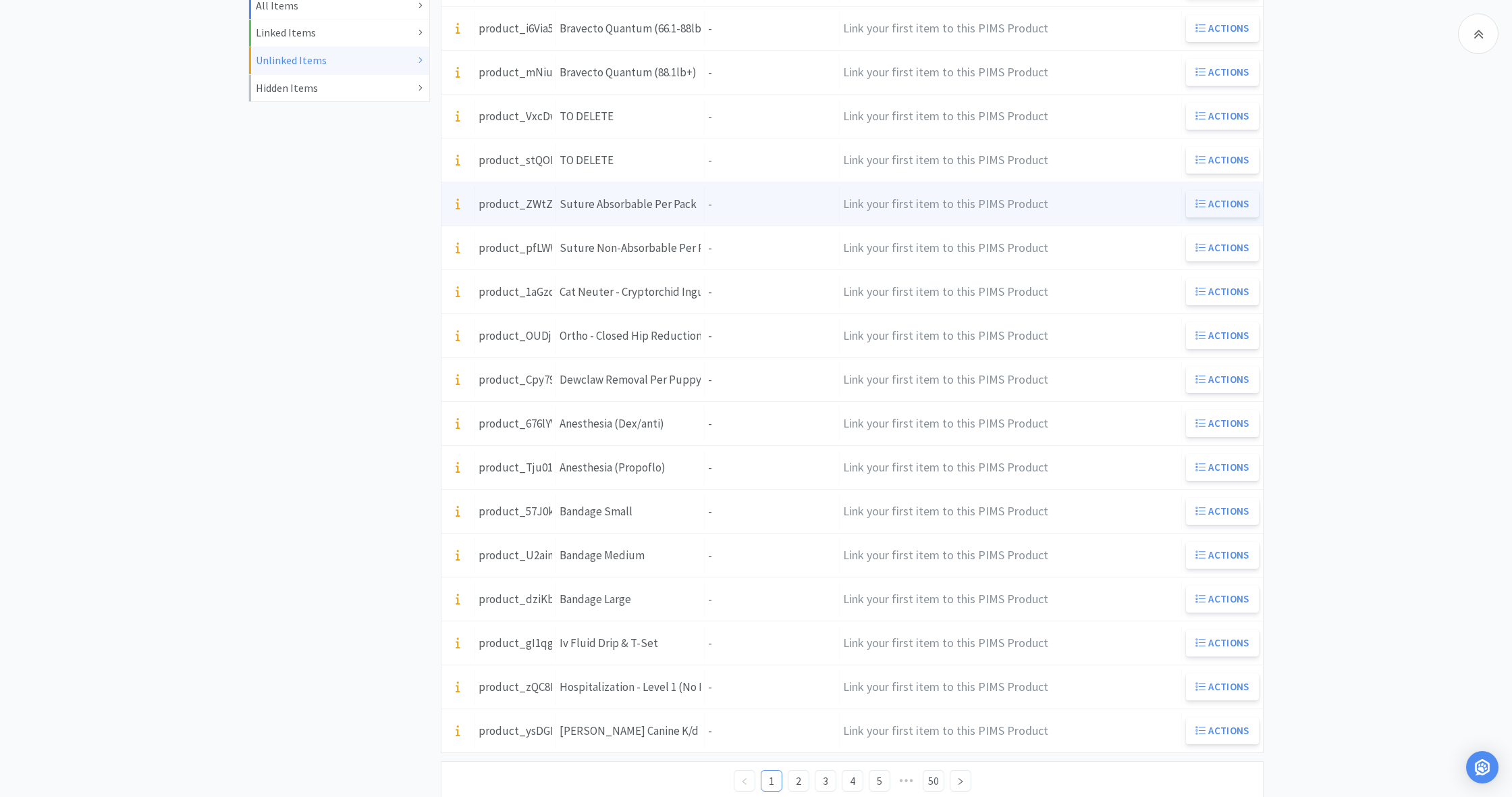
click at [1217, 204] on button "Actions" at bounding box center [1222, 204] width 73 height 27
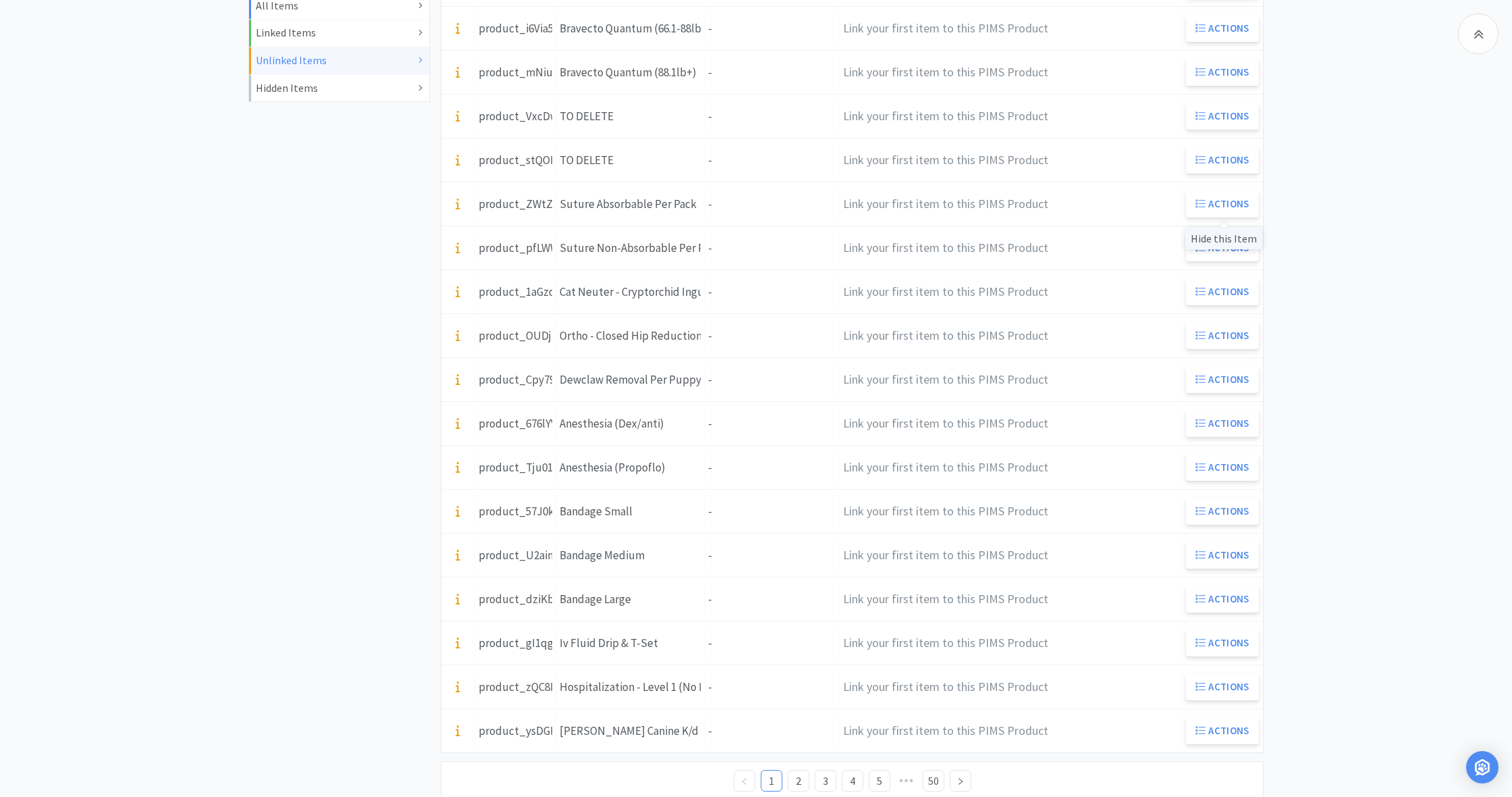
click at [1226, 236] on div "Hide this Item" at bounding box center [1224, 238] width 77 height 22
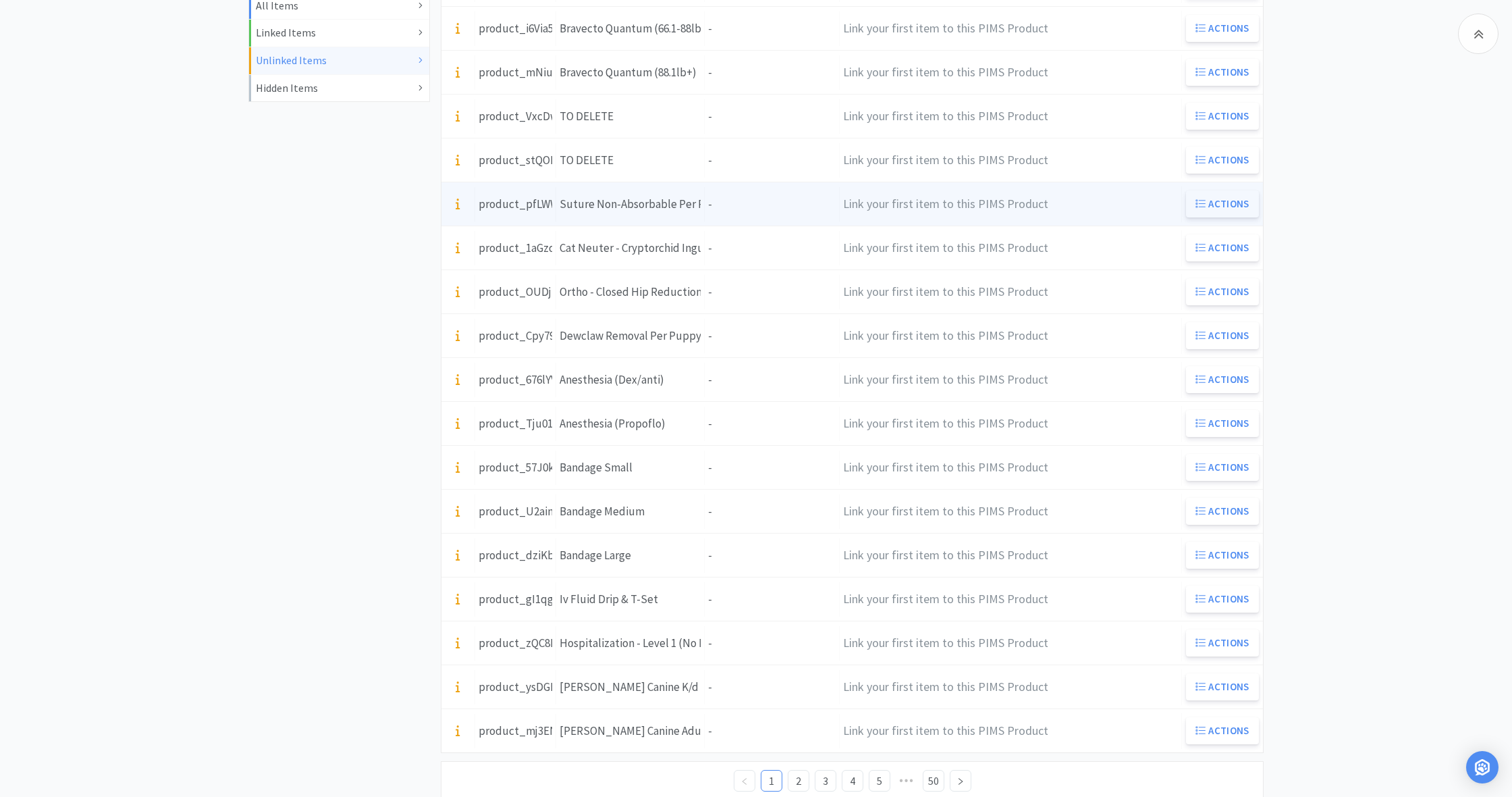
click at [1213, 204] on button "Actions" at bounding box center [1222, 204] width 73 height 27
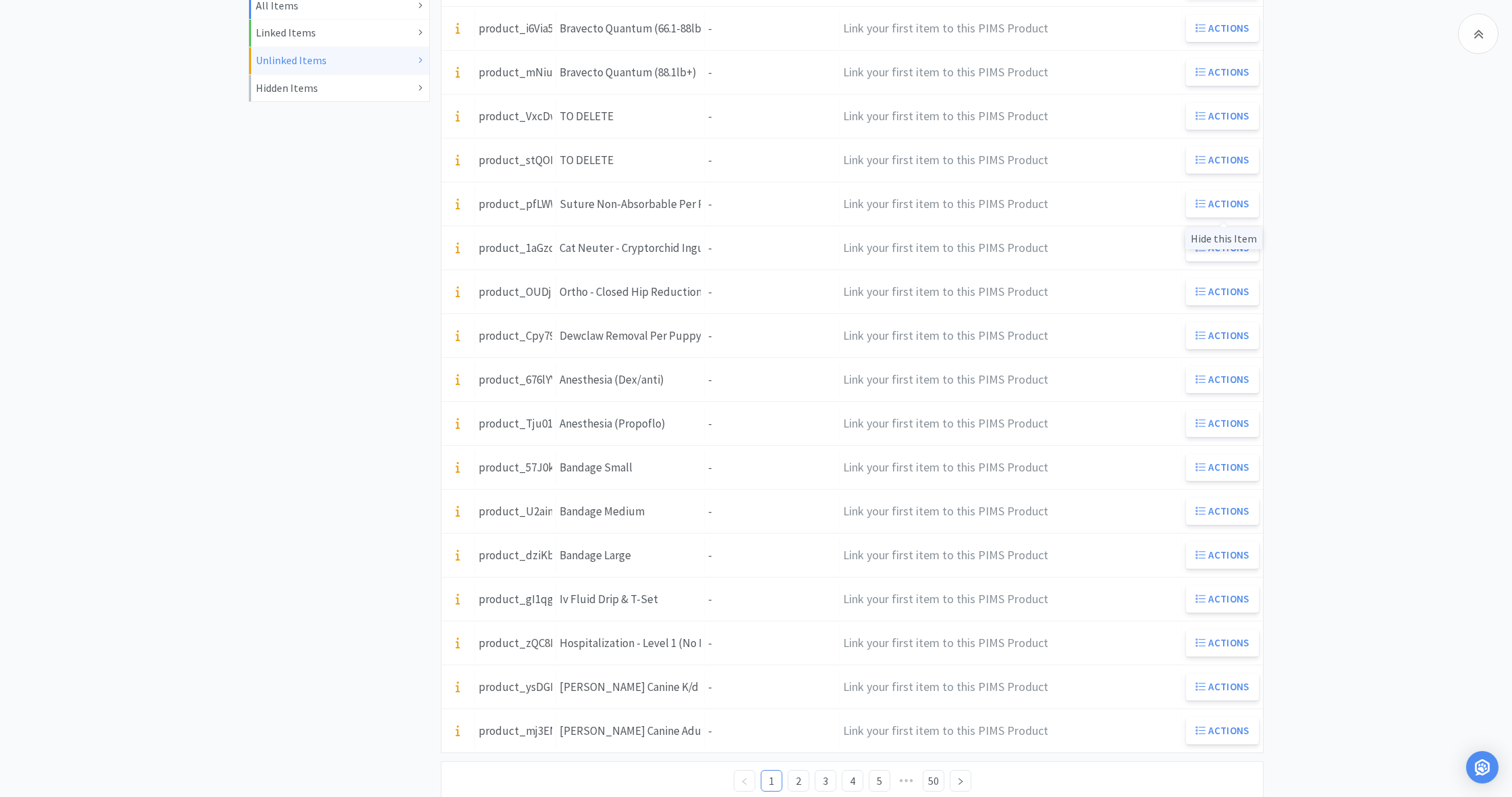
click at [1221, 238] on div "Hide this Item" at bounding box center [1224, 238] width 77 height 22
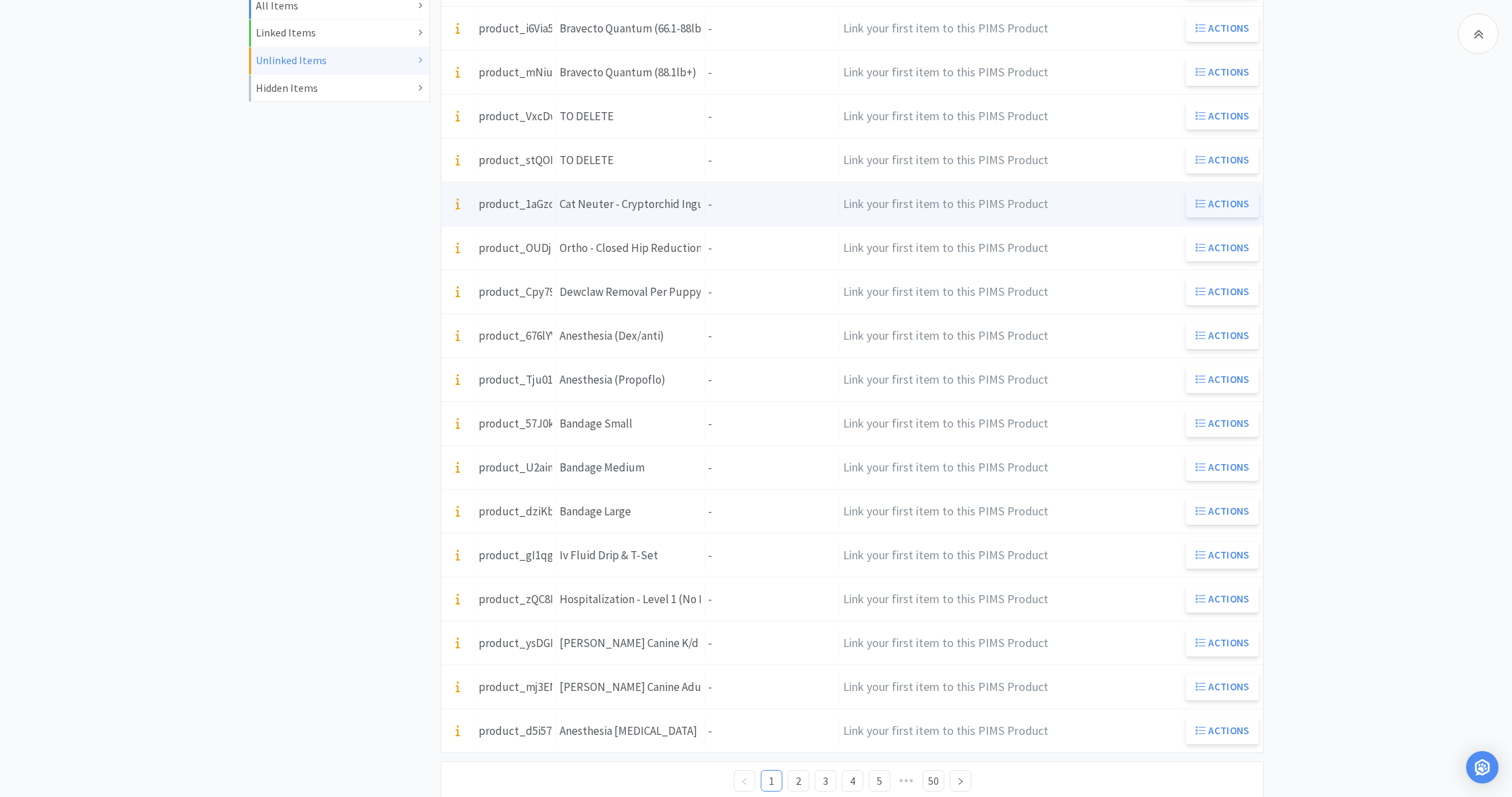
click at [1223, 204] on button "Actions" at bounding box center [1222, 204] width 73 height 27
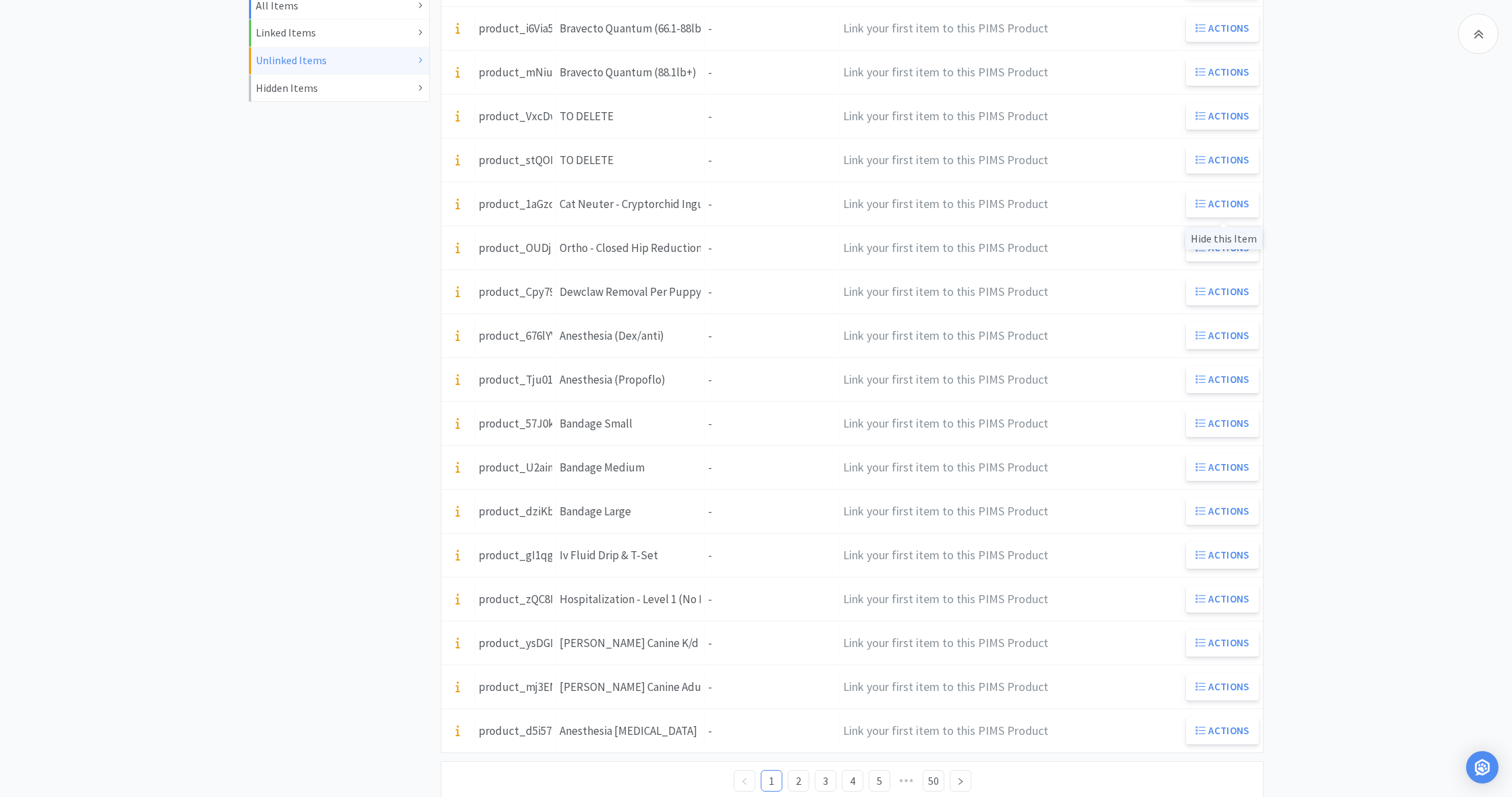
click at [1220, 241] on div "Hide this Item" at bounding box center [1224, 238] width 77 height 22
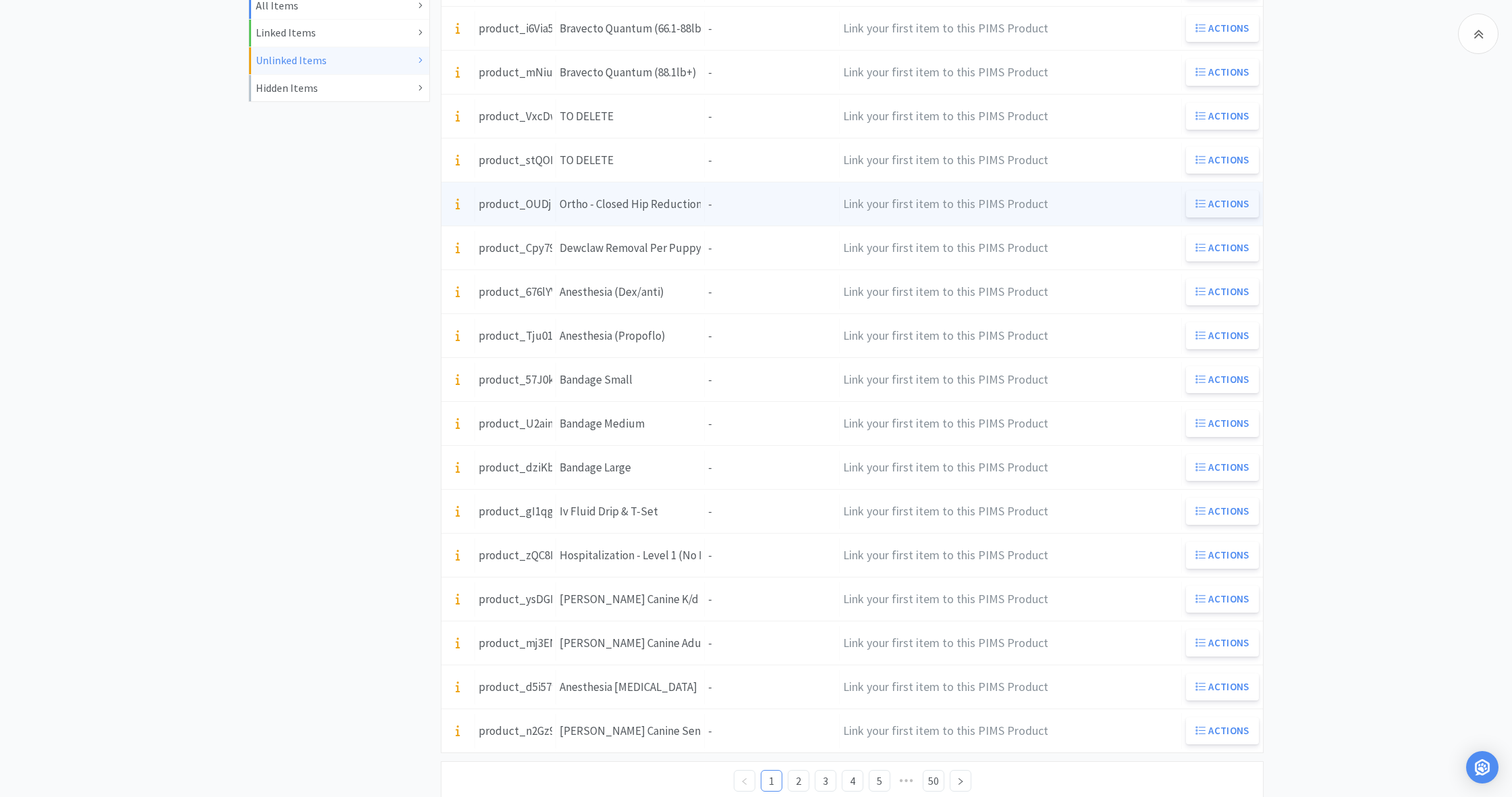
click at [1228, 204] on button "Actions" at bounding box center [1222, 204] width 73 height 27
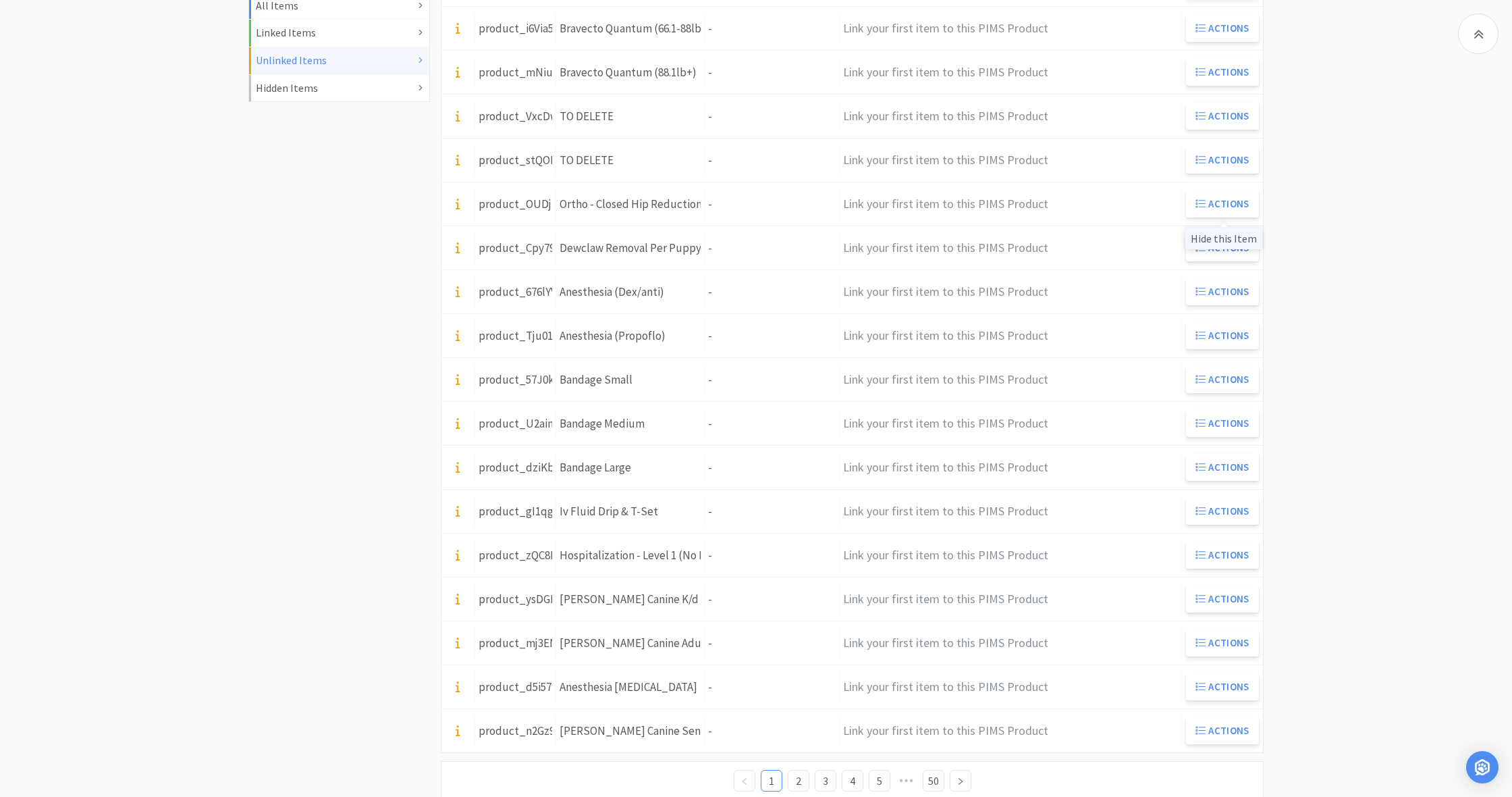
click at [1232, 238] on div "Hide this Item" at bounding box center [1224, 238] width 77 height 22
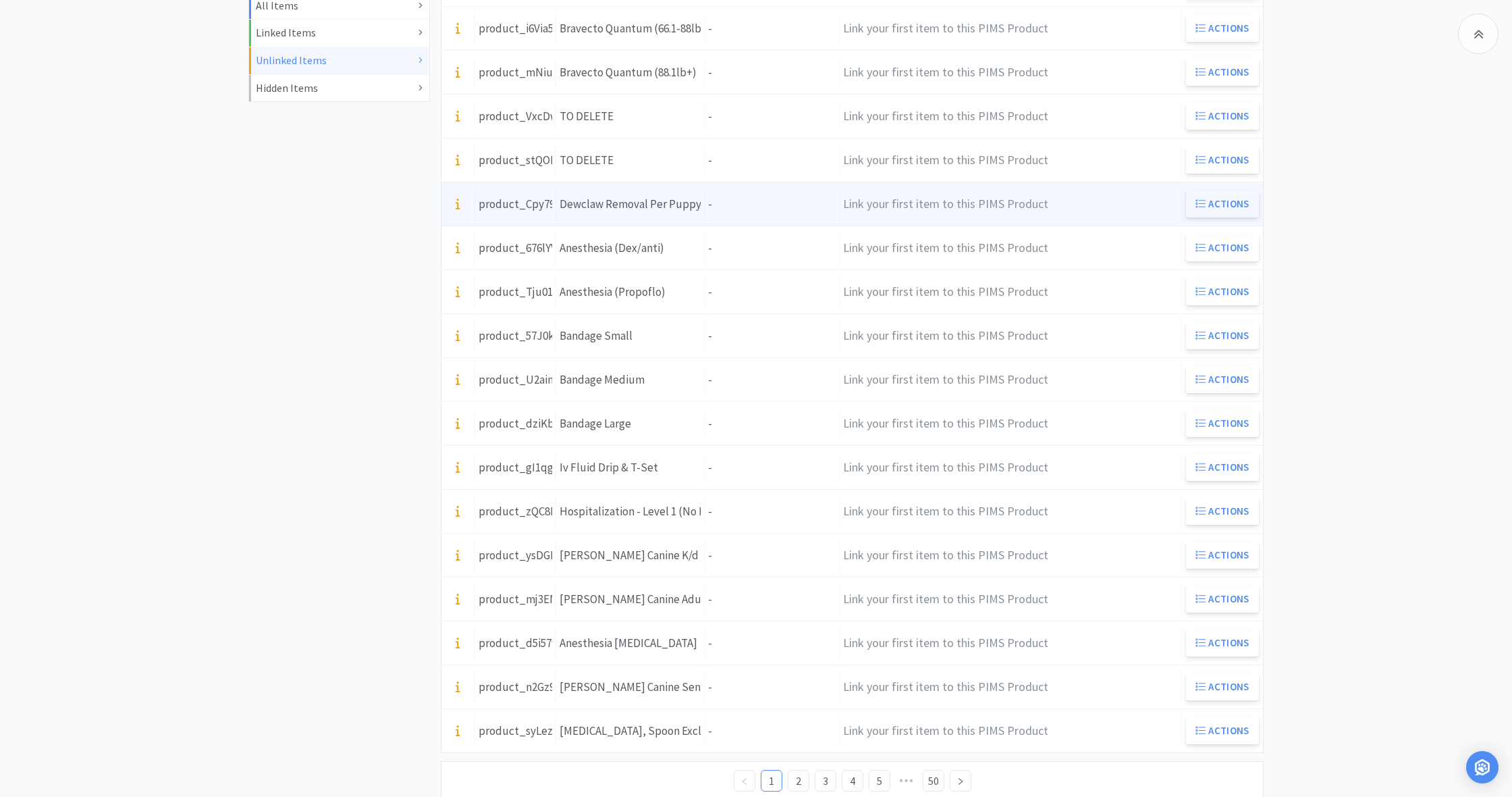
click at [1238, 205] on button "Actions" at bounding box center [1222, 204] width 73 height 27
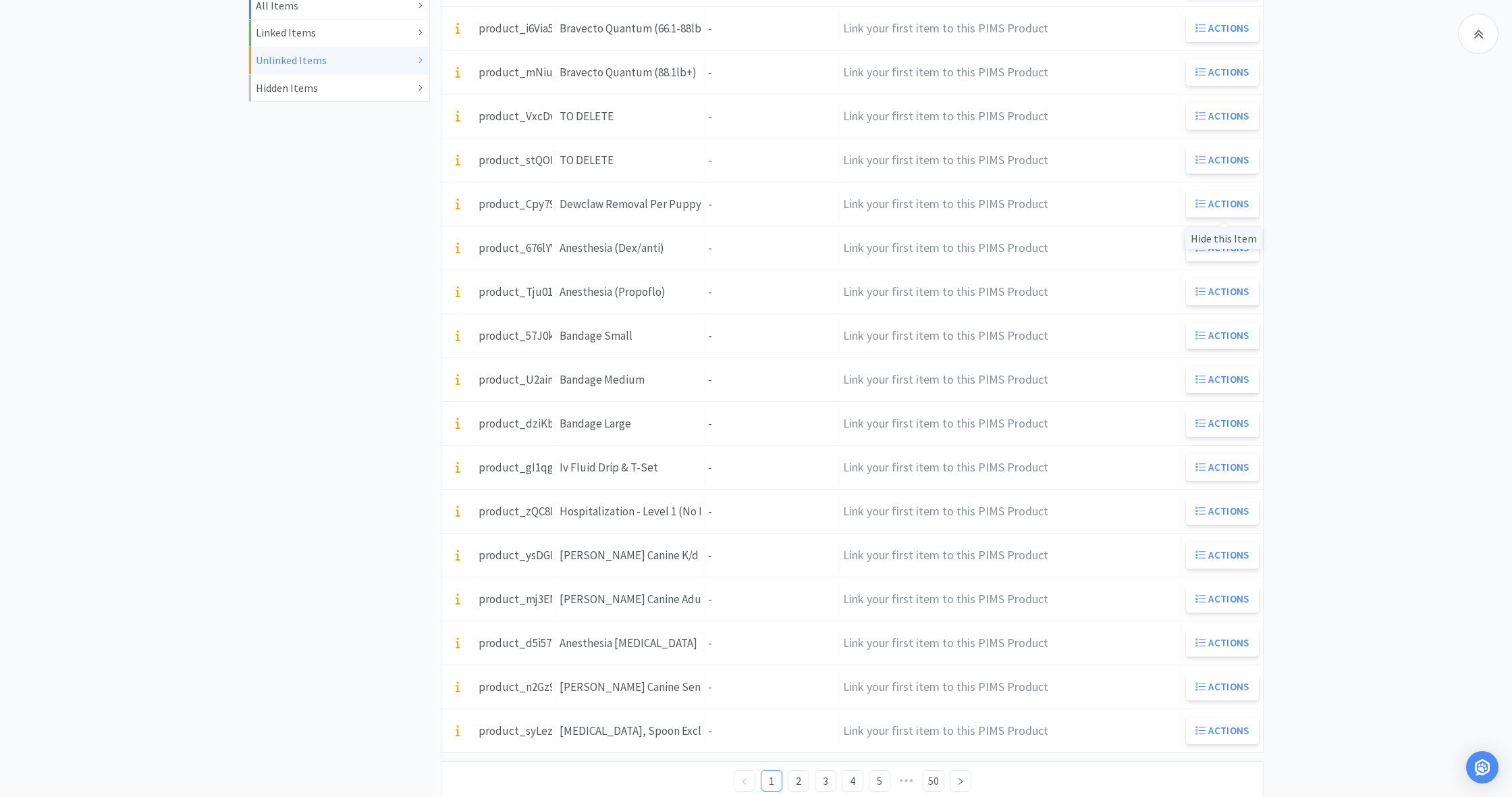
click at [1234, 237] on div "Hide this Item" at bounding box center [1224, 238] width 77 height 22
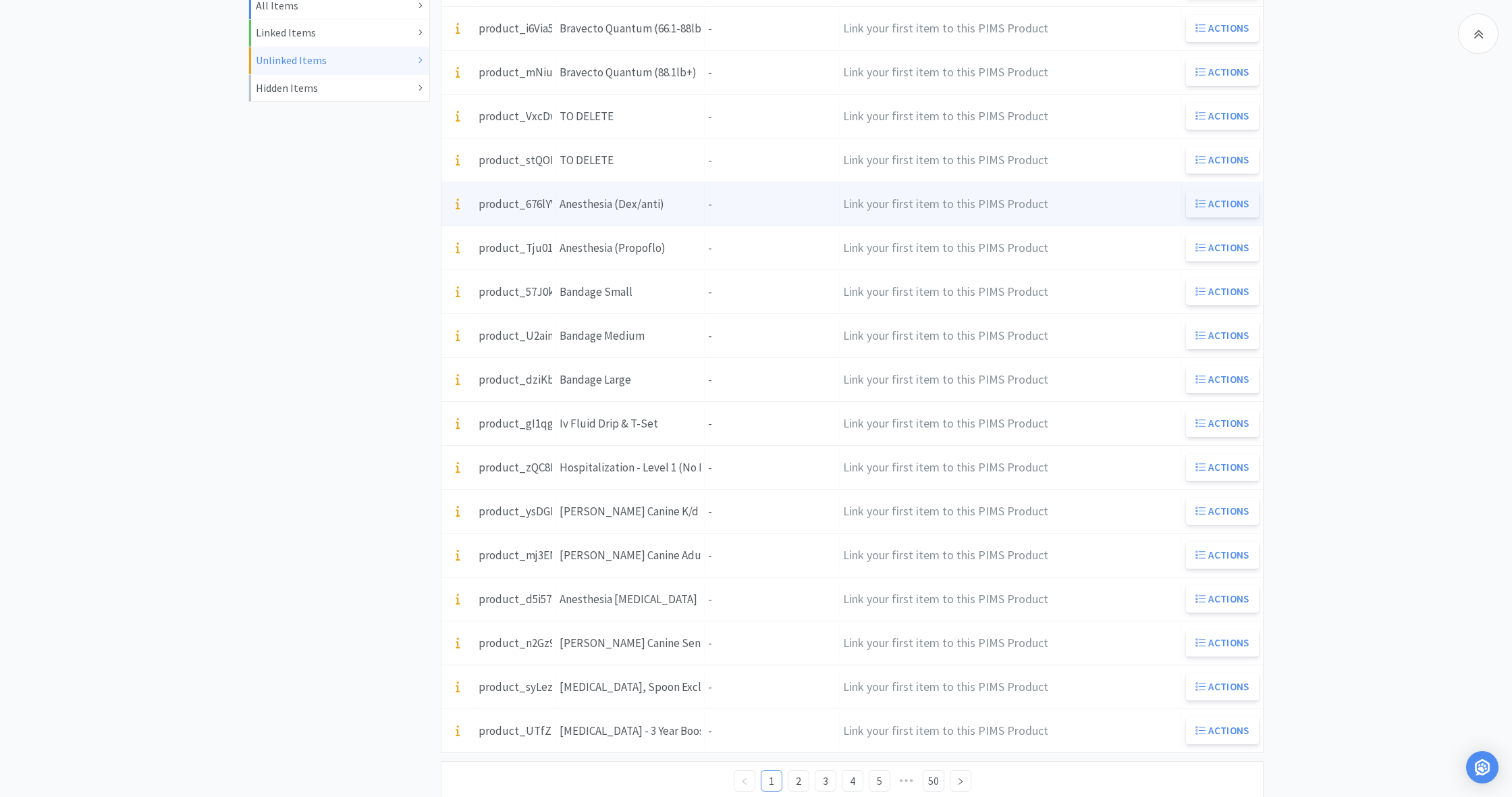
click at [1221, 201] on button "Actions" at bounding box center [1222, 204] width 73 height 27
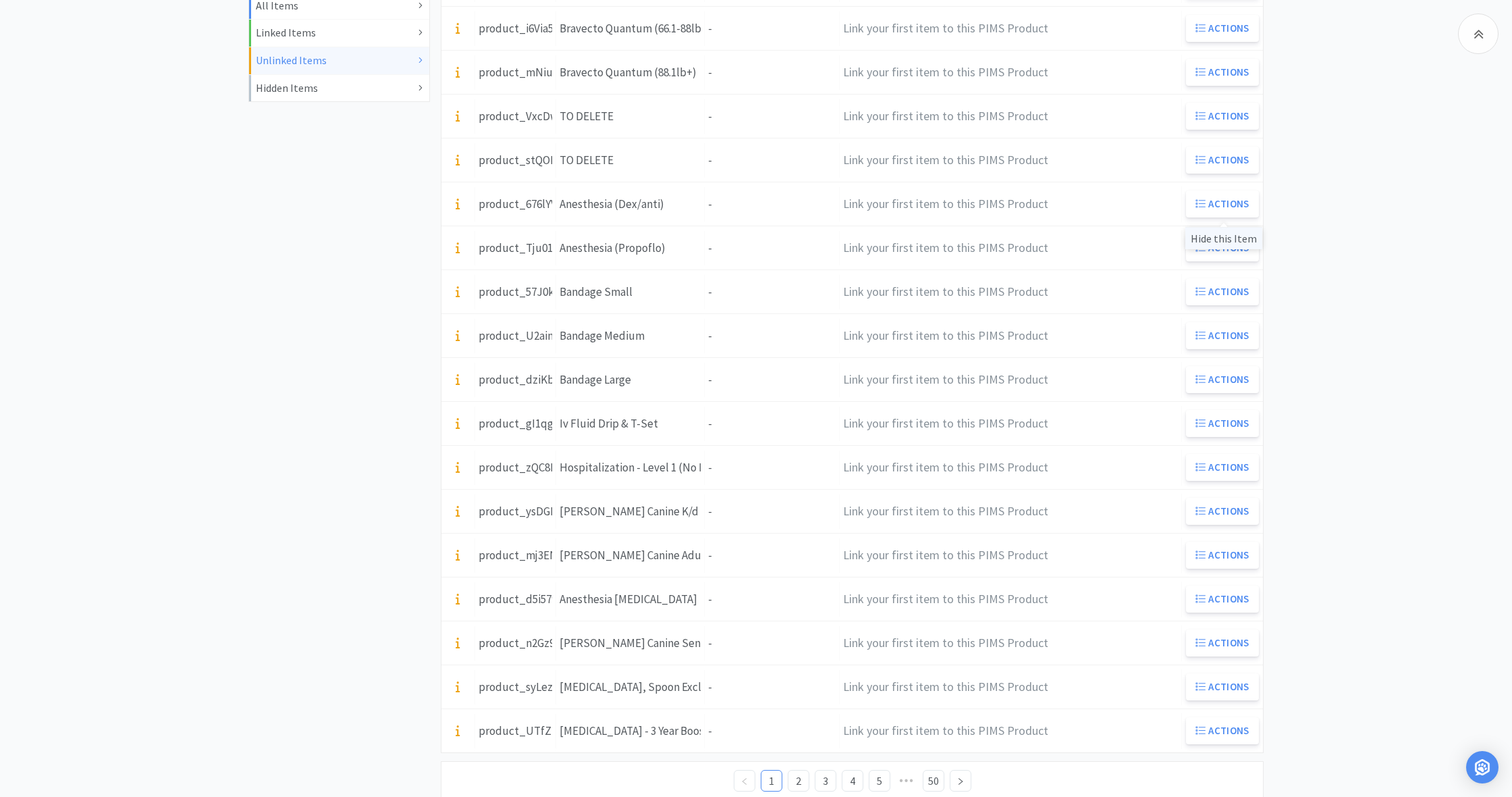
click at [1232, 239] on div "Hide this Item" at bounding box center [1224, 238] width 77 height 22
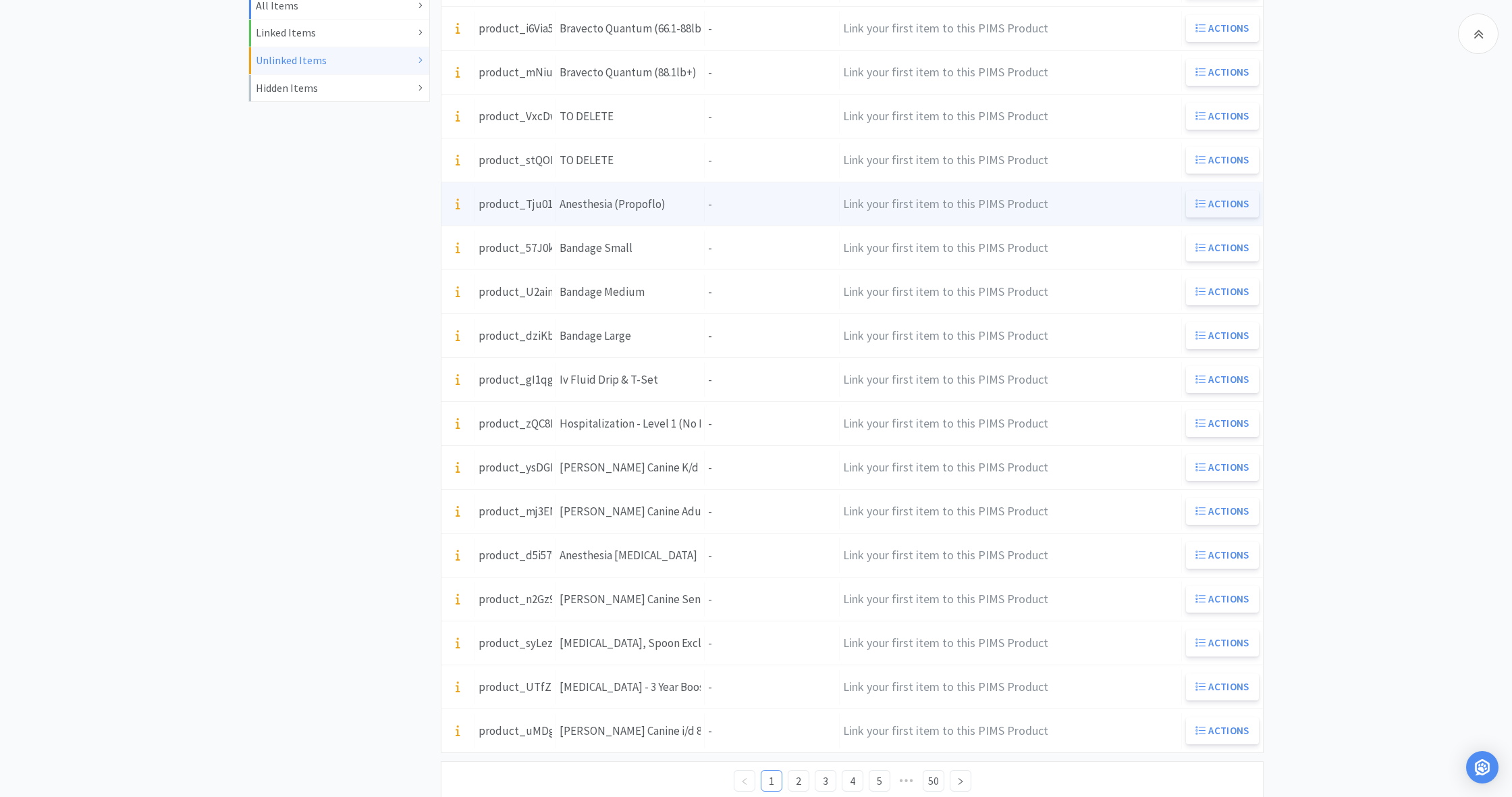
click at [1225, 204] on button "Actions" at bounding box center [1222, 204] width 73 height 27
click at [696, 205] on div "Item Name Anesthesia (Propoflo)" at bounding box center [630, 204] width 149 height 35
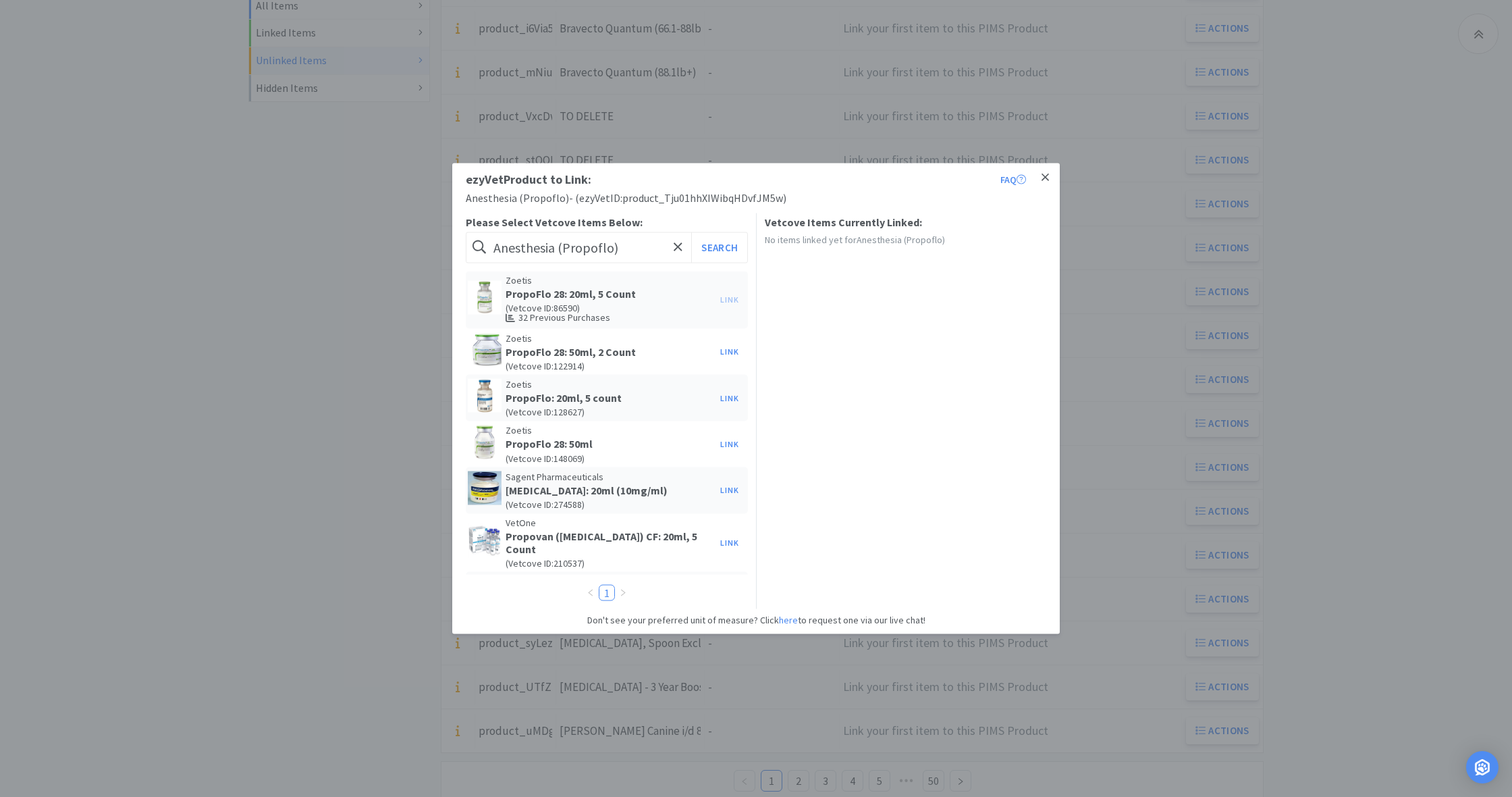
click at [1048, 176] on icon at bounding box center [1045, 178] width 7 height 12
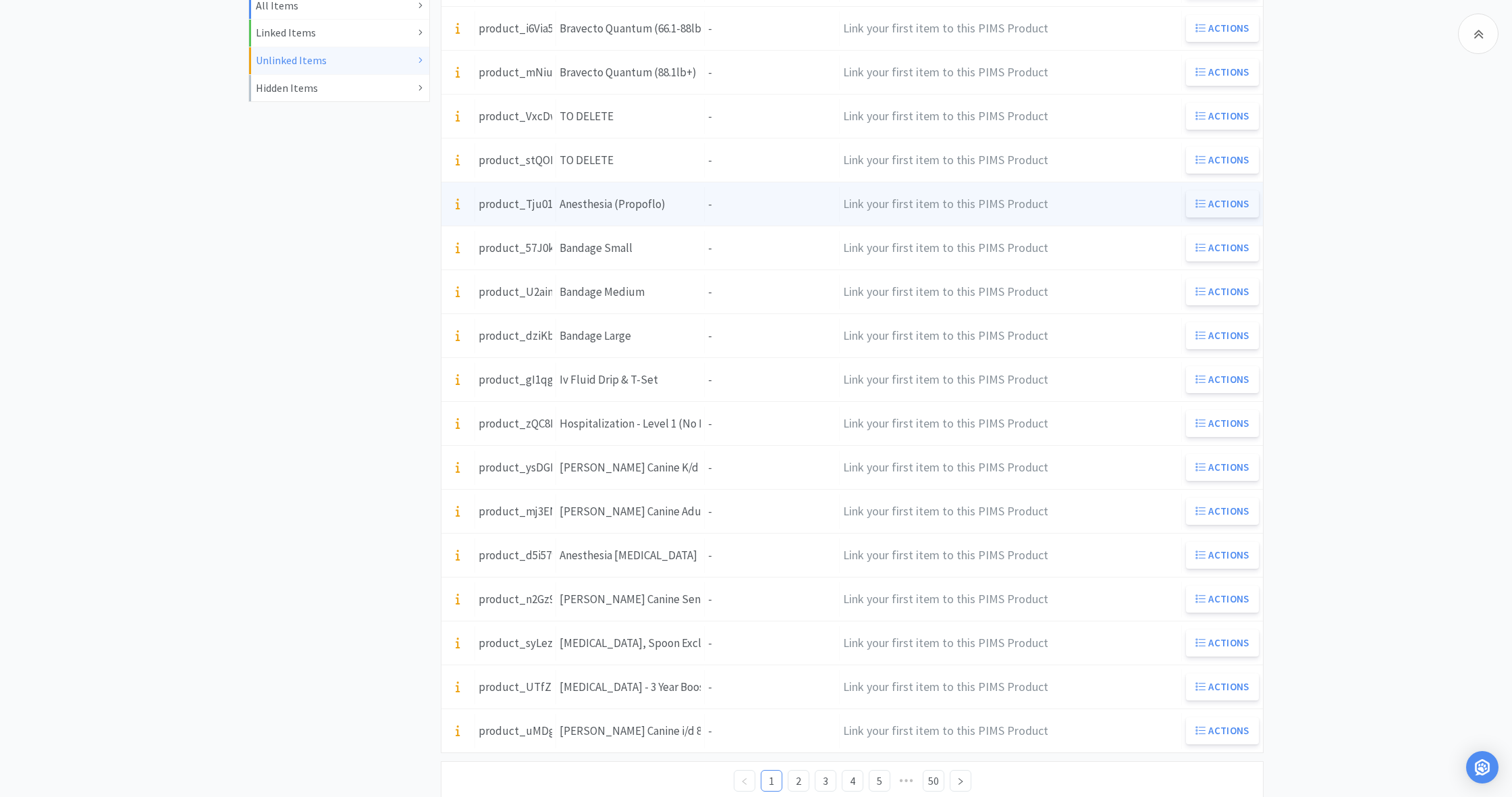
click at [1226, 205] on button "Actions" at bounding box center [1222, 204] width 73 height 27
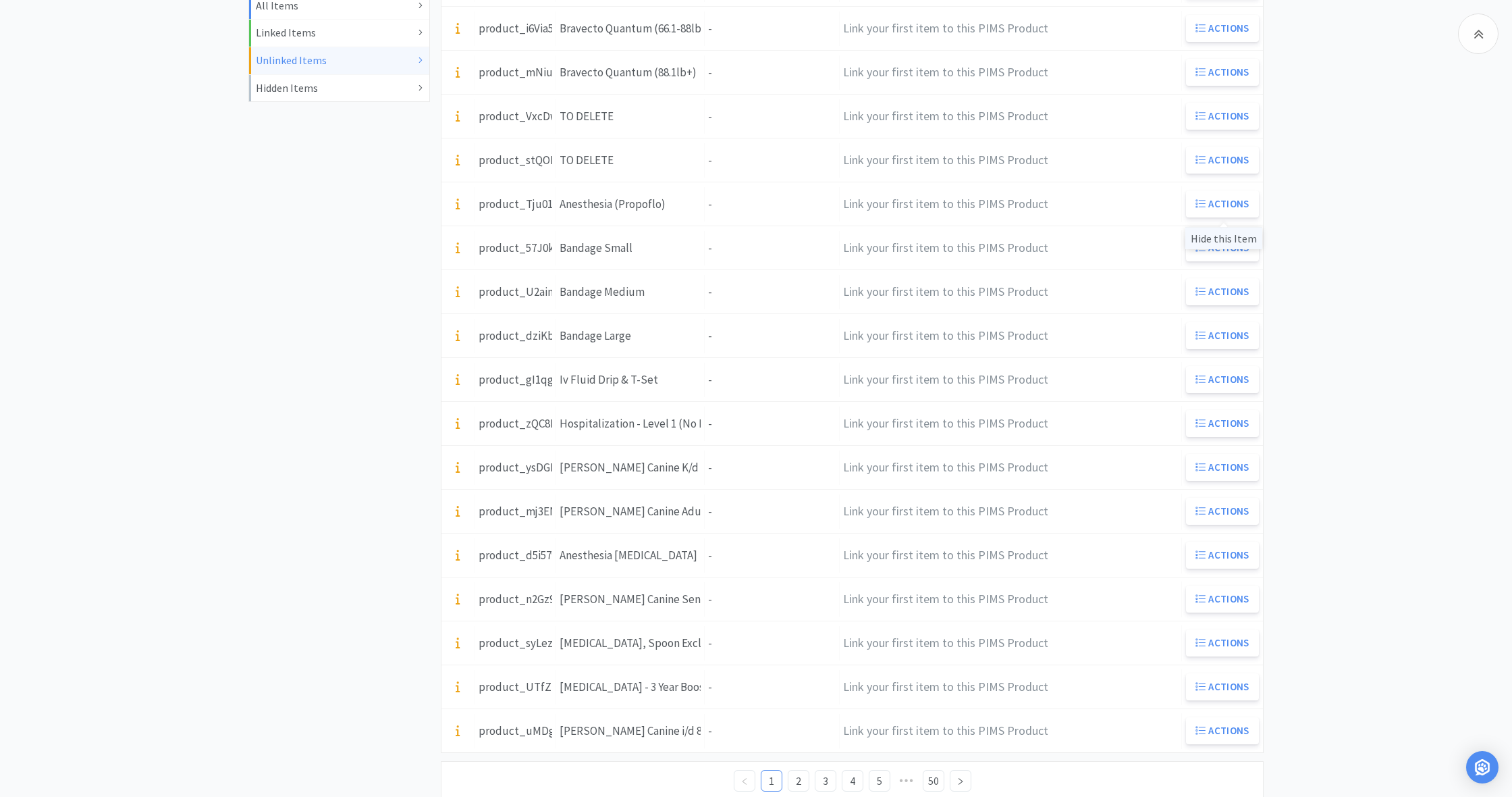
click at [1221, 236] on div "Hide this Item" at bounding box center [1224, 238] width 77 height 22
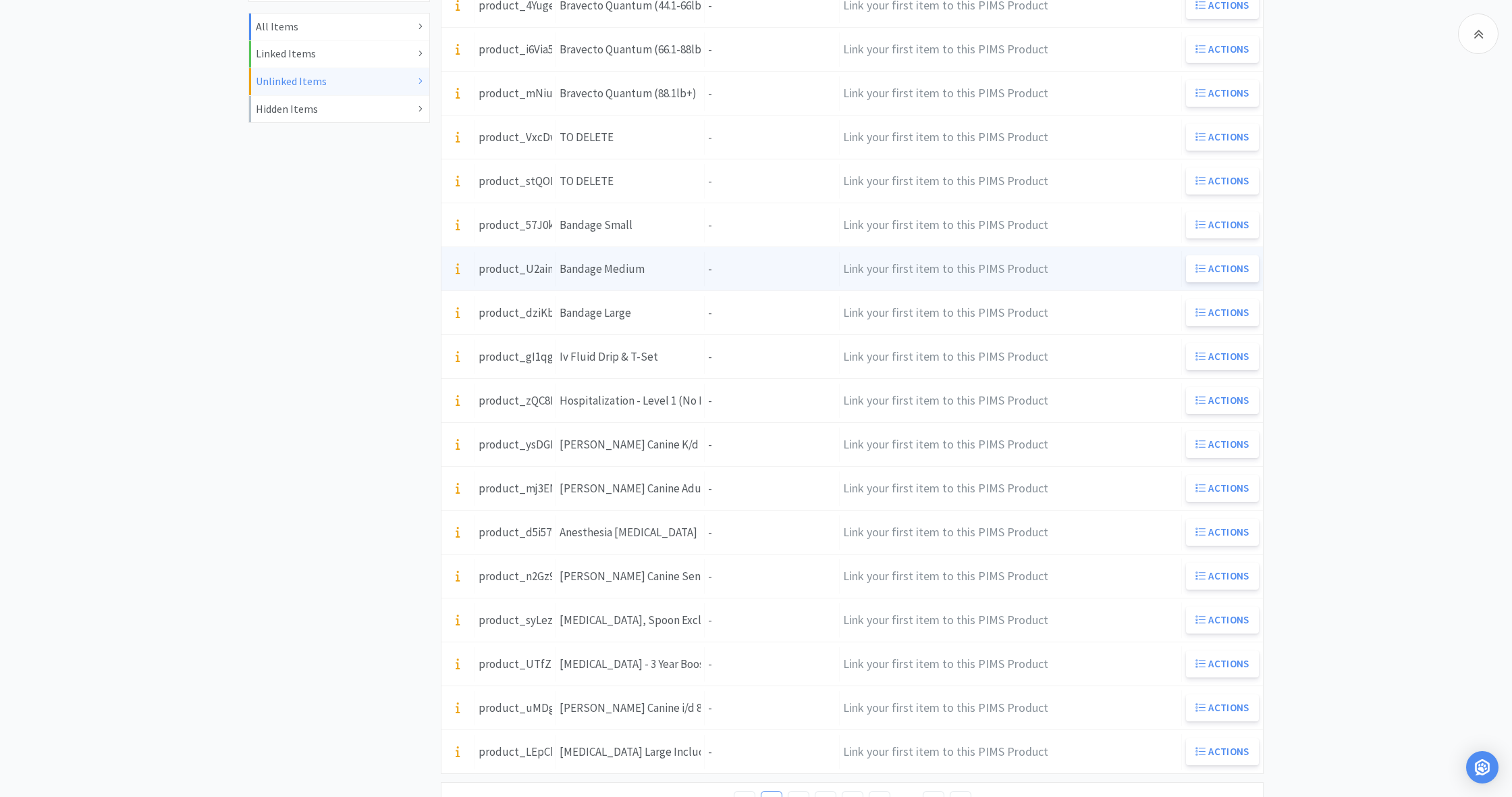
scroll to position [351, 0]
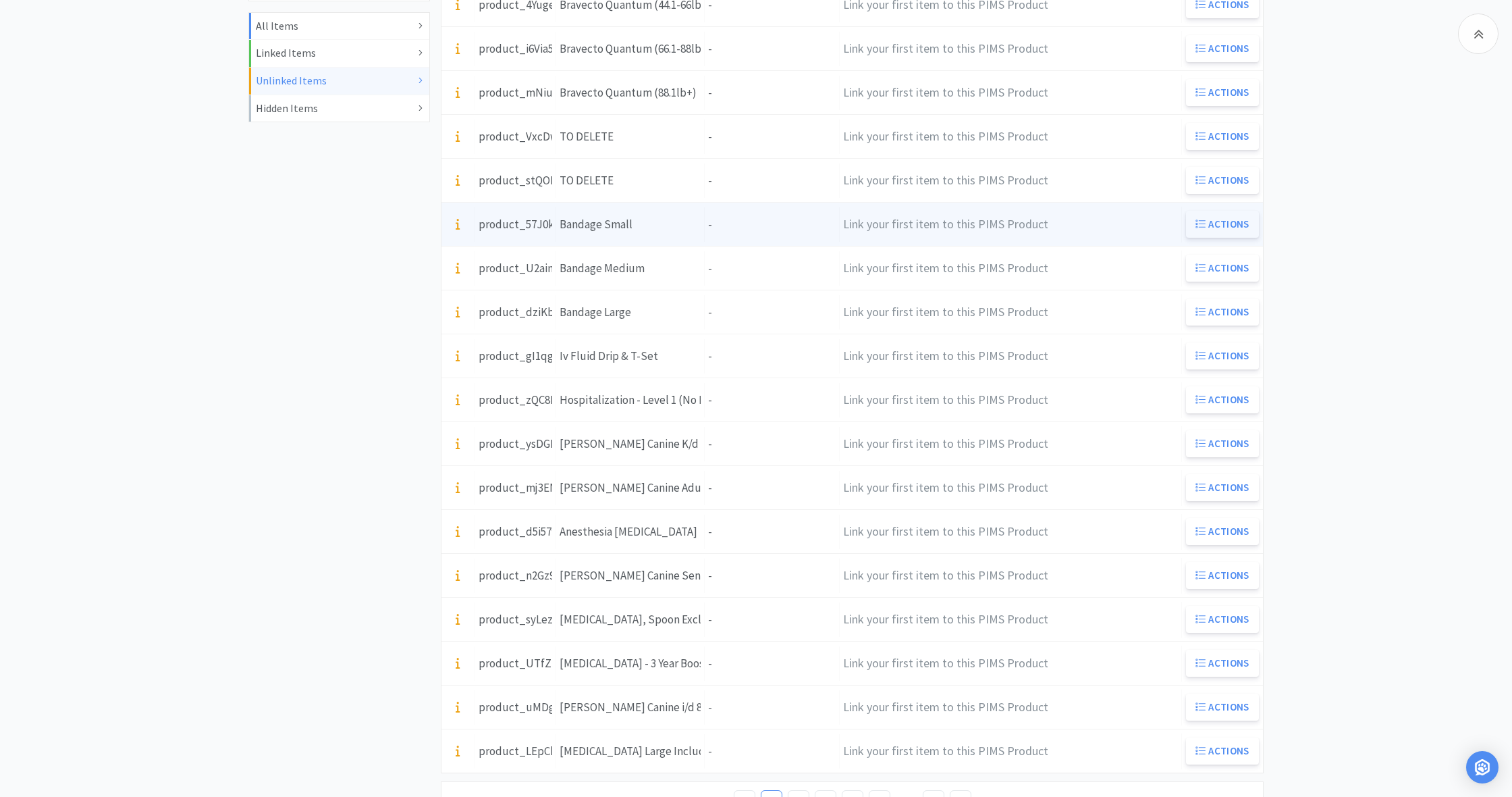
click at [1209, 225] on button "Actions" at bounding box center [1222, 224] width 73 height 27
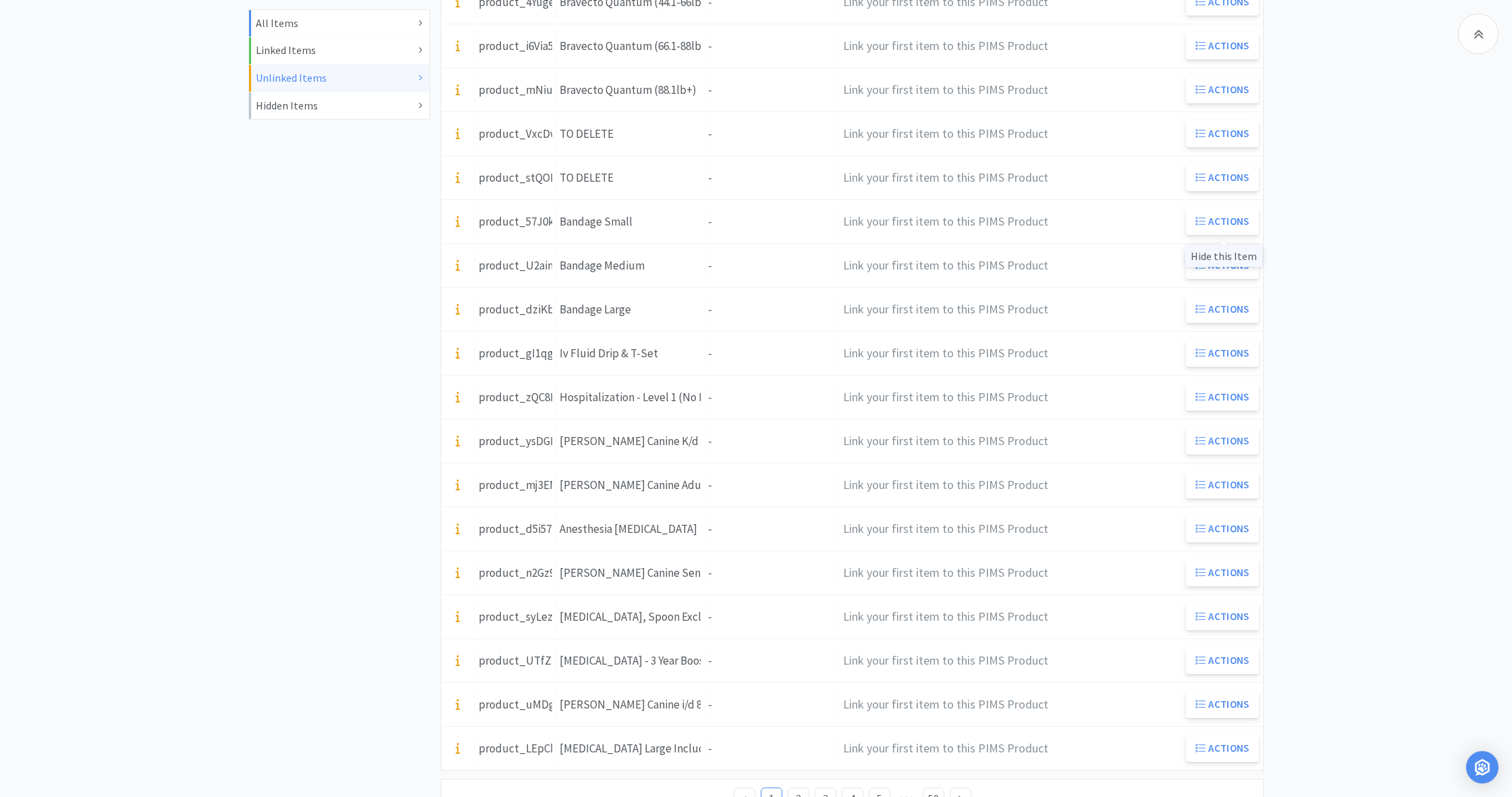
click at [1214, 254] on div "Hide this Item" at bounding box center [1224, 255] width 77 height 22
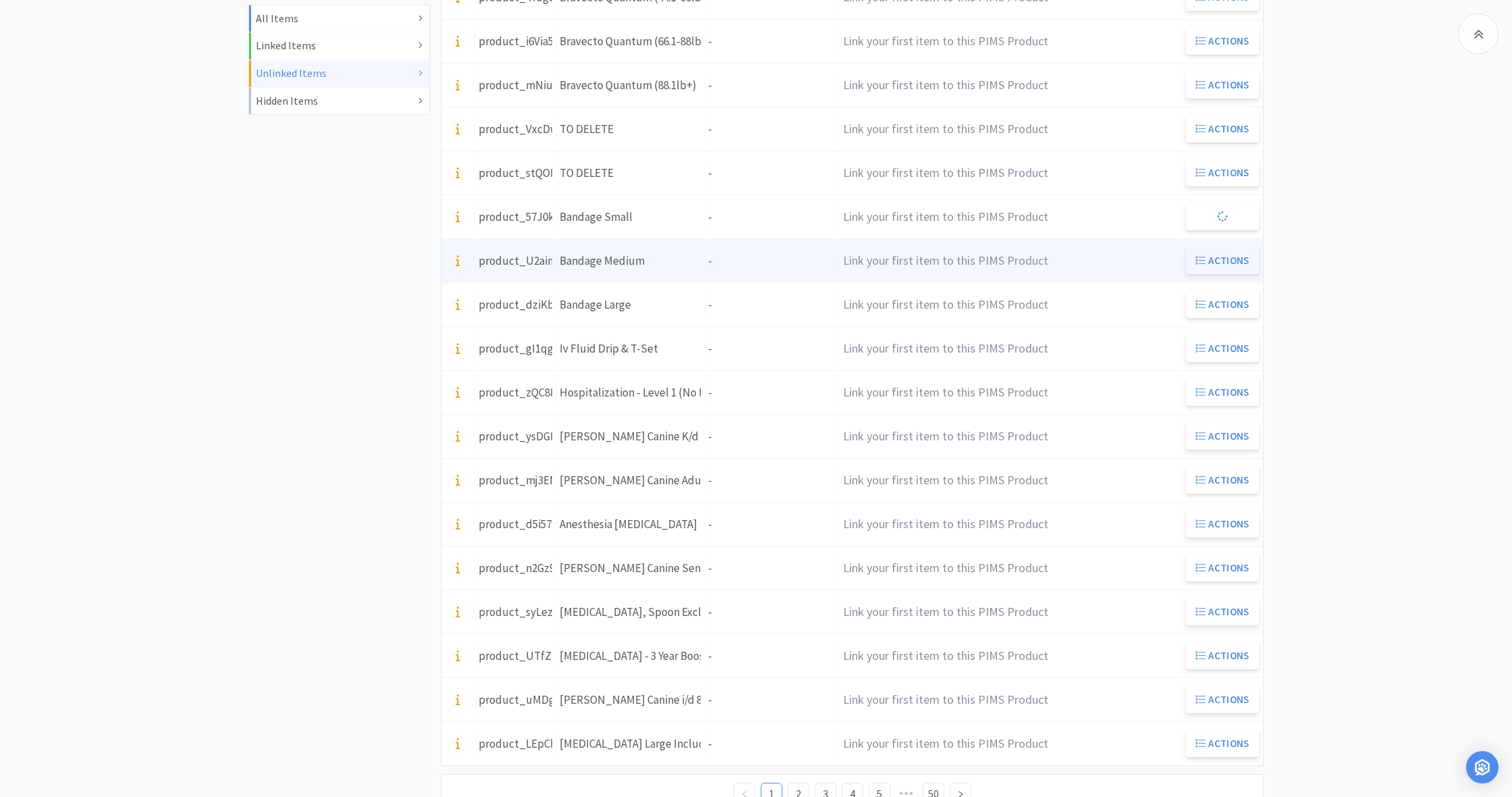
scroll to position [359, 0]
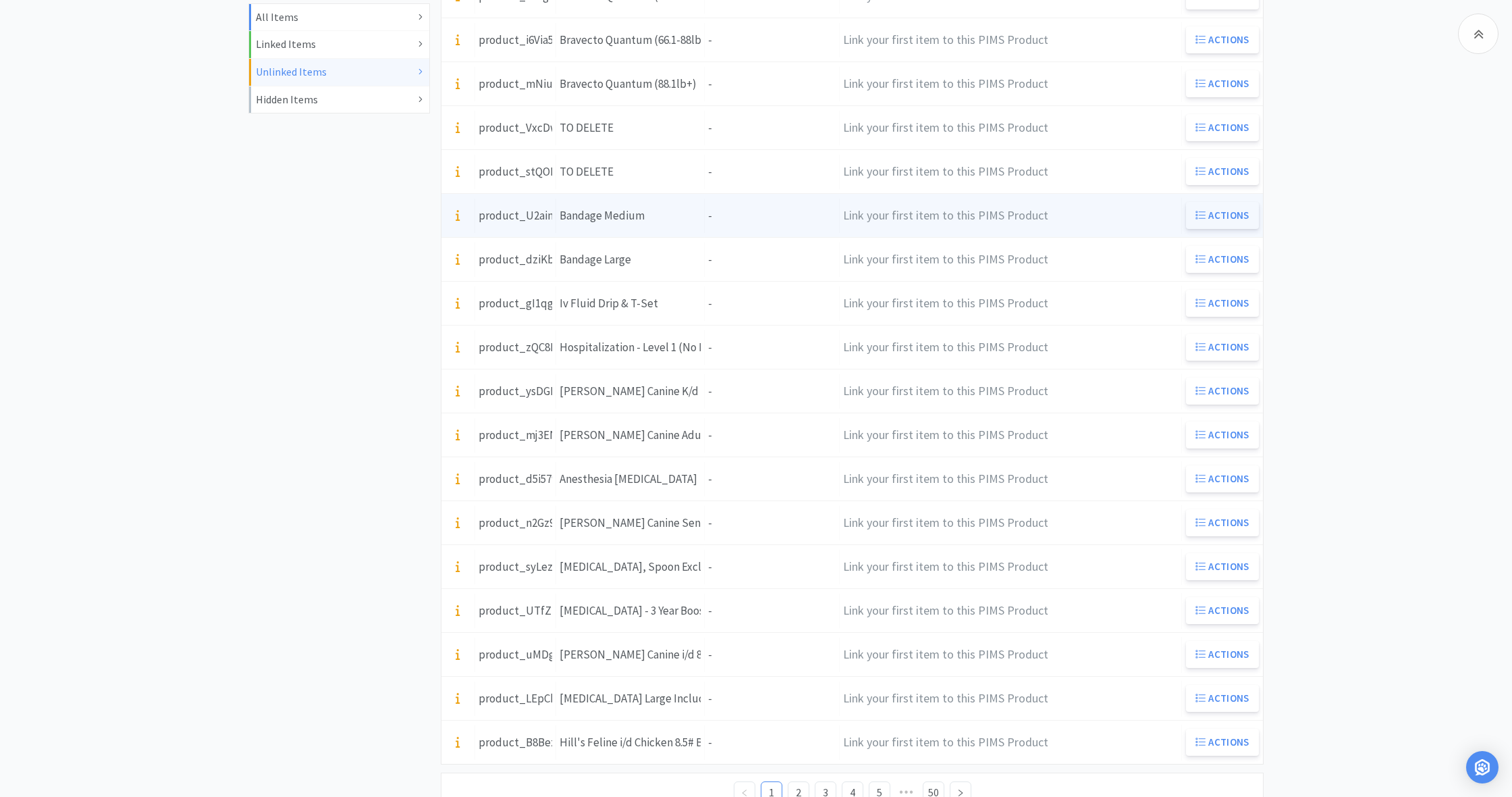
click at [1211, 217] on button "Actions" at bounding box center [1222, 215] width 73 height 27
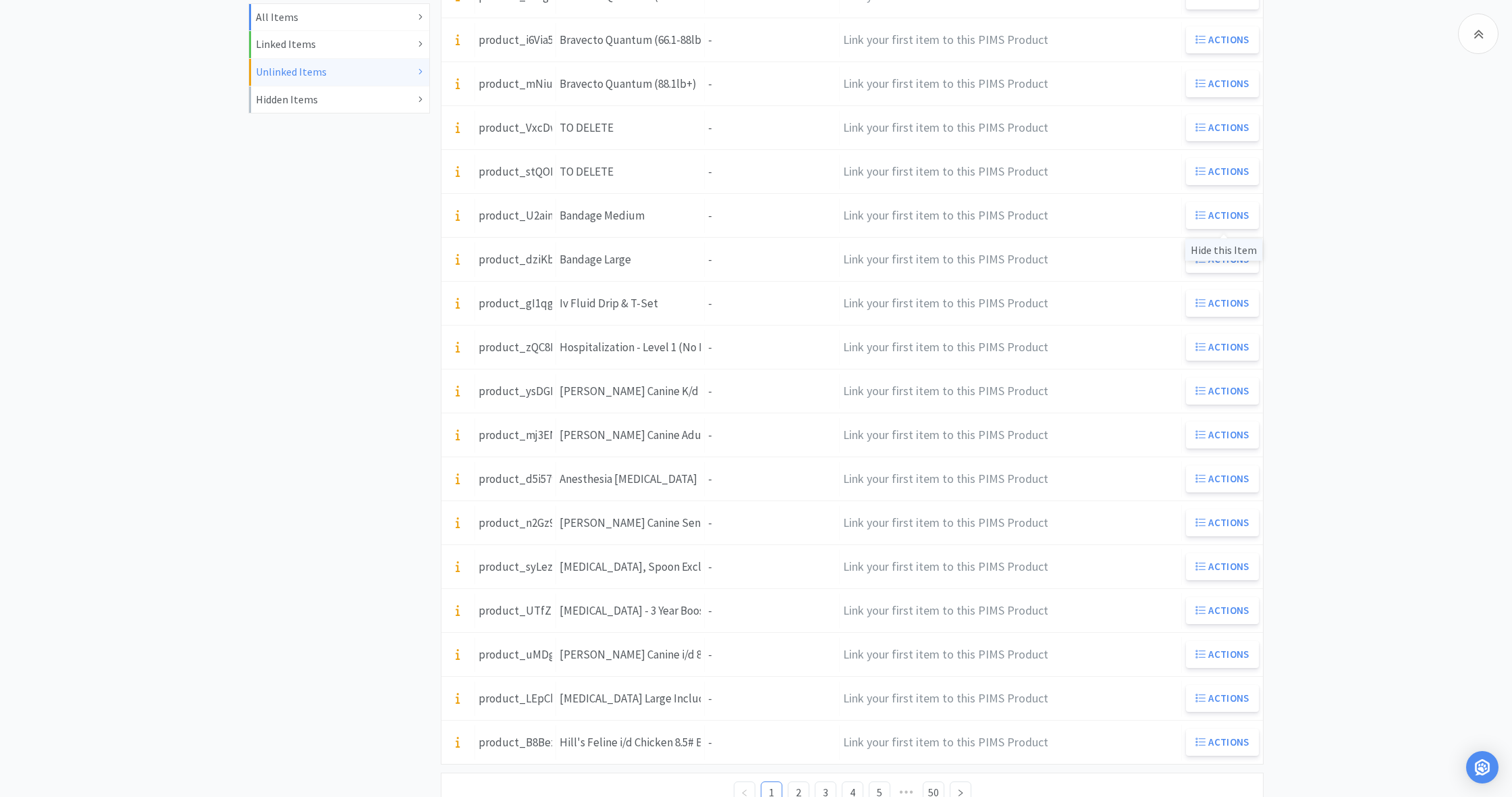
click at [1226, 247] on div "Hide this Item" at bounding box center [1224, 249] width 77 height 22
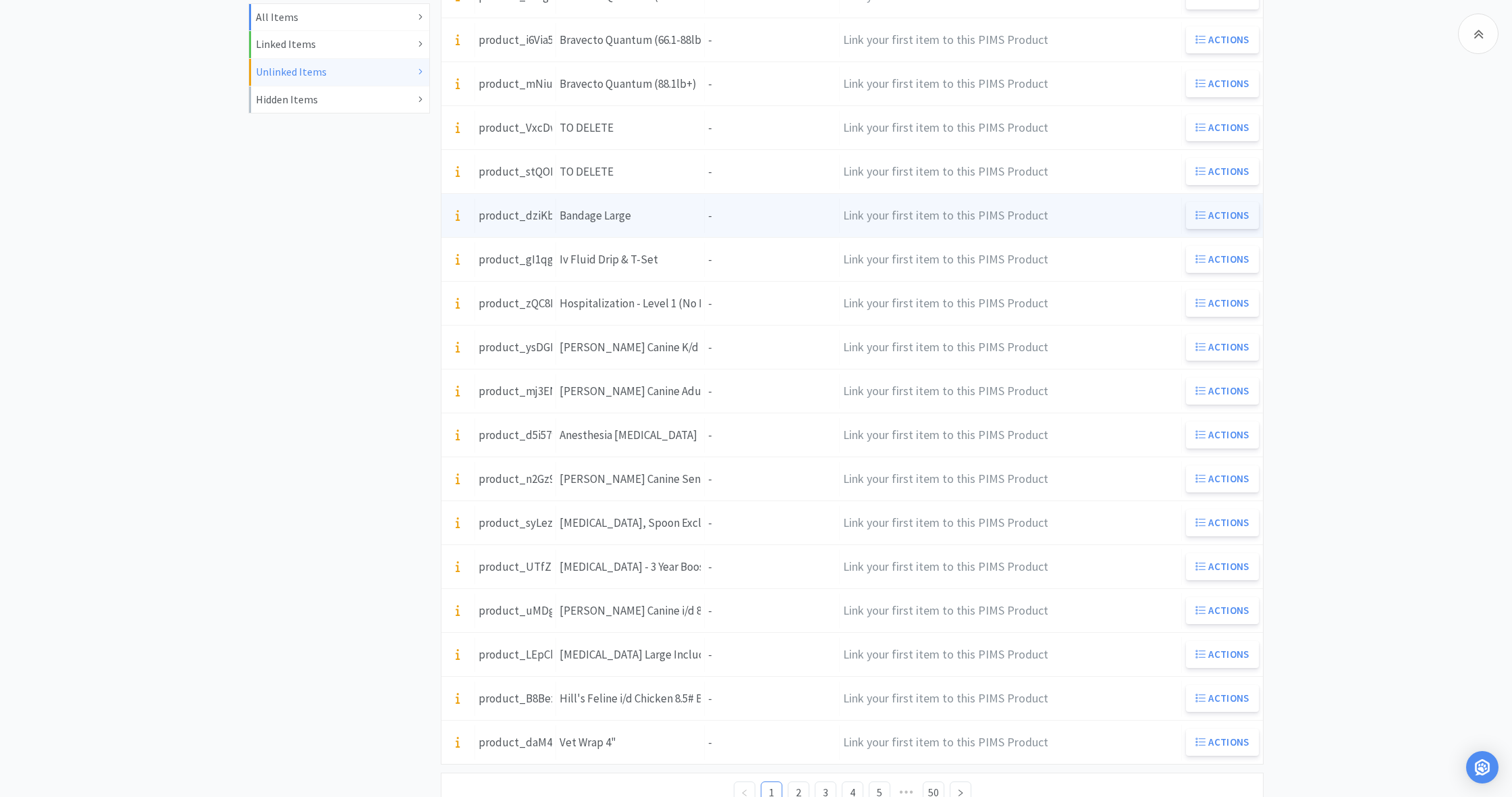
click at [1219, 215] on button "Actions" at bounding box center [1222, 215] width 73 height 27
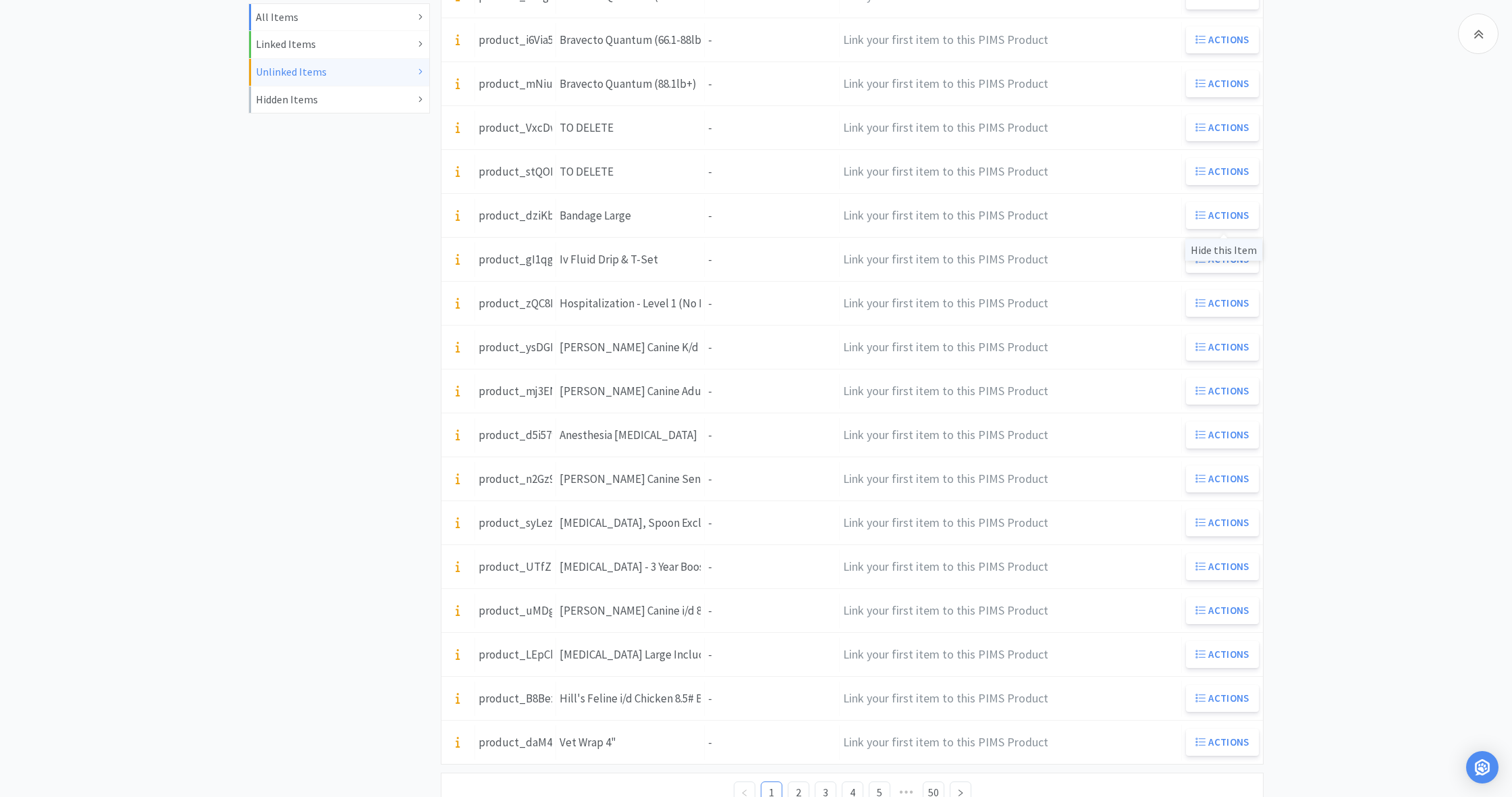
scroll to position [356, 0]
click at [1225, 249] on div "Hide this Item" at bounding box center [1224, 253] width 77 height 22
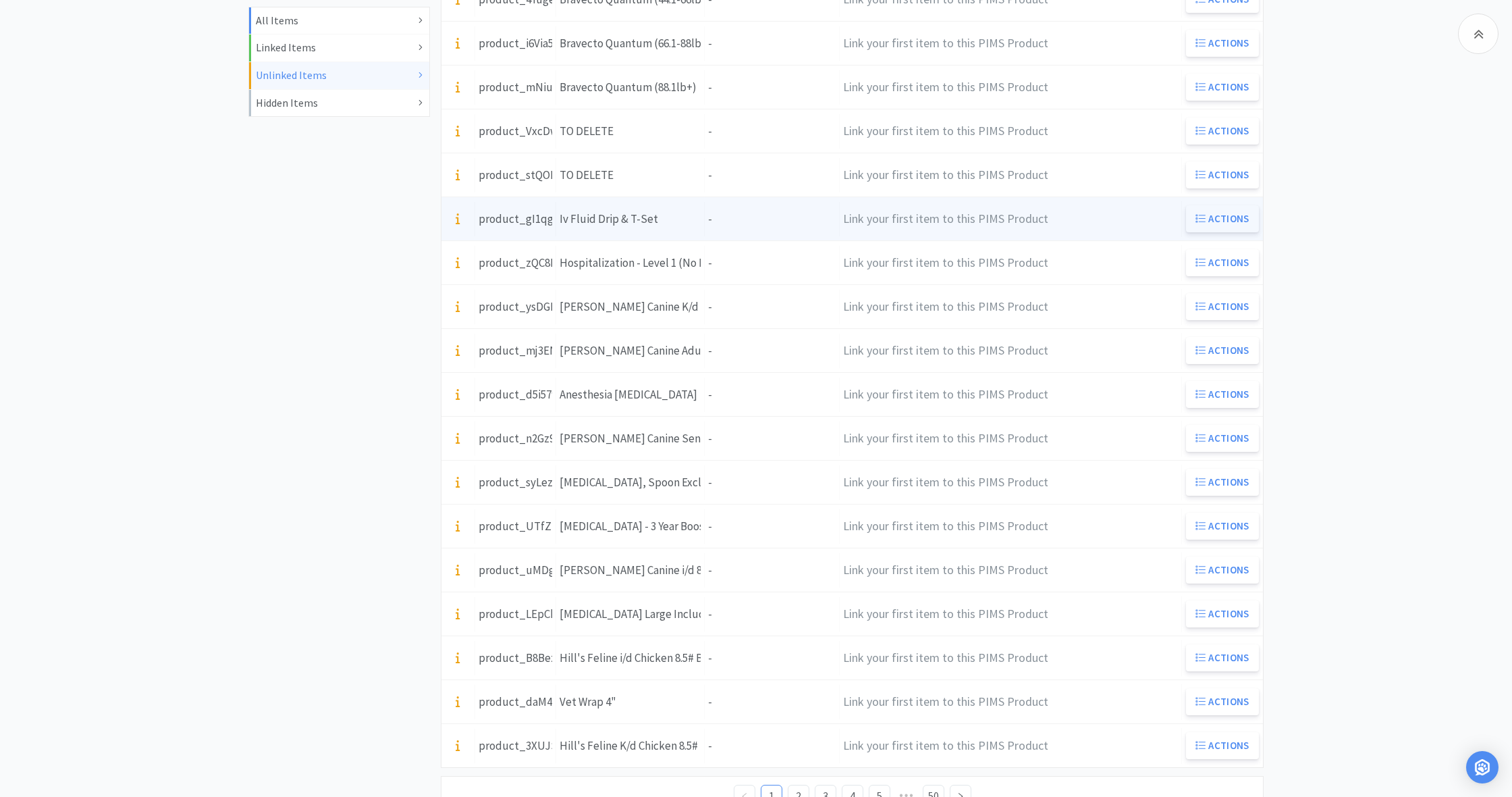
click at [1221, 219] on button "Actions" at bounding box center [1222, 218] width 73 height 27
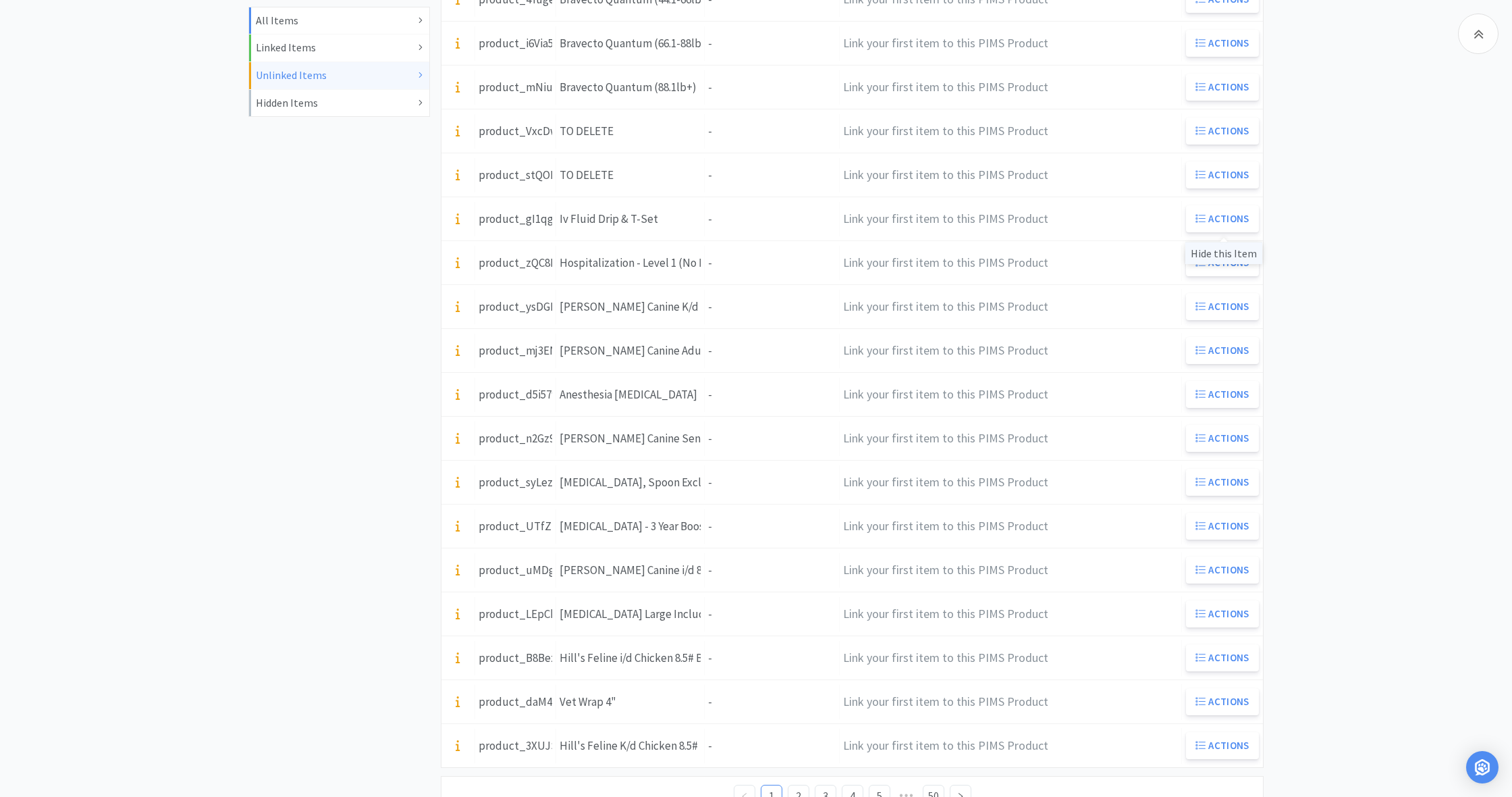
click at [1223, 255] on div "Hide this Item" at bounding box center [1224, 253] width 77 height 22
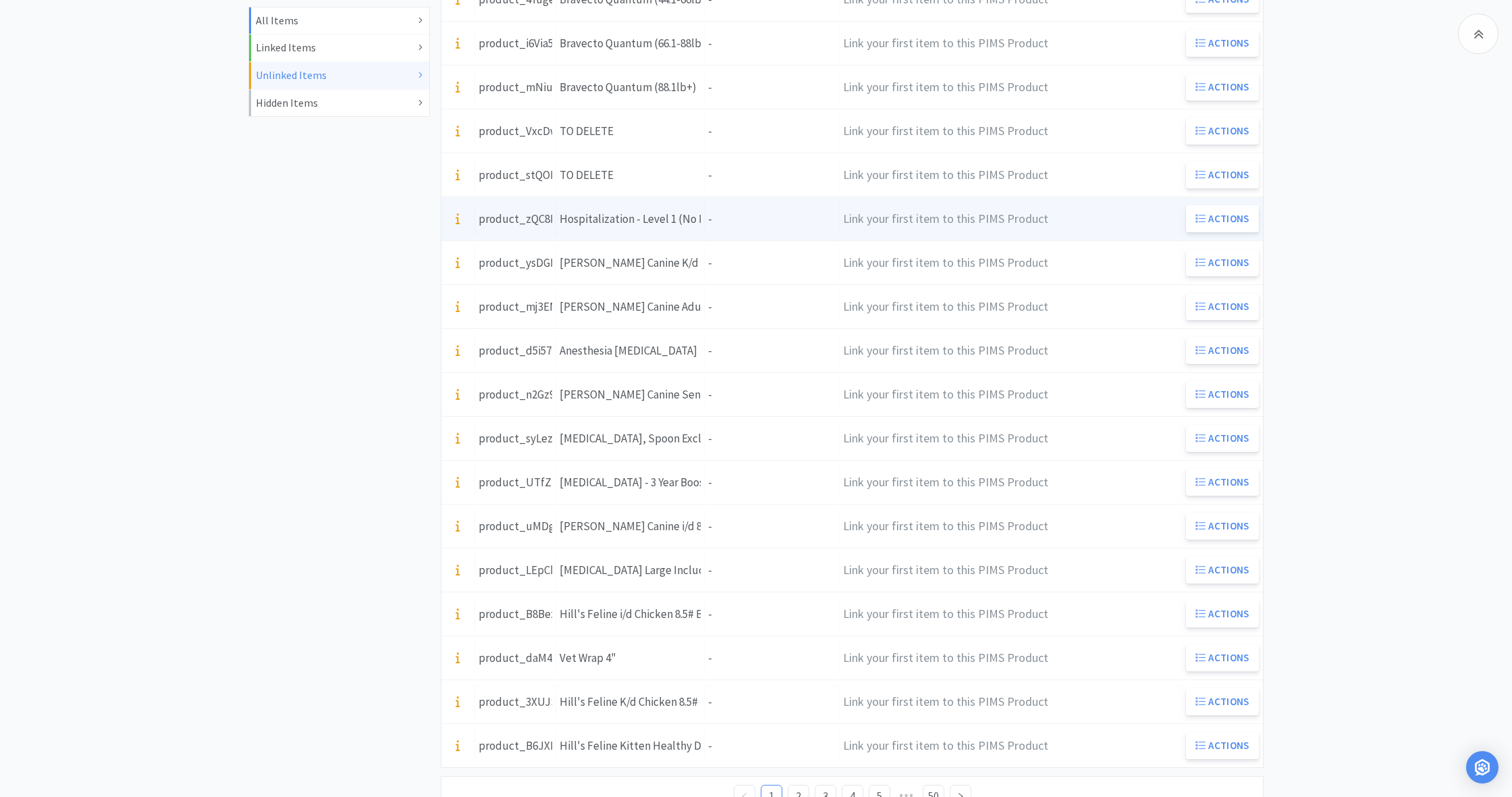
click at [720, 223] on div "Units -" at bounding box center [772, 219] width 135 height 35
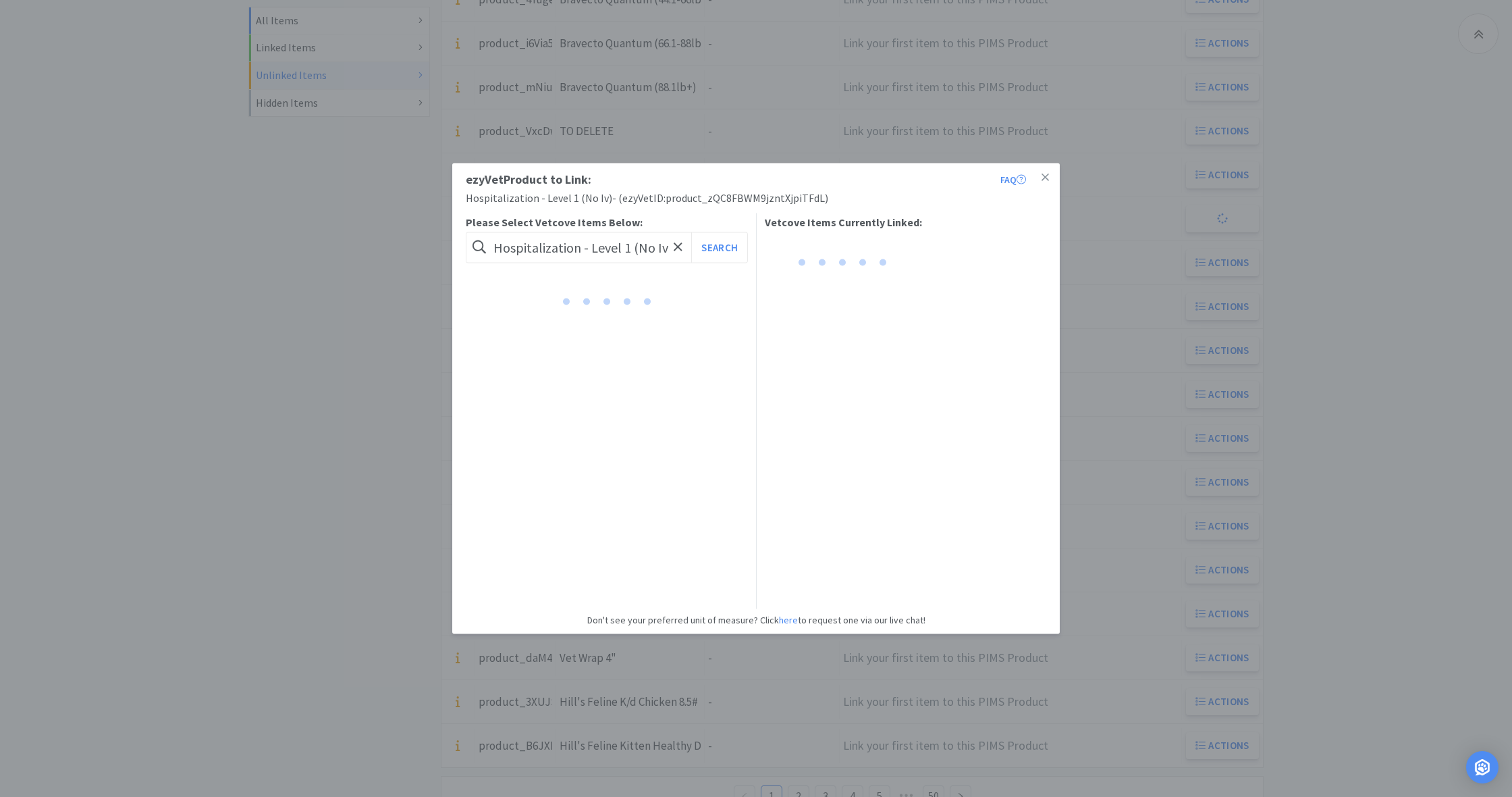
scroll to position [359, 0]
click at [1044, 178] on icon at bounding box center [1045, 177] width 7 height 7
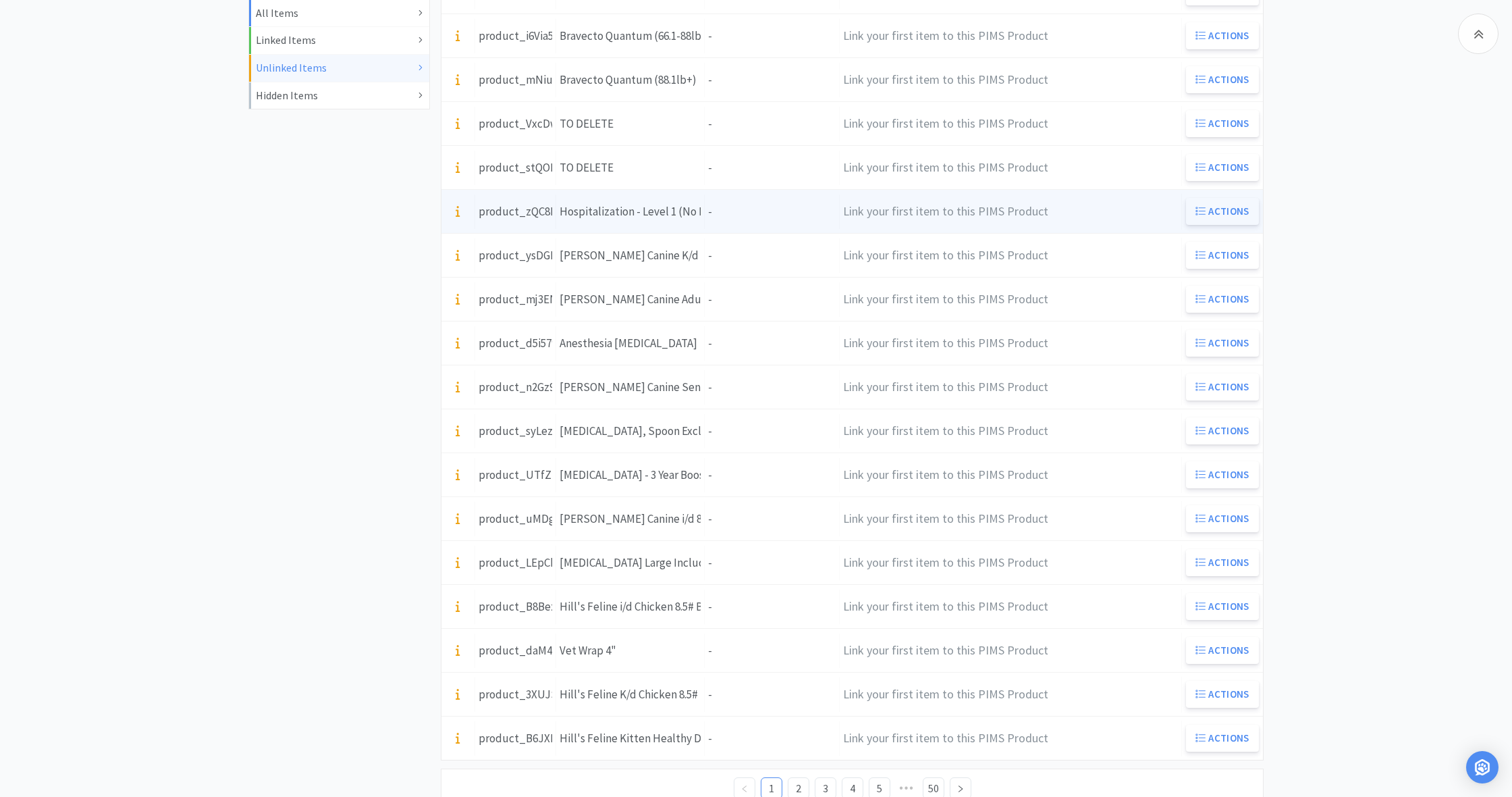
click at [1230, 202] on button "Actions" at bounding box center [1222, 211] width 73 height 27
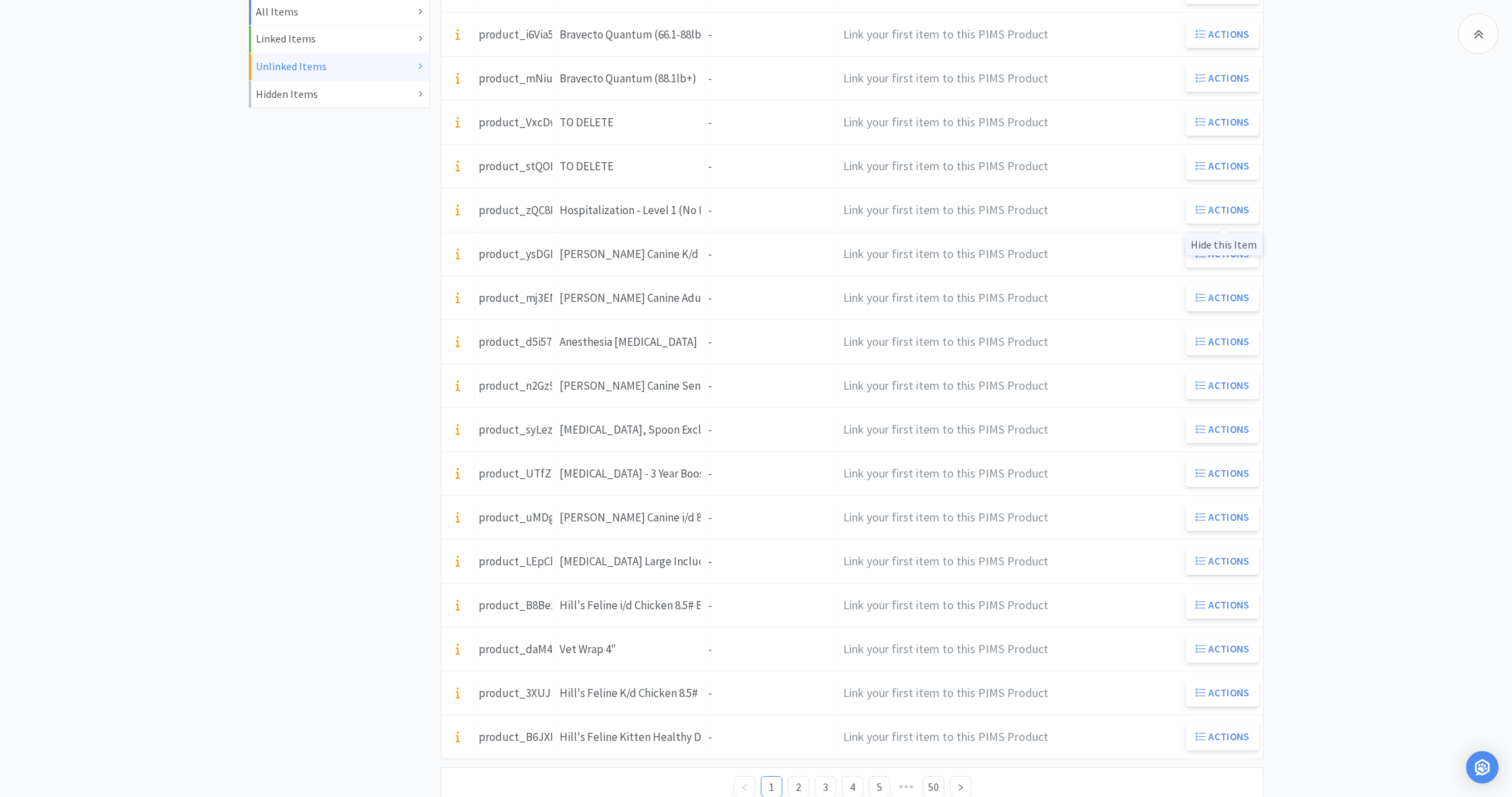
click at [1227, 247] on div "Hide this Item" at bounding box center [1224, 244] width 77 height 22
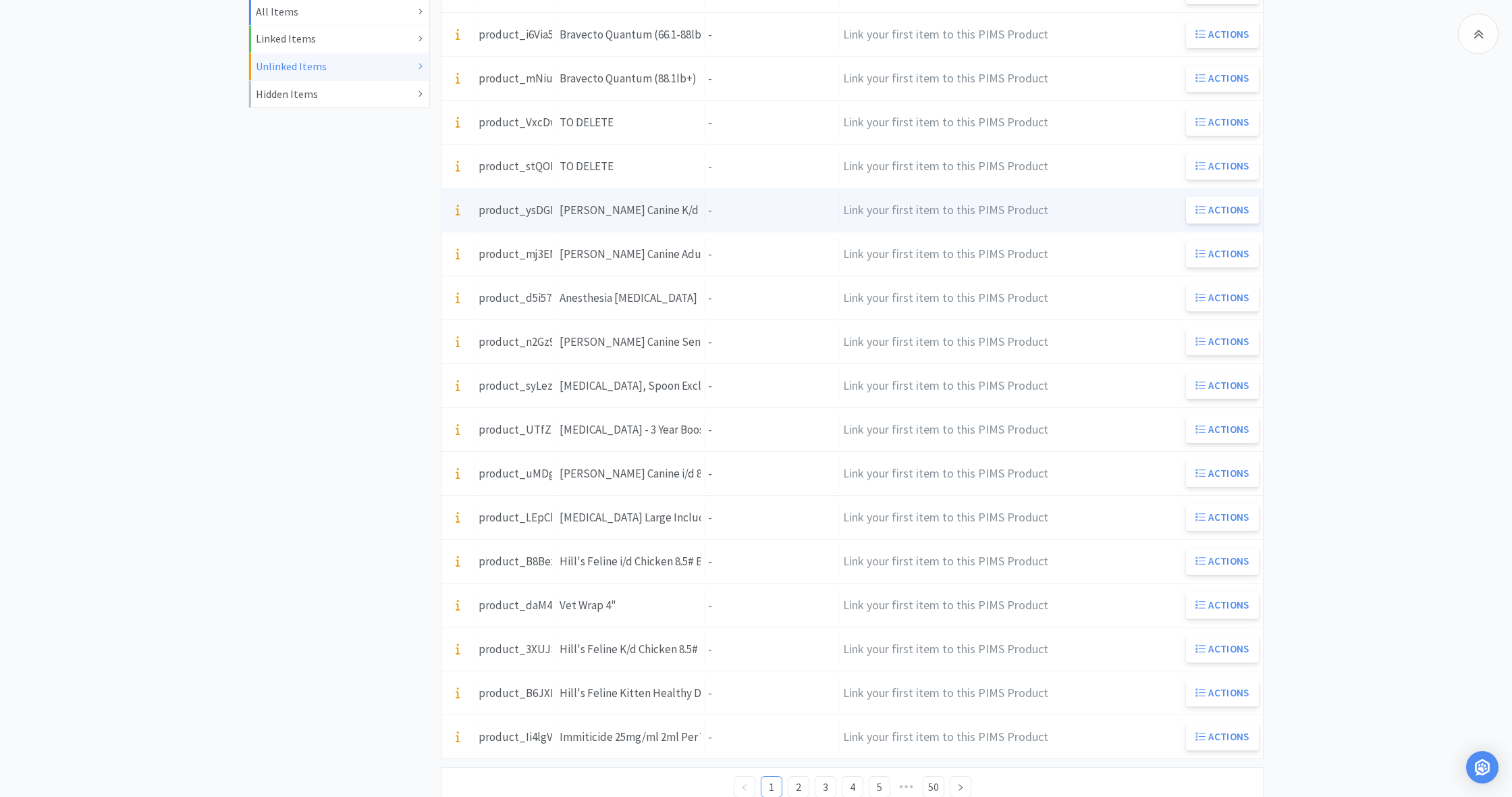
click at [717, 210] on div "Units -" at bounding box center [772, 210] width 135 height 35
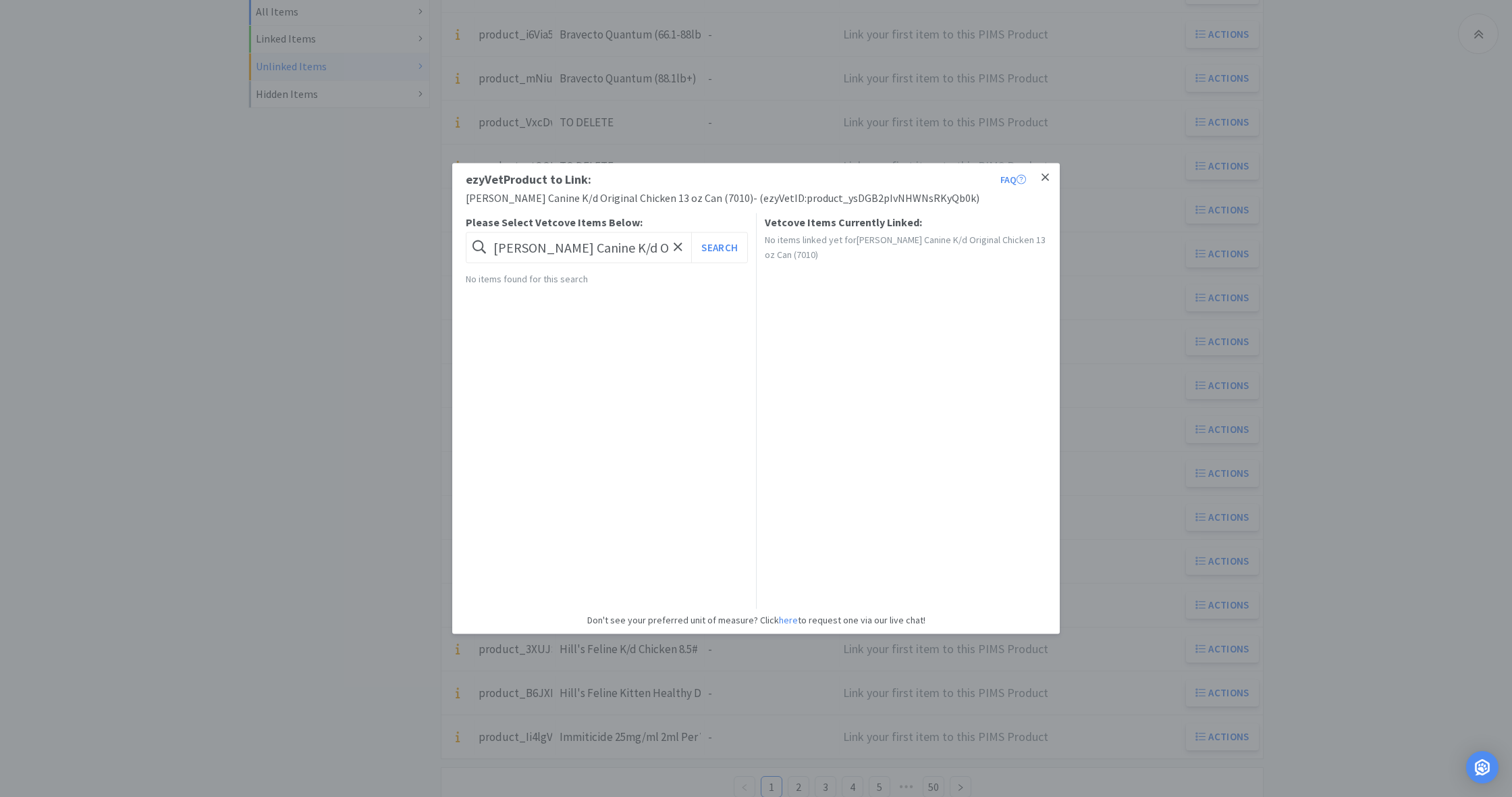
click at [1047, 179] on icon at bounding box center [1045, 178] width 7 height 12
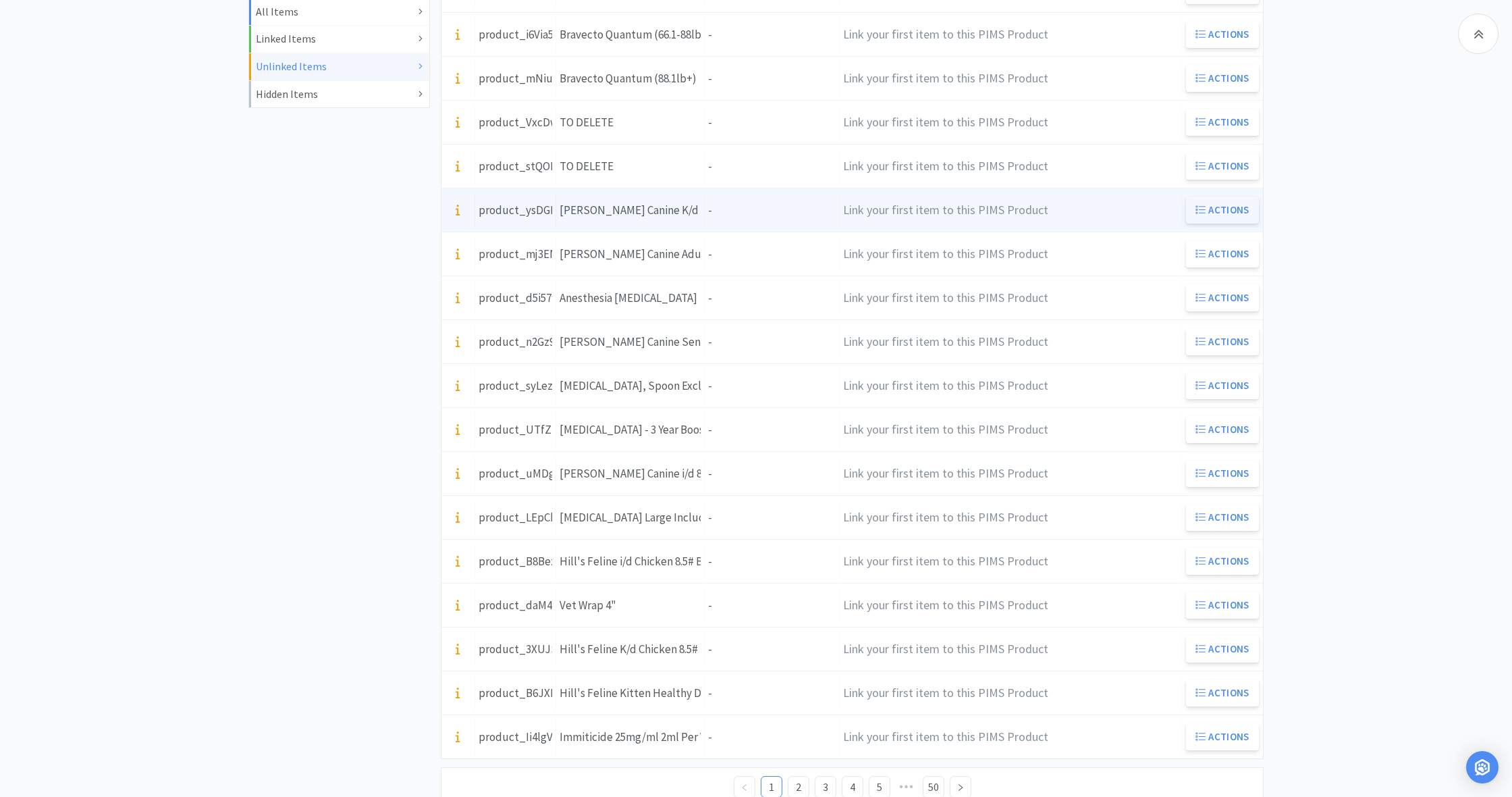
click at [1235, 211] on button "Actions" at bounding box center [1222, 210] width 73 height 27
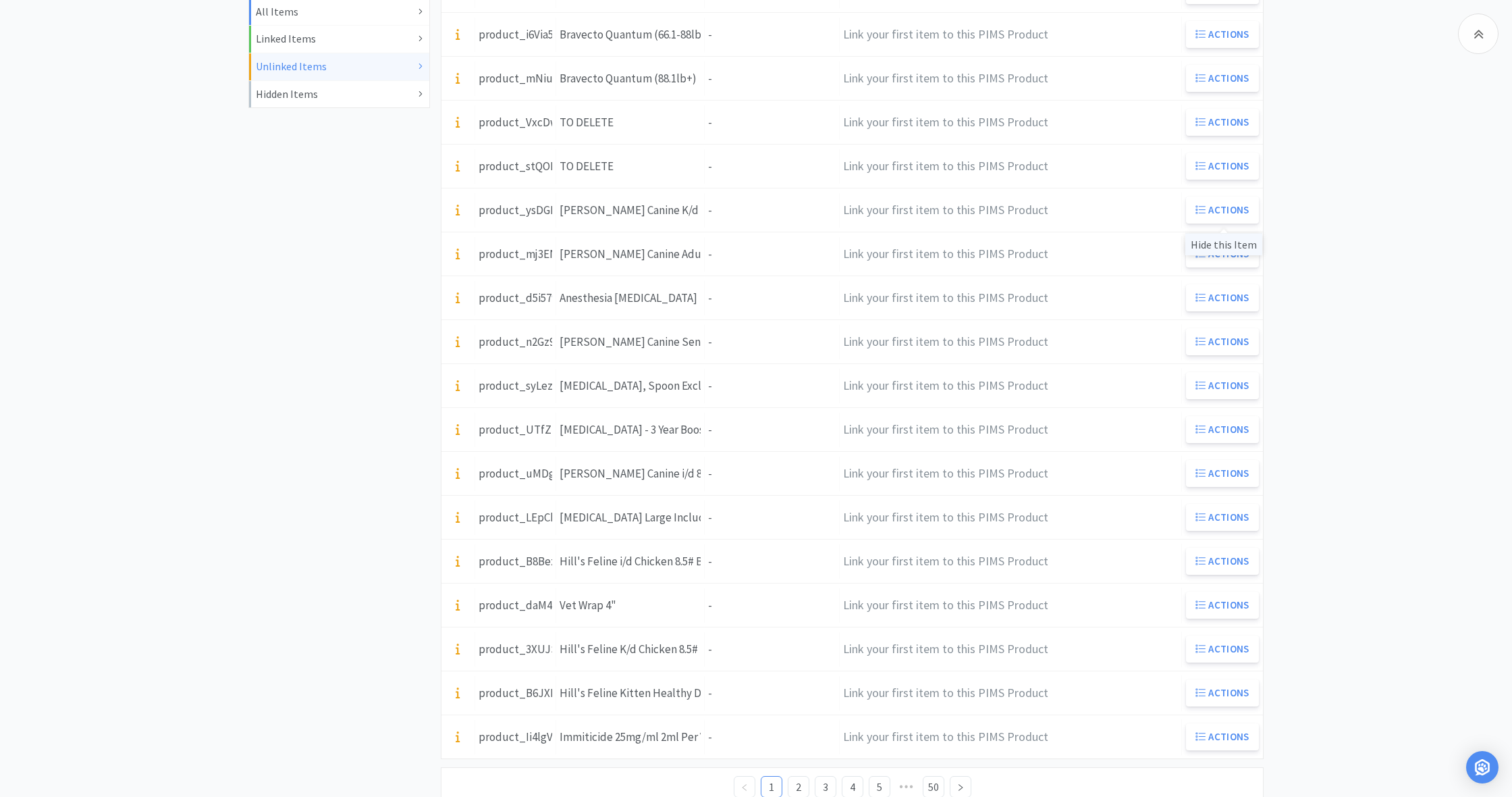
click at [1229, 244] on div "Hide this Item" at bounding box center [1224, 244] width 77 height 22
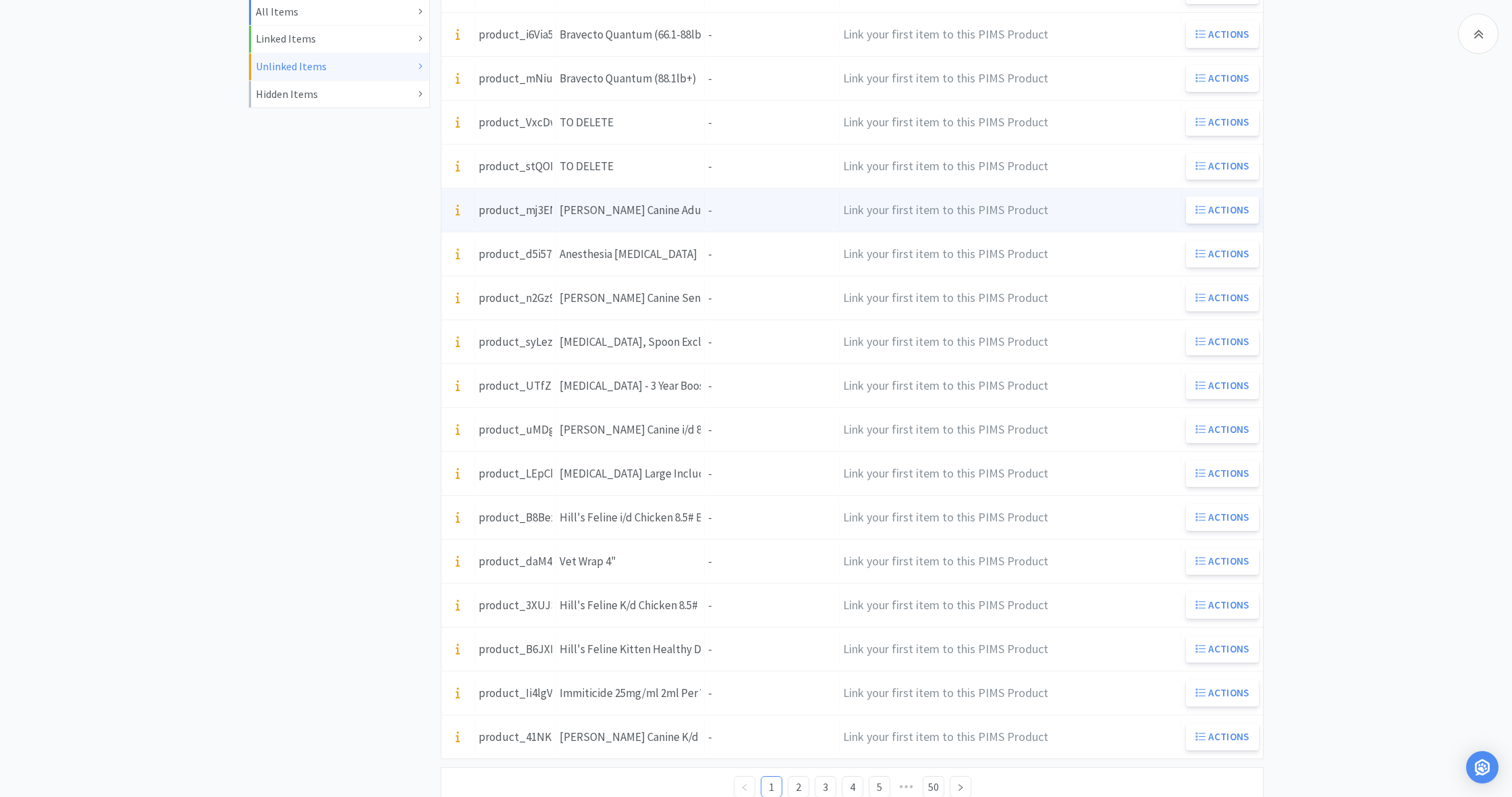
click at [687, 213] on div "[PERSON_NAME] Canine Adult Small Bites Light 5# Bag ( 9301 )" at bounding box center [630, 210] width 141 height 19
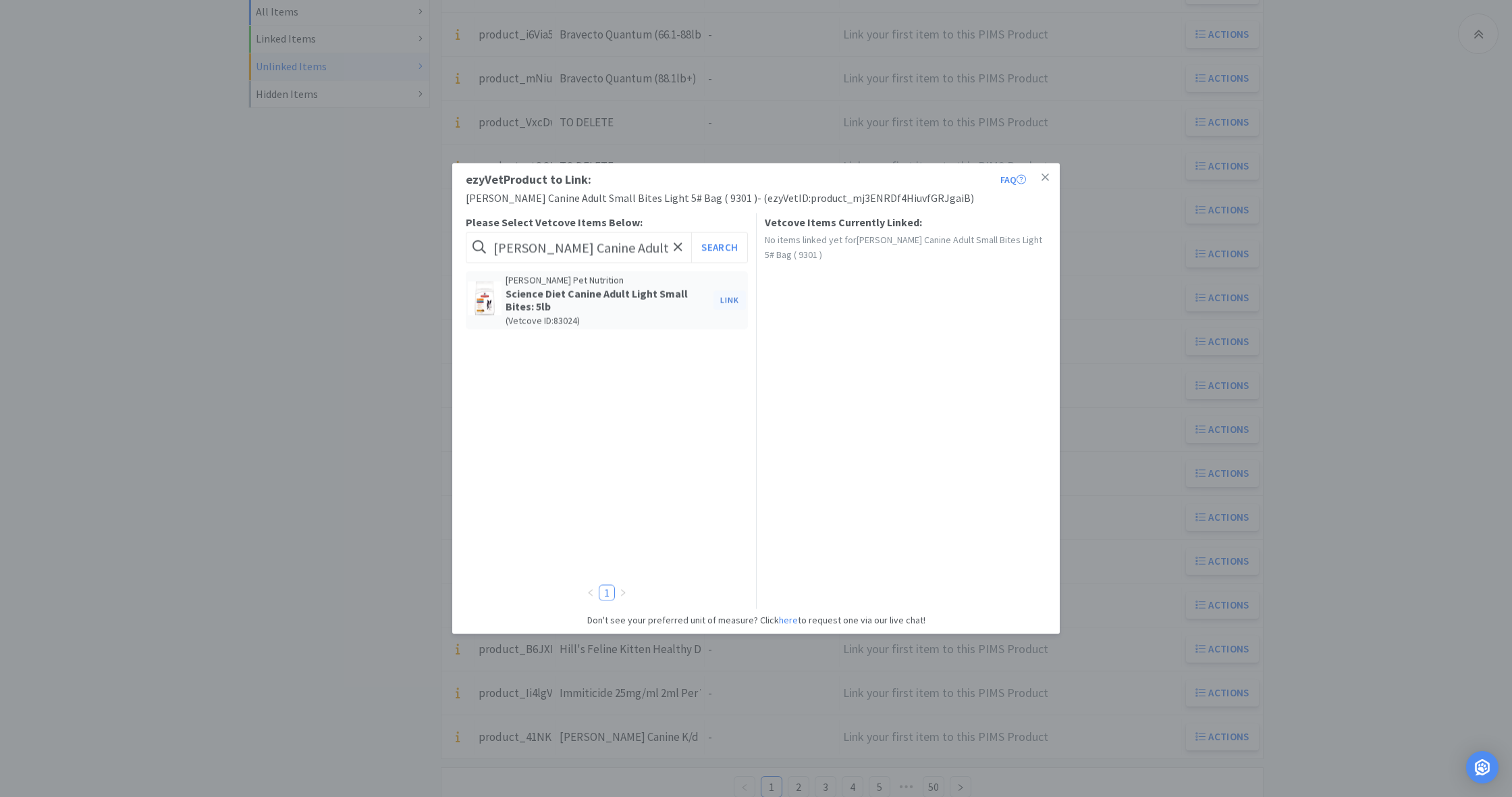
click at [729, 299] on button "Link" at bounding box center [729, 300] width 33 height 19
click at [964, 343] on span at bounding box center [961, 347] width 13 height 11
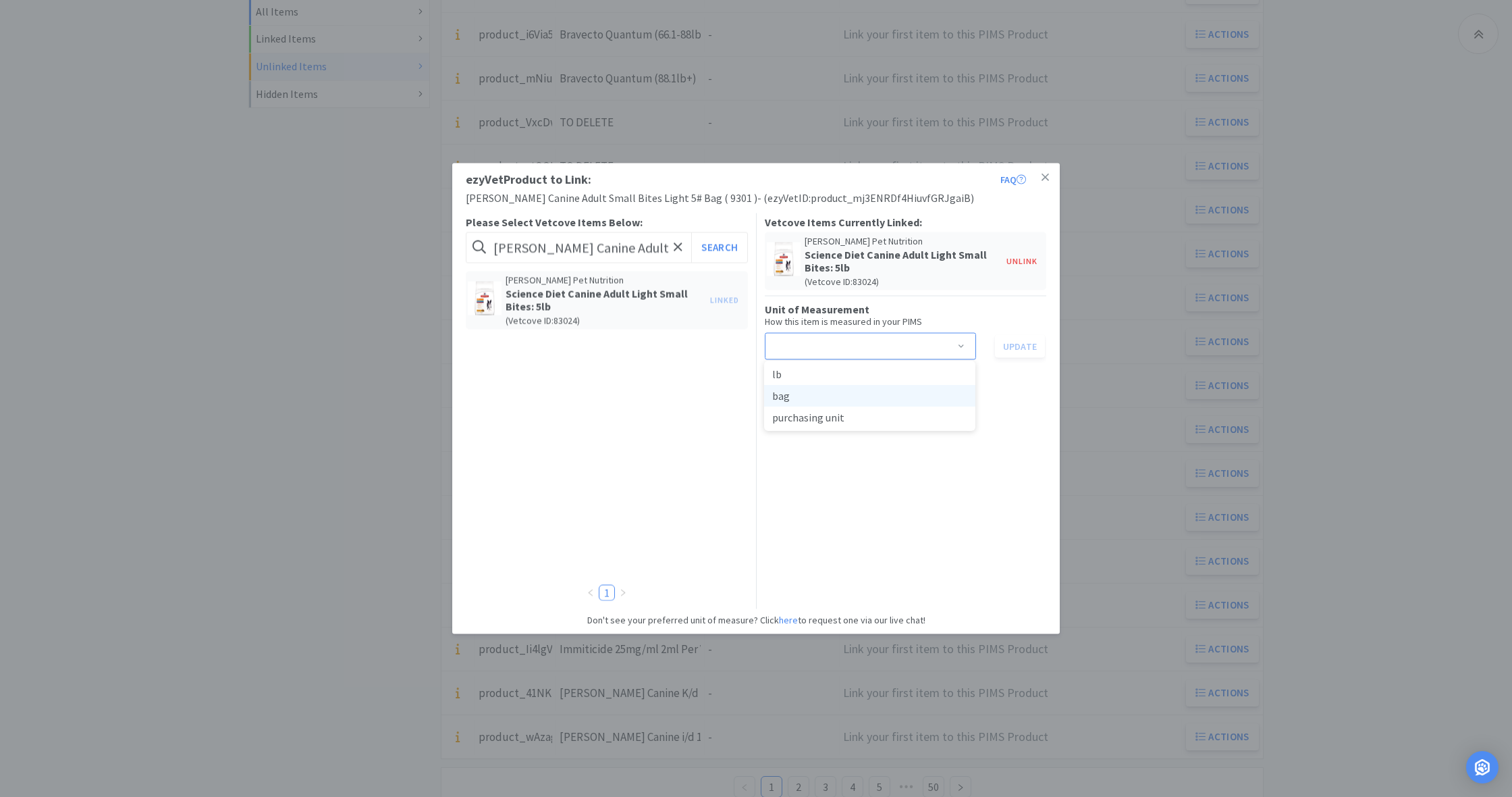
click at [807, 396] on li "bag" at bounding box center [870, 395] width 212 height 21
click at [1022, 345] on button "Update" at bounding box center [1020, 346] width 50 height 23
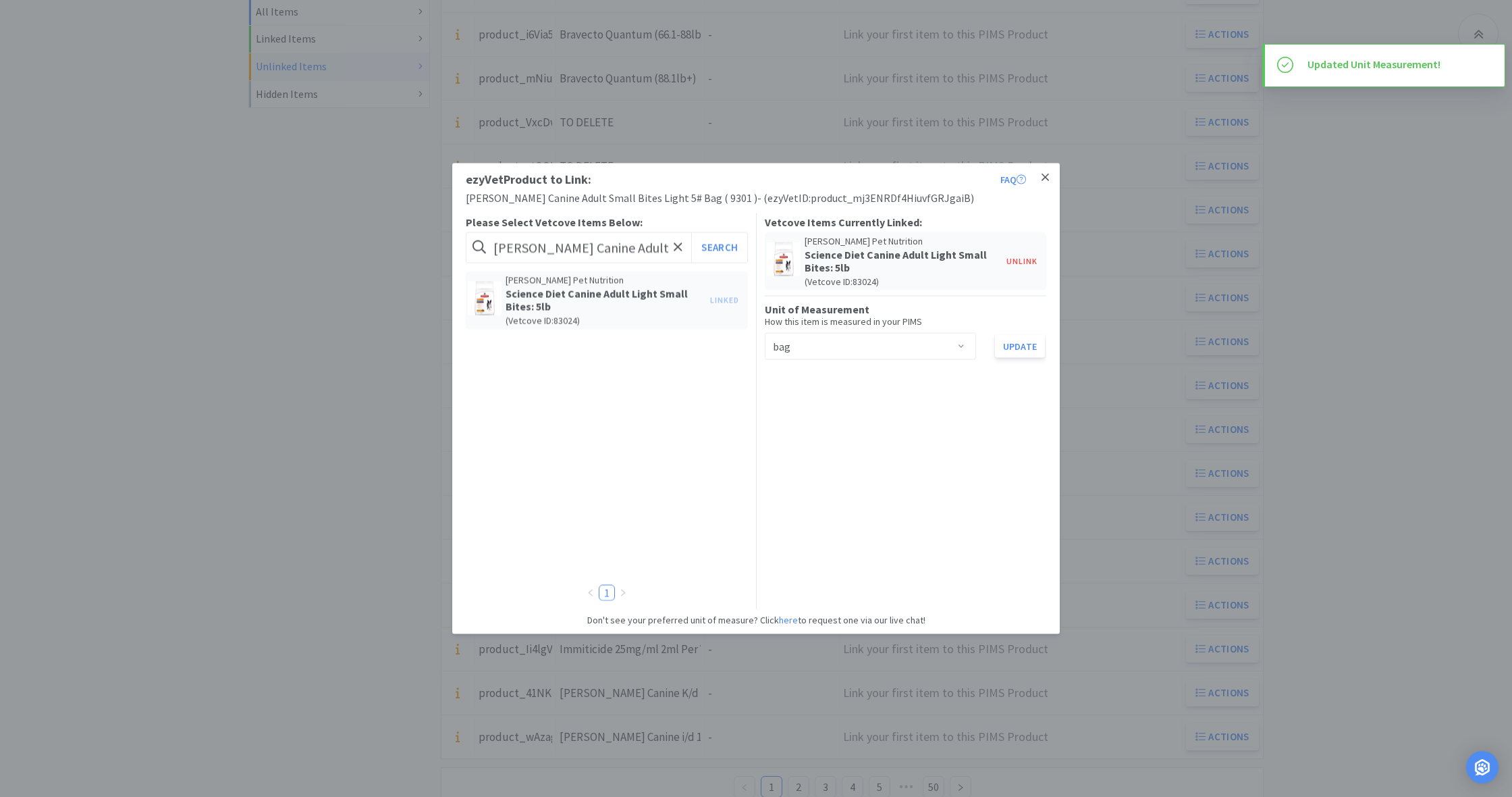
click at [1045, 175] on icon at bounding box center [1045, 178] width 7 height 12
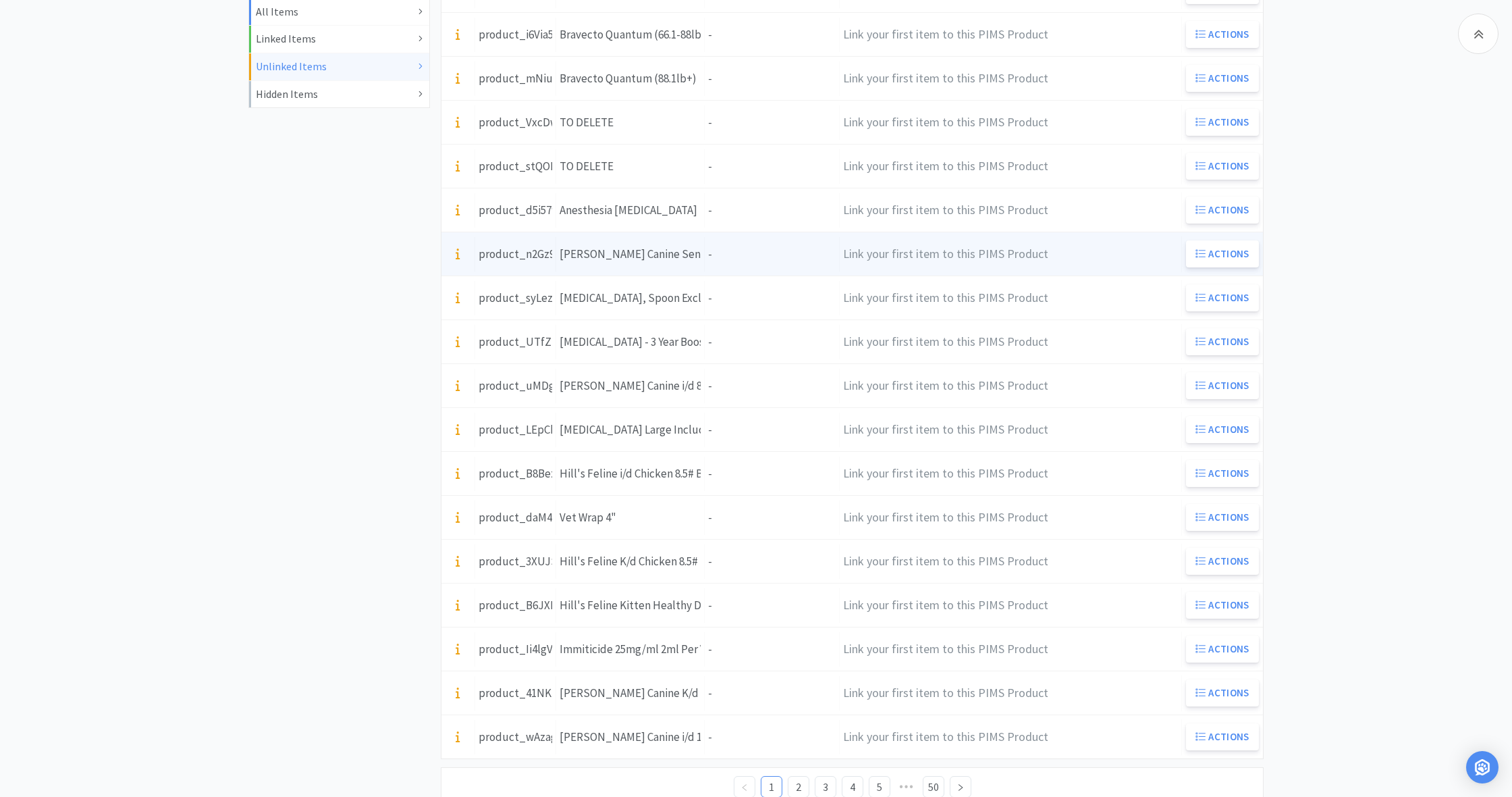
click at [752, 249] on div "Units -" at bounding box center [772, 254] width 135 height 35
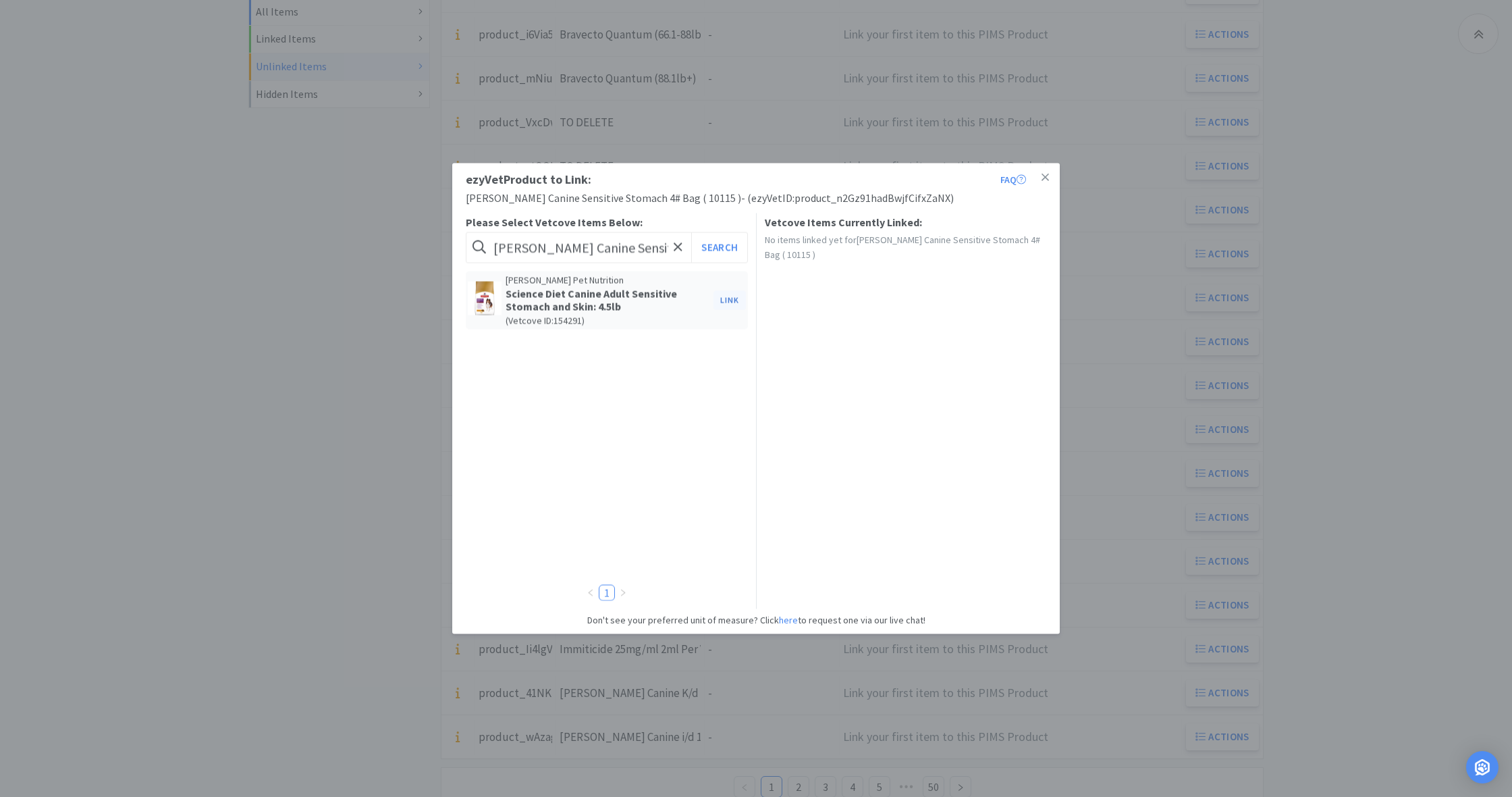
click at [729, 297] on button "Link" at bounding box center [729, 300] width 33 height 19
click at [960, 343] on span at bounding box center [961, 347] width 13 height 11
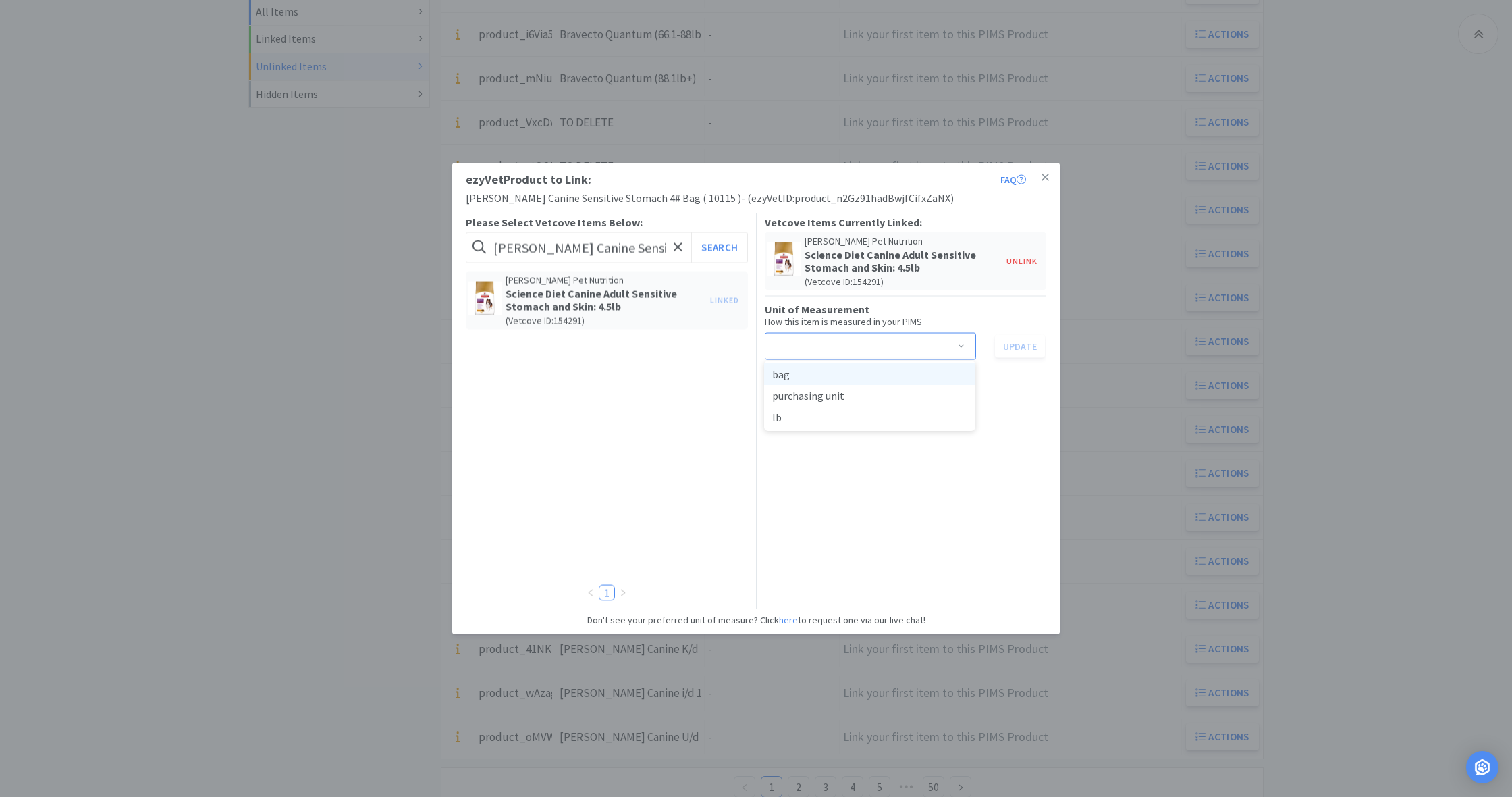
click at [834, 374] on li "bag" at bounding box center [870, 374] width 212 height 21
click at [1024, 345] on button "Update" at bounding box center [1020, 346] width 50 height 23
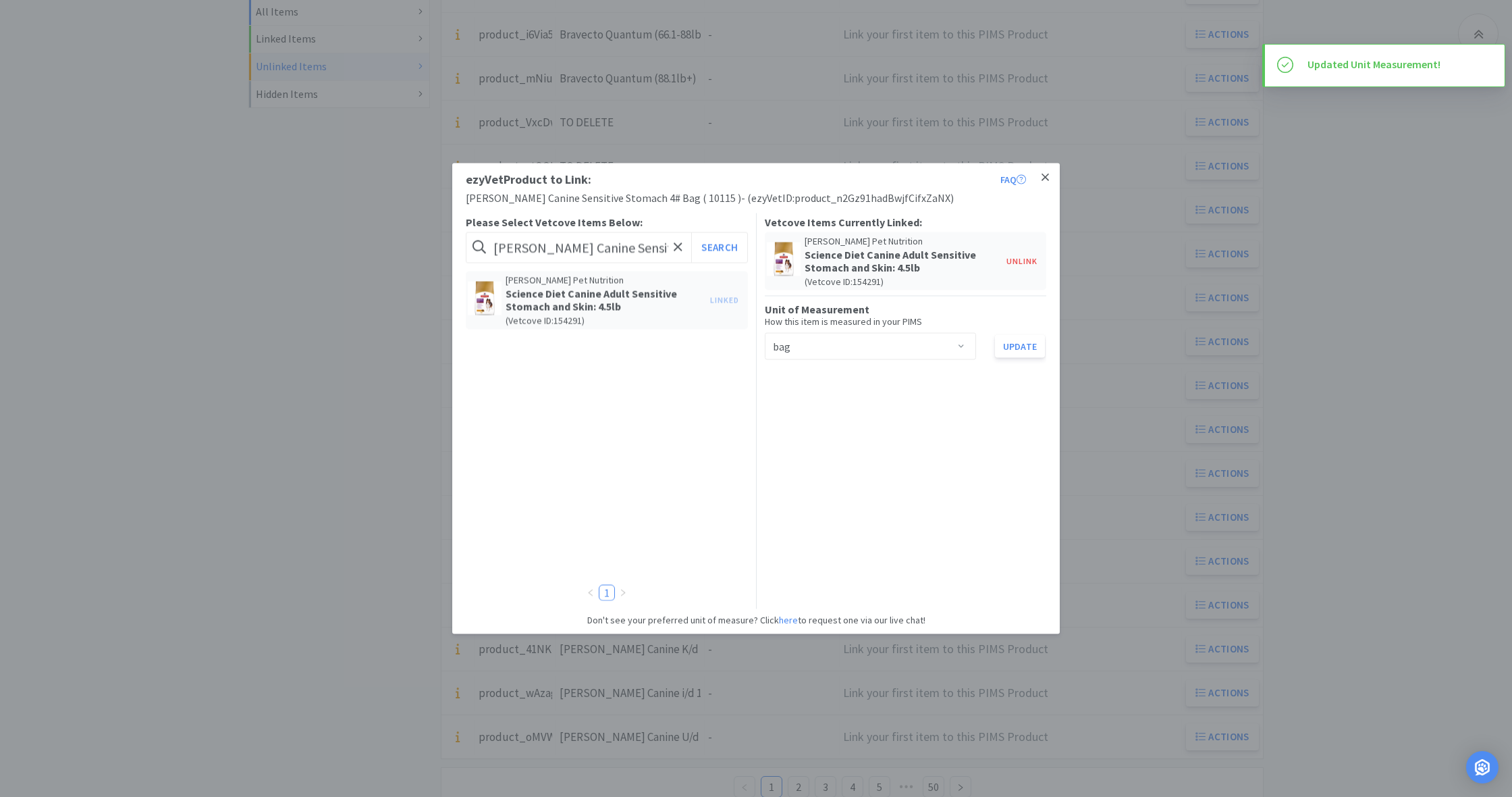
click at [1048, 178] on icon at bounding box center [1045, 178] width 7 height 12
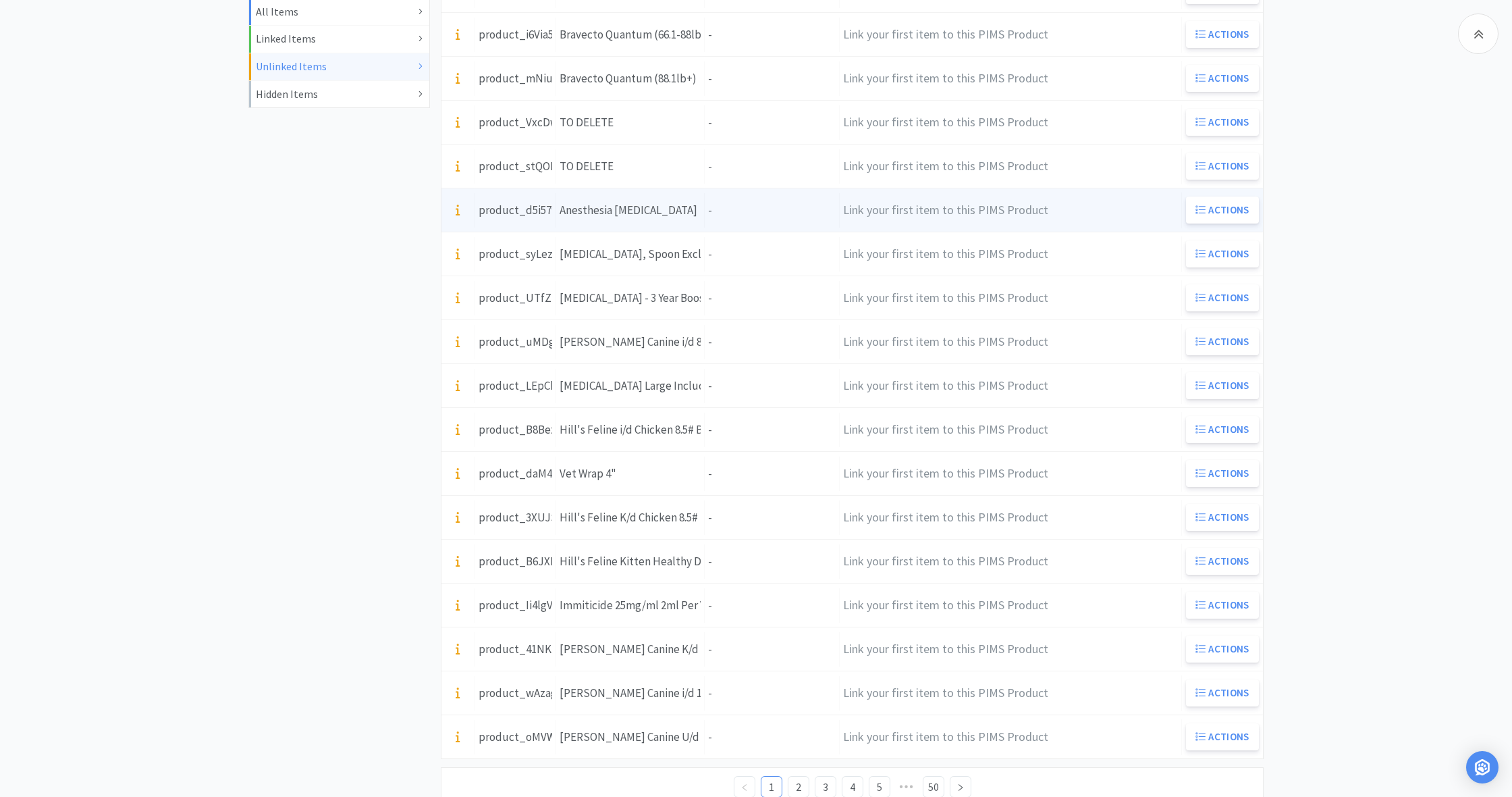
click at [713, 211] on div "Units -" at bounding box center [772, 210] width 135 height 35
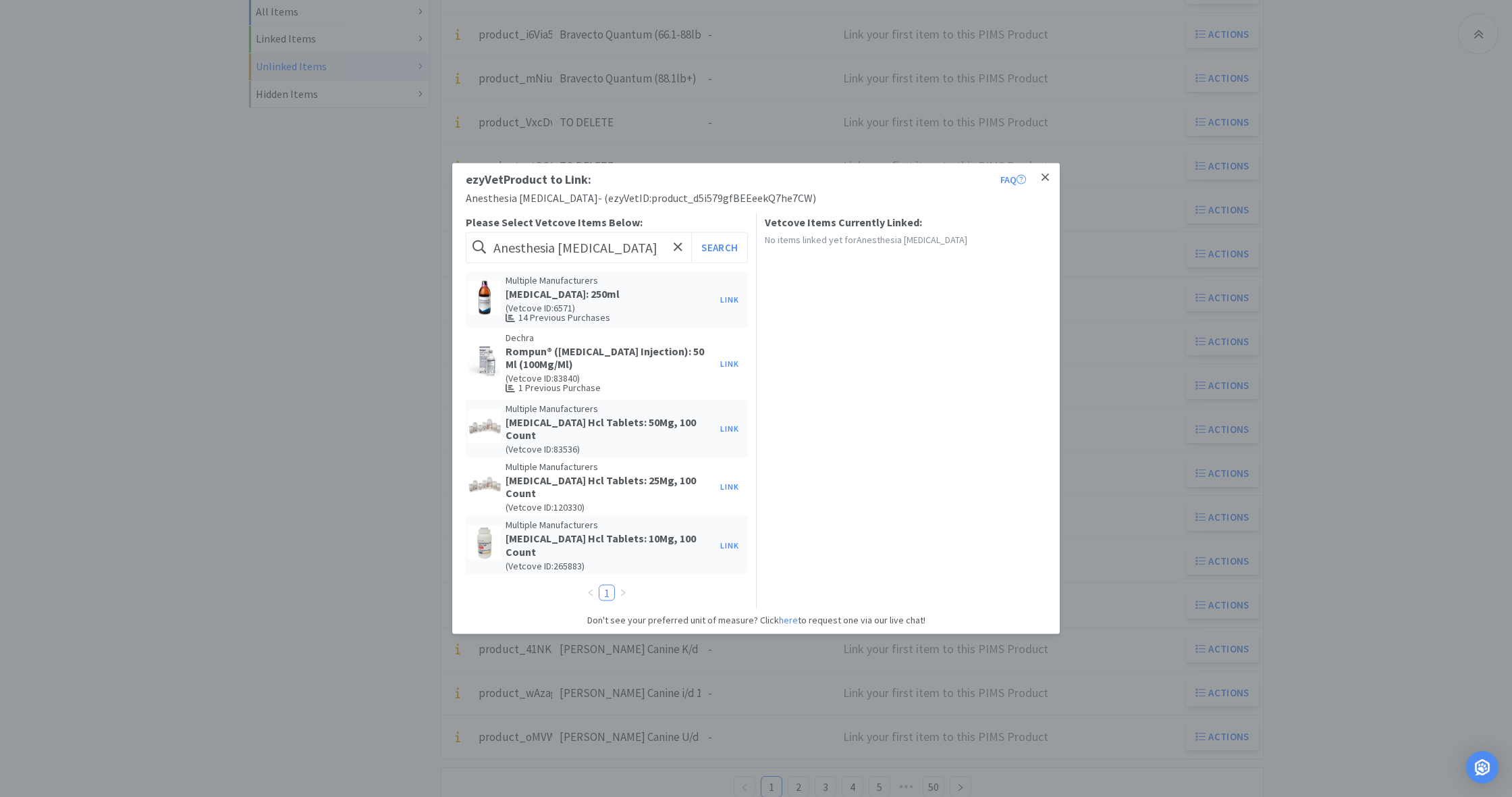
click at [1046, 178] on icon at bounding box center [1045, 177] width 7 height 7
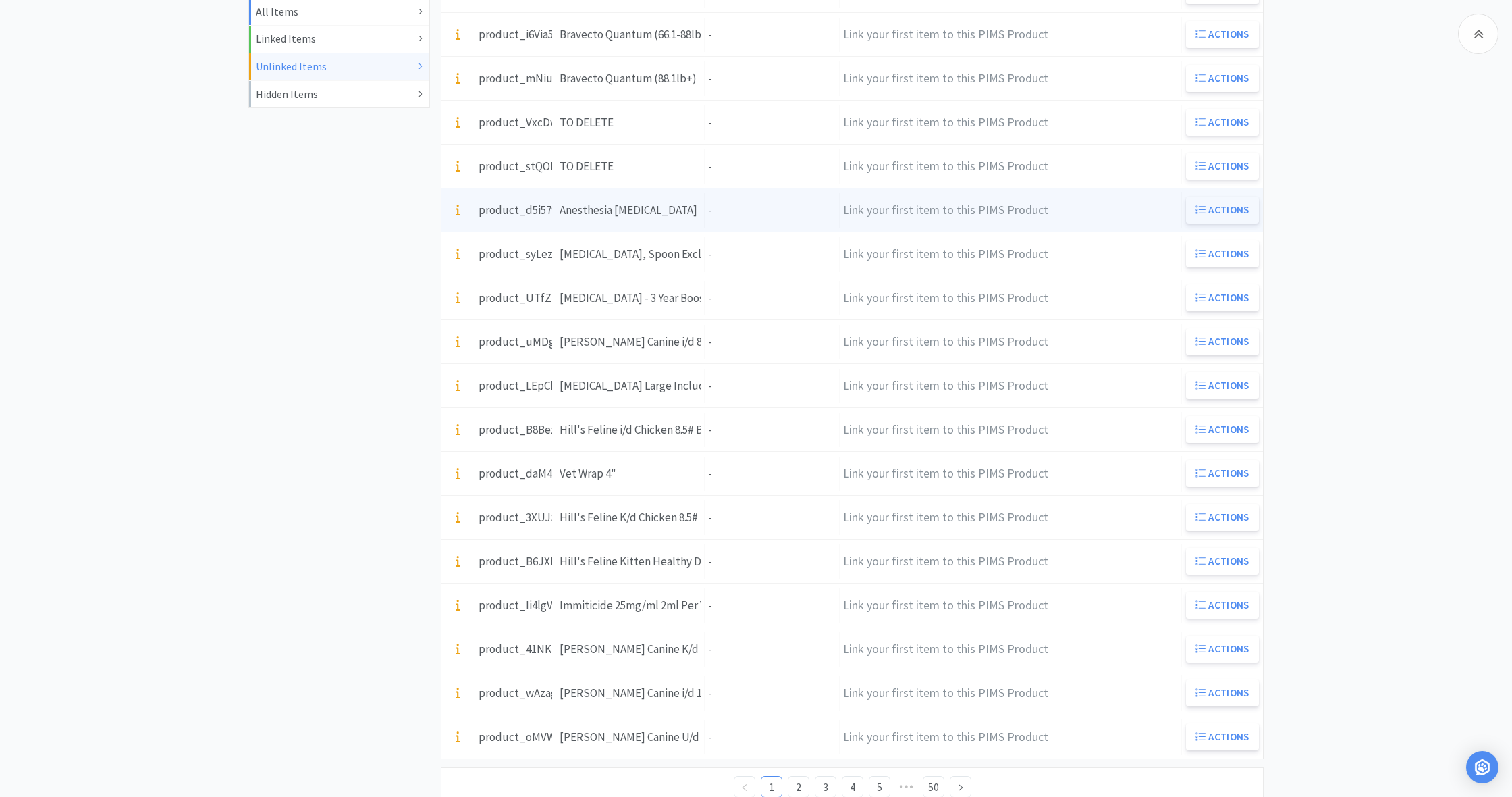
click at [1214, 210] on button "Actions" at bounding box center [1222, 210] width 73 height 27
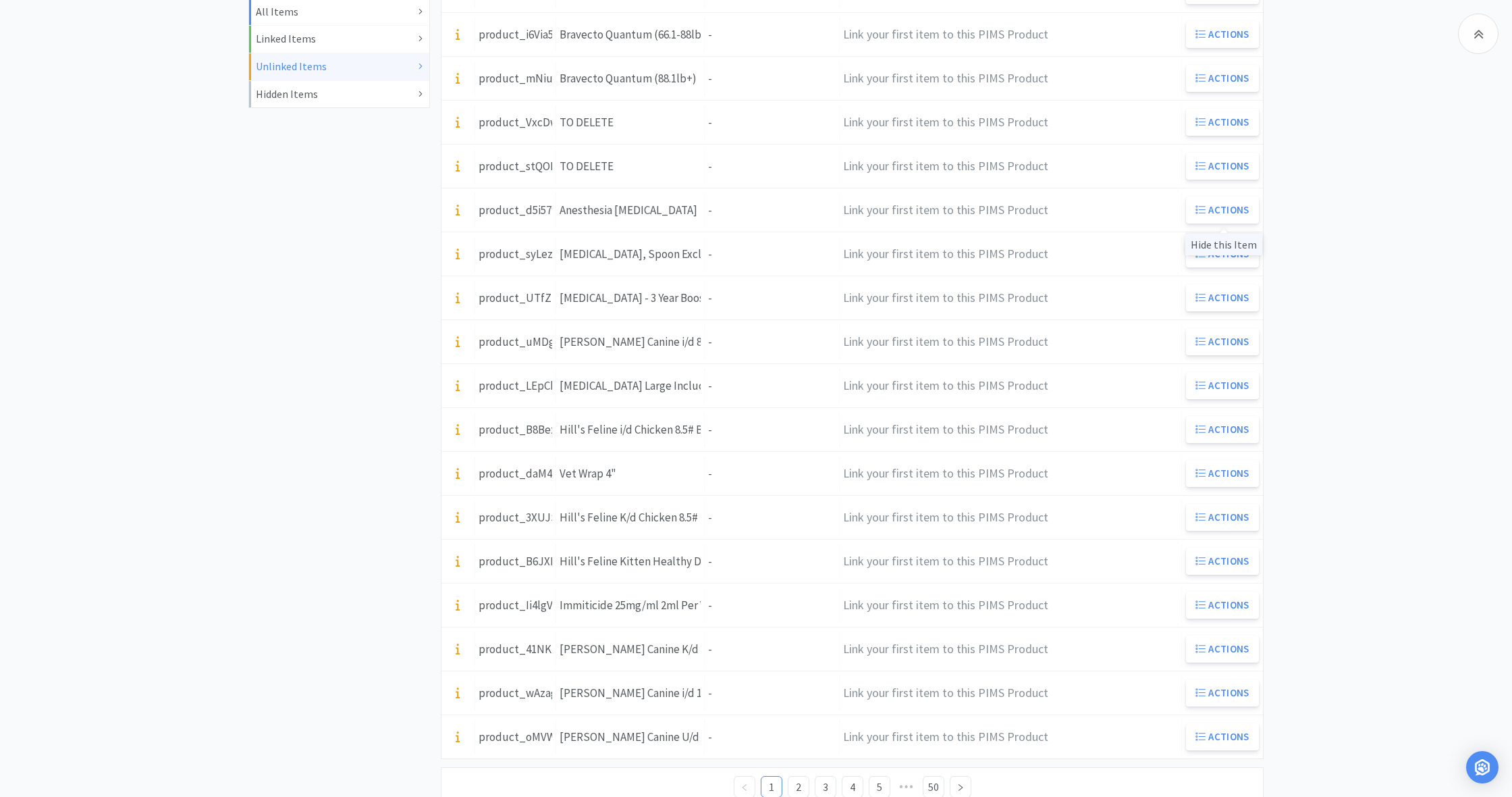
click at [1220, 246] on div "Hide this Item" at bounding box center [1224, 244] width 77 height 22
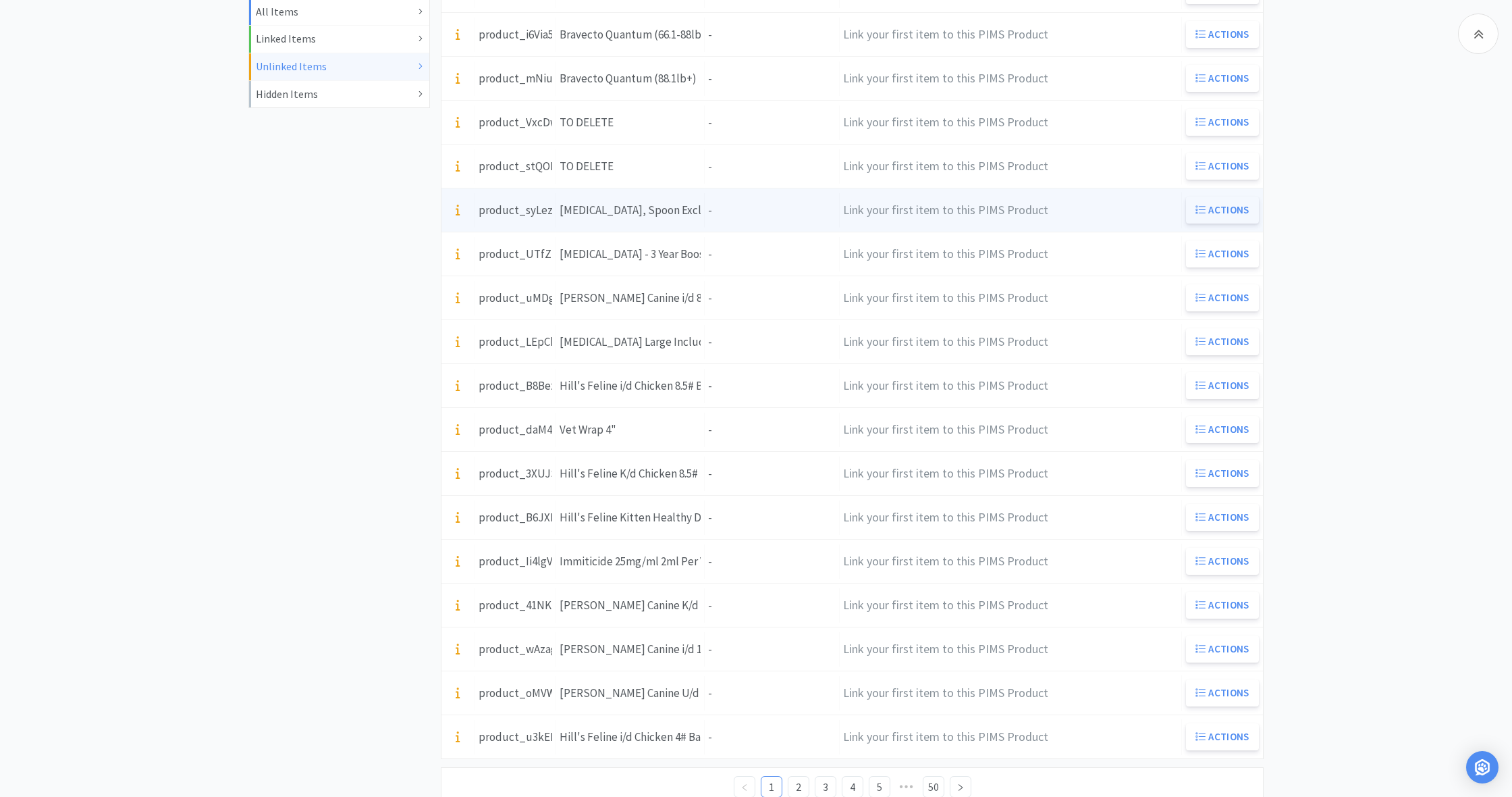
click at [1229, 206] on button "Actions" at bounding box center [1222, 210] width 73 height 27
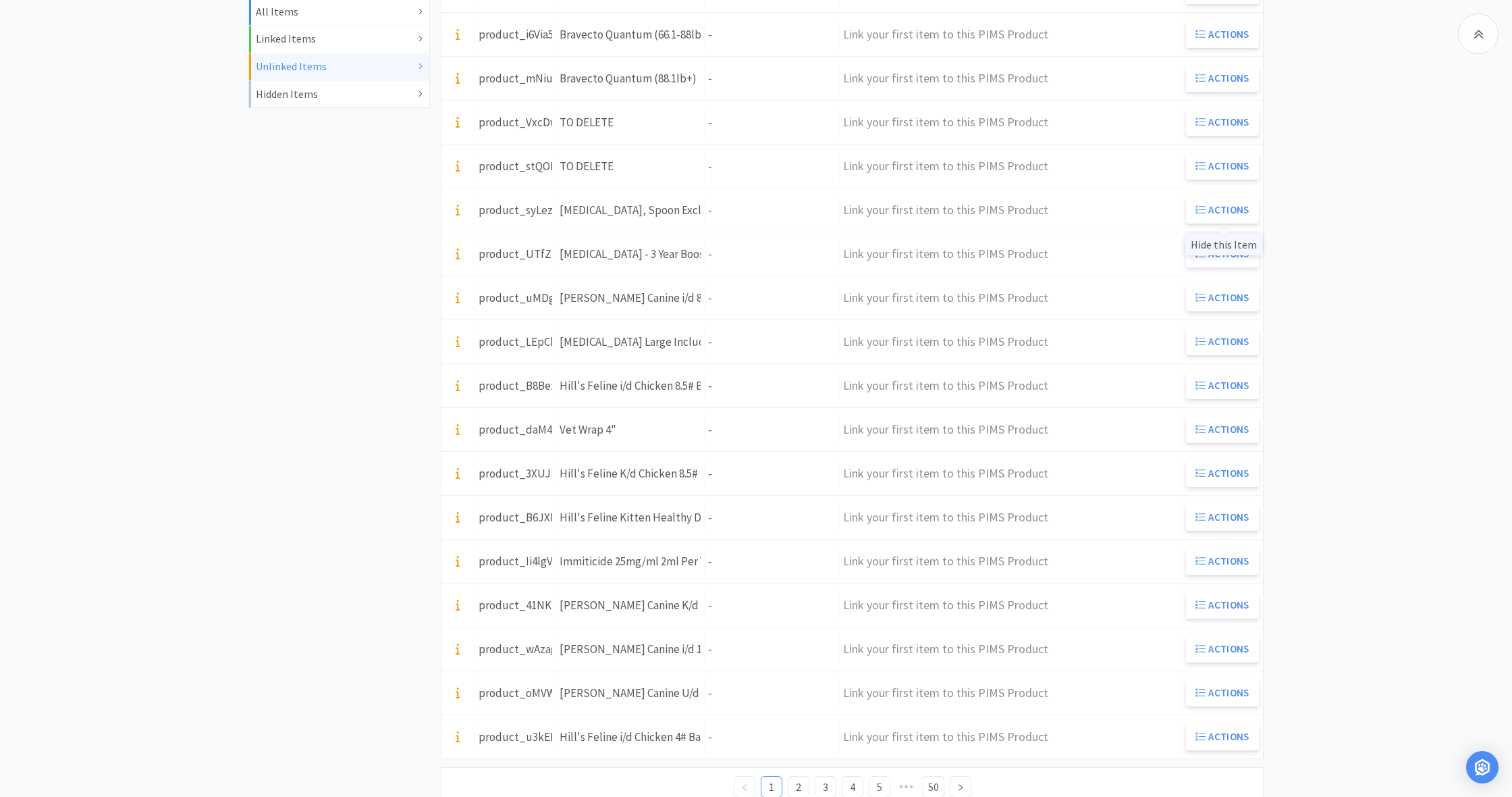
click at [1230, 245] on div "Hide this Item" at bounding box center [1224, 244] width 77 height 22
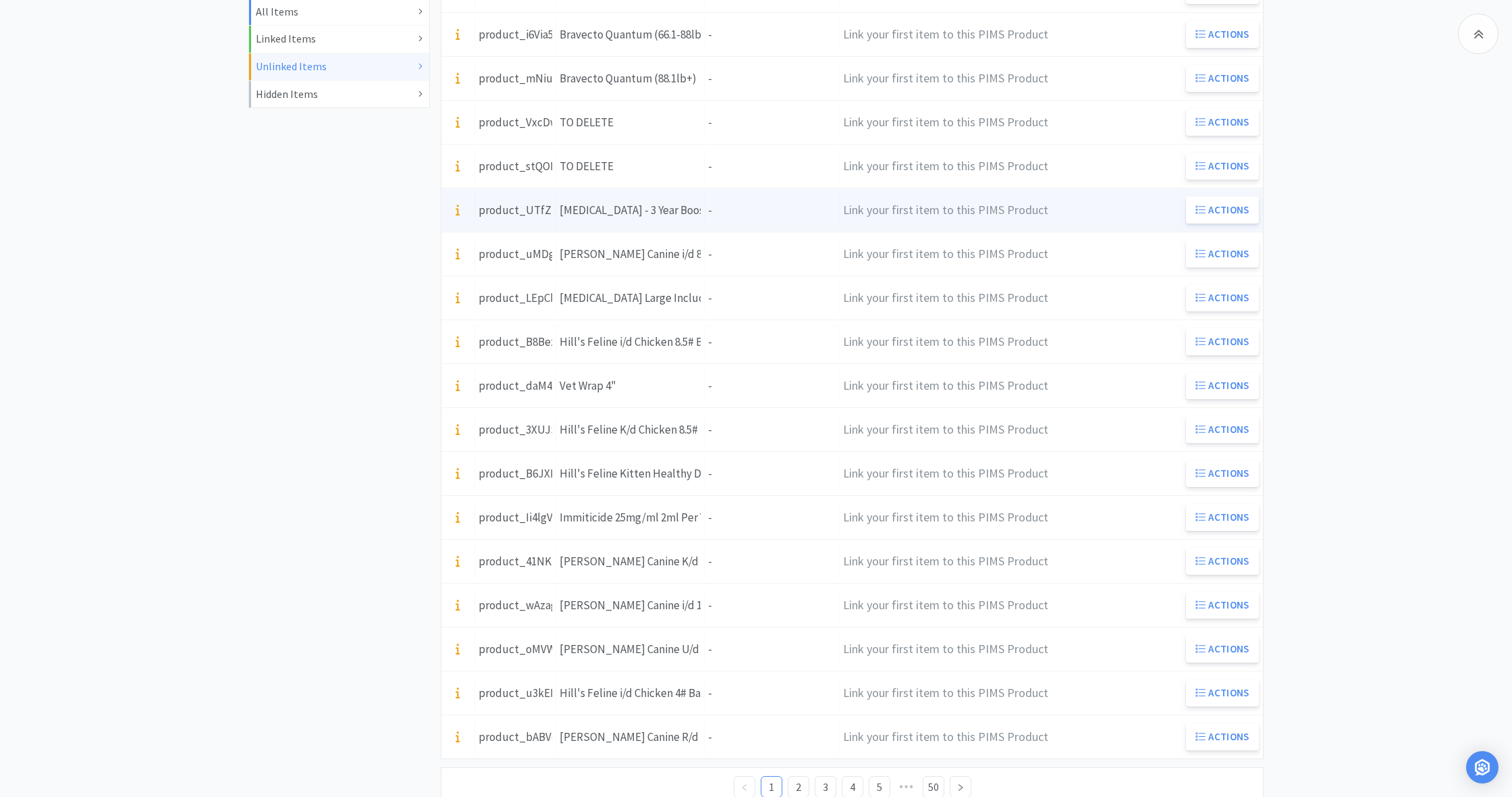
click at [735, 211] on div "Units -" at bounding box center [772, 210] width 135 height 35
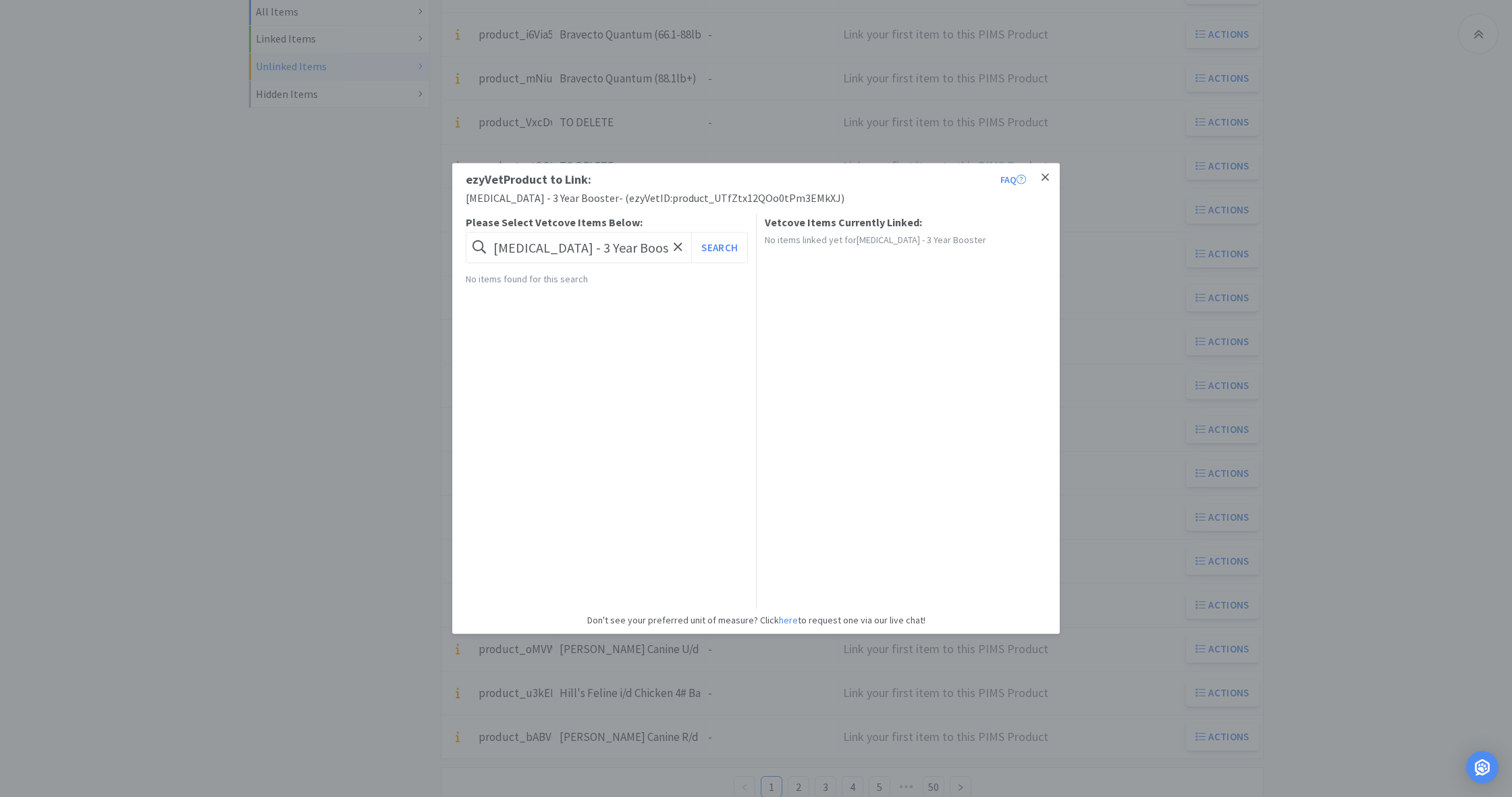
click at [1047, 173] on icon at bounding box center [1045, 178] width 7 height 12
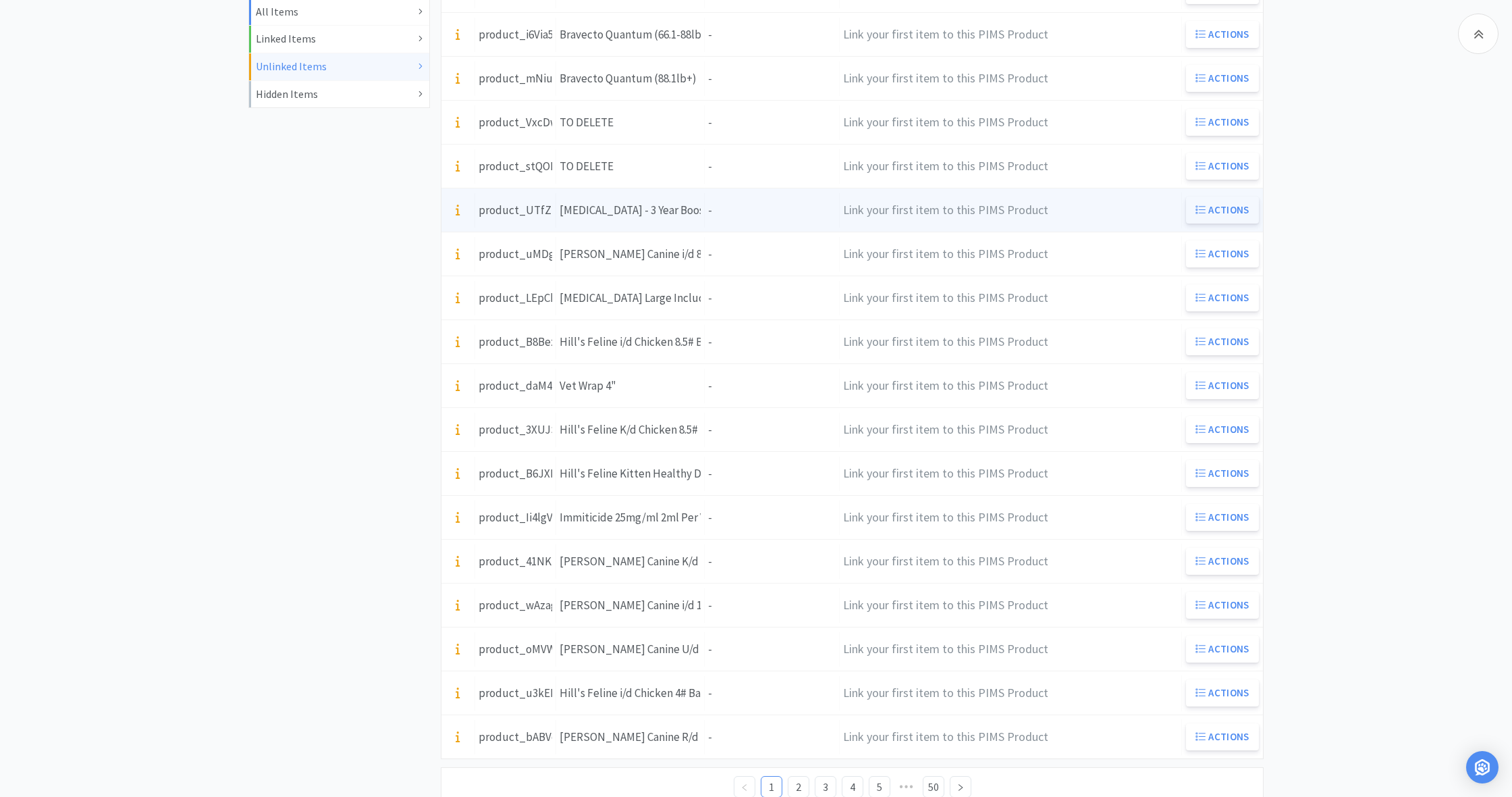
click at [1229, 210] on button "Actions" at bounding box center [1222, 210] width 73 height 27
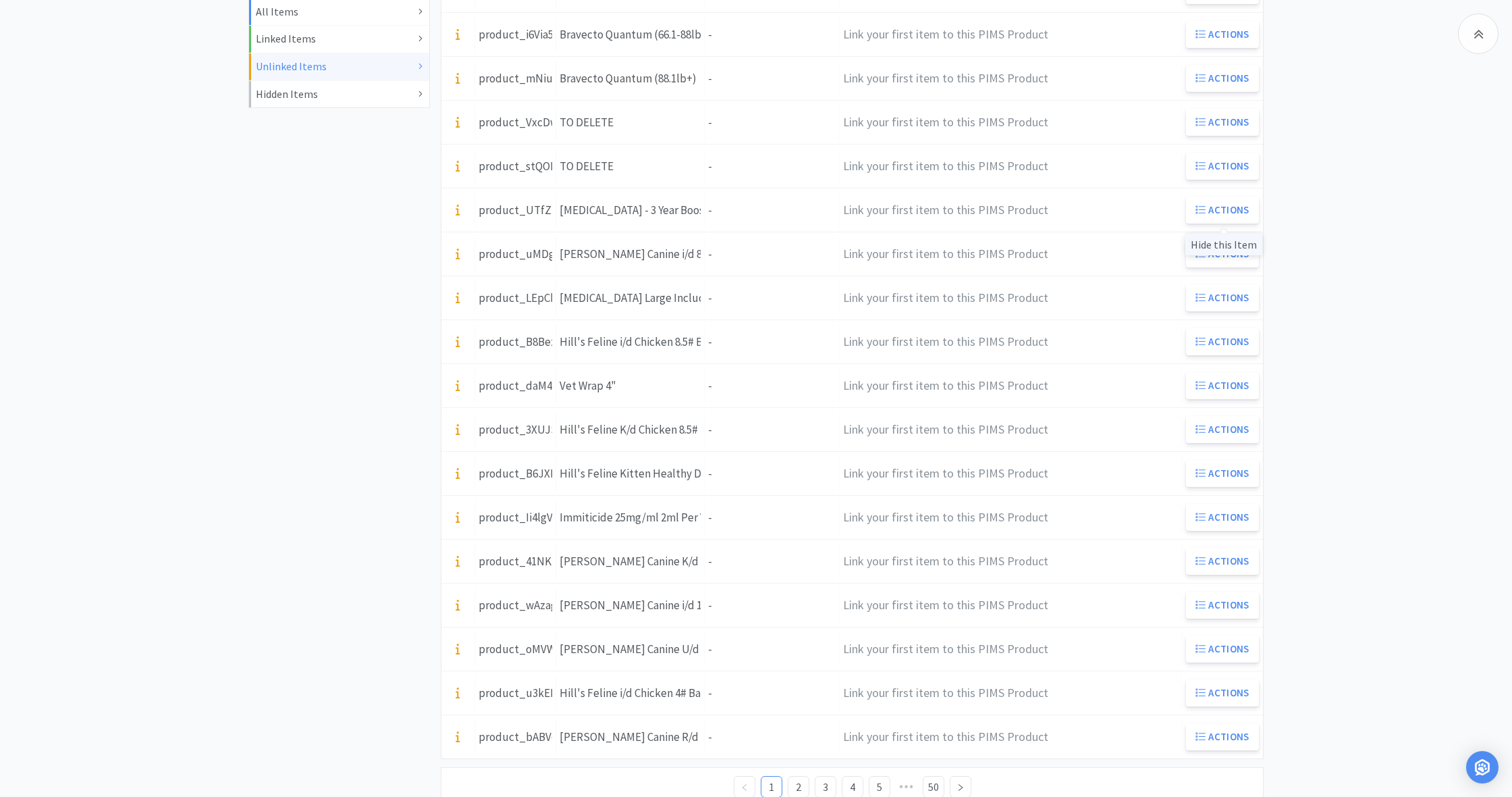
click at [1224, 246] on div "Hide this Item" at bounding box center [1224, 244] width 77 height 22
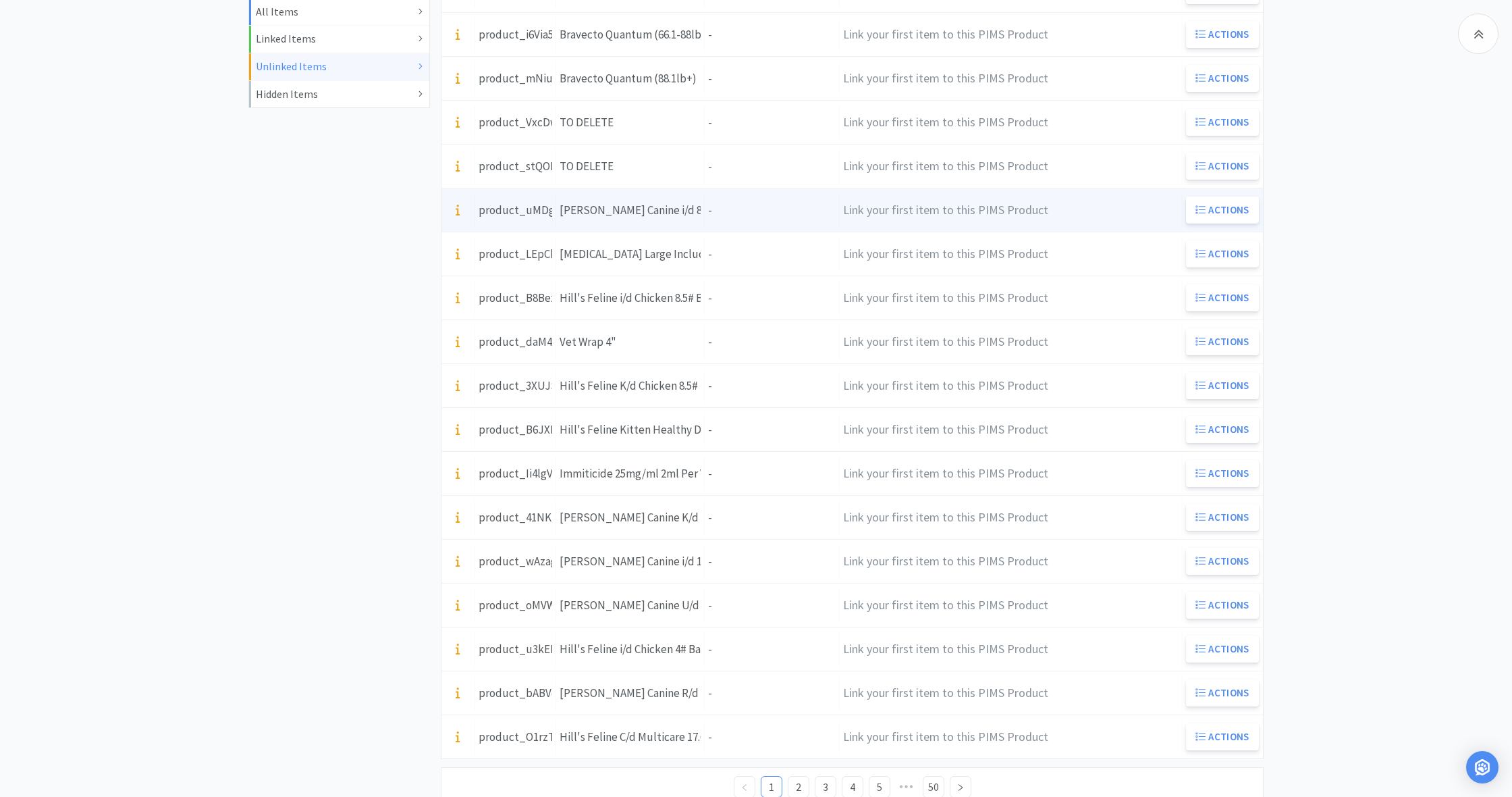
click at [717, 209] on div "Units -" at bounding box center [772, 210] width 135 height 35
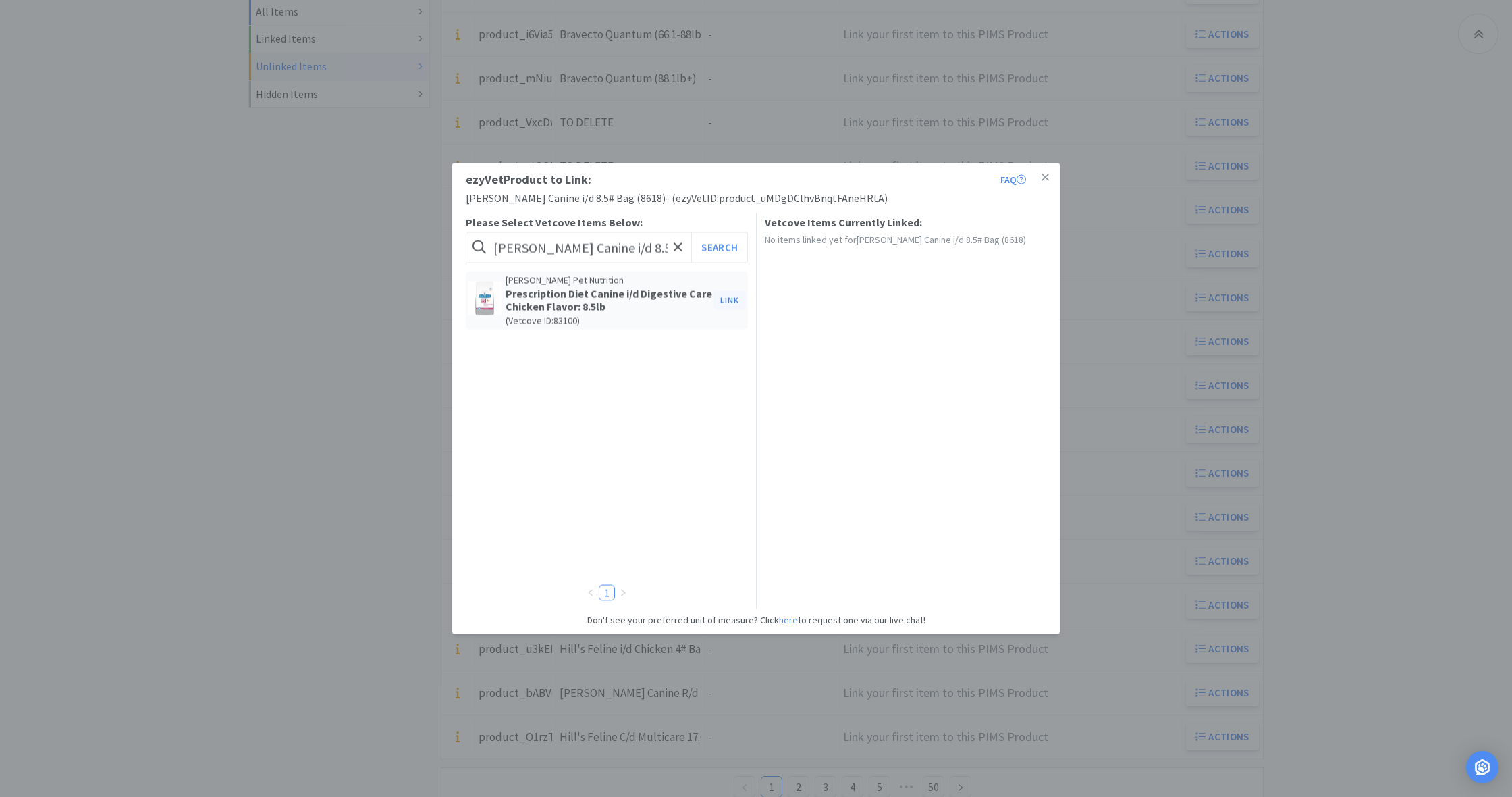
click at [727, 297] on button "Link" at bounding box center [729, 300] width 33 height 19
click at [963, 343] on span at bounding box center [961, 347] width 13 height 11
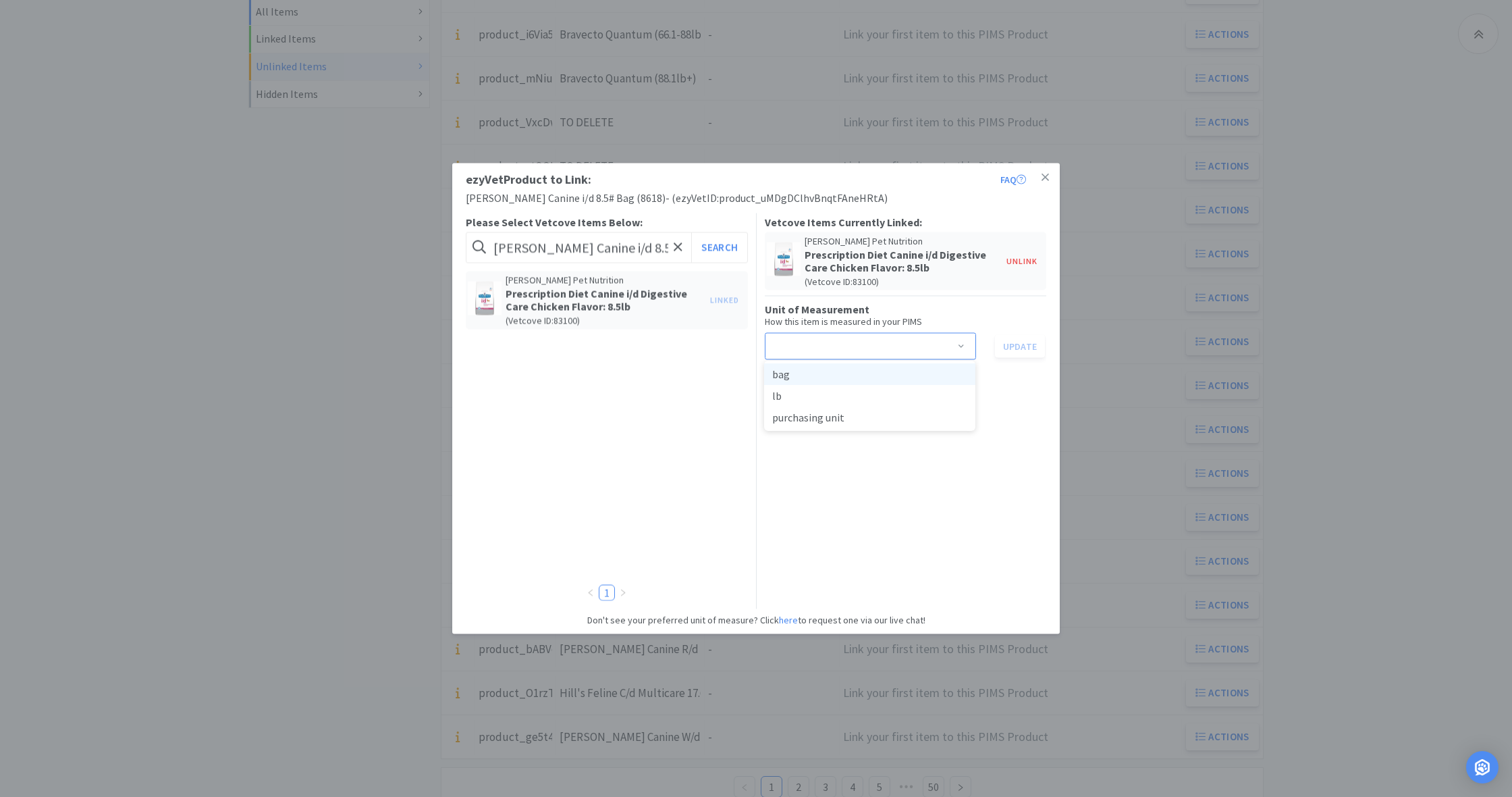
click at [791, 374] on li "bag" at bounding box center [870, 374] width 212 height 21
click at [1022, 348] on button "Update" at bounding box center [1020, 346] width 50 height 23
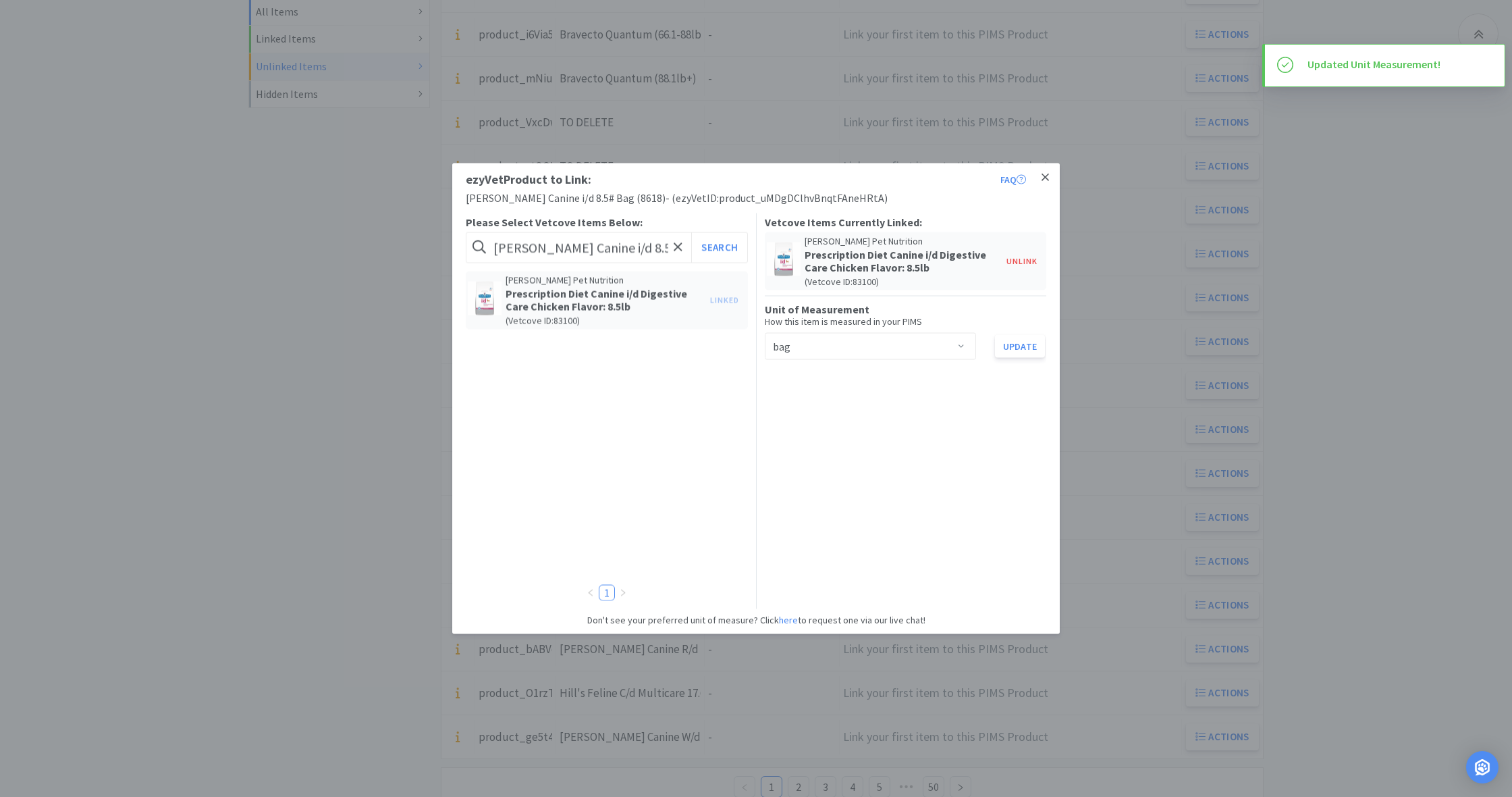
click at [1048, 178] on icon at bounding box center [1045, 178] width 7 height 12
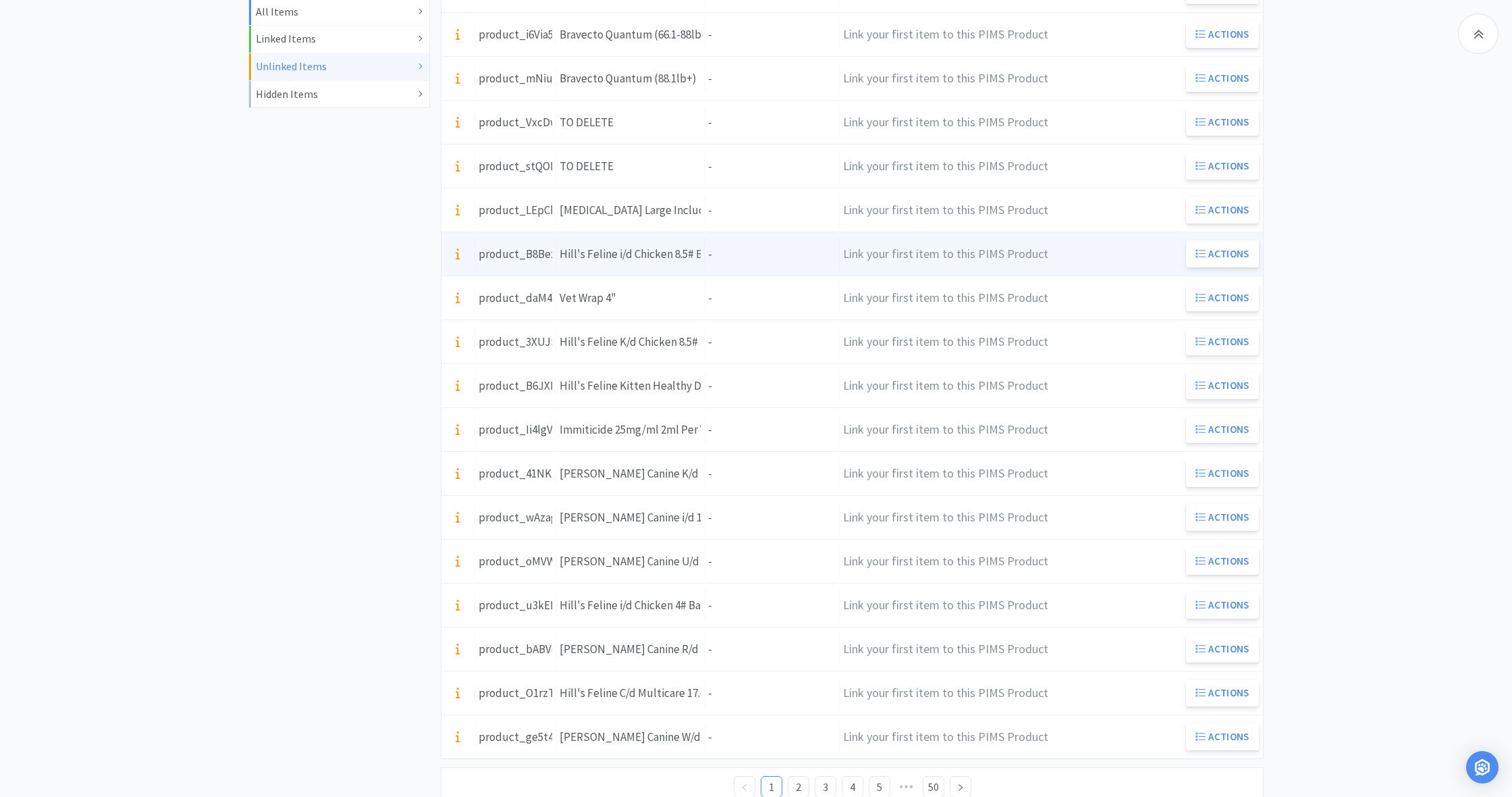
click at [733, 251] on div "Units -" at bounding box center [772, 254] width 135 height 35
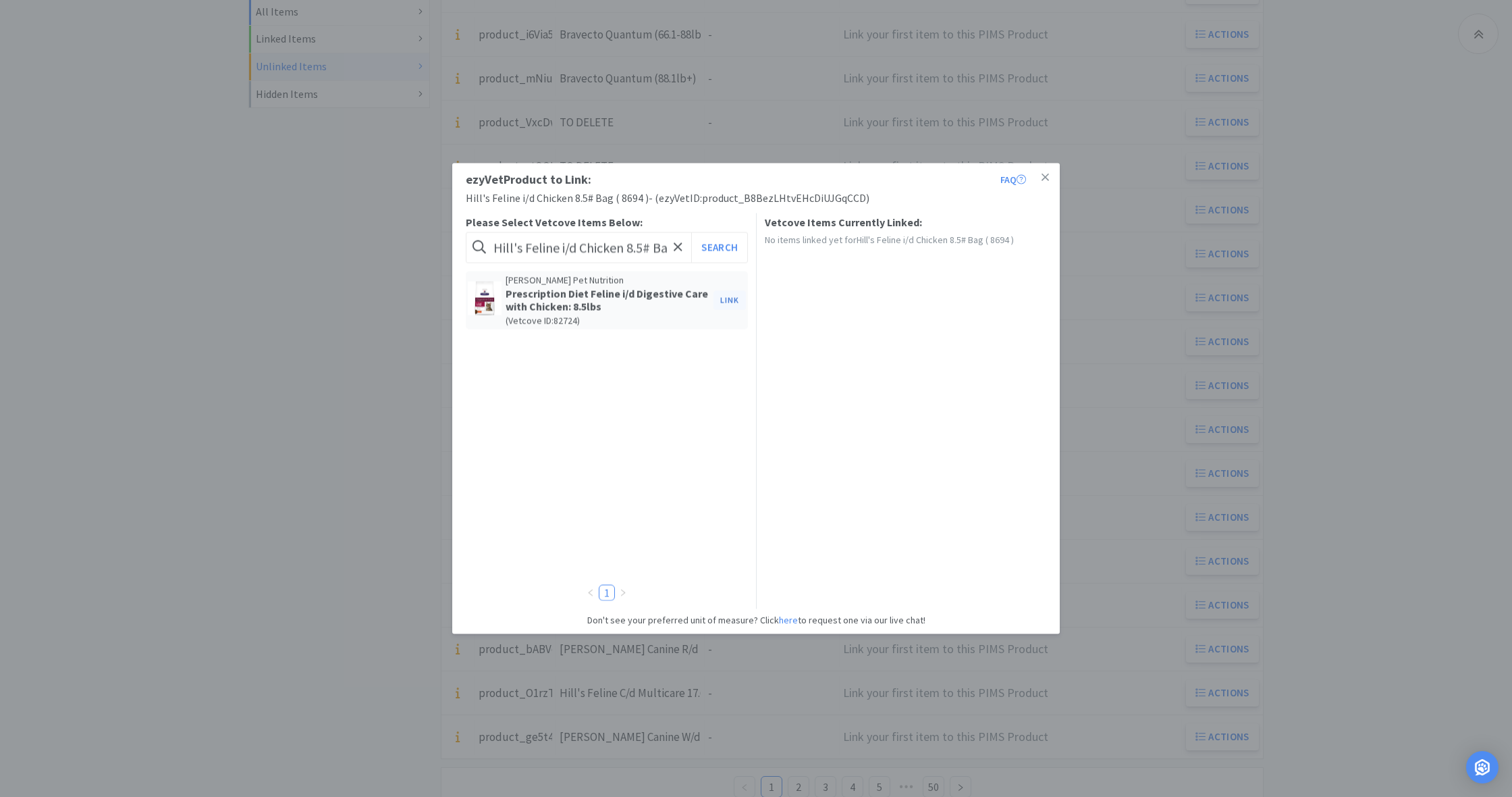
click at [727, 297] on button "Link" at bounding box center [729, 300] width 33 height 19
click at [960, 344] on span at bounding box center [961, 347] width 13 height 11
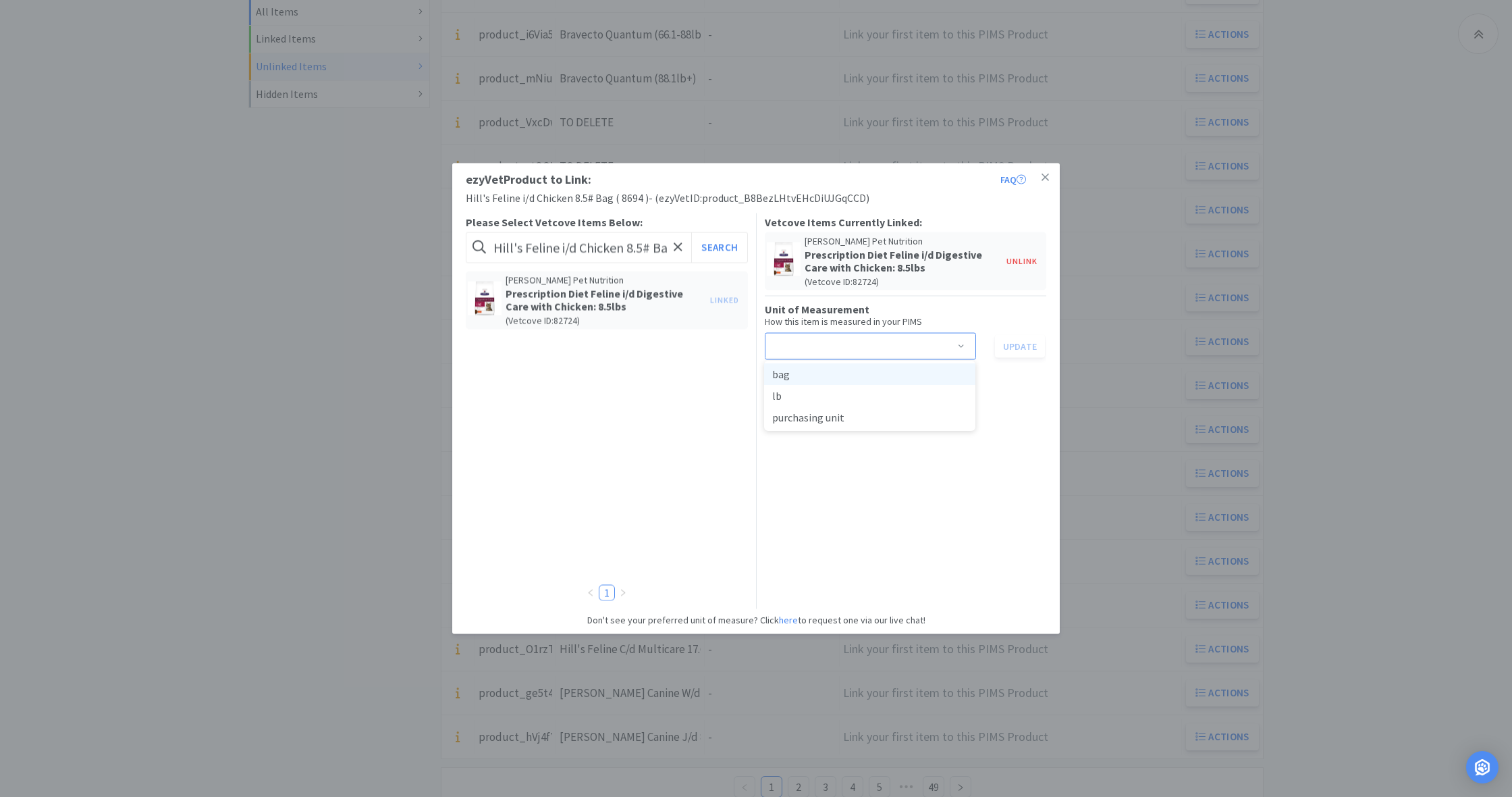
click at [811, 375] on li "bag" at bounding box center [870, 374] width 212 height 21
click at [1025, 344] on button "Update" at bounding box center [1020, 346] width 50 height 23
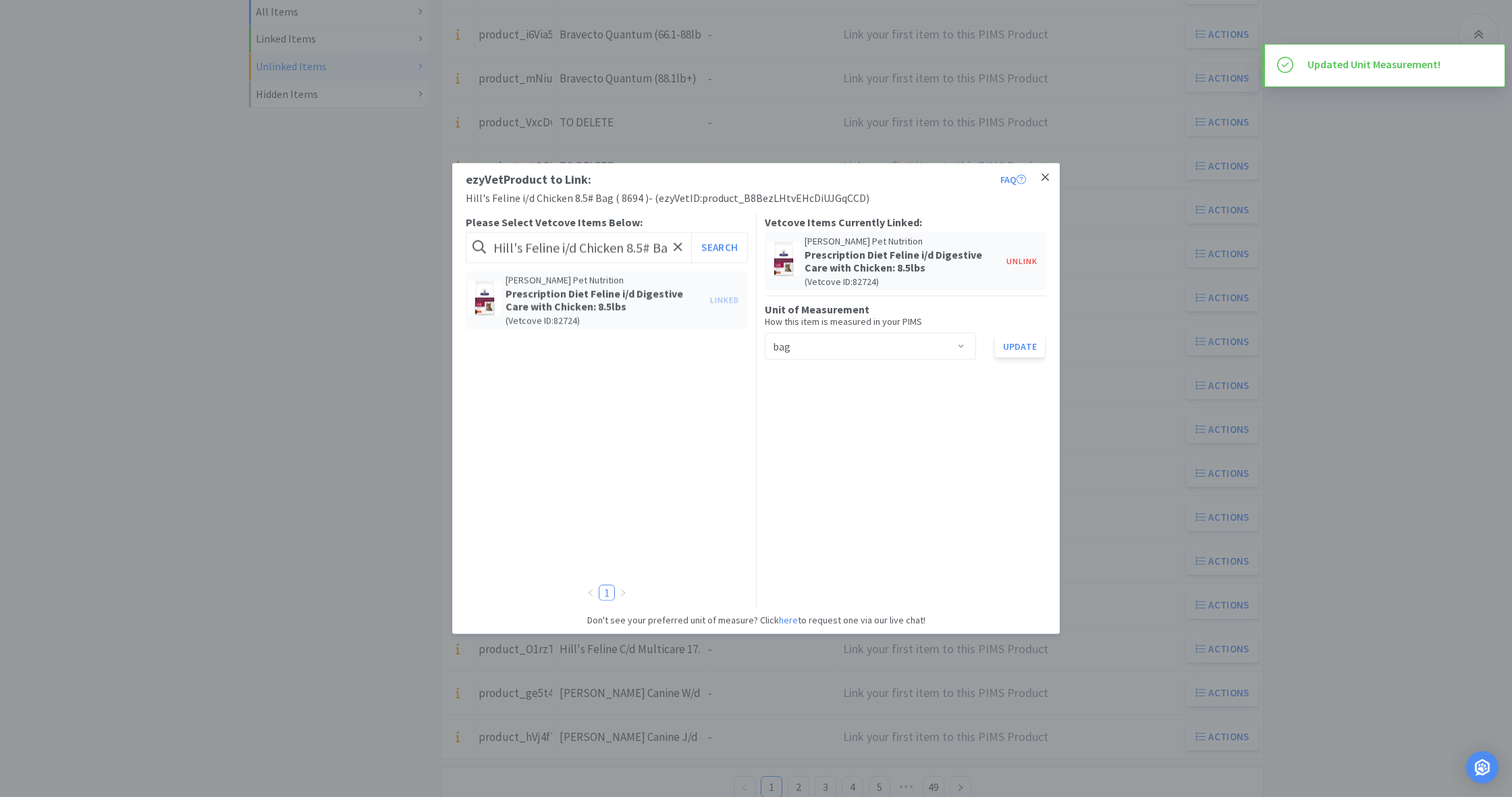
click at [1045, 175] on icon at bounding box center [1045, 178] width 7 height 12
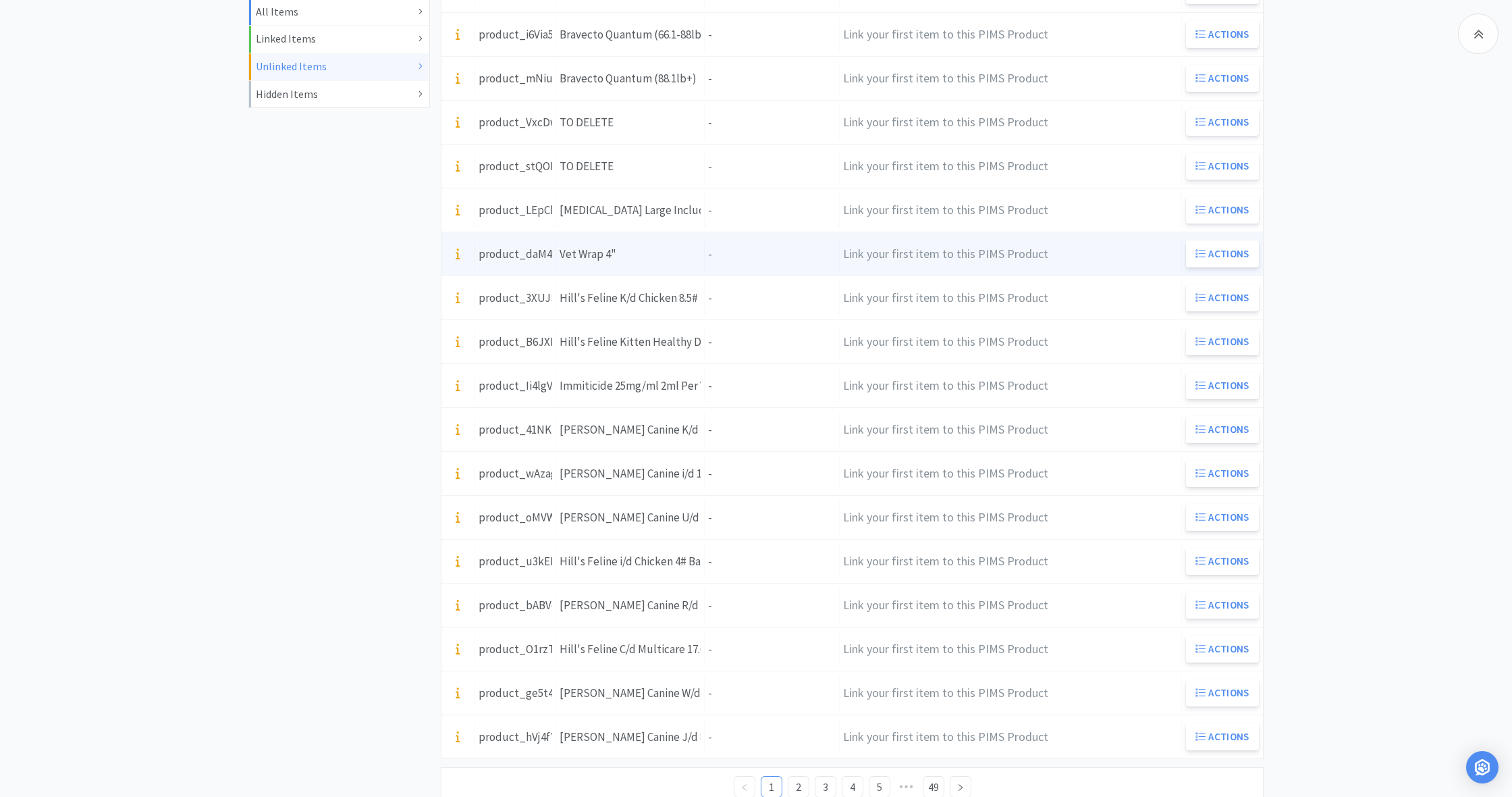
click at [632, 252] on div "Item Name Vet Wrap 4"" at bounding box center [630, 254] width 149 height 35
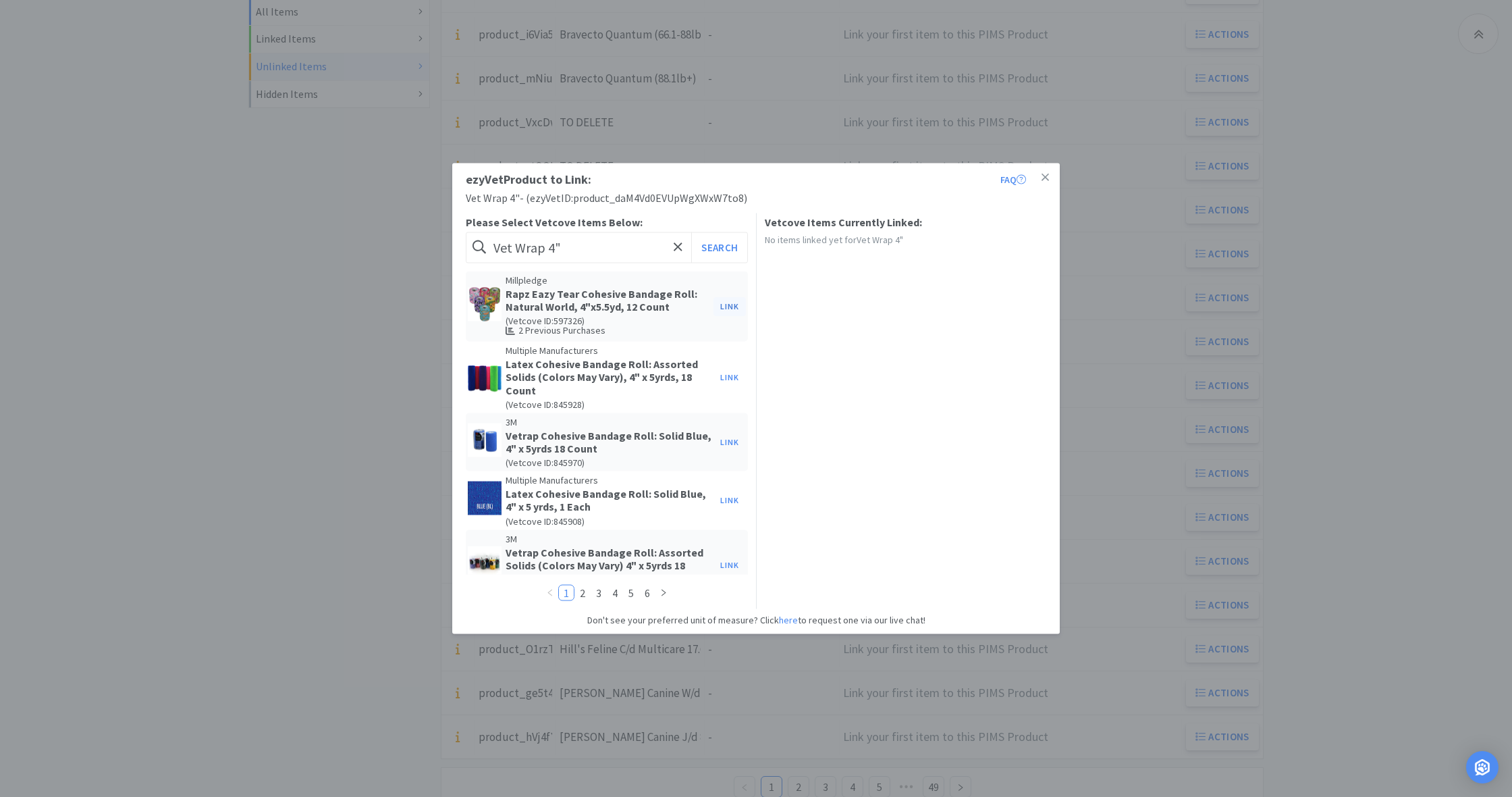
click at [729, 306] on button "Link" at bounding box center [729, 306] width 33 height 19
click at [965, 345] on span at bounding box center [961, 347] width 13 height 11
click at [877, 507] on div "Vetcove Items Currently Linked: Millpledge Rapz Eazy Tear Cohesive Bandage Roll…" at bounding box center [905, 402] width 282 height 378
click at [1022, 258] on button "Unlink" at bounding box center [1022, 260] width 44 height 19
click at [1045, 178] on icon at bounding box center [1045, 177] width 7 height 7
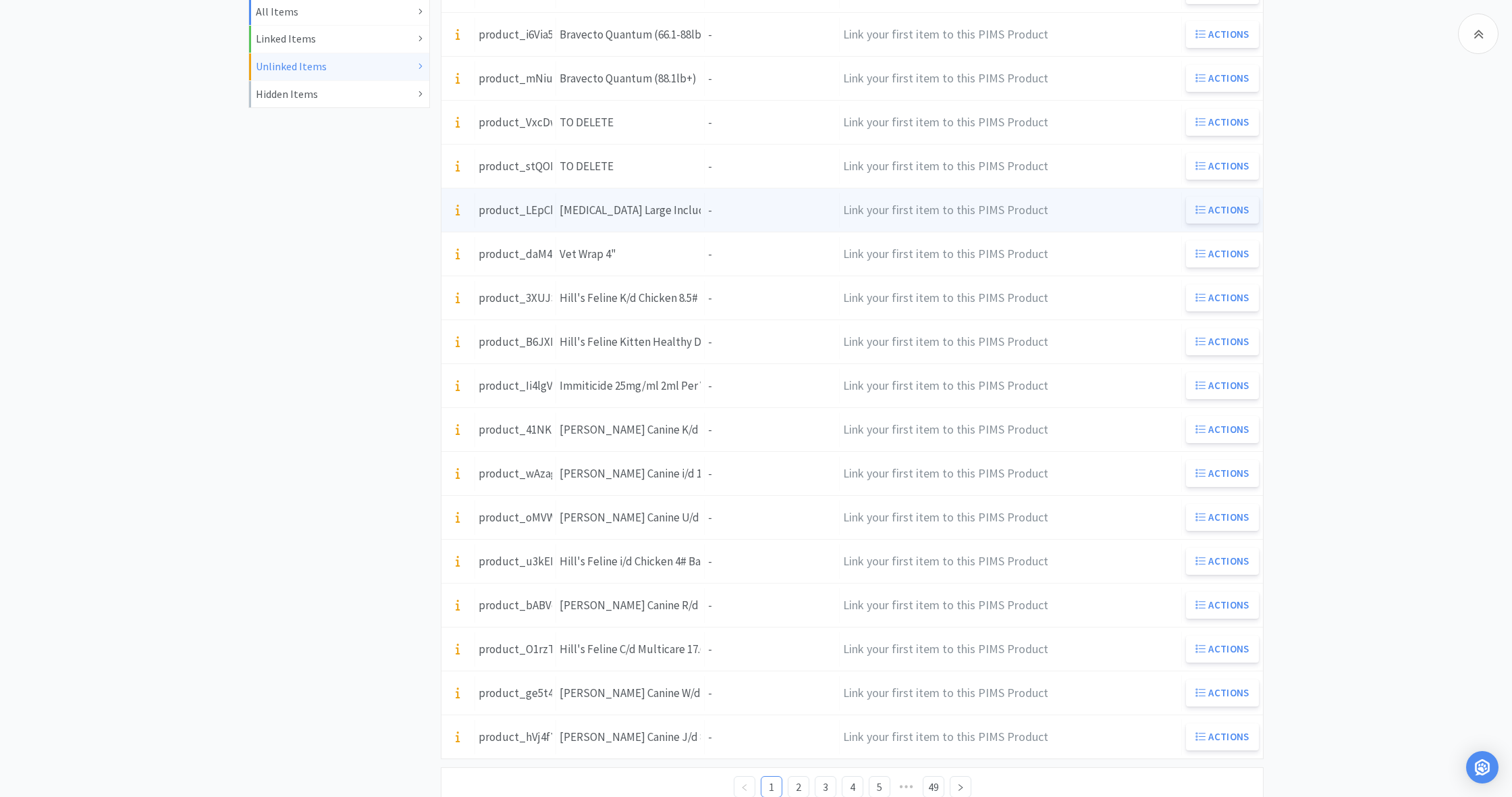
click at [1205, 205] on icon at bounding box center [1201, 209] width 10 height 10
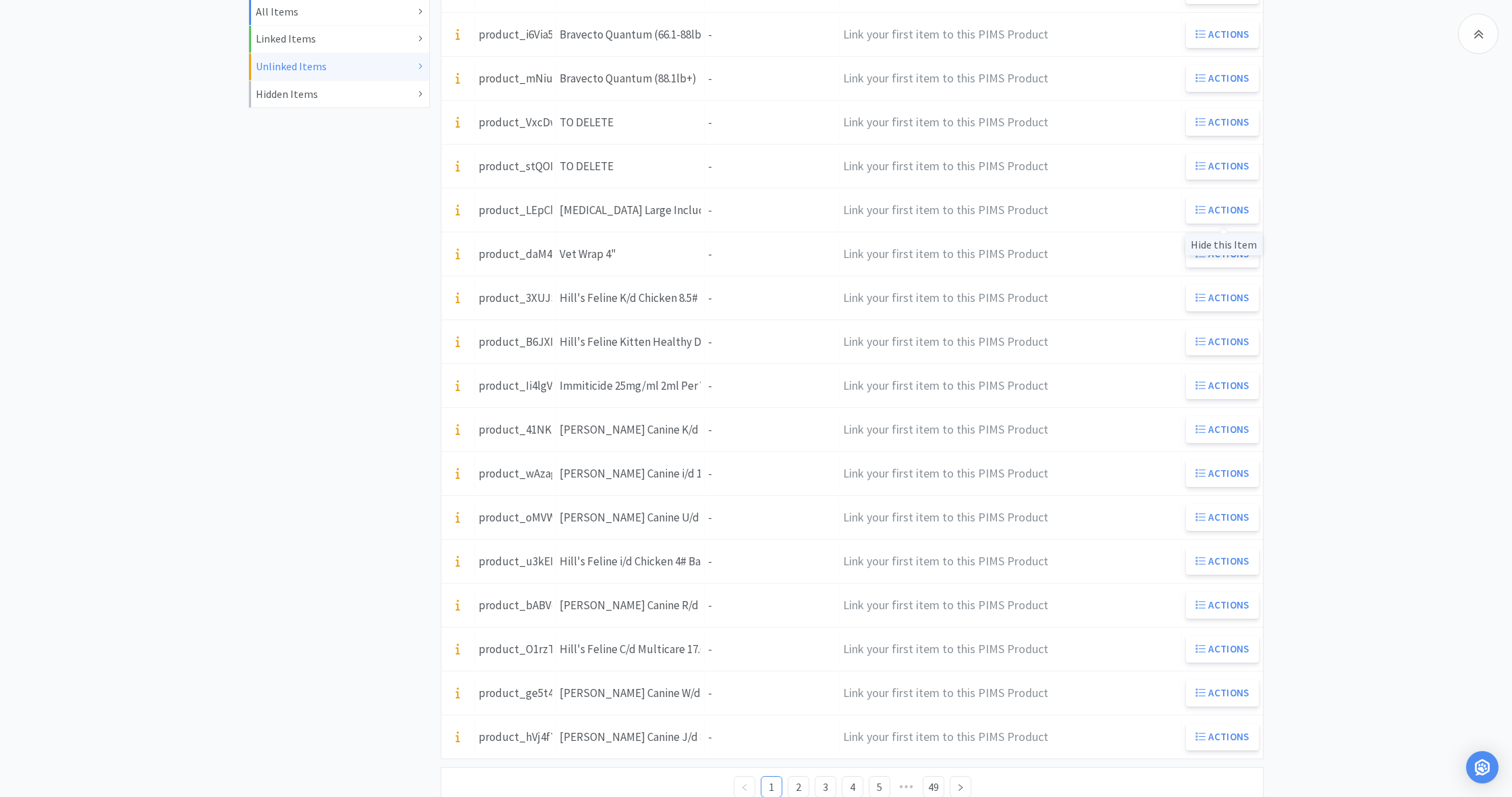
click at [1207, 243] on div "Hide this Item" at bounding box center [1224, 244] width 77 height 22
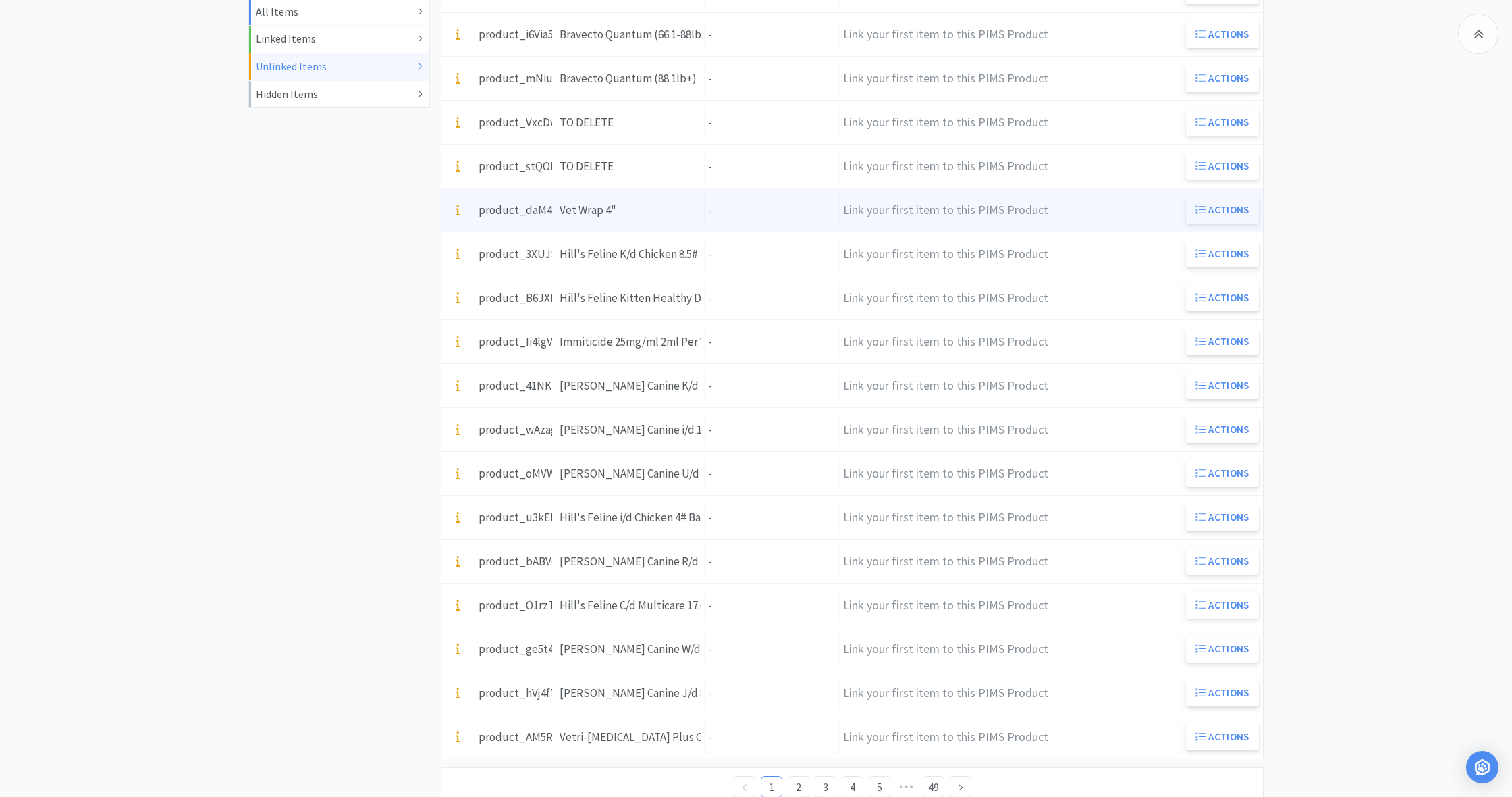
click at [1212, 202] on button "Actions" at bounding box center [1222, 210] width 73 height 27
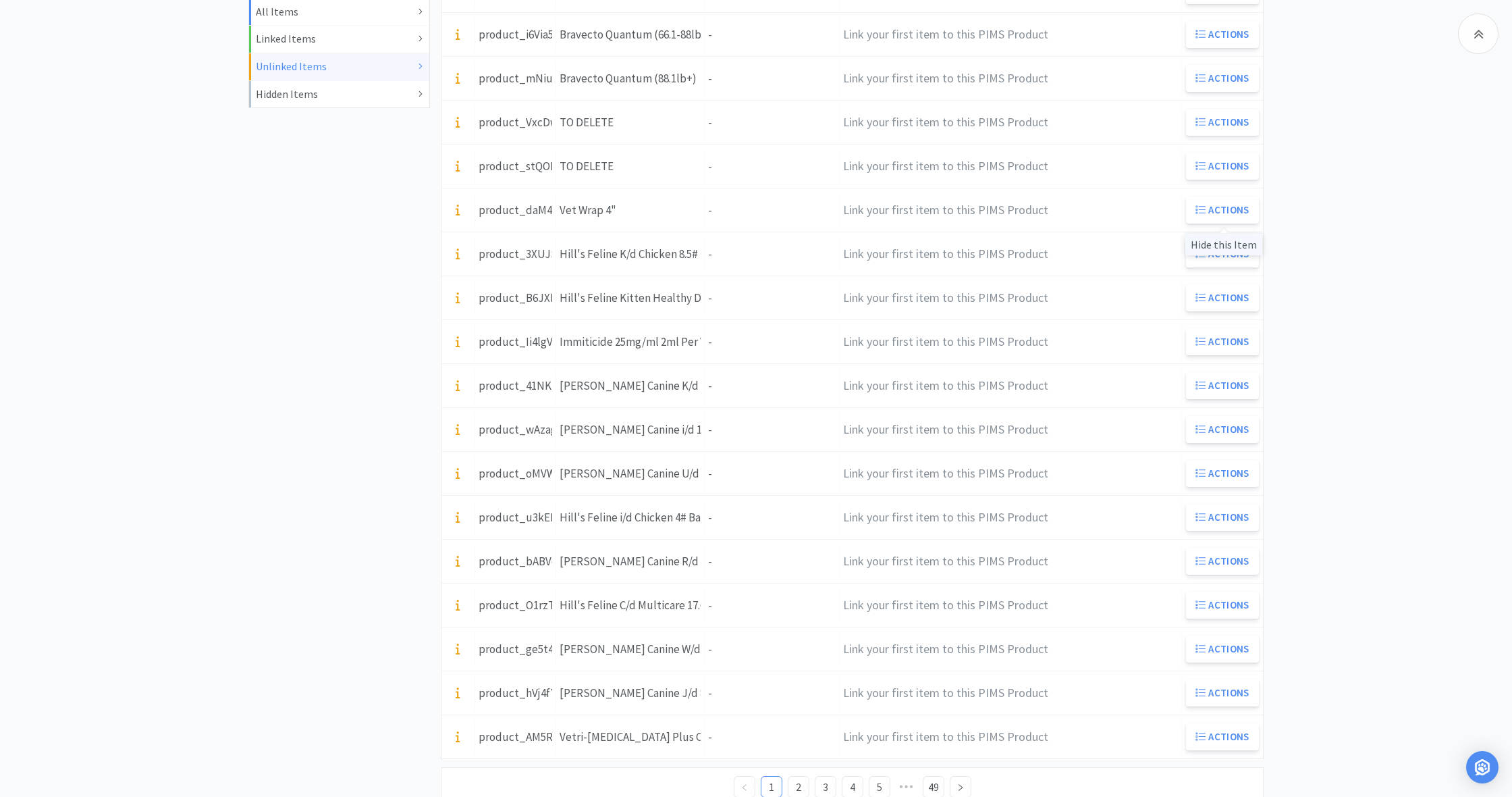
click at [1209, 247] on div "Hide this Item" at bounding box center [1224, 244] width 77 height 22
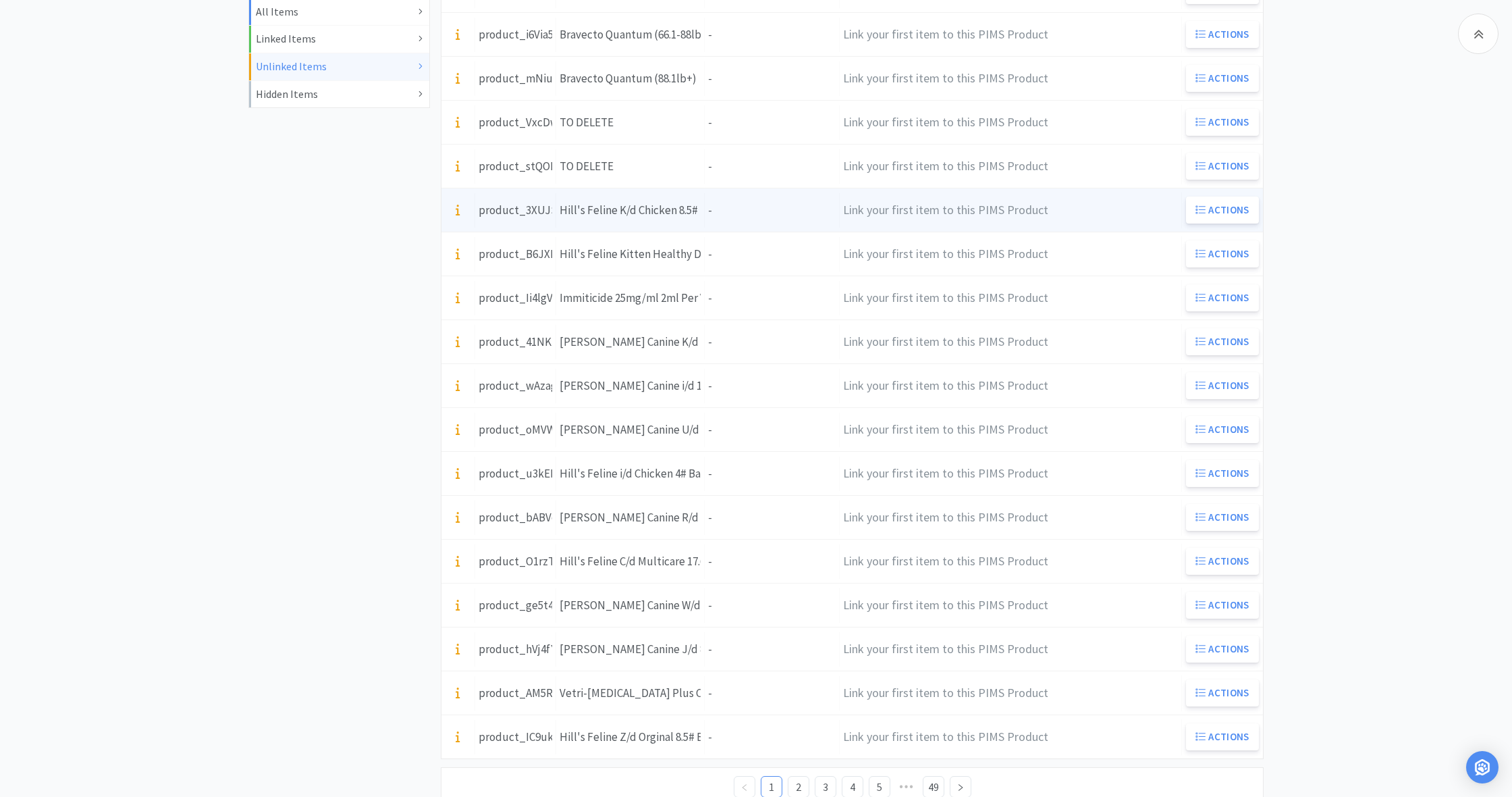
click at [720, 221] on div "Units -" at bounding box center [772, 210] width 135 height 35
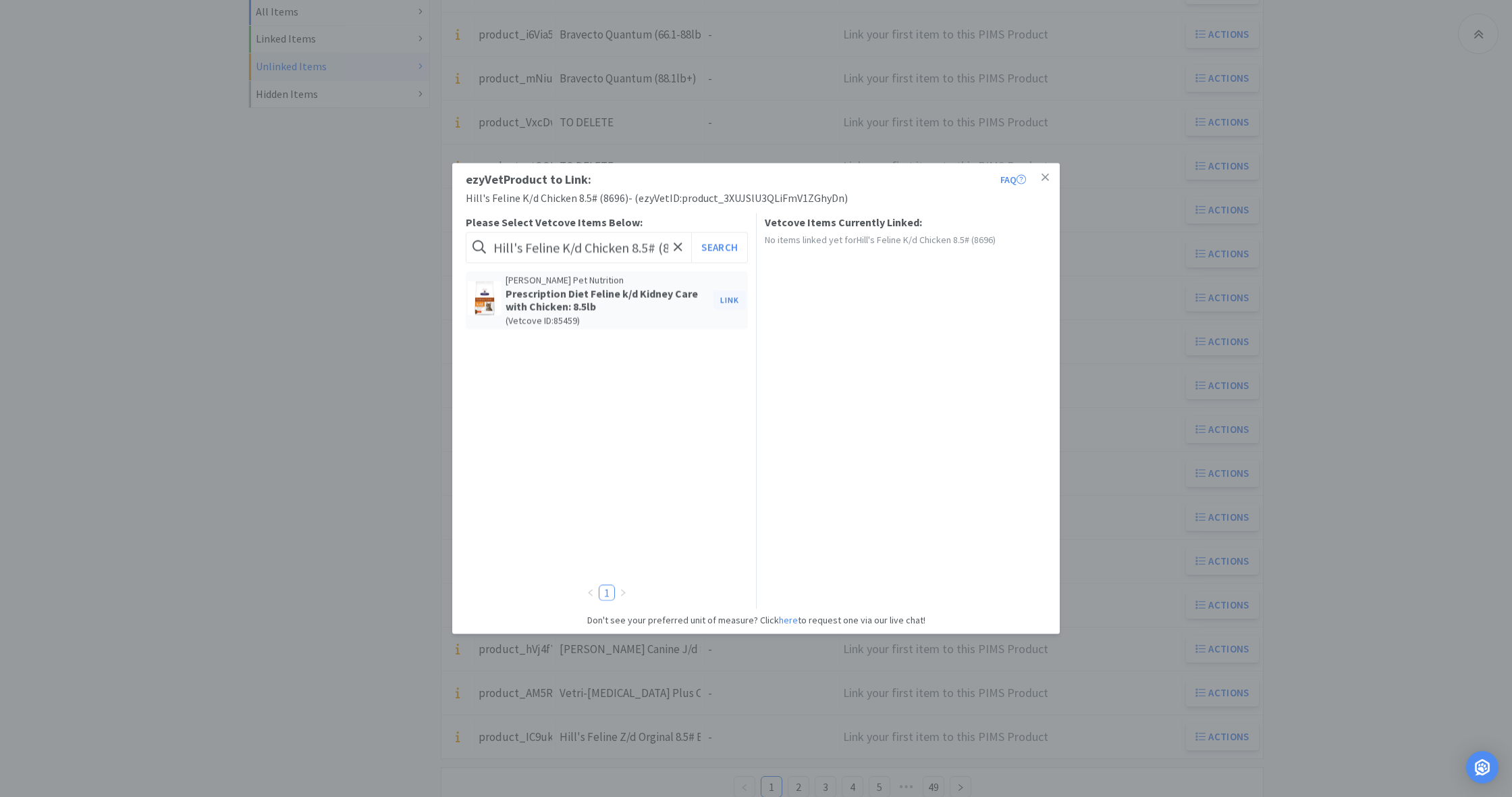
click at [736, 301] on button "Link" at bounding box center [729, 300] width 33 height 19
click at [965, 347] on span at bounding box center [961, 347] width 13 height 11
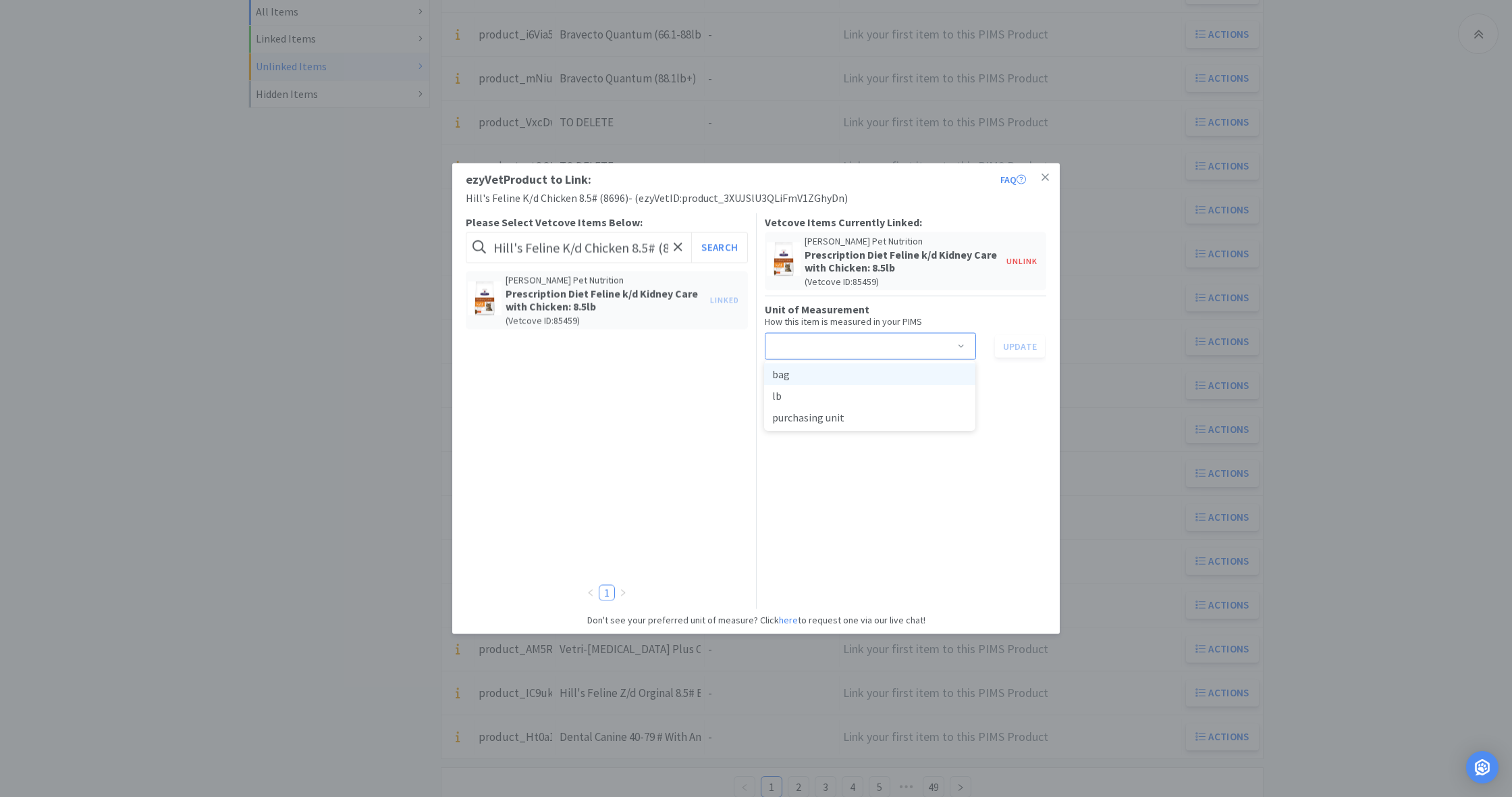
drag, startPoint x: 848, startPoint y: 372, endPoint x: 860, endPoint y: 369, distance: 12.4
click at [848, 372] on li "bag" at bounding box center [870, 374] width 212 height 21
click at [1023, 346] on button "Update" at bounding box center [1020, 346] width 50 height 23
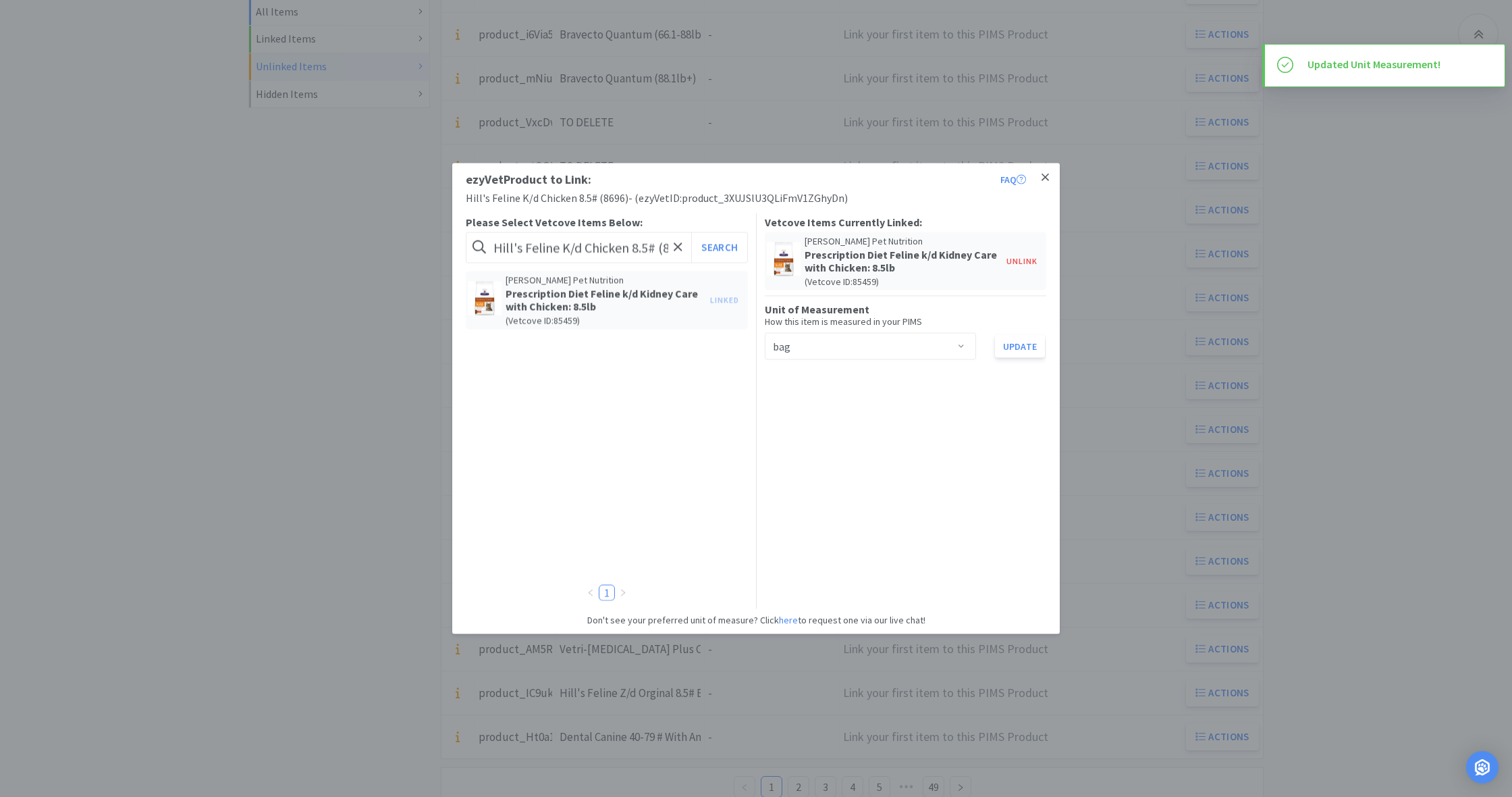
click at [1042, 175] on icon at bounding box center [1045, 177] width 7 height 7
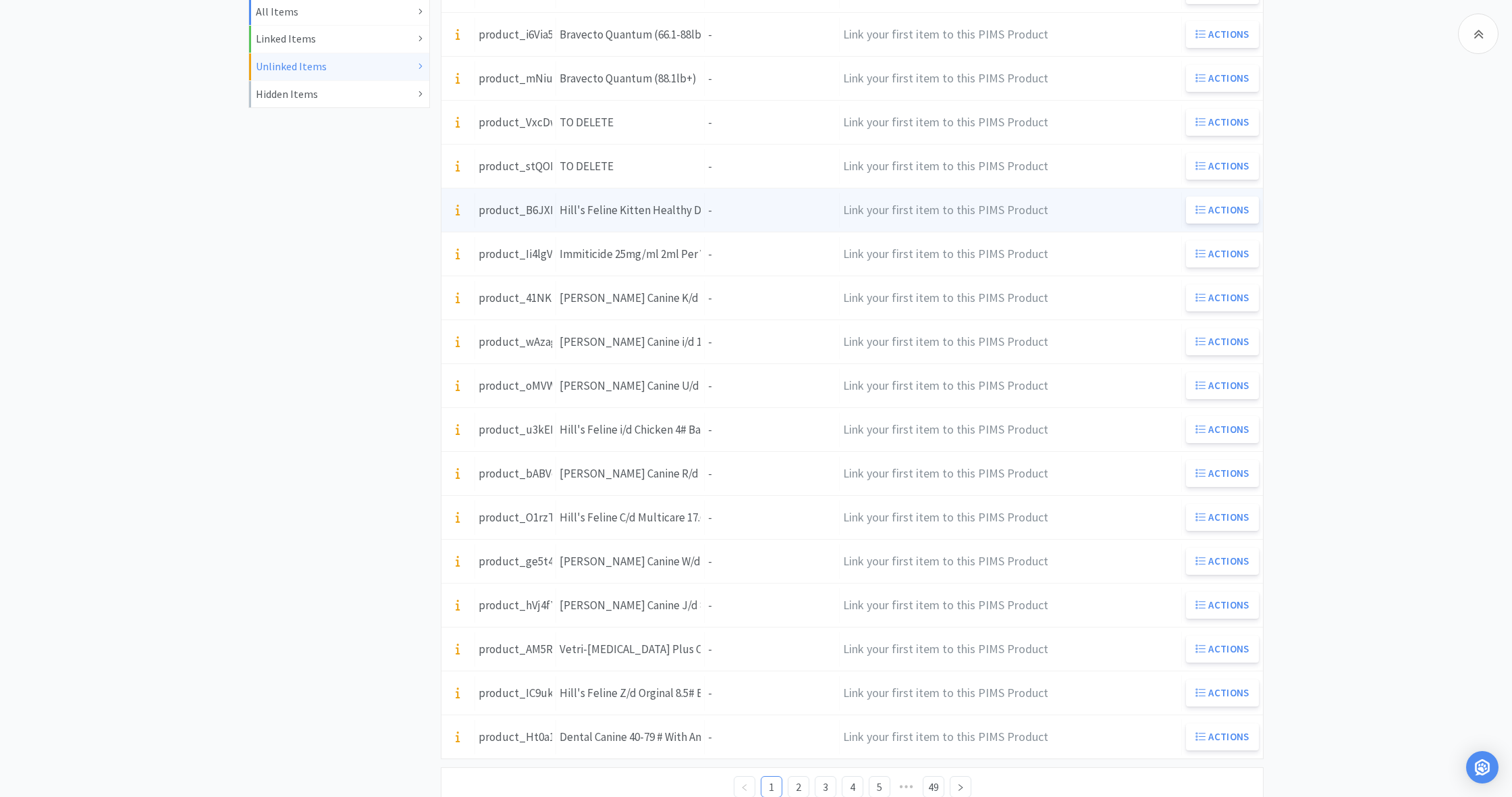
click at [669, 220] on div "Item Name [PERSON_NAME] Feline Kitten Healthy Development 3# Bag ( 7123 )" at bounding box center [630, 210] width 149 height 35
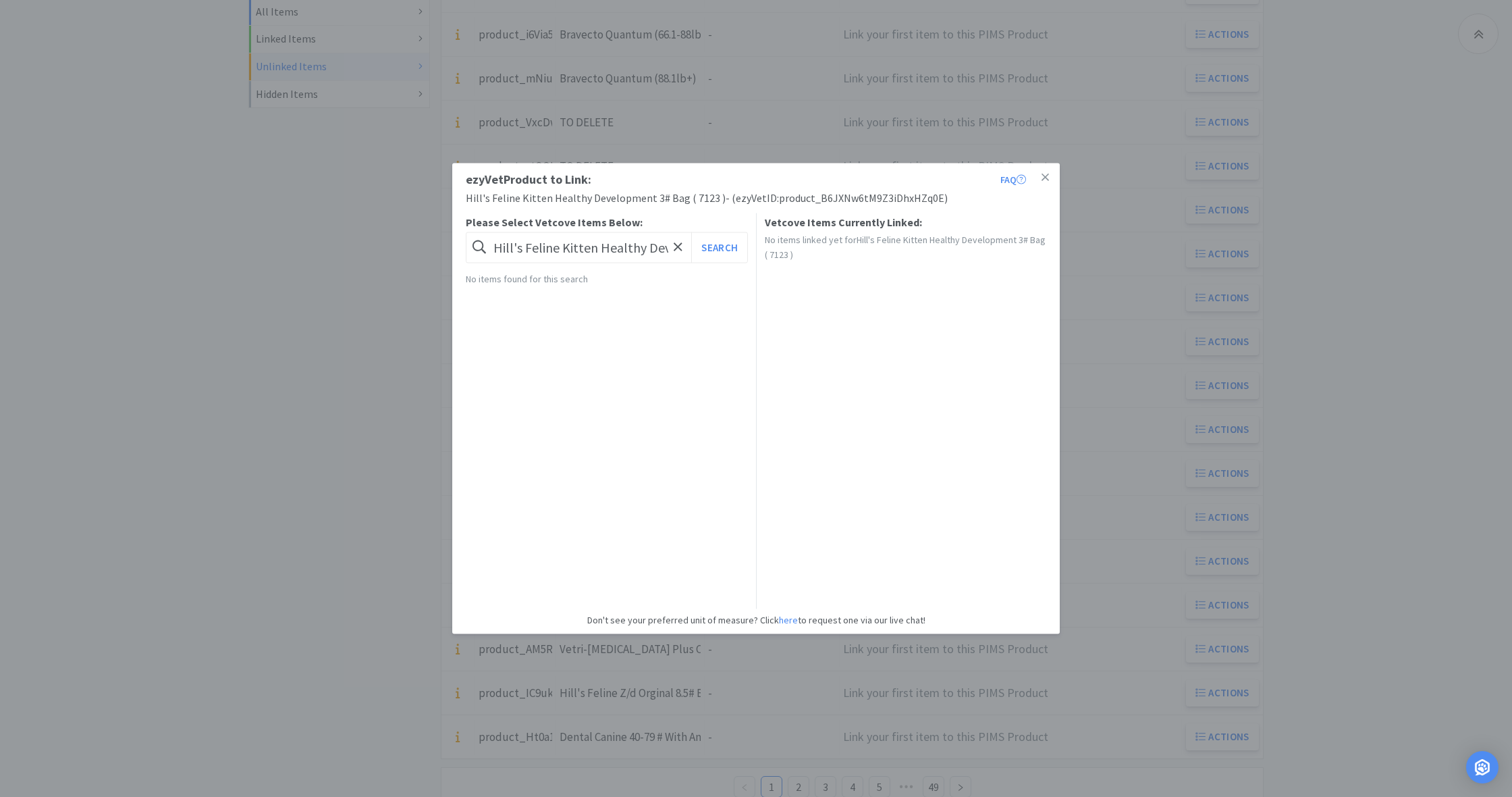
drag, startPoint x: 1044, startPoint y: 179, endPoint x: 996, endPoint y: 181, distance: 48.0
click at [1044, 179] on icon at bounding box center [1045, 177] width 7 height 7
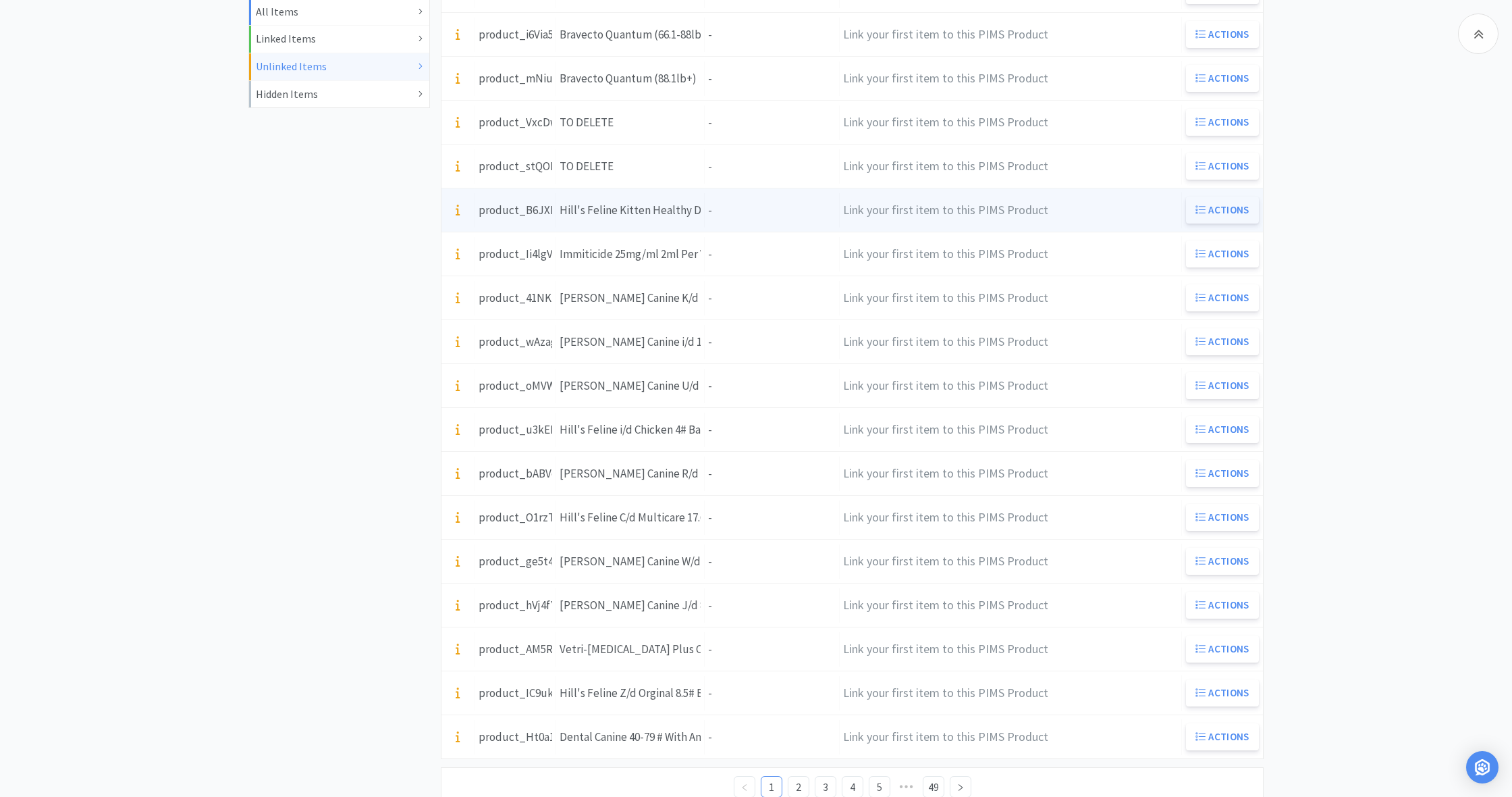
click at [1252, 209] on button "Actions" at bounding box center [1222, 210] width 73 height 27
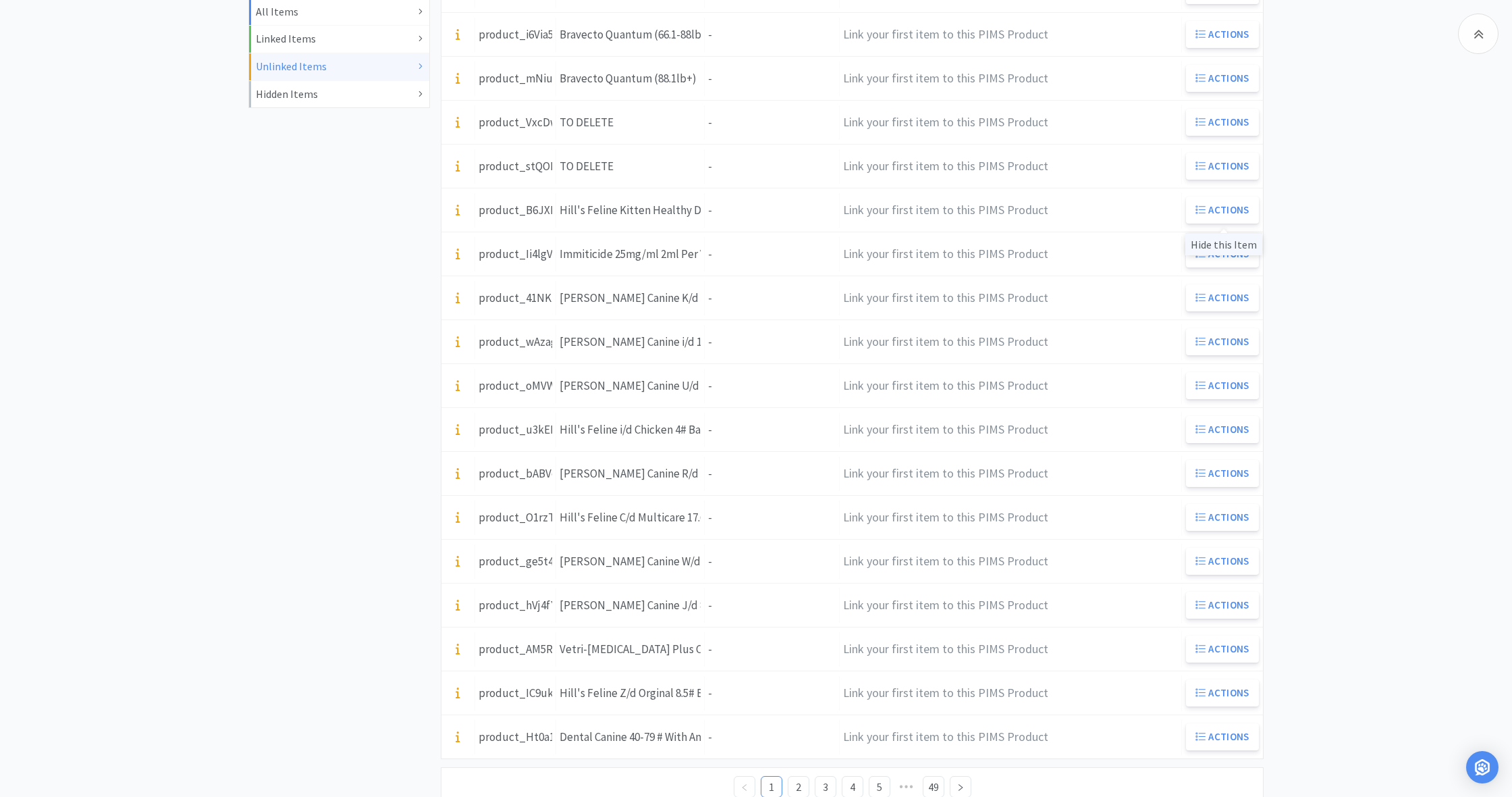
click at [1244, 244] on div "Hide this Item" at bounding box center [1224, 244] width 77 height 22
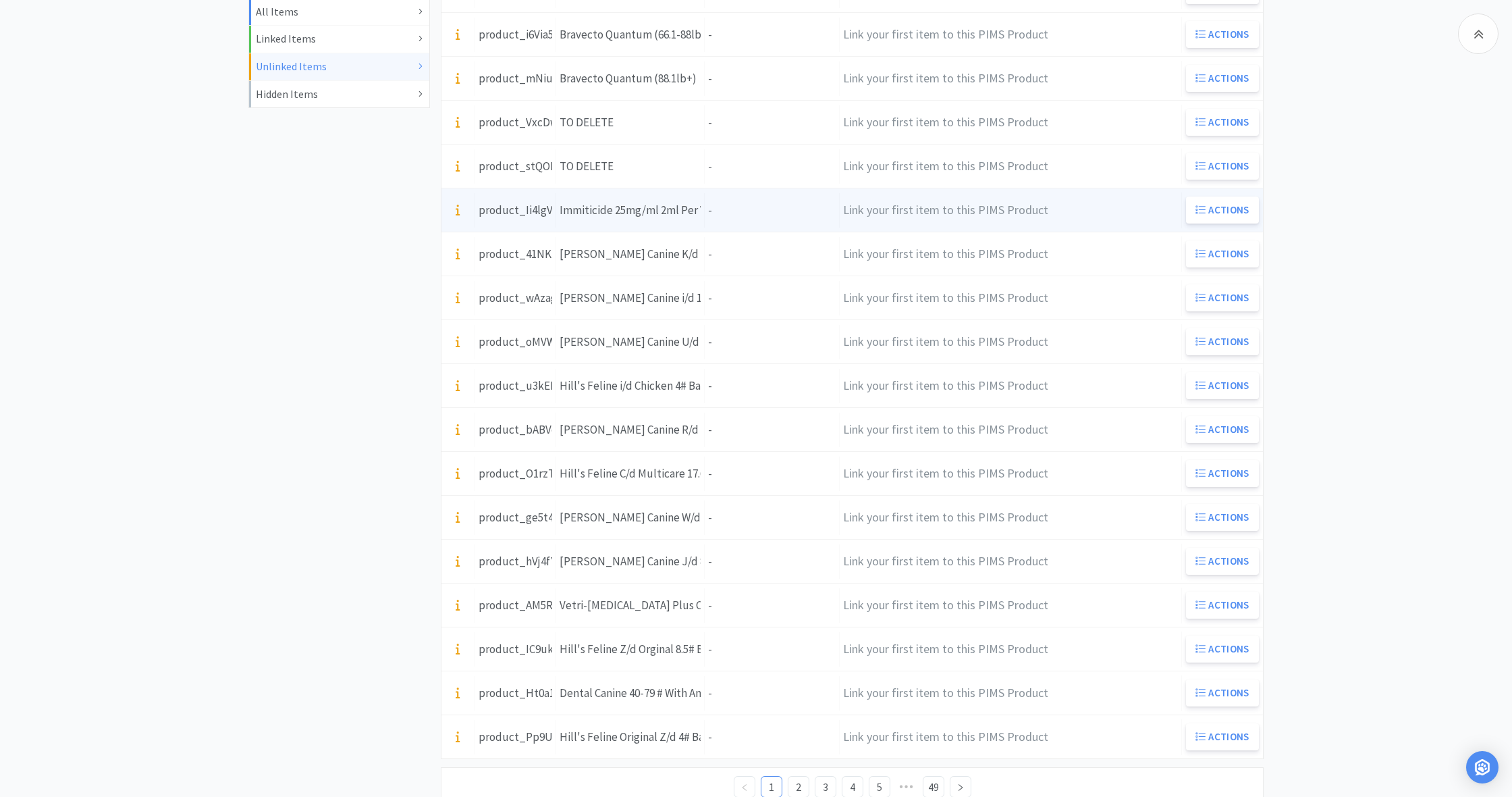
click at [712, 215] on div "Units -" at bounding box center [772, 210] width 135 height 35
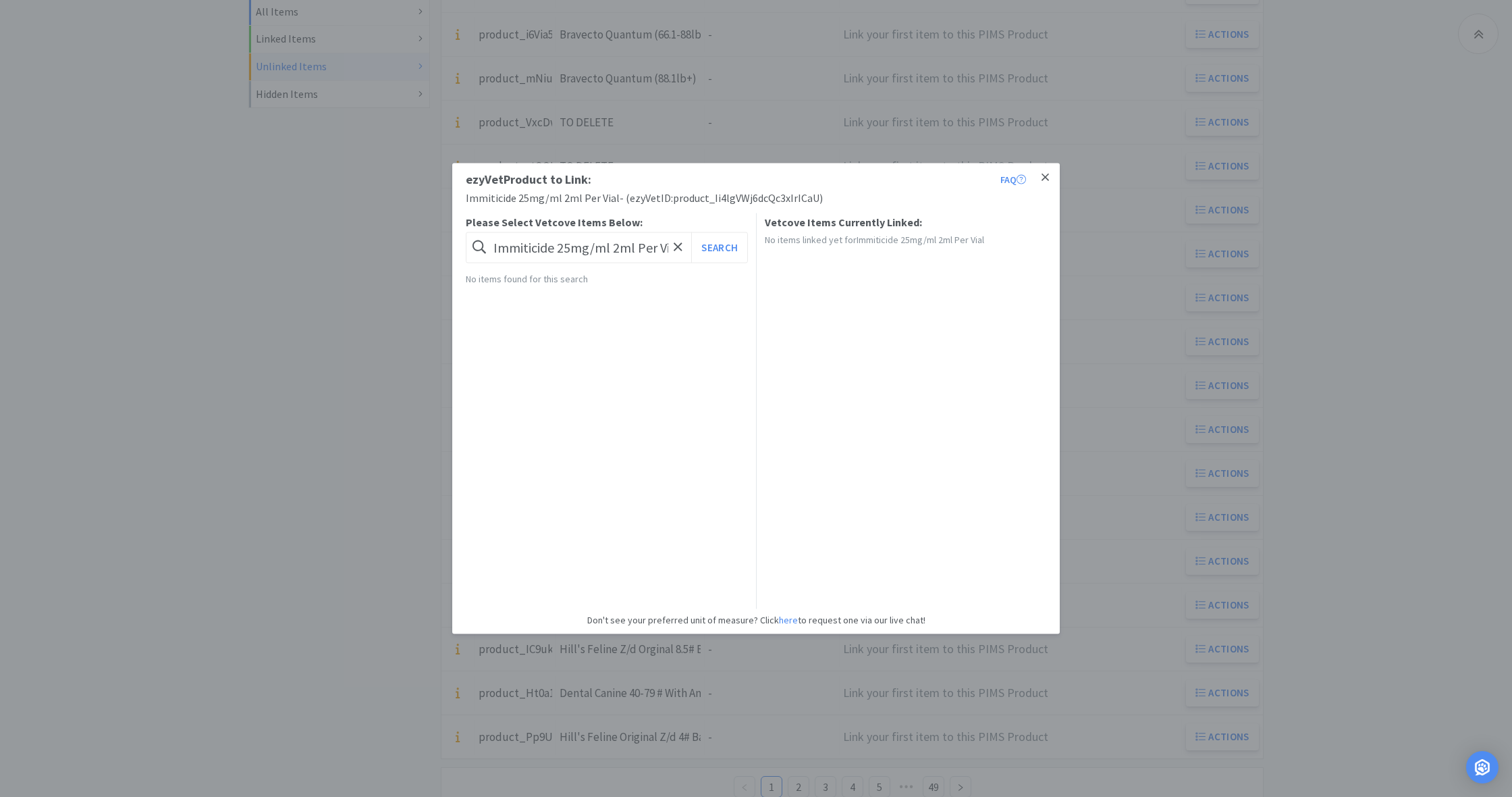
click at [1047, 177] on icon at bounding box center [1045, 178] width 7 height 12
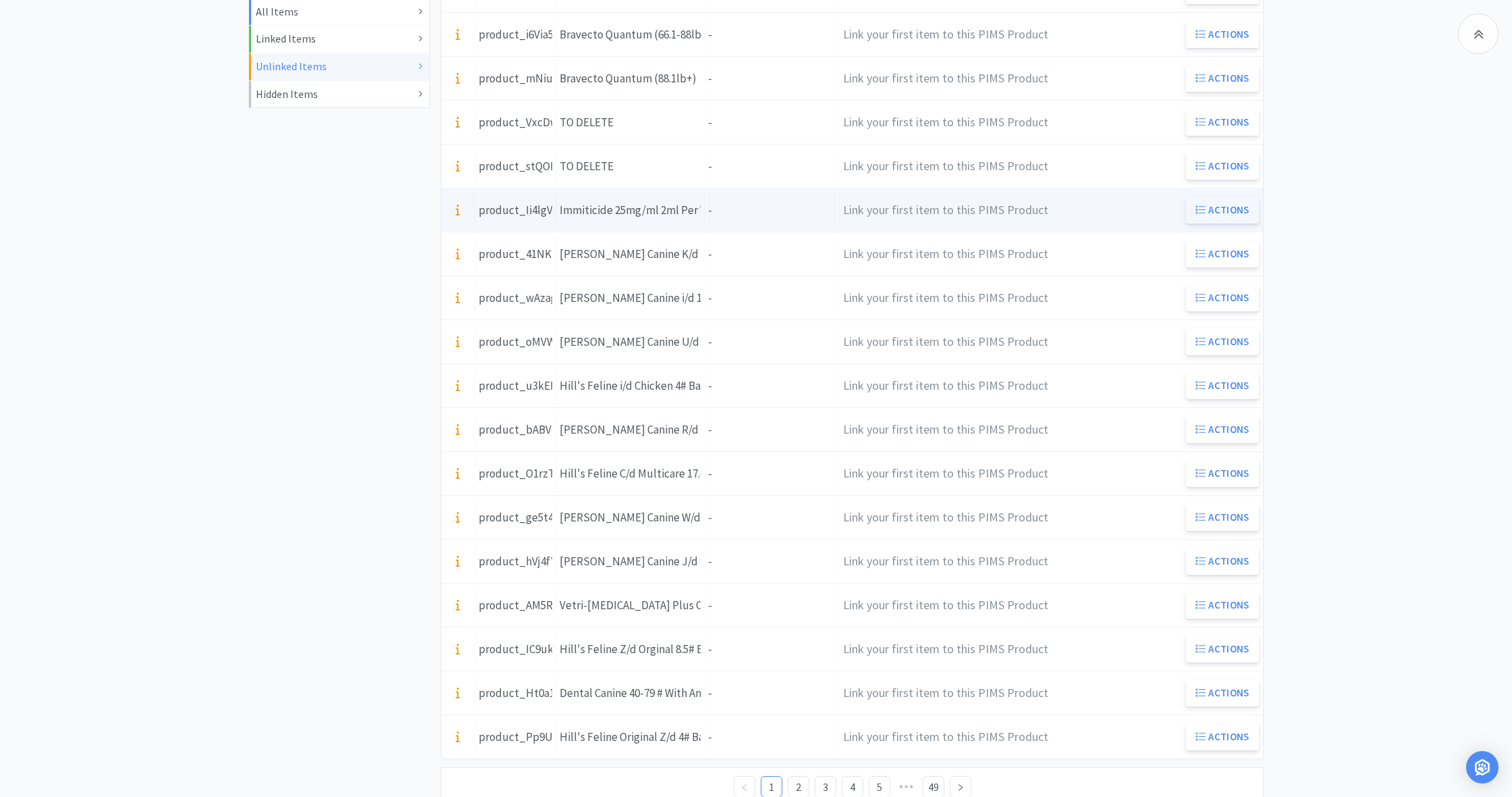
click at [1226, 206] on button "Actions" at bounding box center [1222, 210] width 73 height 27
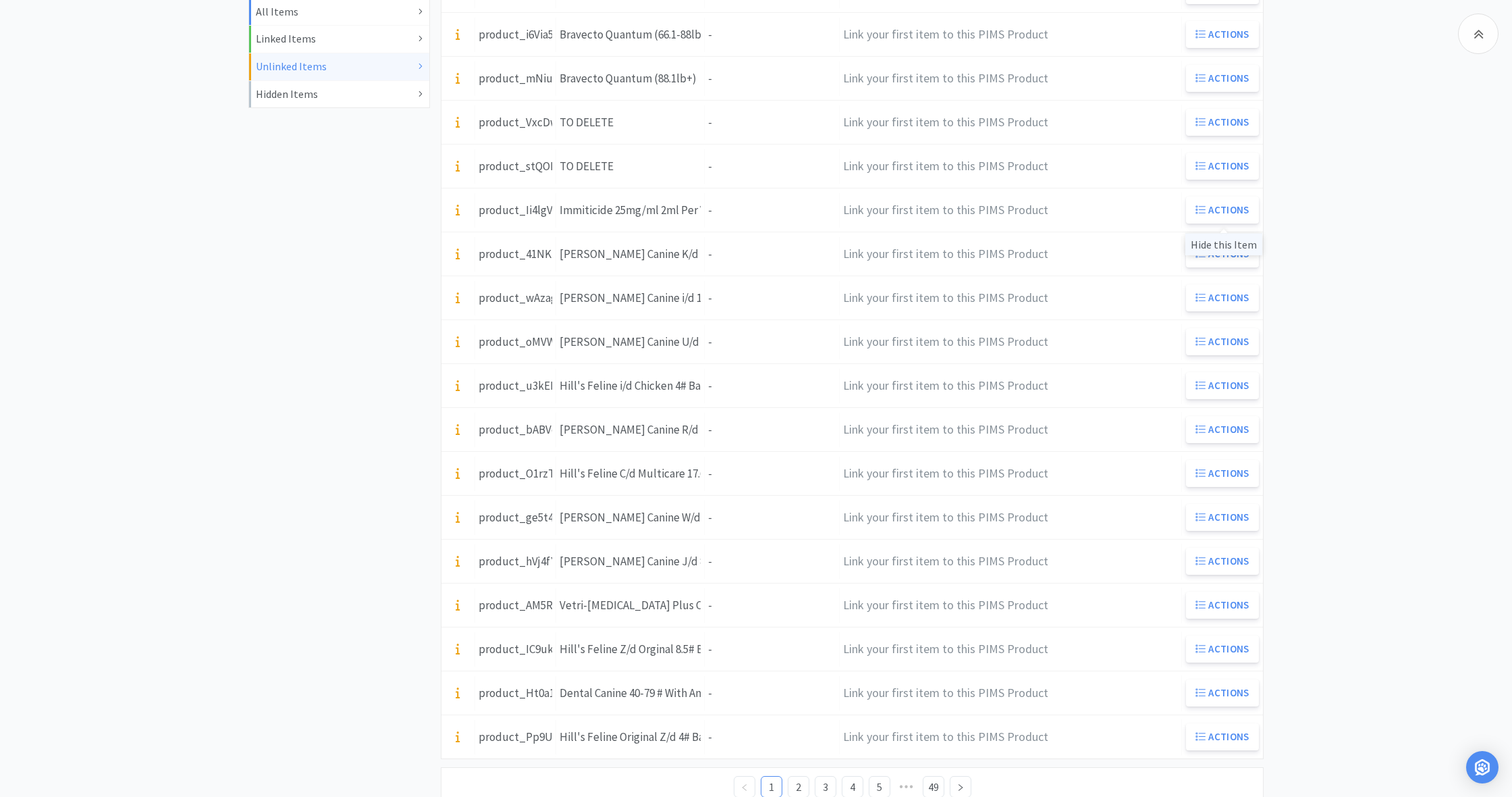
click at [1228, 243] on div "Hide this Item" at bounding box center [1224, 244] width 77 height 22
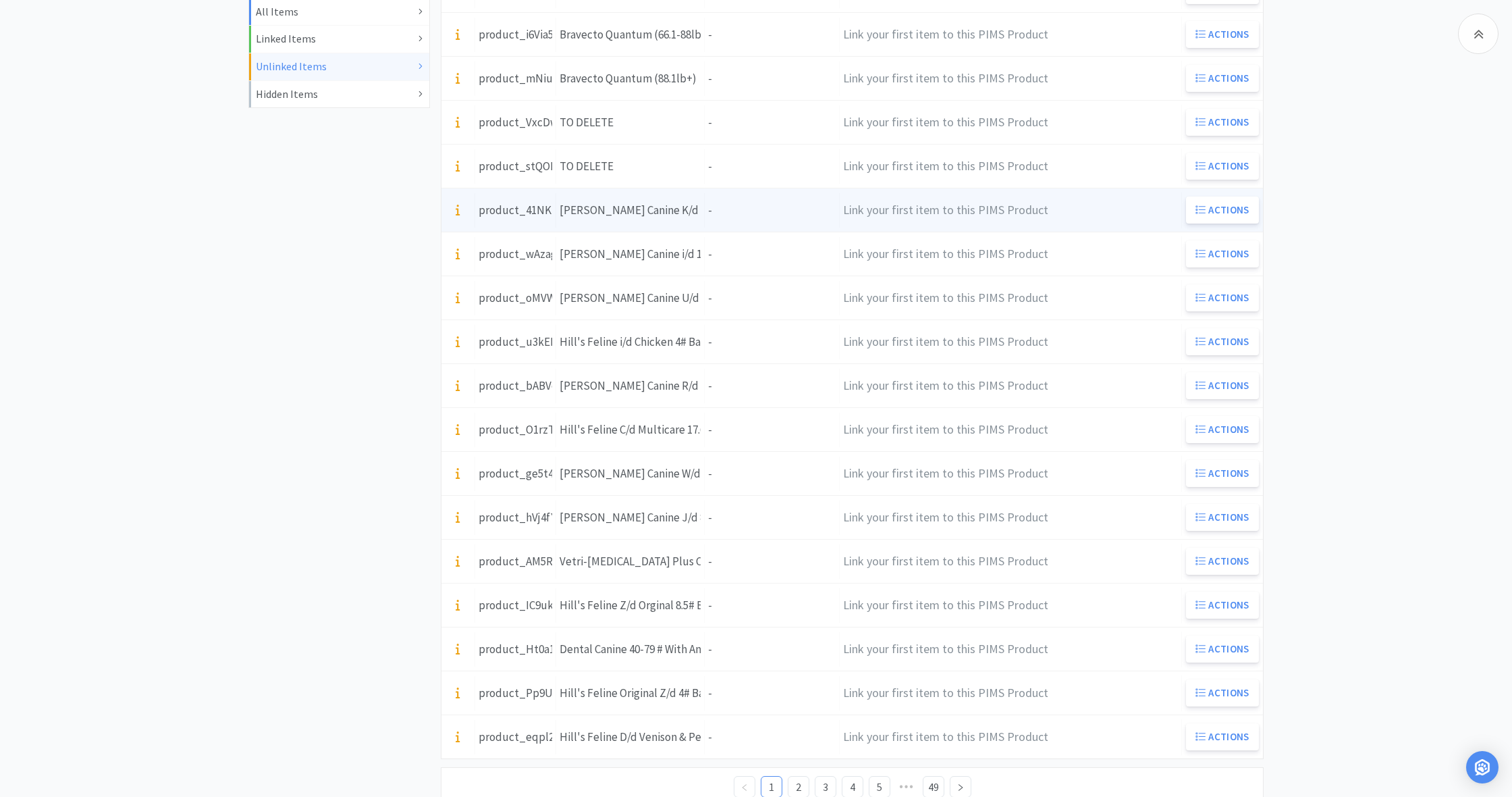
click at [720, 205] on div "Units -" at bounding box center [772, 210] width 135 height 35
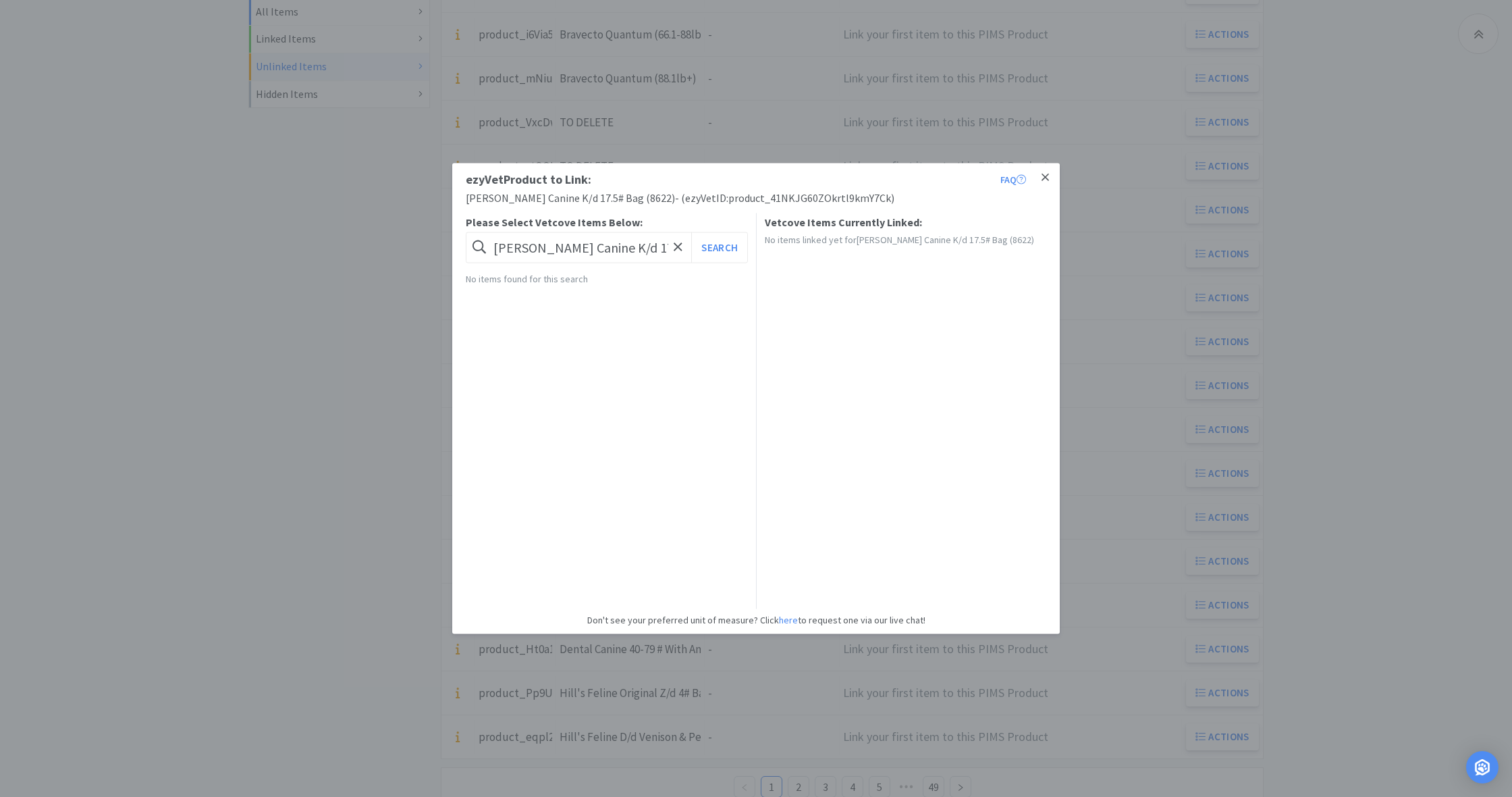
click at [1047, 178] on icon at bounding box center [1045, 178] width 7 height 12
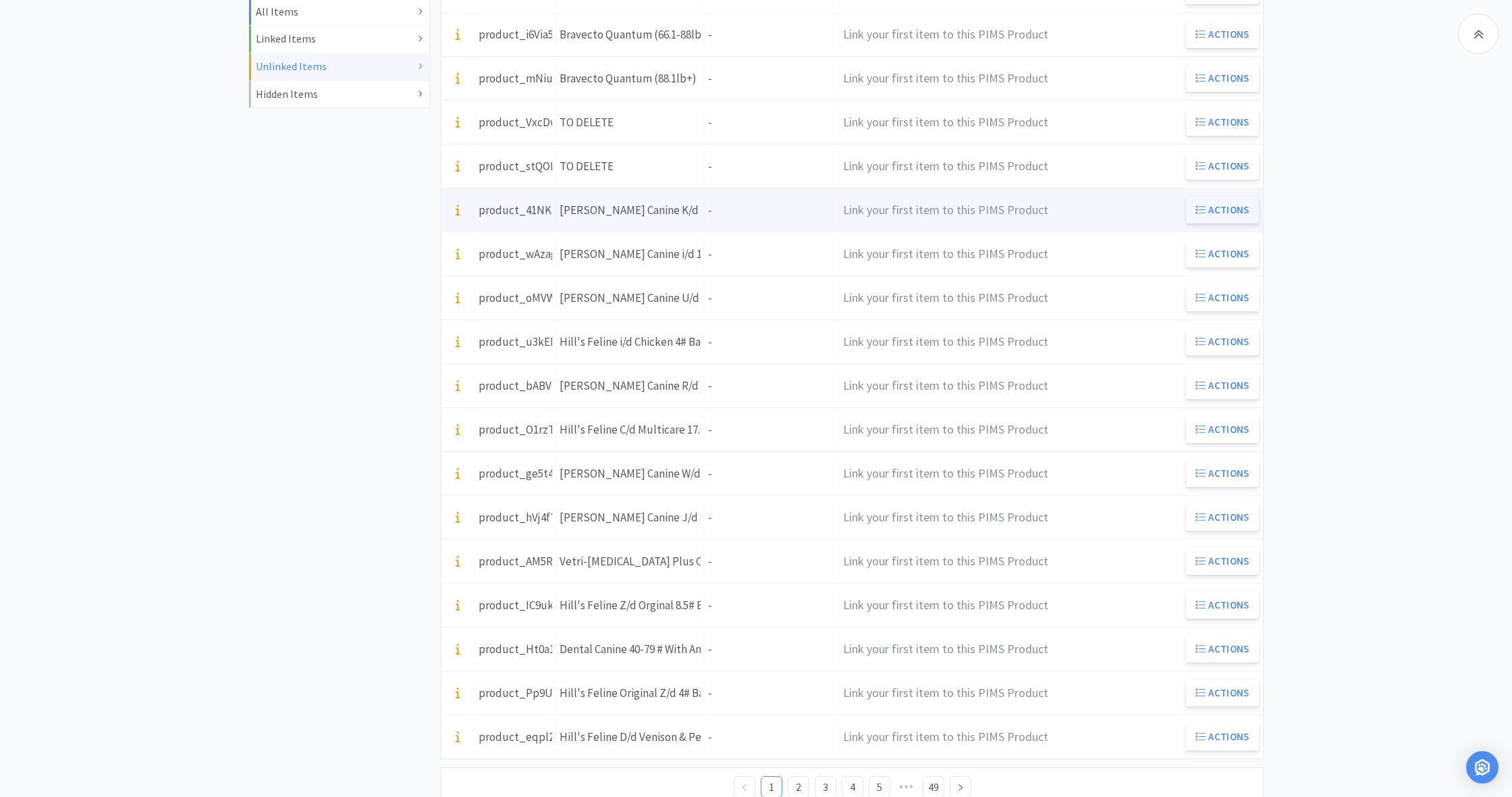
click at [1203, 206] on icon at bounding box center [1201, 209] width 10 height 8
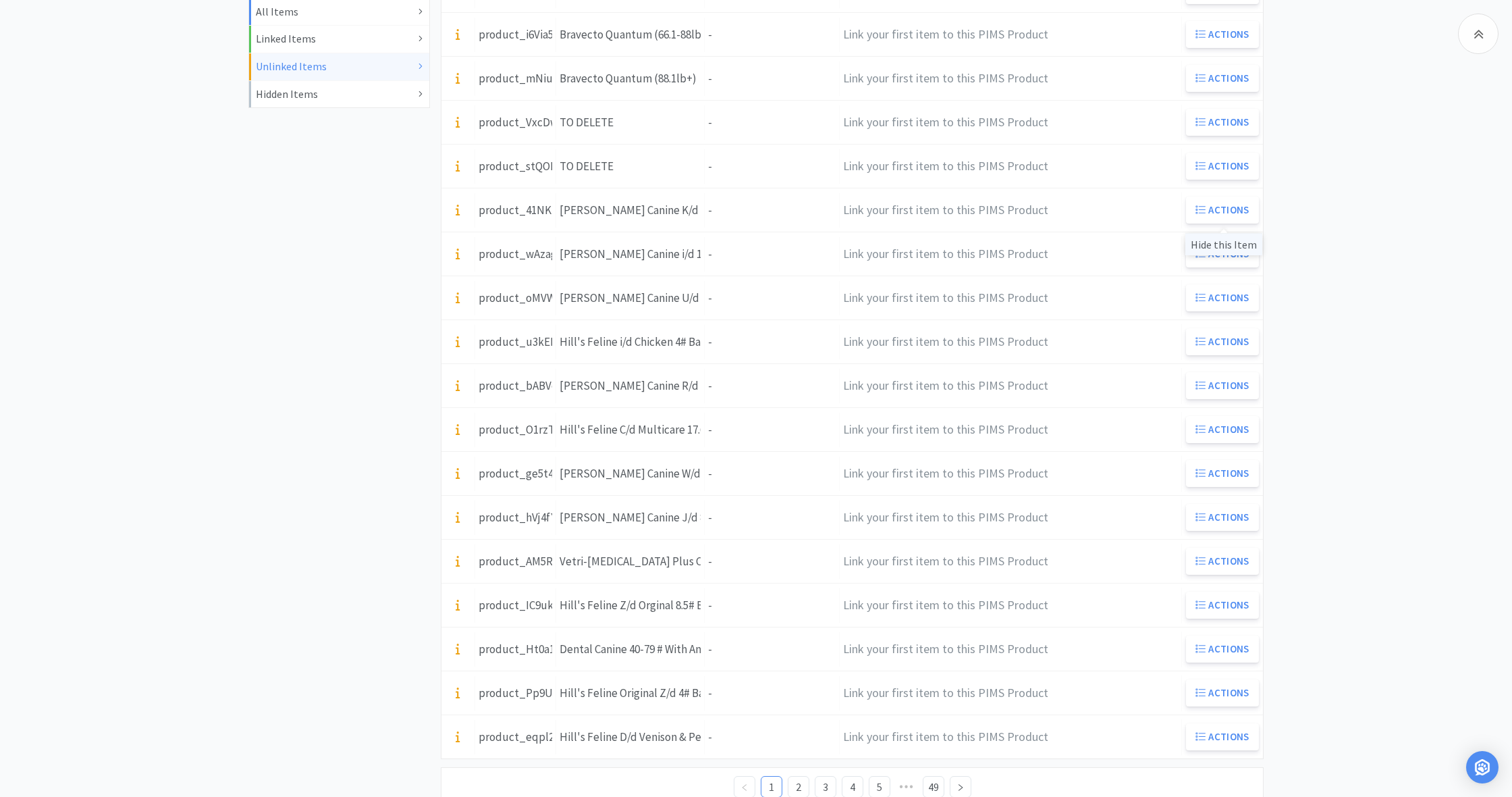
click at [1210, 242] on div "Hide this Item" at bounding box center [1224, 244] width 77 height 22
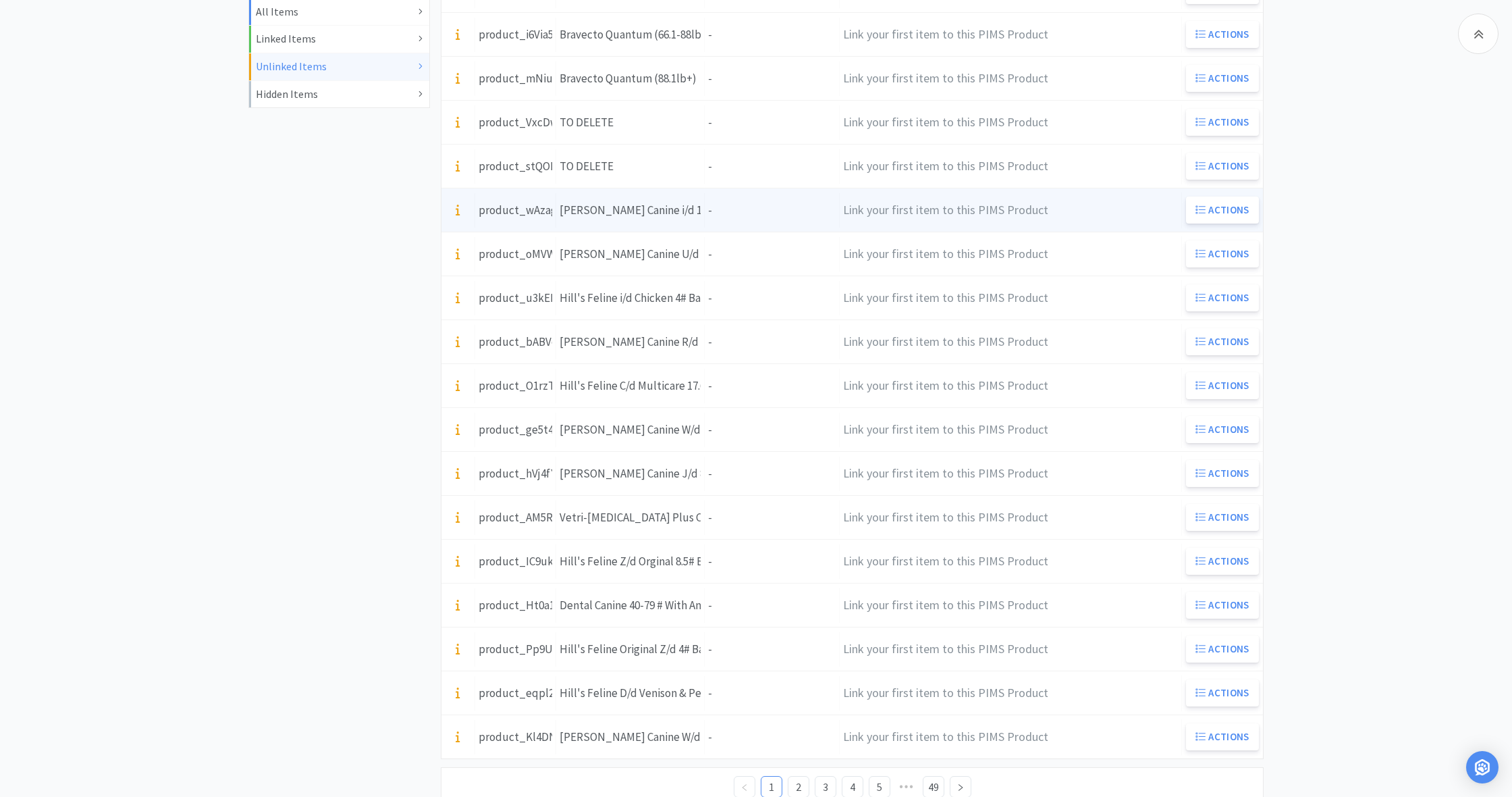
click at [699, 203] on div "[PERSON_NAME] Canine i/d 17.6# Bag (8619)" at bounding box center [630, 210] width 141 height 19
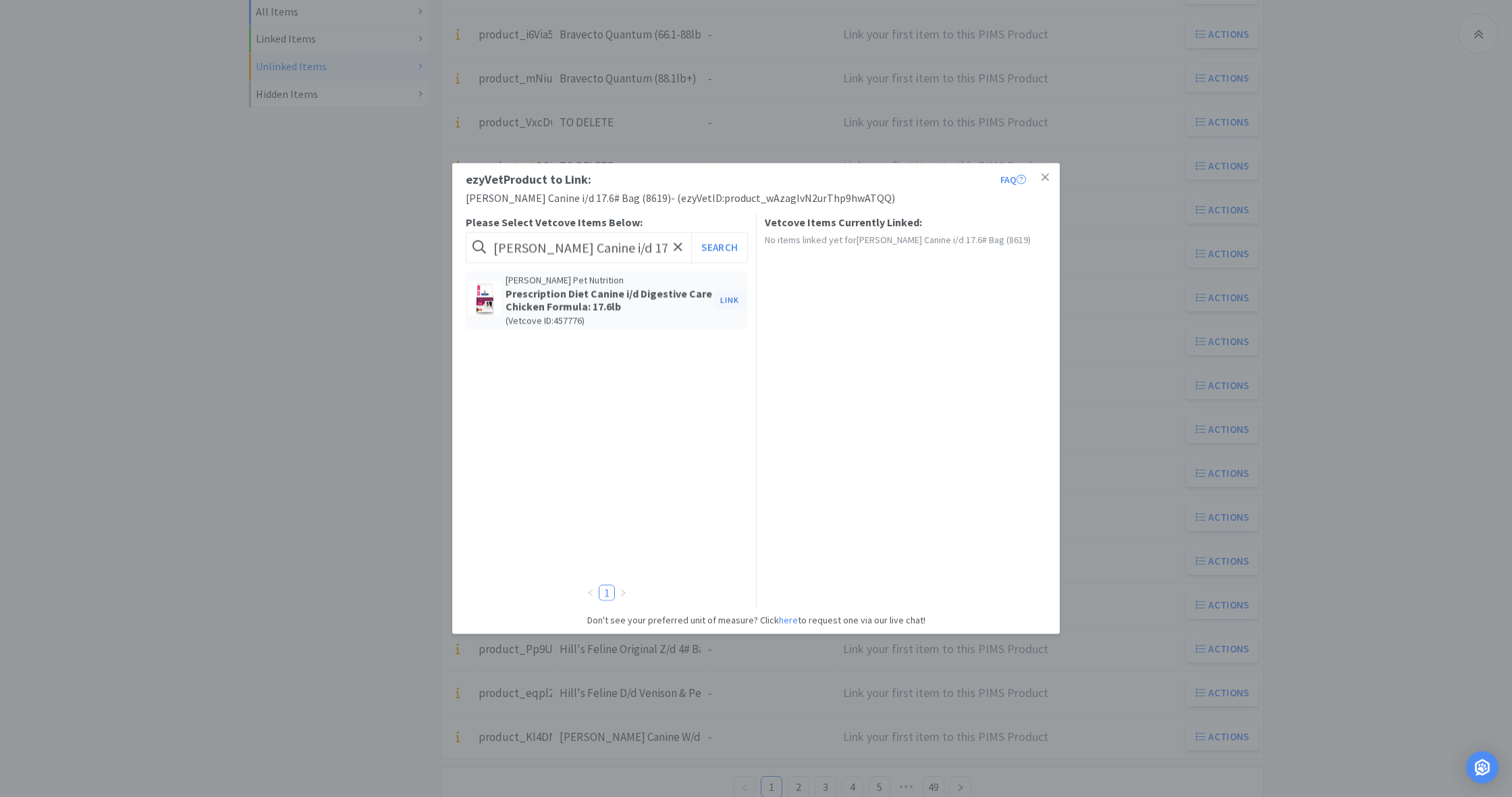
click at [731, 300] on button "Link" at bounding box center [729, 300] width 33 height 19
click at [964, 345] on span at bounding box center [961, 347] width 13 height 11
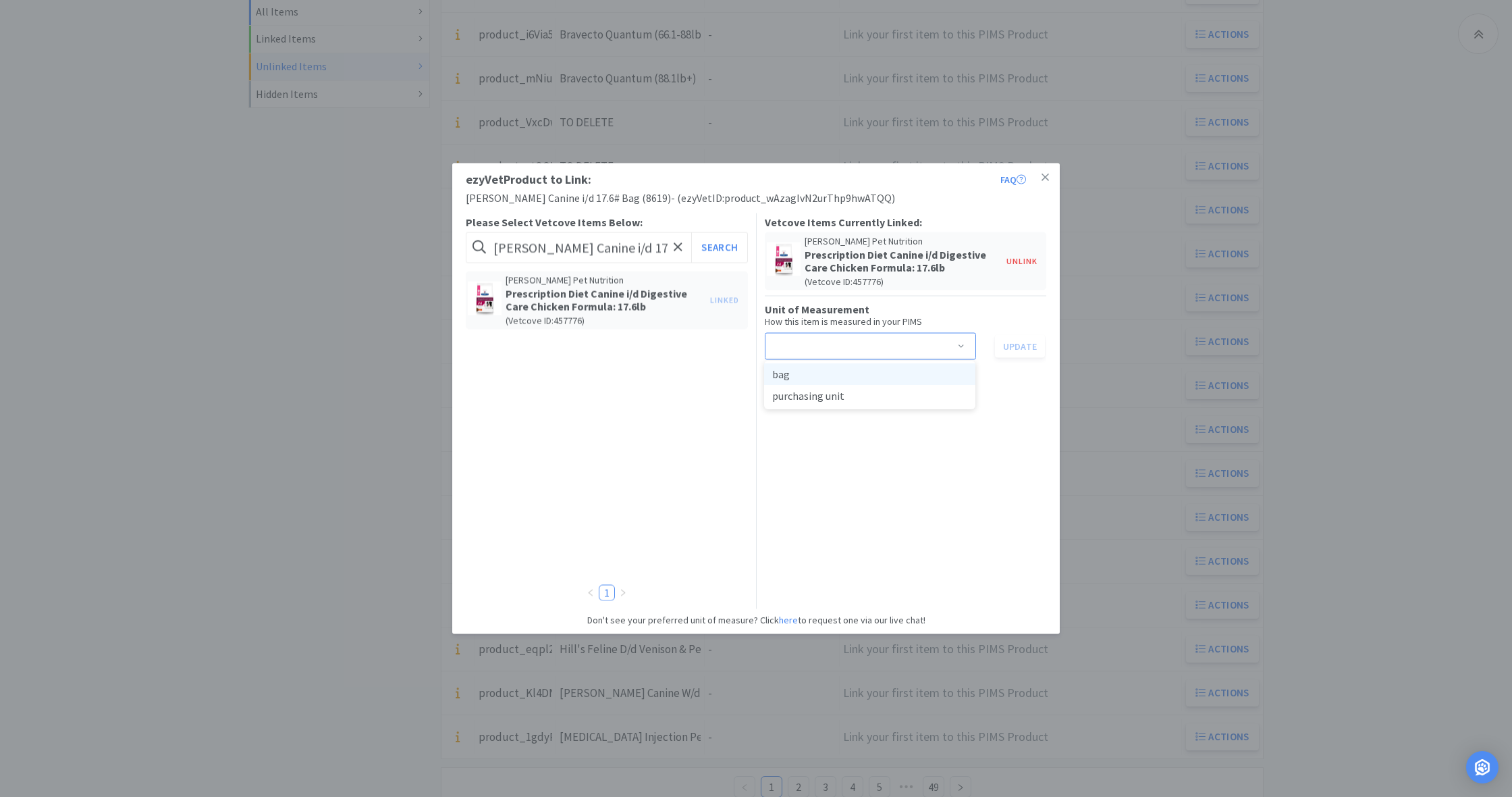
click at [800, 374] on li "bag" at bounding box center [870, 374] width 212 height 21
click at [1023, 340] on button "Update" at bounding box center [1020, 346] width 50 height 23
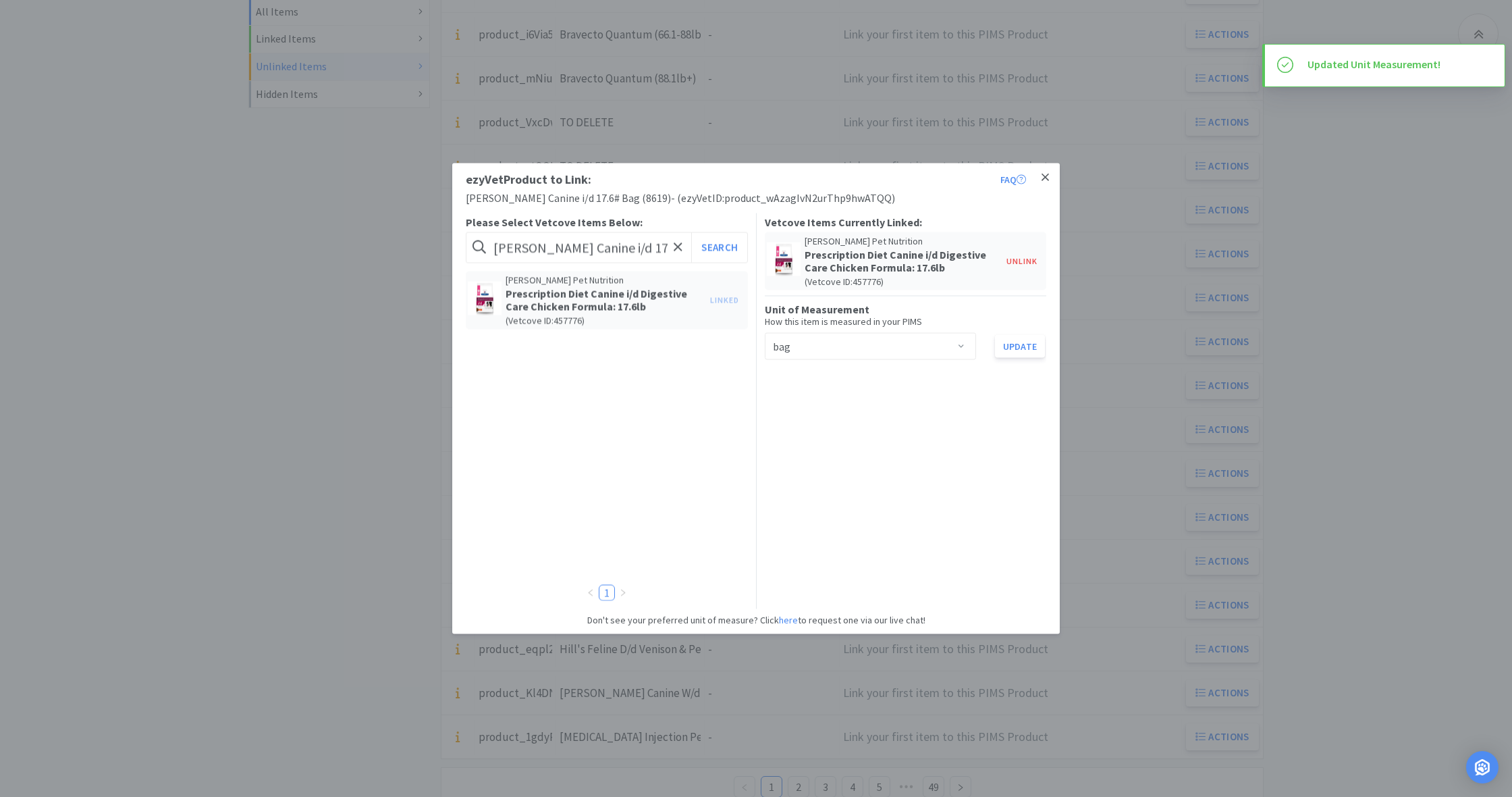
click at [1047, 178] on icon at bounding box center [1045, 178] width 7 height 12
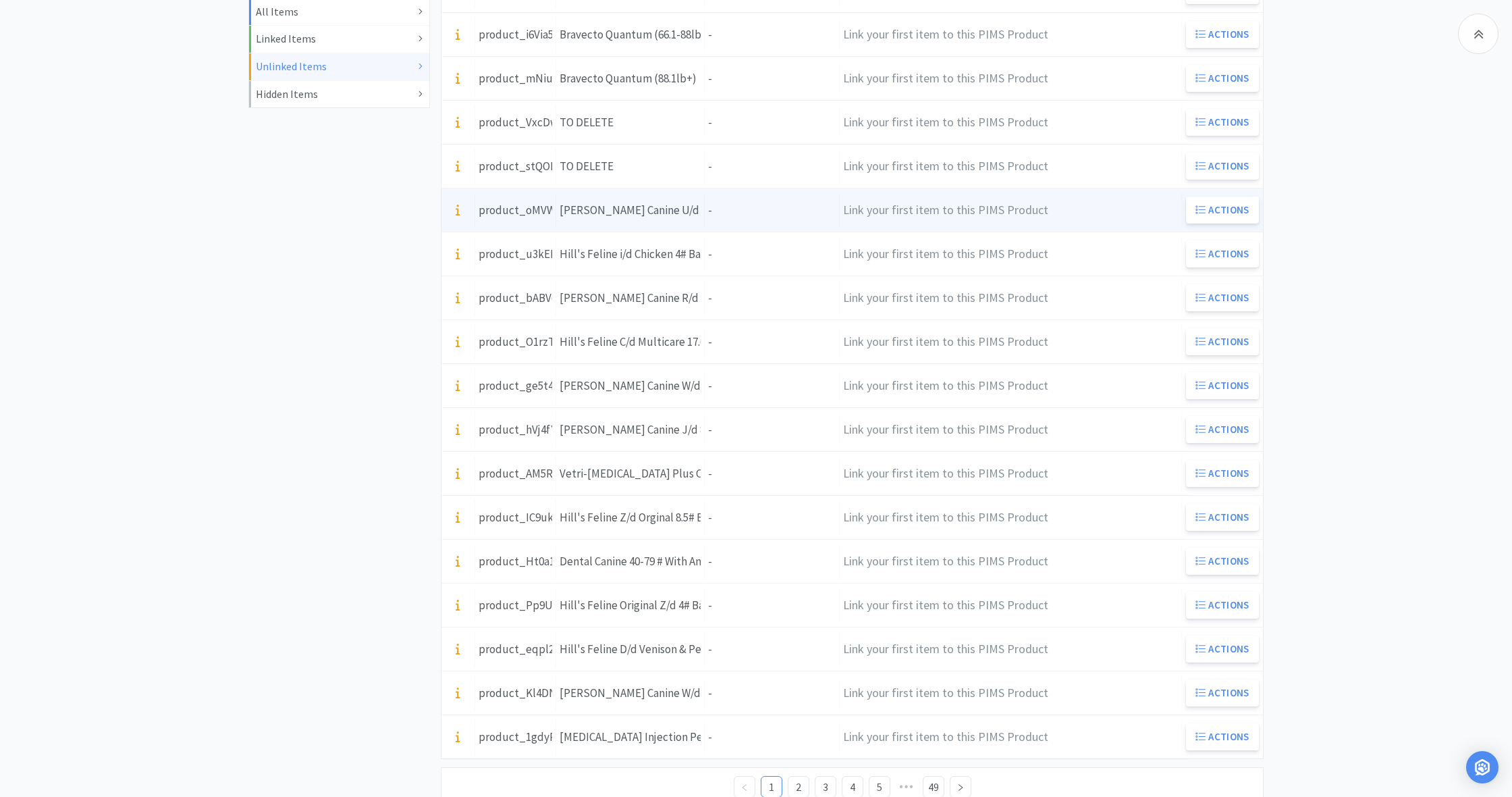
click at [675, 217] on div "[PERSON_NAME] Canine U/d 13 oz Can (7016)" at bounding box center [630, 210] width 141 height 19
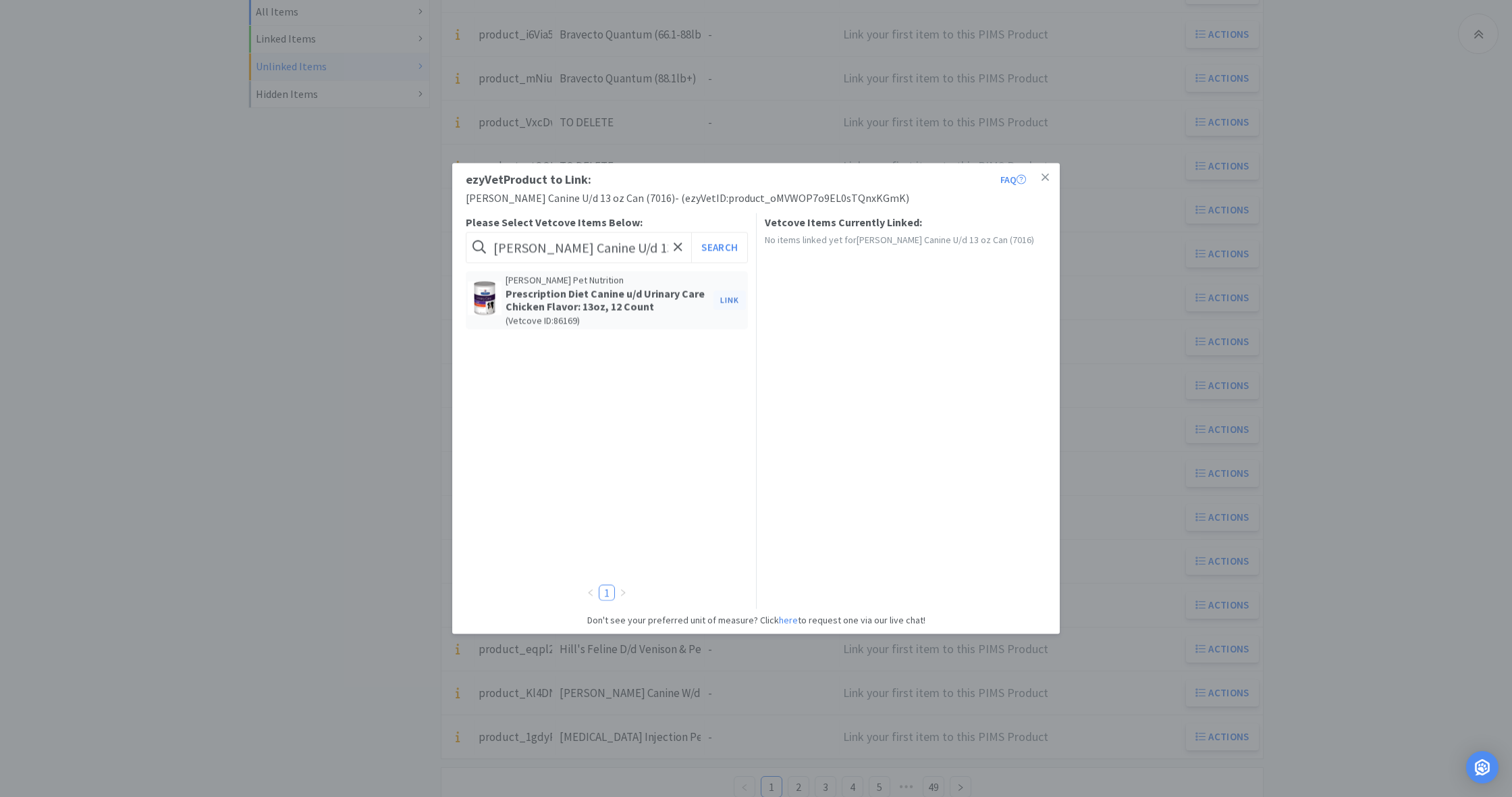
click at [728, 300] on button "Link" at bounding box center [729, 300] width 33 height 19
click at [964, 343] on span at bounding box center [961, 347] width 13 height 11
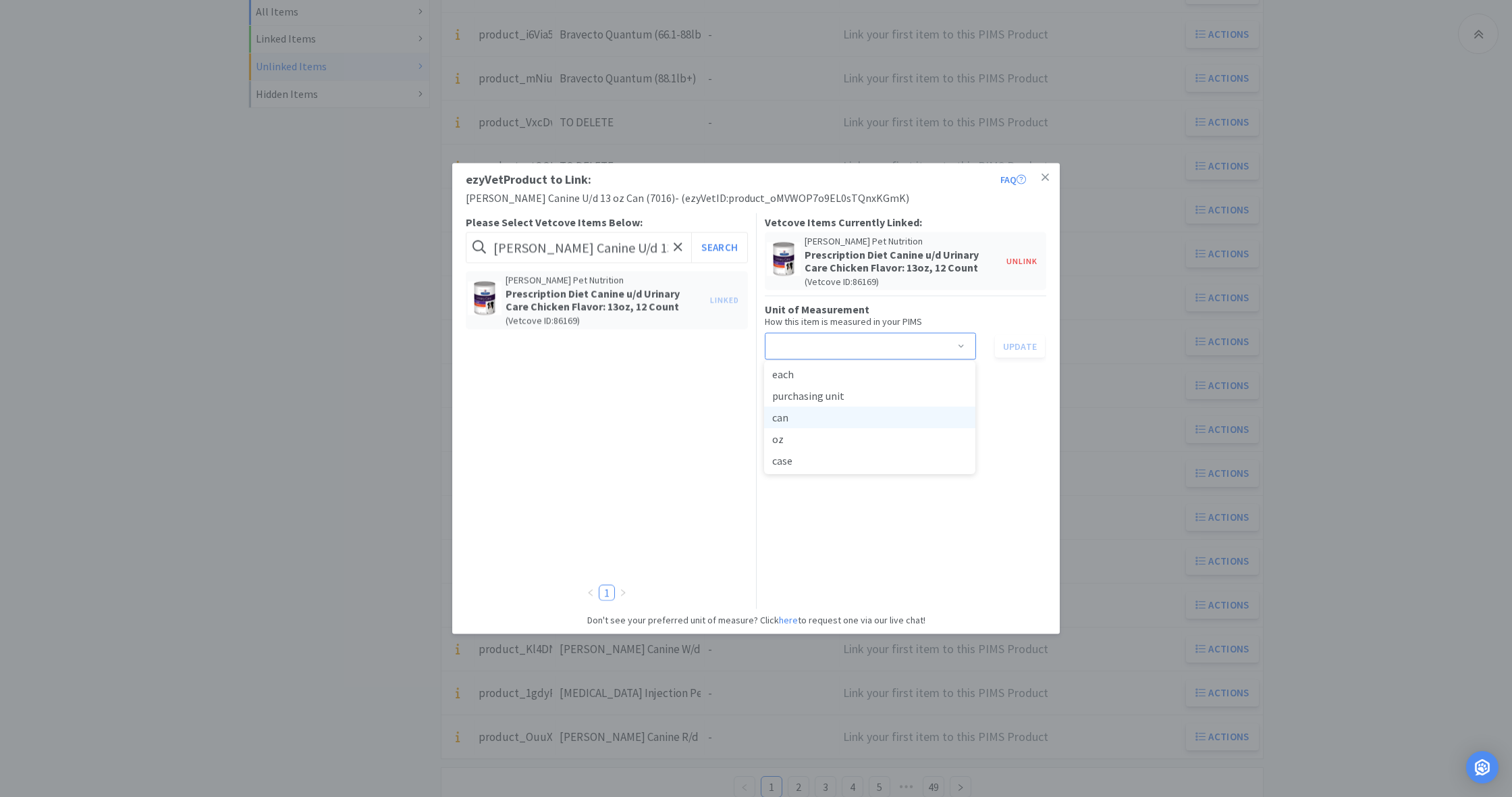
click at [804, 417] on li "can" at bounding box center [870, 417] width 212 height 21
click at [1014, 345] on button "Update" at bounding box center [1020, 346] width 50 height 23
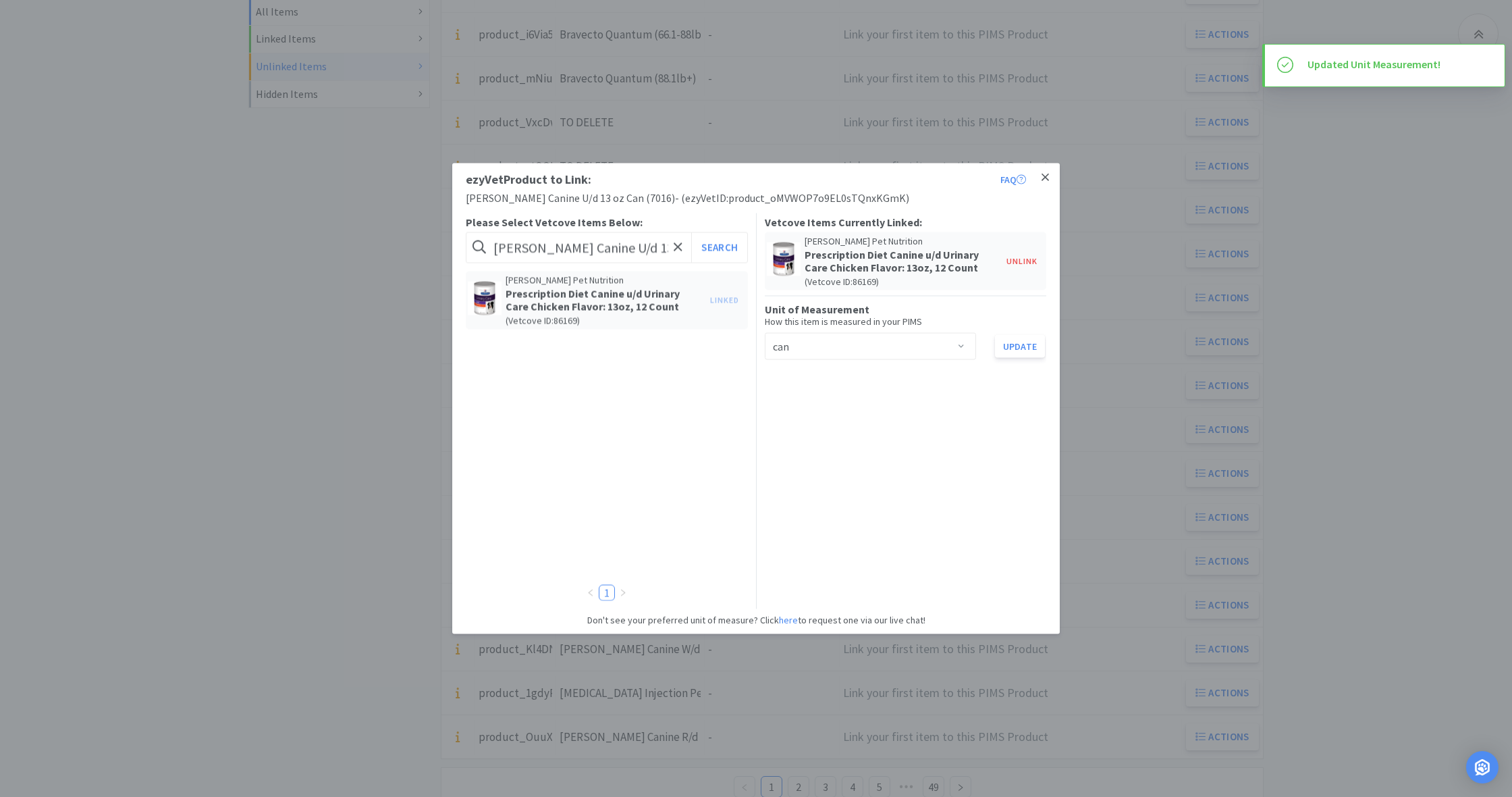
click at [1047, 178] on icon at bounding box center [1045, 178] width 7 height 12
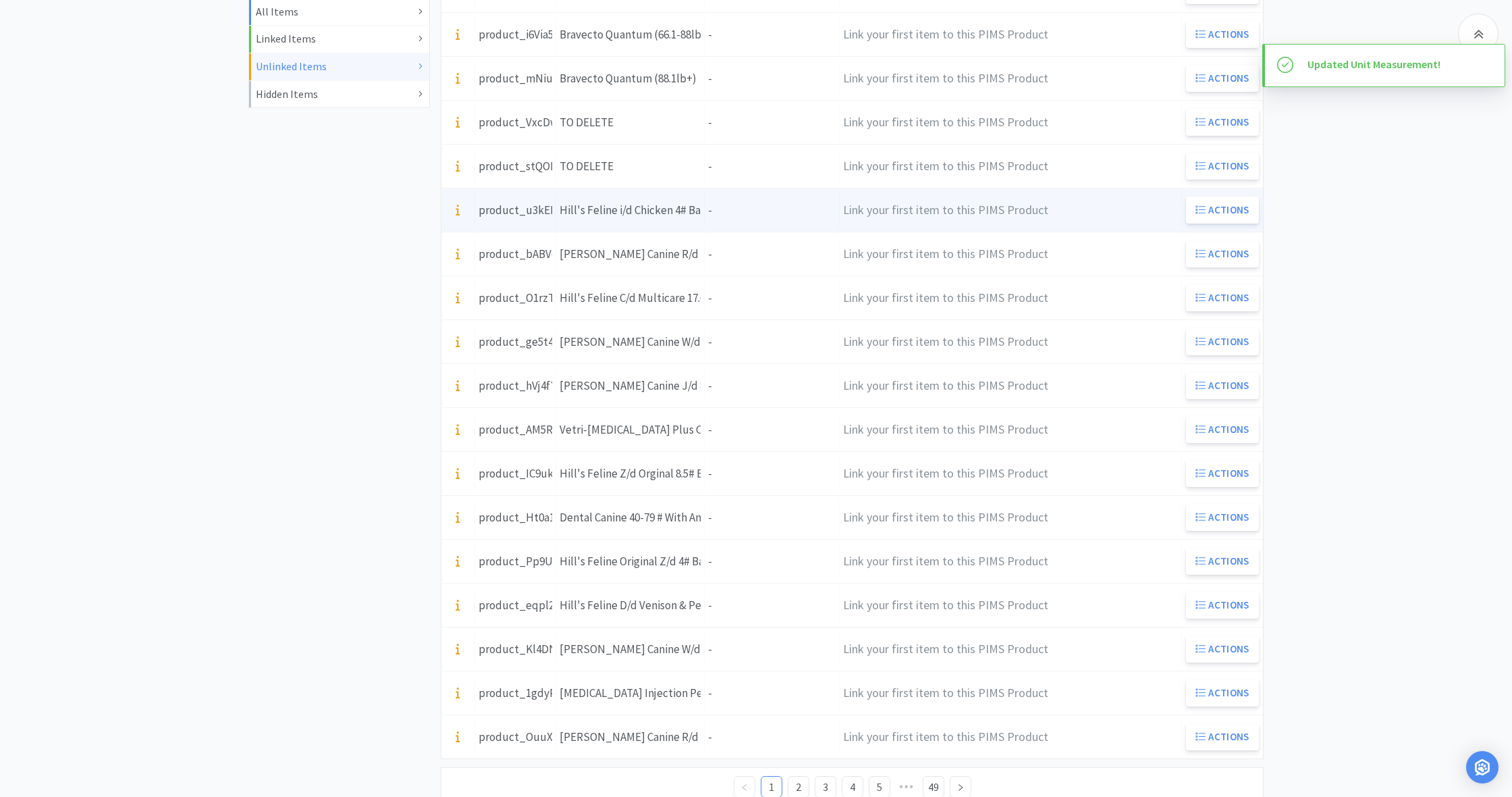
click at [759, 219] on div "Units -" at bounding box center [772, 210] width 135 height 35
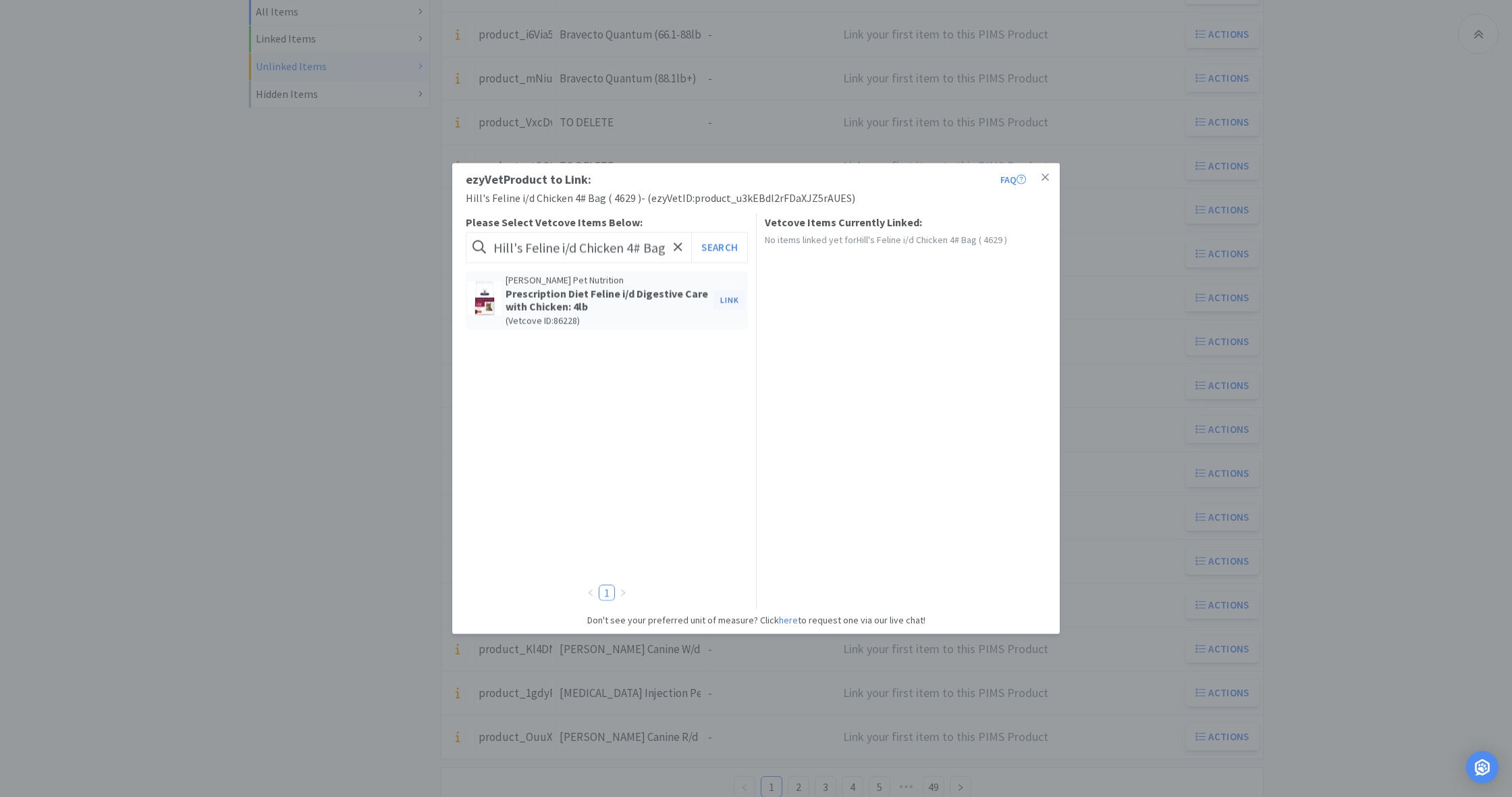
click at [729, 300] on button "Link" at bounding box center [729, 300] width 33 height 19
click at [960, 343] on span at bounding box center [961, 347] width 13 height 11
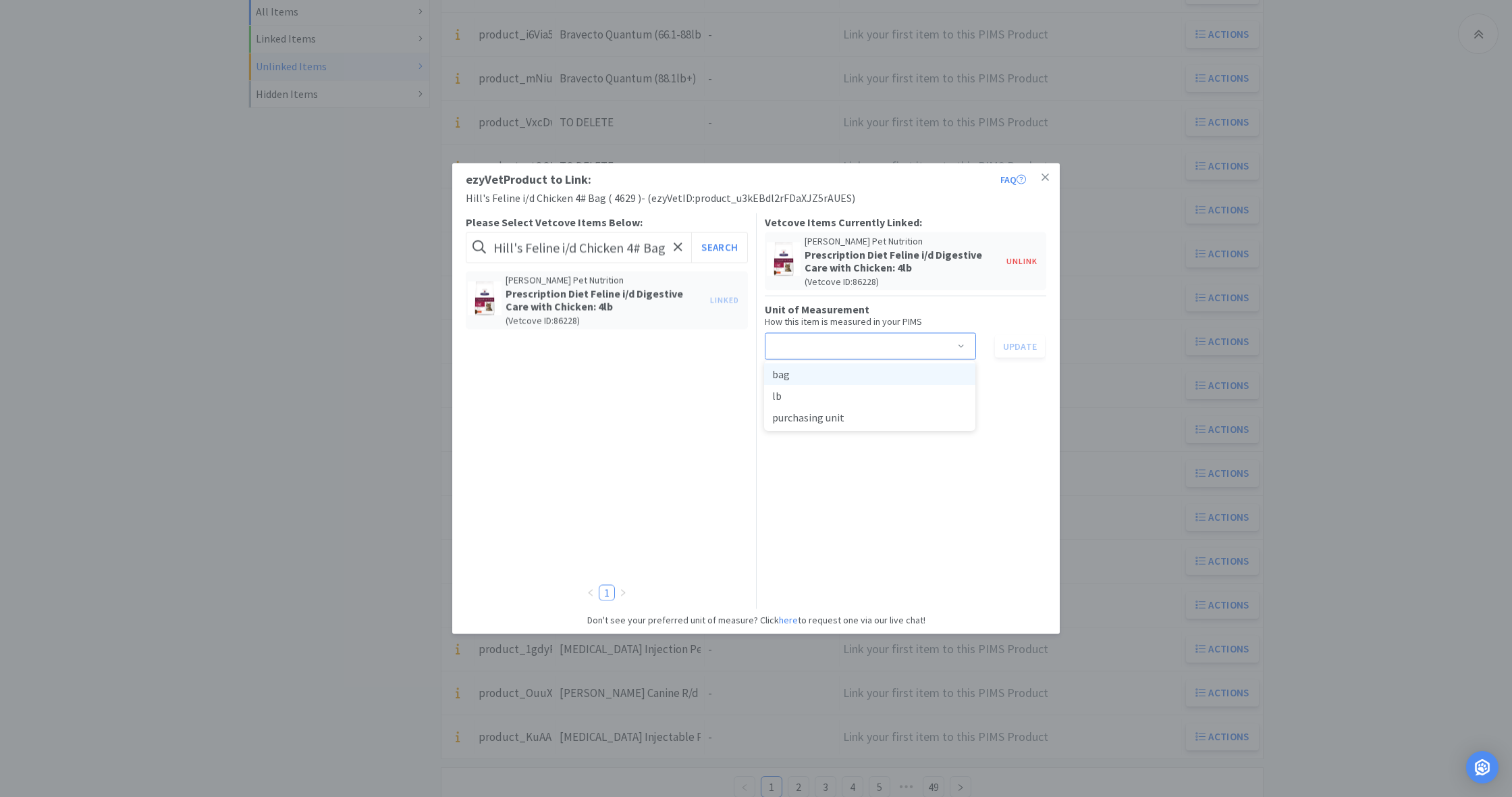
click at [817, 377] on li "bag" at bounding box center [870, 374] width 212 height 21
click at [1019, 343] on button "Update" at bounding box center [1020, 346] width 50 height 23
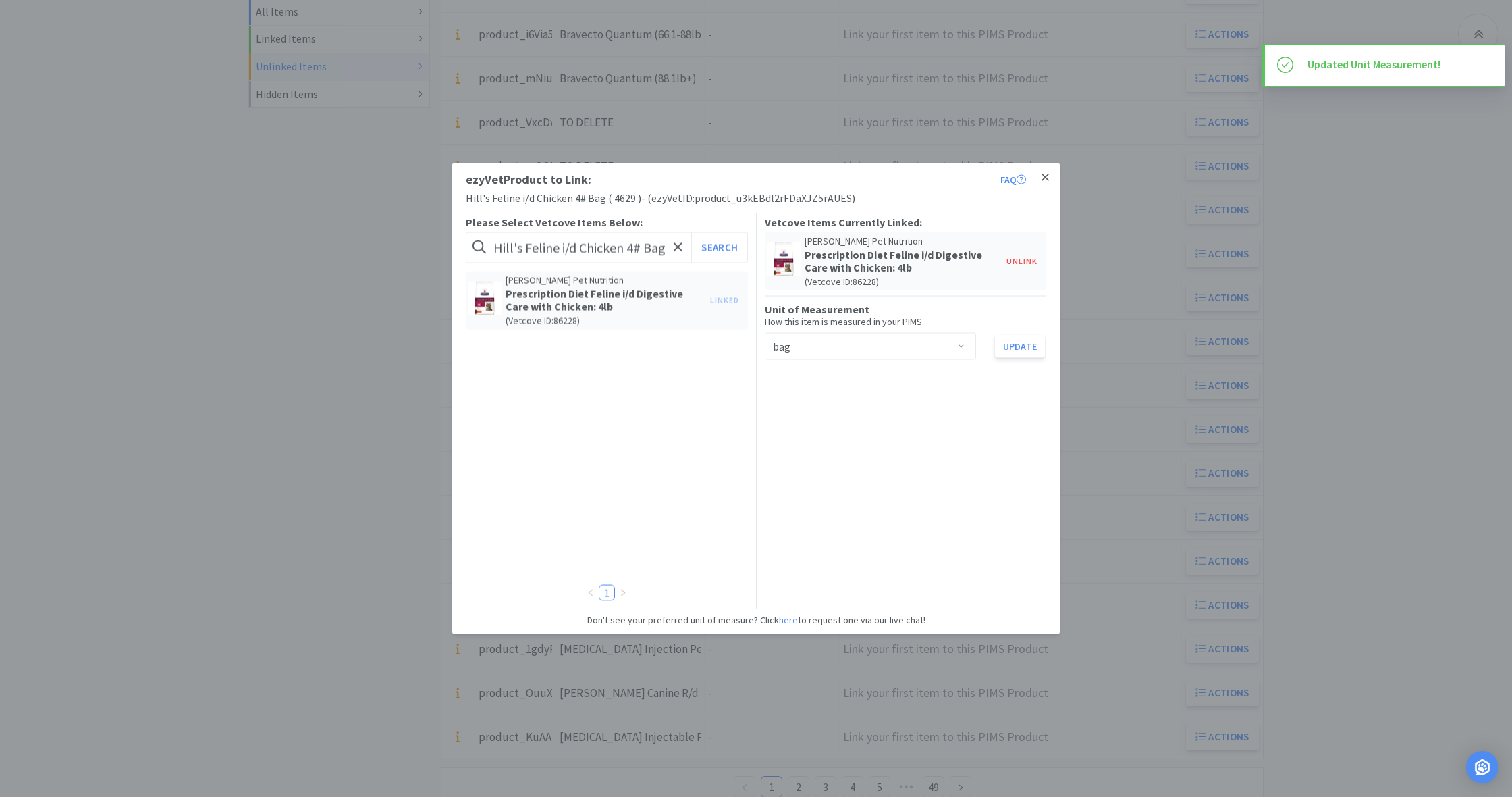
click at [1047, 179] on icon at bounding box center [1045, 178] width 7 height 12
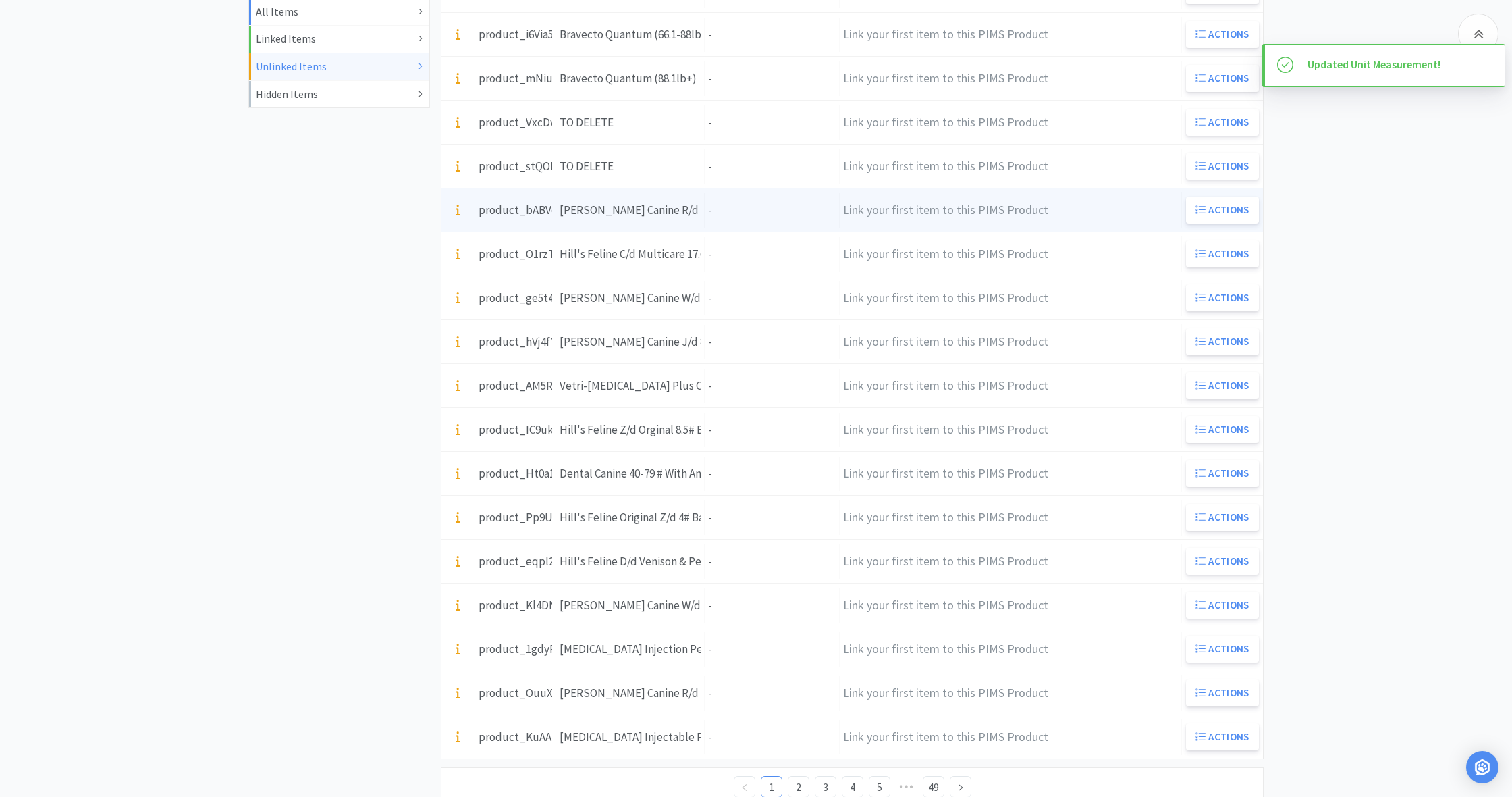
click at [724, 212] on div "Units -" at bounding box center [772, 210] width 135 height 35
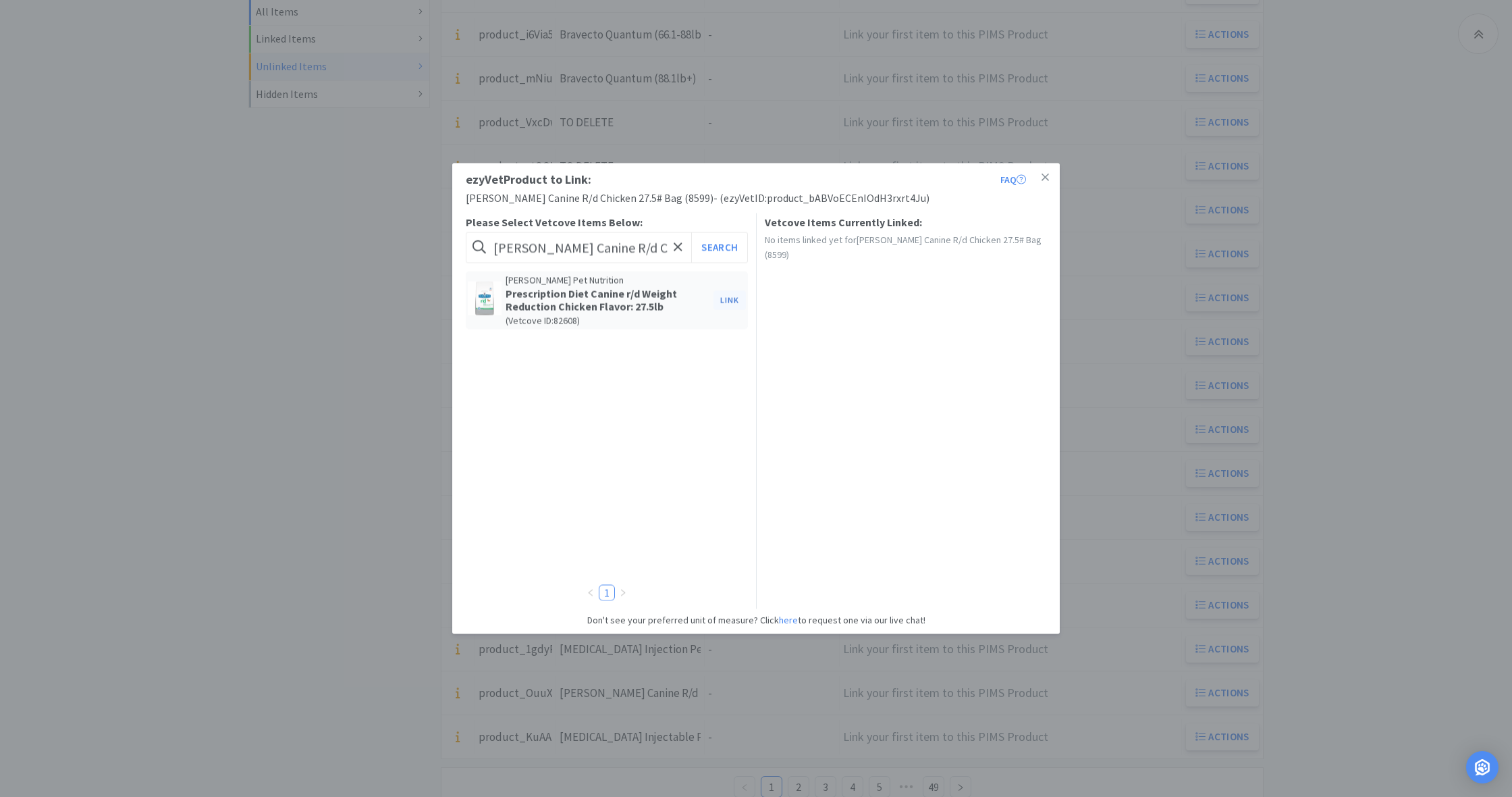
click at [729, 300] on button "Link" at bounding box center [729, 300] width 33 height 19
click at [962, 343] on span at bounding box center [961, 347] width 13 height 11
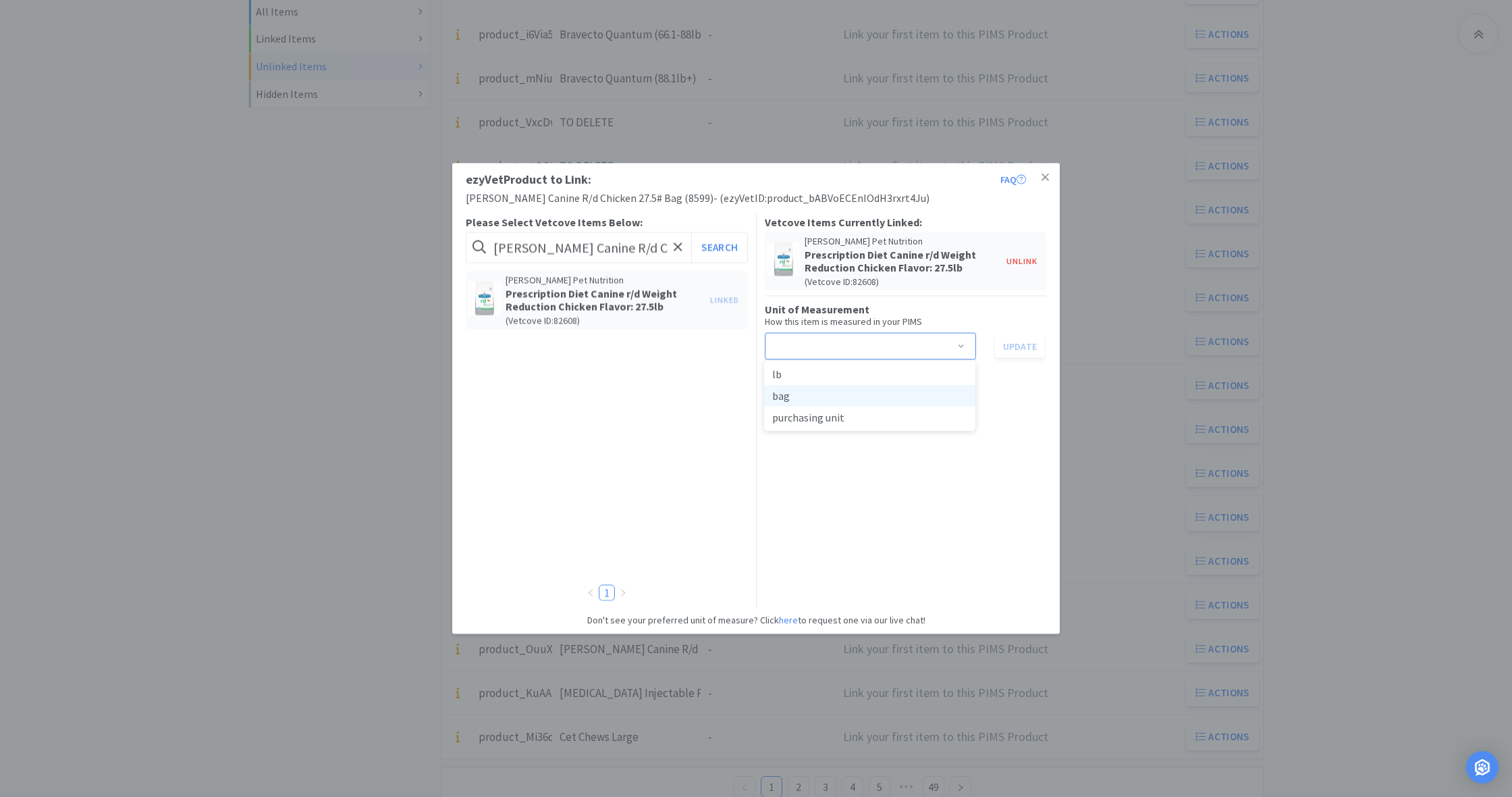
click at [793, 398] on li "bag" at bounding box center [870, 395] width 212 height 21
click at [1026, 346] on button "Update" at bounding box center [1020, 346] width 50 height 23
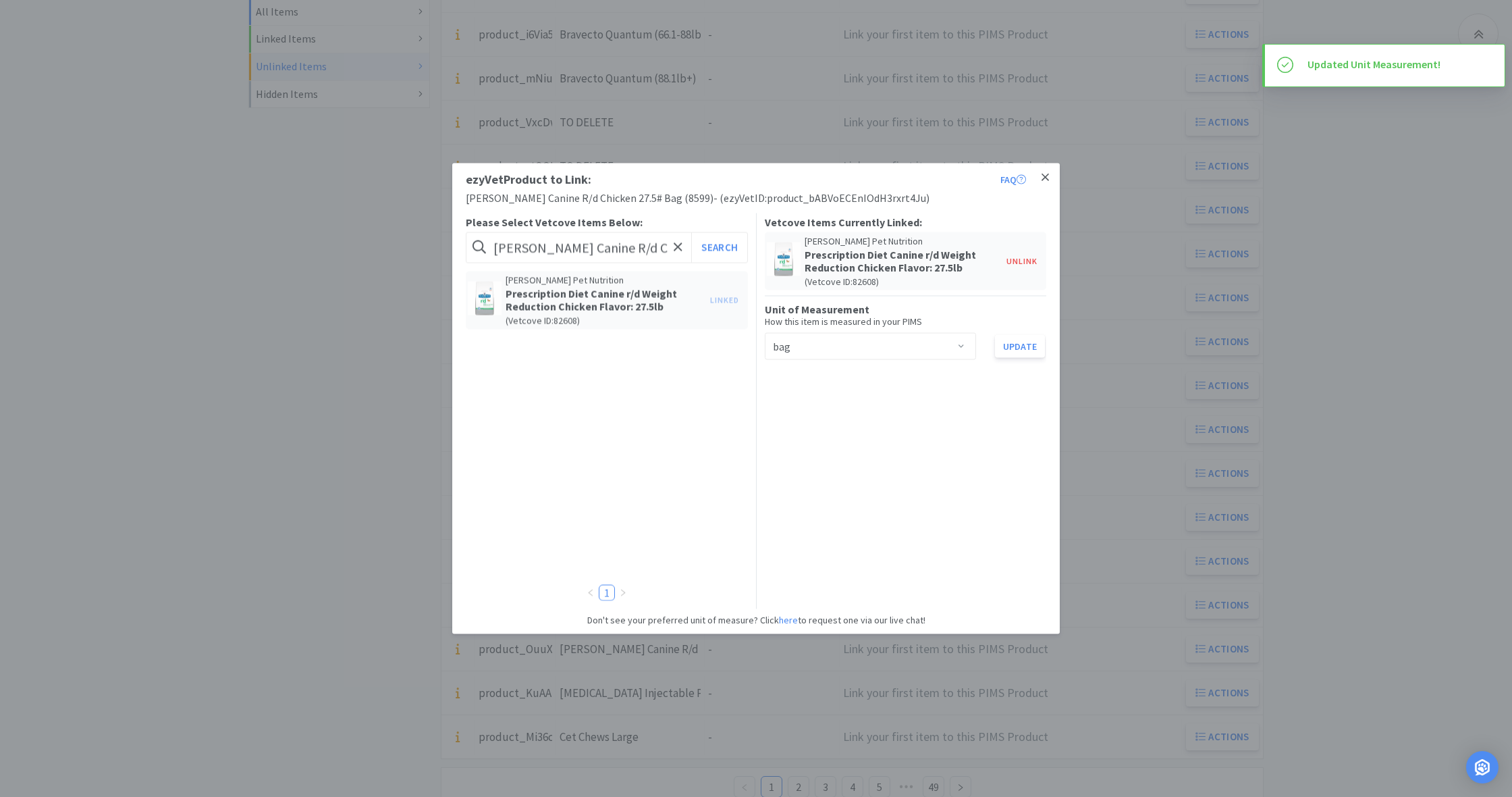
click at [1048, 178] on icon at bounding box center [1045, 178] width 7 height 12
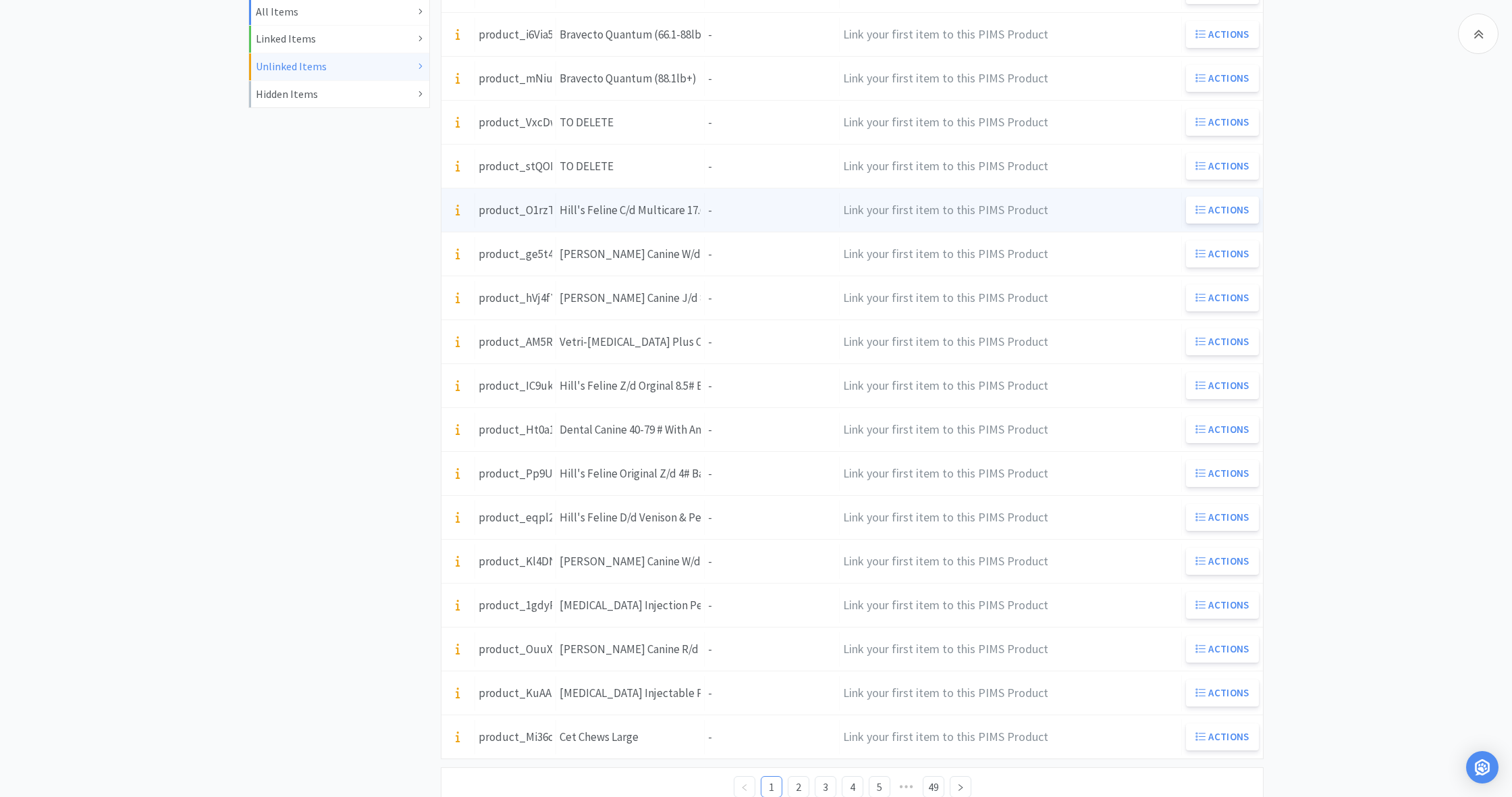
click at [719, 215] on div "Units -" at bounding box center [772, 210] width 135 height 35
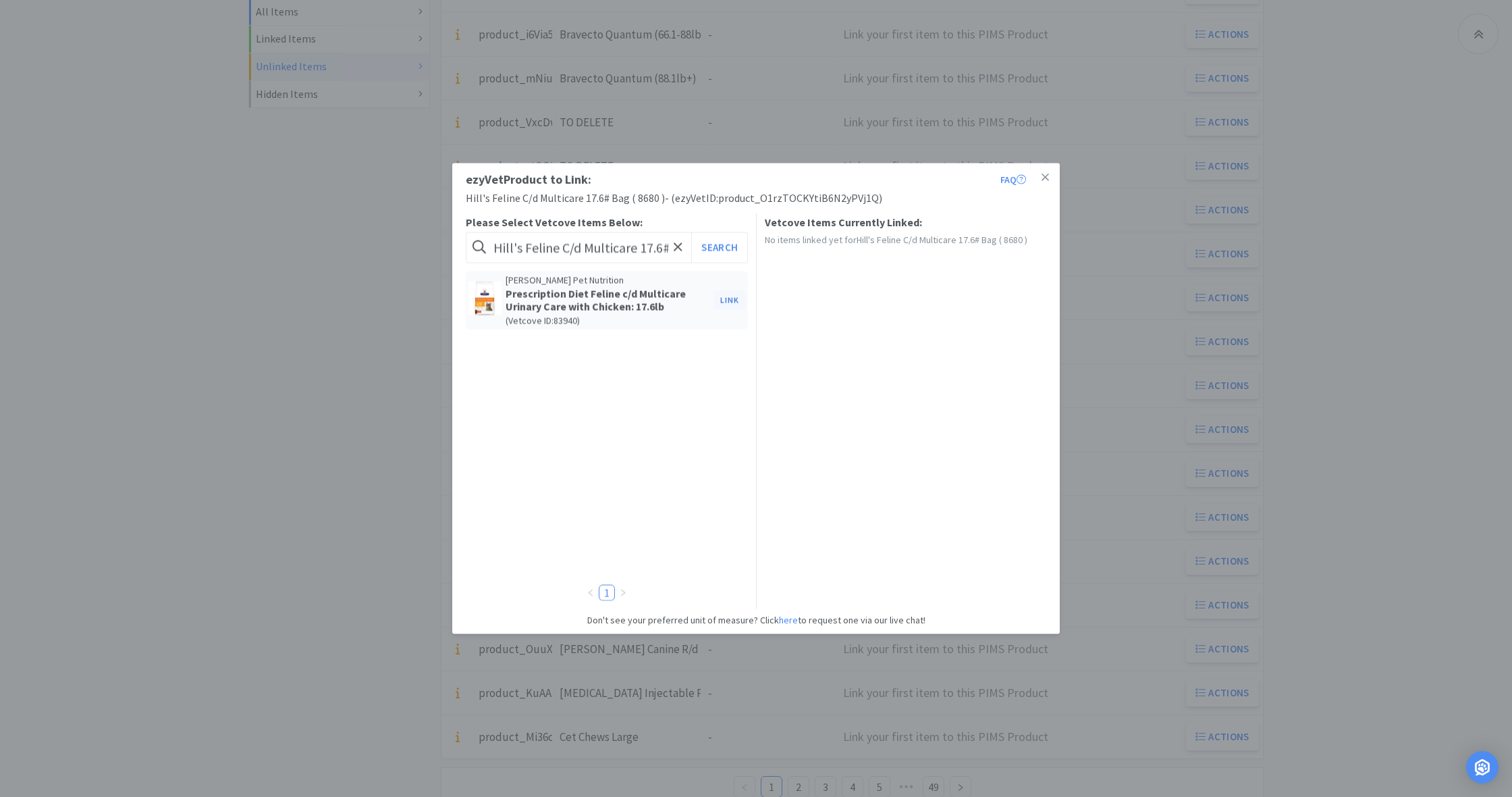
click at [727, 300] on button "Link" at bounding box center [729, 300] width 33 height 19
click at [1044, 175] on icon at bounding box center [1045, 178] width 7 height 12
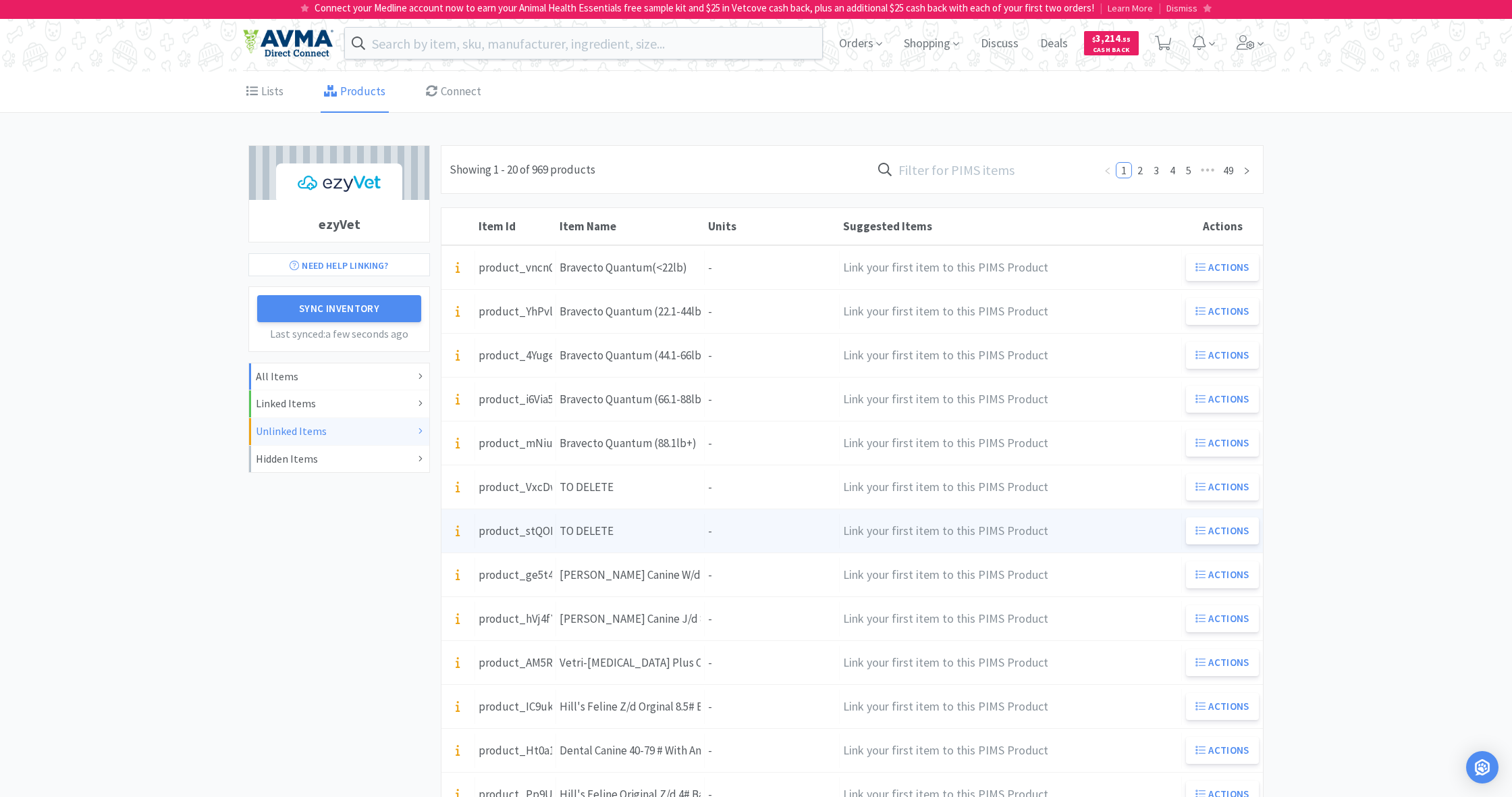
scroll to position [0, 0]
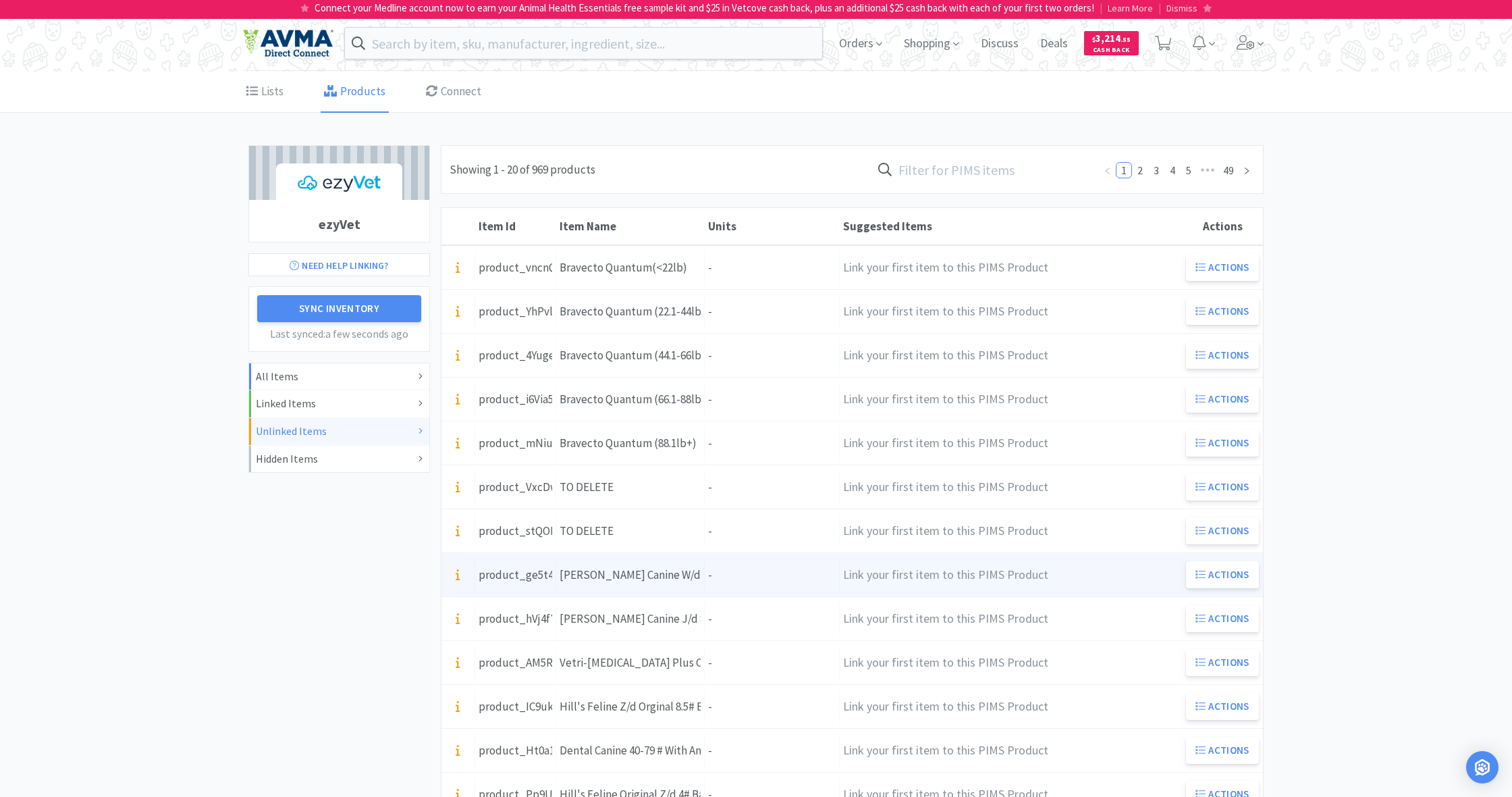
click at [706, 575] on div "Units -" at bounding box center [772, 575] width 135 height 35
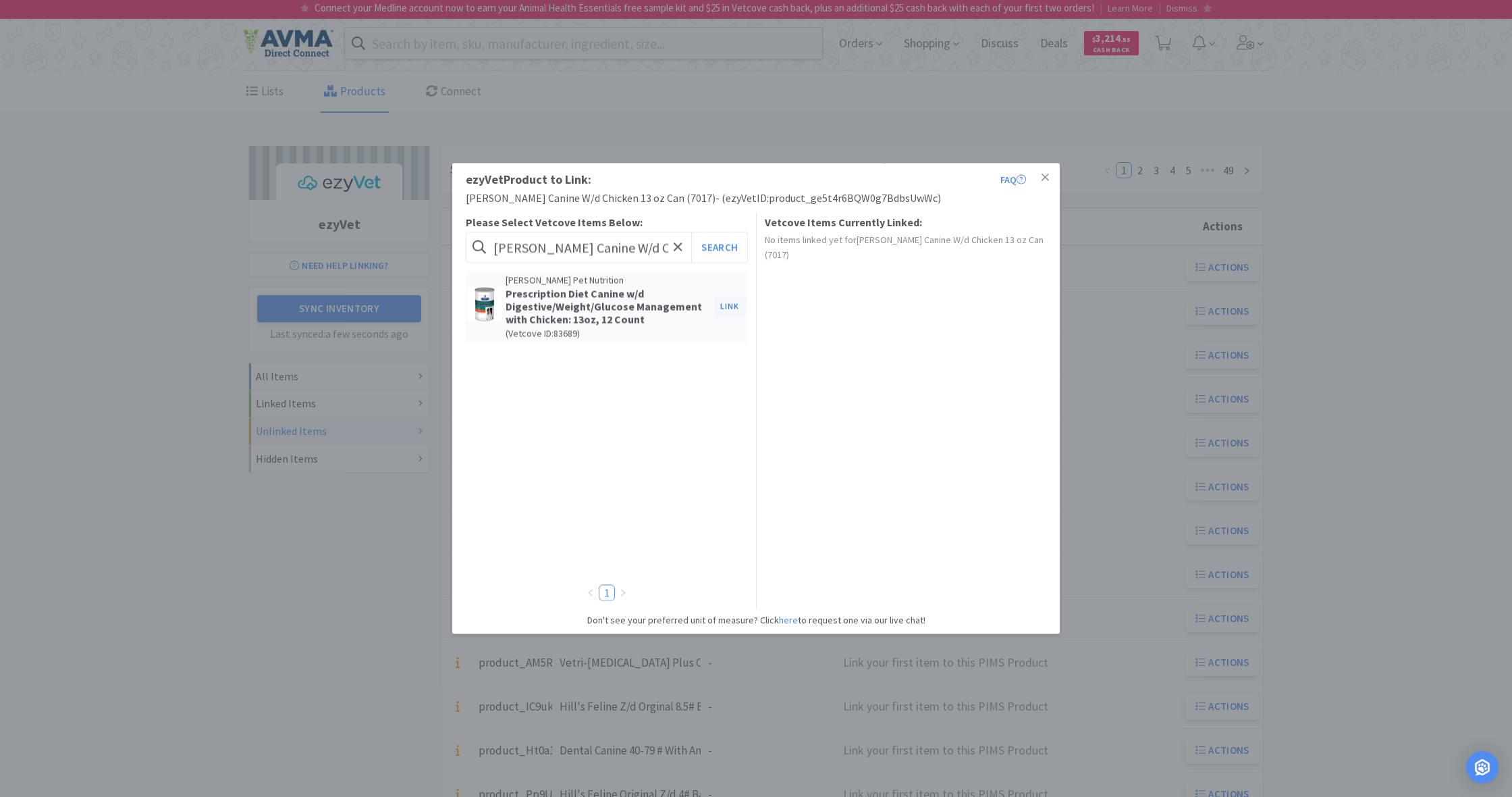
click at [726, 305] on button "Link" at bounding box center [729, 306] width 33 height 19
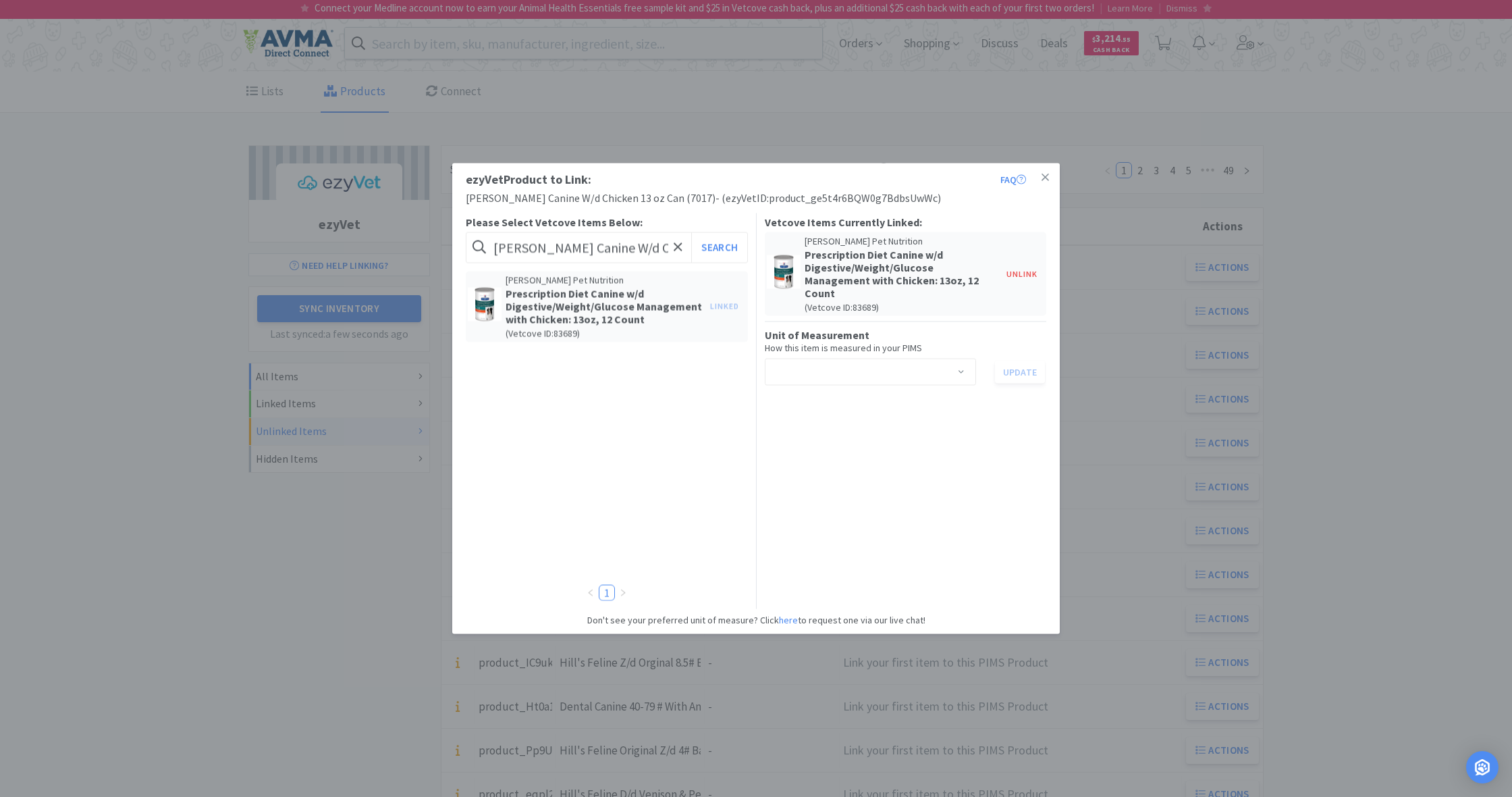
click at [959, 368] on span at bounding box center [961, 373] width 13 height 11
click at [785, 433] on li "can" at bounding box center [870, 430] width 212 height 21
click at [1021, 362] on button "Update" at bounding box center [1020, 371] width 50 height 23
click at [1047, 178] on icon at bounding box center [1045, 178] width 7 height 12
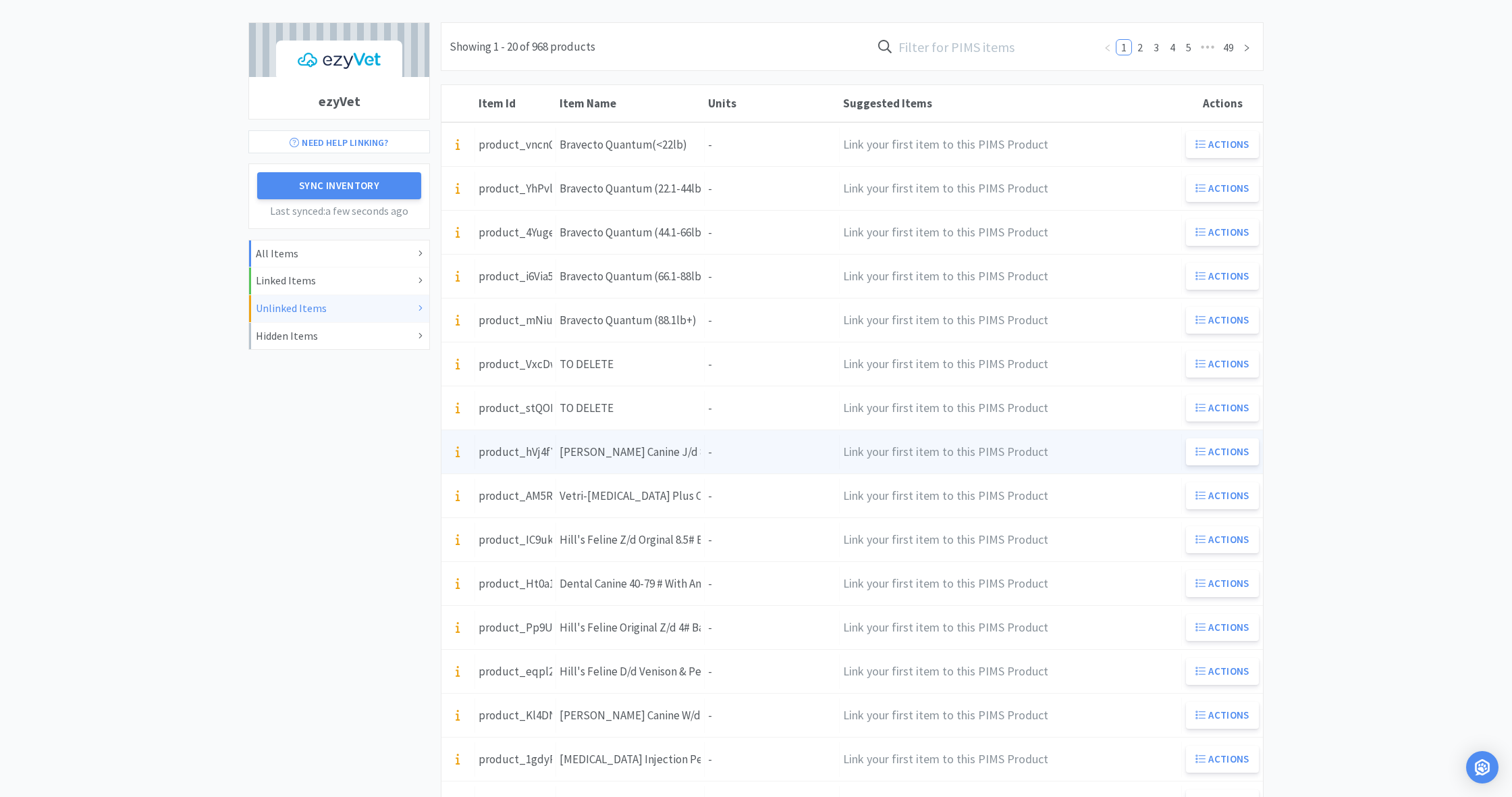
scroll to position [127, 0]
click at [673, 453] on div "[PERSON_NAME] Canine J/d 8.5# Bag (8620)" at bounding box center [630, 448] width 141 height 19
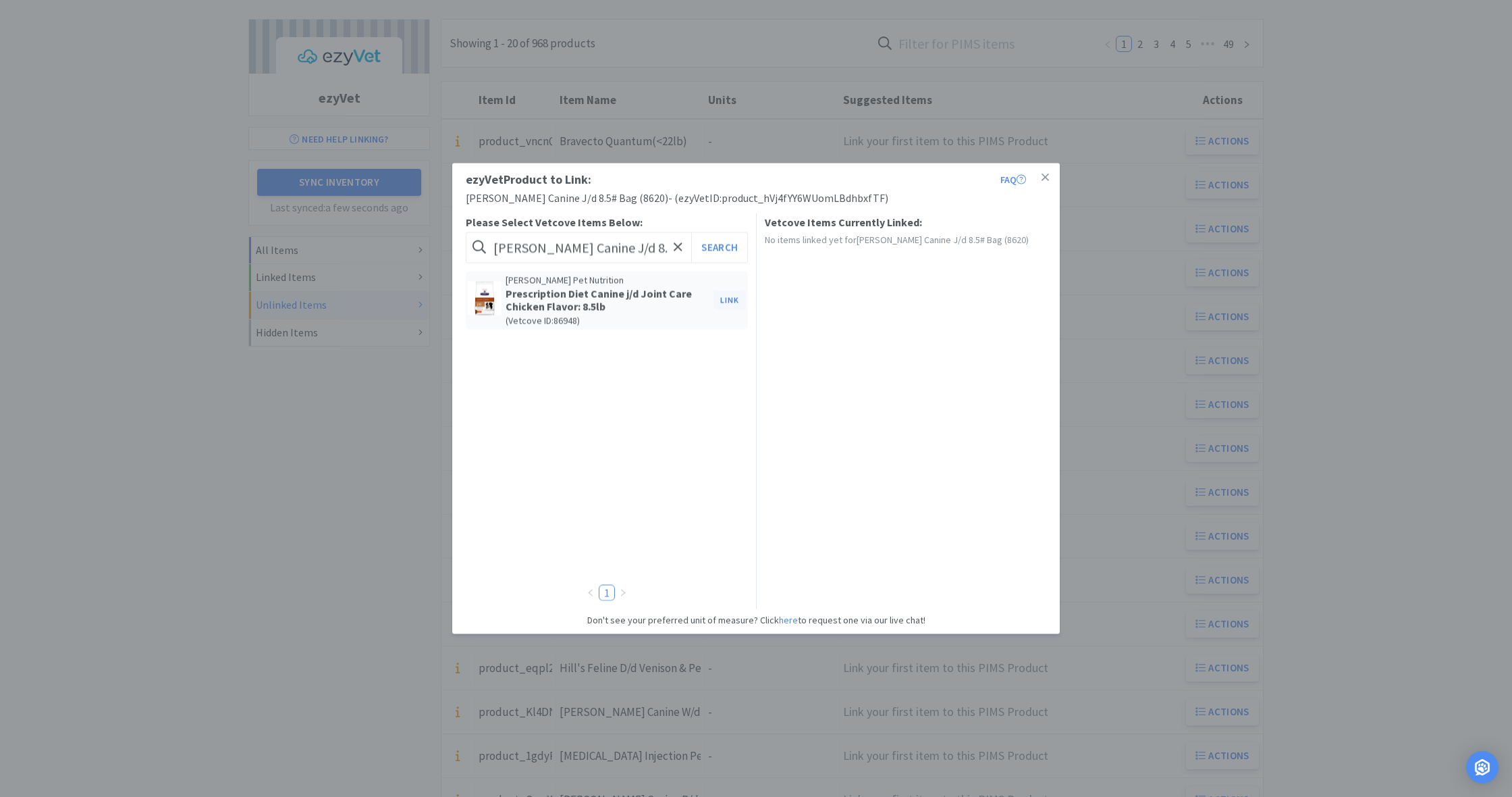
click at [729, 297] on button "Link" at bounding box center [729, 300] width 33 height 19
click at [965, 345] on span at bounding box center [961, 347] width 13 height 11
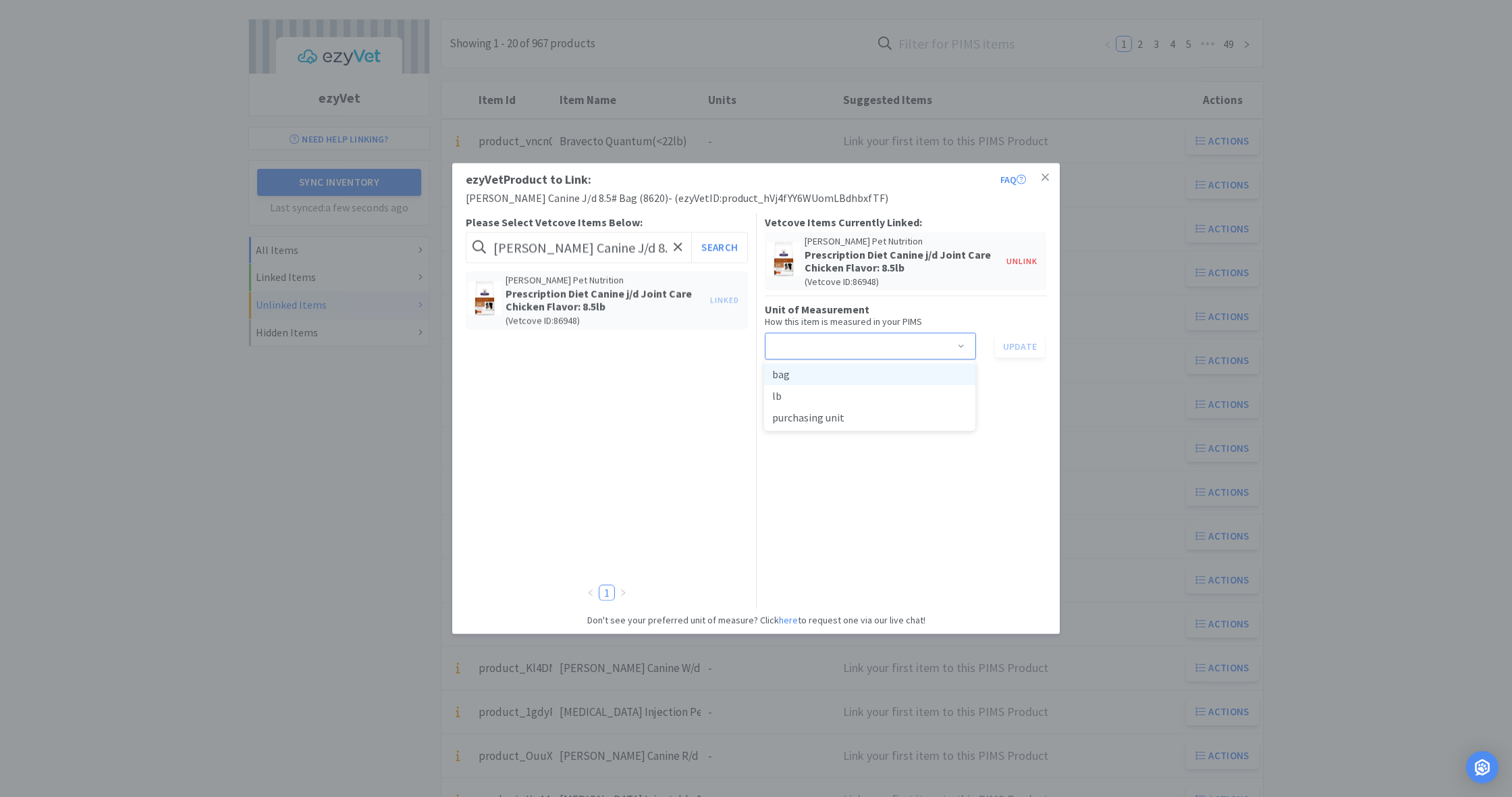
click at [860, 375] on li "bag" at bounding box center [870, 374] width 212 height 21
click at [1010, 346] on button "Update" at bounding box center [1020, 346] width 50 height 23
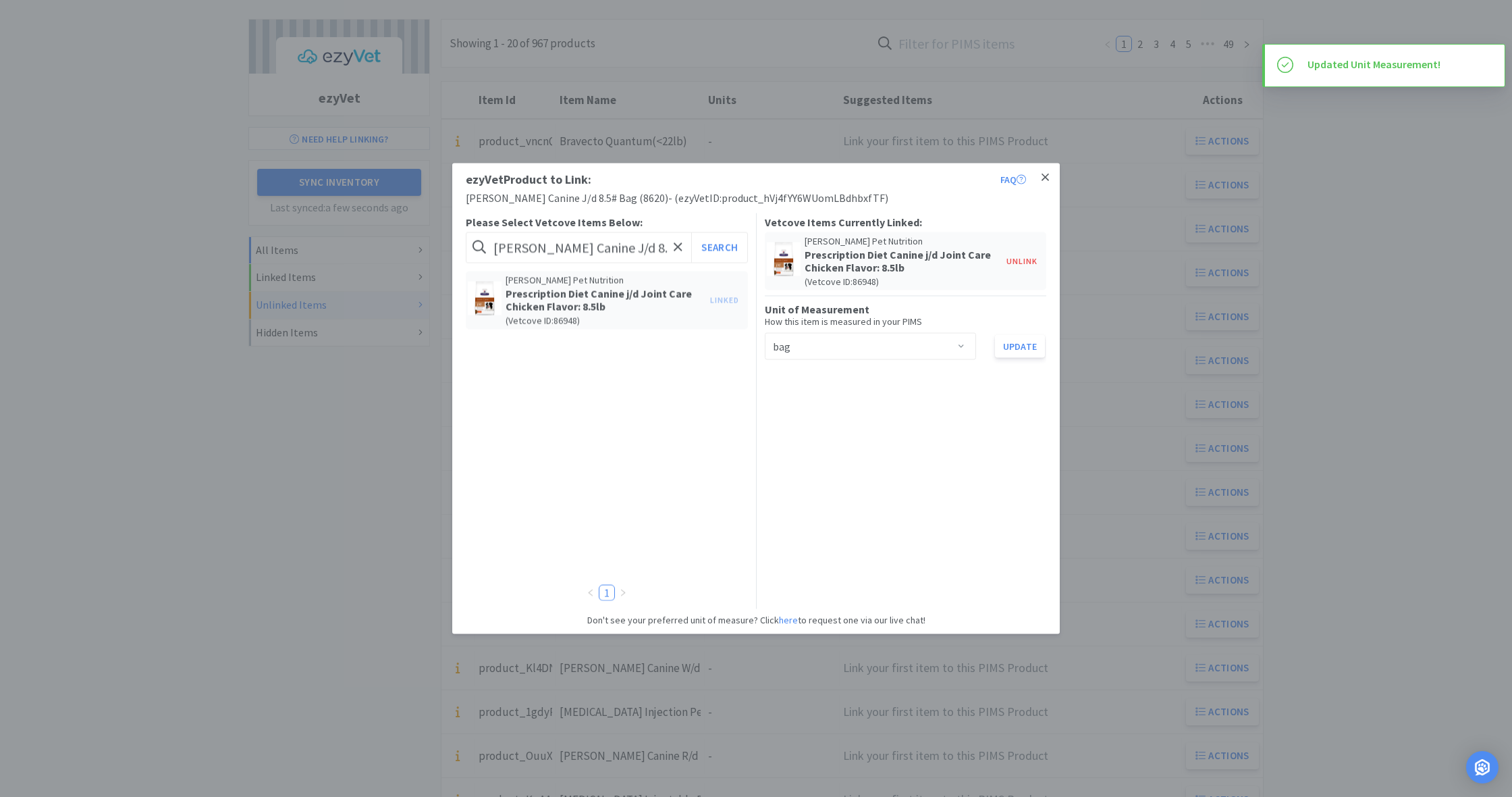
click at [1042, 177] on icon at bounding box center [1045, 178] width 7 height 12
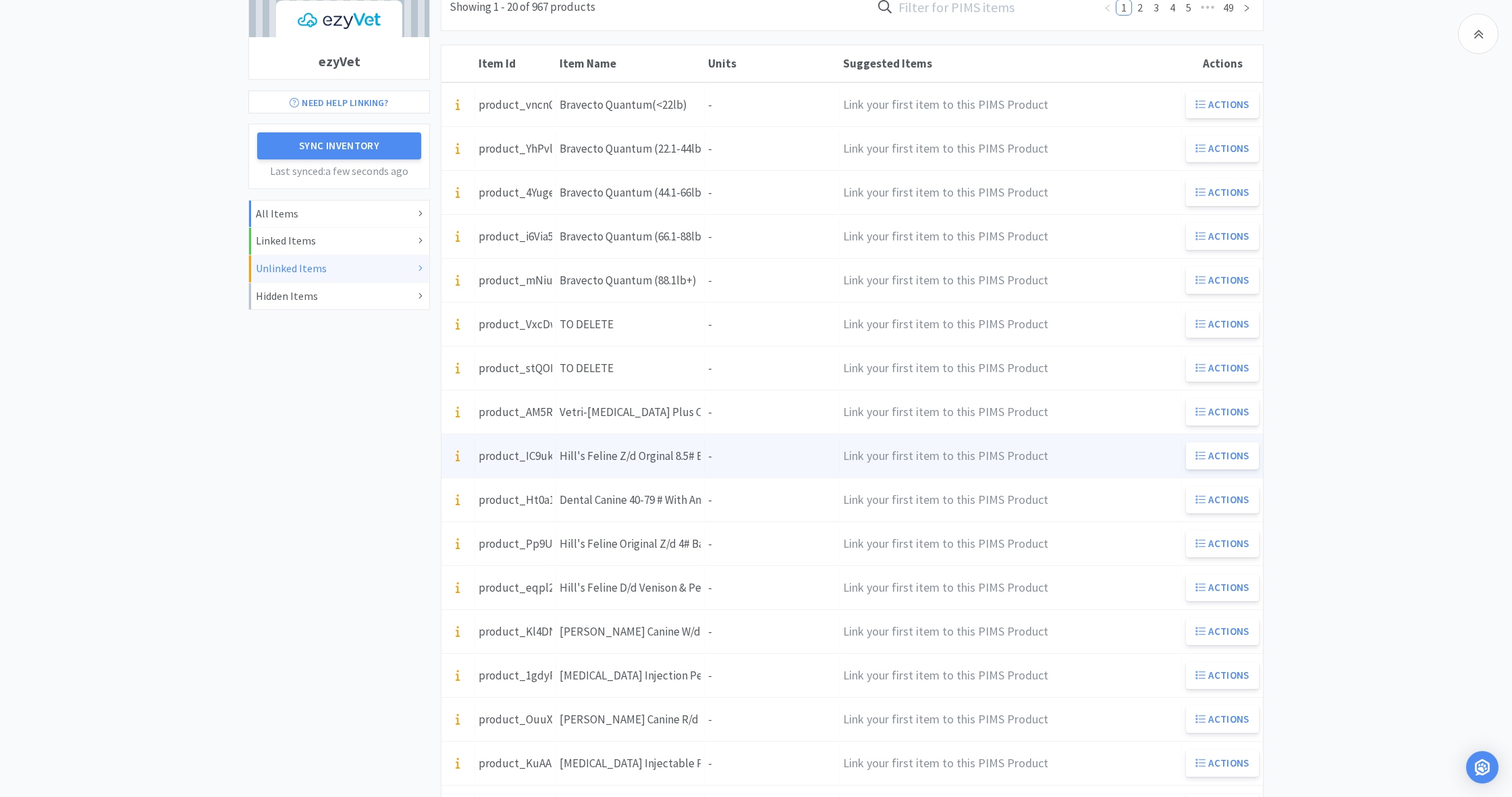
scroll to position [164, 0]
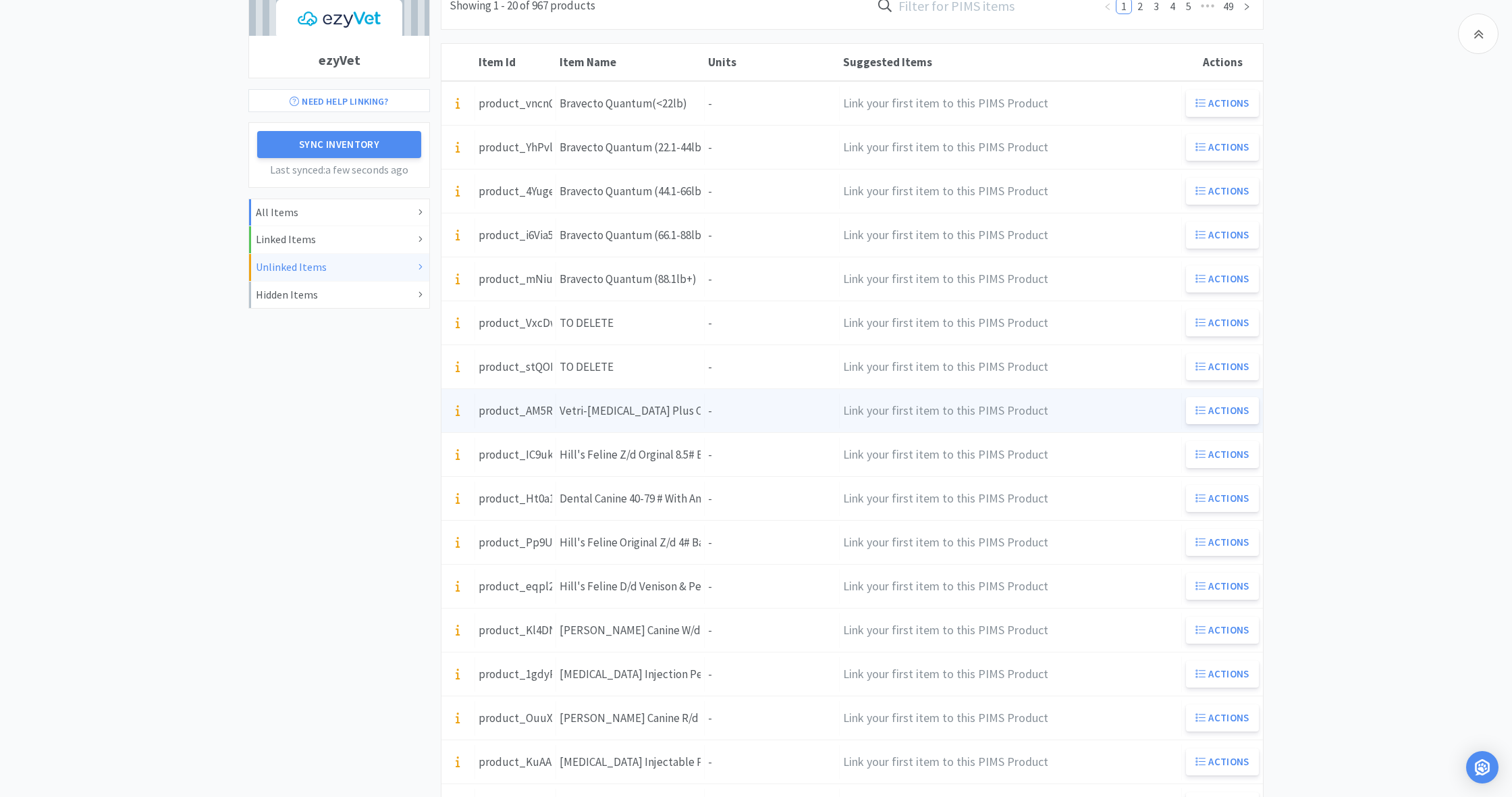
click at [709, 420] on div "Units -" at bounding box center [772, 411] width 135 height 35
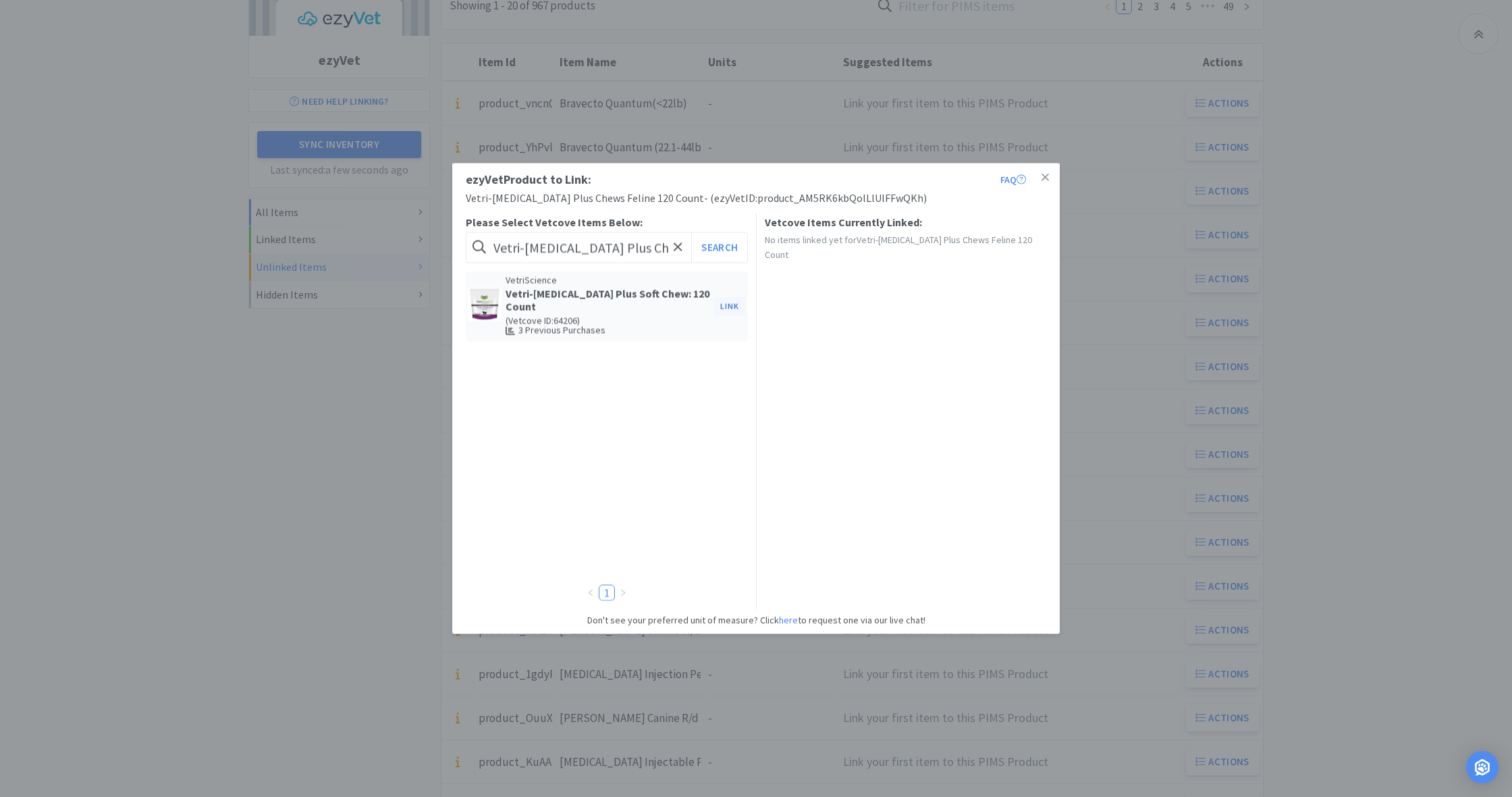
click at [732, 300] on button "Link" at bounding box center [729, 306] width 33 height 19
click at [965, 342] on span at bounding box center [961, 347] width 13 height 11
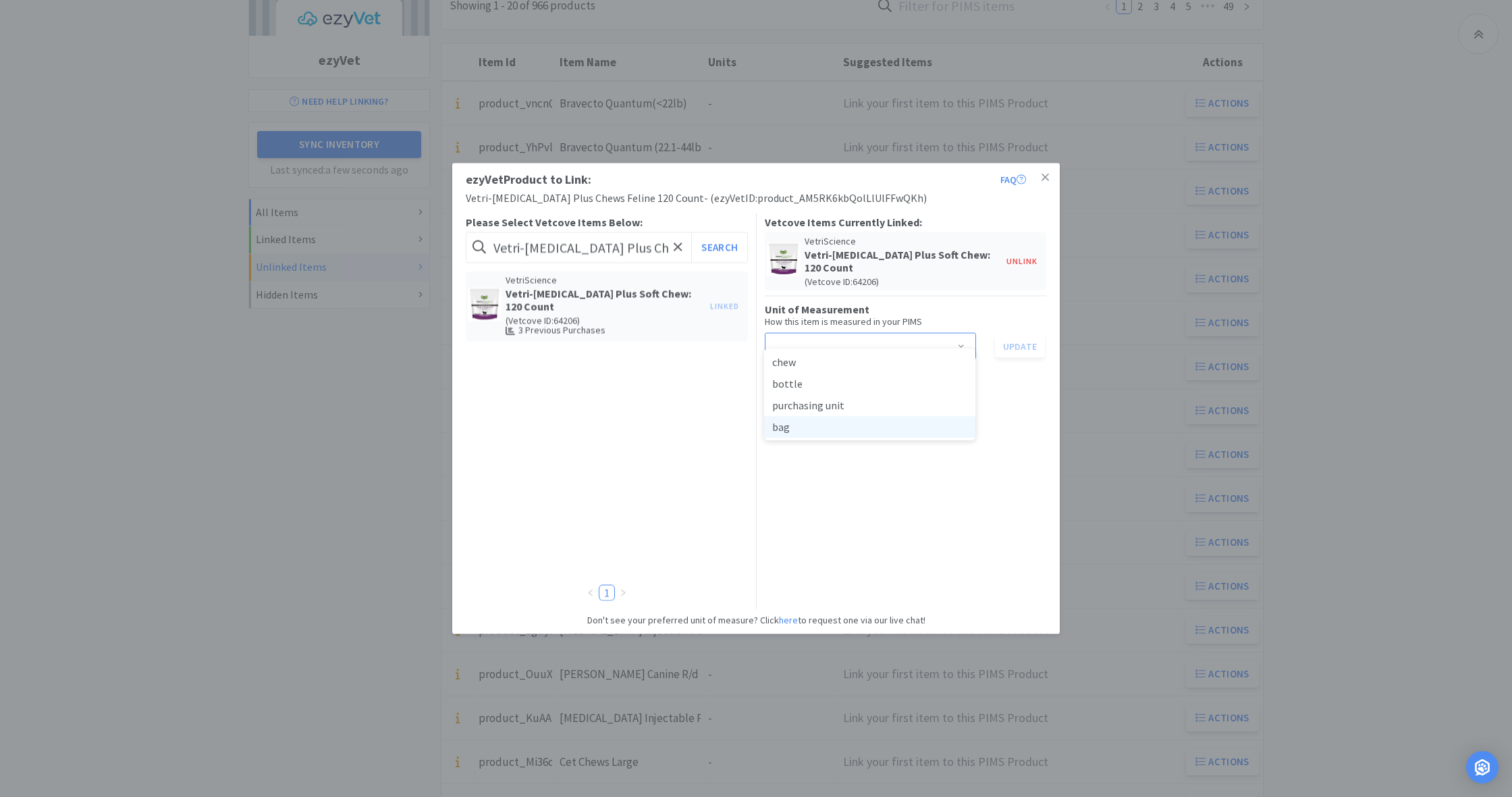
click at [823, 428] on li "bag" at bounding box center [870, 426] width 212 height 21
click at [1026, 334] on button "Update" at bounding box center [1020, 346] width 50 height 23
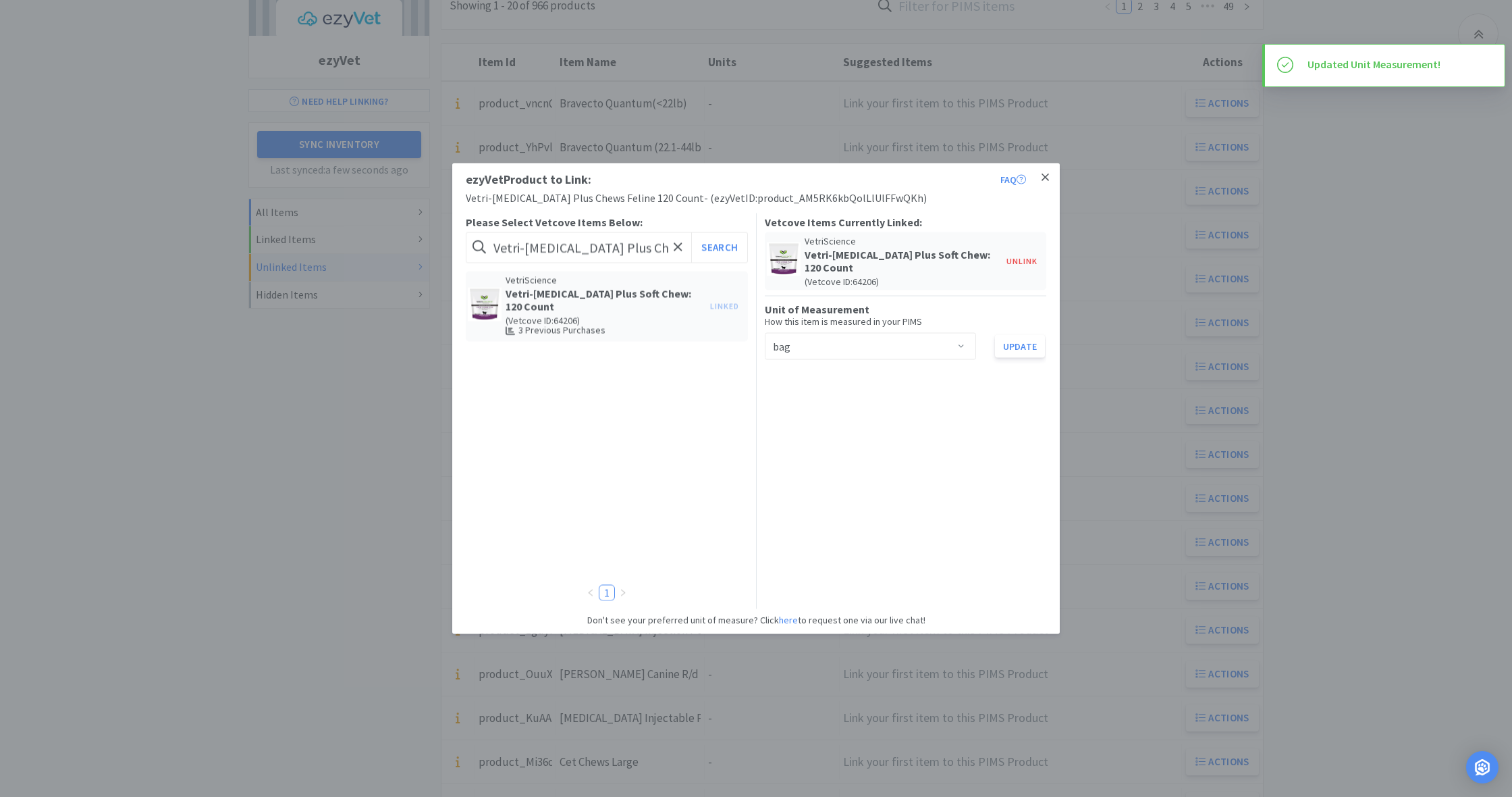
click at [1043, 175] on icon at bounding box center [1045, 177] width 7 height 7
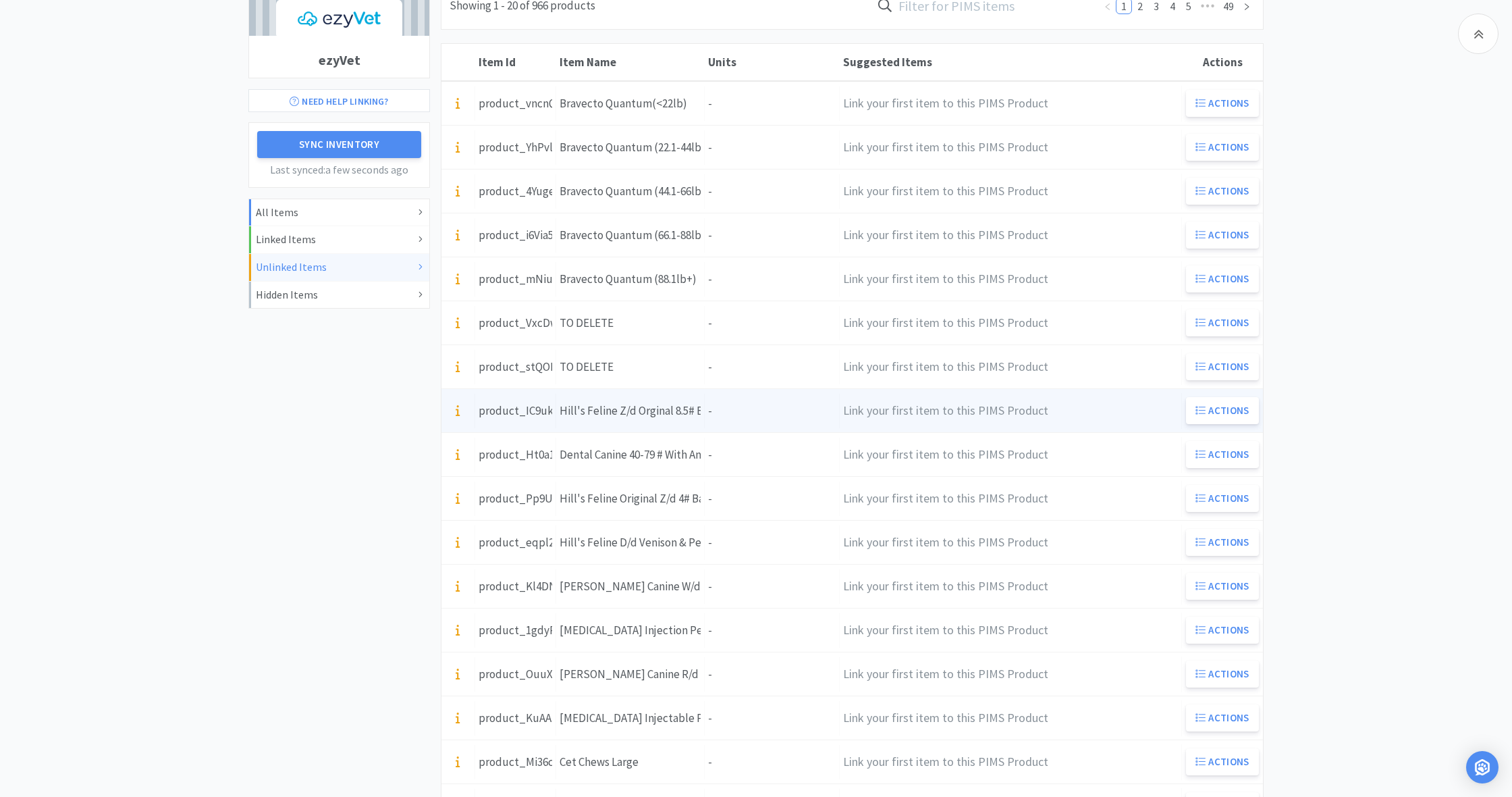
click at [729, 414] on div "Units -" at bounding box center [772, 411] width 135 height 35
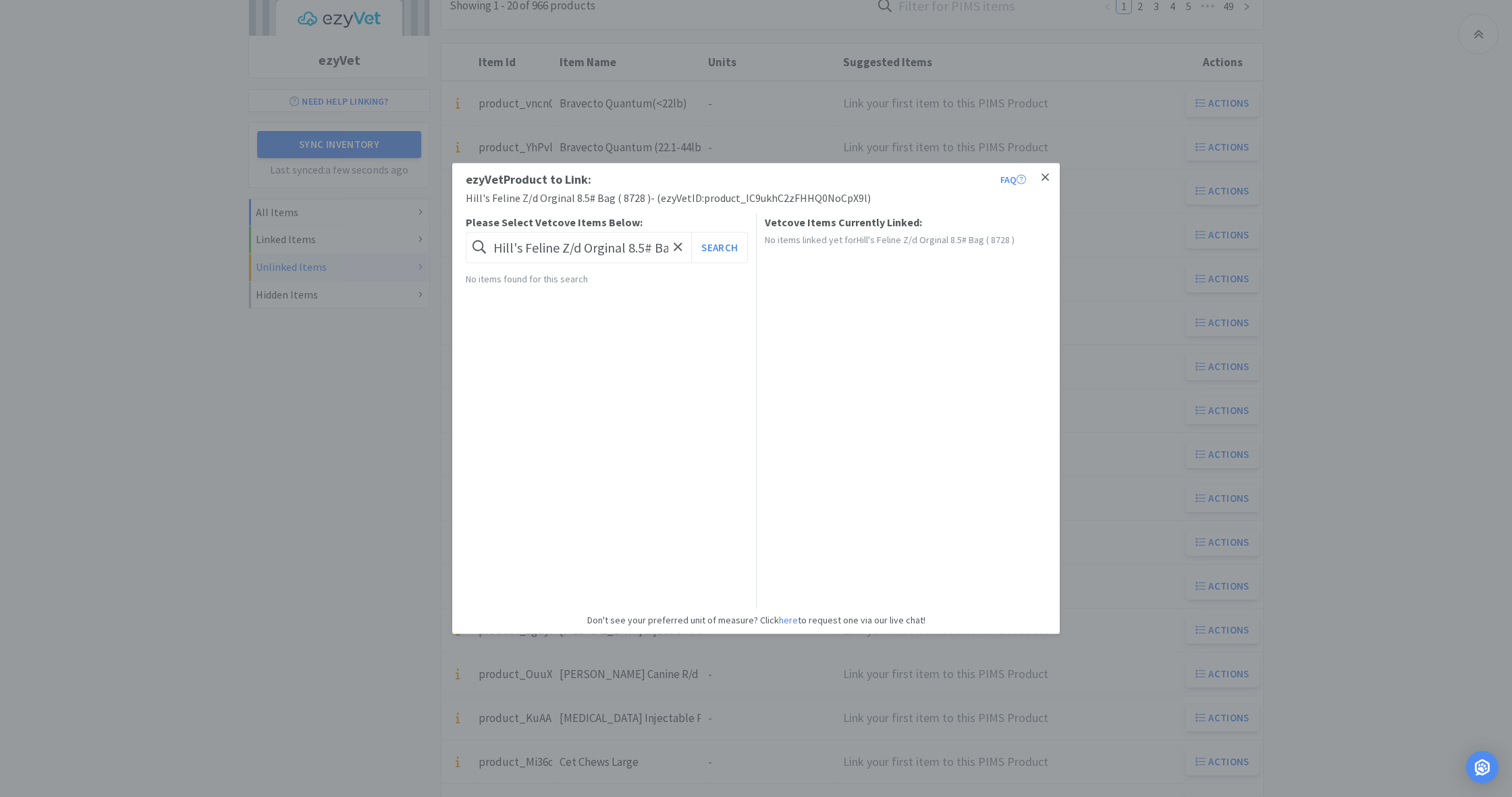
click at [1047, 178] on icon at bounding box center [1045, 178] width 7 height 12
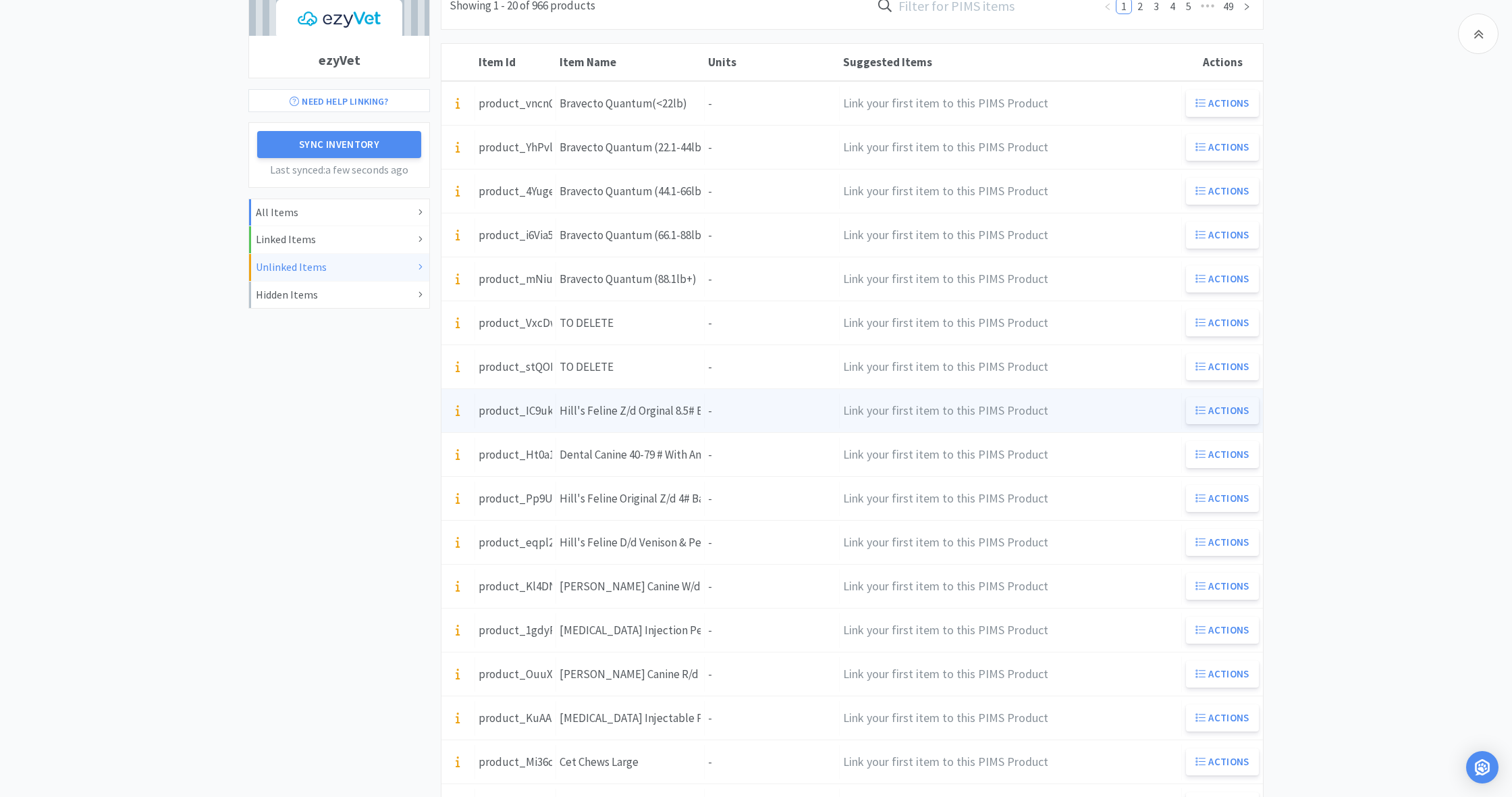
click at [1224, 412] on button "Actions" at bounding box center [1222, 411] width 73 height 27
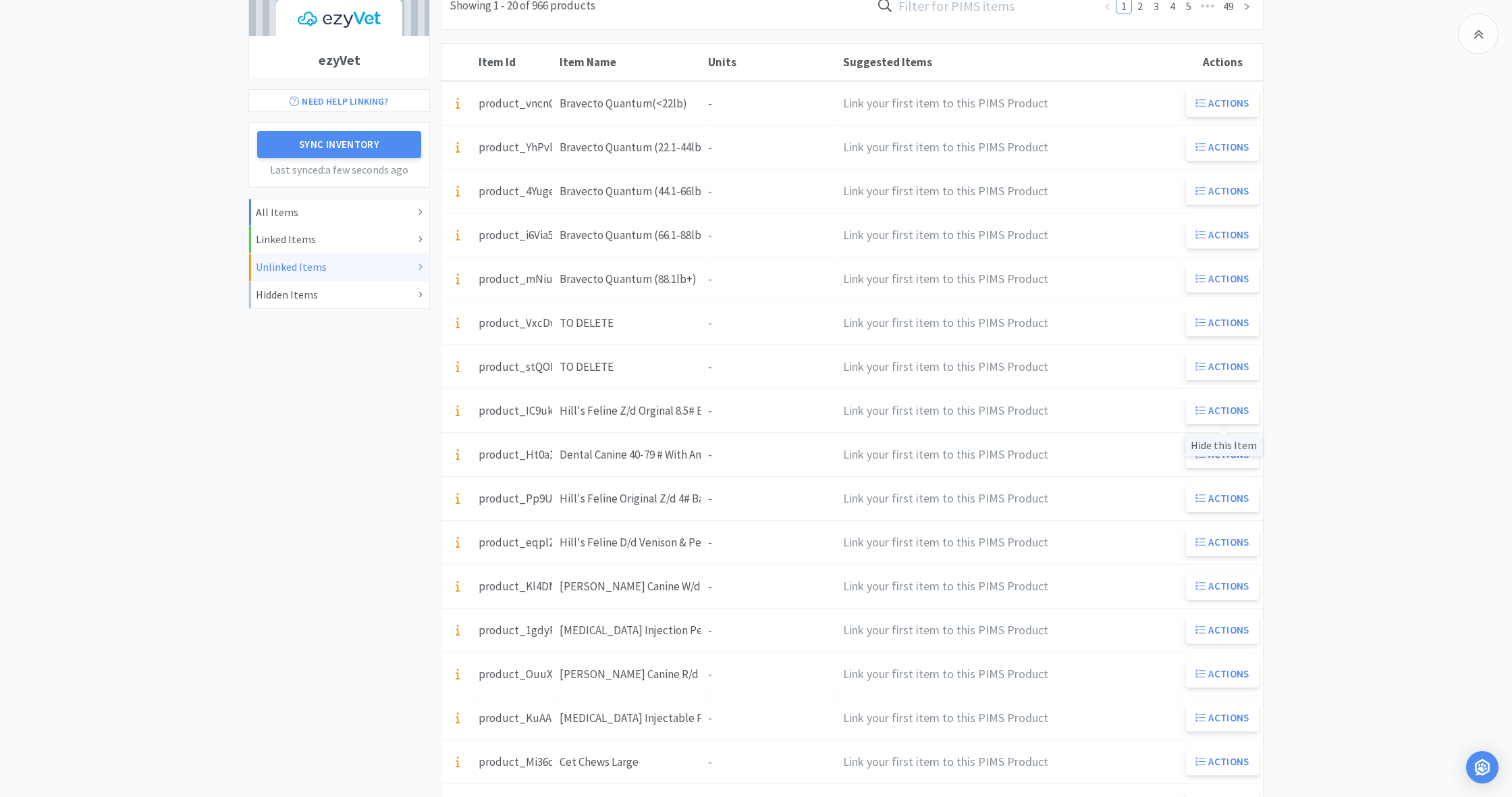
click at [1232, 449] on div "Hide this Item" at bounding box center [1224, 445] width 77 height 22
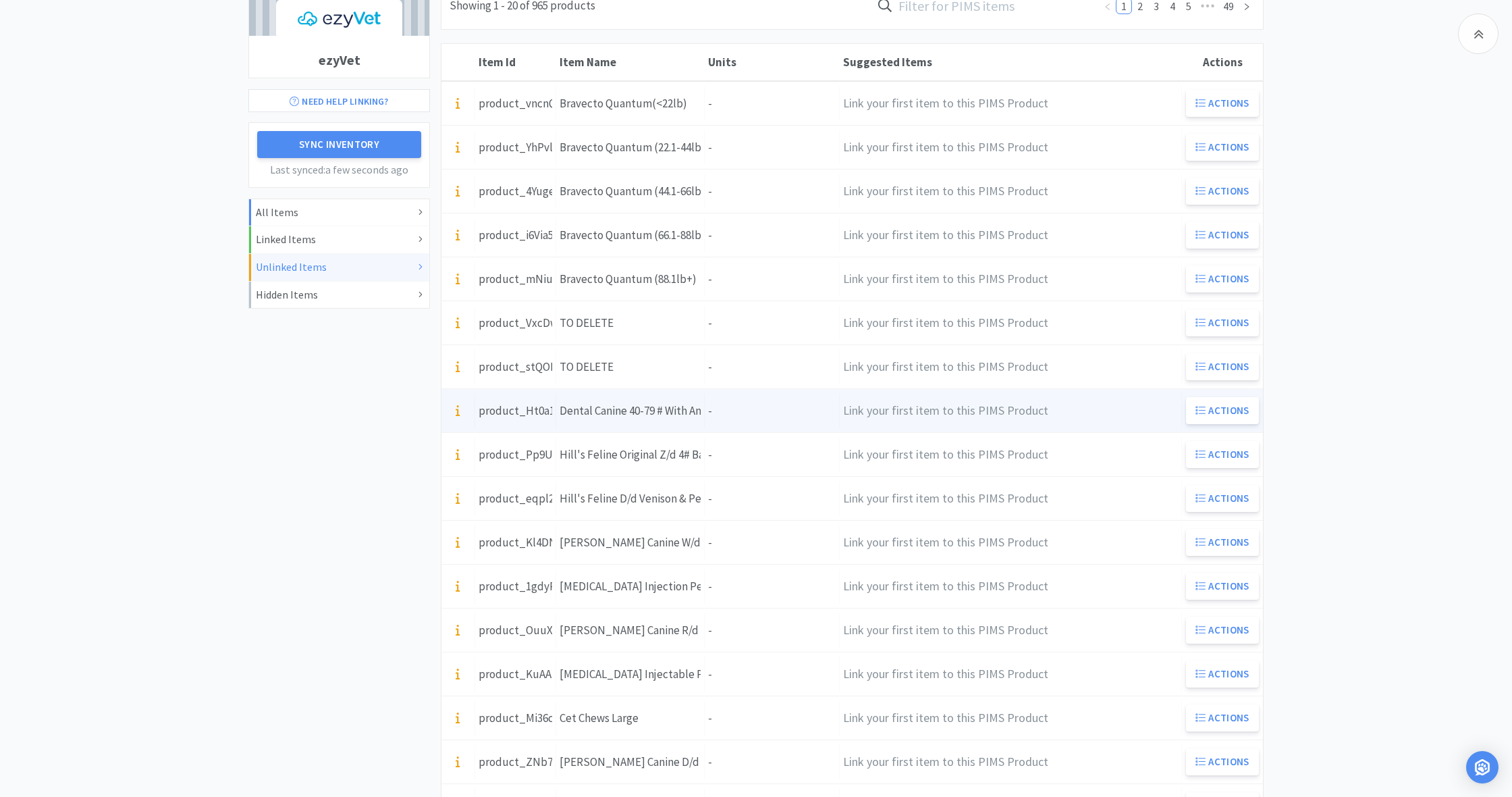
click at [728, 415] on div "Units -" at bounding box center [772, 411] width 135 height 35
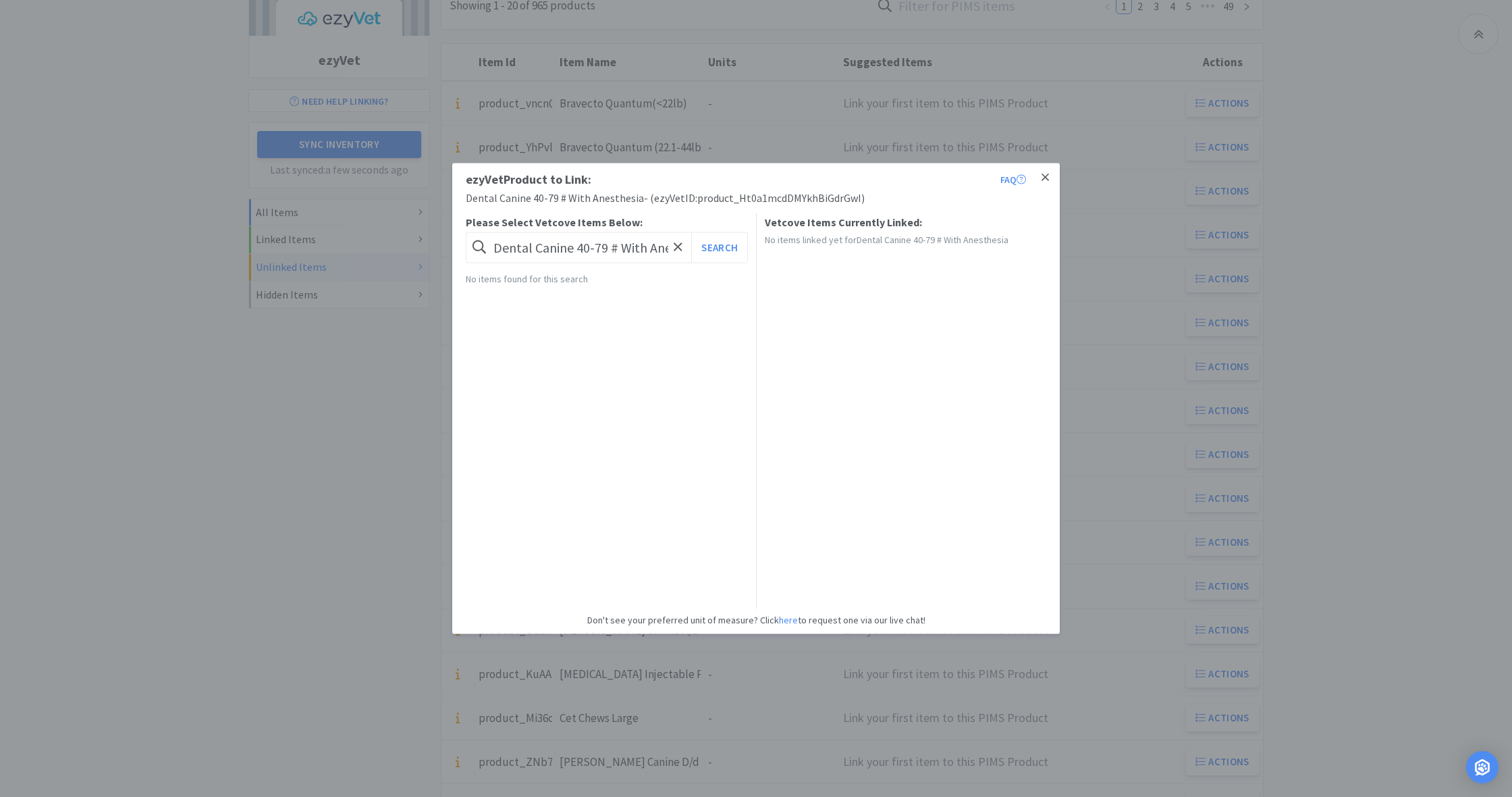
click at [1048, 176] on icon at bounding box center [1045, 178] width 7 height 12
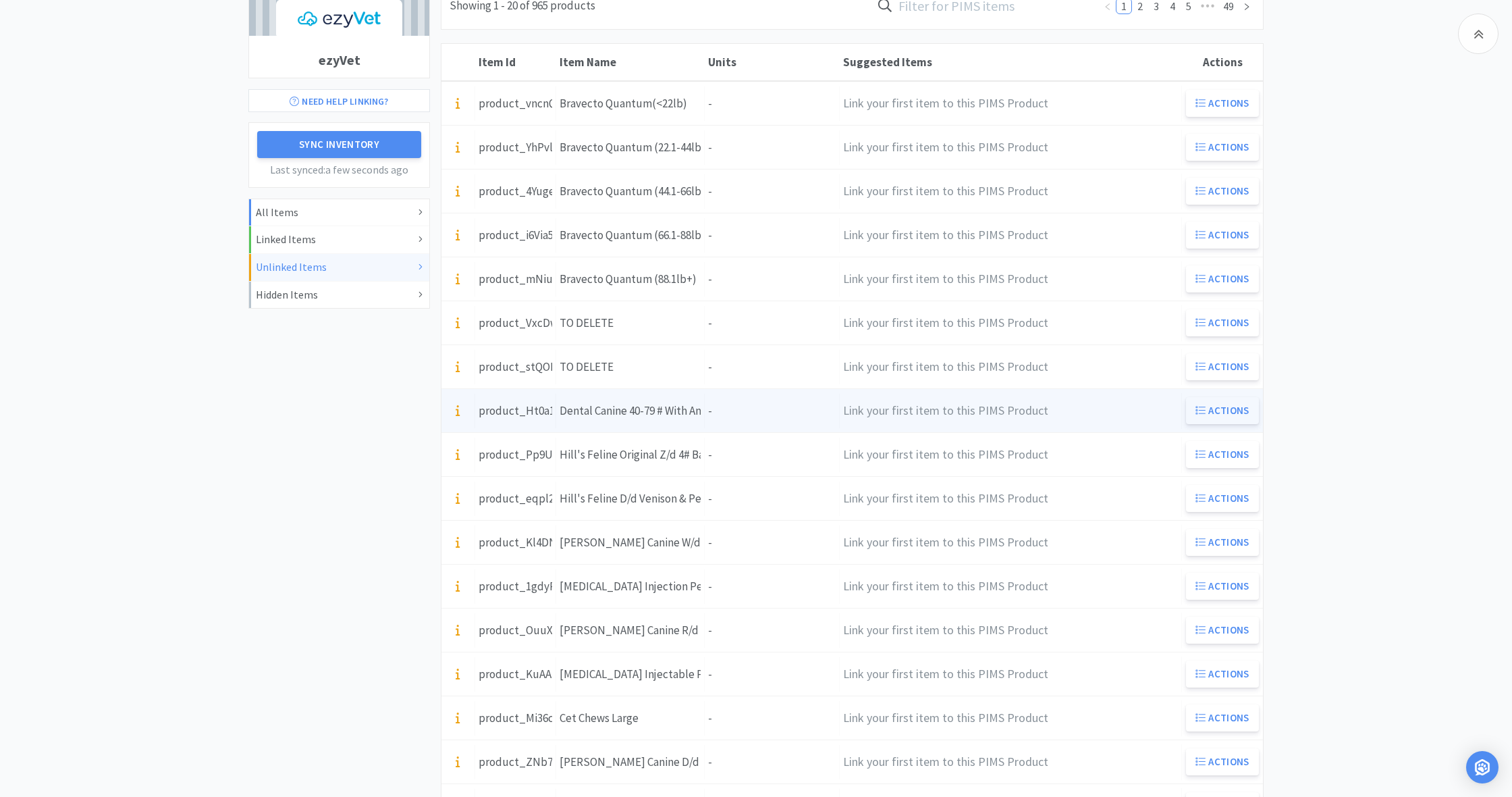
click at [1229, 412] on button "Actions" at bounding box center [1222, 411] width 73 height 27
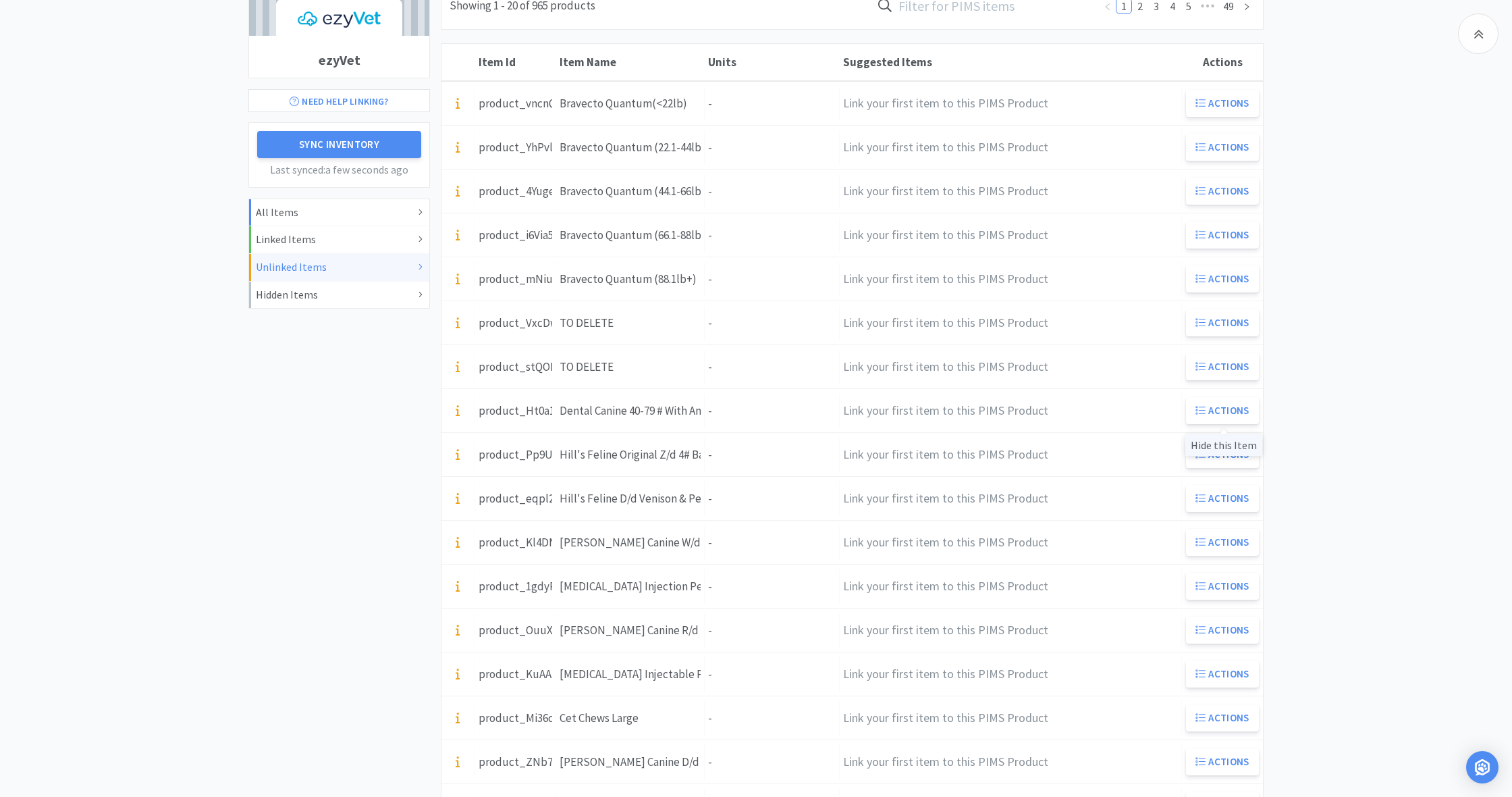
click at [1226, 445] on div "Hide this Item" at bounding box center [1224, 445] width 77 height 22
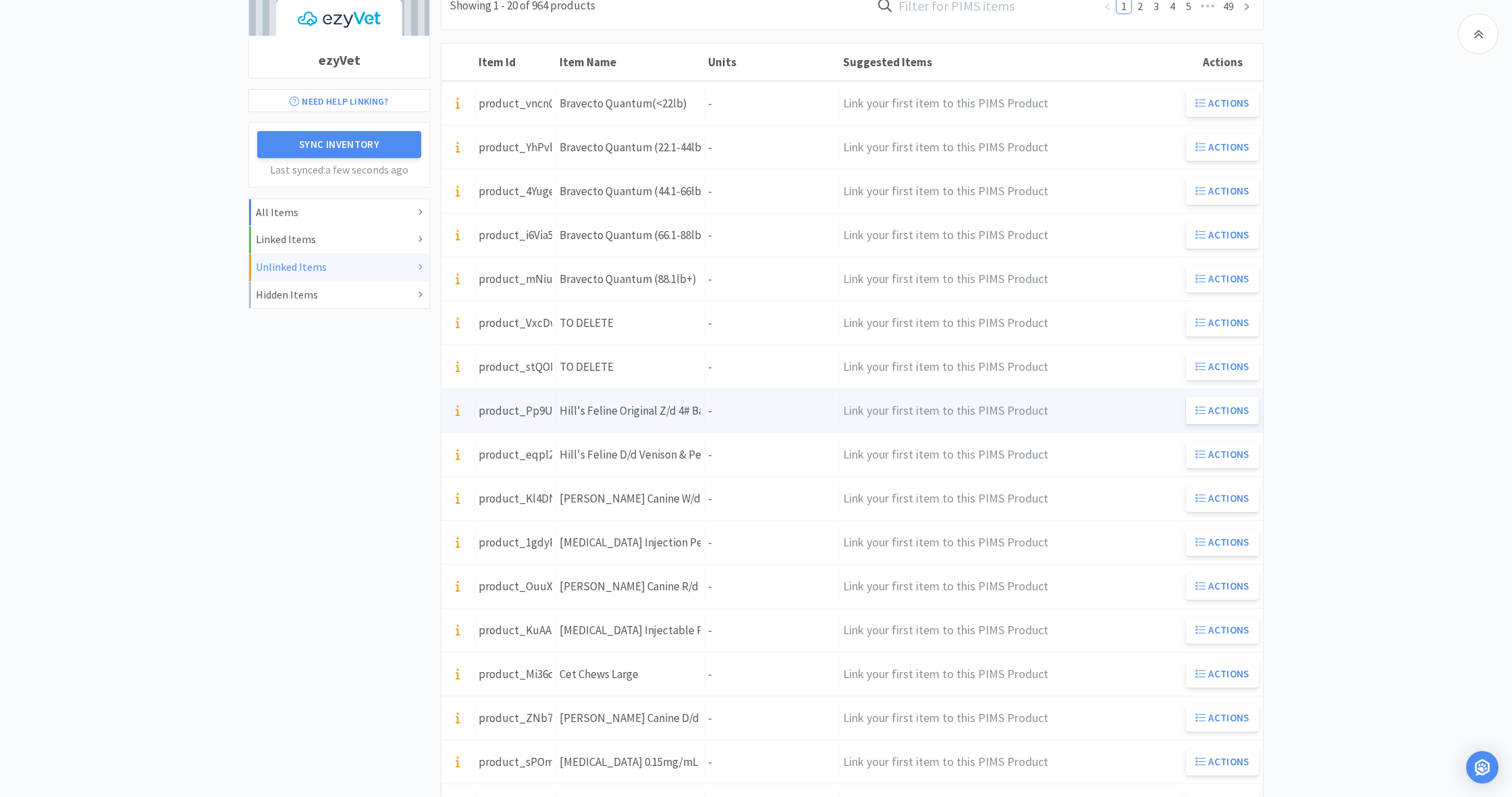
click at [720, 414] on div "Units -" at bounding box center [772, 411] width 135 height 35
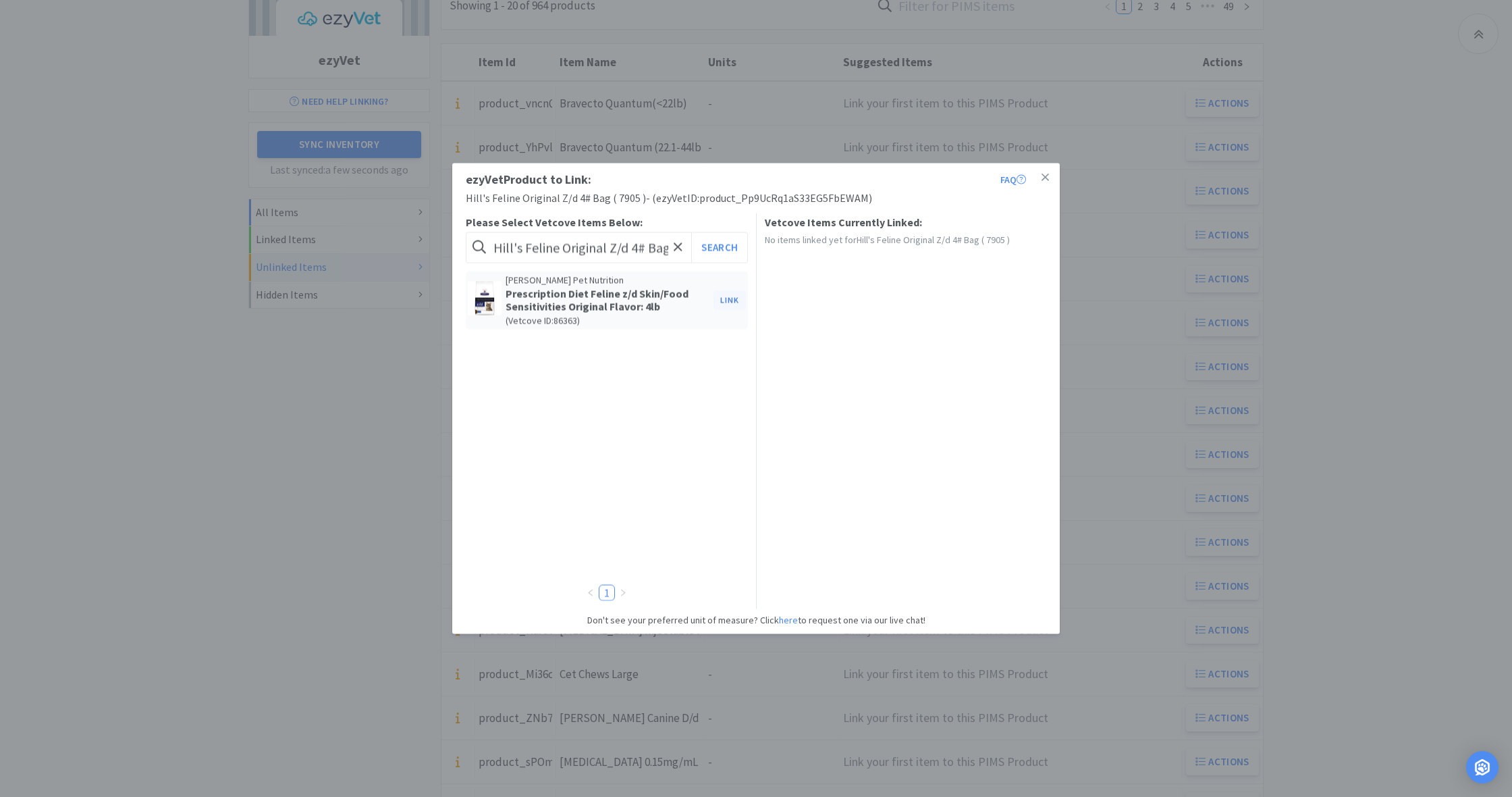
click at [726, 300] on button "Link" at bounding box center [729, 300] width 33 height 19
click at [960, 344] on span at bounding box center [961, 347] width 13 height 11
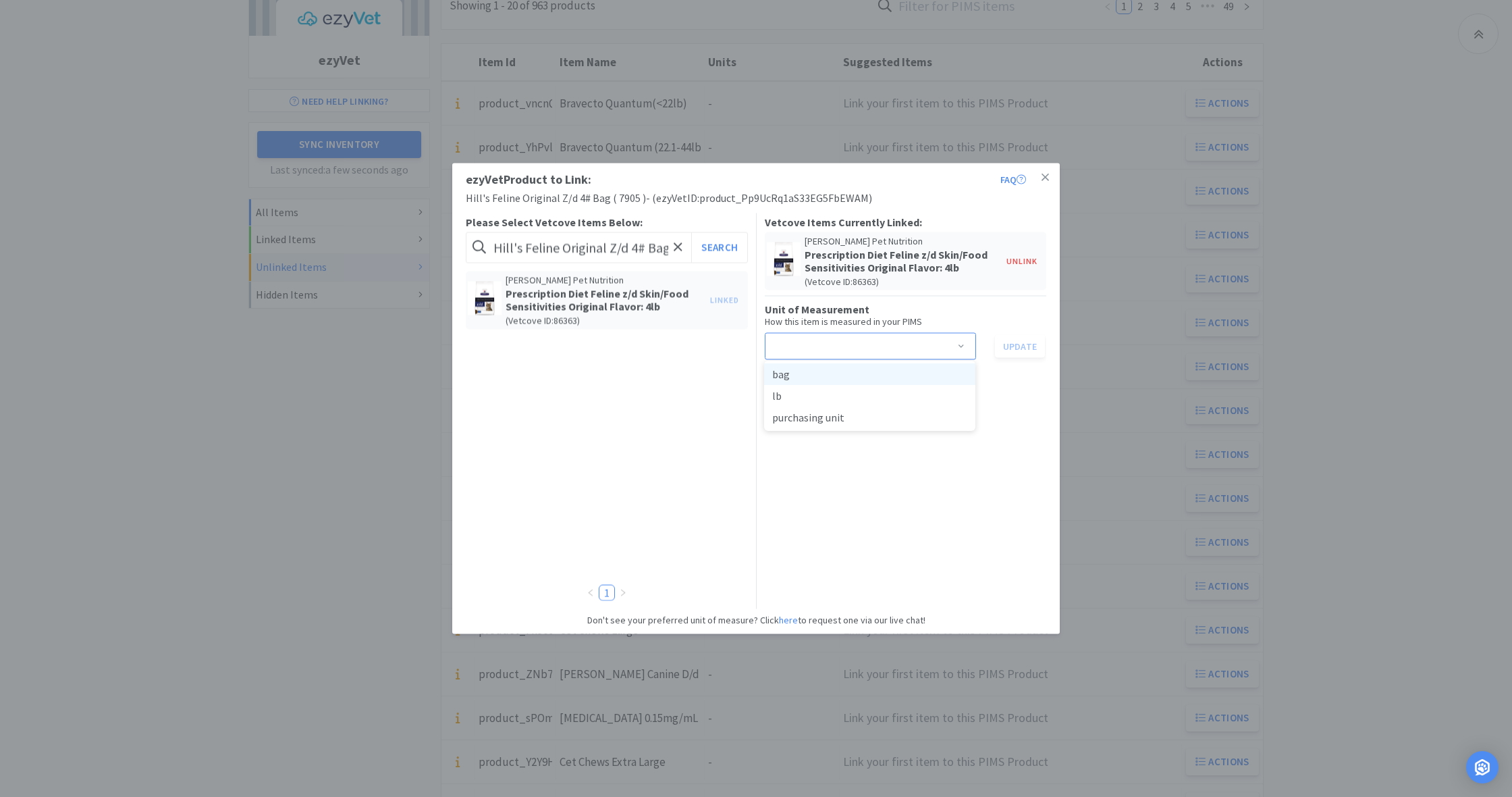
click at [896, 374] on li "bag" at bounding box center [870, 374] width 212 height 21
click at [1019, 343] on button "Update" at bounding box center [1020, 346] width 50 height 23
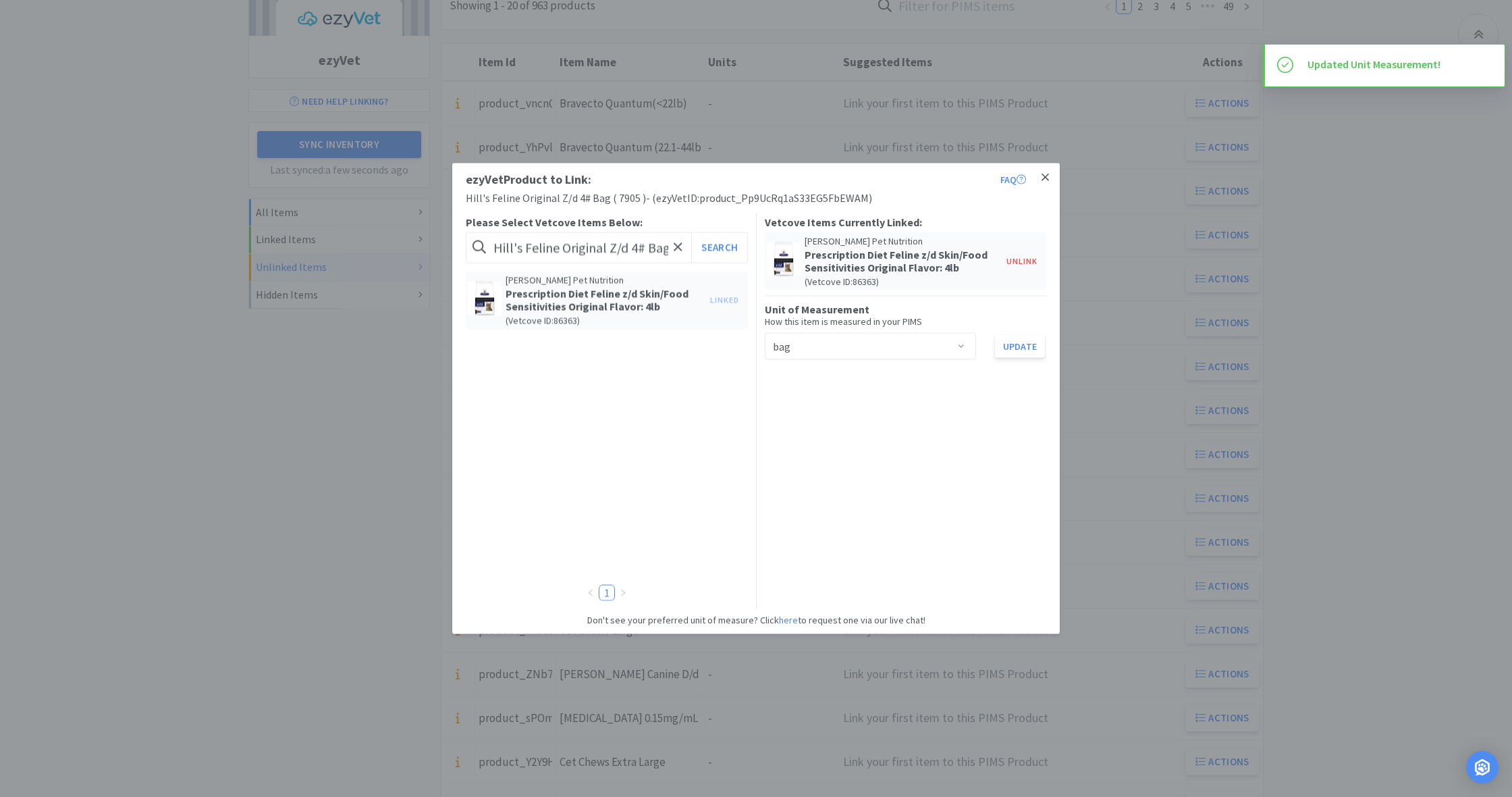
click at [1046, 178] on icon at bounding box center [1045, 177] width 7 height 7
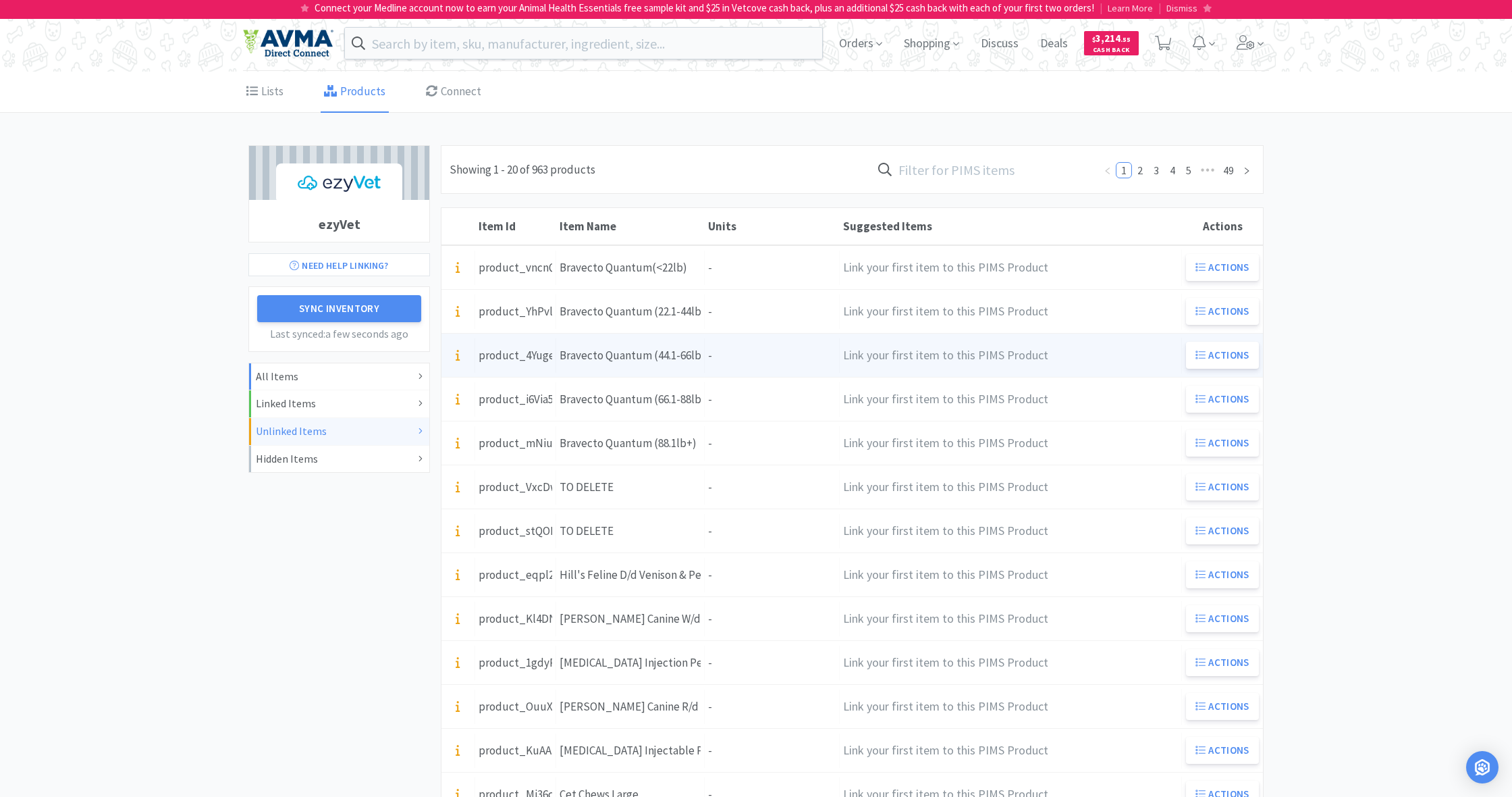
scroll to position [0, 0]
